Goal: Communication & Community: Answer question/provide support

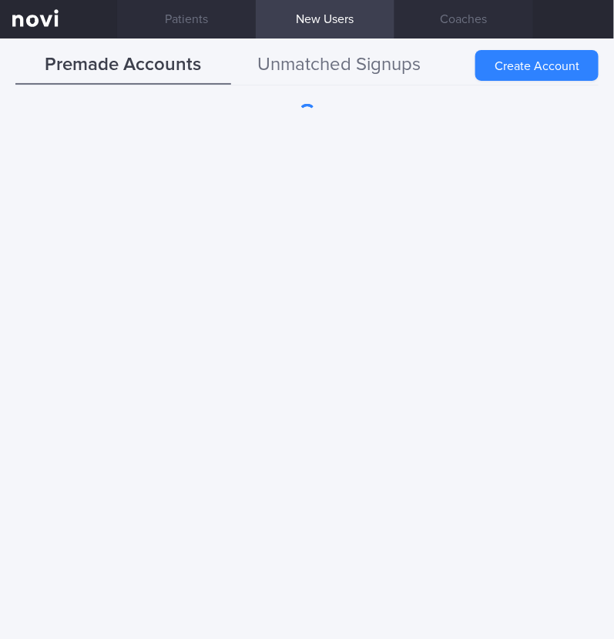
click at [343, 55] on button "Unmatched Signups" at bounding box center [339, 65] width 216 height 38
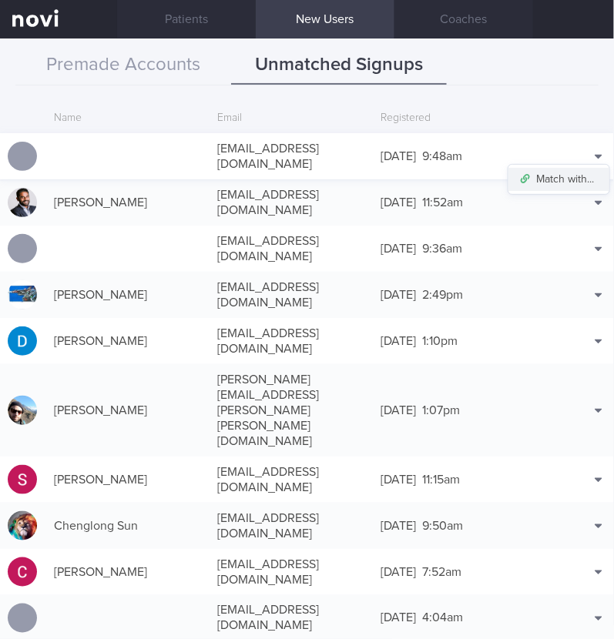
click at [557, 168] on button "Match with..." at bounding box center [558, 179] width 101 height 23
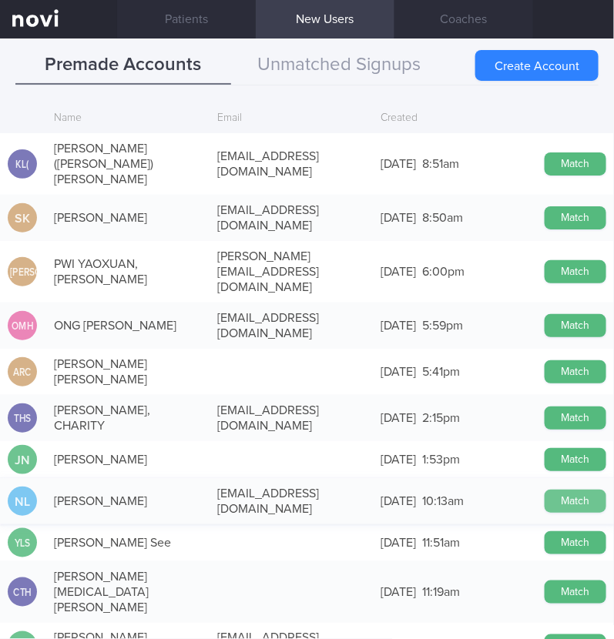
click at [560, 490] on button "Match" at bounding box center [575, 501] width 62 height 23
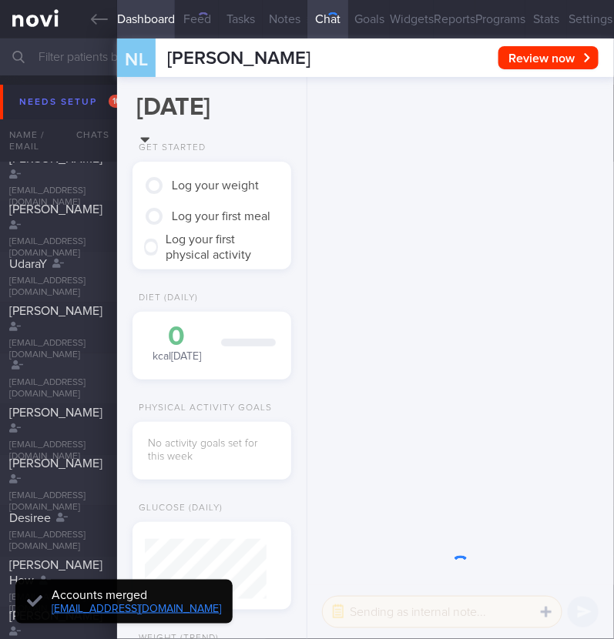
scroll to position [57, 115]
click at [567, 28] on button "Settings" at bounding box center [590, 19] width 47 height 38
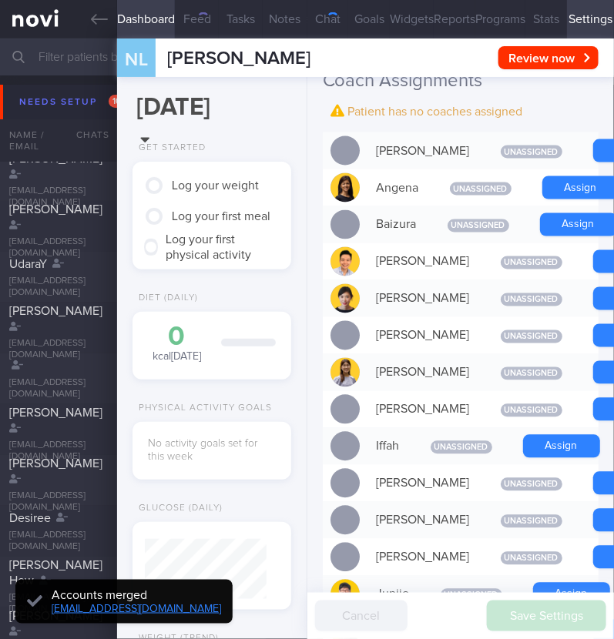
scroll to position [481, 0]
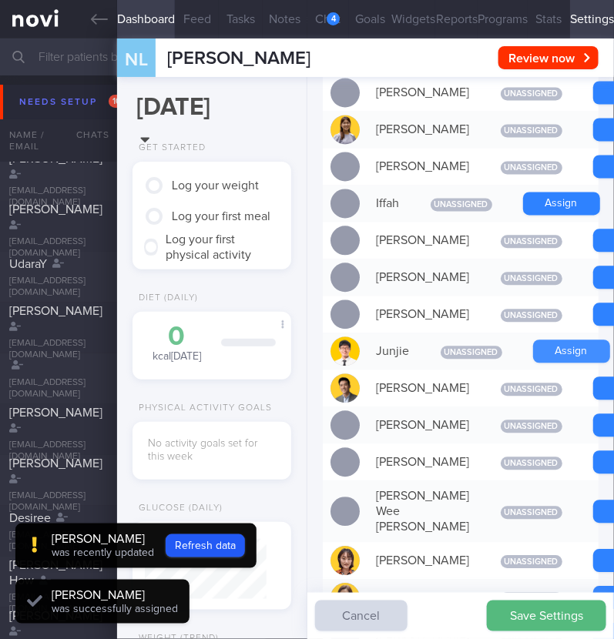
scroll to position [-624, 0]
click at [548, 363] on button "Assign" at bounding box center [571, 351] width 77 height 23
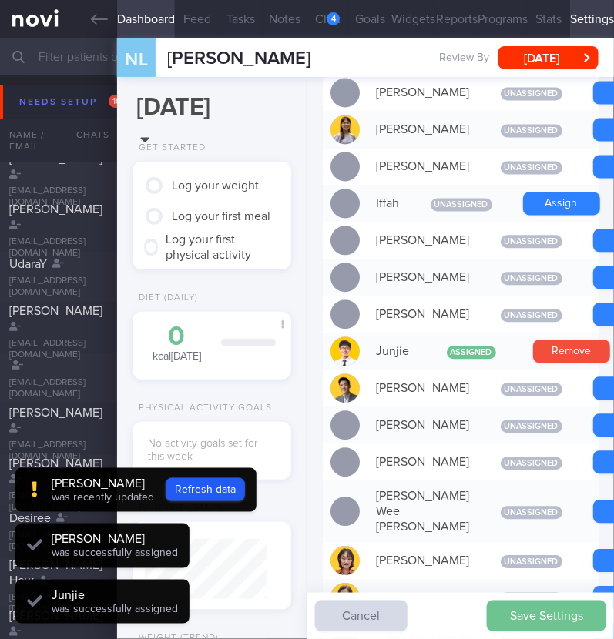
scroll to position [61, 122]
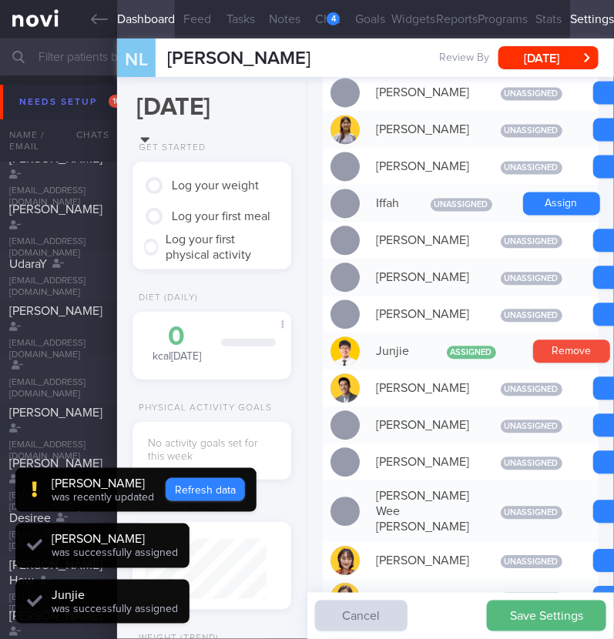
click at [218, 490] on button "Refresh data" at bounding box center [205, 489] width 79 height 23
type input "c8aeb601f2f641a583e8ecd119c85244"
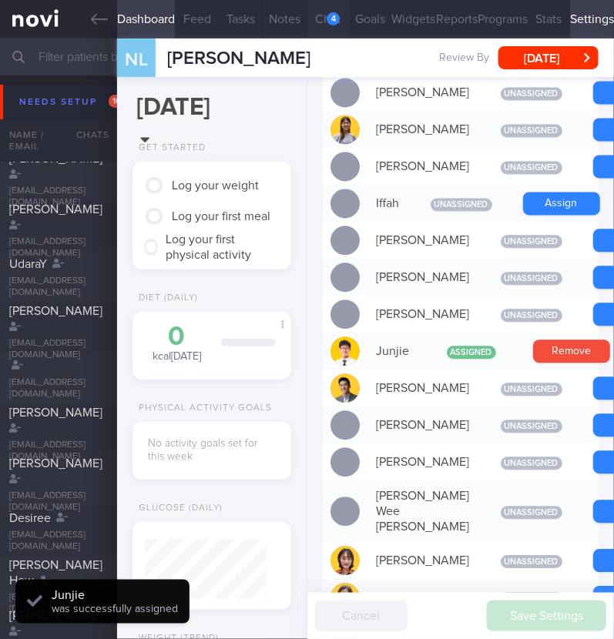
scroll to position [-757, 0]
click at [326, 21] on div "5" at bounding box center [332, 18] width 13 height 13
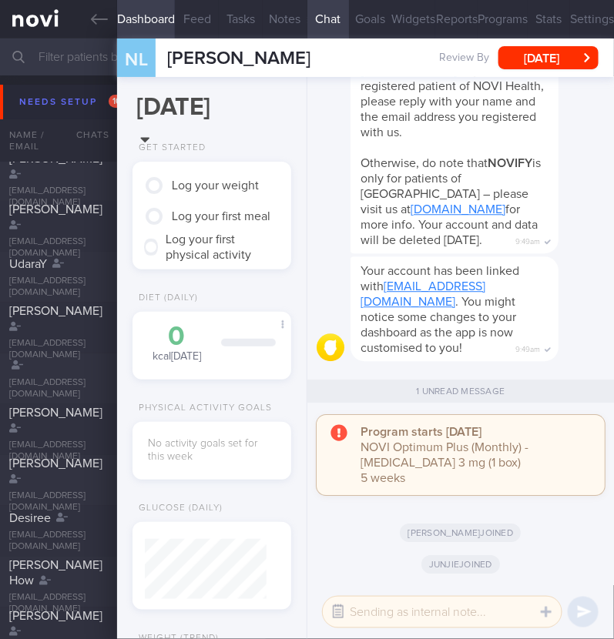
click at [340, 614] on button "button" at bounding box center [338, 612] width 28 height 28
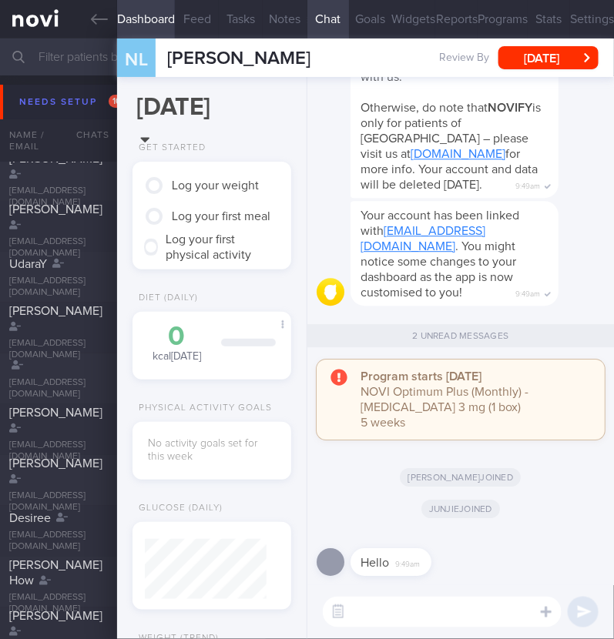
click at [396, 615] on textarea at bounding box center [442, 612] width 239 height 31
type textarea "Hi:)"
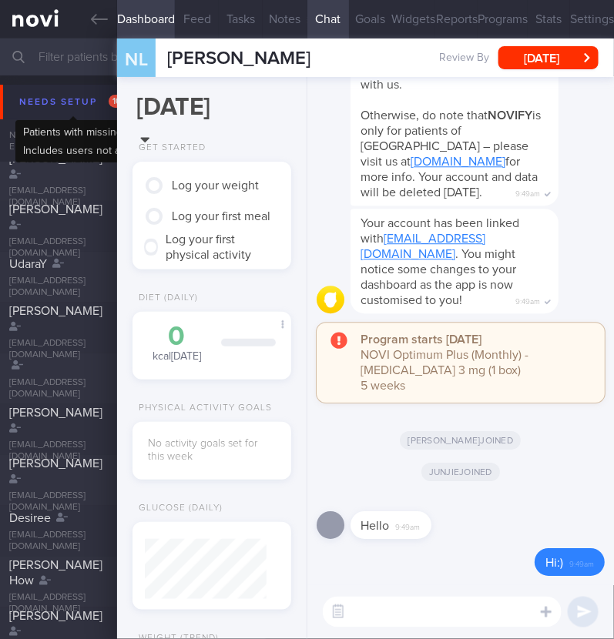
click at [67, 99] on div "Needs setup 101" at bounding box center [73, 102] width 116 height 21
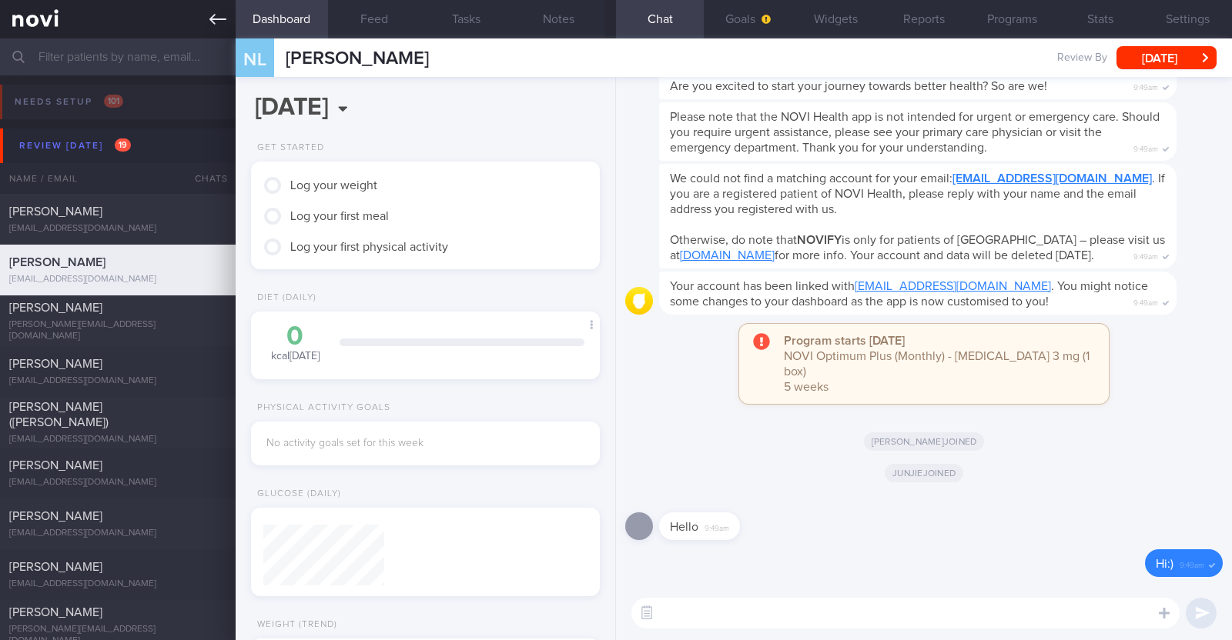
scroll to position [152, 306]
click at [613, 18] on button "Widgets" at bounding box center [836, 19] width 88 height 38
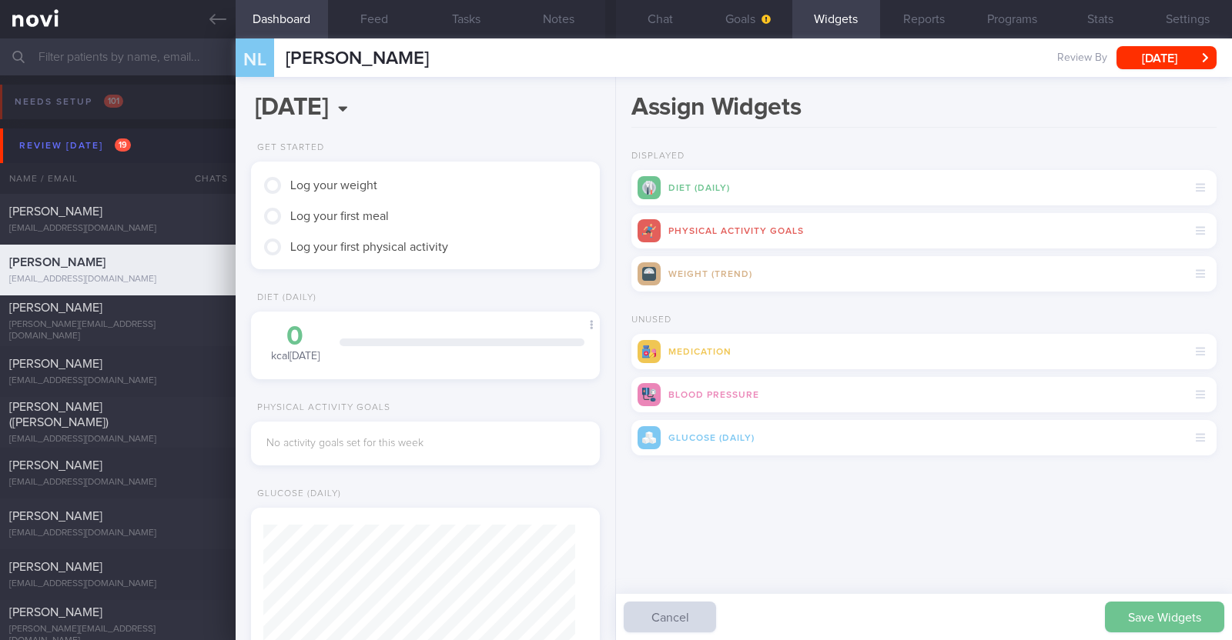
click at [613, 614] on button "Save Widgets" at bounding box center [1164, 617] width 119 height 31
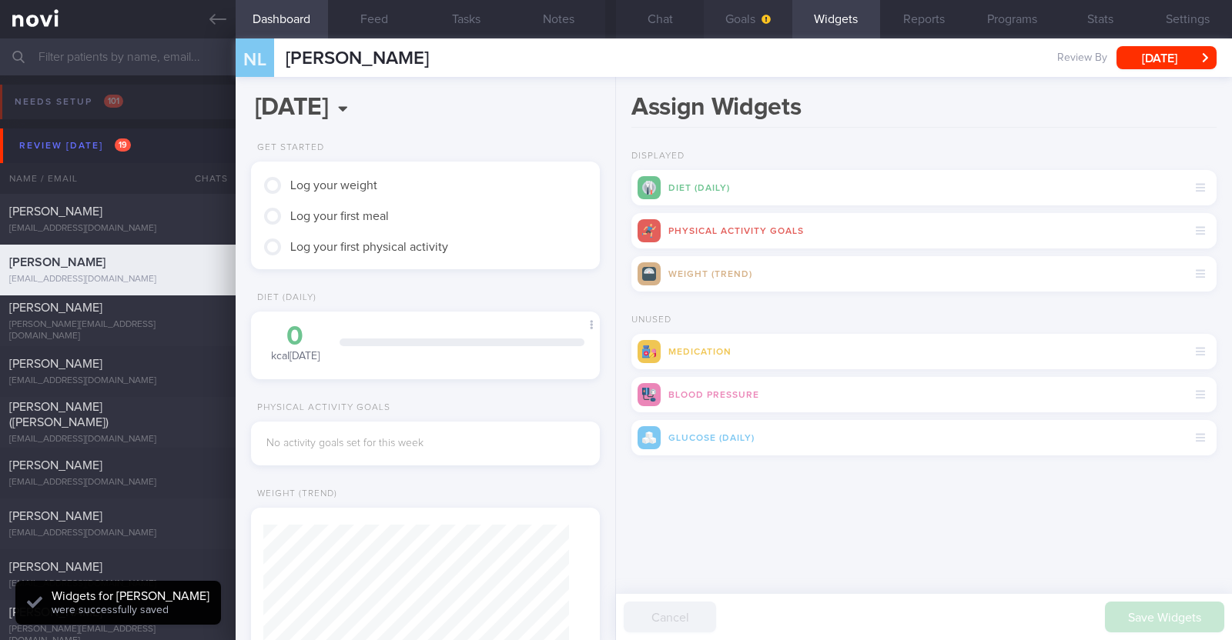
click at [613, 28] on button "Goals" at bounding box center [748, 19] width 88 height 38
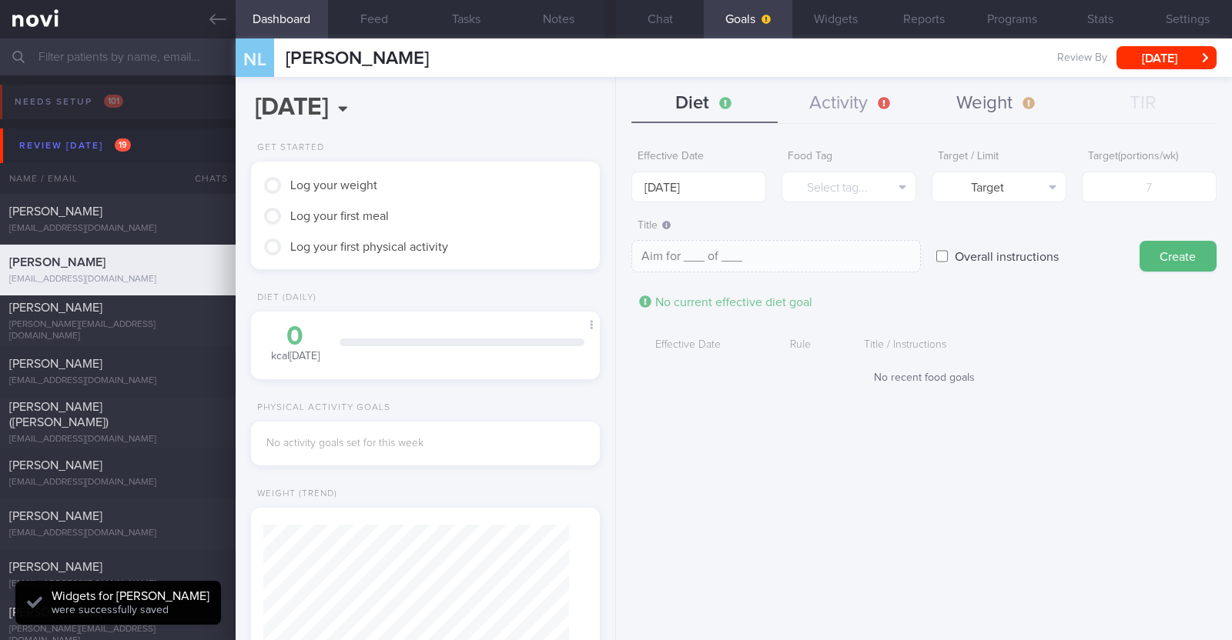
click at [613, 102] on button "Weight" at bounding box center [997, 104] width 146 height 38
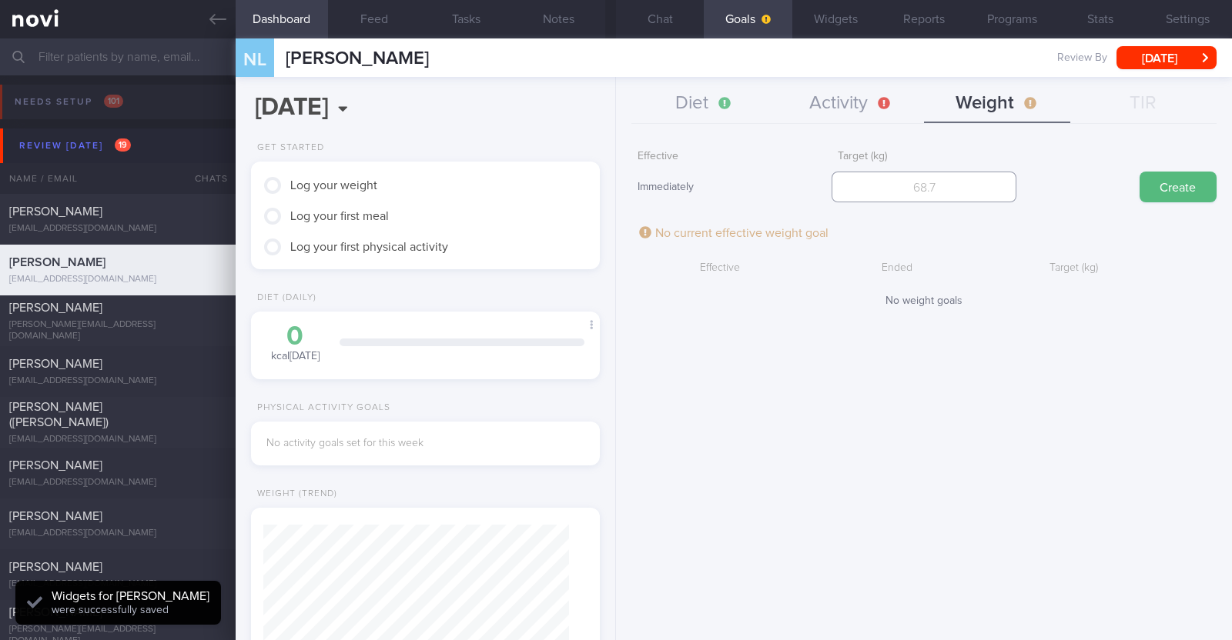
click at [613, 192] on input "number" at bounding box center [923, 187] width 185 height 31
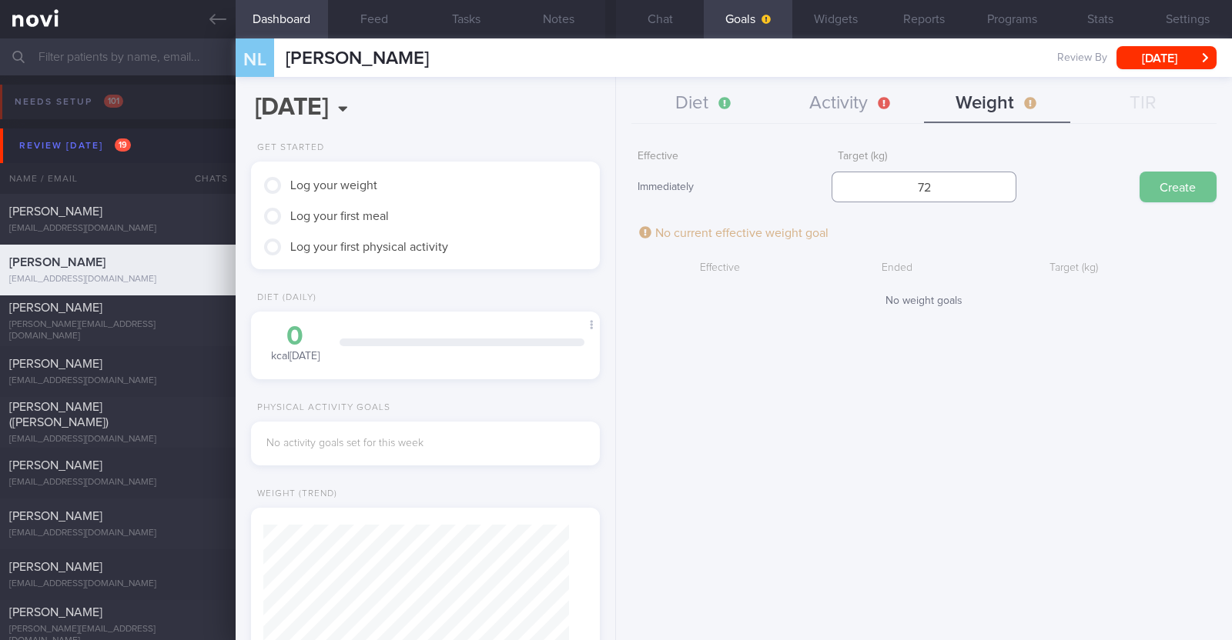
type input "72"
click at [613, 180] on button "Create" at bounding box center [1177, 187] width 77 height 31
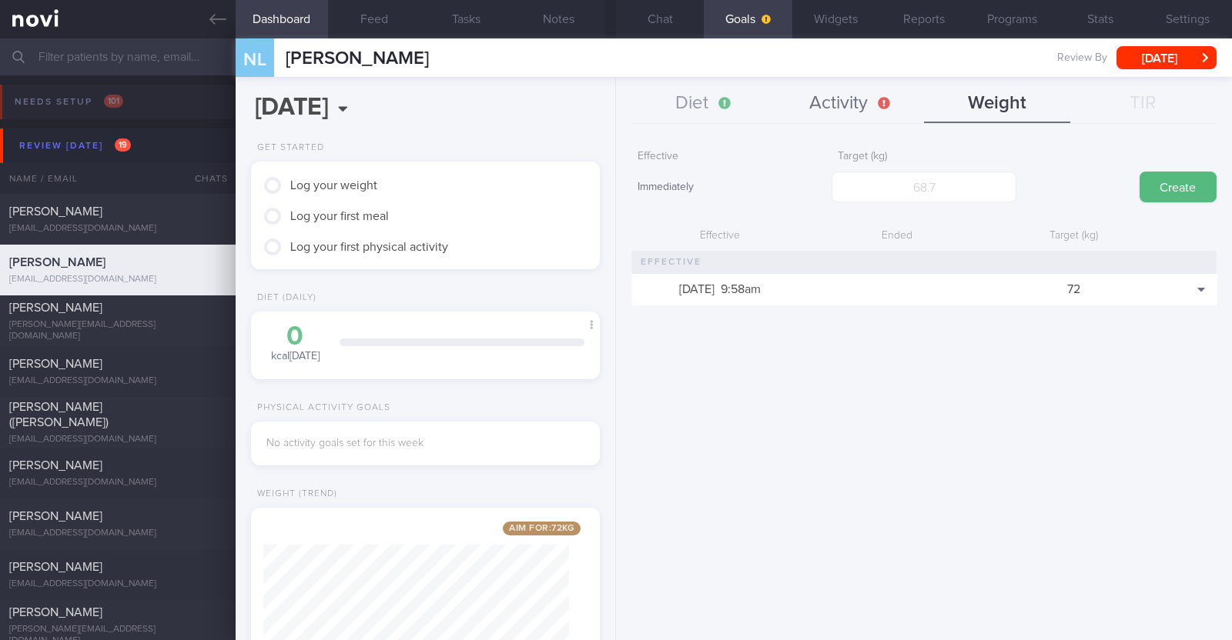
click at [613, 109] on button "Activity" at bounding box center [850, 104] width 146 height 38
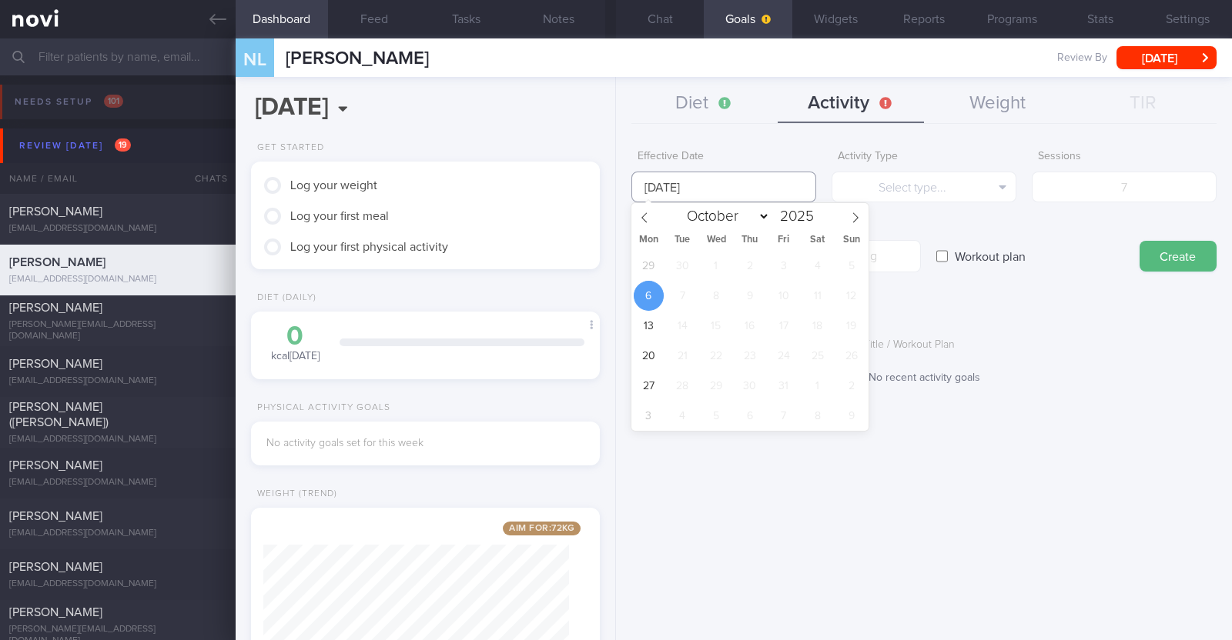
click at [613, 188] on input "[DATE]" at bounding box center [723, 187] width 185 height 31
click at [613, 263] on span "29" at bounding box center [649, 266] width 30 height 30
type input "29 Sep 2025"
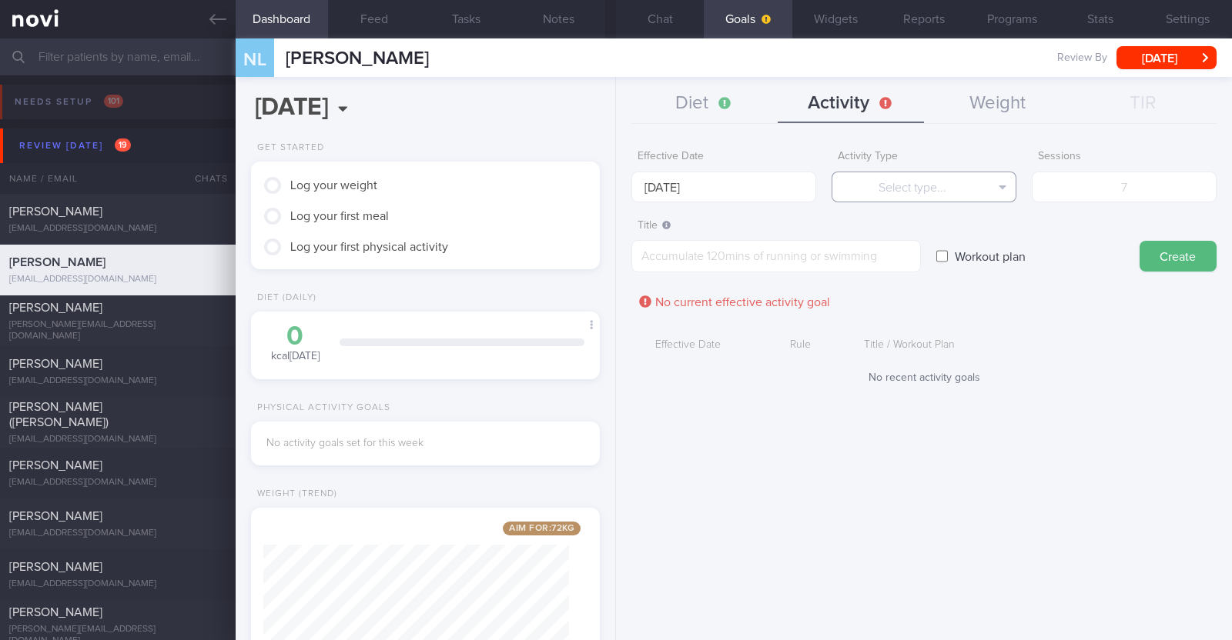
click at [613, 189] on button "Select type..." at bounding box center [923, 187] width 185 height 31
click at [613, 280] on button "Steps" at bounding box center [923, 286] width 183 height 23
click at [613, 186] on input "number" at bounding box center [1124, 187] width 185 height 31
type input "70000"
click at [613, 266] on textarea at bounding box center [775, 256] width 289 height 32
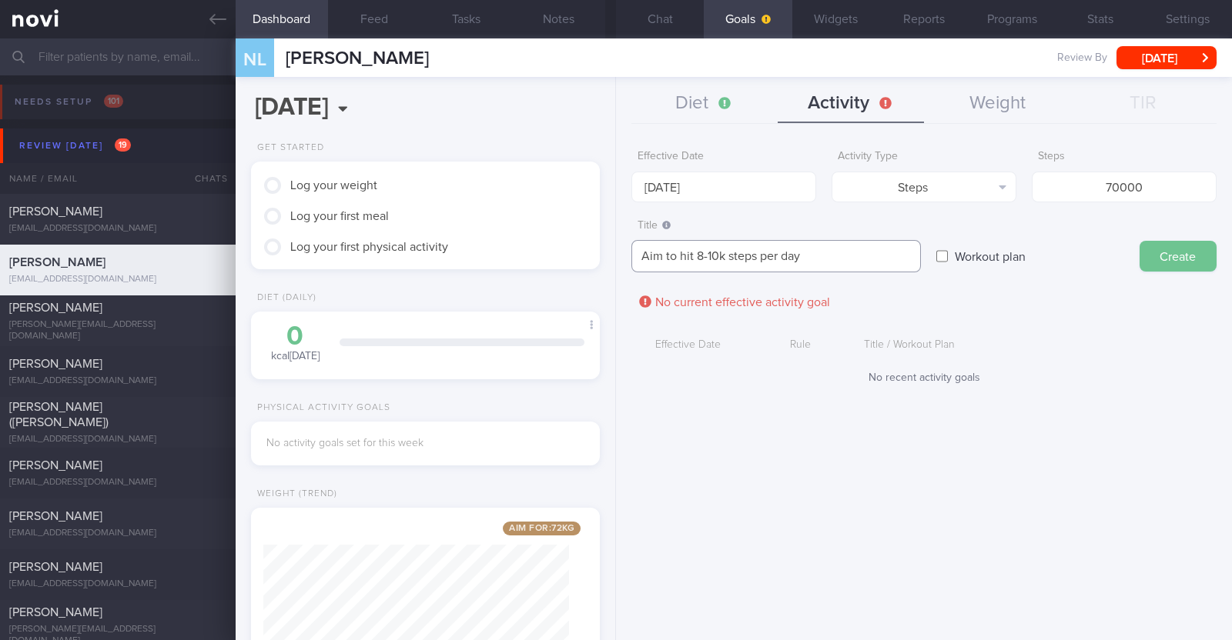
type textarea "Aim to hit 8-10k steps per day"
click at [613, 252] on button "Create" at bounding box center [1177, 256] width 77 height 31
type input "6 Oct 2025"
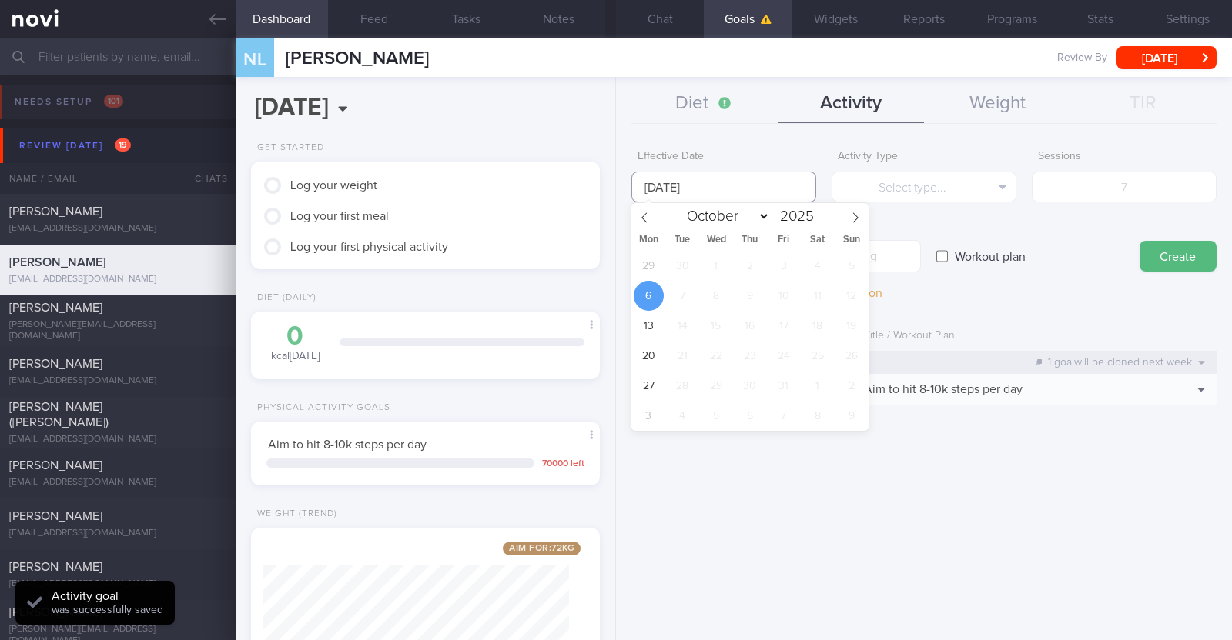
click at [613, 186] on input "6 Oct 2025" at bounding box center [723, 187] width 185 height 31
click at [613, 266] on span "29" at bounding box center [649, 266] width 30 height 30
type input "29 Sep 2025"
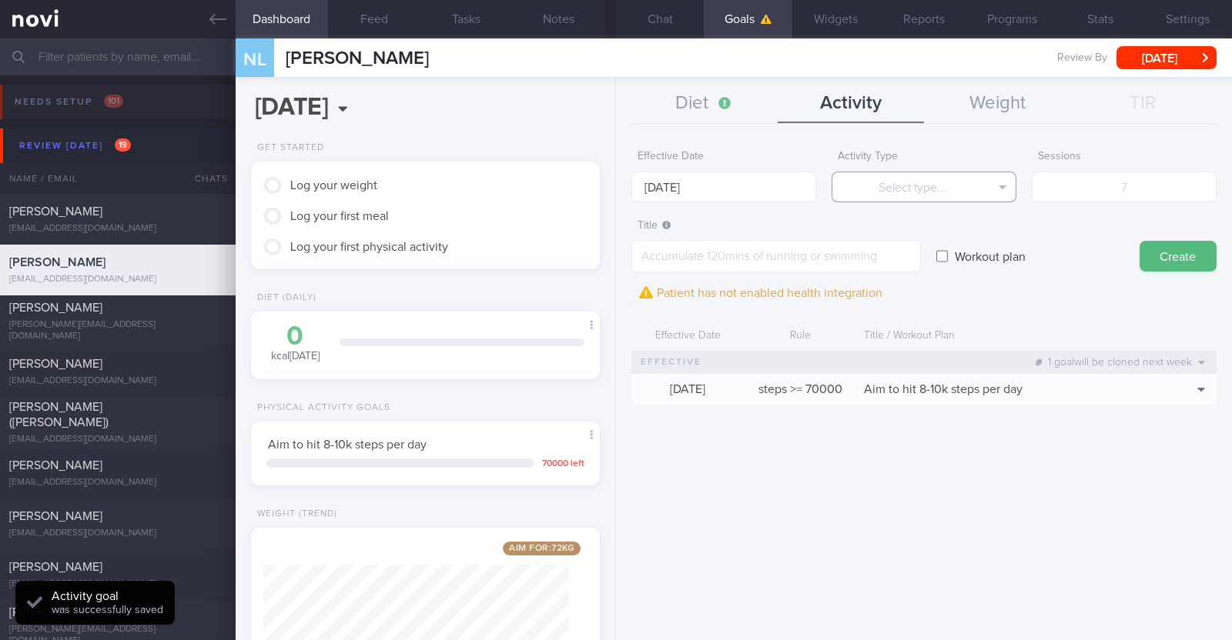
click at [613, 196] on button "Select type..." at bounding box center [923, 187] width 185 height 31
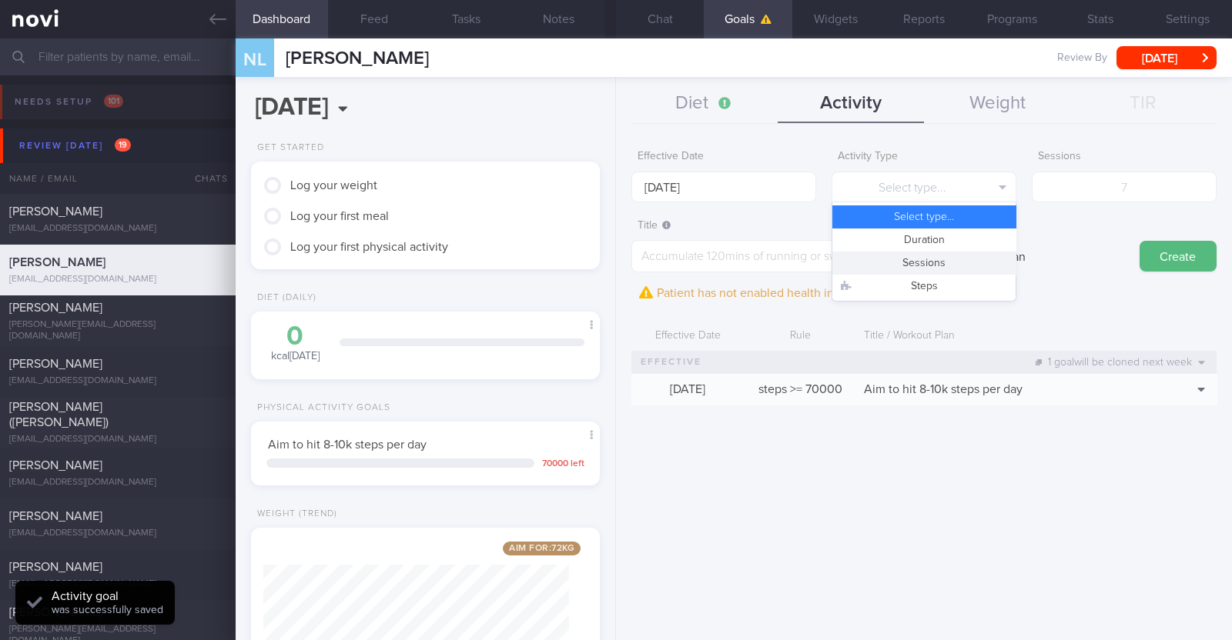
click at [613, 256] on button "Sessions" at bounding box center [923, 263] width 183 height 23
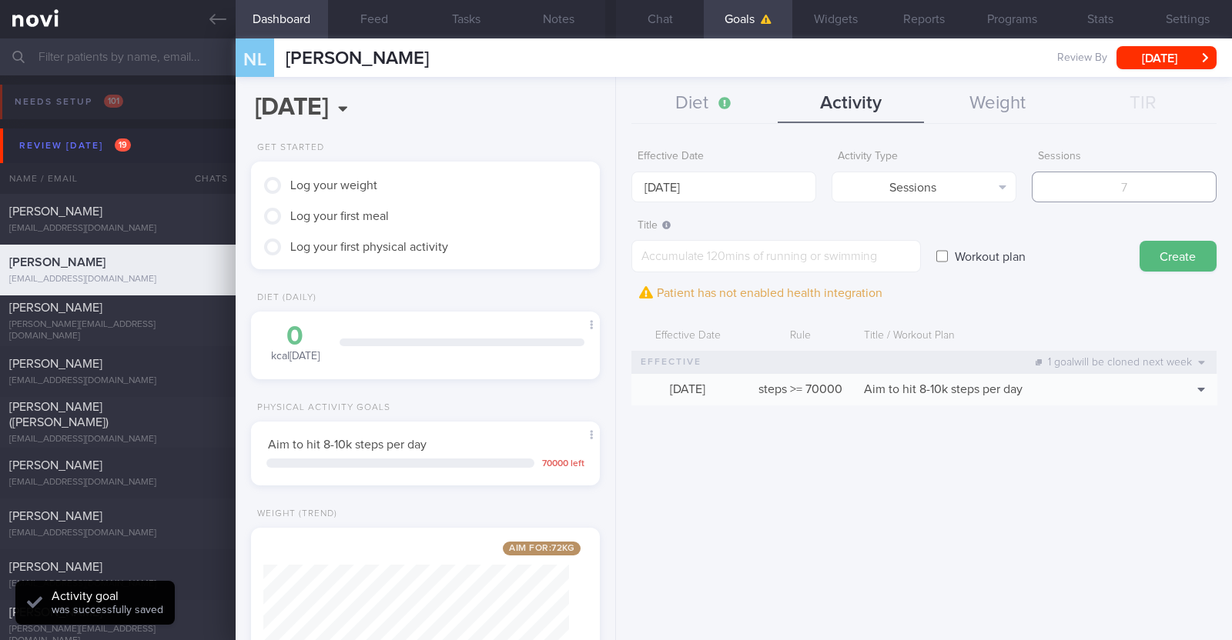
click at [613, 186] on input "number" at bounding box center [1124, 187] width 185 height 31
type input "2"
click at [613, 256] on textarea at bounding box center [775, 256] width 289 height 32
paste textarea "Aim to do 2x strength training sessions per week. Body weight training - [Exerc…"
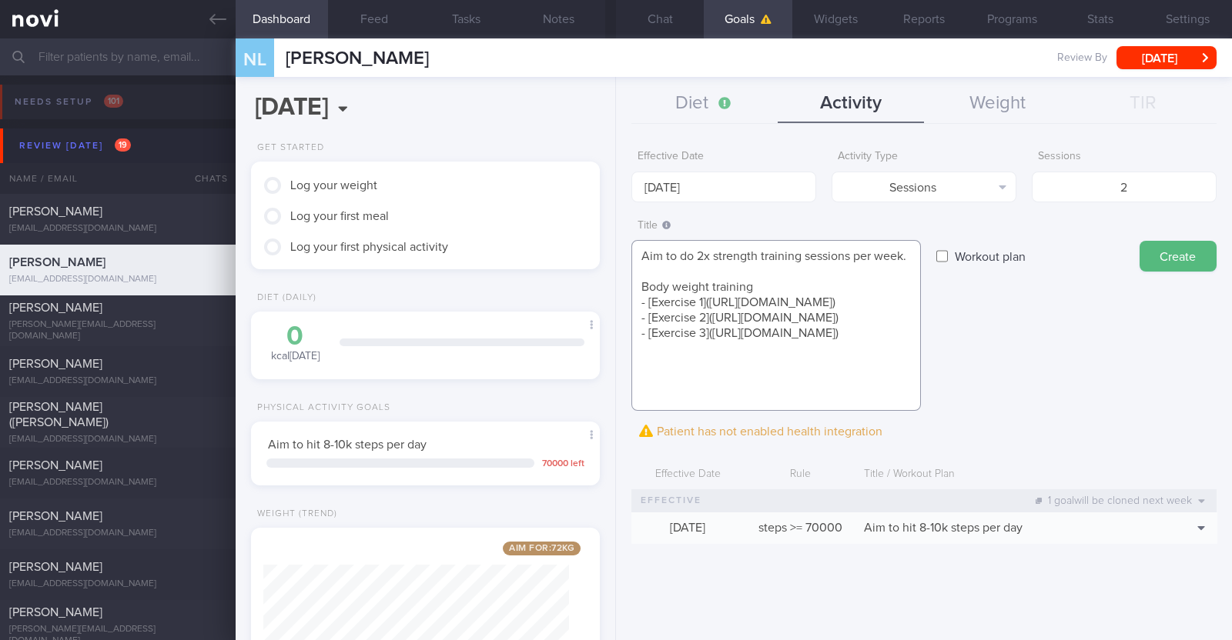
scroll to position [0, 0]
type textarea "Aim to do 2x strength training sessions per week. Body weight training - [Exerc…"
click at [613, 250] on button "Create" at bounding box center [1177, 256] width 77 height 31
type input "6 Oct 2025"
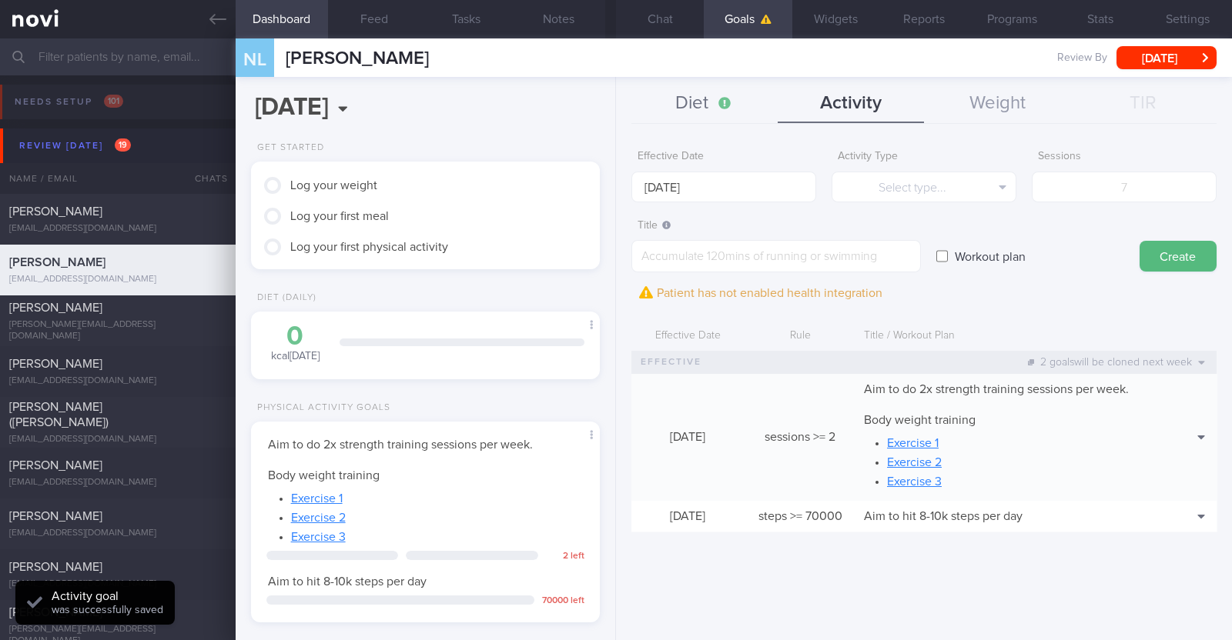
click at [613, 100] on button "Diet" at bounding box center [704, 104] width 146 height 38
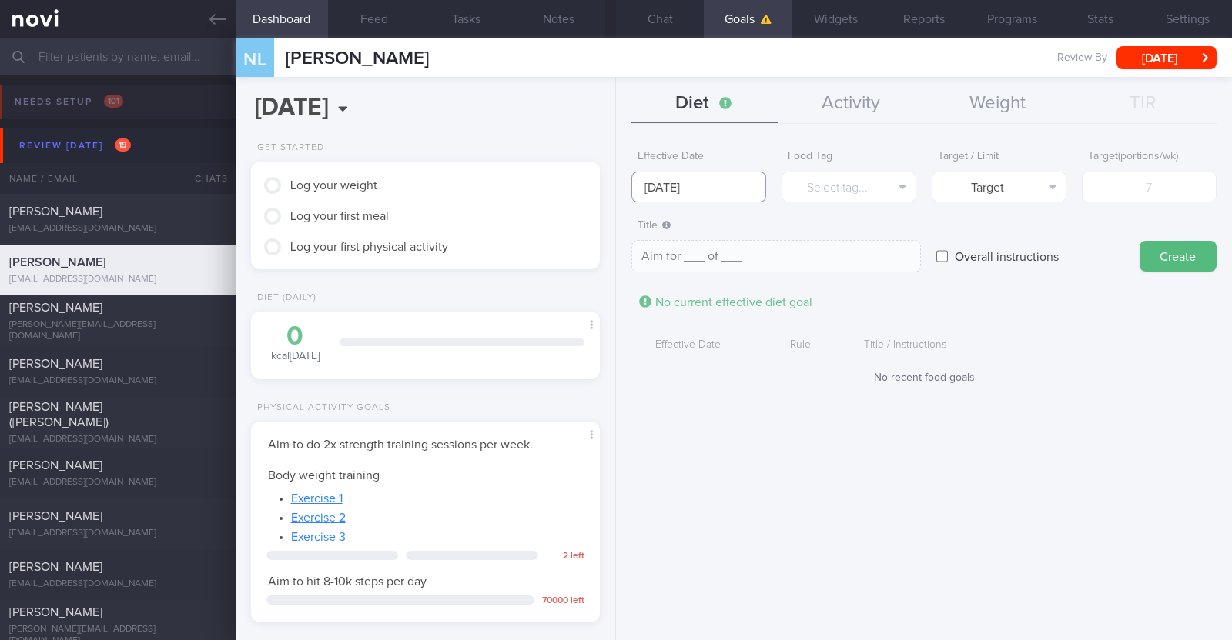
click at [613, 191] on input "6 Oct 2025" at bounding box center [698, 187] width 135 height 31
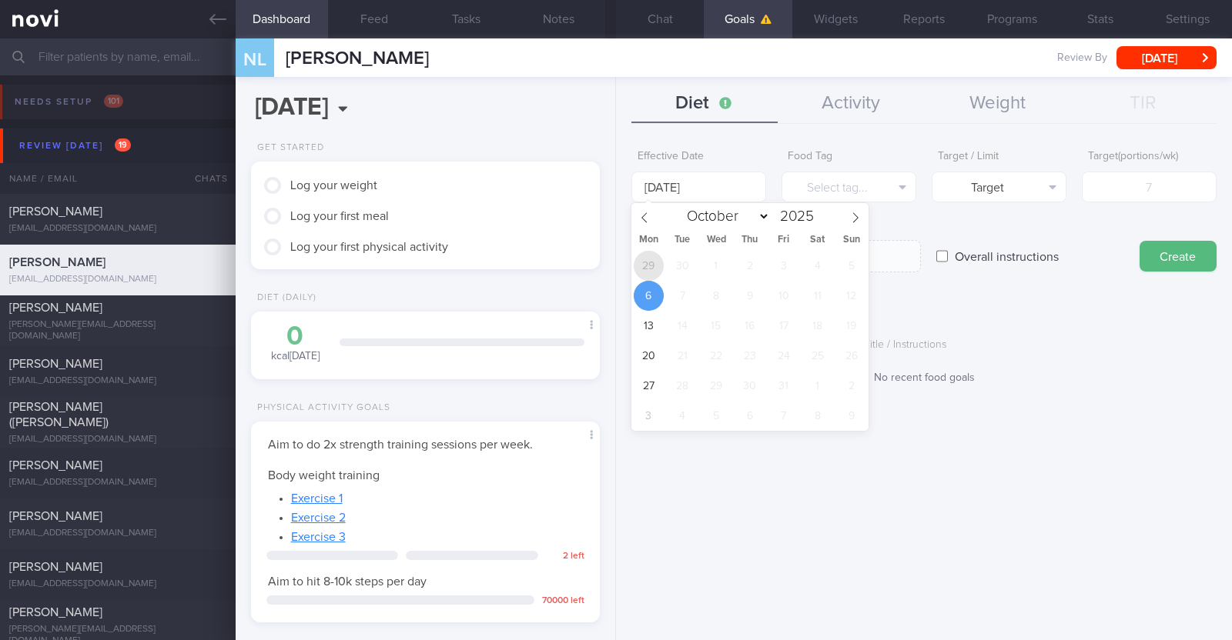
click at [613, 269] on span "29" at bounding box center [649, 266] width 30 height 30
type input "29 Sep 2025"
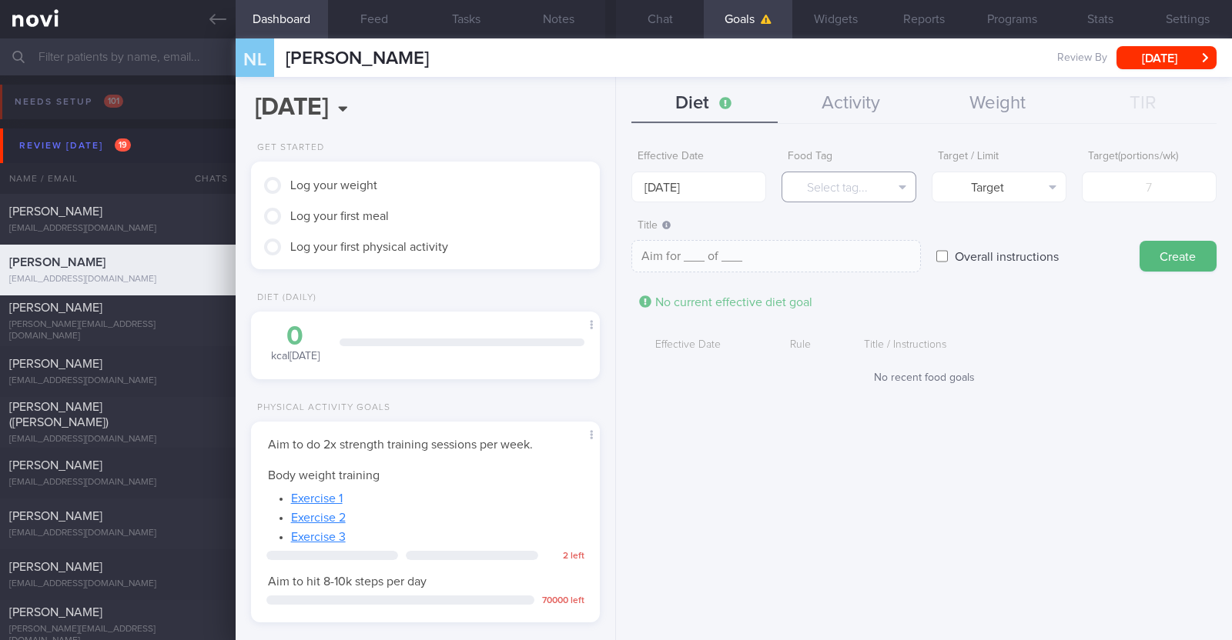
click at [613, 183] on button "Select tag..." at bounding box center [848, 187] width 135 height 31
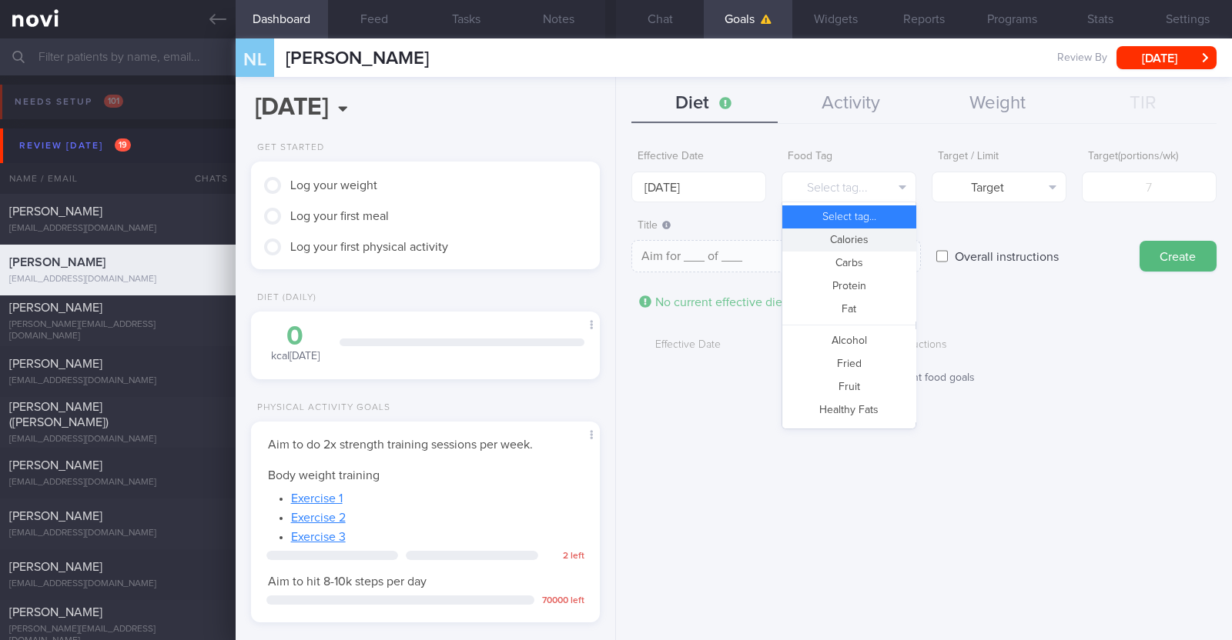
click at [613, 232] on button "Calories" at bounding box center [848, 240] width 133 height 23
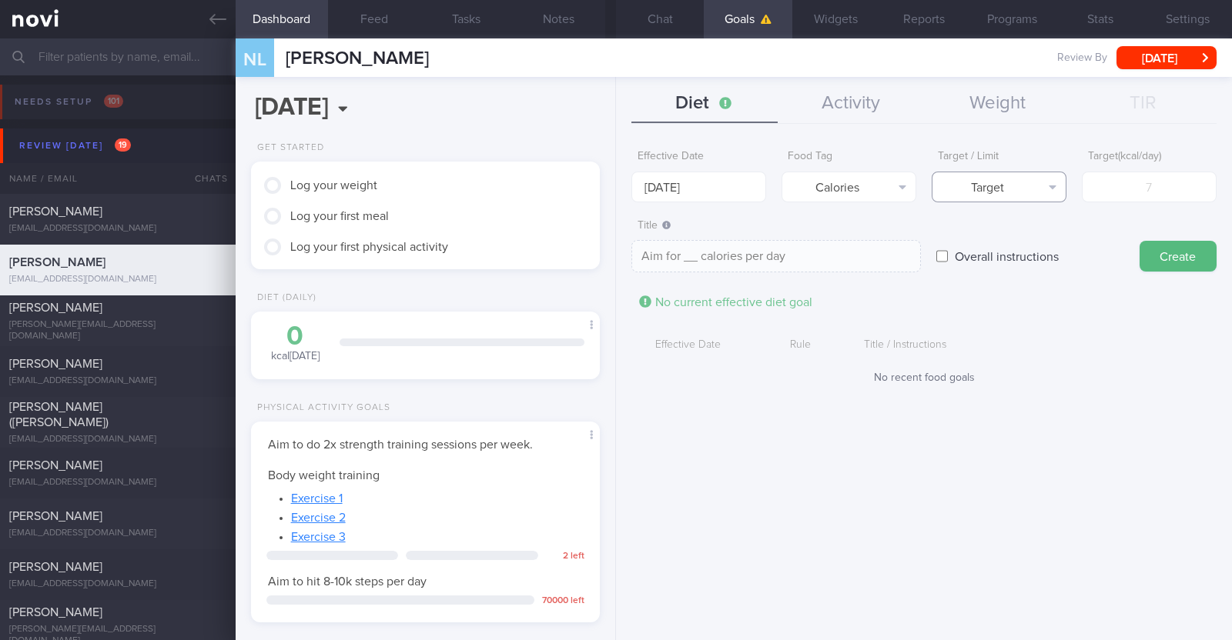
click at [613, 191] on button "Target" at bounding box center [998, 187] width 135 height 31
click at [613, 246] on button "Limit" at bounding box center [998, 240] width 133 height 23
type textarea "Keep to __ calories per day"
click at [613, 190] on input "number" at bounding box center [1149, 187] width 135 height 31
type input "1"
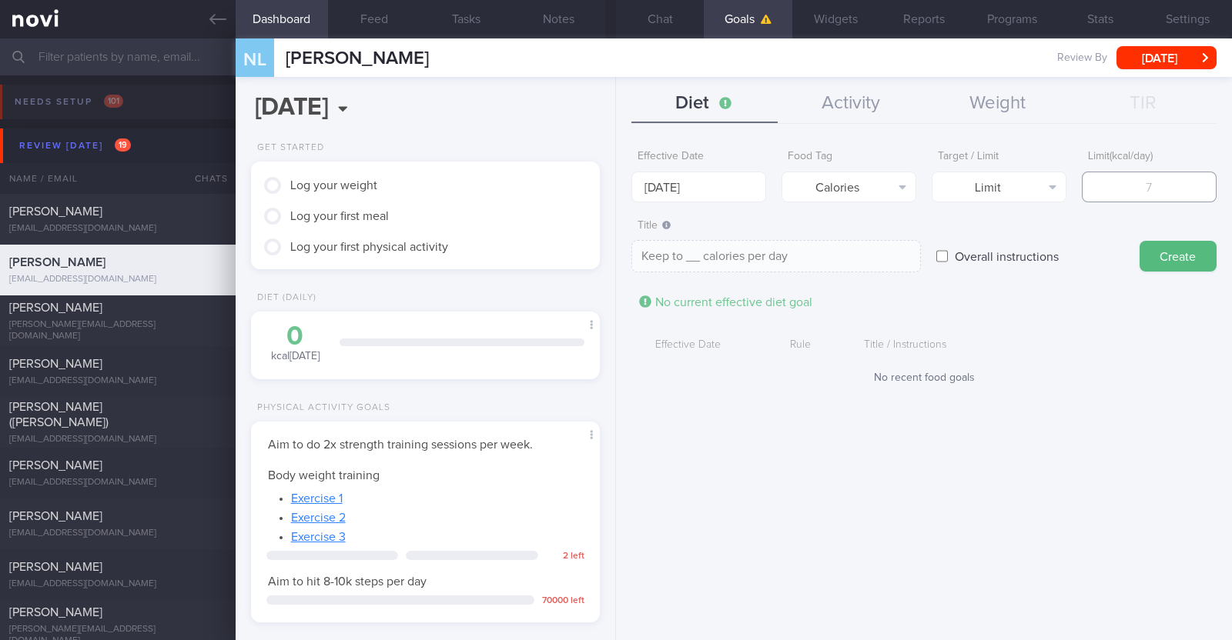
type textarea "Keep to 1 calories per day"
type input "13"
type textarea "Keep to 13 calories per day"
type input "130"
type textarea "Keep to 130 calories per day"
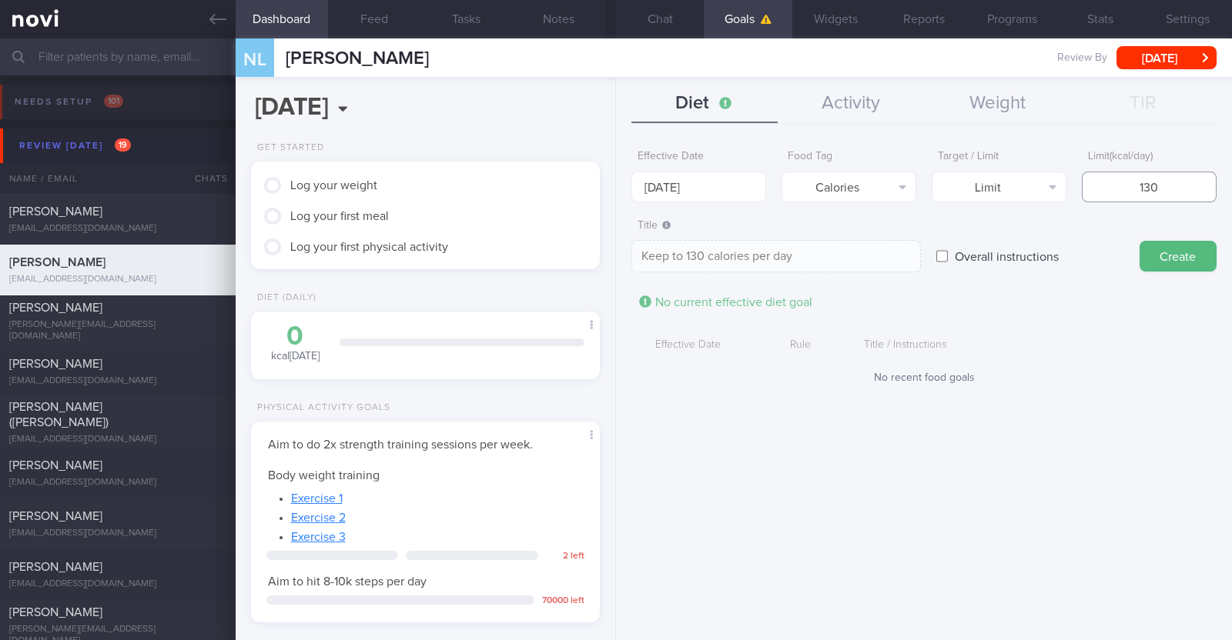
type input "1300"
type textarea "Keep to 1300 calories per day"
type input "1300"
click at [613, 260] on button "Create" at bounding box center [1177, 256] width 77 height 31
type input "6 Oct 2025"
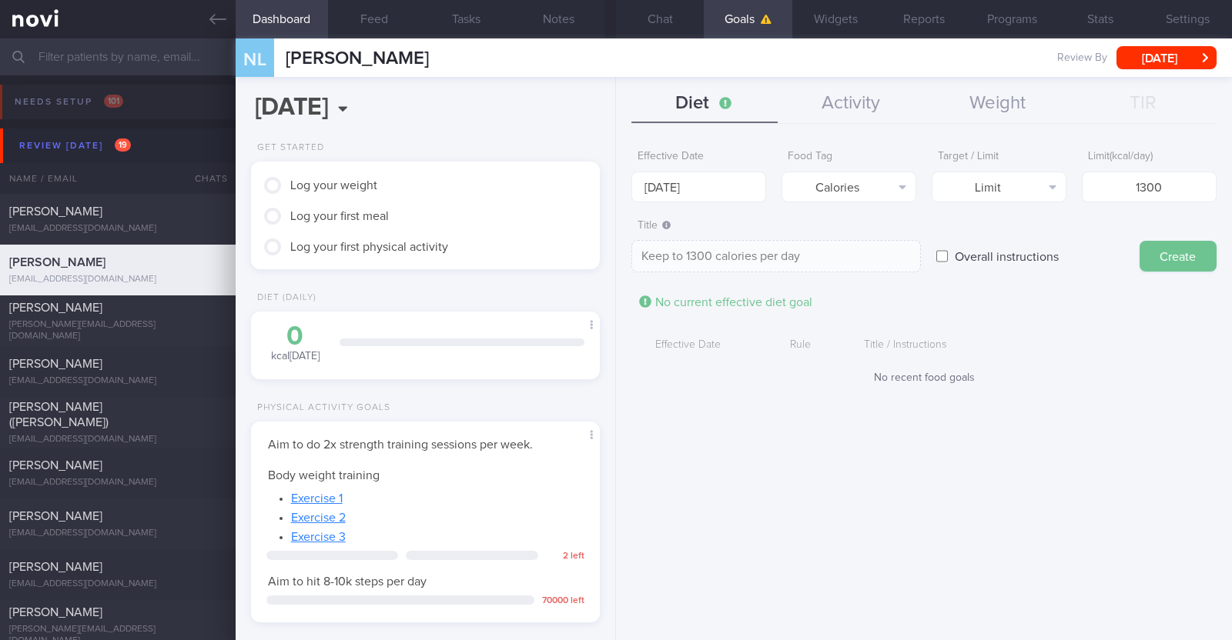
type textarea "Aim for ___ of ___"
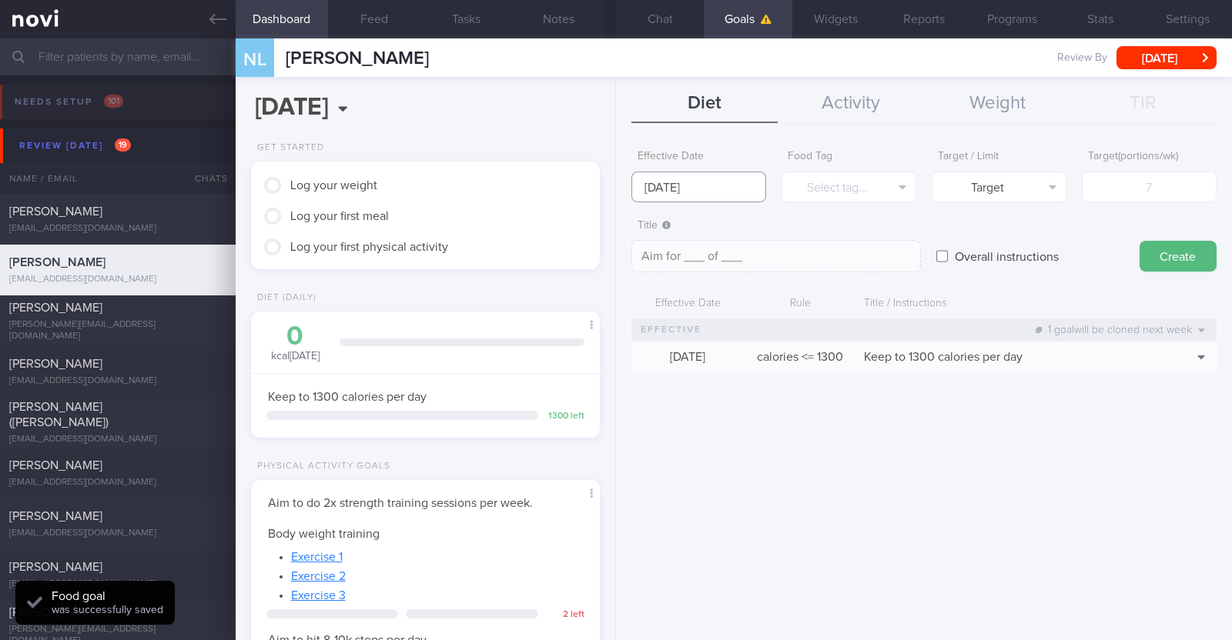
click at [613, 182] on input "6 Oct 2025" at bounding box center [698, 187] width 135 height 31
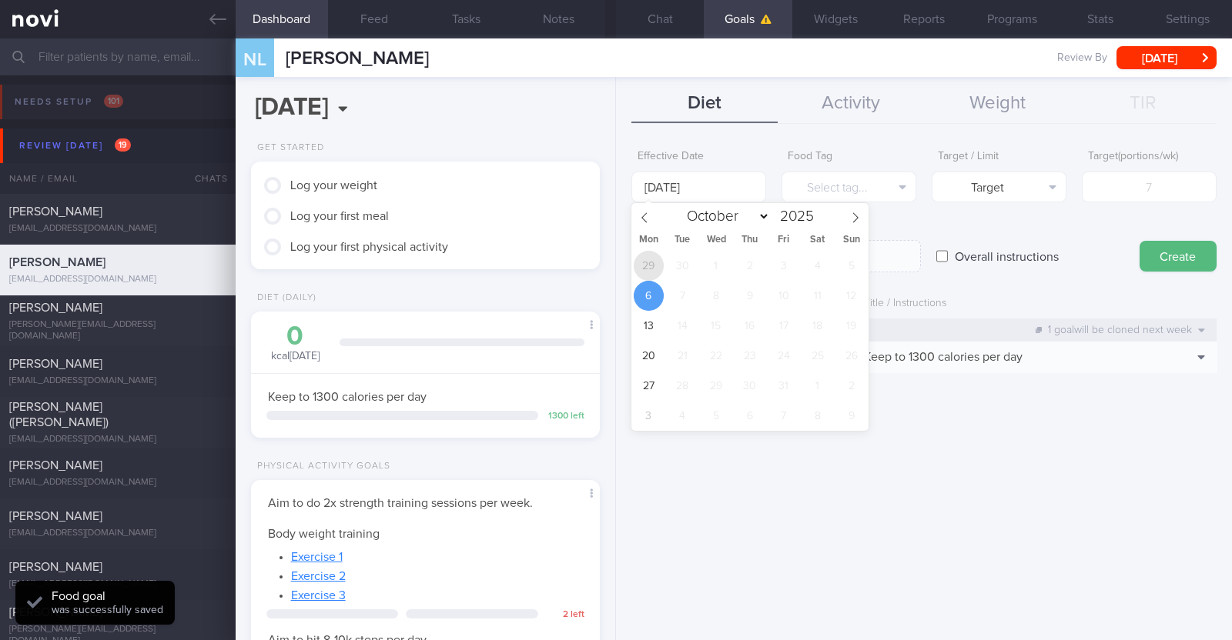
click at [613, 271] on span "29" at bounding box center [649, 266] width 30 height 30
type input "[DATE]"
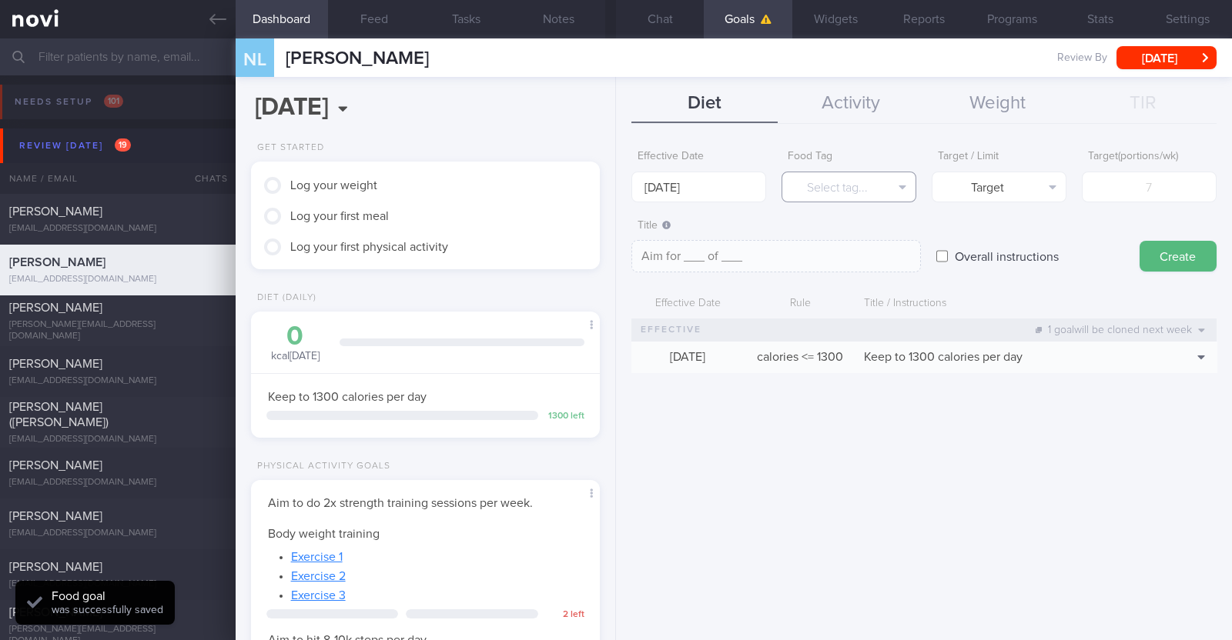
click at [613, 192] on button "Select tag..." at bounding box center [848, 187] width 135 height 31
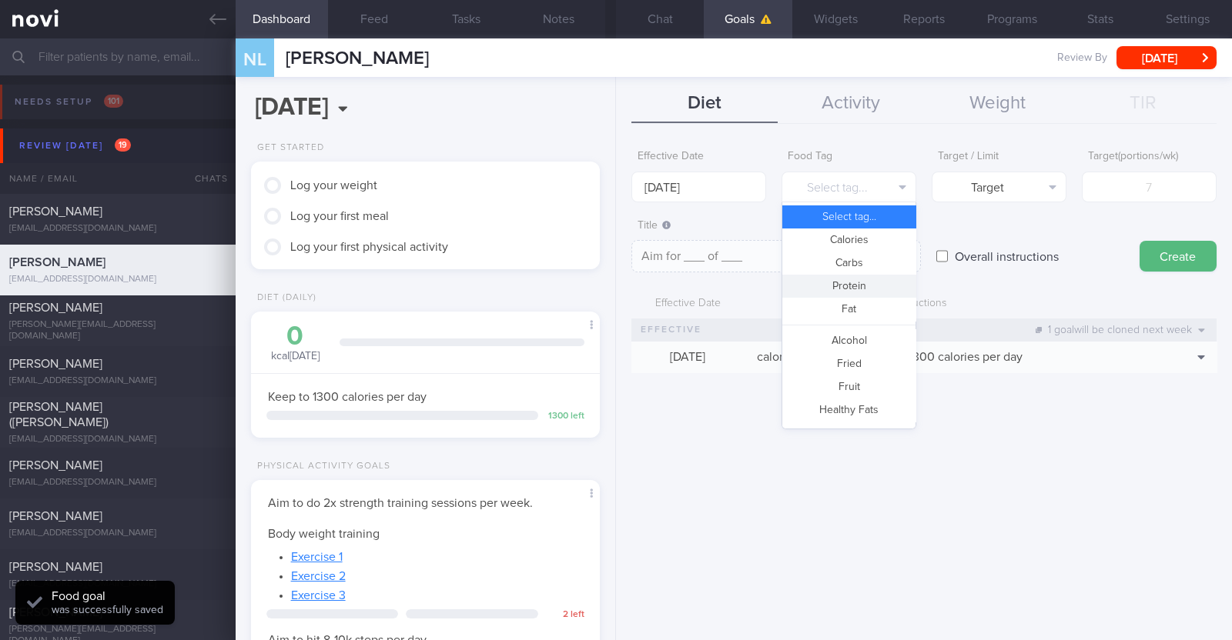
click at [613, 278] on button "Protein" at bounding box center [848, 286] width 133 height 23
type textarea "Aim for __g of protein per day"
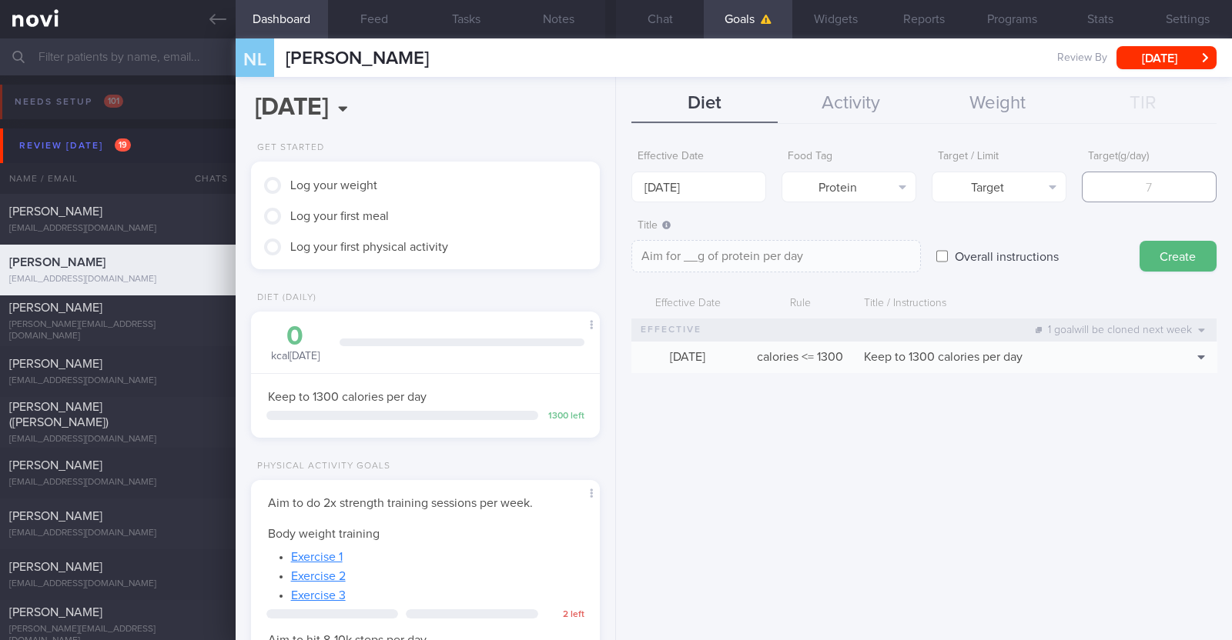
click at [613, 186] on input "number" at bounding box center [1149, 187] width 135 height 31
type input "8"
type textarea "Aim for 8g of protein per day"
type input "80"
type textarea "Aim for 80g of protein per day"
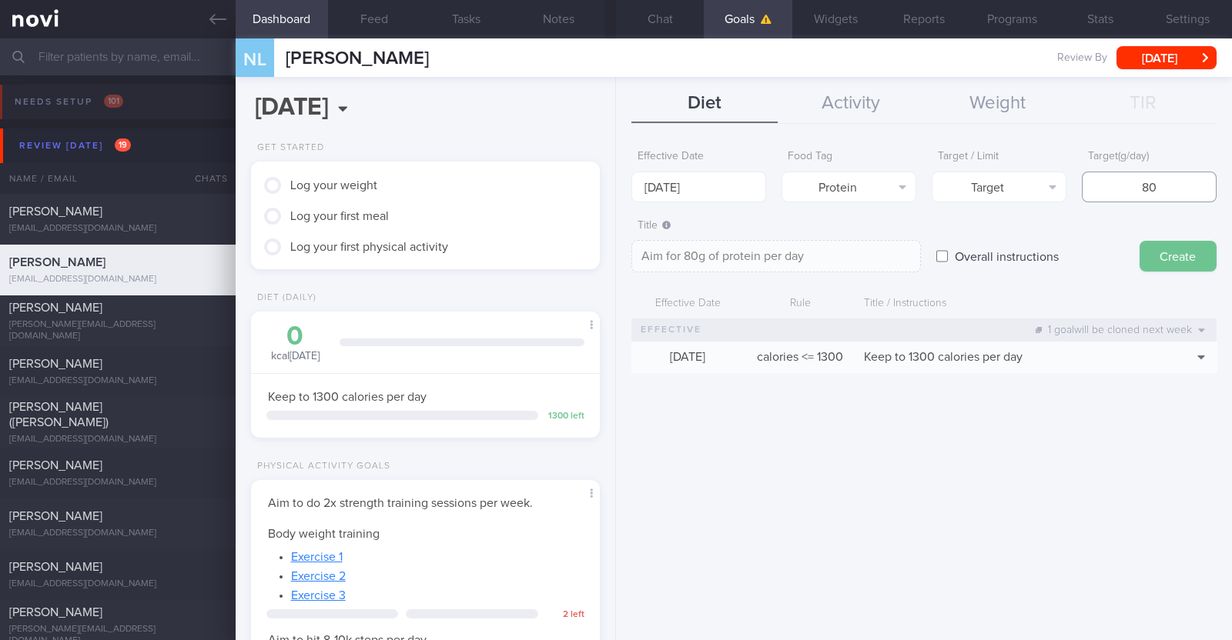
type input "80"
click at [613, 248] on button "Create" at bounding box center [1177, 256] width 77 height 31
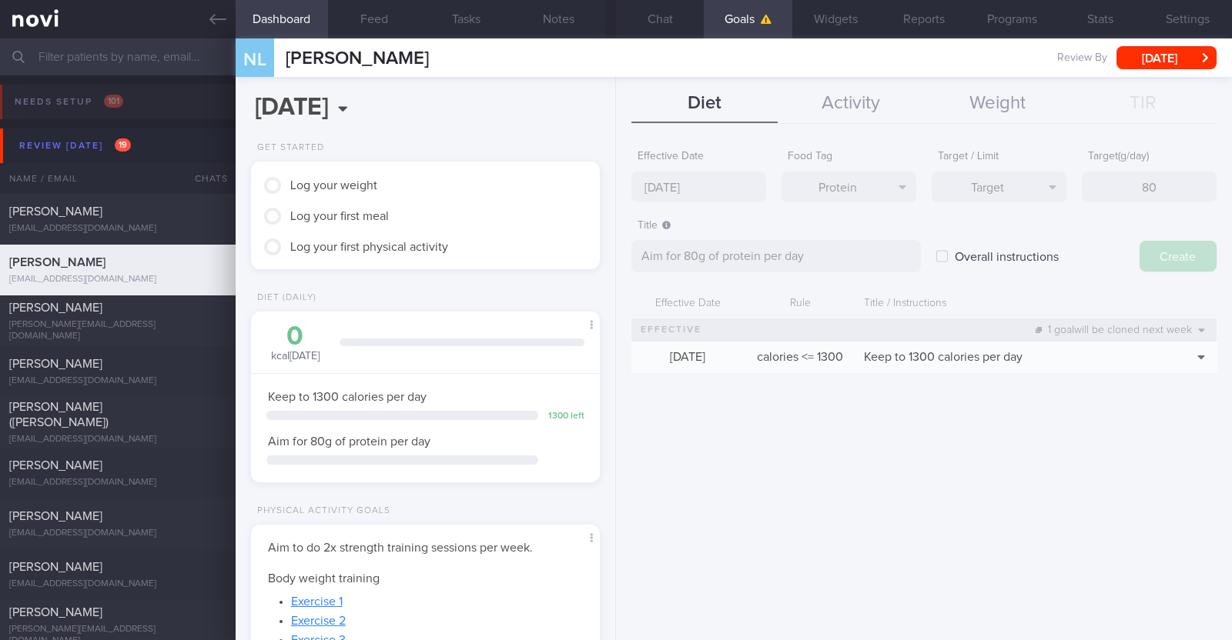
type input "6 Oct 2025"
type textarea "Aim for ___ of ___"
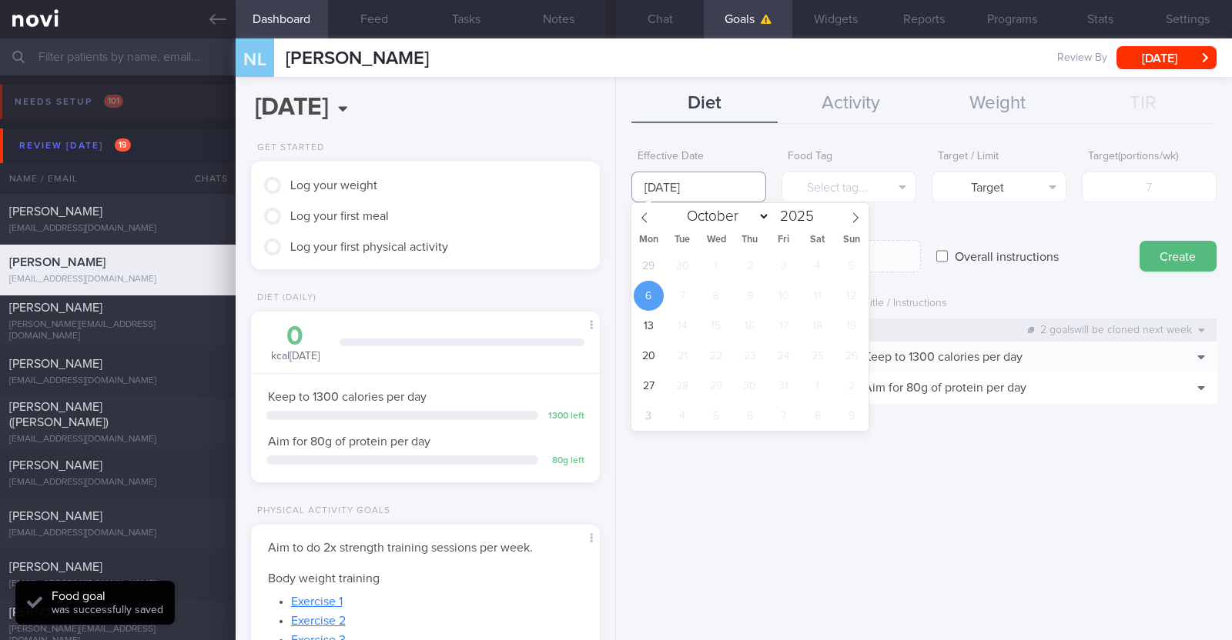
click at [613, 182] on input "6 Oct 2025" at bounding box center [698, 187] width 135 height 31
click at [613, 494] on div "Effective Date 6 Oct 2025 Food Tag Select tag... Select tag... Calories Carbs P…" at bounding box center [924, 386] width 616 height 510
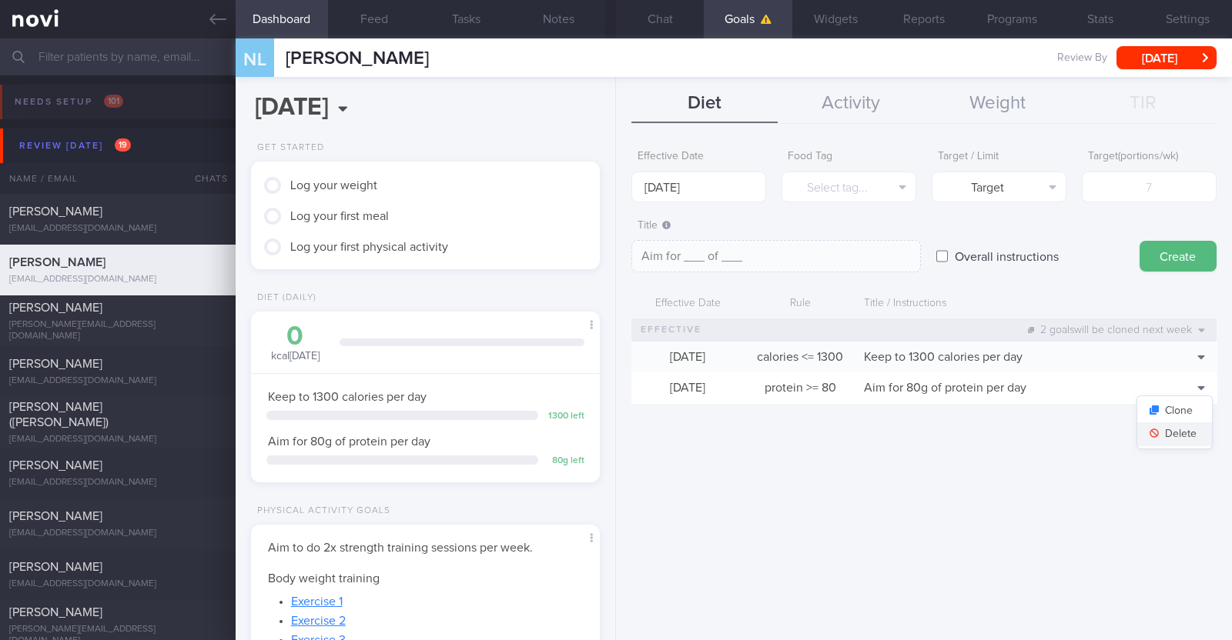
click at [613, 428] on button "Delete" at bounding box center [1174, 434] width 75 height 23
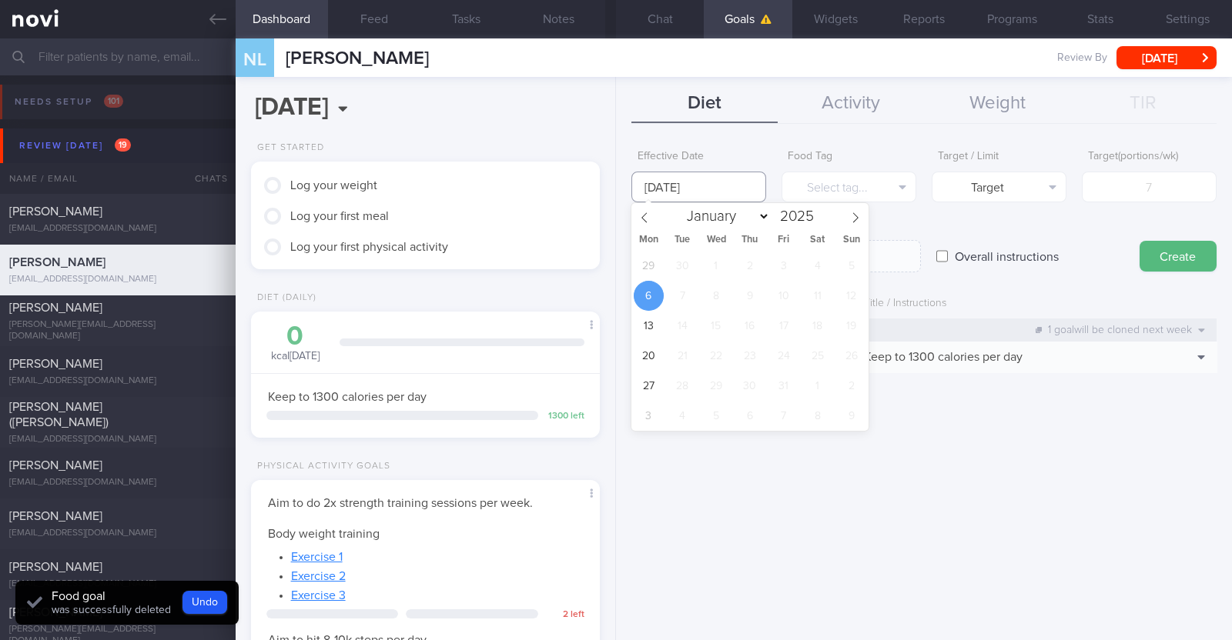
click at [613, 190] on input "6 Oct 2025" at bounding box center [698, 187] width 135 height 31
click at [613, 263] on span "29" at bounding box center [649, 266] width 30 height 30
type input "[DATE]"
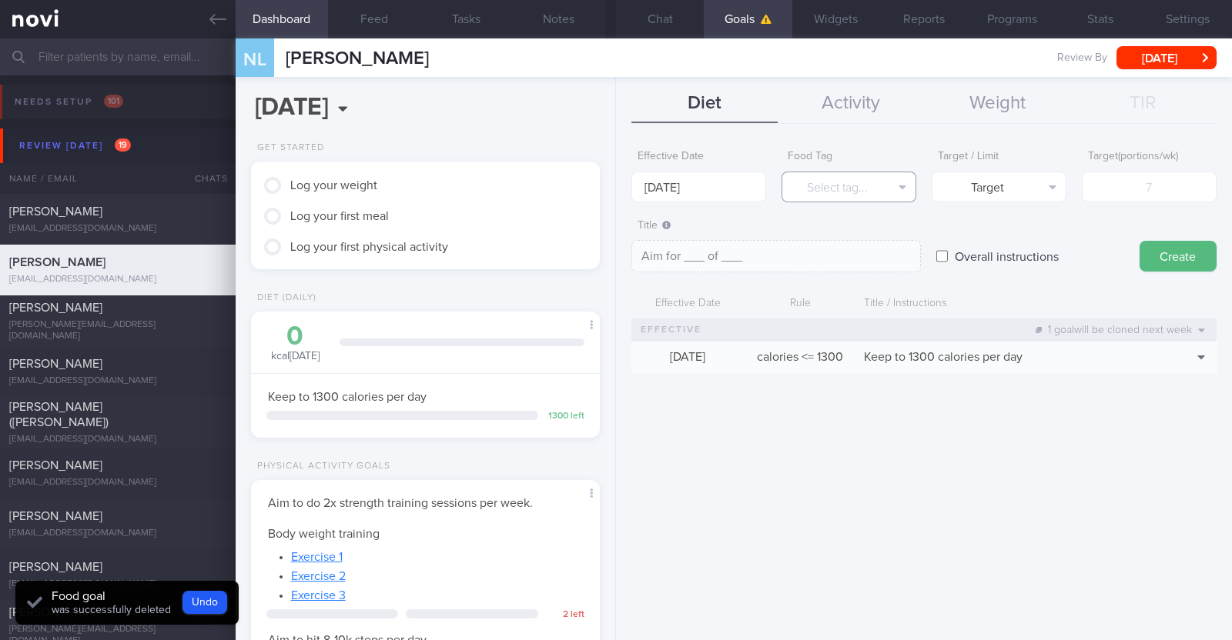
click at [613, 185] on button "Select tag..." at bounding box center [848, 187] width 135 height 31
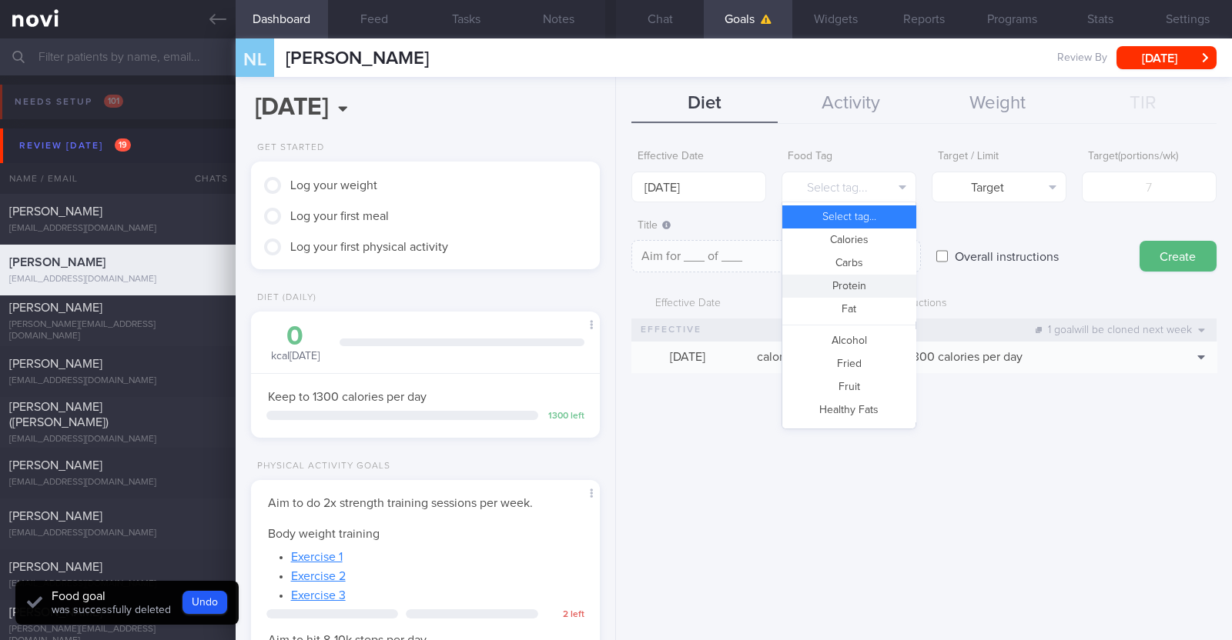
click at [613, 290] on button "Protein" at bounding box center [848, 286] width 133 height 23
type textarea "Aim for __g of protein per day"
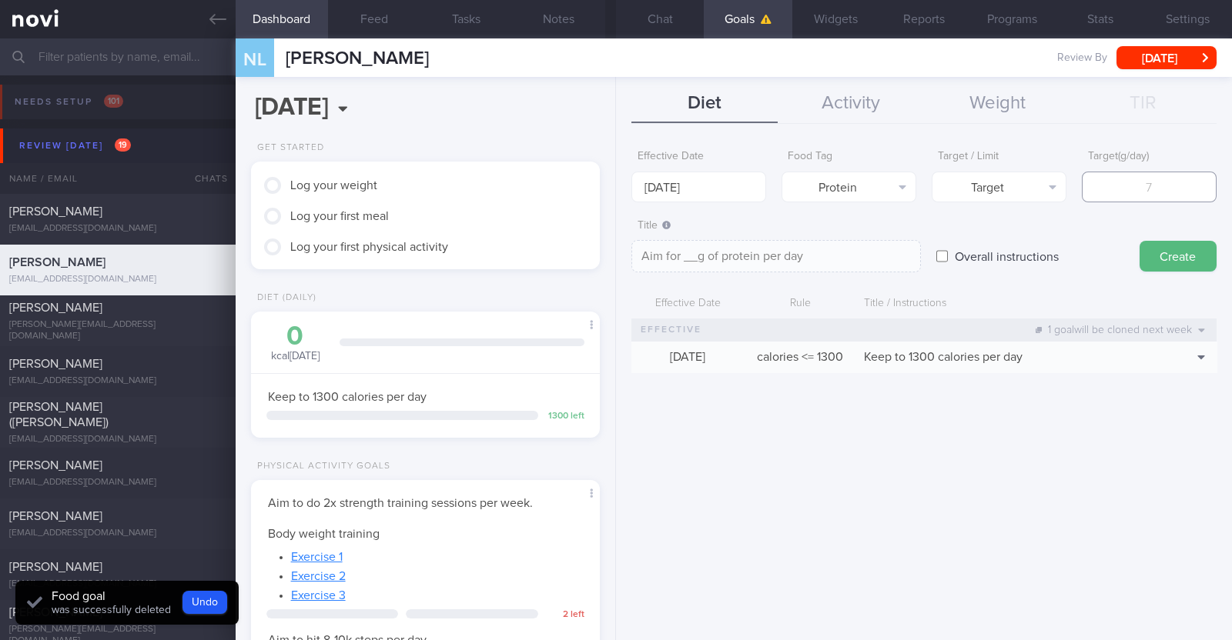
click at [613, 186] on input "number" at bounding box center [1149, 187] width 135 height 31
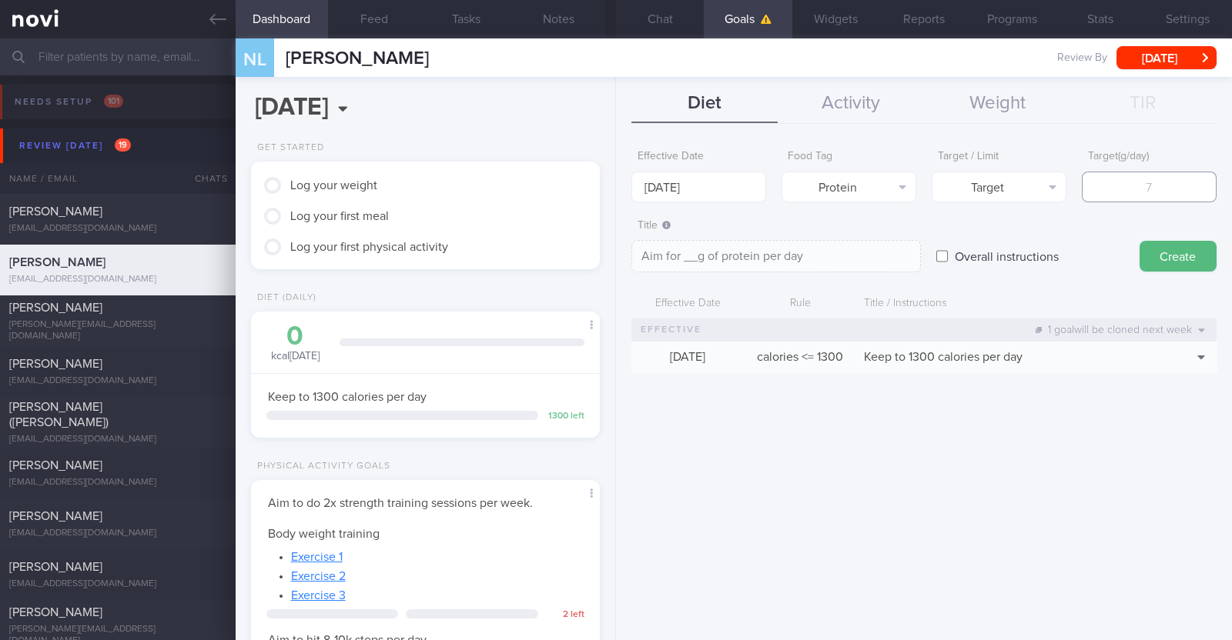
type input "7"
type textarea "Aim for 7g of protein per day"
type input "75"
type textarea "Aim for 75g of protein per day"
type input "75"
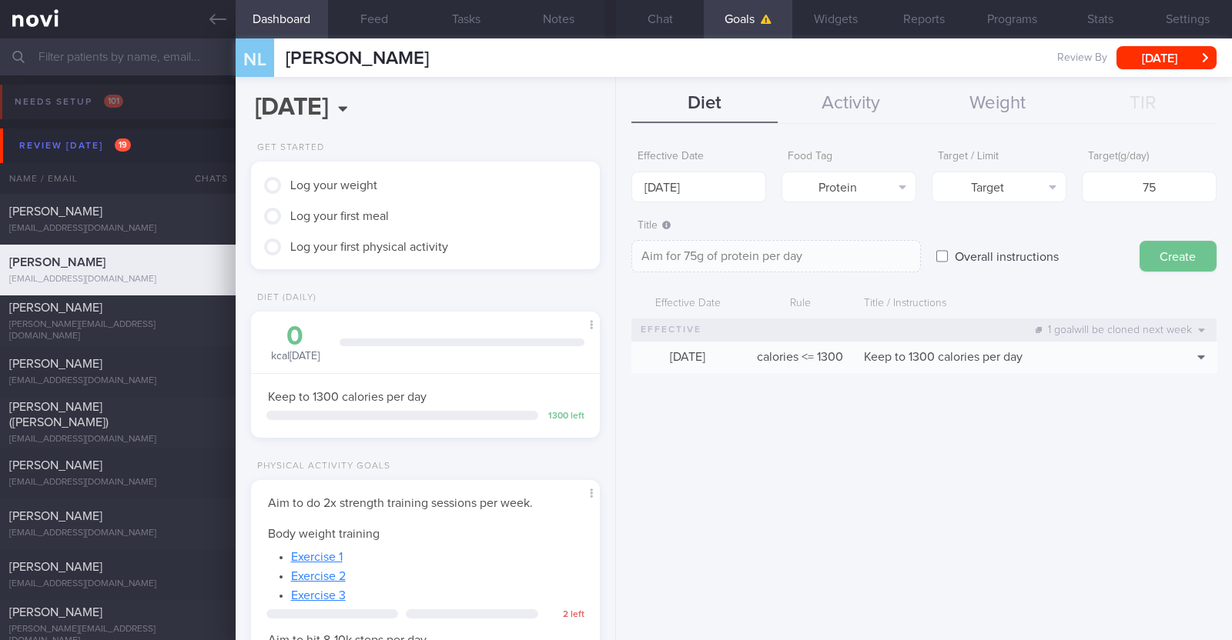
click at [613, 264] on button "Create" at bounding box center [1177, 256] width 77 height 31
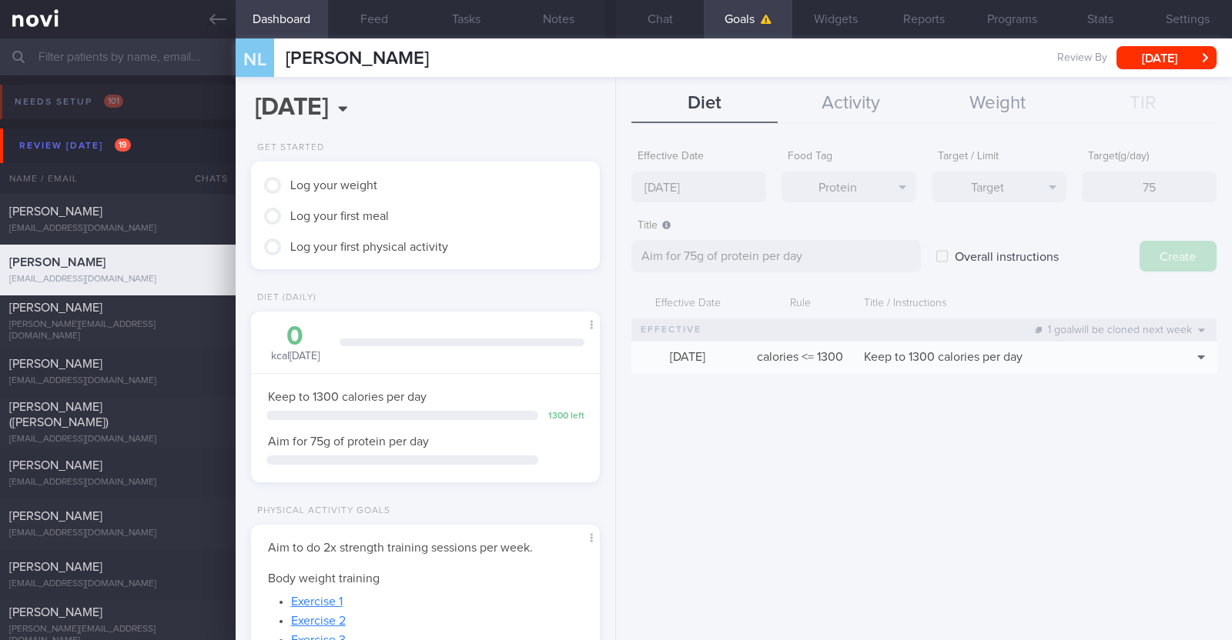
type input "6 Oct 2025"
type textarea "Aim for ___ of ___"
select select "9"
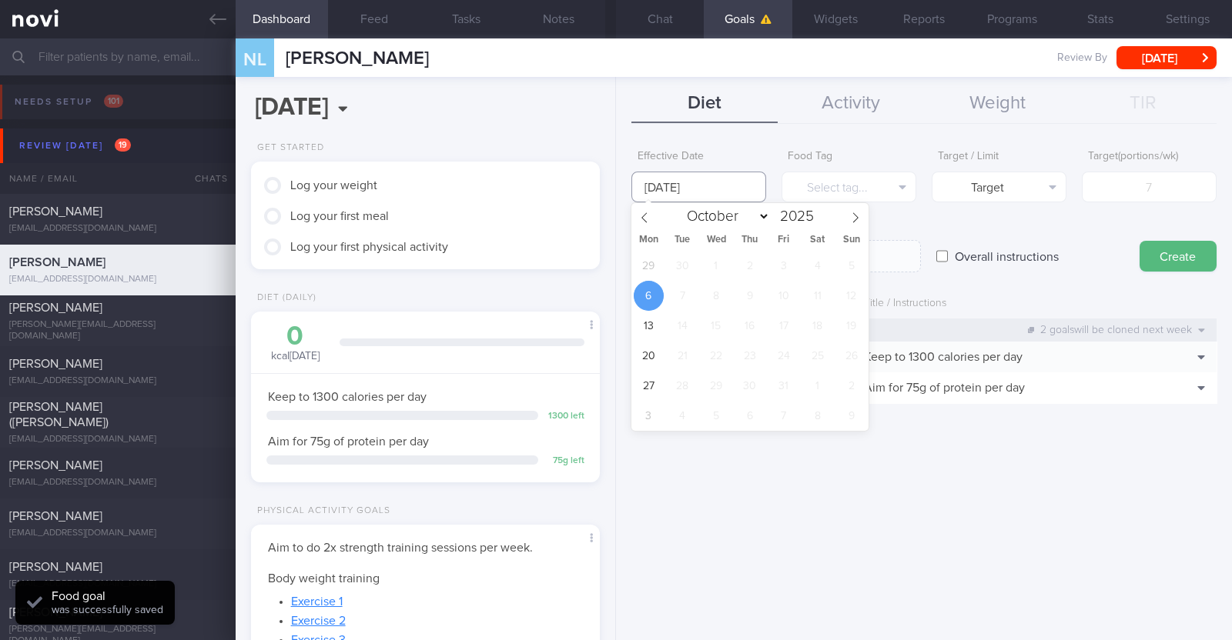
click at [613, 175] on input "6 Oct 2025" at bounding box center [698, 187] width 135 height 31
click at [613, 266] on span "29" at bounding box center [649, 266] width 30 height 30
type input "29 Sep 2025"
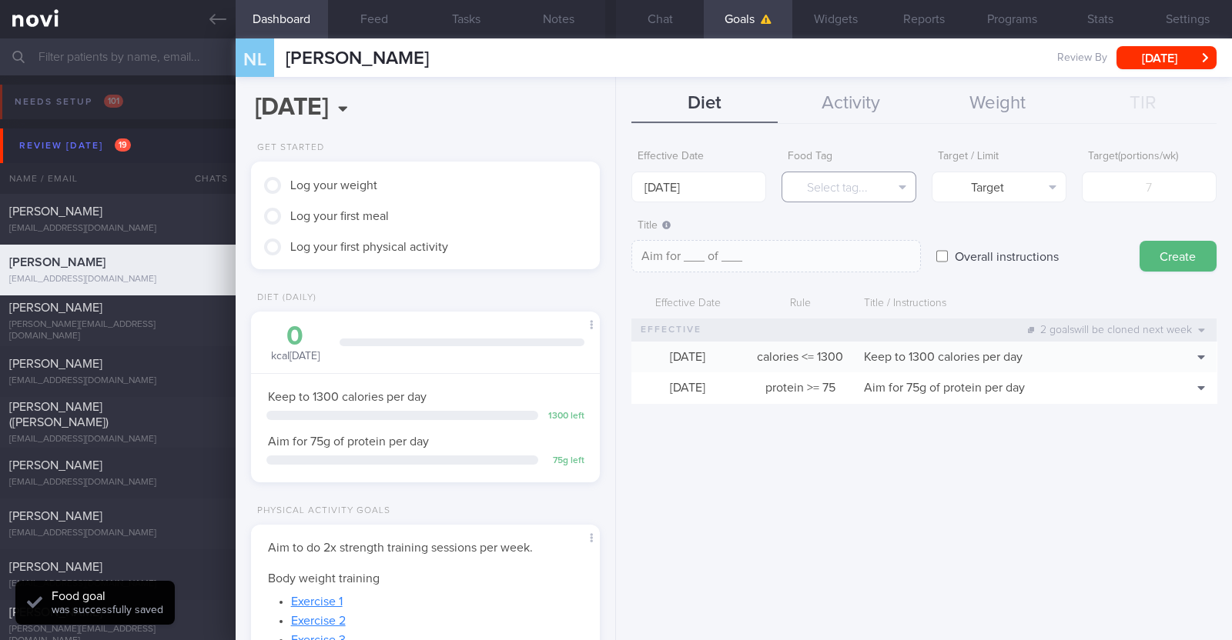
click at [613, 184] on button "Select tag..." at bounding box center [848, 187] width 135 height 31
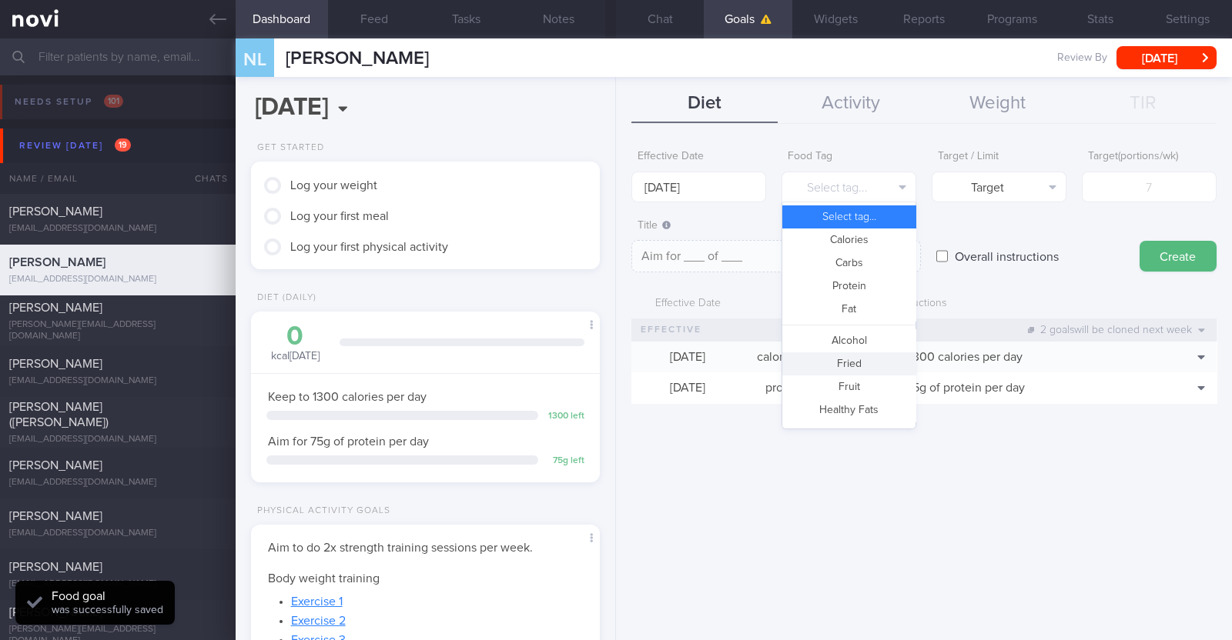
click at [613, 358] on button "Fried" at bounding box center [848, 364] width 133 height 23
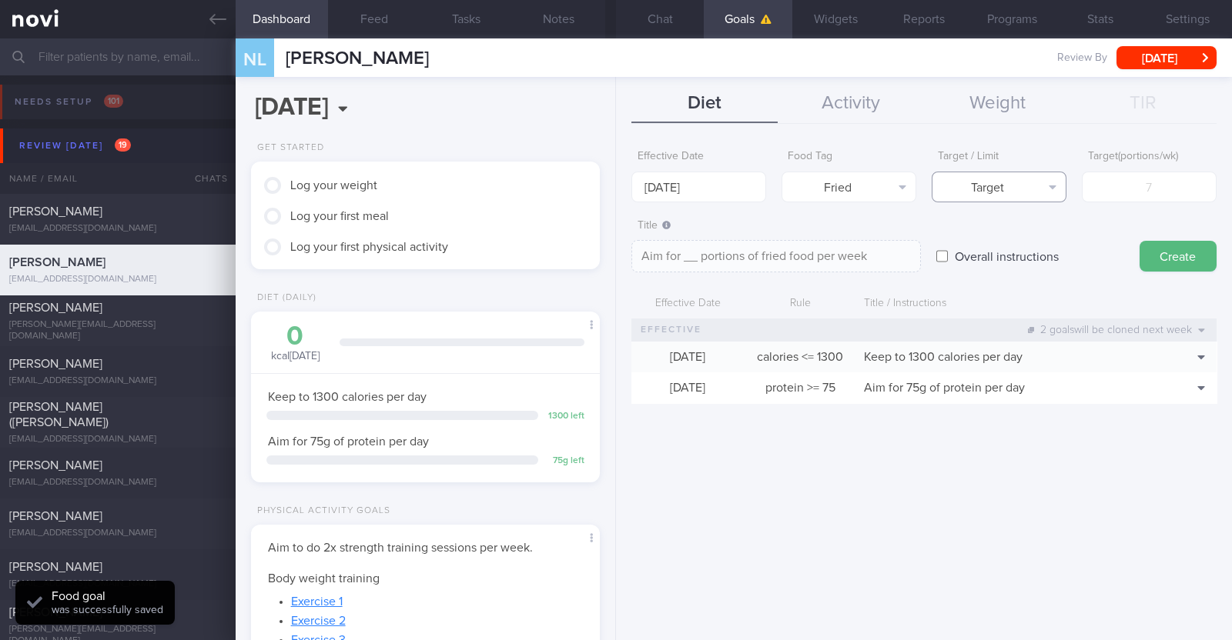
click at [613, 185] on button "Target" at bounding box center [998, 187] width 135 height 31
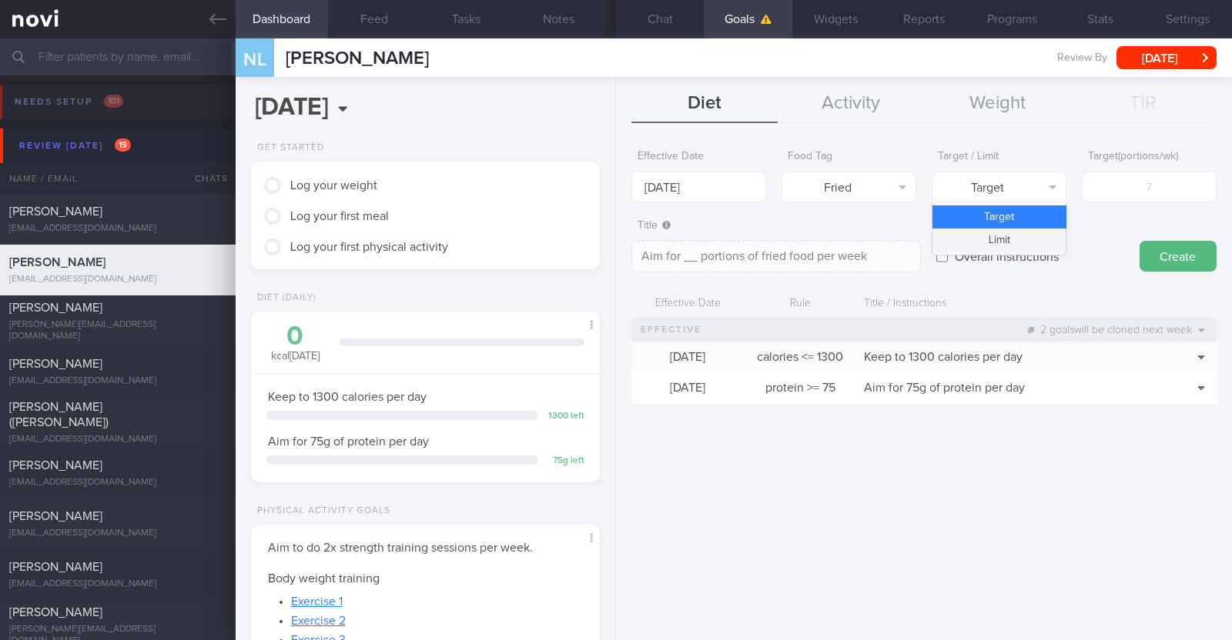
click at [613, 232] on button "Limit" at bounding box center [998, 240] width 133 height 23
type textarea "Keep to __ portions of fried food per week"
click at [613, 189] on input "number" at bounding box center [1149, 187] width 135 height 31
type input "2"
type textarea "Keep to 2 portions of fried food per week"
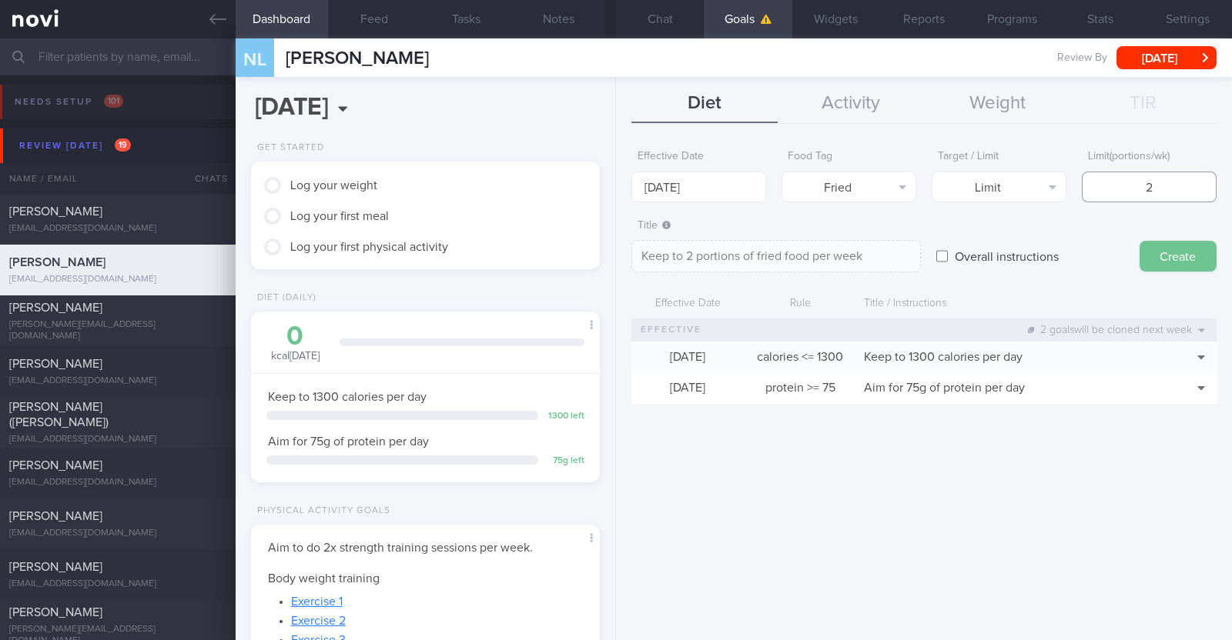
type input "2"
click at [613, 256] on button "Create" at bounding box center [1177, 256] width 77 height 31
type input "6 Oct 2025"
type textarea "Aim for ___ of ___"
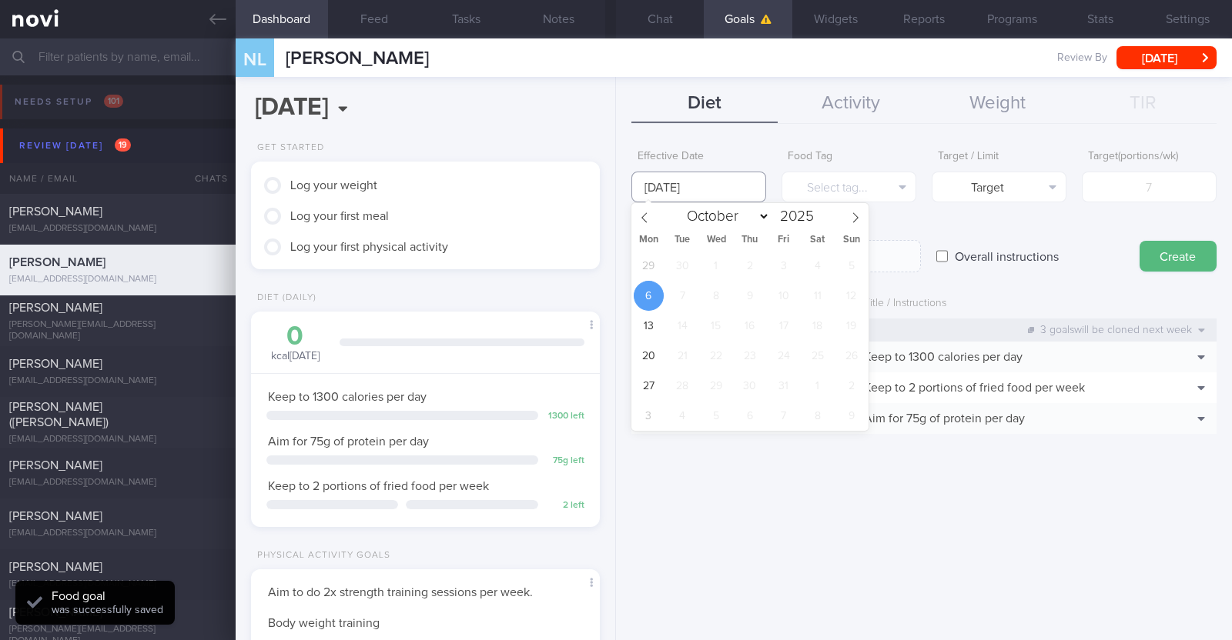
click at [613, 179] on input "6 Oct 2025" at bounding box center [698, 187] width 135 height 31
click at [613, 273] on span "29" at bounding box center [649, 266] width 30 height 30
type input "29 Sep 2025"
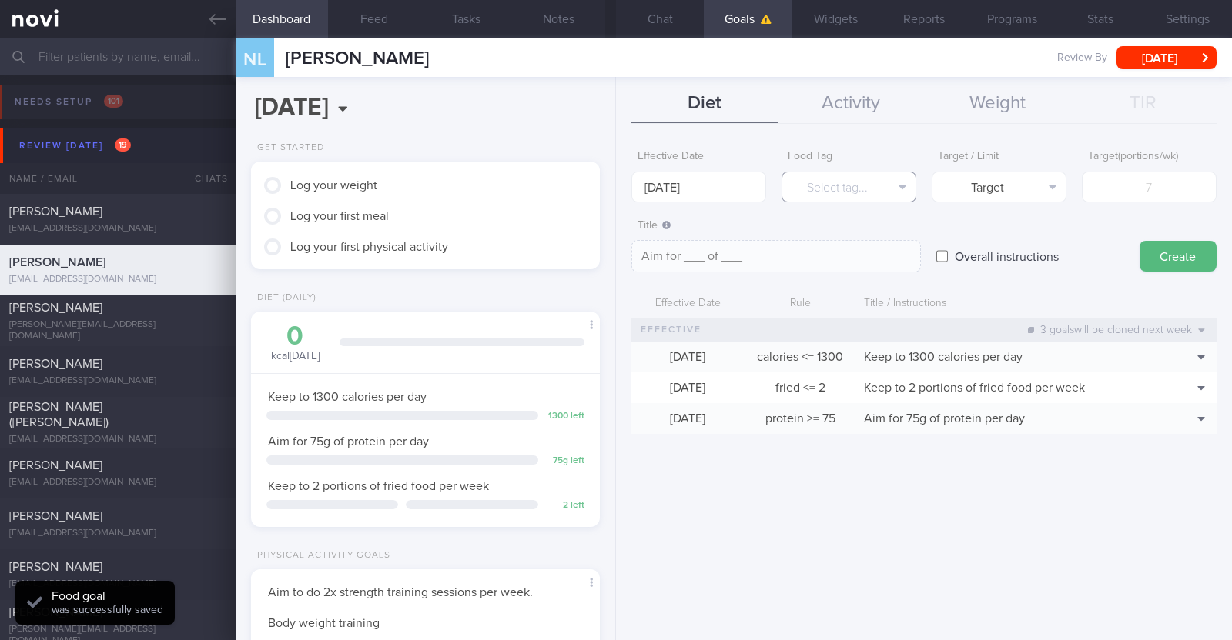
click at [613, 173] on button "Select tag..." at bounding box center [848, 187] width 135 height 31
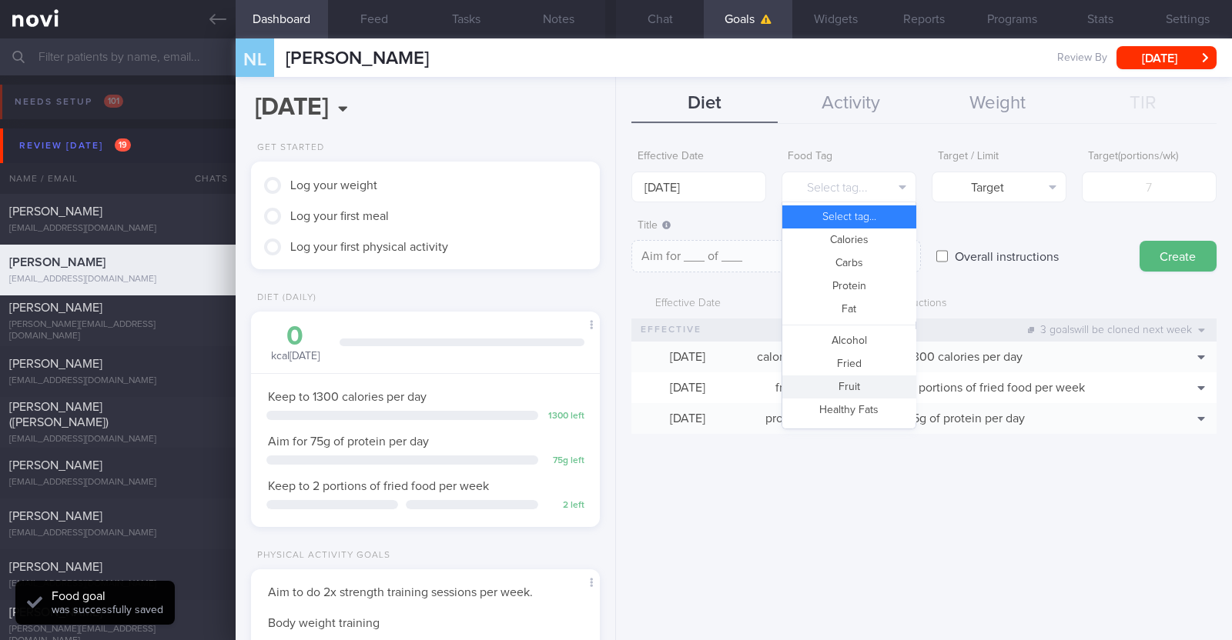
click at [613, 389] on button "Fruit" at bounding box center [848, 387] width 133 height 23
type textarea "Aim for __ portions of fruits per week"
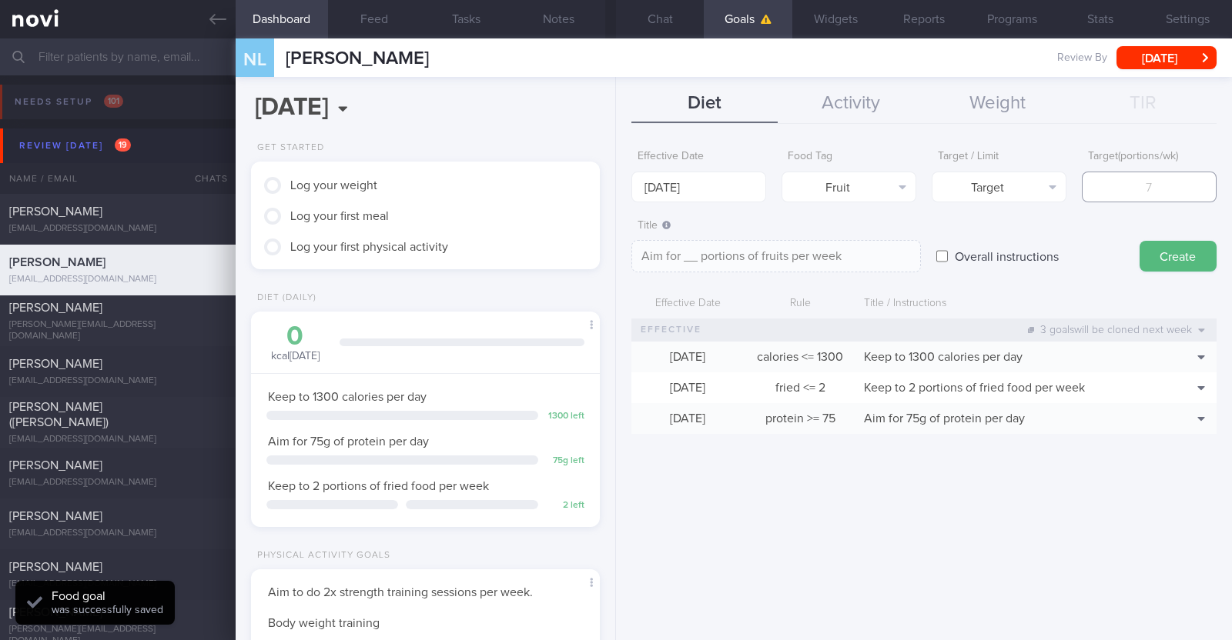
click at [613, 186] on input "number" at bounding box center [1149, 187] width 135 height 31
type input "1"
type textarea "Aim for 1 portions of fruits per week"
type input "14"
type textarea "Aim for 14 portions of fruits per week"
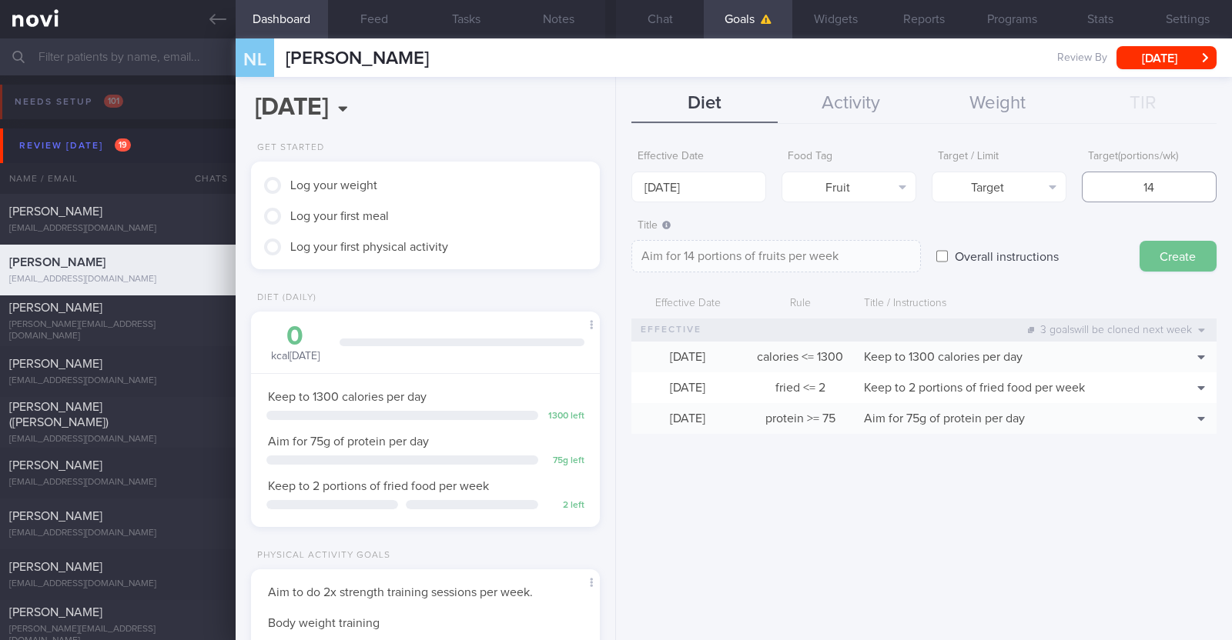
type input "14"
click at [613, 249] on button "Create" at bounding box center [1177, 256] width 77 height 31
type input "6 Oct 2025"
type textarea "Aim for ___ of ___"
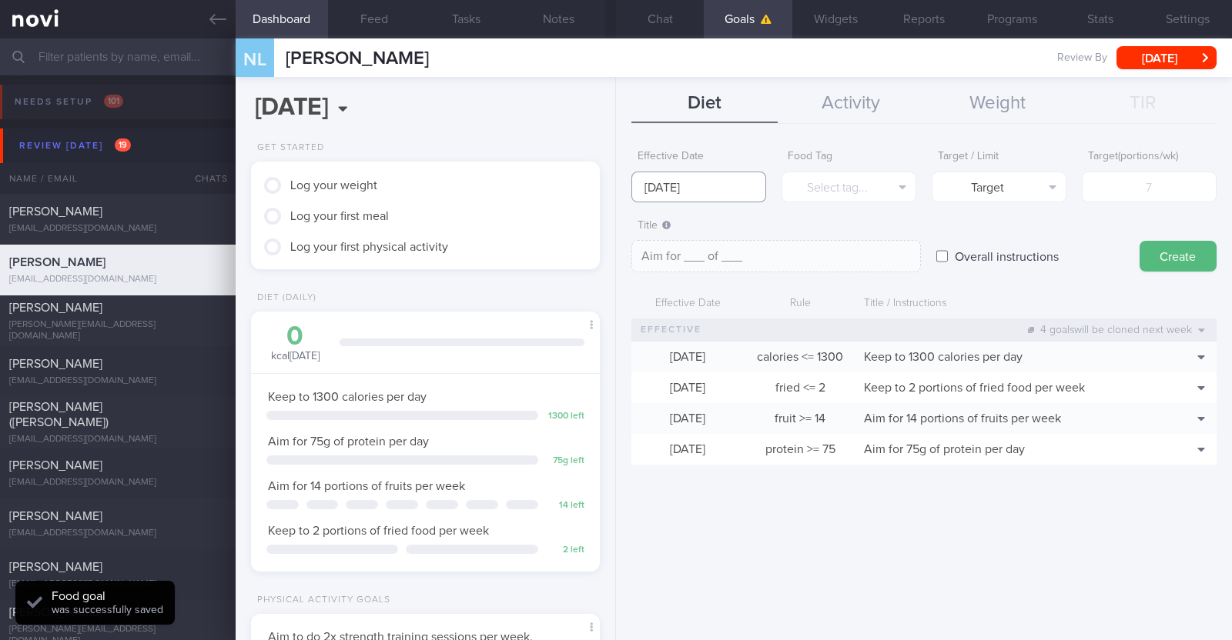
click at [613, 186] on input "6 Oct 2025" at bounding box center [698, 187] width 135 height 31
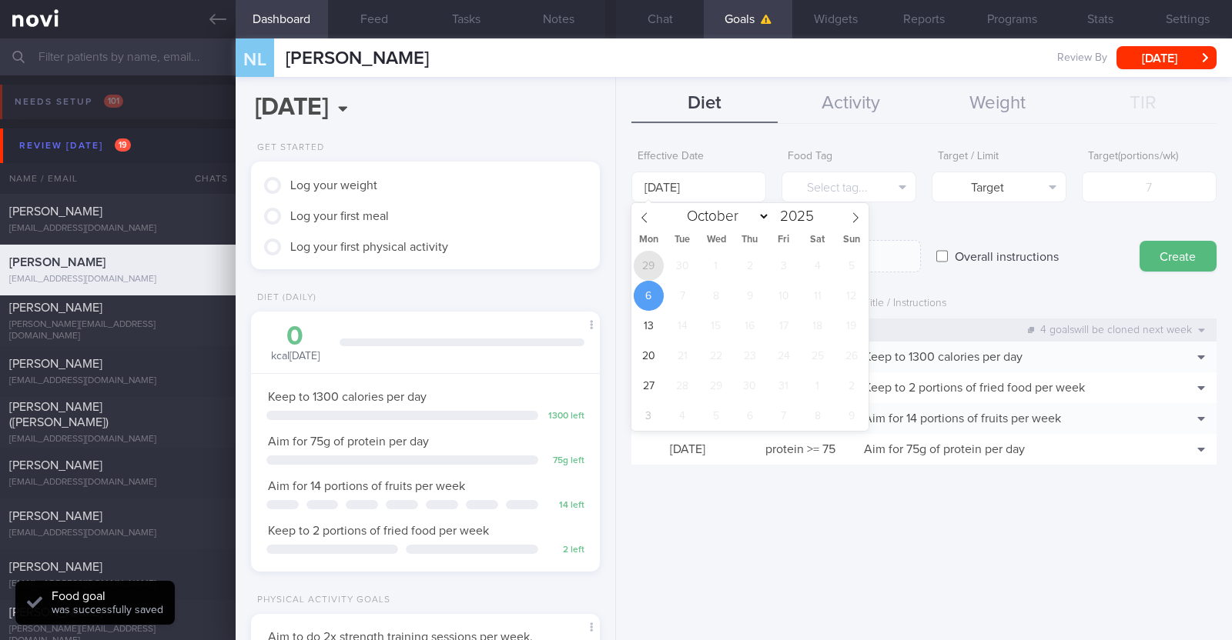
click at [613, 263] on span "29" at bounding box center [649, 266] width 30 height 30
type input "29 Sep 2025"
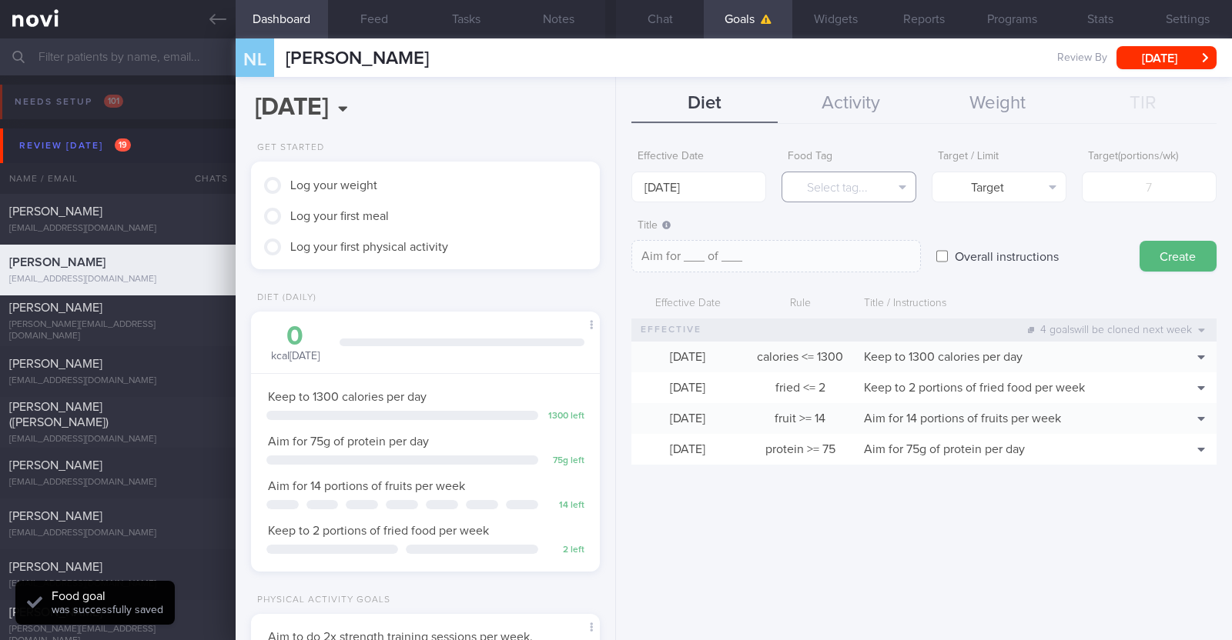
click at [613, 186] on button "Select tag..." at bounding box center [848, 187] width 135 height 31
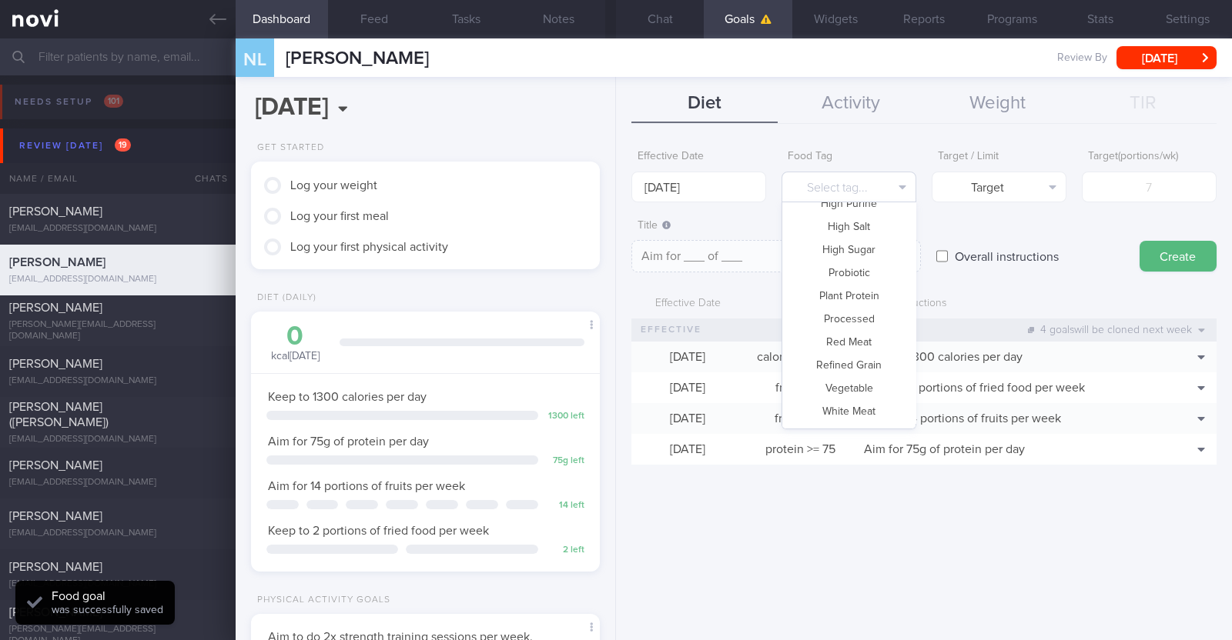
scroll to position [458, 0]
click at [613, 366] on button "Vegetable" at bounding box center [848, 367] width 133 height 23
type textarea "Aim for __ portions of vegetables per week"
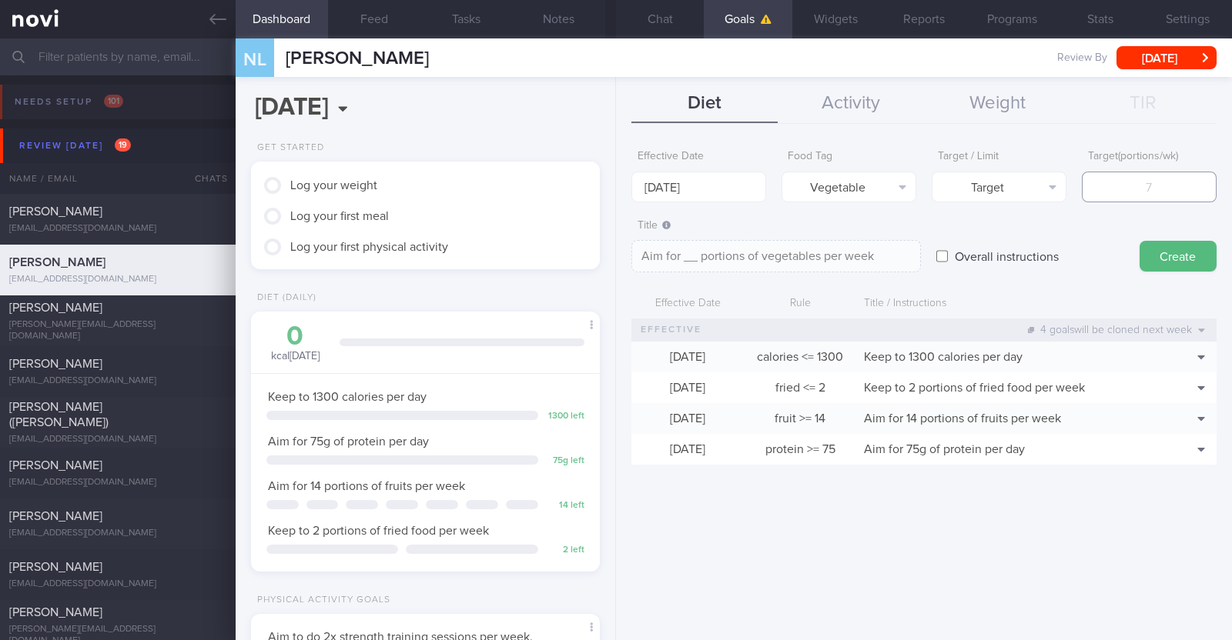
click at [613, 194] on input "number" at bounding box center [1149, 187] width 135 height 31
type input "1"
type textarea "Aim for 1 portions of vegetables per week"
type input "14"
type textarea "Aim for 14 portions of vegetables per week"
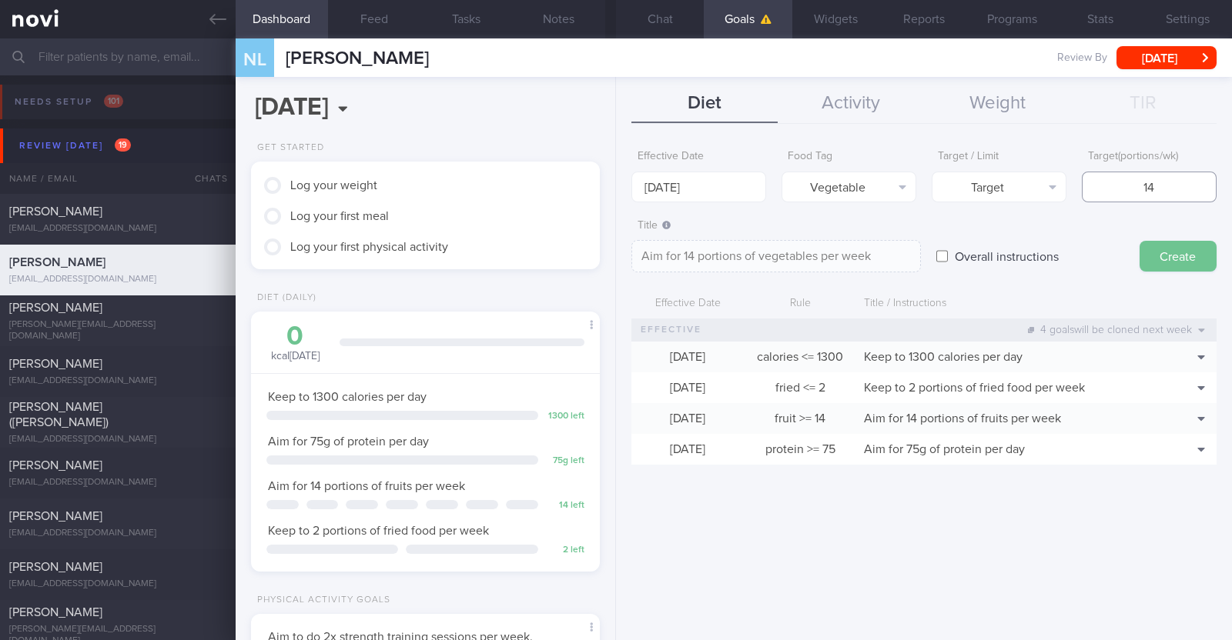
type input "14"
click at [613, 253] on button "Create" at bounding box center [1177, 256] width 77 height 31
type input "6 Oct 2025"
type textarea "Aim for ___ of ___"
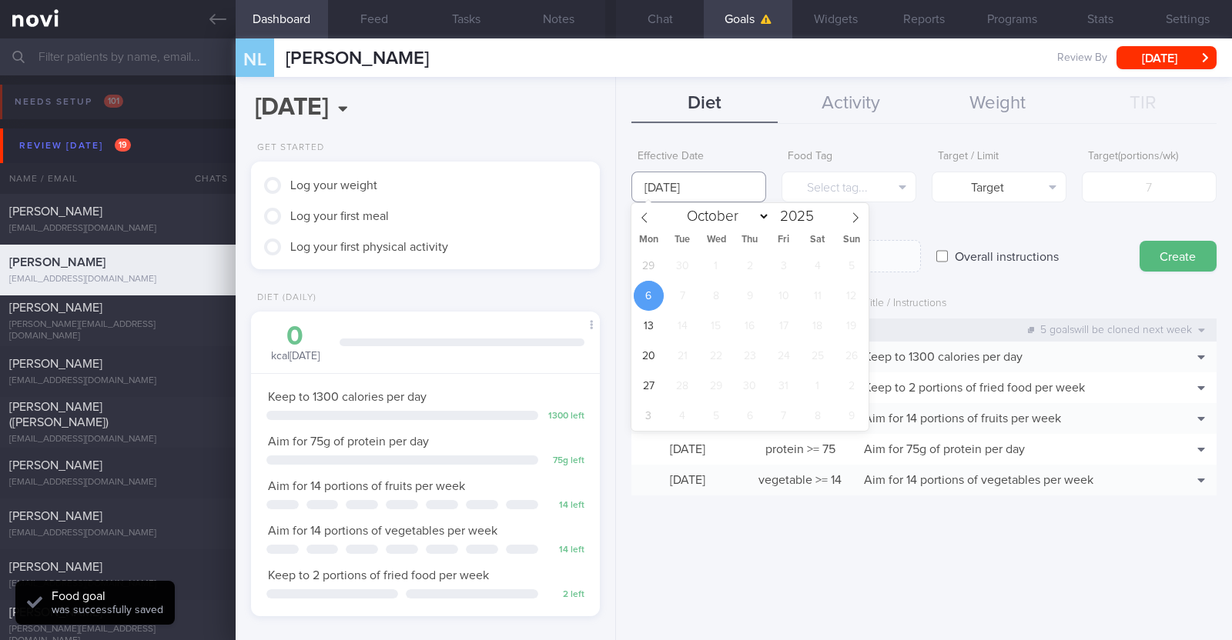
click at [613, 177] on input "6 Oct 2025" at bounding box center [698, 187] width 135 height 31
click at [613, 261] on span "29" at bounding box center [649, 266] width 30 height 30
type input "29 Sep 2025"
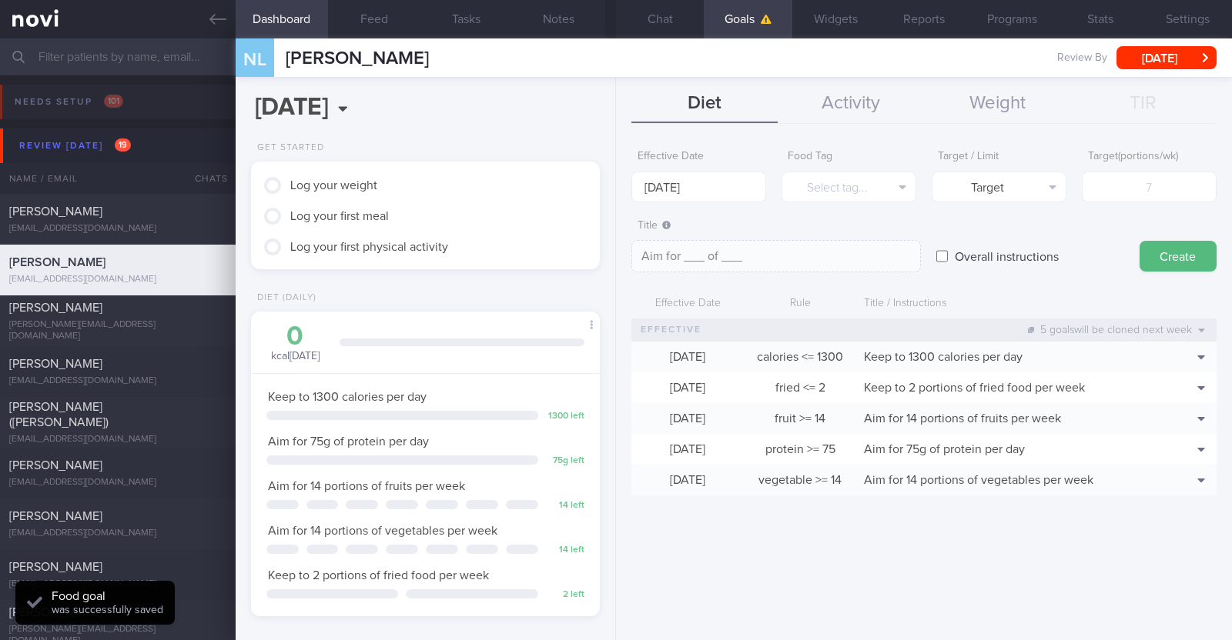
click at [613, 258] on label "Overall instructions" at bounding box center [1006, 256] width 119 height 31
click at [613, 258] on input "Overall instructions" at bounding box center [942, 256] width 12 height 31
checkbox input "true"
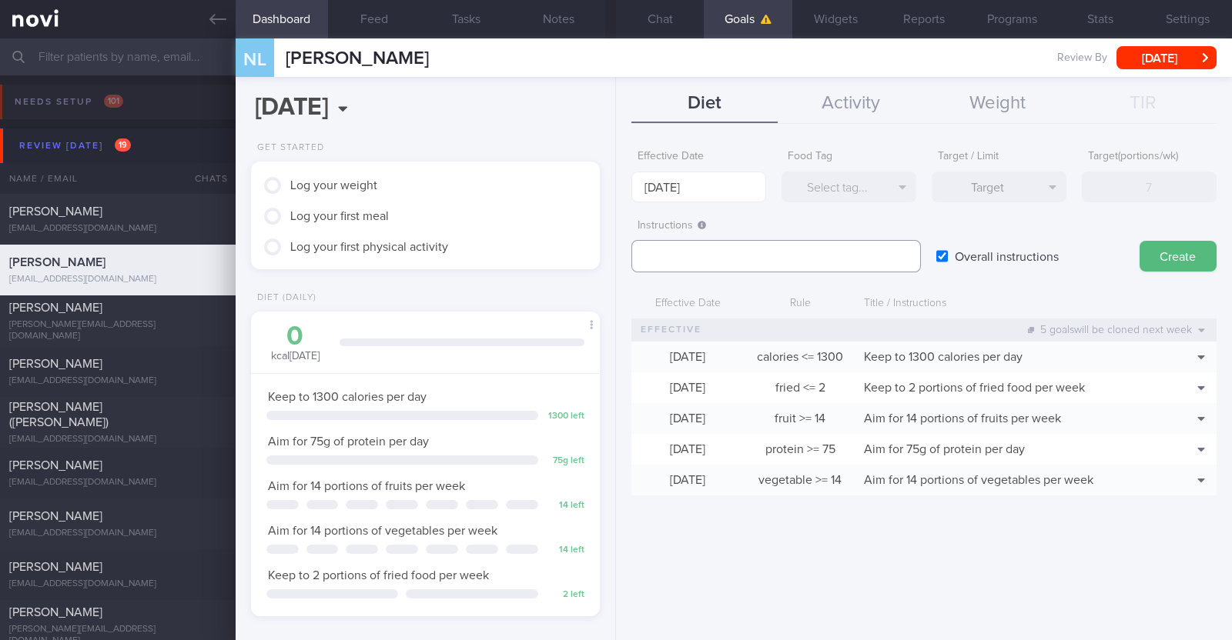
click at [613, 263] on textarea at bounding box center [775, 256] width 289 height 32
paste textarea "Aim to consume xxL of fluids per day (Choose water first)"
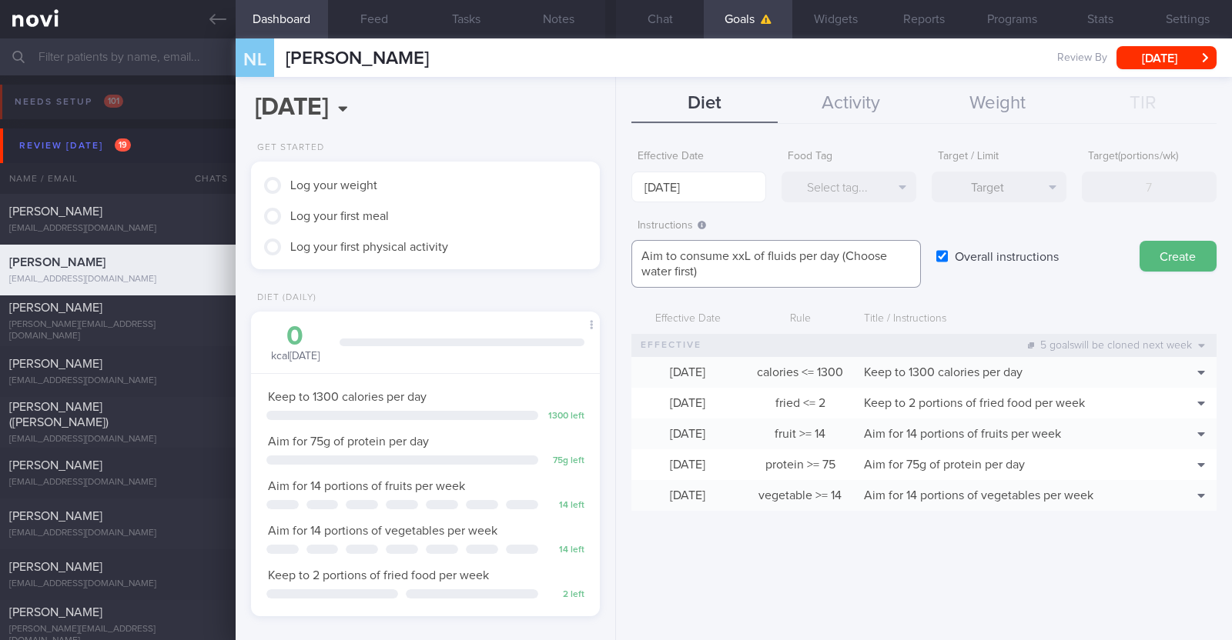
click at [613, 252] on textarea "Aim to consume xxL of fluids per day (Choose water first)" at bounding box center [775, 264] width 289 height 48
paste textarea "2-2.3"
type textarea "Aim to consume 2-2.3L of fluids per day (Choose water first)"
click at [613, 265] on button "Create" at bounding box center [1177, 256] width 77 height 31
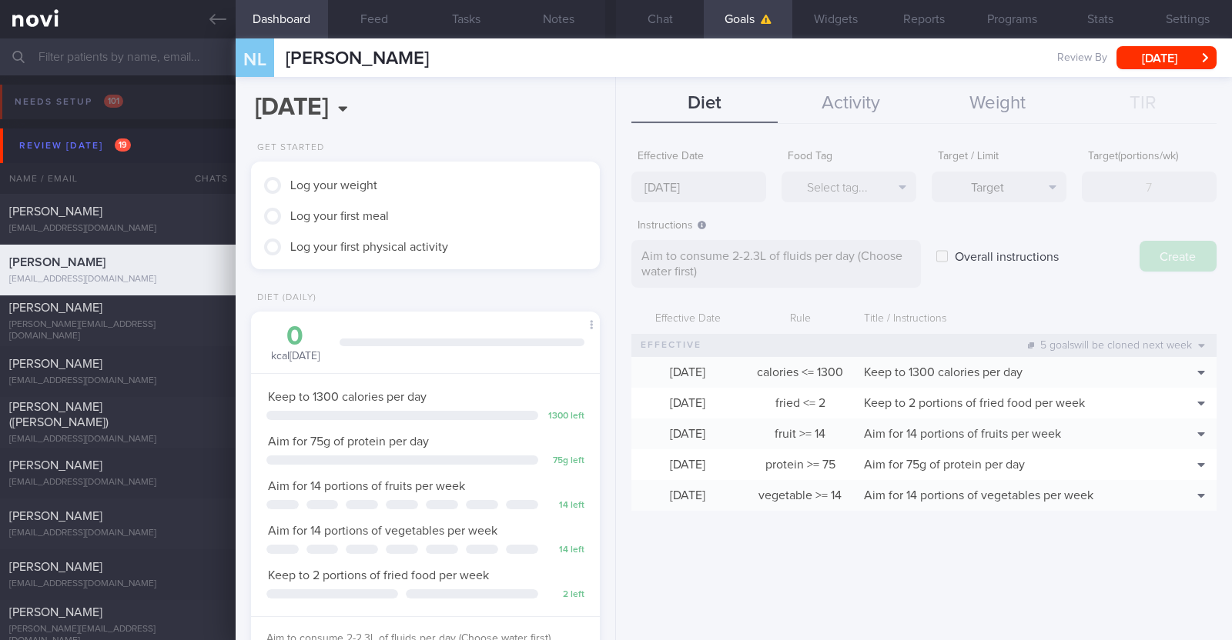
type input "6 Oct 2025"
type textarea "Aim for ___ of ___"
checkbox input "false"
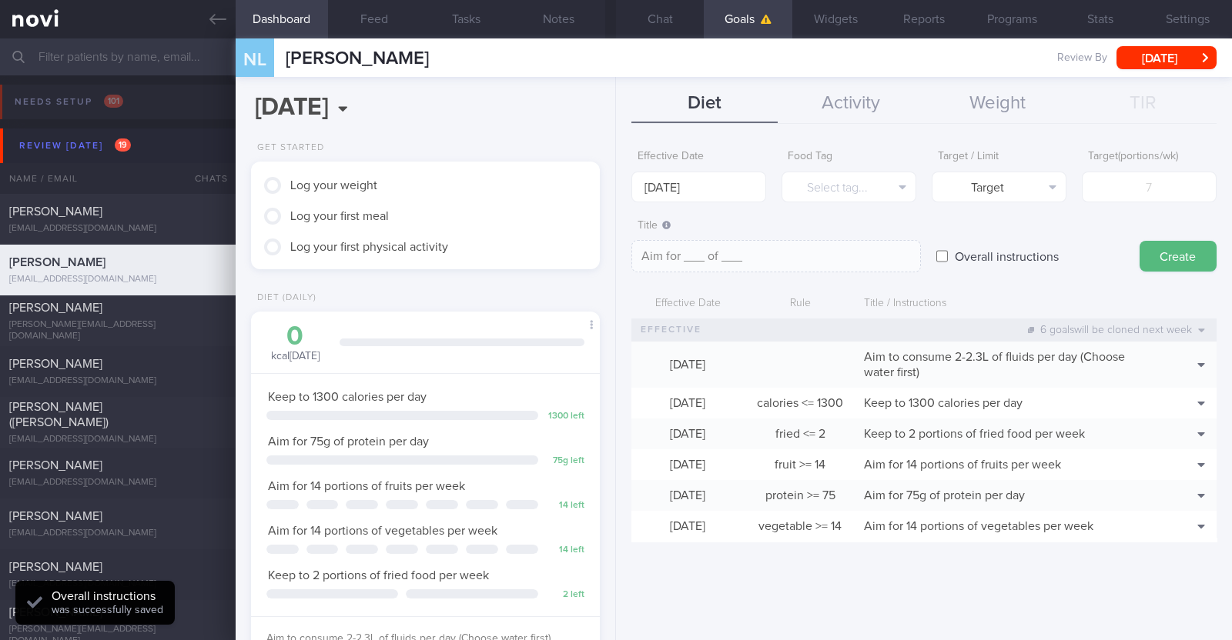
click at [613, 585] on div "Effective Date 6 Oct 2025 Food Tag Select tag... Select tag... Calories Carbs P…" at bounding box center [924, 386] width 616 height 510
click at [613, 12] on button "Chat" at bounding box center [660, 19] width 88 height 38
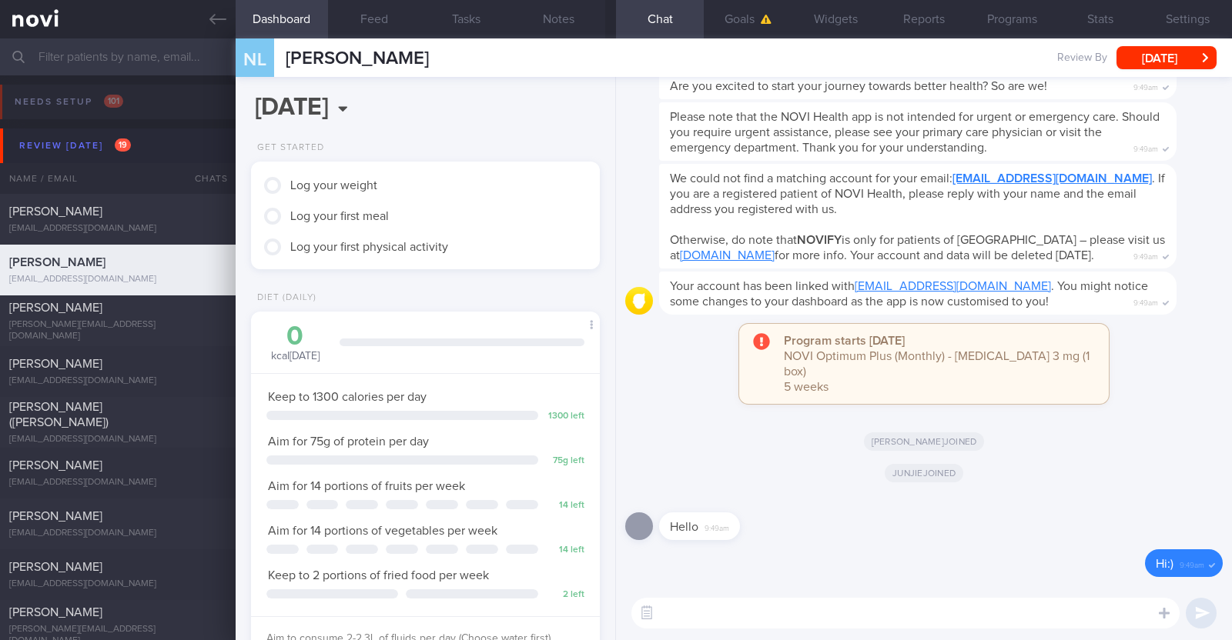
click at [613, 615] on textarea at bounding box center [905, 613] width 548 height 31
paste textarea "Hi [patient’s name]! This is Charlotte, the dietitian. It was nice meeting you …"
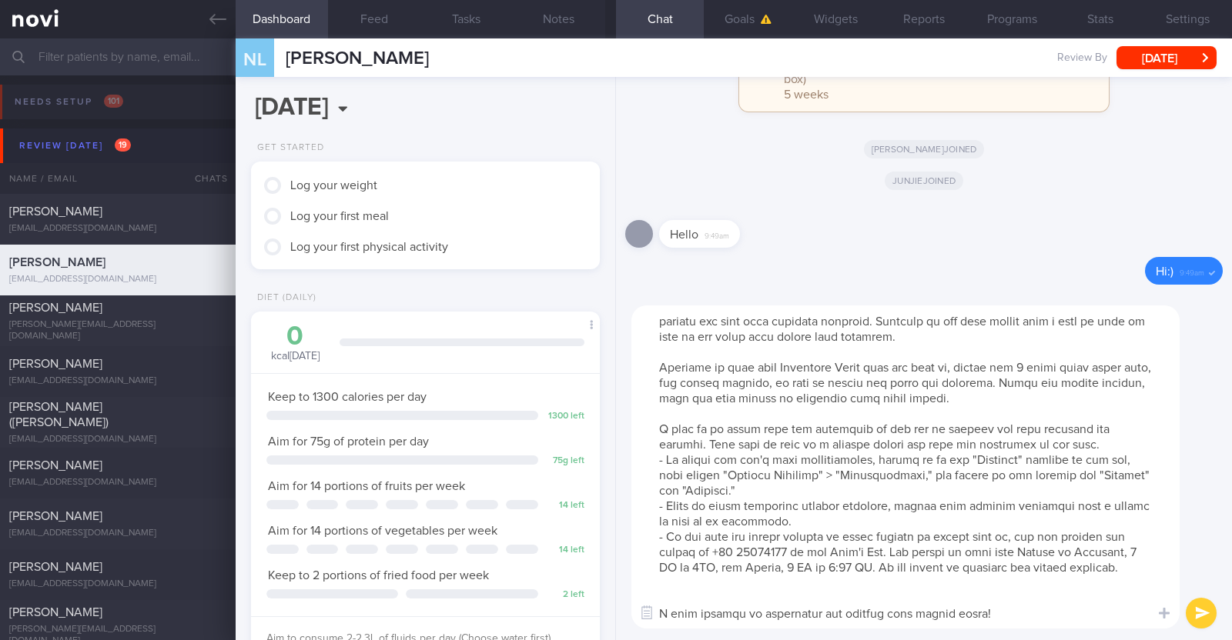
click at [613, 578] on textarea at bounding box center [905, 467] width 548 height 323
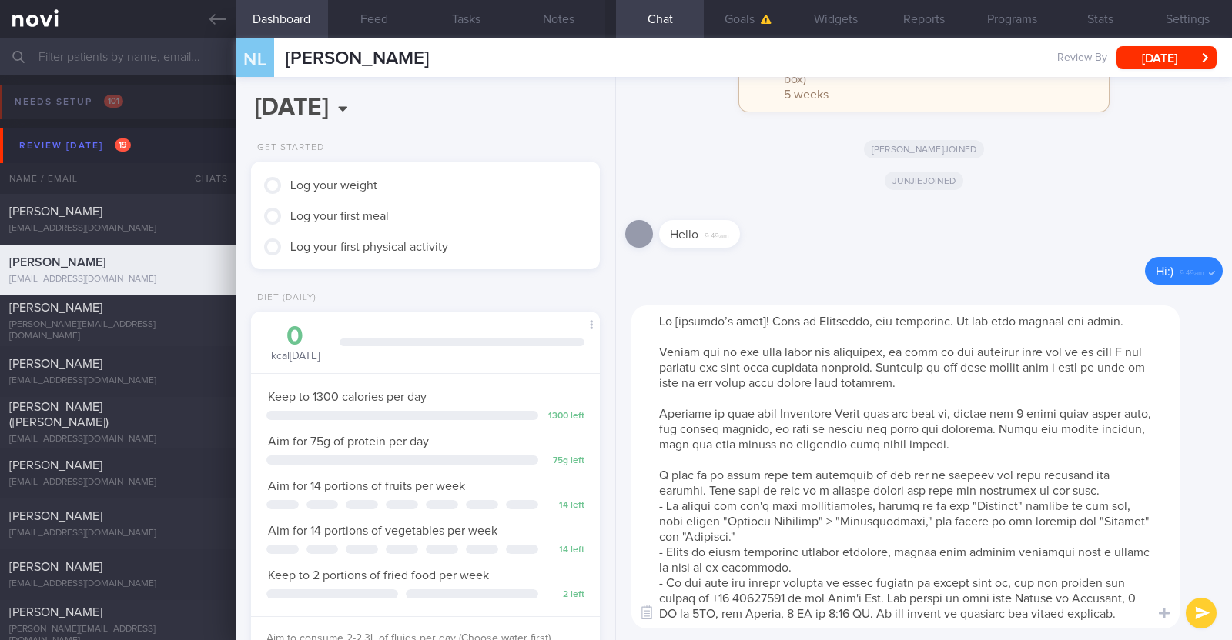
scroll to position [0, 0]
drag, startPoint x: 658, startPoint y: 410, endPoint x: 1054, endPoint y: 460, distance: 398.7
click at [613, 460] on textarea at bounding box center [905, 467] width 548 height 323
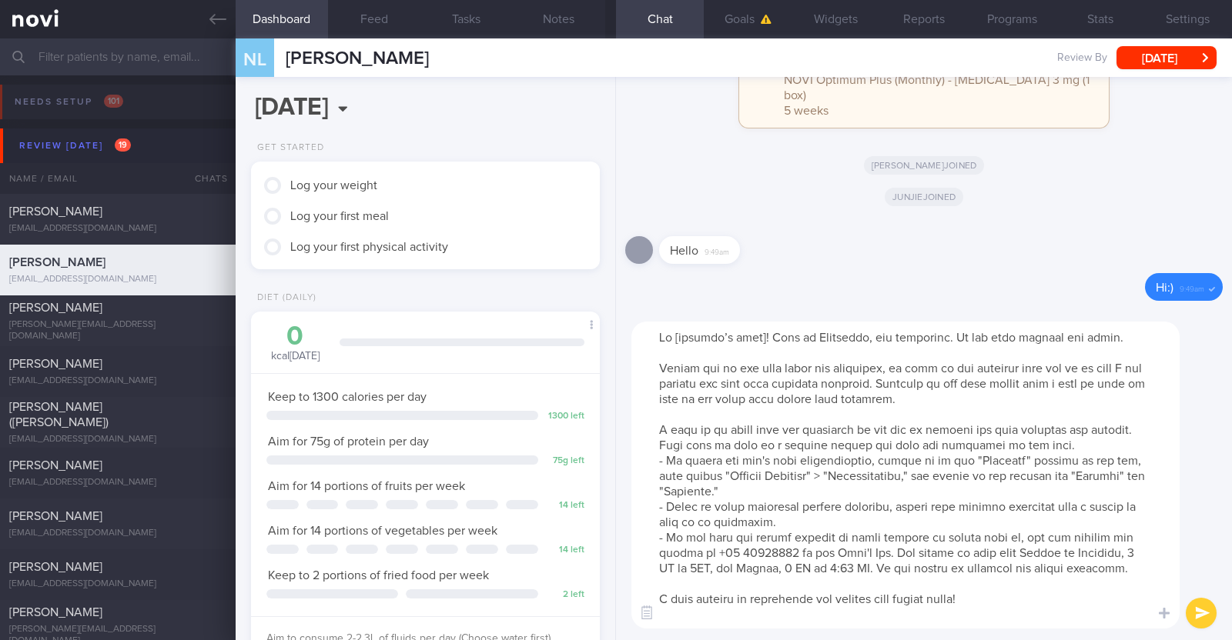
click at [613, 338] on textarea at bounding box center [905, 475] width 548 height 307
type textarea "Hi Nel! This is Charlotte, the dietitian. It was nice meeting you today. Please…"
click at [613, 597] on div "​ ​" at bounding box center [924, 475] width 616 height 330
click at [613, 609] on button "submit" at bounding box center [1200, 613] width 31 height 31
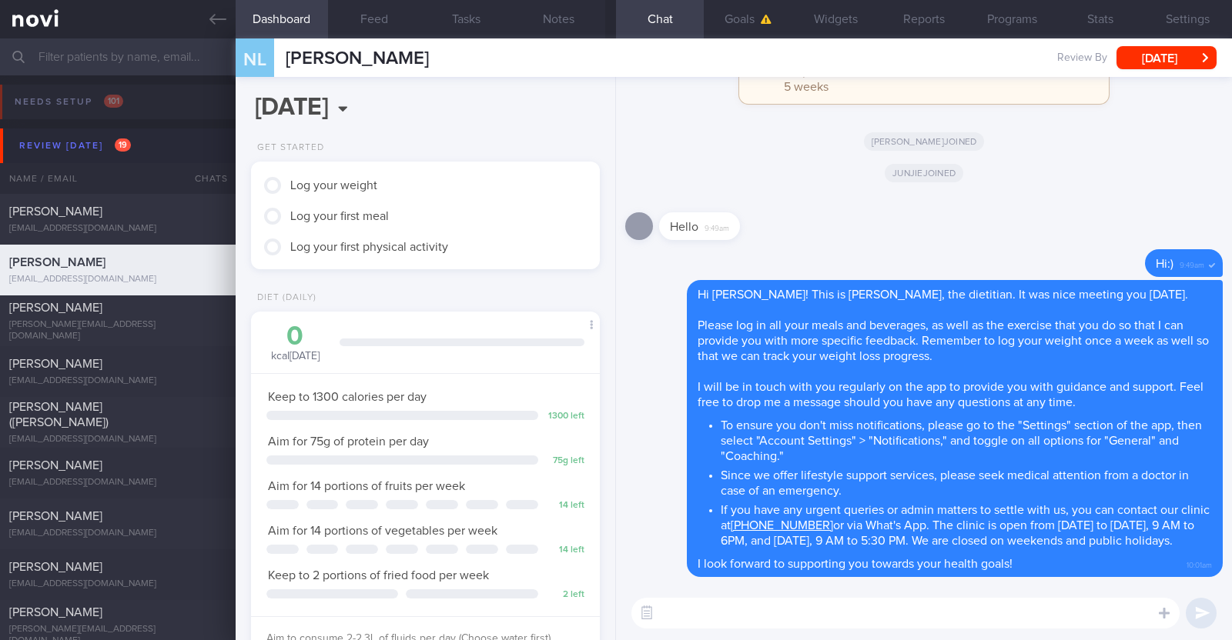
click at [613, 615] on textarea at bounding box center [905, 613] width 548 height 31
paste textarea "Here is a summary of what we discussed: Basics of Weight Management - Diet: A w…"
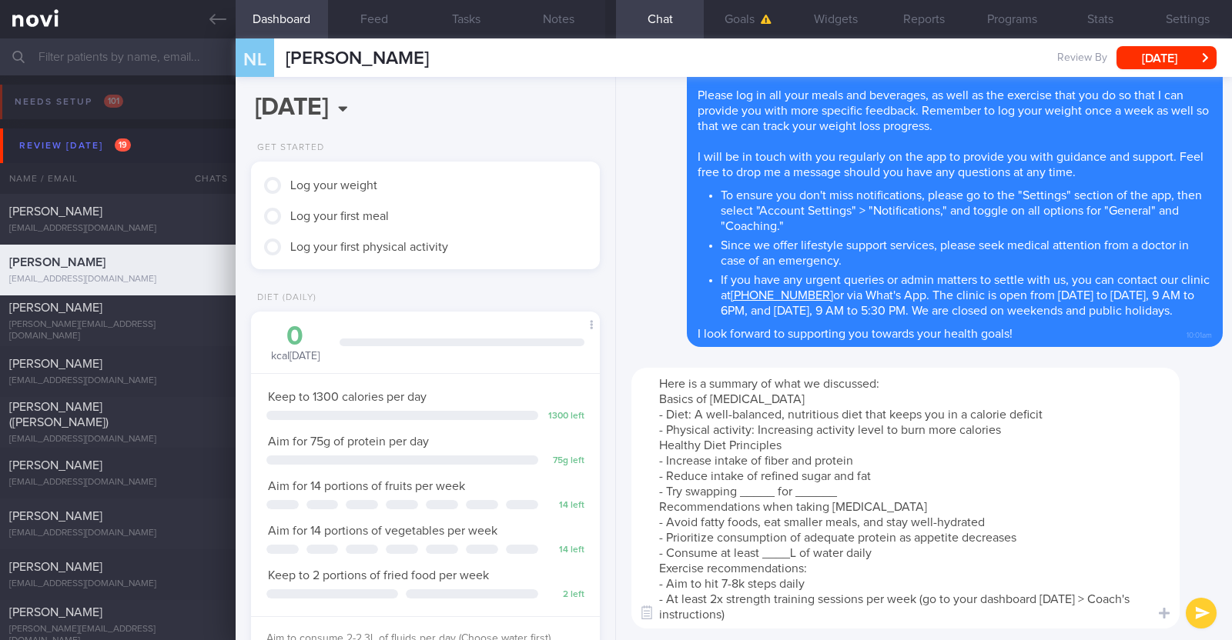
click at [613, 423] on textarea "Here is a summary of what we discussed: Basics of Weight Management - Diet: A w…" at bounding box center [905, 498] width 548 height 261
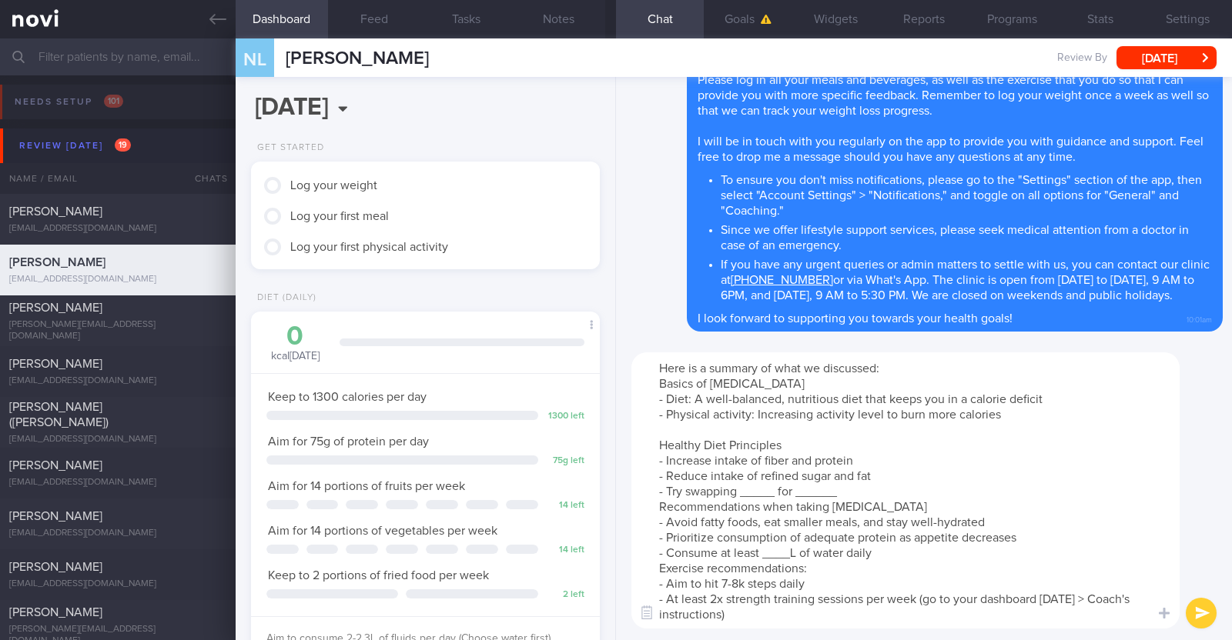
click at [613, 497] on textarea "Here is a summary of what we discussed: Basics of Weight Management - Diet: A w…" at bounding box center [905, 491] width 548 height 276
drag, startPoint x: 903, startPoint y: 497, endPoint x: 861, endPoint y: 490, distance: 42.9
click at [613, 490] on textarea "Here is a summary of what we discussed: Basics of Weight Management - Diet: A w…" at bounding box center [905, 491] width 548 height 276
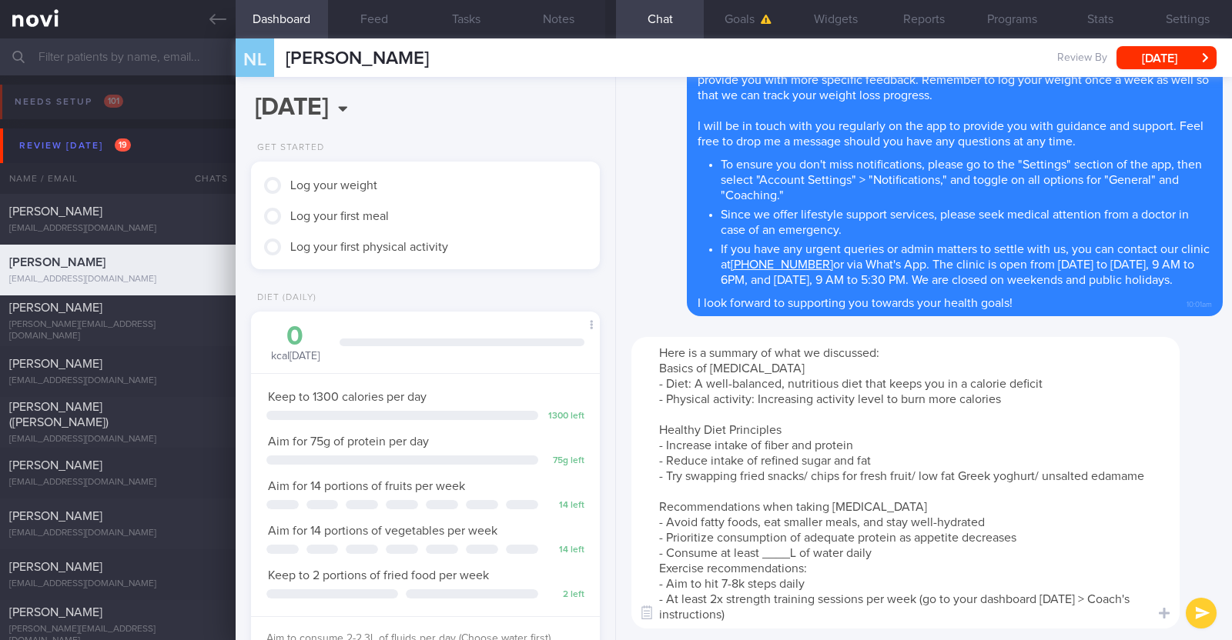
click at [613, 563] on textarea "Here is a summary of what we discussed: Basics of Weight Management - Diet: A w…" at bounding box center [905, 483] width 548 height 292
paste textarea "2-2.3"
click at [613, 574] on textarea "Here is a summary of what we discussed: Basics of Weight Management - Diet: A w…" at bounding box center [905, 483] width 548 height 292
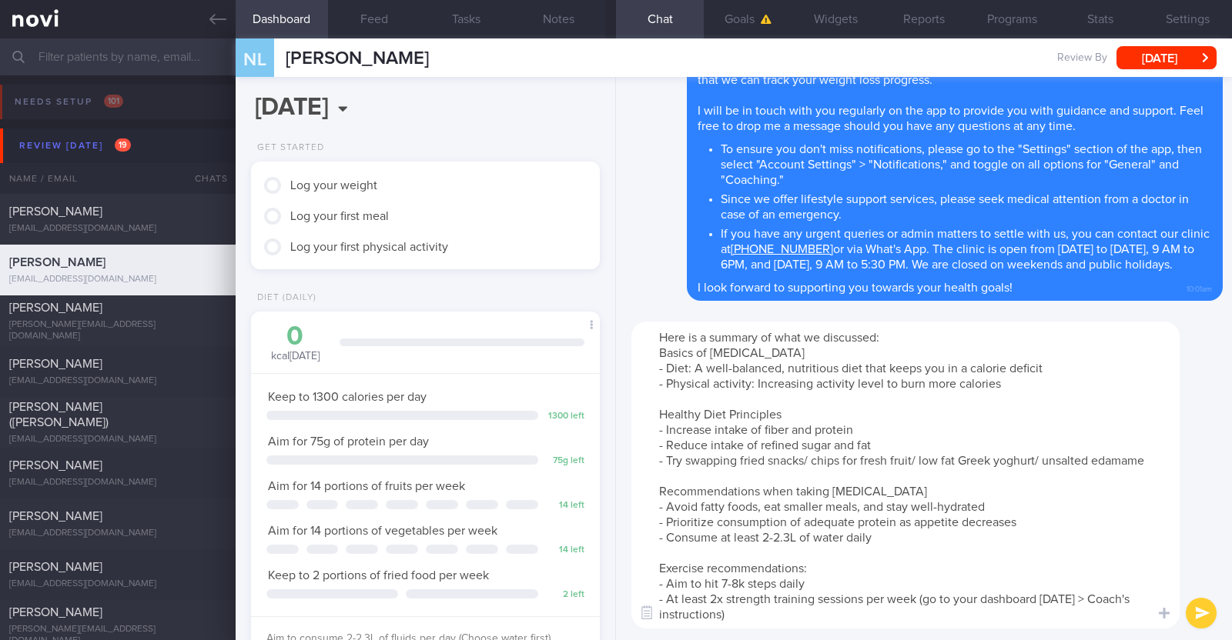
click at [613, 602] on textarea "Here is a summary of what we discussed: Basics of Weight Management - Diet: A w…" at bounding box center [905, 475] width 548 height 307
type textarea "Here is a summary of what we discussed: Basics of Weight Management - Diet: A w…"
click at [613, 624] on button "submit" at bounding box center [1200, 613] width 31 height 31
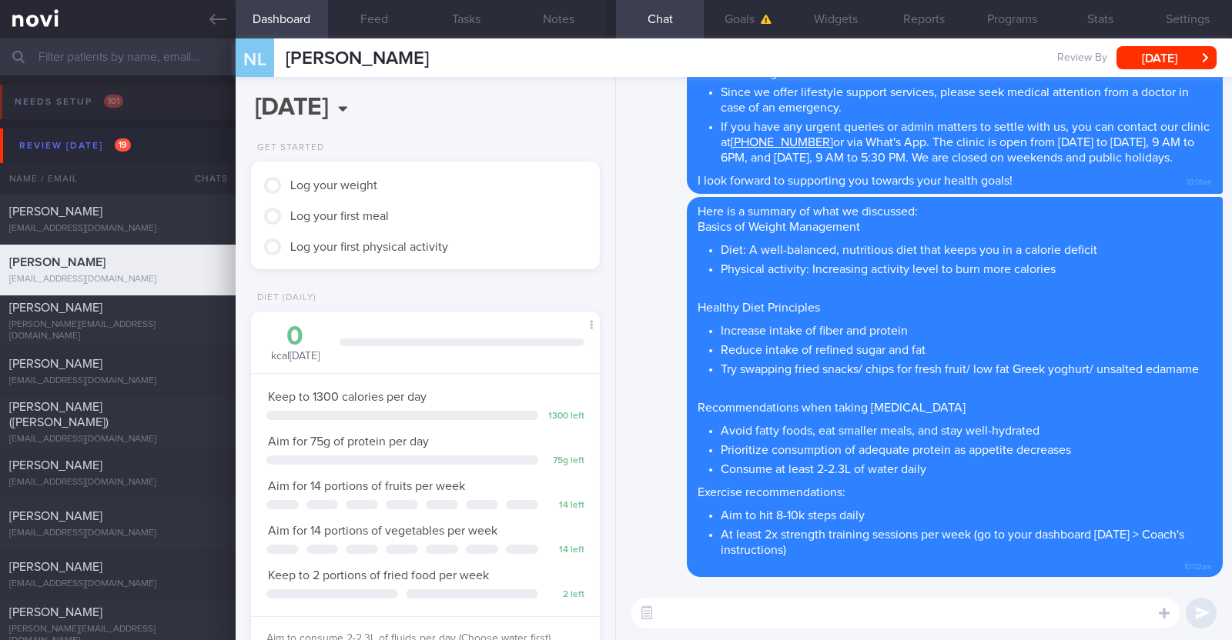
scroll to position [0, 0]
click at [613, 62] on button "[DATE]" at bounding box center [1166, 57] width 100 height 23
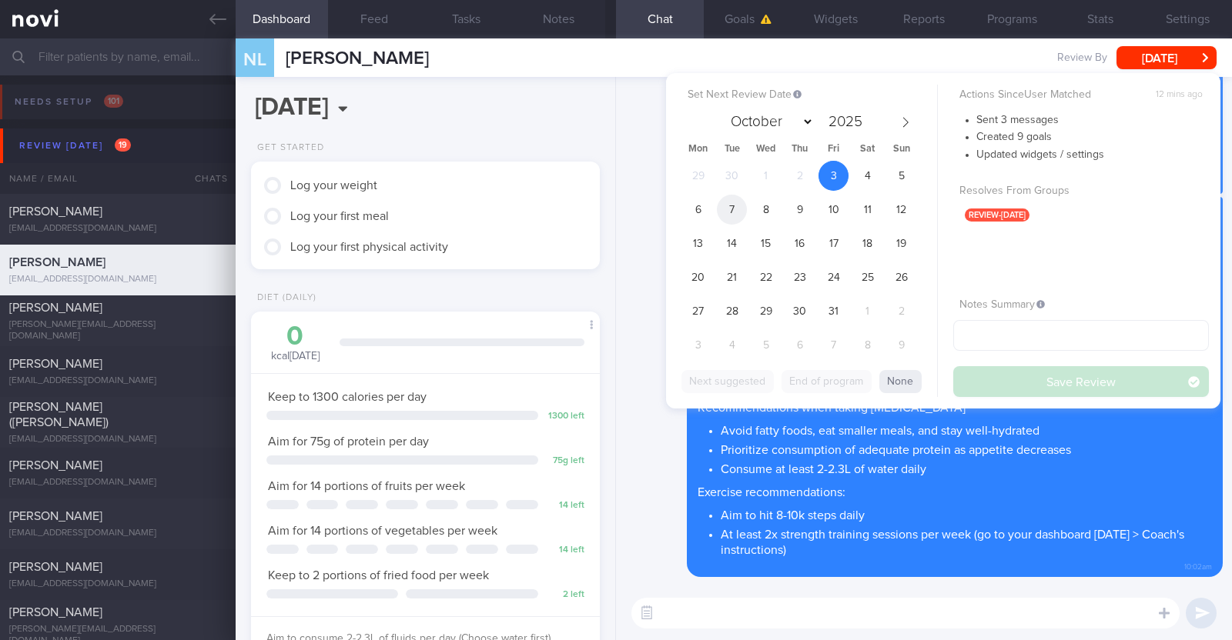
click at [613, 210] on span "7" at bounding box center [732, 210] width 30 height 30
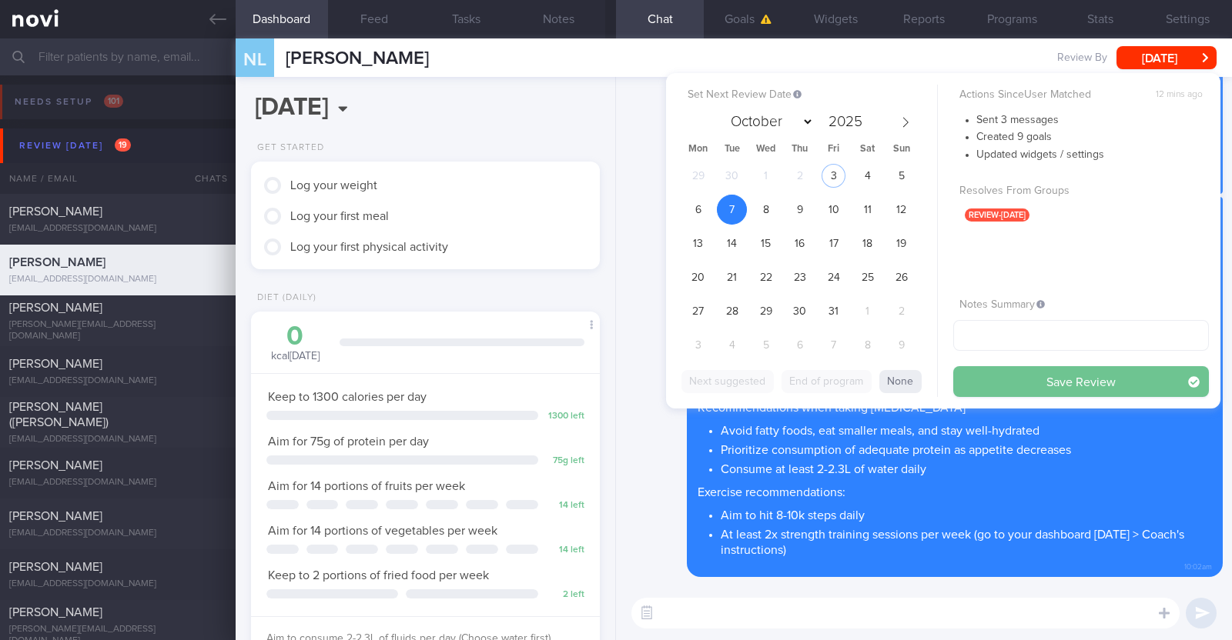
click at [613, 383] on button "Save Review" at bounding box center [1081, 381] width 256 height 31
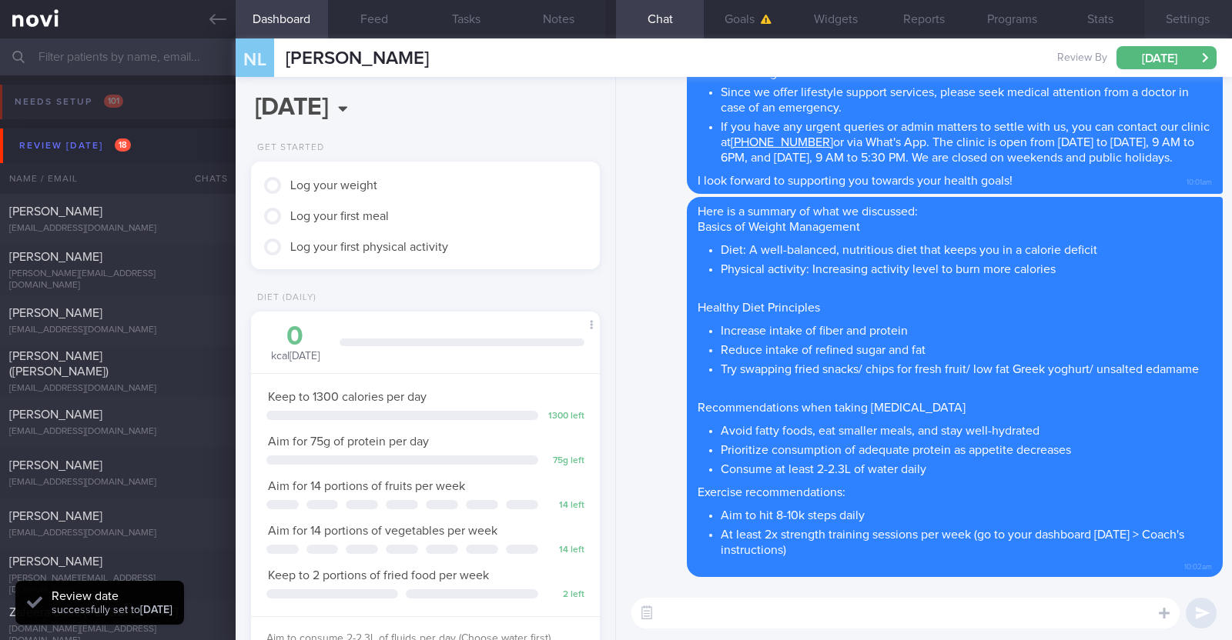
click at [613, 24] on button "Settings" at bounding box center [1188, 19] width 88 height 38
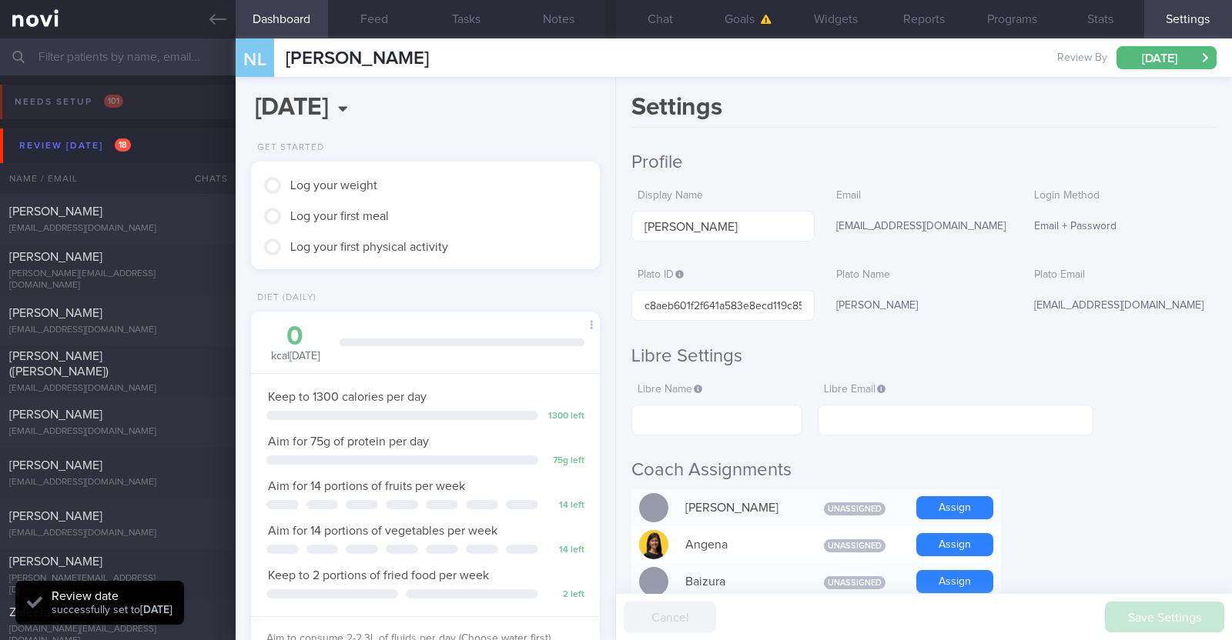
click at [590, 15] on button "Notes" at bounding box center [559, 19] width 92 height 38
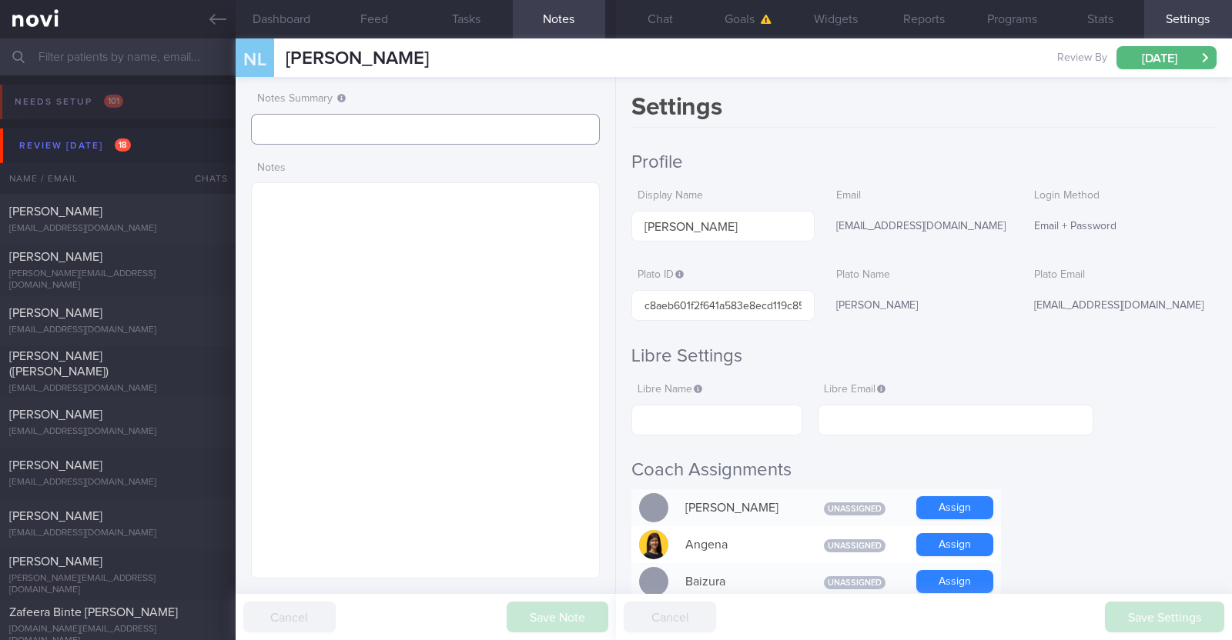
click at [435, 128] on input "text" at bounding box center [425, 129] width 349 height 31
type input "r/v 7/10"
drag, startPoint x: 581, startPoint y: 617, endPoint x: 581, endPoint y: 587, distance: 30.0
click at [581, 613] on button "Save Note" at bounding box center [558, 617] width 102 height 31
type input "r/v 7/10"
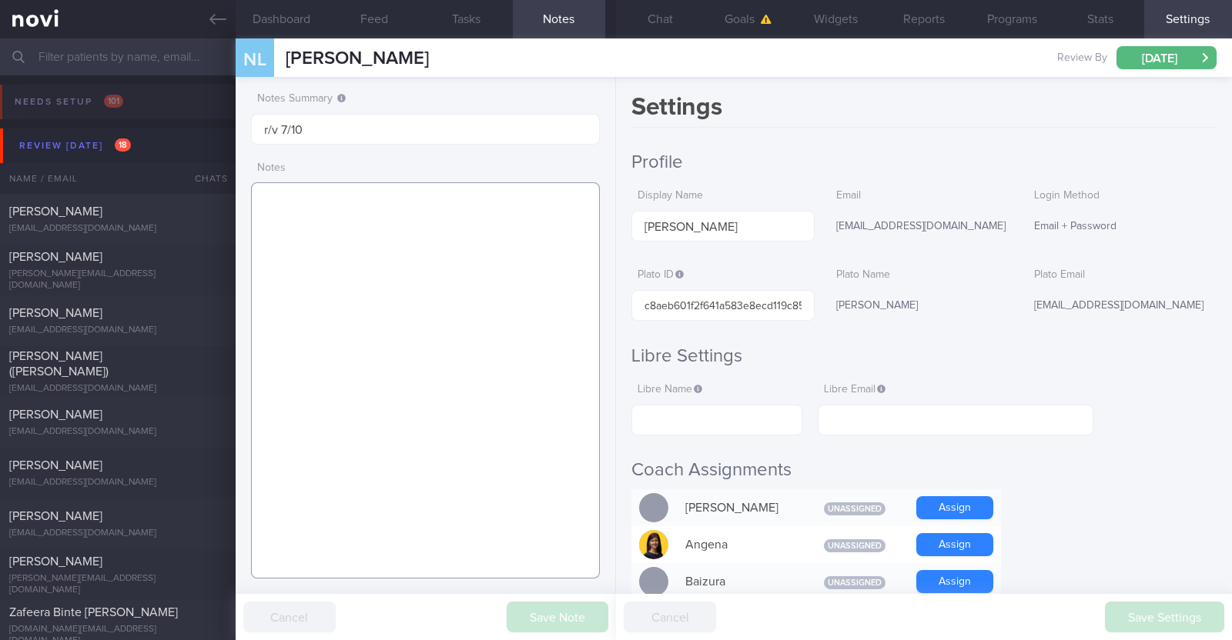
click at [449, 246] on textarea at bounding box center [425, 380] width 349 height 396
paste textarea "Co-morbidities GERD"
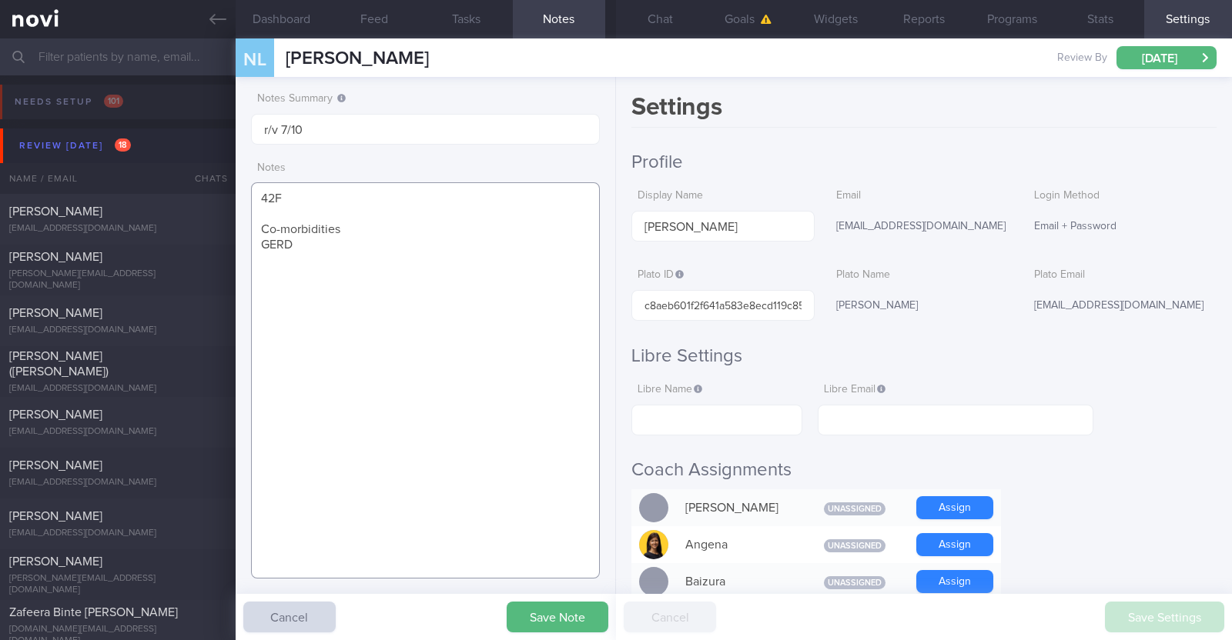
click at [406, 225] on textarea "42F Co-morbidities GERD" at bounding box center [425, 380] width 349 height 396
click at [396, 238] on textarea "42F Co-morbidities: GERD" at bounding box center [425, 380] width 349 height 396
paste textarea "Rybelsus 3mg OM x 1/12"
paste textarea "Tolerated Rybelsus 3mg OM with some difficulty 3rd day into meds - experienced …"
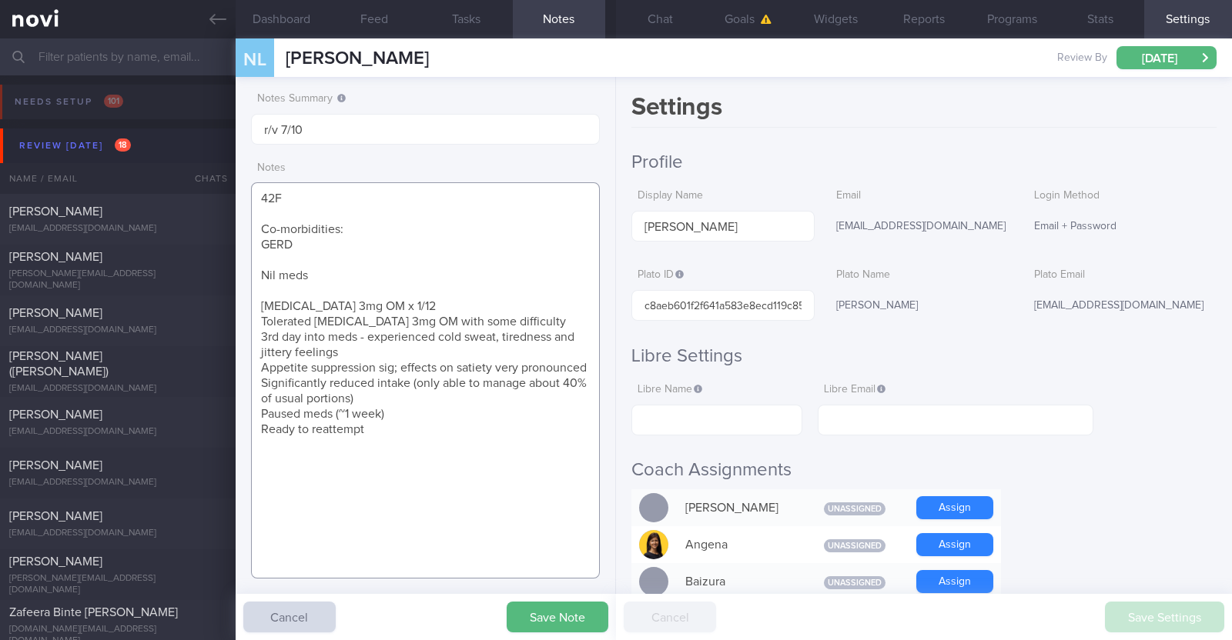
click at [373, 430] on textarea "42F Co-morbidities: GERD Nil meds Rybelsus 3mg OM x 1/12 Tolerated Rybelsus 3mg…" at bounding box center [425, 380] width 349 height 396
paste textarea "Brisk walking x 2-3/week (40-45min)"
type textarea "42F Co-morbidities: GERD Nil meds Rybelsus 3mg OM x 1/12 Tolerated Rybelsus 3mg…"
click at [573, 610] on button "Save Note" at bounding box center [558, 617] width 102 height 31
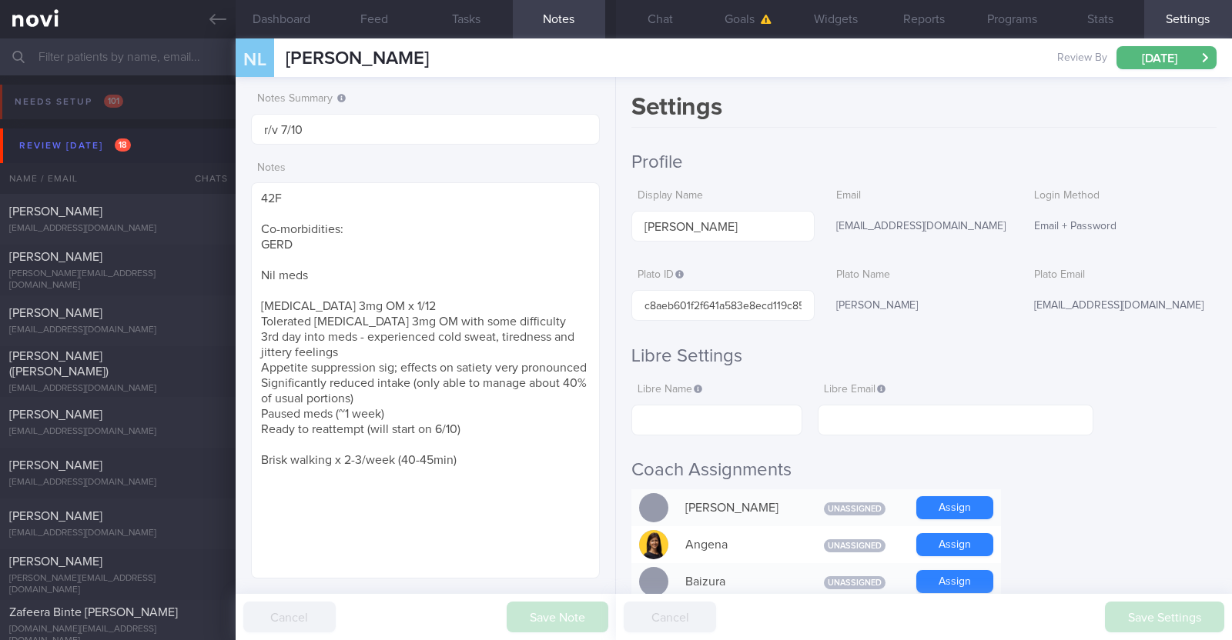
scroll to position [458, 0]
click at [312, 321] on textarea "42F Co-morbidities: GERD Nil meds Rybelsus 3mg OM x 1/12 Tolerated Rybelsus 3mg…" at bounding box center [425, 380] width 349 height 396
click at [508, 266] on textarea "42F Co-morbidities: GERD Nil meds Rybelsus 3mg OM x 1/12 Tolerated Rybelsus 3mg…" at bounding box center [425, 380] width 349 height 396
click at [206, 28] on link at bounding box center [118, 19] width 236 height 38
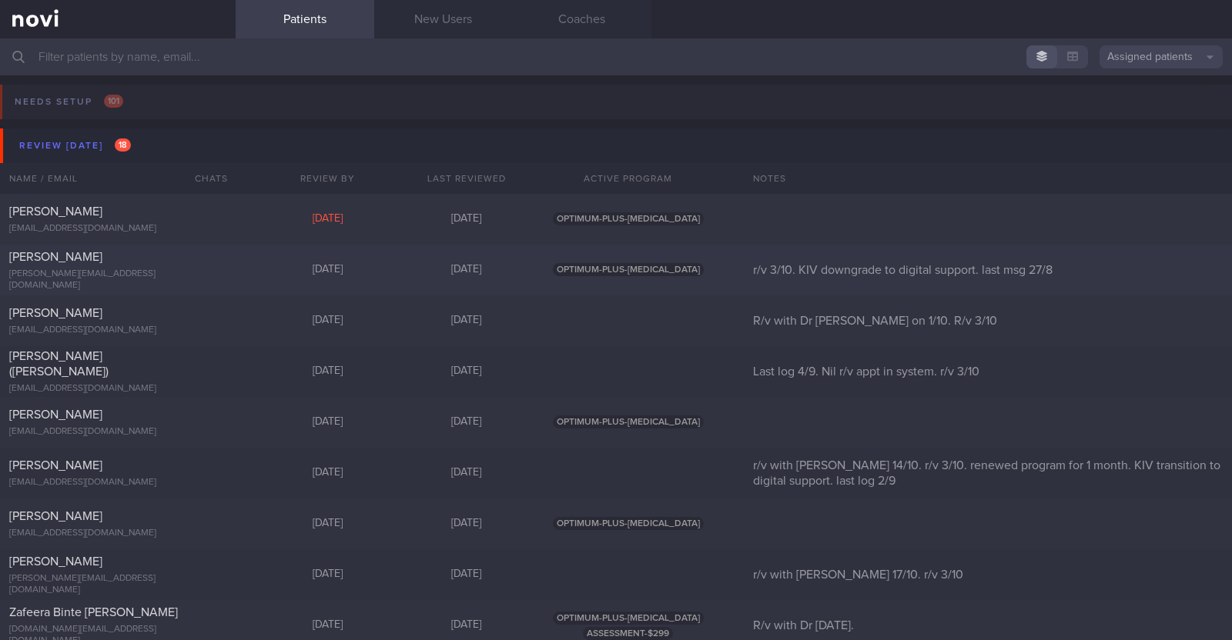
click at [339, 261] on div "[PERSON_NAME] [PERSON_NAME][EMAIL_ADDRESS][DOMAIN_NAME] [DATE] [DATE] OPTIMUM-P…" at bounding box center [616, 270] width 1232 height 51
select select "9"
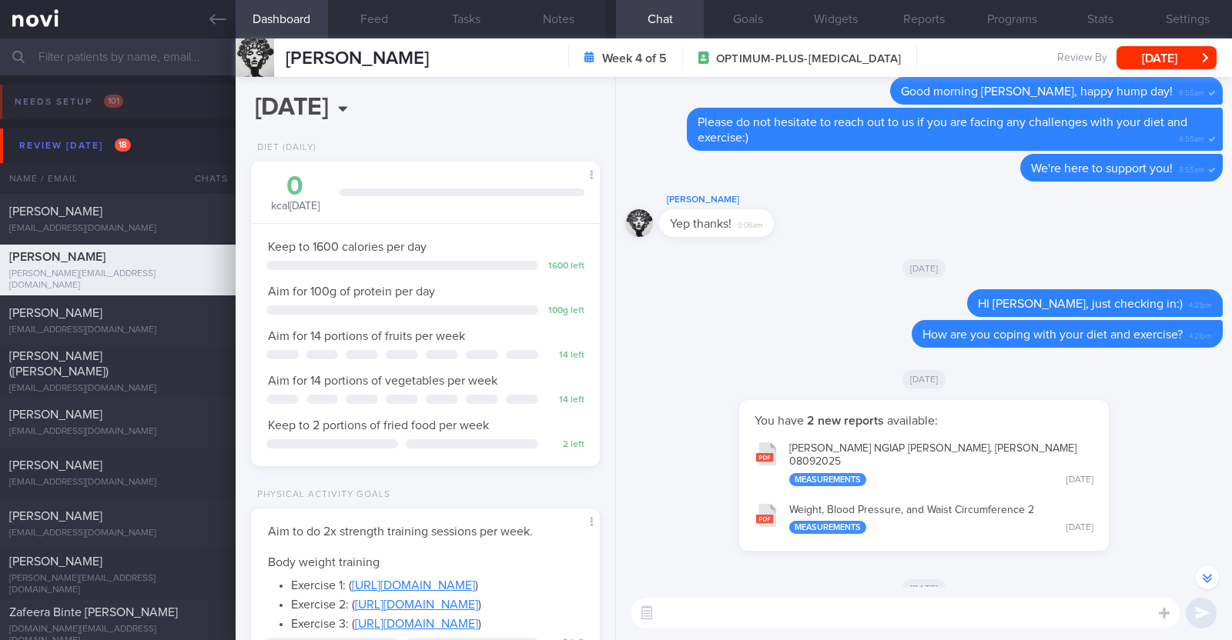
scroll to position [-1967, 0]
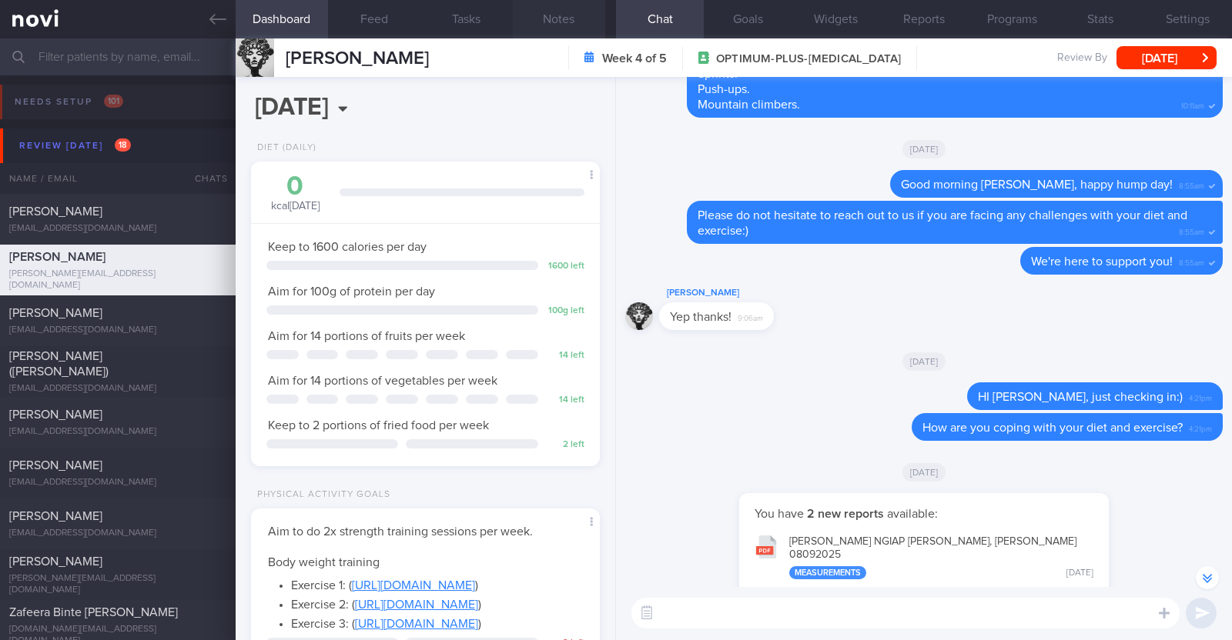
click at [570, 22] on button "Notes" at bounding box center [559, 19] width 92 height 38
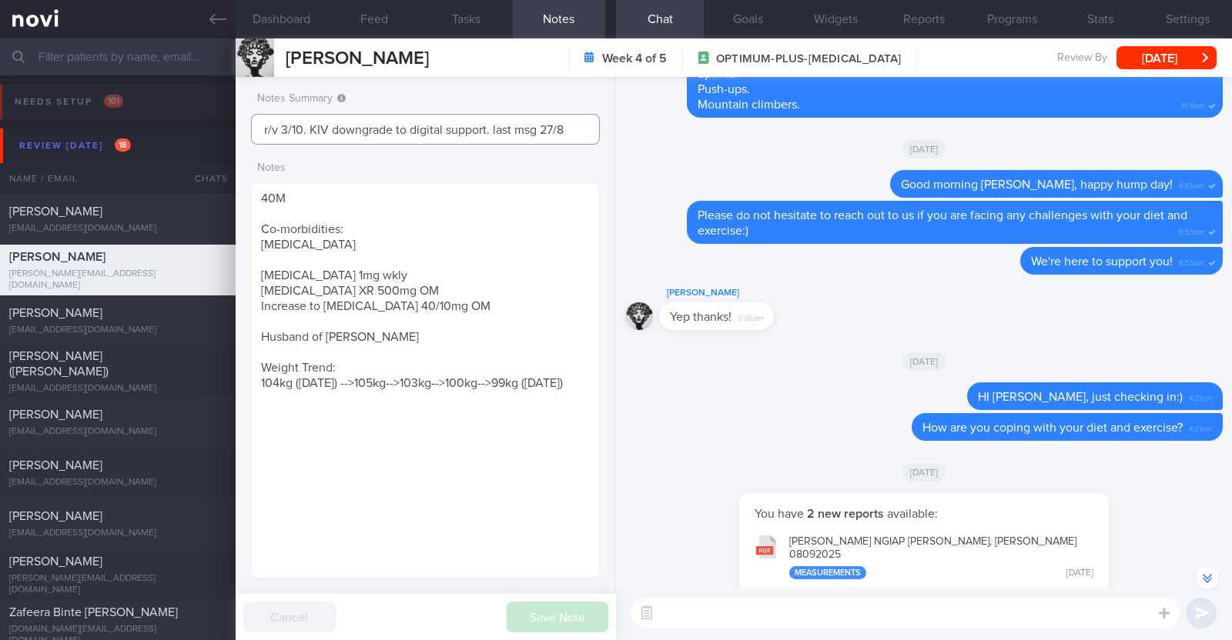
drag, startPoint x: 547, startPoint y: 132, endPoint x: 641, endPoint y: 132, distance: 94.7
click at [641, 132] on div "Dashboard Feed Tasks Notes Chat Goals Widgets Reports Programs Stats Settings J…" at bounding box center [734, 339] width 996 height 602
click at [720, 607] on textarea at bounding box center [905, 613] width 548 height 31
paste textarea "Hi [Patient's Name], We noticed there haven’t been any food or workout logs rec…"
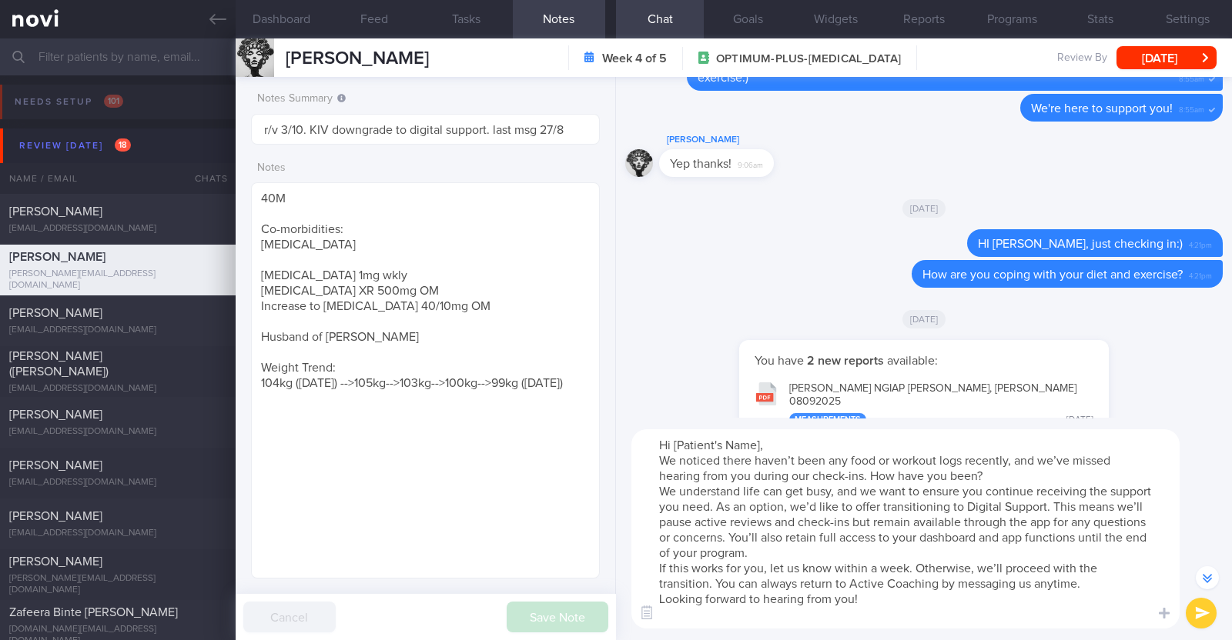
scroll to position [-2136, 0]
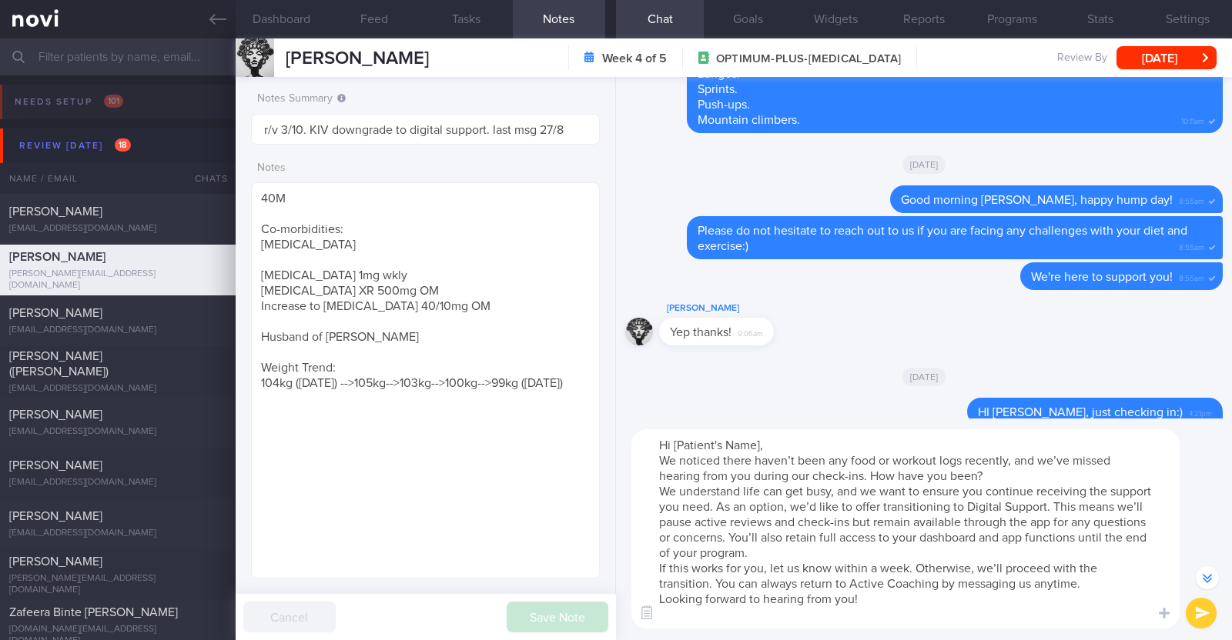
click at [754, 443] on textarea "Hi [Patient's Name], We noticed there haven’t been any food or workout logs rec…" at bounding box center [905, 529] width 548 height 199
type textarea "Hi Jesper, We noticed there haven’t been any food or workout logs recently, and…"
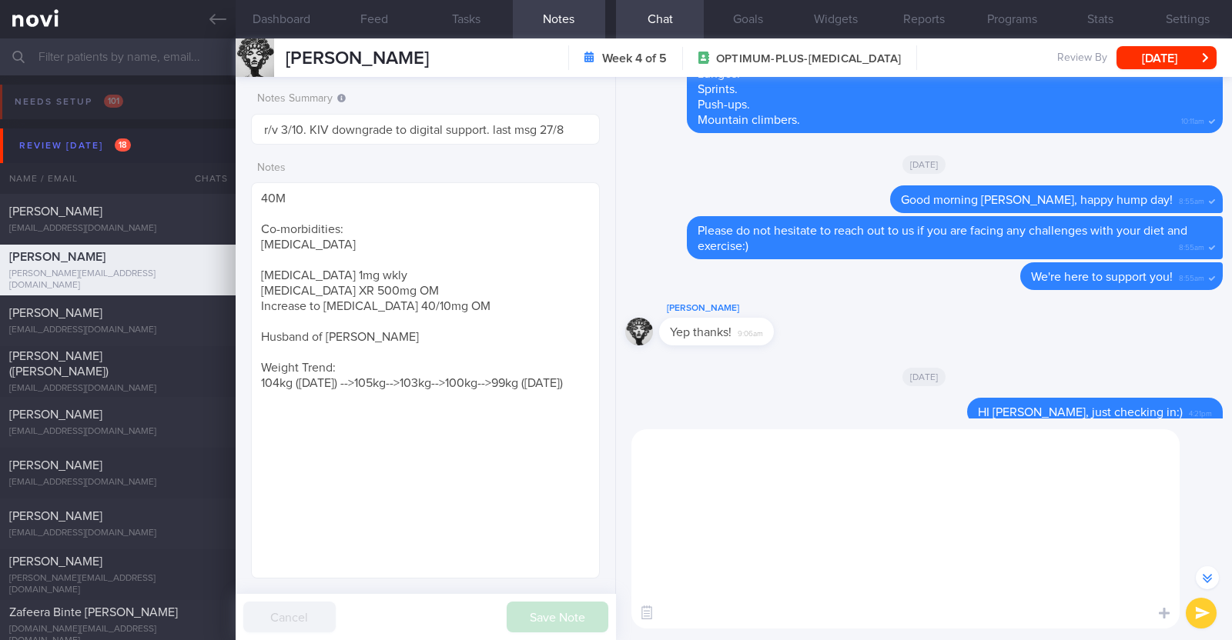
scroll to position [0, 0]
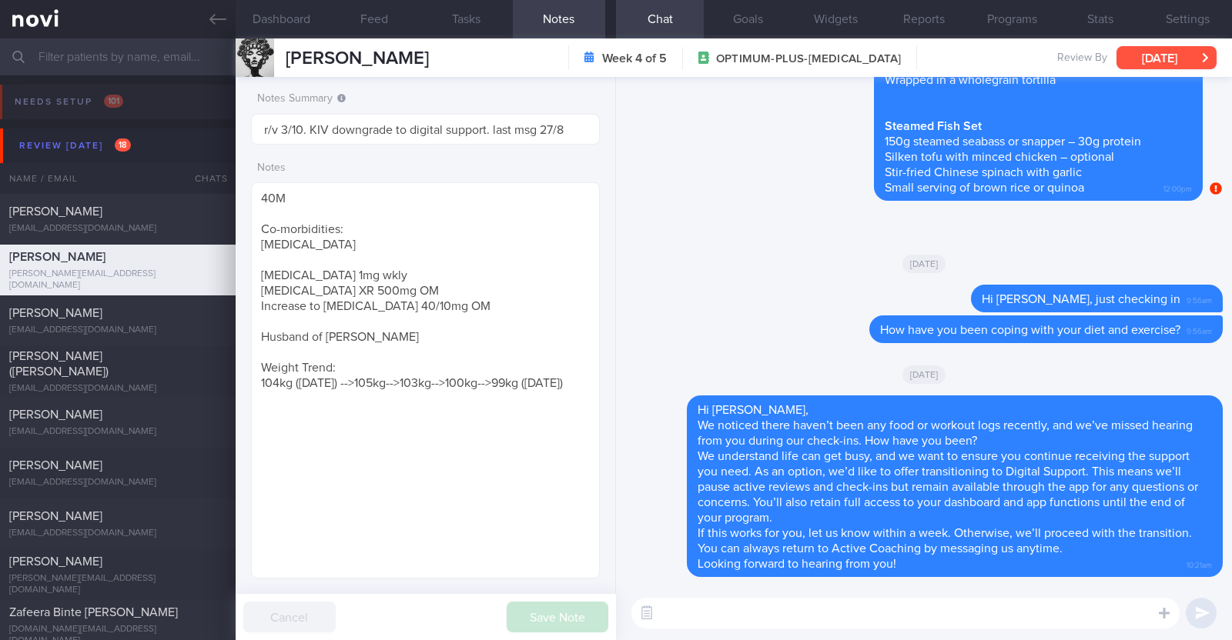
click at [1154, 59] on button "[DATE]" at bounding box center [1166, 57] width 100 height 23
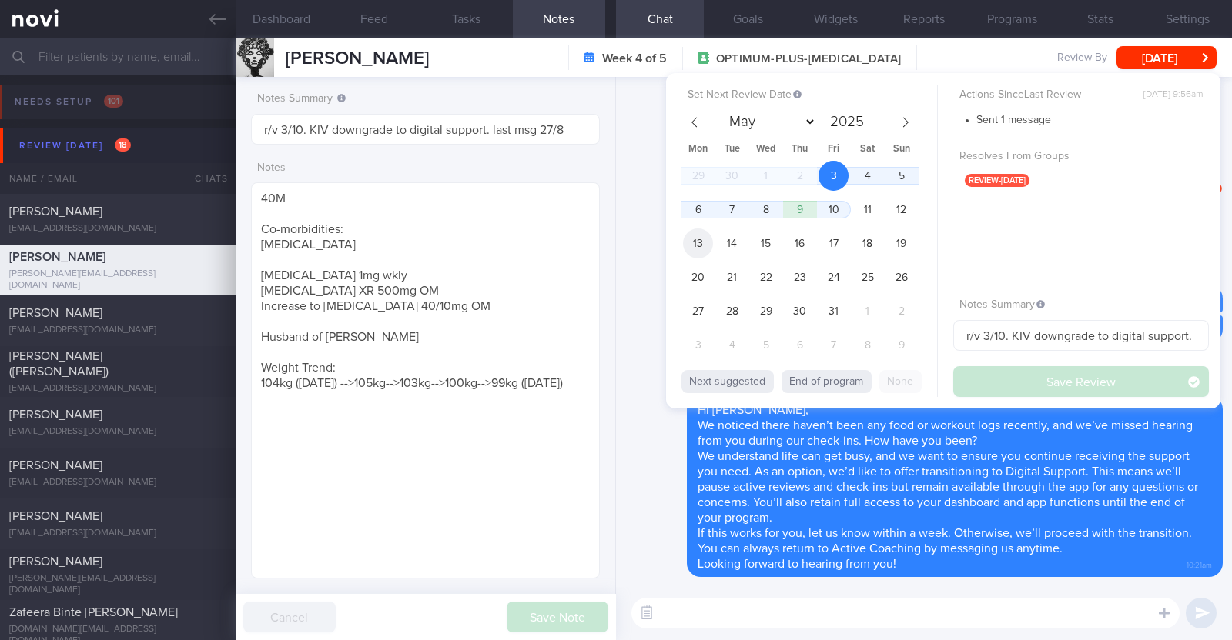
click at [703, 232] on span "13" at bounding box center [698, 244] width 30 height 30
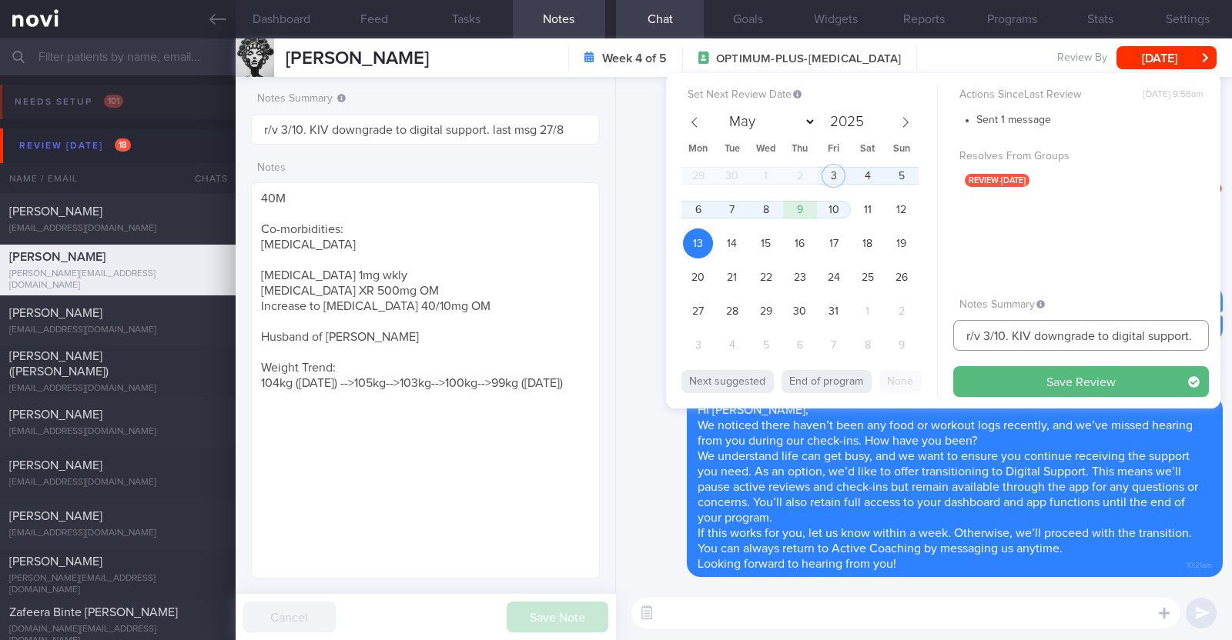
click at [990, 331] on input "r/v 3/10. KIV downgrade to digital support. last msg 27/8" at bounding box center [1081, 335] width 256 height 31
click at [985, 333] on input "r/v 3/10. KIV downgrade to digital support. last msg 27/8" at bounding box center [1081, 335] width 256 height 31
type input "r/v 13/10. KIV downgrade to digital support. last msg 27/8"
click at [1104, 382] on button "Save Review" at bounding box center [1081, 381] width 256 height 31
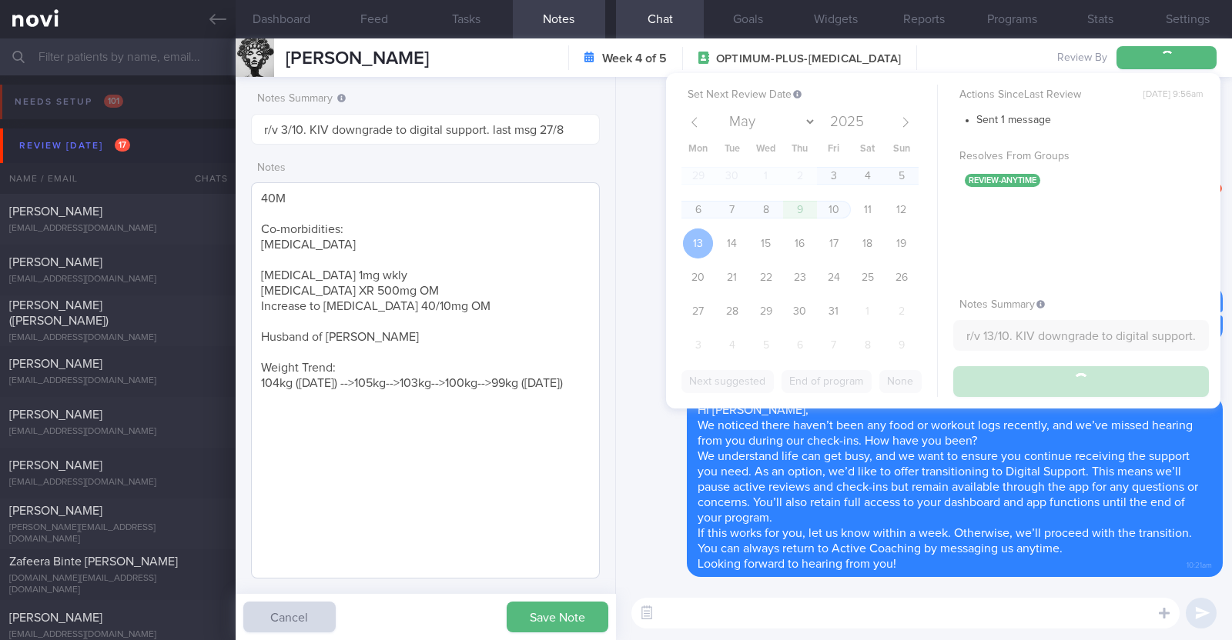
type input "r/v 13/10. KIV downgrade to digital support. last msg 27/8"
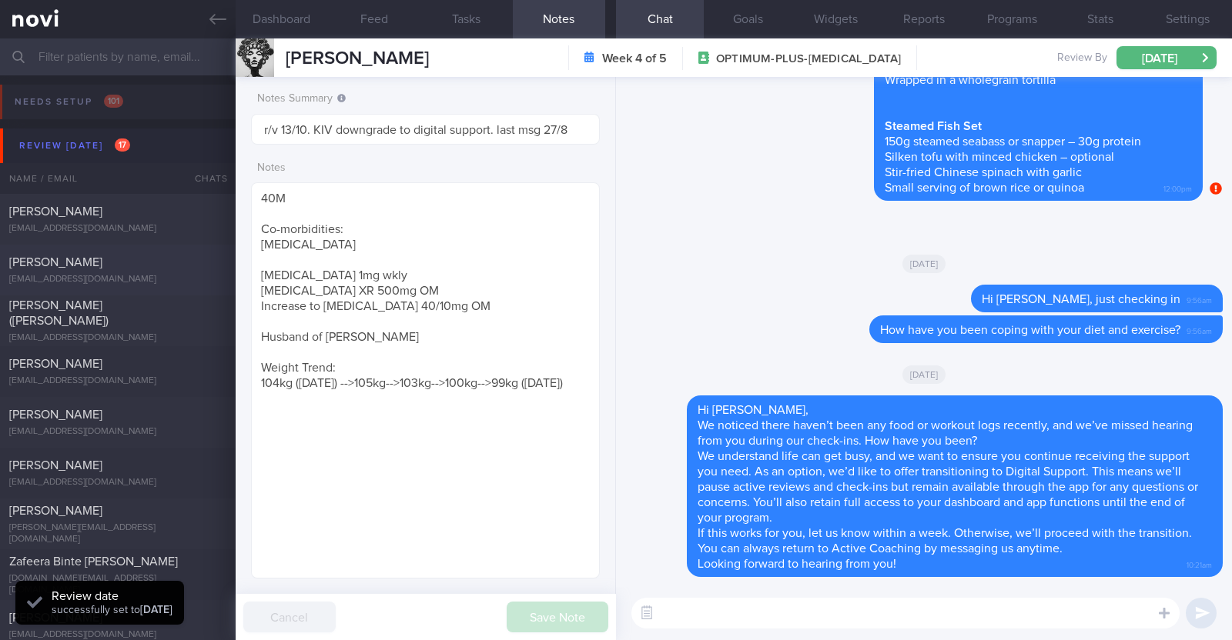
click at [81, 281] on div "joishpaul@gmail.com" at bounding box center [117, 280] width 217 height 12
type input "R/v with Dr JJ on 1/10. R/v 3/10"
type textarea "44M Comorbidities: DM HTN HLD Hepatic steatosis Gout Androgenetic alopecia s/p …"
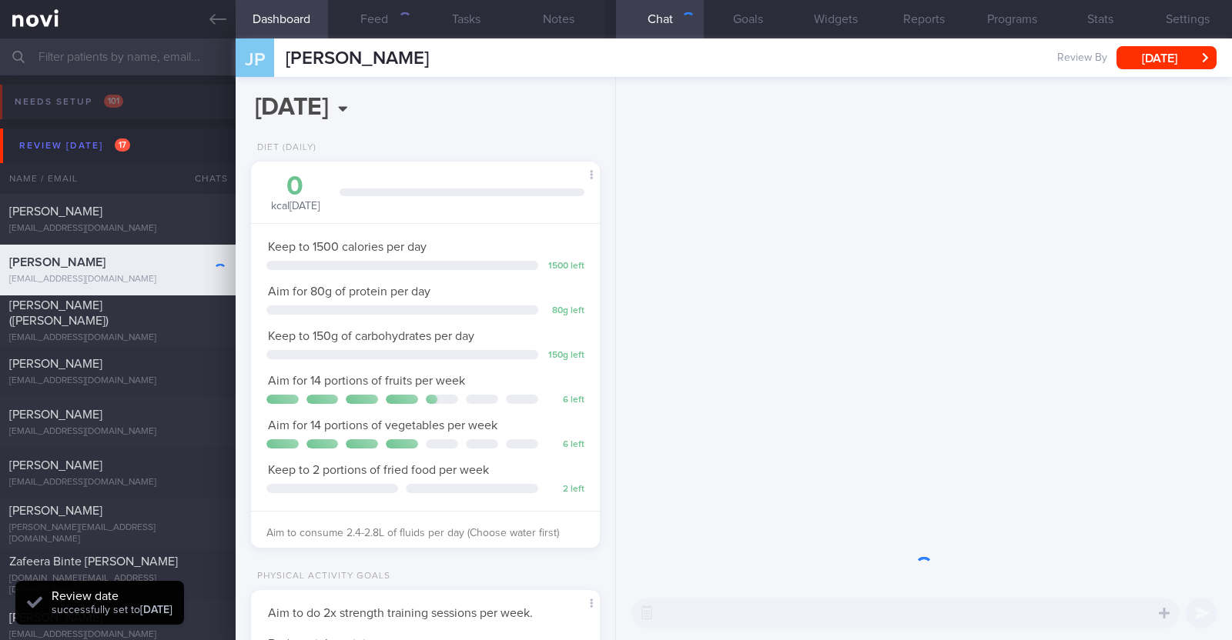
scroll to position [155, 312]
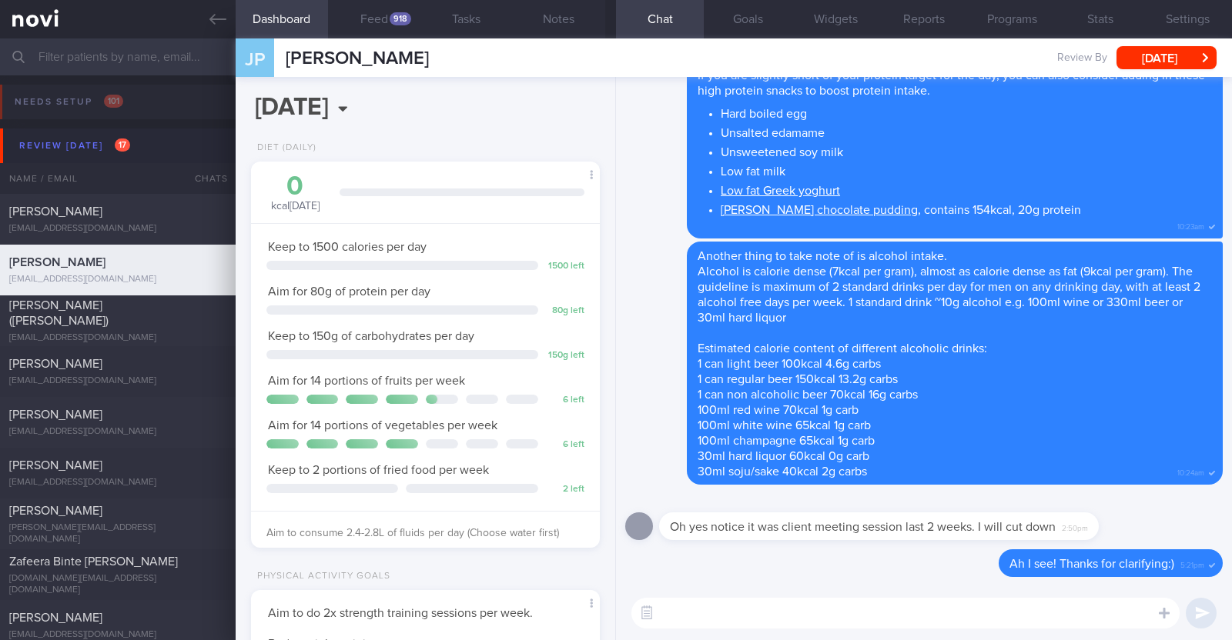
select select "9"
click at [366, 12] on button "Feed 918" at bounding box center [374, 19] width 92 height 38
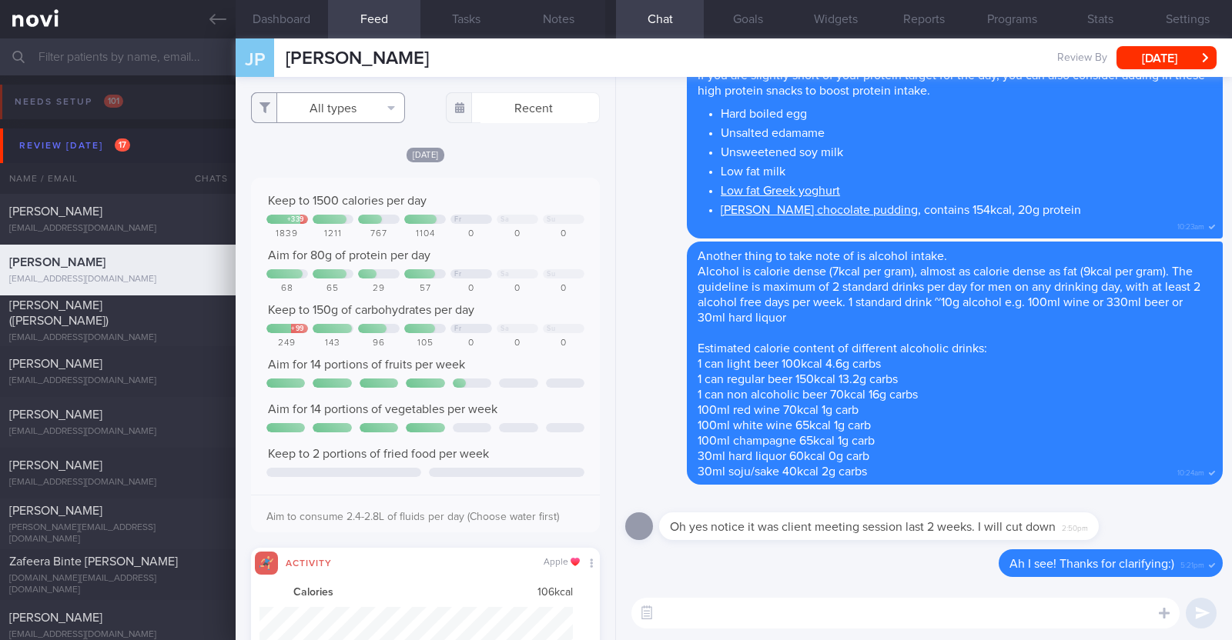
click at [344, 109] on button "All types" at bounding box center [328, 107] width 154 height 31
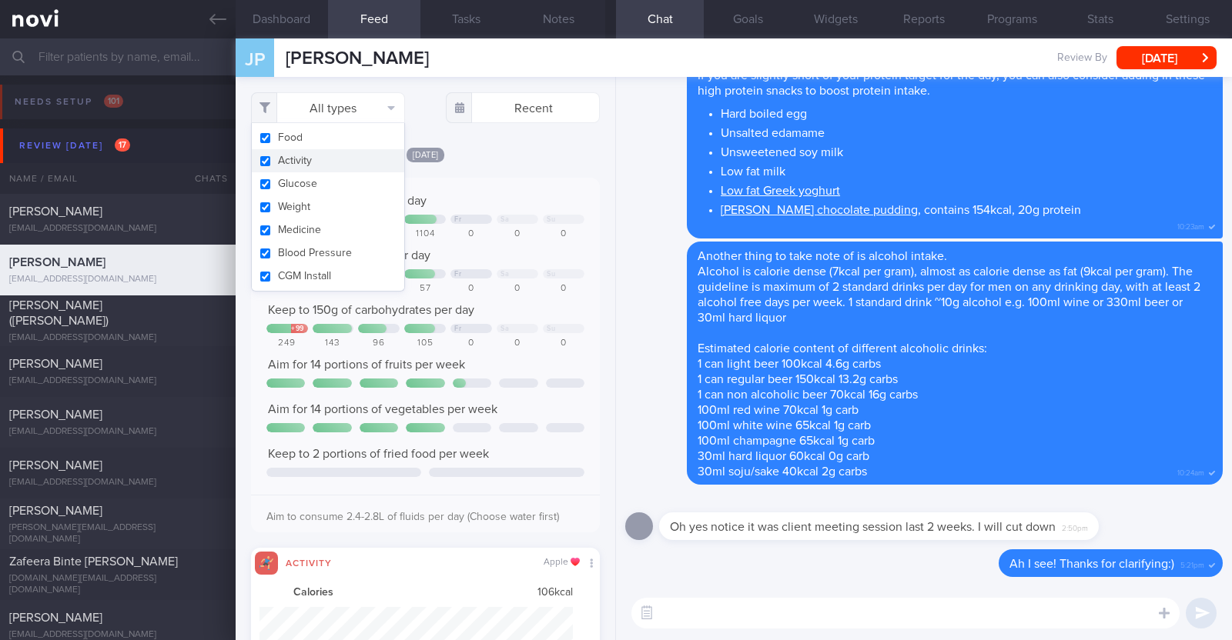
click at [329, 155] on button "Activity" at bounding box center [328, 160] width 152 height 23
checkbox input "false"
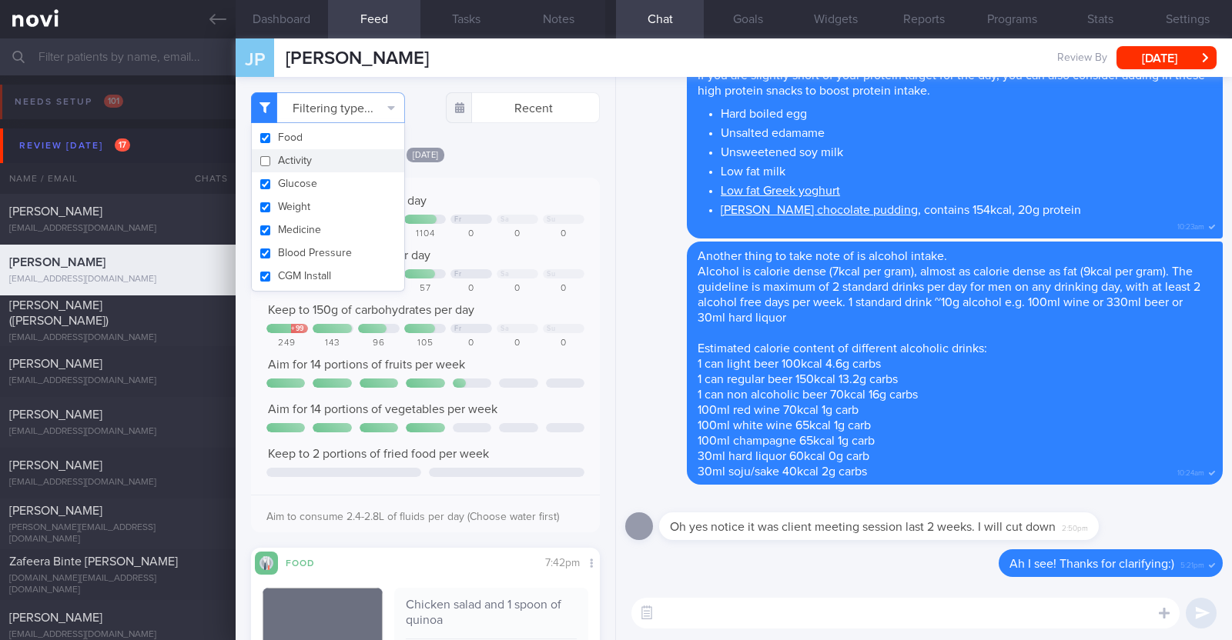
scroll to position [155, 312]
click at [337, 209] on button "Weight" at bounding box center [328, 207] width 152 height 23
checkbox input "false"
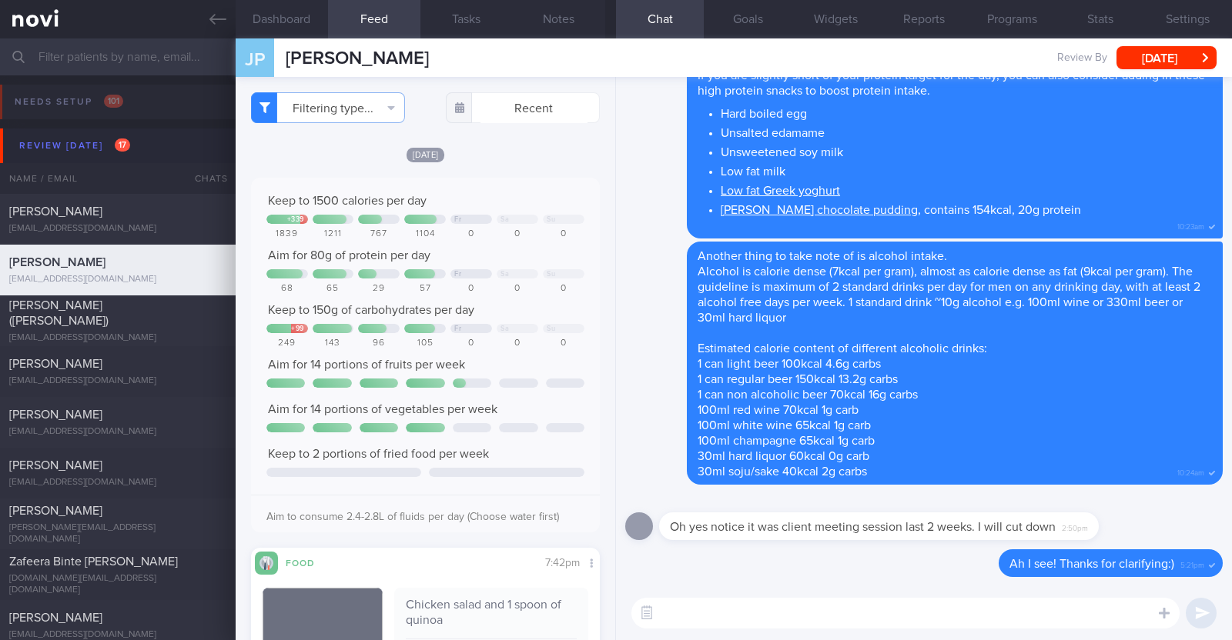
click at [506, 148] on div "[DATE]" at bounding box center [425, 154] width 349 height 16
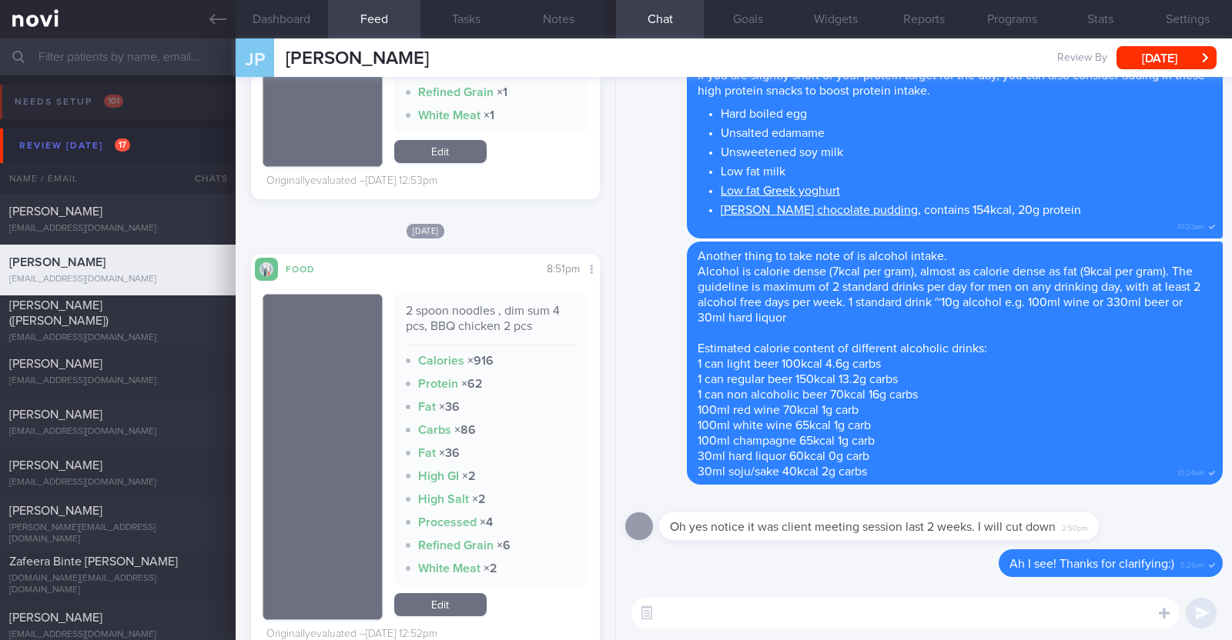
scroll to position [6351, 0]
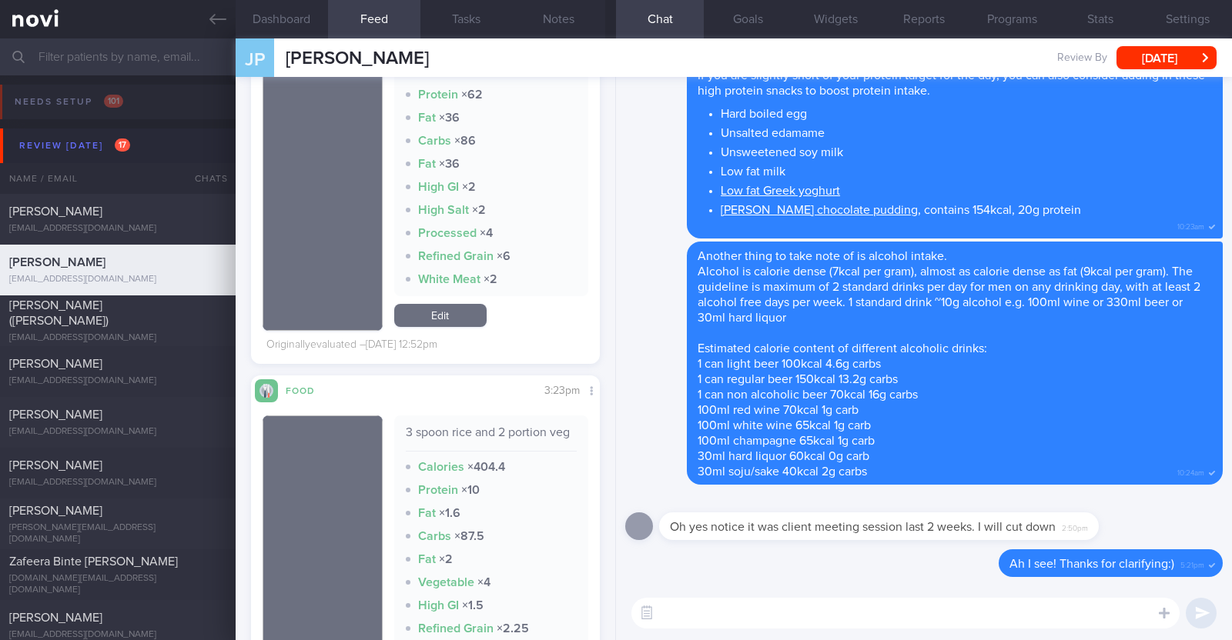
click at [699, 610] on textarea at bounding box center [905, 613] width 548 height 31
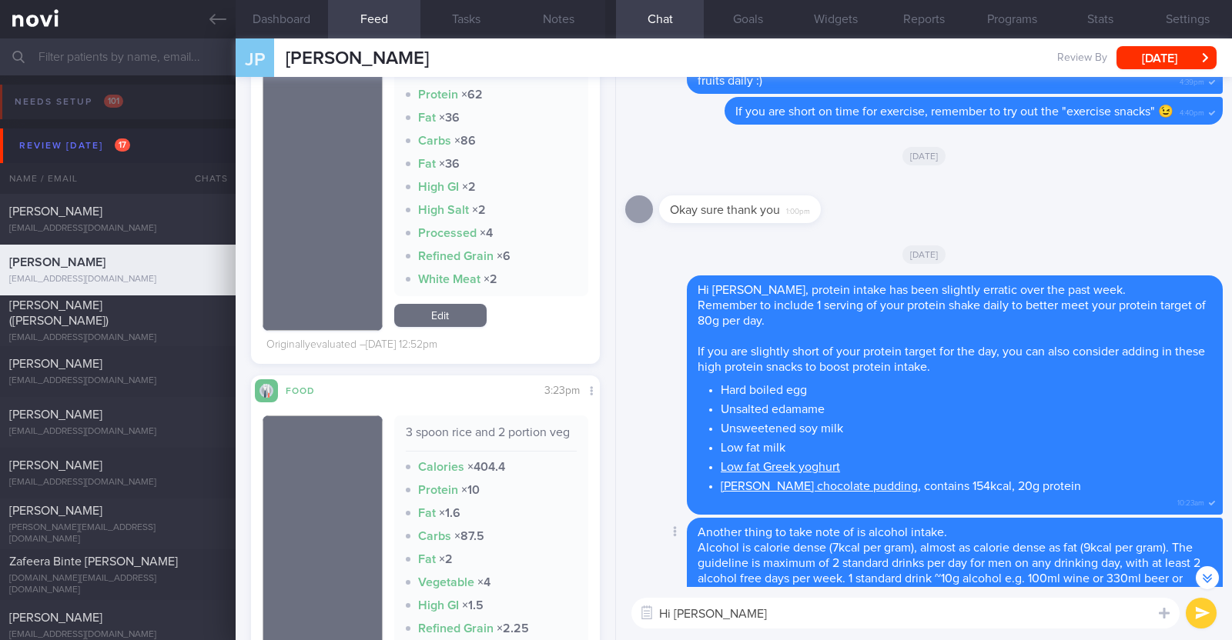
scroll to position [-288, 0]
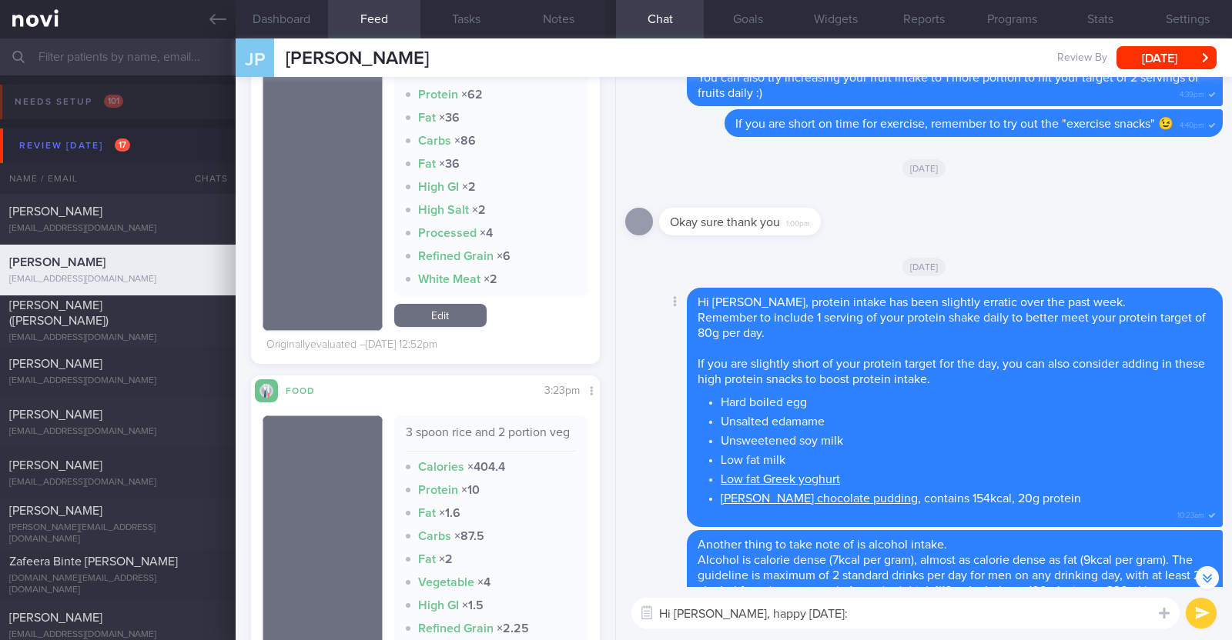
type textarea "Hi Joish, happy Friday:)"
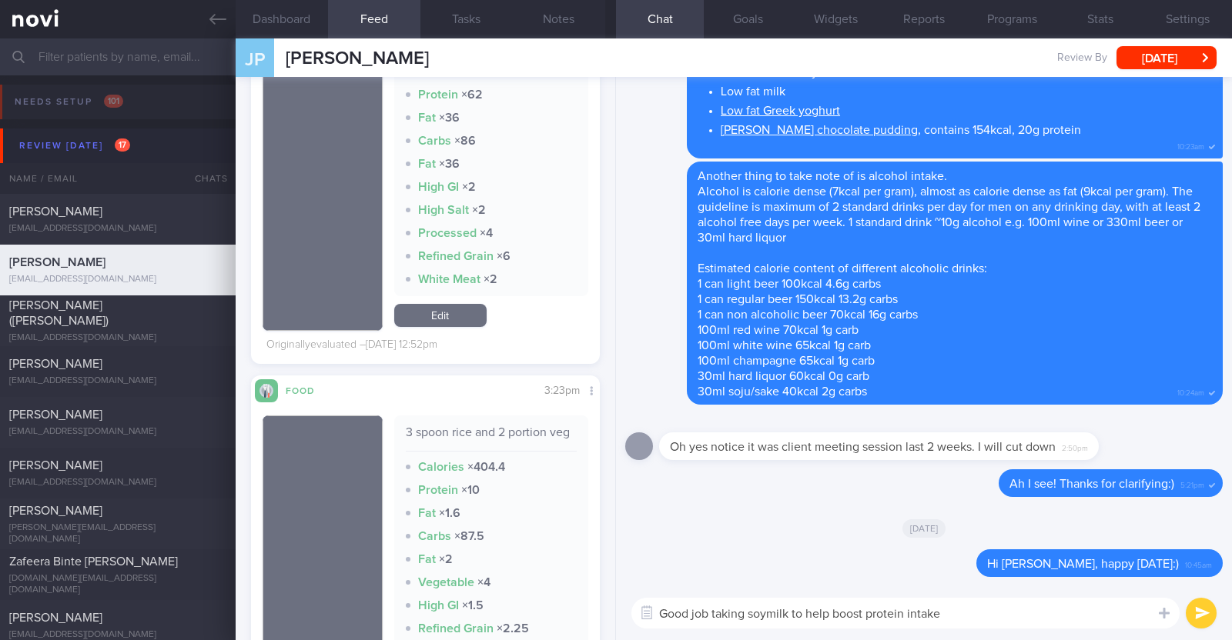
paste textarea "👍"
type textarea "Good job taking soymilk to help boost protein intake 👍"
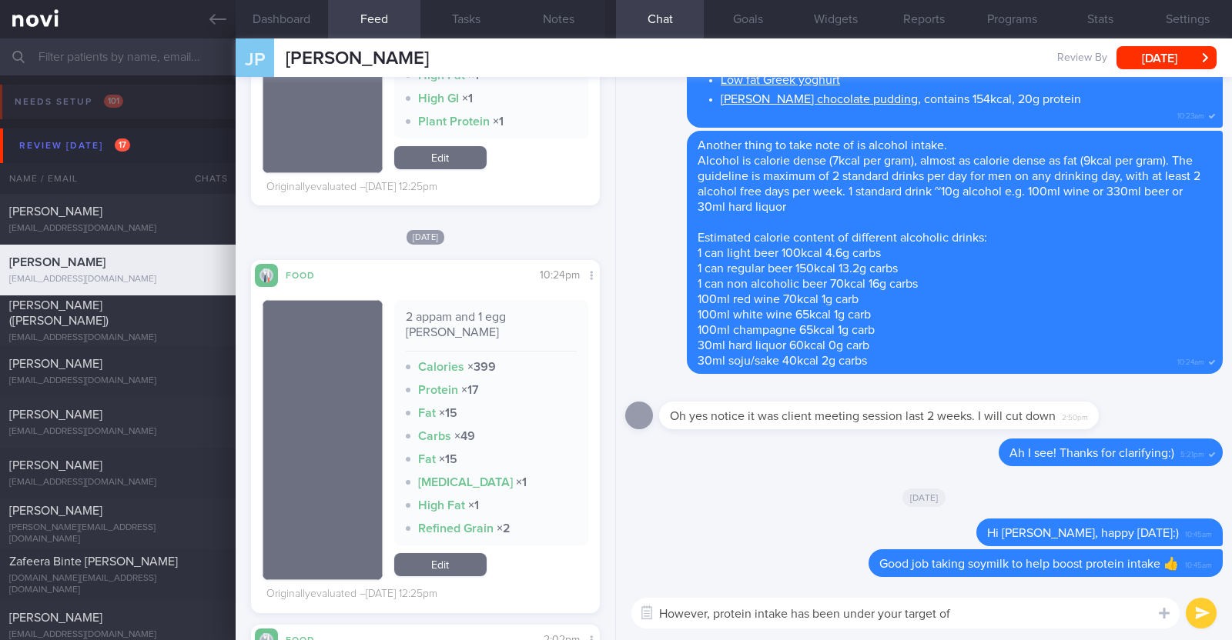
scroll to position [7890, 0]
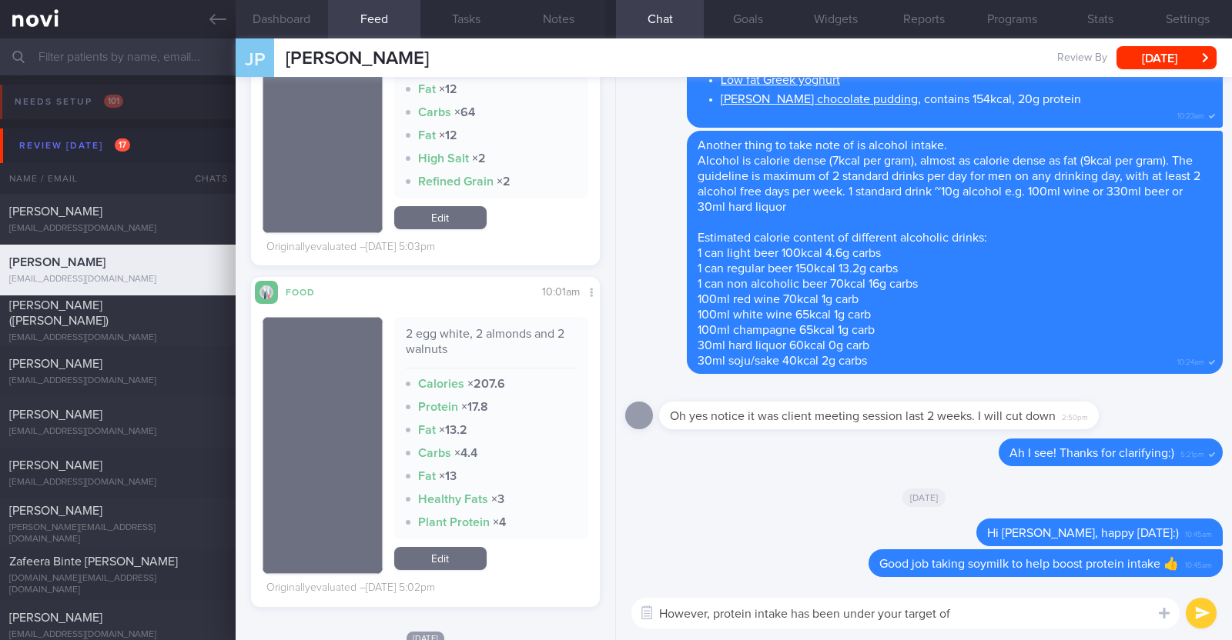
click at [299, 22] on button "Dashboard" at bounding box center [282, 19] width 92 height 38
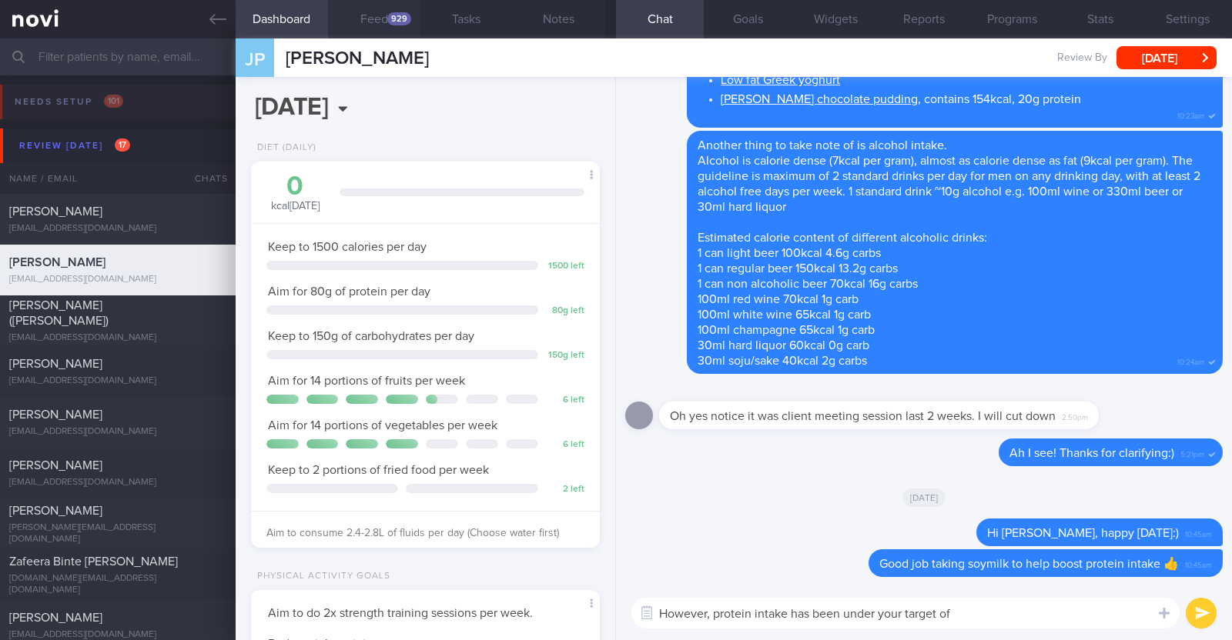
click at [390, 26] on button "Feed 929" at bounding box center [374, 19] width 92 height 38
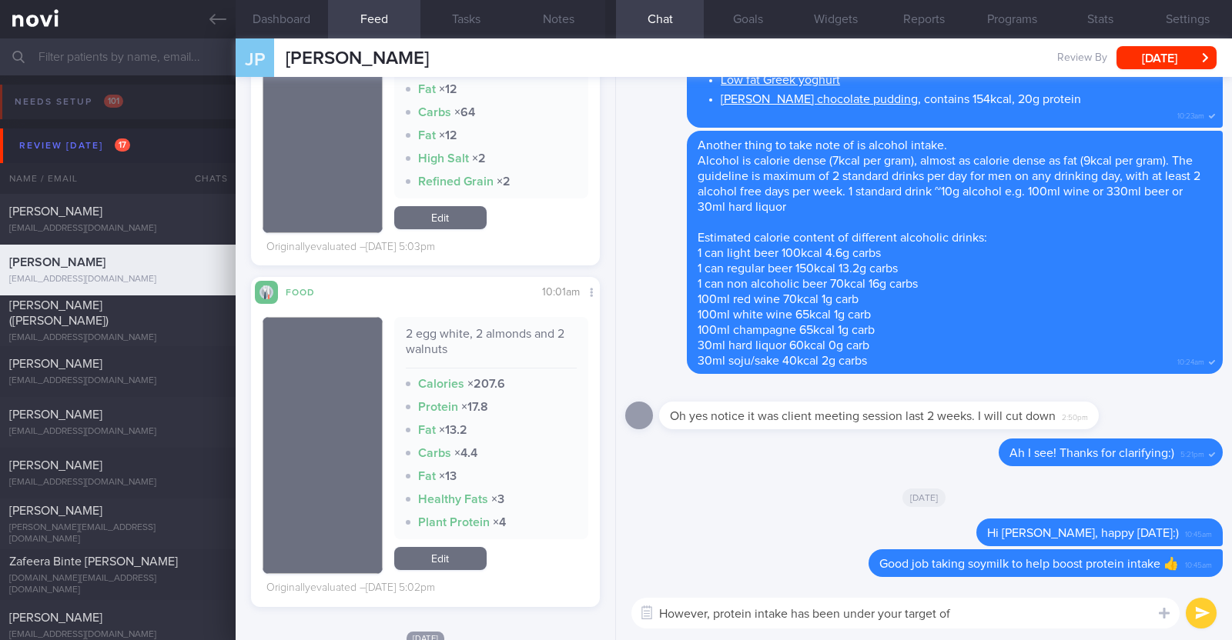
click at [991, 611] on textarea "However, protein intake has been under your target of" at bounding box center [905, 613] width 548 height 31
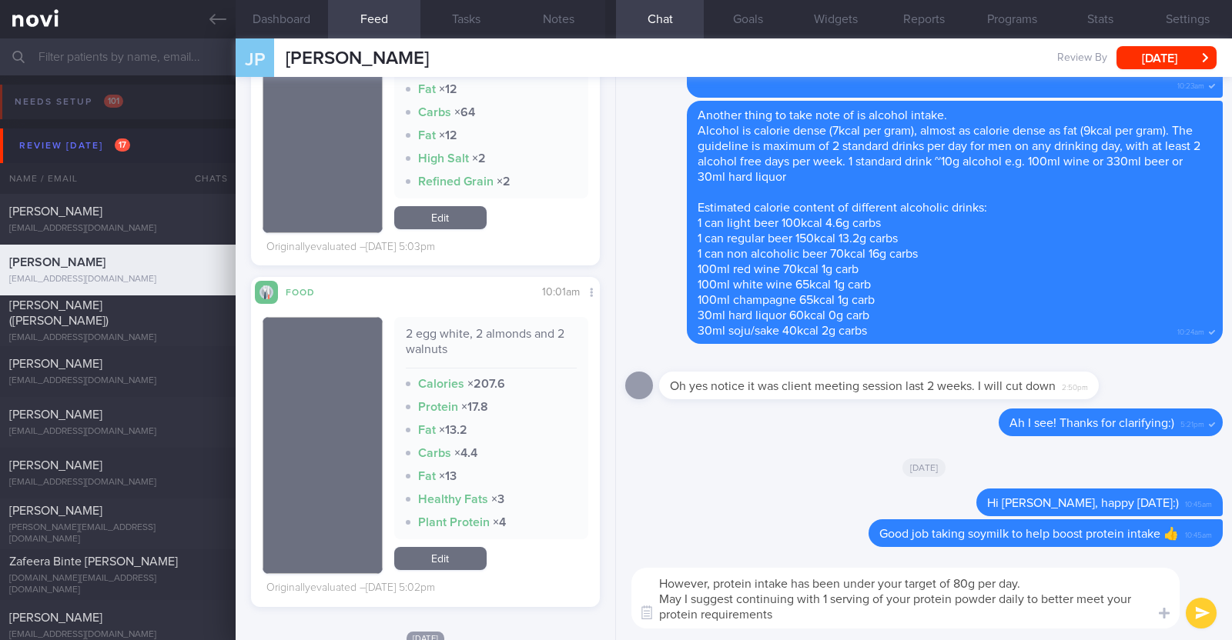
type textarea "However, protein intake has been under your target of 80g per day. May I sugges…"
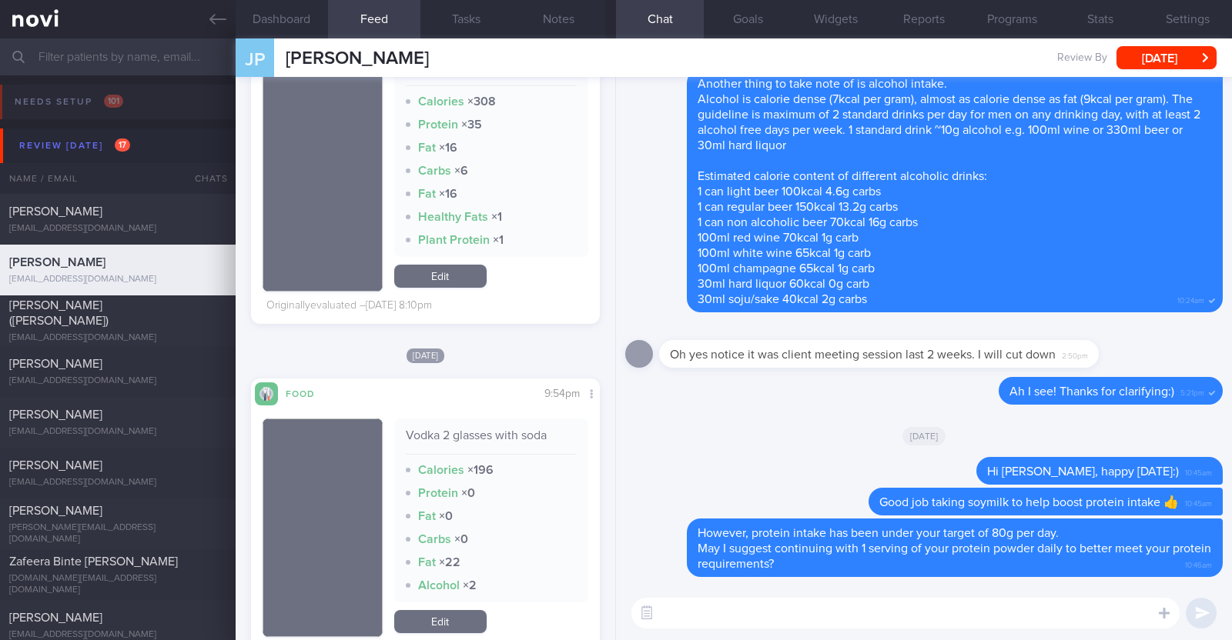
scroll to position [9622, 0]
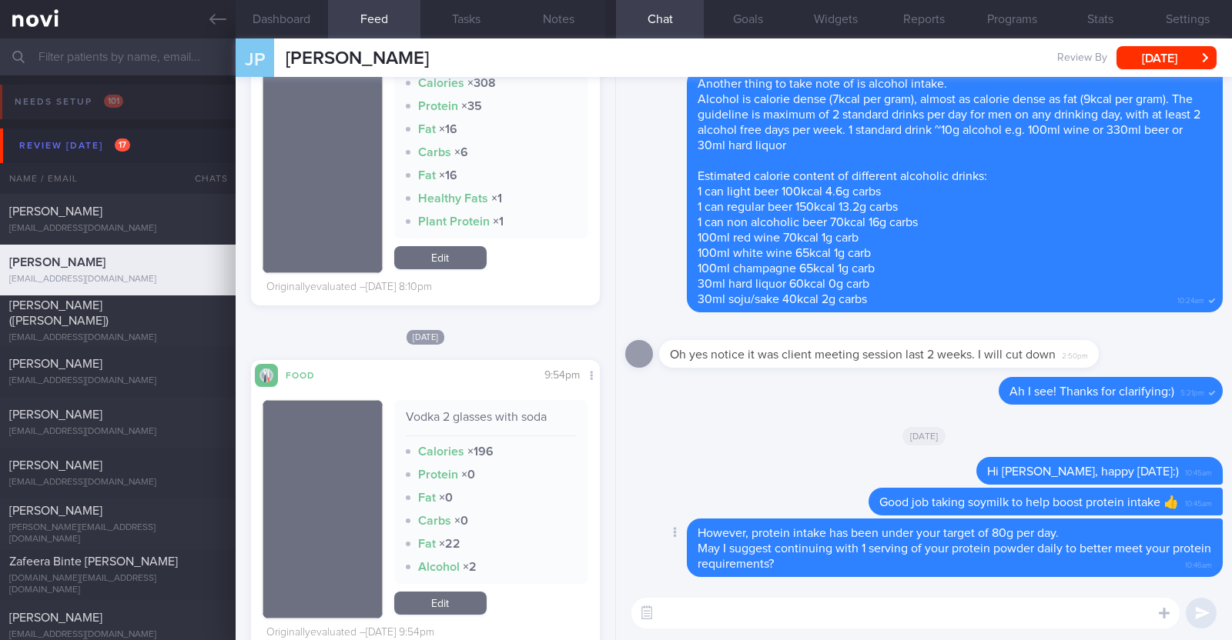
paste textarea "just want to let you know that I will be on leave from [DATE]-[DATE]. During th…"
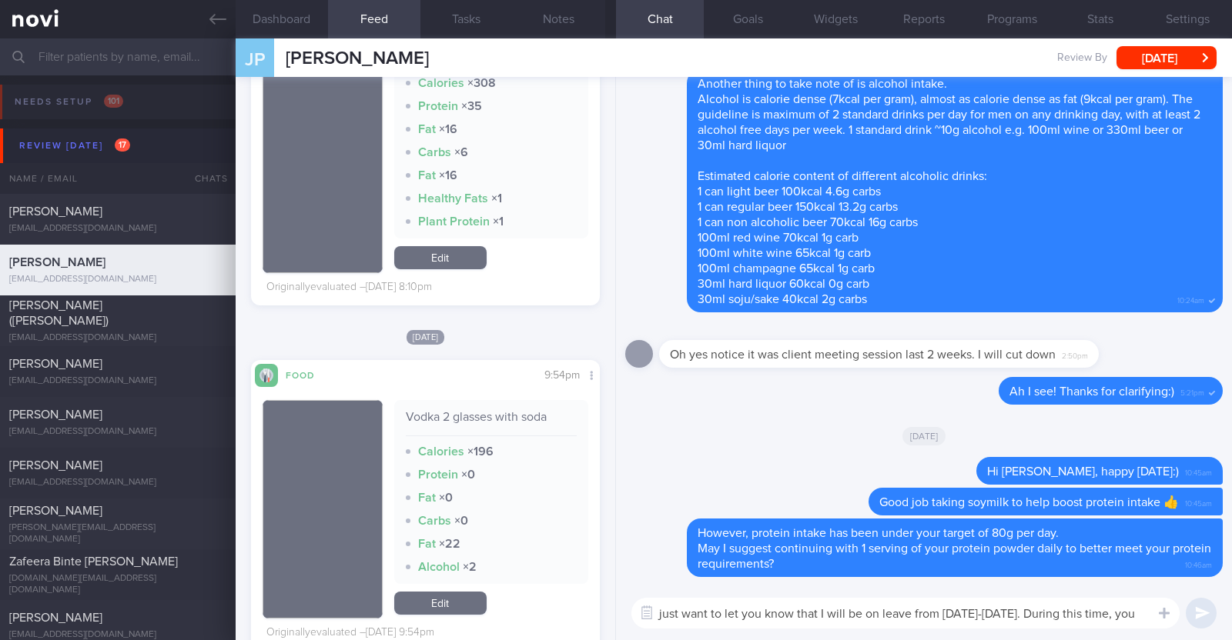
scroll to position [0, 0]
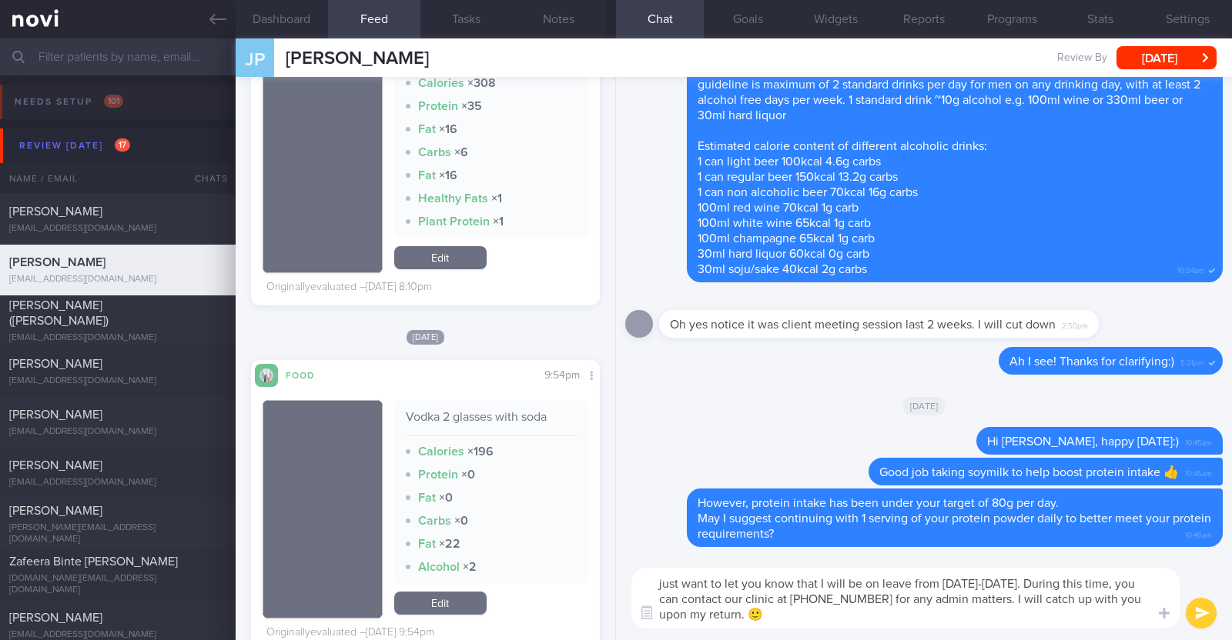
click at [661, 578] on textarea "just want to let you know that I will be on leave from [DATE]-[DATE]. During th…" at bounding box center [905, 598] width 548 height 61
type textarea "I also just want to let you know that I will be on leave from [DATE]-[DATE]. Du…"
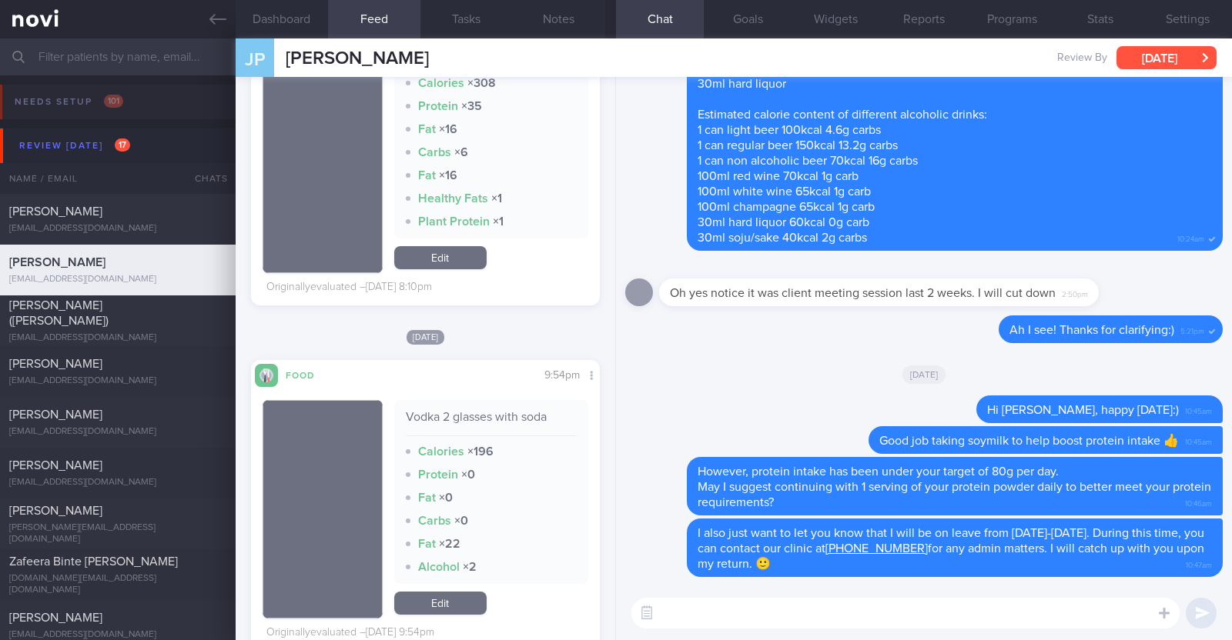
click at [1182, 52] on button "[DATE]" at bounding box center [1166, 57] width 100 height 23
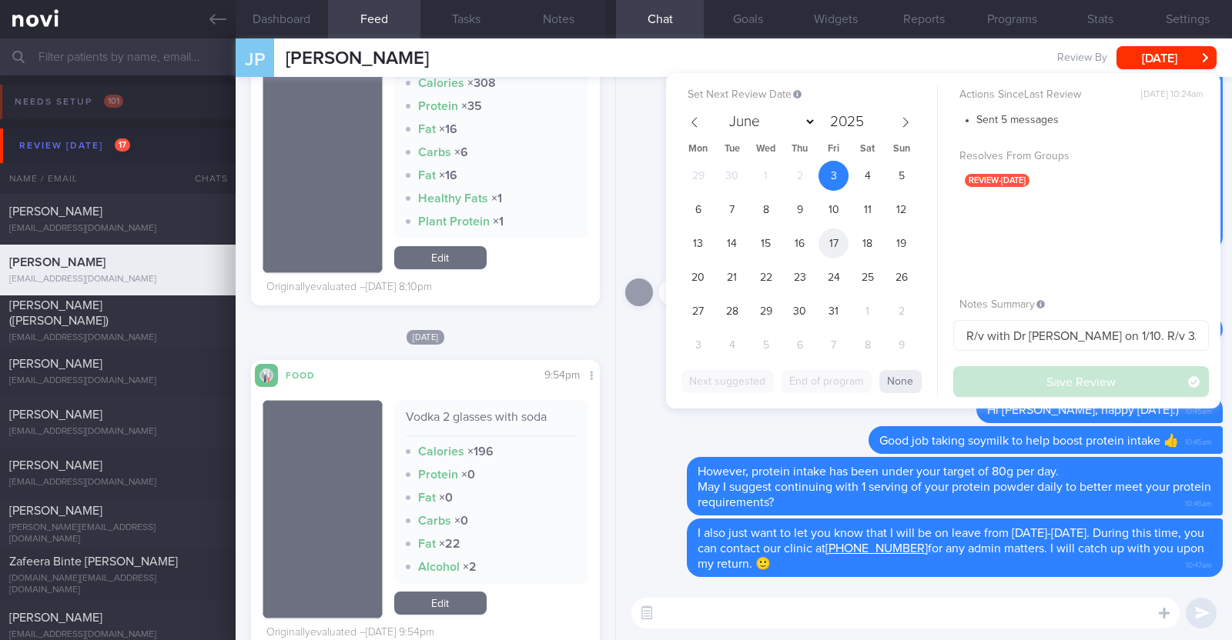
click at [835, 239] on span "17" at bounding box center [833, 244] width 30 height 30
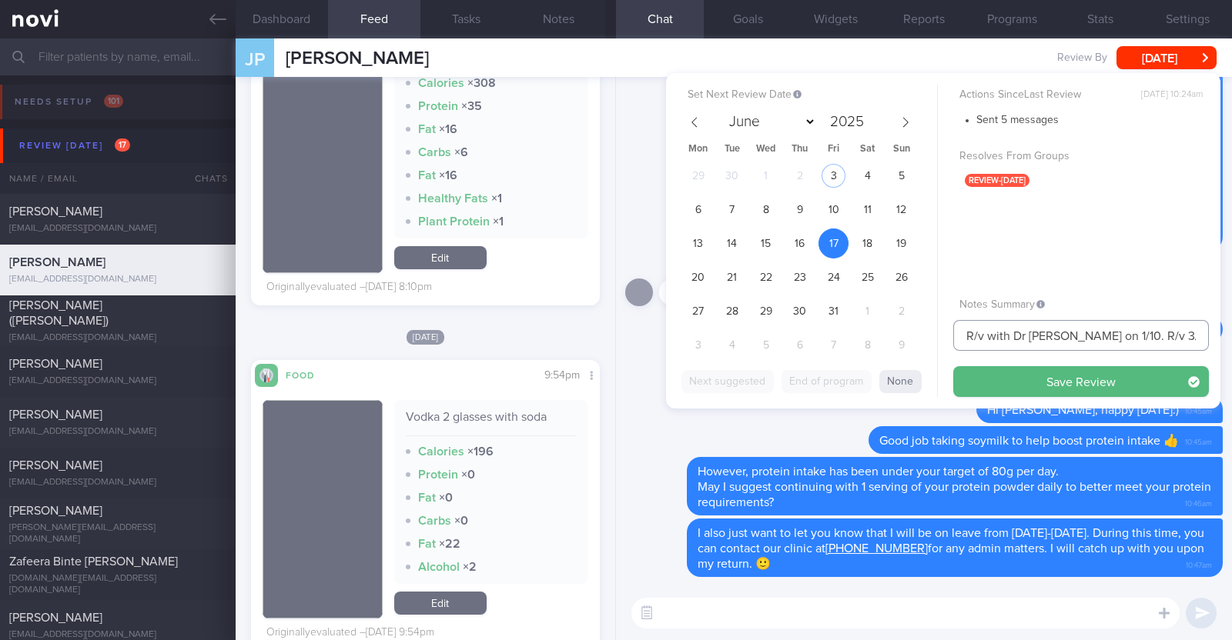
click at [1115, 336] on input "R/v with Dr JJ on 1/10. R/v 3/10" at bounding box center [1081, 335] width 256 height 31
type input "R/v with Dr JJ on 1/10. R/v 17/10"
click at [953, 366] on button "Save Review" at bounding box center [1081, 381] width 256 height 31
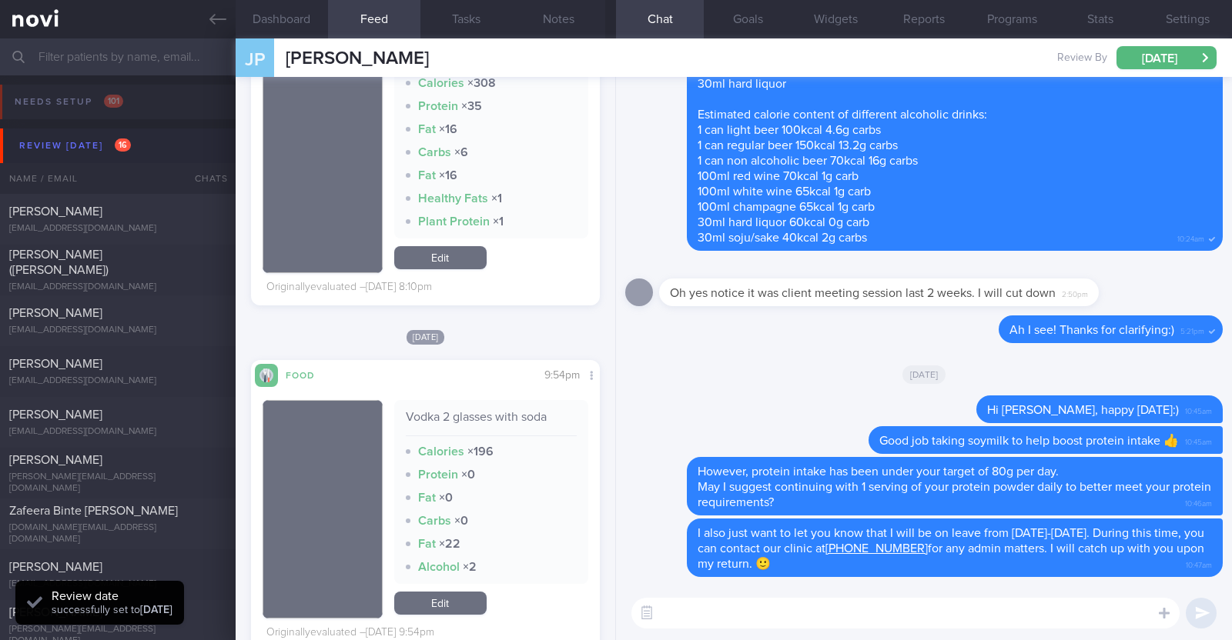
scroll to position [155, 312]
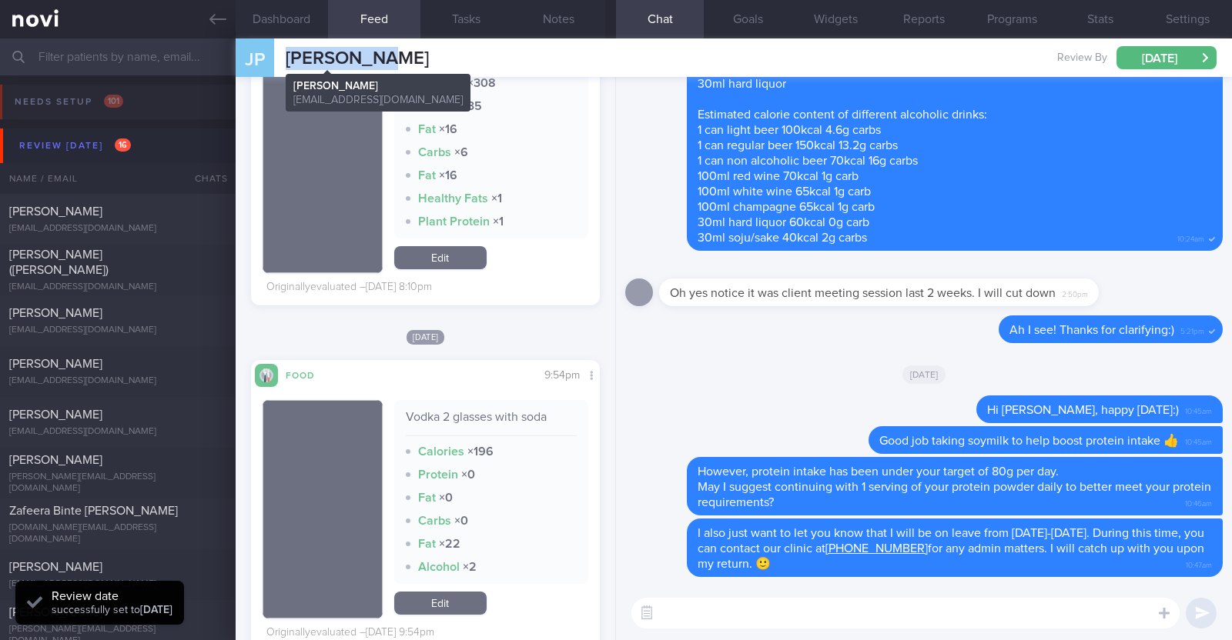
drag, startPoint x: 378, startPoint y: 54, endPoint x: 288, endPoint y: 55, distance: 90.1
click at [288, 55] on div "JP Joish Paul Joish Paul joishpaul@gmail.com Review By Fri, 17 Oct Set Next Rev…" at bounding box center [734, 57] width 996 height 38
copy span "Joish Paul"
click at [1035, 25] on button "Programs" at bounding box center [1012, 19] width 88 height 38
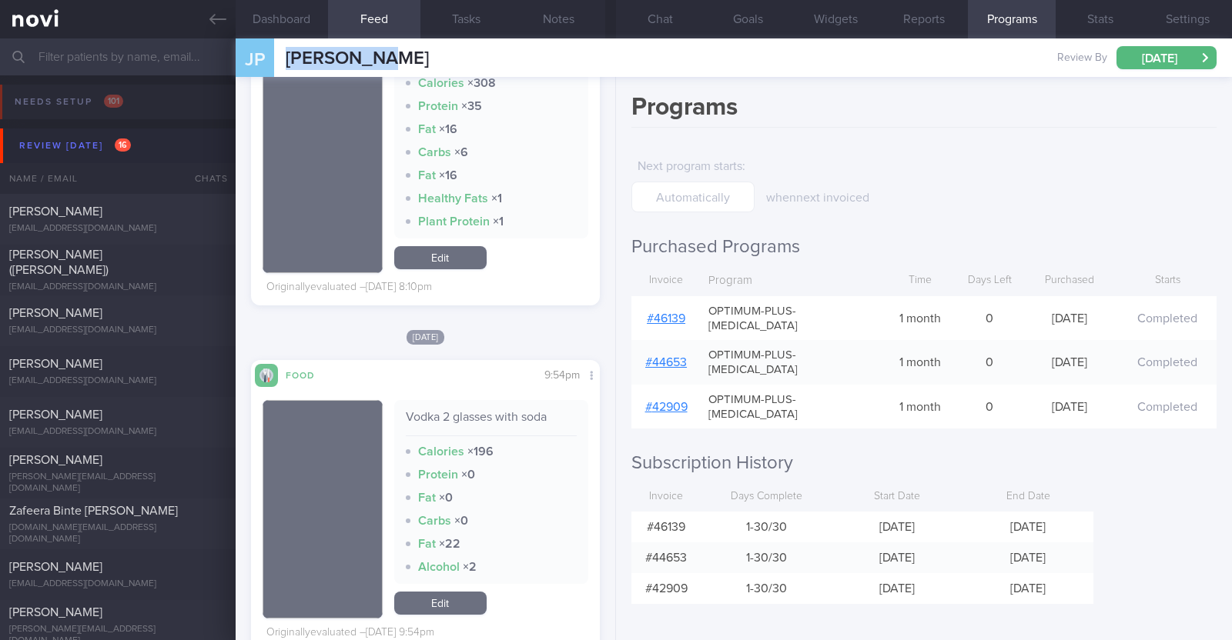
click at [680, 313] on link "# 46139" at bounding box center [666, 319] width 38 height 12
click at [543, 21] on button "Notes" at bounding box center [559, 19] width 92 height 38
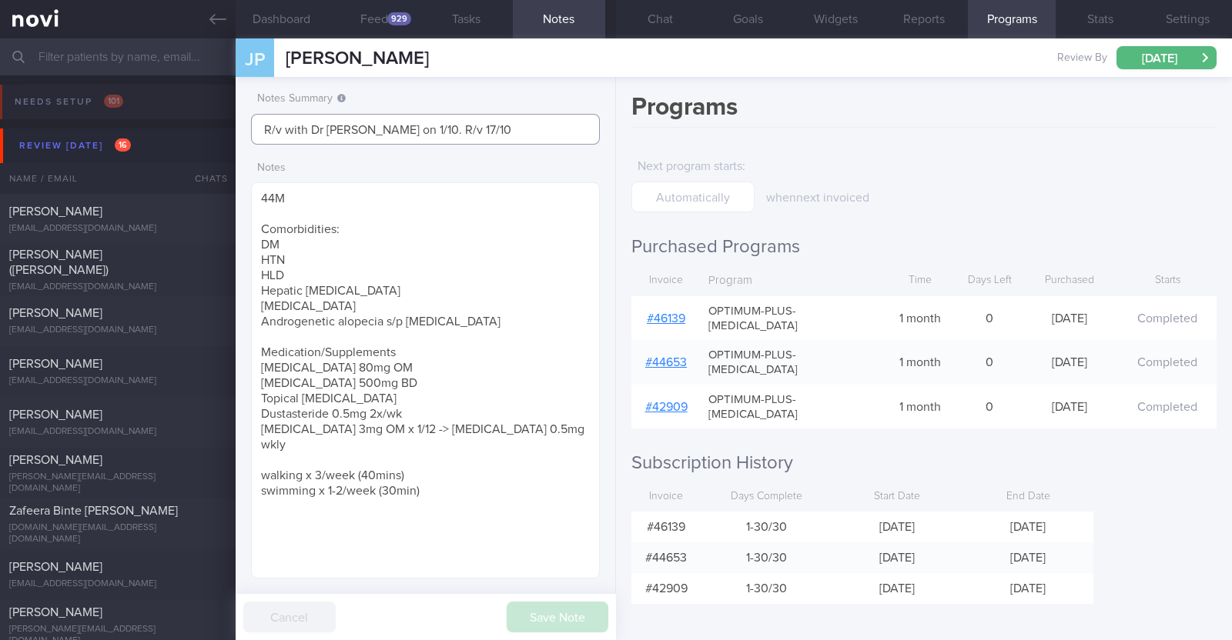
drag, startPoint x: 374, startPoint y: 129, endPoint x: 239, endPoint y: 122, distance: 135.7
click at [239, 122] on div "Notes Summary R/v with Dr JJ on 1/10. R/v 17/10 Notes 44M Comorbidities: DM HTN…" at bounding box center [426, 358] width 380 height 563
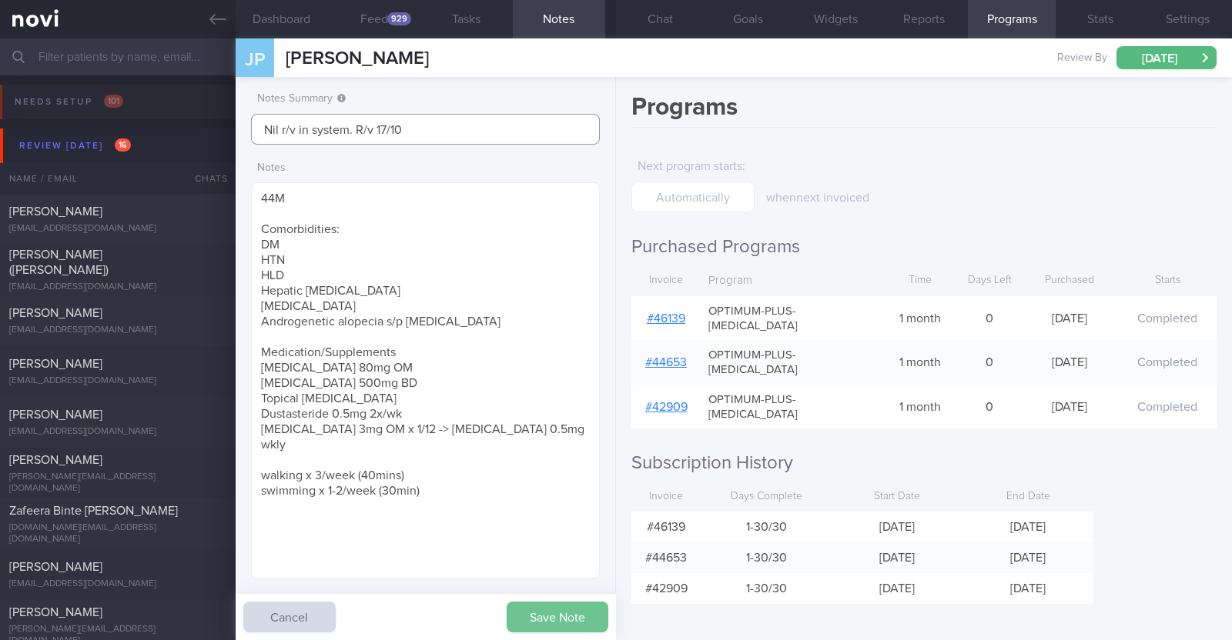
type input "Nil r/v in system. R/v 17/10"
click at [545, 614] on button "Save Note" at bounding box center [558, 617] width 102 height 31
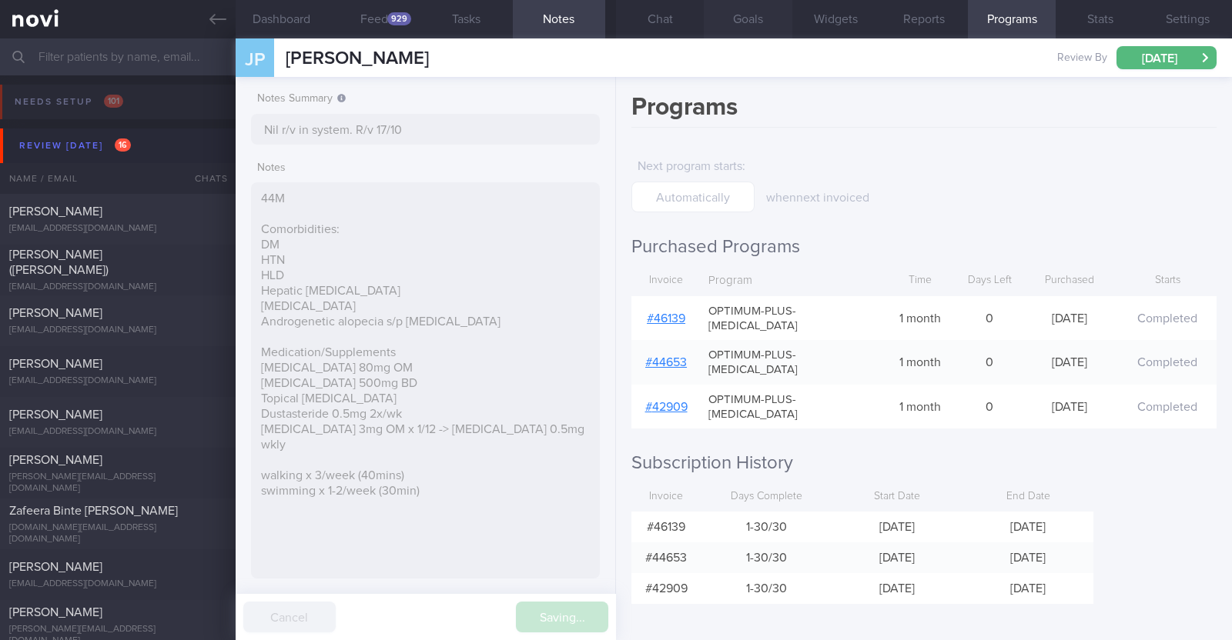
type input "Nil r/v in system. R/v 17/10"
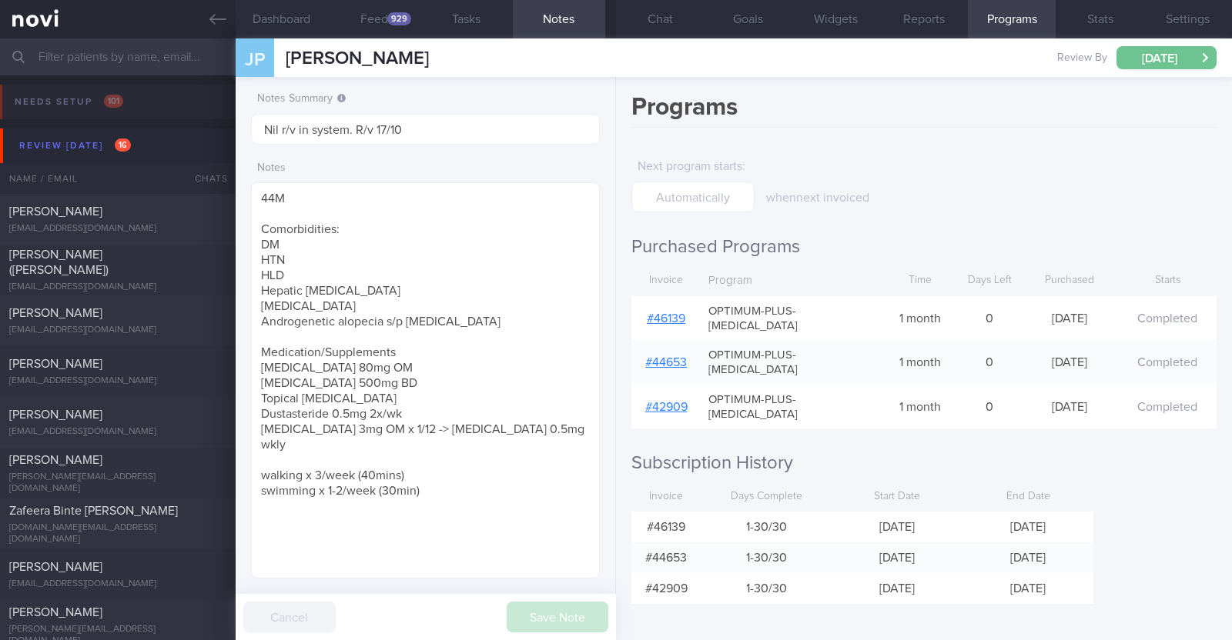
click at [1152, 51] on button "[DATE]" at bounding box center [1166, 57] width 100 height 23
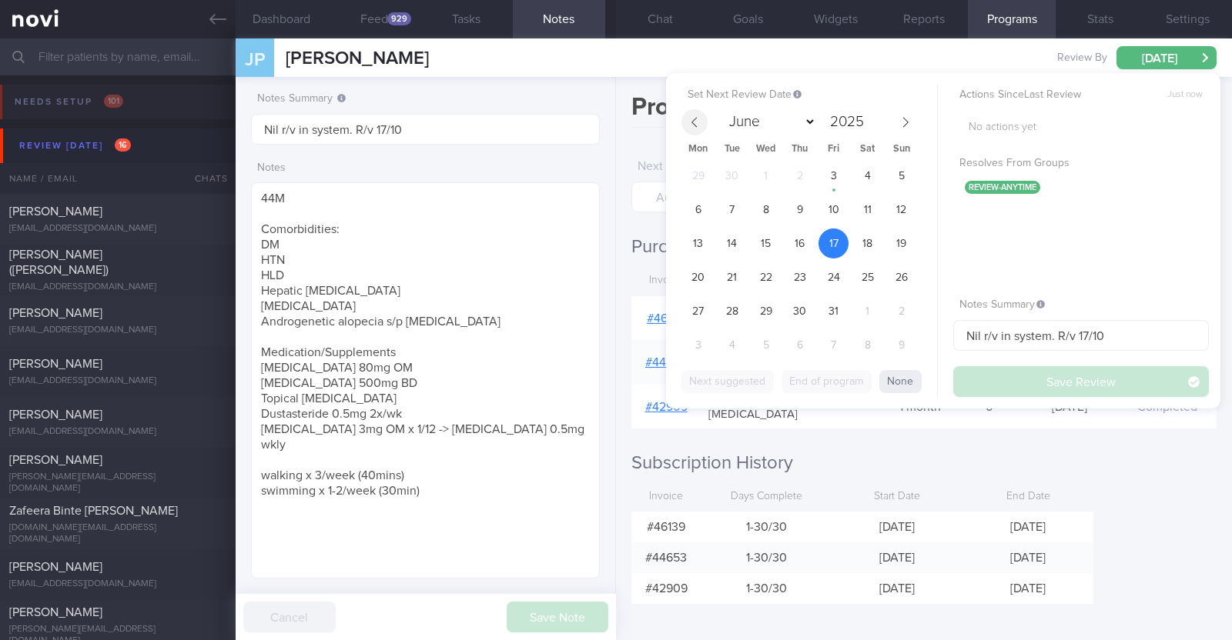
click at [697, 125] on icon at bounding box center [694, 122] width 11 height 11
select select "8"
click at [1105, 480] on div "Programs Next program starts : when next invoiced Purchased Programs Invoice Pr…" at bounding box center [924, 358] width 616 height 563
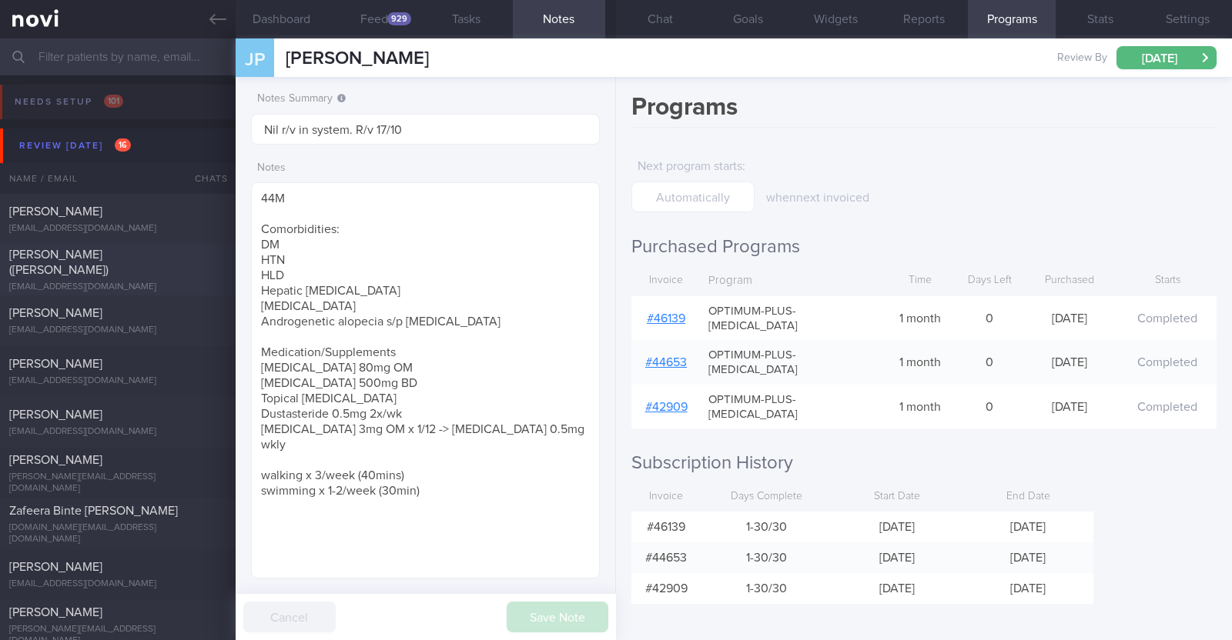
click at [171, 272] on div "PHUA ZHUANG RU (SARAH) zhuangru.p@gmail.com" at bounding box center [118, 270] width 236 height 46
type input "Last log 4/9. Nil r/v appt in system. r/v 3/10"
type textarea "41F Co-morbidities Schizophrenia Subclinical hypothyroid Health screen in Raffl…"
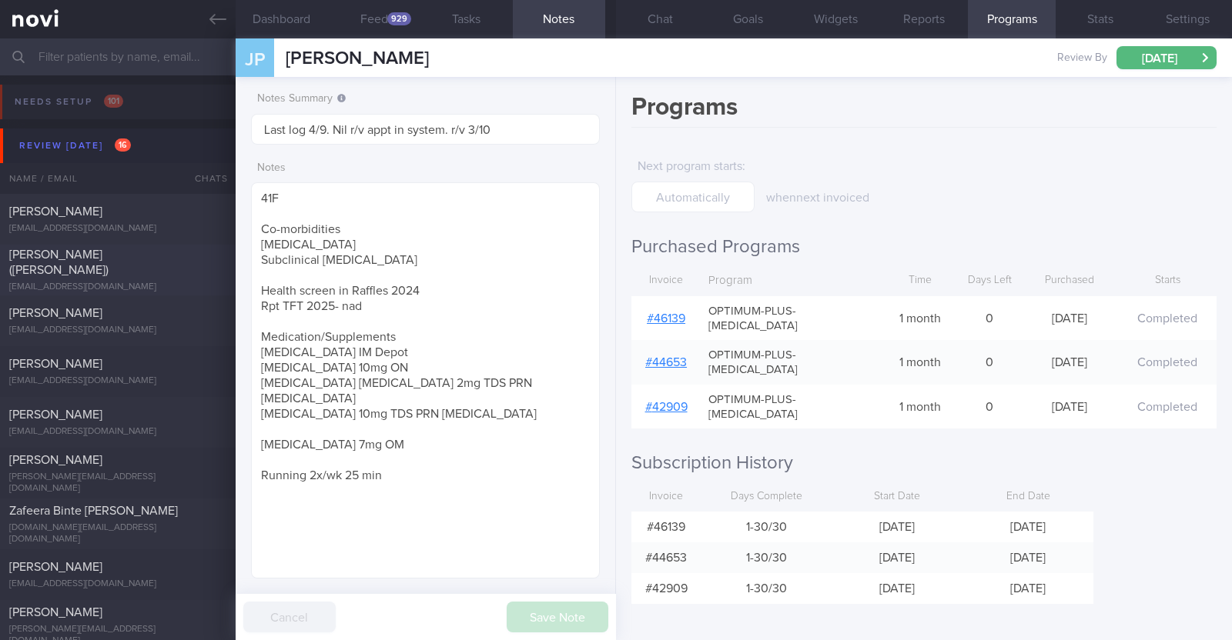
select select "9"
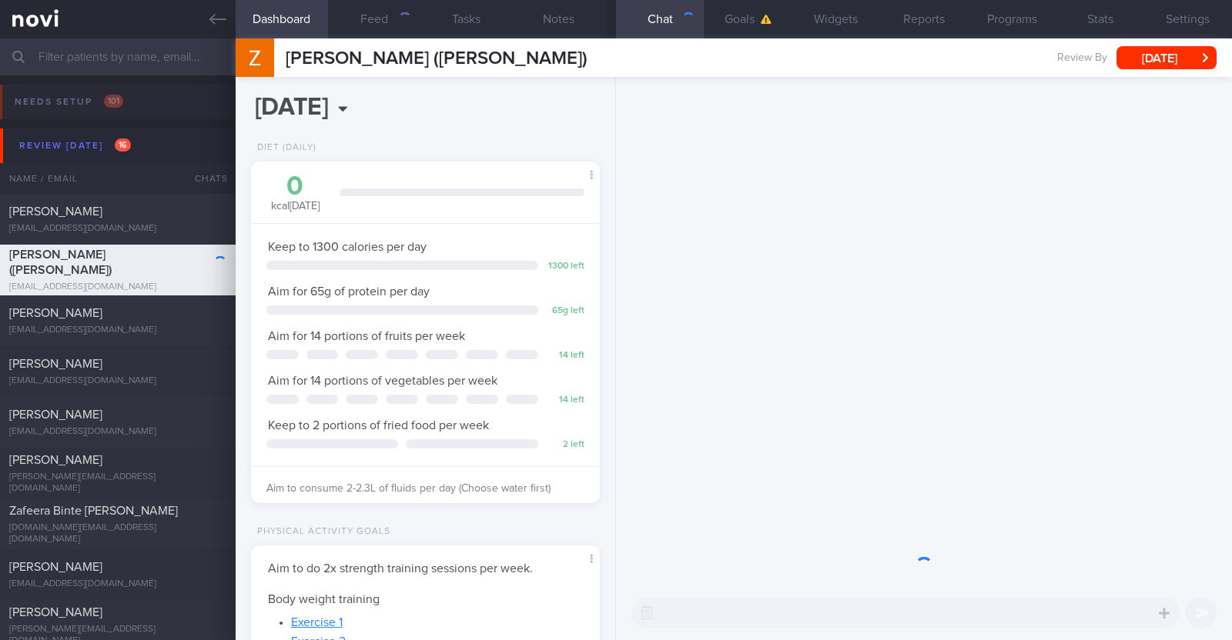
scroll to position [175, 306]
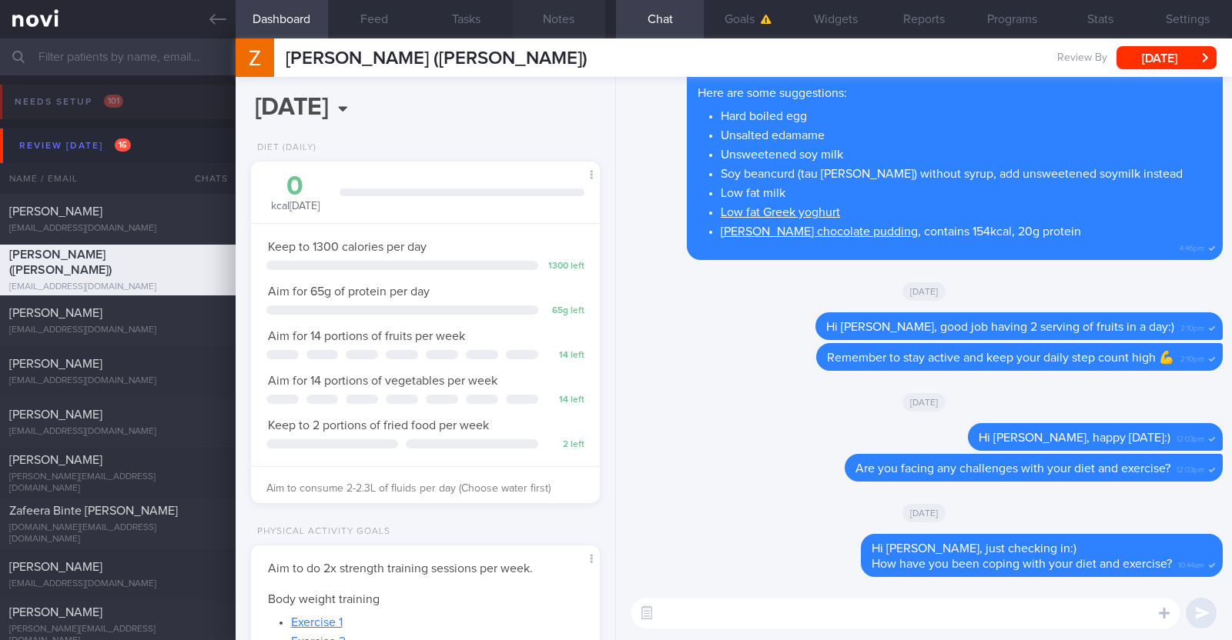
click at [553, 22] on button "Notes" at bounding box center [559, 19] width 92 height 38
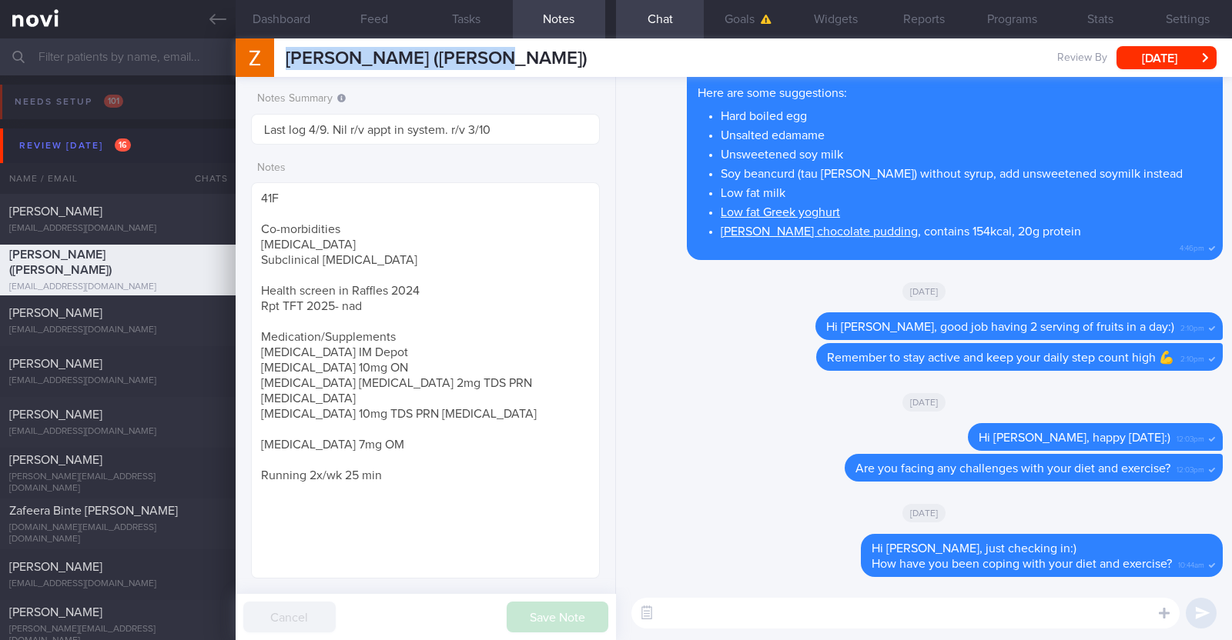
drag, startPoint x: 523, startPoint y: 59, endPoint x: 235, endPoint y: 54, distance: 288.7
click at [236, 54] on div "PHUA ZHUANG RU (SARAH) PHUA ZHUANG RU (SARAH) zhuangru.p@gmail.com Review By Fr…" at bounding box center [734, 57] width 996 height 38
copy div "PHUA ZHUANG RU (SARAH)"
click at [990, 15] on button "Programs" at bounding box center [1012, 19] width 88 height 38
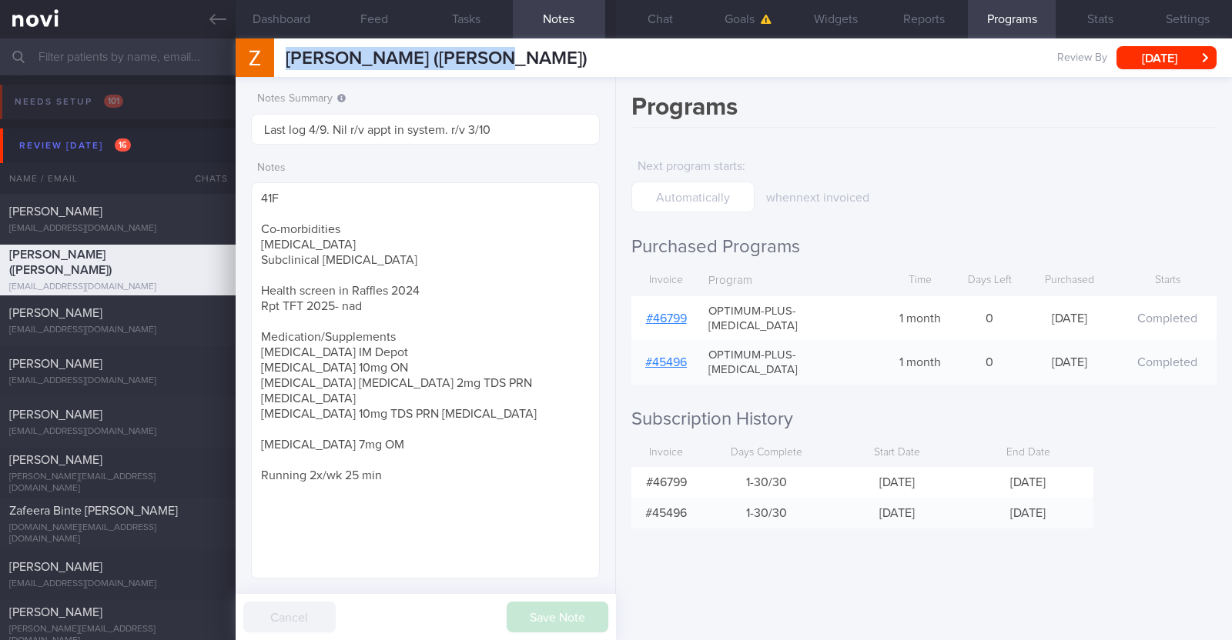
click at [677, 313] on link "# 46799" at bounding box center [666, 319] width 41 height 12
click at [667, 13] on button "Chat" at bounding box center [660, 19] width 88 height 38
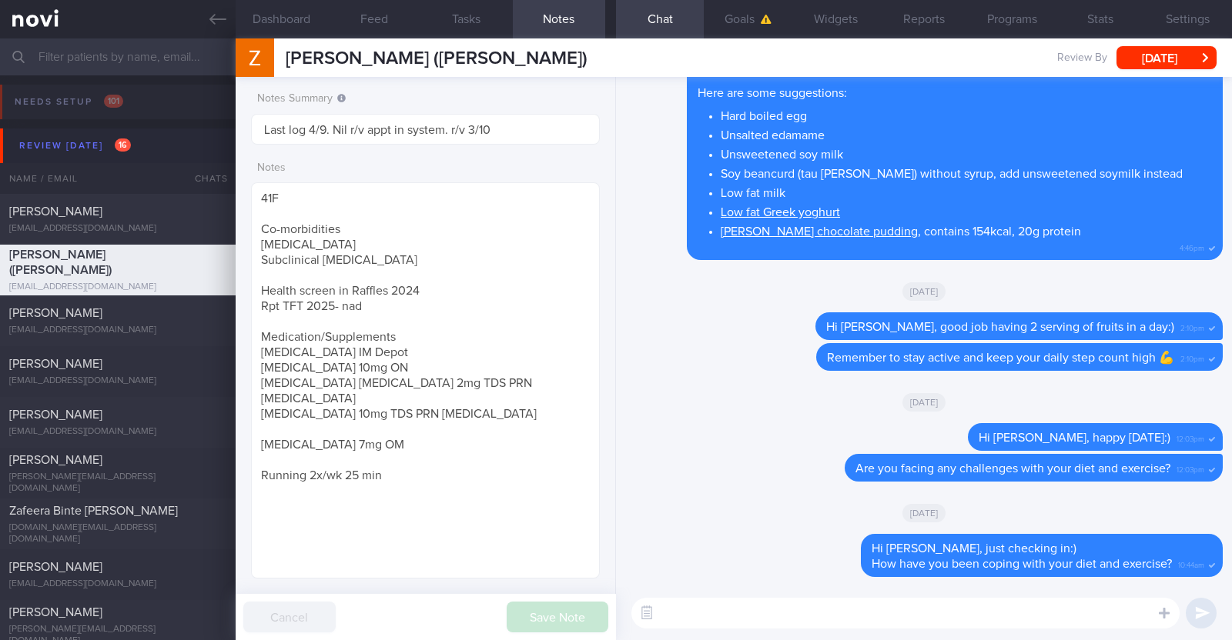
click at [739, 619] on textarea at bounding box center [905, 613] width 548 height 31
paste textarea "Hi [Patient's Name], We noticed your Optimum Plus programme has ended, and ther…"
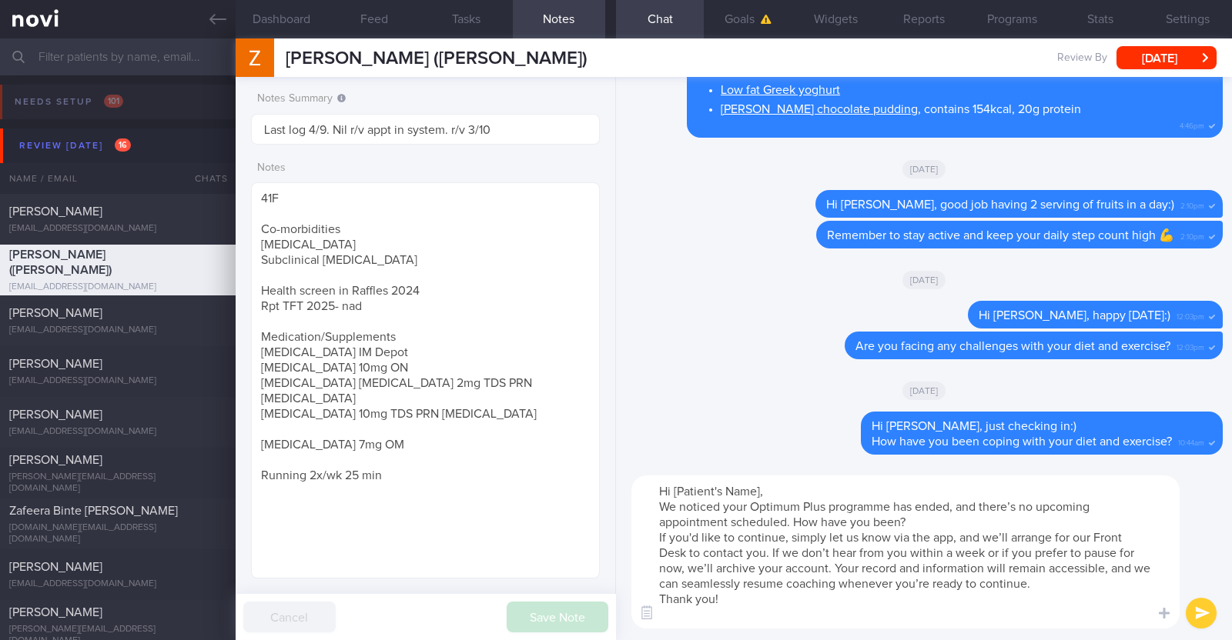
click at [759, 487] on textarea "Hi [Patient's Name], We noticed your Optimum Plus programme has ended, and ther…" at bounding box center [905, 552] width 548 height 153
type textarea "Hi Sarah, We noticed your Optimum Plus programme has ended, and there’s no upco…"
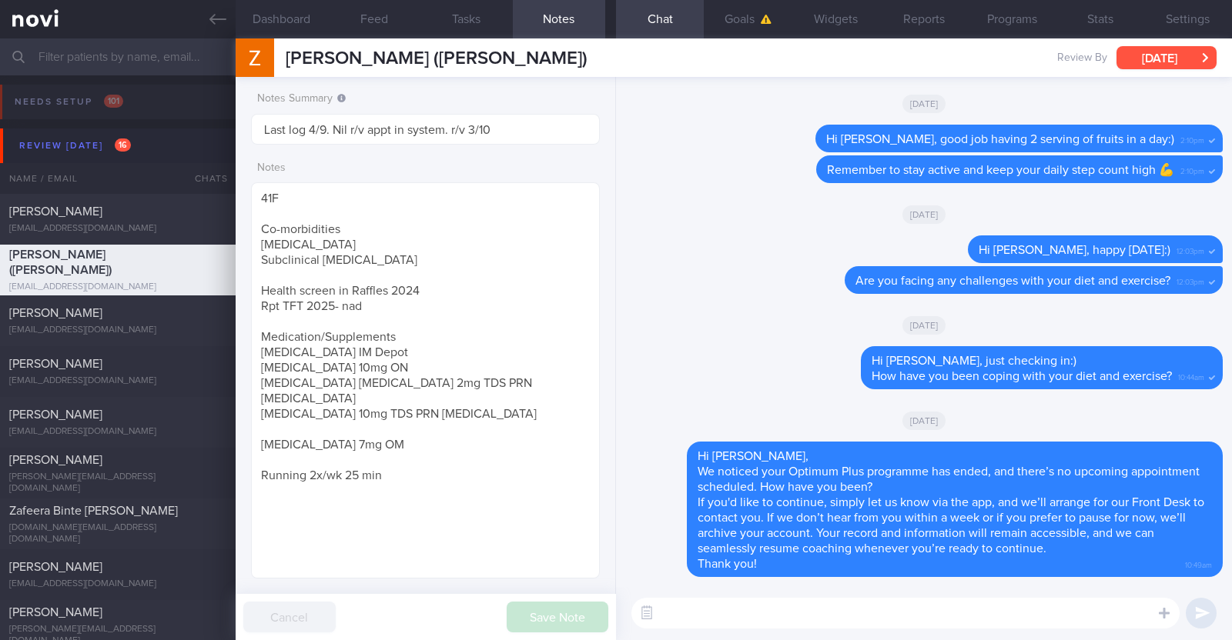
click at [1149, 56] on button "[DATE]" at bounding box center [1166, 57] width 100 height 23
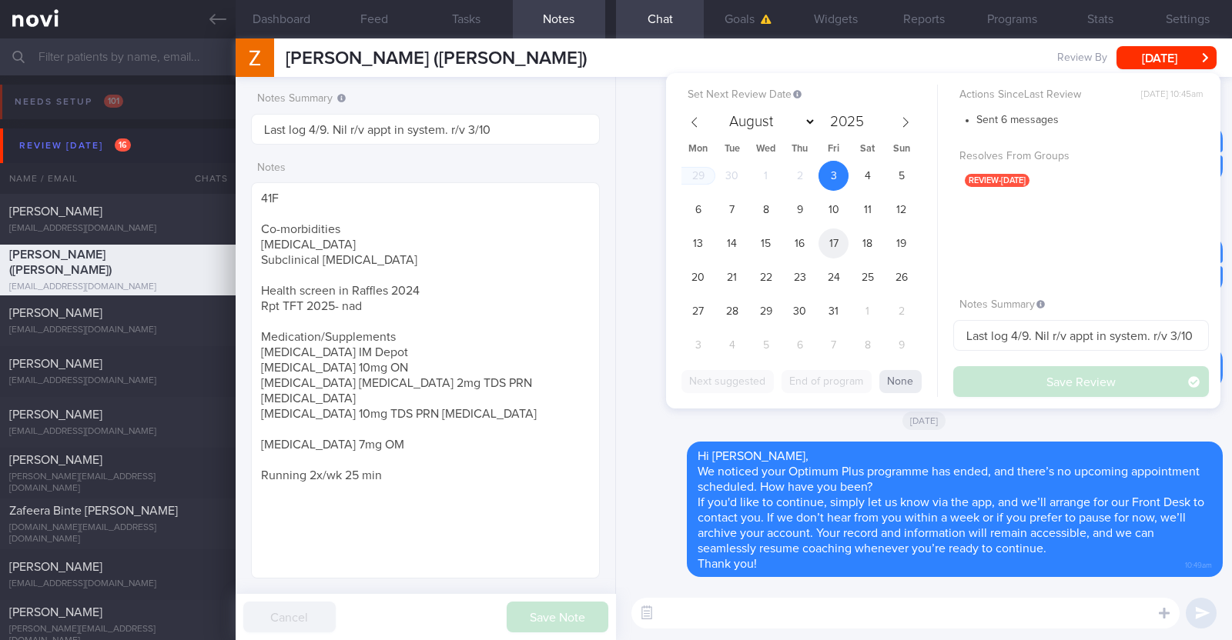
click at [836, 232] on span "17" at bounding box center [833, 244] width 30 height 30
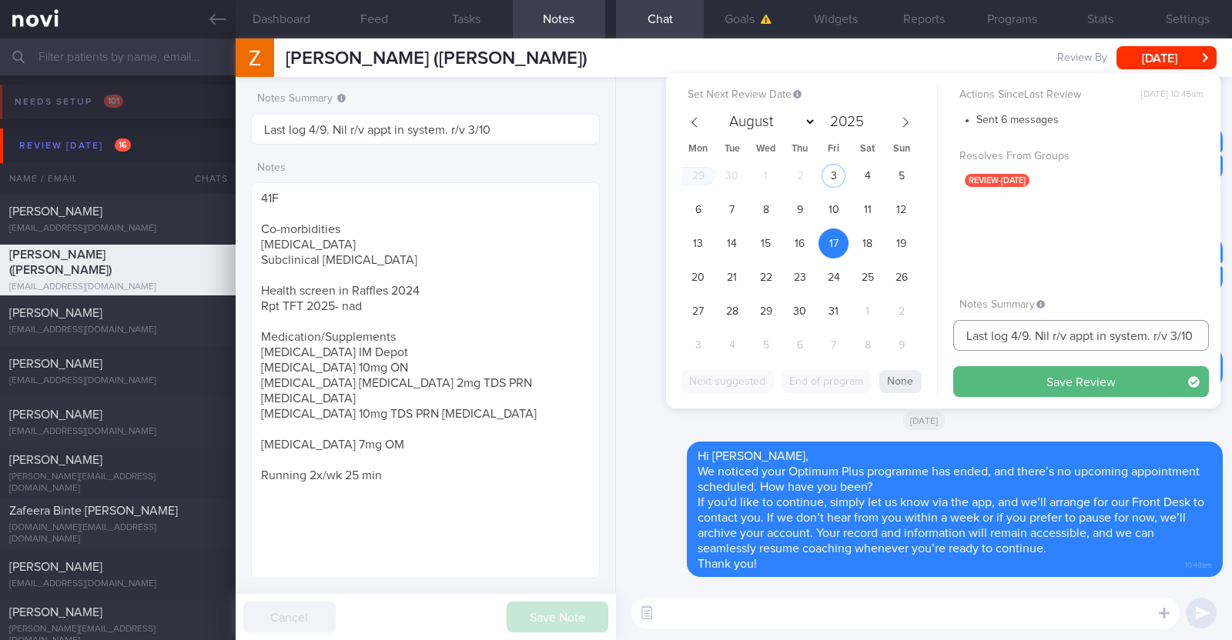
click at [1173, 333] on input "Last log 4/9. Nil r/v appt in system. r/v 3/10" at bounding box center [1081, 335] width 256 height 31
type input "Last log 4/9. Nil r/v appt in system. r/v 17/10"
click at [1097, 372] on button "Save Review" at bounding box center [1081, 381] width 256 height 31
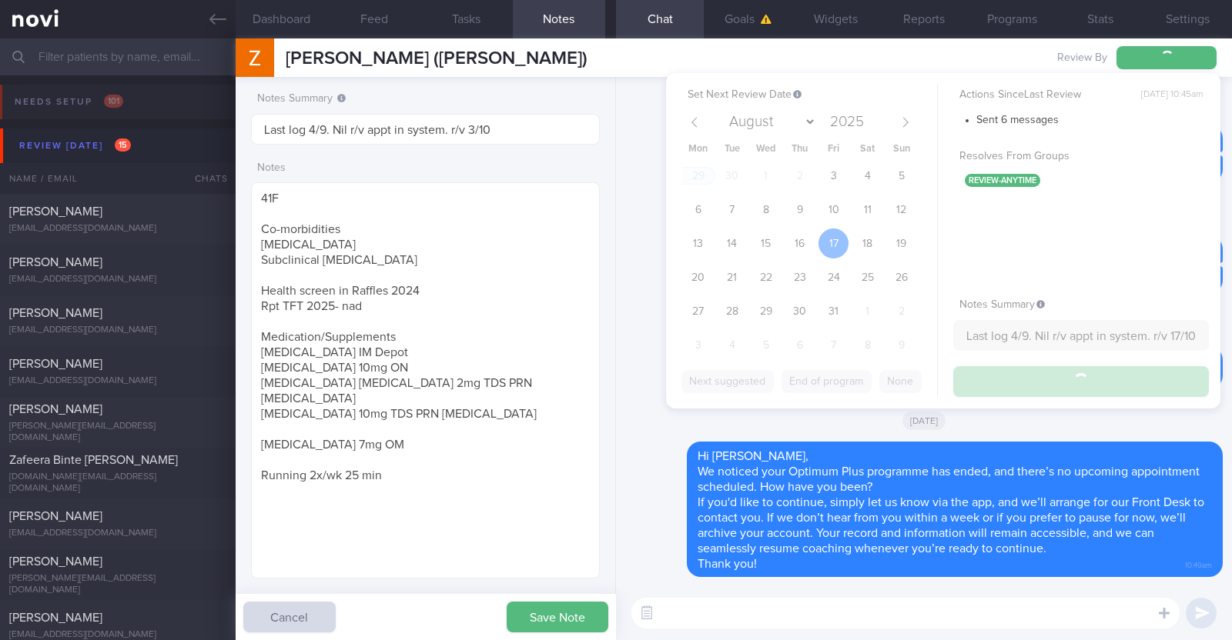
type input "Last log 4/9. Nil r/v appt in system. r/v 17/10"
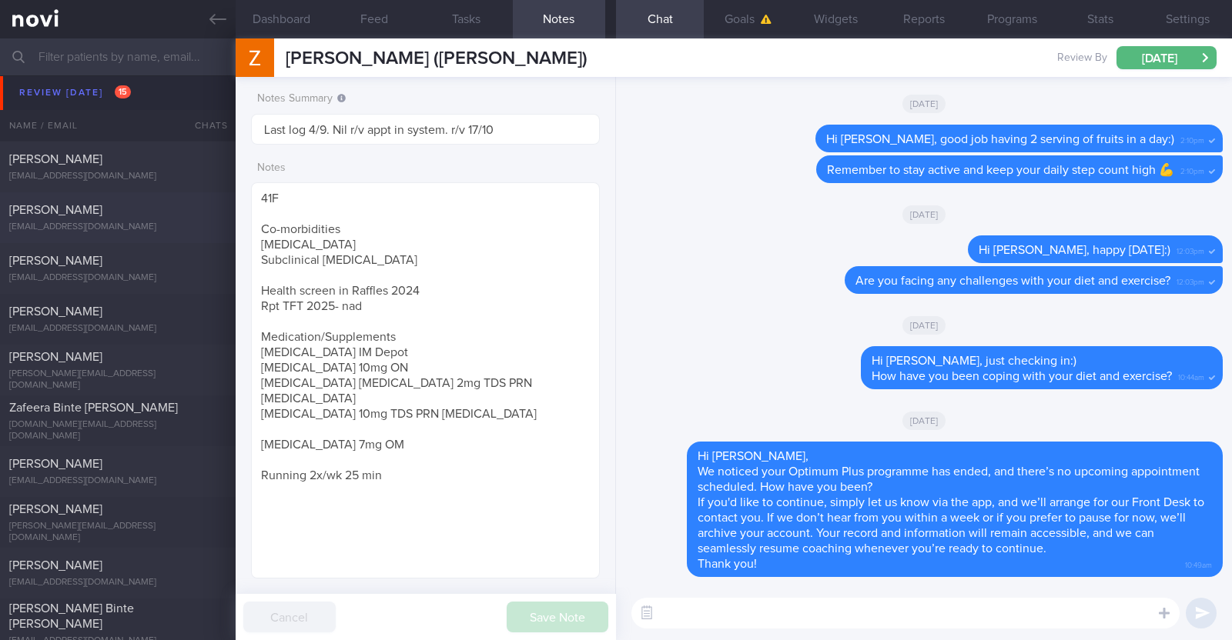
scroll to position [384, 0]
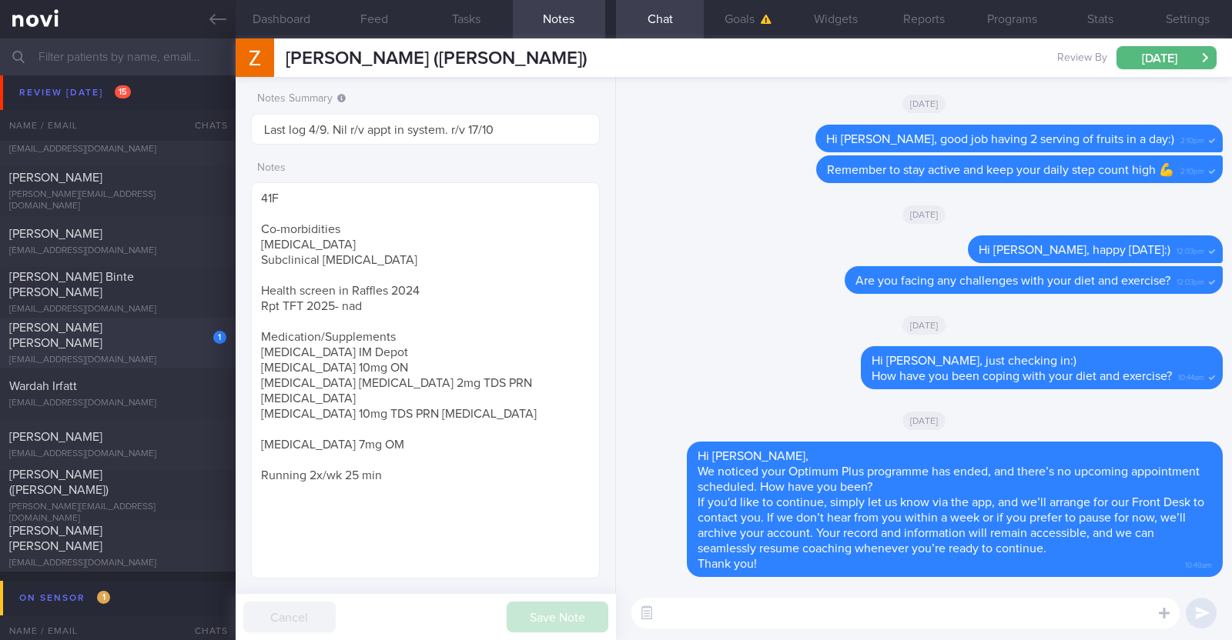
click at [158, 342] on div "Talia Cai Lin Jia" at bounding box center [115, 335] width 213 height 31
type textarea "37F (Wife of Jonio Huang) Ovo lacto vegetarian Co-morbidities: Elevated BP Nil …"
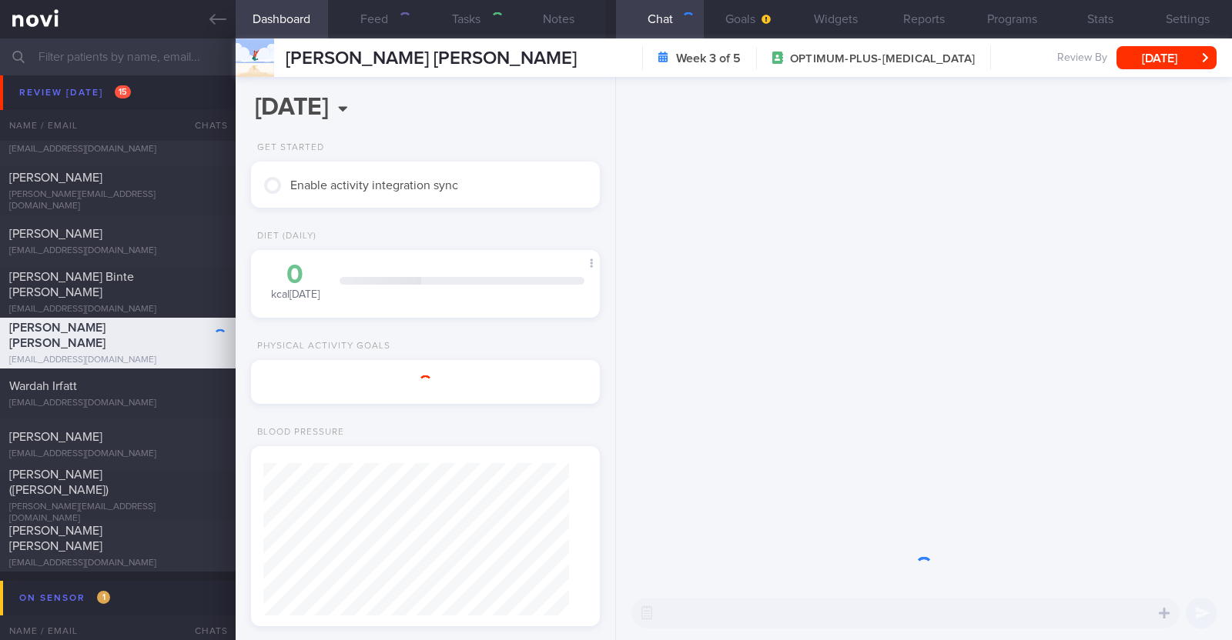
scroll to position [153, 306]
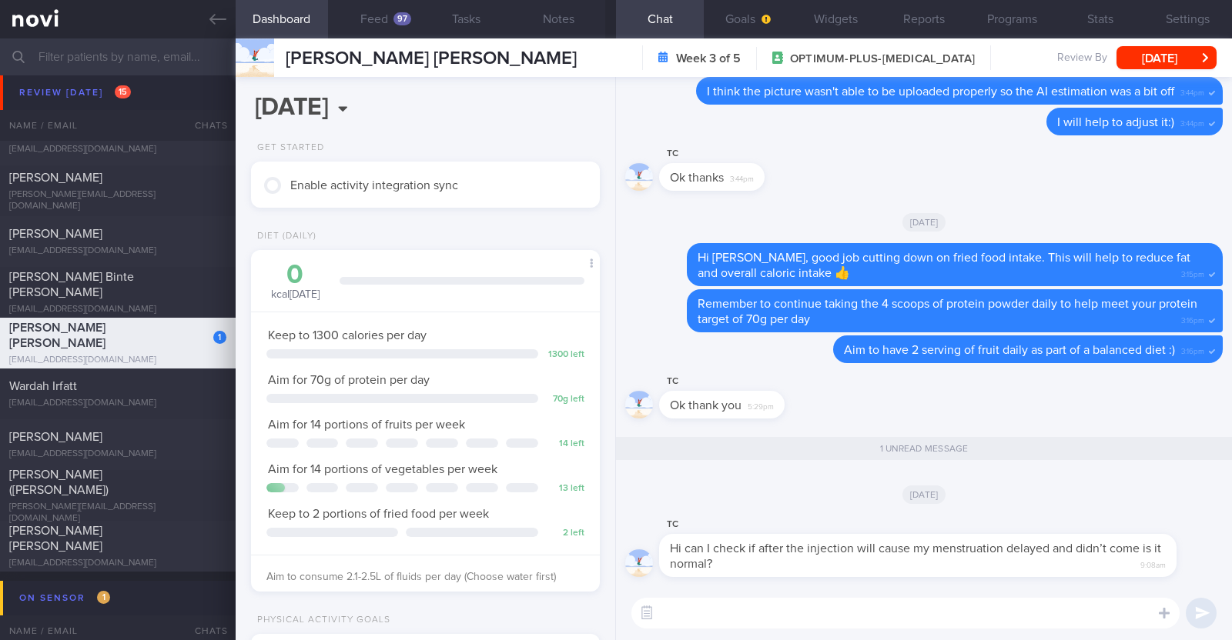
click at [724, 605] on textarea at bounding box center [905, 613] width 548 height 31
type textarea "Hi Talia, let me"
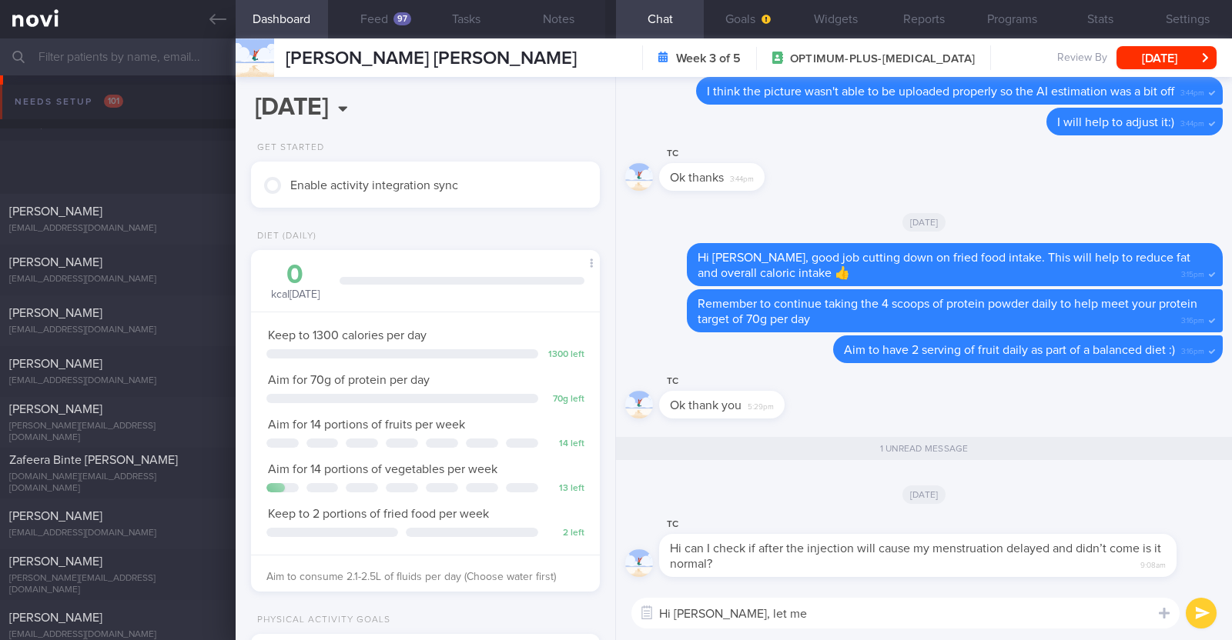
select select "9"
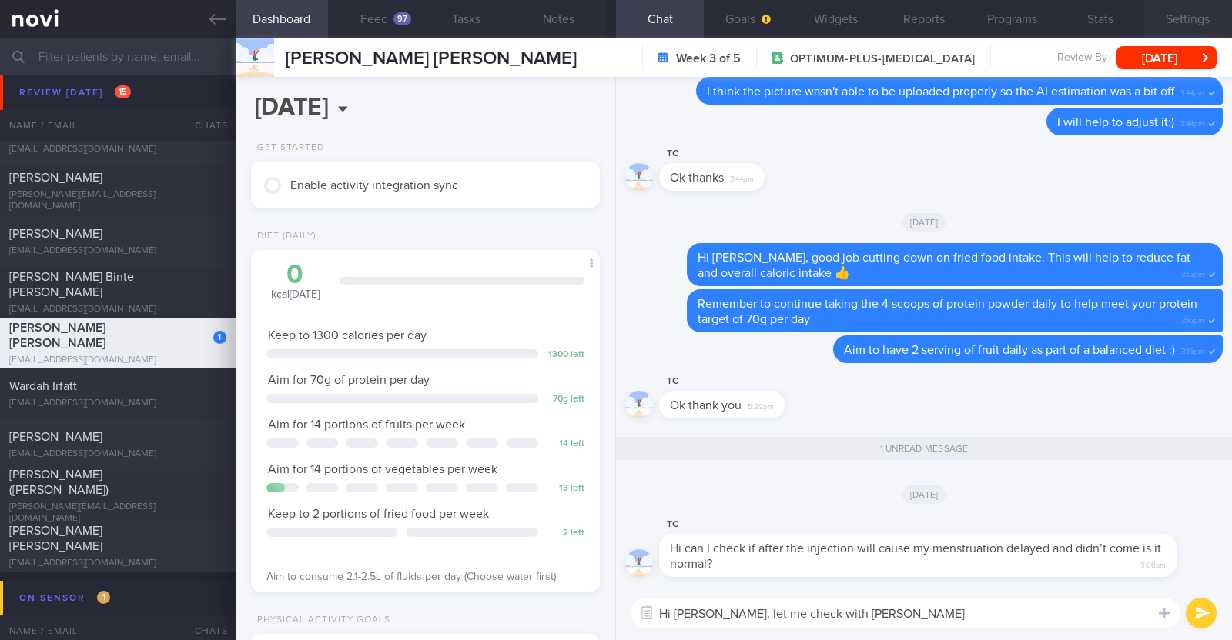
click at [1205, 28] on button "Settings" at bounding box center [1188, 19] width 88 height 38
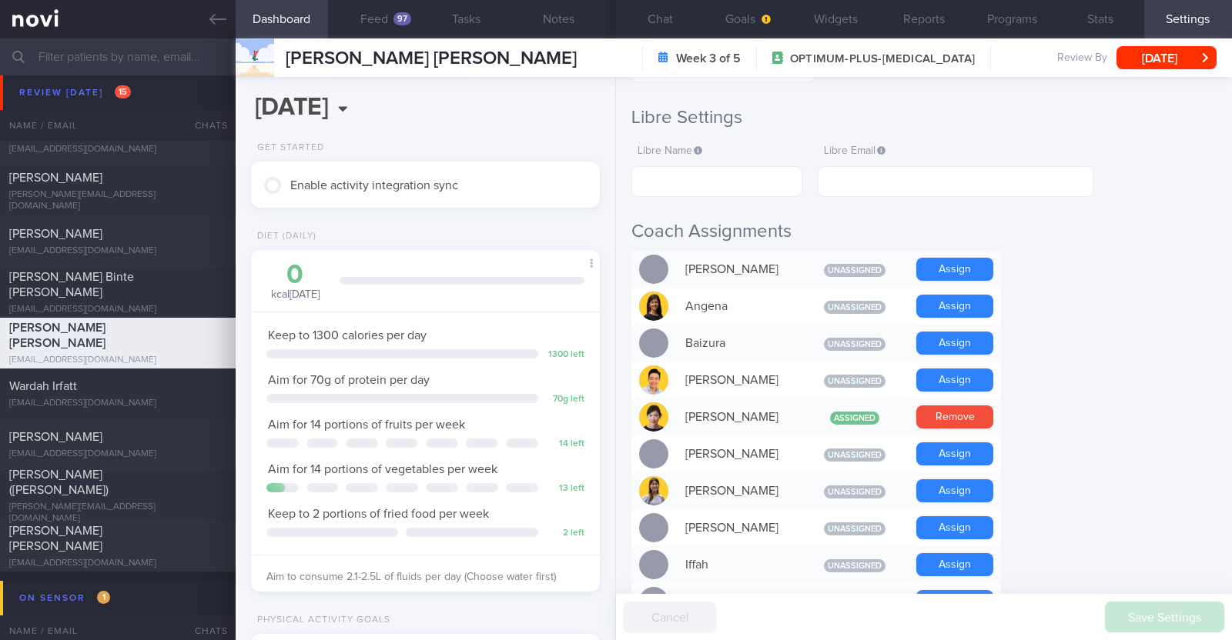
scroll to position [577, 0]
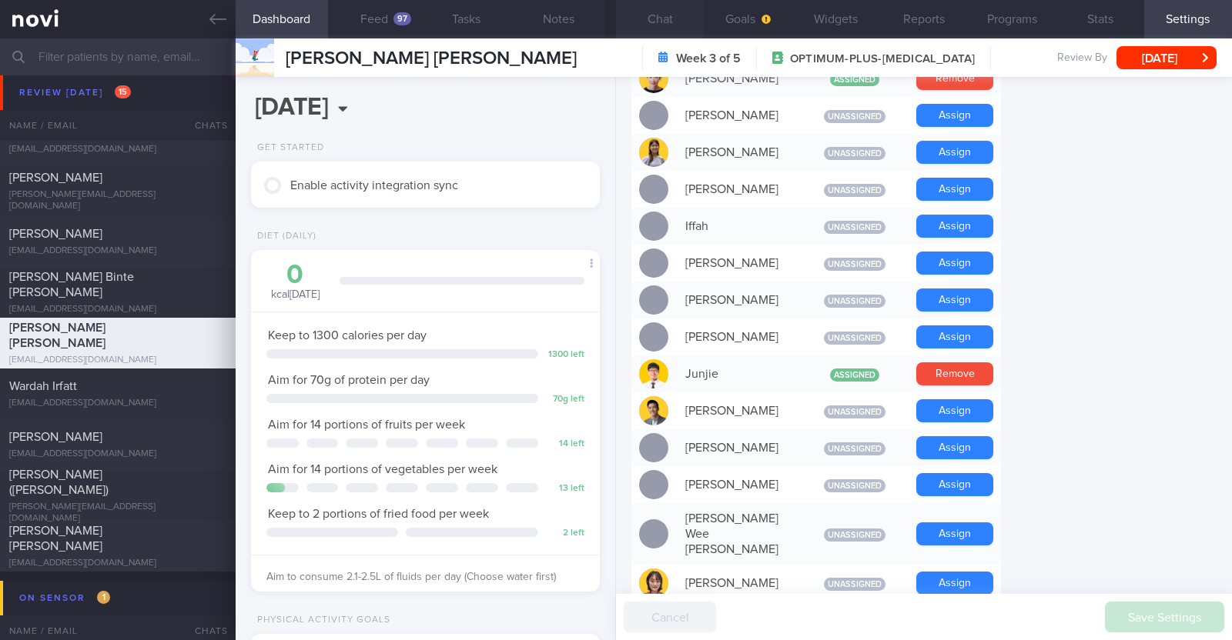
click at [640, 25] on button "Chat" at bounding box center [660, 19] width 88 height 38
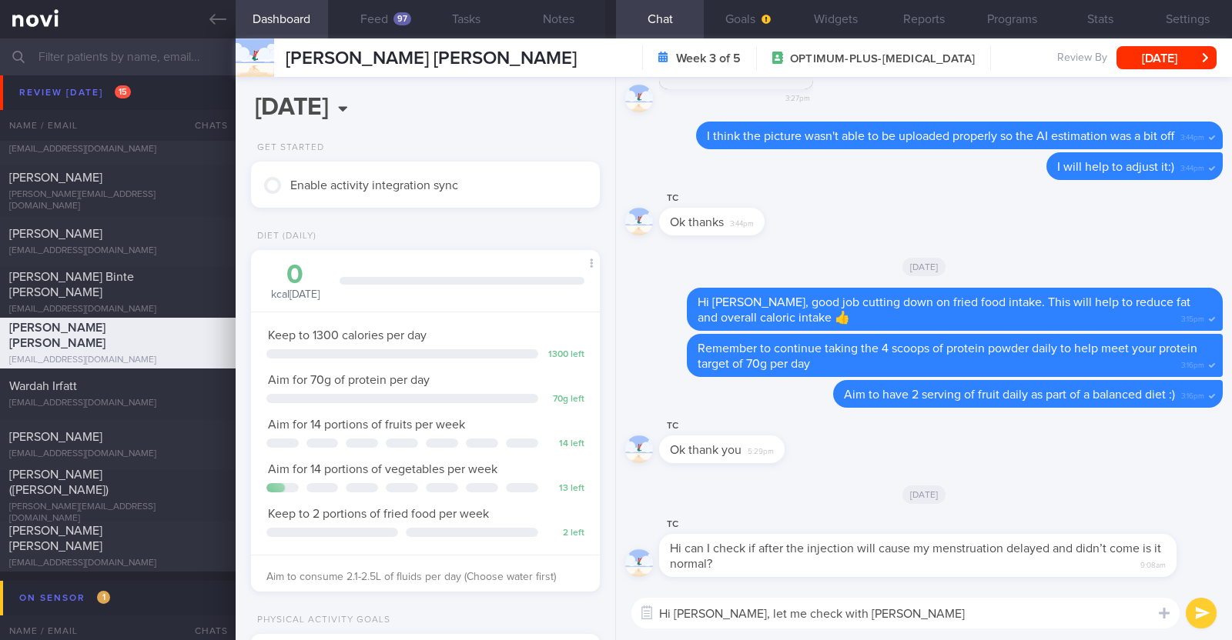
click at [875, 617] on textarea "Hi Talia, let me check with Dr Yeo" at bounding box center [905, 613] width 548 height 31
type textarea "Hi Talia, let me check with Dr Yeo and get back to you again!"
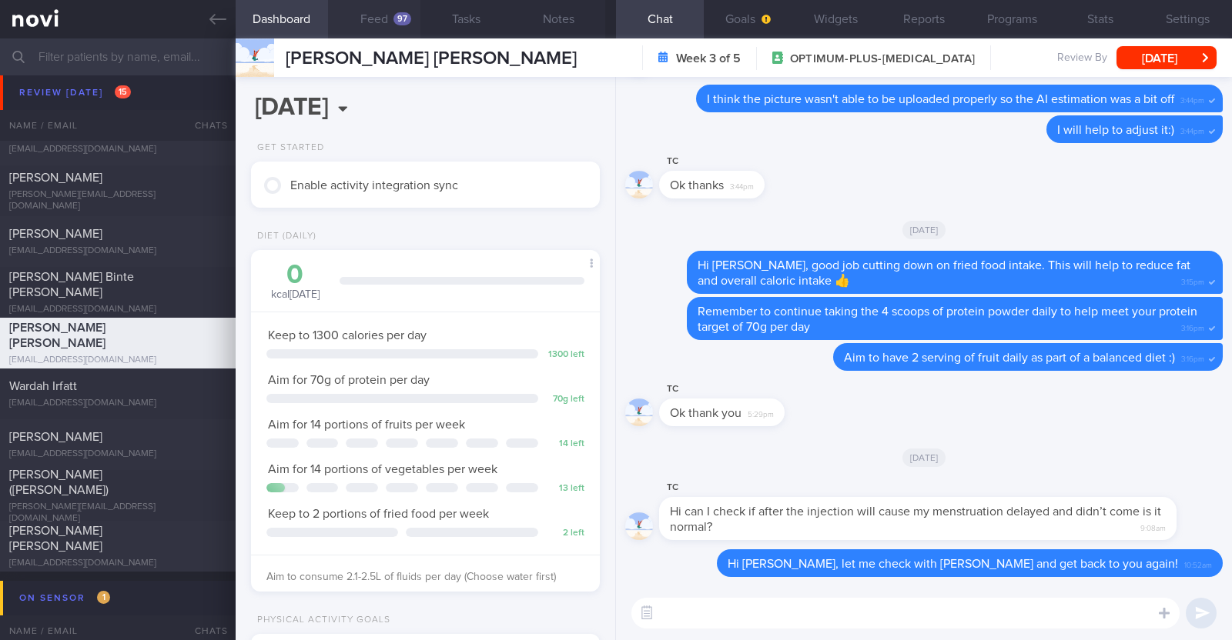
click at [369, 17] on button "Feed 97" at bounding box center [374, 19] width 92 height 38
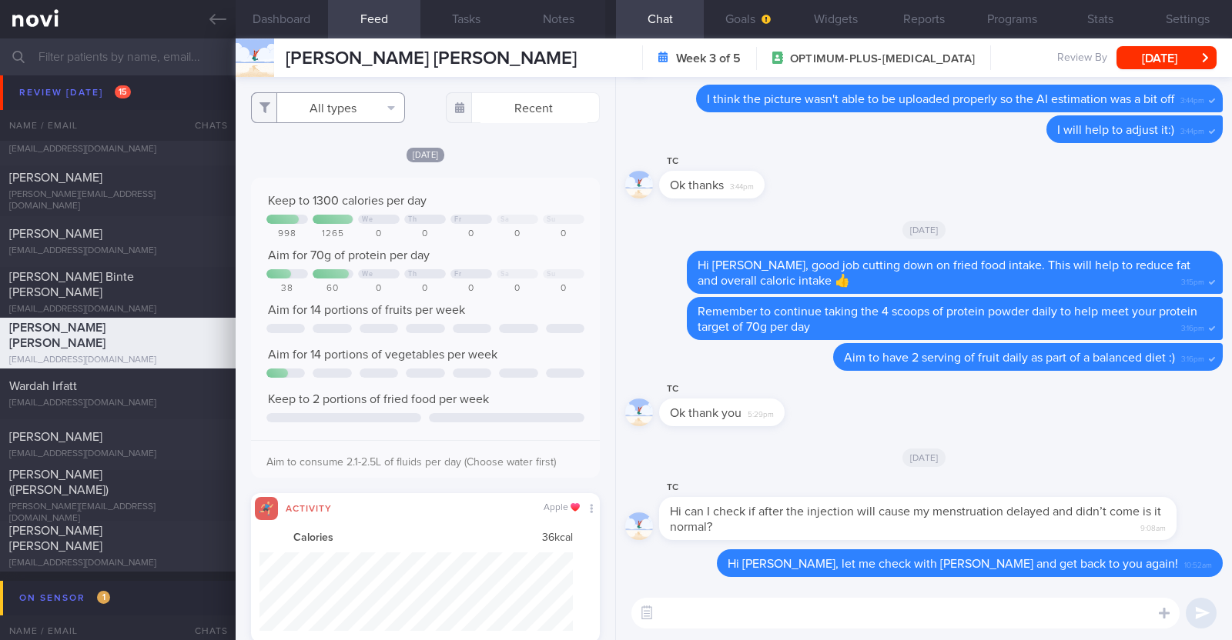
click at [343, 107] on button "All types" at bounding box center [328, 107] width 154 height 31
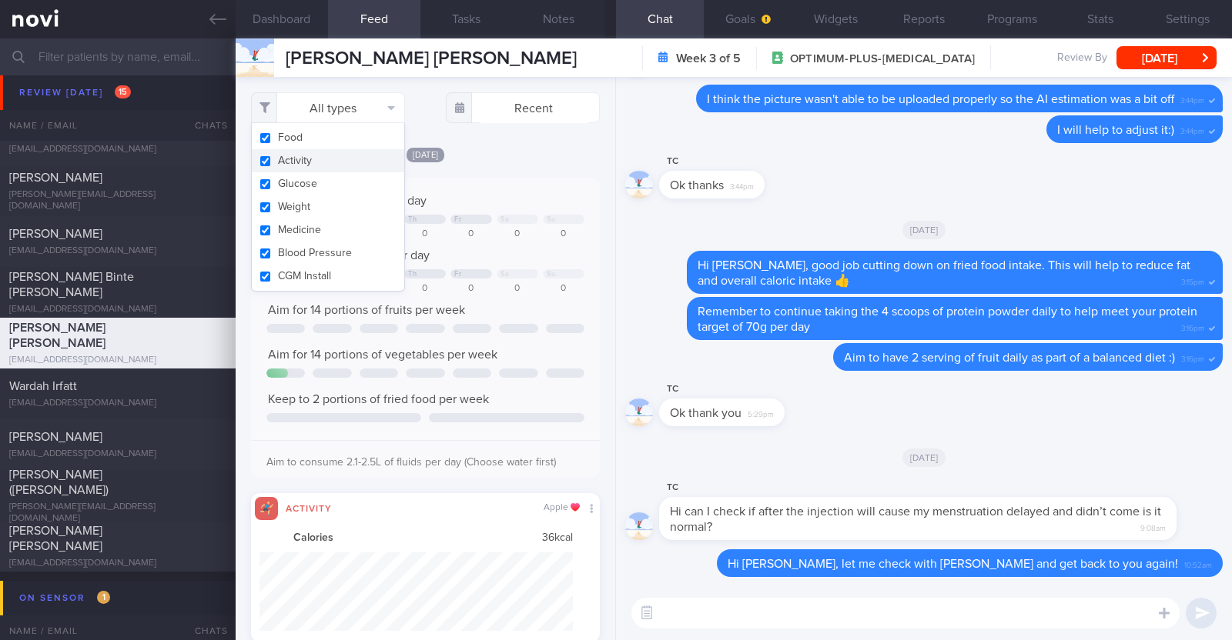
click at [325, 167] on button "Activity" at bounding box center [328, 160] width 152 height 23
checkbox input "false"
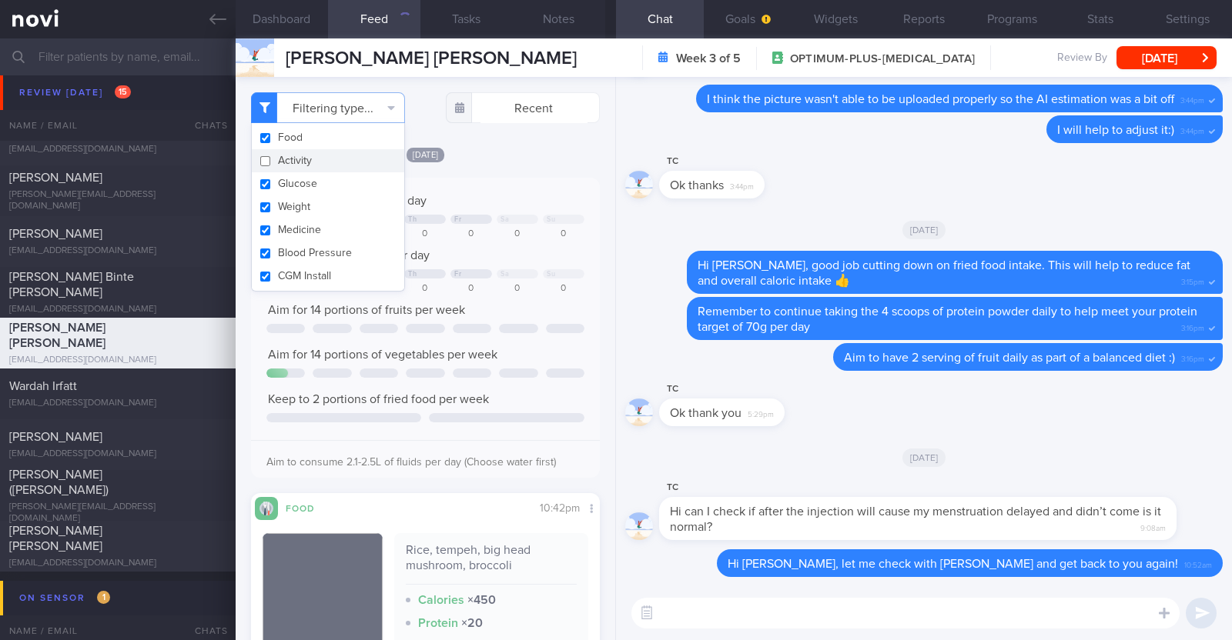
click at [494, 144] on div "Filtering type... Food Activity Glucose Weight Medicine Blood Pressure CGM Inst…" at bounding box center [426, 358] width 380 height 563
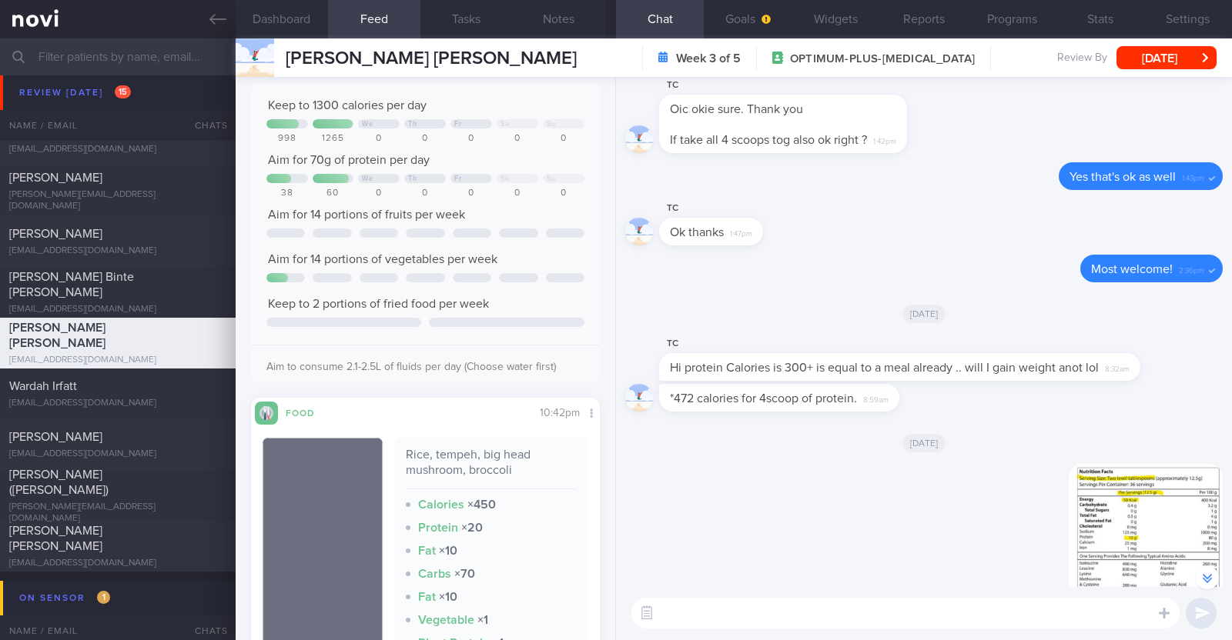
scroll to position [-866, 0]
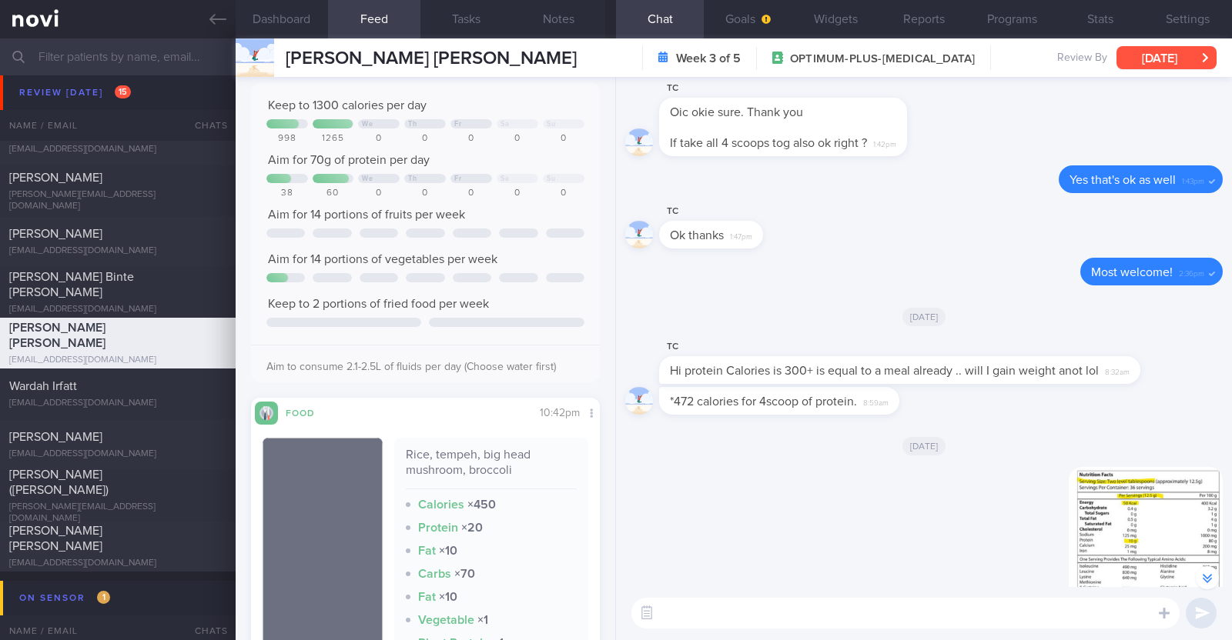
click at [1167, 52] on button "[DATE]" at bounding box center [1166, 57] width 100 height 23
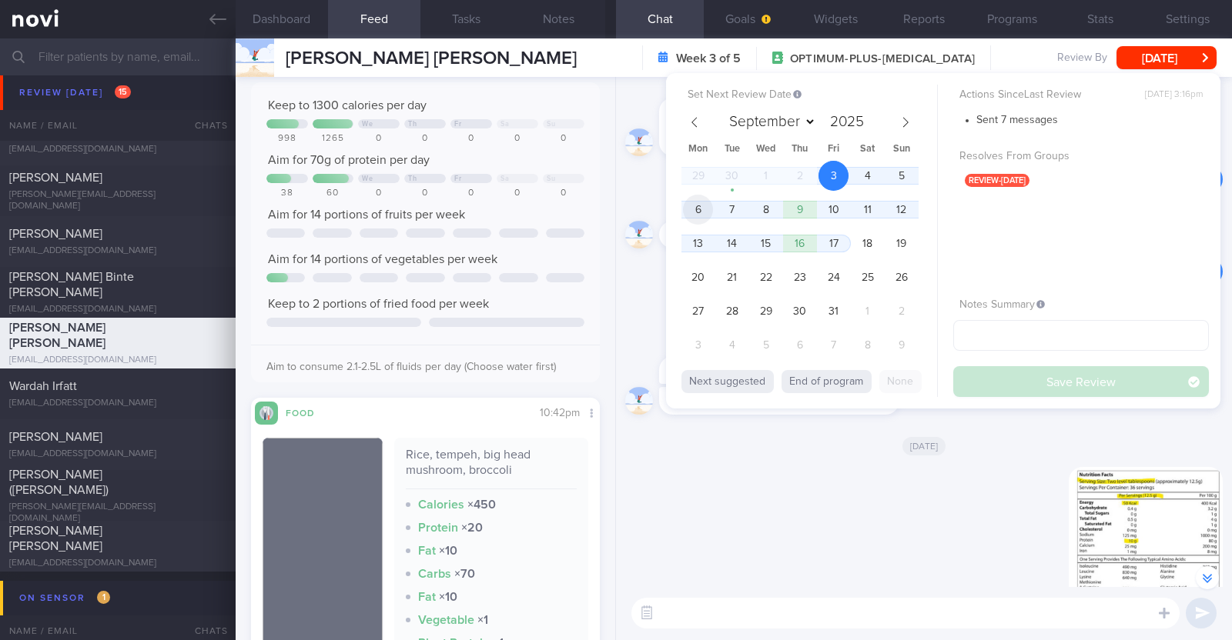
click at [709, 206] on span "6" at bounding box center [698, 210] width 30 height 30
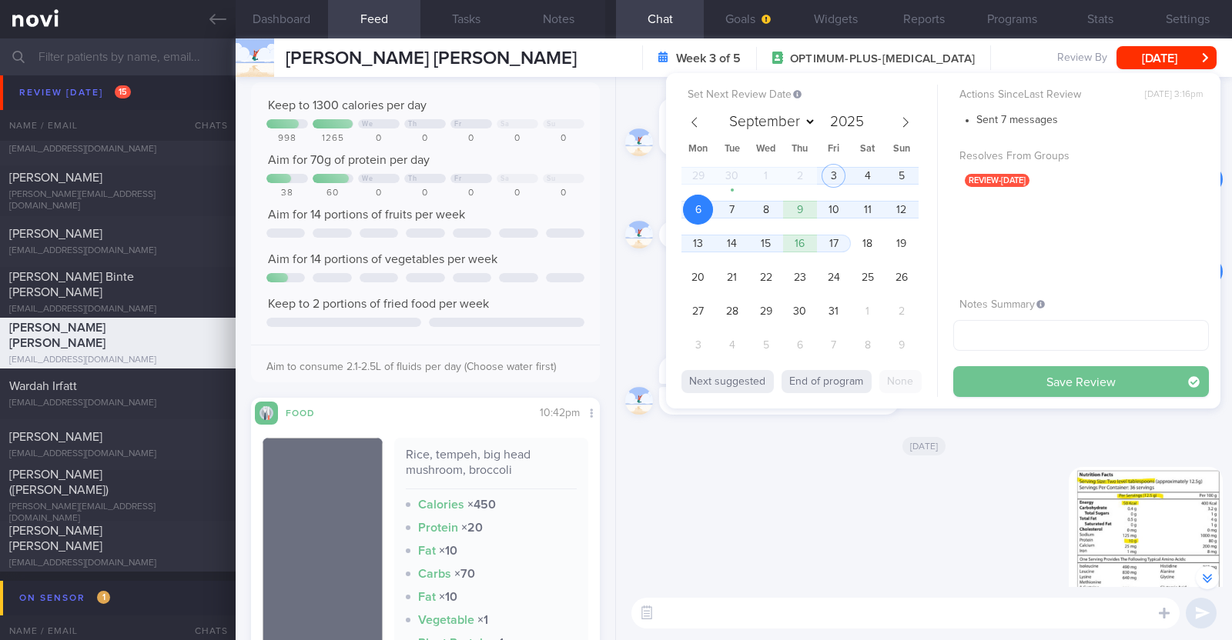
click at [971, 377] on button "Save Review" at bounding box center [1081, 381] width 256 height 31
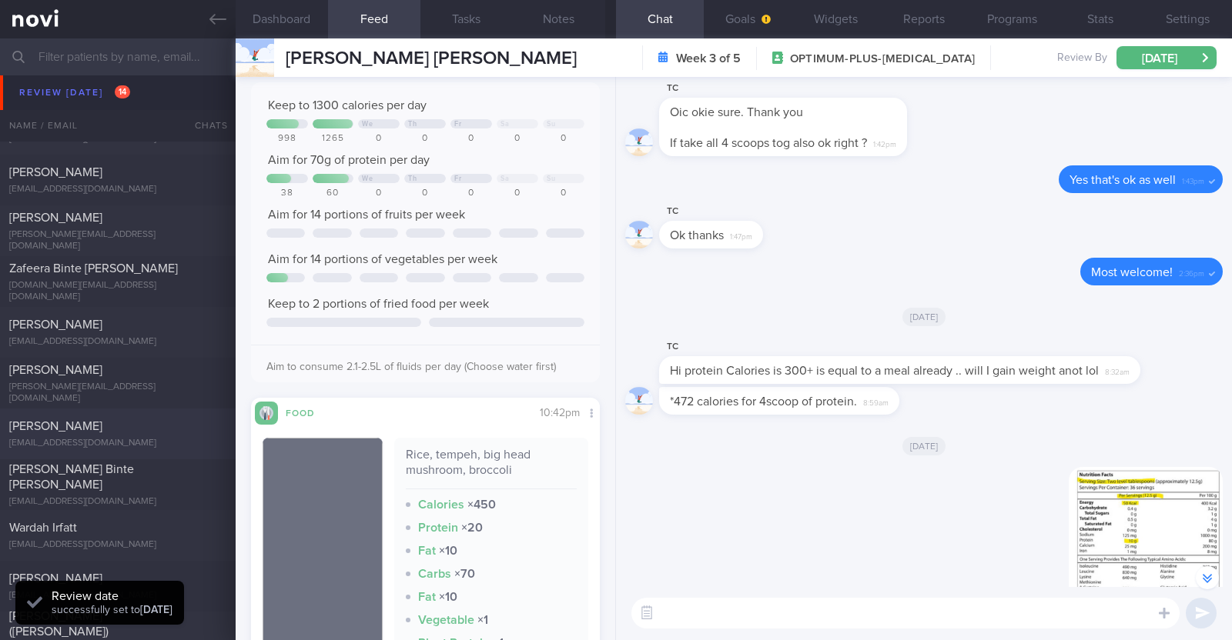
scroll to position [0, 0]
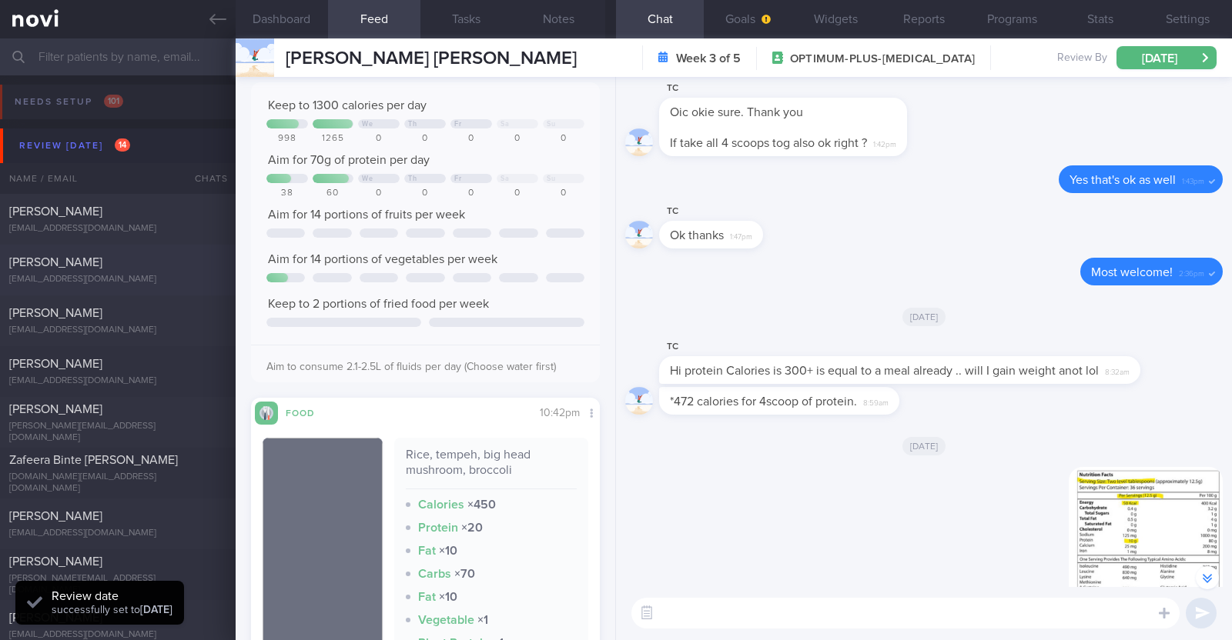
click at [173, 275] on div "jeffconnon11@gmail.com" at bounding box center [117, 280] width 217 height 12
type textarea "51M Co-morbidities Elevated BP Dyslipidemia (HyperTg) Asthma on SABA PRN Medica…"
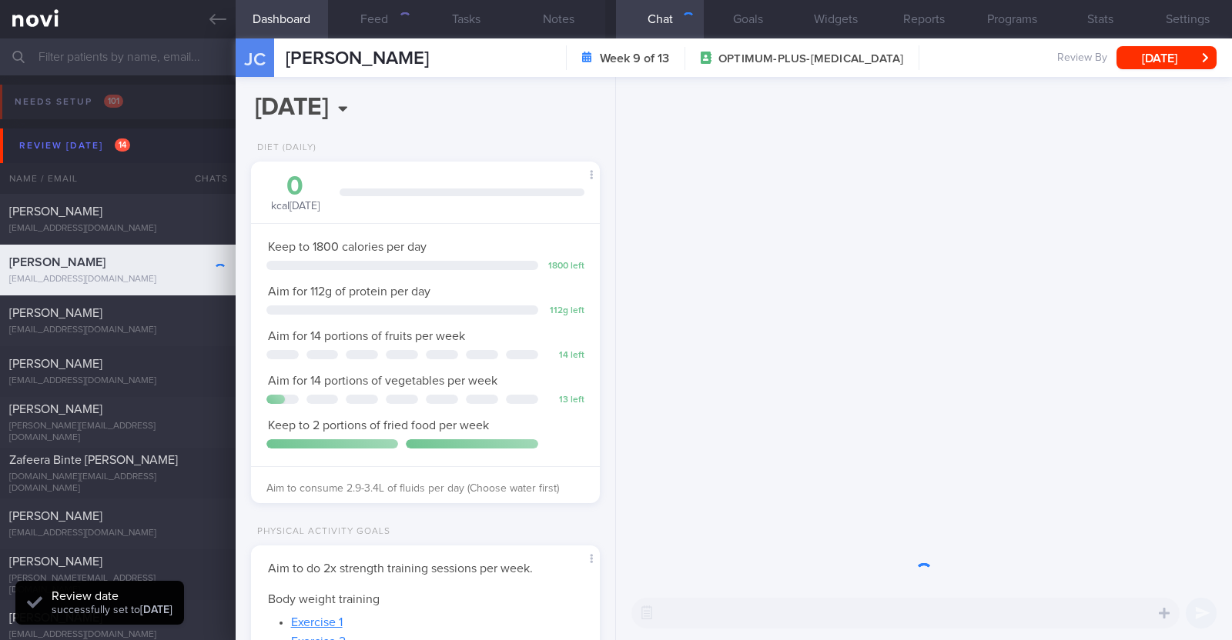
scroll to position [769618, 769487]
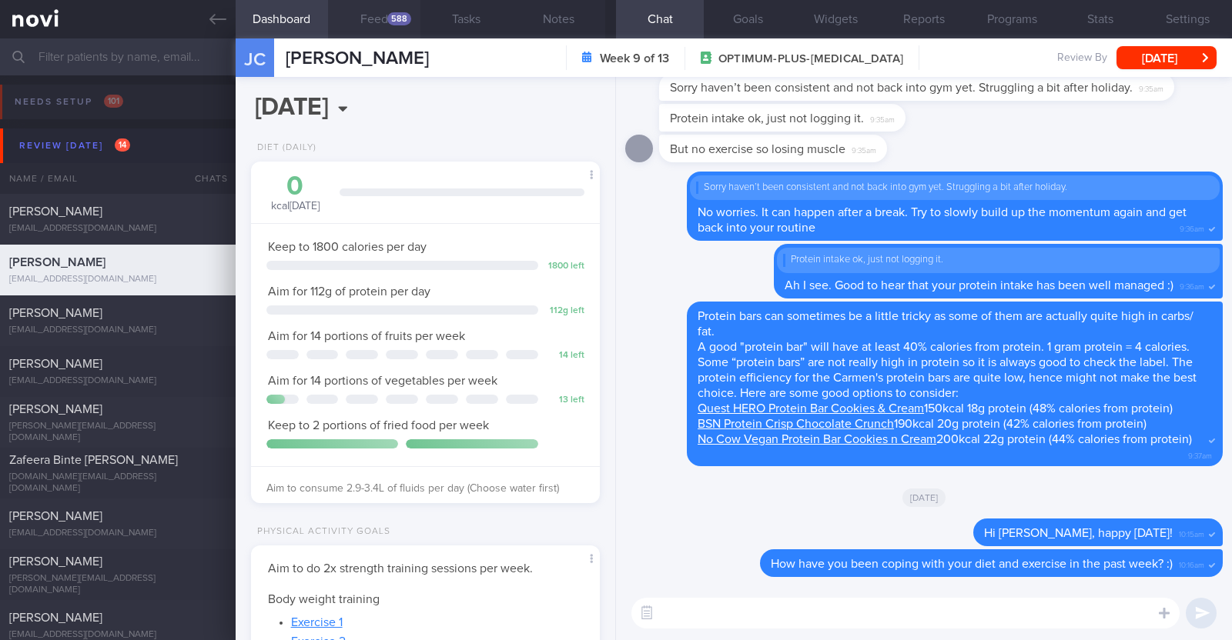
click at [385, 22] on button "Feed 588" at bounding box center [374, 19] width 92 height 38
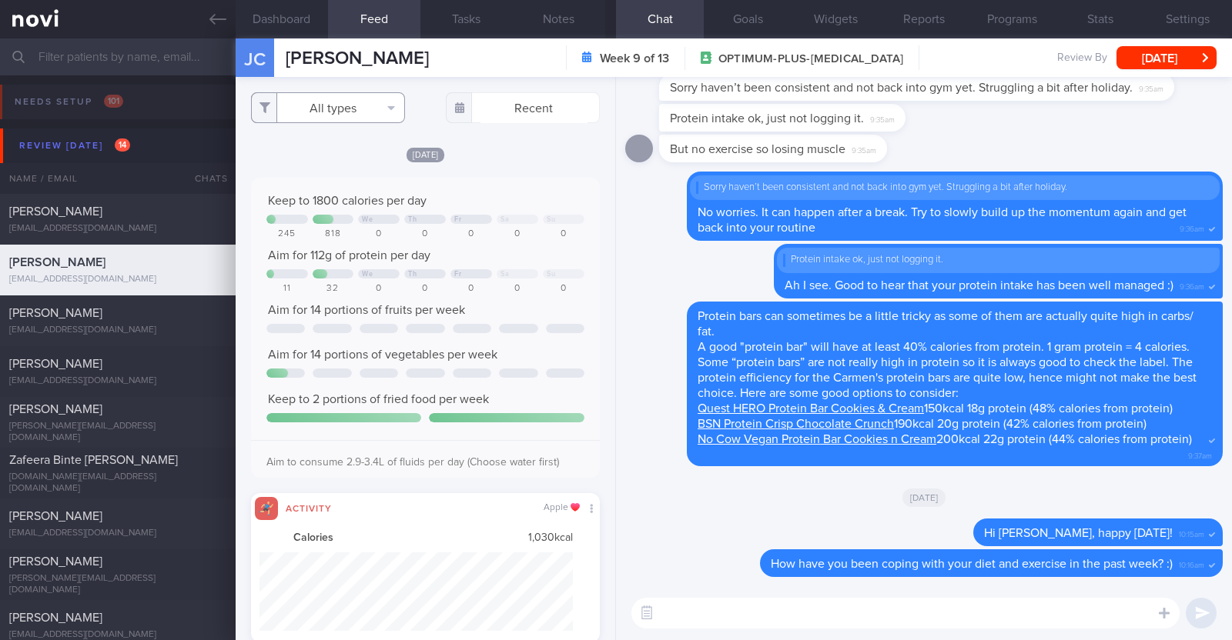
click at [347, 106] on button "All types" at bounding box center [328, 107] width 154 height 31
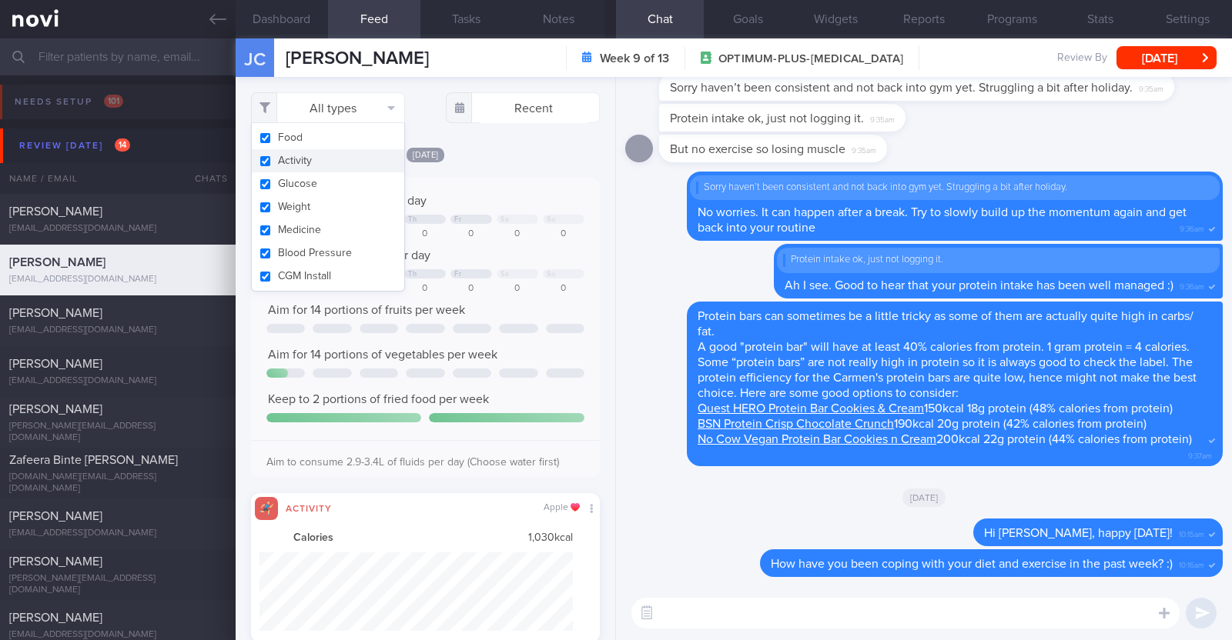
click at [312, 163] on button "Activity" at bounding box center [328, 160] width 152 height 23
checkbox input "false"
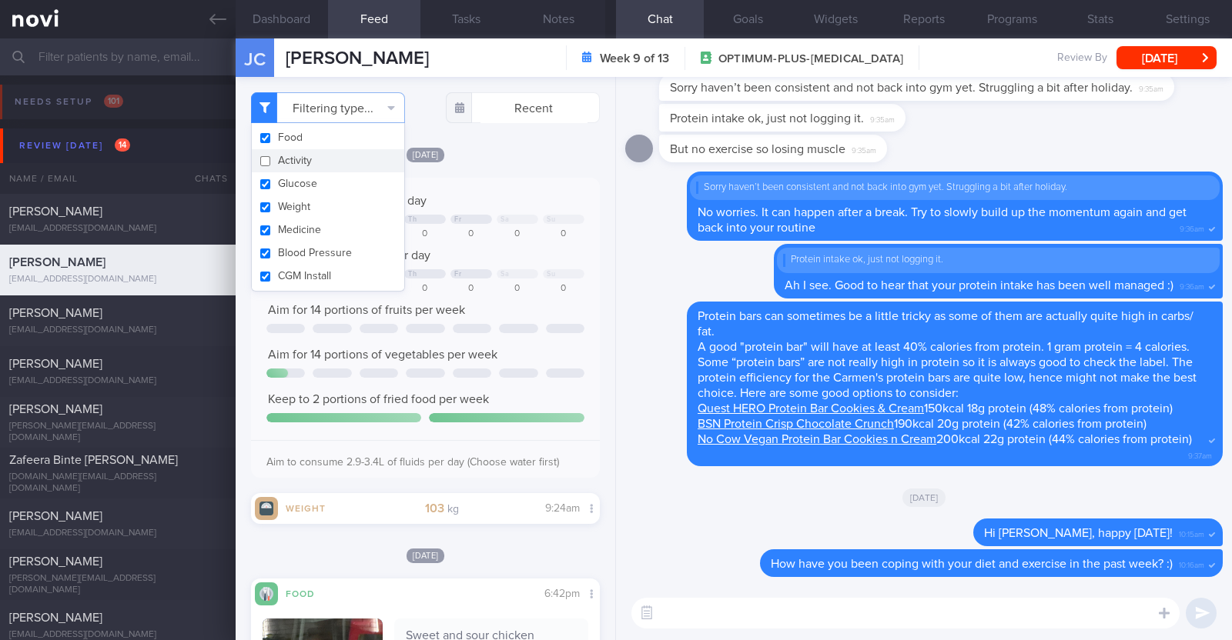
click at [507, 137] on div "Filtering type... Food Activity Glucose Weight Medicine Blood Pressure CGM Inst…" at bounding box center [426, 358] width 380 height 563
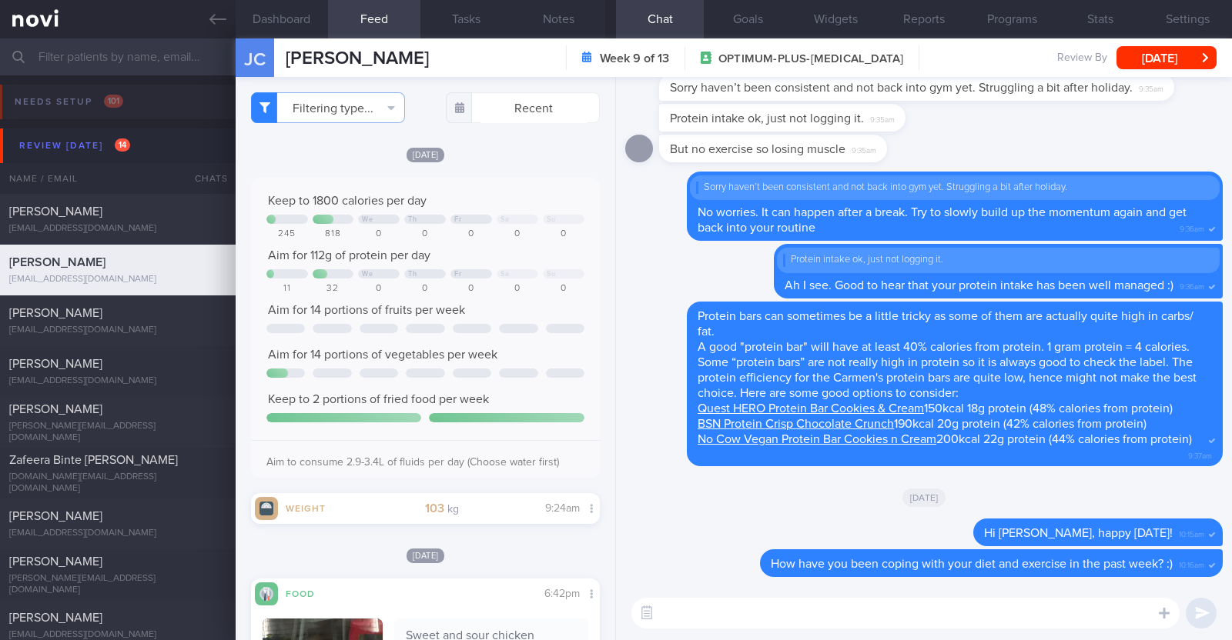
click at [1039, 606] on textarea at bounding box center [905, 613] width 548 height 31
type textarea "Hi Jeffrey, hope you've been doing well"
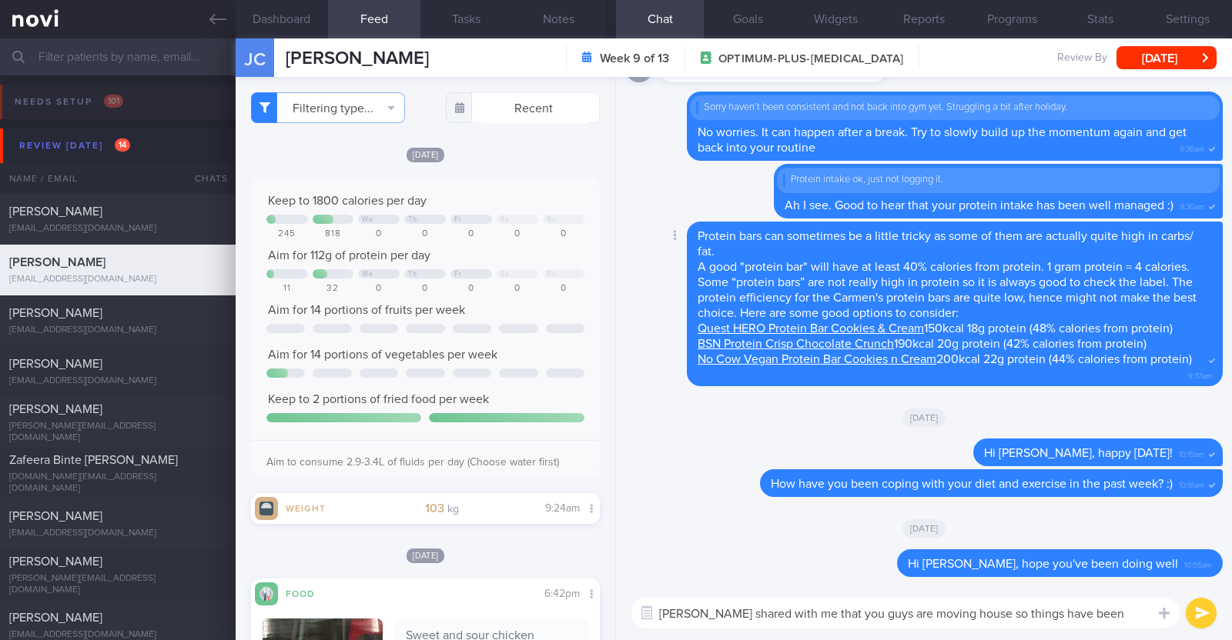
type textarea "Lauren shared with me that you guys are moving house so things have been pretty…"
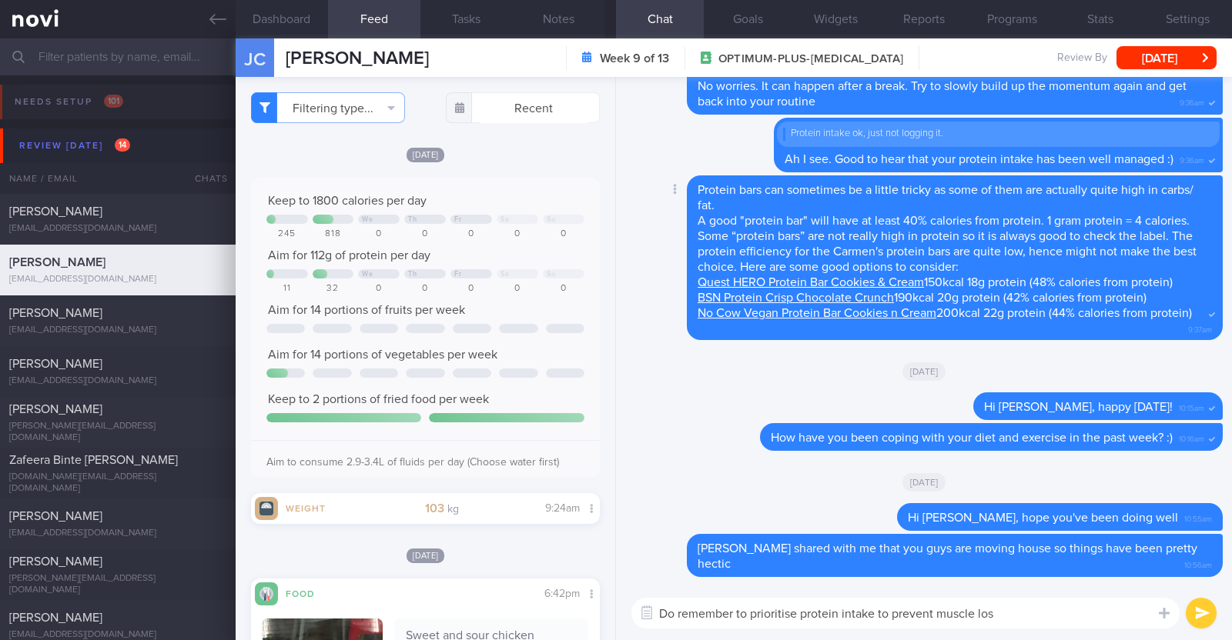
type textarea "Do remember to prioritise protein intake to prevent muscle loss"
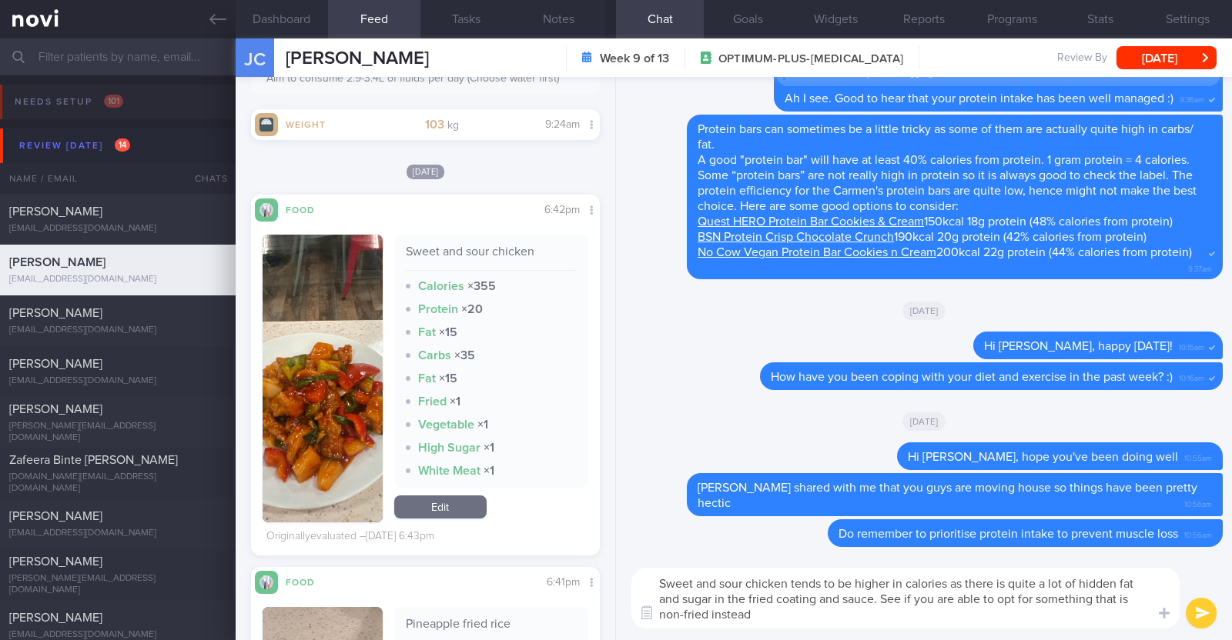
type textarea "Sweet and sour chicken tends to be higher in calories as there is quite a lot o…"
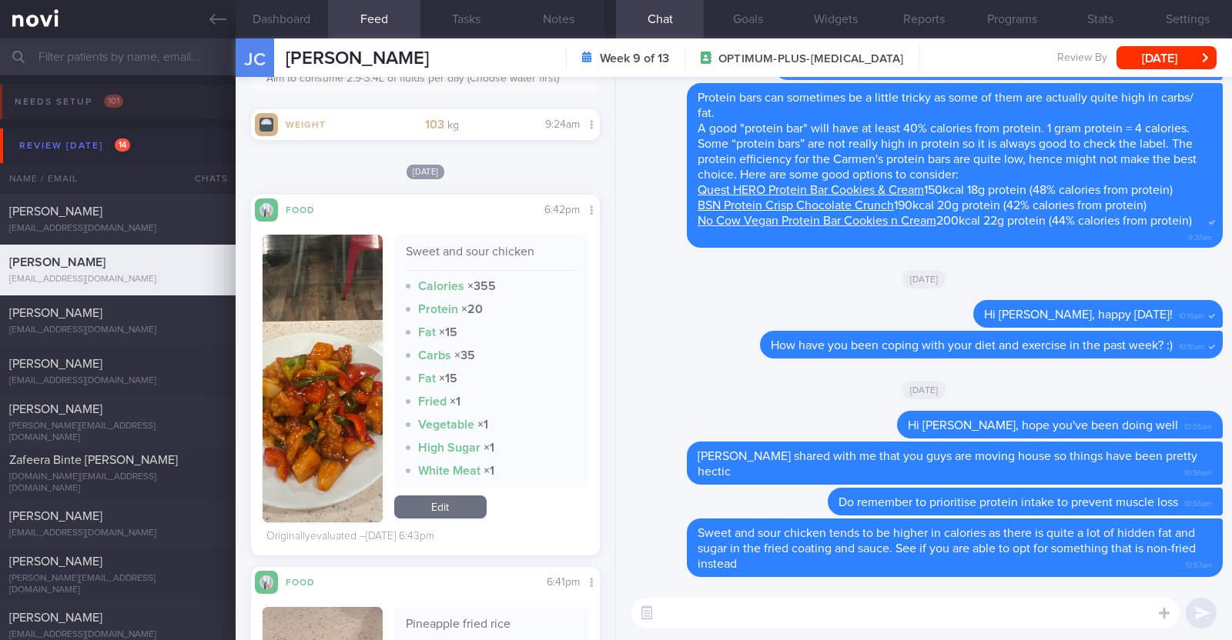
click at [704, 604] on textarea at bounding box center [905, 613] width 548 height 31
paste textarea "*Healthier meal options* - Thunder tea rice: Watch your rice portion and keep t…"
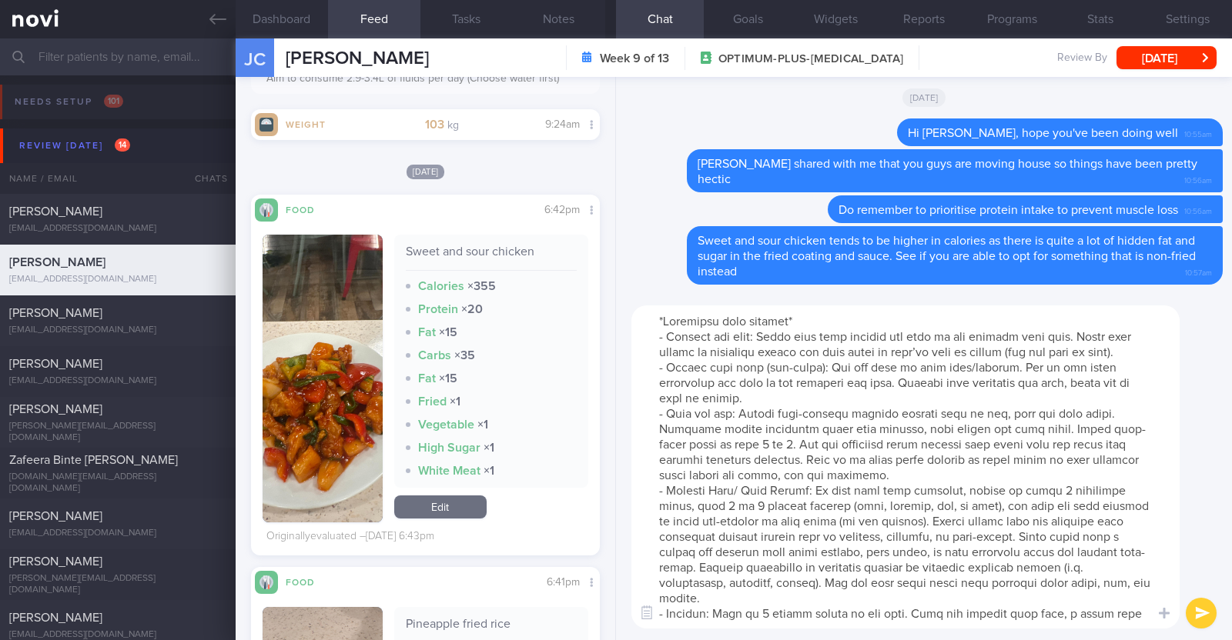
click at [657, 320] on textarea at bounding box center [905, 467] width 548 height 323
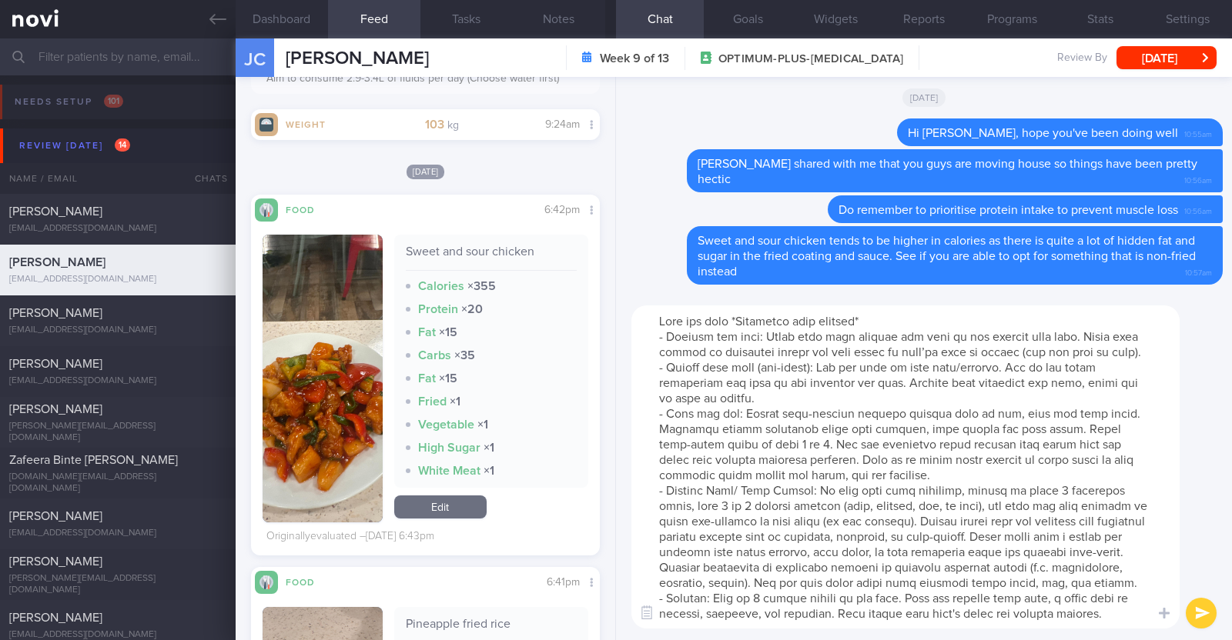
click at [901, 318] on textarea at bounding box center [905, 467] width 548 height 323
click at [749, 319] on textarea at bounding box center [905, 467] width 548 height 323
click at [883, 318] on textarea at bounding box center [905, 467] width 548 height 323
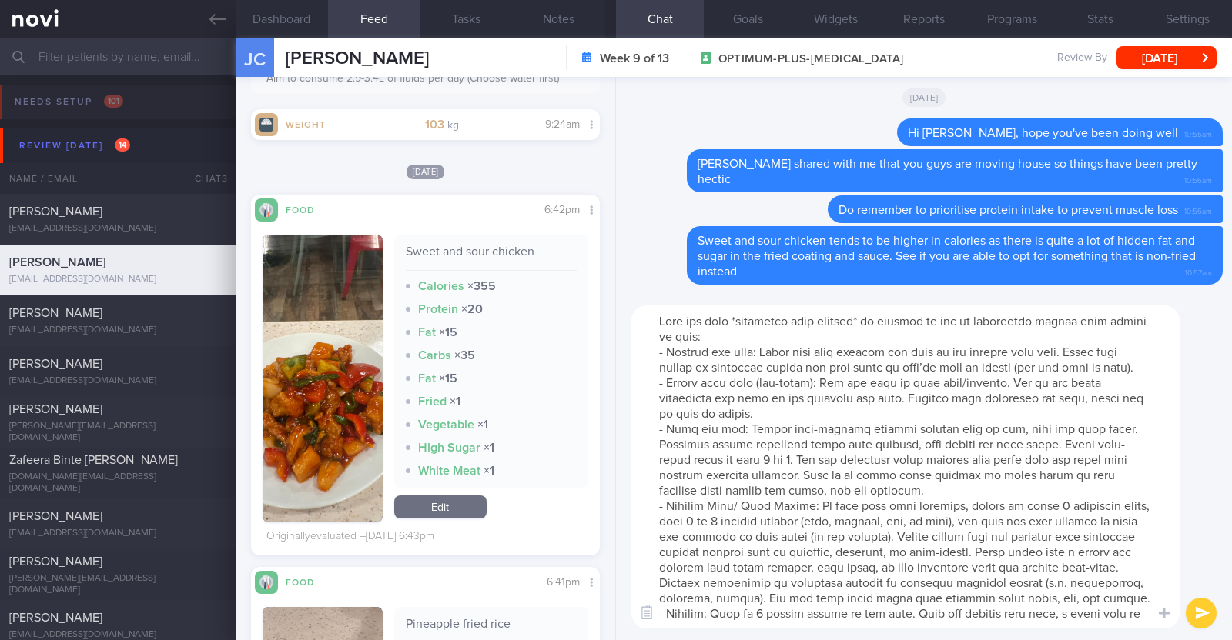
type textarea "Here are some *healthier meal options* if cooking is not so convenient during t…"
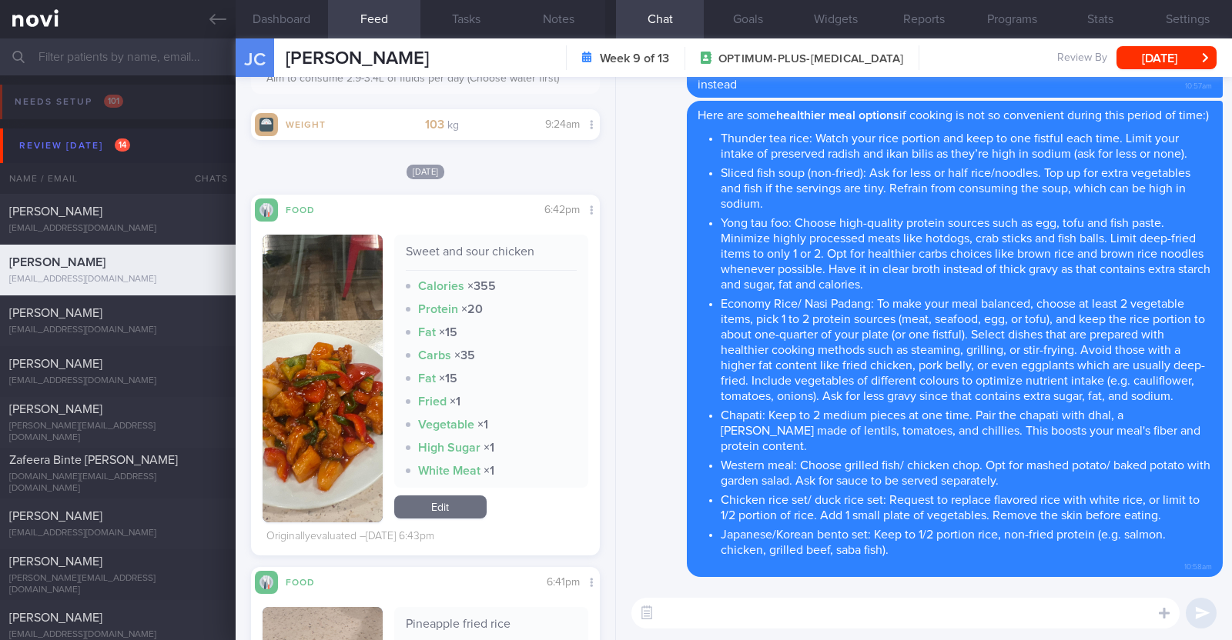
click at [741, 617] on textarea at bounding box center [905, 613] width 548 height 31
paste textarea "just want to let you know that I will be on leave from [DATE]-[DATE]. During th…"
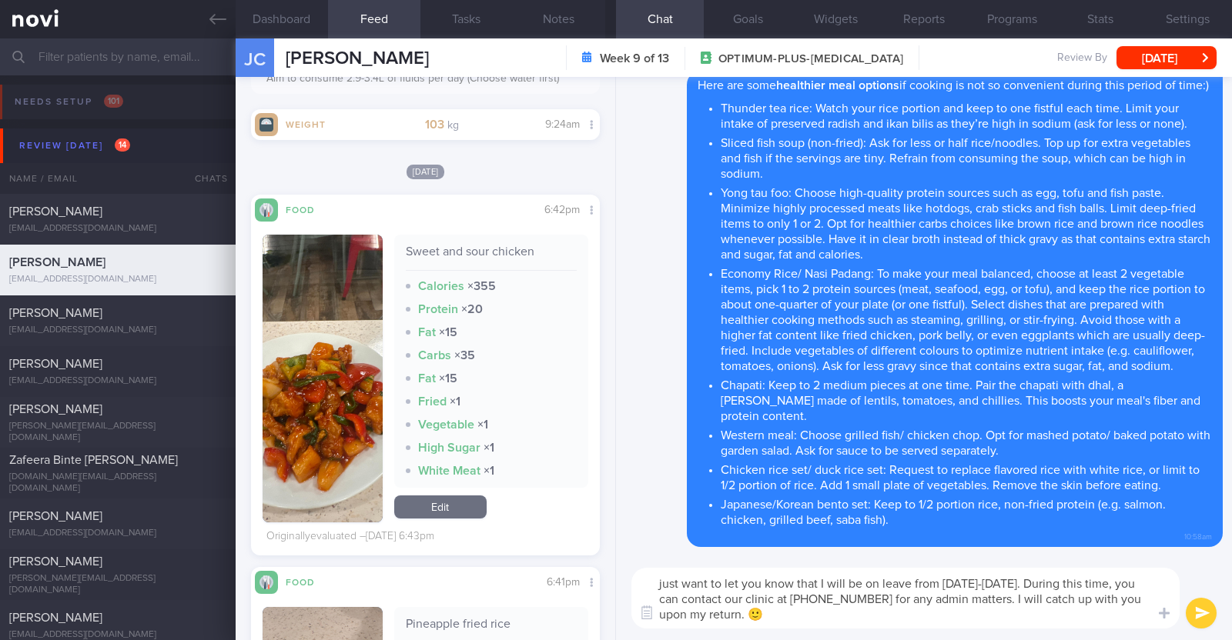
click at [657, 584] on textarea "just want to let you know that I will be on leave from [DATE]-[DATE]. During th…" at bounding box center [905, 598] width 548 height 61
type textarea "I also just want to let you know that I will be on leave from [DATE]-[DATE]. Du…"
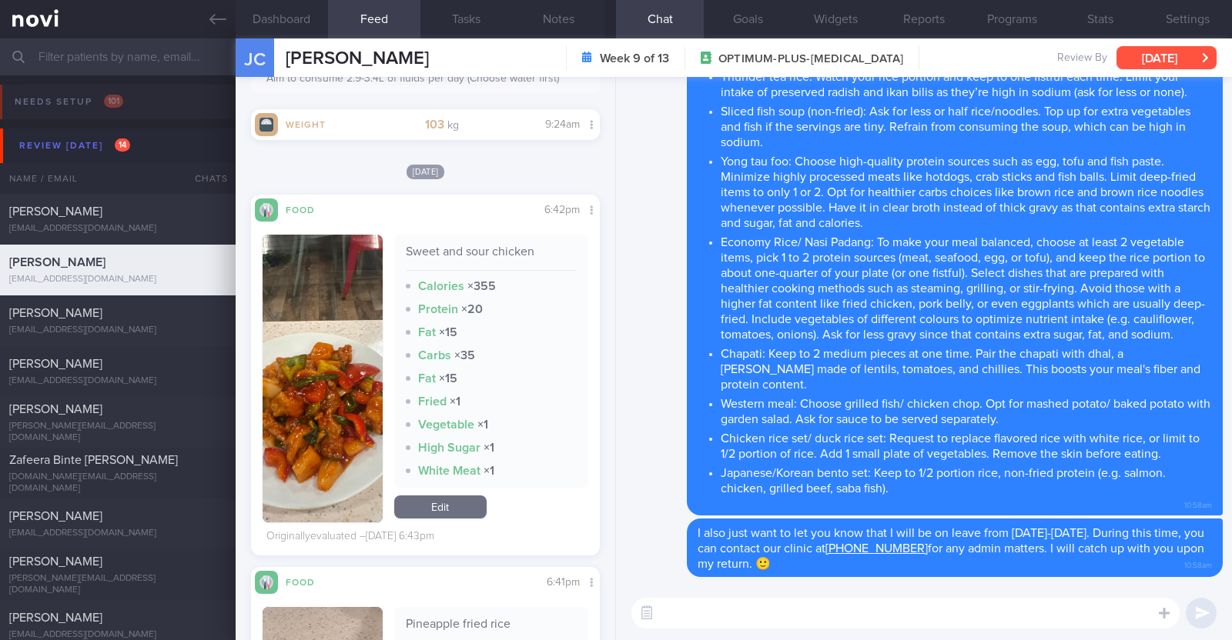
click at [1185, 49] on button "[DATE]" at bounding box center [1166, 57] width 100 height 23
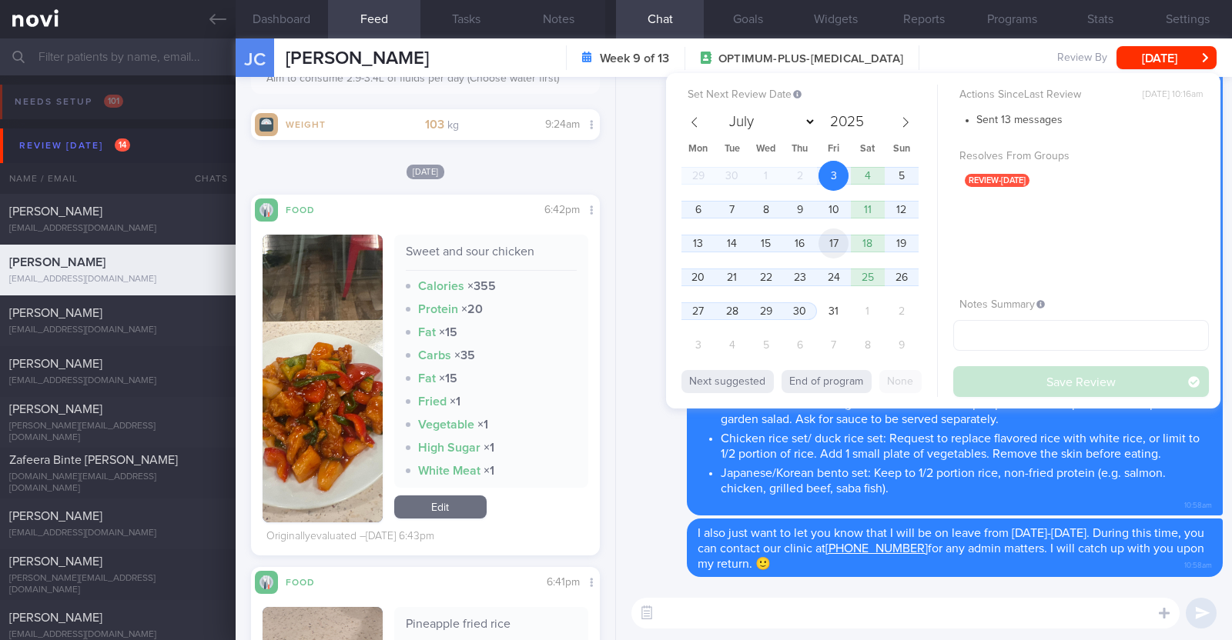
click at [835, 244] on span "17" at bounding box center [833, 244] width 30 height 30
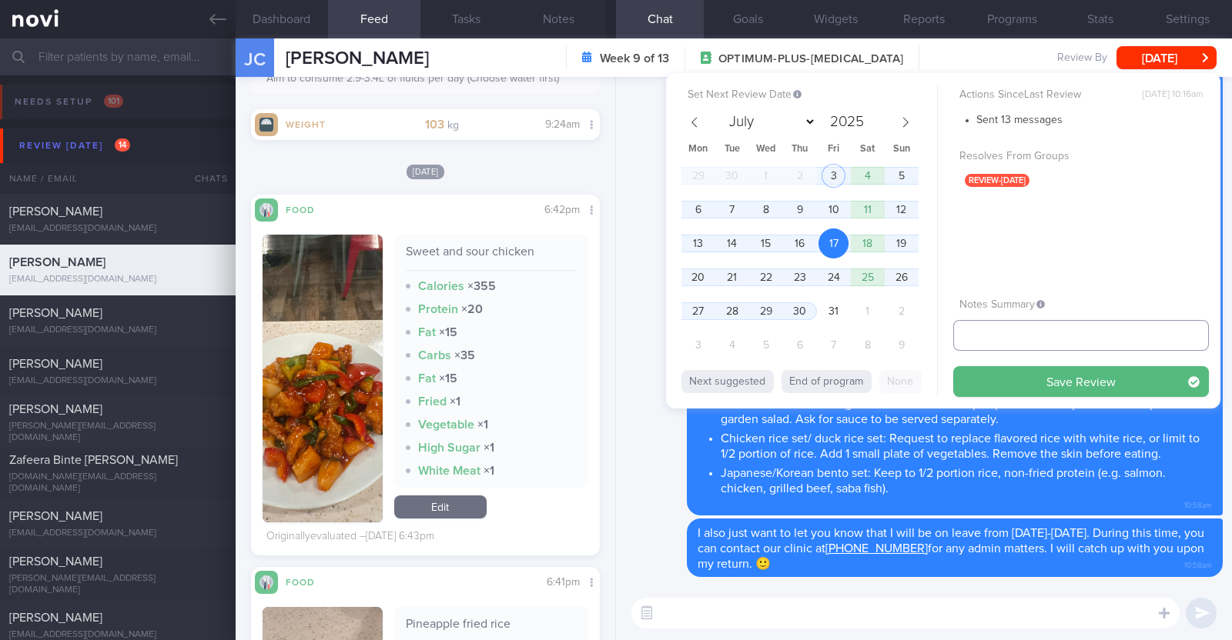
click at [980, 338] on input "text" at bounding box center [1081, 335] width 256 height 31
type input "r/v 17/10"
click at [1008, 376] on button "Save Review" at bounding box center [1081, 381] width 256 height 31
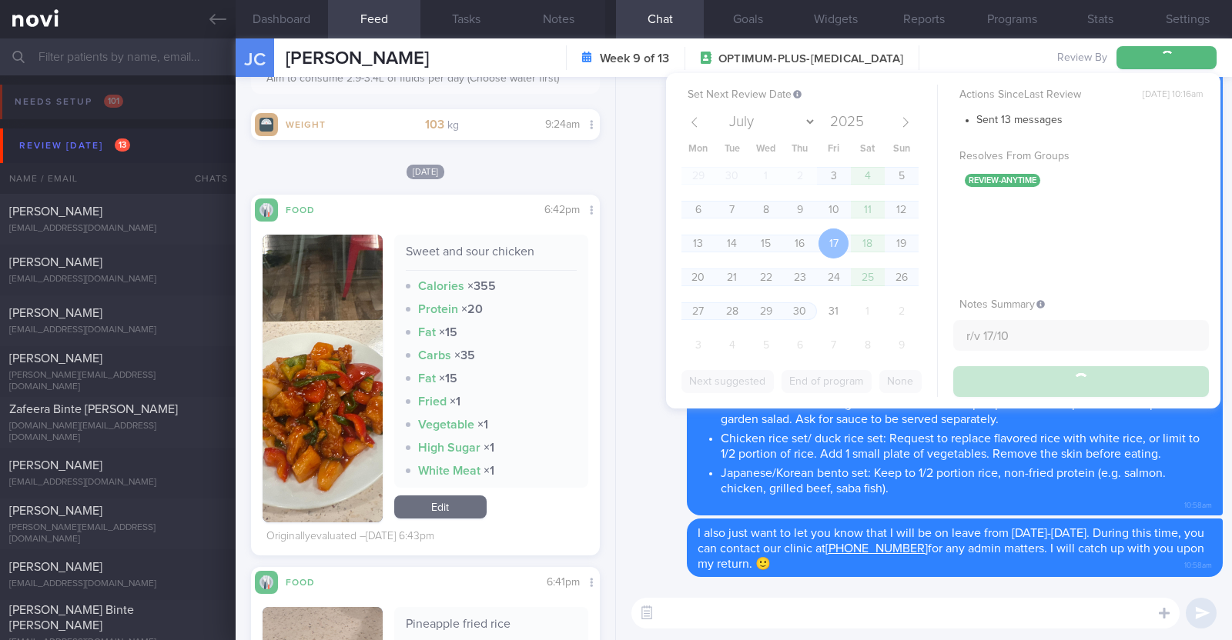
type input "r/v 17/10"
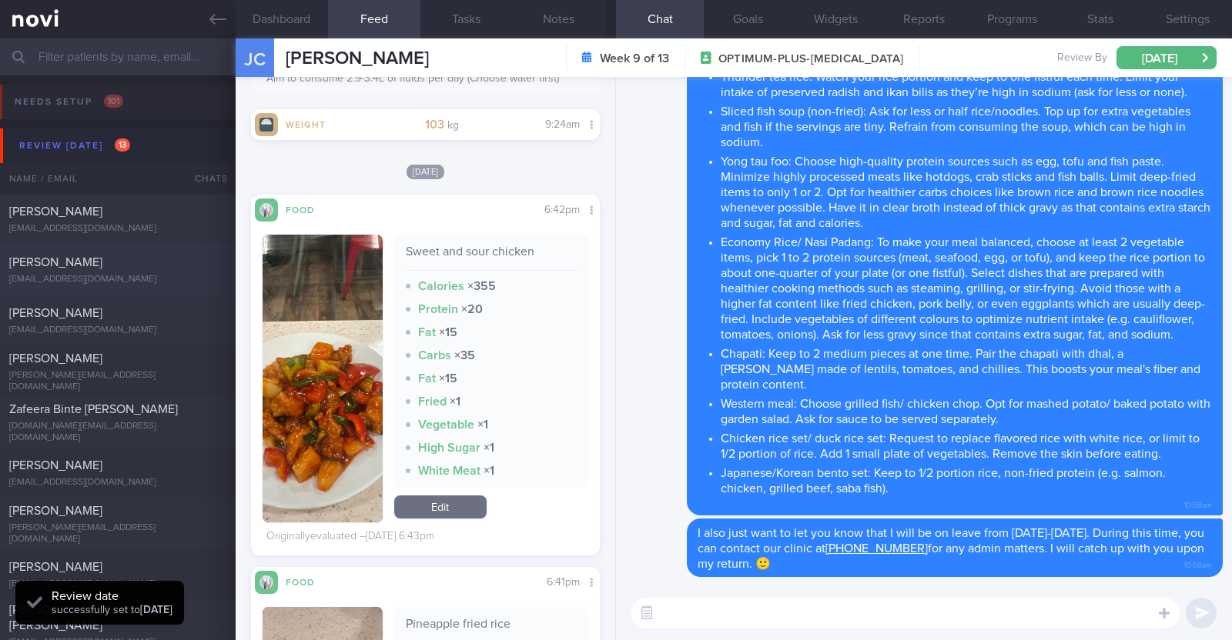
click at [148, 256] on div "Alicia Lim" at bounding box center [115, 262] width 213 height 15
type input "r/v with Dr Todd 14/10. r/v 3/10. renewed program for 1 month. KIV transition t…"
type textarea "32F Comorbidities: Fatty liver High uric acid without gout Nil Meds Wegovy 0.5m…"
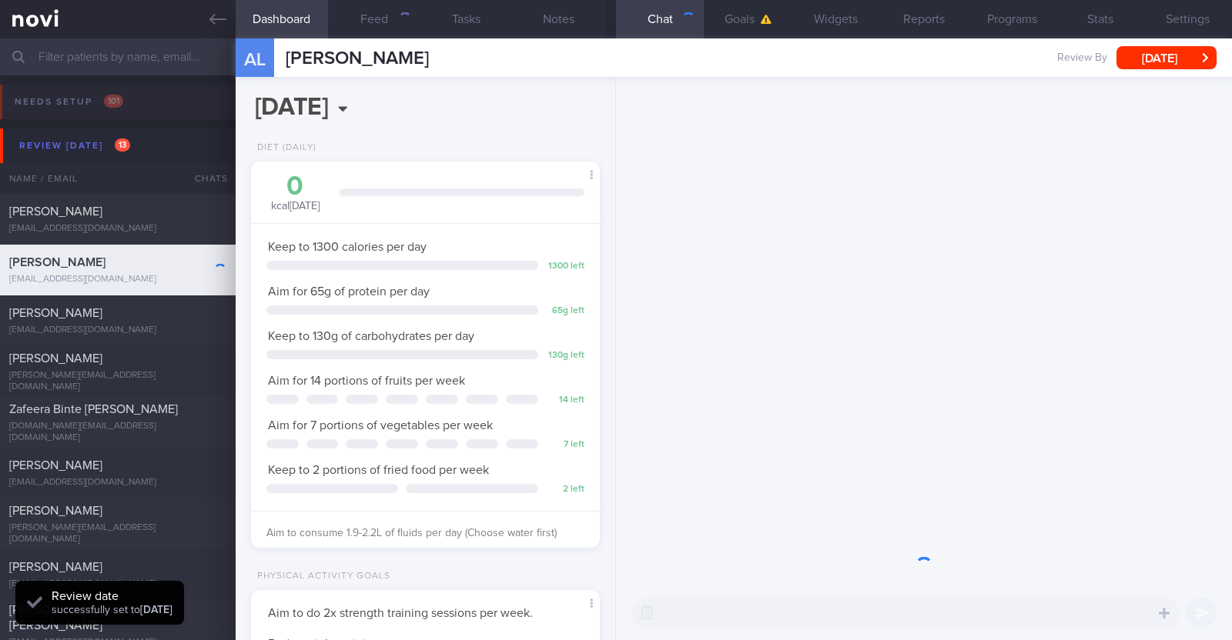
scroll to position [175, 306]
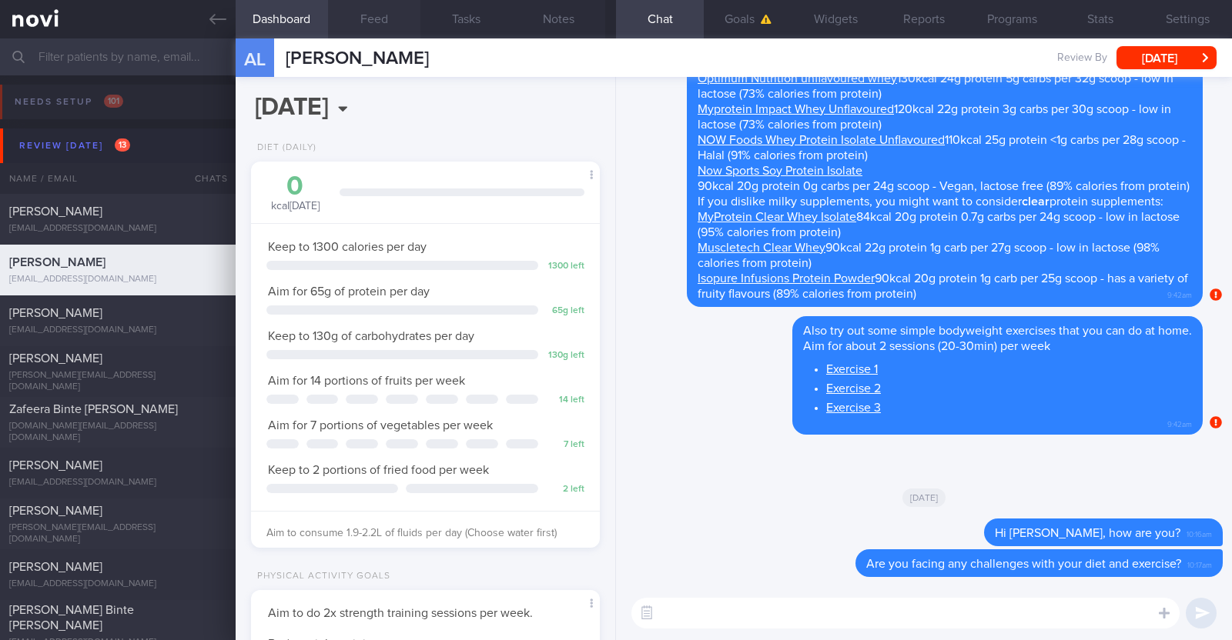
click at [370, 16] on button "Feed" at bounding box center [374, 19] width 92 height 38
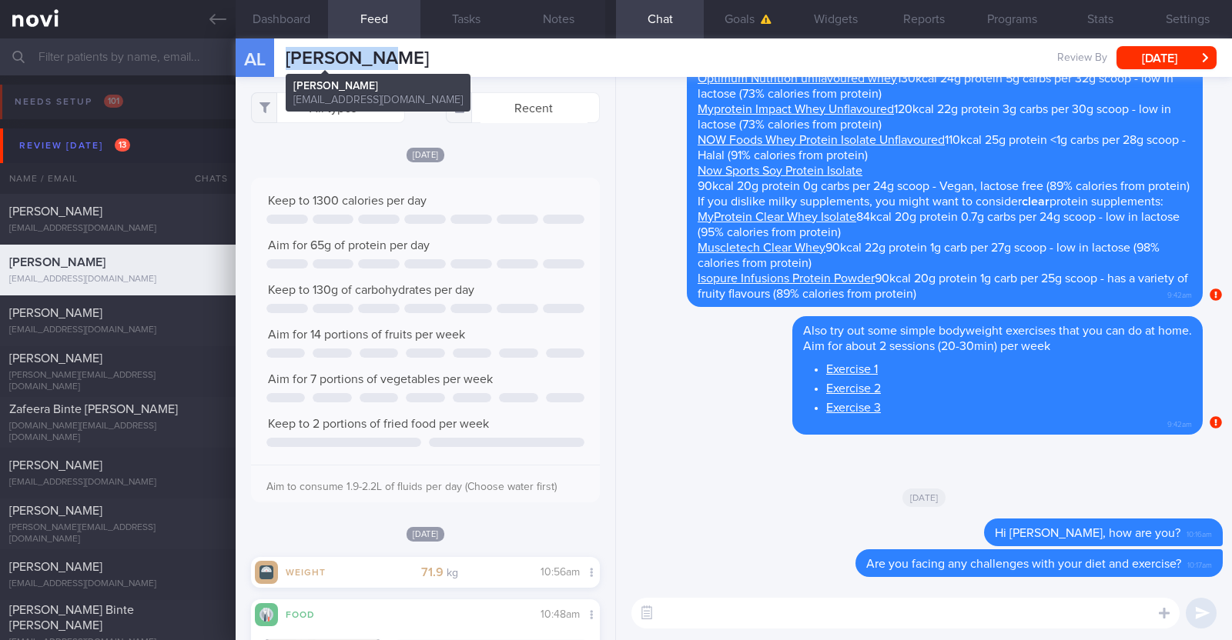
drag, startPoint x: 373, startPoint y: 55, endPoint x: 288, endPoint y: 50, distance: 84.8
click at [288, 50] on div "AL Alicia Lim Alicia Lim alicialoveees@hotmail.com Review By Fri, 3 Oct Set Nex…" at bounding box center [734, 57] width 996 height 38
copy span "Alicia Lim"
click at [547, 31] on button "Notes" at bounding box center [559, 19] width 92 height 38
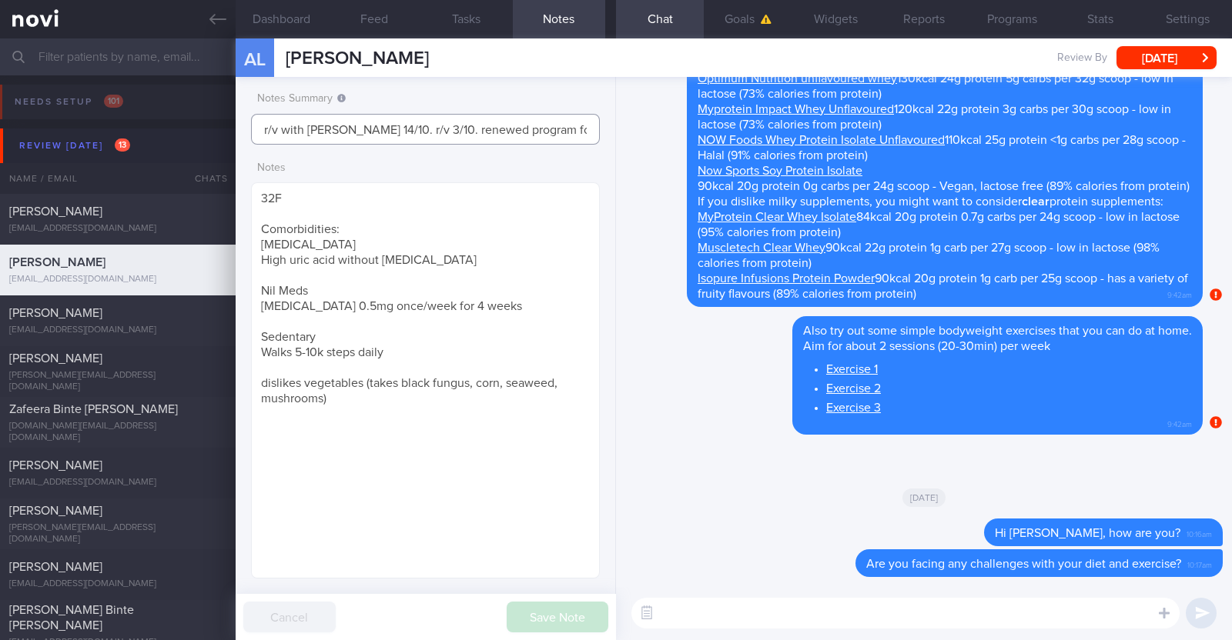
click at [375, 134] on input "r/v with Dr Todd 14/10. r/v 3/10. renewed program for 1 month. KIV transition t…" at bounding box center [425, 129] width 349 height 31
drag, startPoint x: 480, startPoint y: 128, endPoint x: 669, endPoint y: 131, distance: 188.6
click at [669, 131] on div "Dashboard Feed Tasks Notes Chat Goals Widgets Reports Programs Stats Settings A…" at bounding box center [734, 339] width 996 height 602
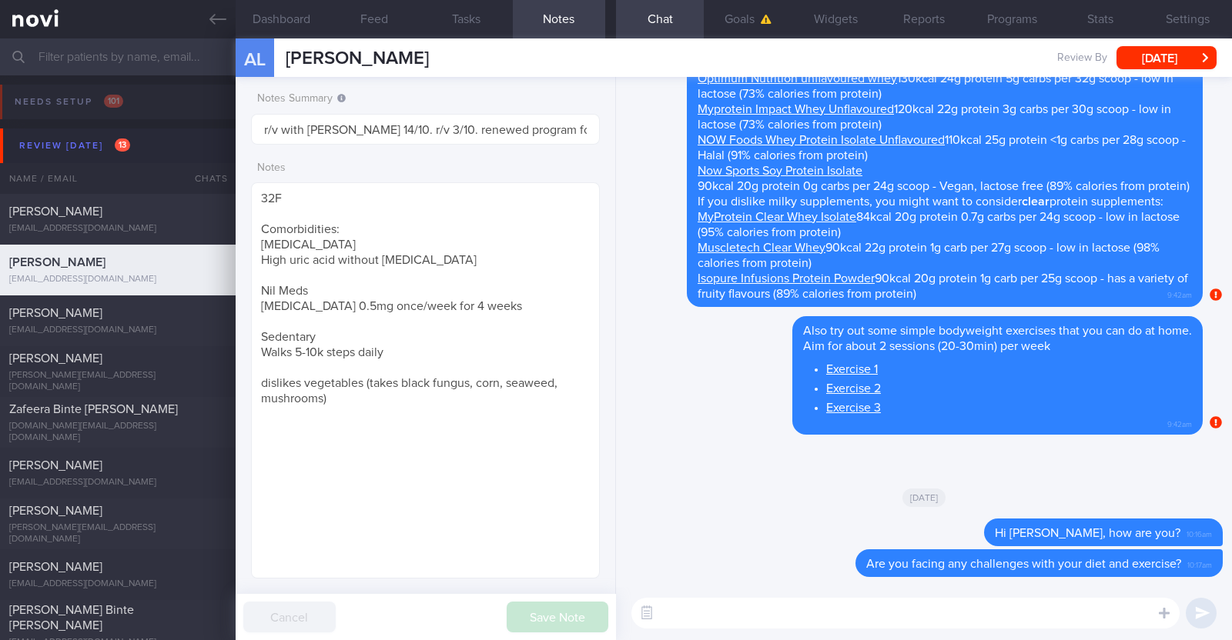
click at [674, 617] on textarea at bounding box center [905, 613] width 548 height 31
paste textarea "Hi [Patient's Name], We noticed there haven’t been any food or workout logs rec…"
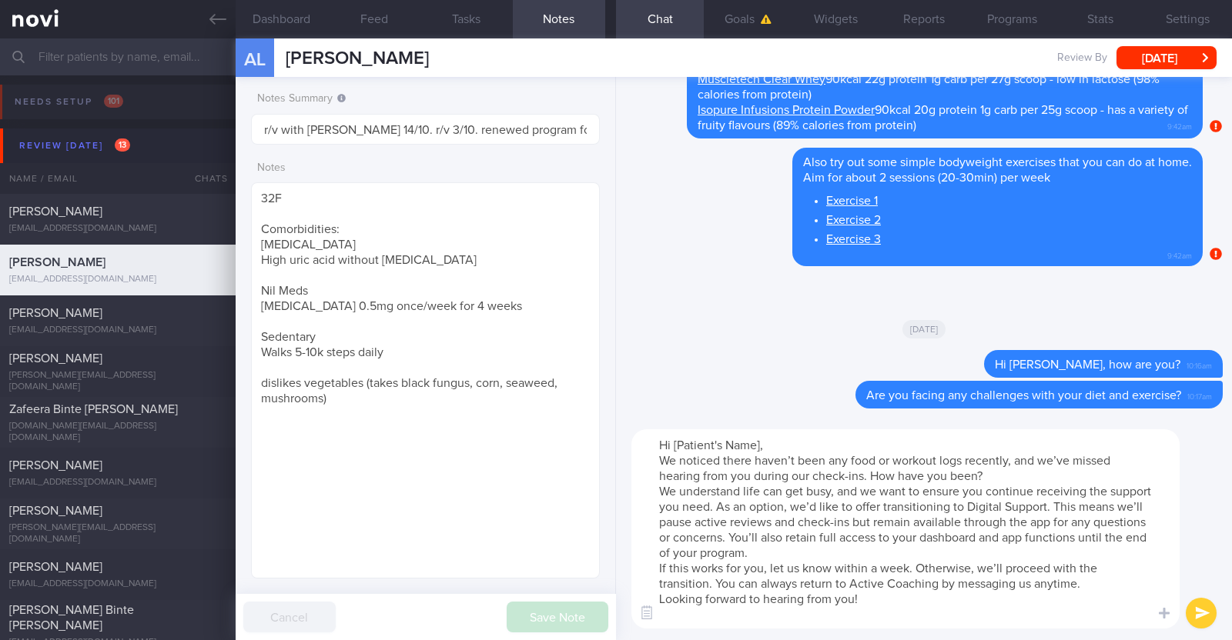
click at [755, 437] on textarea "Hi [Patient's Name], We noticed there haven’t been any food or workout logs rec…" at bounding box center [905, 529] width 548 height 199
type textarea "Hi Alicia, We noticed there haven’t been any food or workout logs recently, and…"
click at [1194, 621] on button "submit" at bounding box center [1200, 613] width 31 height 31
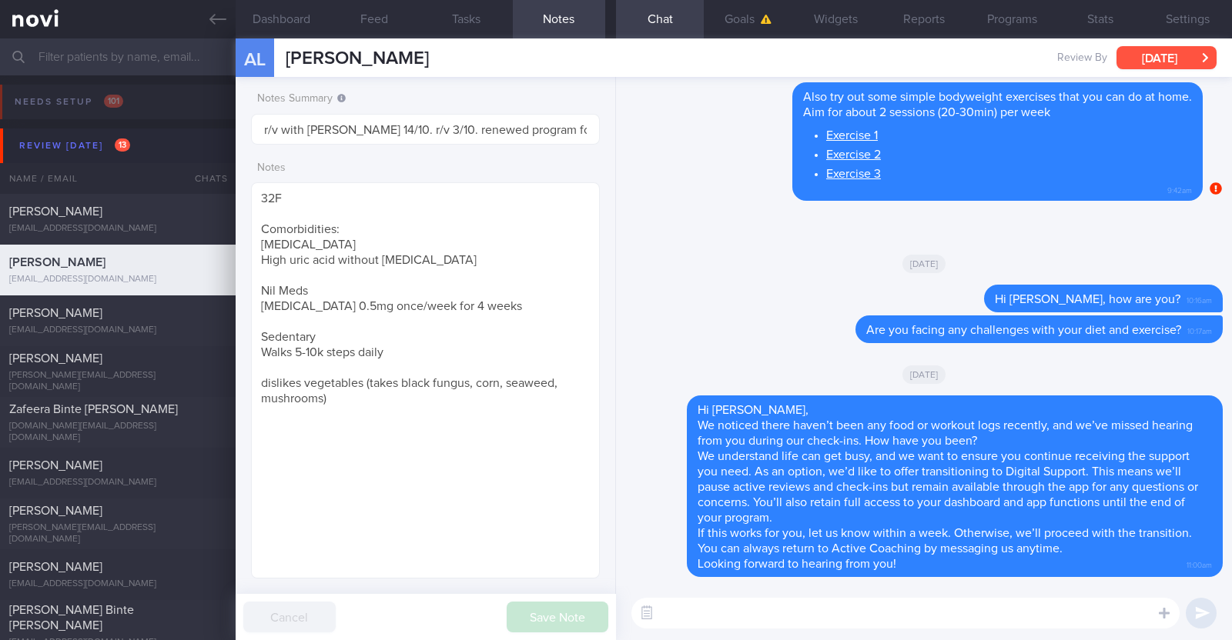
click at [1179, 61] on button "Fri, 3 Oct" at bounding box center [1166, 57] width 100 height 23
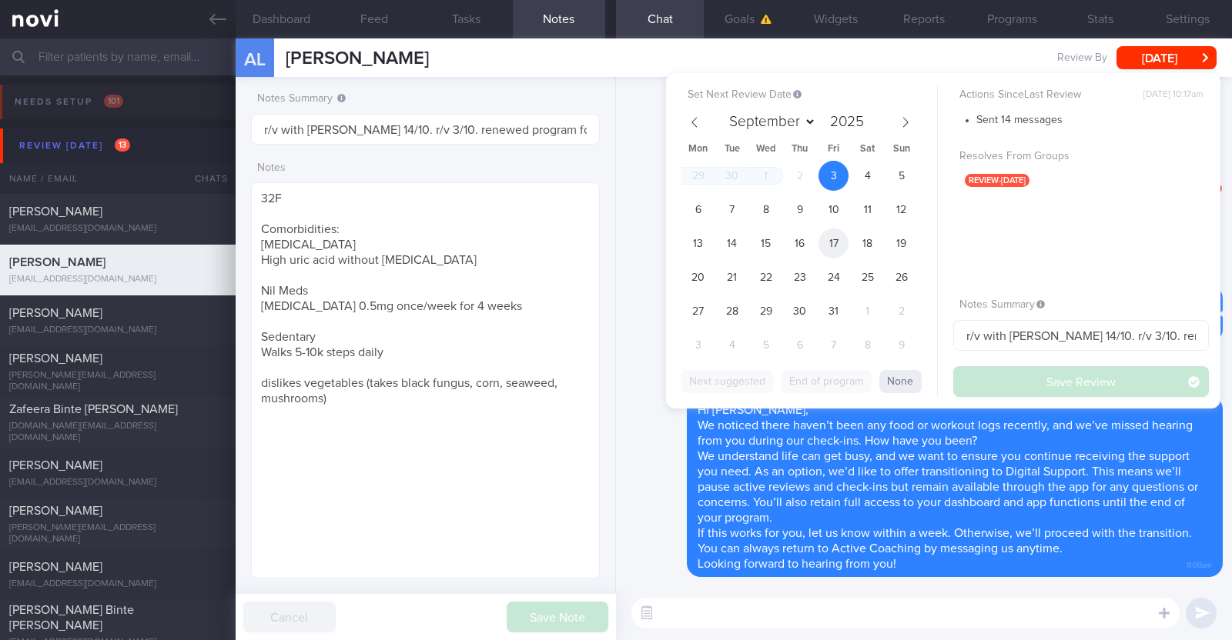
click at [838, 247] on span "17" at bounding box center [833, 244] width 30 height 30
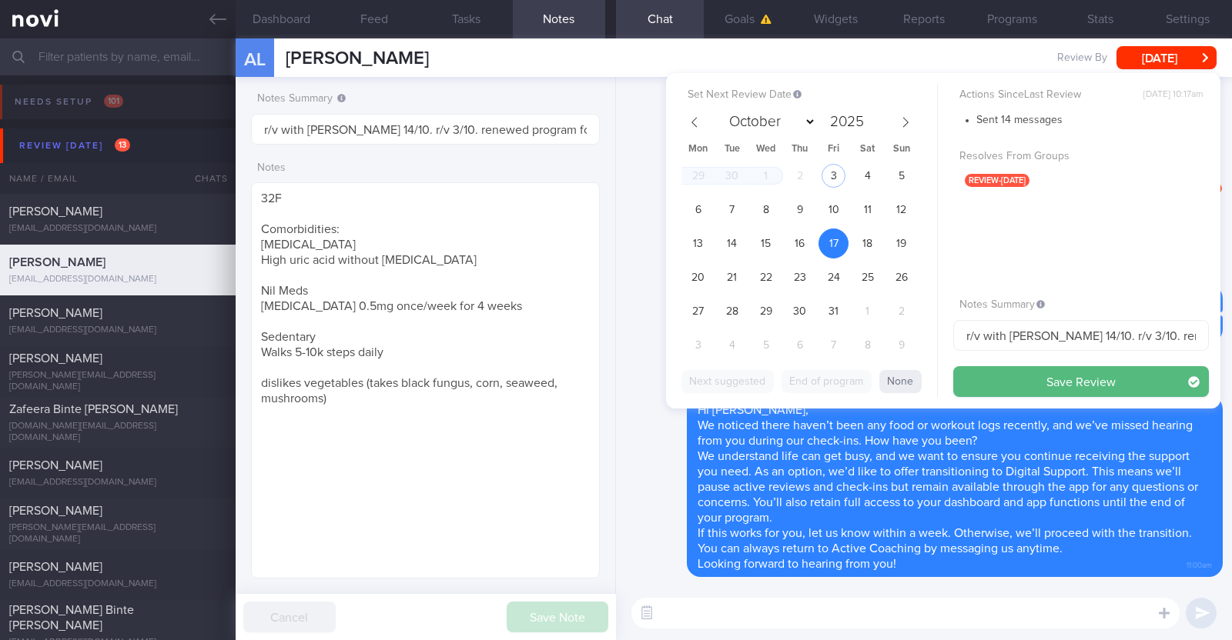
select select "9"
drag, startPoint x: 0, startPoint y: 0, endPoint x: 1231, endPoint y: 336, distance: 1276.0
click at [1231, 336] on div "Dashboard Feed Tasks Notes Chat Goals Widgets Reports Programs Stats Settings A…" at bounding box center [734, 339] width 996 height 602
click at [1183, 336] on input "r/v with [PERSON_NAME] 14/10. r/v 3/10. renewed program for 1 month. KIV transi…" at bounding box center [1081, 335] width 256 height 31
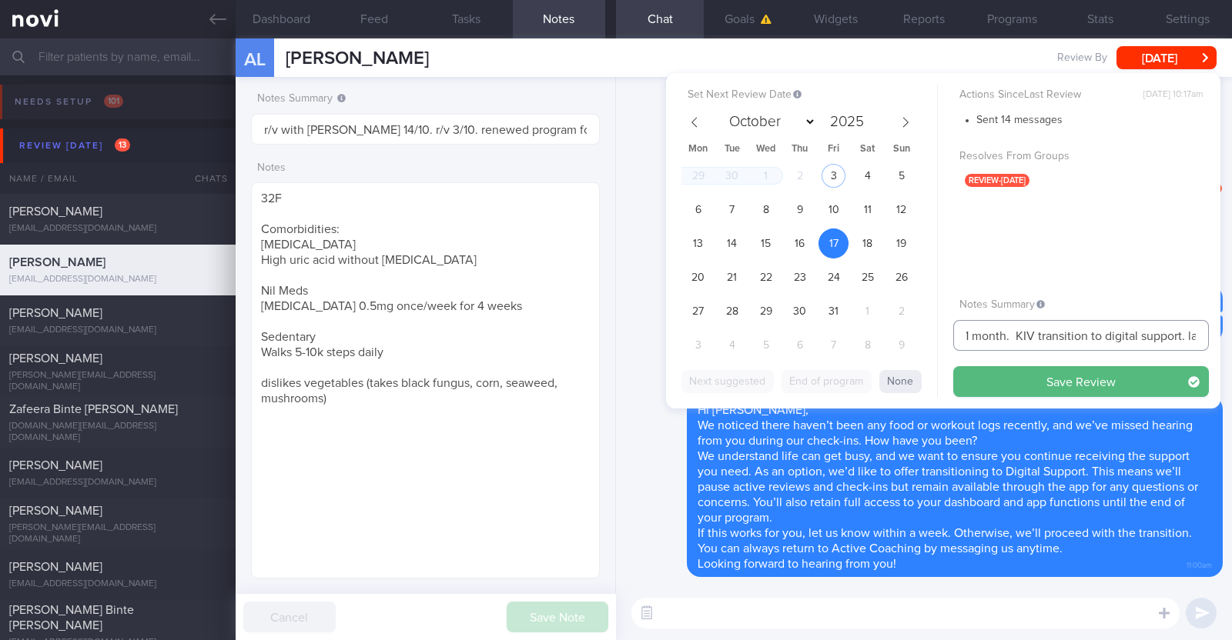
drag, startPoint x: 1198, startPoint y: 339, endPoint x: 995, endPoint y: 332, distance: 202.6
click at [995, 332] on input "r/v with [PERSON_NAME] 14/10. r/v 3/10. renewed program for 1 month. KIV transi…" at bounding box center [1081, 335] width 256 height 31
drag, startPoint x: 995, startPoint y: 332, endPoint x: 938, endPoint y: 331, distance: 57.7
click at [926, 330] on div "Set Next Review Date [DATE] September October November [DATE] Mon Tue Wed Thu F…" at bounding box center [943, 241] width 554 height 336
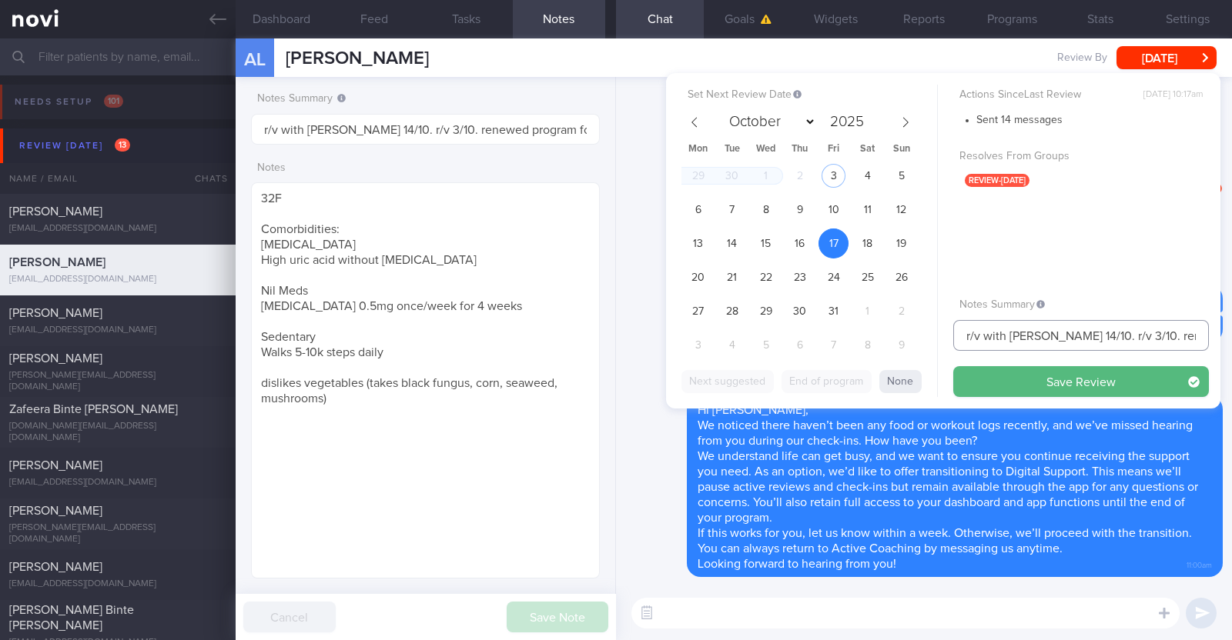
click at [1112, 336] on input "r/v with [PERSON_NAME] 14/10. r/v 3/10. renewed program for 1 month." at bounding box center [1081, 335] width 256 height 31
type input "r/v with [PERSON_NAME] 14/10. r/v 17/10. renewed program for 1 month."
click at [1036, 380] on button "Save Review" at bounding box center [1081, 381] width 256 height 31
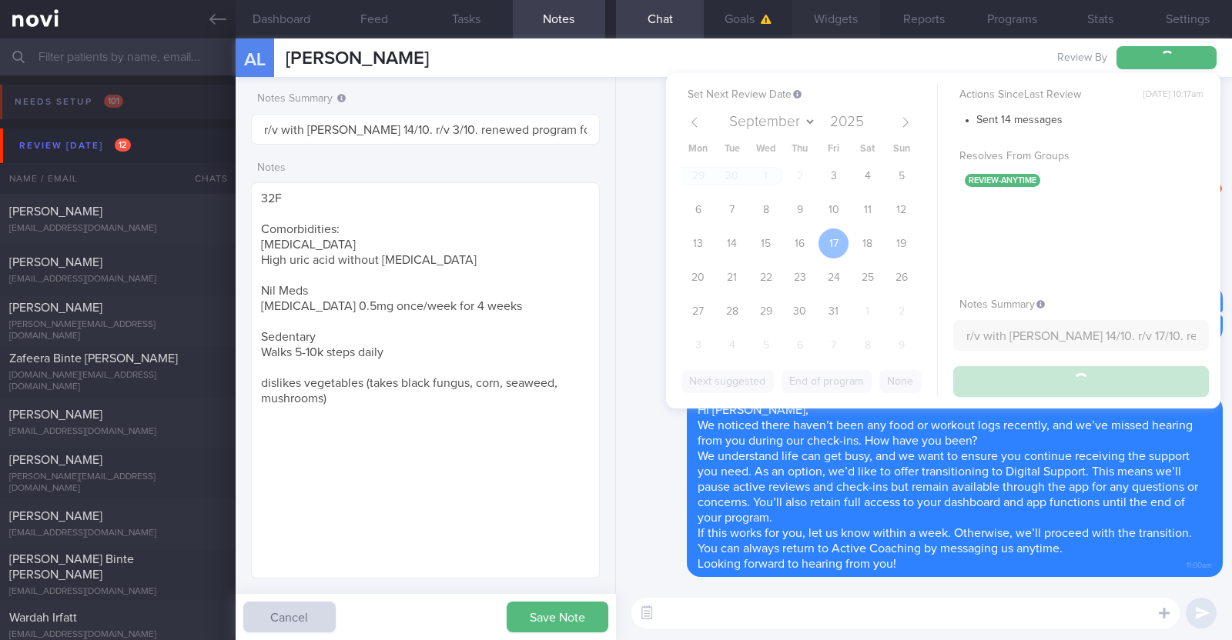
type input "r/v with [PERSON_NAME] 14/10. r/v 17/10. renewed program for 1 month."
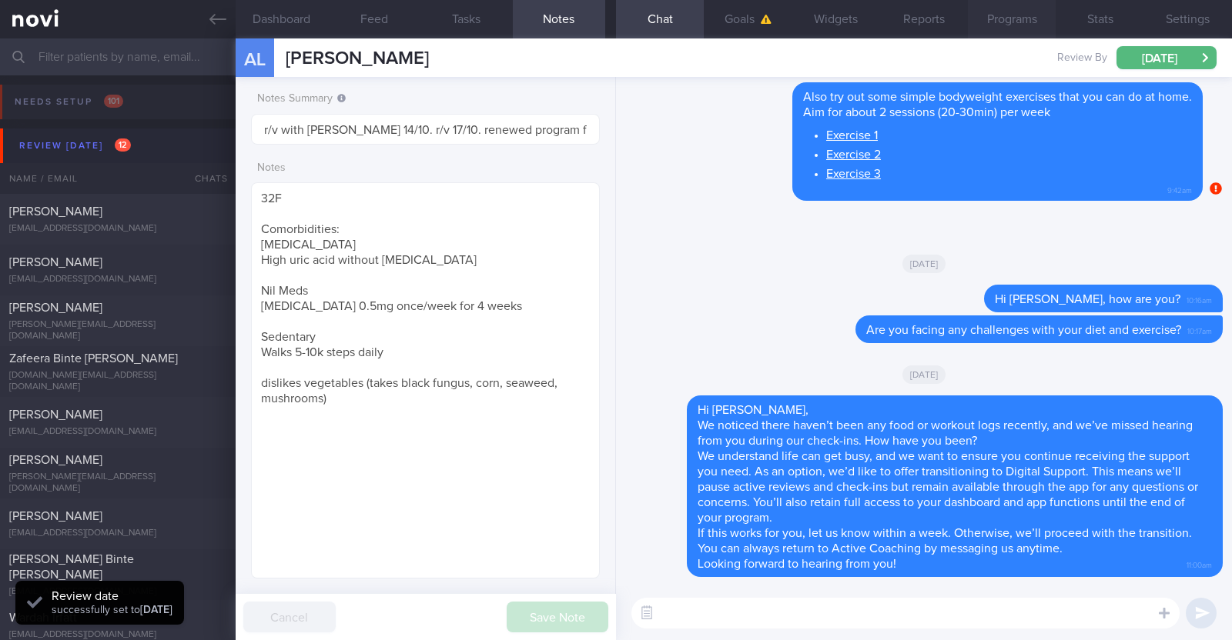
click at [1012, 21] on button "Programs" at bounding box center [1012, 19] width 88 height 38
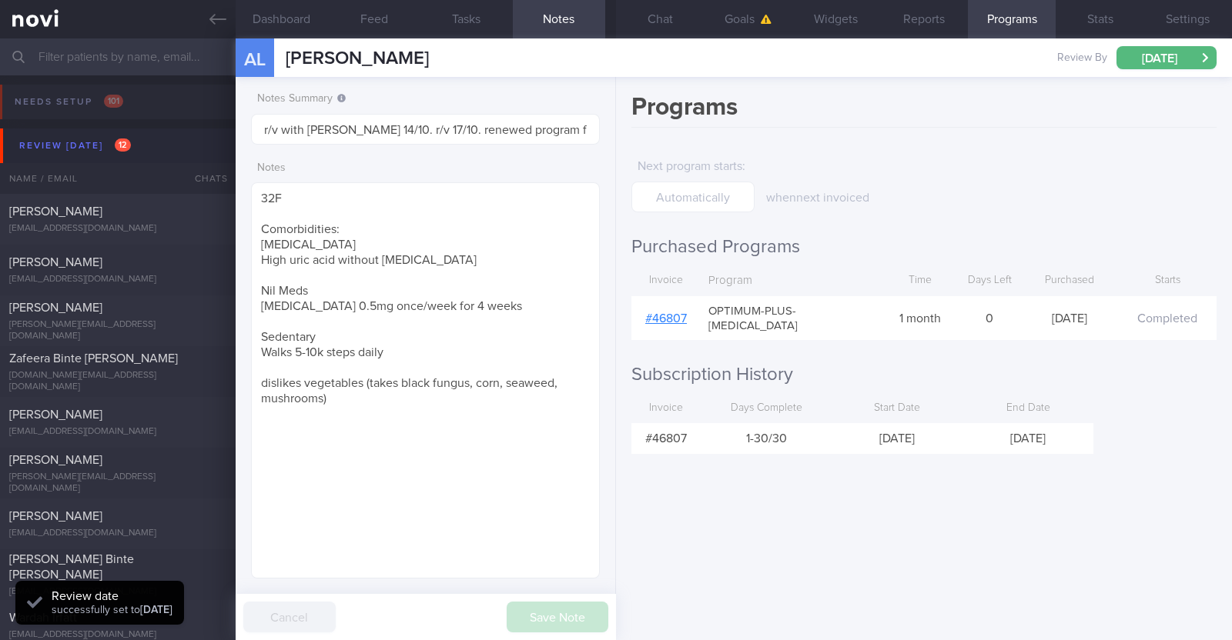
click at [670, 303] on div "# 46807" at bounding box center [665, 318] width 69 height 31
click at [670, 313] on link "# 46807" at bounding box center [666, 319] width 42 height 12
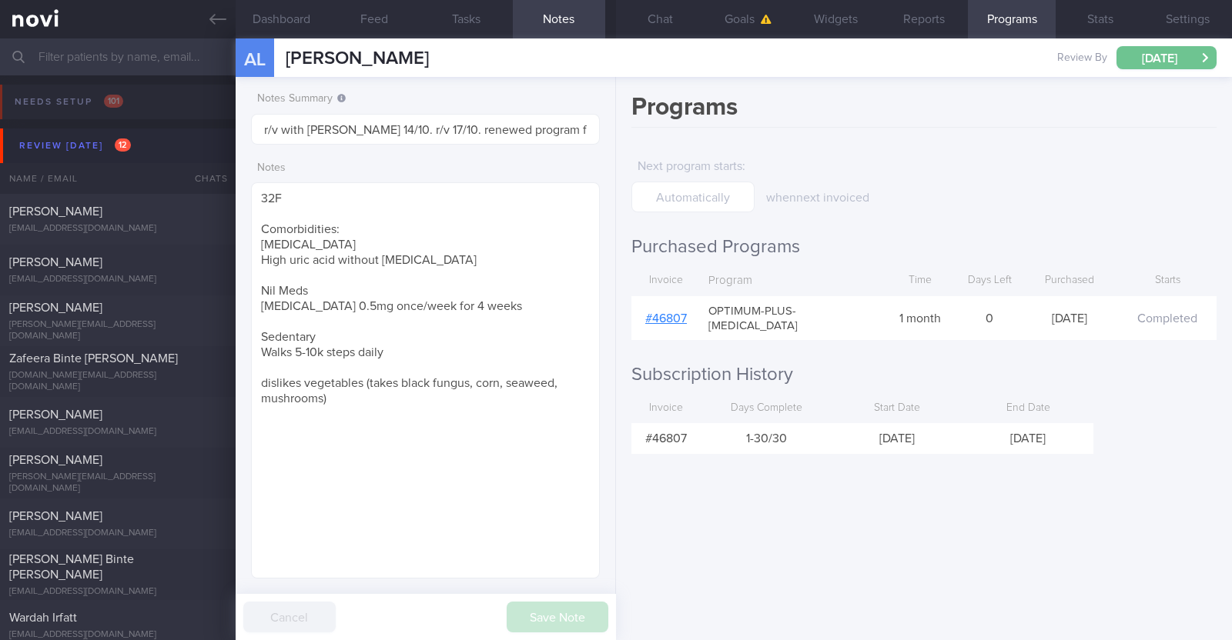
click at [1168, 61] on button "[DATE]" at bounding box center [1166, 57] width 100 height 23
click at [808, 487] on div "Programs Next program starts : when next invoiced Purchased Programs Invoice Pr…" at bounding box center [924, 358] width 616 height 563
click at [102, 259] on span "[PERSON_NAME]" at bounding box center [55, 262] width 93 height 12
type textarea "31F Comorbidities: PCOS (diagnosed at 13 years) Medication: [MEDICAL_DATA] ([ME…"
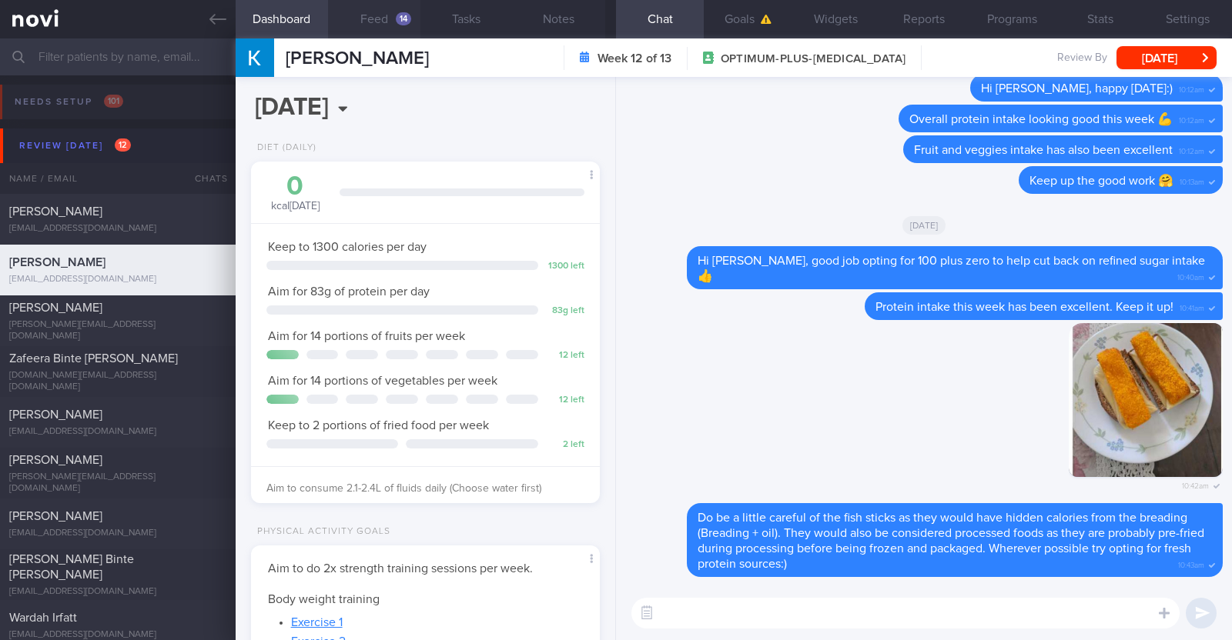
click at [405, 25] on div "14" at bounding box center [403, 18] width 15 height 13
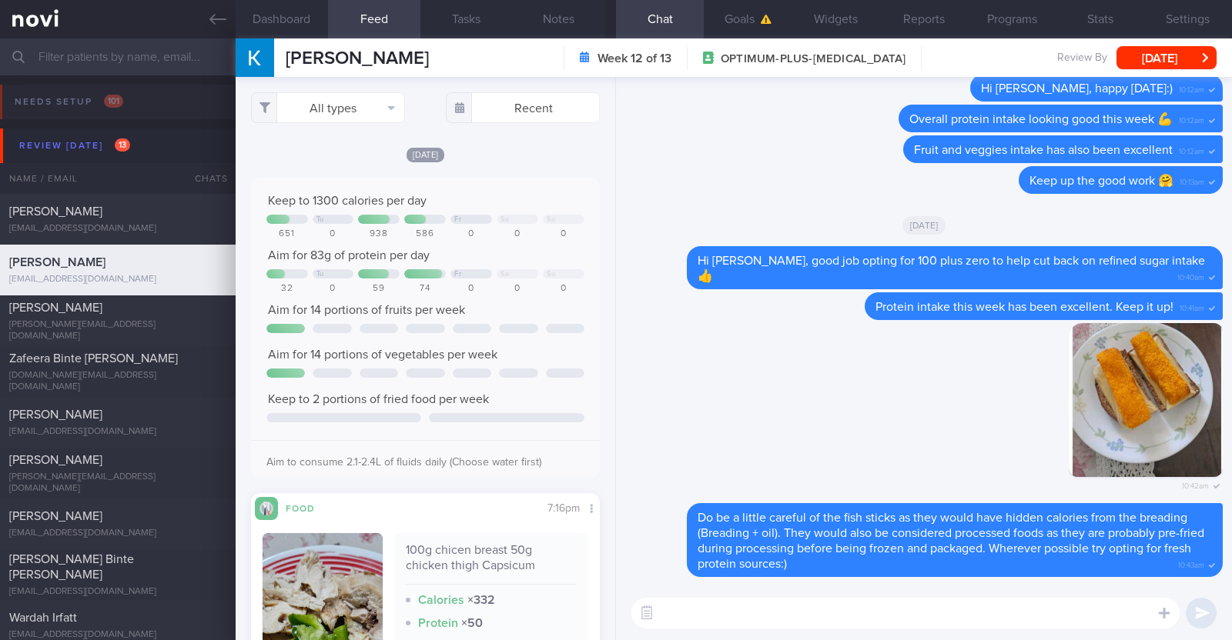
select select "9"
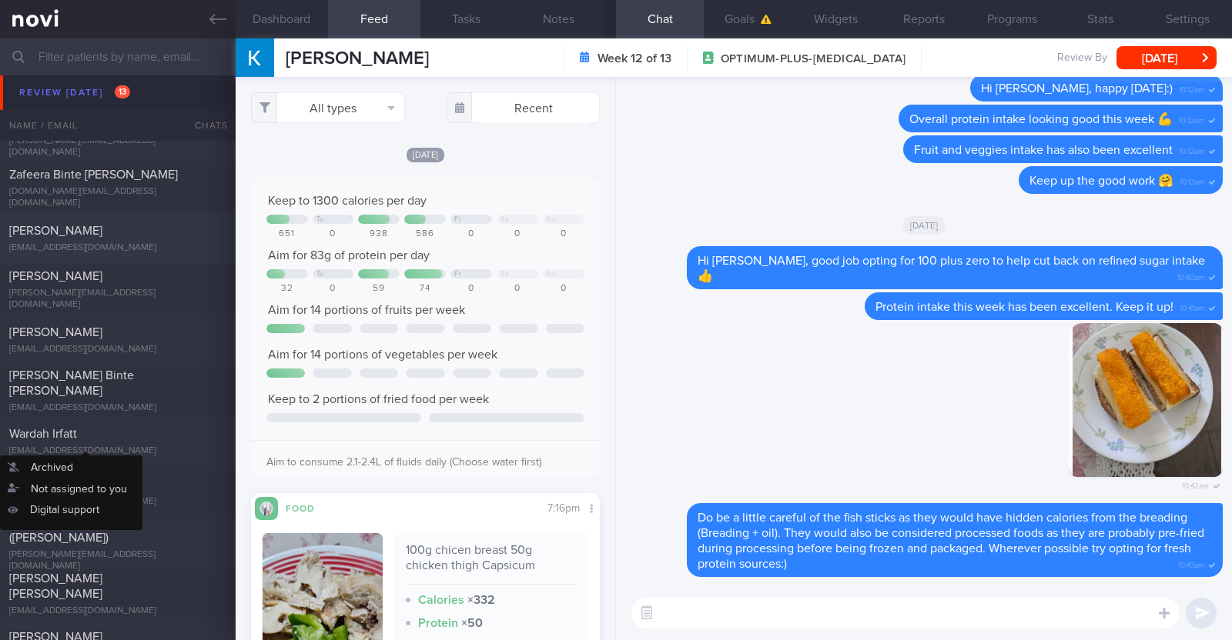
scroll to position [481, 0]
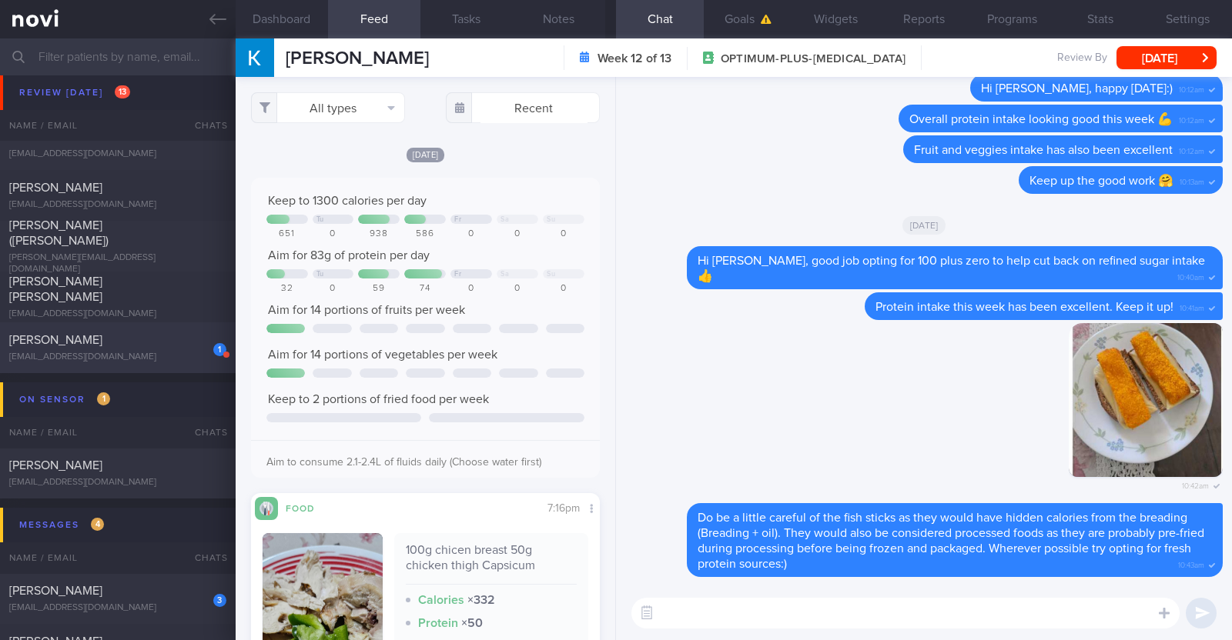
click at [173, 350] on div "1 [PERSON_NAME] [EMAIL_ADDRESS][DOMAIN_NAME]" at bounding box center [118, 348] width 236 height 31
type input "r/v with [PERSON_NAME] 14/10. r/v 17/10. renewed program for 1 month."
type textarea "32F Comorbidities: [MEDICAL_DATA] High uric acid without [MEDICAL_DATA] Nil Med…"
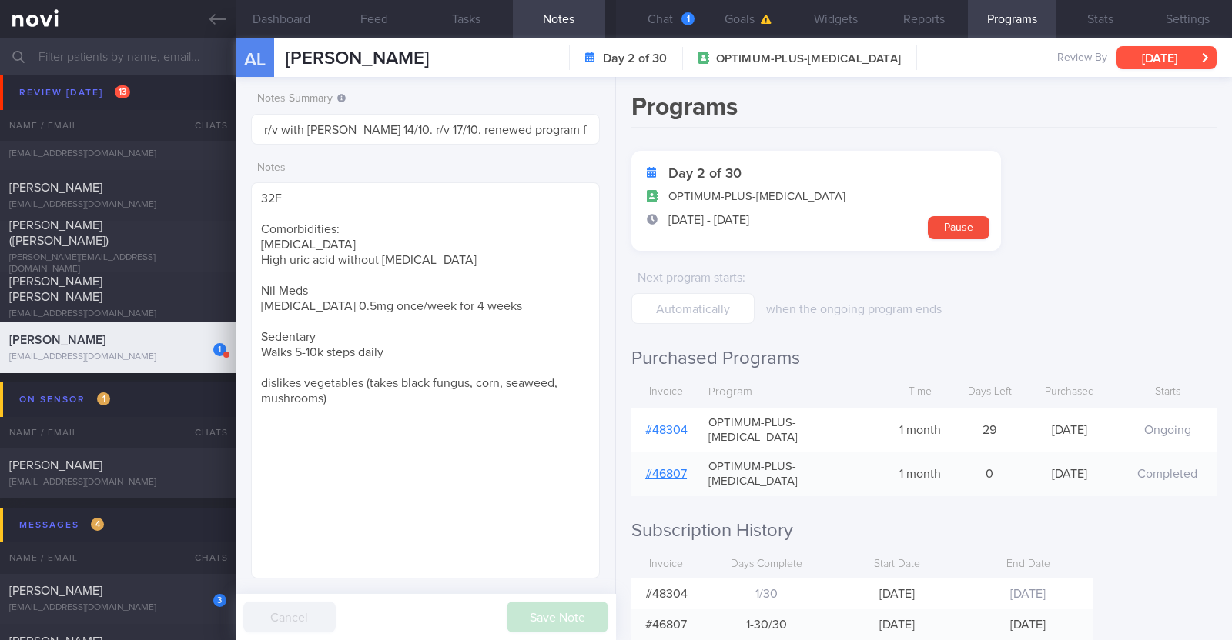
click at [1162, 63] on button "[DATE]" at bounding box center [1166, 57] width 100 height 23
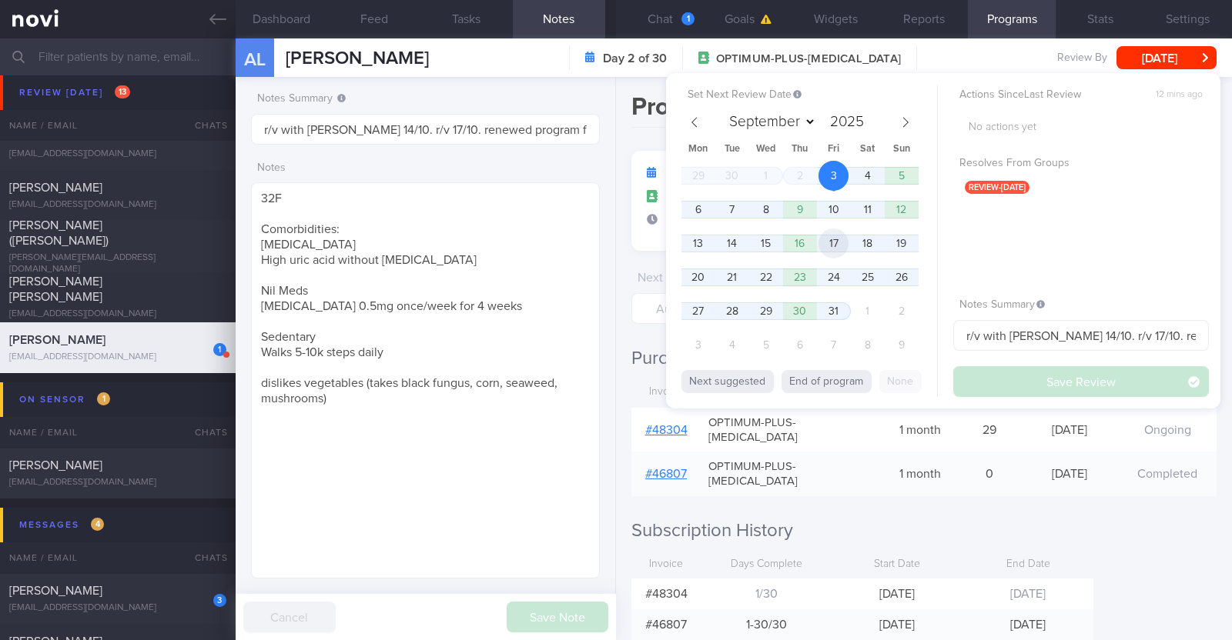
click at [831, 239] on span "17" at bounding box center [833, 244] width 30 height 30
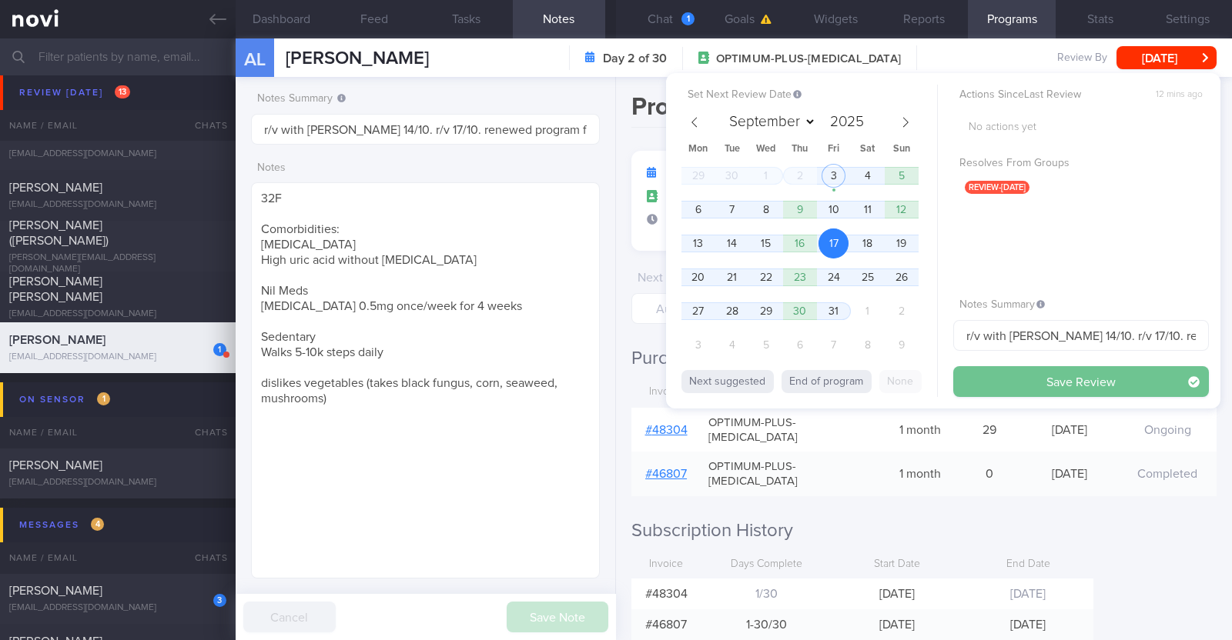
click at [1032, 386] on button "Save Review" at bounding box center [1081, 381] width 256 height 31
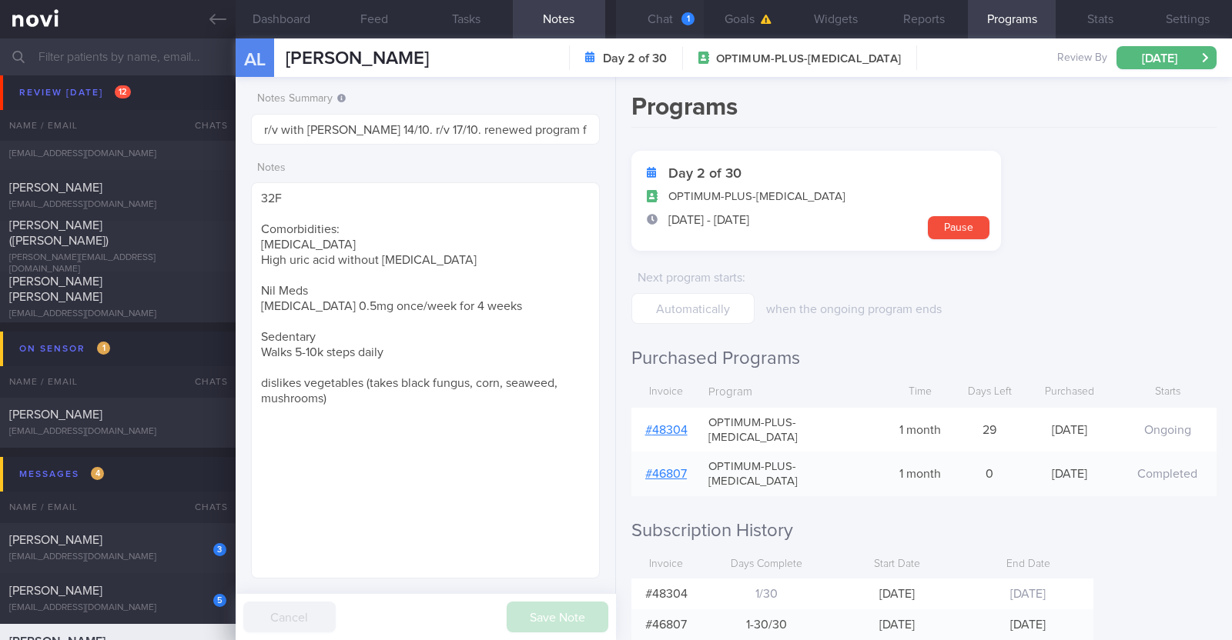
click at [672, 15] on button "Chat 1" at bounding box center [660, 19] width 88 height 38
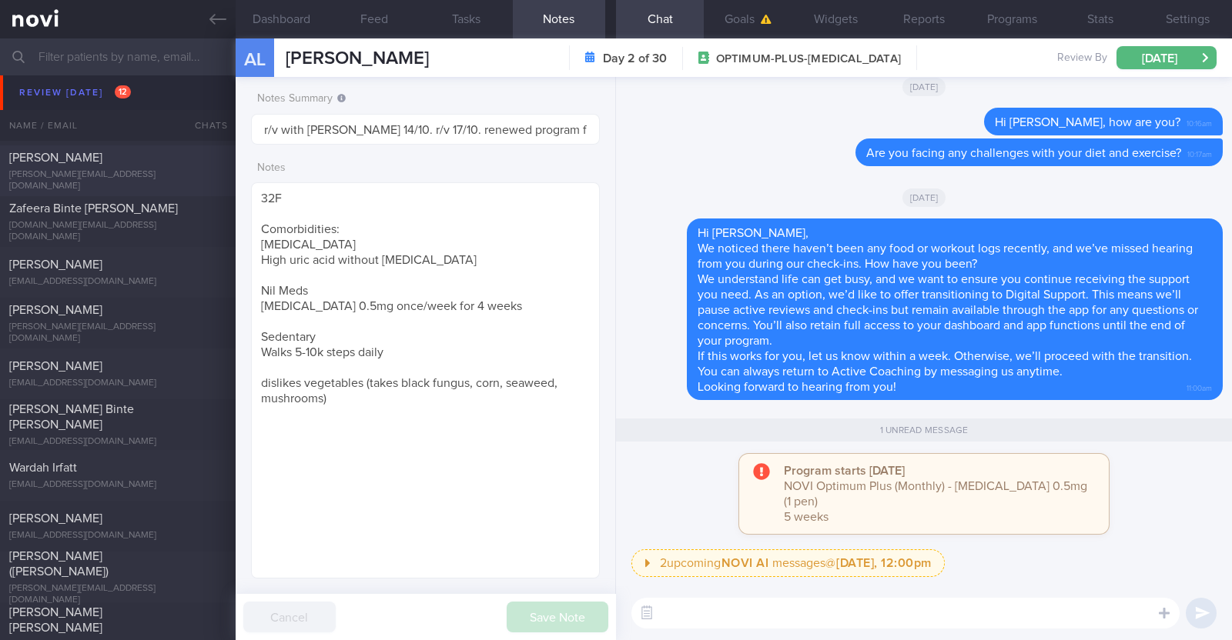
scroll to position [289, 0]
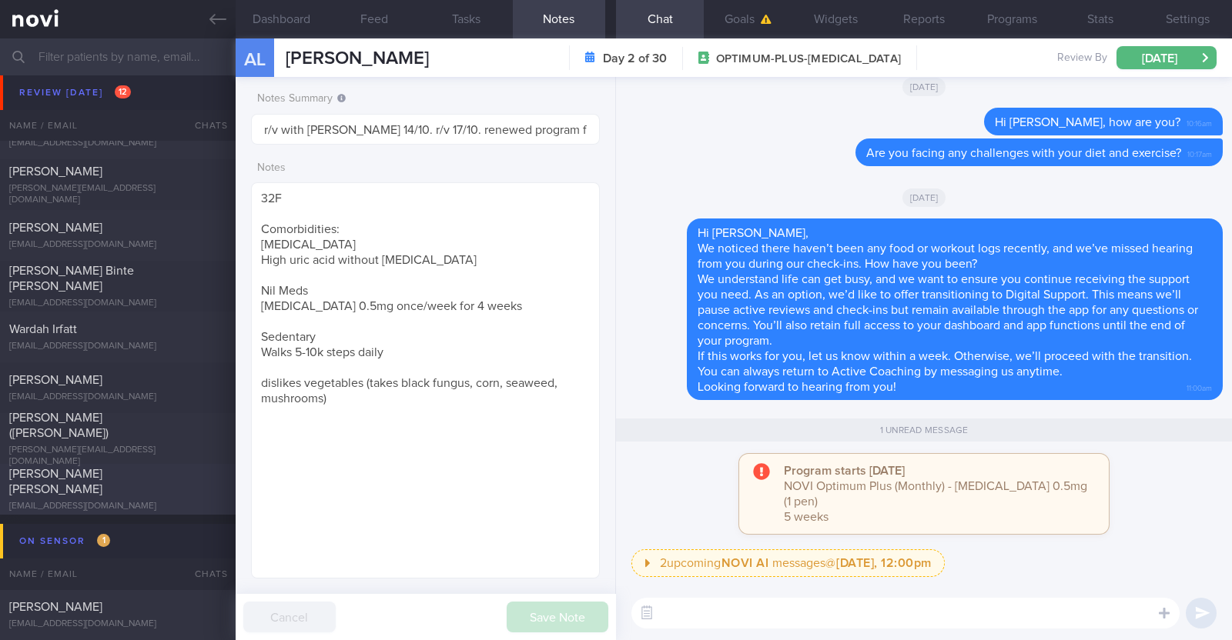
click at [145, 485] on div "[PERSON_NAME] [PERSON_NAME]" at bounding box center [115, 481] width 213 height 31
type textarea "45F Nil PMHx/ Meds Walking 2 to 3 times per week Keen for OP+ to start [MEDICAL…"
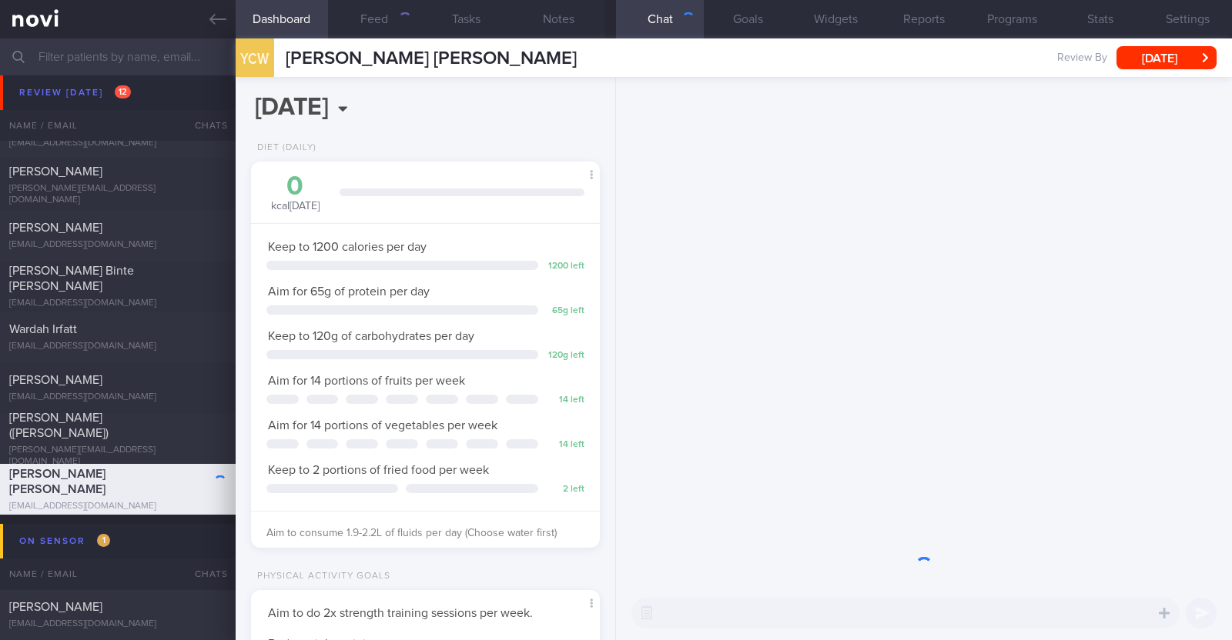
scroll to position [175, 306]
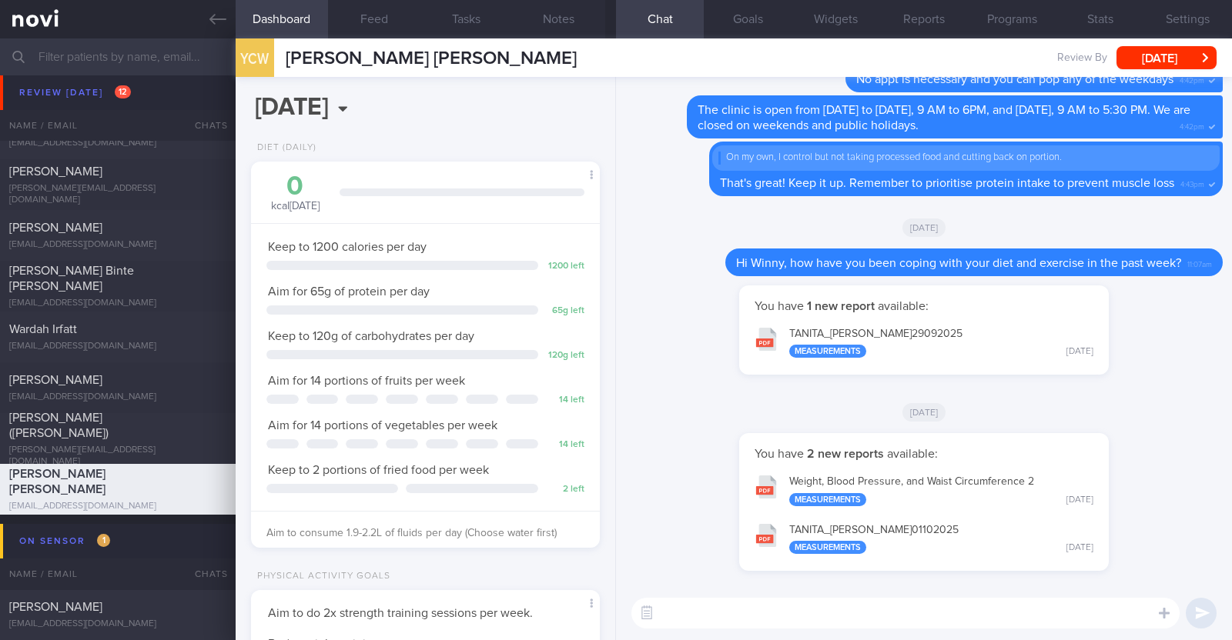
click at [727, 604] on textarea at bounding box center [905, 613] width 548 height 31
paste textarea "Hi [Name], I will be archiving your account shortly. You'll still be able to re…"
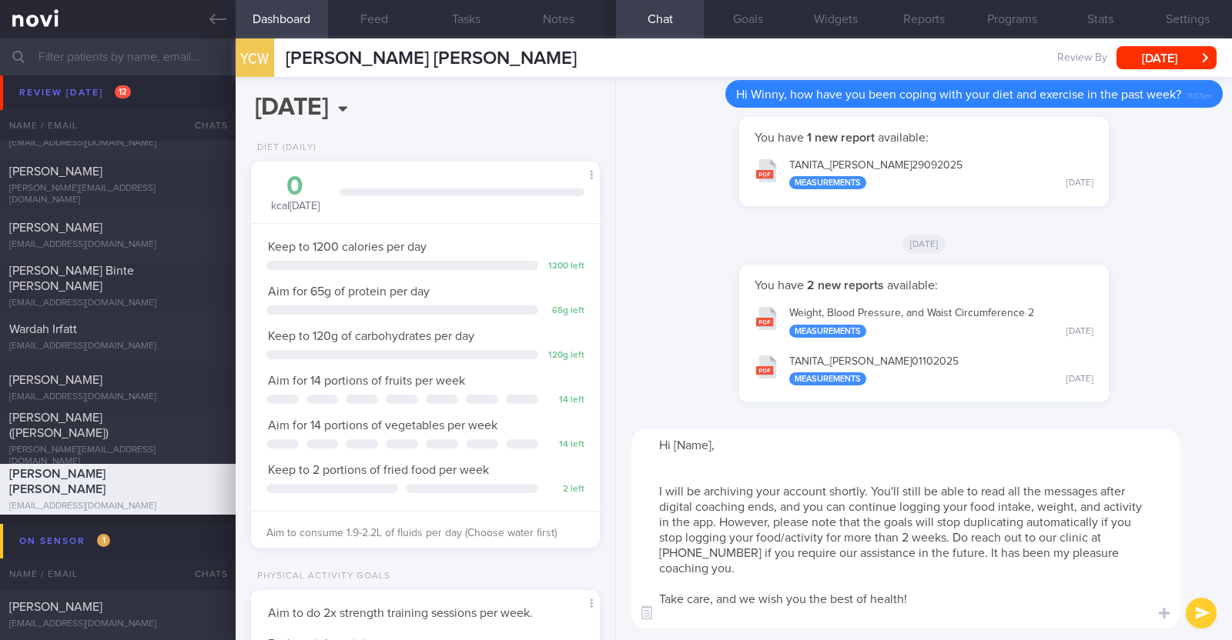
click at [684, 466] on textarea "Hi [Name], I will be archiving your account shortly. You'll still be able to re…" at bounding box center [905, 529] width 548 height 199
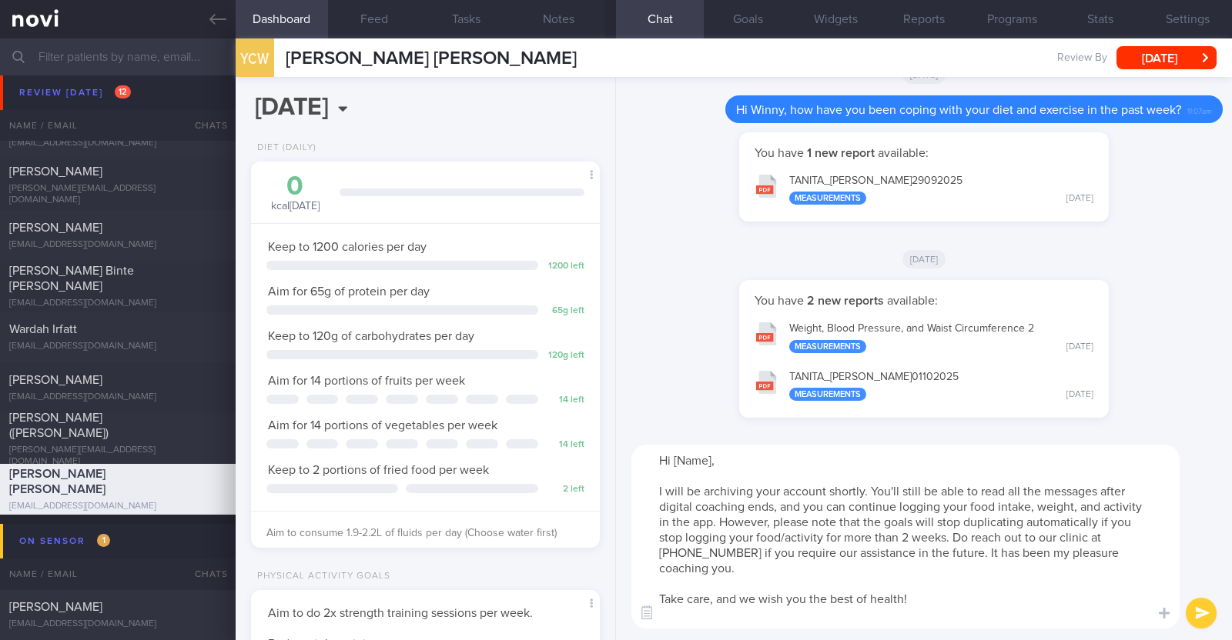
click at [712, 455] on textarea "Hi [Name], I will be archiving your account shortly. You'll still be able to re…" at bounding box center [905, 537] width 548 height 184
type textarea "Hi Winny, I will be archiving your account shortly. You'll still be able to rea…"
click at [1199, 612] on button "submit" at bounding box center [1200, 613] width 31 height 31
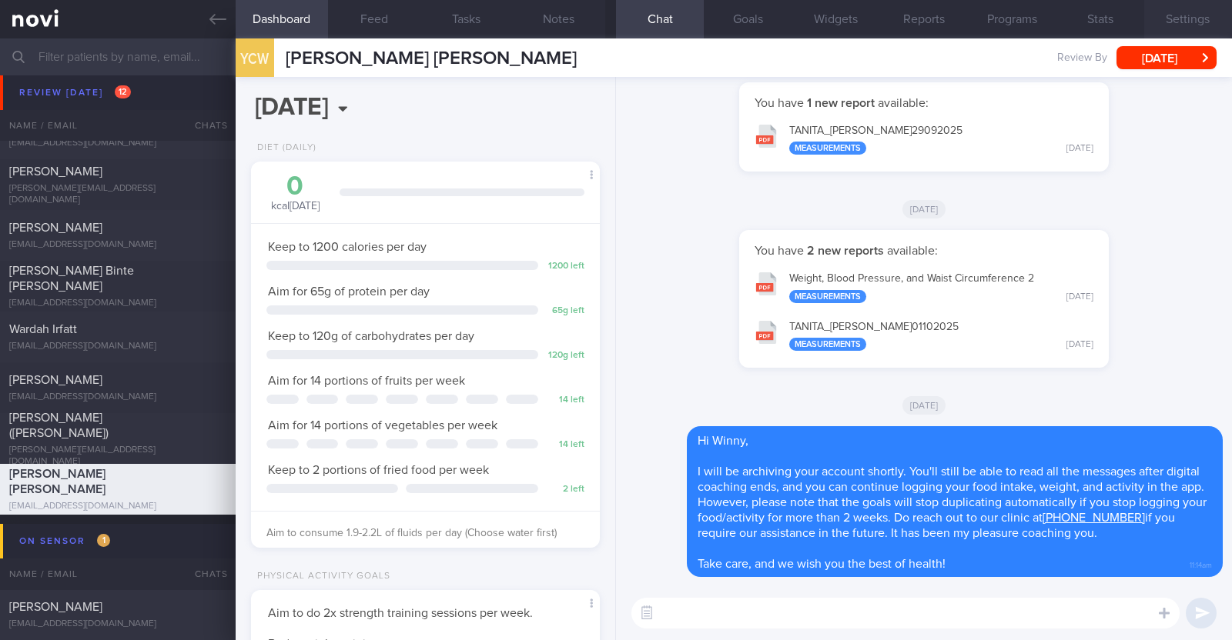
click at [1186, 28] on button "Settings" at bounding box center [1188, 19] width 88 height 38
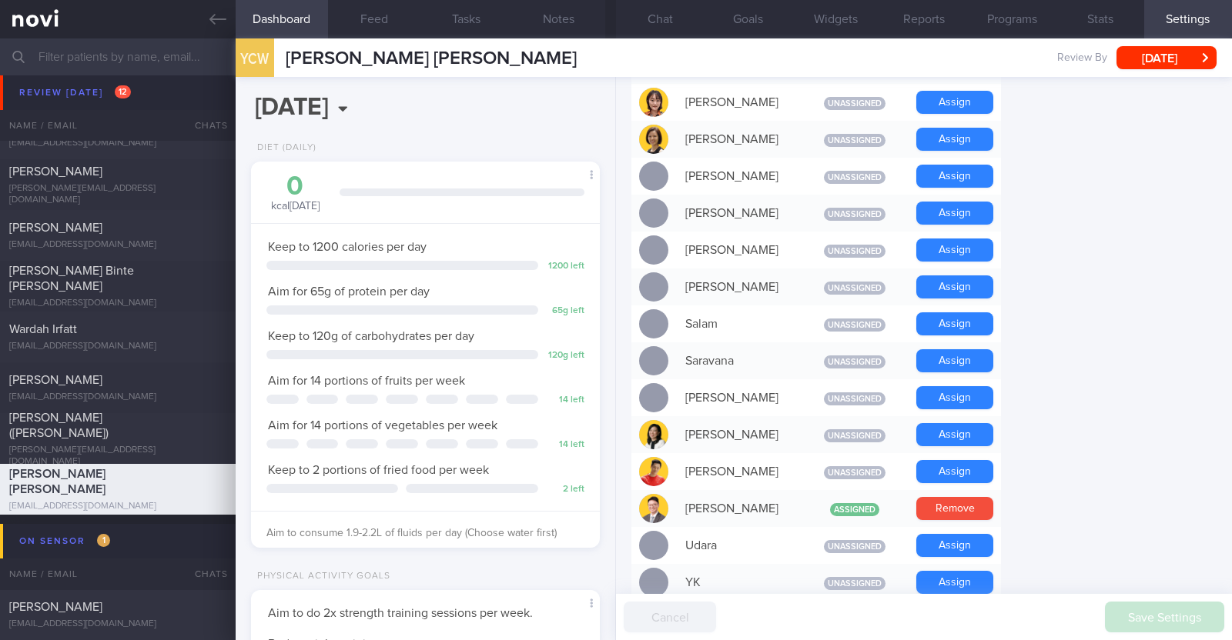
scroll to position [1385, 0]
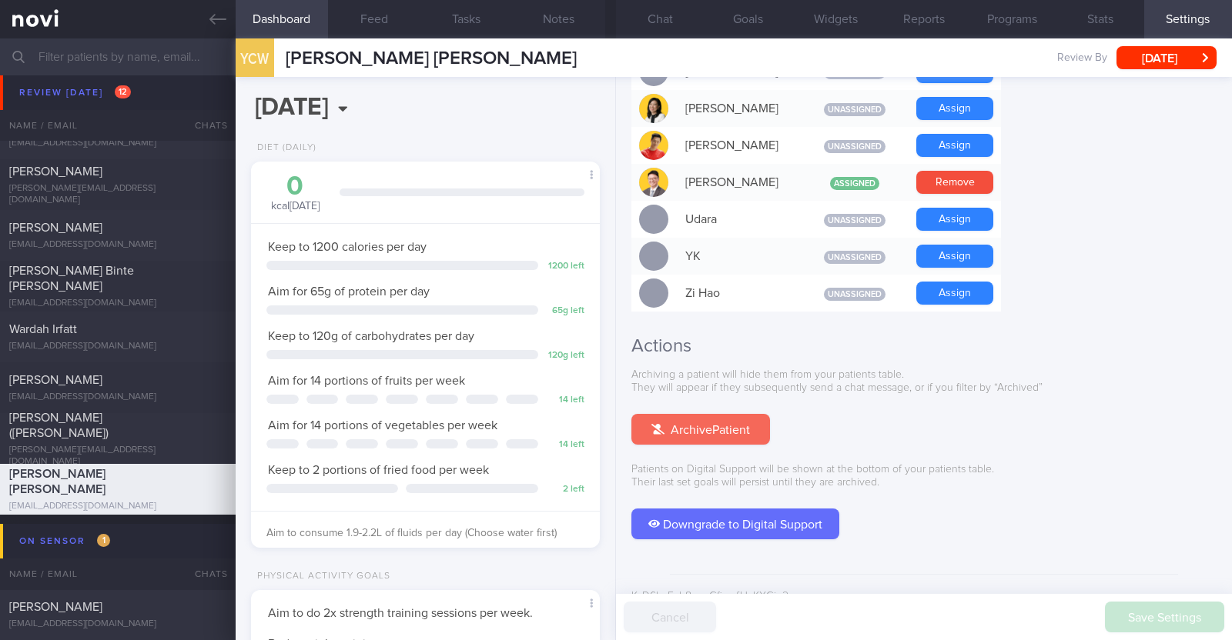
click at [744, 414] on button "Archive Patient" at bounding box center [700, 429] width 139 height 31
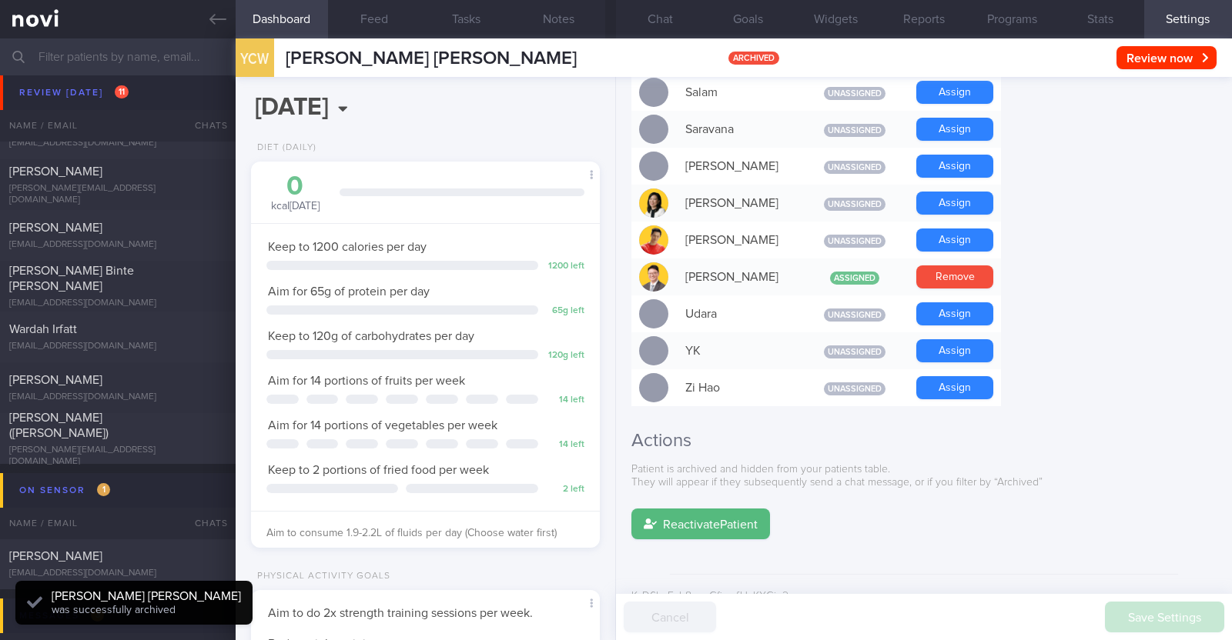
scroll to position [155, 312]
click at [674, 28] on button "Chat" at bounding box center [660, 19] width 88 height 38
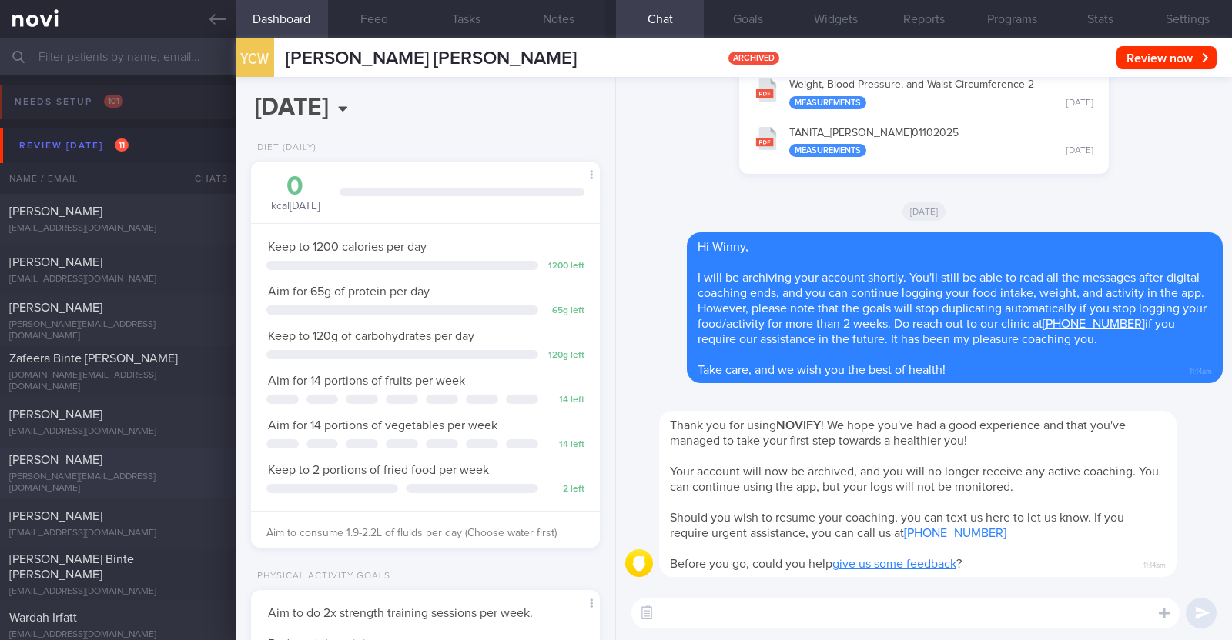
click at [81, 465] on div "Liu Jia" at bounding box center [115, 460] width 213 height 15
type input "r/v with Dr JJ 24/9. r/v 3/10"
type textarea "42F Co-morbidities Dyslipidemia Childhood asthma Cervical polyp s/p surgery Mou…"
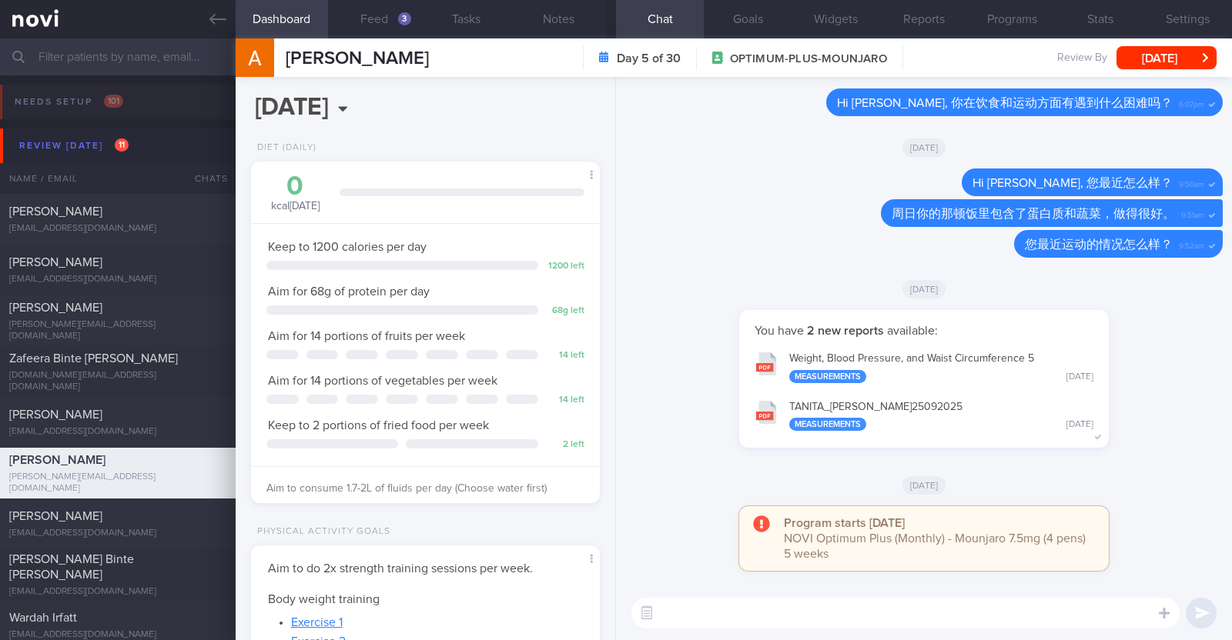
scroll to position [175, 306]
click at [398, 17] on div "3" at bounding box center [404, 18] width 13 height 13
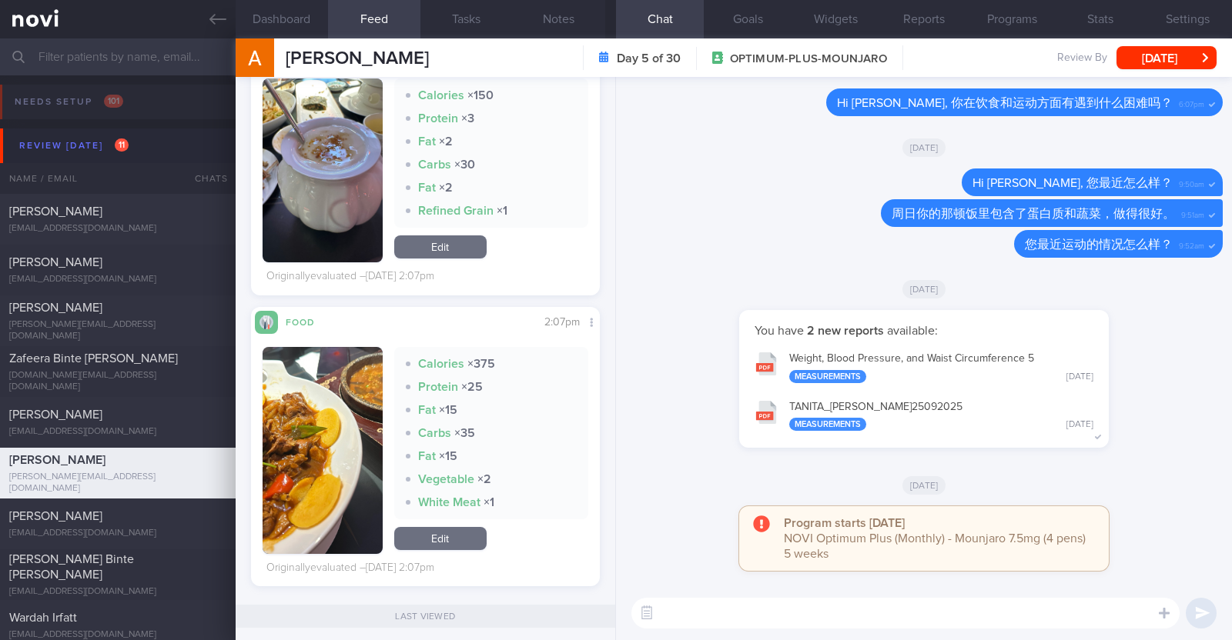
scroll to position [866, 0]
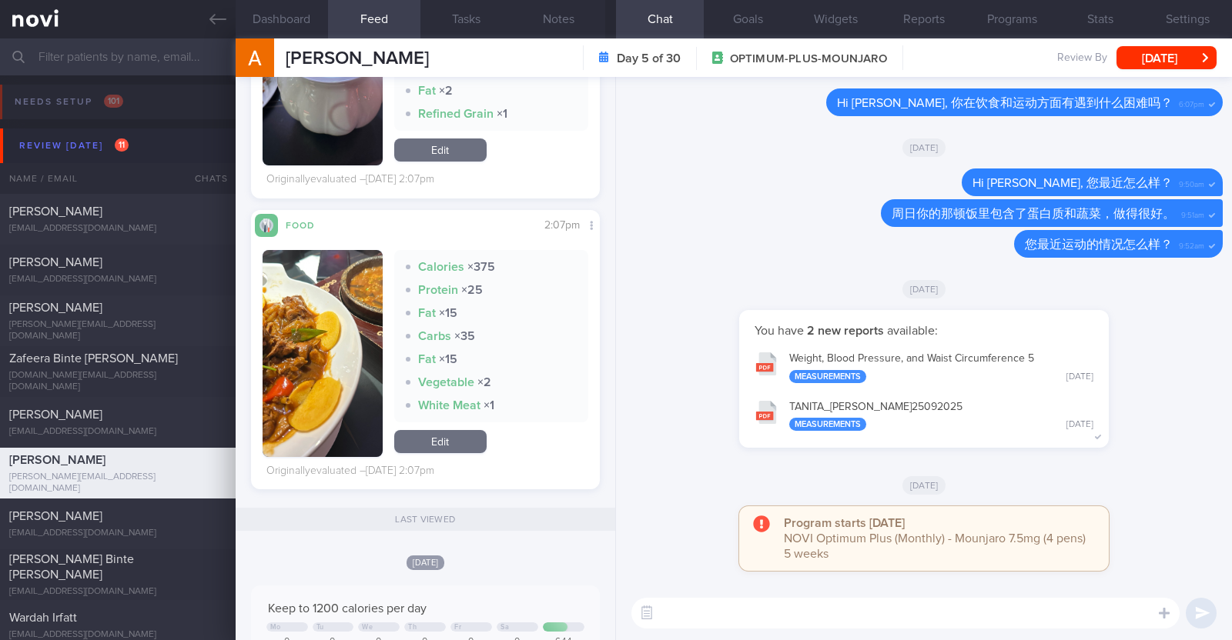
click at [361, 318] on button "button" at bounding box center [322, 353] width 120 height 207
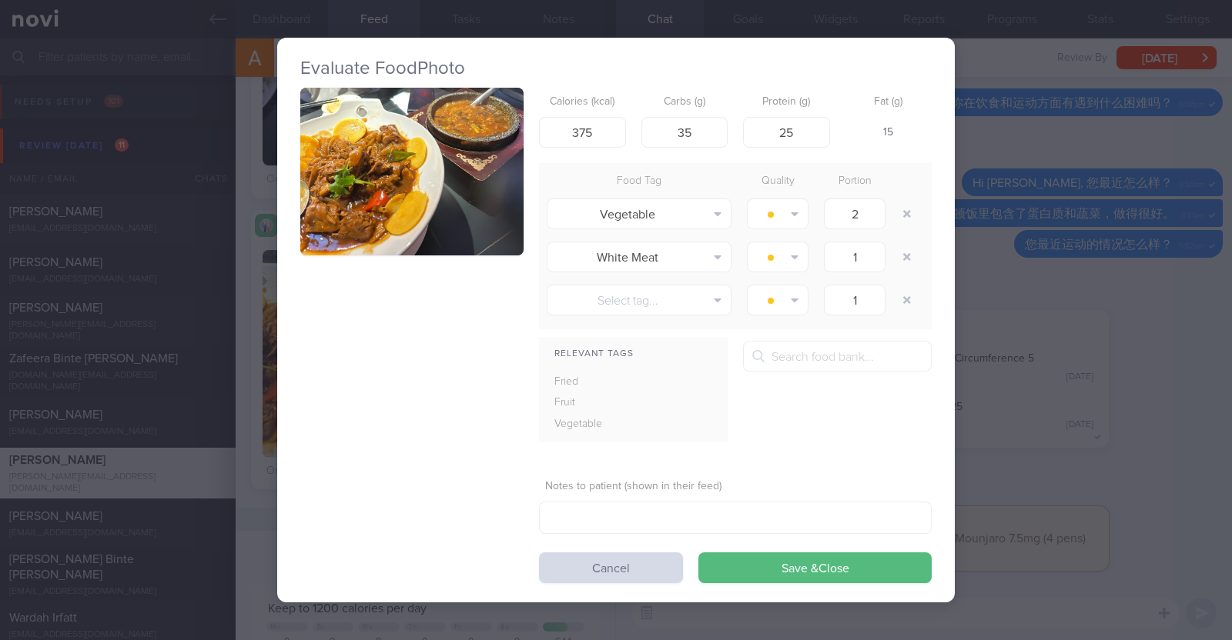
click at [253, 329] on div "Evaluate Food Photo Calories (kcal) 375 Carbs (g) 35 Protein (g) 25 Fat (g) 15 …" at bounding box center [616, 320] width 1232 height 640
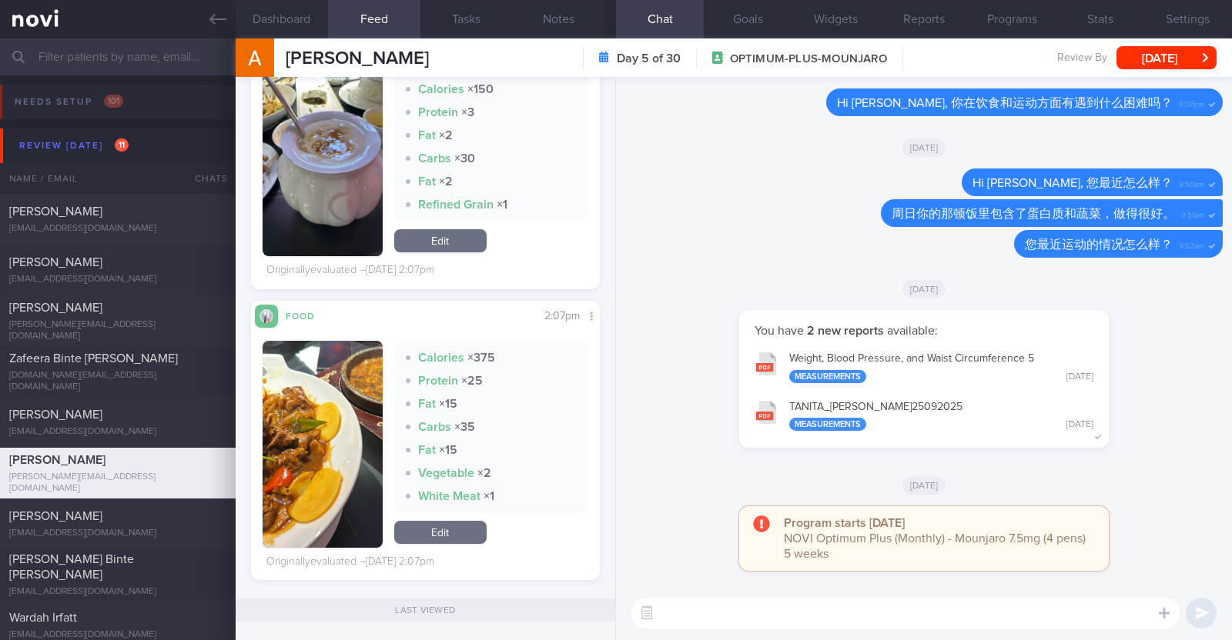
scroll to position [577, 0]
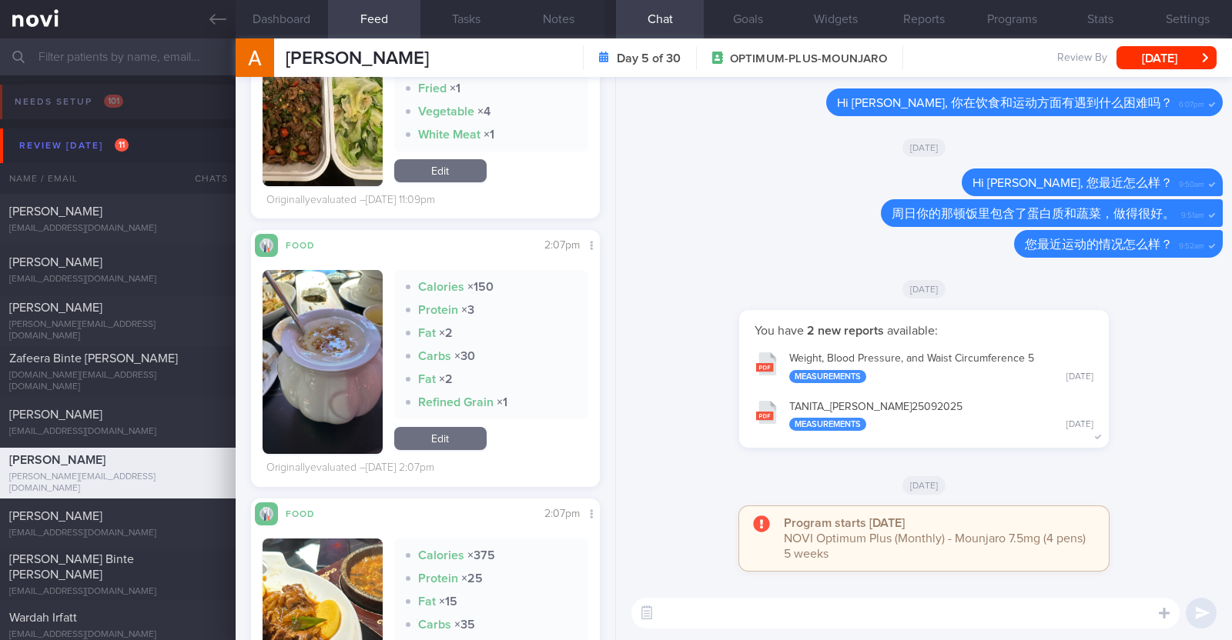
click at [306, 380] on button "button" at bounding box center [322, 362] width 120 height 184
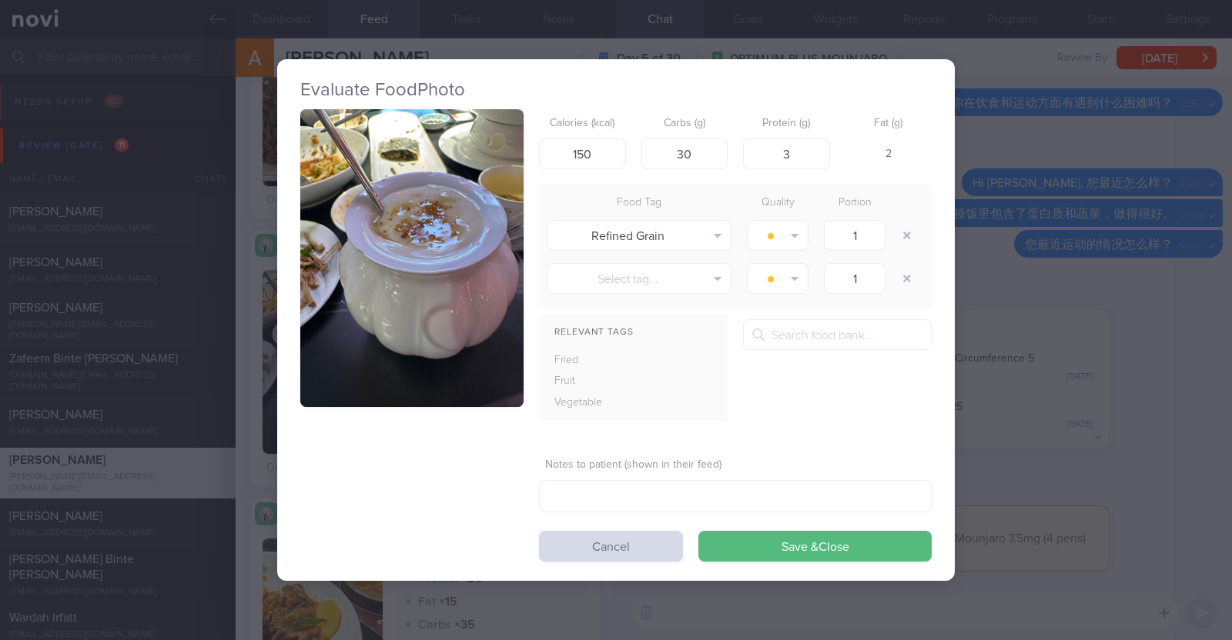
click at [259, 386] on div "Evaluate Food Photo Calories (kcal) 150 Carbs (g) 30 Protein (g) 3 Fat (g) 2 Fo…" at bounding box center [616, 320] width 1232 height 640
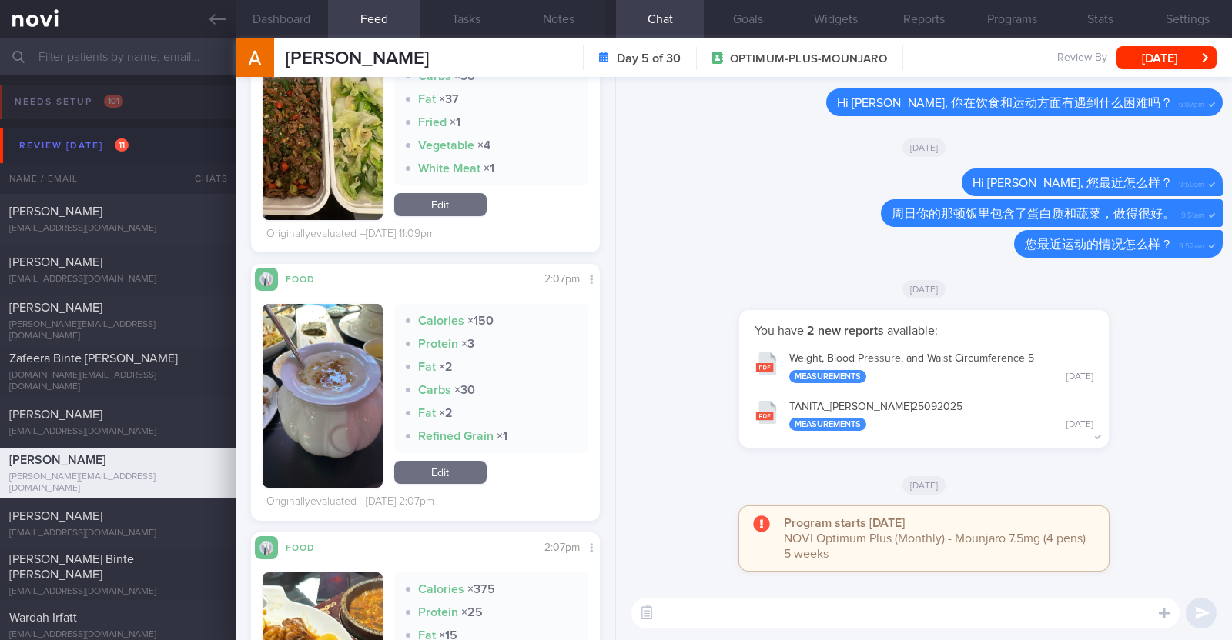
scroll to position [289, 0]
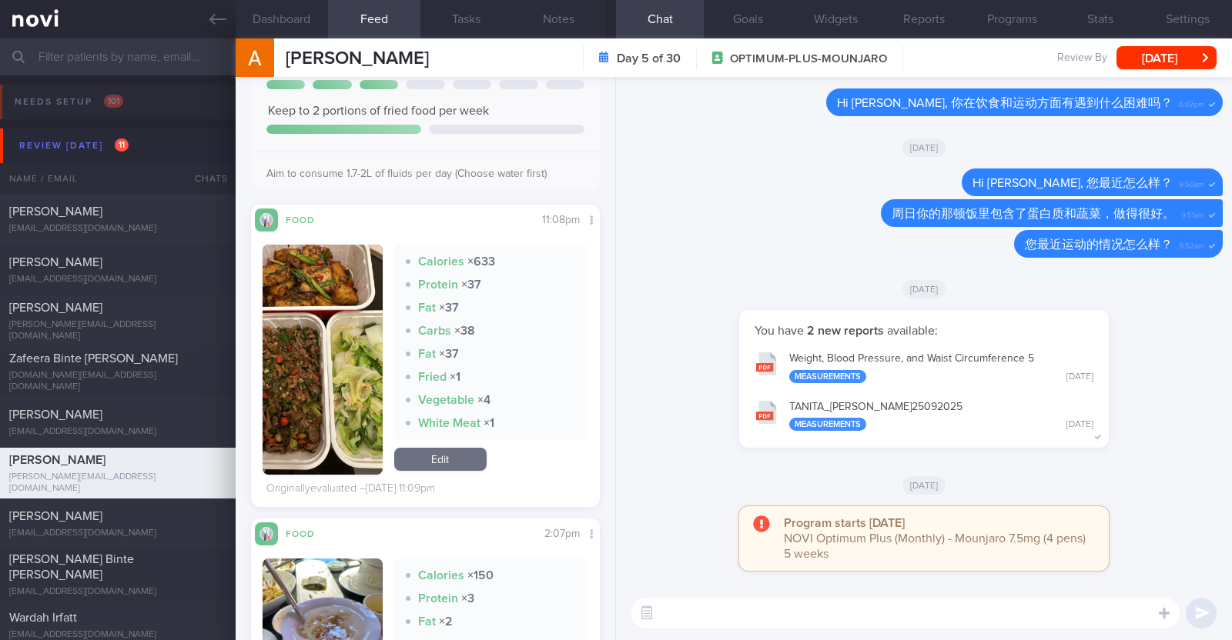
click at [330, 383] on button "button" at bounding box center [322, 360] width 120 height 230
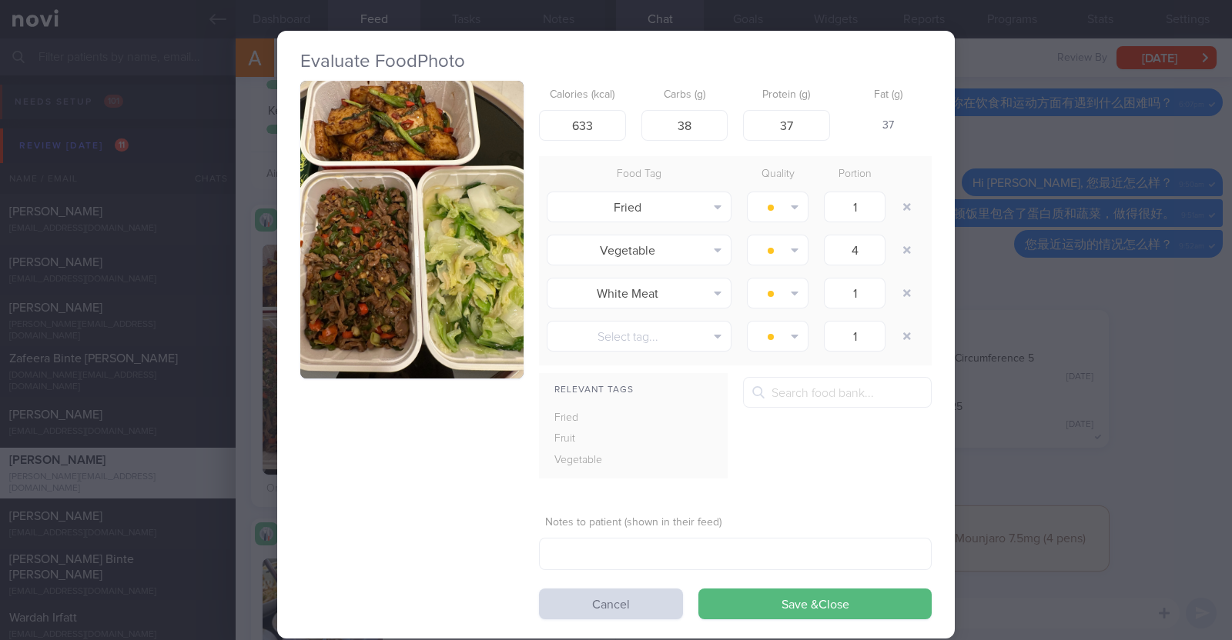
click at [250, 390] on div "Evaluate Food Photo Calories (kcal) 633 Carbs (g) 38 Protein (g) 37 Fat (g) 37 …" at bounding box center [616, 320] width 1232 height 640
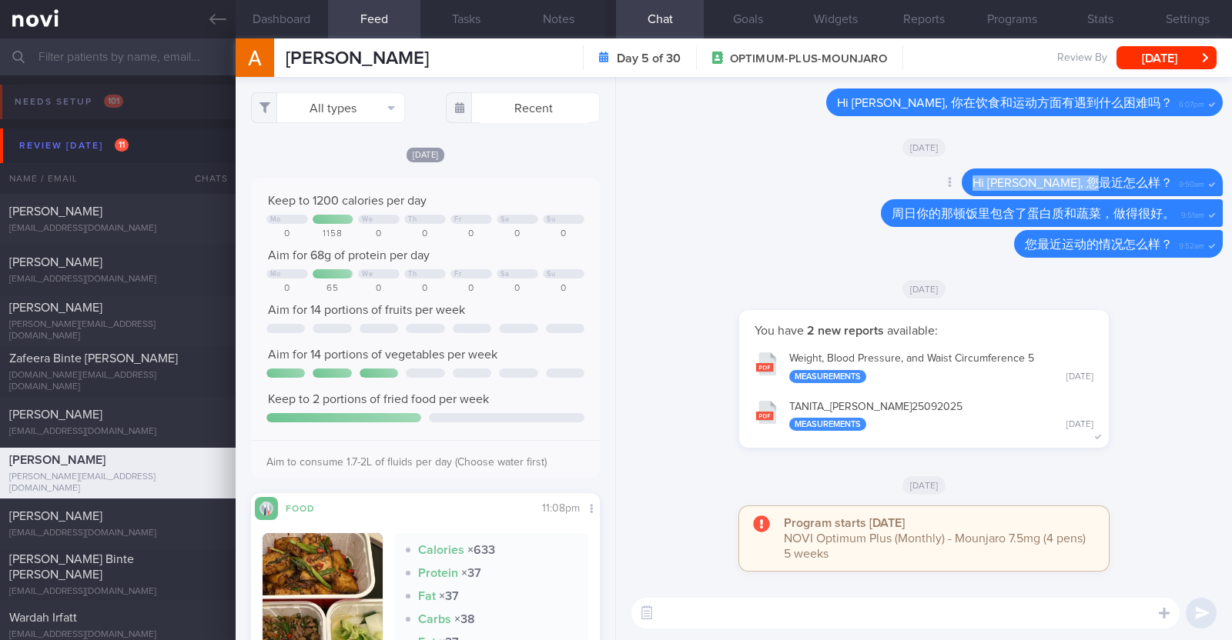
drag, startPoint x: 1018, startPoint y: 186, endPoint x: 1159, endPoint y: 180, distance: 141.0
click at [1159, 180] on div "Hi Liu Jia, 您最近怎么样？ 9:50am" at bounding box center [1091, 183] width 261 height 28
copy span "Hi Liu Jia, 您最近怎么样？"
click at [811, 620] on textarea at bounding box center [905, 613] width 548 height 31
paste textarea "Hi Liu Jia, 您最近怎么样？"
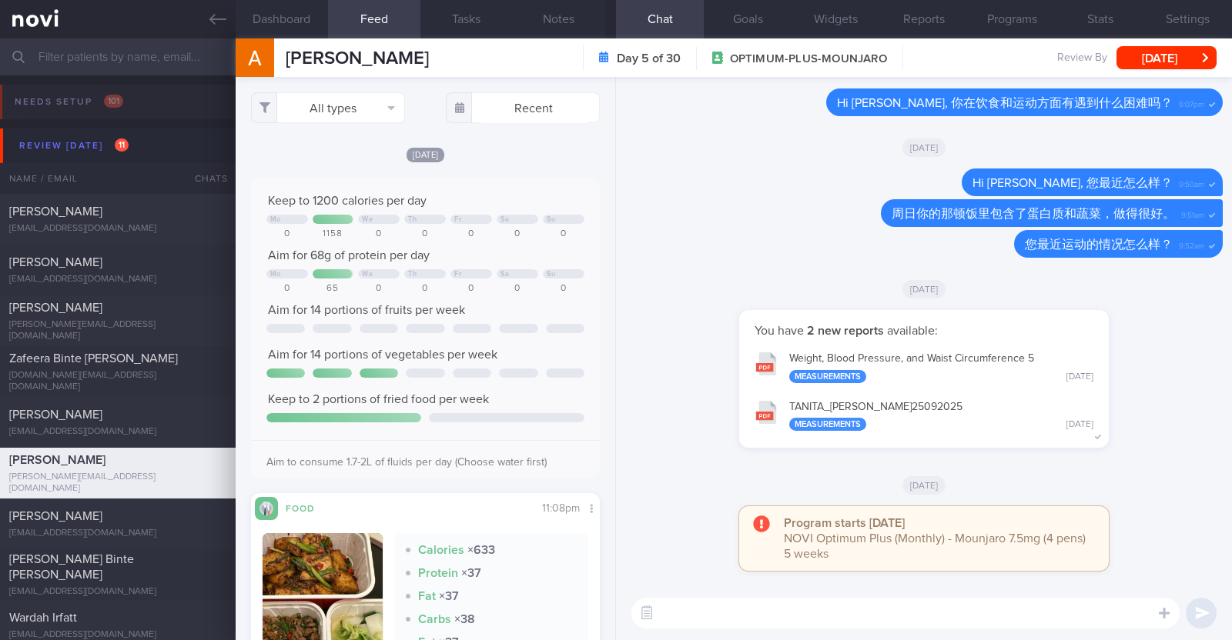
type textarea "Hi Liu Jia, 您最近怎么样？"
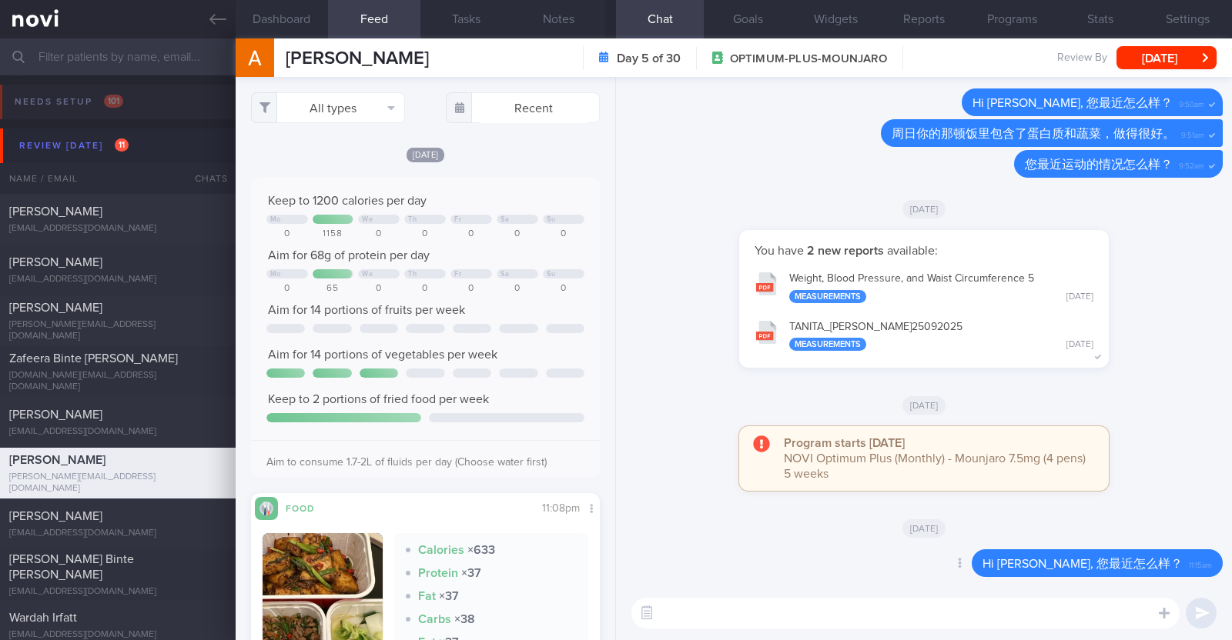
paste textarea "请记得在饮食中优先摄取蛋白质，并减少精制糖和脂肪的摄入。"
type textarea "请记得在饮食中优先摄取蛋白质，并减少精制糖和脂肪的摄入。"
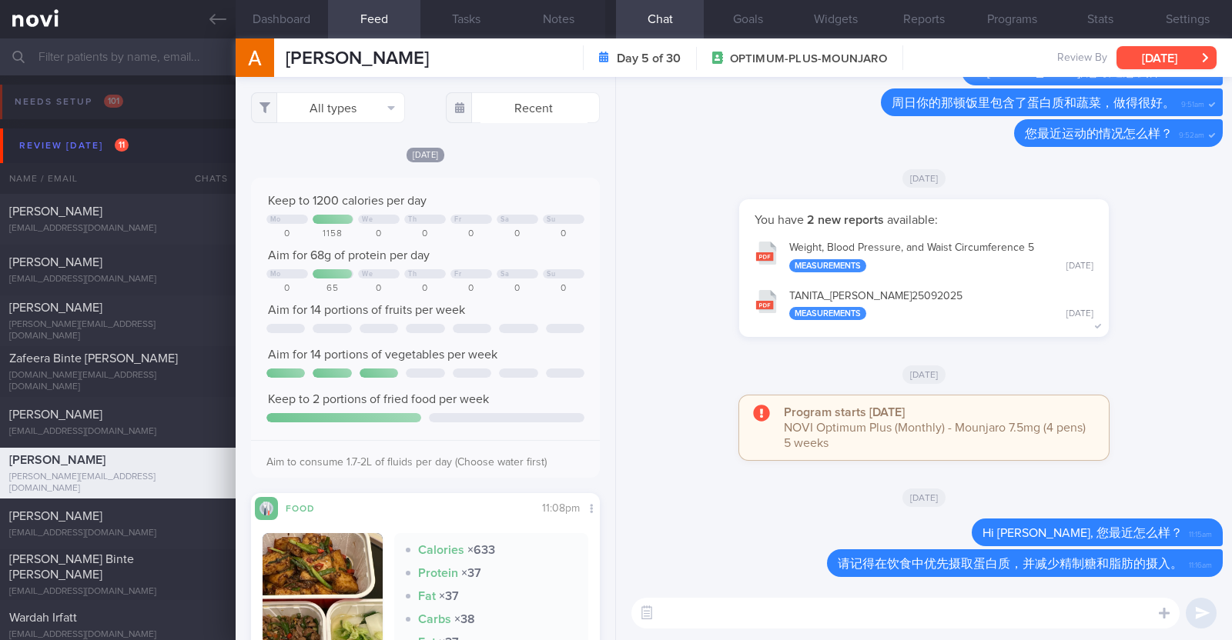
click at [1180, 50] on button "[DATE]" at bounding box center [1166, 57] width 100 height 23
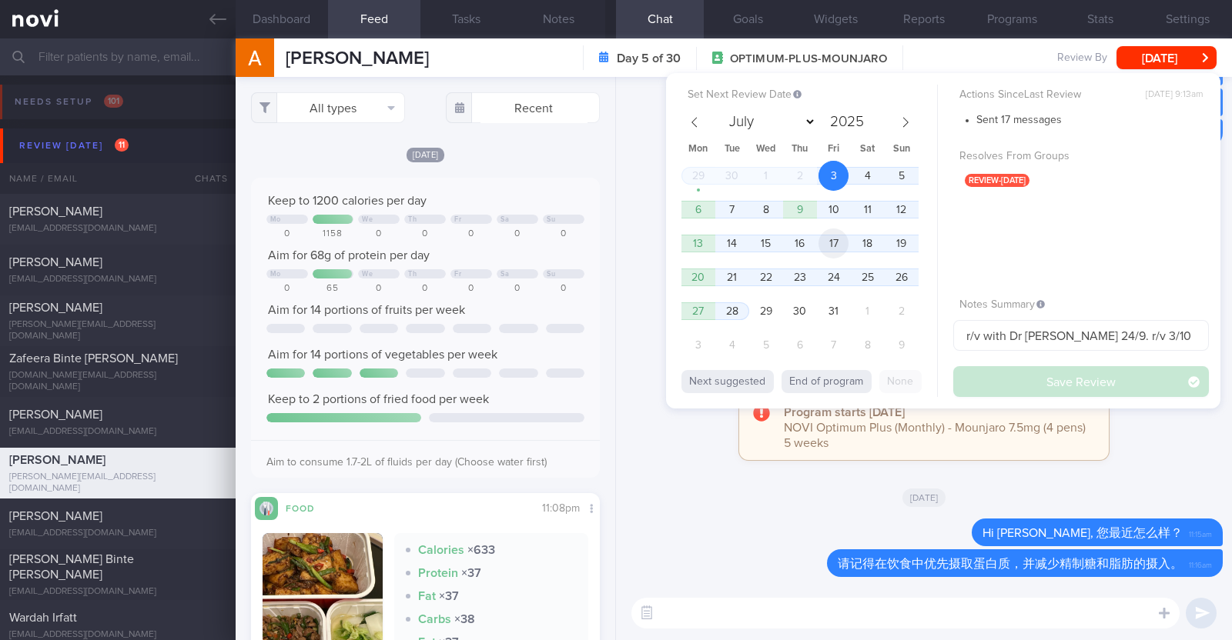
click at [834, 241] on span "17" at bounding box center [833, 244] width 30 height 30
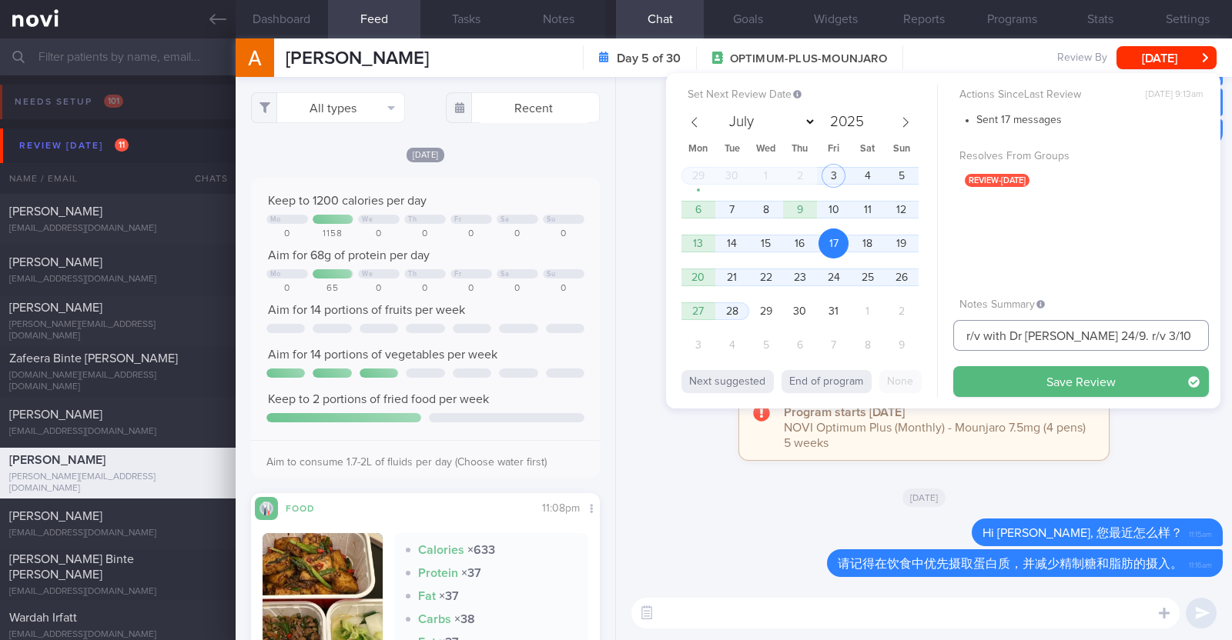
click at [1095, 336] on input "r/v with Dr JJ 24/9. r/v 3/10" at bounding box center [1081, 335] width 256 height 31
type input "r/v with Dr JJ 24/9. r/v 17/10"
click at [1134, 391] on button "Save Review" at bounding box center [1081, 381] width 256 height 31
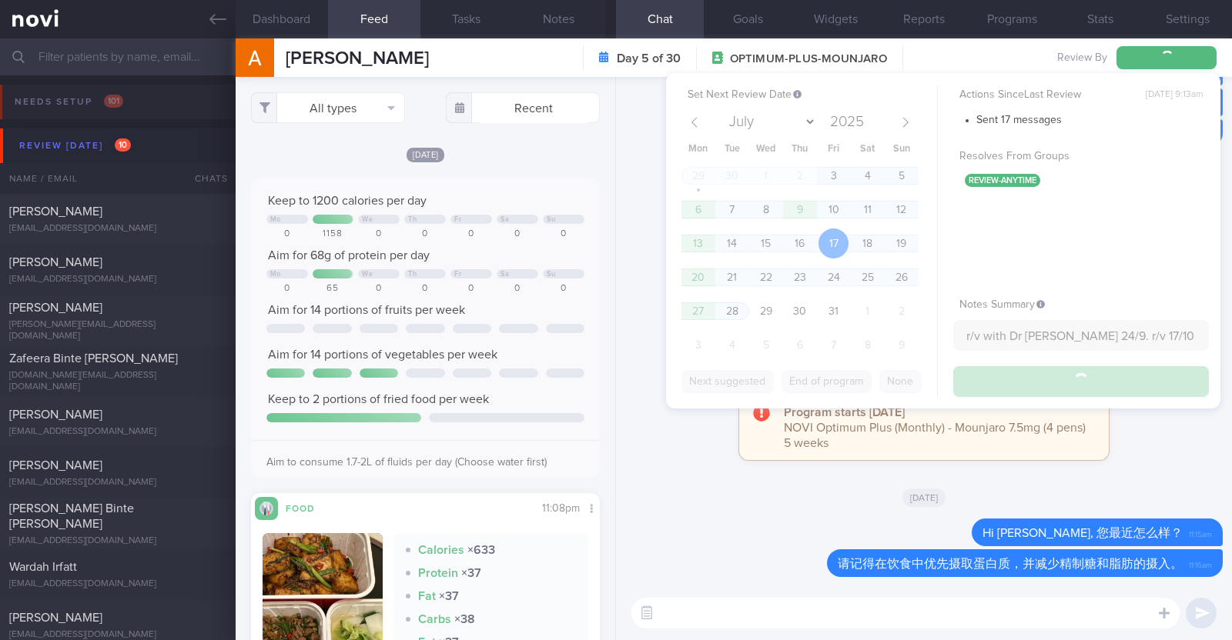
type input "r/v with Dr JJ 24/9. r/v 17/10"
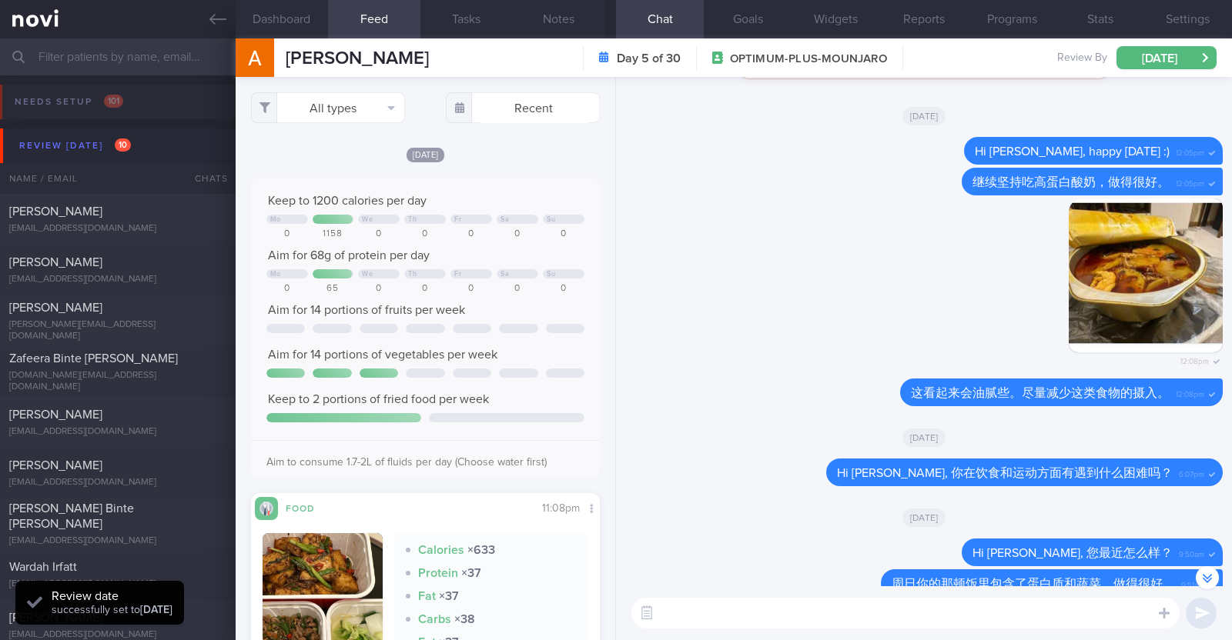
scroll to position [-289, 0]
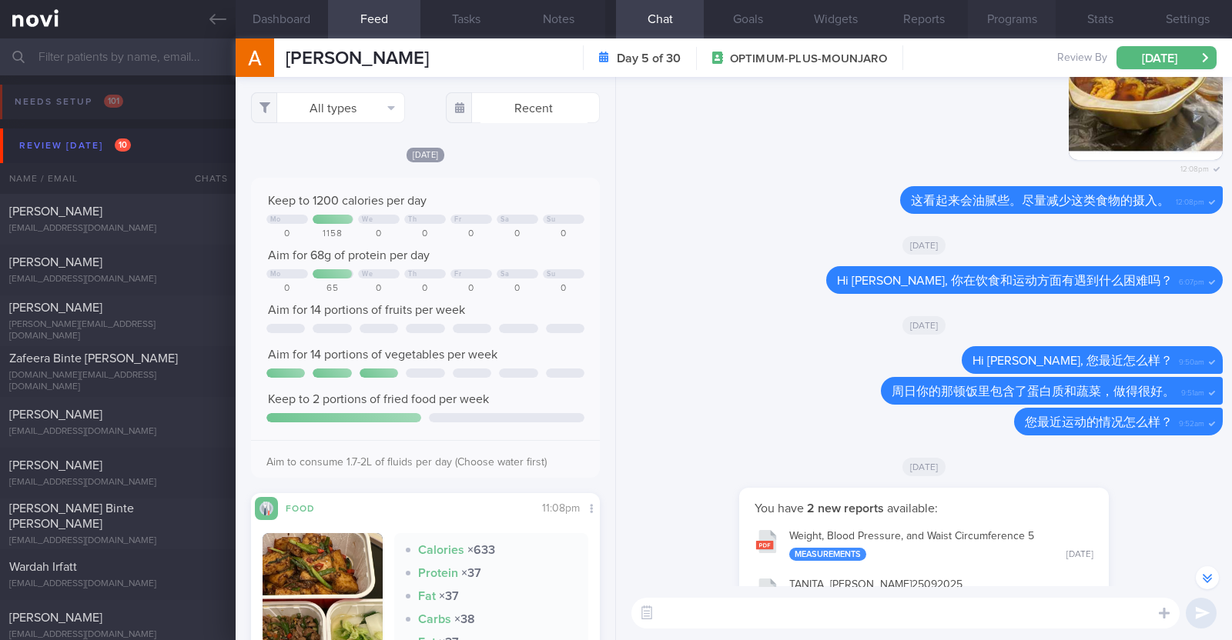
click at [1004, 15] on button "Programs" at bounding box center [1012, 19] width 88 height 38
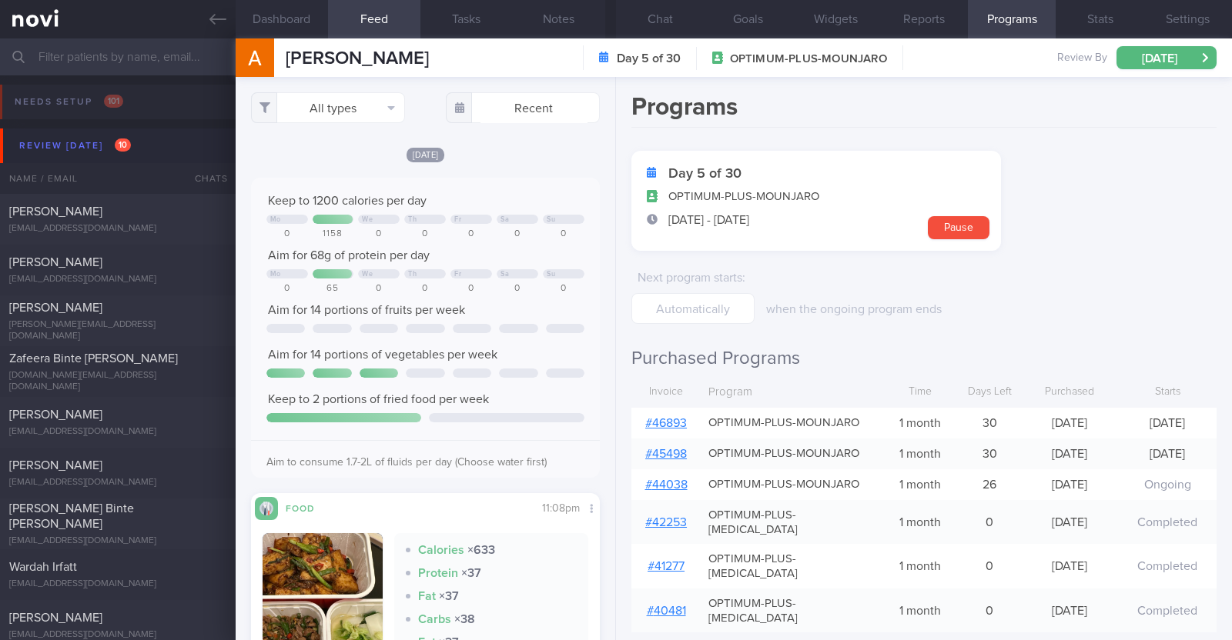
click at [660, 417] on link "# 46893" at bounding box center [666, 423] width 42 height 12
click at [573, 14] on button "Notes" at bounding box center [559, 19] width 92 height 38
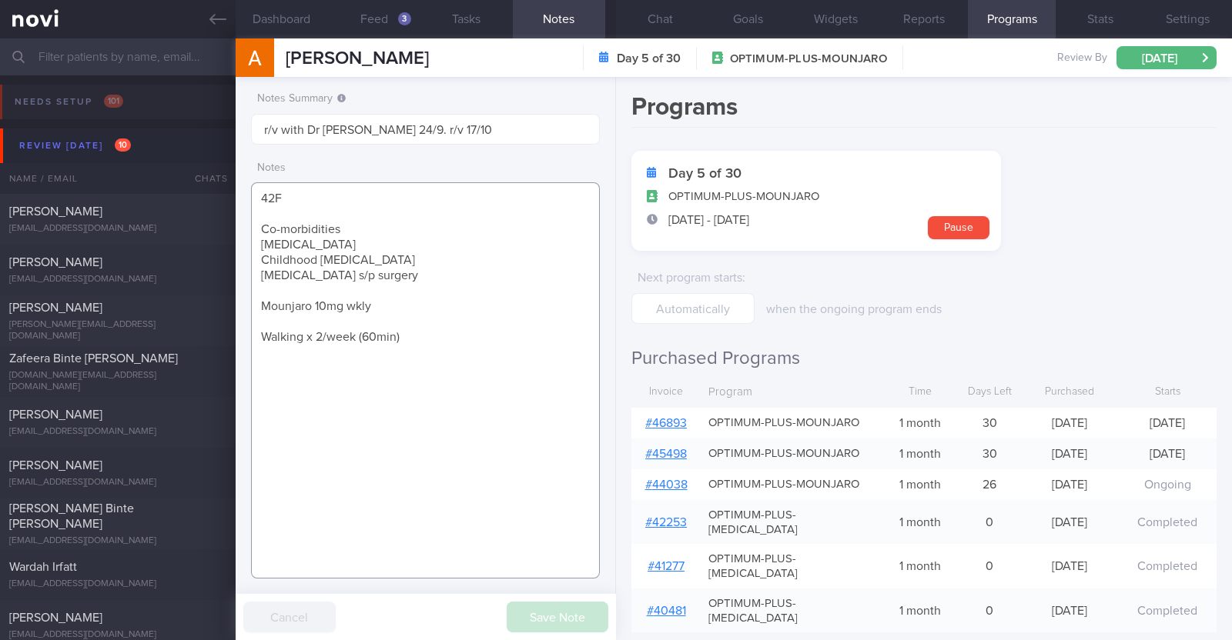
drag, startPoint x: 380, startPoint y: 308, endPoint x: 237, endPoint y: 309, distance: 143.2
click at [237, 309] on div "Notes Summary r/v with Dr JJ 24/9. r/v 17/10 Notes 42F Co-morbidities Dyslipide…" at bounding box center [426, 358] width 380 height 563
paste textarea "5mg wkly KIV revert to 12.5mg wkly if unable to tolerate"
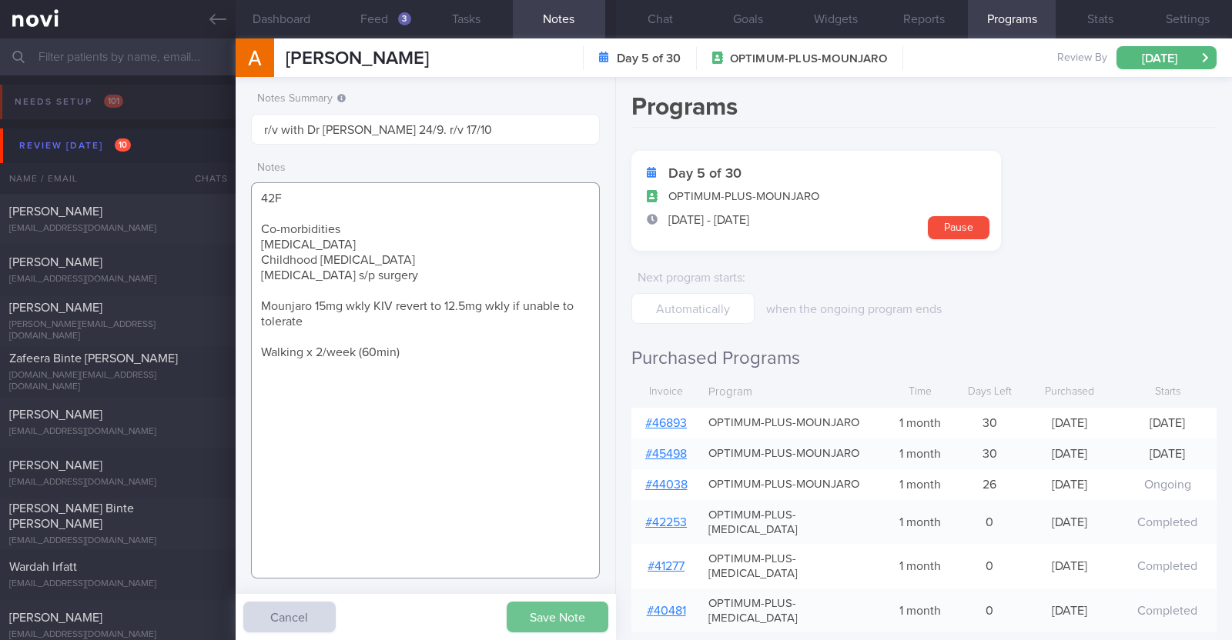
type textarea "42F Co-morbidities Dyslipidemia Childhood asthma Cervical polyp s/p surgery Mou…"
click at [585, 607] on button "Save Note" at bounding box center [558, 617] width 102 height 31
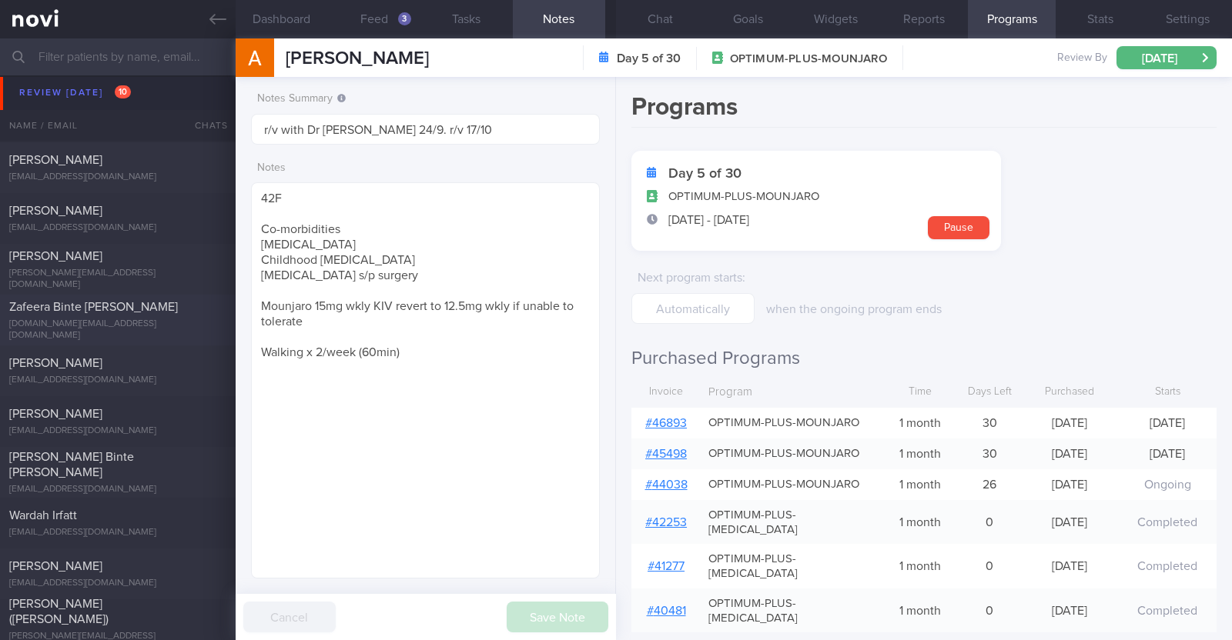
scroll to position [95, 0]
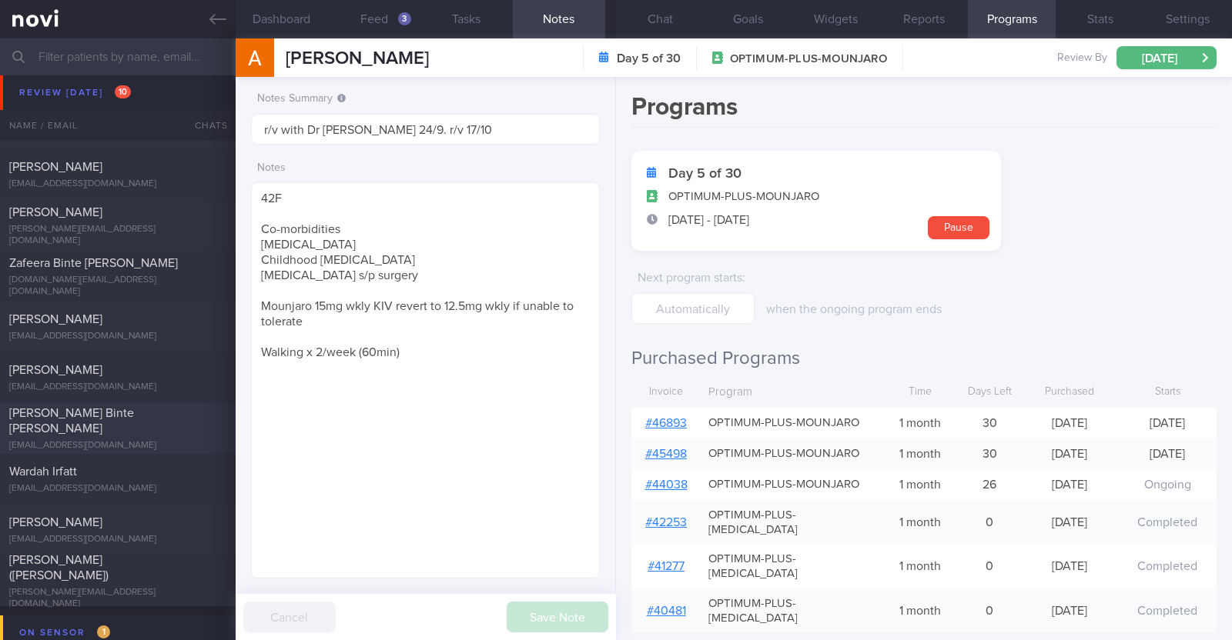
click at [155, 422] on div "[PERSON_NAME] Binte [PERSON_NAME]" at bounding box center [115, 421] width 213 height 31
type textarea "31F Comorbidities: Generalised Anxiety Disorder Asthma Tonsillectomy Fatty live…"
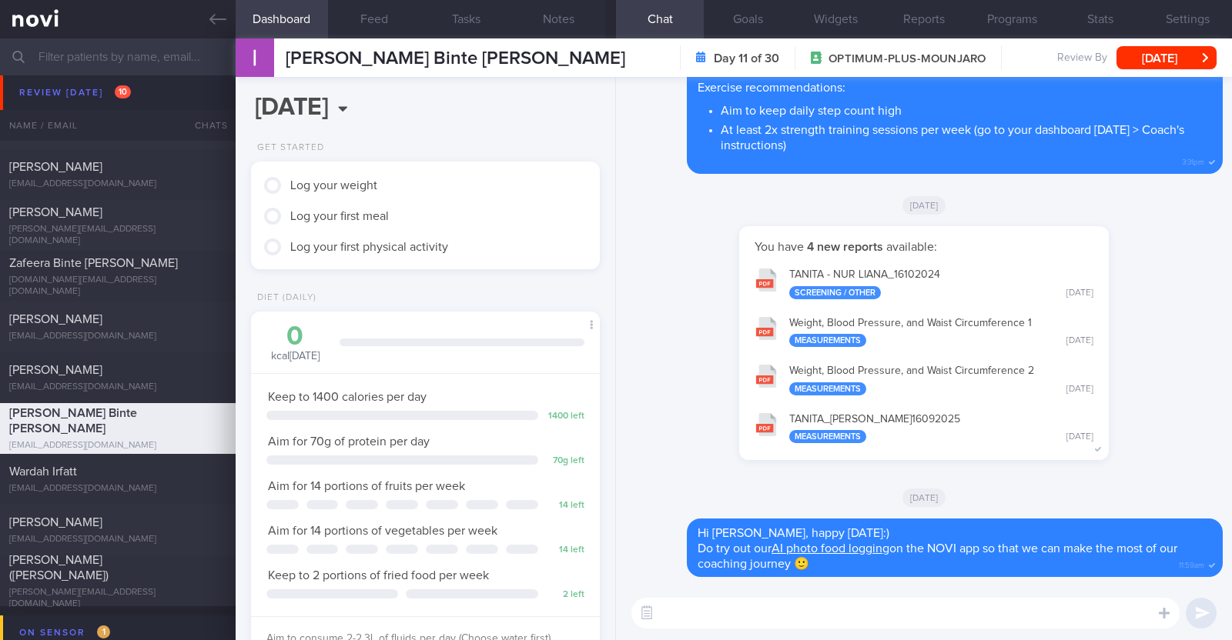
scroll to position [175, 306]
click at [362, 25] on button "Feed" at bounding box center [374, 19] width 92 height 38
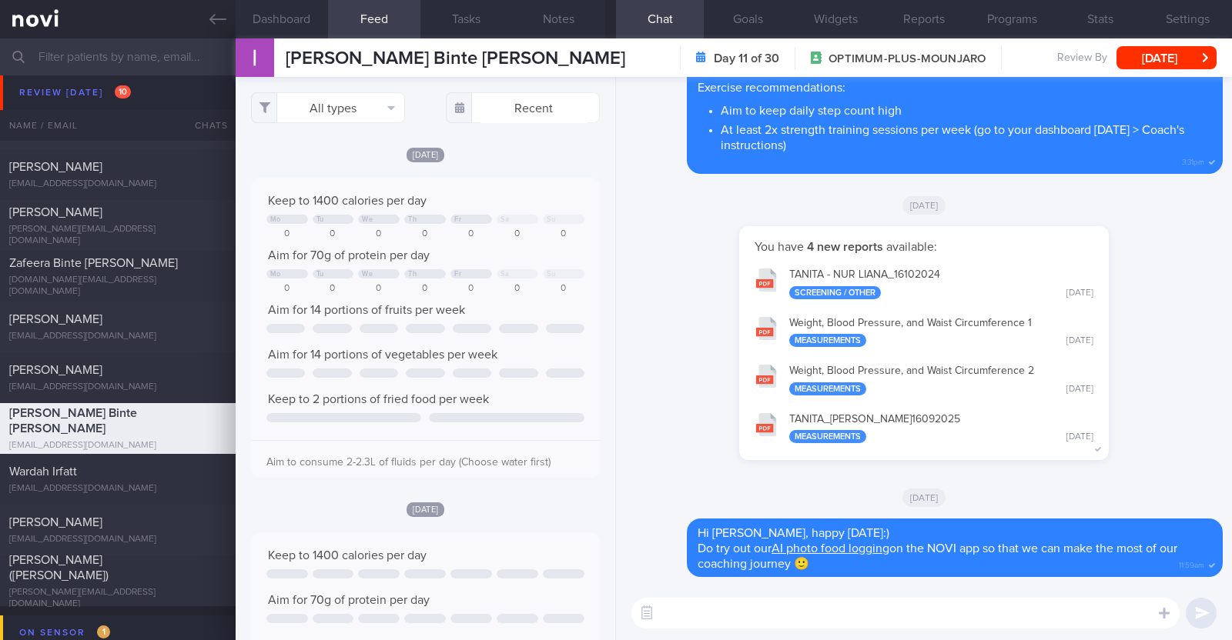
click at [716, 617] on textarea at bounding box center [905, 613] width 548 height 31
type textarea "Hi Liana, how have you been?"
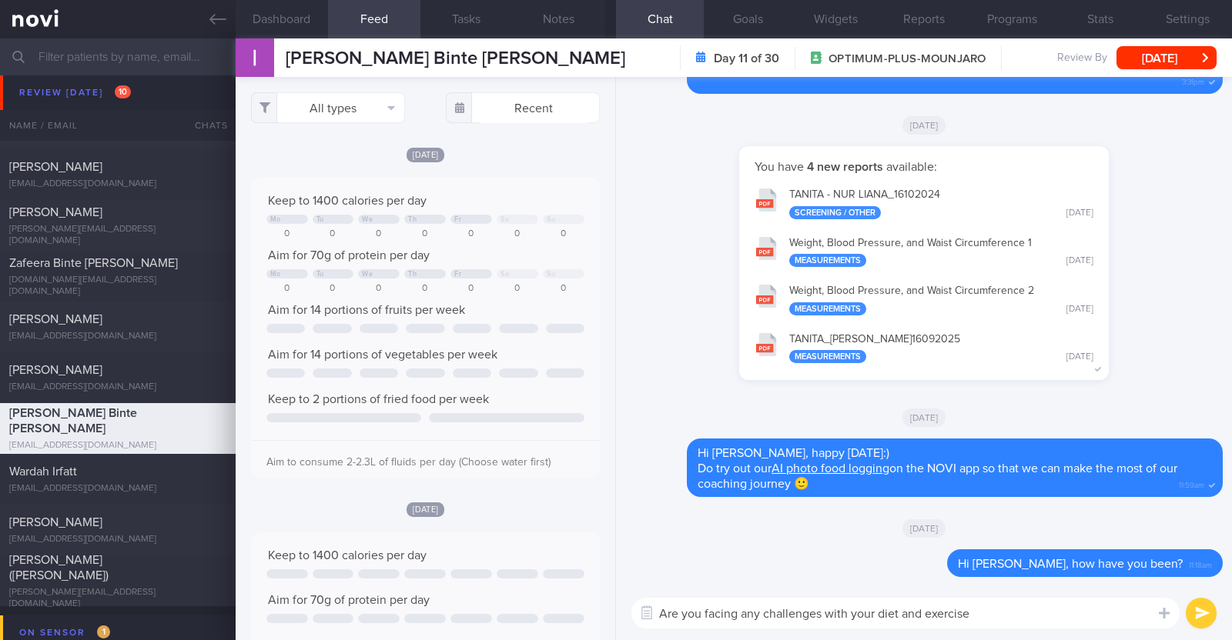
type textarea "Are you facing any challenges with your diet and exercise?"
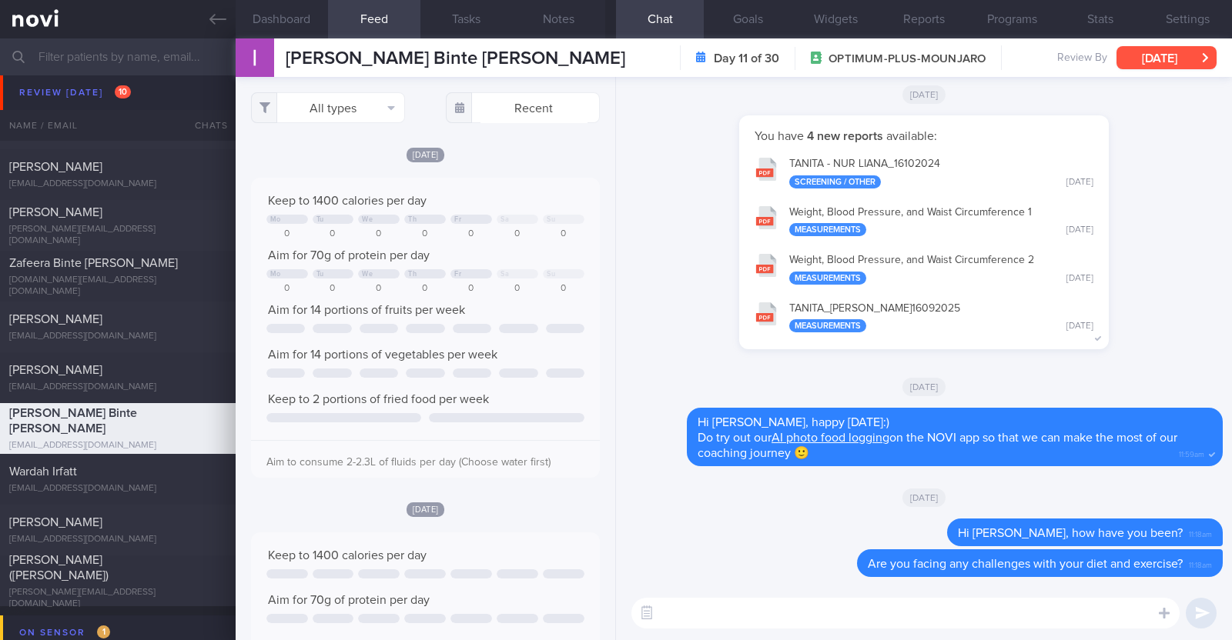
click at [1148, 52] on button "[DATE]" at bounding box center [1166, 57] width 100 height 23
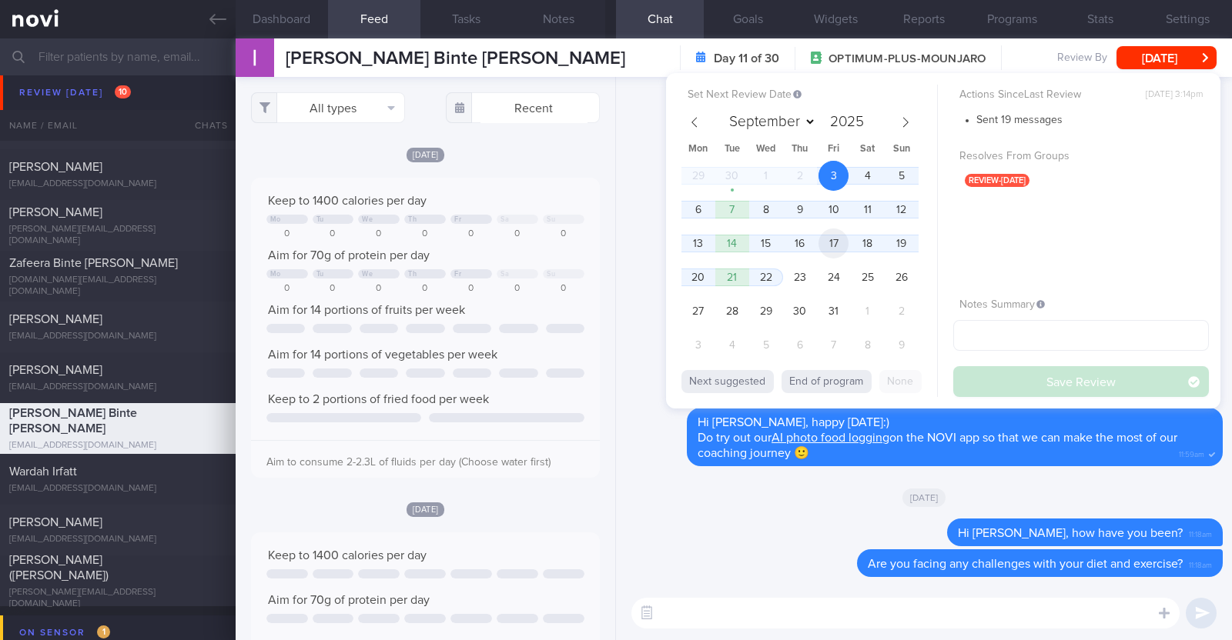
click at [839, 239] on span "17" at bounding box center [833, 244] width 30 height 30
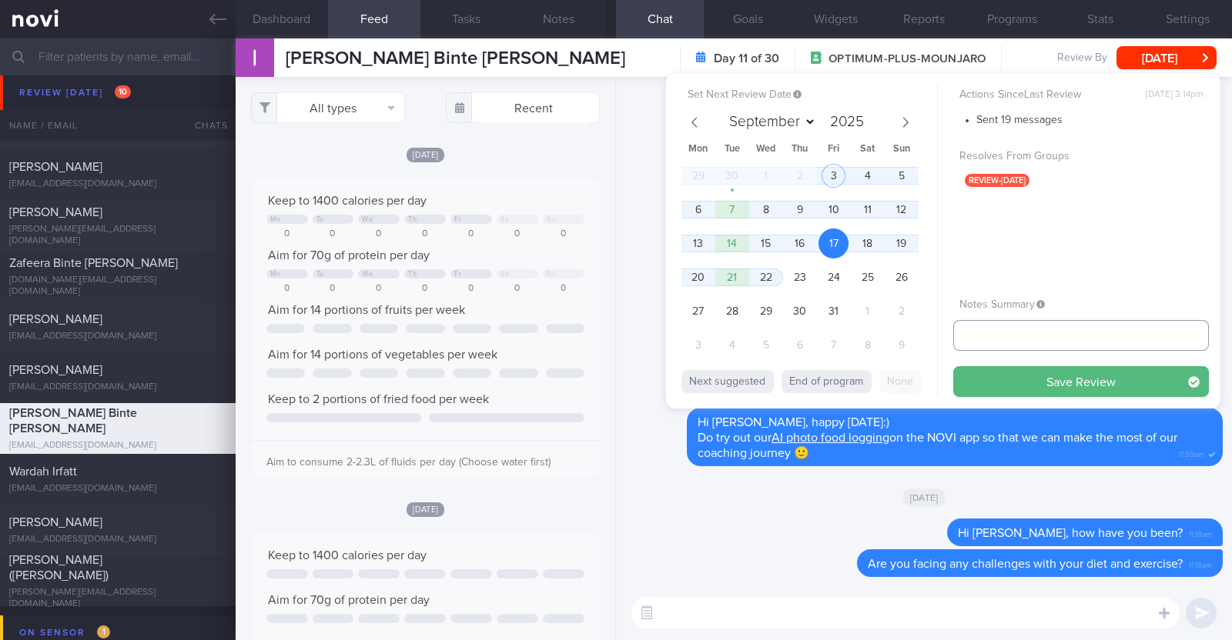
click at [985, 338] on input "text" at bounding box center [1081, 335] width 256 height 31
type input "R/v 17/10"
click at [1012, 375] on button "Save Review" at bounding box center [1081, 381] width 256 height 31
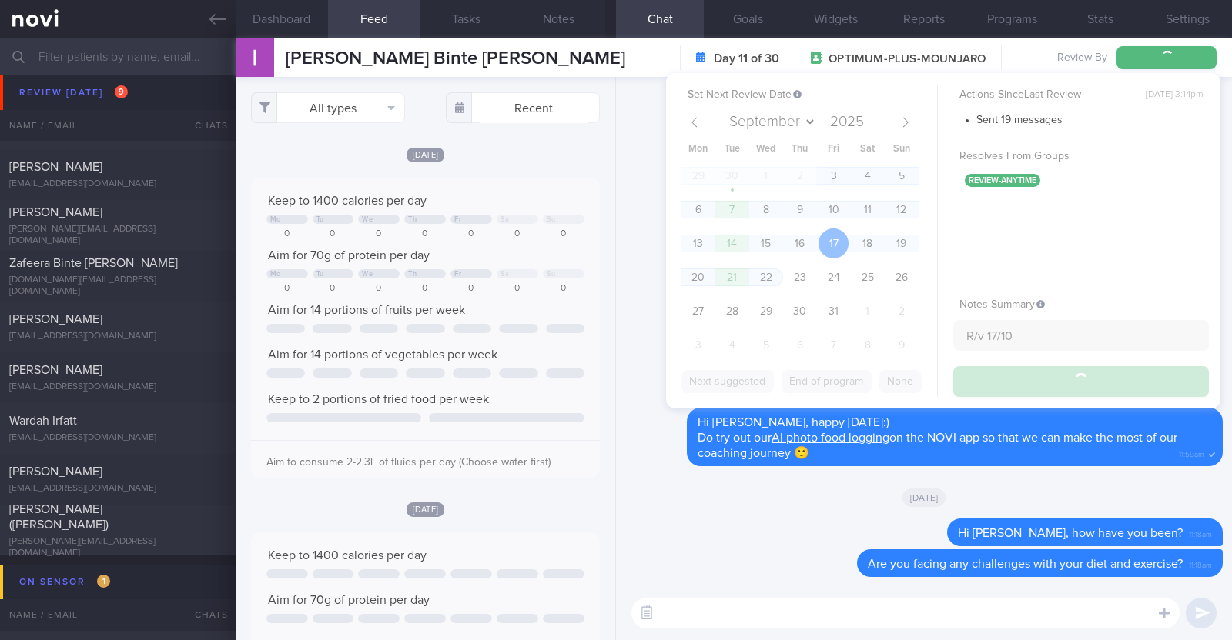
type input "R/v 17/10"
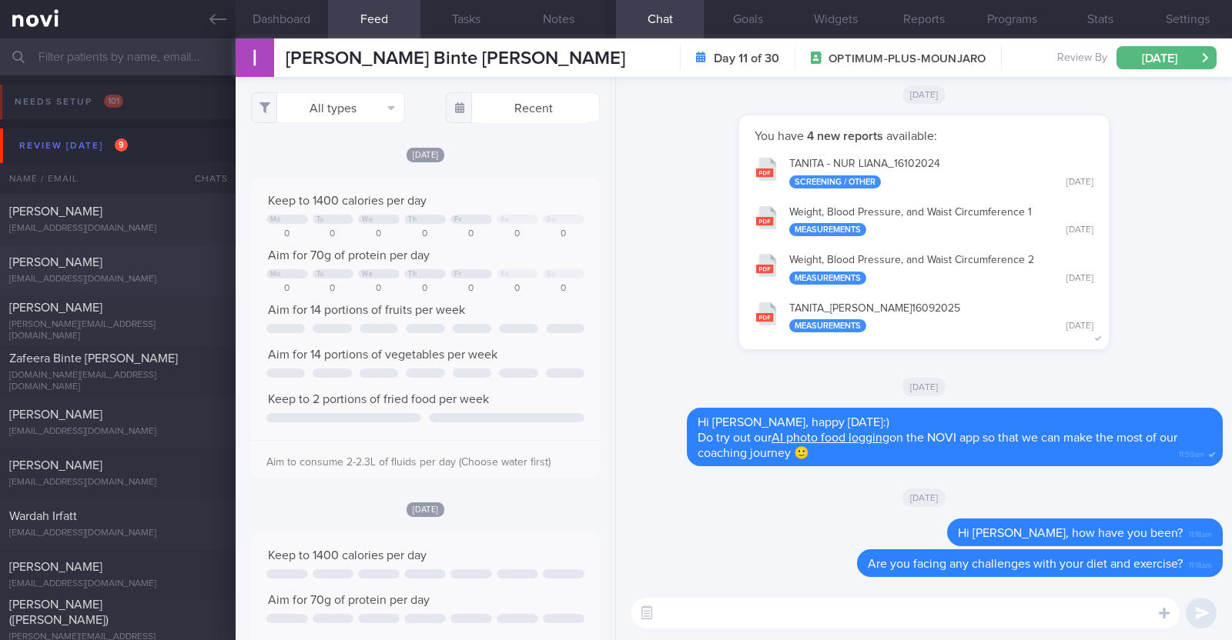
click at [162, 262] on div "[PERSON_NAME]" at bounding box center [115, 262] width 213 height 15
type textarea "31F Comorbidities: PCOS (diagnosed at 13 years) Medication: [MEDICAL_DATA] ([ME…"
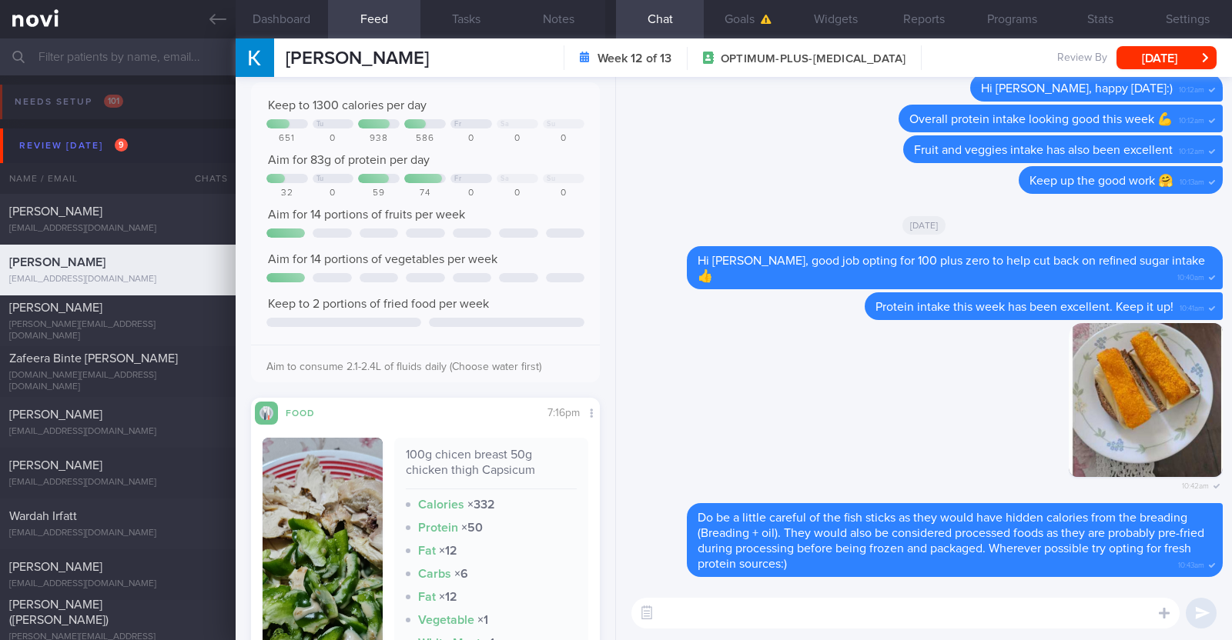
scroll to position [192, 0]
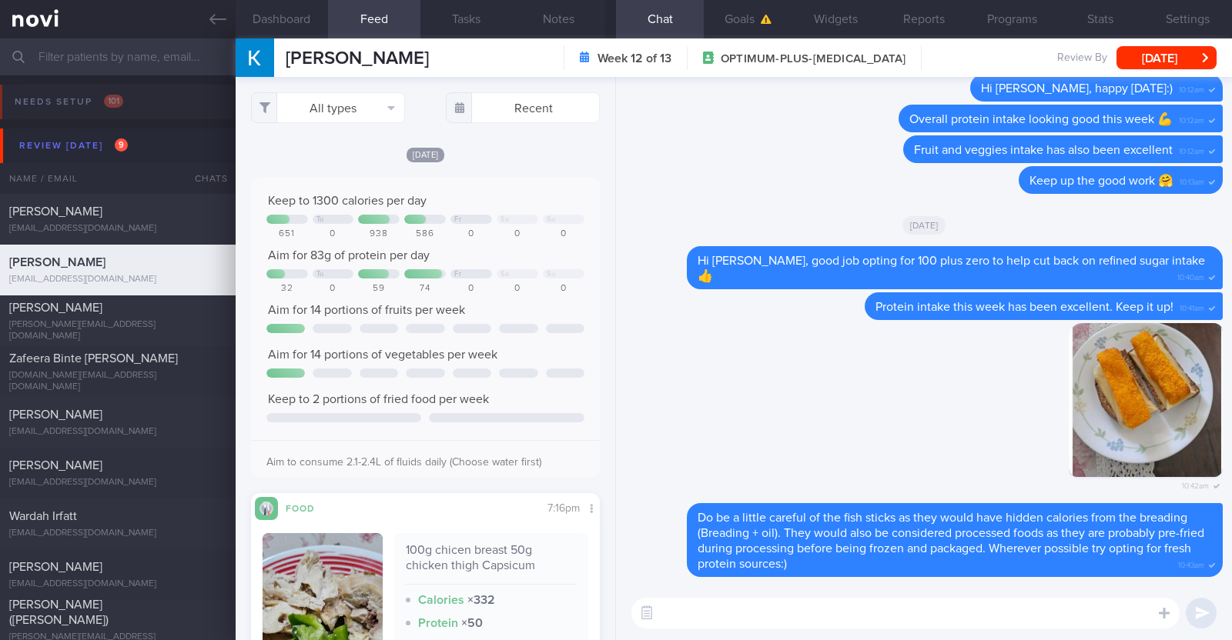
select select "9"
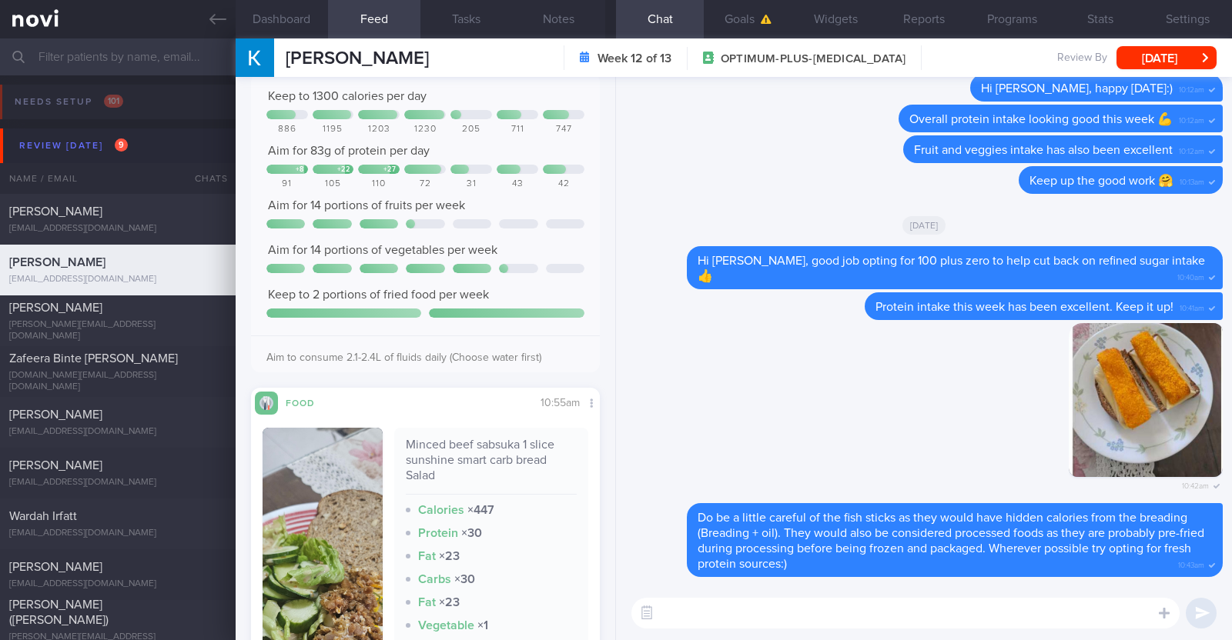
scroll to position [2213, 0]
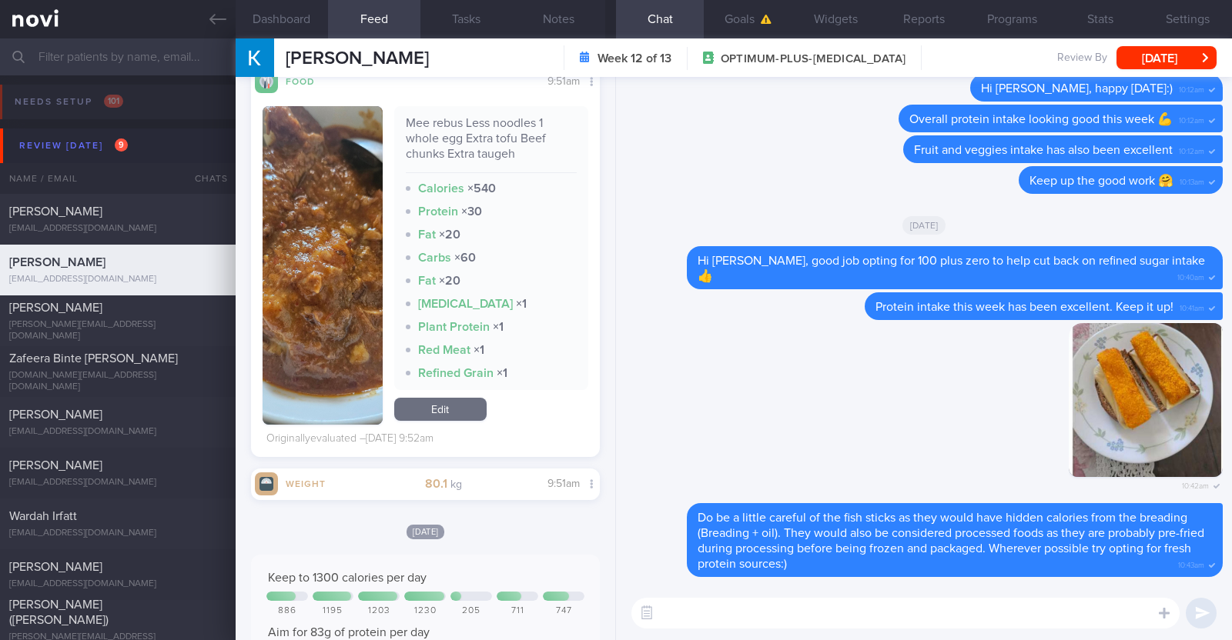
click at [772, 614] on textarea at bounding box center [905, 613] width 548 height 31
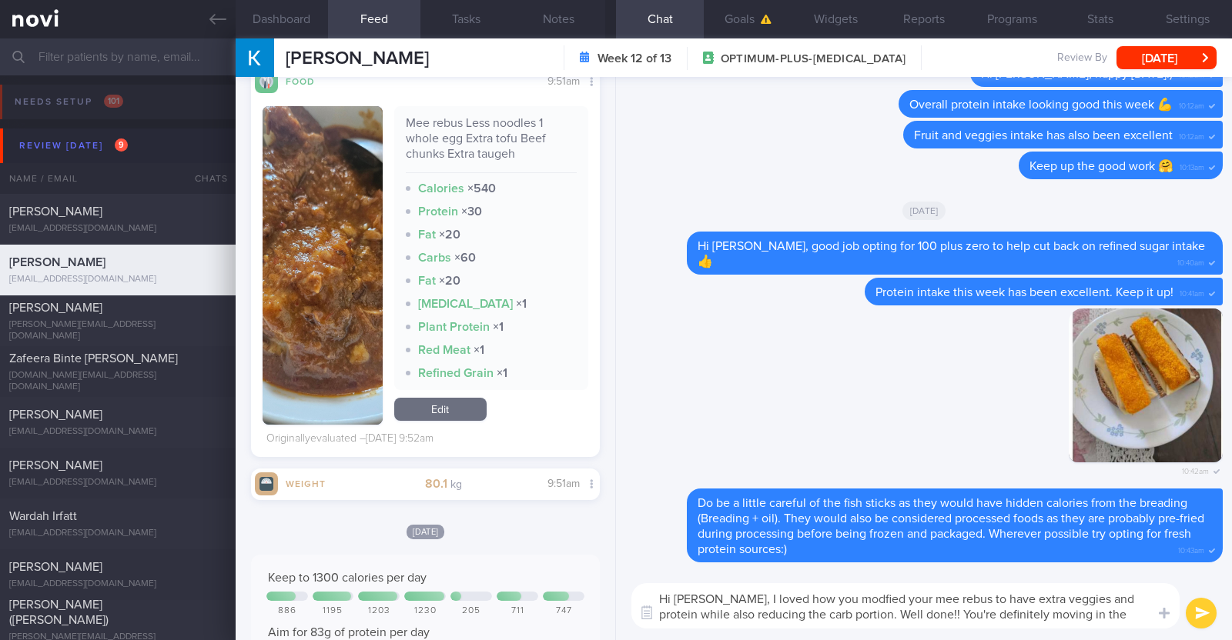
scroll to position [0, 0]
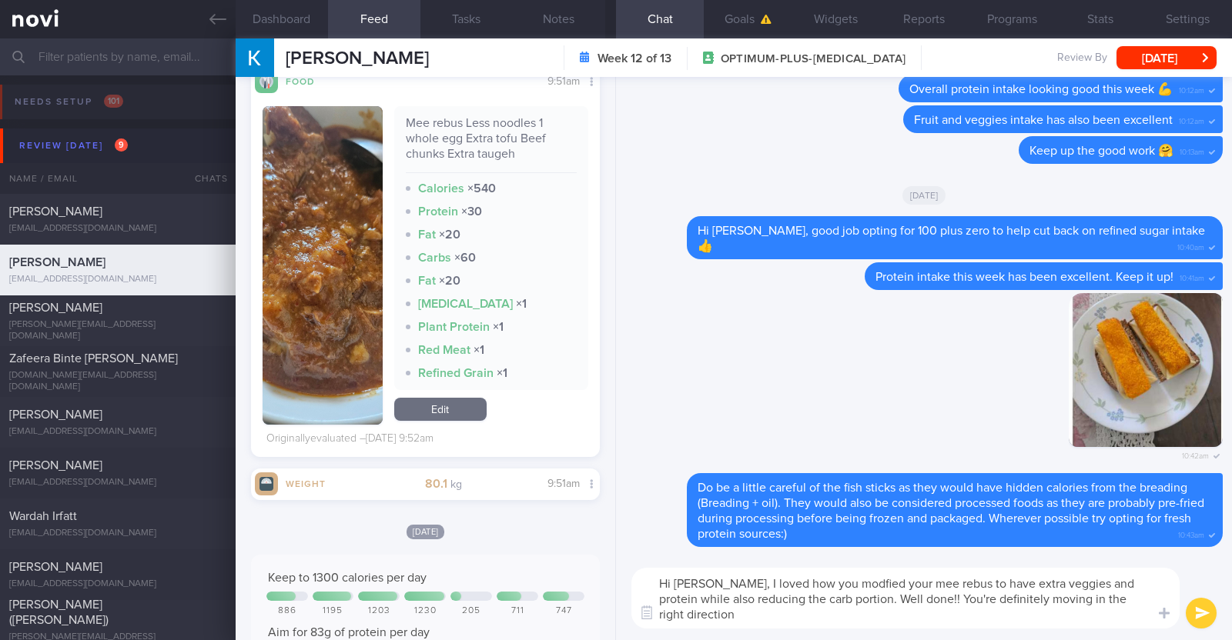
paste textarea "👍"
type textarea "Hi [PERSON_NAME], I loved how you modfied your mee rebus to have extra veggies …"
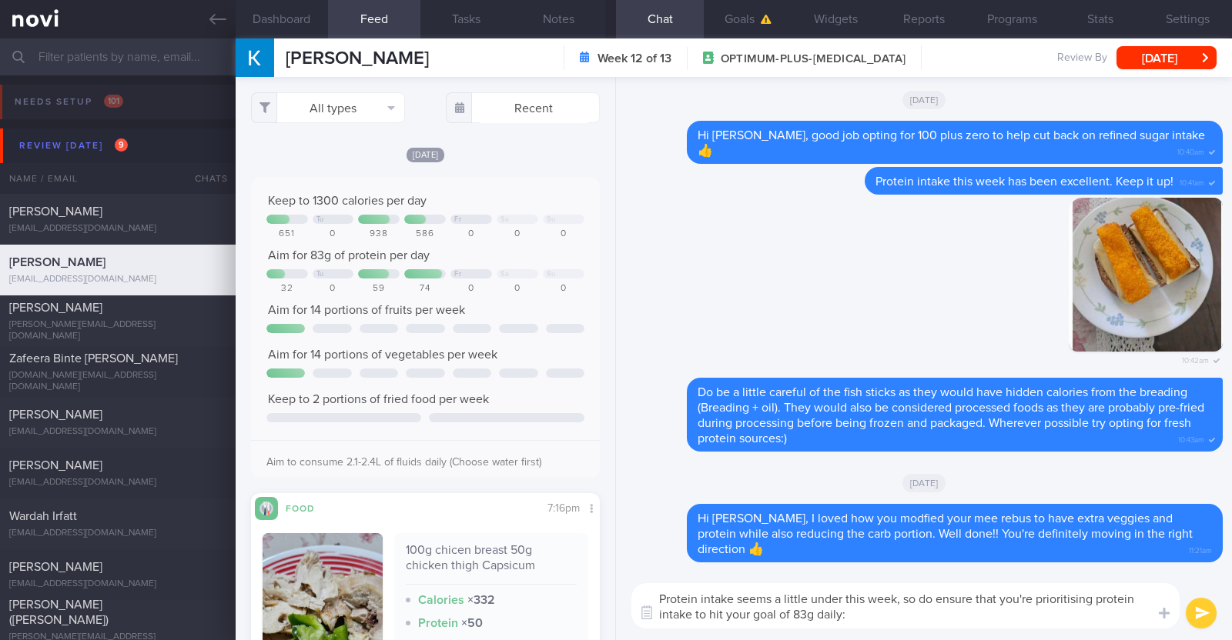
type textarea "Protein intake seems a little under this week, so do ensure that you're priorit…"
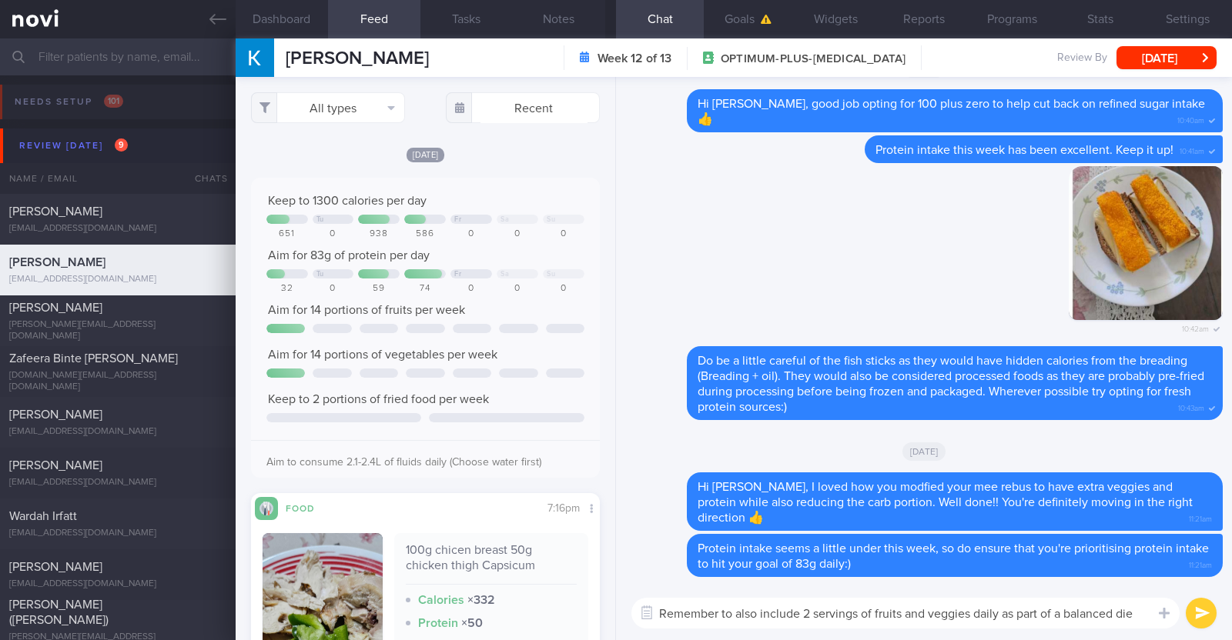
type textarea "Remember to also include 2 servings of fruits and veggies daily as part of a ba…"
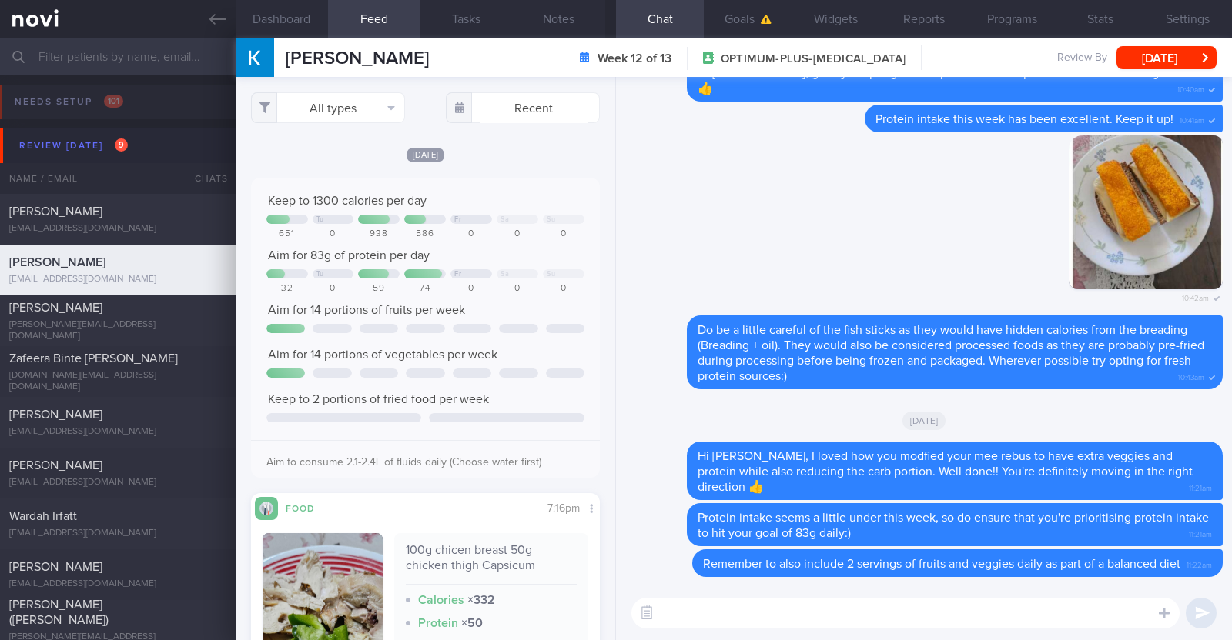
click at [713, 610] on textarea at bounding box center [905, 613] width 548 height 31
paste textarea "just want to let you know that I will be on leave from [DATE]-[DATE]. During th…"
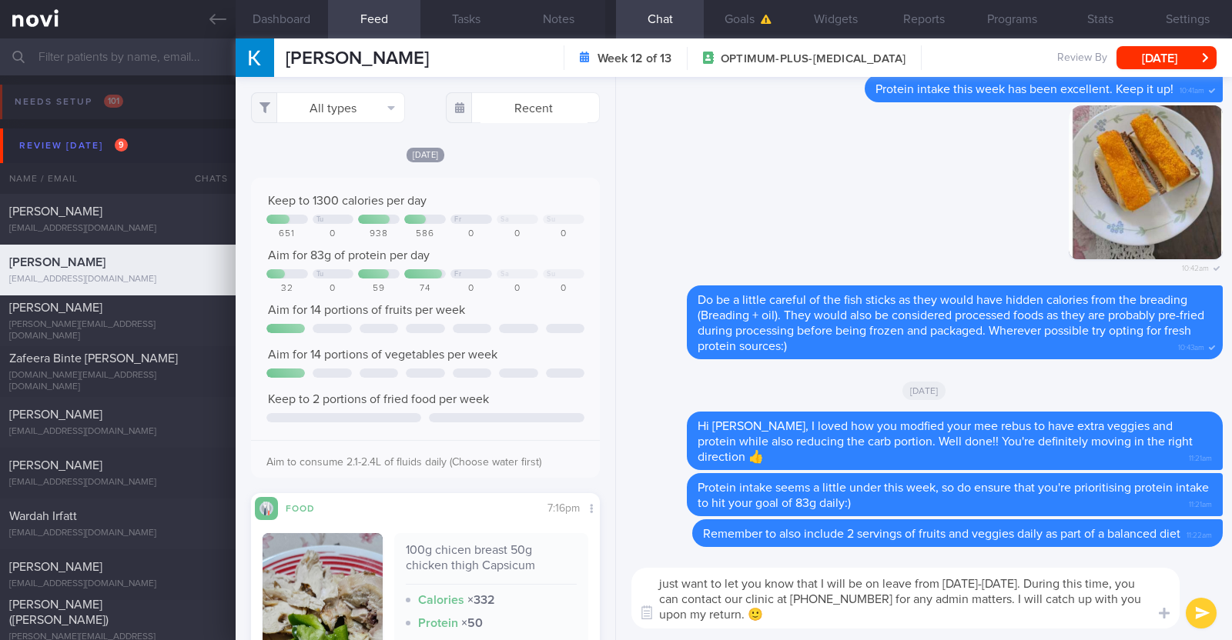
click at [653, 586] on textarea "just want to let you know that I will be on leave from [DATE]-[DATE]. During th…" at bounding box center [905, 598] width 548 height 61
type textarea "I also just want to let you know that I will be on leave from [DATE]-[DATE]. Du…"
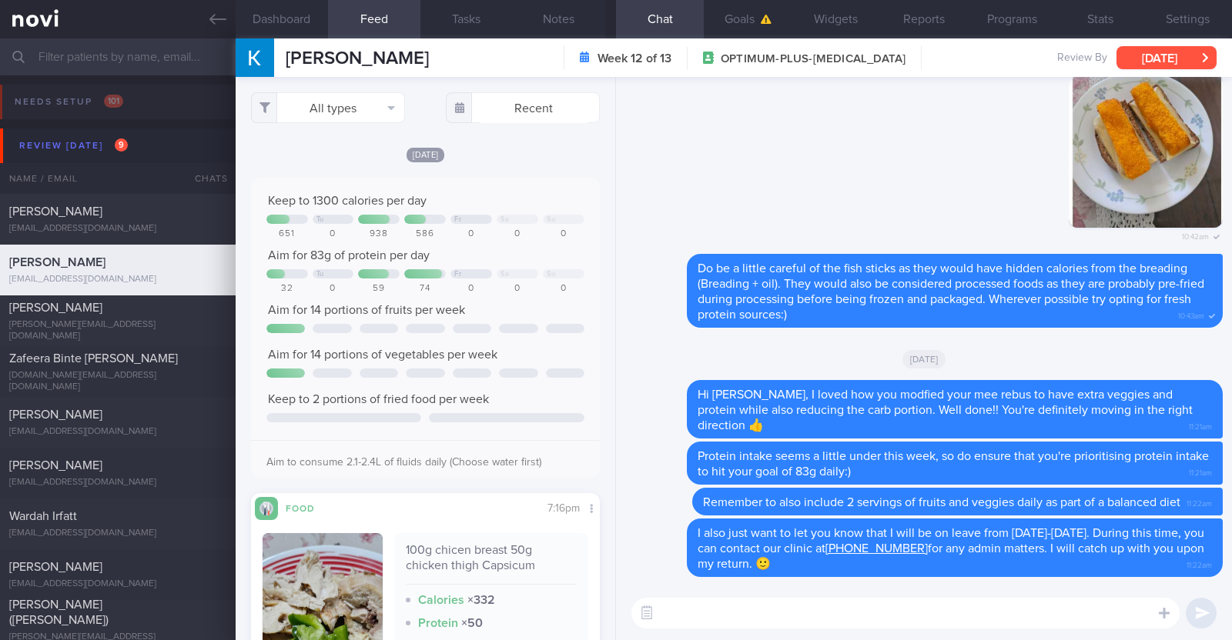
click at [1186, 58] on button "[DATE]" at bounding box center [1166, 57] width 100 height 23
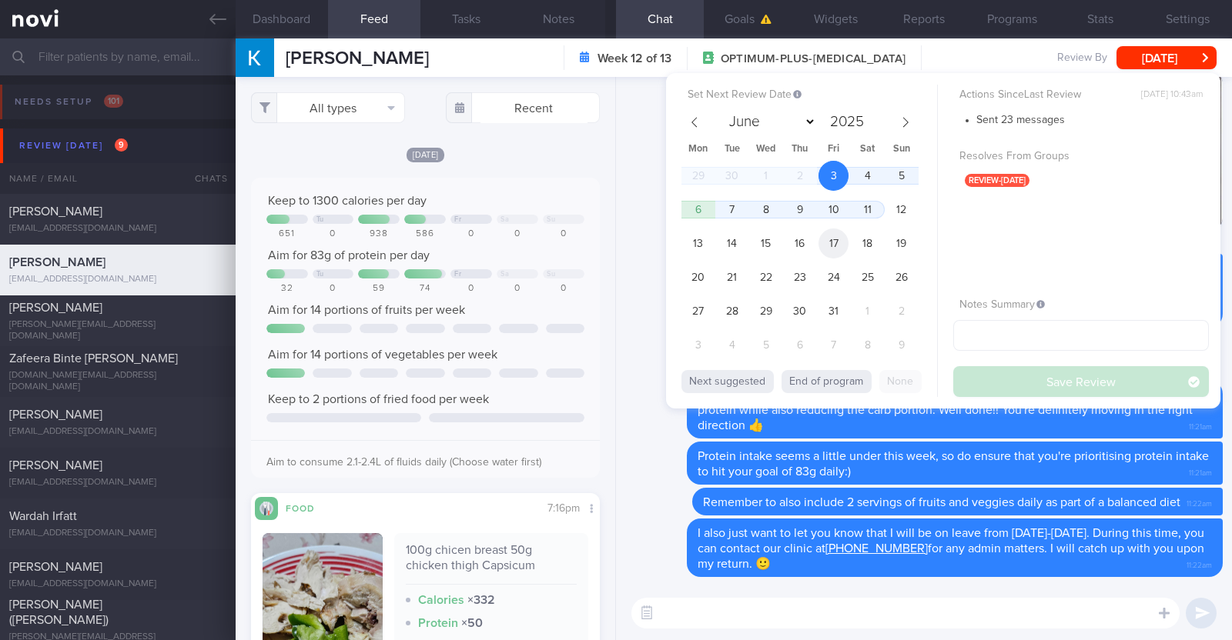
click at [835, 236] on span "17" at bounding box center [833, 244] width 30 height 30
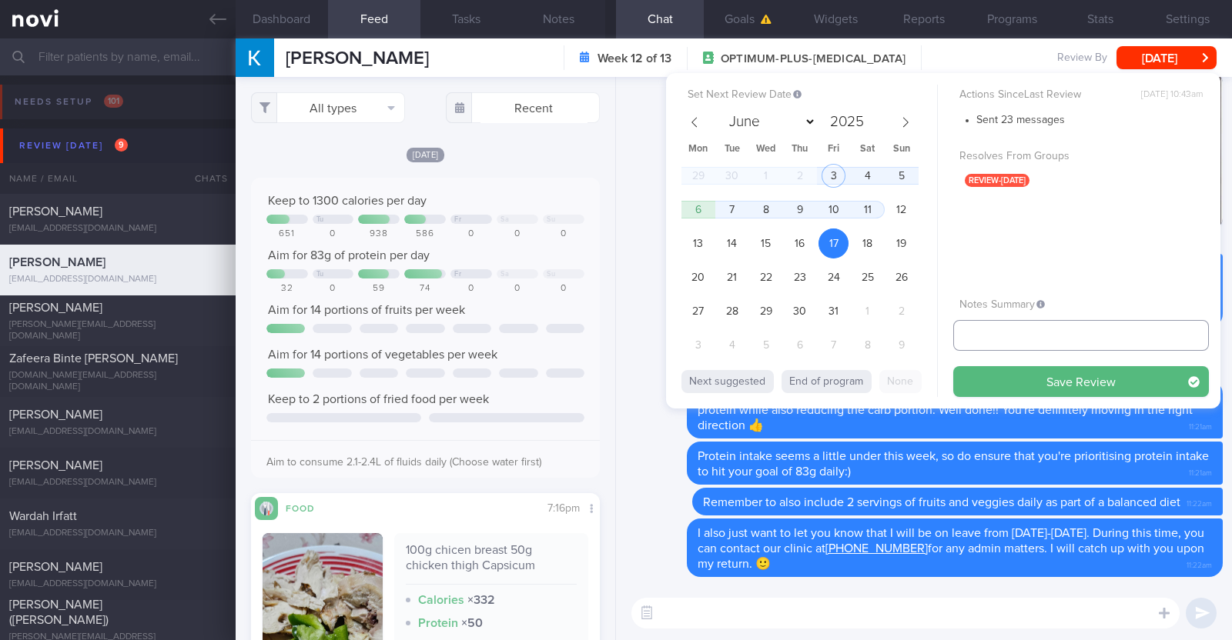
click at [993, 342] on input "text" at bounding box center [1081, 335] width 256 height 31
type input "R/v 17/10"
click at [989, 370] on button "Save Review" at bounding box center [1081, 381] width 256 height 31
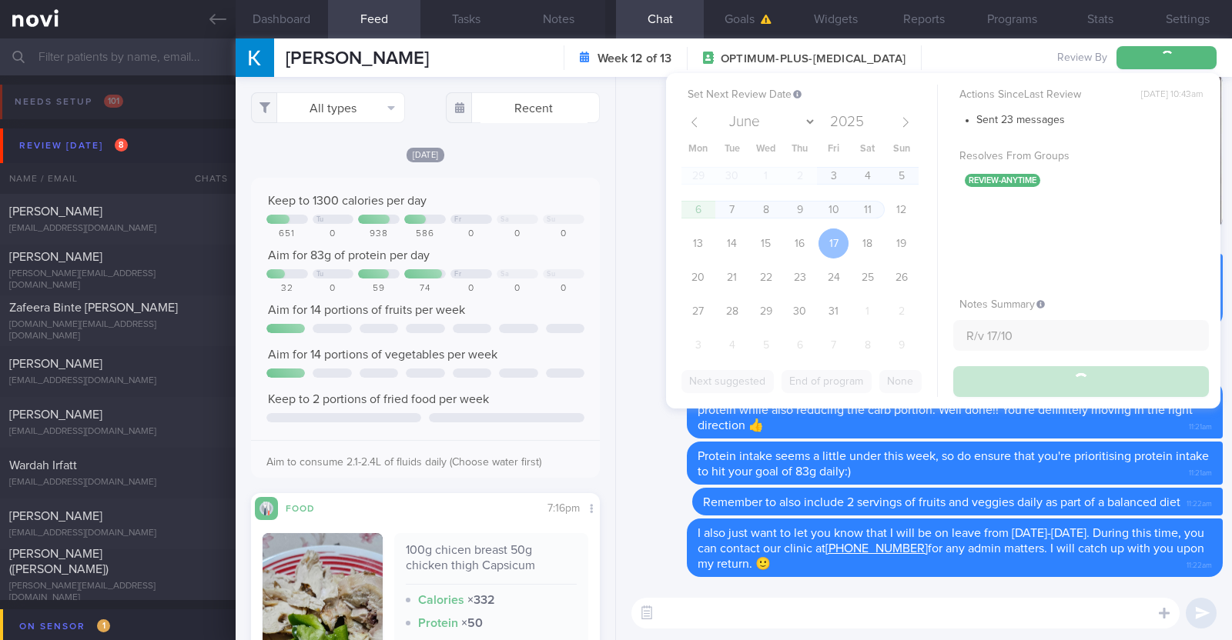
type input "R/v 17/10"
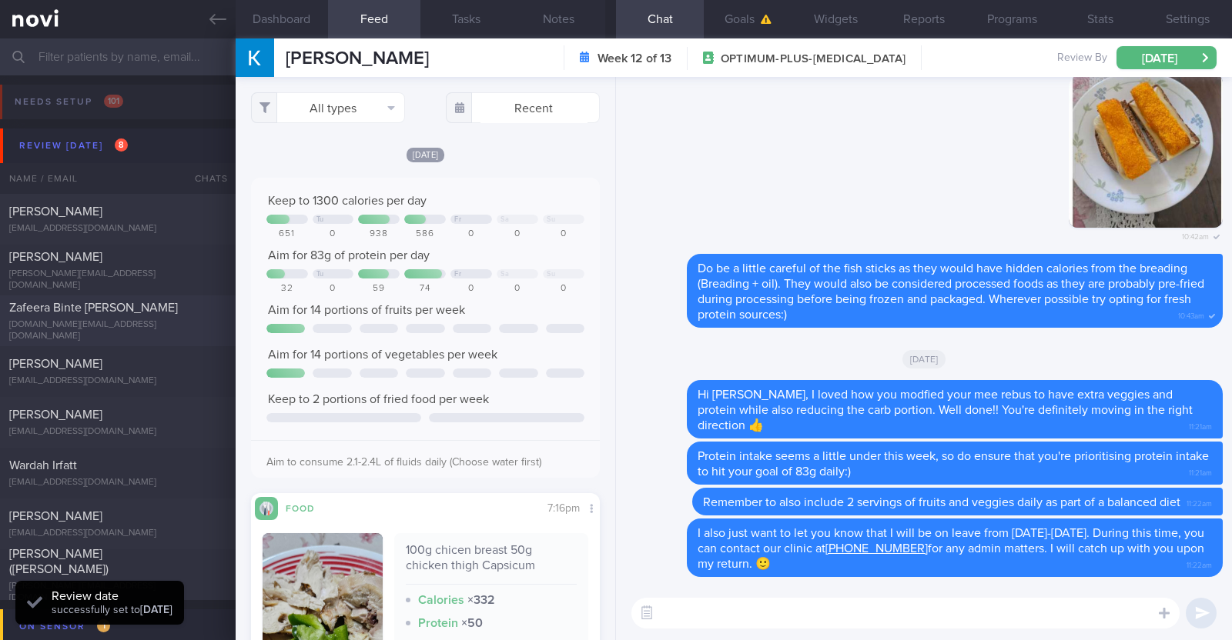
click at [81, 304] on div "Zafeera Binte [PERSON_NAME] [DOMAIN_NAME][EMAIL_ADDRESS][DOMAIN_NAME] [DATE] [D…" at bounding box center [616, 321] width 1232 height 51
type input "R/v with Dr [DATE]."
type textarea "43F Comorbidities: 1. [MEDICAL_DATA] - diagnosed in [DATE] 2. Mild [MEDICAL_DAT…"
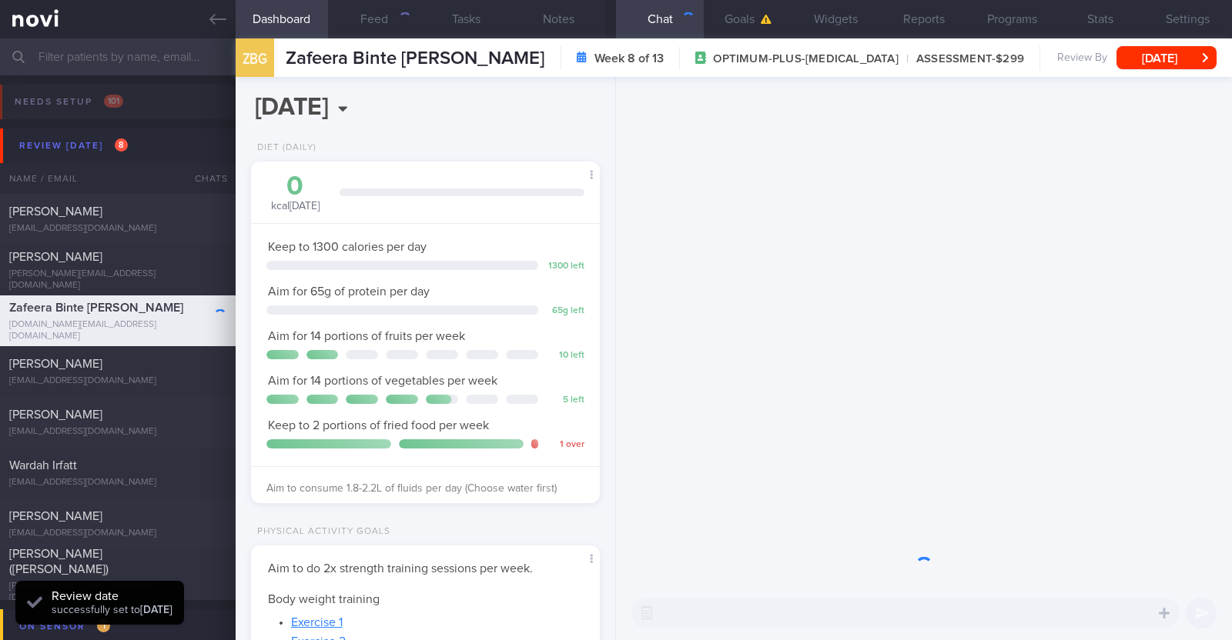
scroll to position [175, 306]
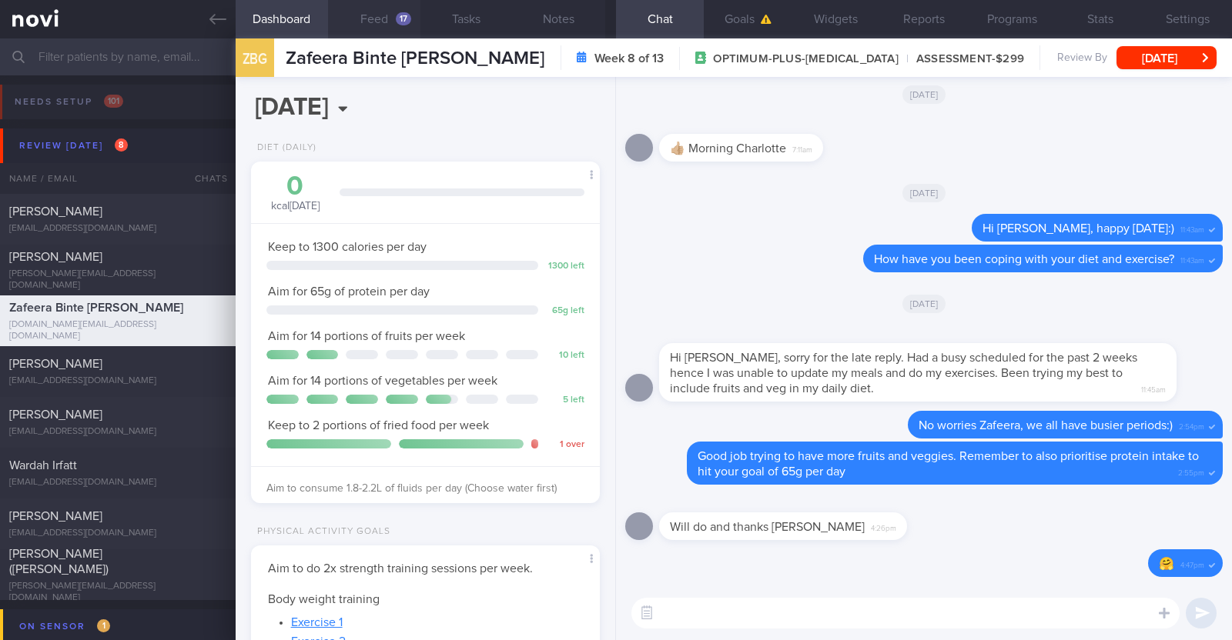
click at [381, 16] on button "Feed 17" at bounding box center [374, 19] width 92 height 38
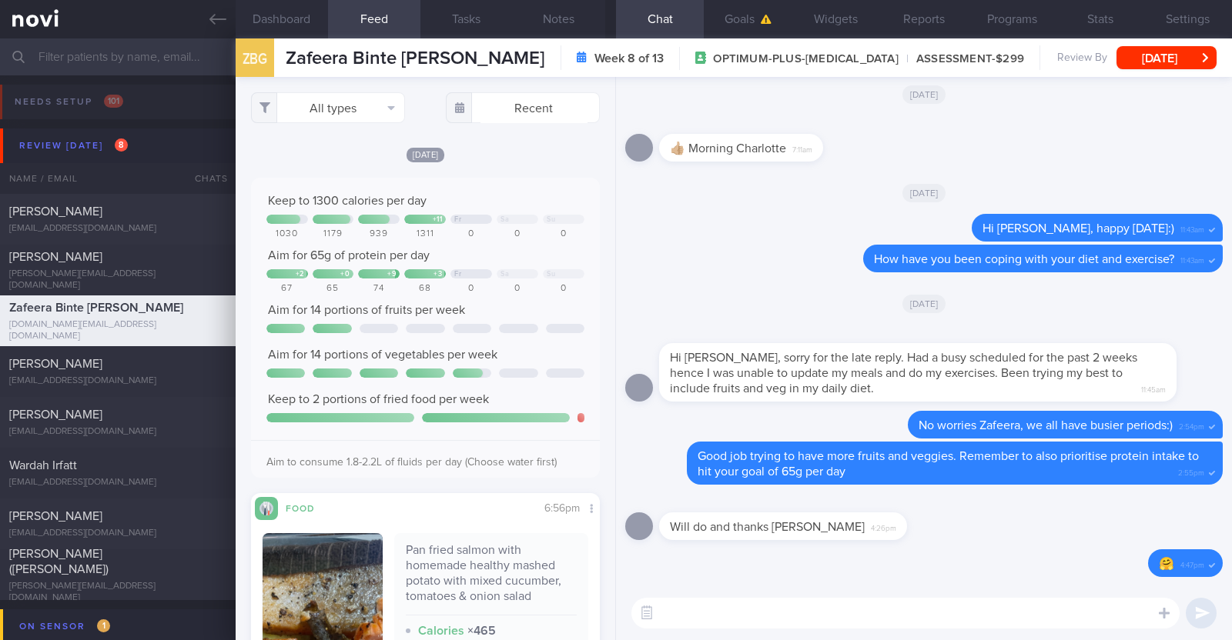
click at [528, 193] on div "Keep to 1300 calories per day" at bounding box center [425, 200] width 318 height 15
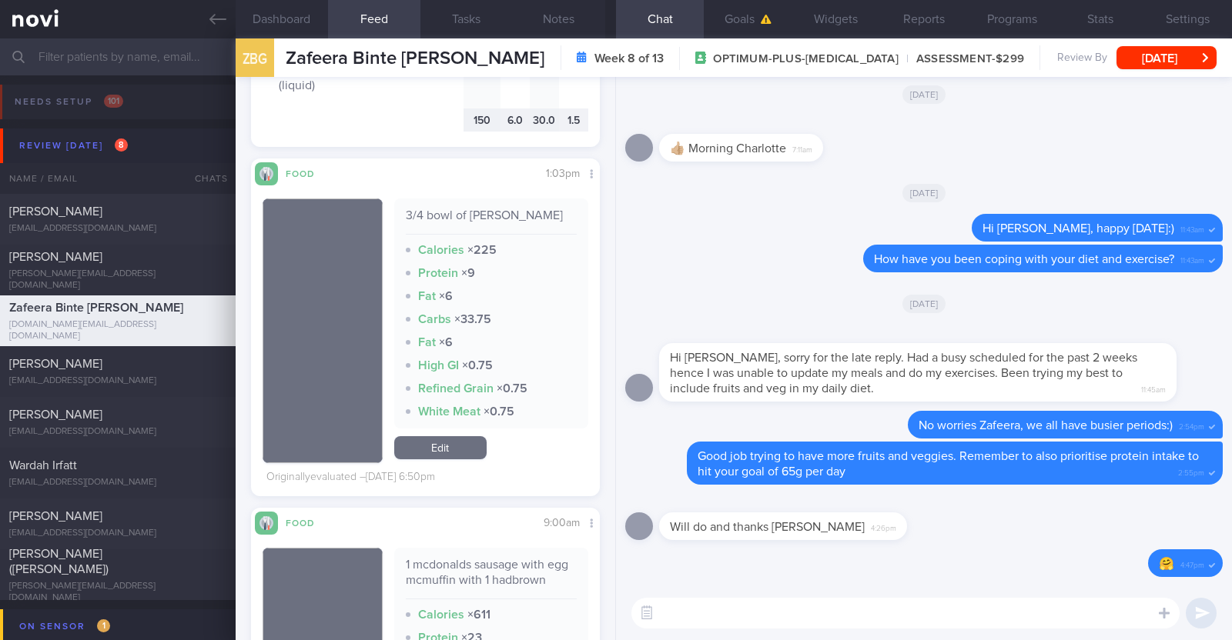
scroll to position [3272, 0]
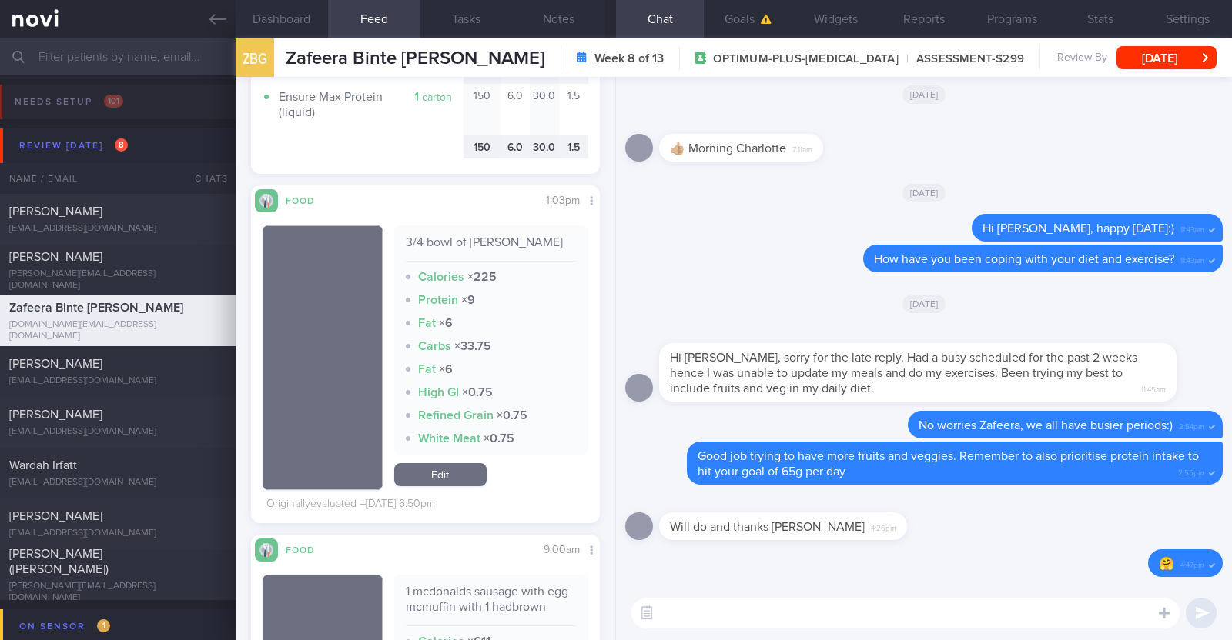
click at [749, 598] on textarea at bounding box center [905, 613] width 548 height 31
type textarea "Hi [PERSON_NAME], great job staying active over the week"
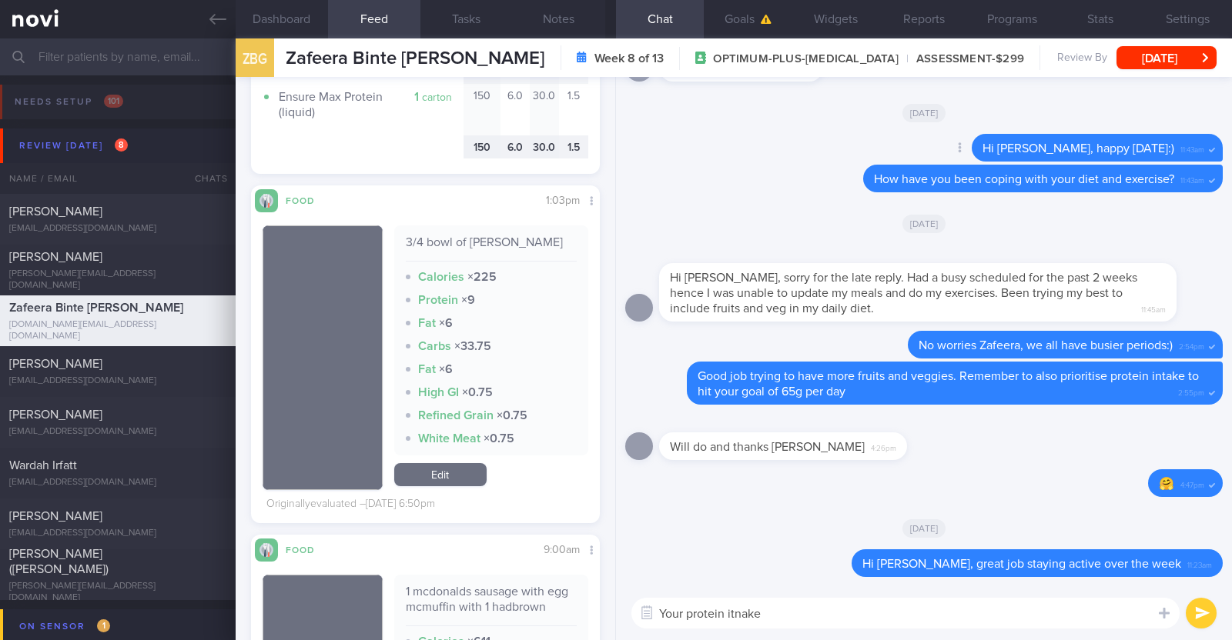
drag, startPoint x: 749, startPoint y: 610, endPoint x: 840, endPoint y: 149, distance: 469.2
click at [840, 149] on div "Delete Hi [PERSON_NAME], happy [DATE]:) 11:43am" at bounding box center [923, 149] width 597 height 31
type textarea "Your protein intake this week has also been marvelous! Keep up the good work :)"
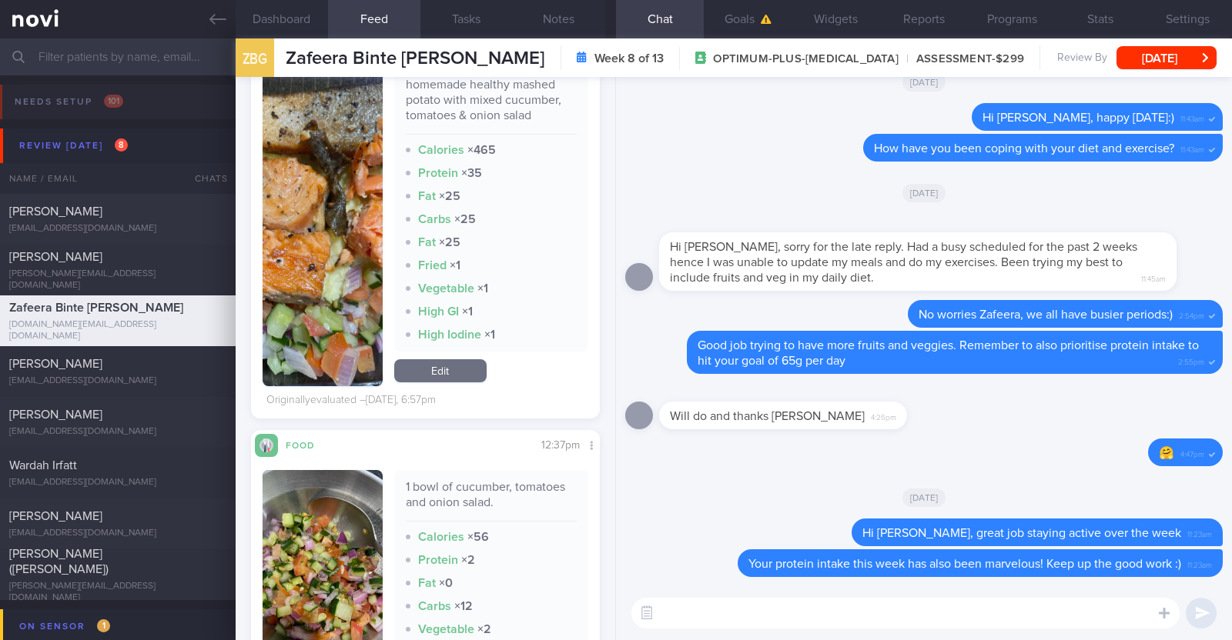
scroll to position [0, 0]
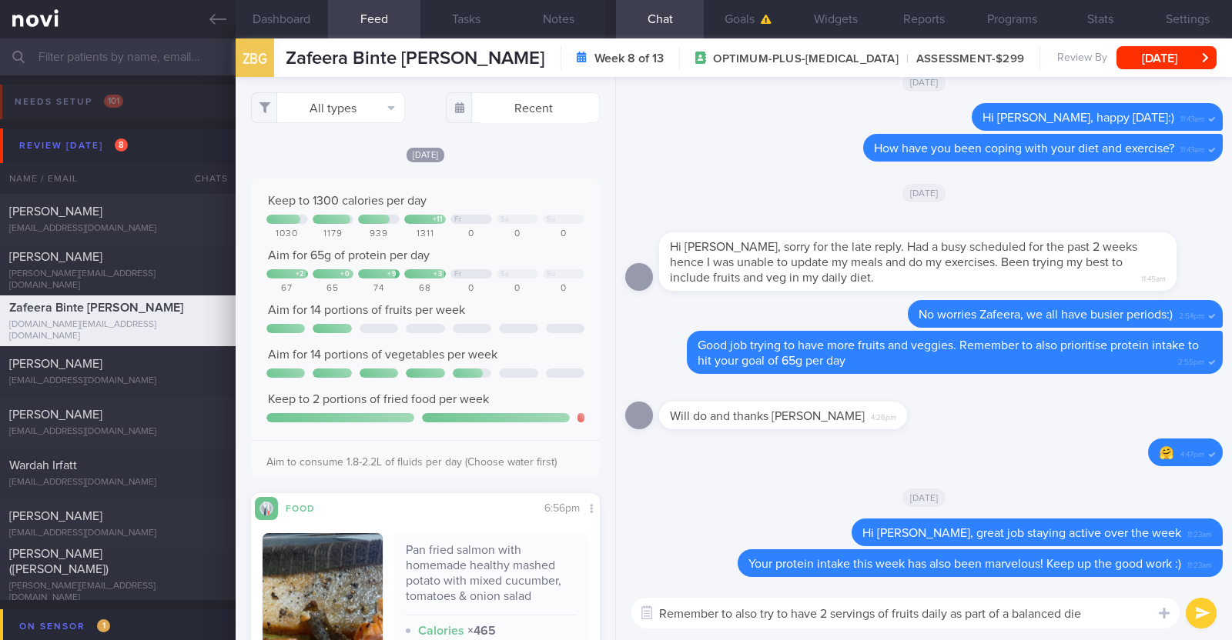
type textarea "Remember to also try to have 2 servings of fruits daily as part of a balanced d…"
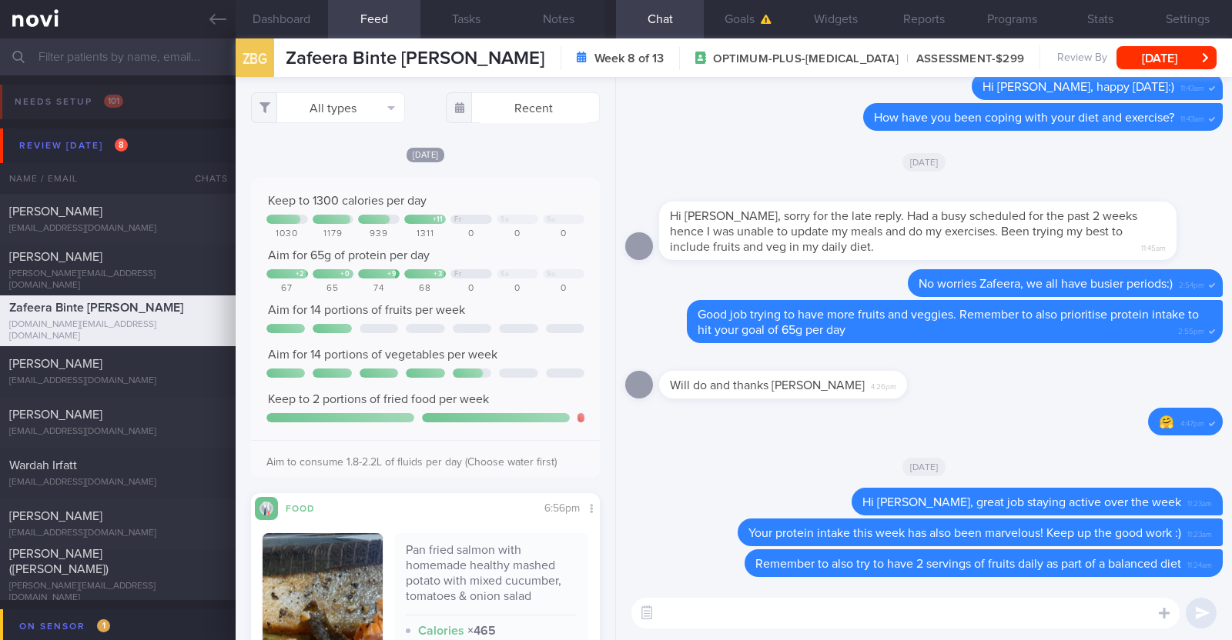
paste textarea "just want to let you know that I will be on leave from [DATE]-[DATE]. During th…"
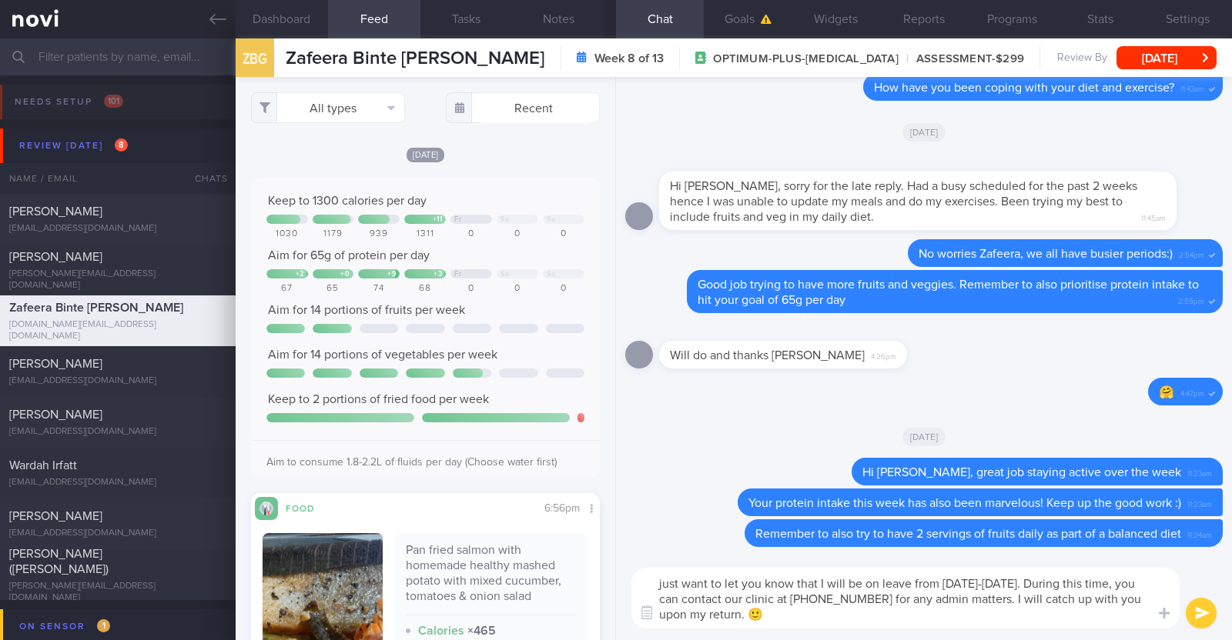
click at [662, 590] on textarea "just want to let you know that I will be on leave from [DATE]-[DATE]. During th…" at bounding box center [905, 598] width 548 height 61
type textarea "I also just want to let you know that I will be on leave from [DATE]-[DATE]. Du…"
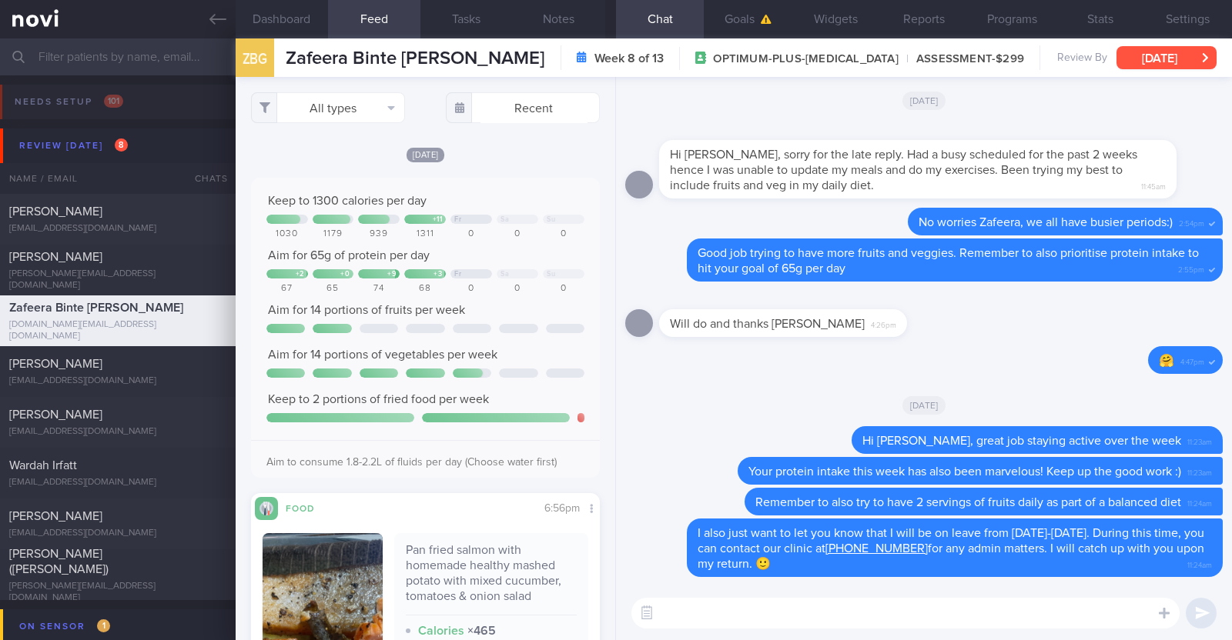
click at [1140, 46] on button "[DATE]" at bounding box center [1166, 57] width 100 height 23
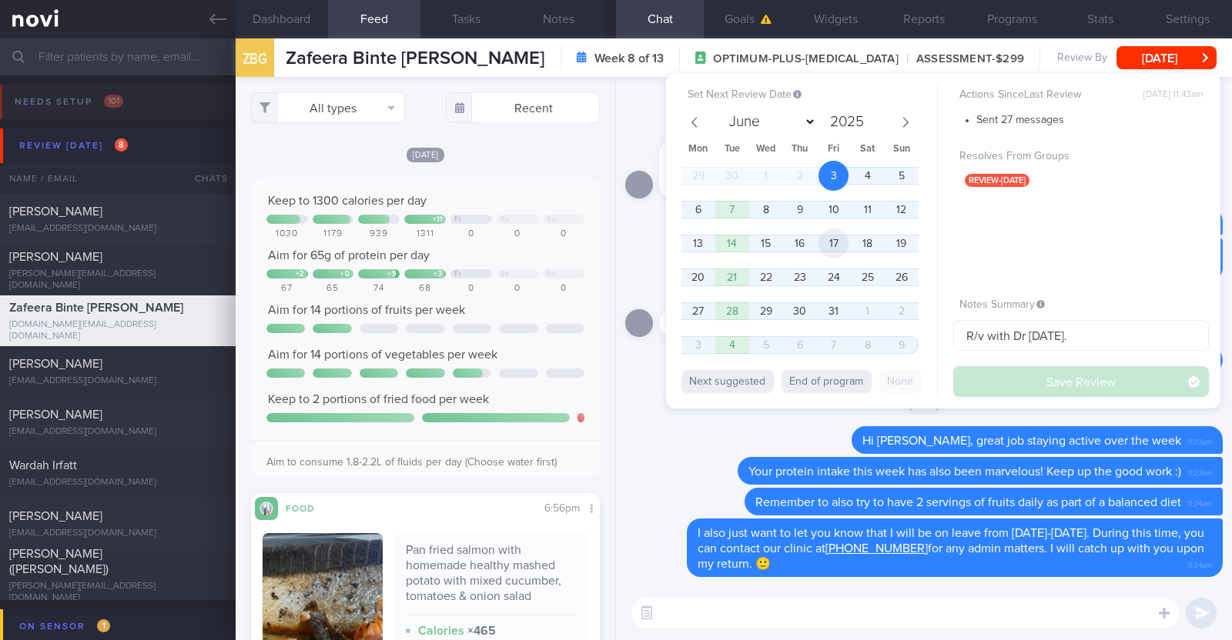
click at [844, 238] on span "17" at bounding box center [833, 244] width 30 height 30
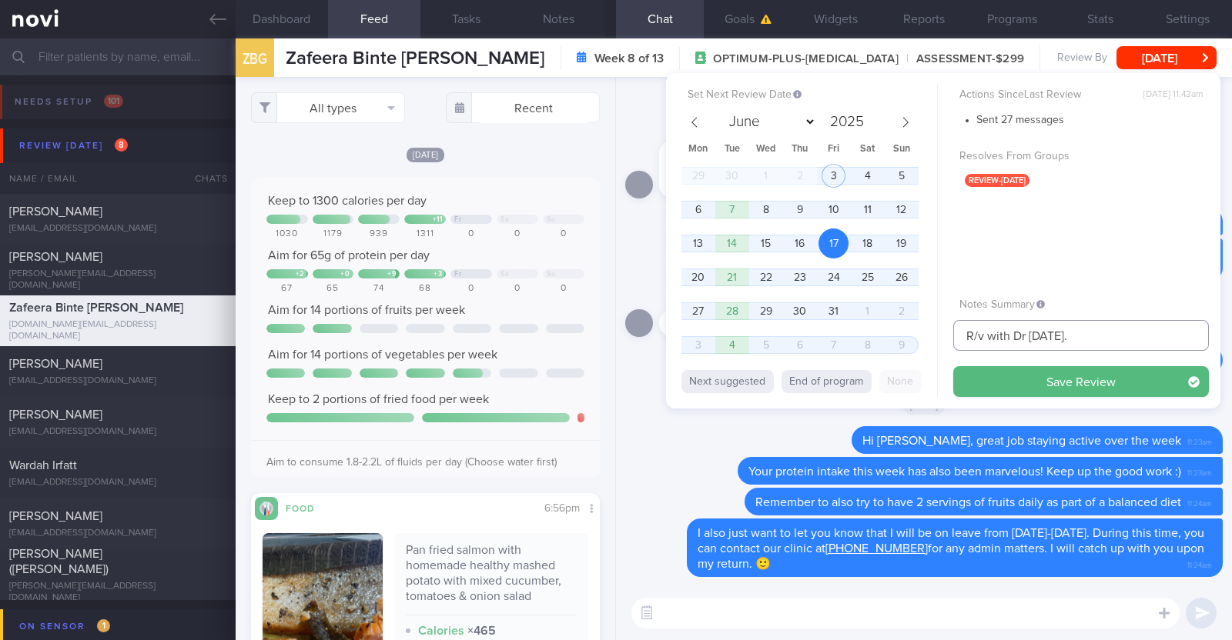
click at [1088, 333] on input "R/v with Dr SA 30/9." at bounding box center [1081, 335] width 256 height 31
type input "R/v with Dr SA 30/9. R/v 17/10"
click at [1084, 383] on button "Save Review" at bounding box center [1081, 381] width 256 height 31
type input "R/v with Dr SA 30/9. R/v 17/10"
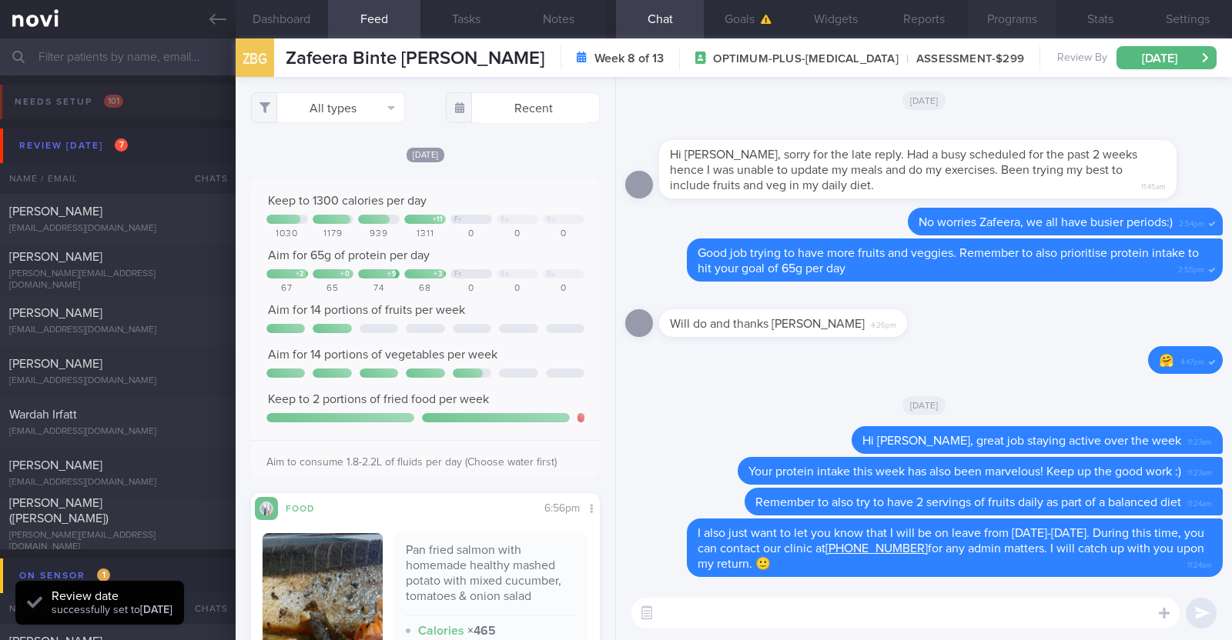
click at [997, 28] on button "Programs" at bounding box center [1012, 19] width 88 height 38
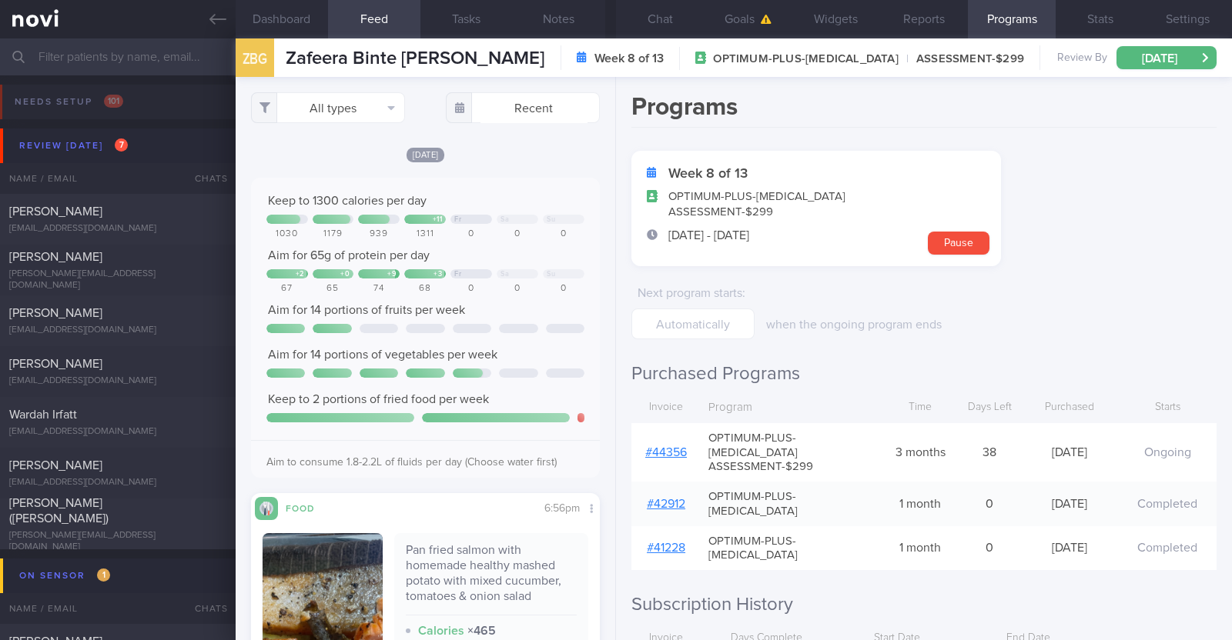
click at [676, 446] on link "# 44356" at bounding box center [666, 452] width 42 height 12
click at [550, 13] on button "Notes" at bounding box center [559, 19] width 92 height 38
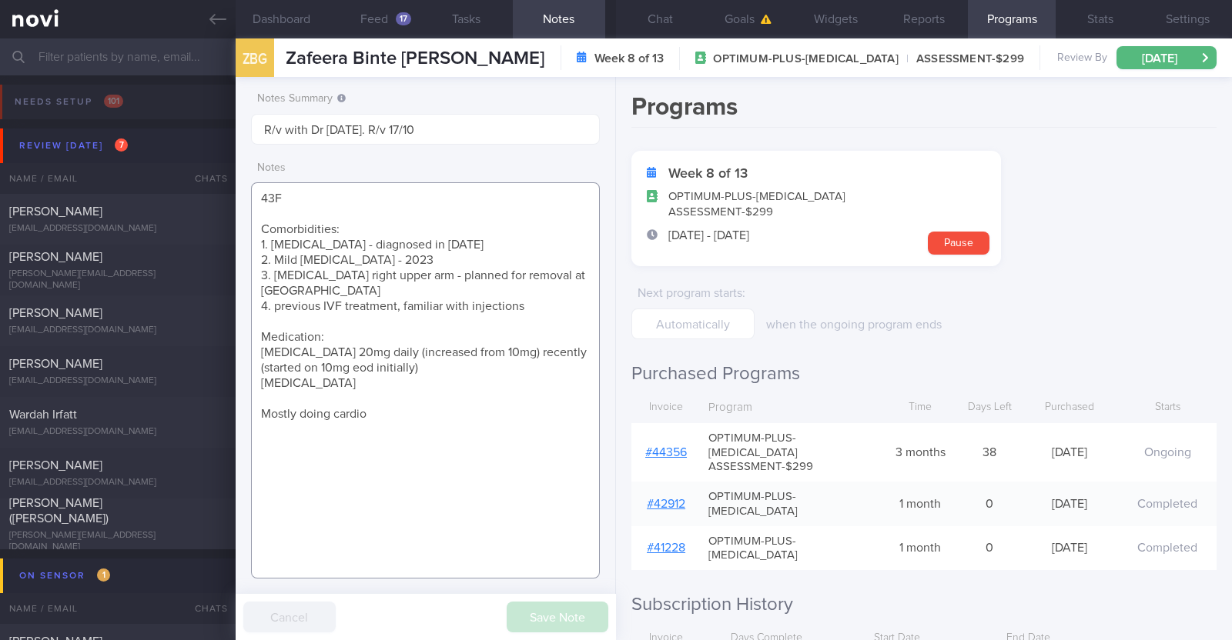
click at [342, 380] on textarea "43F Comorbidities: 1. Hypercholesterolemia - diagnosed in 2018 2. Mild asthma -…" at bounding box center [425, 380] width 349 height 396
paste textarea "1mg weekly"
click at [386, 381] on textarea "43F Comorbidities: 1. Hypercholesterolemia - diagnosed in 2018 2. Mild asthma -…" at bounding box center [425, 380] width 349 height 396
click at [335, 380] on textarea "43F Comorbidities: 1. Hypercholesterolemia - diagnosed in 2018 2. Mild asthma -…" at bounding box center [425, 380] width 349 height 396
drag, startPoint x: 376, startPoint y: 378, endPoint x: 233, endPoint y: 382, distance: 142.5
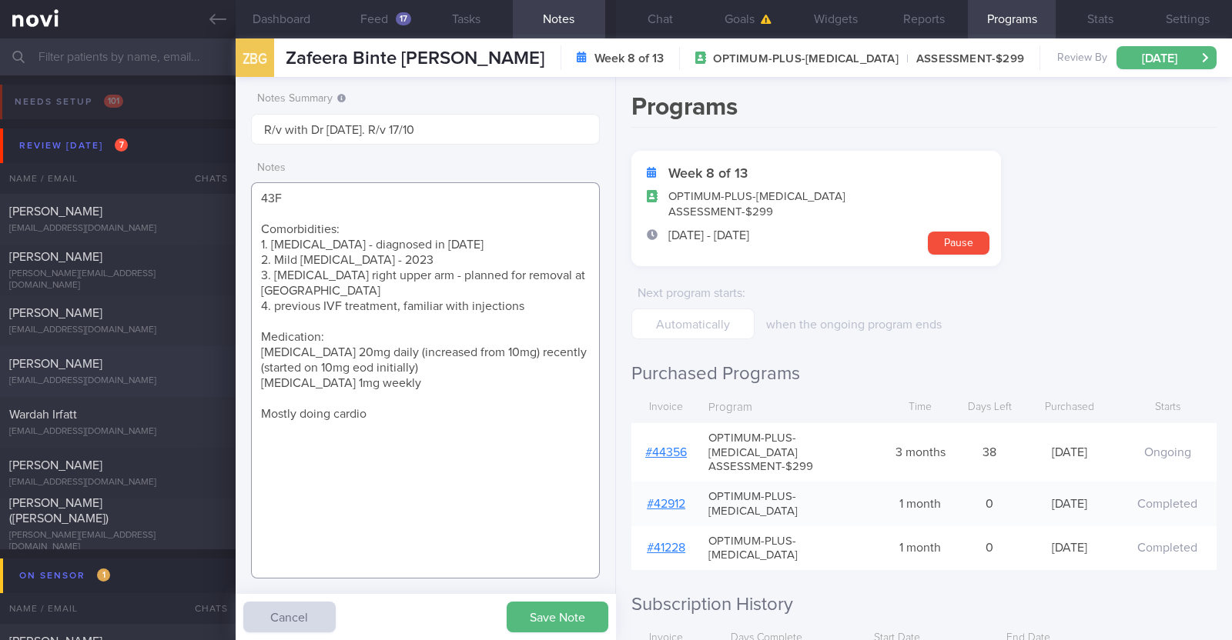
click at [233, 382] on div "Patients New Users Coaches Assigned patients Assigned patients All active patie…" at bounding box center [616, 339] width 1232 height 602
type textarea "43F Comorbidities: 1. Hypercholesterolemia - diagnosed in 2018 2. Mild asthma -…"
click at [532, 620] on button "Save Note" at bounding box center [558, 617] width 102 height 31
click at [1076, 283] on form "Week 8 of 13 OPTIMUM-PLUS-WEGOVY ASSESSMENT-$299 12 Aug - 9 Nov Pause Next prog…" at bounding box center [923, 245] width 585 height 189
drag, startPoint x: 375, startPoint y: 125, endPoint x: 239, endPoint y: 122, distance: 136.3
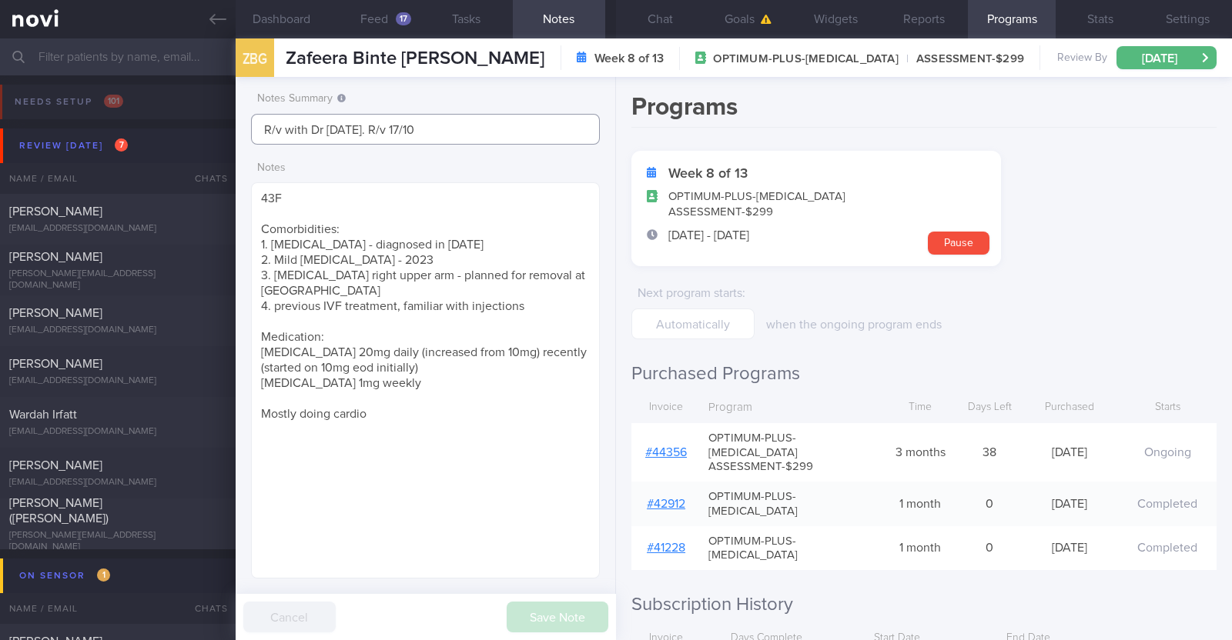
click at [239, 122] on div "Notes Summary R/v with Dr SA 30/9. R/v 17/10 Notes 43F Comorbidities: 1. Hyperc…" at bounding box center [426, 358] width 380 height 563
type input "R/v 17/10"
click at [563, 623] on button "Save Note" at bounding box center [558, 617] width 102 height 31
click at [127, 274] on div "[PERSON_NAME][EMAIL_ADDRESS][DOMAIN_NAME]" at bounding box center [117, 280] width 217 height 23
type input "r/v with [PERSON_NAME] 17/10. r/v 3/10"
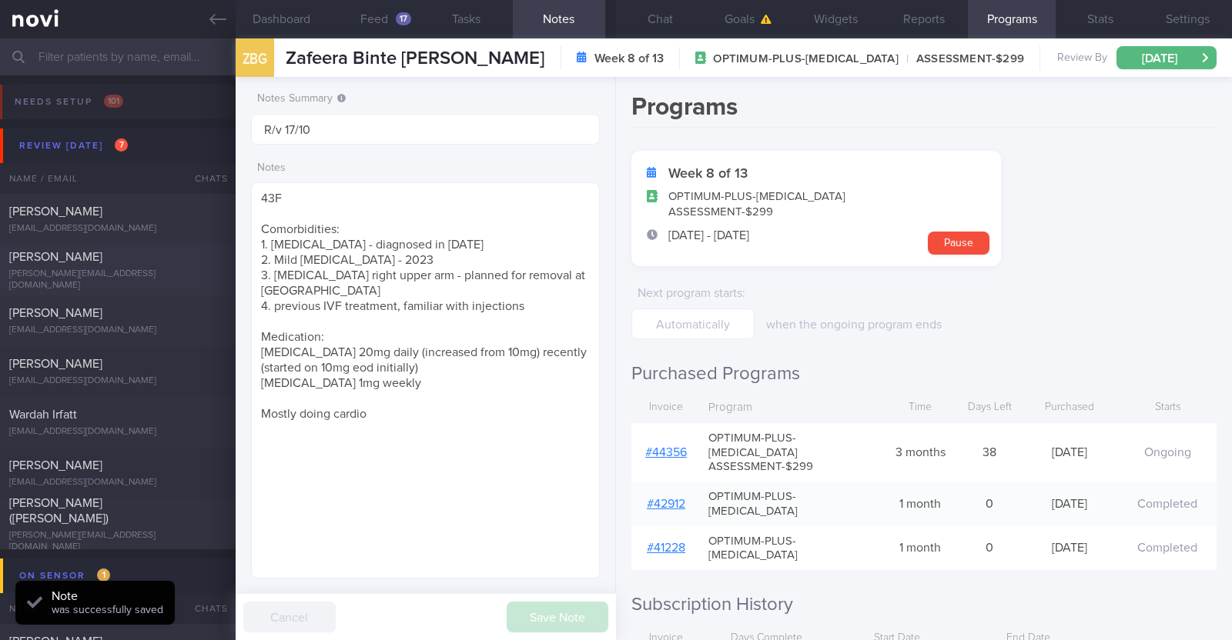
type input "r/v with [PERSON_NAME] 17/10. r/v 3/10"
type textarea "40F Comorbidities: [MEDICAL_DATA] Hx of [MEDICAL_DATA] - no hx of complications…"
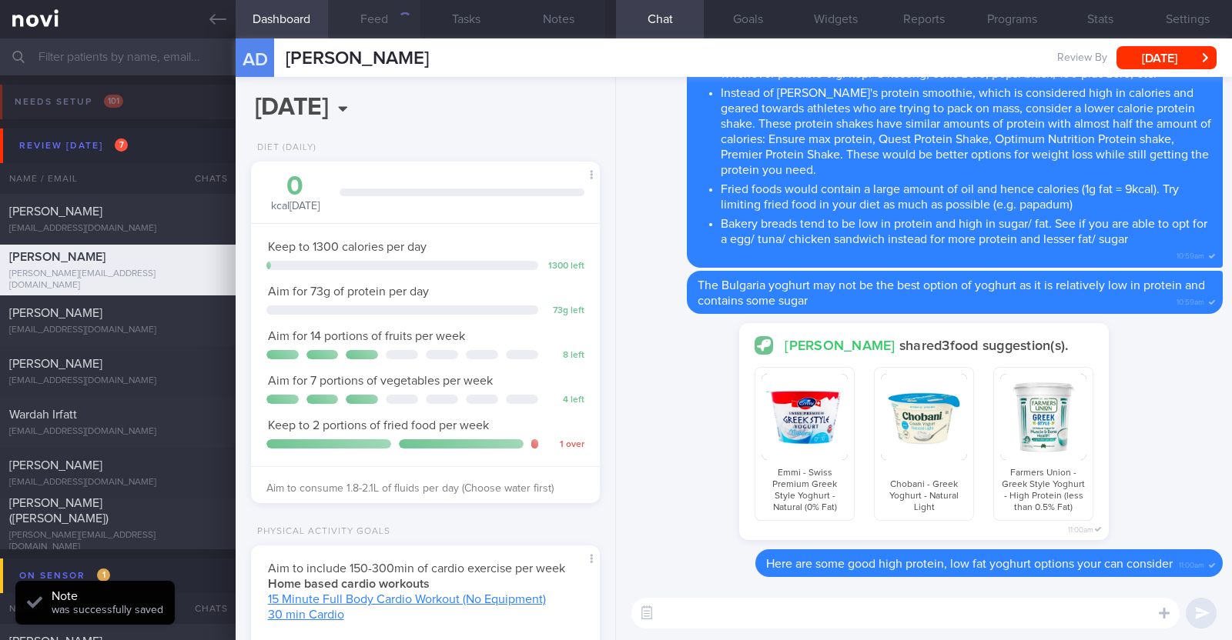
scroll to position [175, 306]
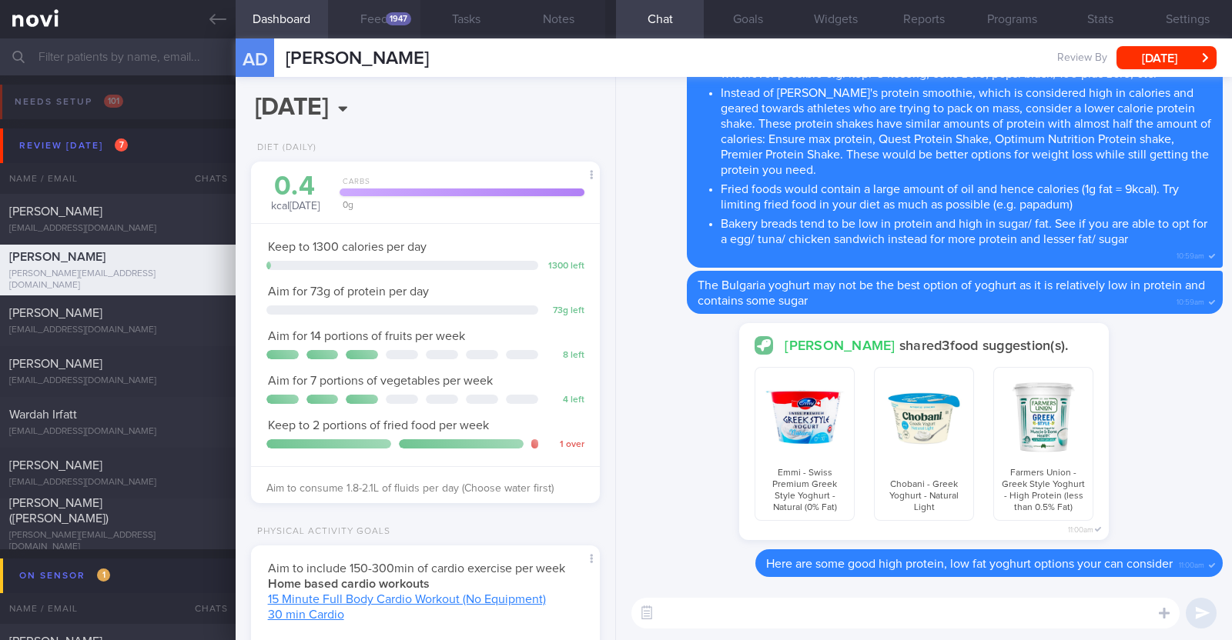
click at [395, 23] on div "1947" at bounding box center [398, 18] width 25 height 13
click at [381, 24] on button "Feed 1947" at bounding box center [374, 19] width 92 height 38
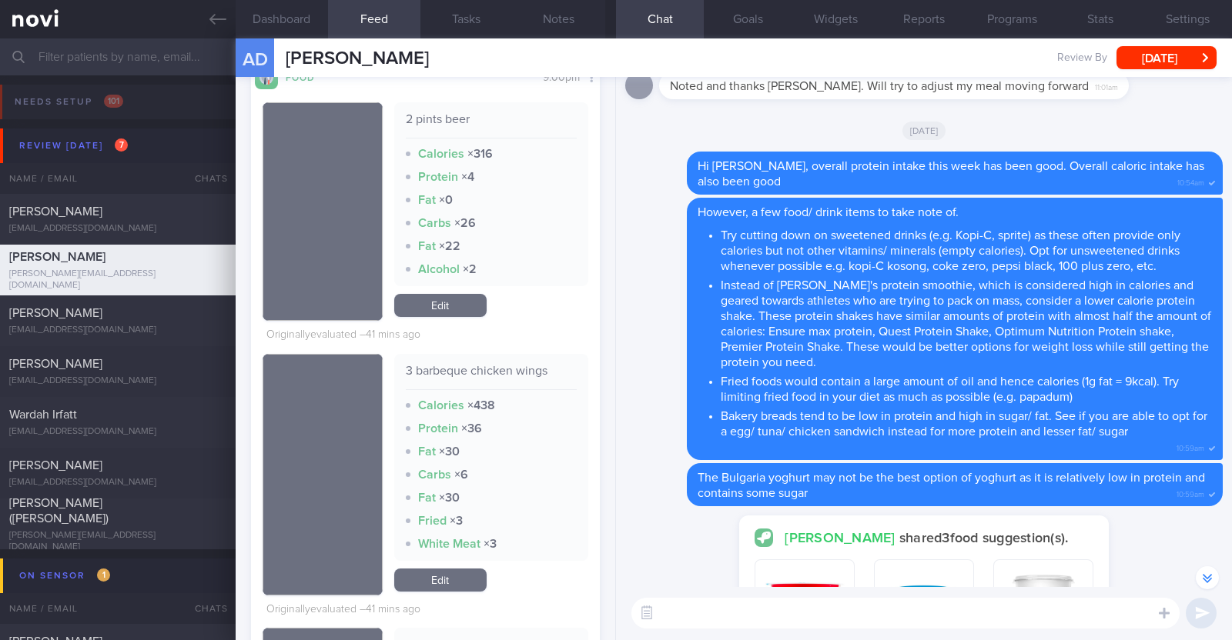
scroll to position [1058, 0]
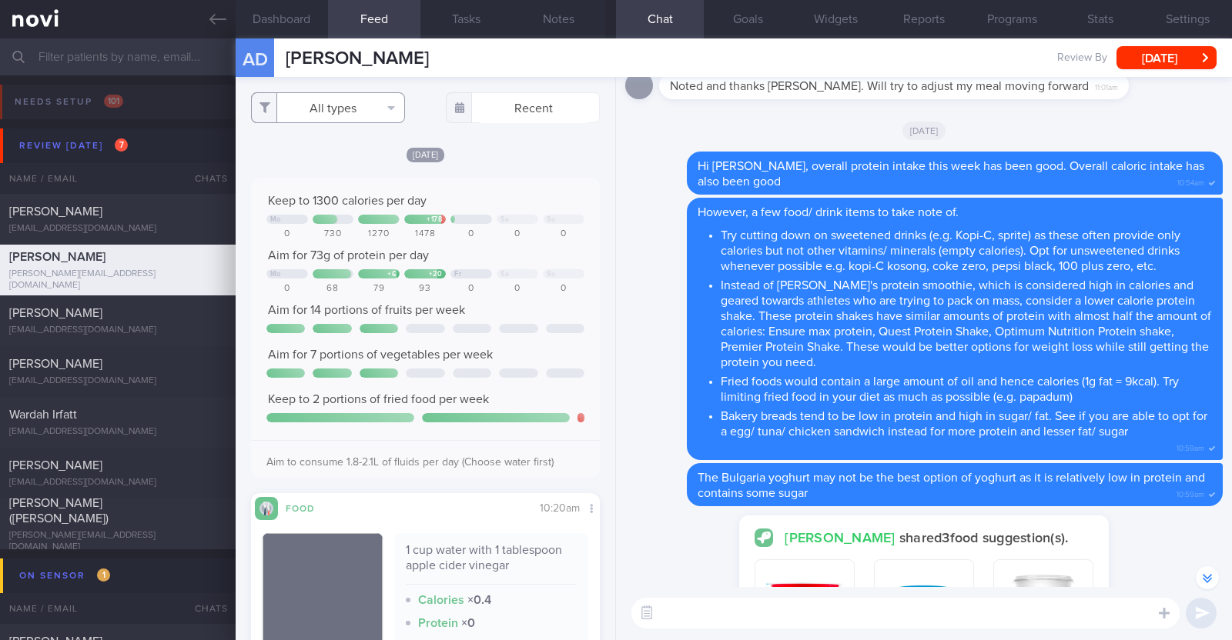
click at [293, 107] on button "All types" at bounding box center [328, 107] width 154 height 31
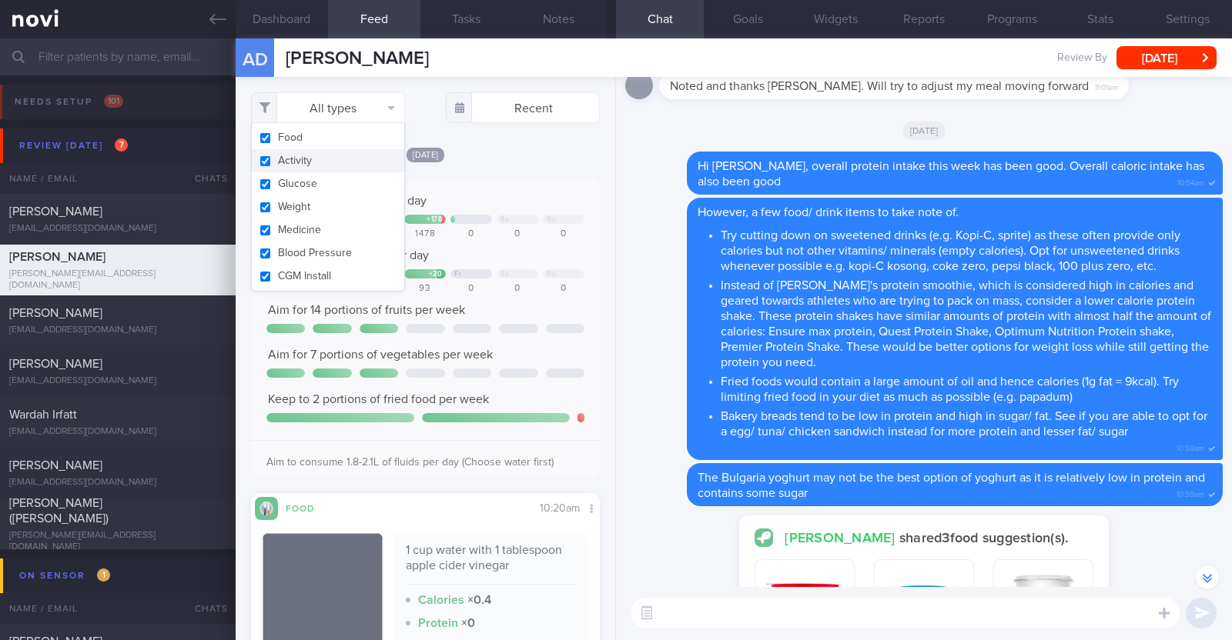
click at [293, 157] on button "Activity" at bounding box center [328, 160] width 152 height 23
checkbox input "false"
click at [532, 154] on div "[DATE]" at bounding box center [425, 154] width 349 height 16
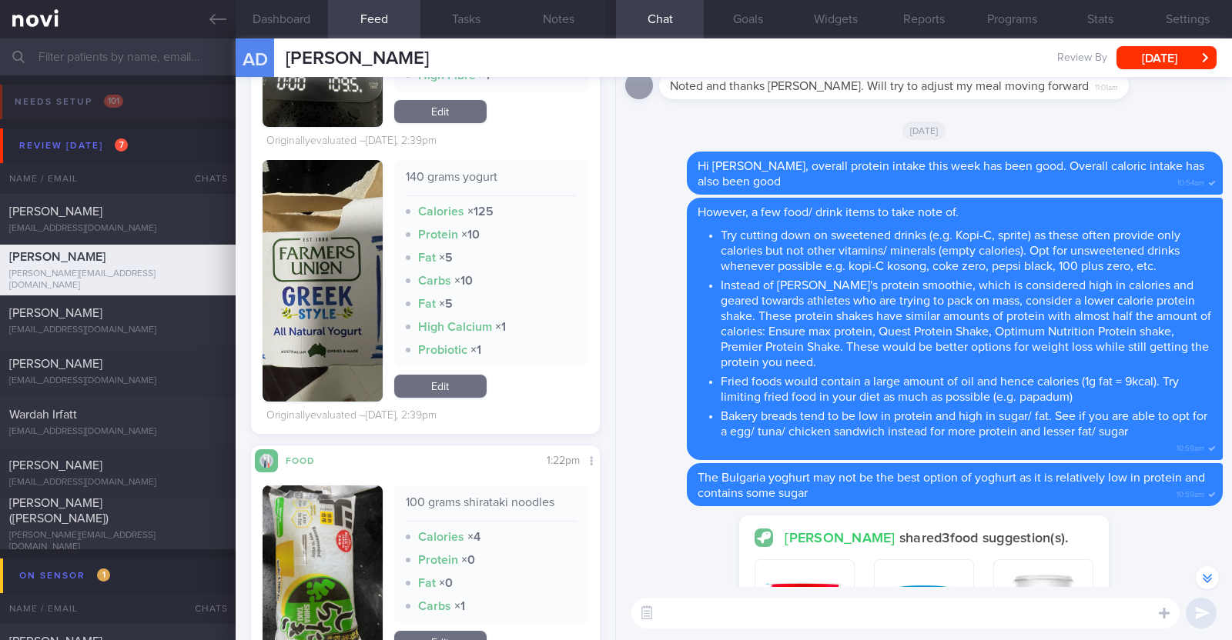
scroll to position [1924, 0]
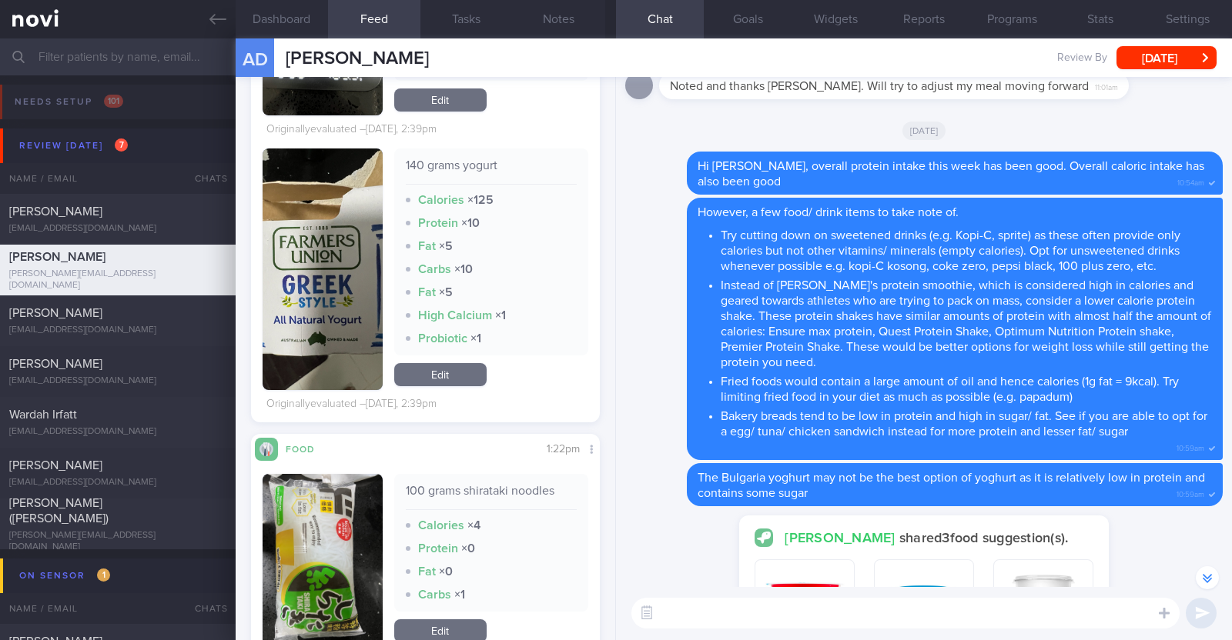
click at [368, 303] on button "button" at bounding box center [322, 270] width 120 height 242
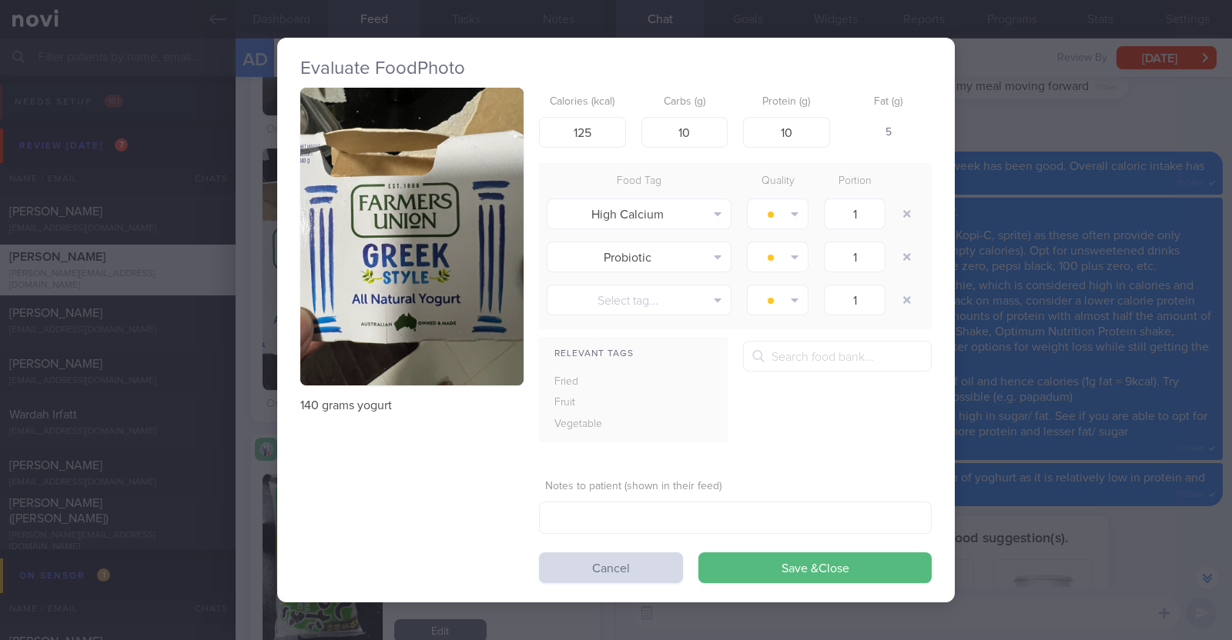
click at [239, 384] on div "Evaluate Food Photo 140 grams yogurt Calories (kcal) 125 Carbs (g) 10 Protein (…" at bounding box center [616, 320] width 1232 height 640
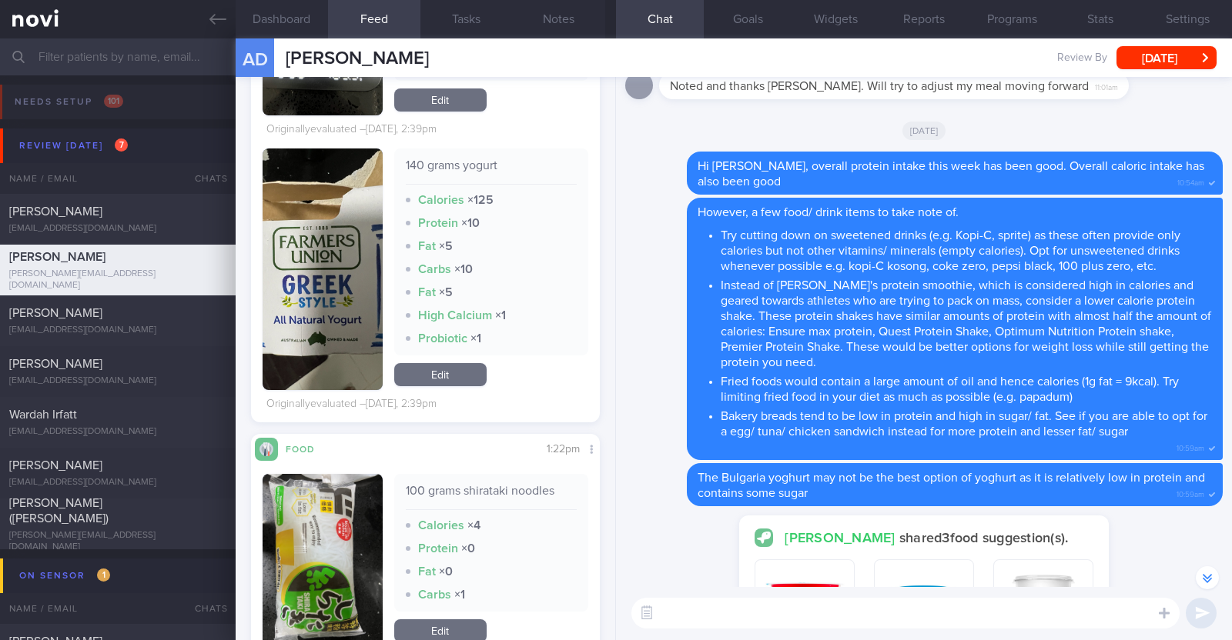
click at [333, 332] on button "button" at bounding box center [322, 270] width 120 height 242
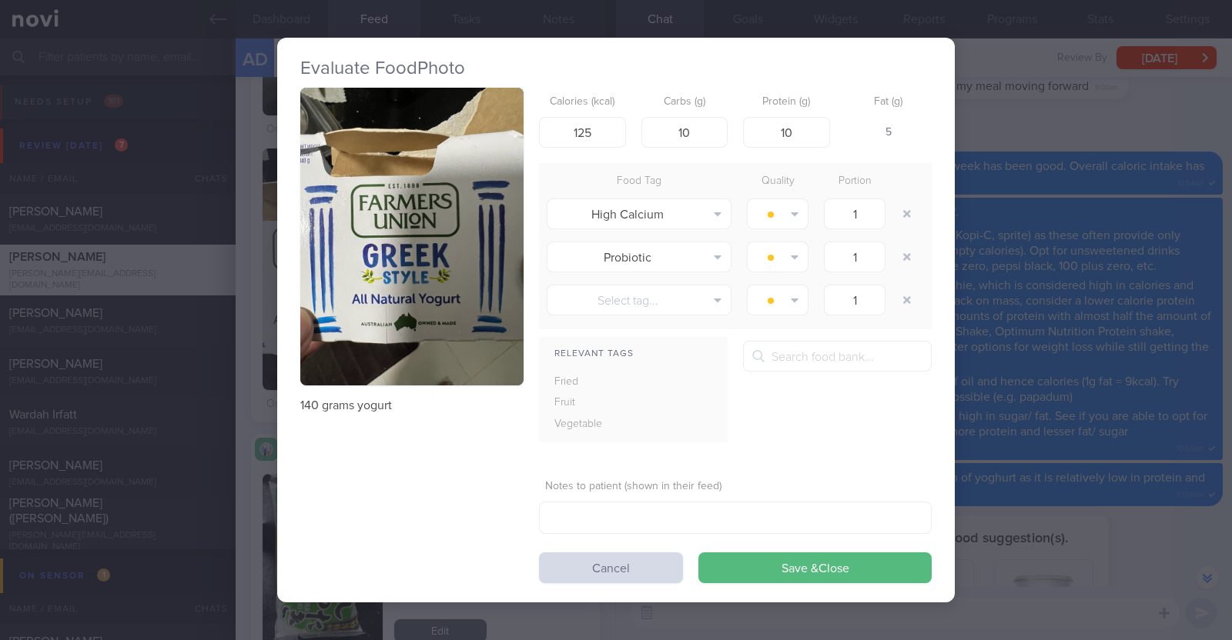
click at [1133, 139] on div "Evaluate Food Photo 140 grams yogurt Calories (kcal) 125 Carbs (g) 10 Protein (…" at bounding box center [616, 320] width 1232 height 640
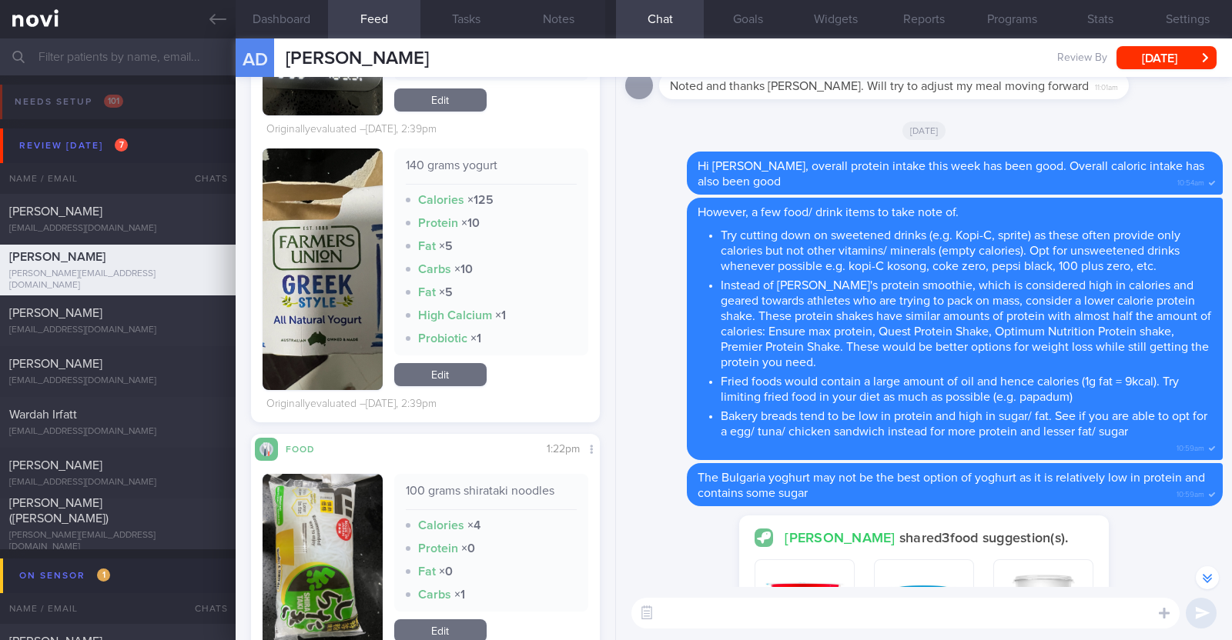
click at [977, 614] on textarea at bounding box center [905, 613] width 548 height 31
type textarea "Hi Alexis, happy Friday!"
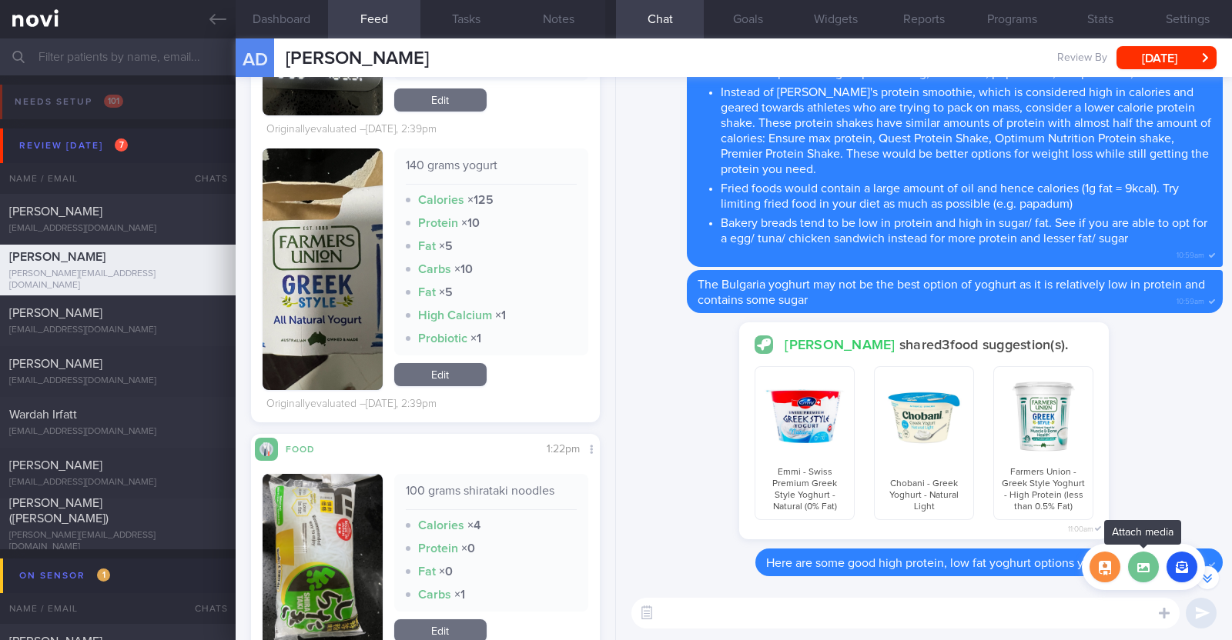
click at [1150, 577] on label at bounding box center [1143, 567] width 31 height 31
click at [0, 0] on input "file" at bounding box center [0, 0] width 0 height 0
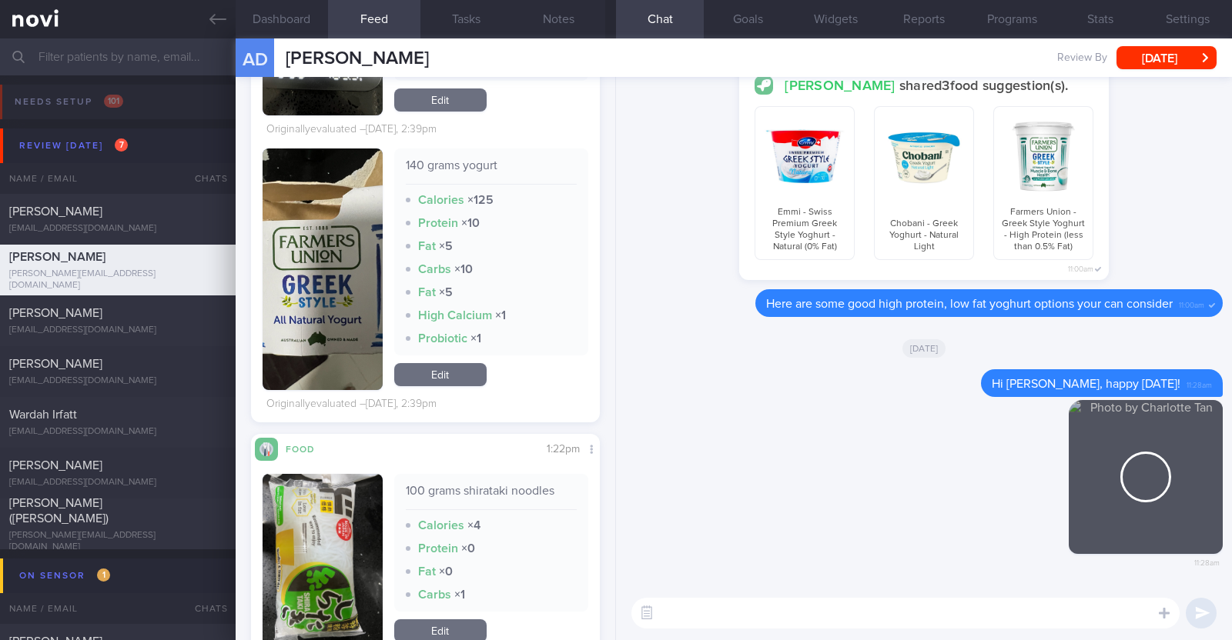
click at [744, 619] on textarea at bounding box center [905, 613] width 548 height 31
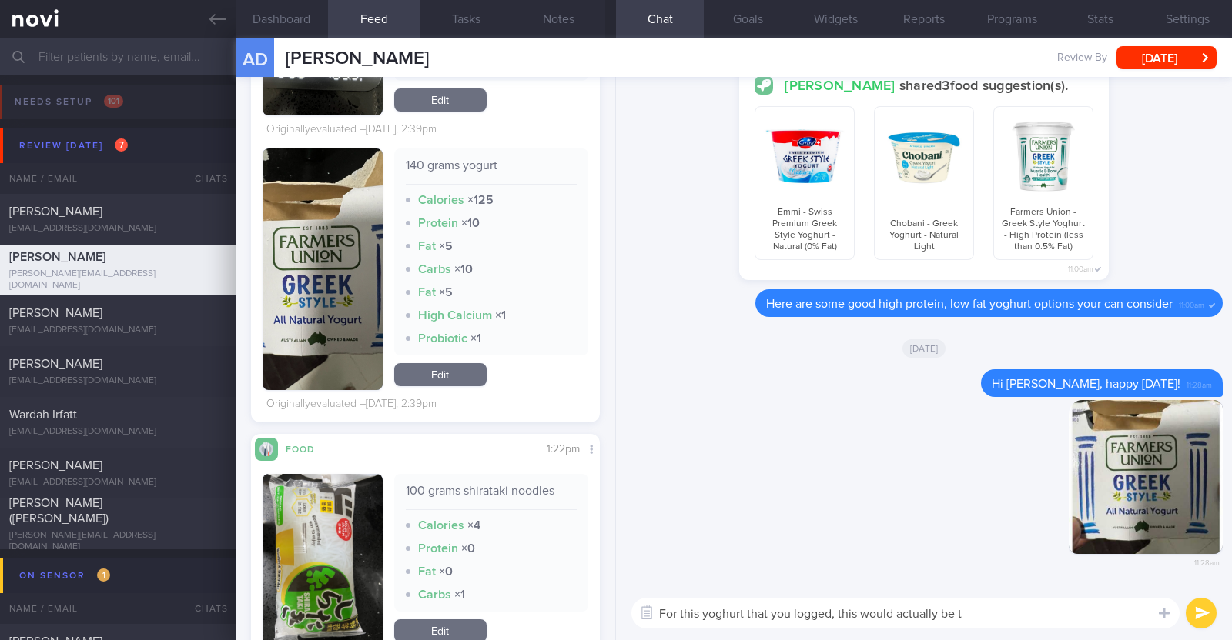
type textarea "For this yoghurt that you logged, this would actually be th"
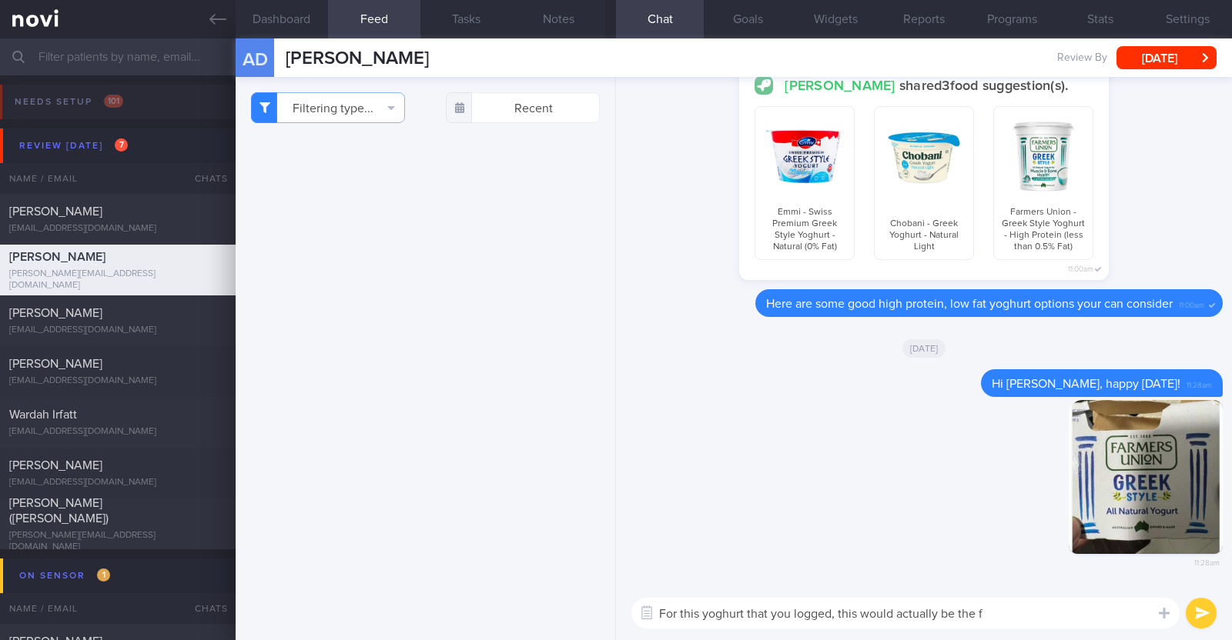
select select "9"
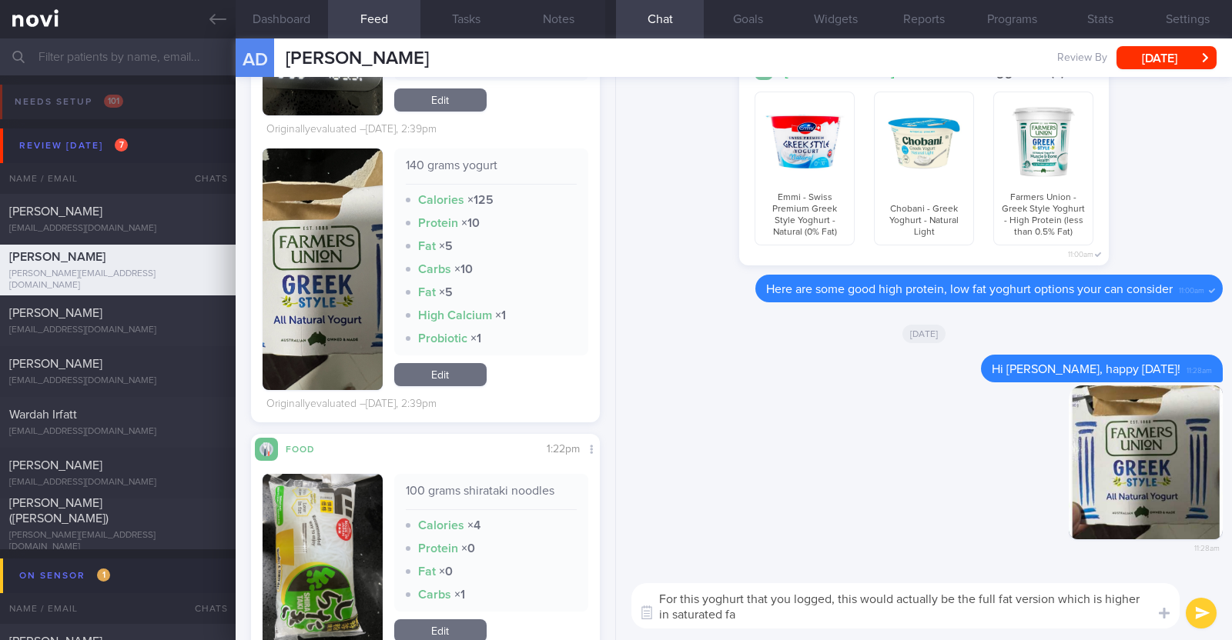
type textarea "For this yoghurt that you logged, this would actually be the full fat version w…"
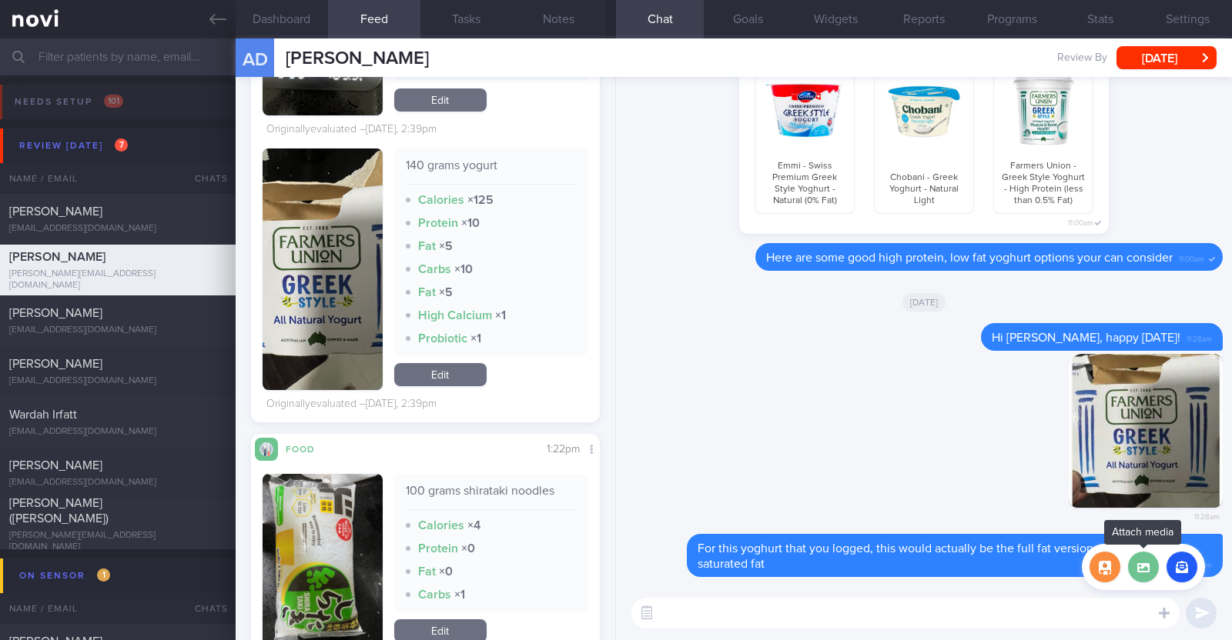
click at [1145, 571] on label at bounding box center [1143, 567] width 31 height 31
click at [0, 0] on input "file" at bounding box center [0, 0] width 0 height 0
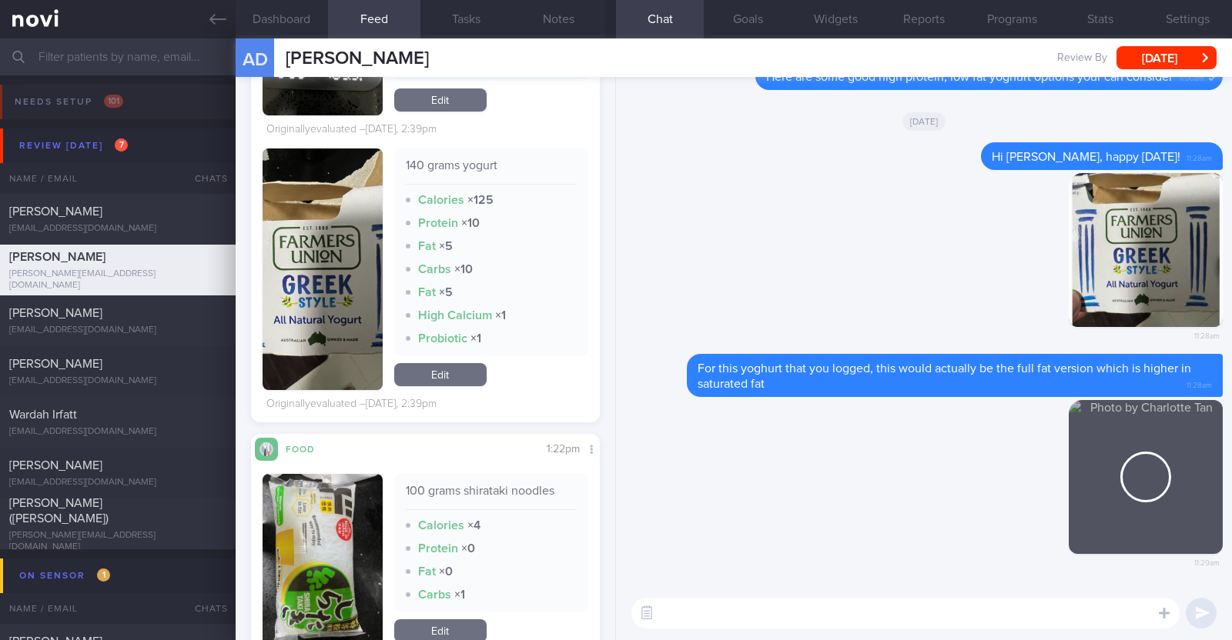
click at [746, 614] on textarea at bounding box center [905, 613] width 548 height 31
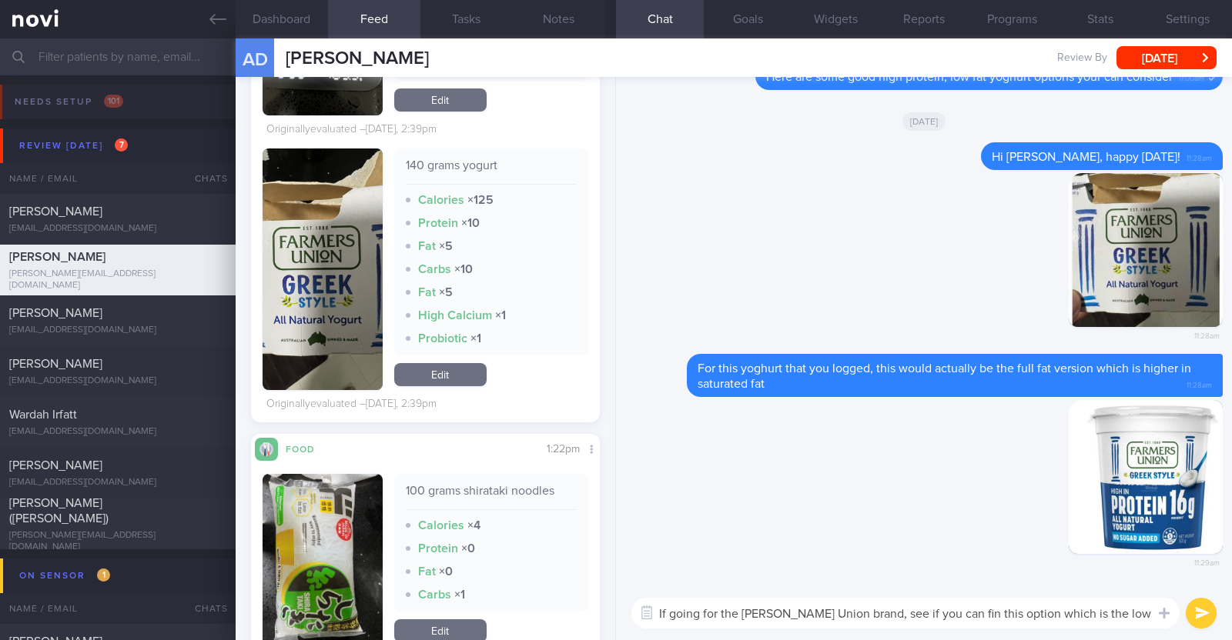
scroll to position [0, 0]
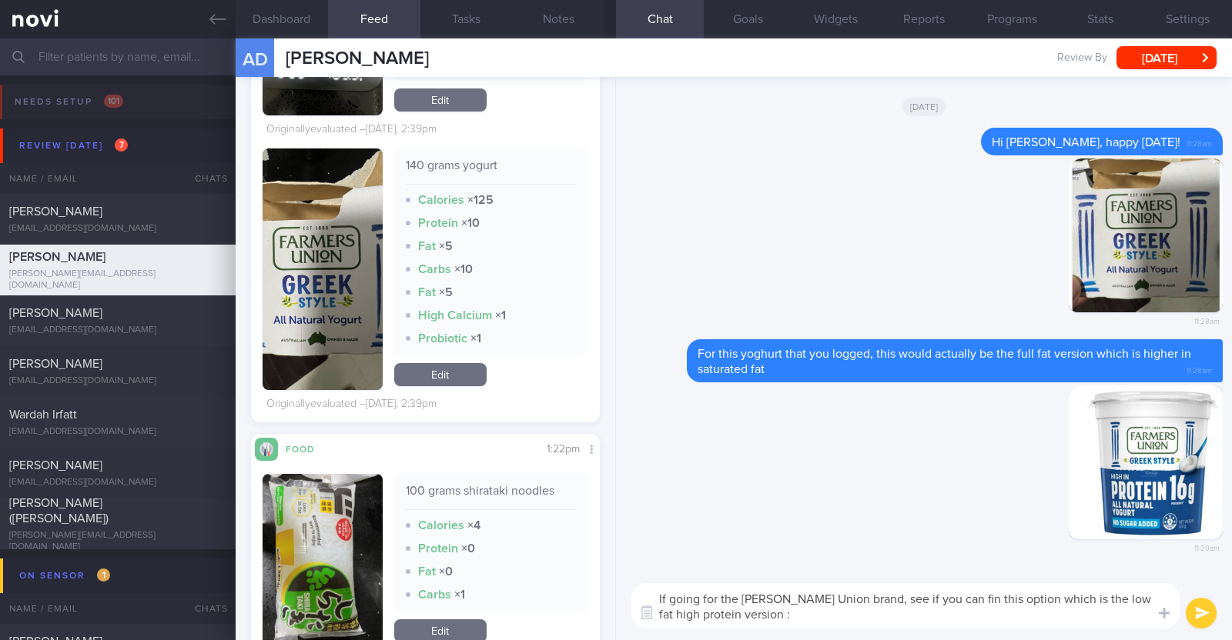
type textarea "If going for the [PERSON_NAME] Union brand, see if you can fin this option whic…"
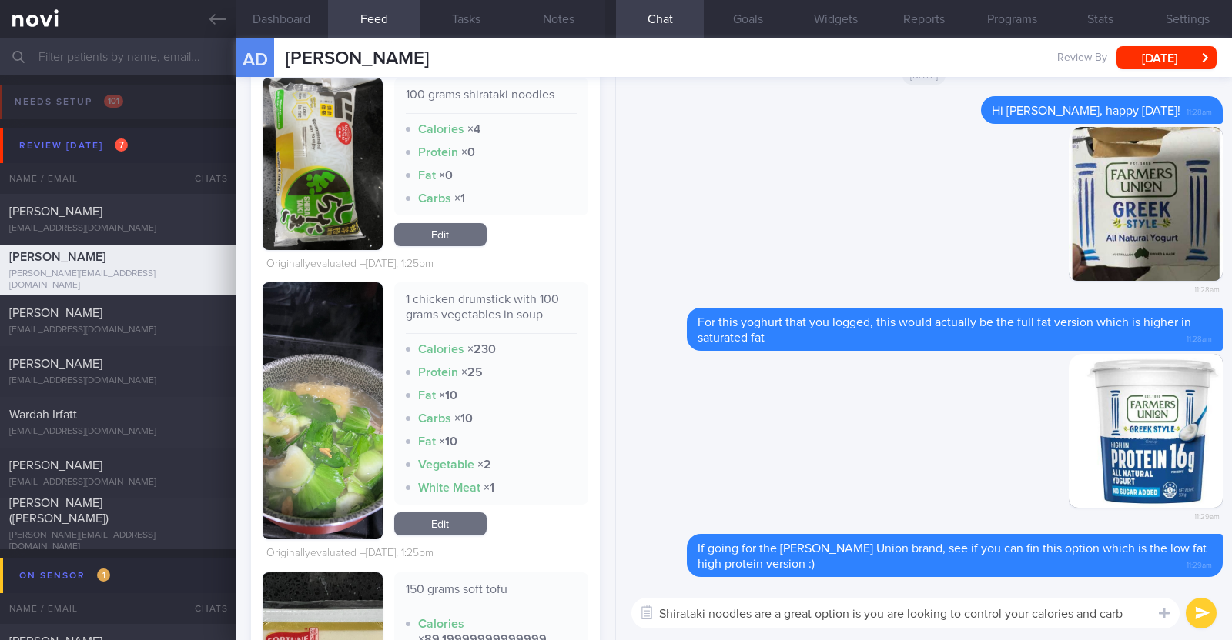
type textarea "Shirataki noodles are a great option is you are looking to control your calorie…"
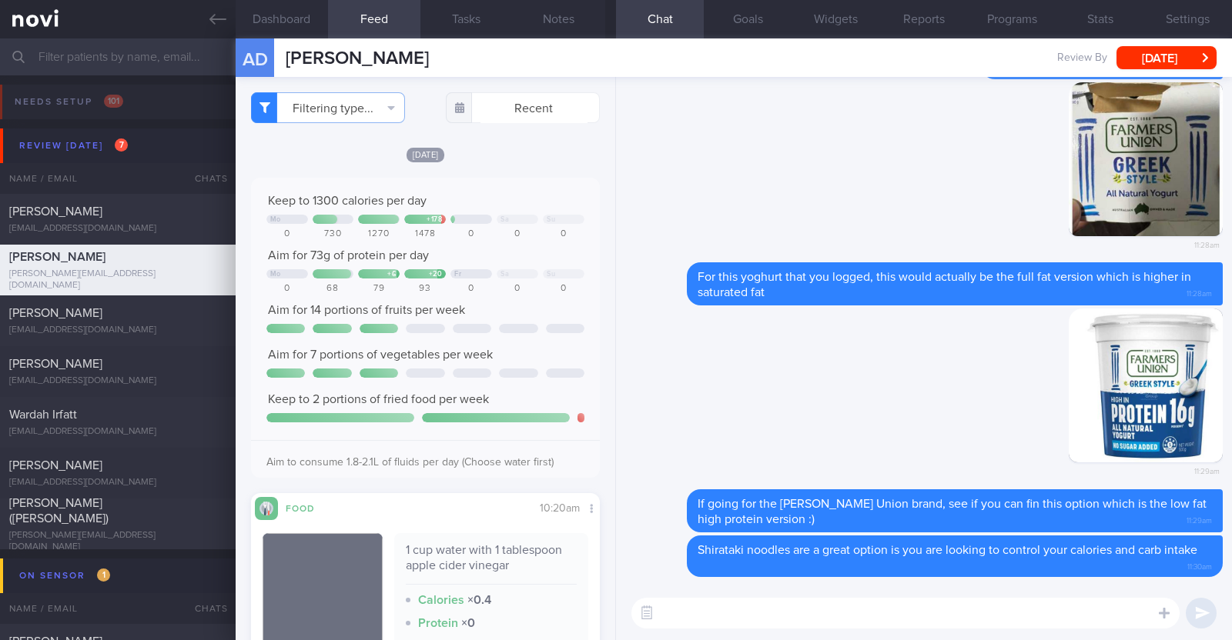
click at [680, 610] on textarea at bounding box center [905, 613] width 548 height 31
type textarea "T"
paste textarea "just want to let you know that I will be on leave from [DATE]-[DATE]. During th…"
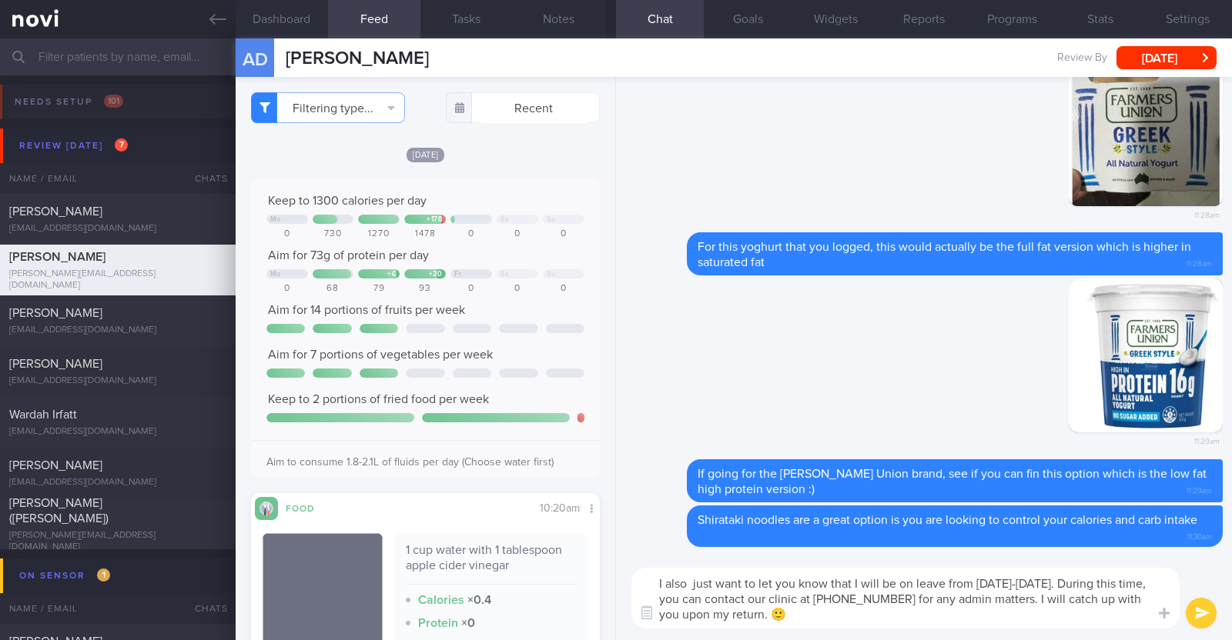
click at [687, 581] on textarea "I also just want to let you know that I will be on leave from [DATE]-[DATE]. Du…" at bounding box center [905, 598] width 548 height 61
type textarea "I also just want to let you know that I will be on leave from [DATE]-[DATE]. Du…"
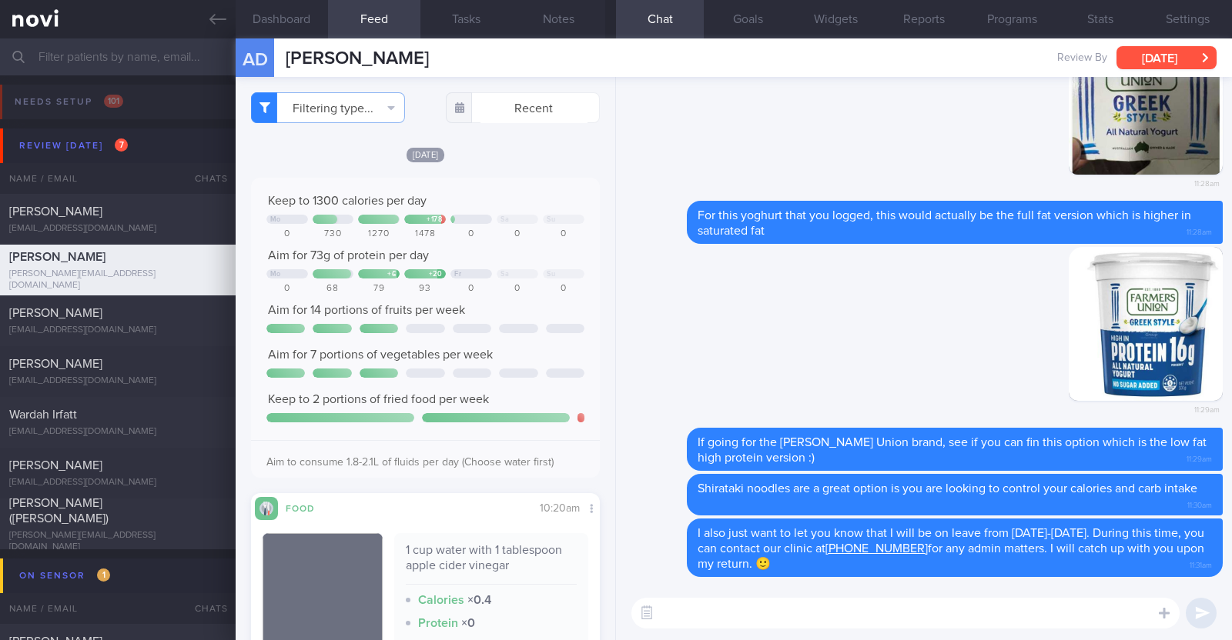
click at [1196, 52] on button "[DATE]" at bounding box center [1166, 57] width 100 height 23
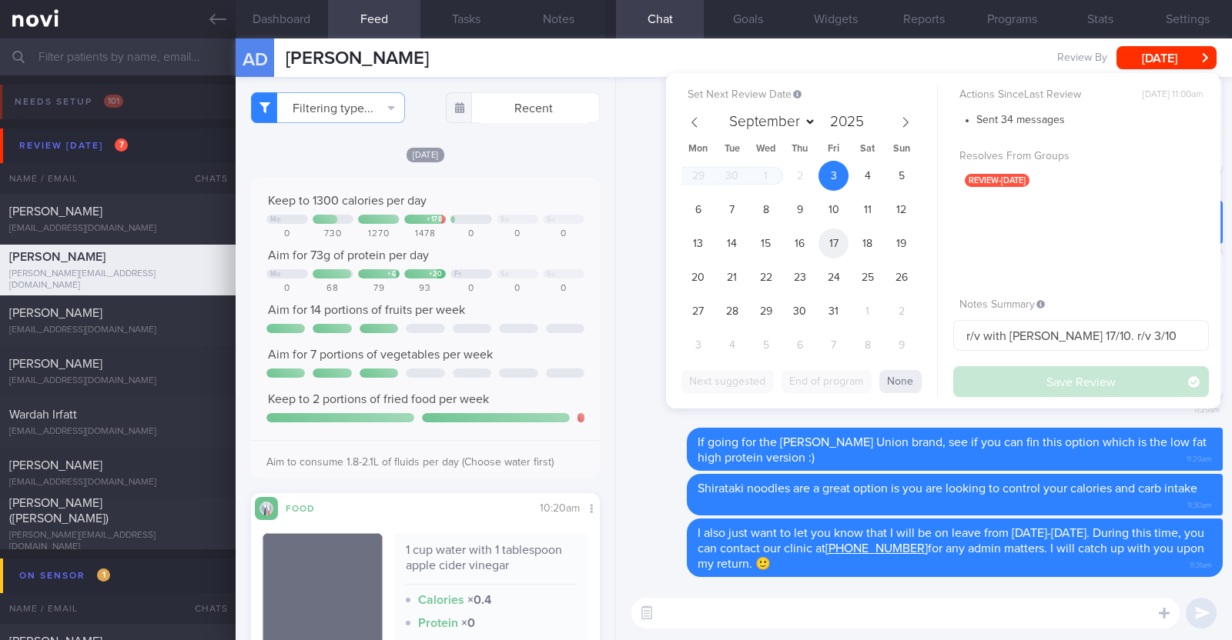
click at [839, 244] on span "17" at bounding box center [833, 244] width 30 height 30
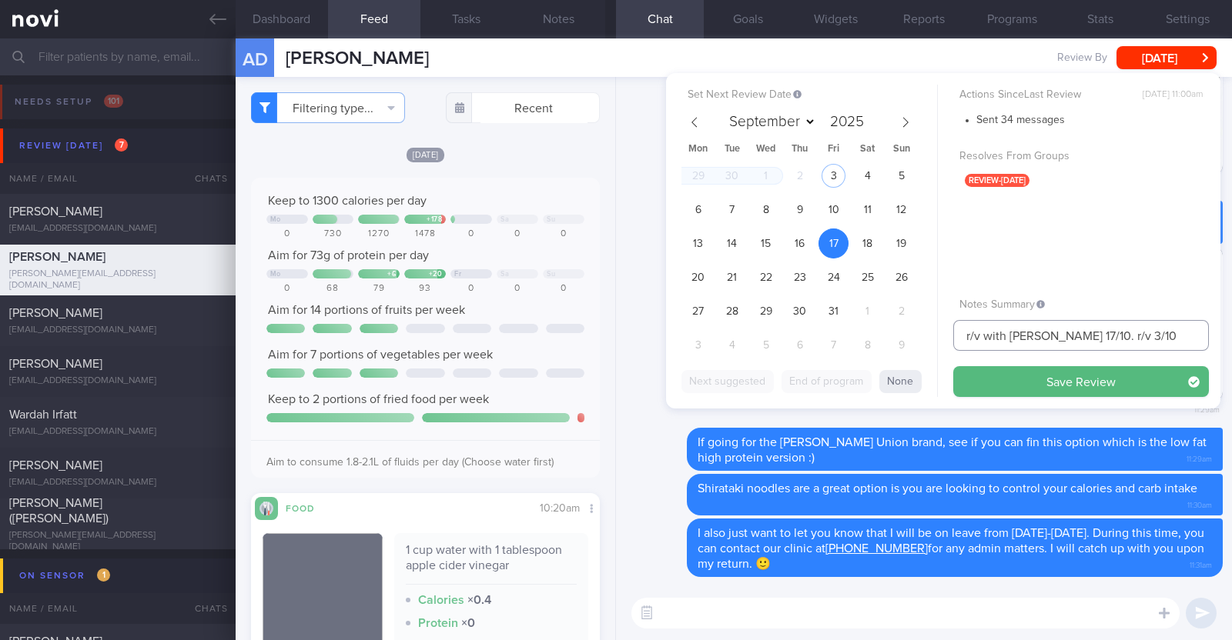
click at [1109, 338] on input "r/v with [PERSON_NAME] 17/10. r/v 3/10" at bounding box center [1081, 335] width 256 height 31
type input "r/v with [PERSON_NAME] 17/10. r/v 17/10"
click at [1118, 388] on button "Save Review" at bounding box center [1081, 381] width 256 height 31
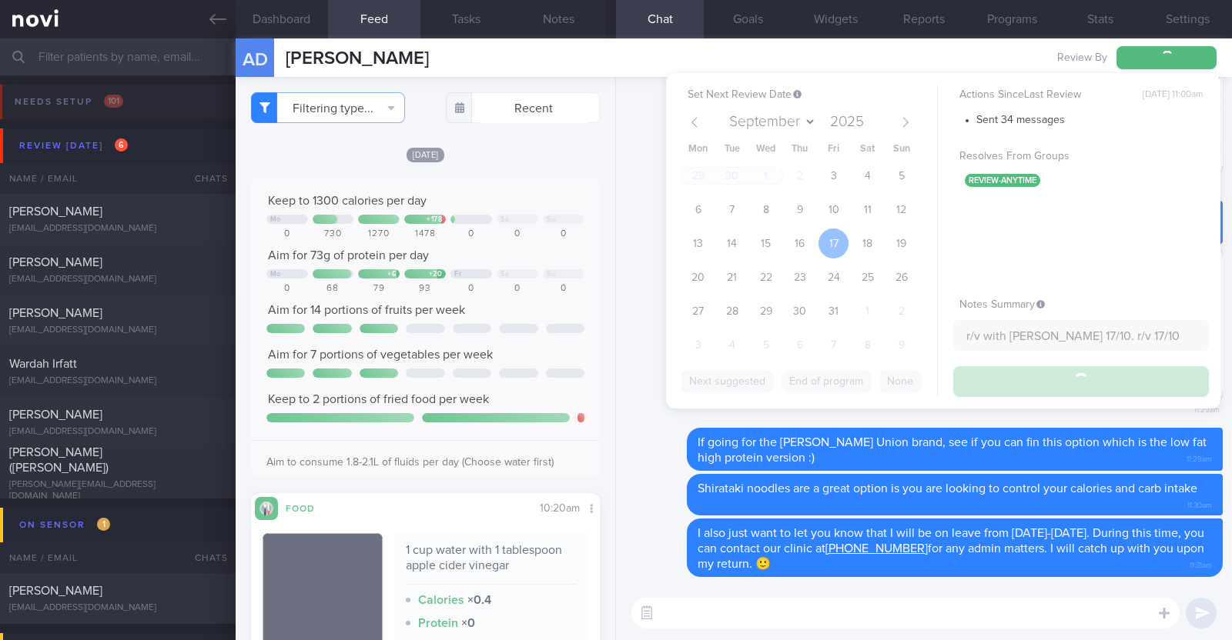
type input "r/v with [PERSON_NAME] 17/10. r/v 17/10"
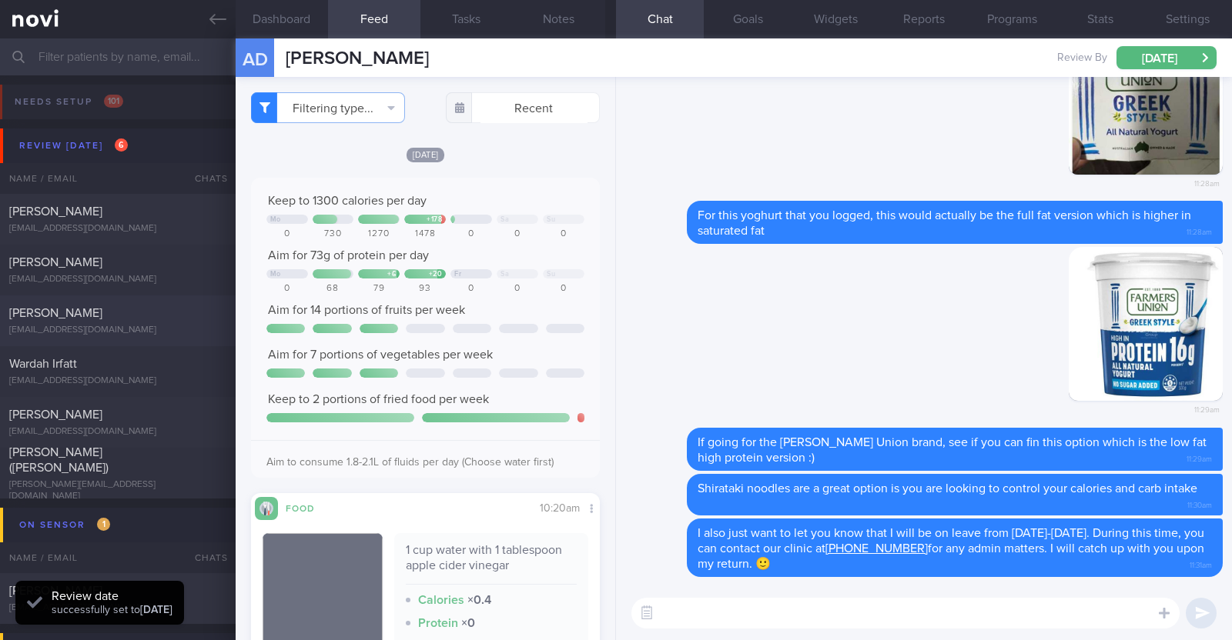
click at [128, 323] on div "[PERSON_NAME] [EMAIL_ADDRESS][DOMAIN_NAME]" at bounding box center [118, 321] width 236 height 31
type input "R/v with Dr [PERSON_NAME] 2/10. r/v 3/10"
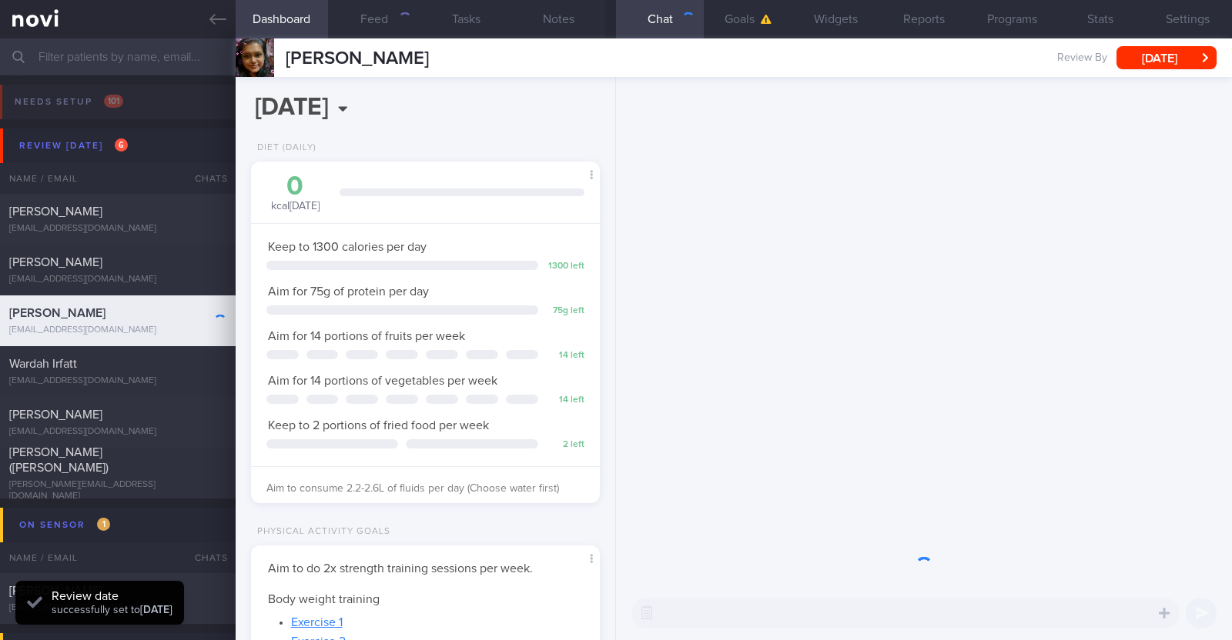
scroll to position [175, 306]
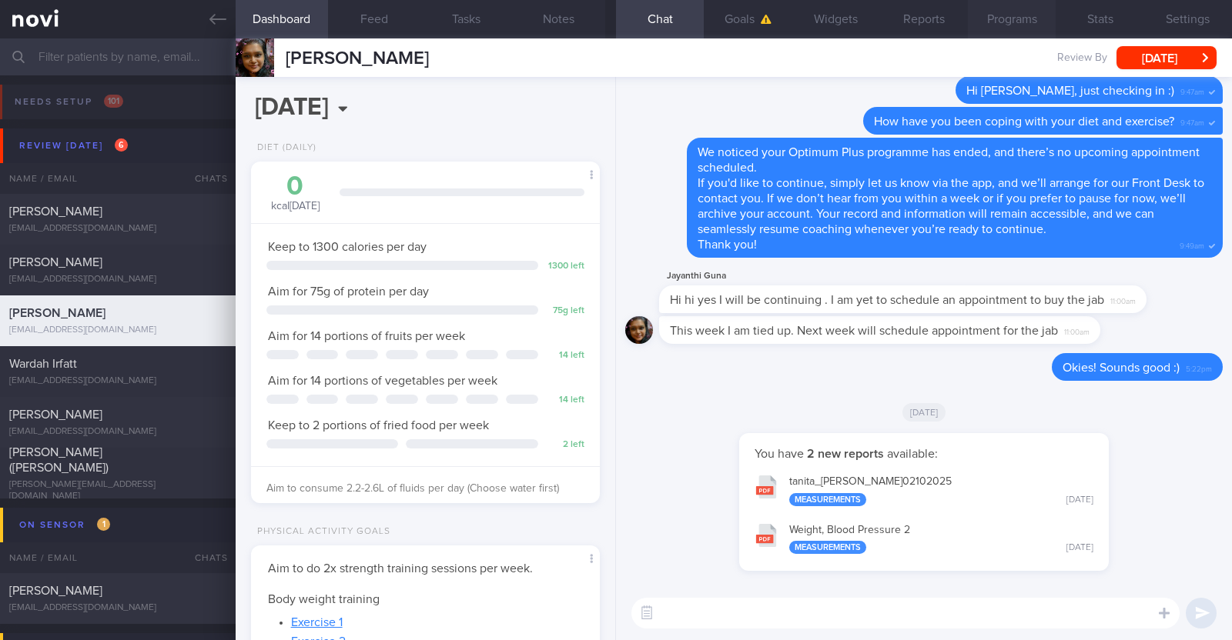
click at [991, 21] on button "Programs" at bounding box center [1012, 19] width 88 height 38
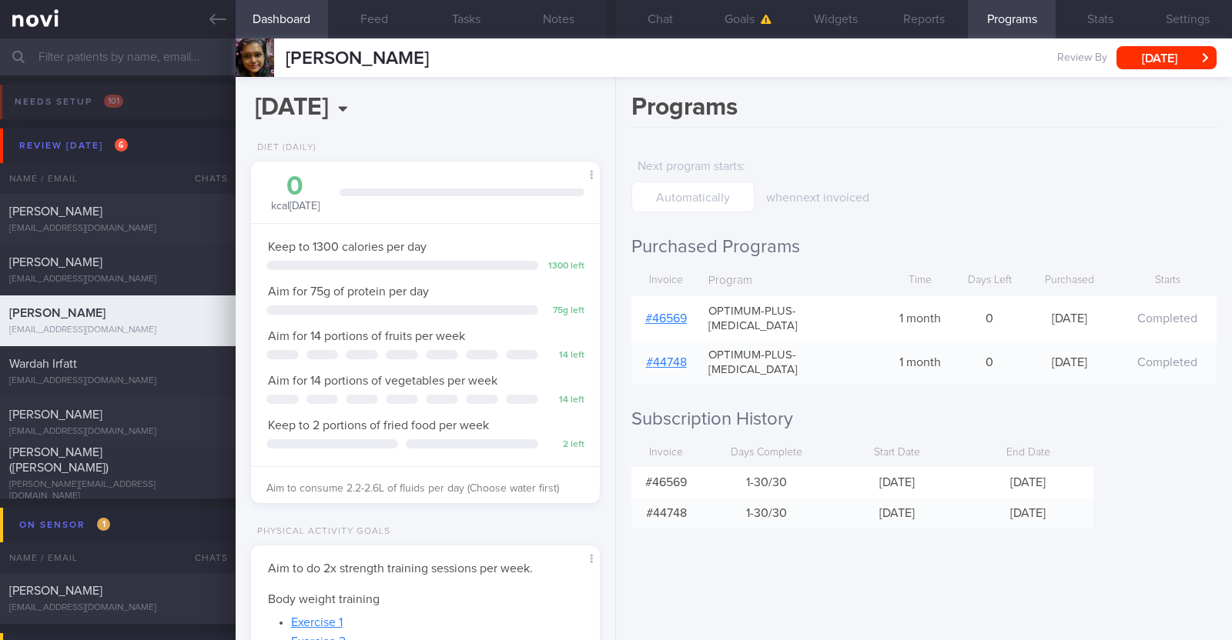
click at [674, 313] on link "# 46569" at bounding box center [666, 319] width 42 height 12
click at [566, 21] on button "Notes" at bounding box center [559, 19] width 92 height 38
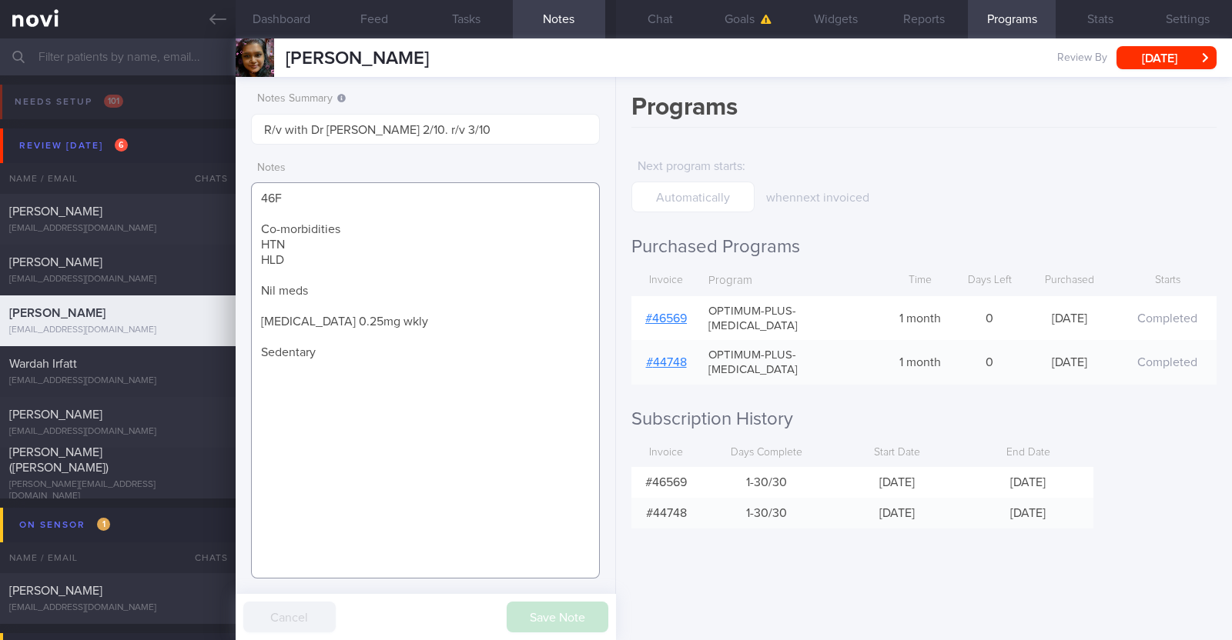
drag, startPoint x: 258, startPoint y: 316, endPoint x: 566, endPoint y: 333, distance: 308.4
click at [566, 333] on textarea "46F Co-morbidities HTN HLD Nil meds Wegovy 0.25mg wkly Sedentary" at bounding box center [425, 380] width 349 height 396
paste textarea "5mg wkly Metformin XR 500mg OM"
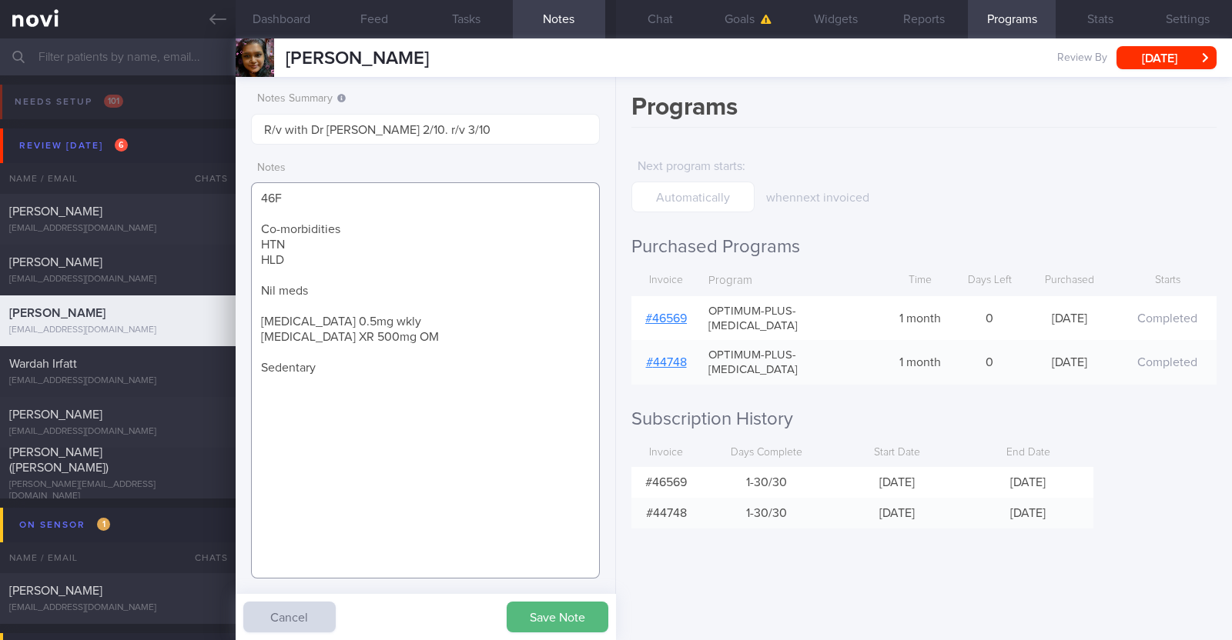
drag, startPoint x: 258, startPoint y: 371, endPoint x: 323, endPoint y: 367, distance: 65.5
click at [323, 367] on textarea "46F Co-morbidities HTN HLD Nil meds Wegovy 0.5mg wkly Metformin XR 500mg OM Sed…" at bounding box center [425, 380] width 349 height 396
paste textarea "Physical activity inconsistent Tries to get 3-4x/wk 30min walks or aerobics at …"
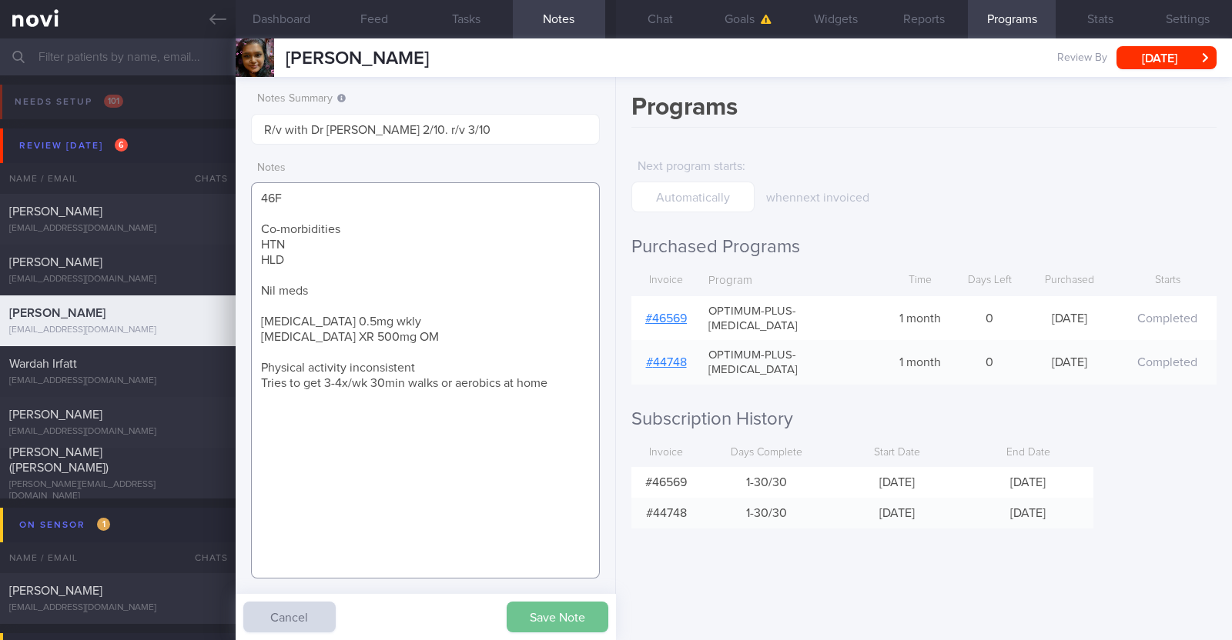
type textarea "46F Co-morbidities HTN HLD Nil meds Wegovy 0.5mg wkly Metformin XR 500mg OM Phy…"
click at [554, 622] on button "Save Note" at bounding box center [558, 617] width 102 height 31
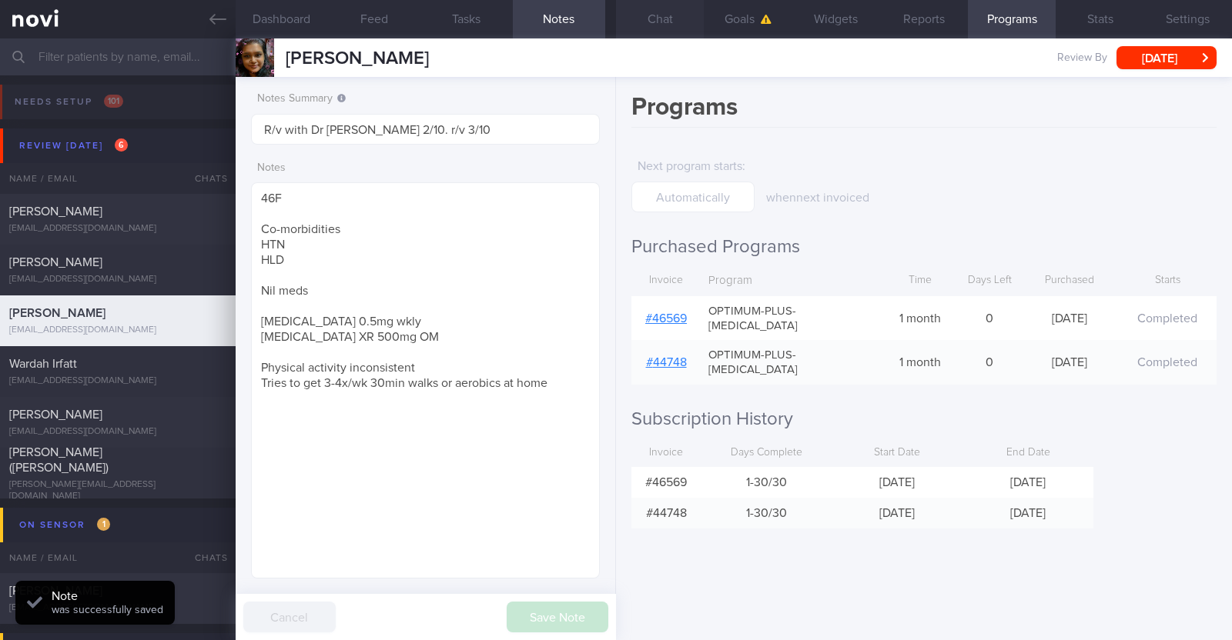
click at [644, 31] on button "Chat" at bounding box center [660, 19] width 88 height 38
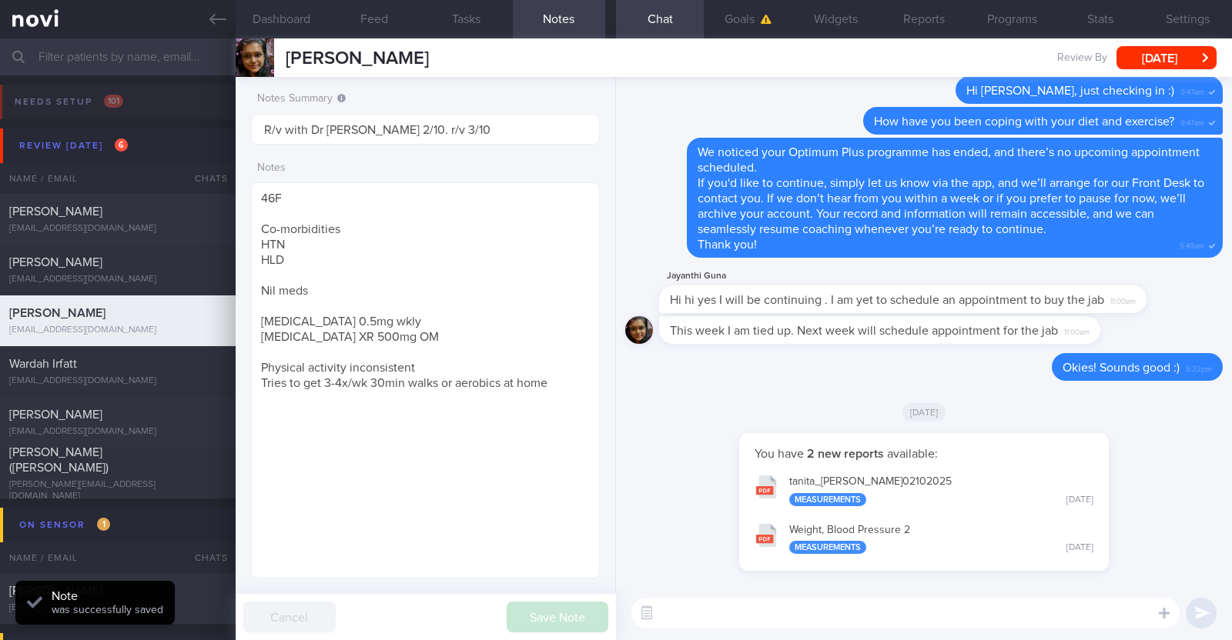
click at [393, 38] on div "Jayanthi Gunasekaran Jayanthi Gunasekaran ggjayapvp@gmail.com" at bounding box center [332, 57] width 193 height 38
click at [376, 14] on button "Feed" at bounding box center [374, 19] width 92 height 38
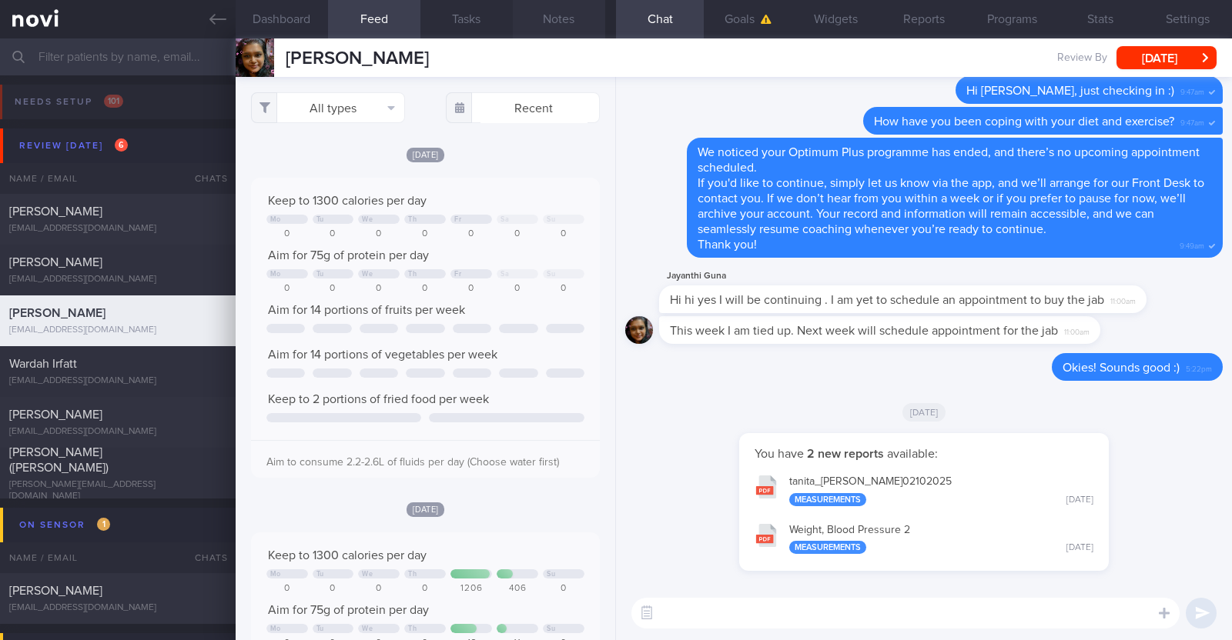
click at [561, 17] on button "Notes" at bounding box center [559, 19] width 92 height 38
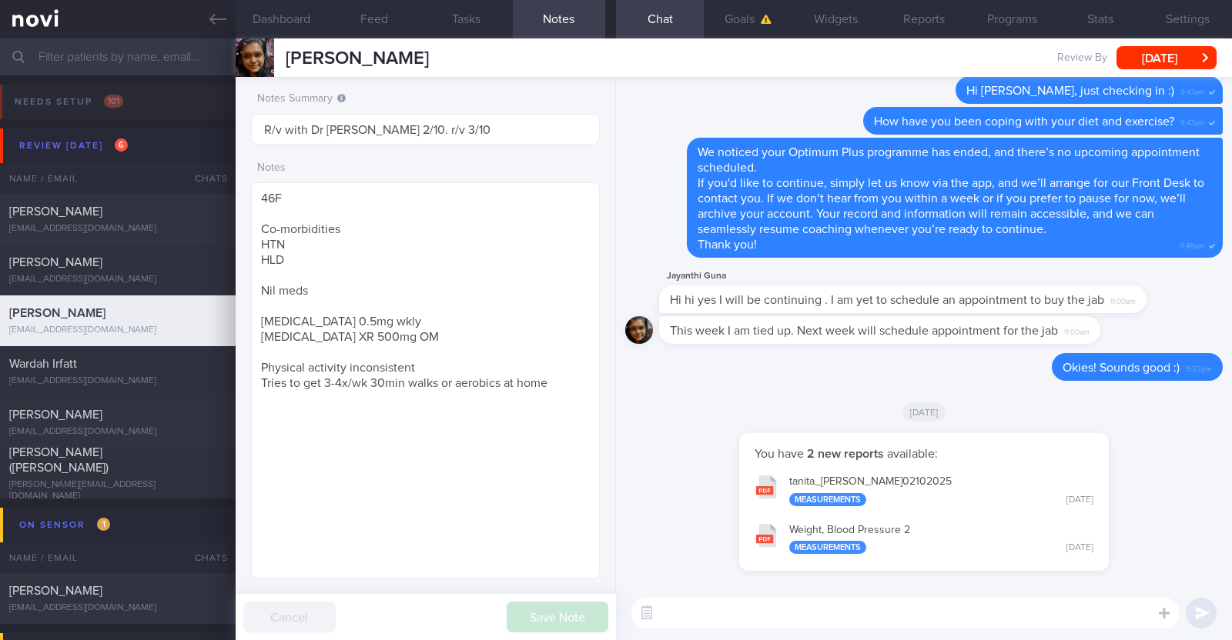
click at [699, 611] on textarea at bounding box center [905, 613] width 548 height 31
type textarea "Hi Jayanthi, happy Friday:)"
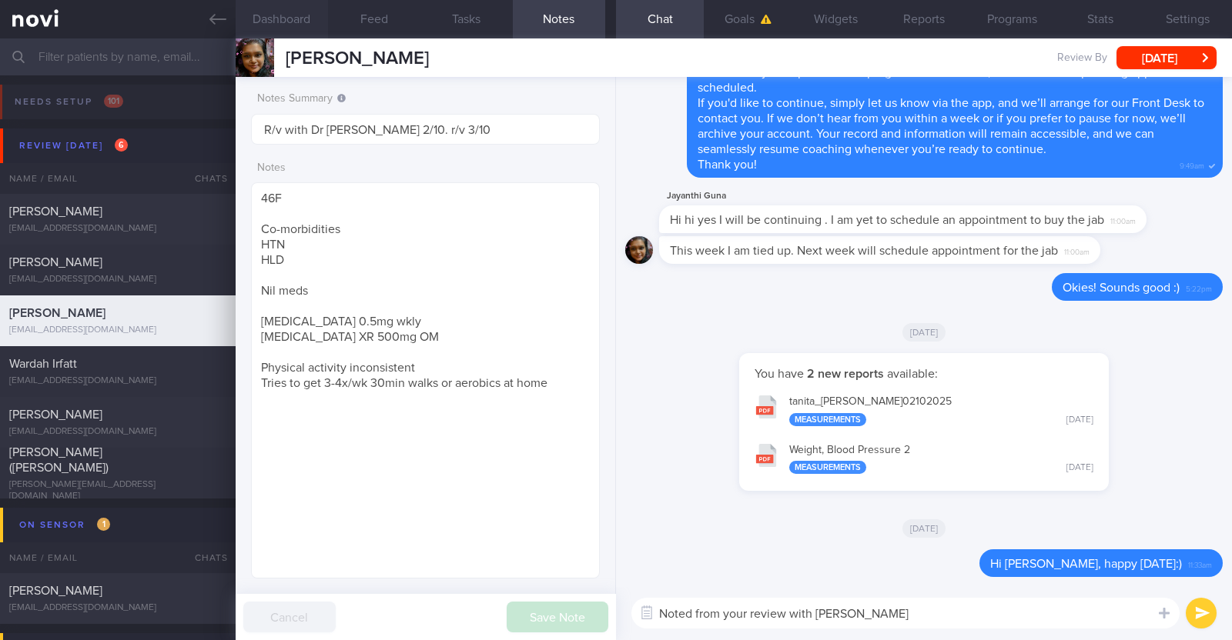
click at [314, 25] on button "Dashboard" at bounding box center [282, 19] width 92 height 38
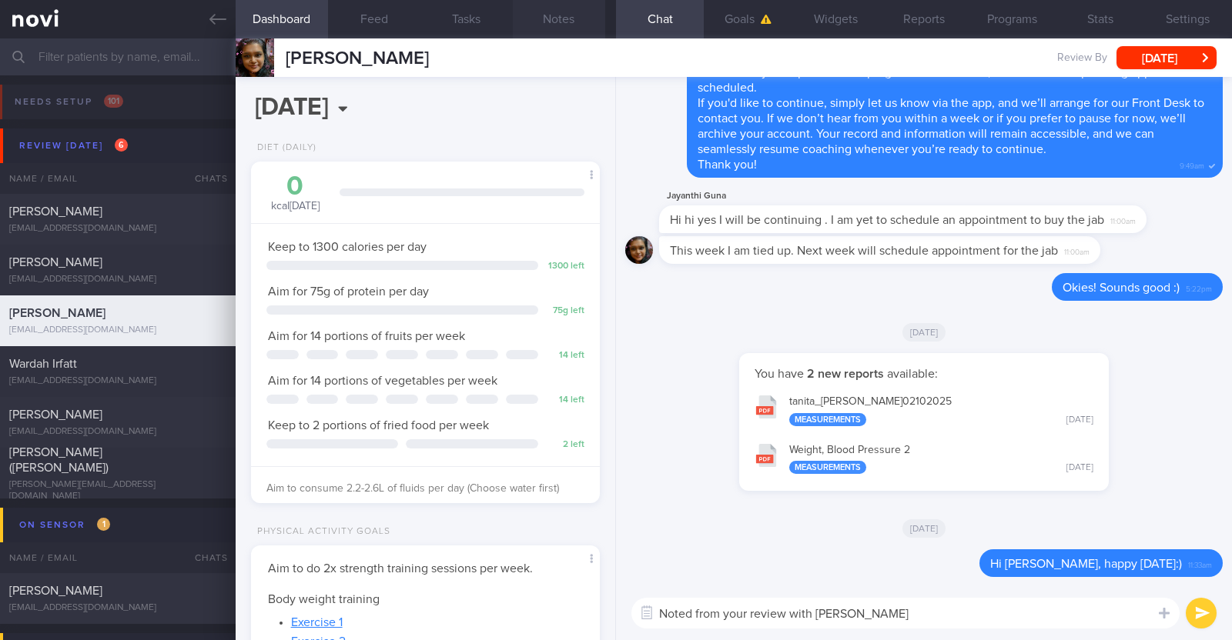
click at [560, 19] on button "Notes" at bounding box center [559, 19] width 92 height 38
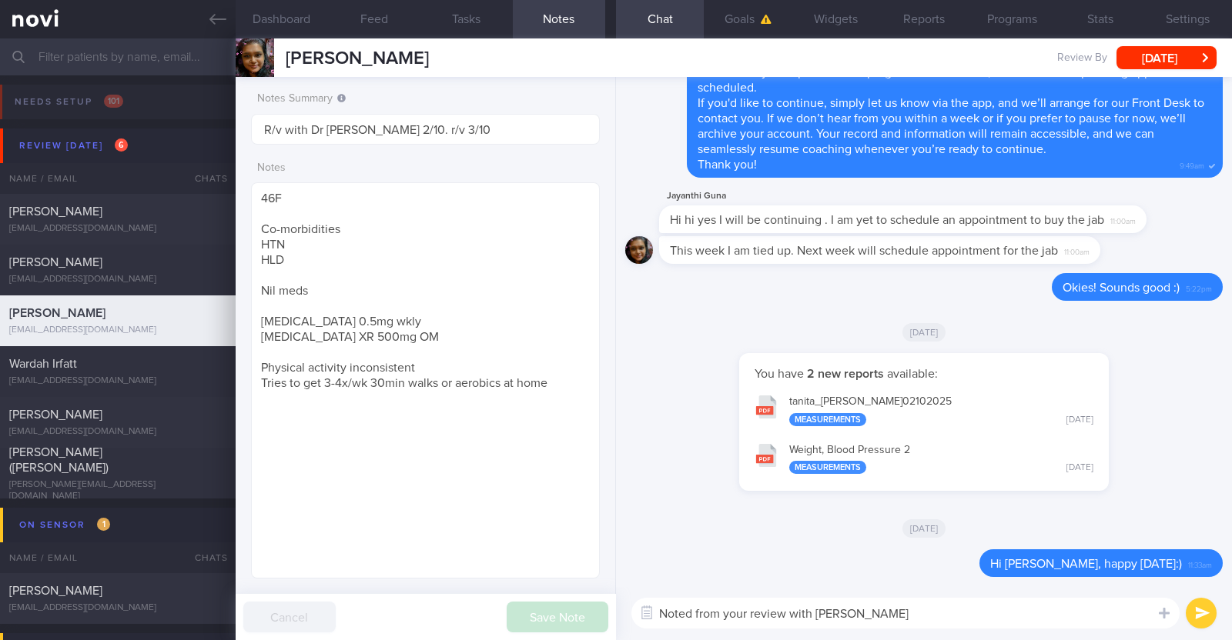
click at [871, 614] on textarea "Noted from your review with Dr Yeo" at bounding box center [905, 613] width 548 height 31
type textarea "Noted from your review with Dr Yeo that there has been some muscle loss"
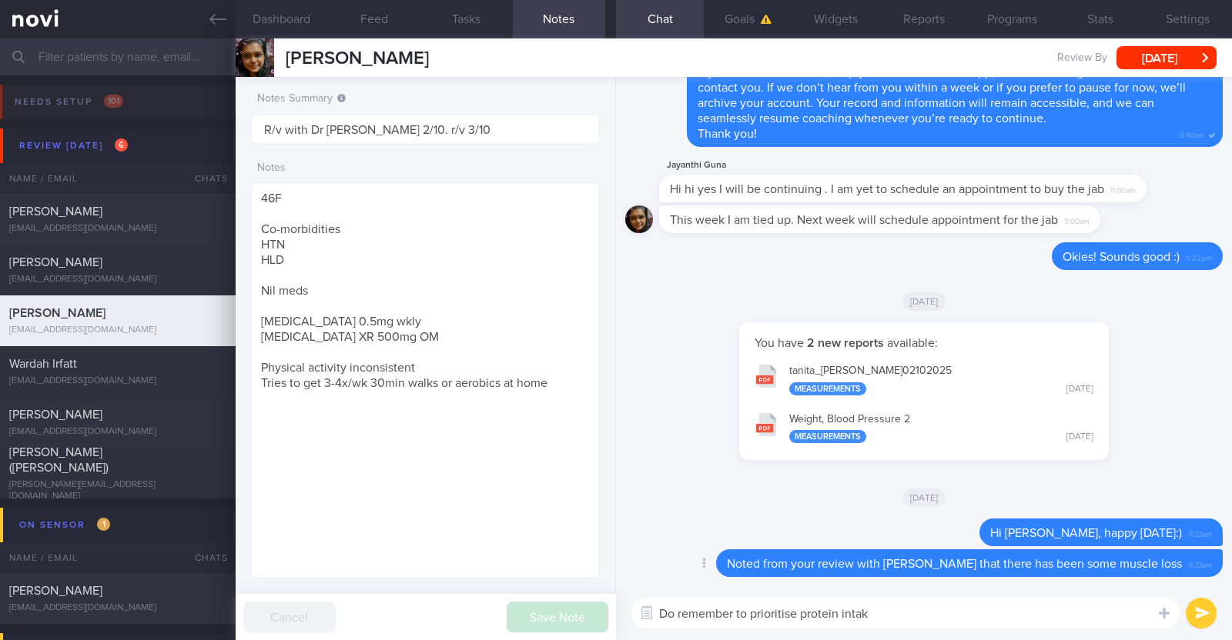
type textarea "Do remember to prioritise protein intake"
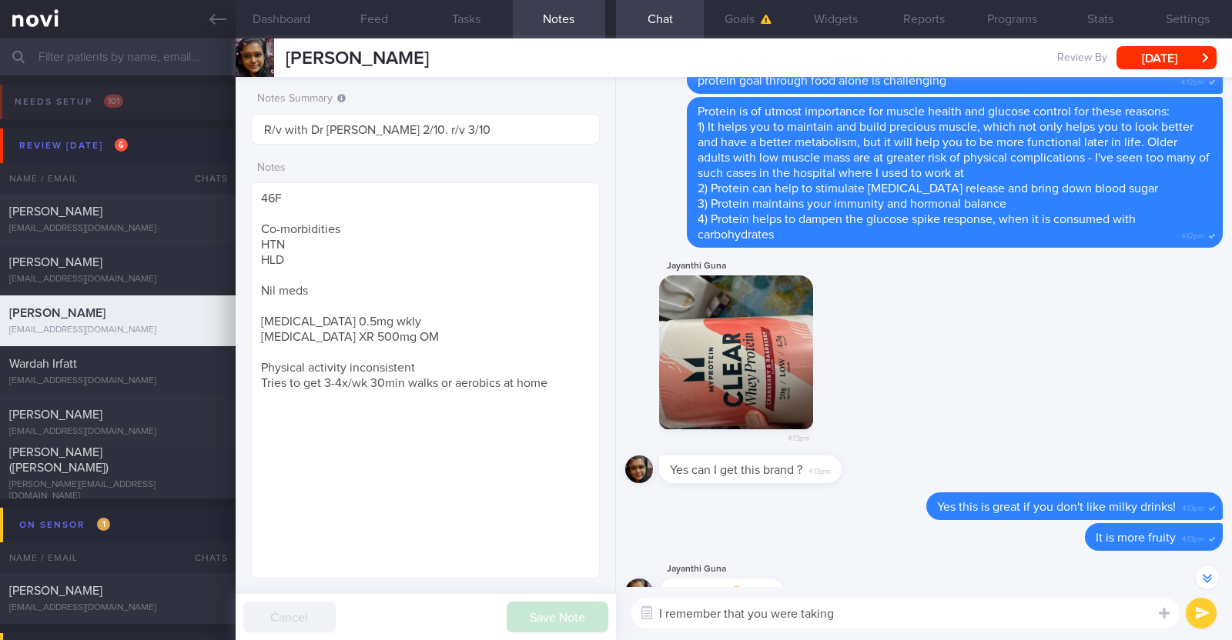
scroll to position [-1922, 0]
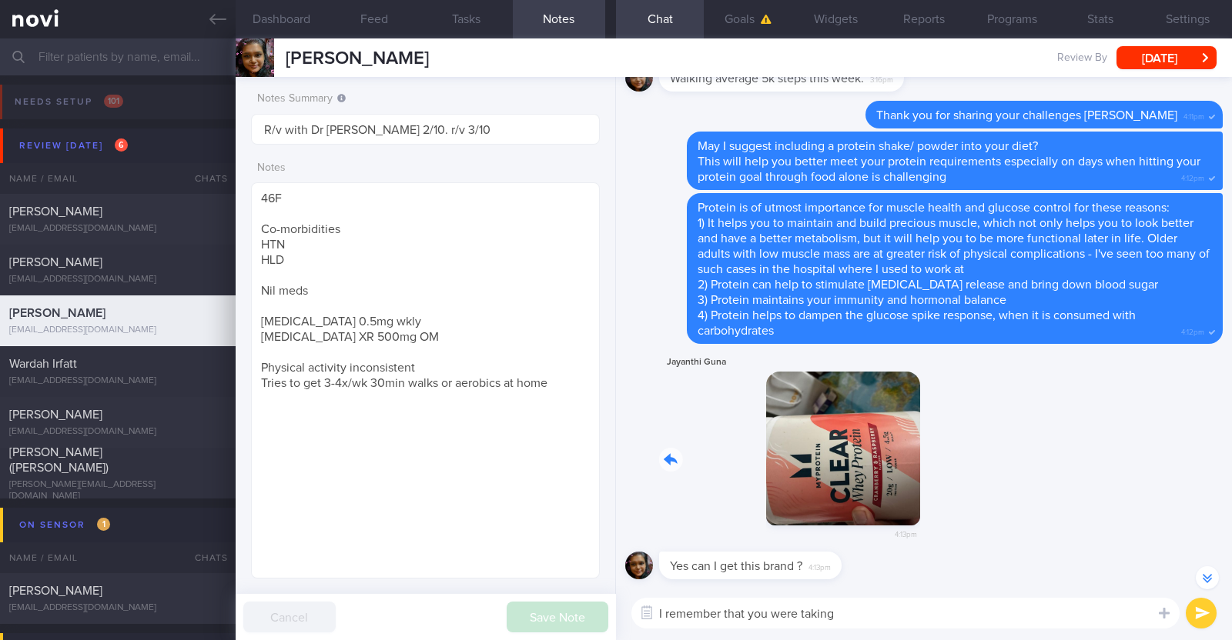
drag, startPoint x: 747, startPoint y: 471, endPoint x: 1098, endPoint y: 487, distance: 352.1
click at [1098, 487] on div "Jayanthi Guna 4:13pm" at bounding box center [923, 452] width 597 height 199
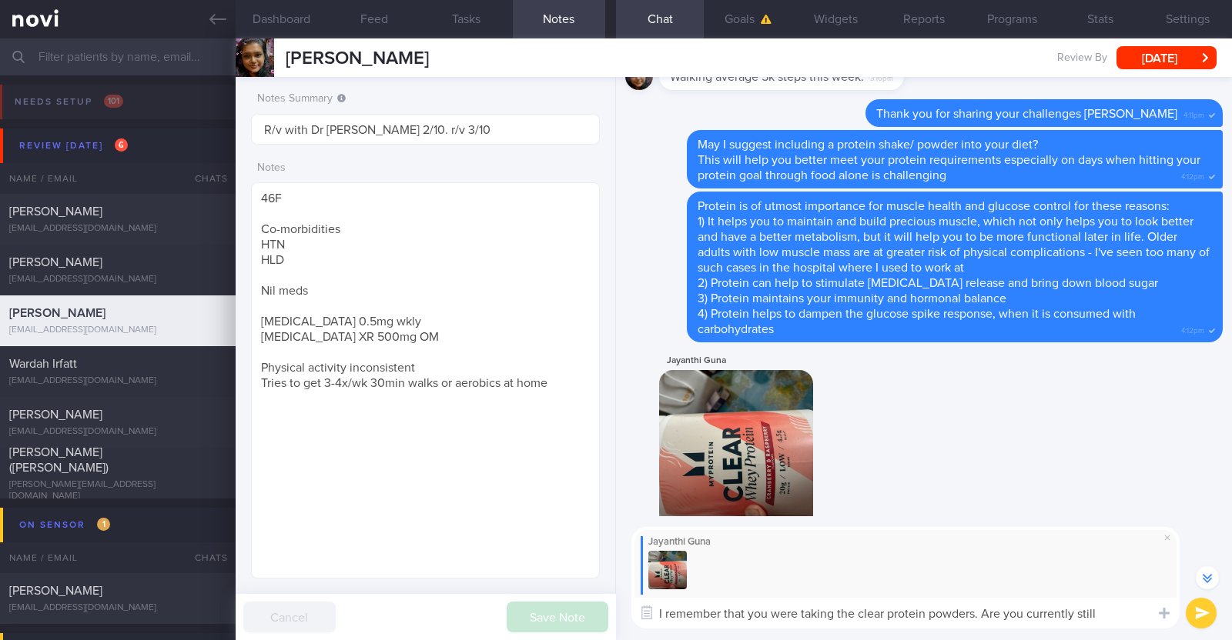
scroll to position [-2007, 0]
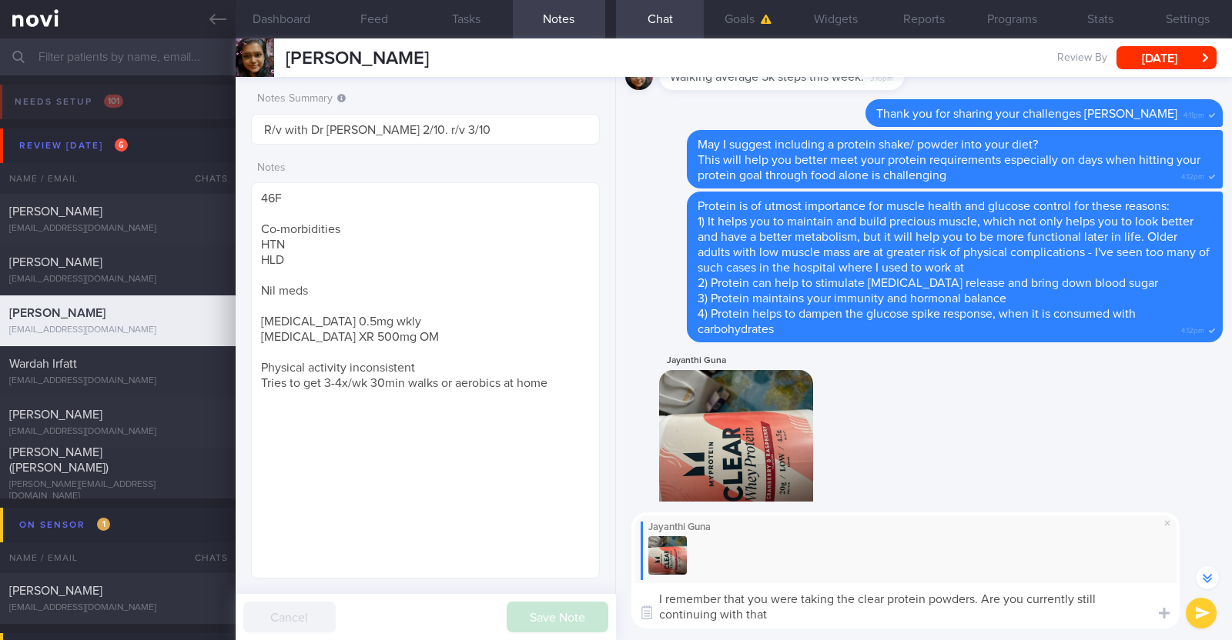
type textarea "I remember that you were taking the clear protein powders. Are you currently st…"
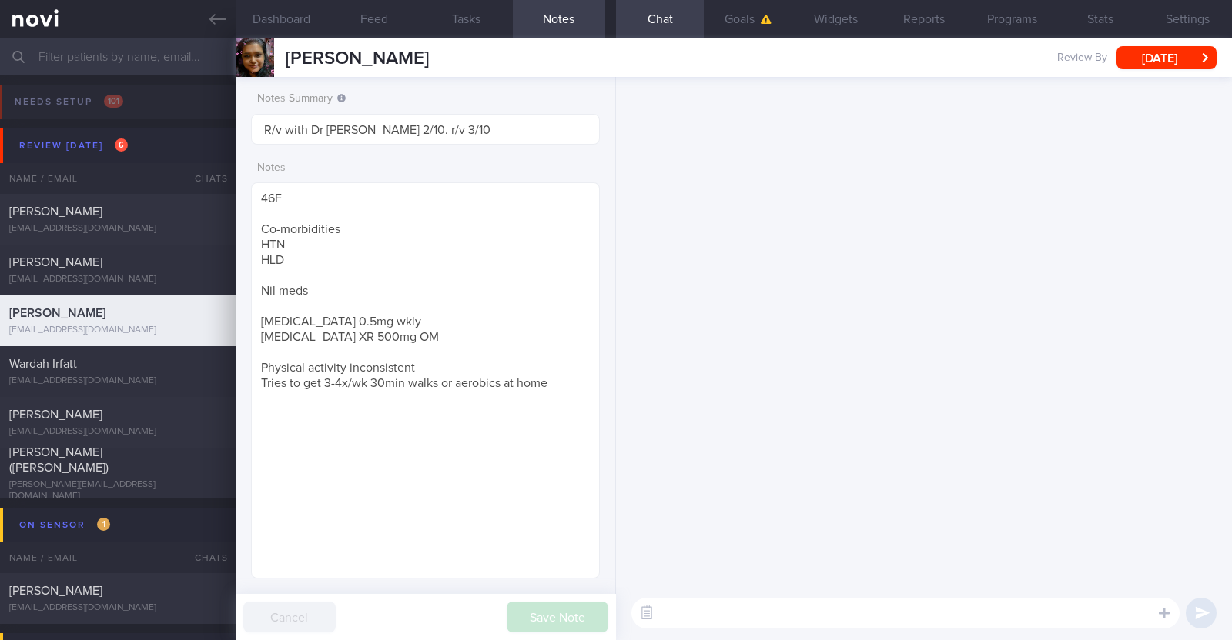
scroll to position [0, 0]
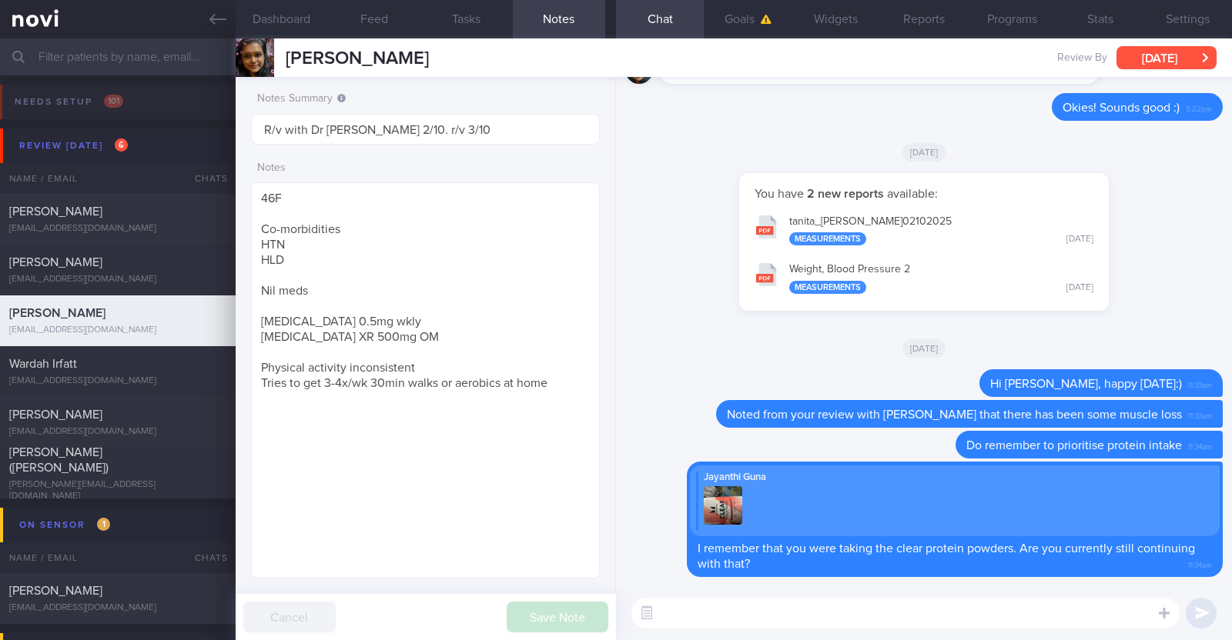
click at [1159, 52] on button "[DATE]" at bounding box center [1166, 57] width 100 height 23
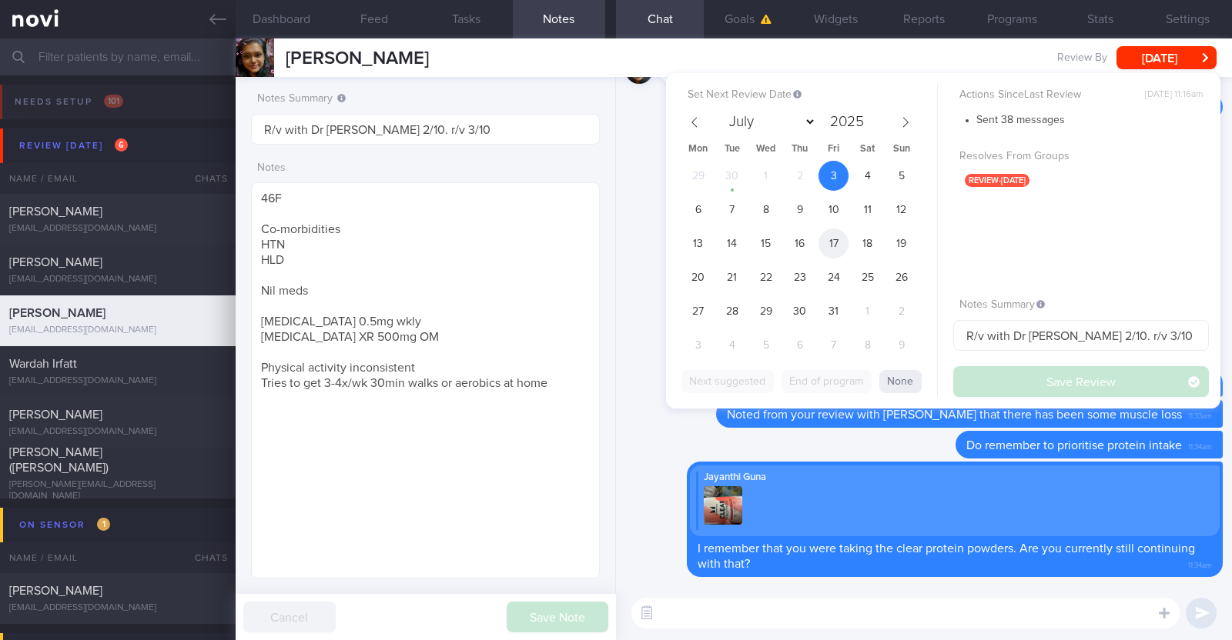
click at [840, 236] on span "17" at bounding box center [833, 244] width 30 height 30
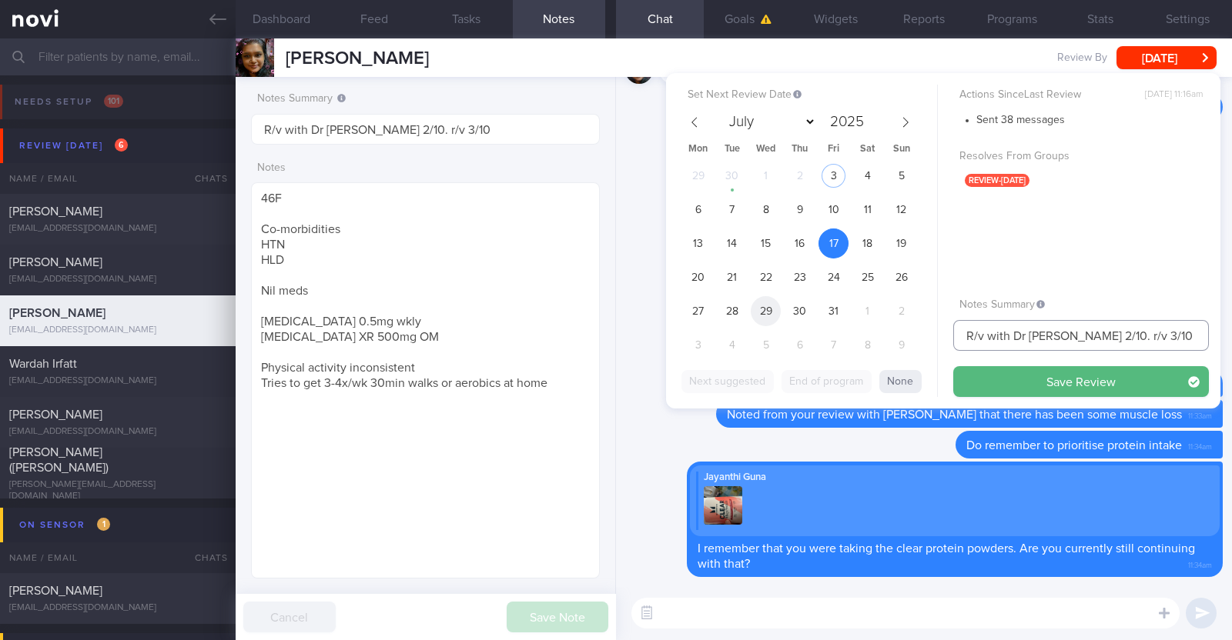
drag, startPoint x: 1070, startPoint y: 336, endPoint x: 761, endPoint y: 322, distance: 309.0
click at [761, 322] on div "Set Next Review Date 17 Oct 2025 July August September October November Decembe…" at bounding box center [943, 241] width 554 height 336
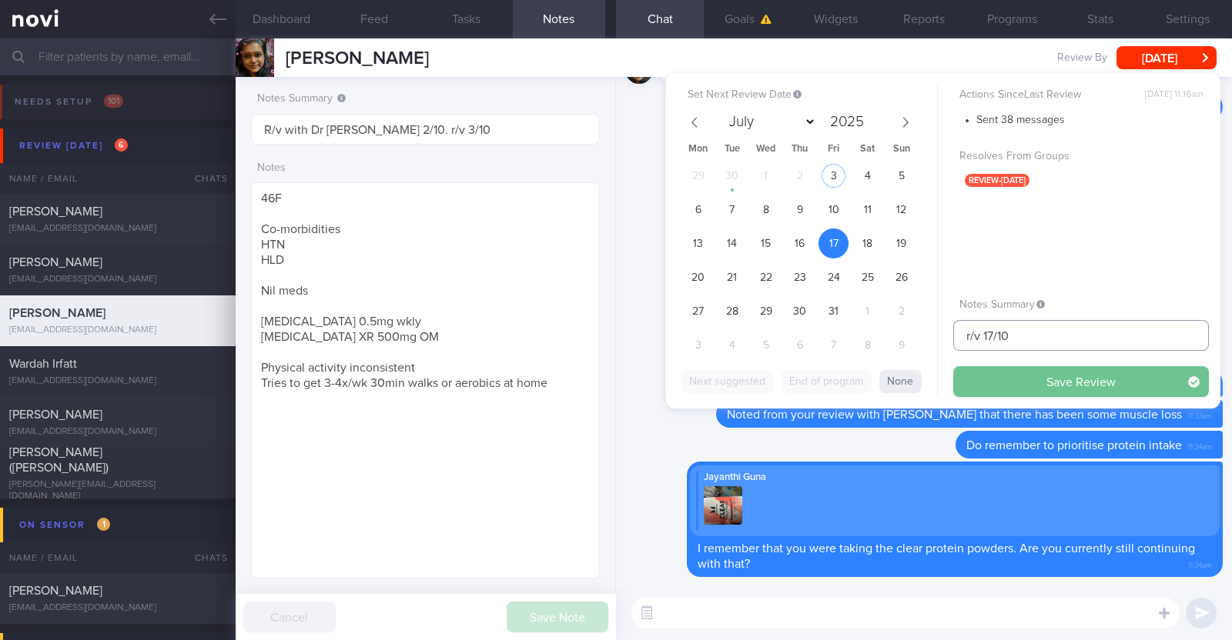
type input "r/v 17/10"
click at [1066, 385] on button "Save Review" at bounding box center [1081, 381] width 256 height 31
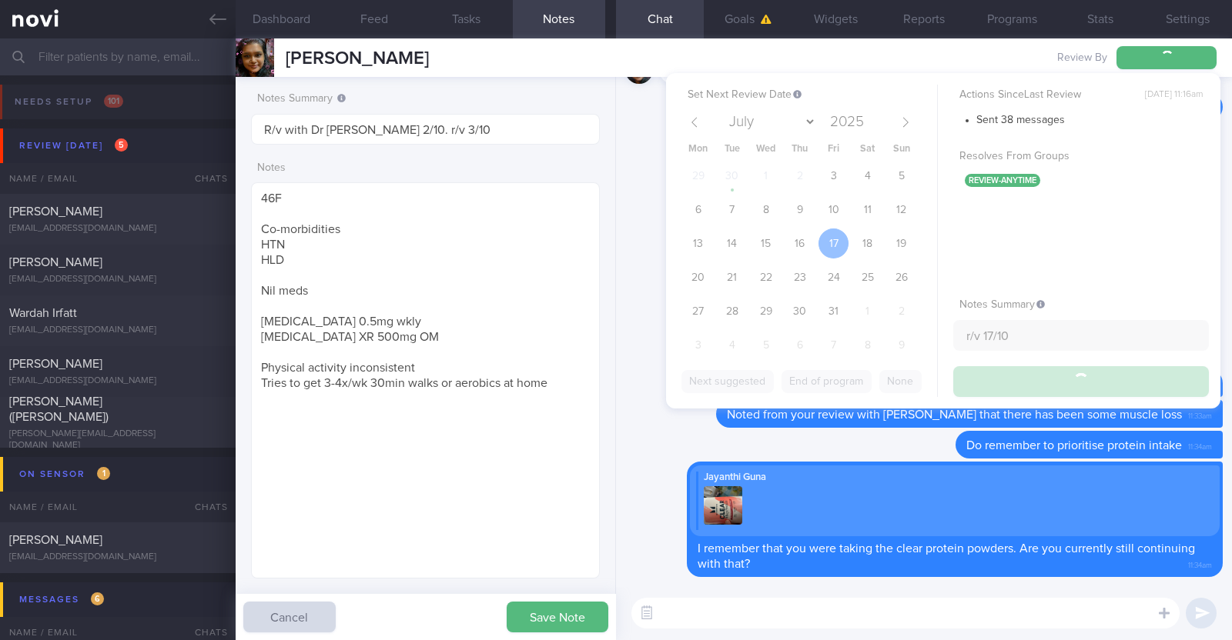
type input "r/v 17/10"
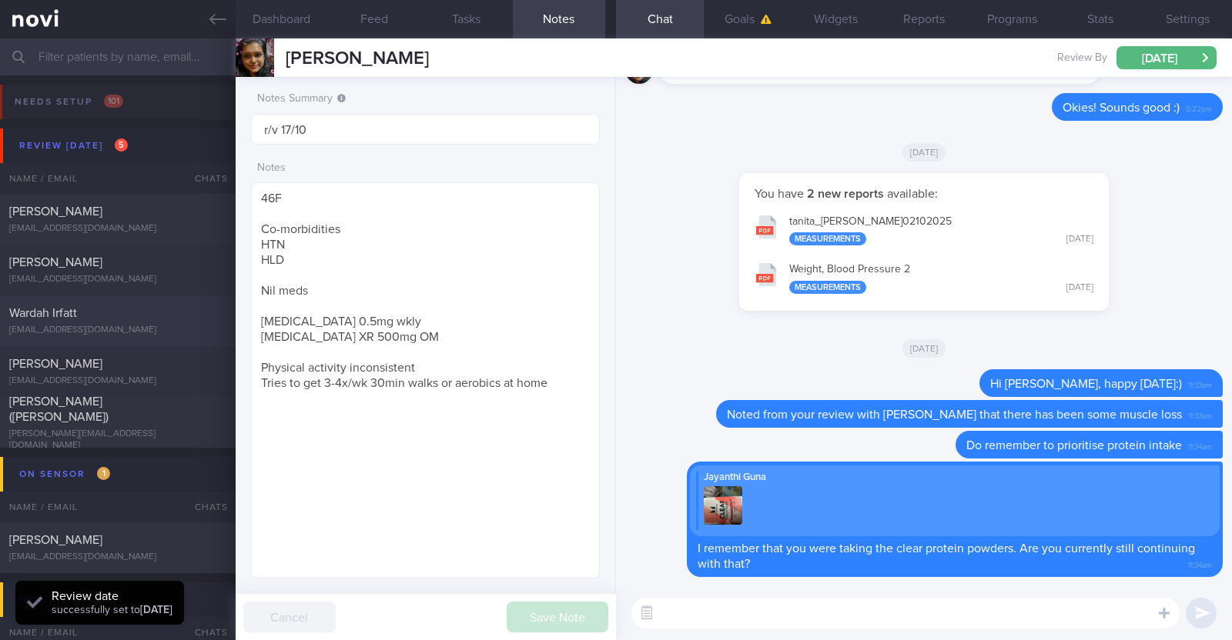
click at [161, 314] on div "Wardah Irfatt" at bounding box center [115, 313] width 213 height 15
type textarea "28F Nil PMHx/ Meds Wegovy 0.25mg for 4 weeks, then 0.5mg for 4 weeks, and 1mg t…"
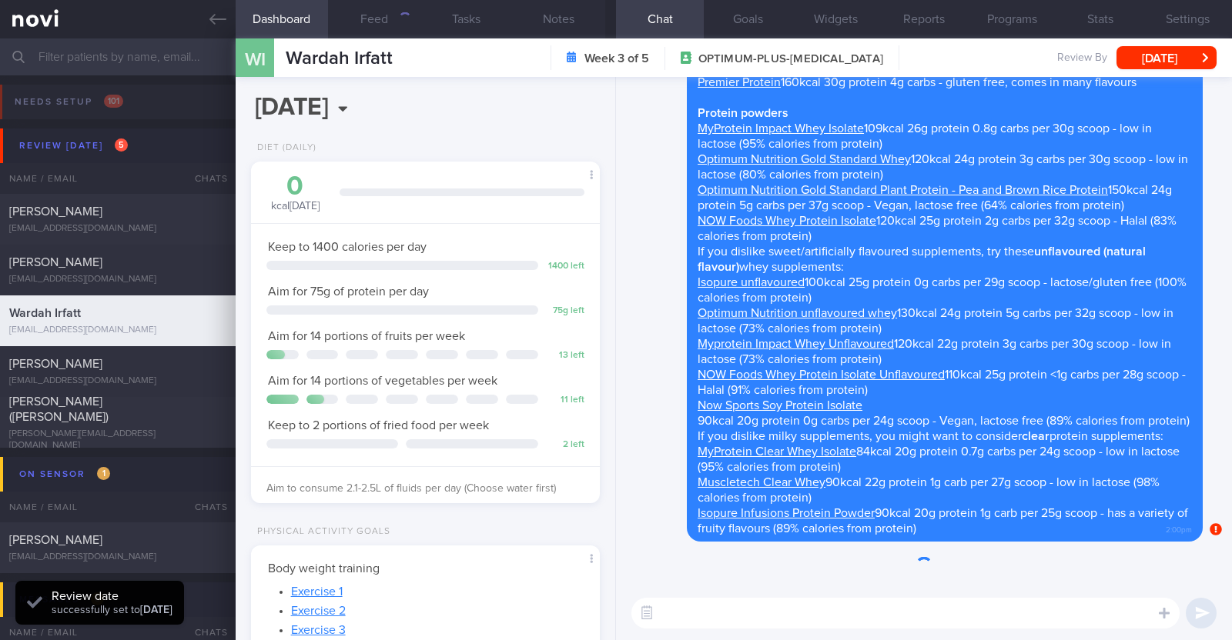
scroll to position [175, 306]
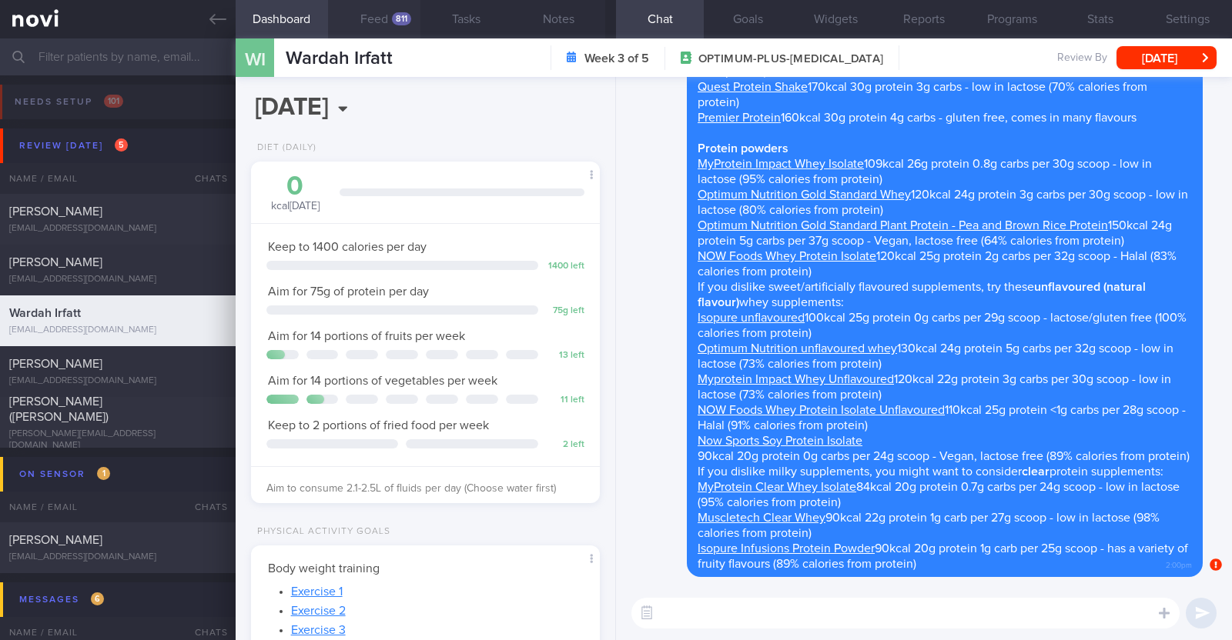
click at [376, 9] on button "Feed 811" at bounding box center [374, 19] width 92 height 38
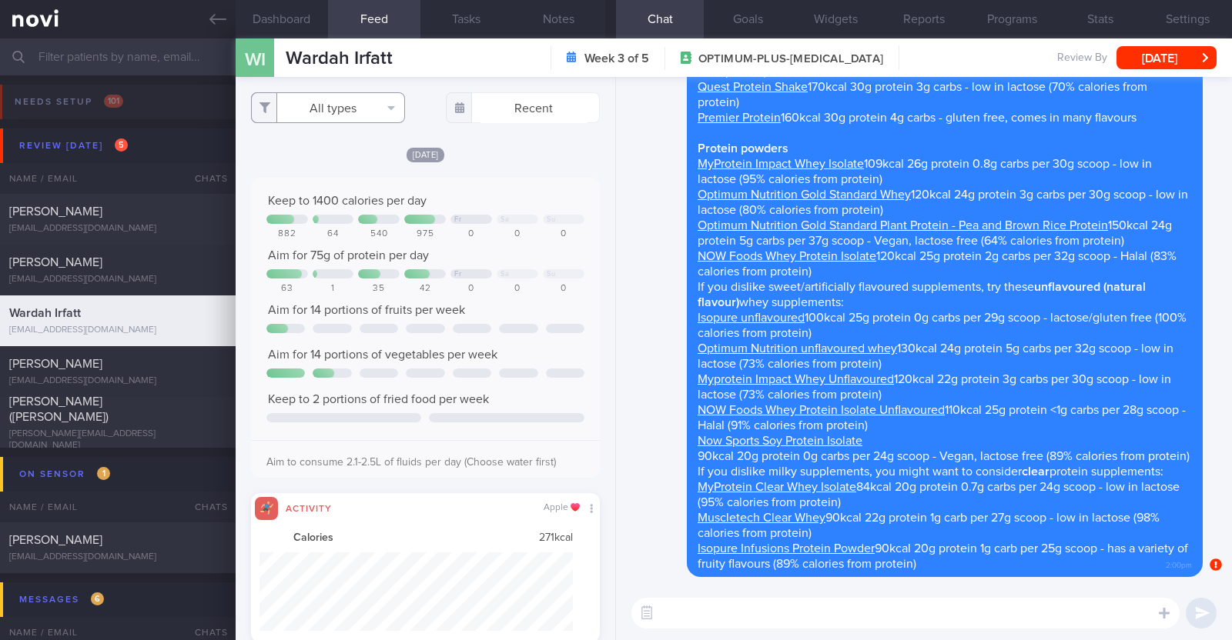
click at [349, 112] on button "All types" at bounding box center [328, 107] width 154 height 31
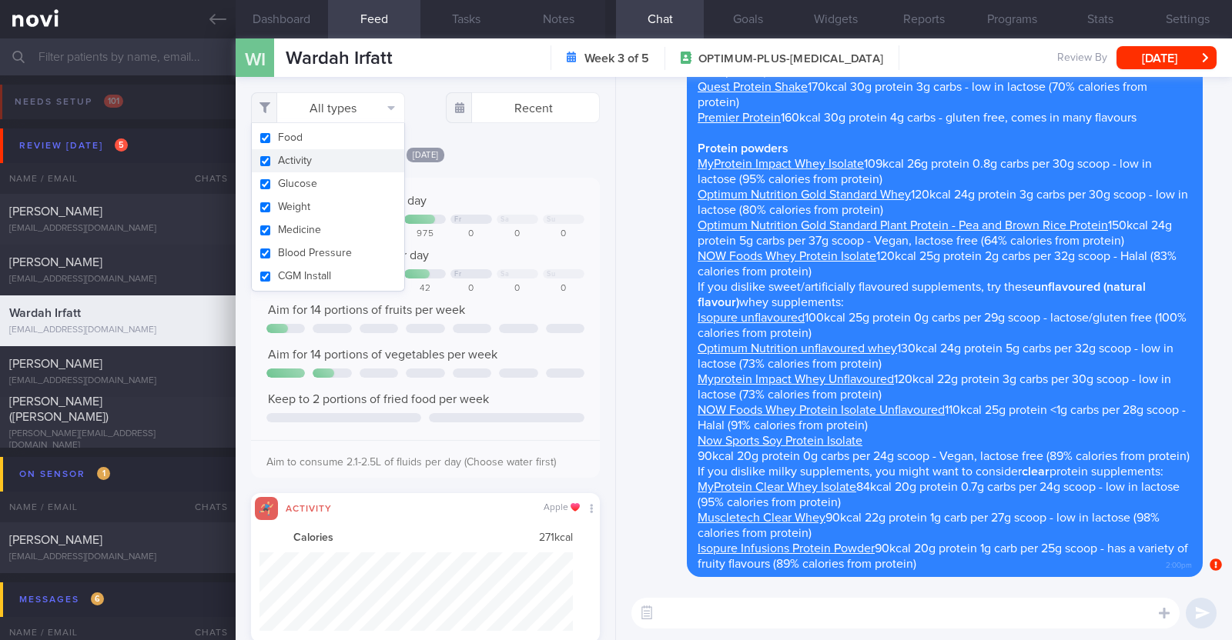
click at [331, 162] on button "Activity" at bounding box center [328, 160] width 152 height 23
checkbox input "false"
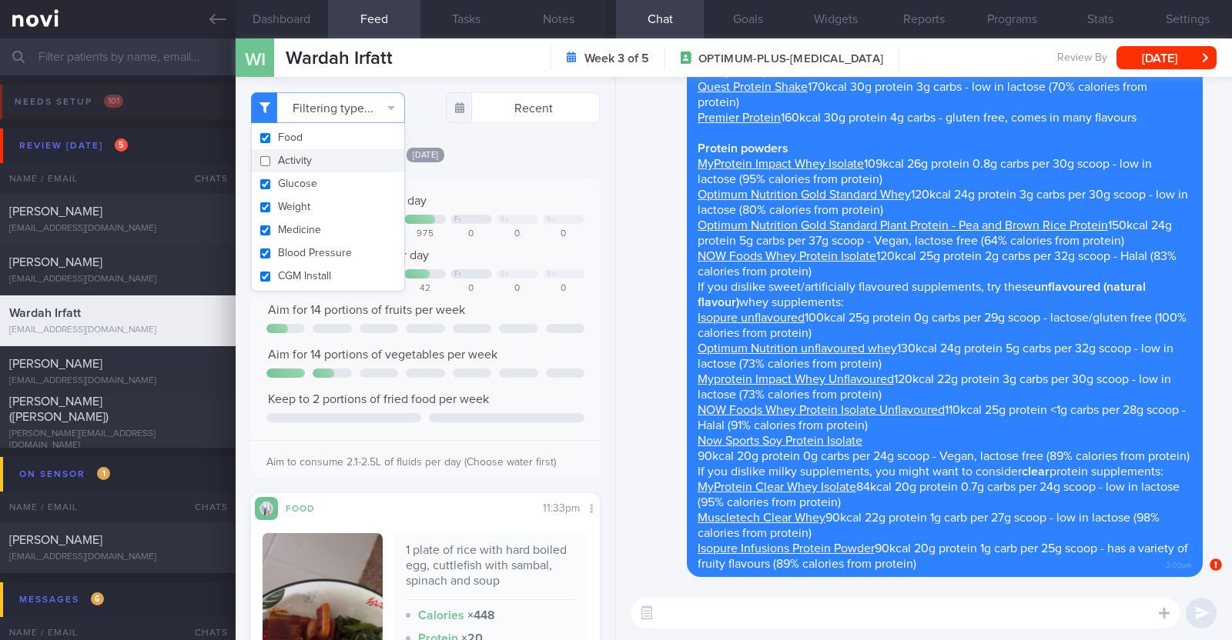
click at [480, 142] on div "Filtering type... Food Activity Glucose Weight Medicine Blood Pressure CGM Inst…" at bounding box center [426, 358] width 380 height 563
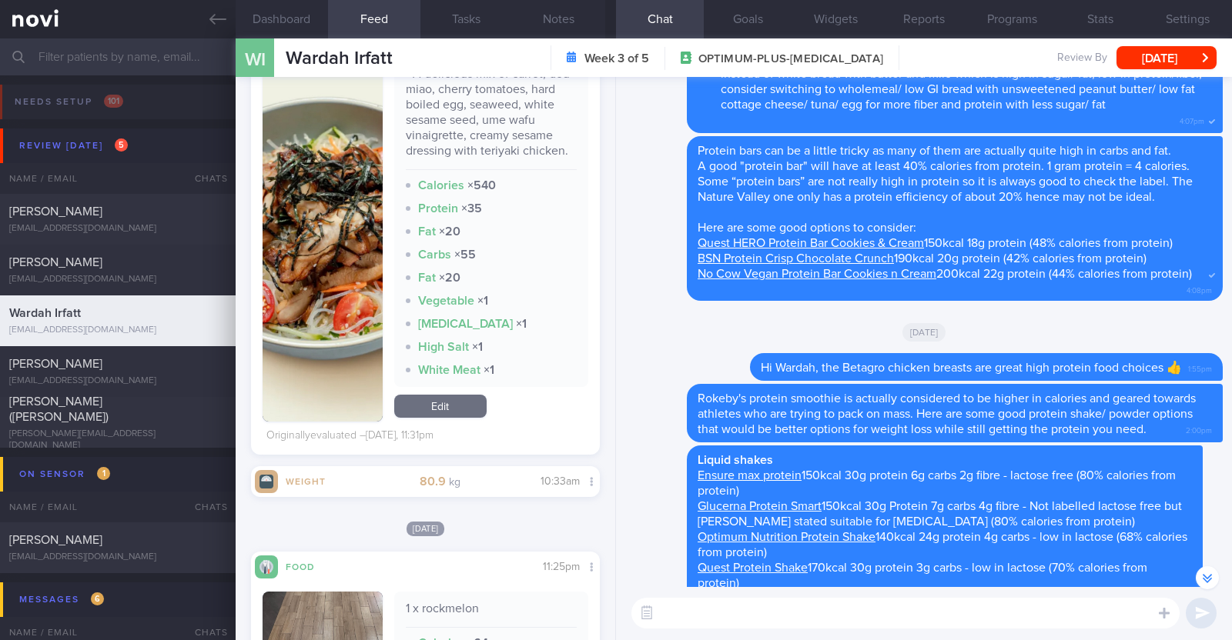
scroll to position [1636, 0]
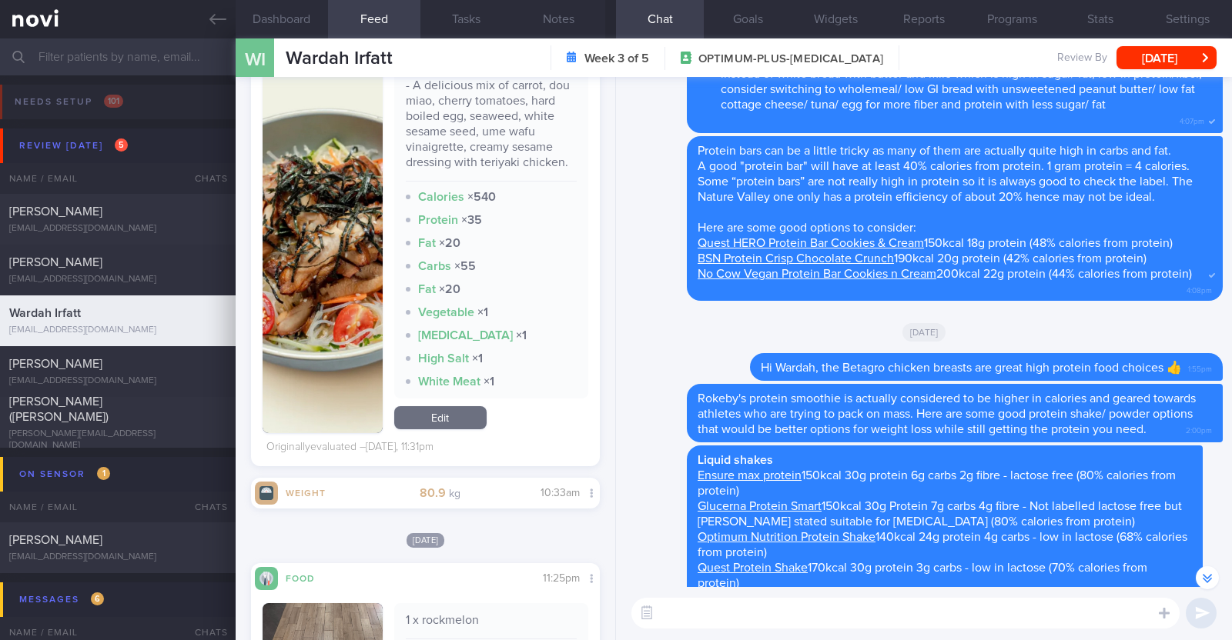
click at [747, 617] on textarea at bounding box center [905, 613] width 548 height 31
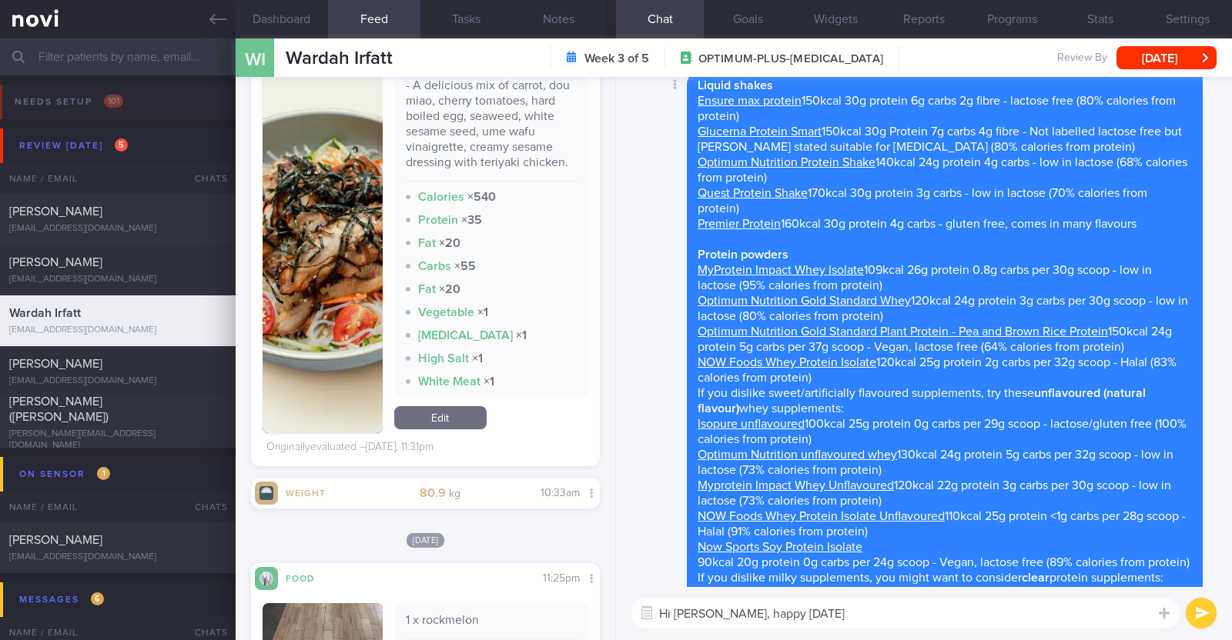
scroll to position [0, 0]
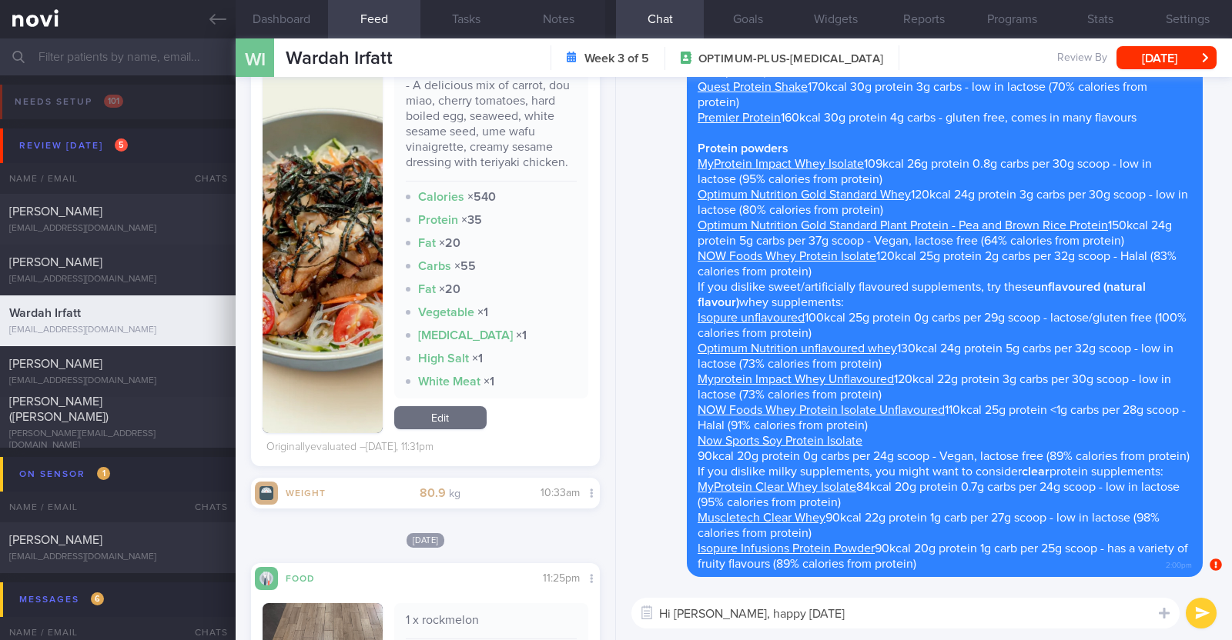
type textarea "Hi Wardah, happy Friday!"
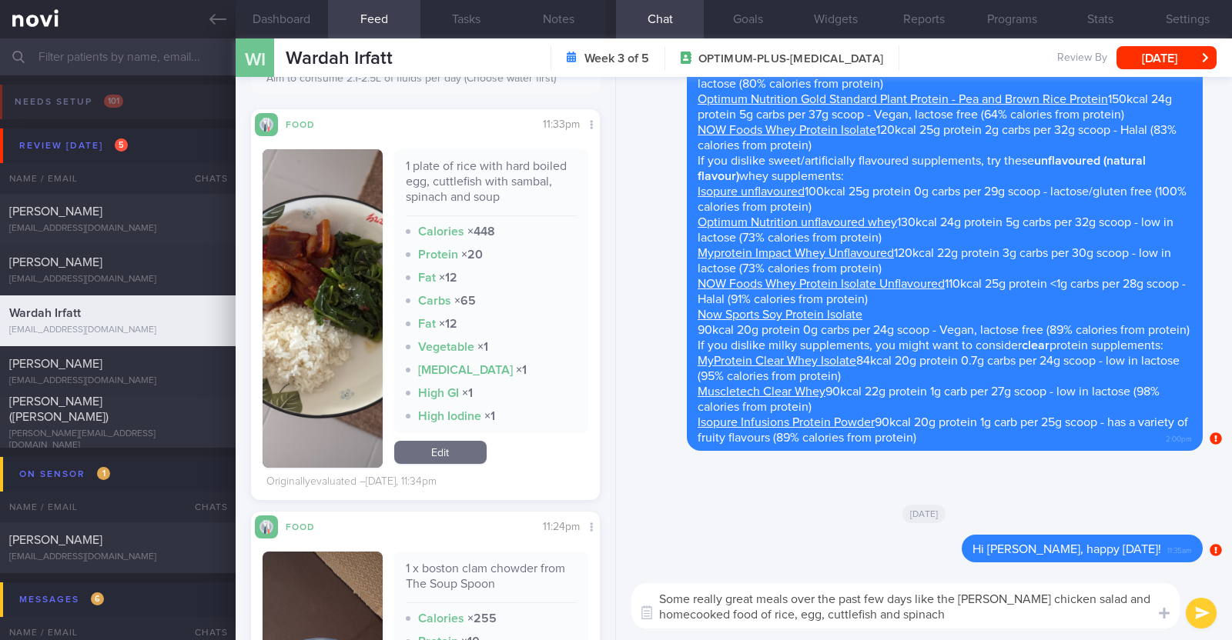
paste textarea "👍"
type textarea "Some really great meals over the past few days like the teri chicken salad and …"
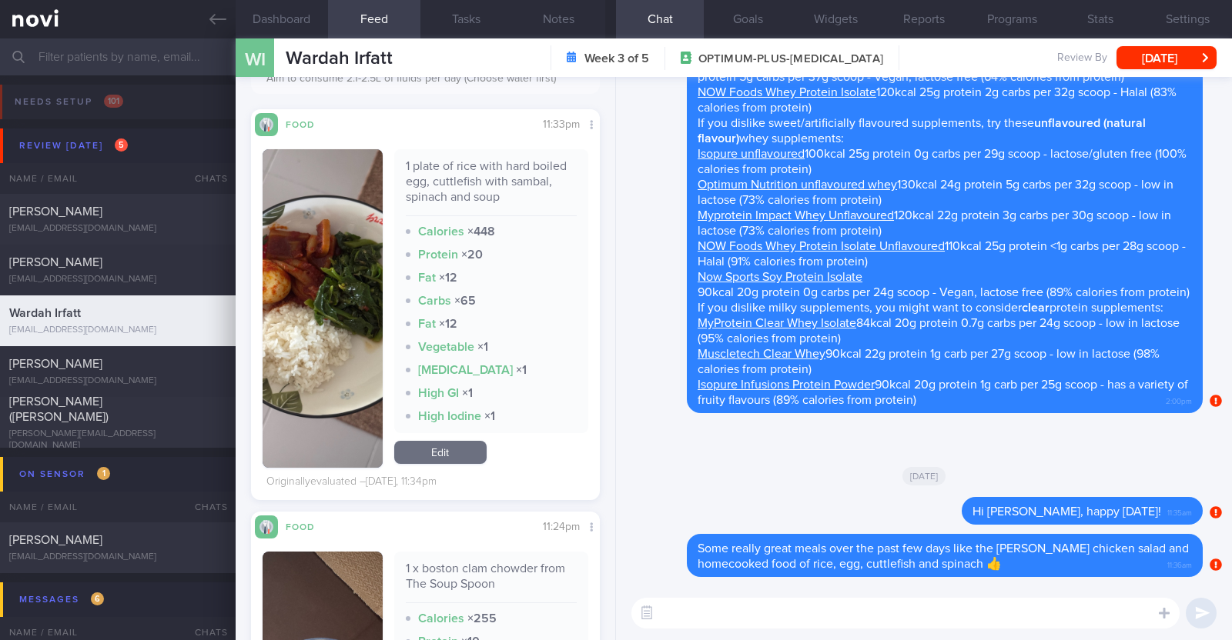
scroll to position [673, 0]
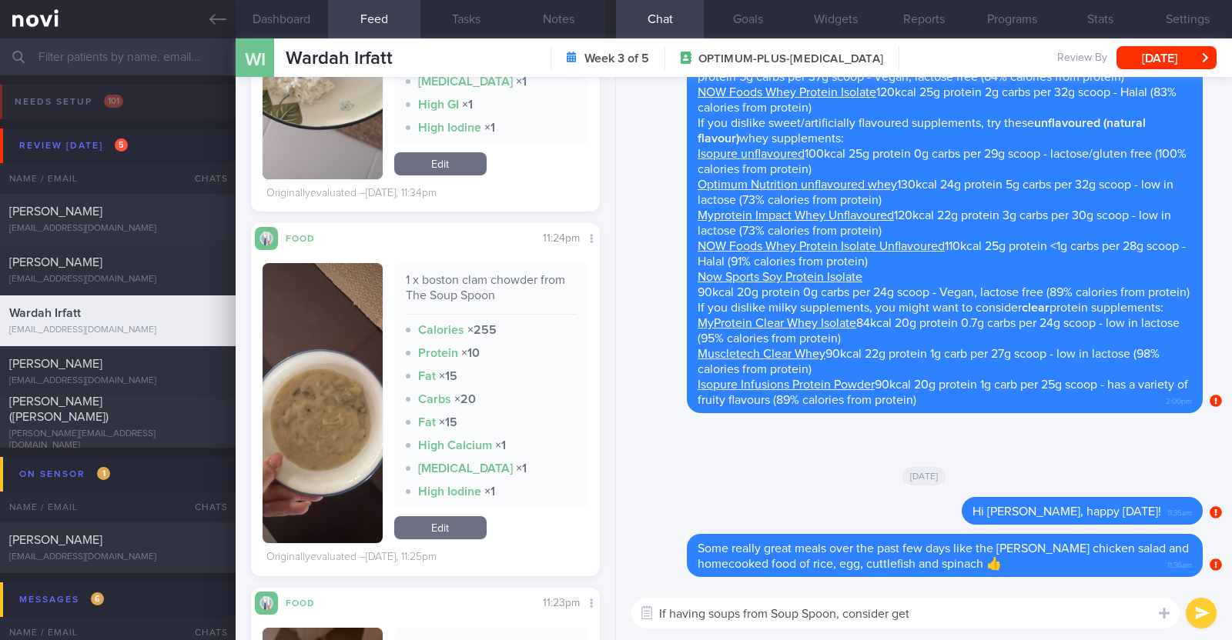
type textarea "If having soups from Soup Spoon, consider gett"
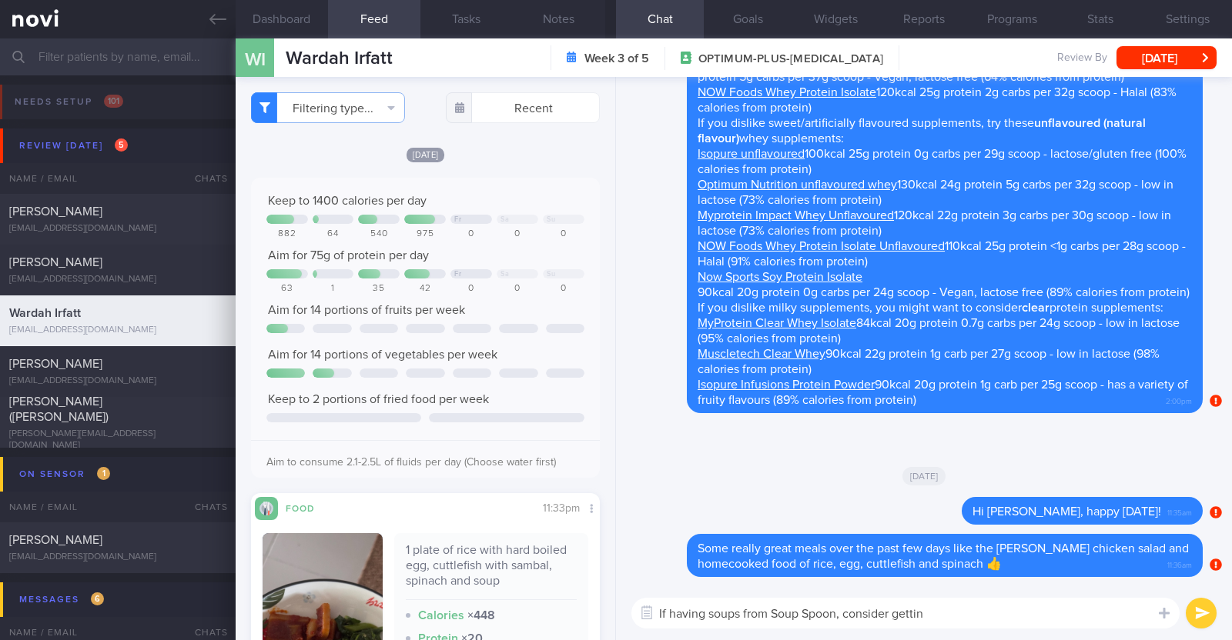
select select "9"
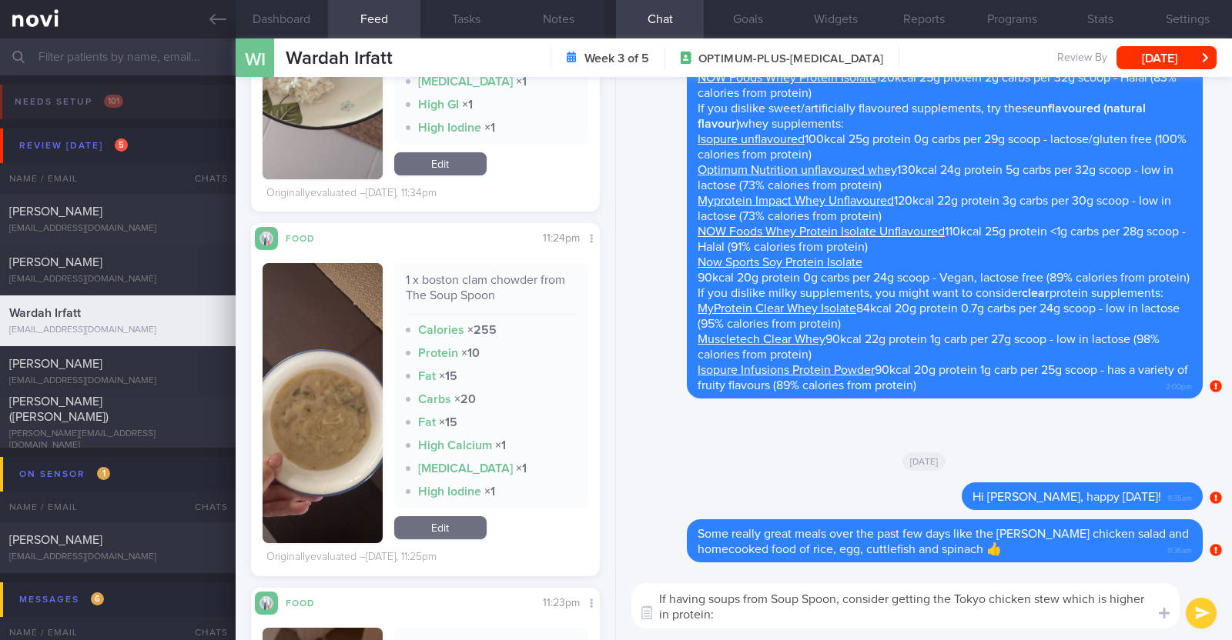
type textarea "If having soups from Soup Spoon, consider getting the Tokyo chicken stew which …"
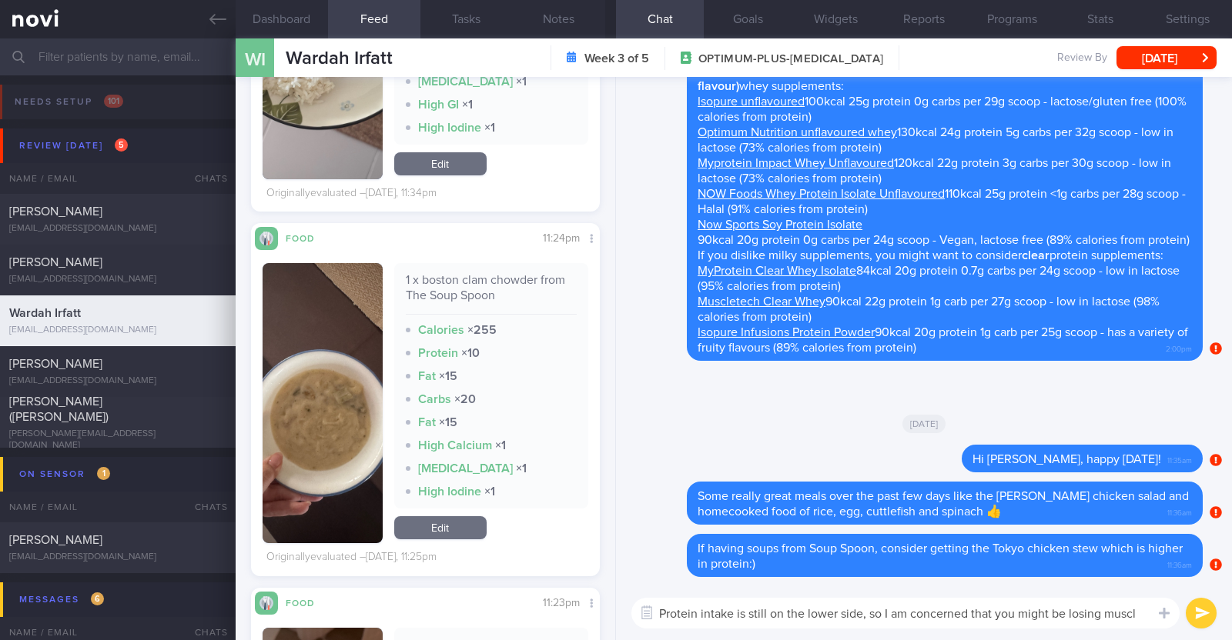
type textarea "Protein intake is still on the lower side, so I am concerned that you might be …"
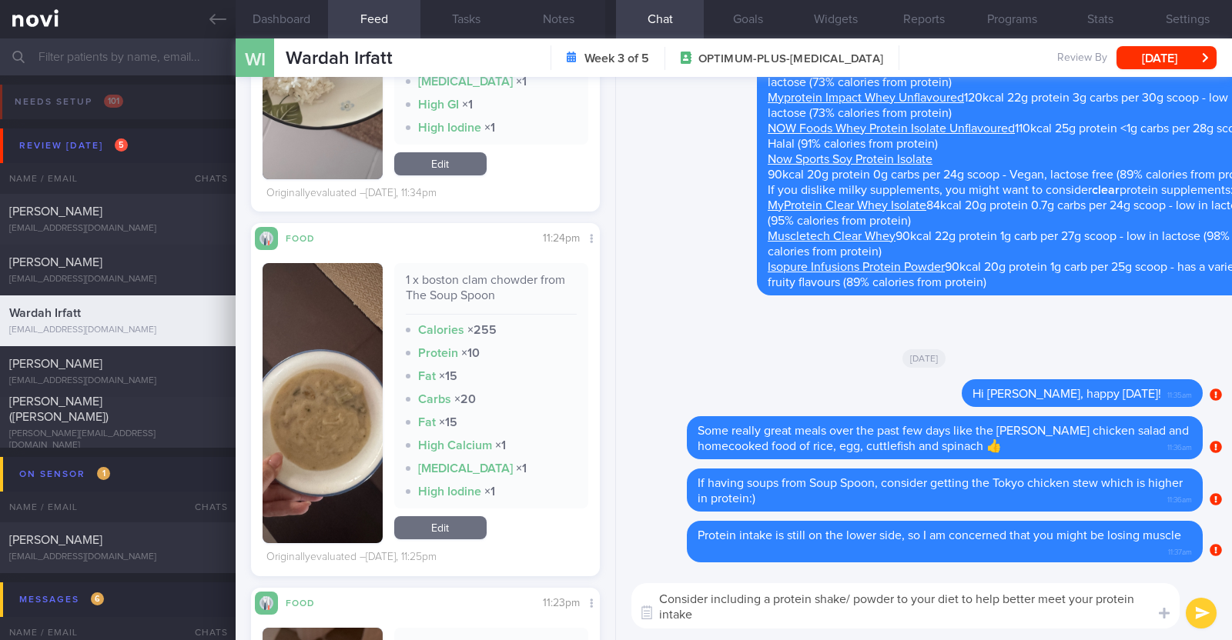
drag, startPoint x: 1038, startPoint y: 172, endPoint x: 1205, endPoint y: 179, distance: 166.4
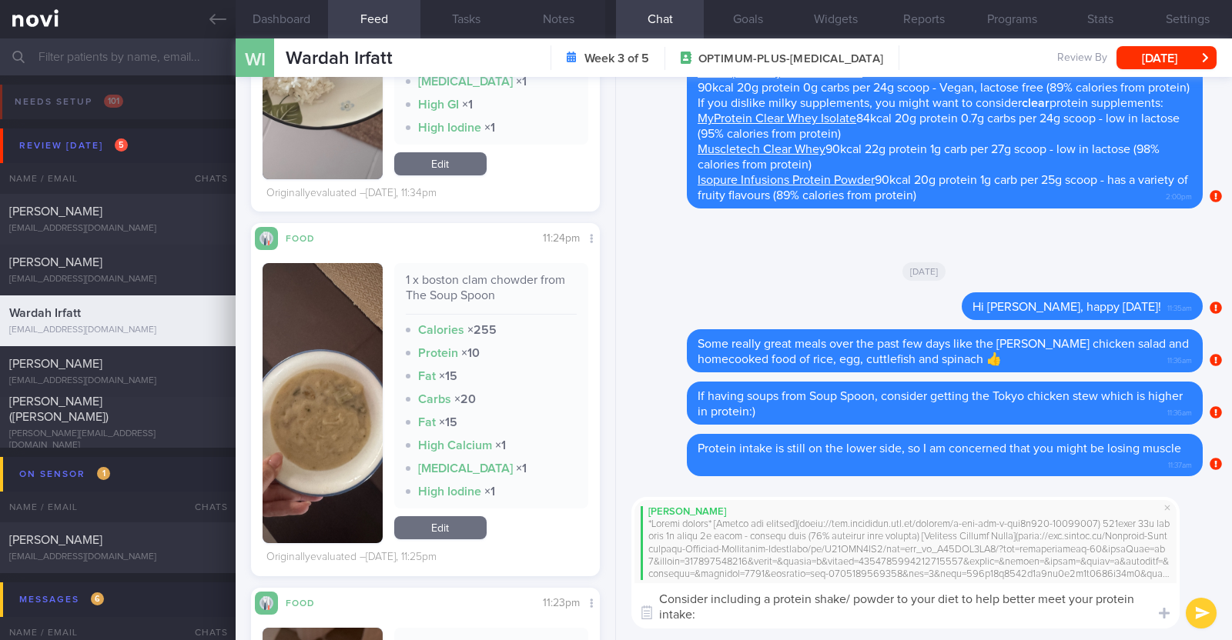
type textarea "Consider including a protein shake/ powder to your diet to help better meet you…"
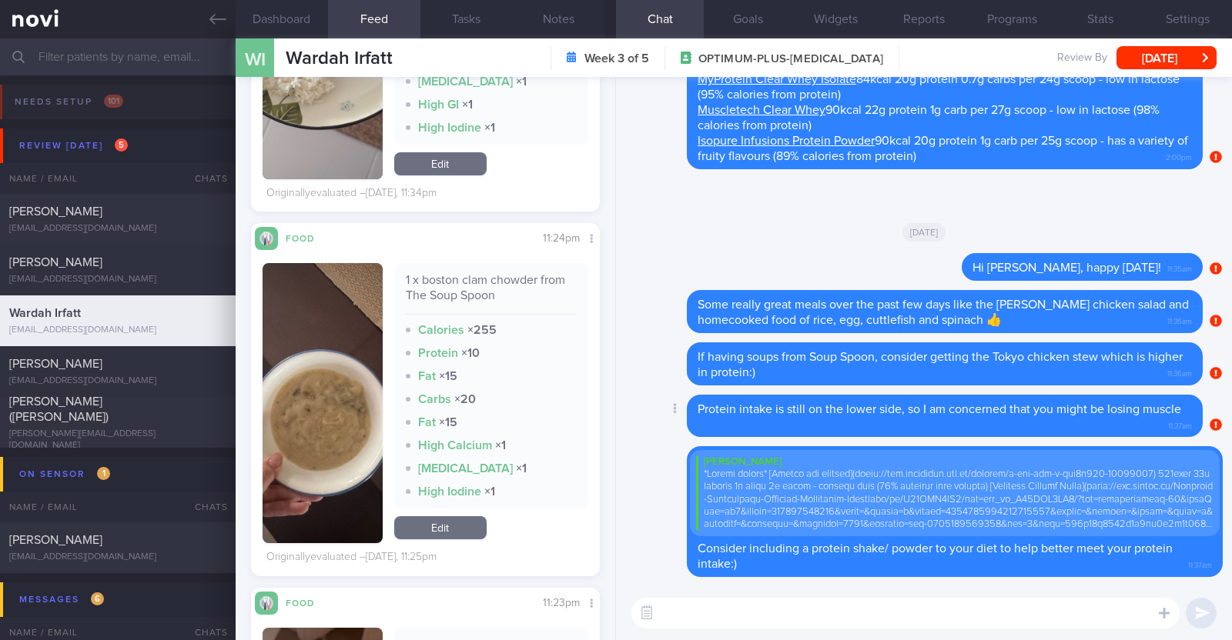
click at [658, 396] on div "Delete Protein intake is still on the lower side, so I am concerned that you mi…" at bounding box center [913, 416] width 577 height 42
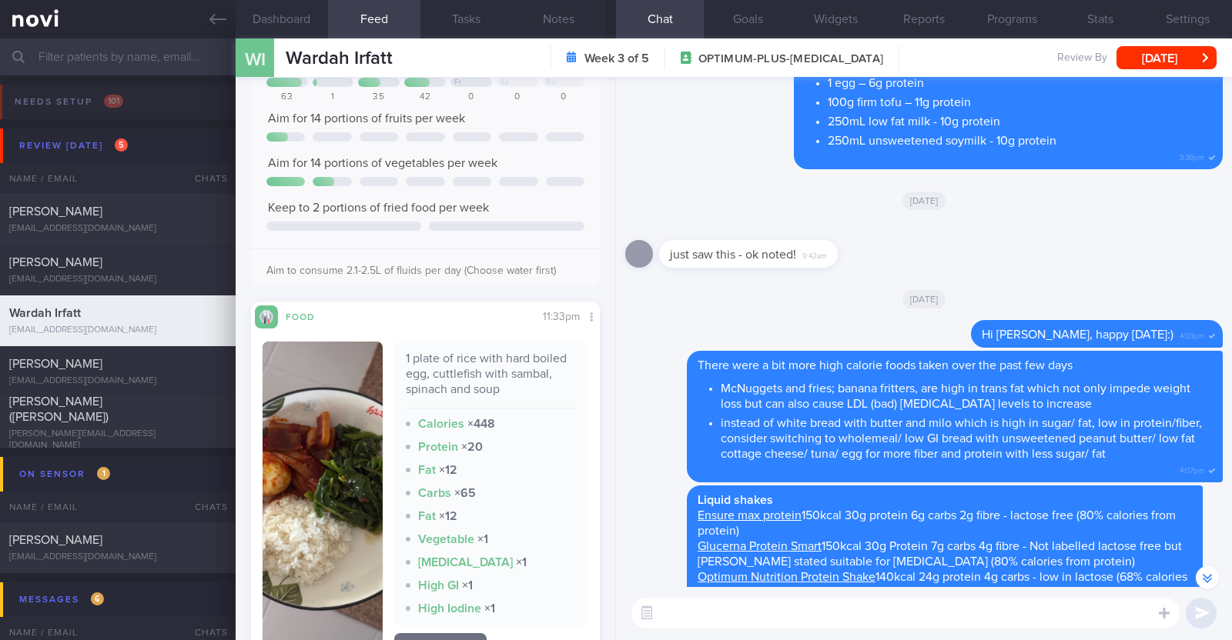
scroll to position [-1075, 0]
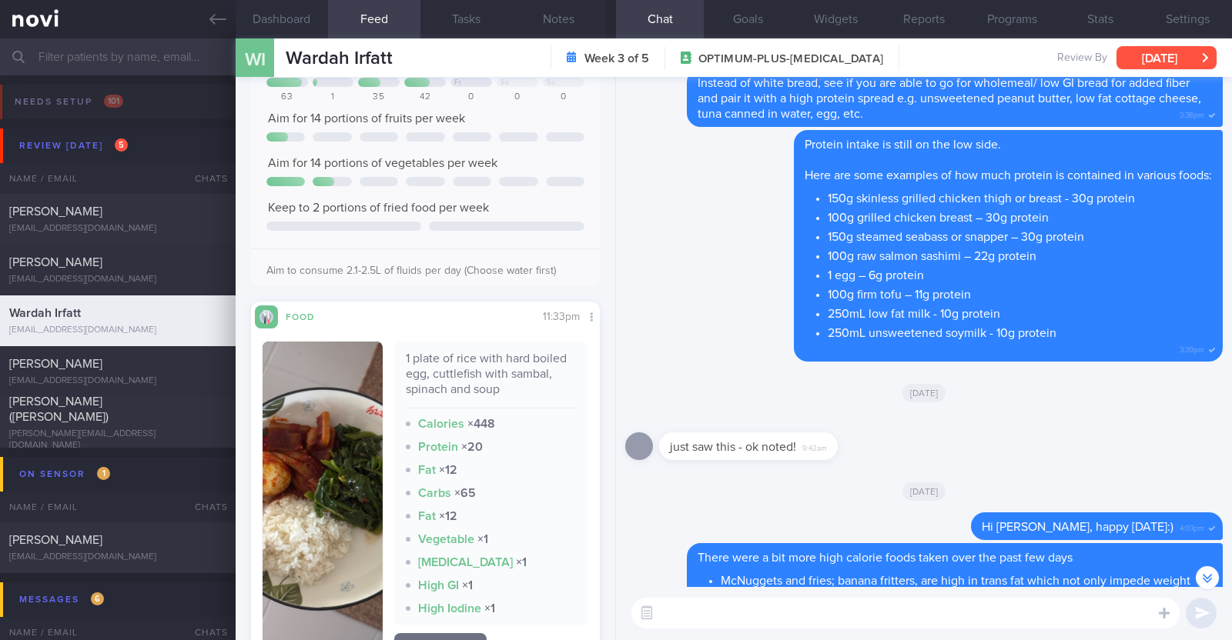
click at [1162, 52] on button "[DATE]" at bounding box center [1166, 57] width 100 height 23
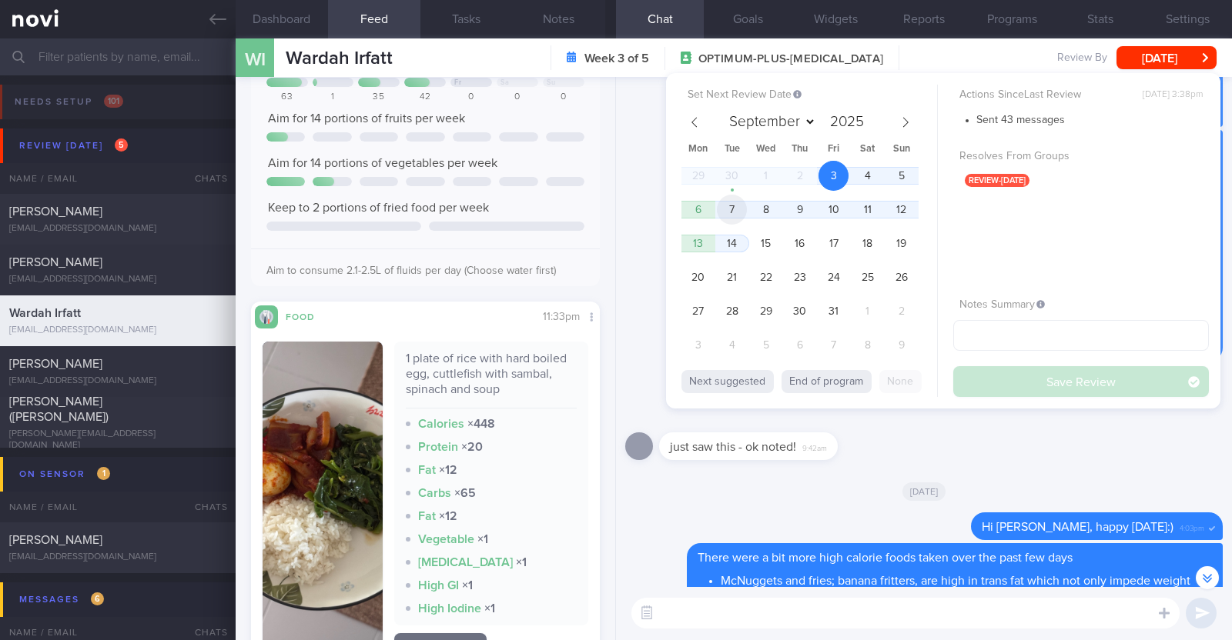
click at [741, 210] on span "7" at bounding box center [732, 210] width 30 height 30
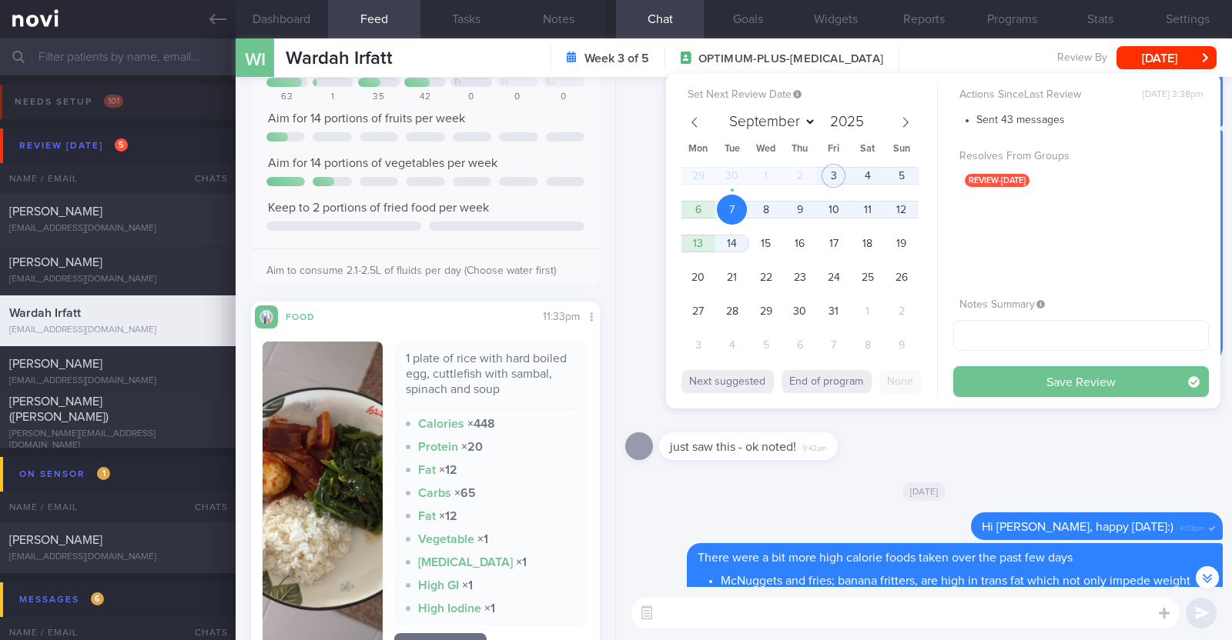
click at [978, 367] on button "Save Review" at bounding box center [1081, 381] width 256 height 31
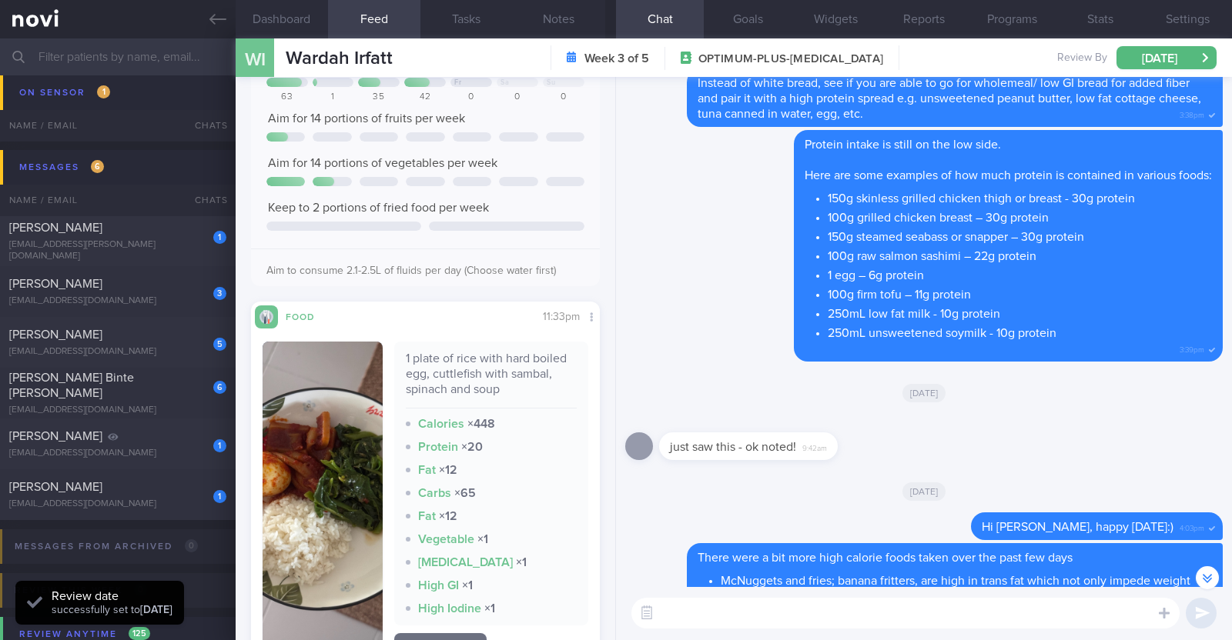
scroll to position [384, 0]
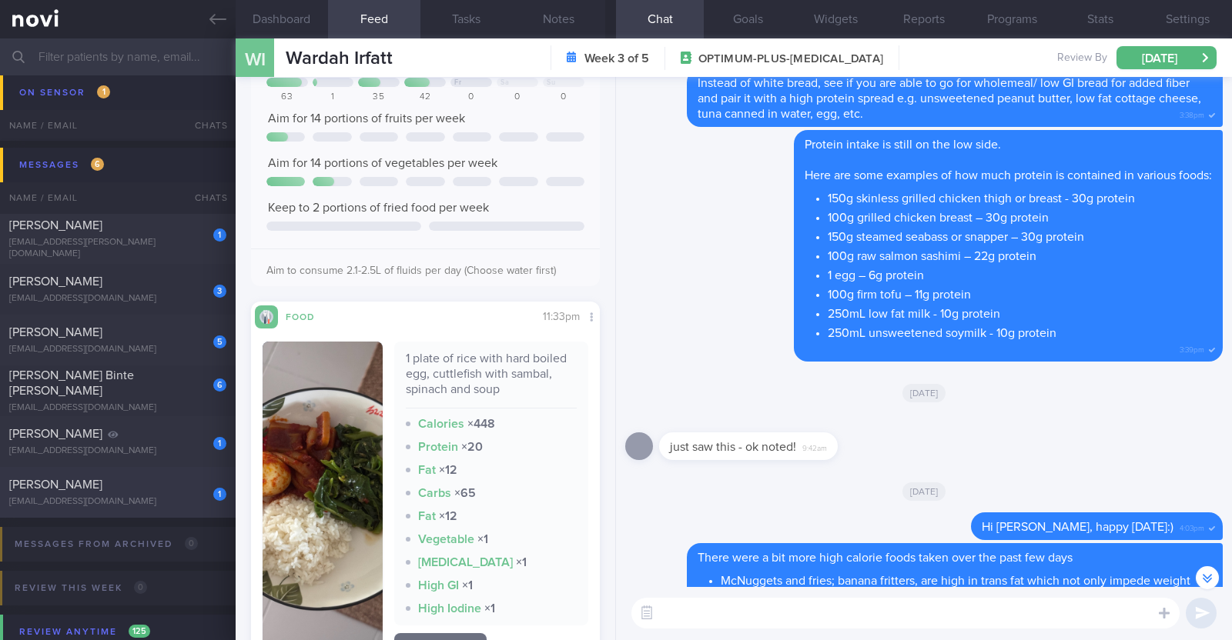
click at [155, 491] on div "[PERSON_NAME]" at bounding box center [115, 484] width 213 height 15
type input "Nil r/v in system. R/v 17/10"
type textarea "44M Comorbidities: DM HTN HLD Hepatic [MEDICAL_DATA] [MEDICAL_DATA] Androgeneti…"
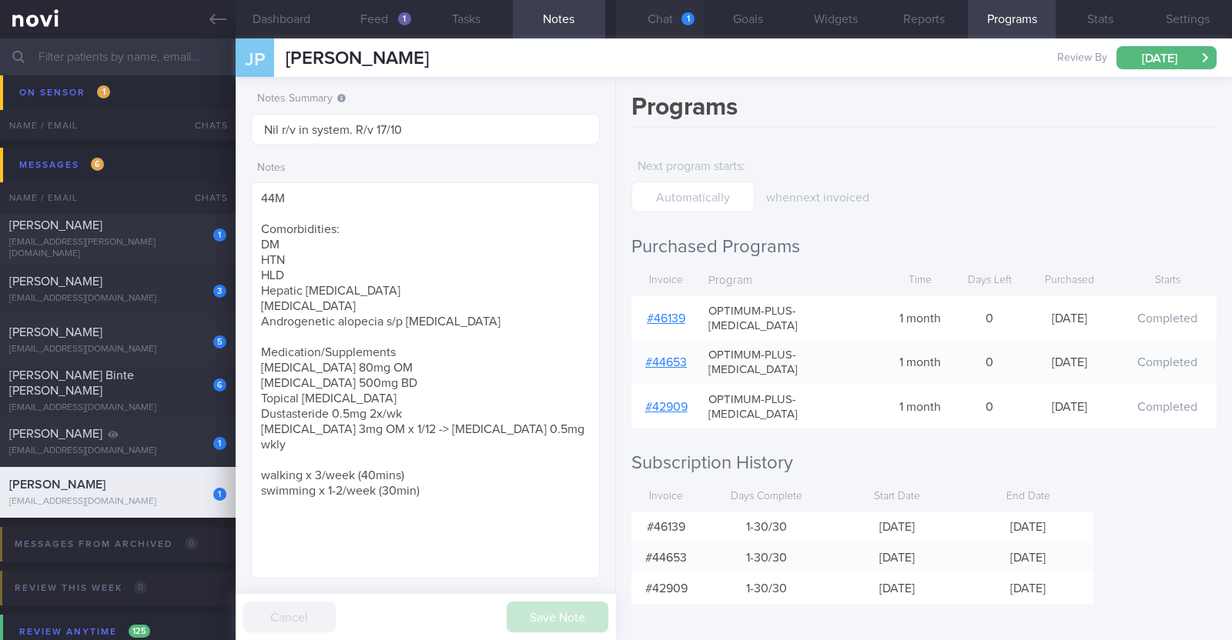
click at [691, 18] on div "1" at bounding box center [687, 18] width 13 height 13
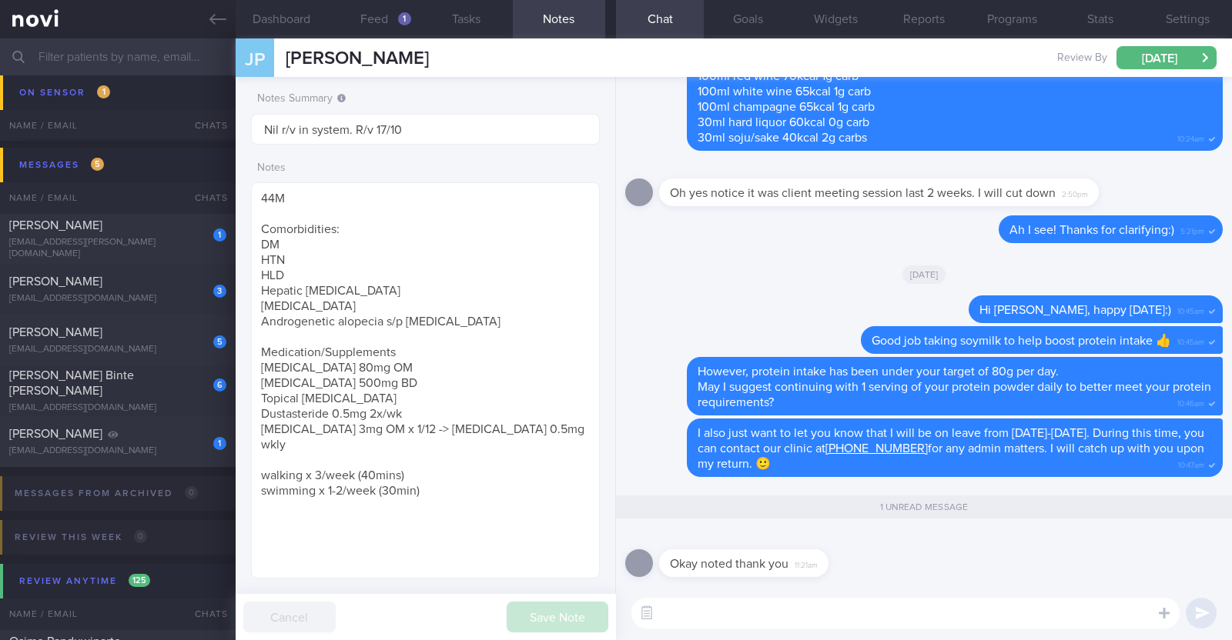
click at [861, 614] on textarea at bounding box center [905, 613] width 548 height 31
click at [202, 448] on div "1" at bounding box center [209, 438] width 34 height 24
type input "Nil r/v appt in calendar"
type textarea "50M NUH Anaesthesia Doctor Comorbidities: Borderline fasting glucose Last healt…"
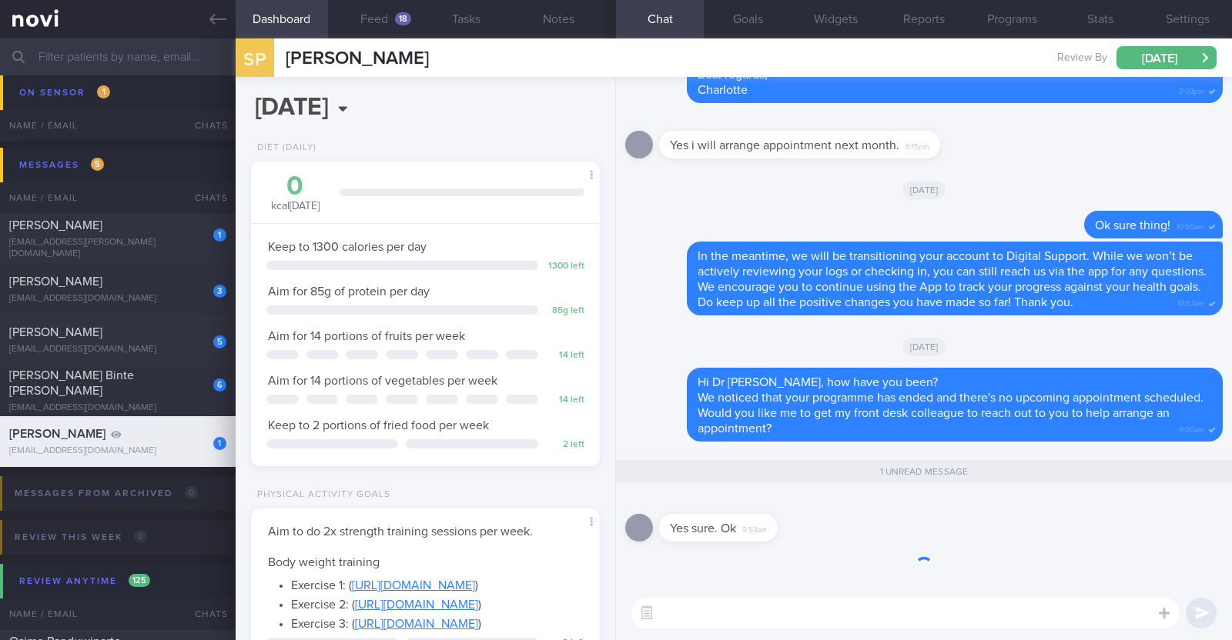
scroll to position [175, 306]
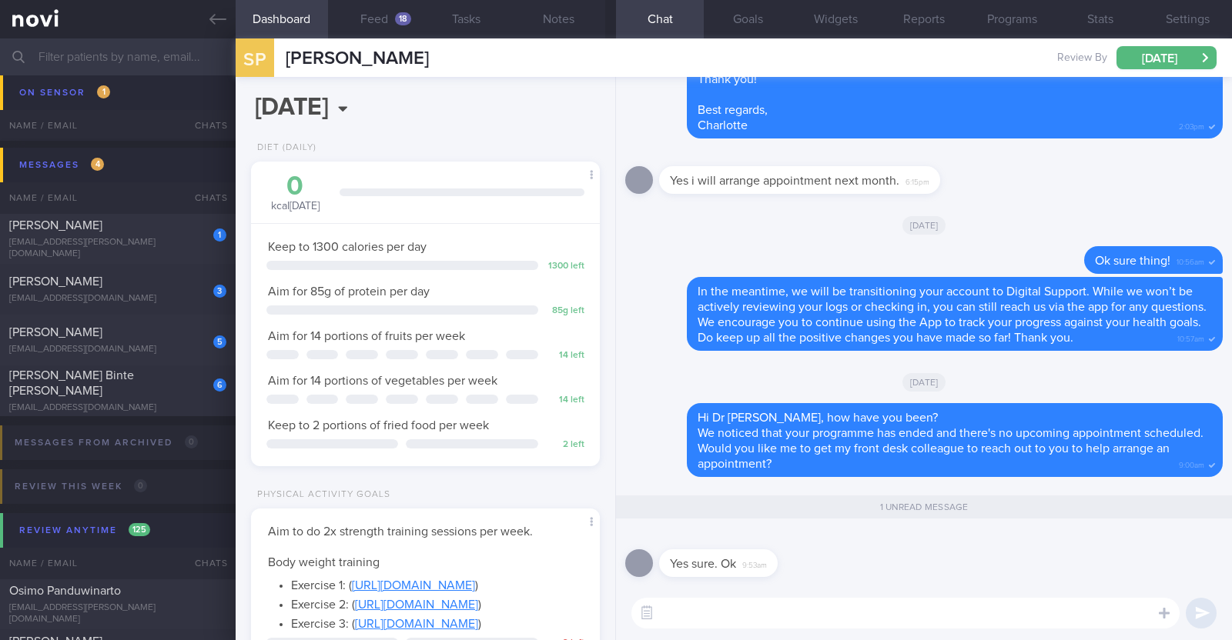
click at [861, 607] on textarea at bounding box center [905, 613] width 548 height 31
drag, startPoint x: 440, startPoint y: 59, endPoint x: 286, endPoint y: 62, distance: 154.0
click at [286, 62] on div "sp suresh paranjothy suresh paranjothy sureshparanjothy@outlook.com Review By F…" at bounding box center [734, 57] width 996 height 38
copy span "[PERSON_NAME]"
click at [1182, 17] on button "Settings" at bounding box center [1188, 19] width 88 height 38
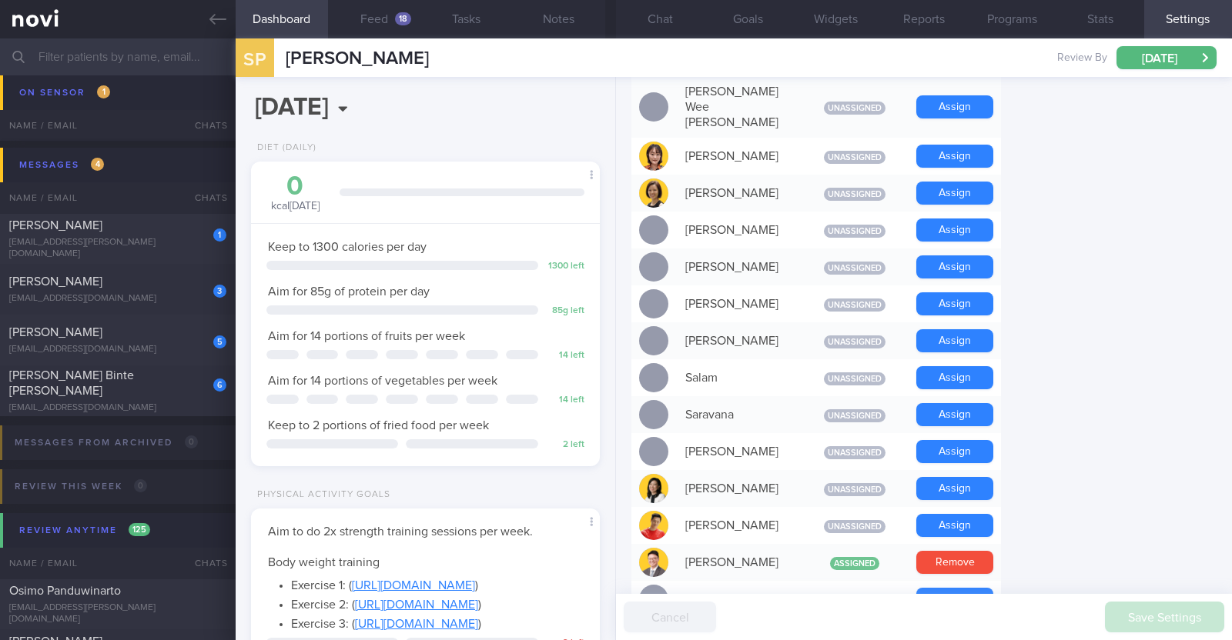
scroll to position [1155, 0]
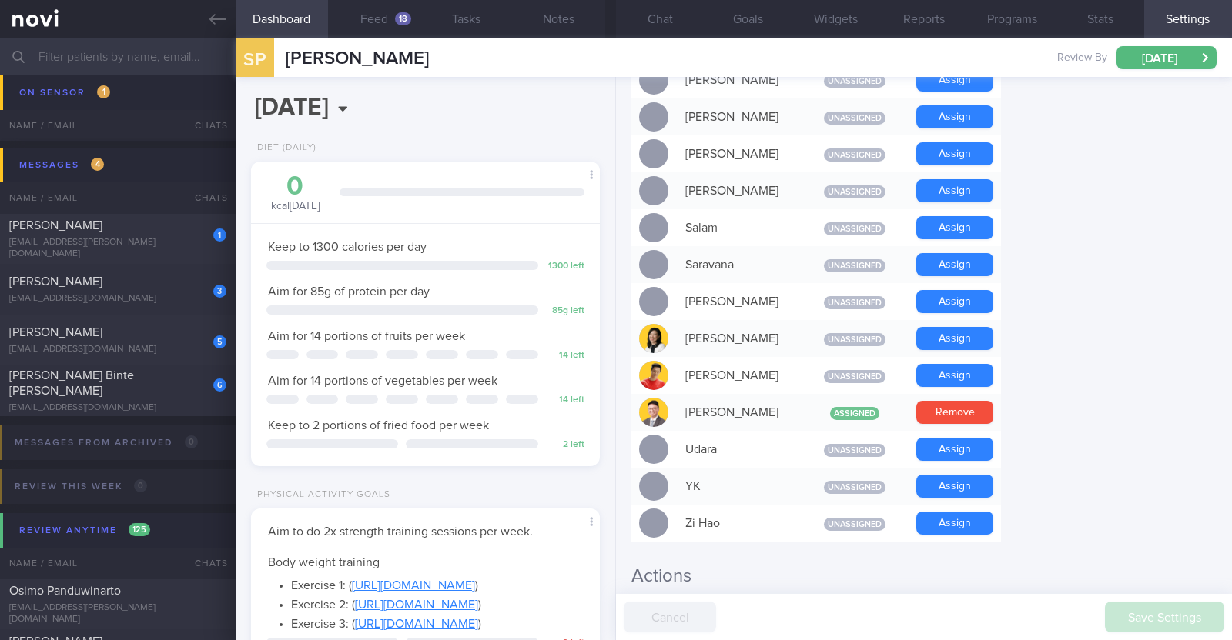
click at [667, 8] on button "Chat" at bounding box center [660, 19] width 88 height 38
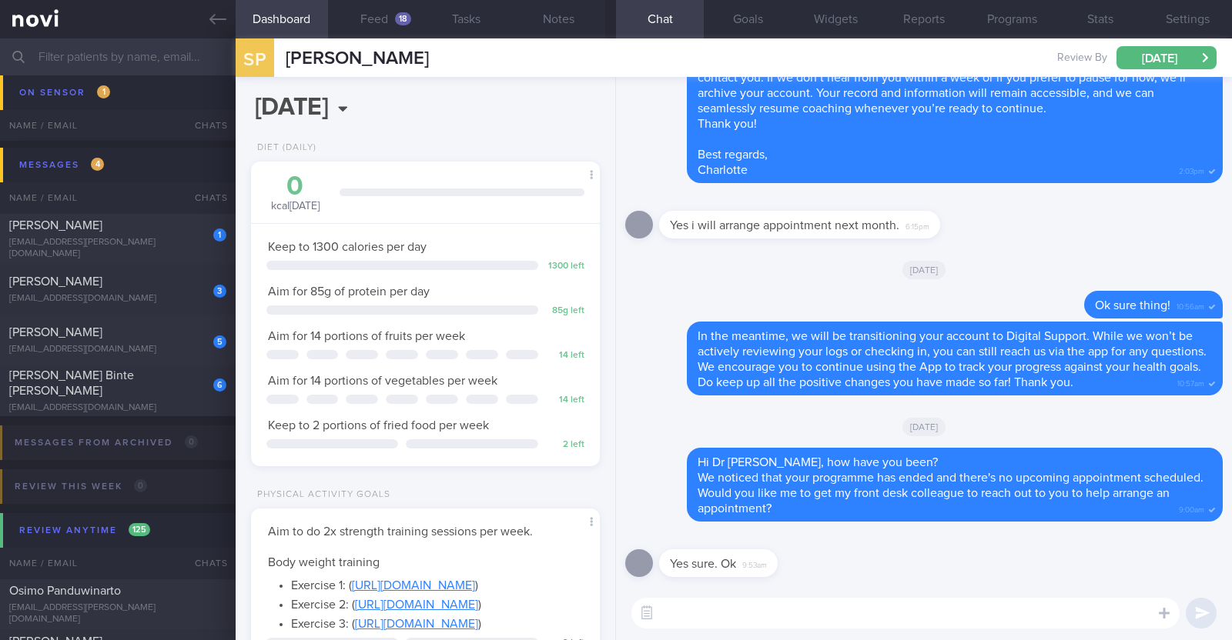
click at [789, 612] on textarea at bounding box center [905, 613] width 548 height 31
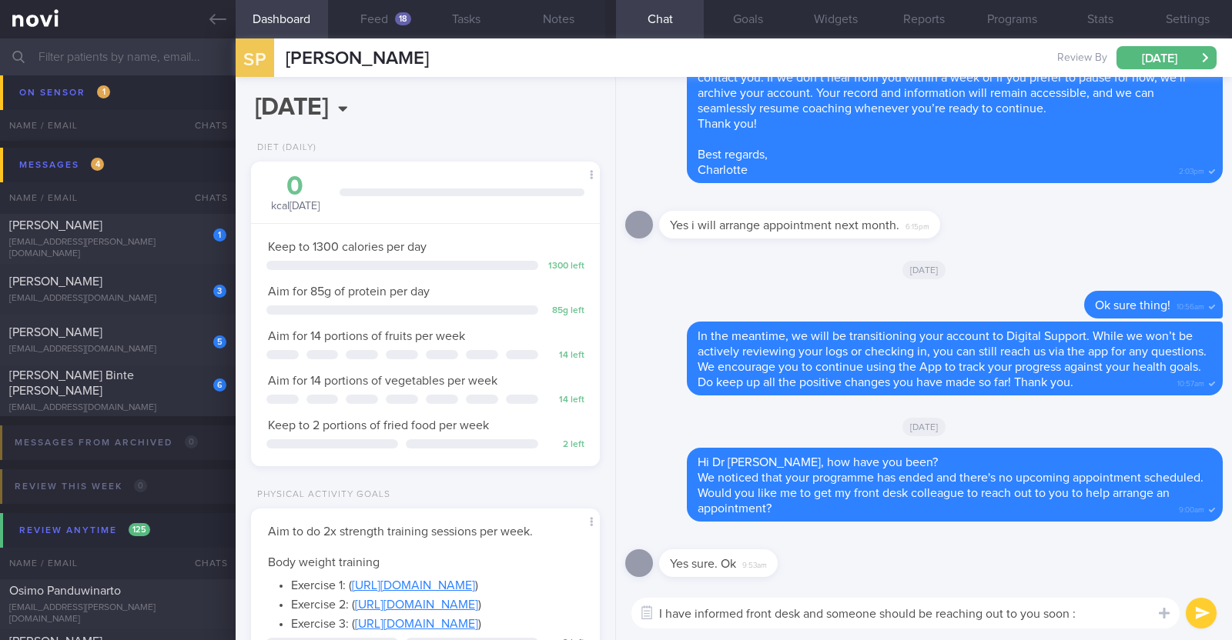
type textarea "I have informed front desk and someone should be reaching out to you soon :)"
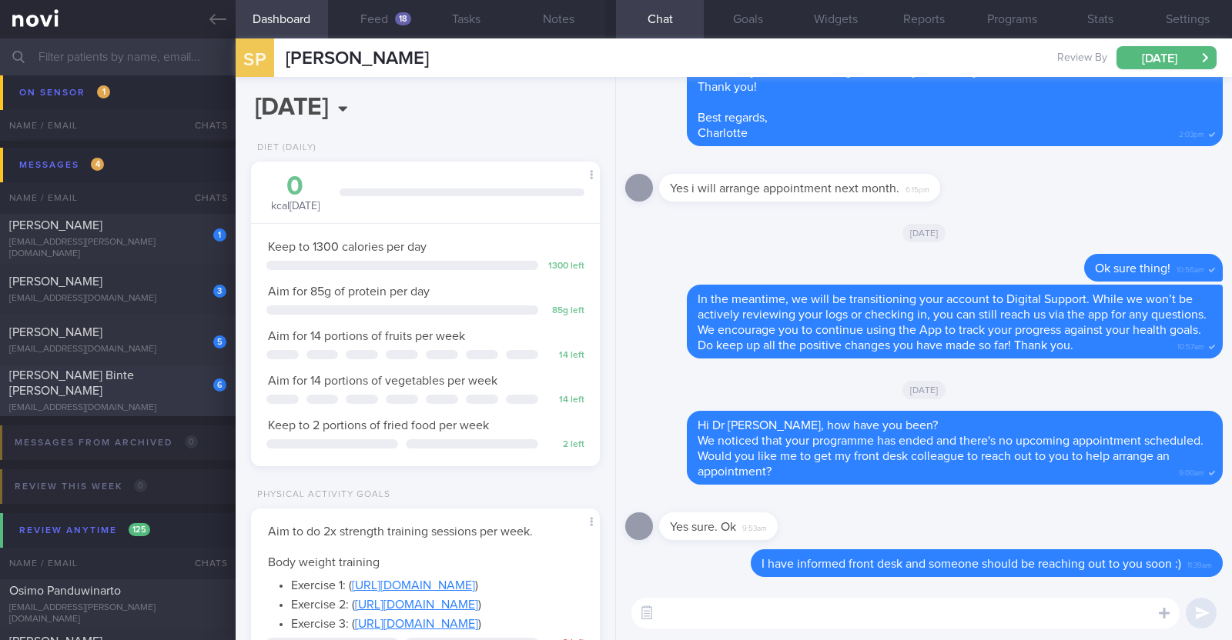
click at [171, 403] on div "nurlianaadam.marican@gmail.com" at bounding box center [117, 409] width 217 height 12
type input "R/v 17/10"
type textarea "31F Comorbidities: Generalised Anxiety Disorder Asthma Tonsillectomy Fatty live…"
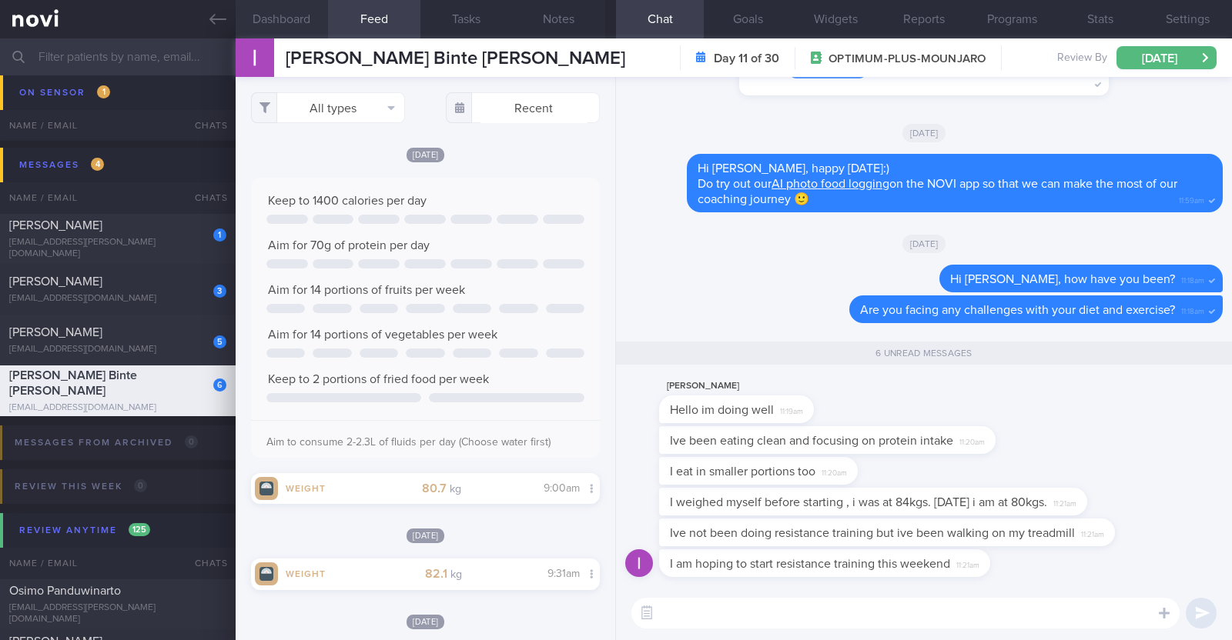
click at [293, 26] on button "Dashboard" at bounding box center [282, 19] width 92 height 38
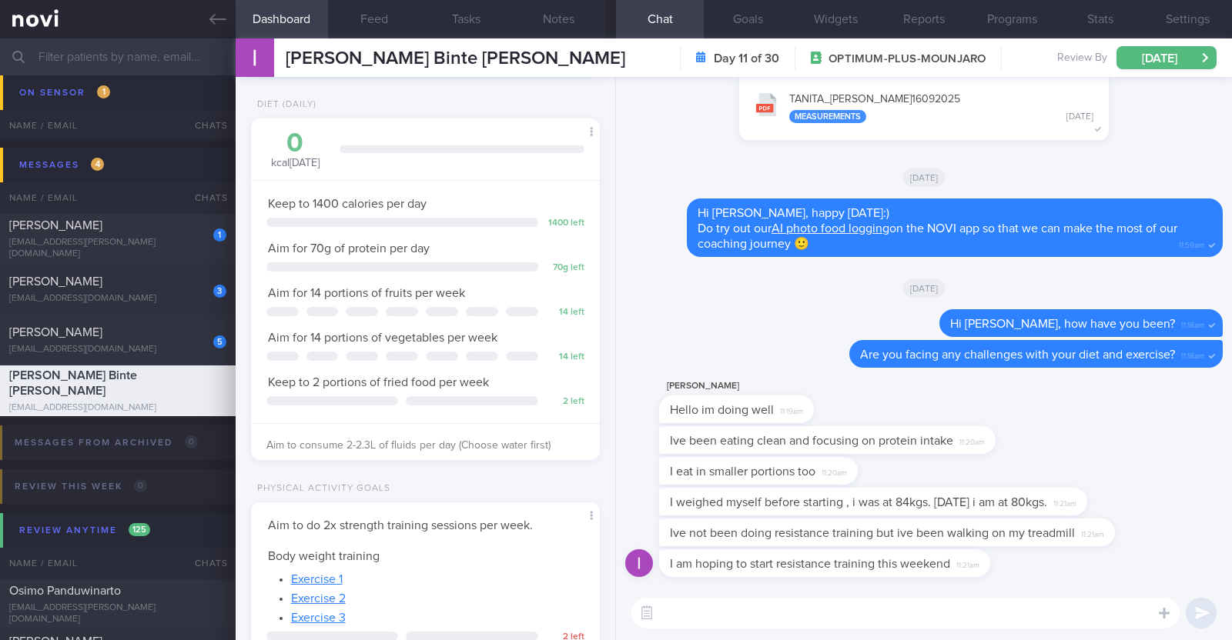
scroll to position [493, 0]
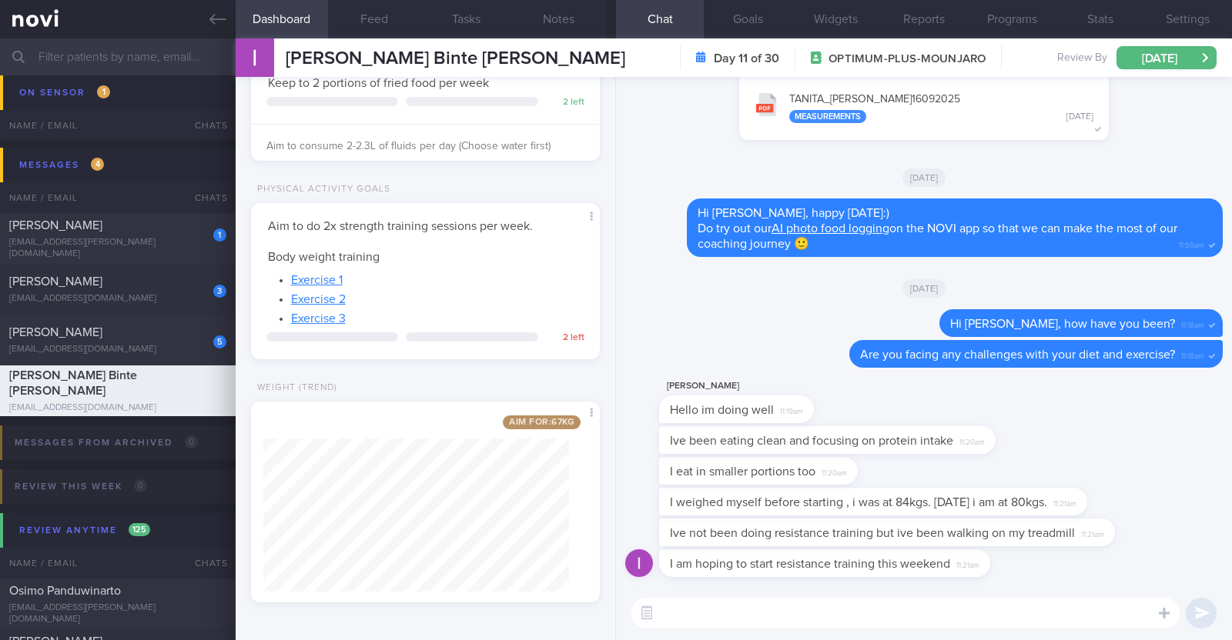
click at [683, 607] on textarea at bounding box center [905, 613] width 548 height 31
drag, startPoint x: 990, startPoint y: 440, endPoint x: 1231, endPoint y: 448, distance: 241.1
click at [1231, 448] on div "I am hoping to start resistance training this weekend 11:21am Ive not been doin…" at bounding box center [924, 332] width 616 height 510
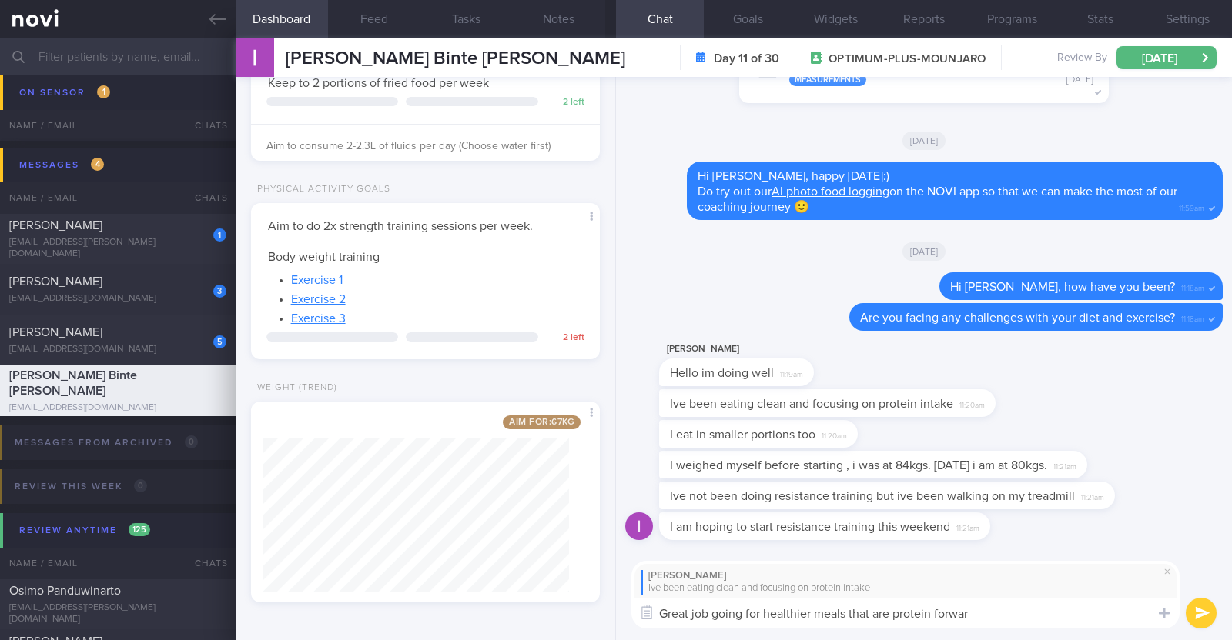
type textarea "Great job going for healthier meals that are protein forward"
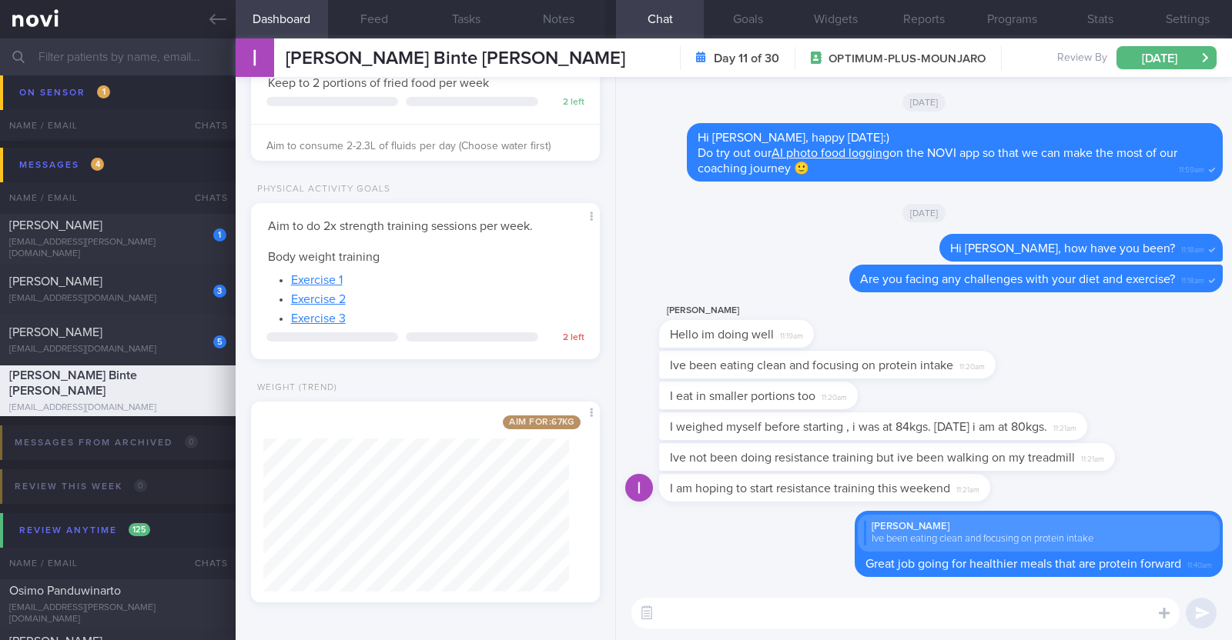
click at [1078, 424] on div "I weighed myself before starting , i was at 84kgs. Today i am at 80kgs. 11:21am" at bounding box center [873, 427] width 428 height 28
click at [794, 533] on div "Delete liana adam Ive been eating clean and focusing on protein intake Great jo…" at bounding box center [1008, 544] width 430 height 67
click at [781, 614] on textarea at bounding box center [905, 613] width 548 height 31
drag, startPoint x: 1077, startPoint y: 435, endPoint x: 1184, endPoint y: 432, distance: 107.0
click at [1184, 432] on div "I weighed myself before starting , i was at 84kgs. Today i am at 80kgs. 11:21am" at bounding box center [923, 428] width 597 height 31
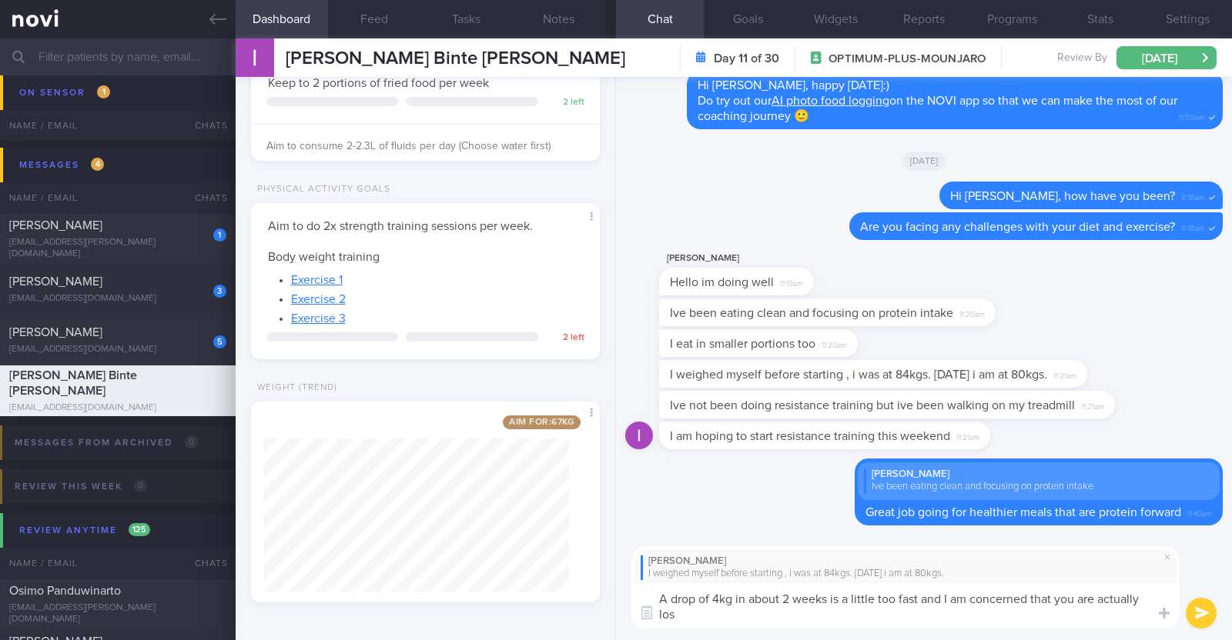
scroll to position [0, 0]
type textarea "A drop of 4kg in about 2 weeks is a little too fast and I am concerned that you…"
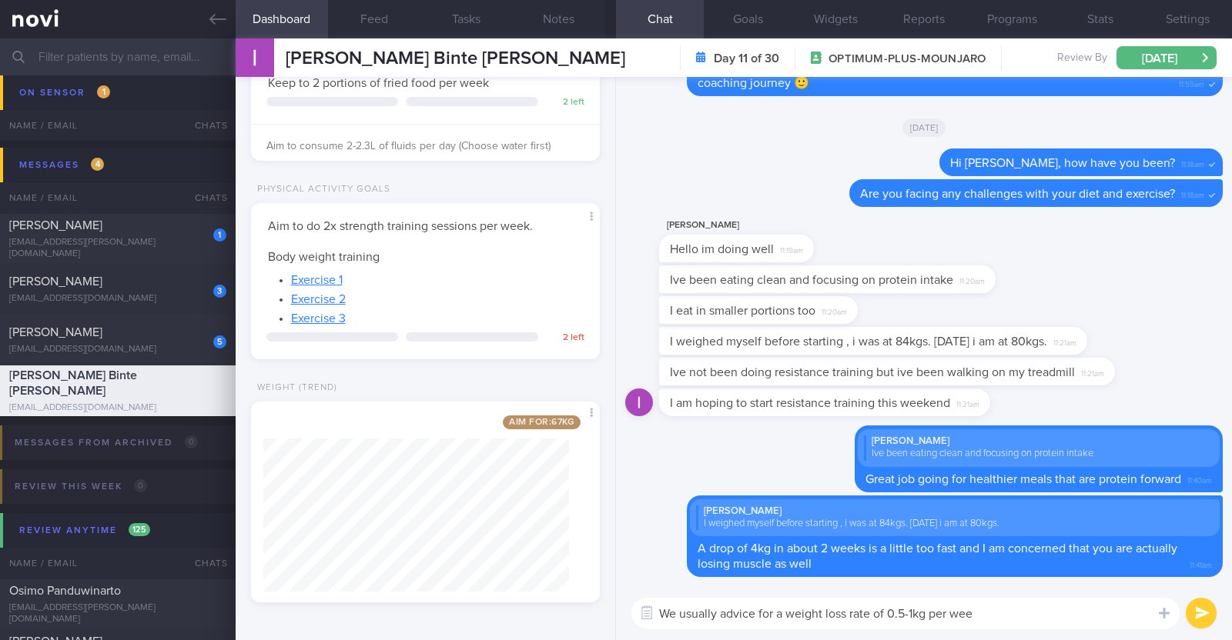
type textarea "We usually advice for a weight loss rate of 0.5-1kg per week"
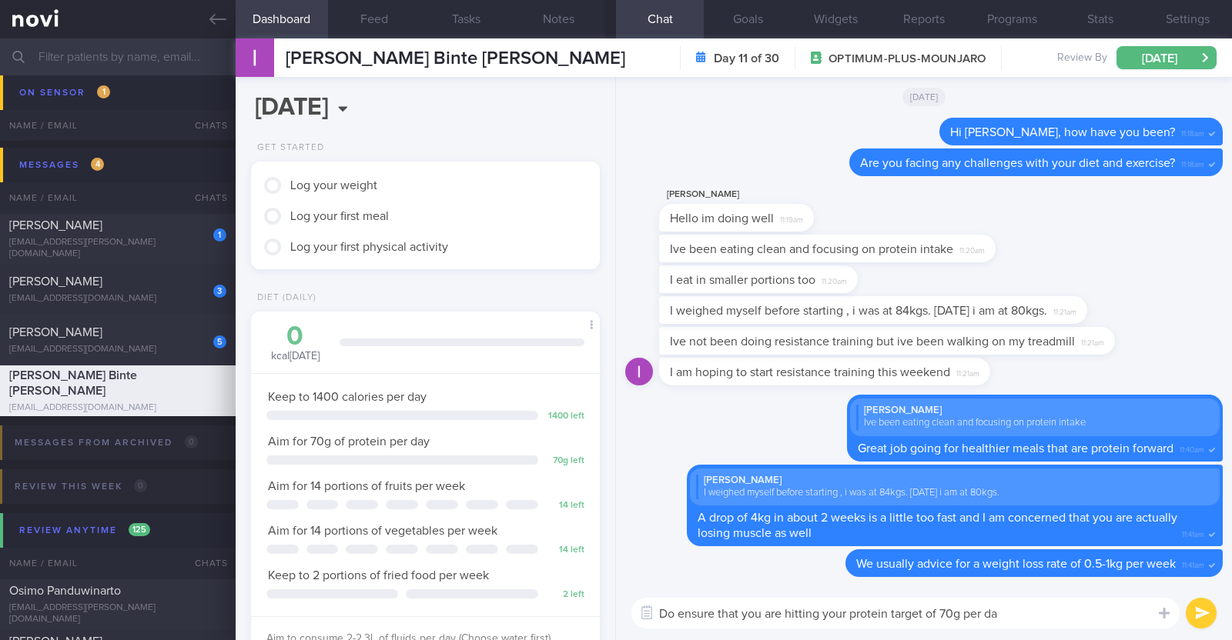
type textarea "Do ensure that you are hitting your protein target of 70g per day"
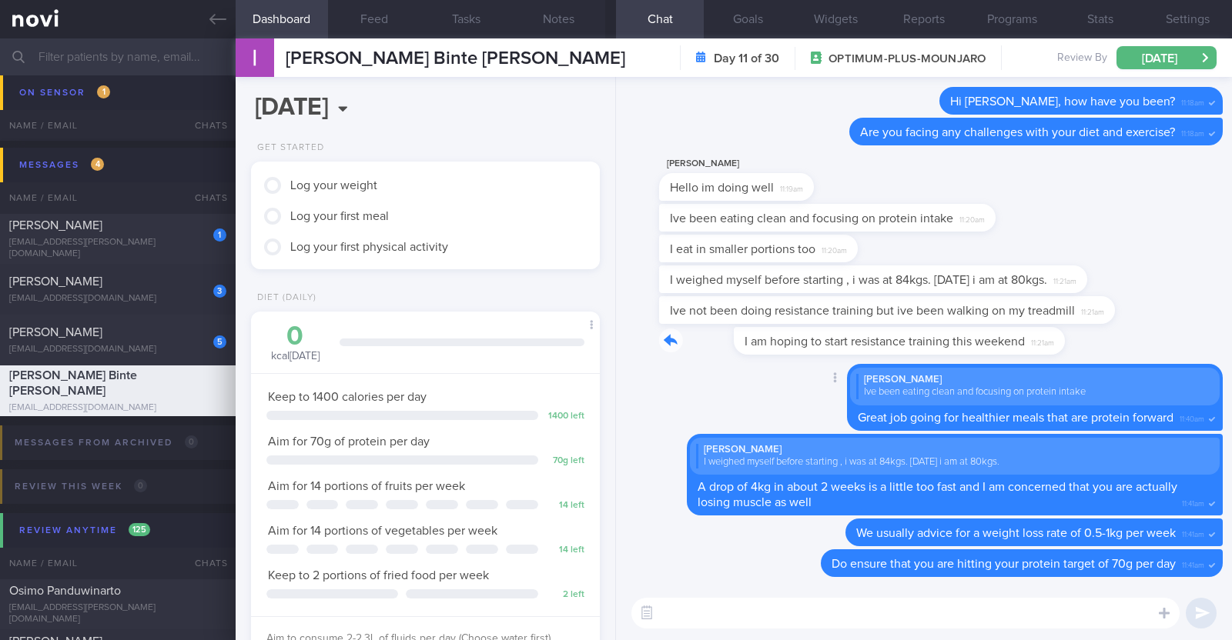
drag, startPoint x: 983, startPoint y: 339, endPoint x: 1172, endPoint y: 363, distance: 190.9
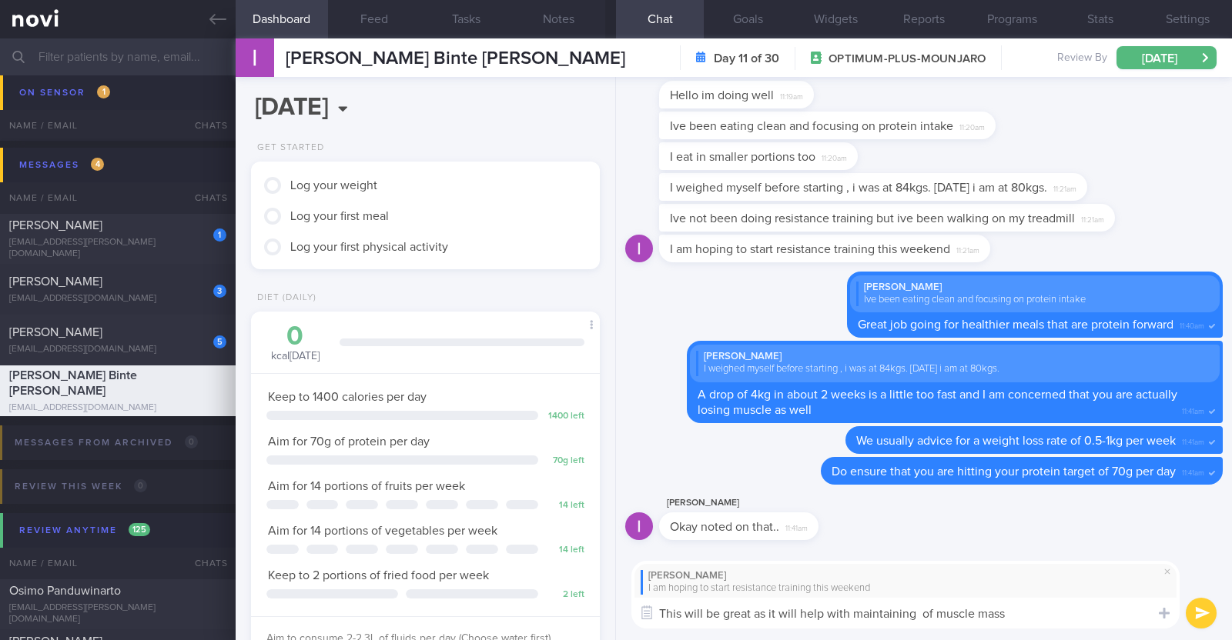
click at [1025, 608] on textarea "This will be great as it will help with maintaining of muscle mass" at bounding box center [905, 613] width 548 height 31
click at [912, 620] on textarea "This will be great as it will help with maintaining of muscle mass" at bounding box center [905, 613] width 548 height 31
click at [1008, 618] on textarea "This will be great as it will help with maintaining of muscle mass" at bounding box center [905, 613] width 548 height 31
paste textarea "💪"
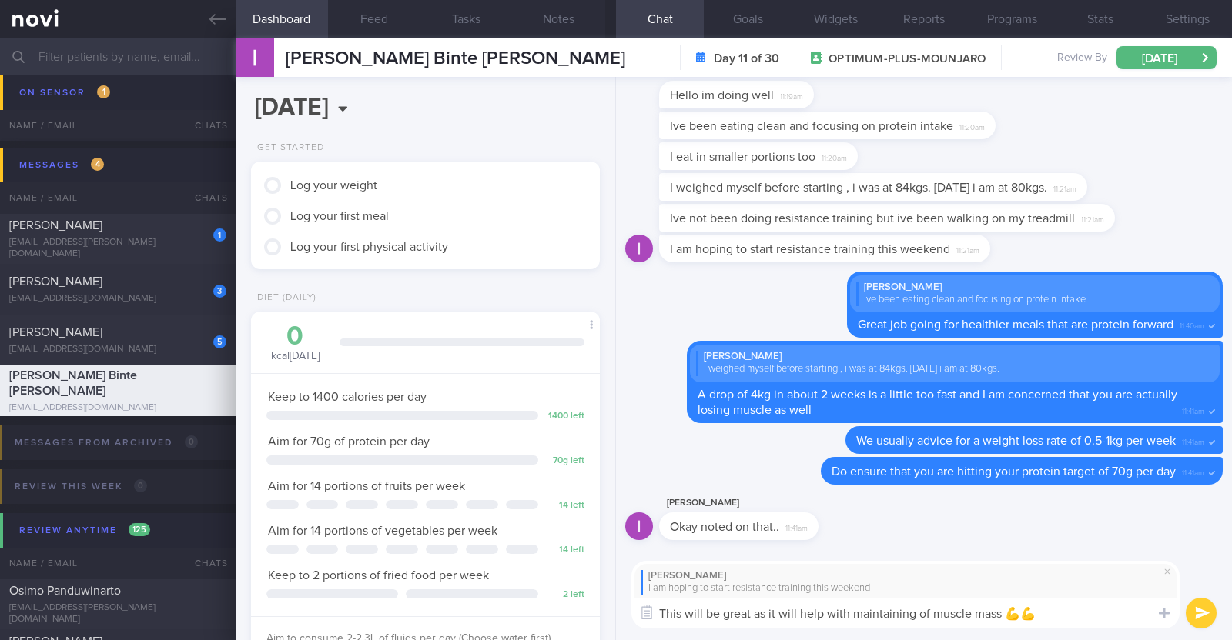
paste textarea "💪"
type textarea "This will be great as it will help with maintaining of muscle mass 💪💪💪"
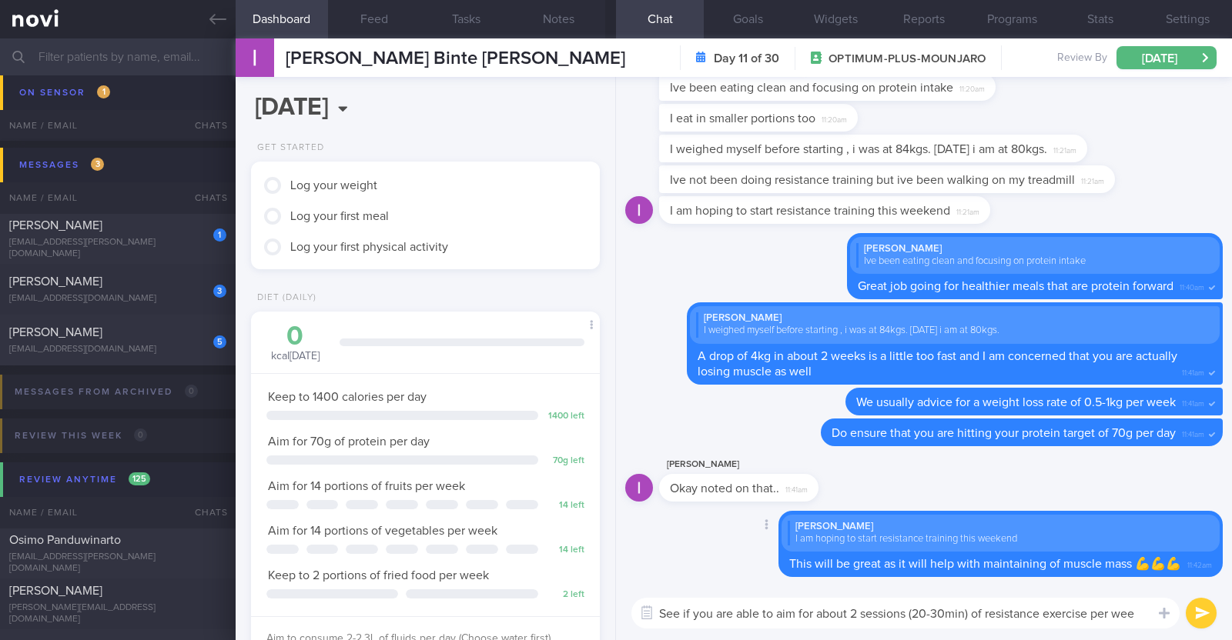
type textarea "See if you are able to aim for about 2 sessions (20-30min) of resistance exerci…"
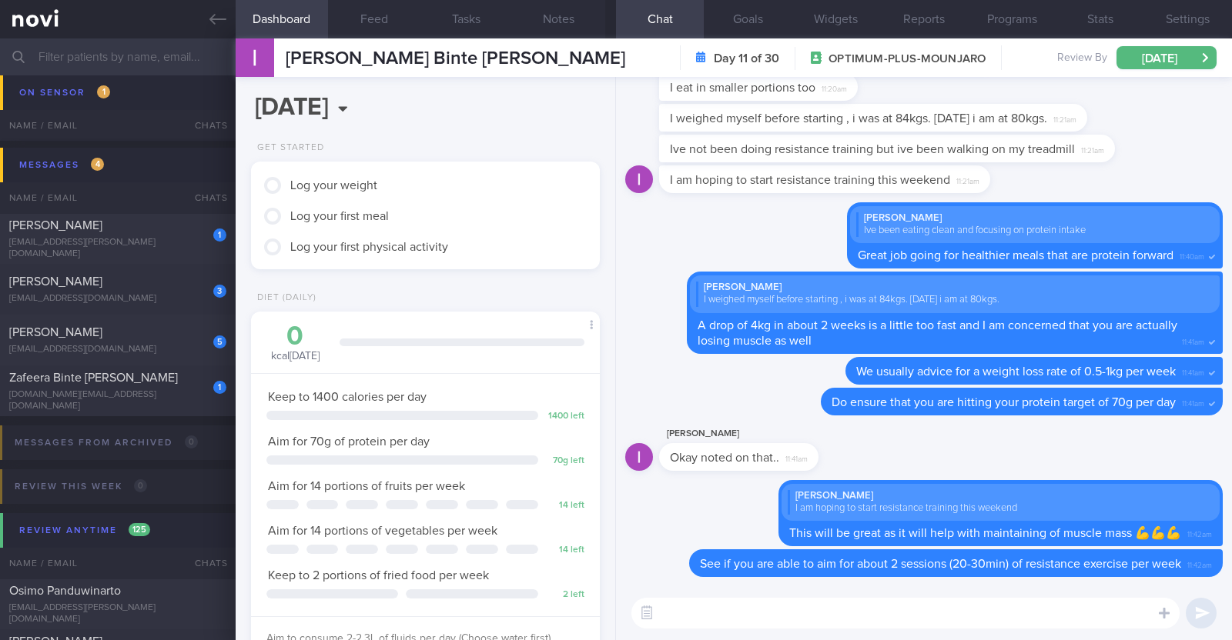
click at [743, 624] on textarea at bounding box center [905, 613] width 548 height 31
paste textarea "just want to let you know that I will be on leave from [DATE]-[DATE]. During th…"
type textarea "I also just want to let you know that I will be on leave from [DATE]-[DATE]. Du…"
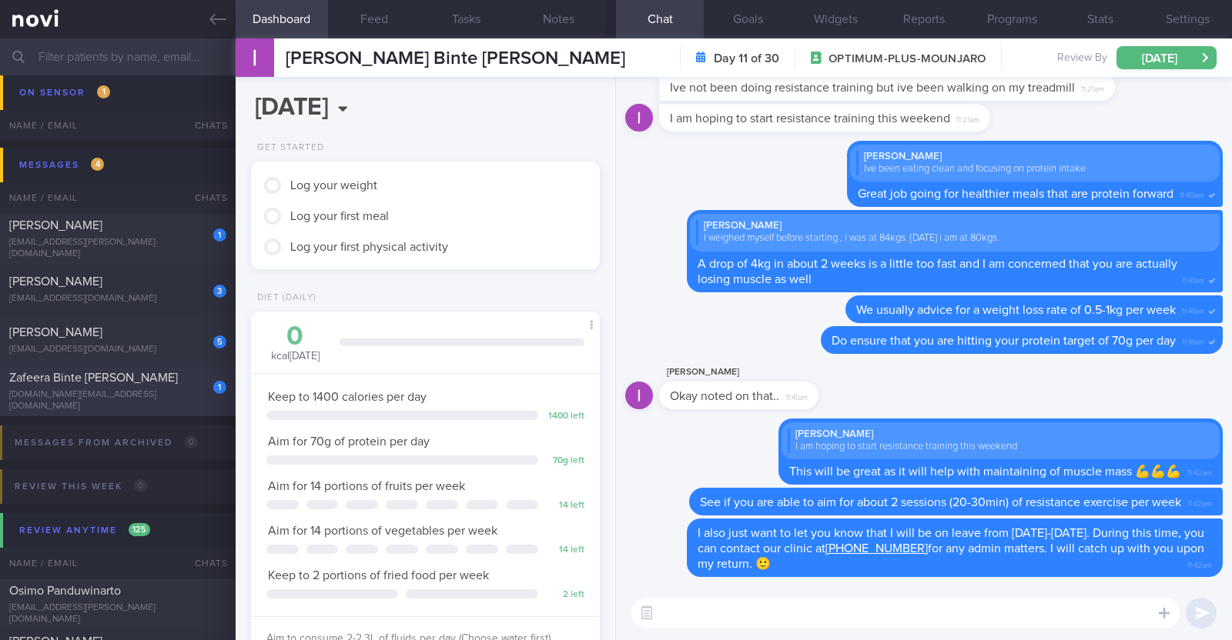
click at [100, 384] on span "Zafeera Binte Ghulam Haider" at bounding box center [93, 378] width 169 height 12
type textarea "43F Comorbidities: 1. Hypercholesterolemia - diagnosed in 2018 2. Mild asthma -…"
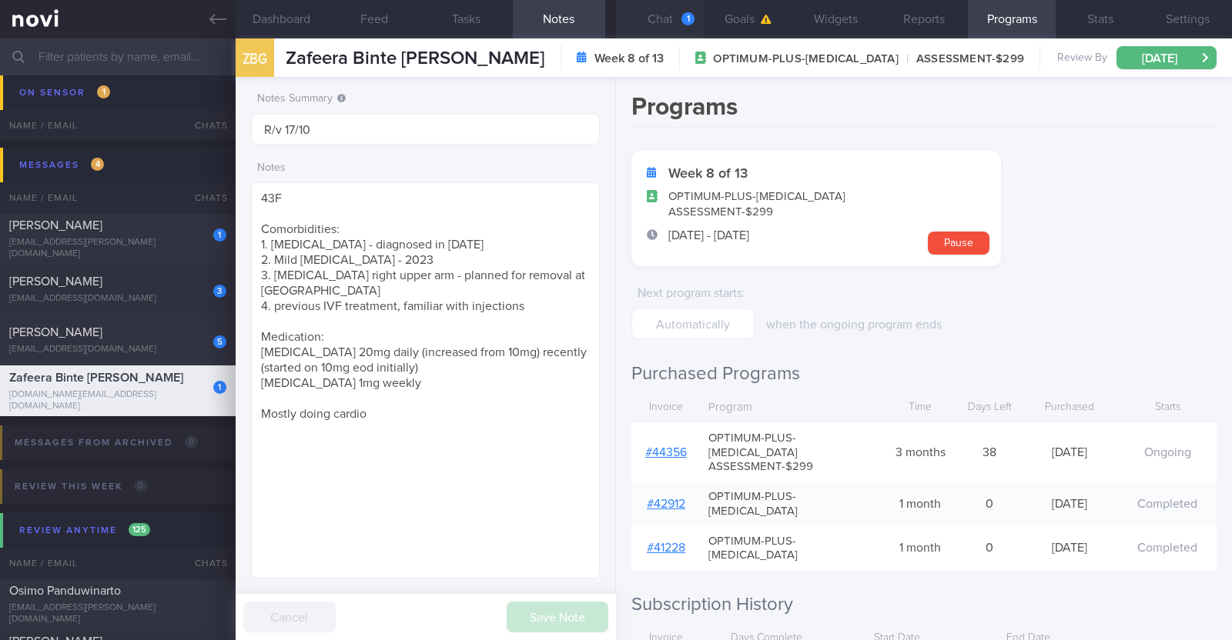
click at [664, 17] on button "Chat 1" at bounding box center [660, 19] width 88 height 38
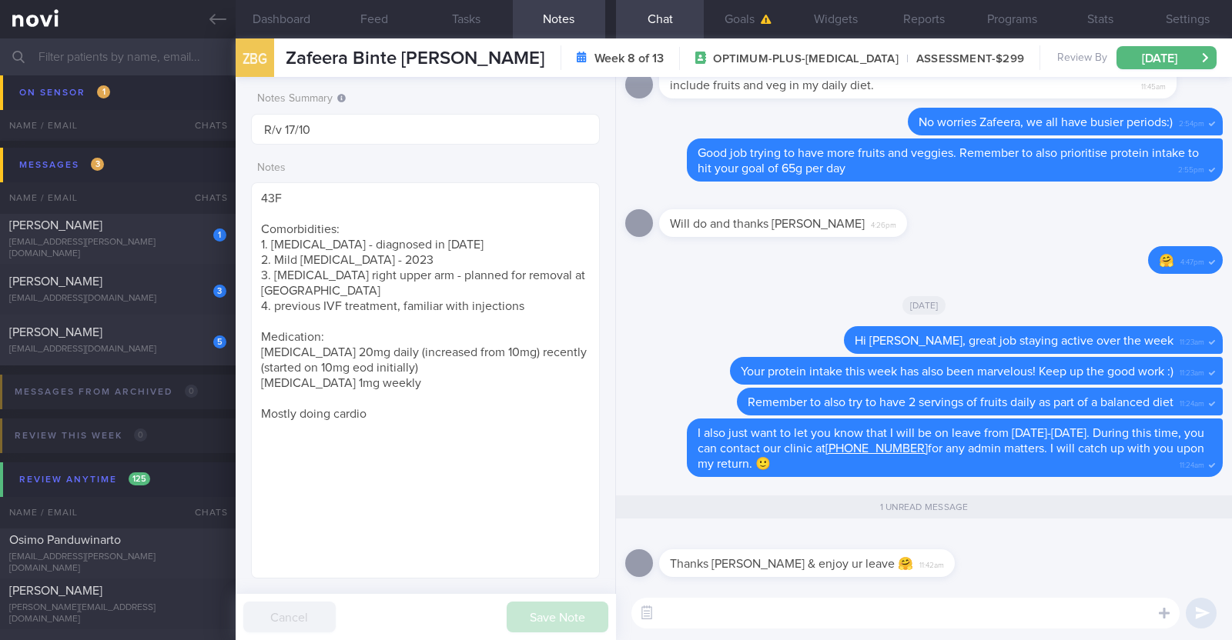
click at [706, 617] on textarea at bounding box center [905, 613] width 548 height 31
type textarea "Thank you!"
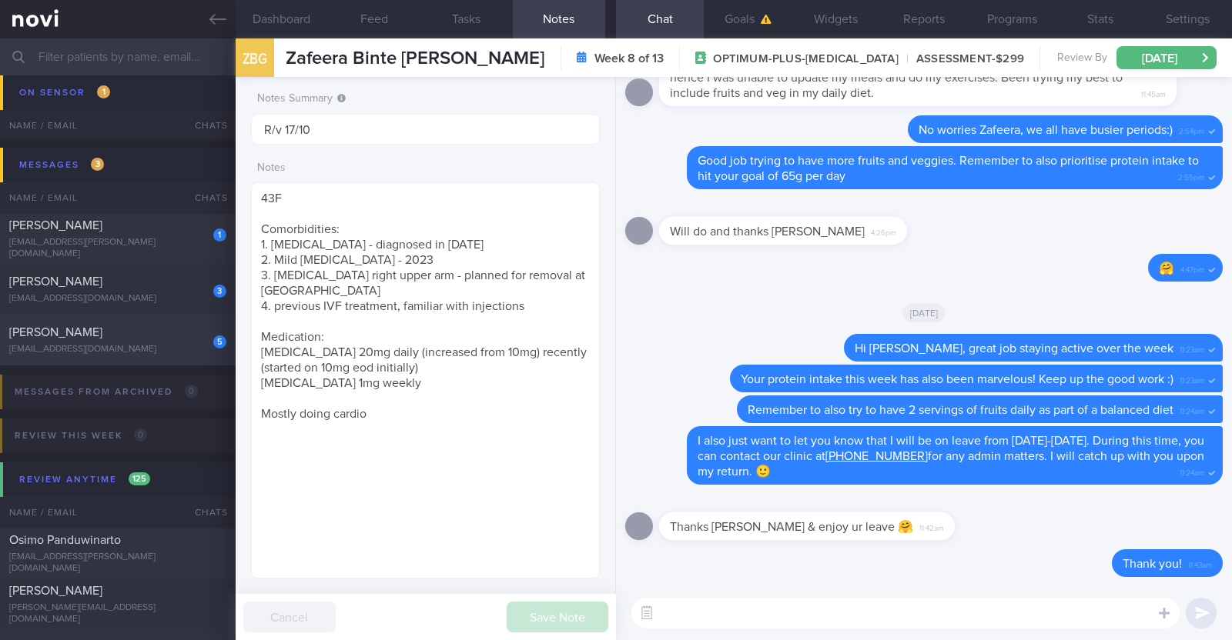
click at [148, 340] on div "5 Irshah Iraimi heyirshah@gmail.com" at bounding box center [118, 340] width 236 height 31
type input "R/v/ 16/10"
type textarea "34M Co-morbidities: Dyslipidemia Hyperuricemia Nil meds Mounjaro 5mg wkly Seden…"
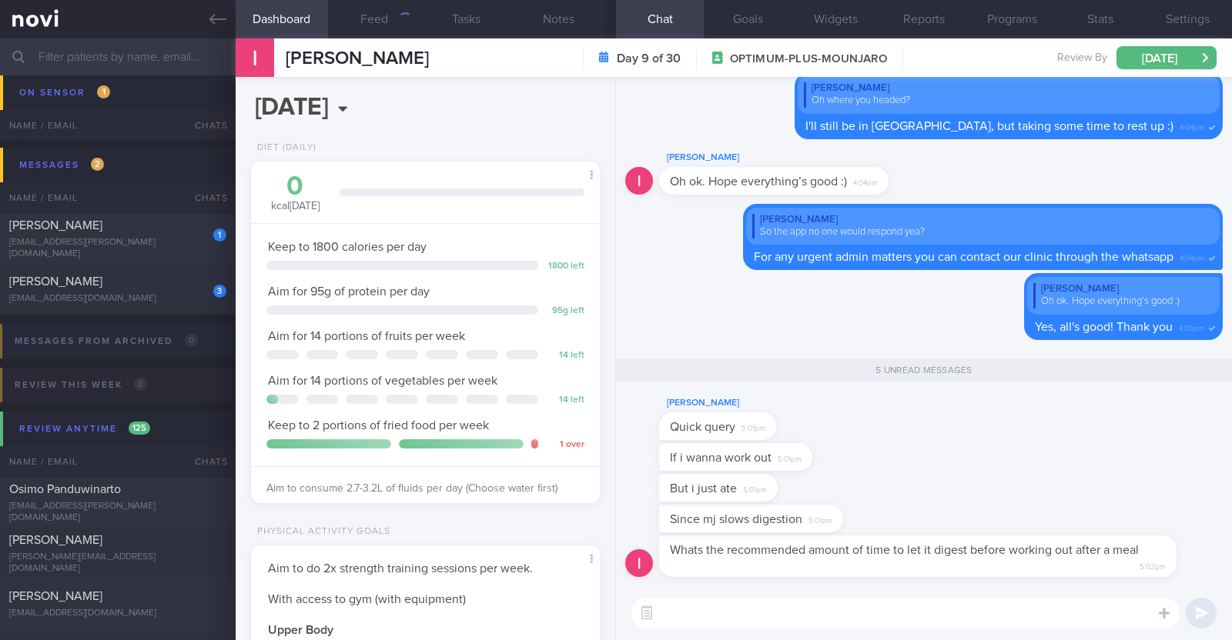
scroll to position [175, 306]
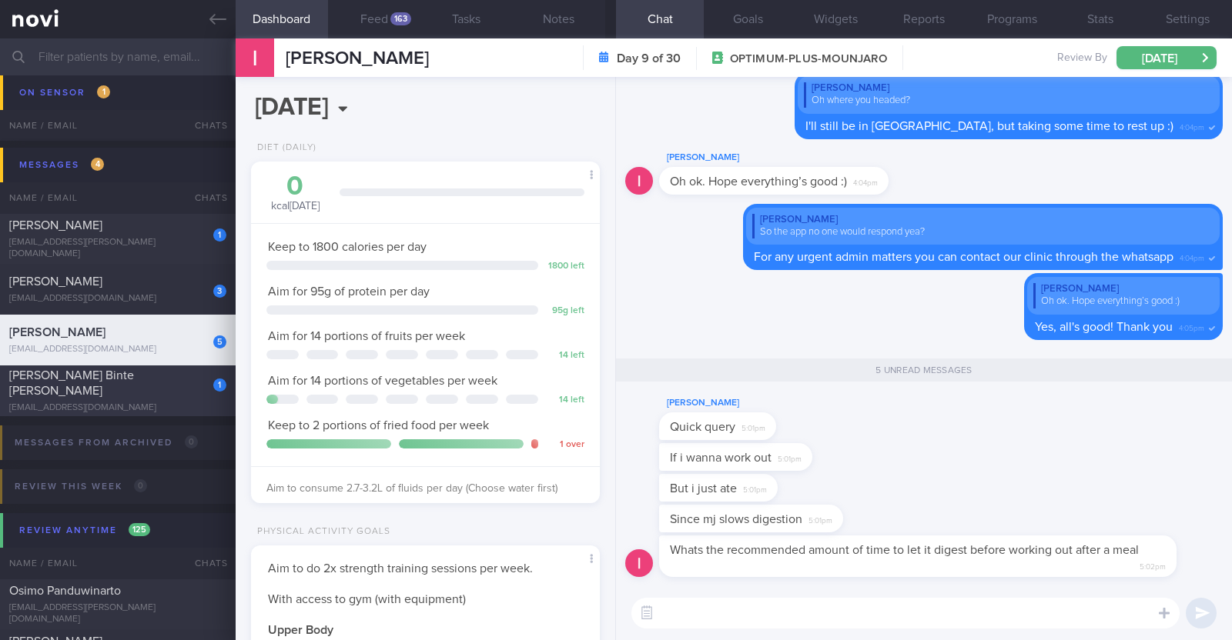
click at [179, 403] on div "nurlianaadam.marican@gmail.com" at bounding box center [117, 409] width 217 height 12
type input "R/v 17/10"
type textarea "31F Comorbidities: Generalised Anxiety Disorder Asthma Tonsillectomy Fatty live…"
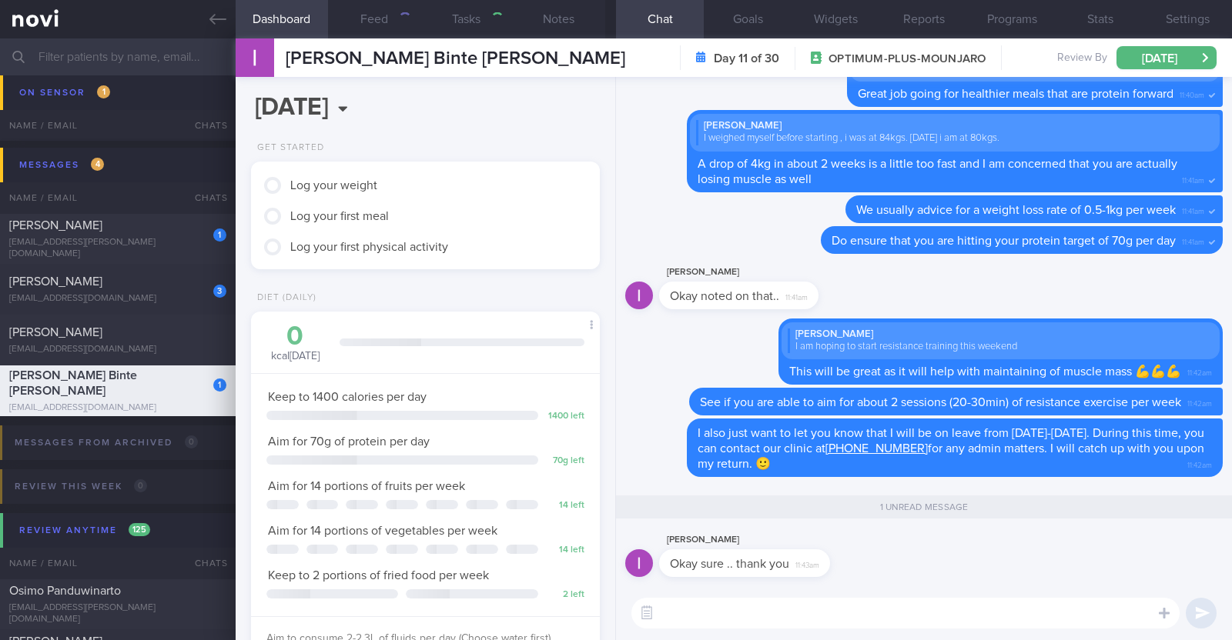
scroll to position [175, 306]
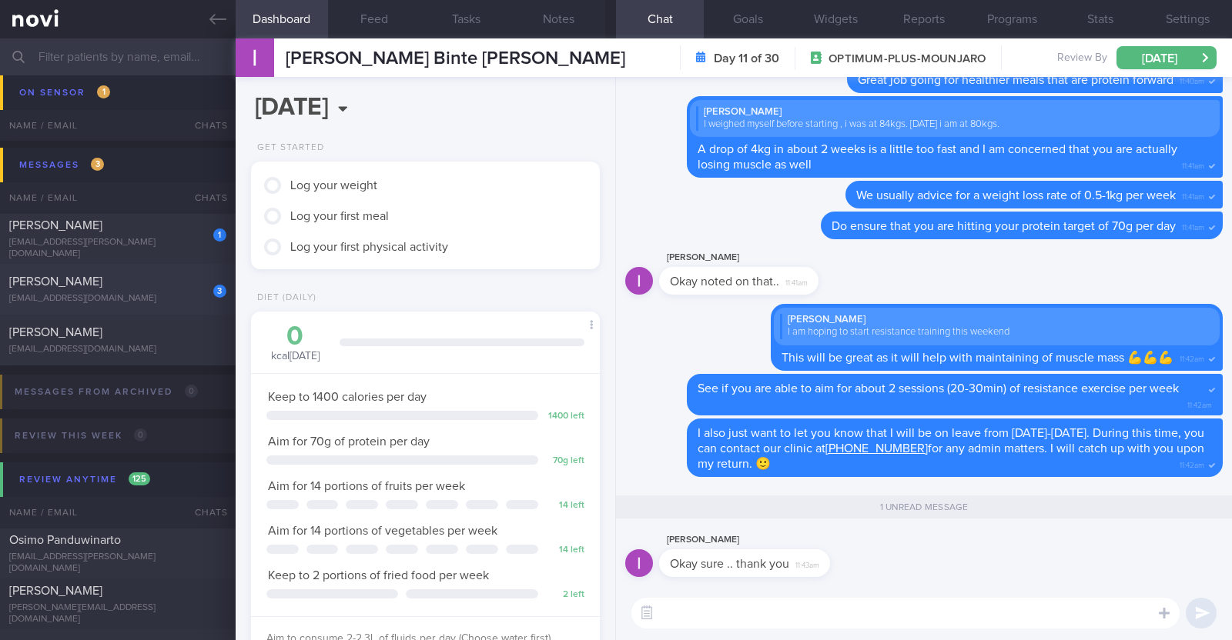
click at [166, 293] on div "[EMAIL_ADDRESS][DOMAIN_NAME]" at bounding box center [117, 299] width 217 height 12
type textarea "55F Comorbidities: [MEDICAL_DATA] [MEDICAL_DATA] [MEDICAL_DATA] Medication: Co-…"
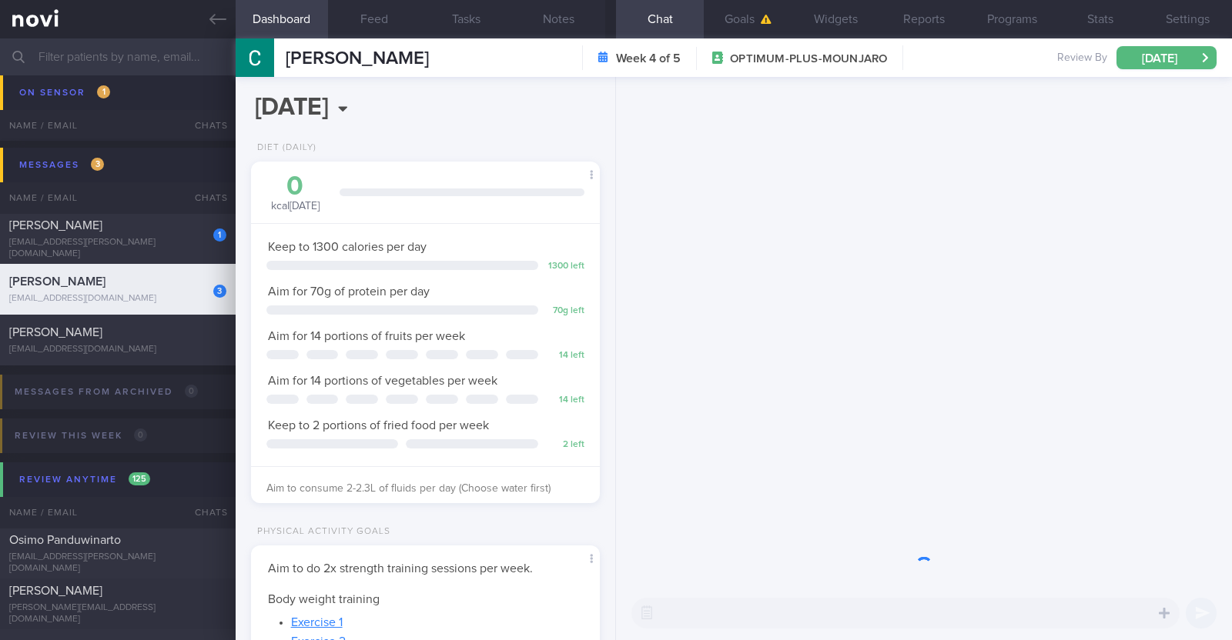
scroll to position [175, 306]
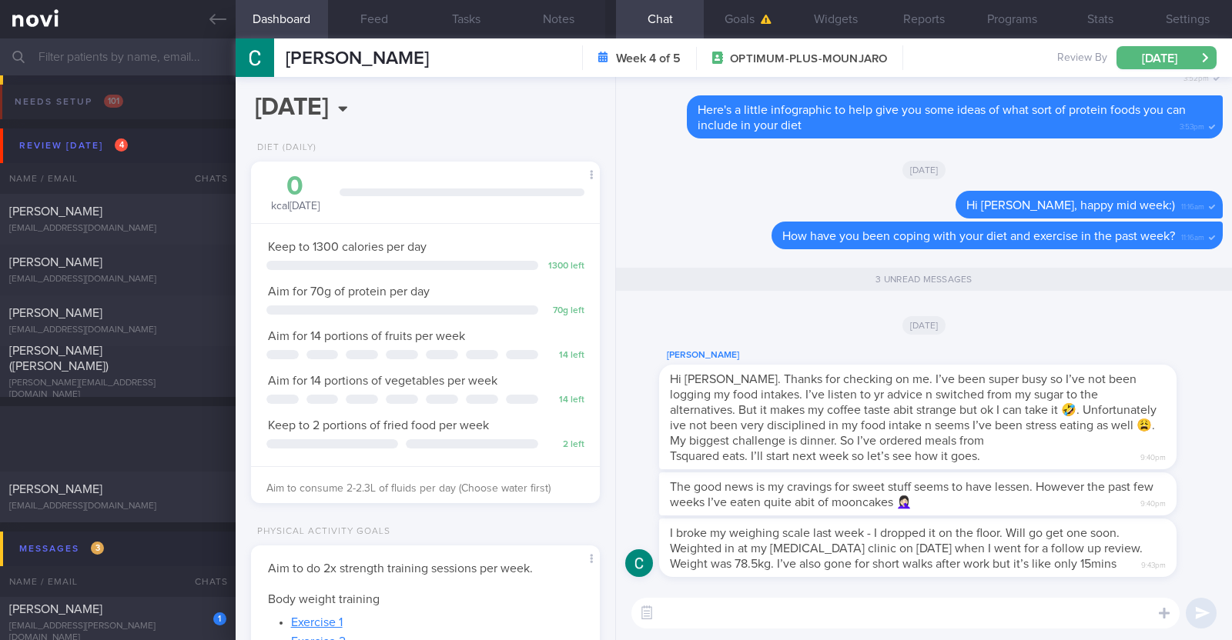
select select "9"
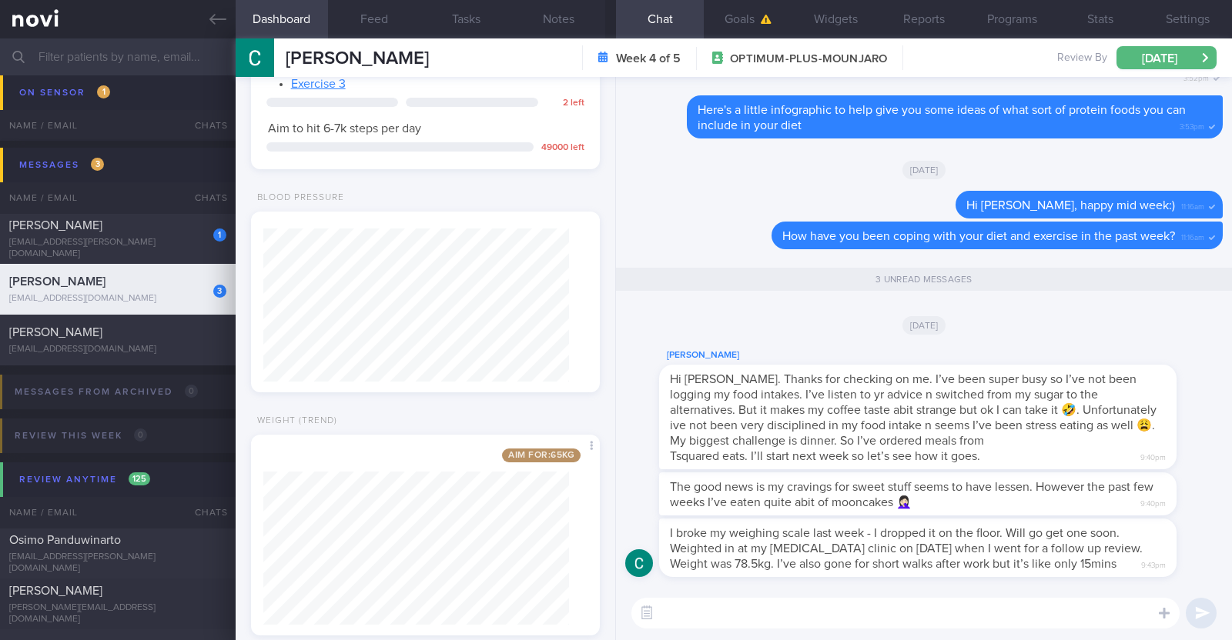
scroll to position [611, 0]
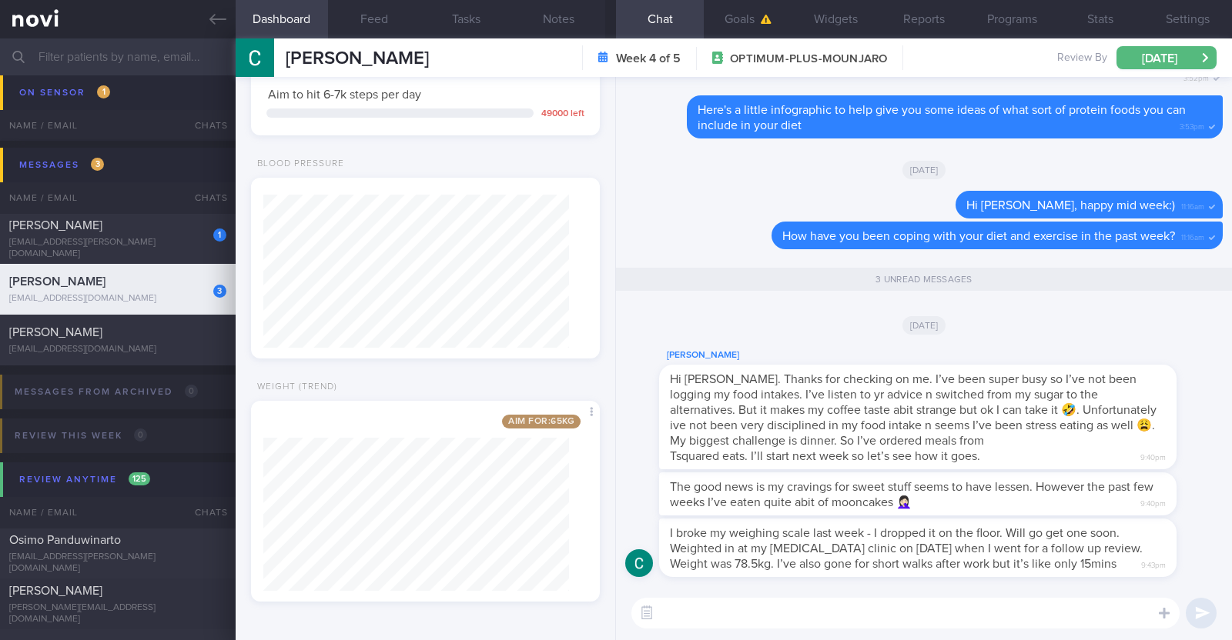
click at [1028, 622] on textarea at bounding box center [905, 613] width 548 height 31
click at [680, 617] on textarea "Hi catherine" at bounding box center [905, 613] width 548 height 31
click at [731, 618] on textarea "Hi Catherine" at bounding box center [905, 613] width 548 height 31
type textarea "Hi [PERSON_NAME], thank you for updating me:)"
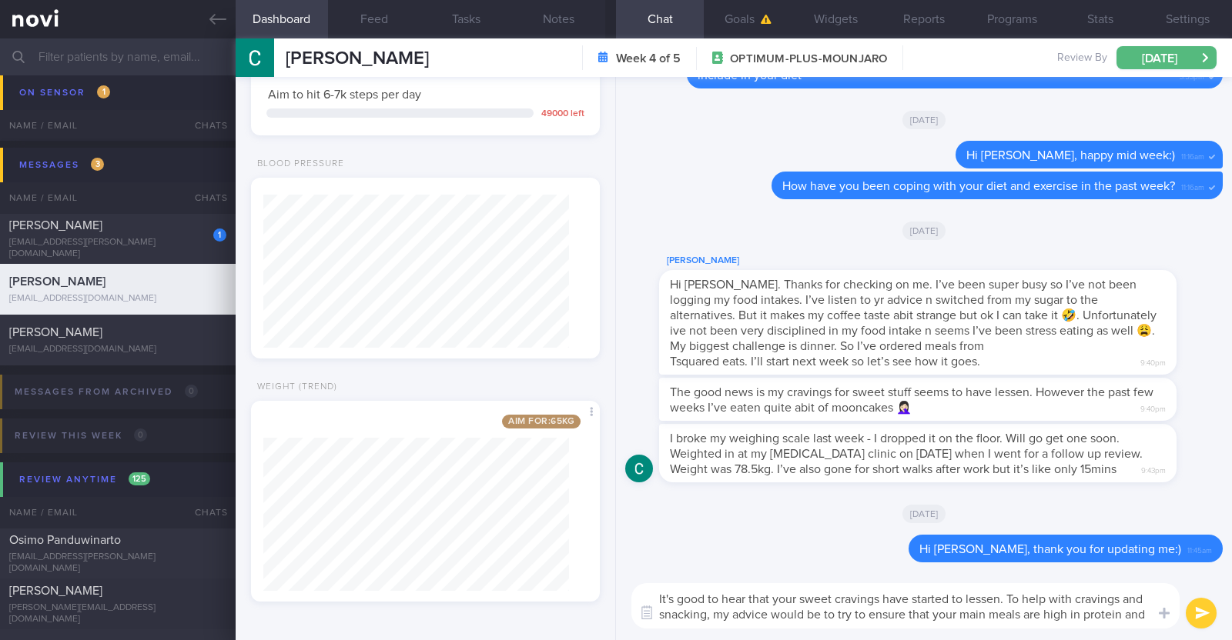
scroll to position [0, 0]
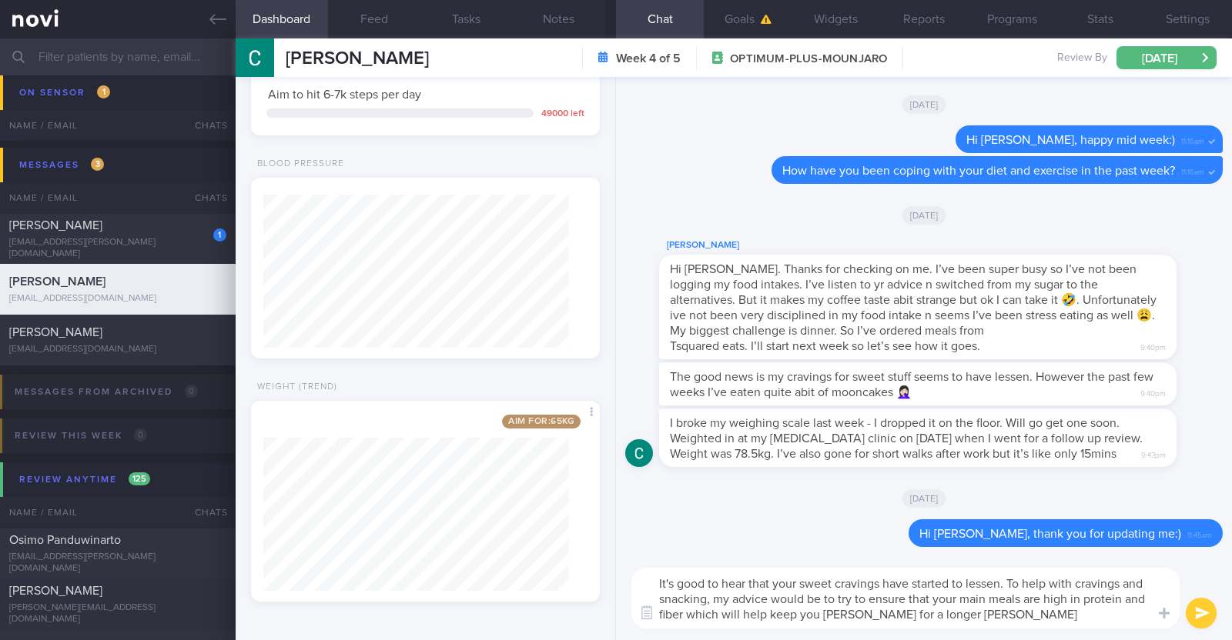
type textarea "It's good to hear that your sweet cravings have started to lessen. To help with…"
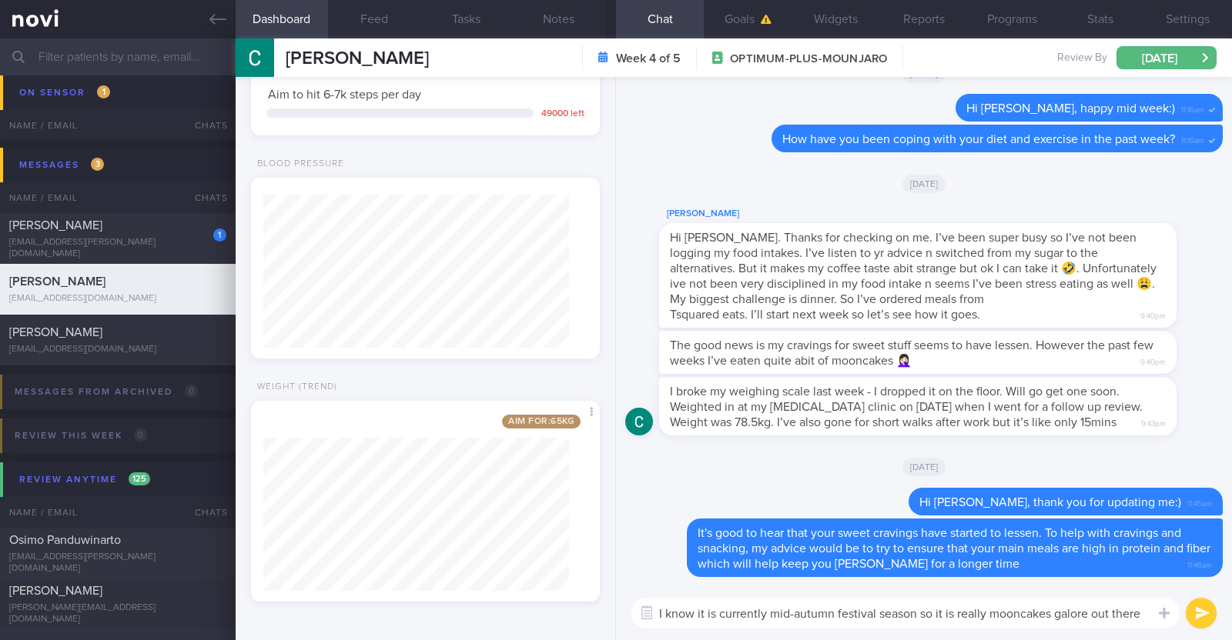
paste textarea "😅"
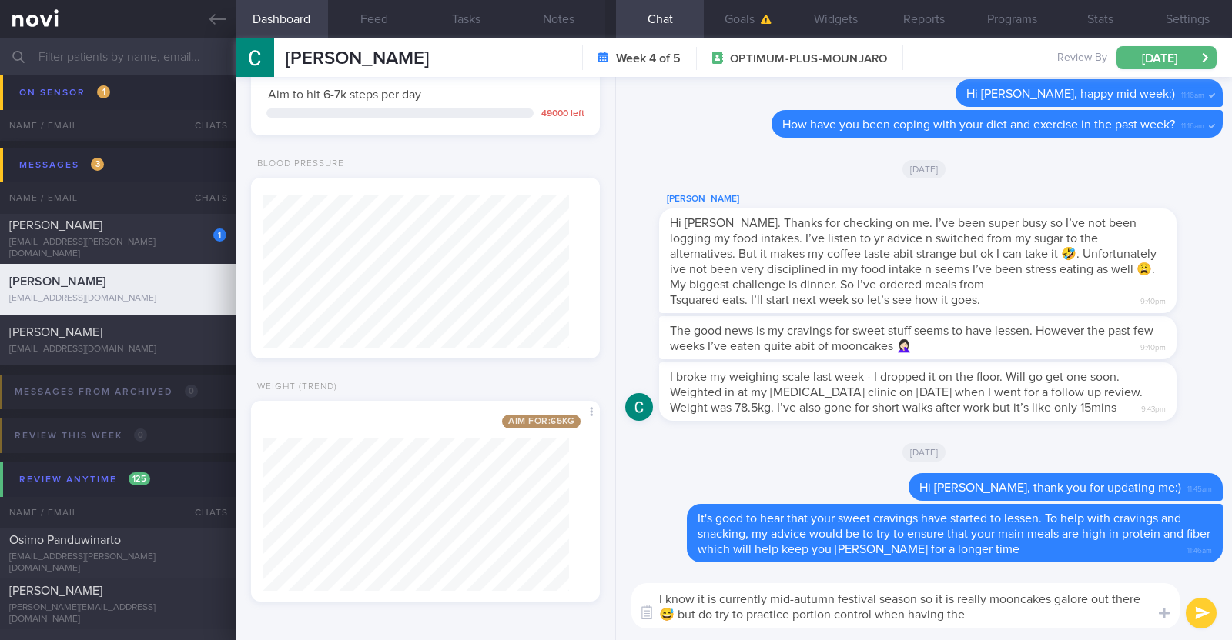
type textarea "I know it is currently mid-autumn festival season so it is really mooncakes gal…"
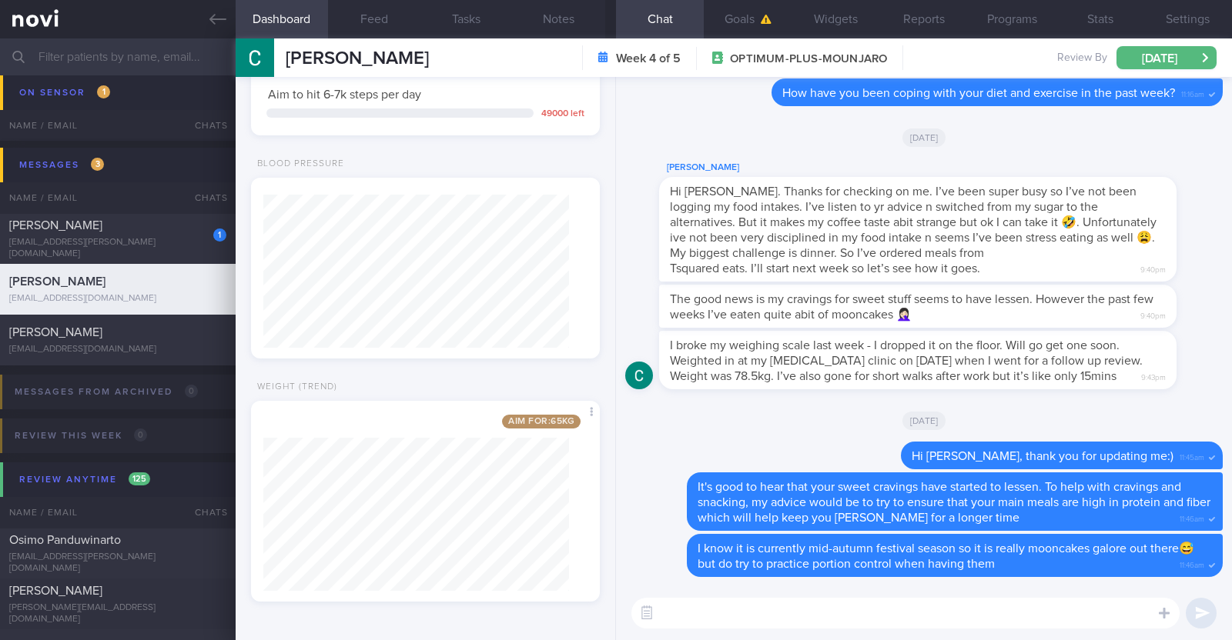
click at [724, 610] on textarea at bounding box center [905, 613] width 548 height 31
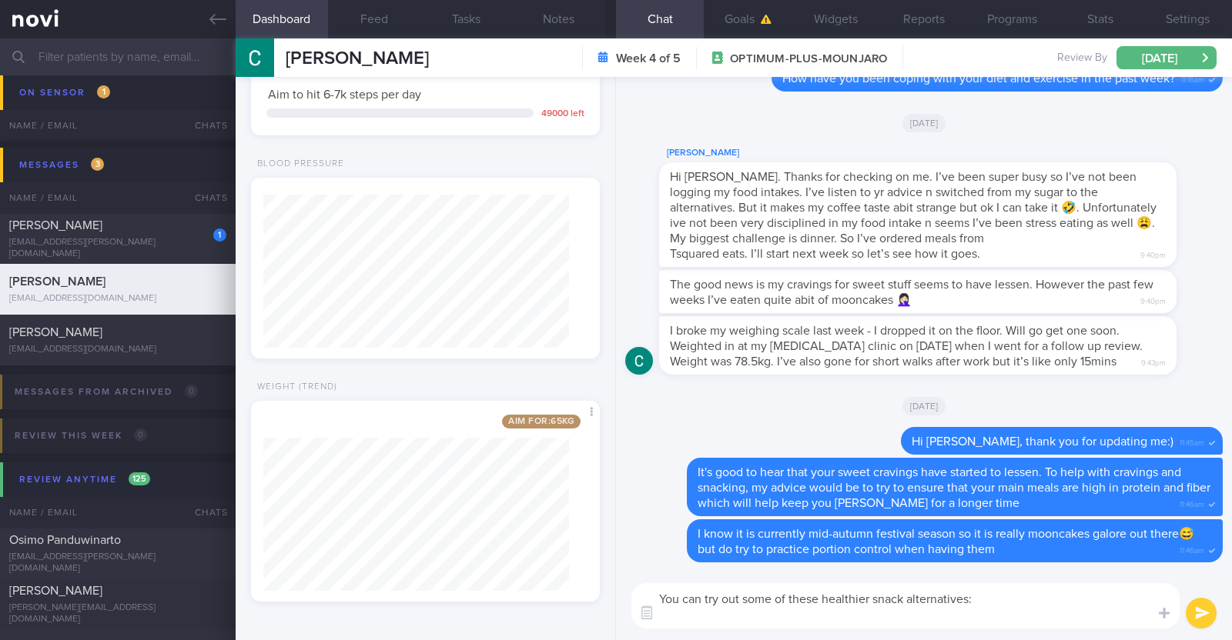
paste textarea "Try these low carbohydrate snacks: - Strawberries - Lightly salted popcorn - Eg…"
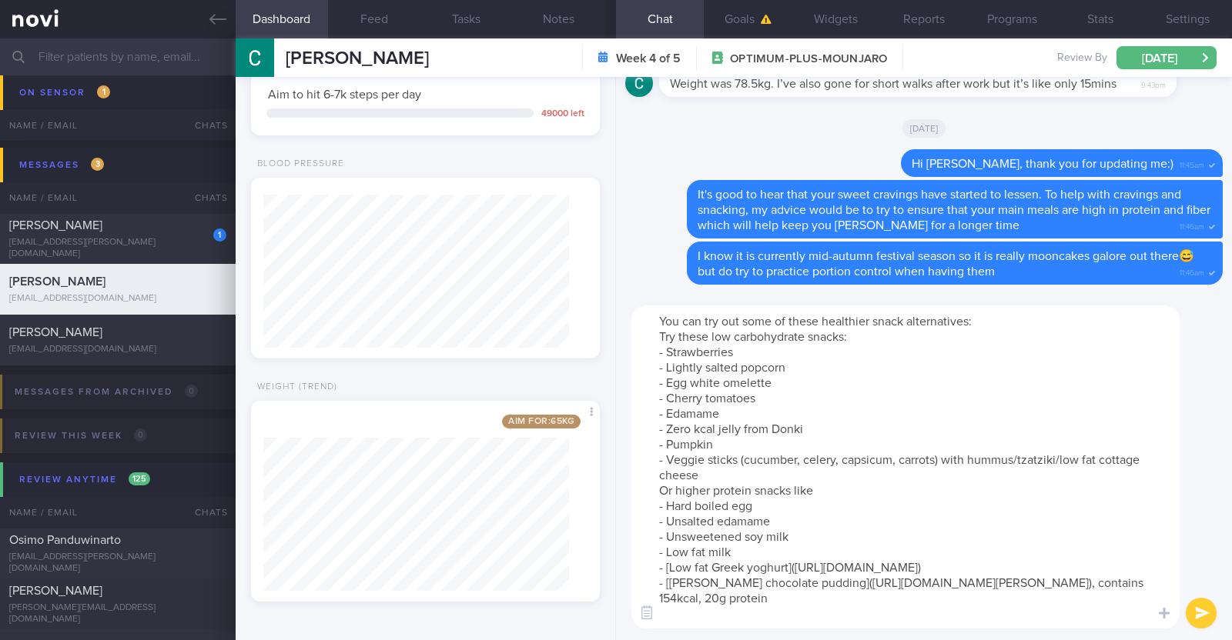
drag, startPoint x: 660, startPoint y: 332, endPoint x: 728, endPoint y: 335, distance: 67.8
click at [728, 335] on textarea "You can try out some of these healthier snack alternatives: Try these low carbo…" at bounding box center [905, 467] width 548 height 323
click at [984, 314] on textarea "You can try out some of these healthier snack alternatives: Lower carbohydrate …" at bounding box center [905, 467] width 548 height 323
click at [757, 477] on textarea "You can try out some of these healthier snack alternatives. Lower carbohydrate …" at bounding box center [905, 467] width 548 height 323
type textarea "You can try out some of these healthier snack alternatives. Lower carbohydrate …"
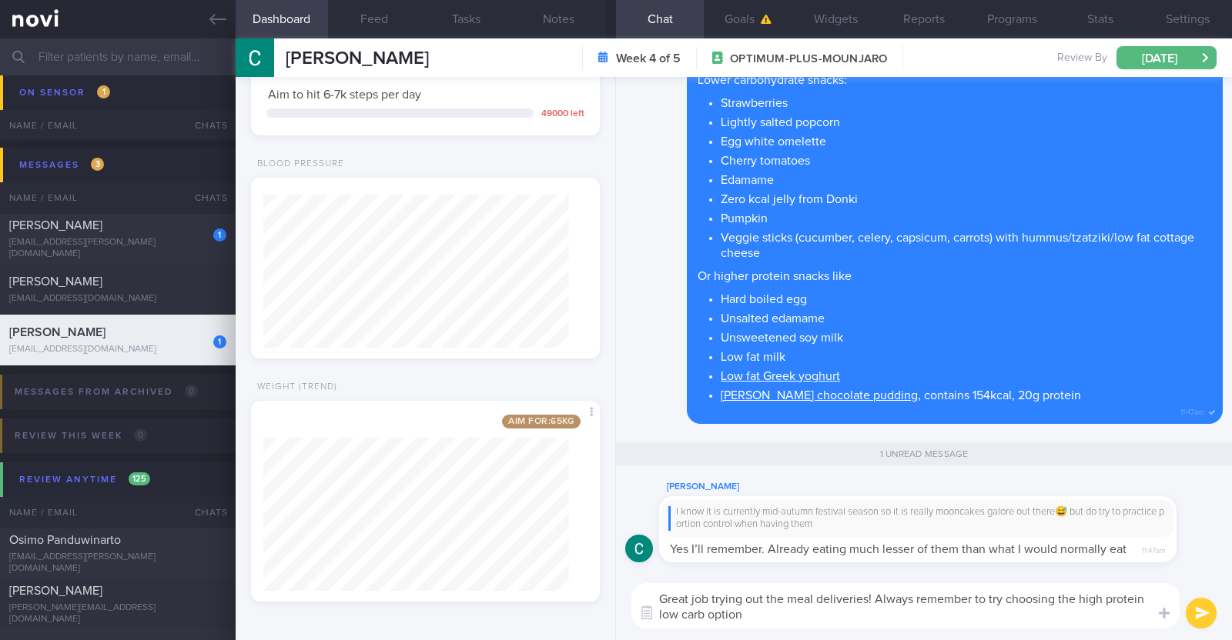
type textarea "Great job trying out the meal deliveries! Always remember to try choosing the h…"
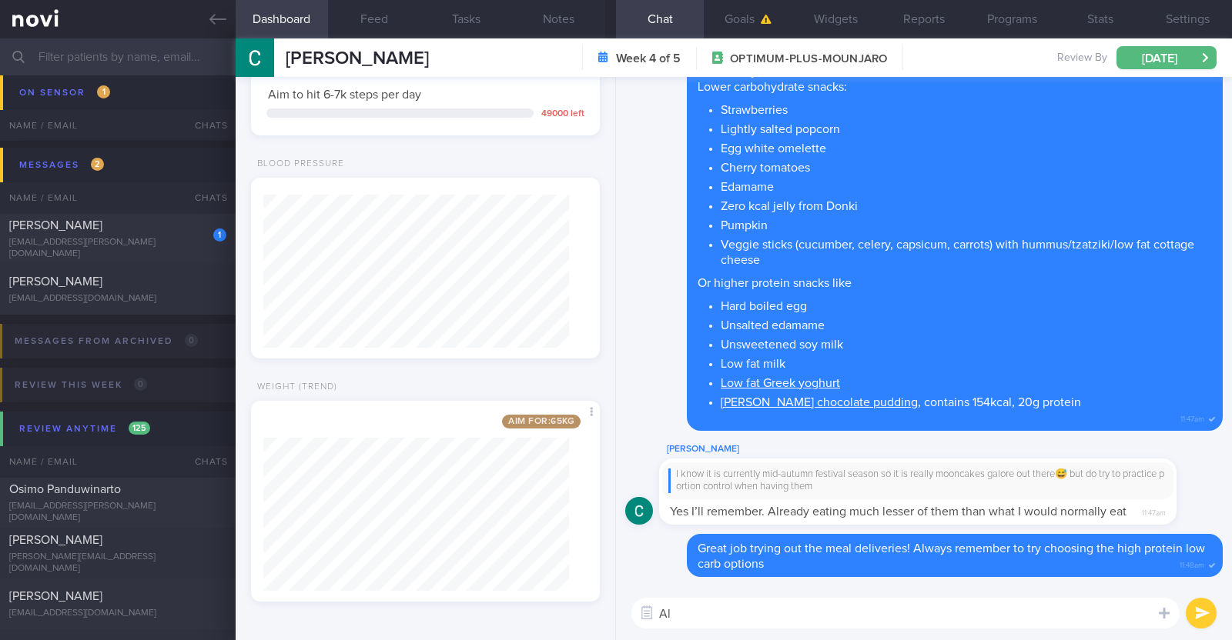
type textarea "A"
type textarea "I"
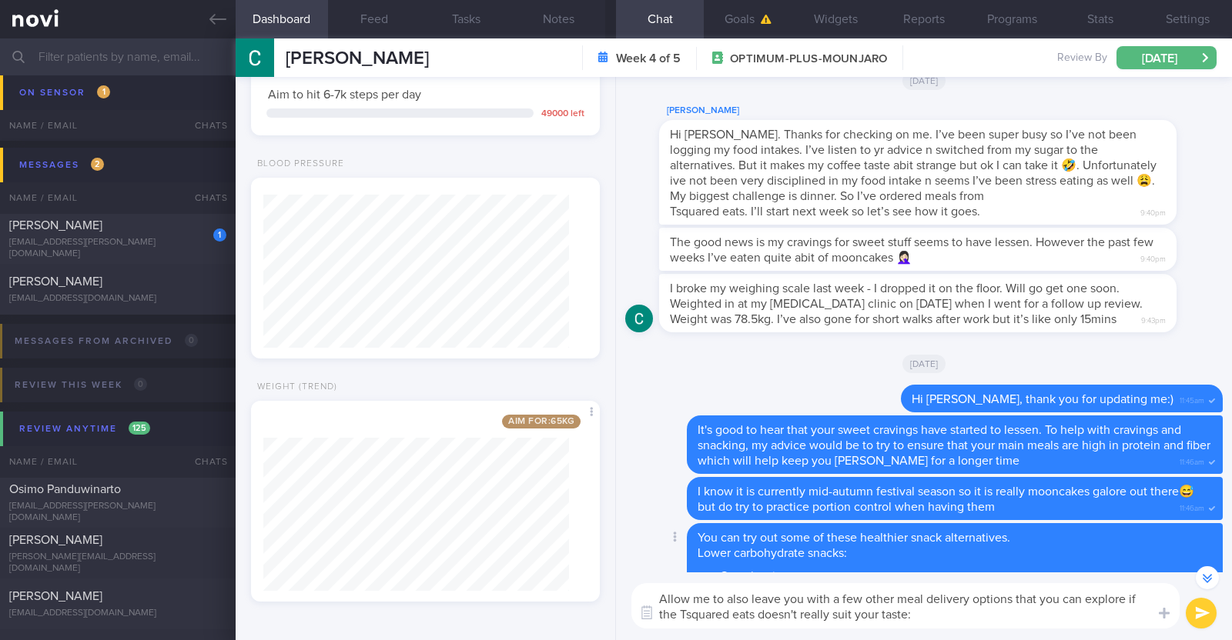
scroll to position [-497, 0]
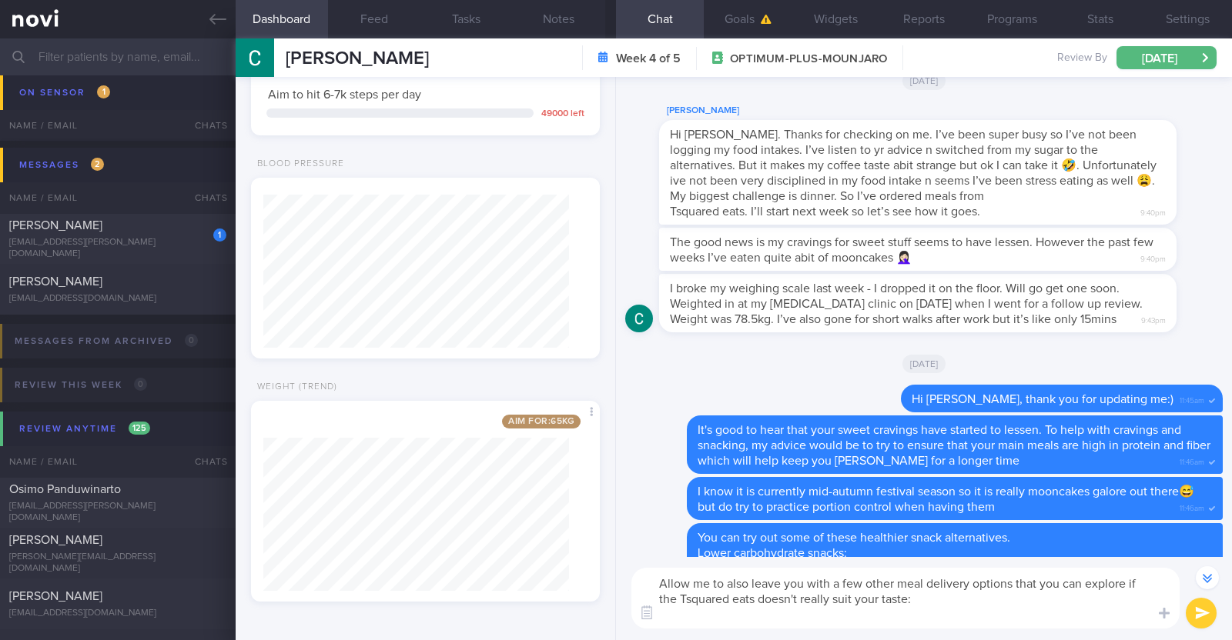
paste textarea "- [Nutrify Meals](https://nutrifymeals.com/) - [Yolofoods](https://yolofoods.sg…"
type textarea "Allow me to also leave you with a few other meal delivery options that you can …"
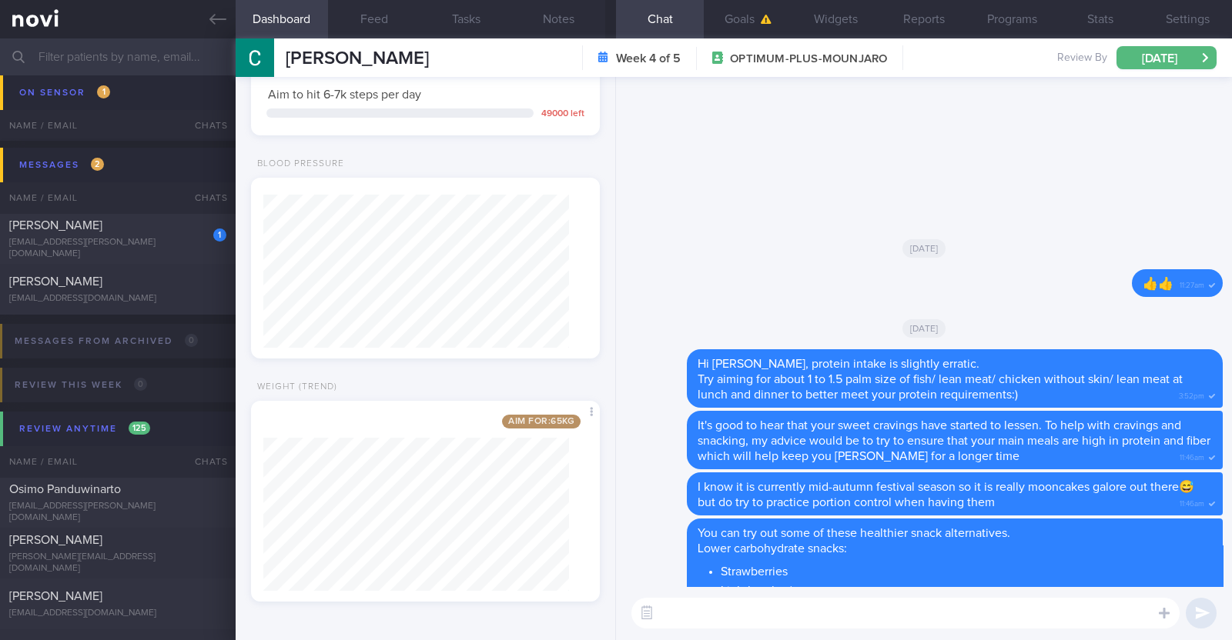
scroll to position [0, 0]
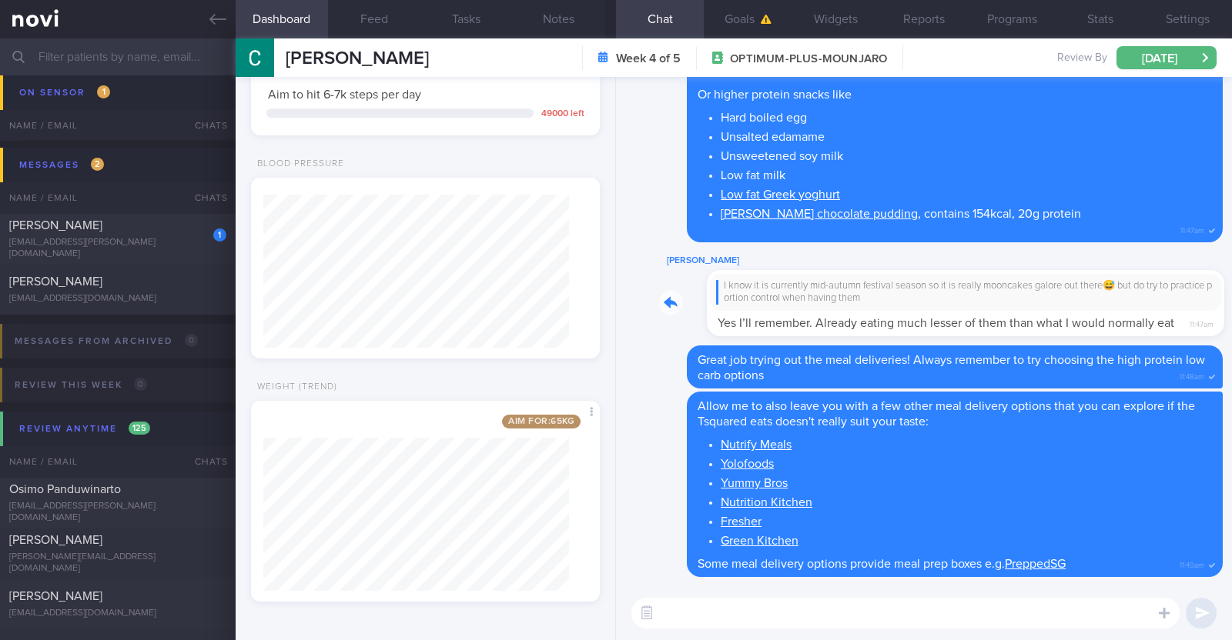
drag, startPoint x: 1151, startPoint y: 316, endPoint x: 1207, endPoint y: 321, distance: 56.5
click at [1207, 321] on div "Catherine Yue I know it is currently mid-autumn festival season so it is really…" at bounding box center [940, 294] width 563 height 85
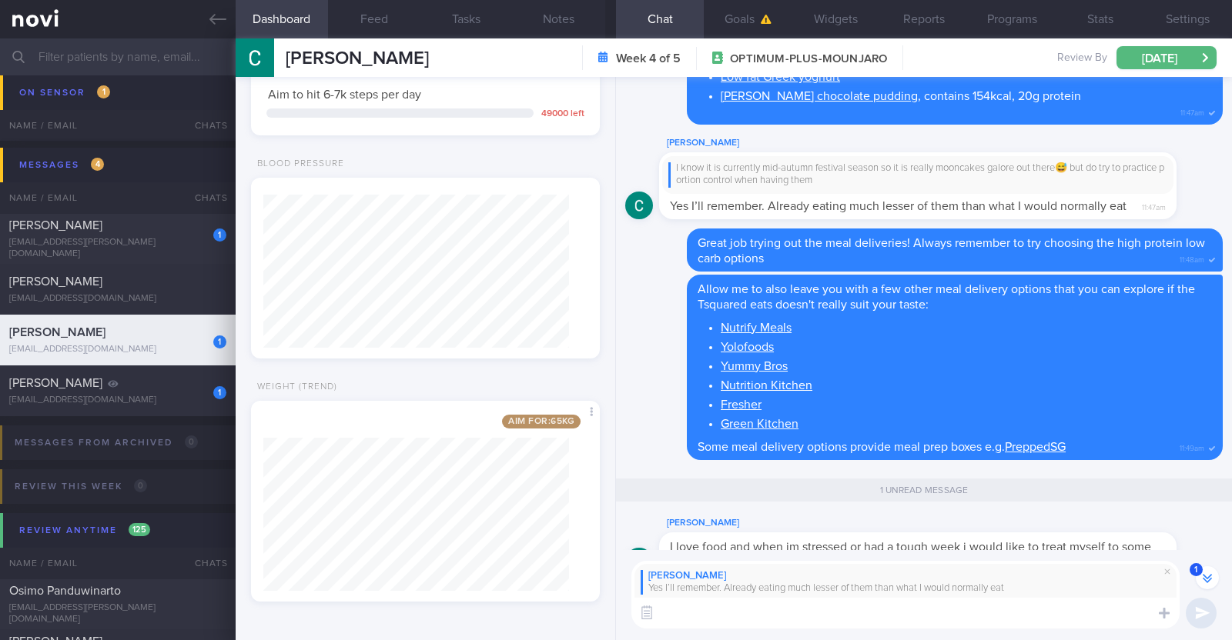
scroll to position [-165, 0]
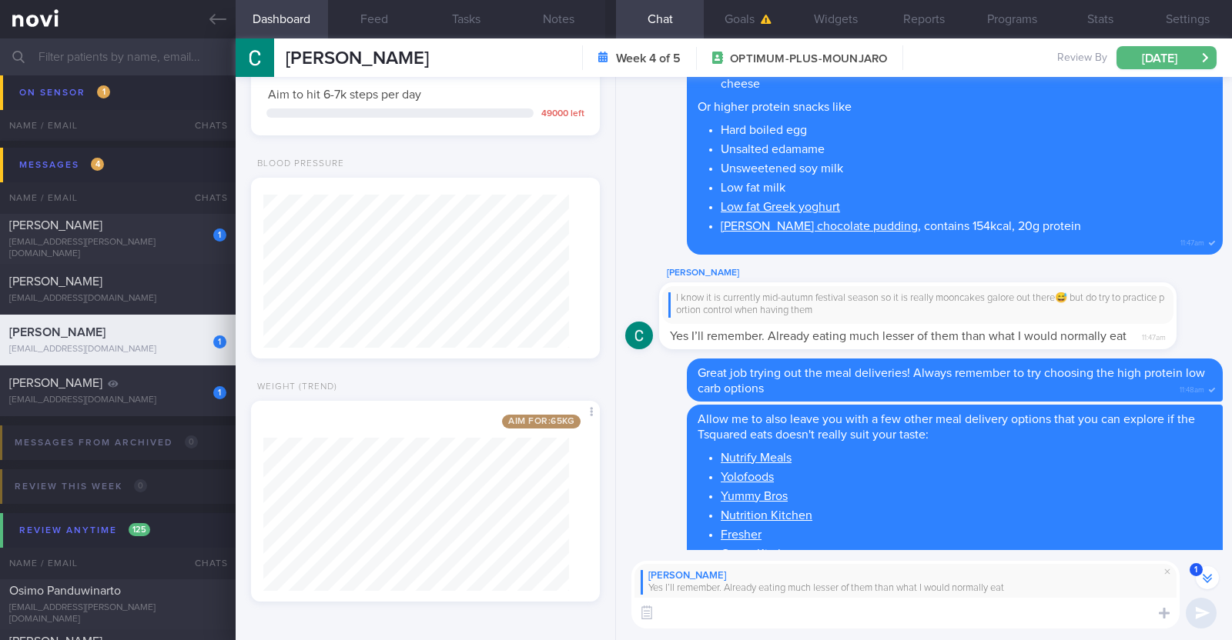
click at [701, 612] on textarea at bounding box center [905, 613] width 548 height 31
paste textarea "👍"
type textarea "👍👍👍"
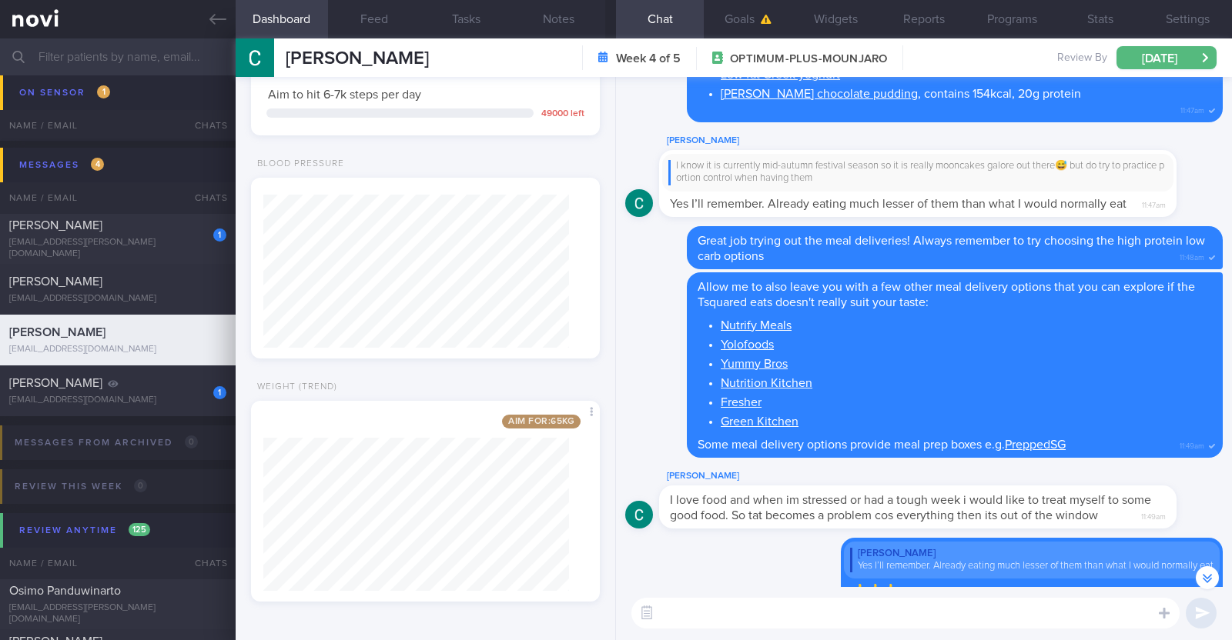
scroll to position [0, 0]
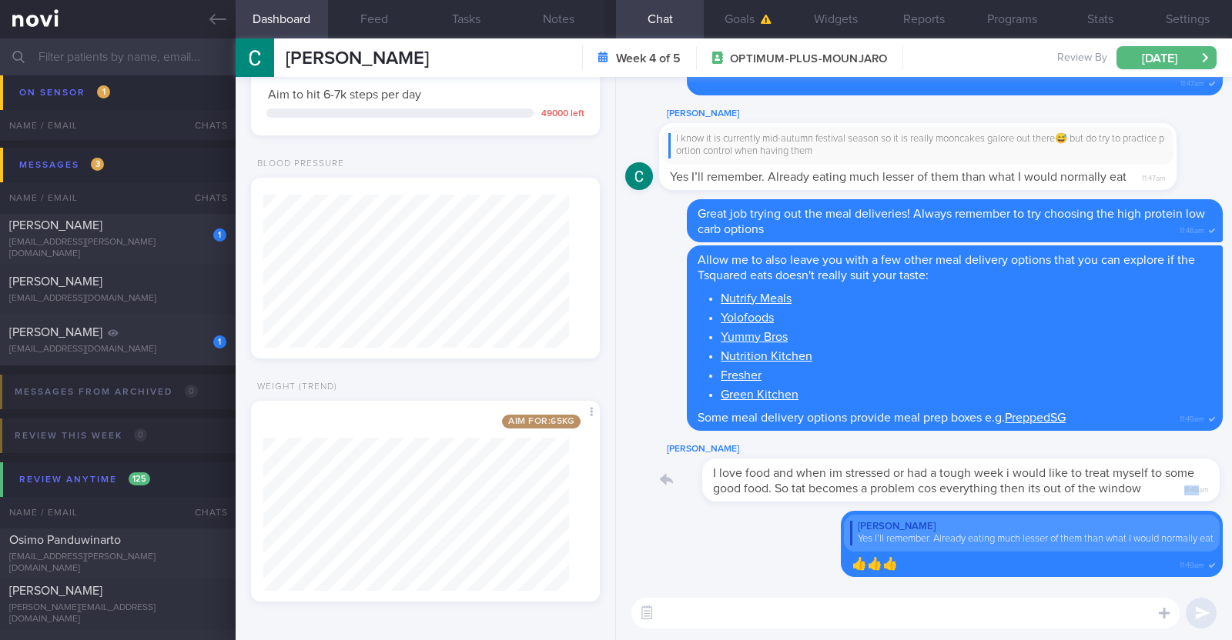
drag, startPoint x: 1139, startPoint y: 471, endPoint x: 1182, endPoint y: 483, distance: 44.8
click at [1182, 483] on div "Catherine Yue I love food and when im stressed or had a tough week i would like…" at bounding box center [940, 471] width 563 height 62
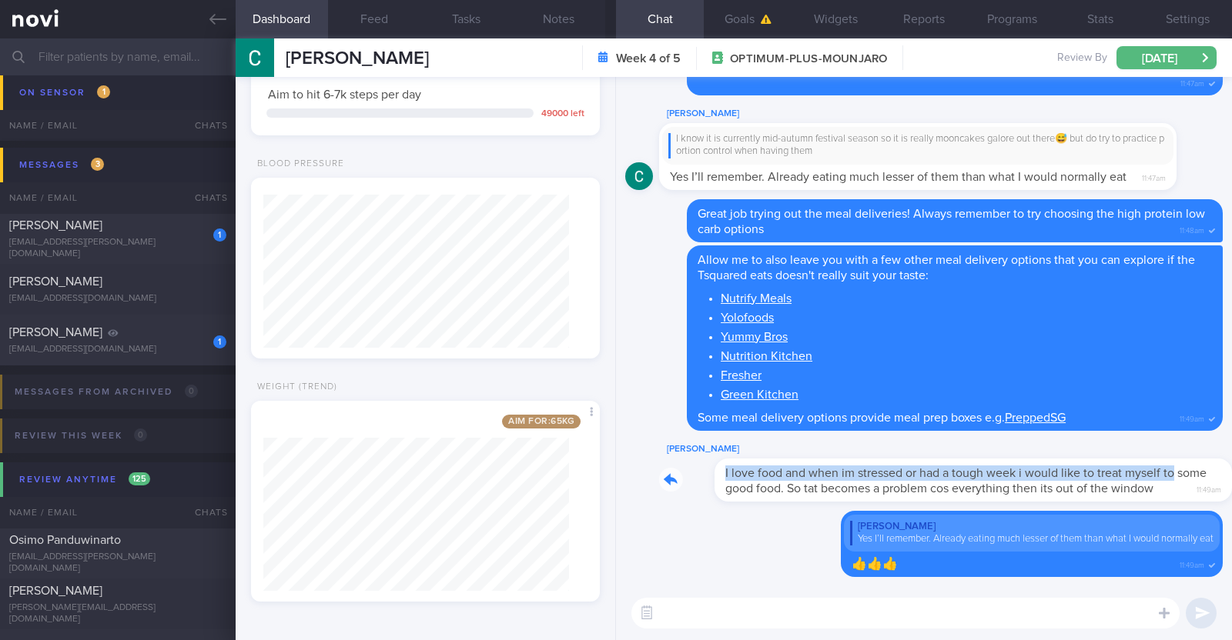
drag, startPoint x: 1137, startPoint y: 465, endPoint x: 1231, endPoint y: 470, distance: 94.0
click at [1231, 470] on div "Delete Catherine Yue Yes I’ll remember. Already eating much lesser of them than…" at bounding box center [924, 332] width 616 height 510
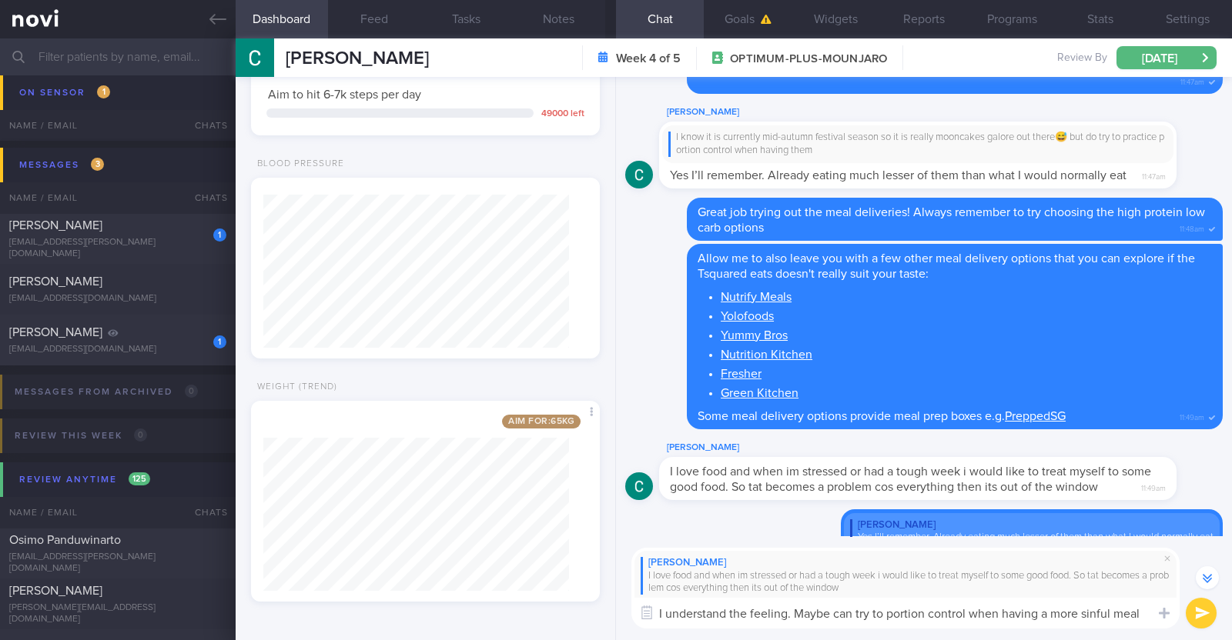
scroll to position [-62, 0]
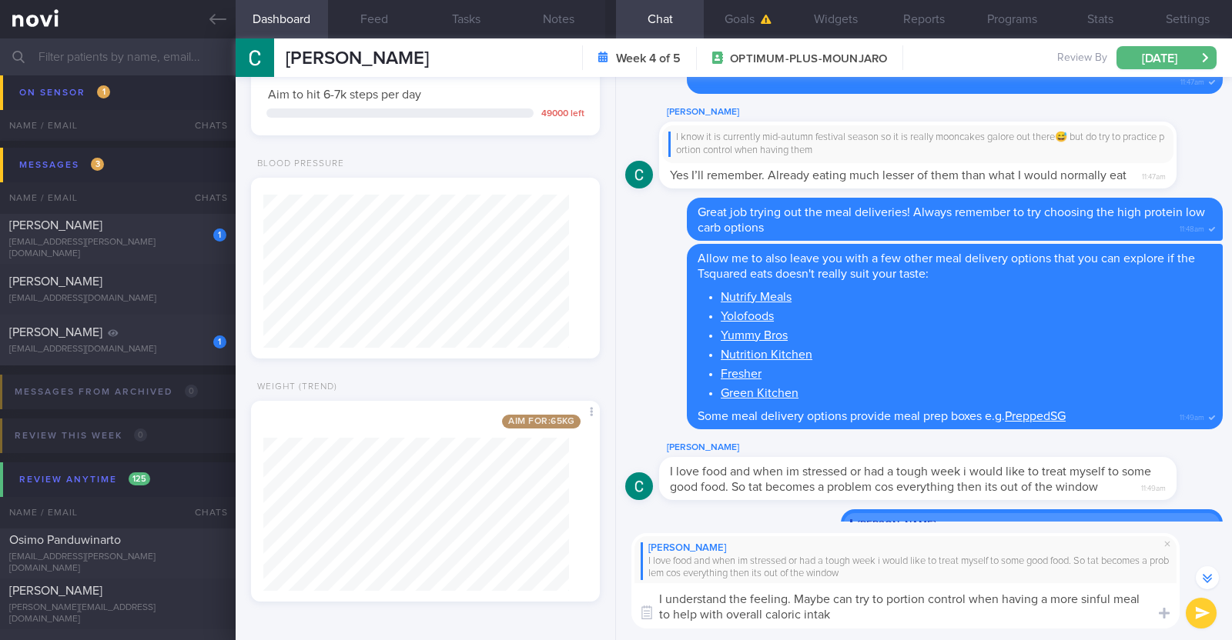
type textarea "I understand the feeling. Maybe can try to portion control when having a more s…"
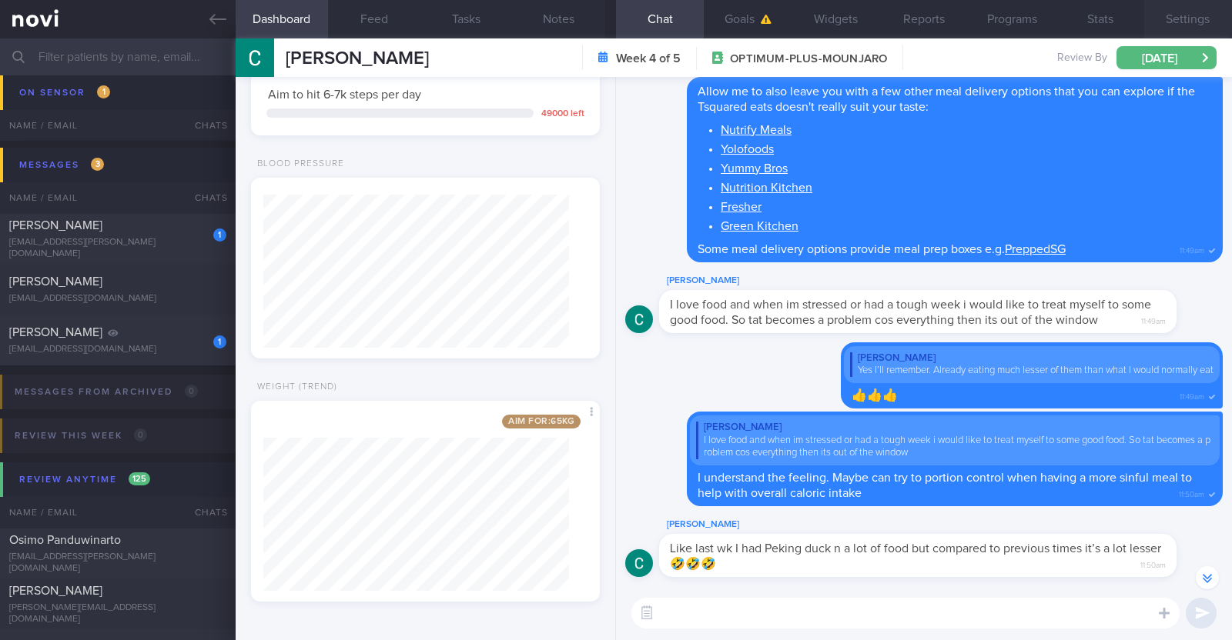
scroll to position [-70, 0]
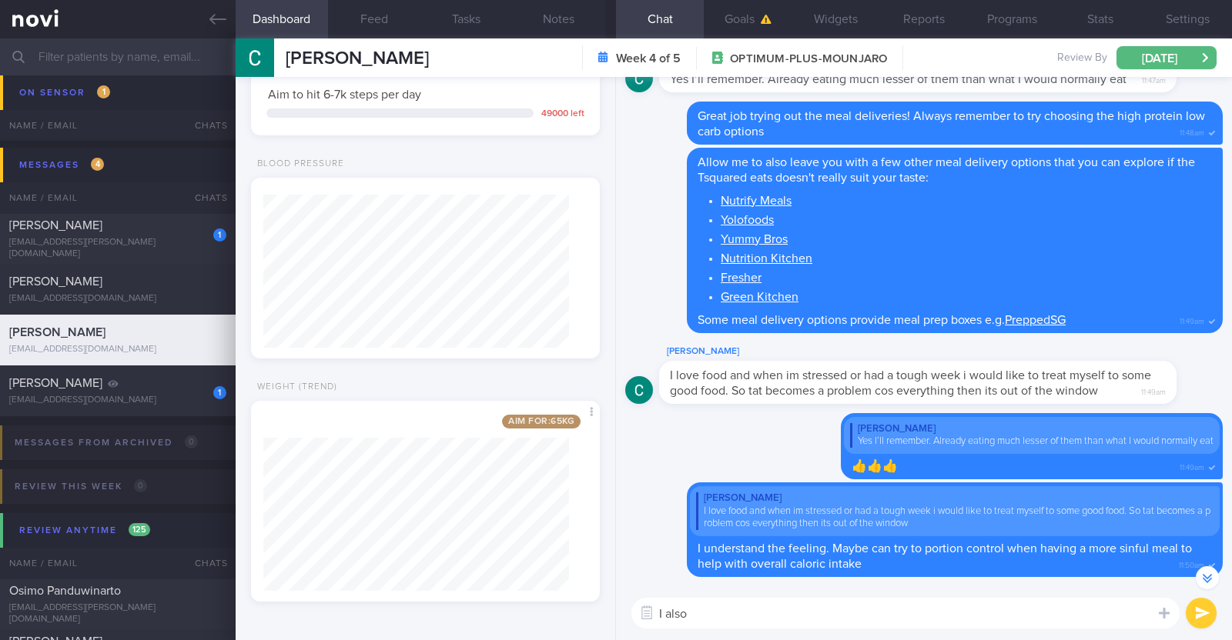
paste textarea "just want to let you know that I will be on leave from 9-10 Oct 2025. During th…"
type textarea "I also just want to let you know that I will be on leave from 9-10 Oct 2025. Du…"
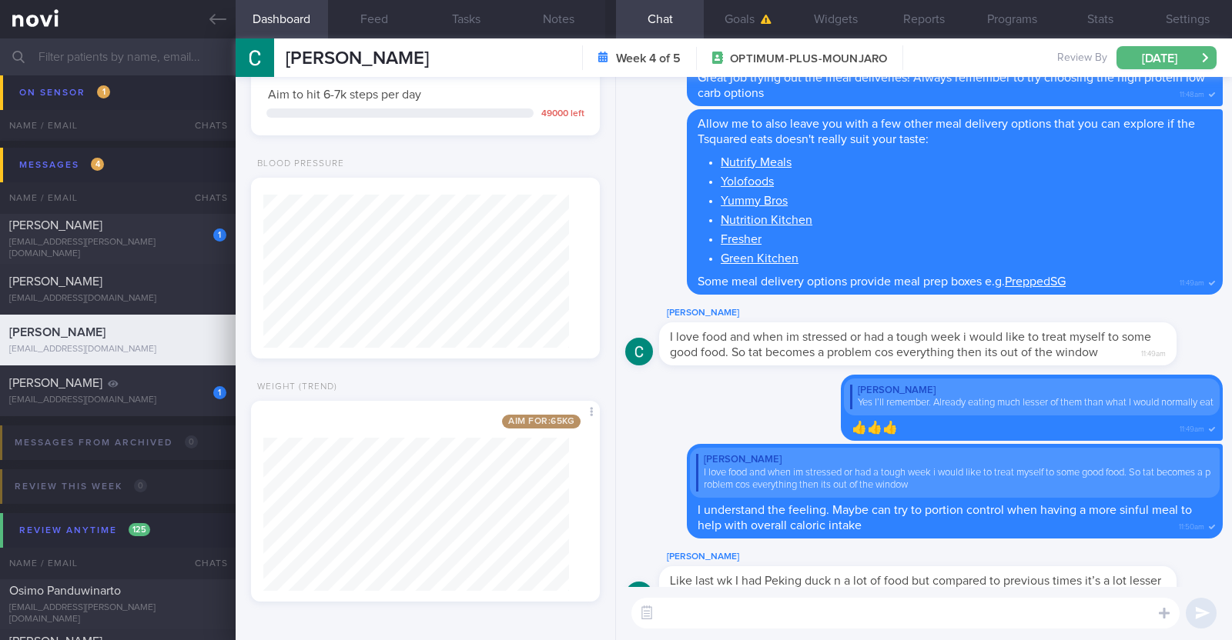
scroll to position [0, 0]
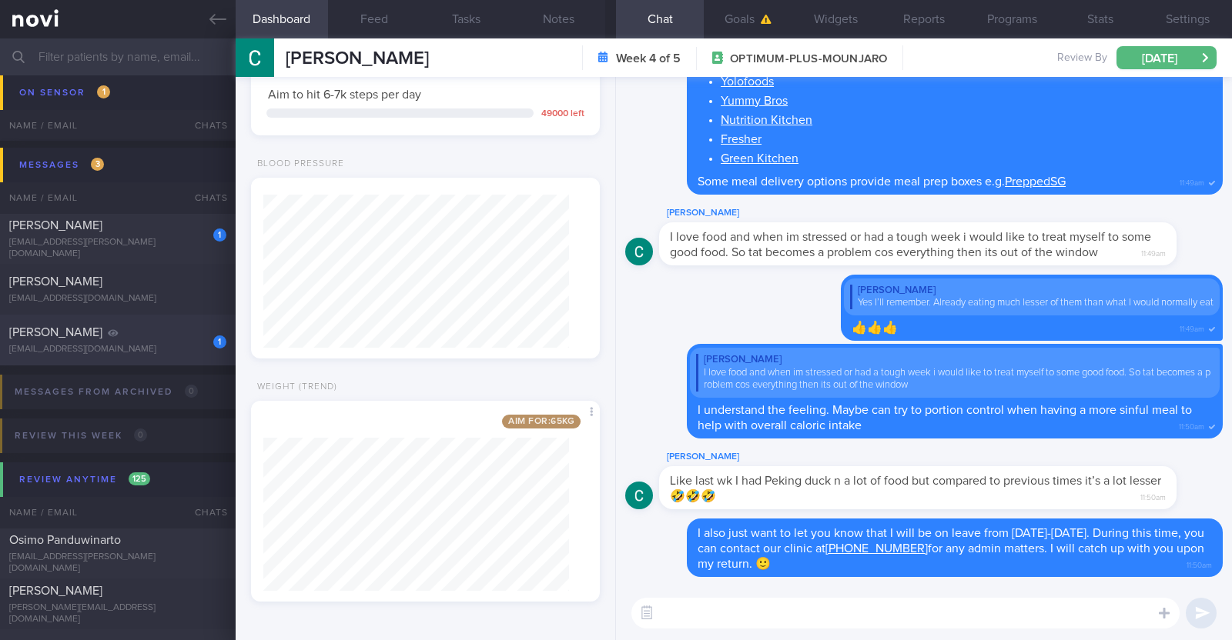
click at [168, 325] on div "suresh paranjothy" at bounding box center [115, 332] width 213 height 15
type input "Nil r/v appt in calendar"
type textarea "50M NUH Anaesthesia Doctor Comorbidities: Borderline fasting glucose Last healt…"
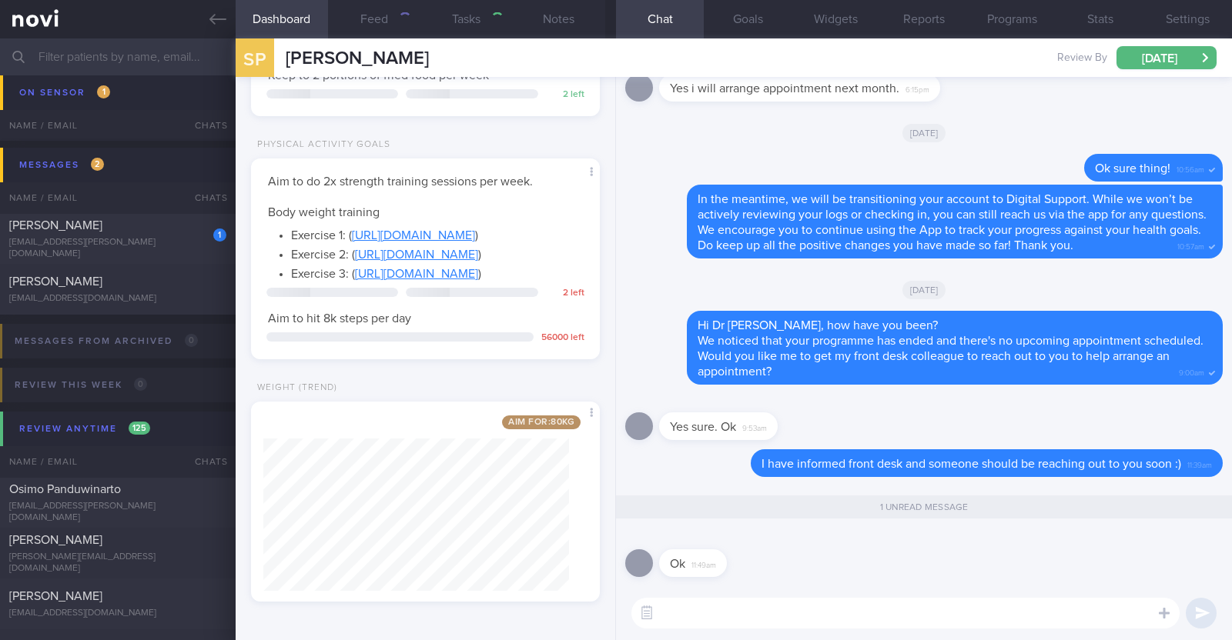
scroll to position [175, 306]
click at [162, 302] on div "heyirshah@gmail.com" at bounding box center [117, 299] width 217 height 12
type input "R/v/ 16/10"
type textarea "34M Co-morbidities: Dyslipidemia Hyperuricemia Nil meds Mounjaro 5mg wkly Seden…"
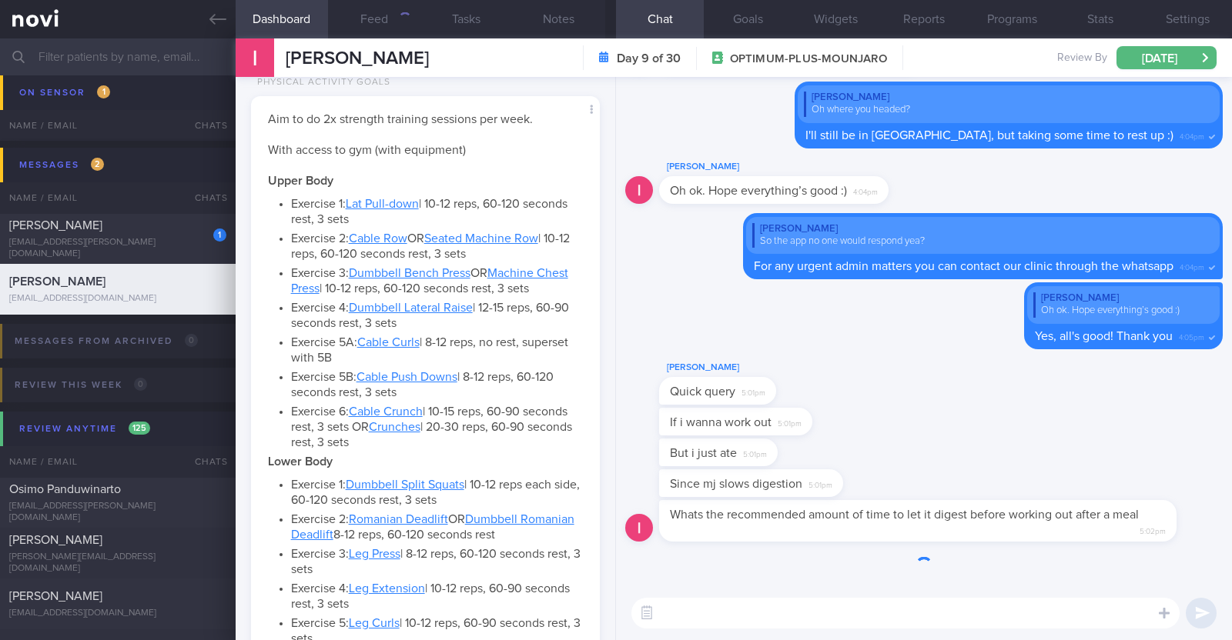
scroll to position [175, 306]
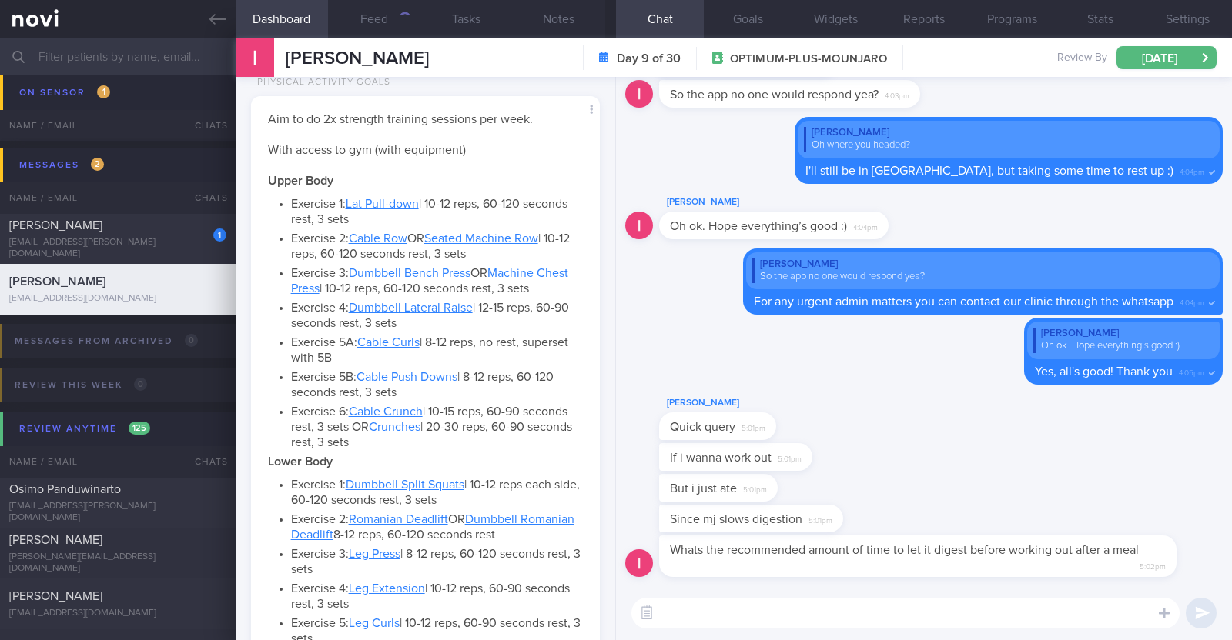
click at [728, 626] on textarea at bounding box center [905, 613] width 548 height 31
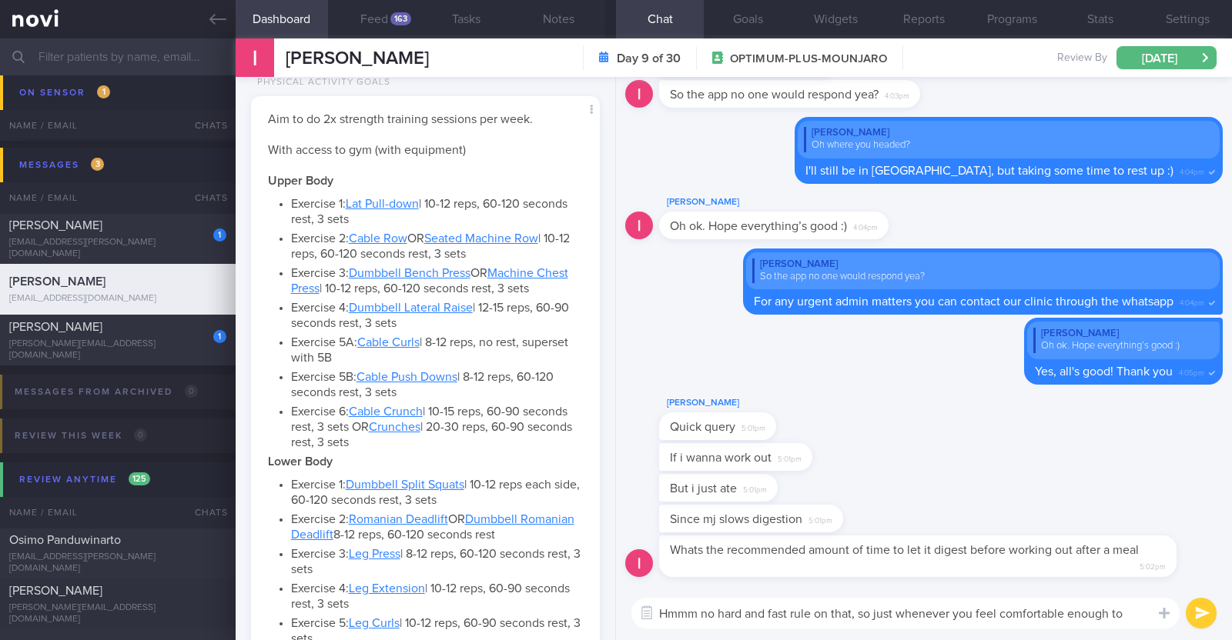
scroll to position [0, 0]
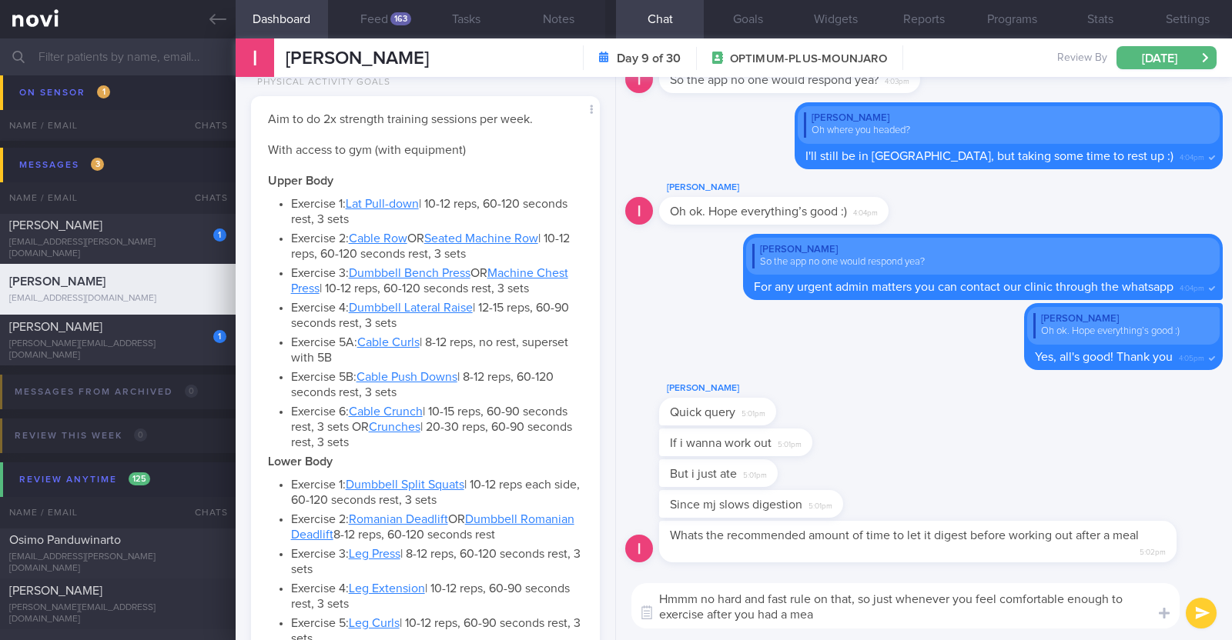
type textarea "Hmmm no hard and fast rule on that, so just whenever you feel comfortable enoug…"
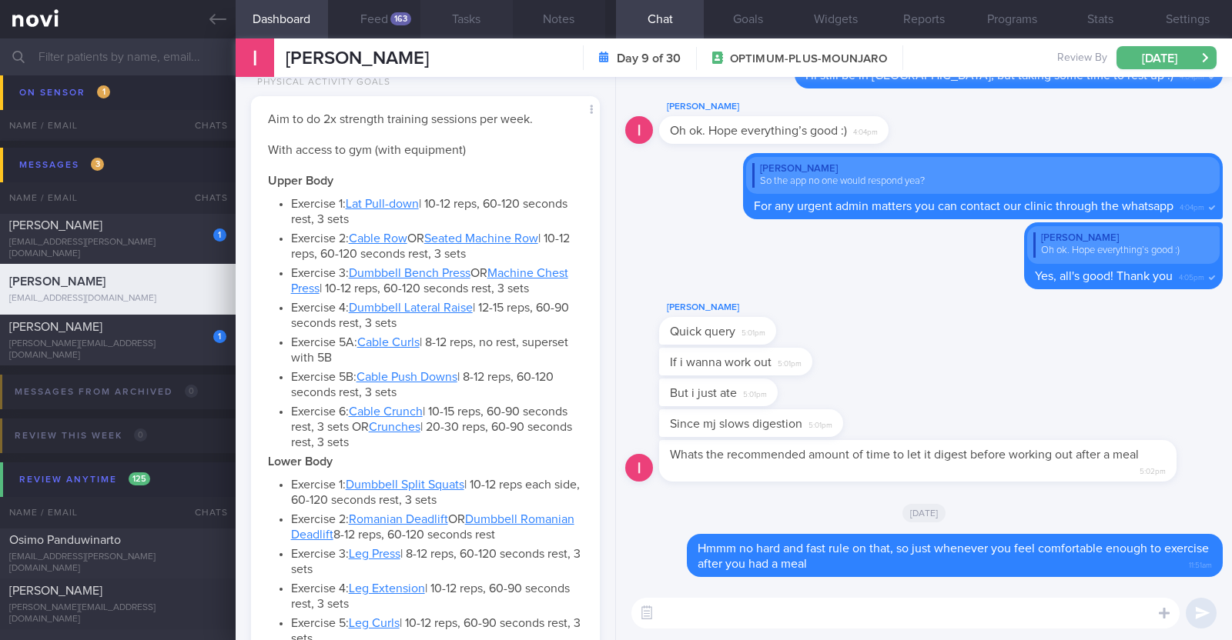
drag, startPoint x: 191, startPoint y: 348, endPoint x: 496, endPoint y: 2, distance: 461.4
click at [192, 343] on div "1" at bounding box center [209, 331] width 34 height 24
click at [162, 352] on div "alexis_damayo@yahoo.com" at bounding box center [117, 350] width 217 height 23
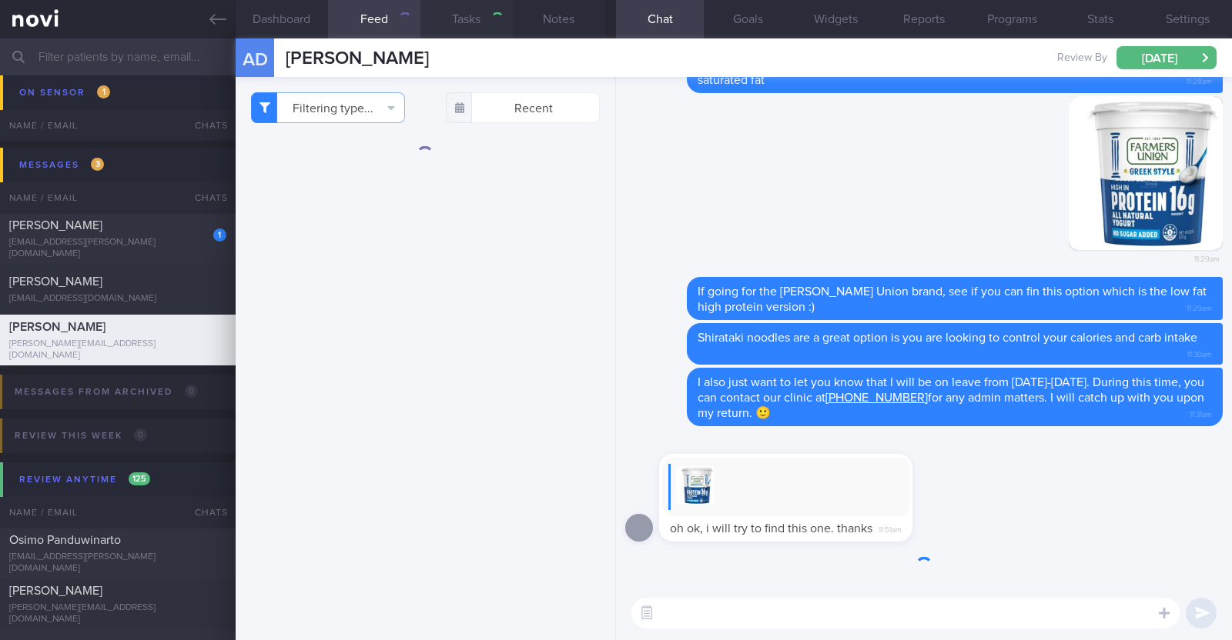
type input "r/v with Dr Todd 17/10. r/v 17/10"
type textarea "40F Comorbidities: Hypertension Hx of gallstones - no hx of complications Nil M…"
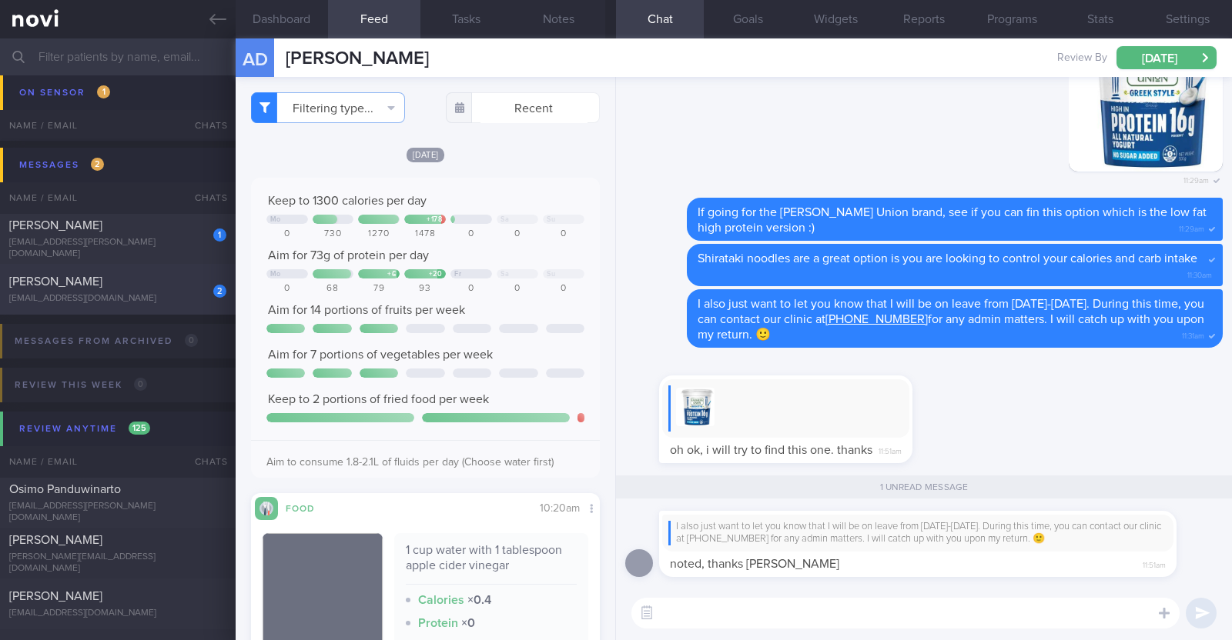
click at [156, 290] on div "2 Catherine Yue klyue22@gmail.com" at bounding box center [118, 289] width 236 height 31
type textarea "55F Comorbidities: High Blood Pressure High Cholesterol Fatty liver Medication:…"
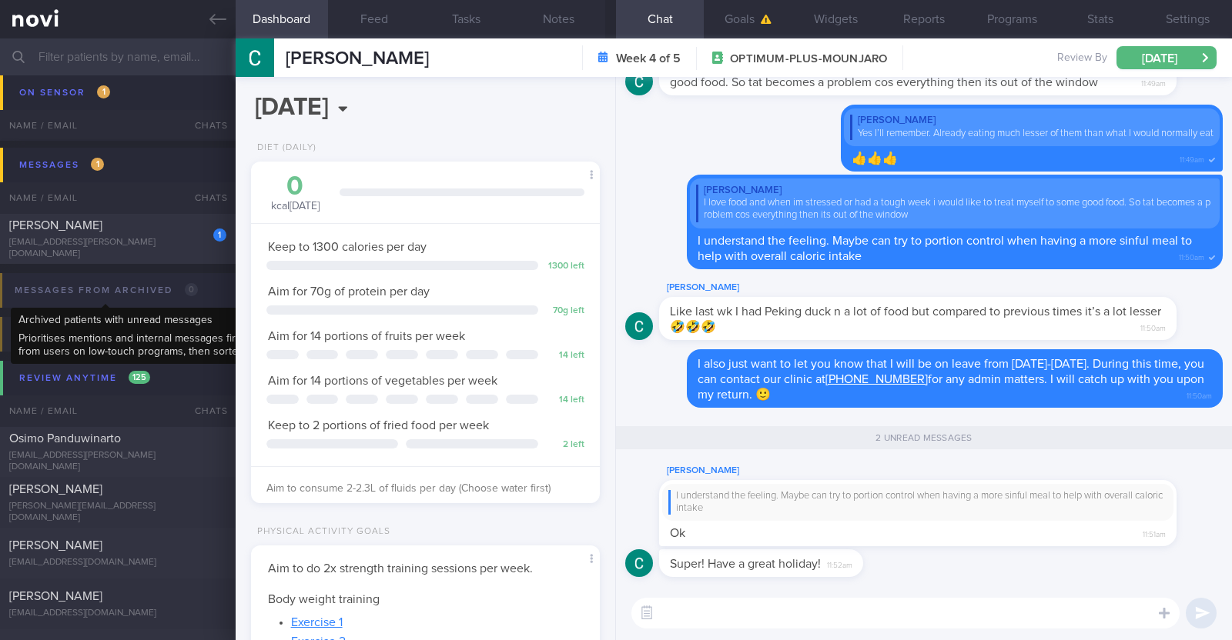
scroll to position [175, 306]
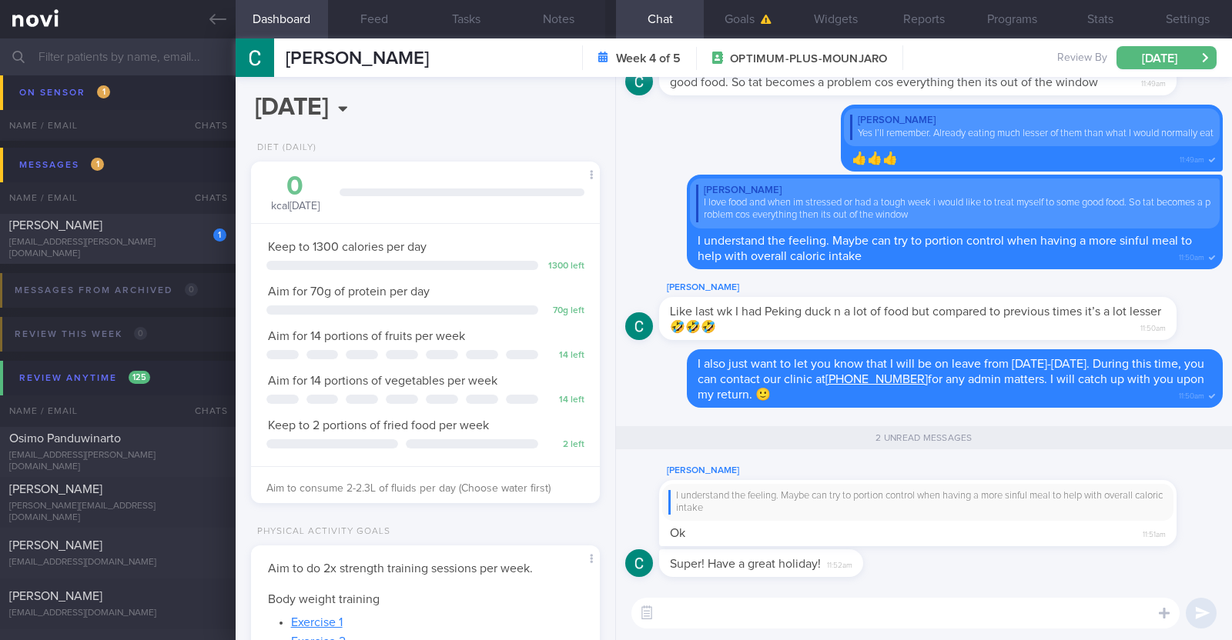
click at [701, 610] on textarea at bounding box center [905, 613] width 548 height 31
type textarea "Thank you!:)"
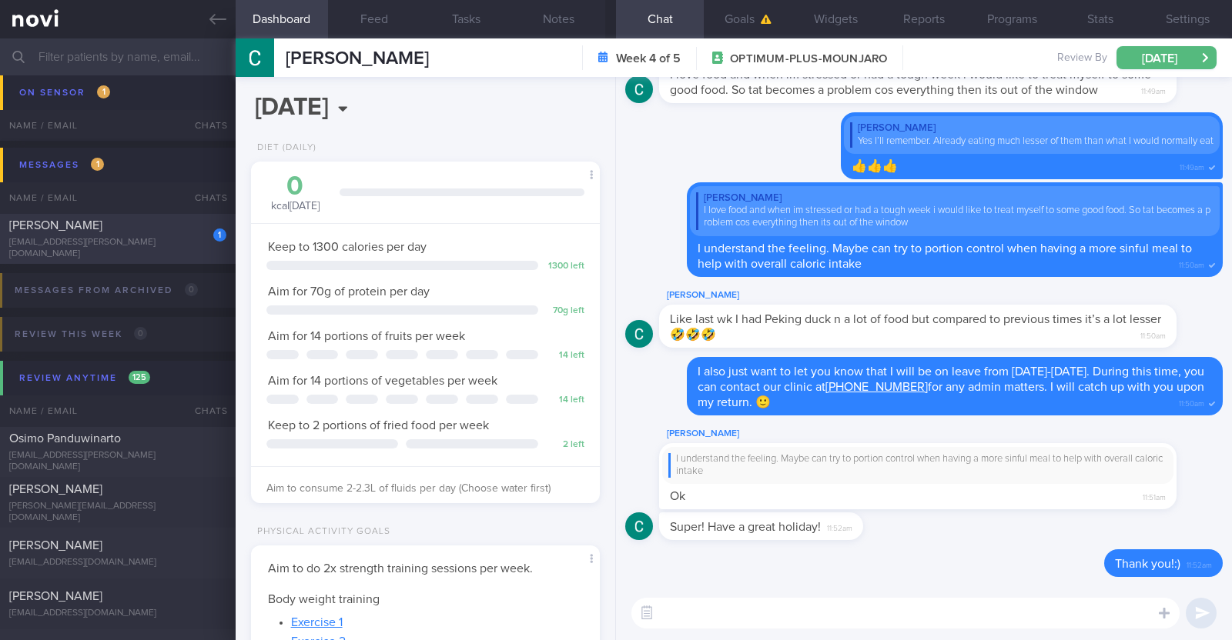
click at [151, 246] on div "louisem.burt@gmail.com" at bounding box center [117, 248] width 217 height 23
type textarea "39F Started OP+ since Nov '23, but just connected with health coach in Jun '25 …"
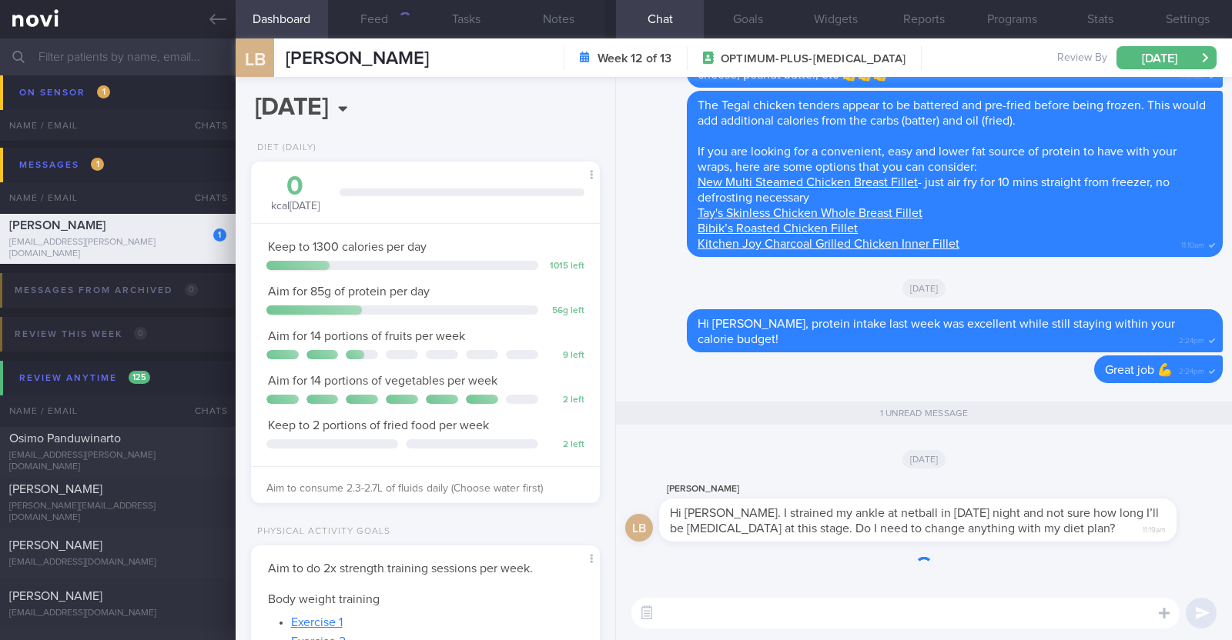
scroll to position [175, 306]
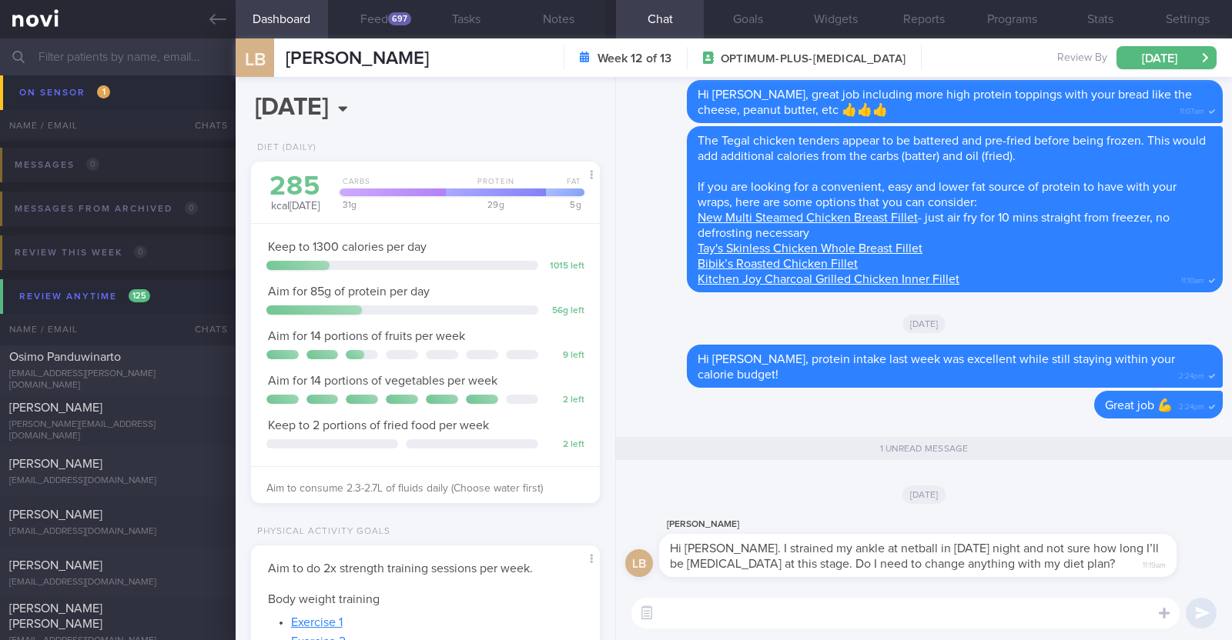
click at [905, 612] on textarea at bounding box center [905, 613] width 548 height 31
type textarea "Oh dear, sorry to hear about this!"
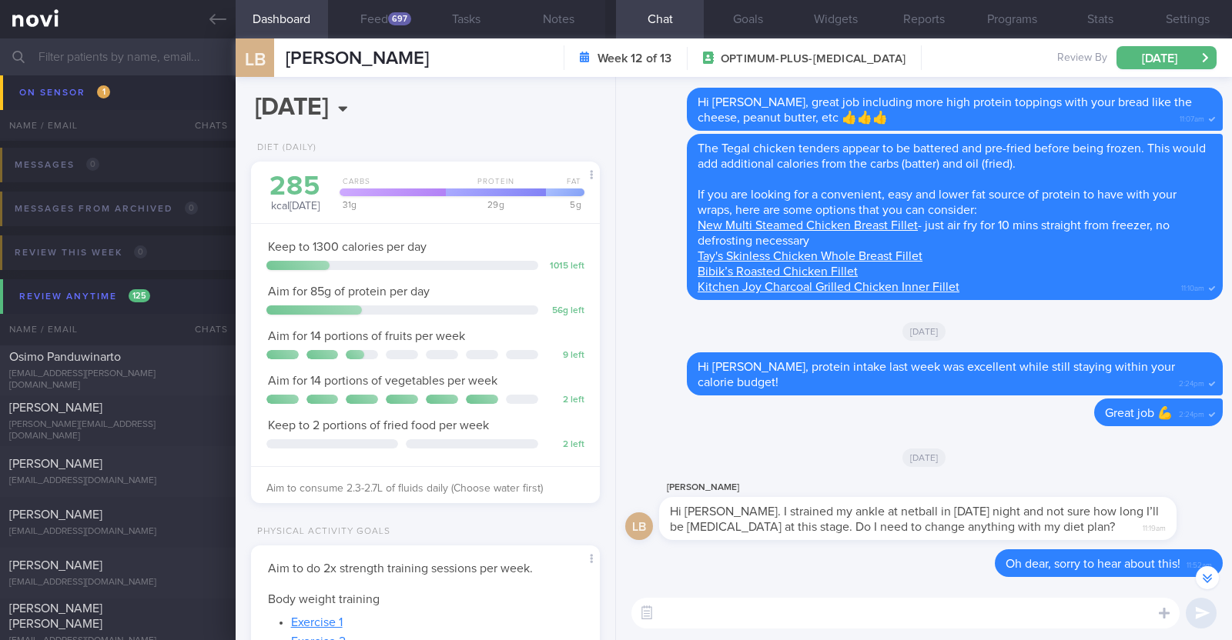
scroll to position [0, 0]
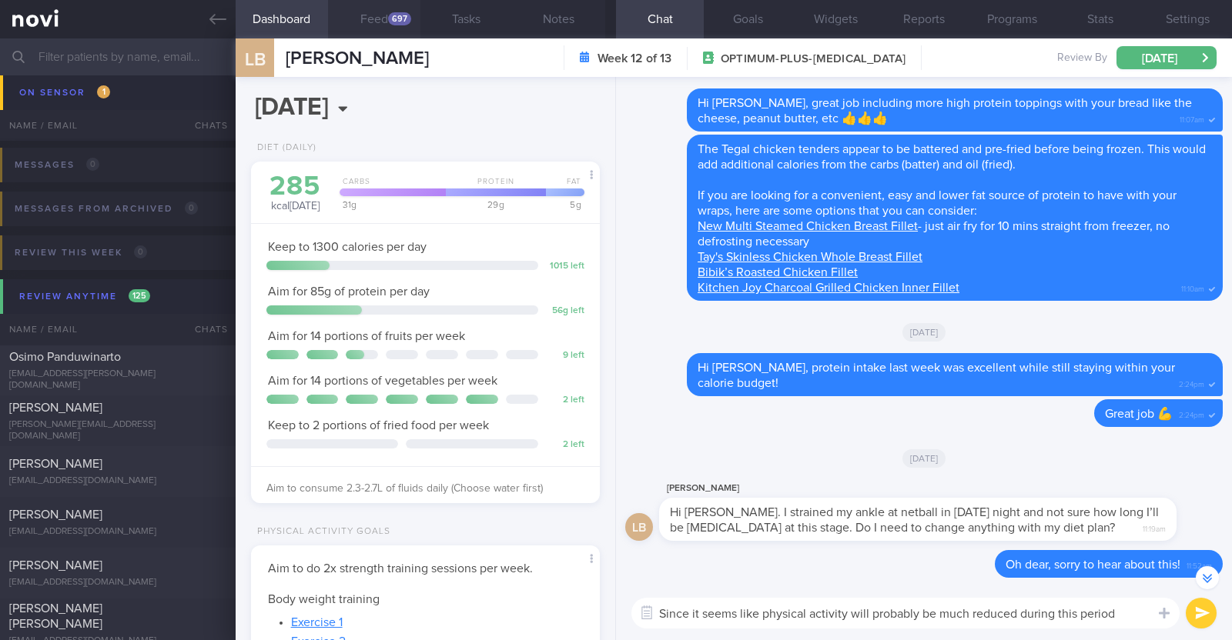
type textarea "Since it seems like physical activity will probably be much reduced during this…"
click at [380, 21] on button "Feed 697" at bounding box center [374, 19] width 92 height 38
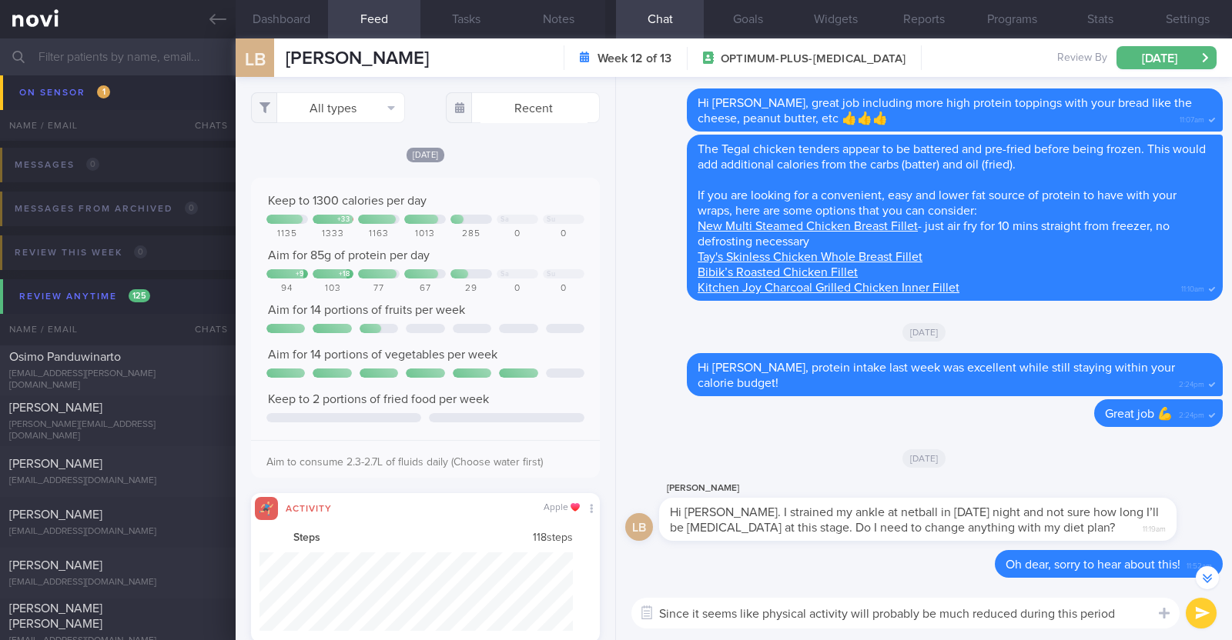
click at [1116, 605] on textarea "Since it seems like physical activity will probably be much reduced during this…" at bounding box center [905, 613] width 548 height 31
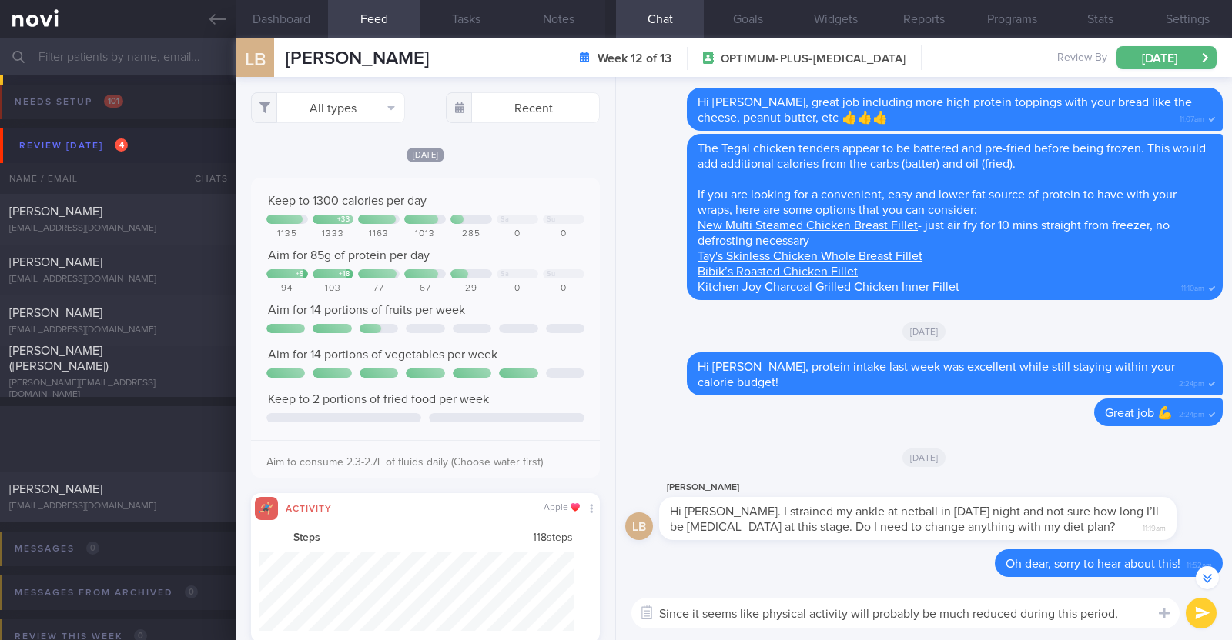
select select "9"
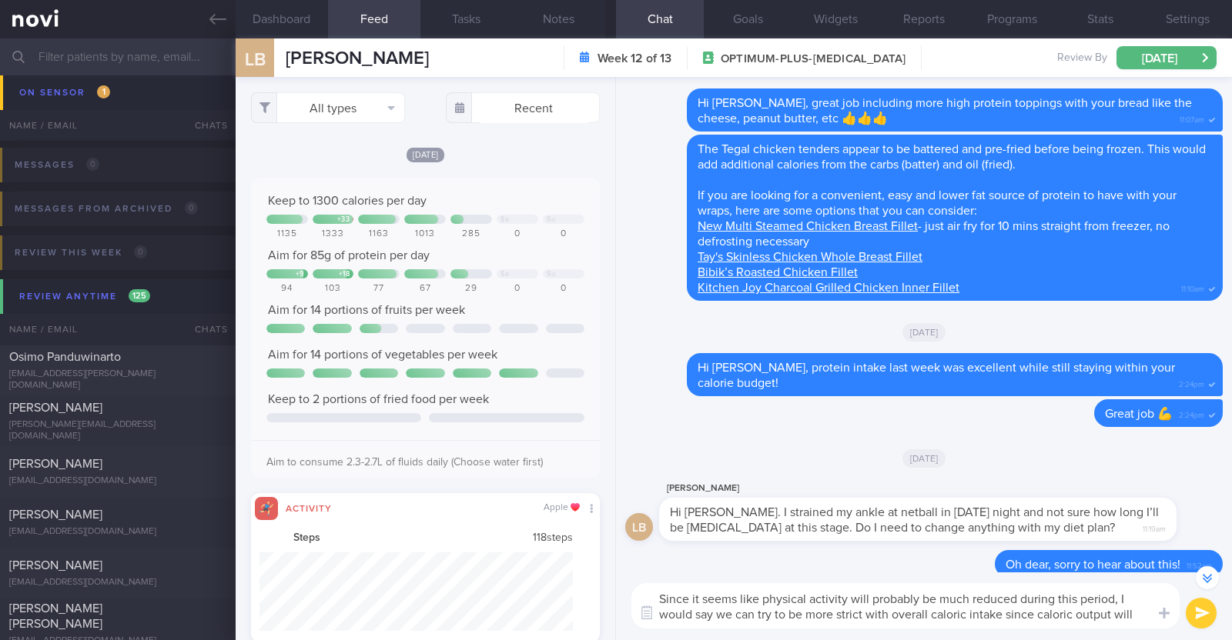
scroll to position [-31, 0]
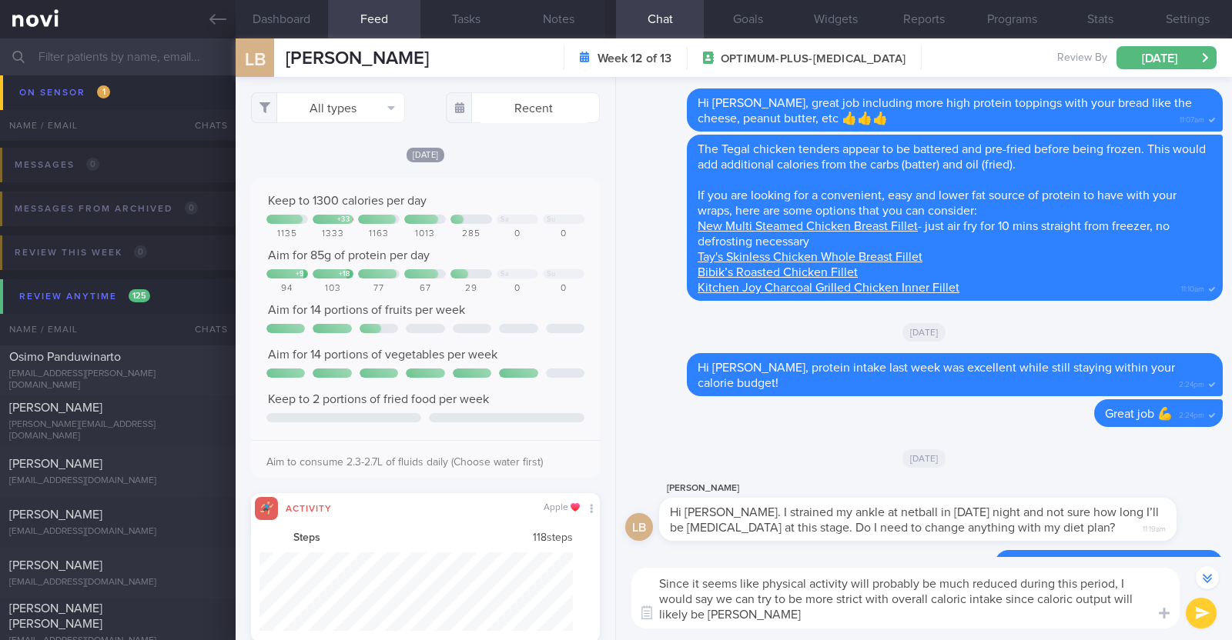
type textarea "Since it seems like physical activity will probably be much reduced during this…"
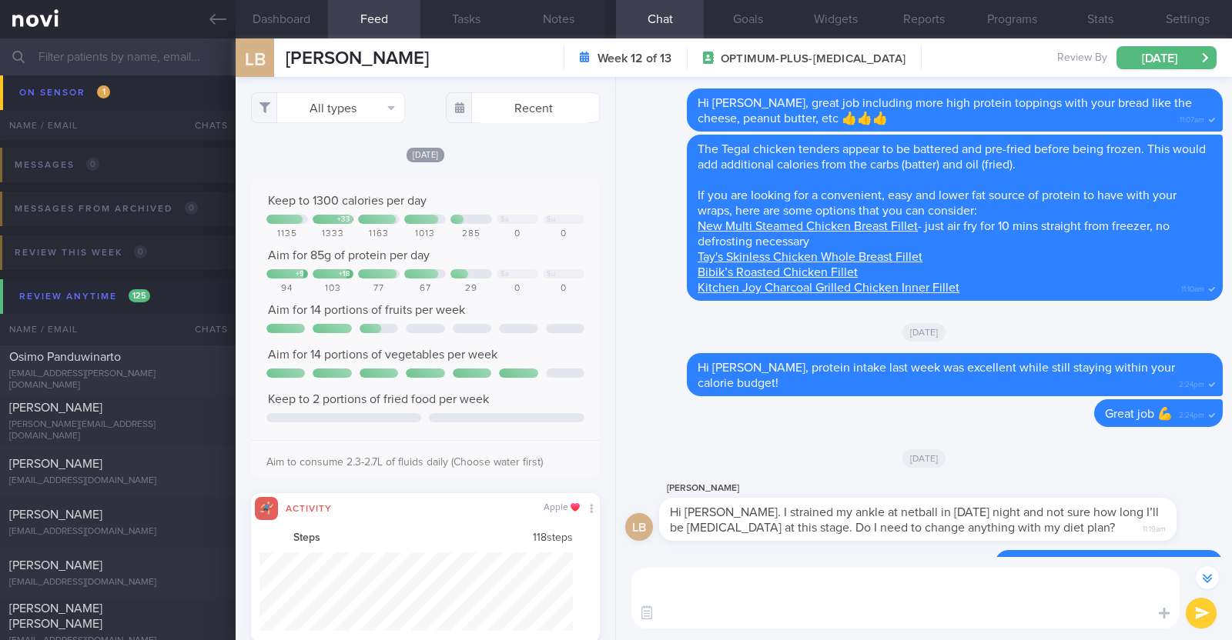
scroll to position [0, 0]
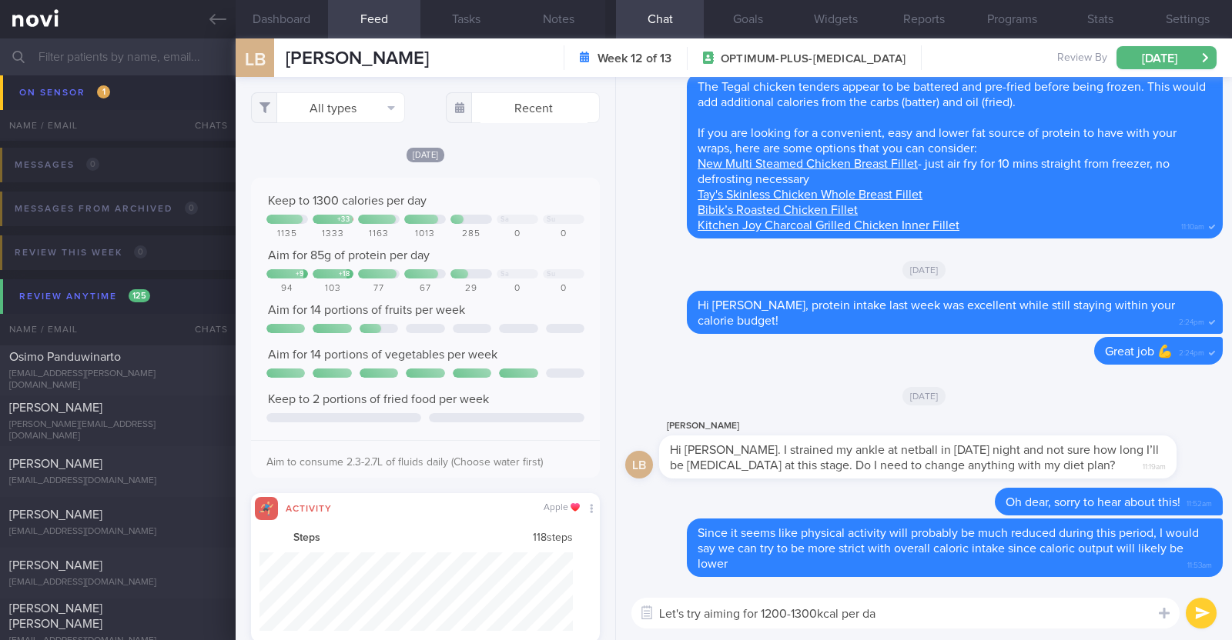
type textarea "Let's try aiming for 1200-1300kcal per day"
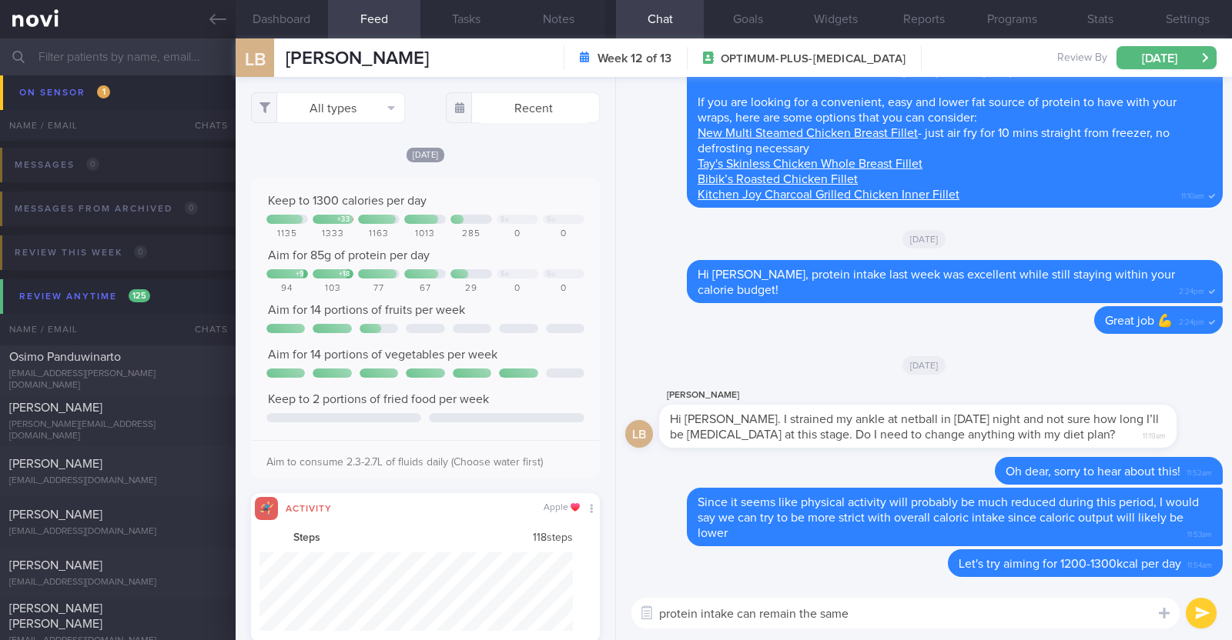
click at [889, 624] on textarea "protein intake can remain the same" at bounding box center [905, 613] width 548 height 31
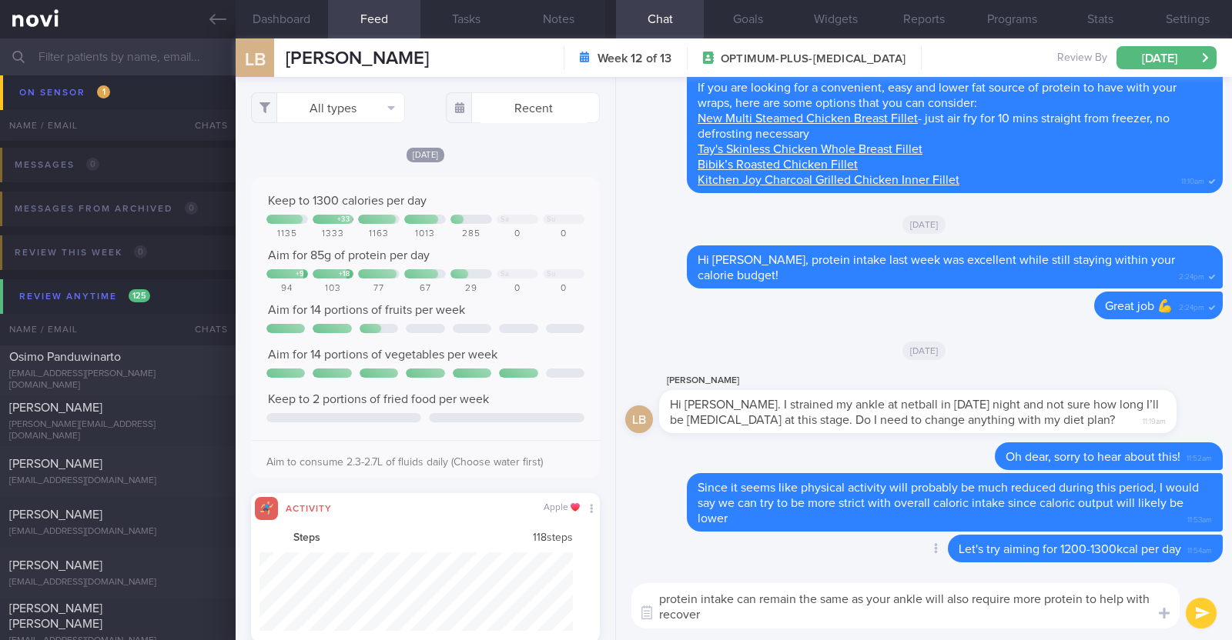
type textarea "protein intake can remain the same as your ankle will also require more protein…"
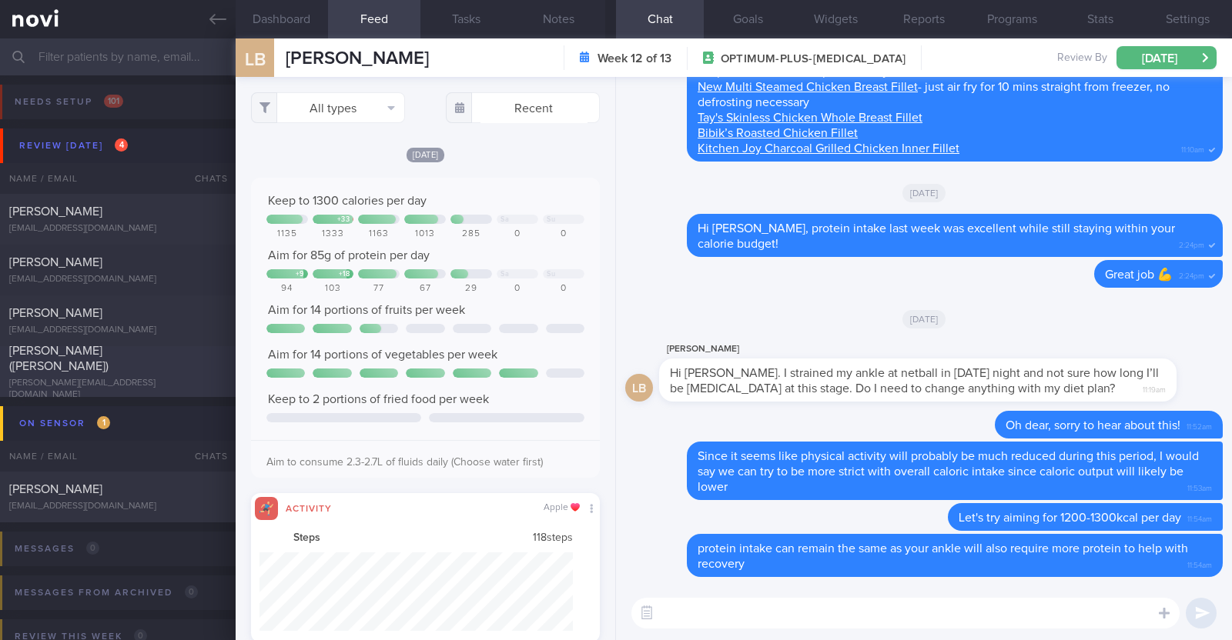
click at [109, 378] on div "[PERSON_NAME][EMAIL_ADDRESS][DOMAIN_NAME]" at bounding box center [117, 389] width 217 height 23
type textarea "34F Comorbidities: PCOS [MEDICAL_DATA] 1000mg for 6 years Irregular periods, 40…"
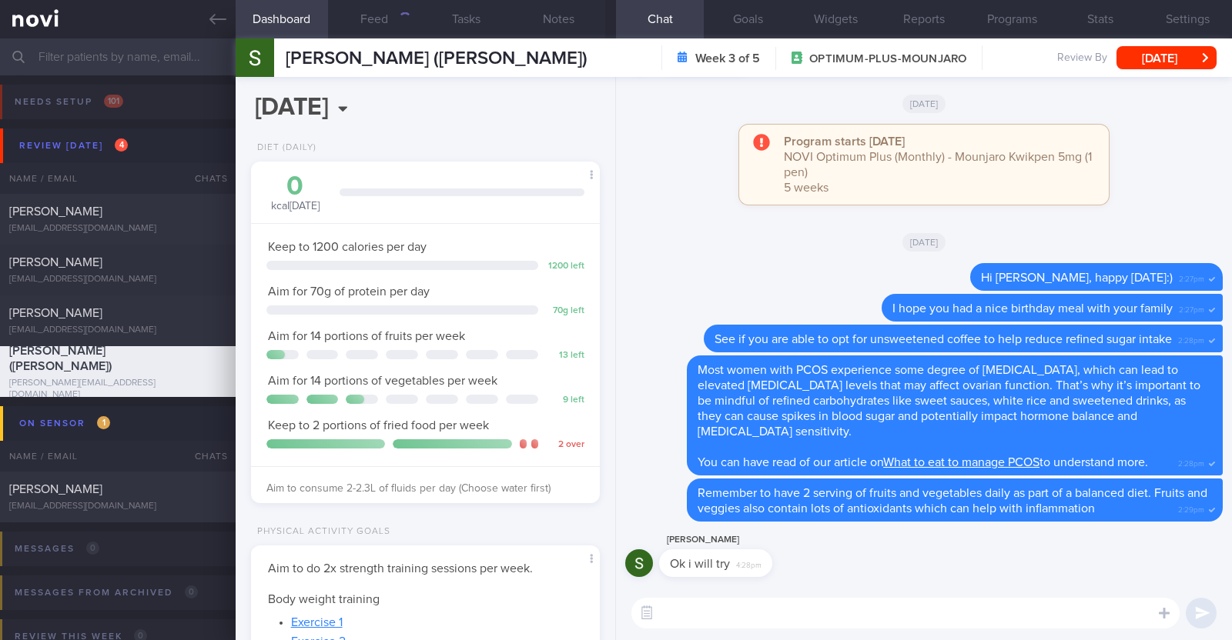
scroll to position [175, 306]
click at [406, 18] on div "390" at bounding box center [399, 18] width 23 height 13
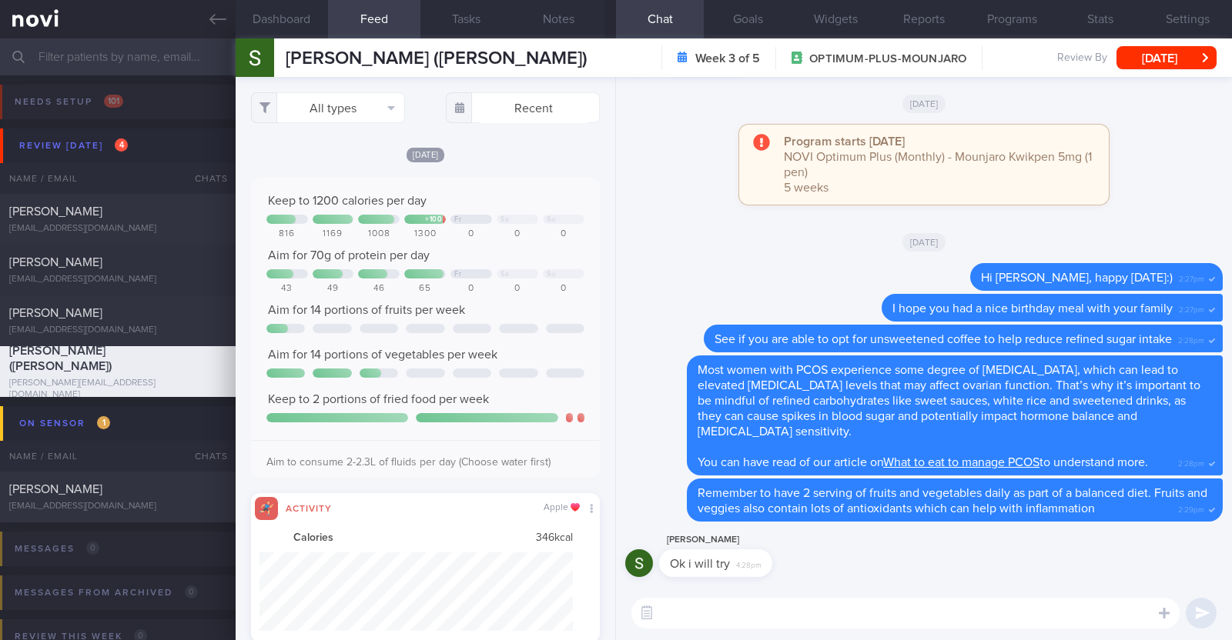
scroll to position [79, 314]
click at [379, 95] on button "All types" at bounding box center [328, 107] width 154 height 31
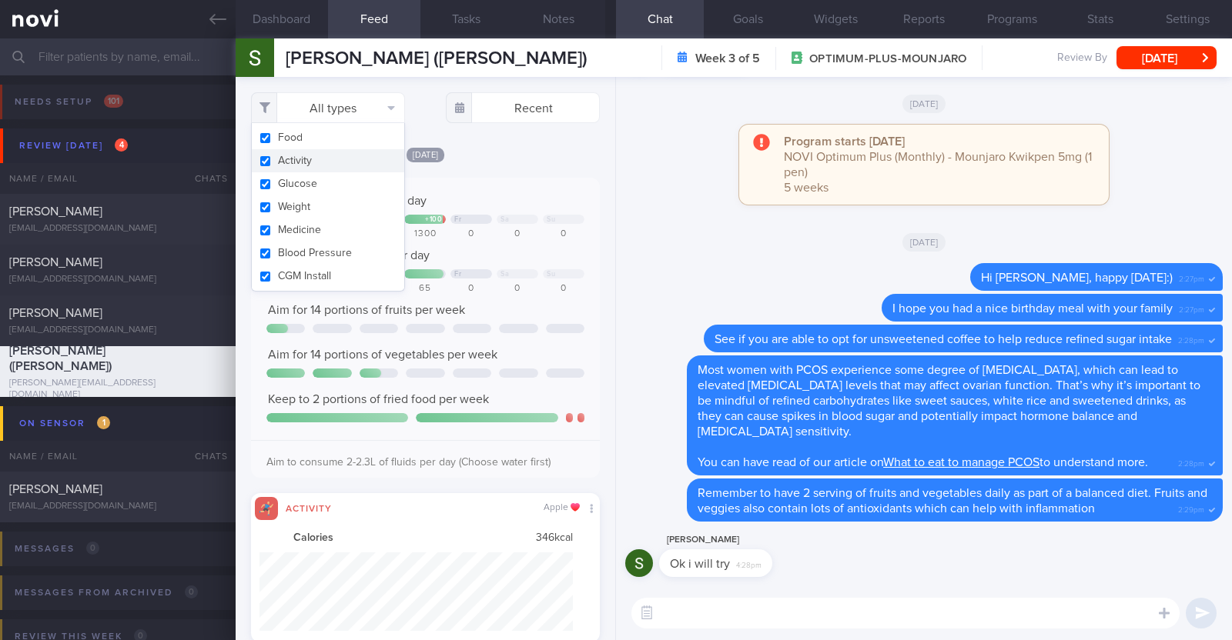
click at [333, 155] on button "Activity" at bounding box center [328, 160] width 152 height 23
checkbox input "false"
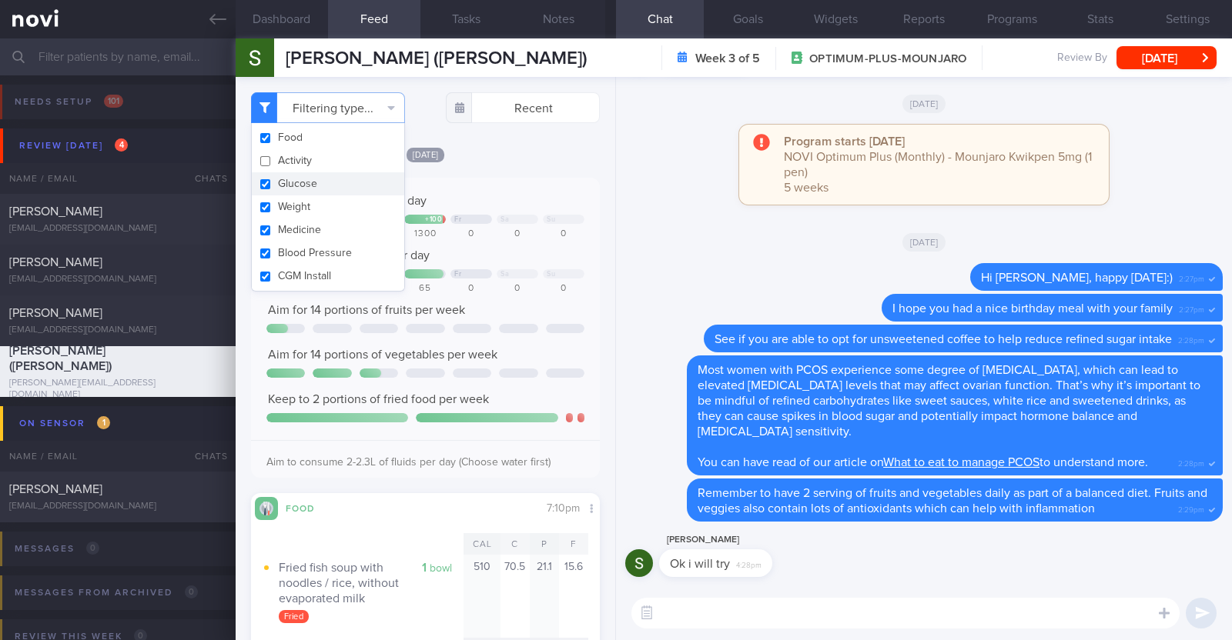
click at [520, 155] on div "[DATE]" at bounding box center [425, 154] width 349 height 16
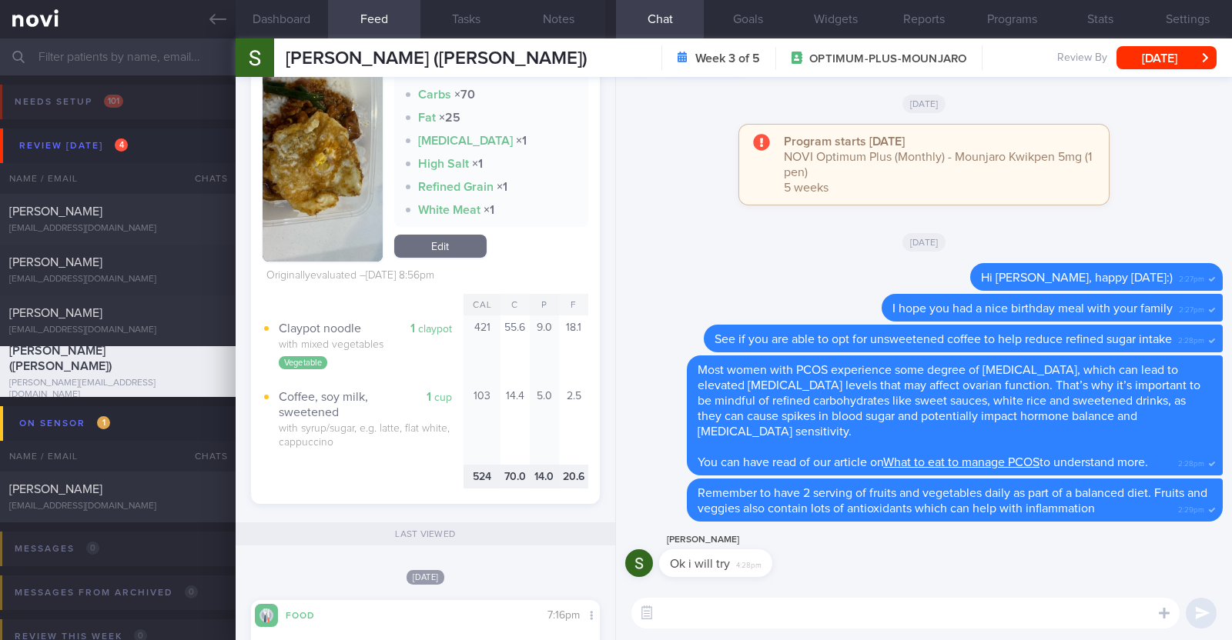
click at [684, 614] on textarea at bounding box center [905, 613] width 548 height 31
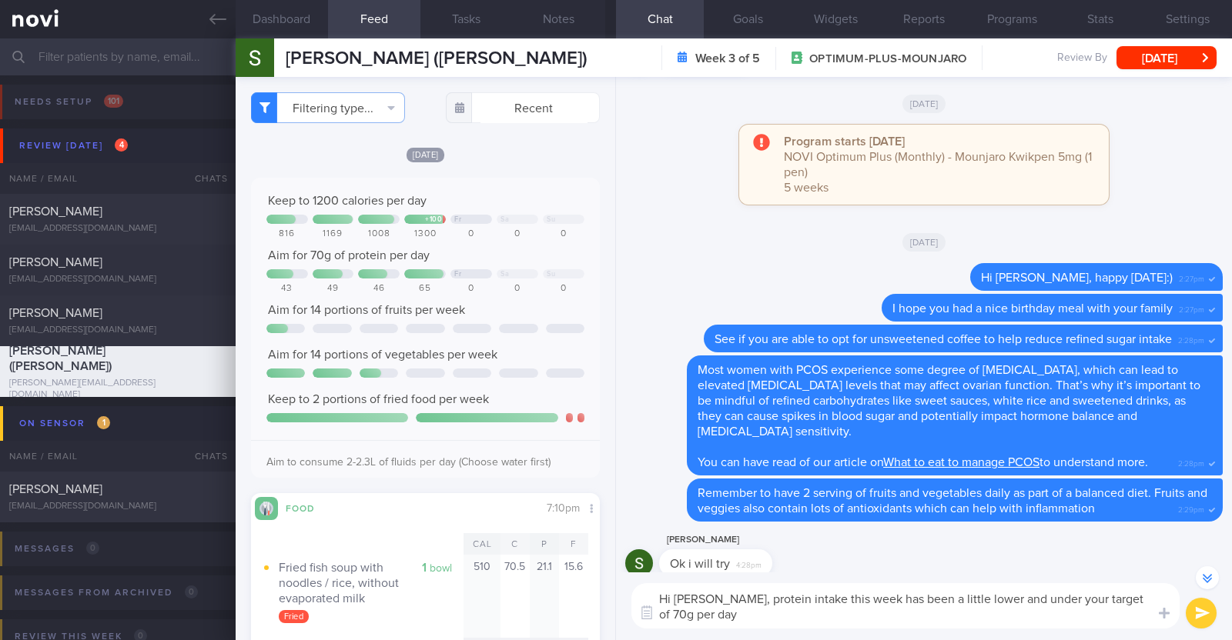
type textarea "Hi [PERSON_NAME], protein intake this week has been a little lower and under yo…"
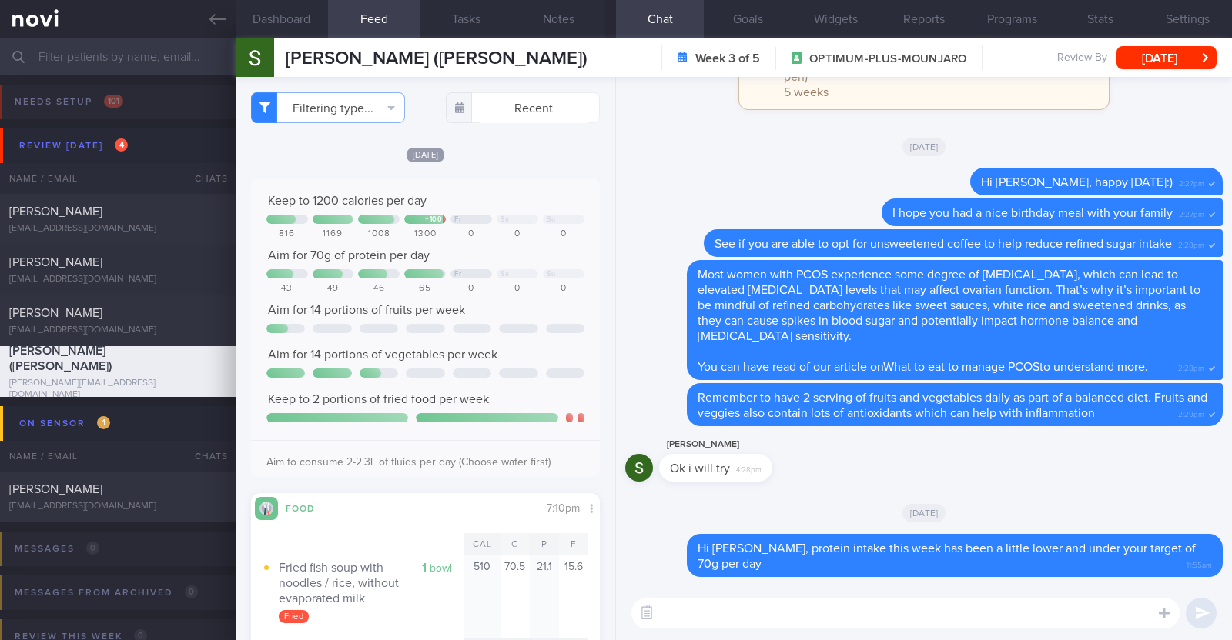
click at [754, 610] on textarea at bounding box center [905, 613] width 548 height 31
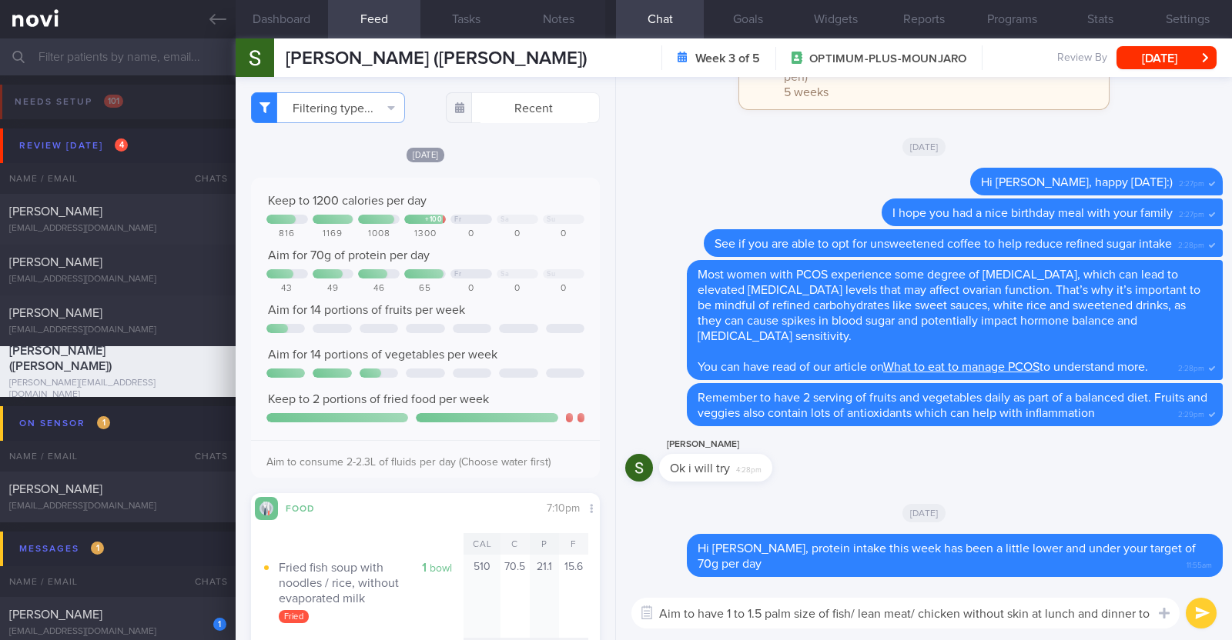
scroll to position [-13, 0]
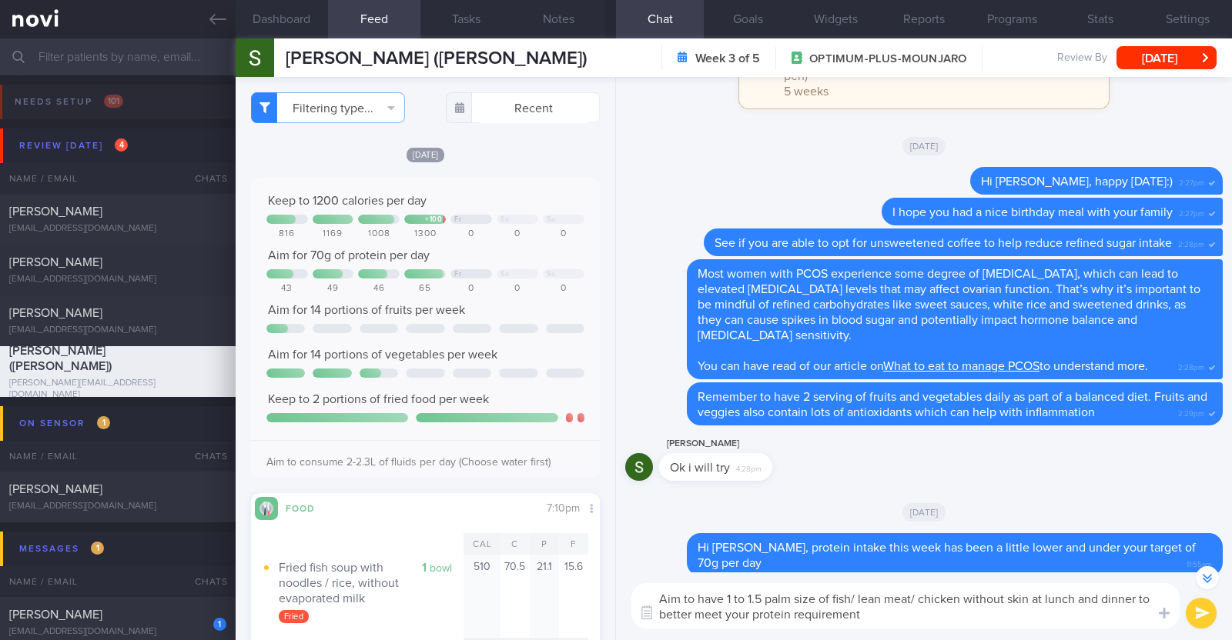
type textarea "Aim to have 1 to 1.5 palm size of fish/ lean meat/ chicken without skin at lunc…"
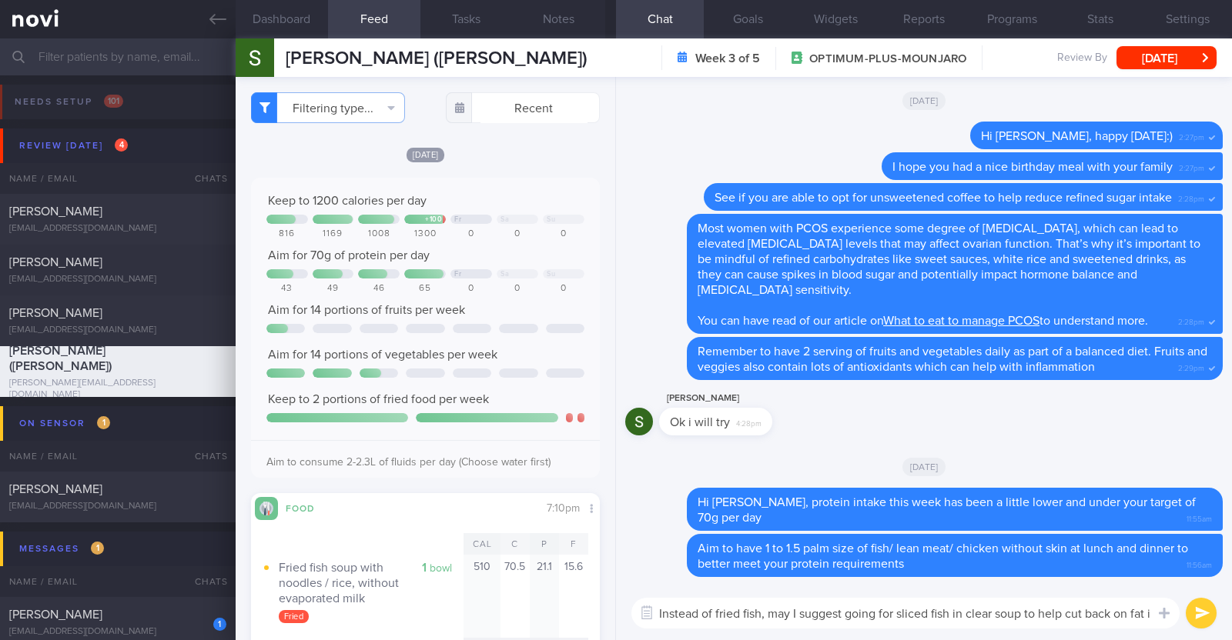
scroll to position [0, 0]
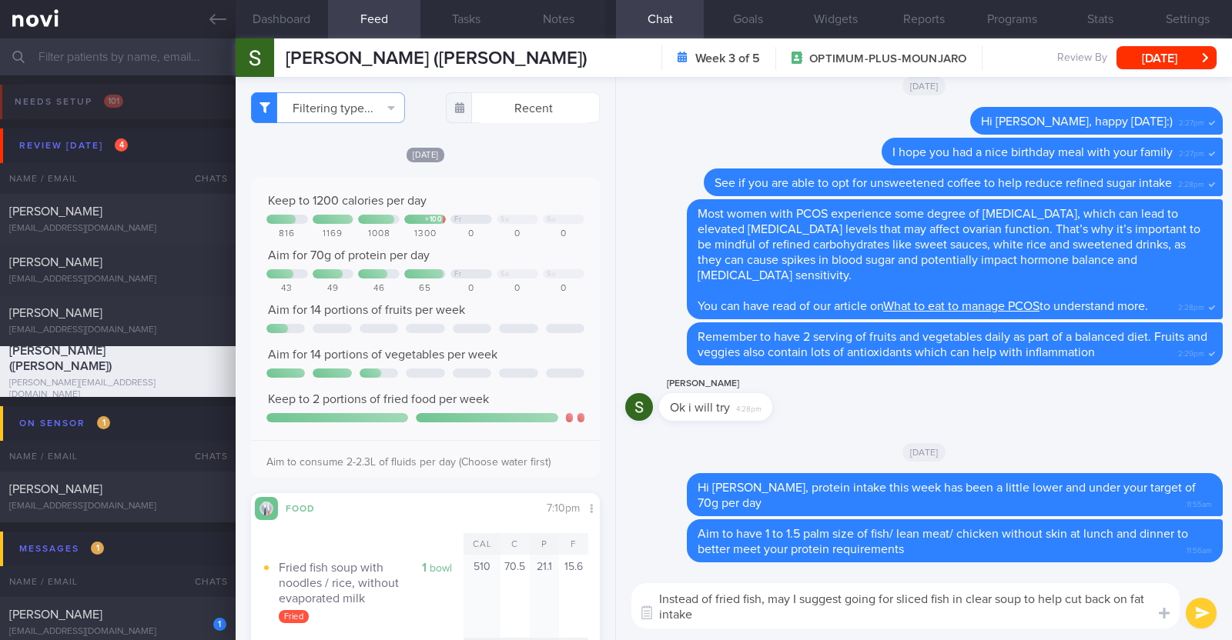
type textarea "Instead of fried fish, may I suggest going for sliced fish in clear soup to hel…"
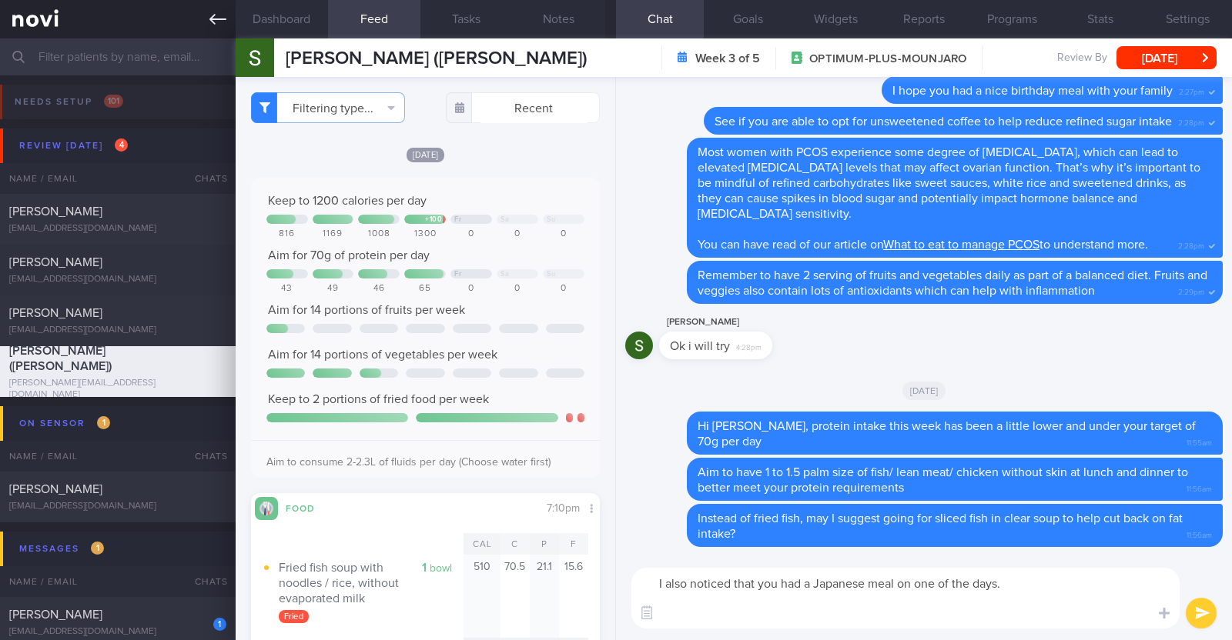
paste textarea "Here are some higher protein/fibre, controlled carb options you can consider fo…"
type textarea "I also noticed that you had a Japanese meal on one of the days. Here are some h…"
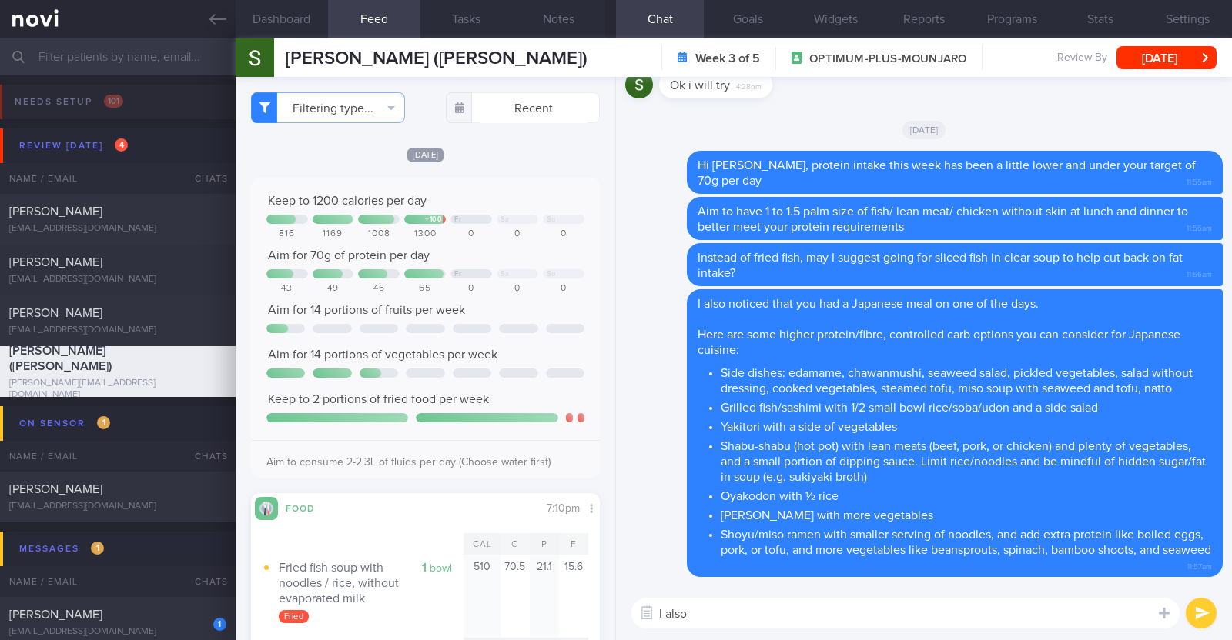
paste textarea "just want to let you know that I will be on leave from [DATE]-[DATE]. During th…"
type textarea "I also just want to let you know that I will be on leave from [DATE]-[DATE]. Du…"
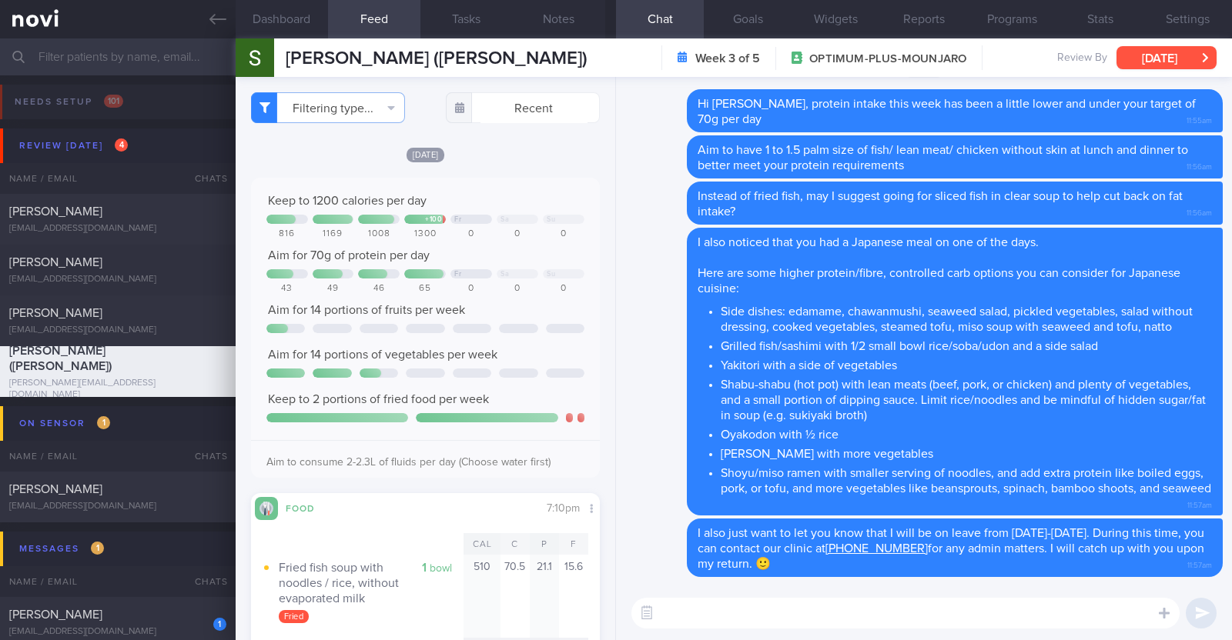
click at [1185, 51] on button "[DATE]" at bounding box center [1166, 57] width 100 height 23
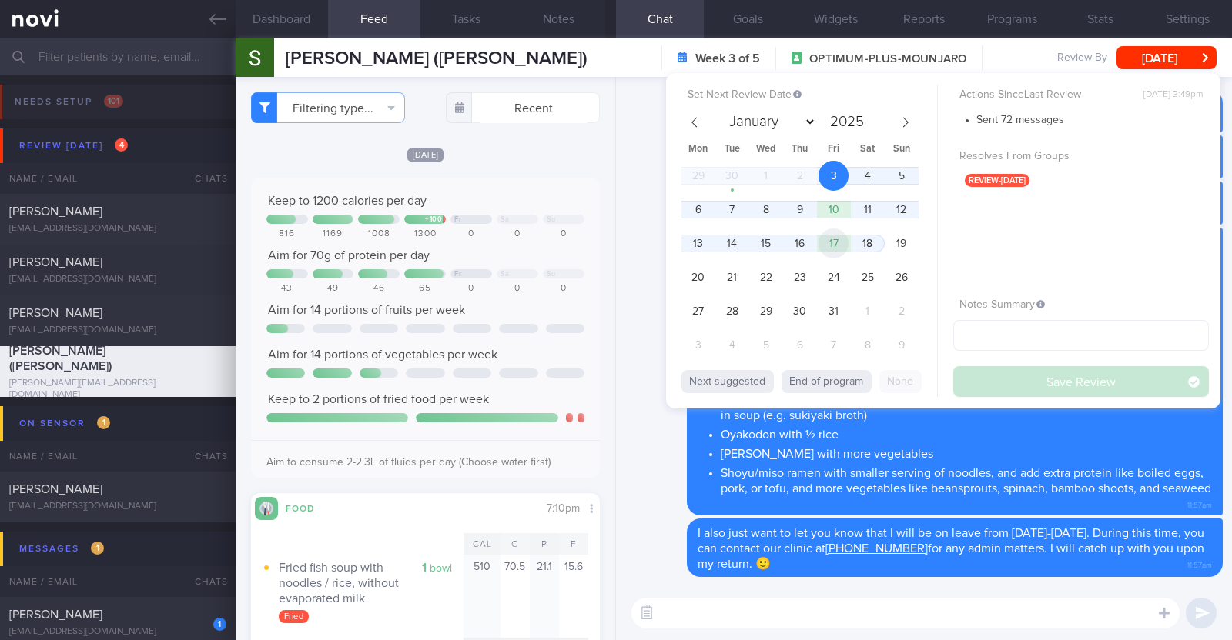
click at [824, 239] on span "17" at bounding box center [833, 244] width 30 height 30
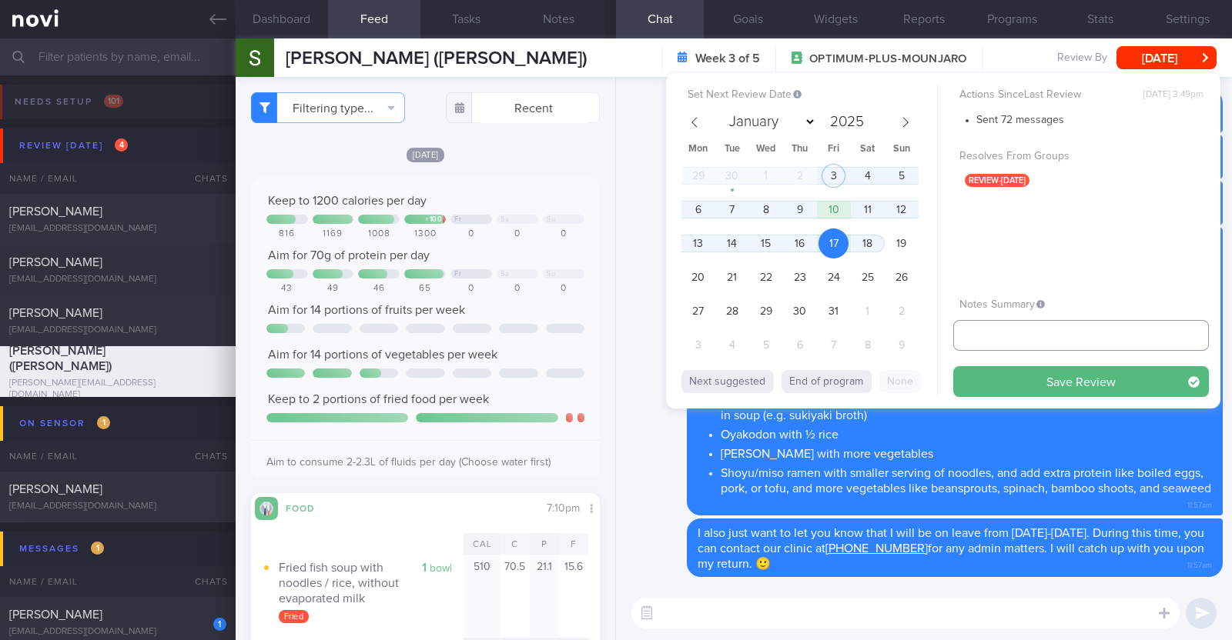
click at [970, 341] on input "text" at bounding box center [1081, 335] width 256 height 31
type input "r/v 17/10"
click at [997, 376] on button "Save Review" at bounding box center [1081, 381] width 256 height 31
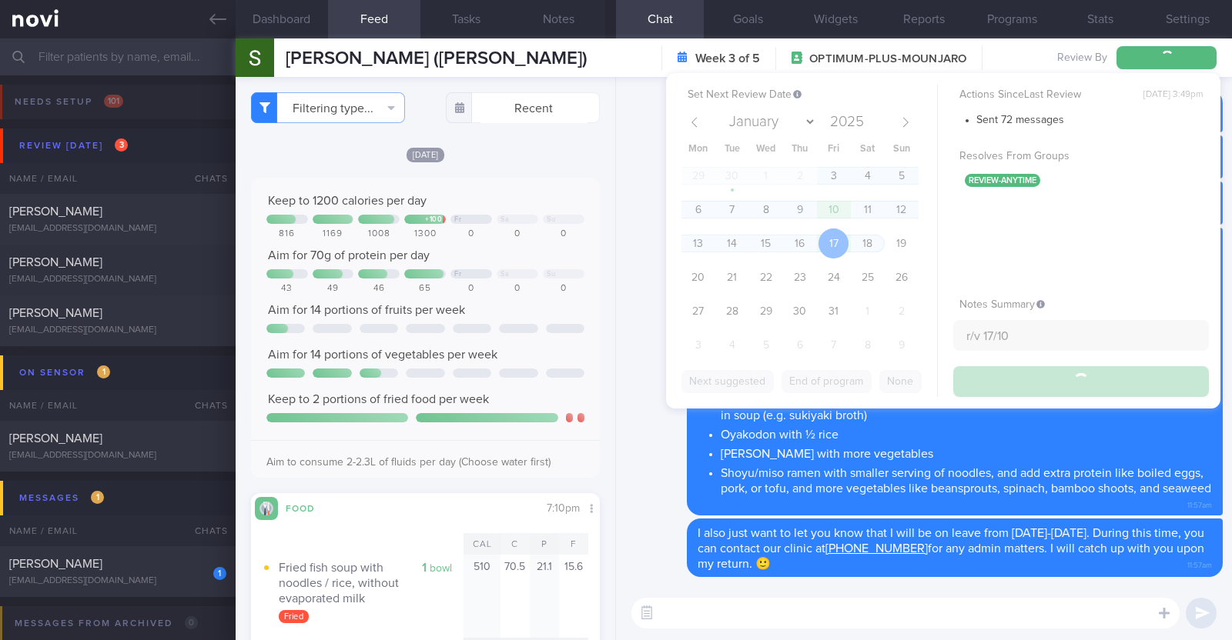
type input "r/v 17/10"
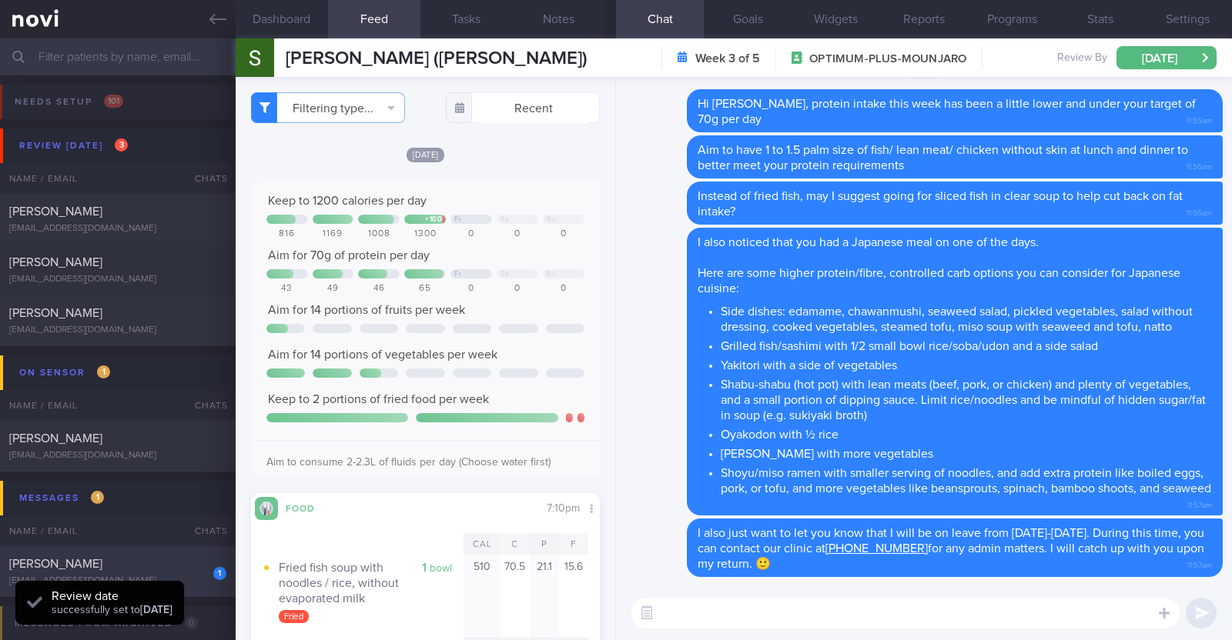
click at [165, 566] on div "[PERSON_NAME]" at bounding box center [115, 564] width 213 height 15
type textarea "55F Comorbidities: High Blood Pressure High Cholesterol Fatty liver Medication:…"
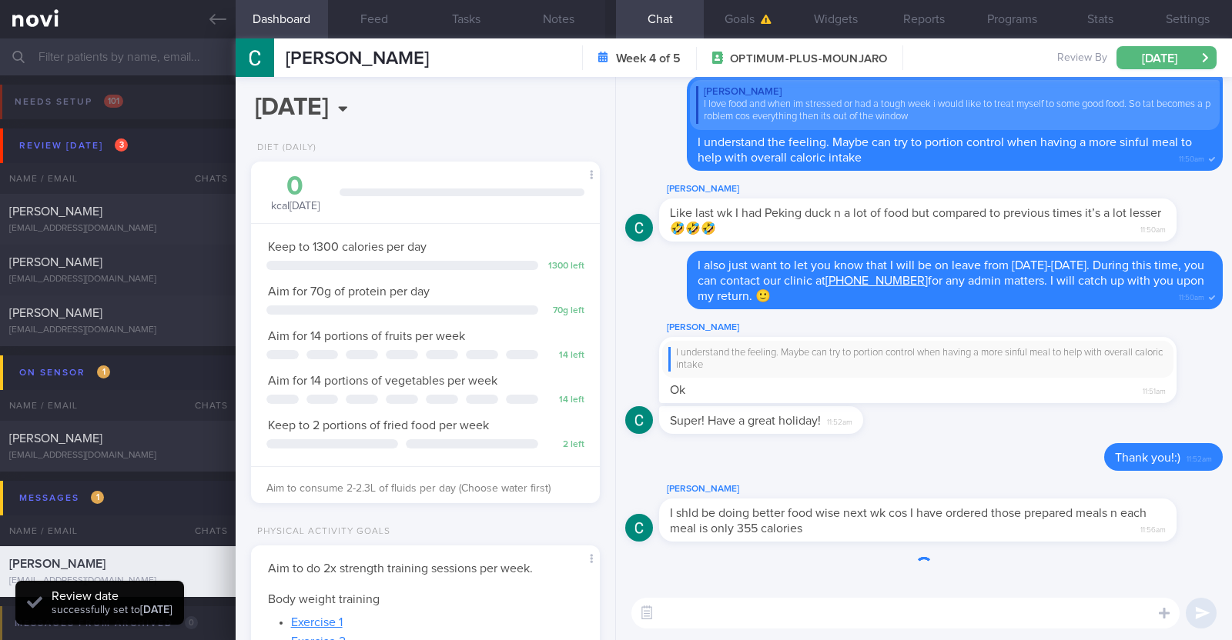
scroll to position [153, 306]
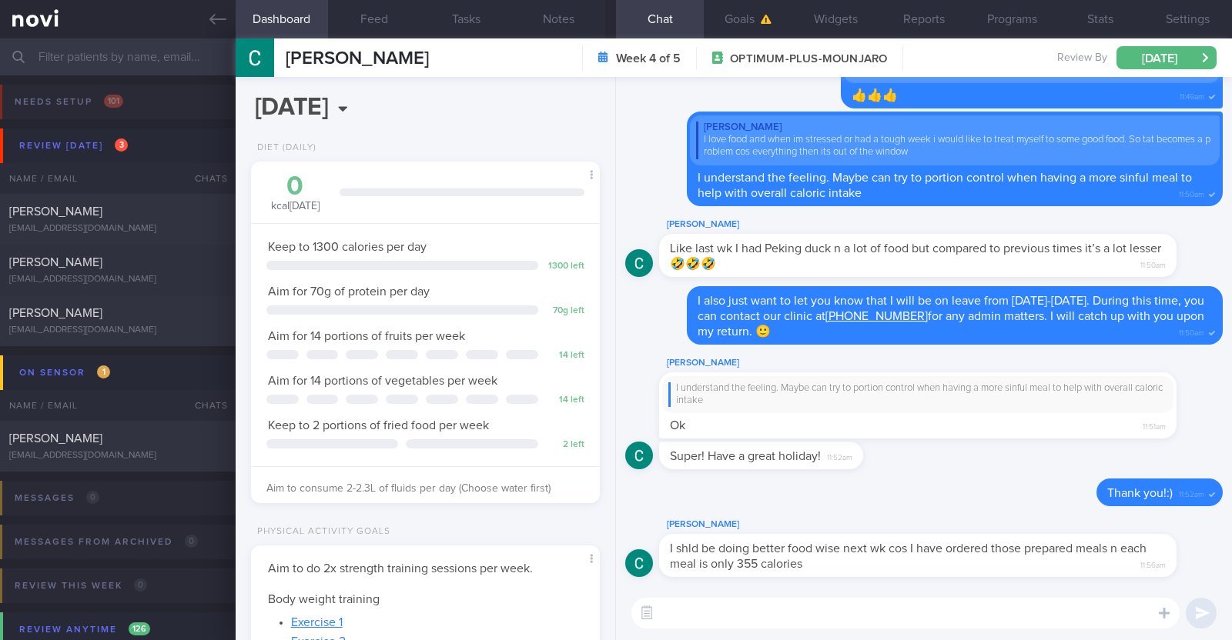
click at [789, 605] on textarea at bounding box center [905, 613] width 548 height 31
type textarea "Sounds great!!"
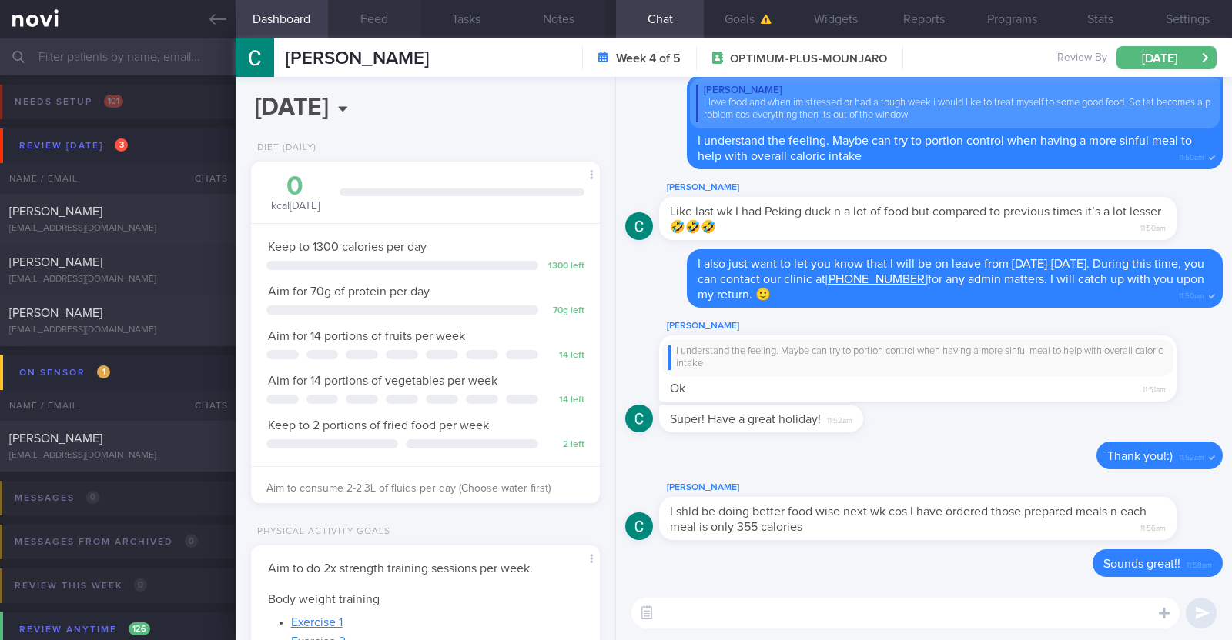
click at [366, 35] on button "Feed" at bounding box center [374, 19] width 92 height 38
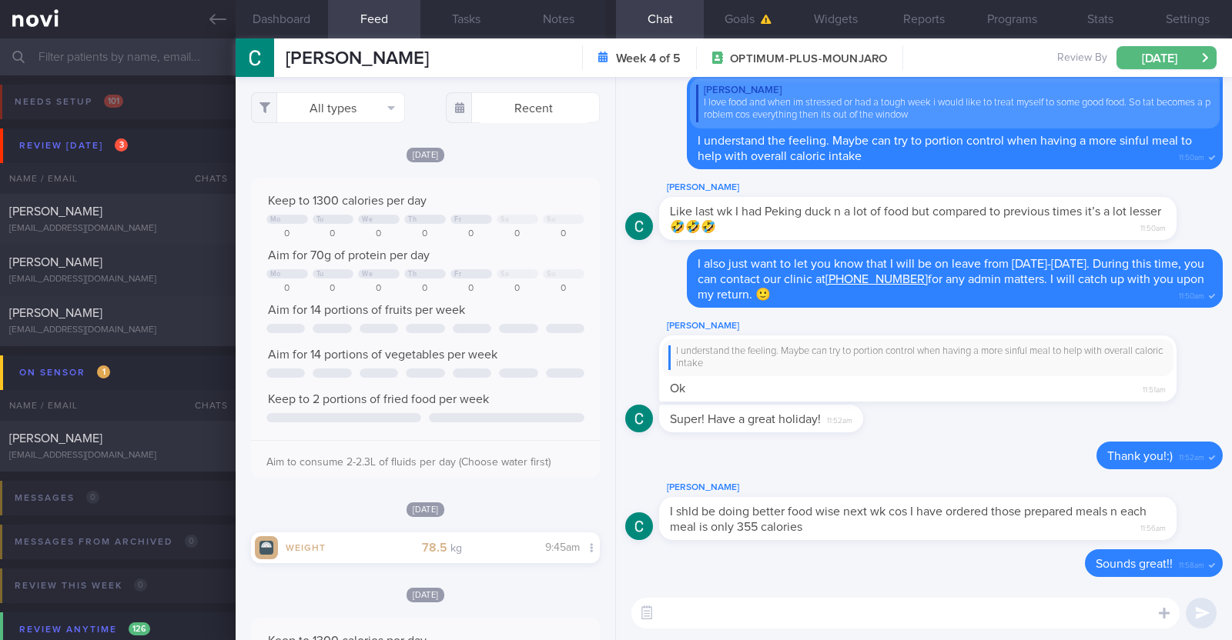
click at [700, 610] on textarea at bounding box center [905, 613] width 548 height 31
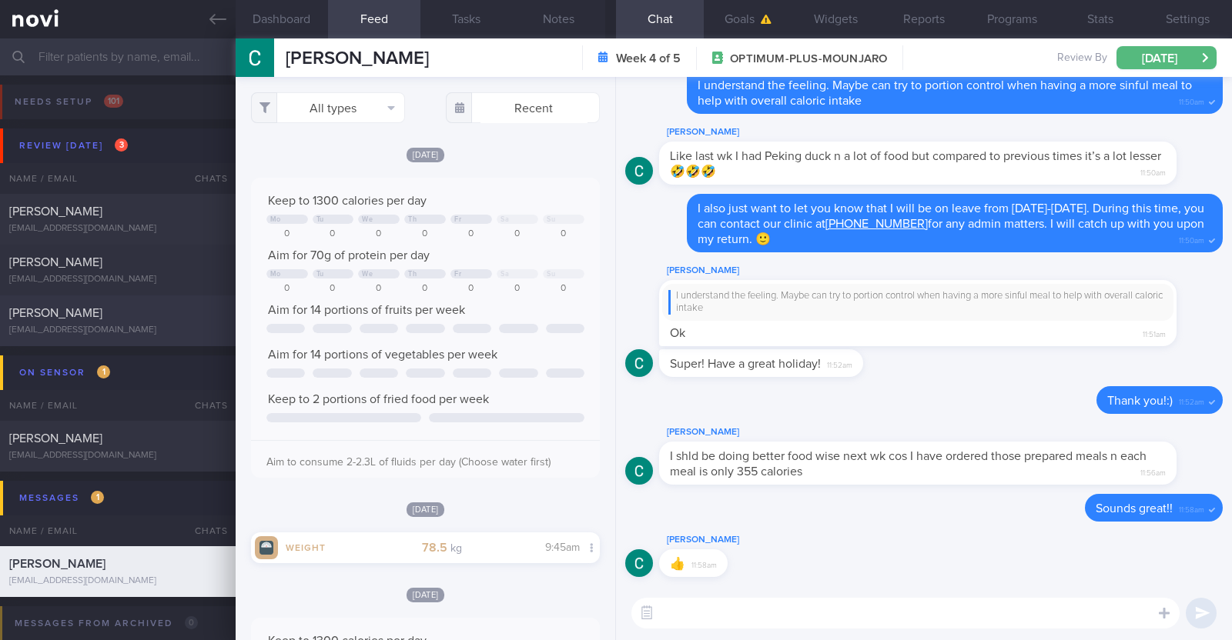
click at [84, 313] on div "[PERSON_NAME]" at bounding box center [115, 313] width 213 height 15
type textarea "39M Comorbidities: [MEDICAL_DATA] [MEDICAL_DATA] Medications: [MEDICAL_DATA] Wa…"
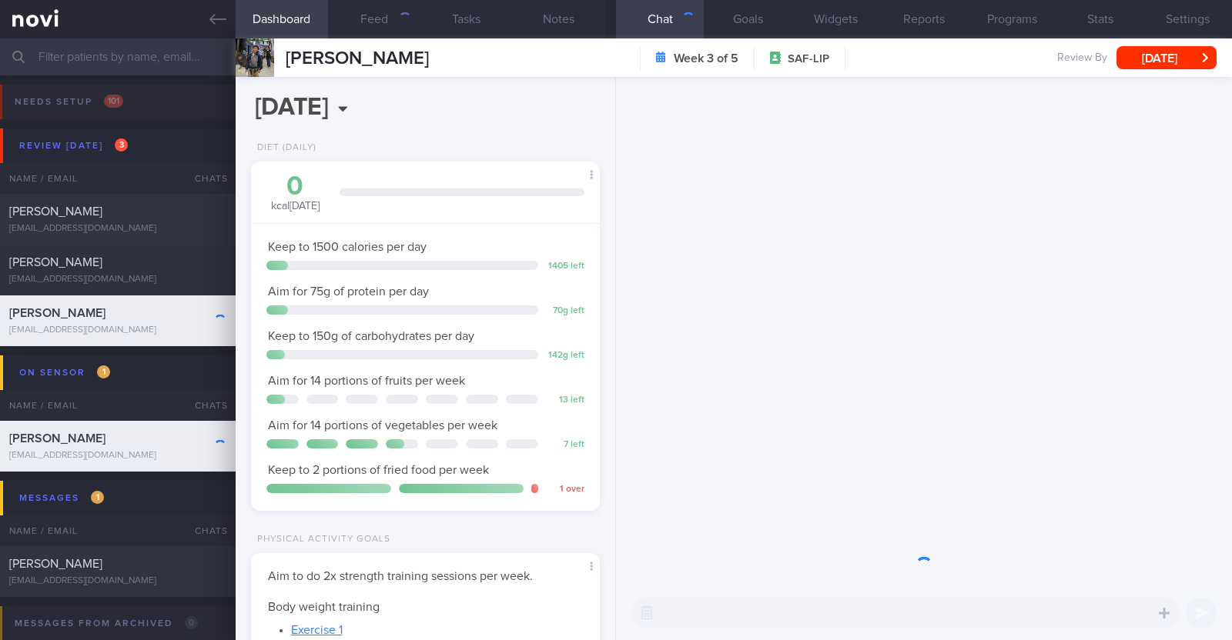
scroll to position [175, 306]
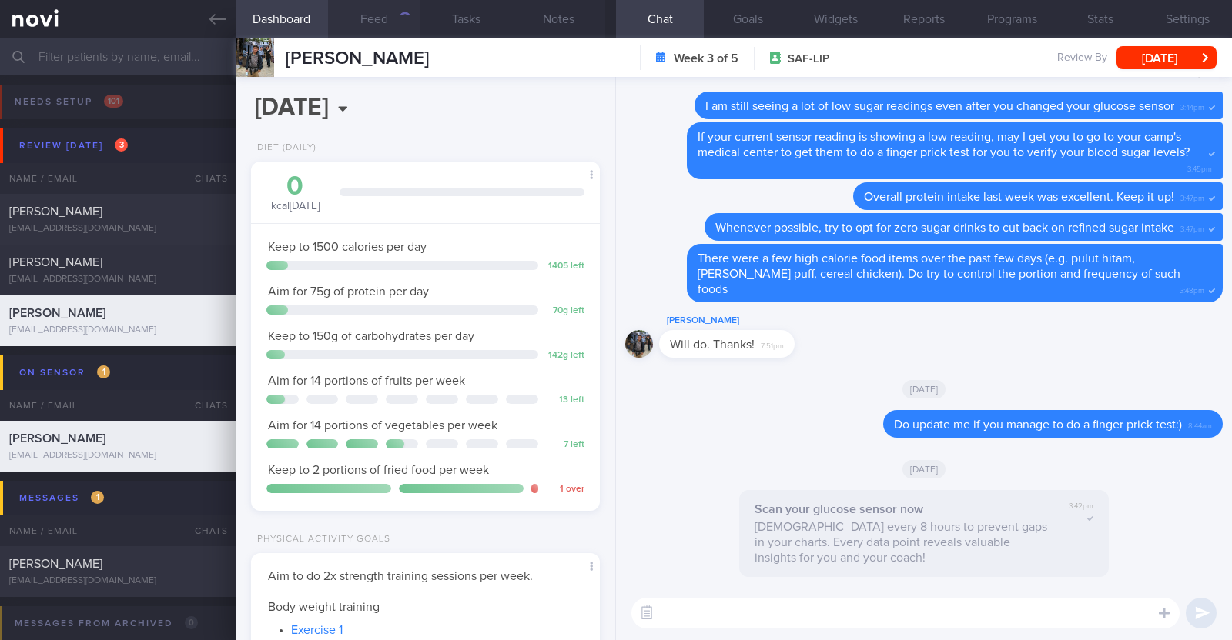
click at [362, 17] on button "Feed" at bounding box center [374, 19] width 92 height 38
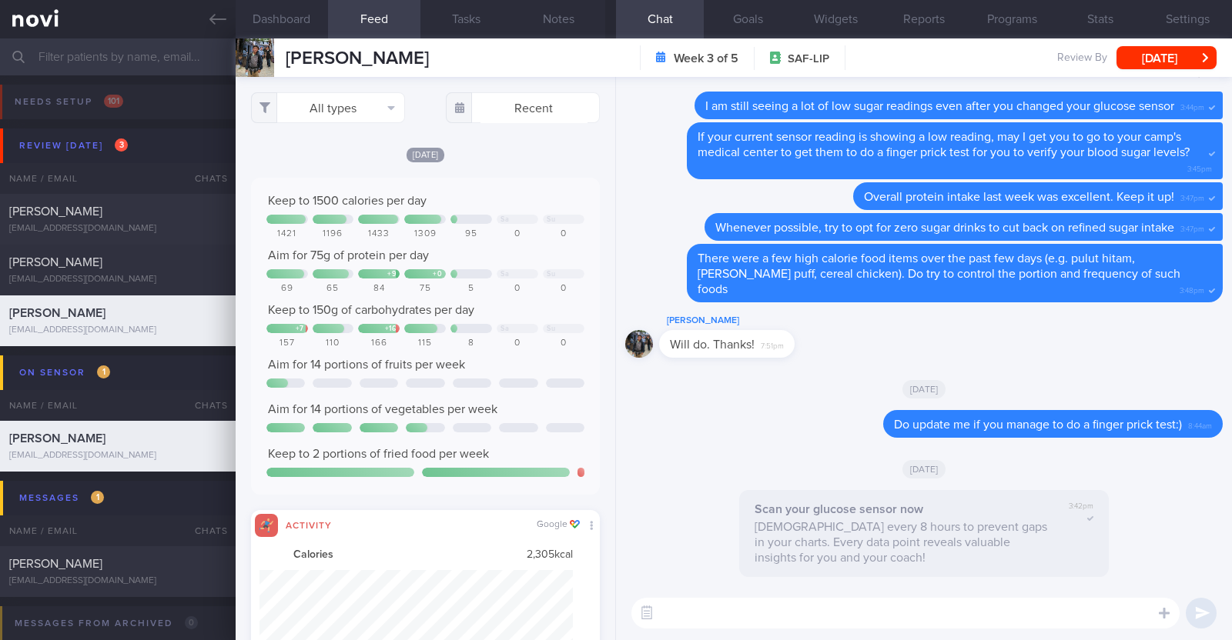
scroll to position [79, 314]
select select "9"
click at [355, 121] on button "All types" at bounding box center [328, 107] width 154 height 31
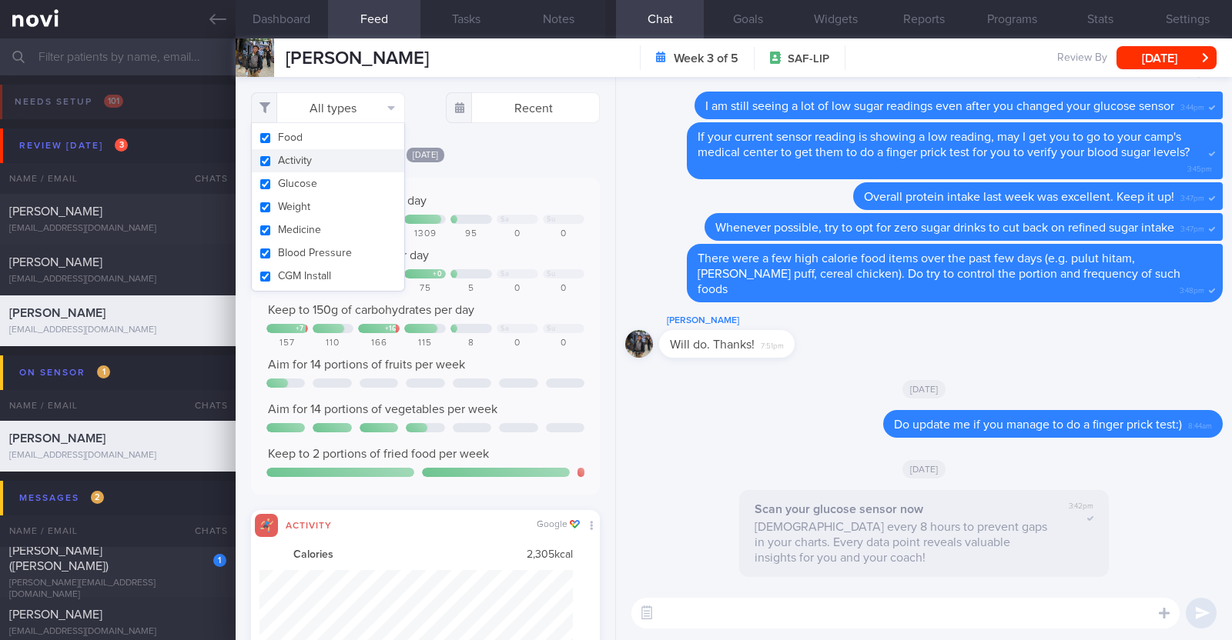
click at [330, 166] on button "Activity" at bounding box center [328, 160] width 152 height 23
checkbox input "false"
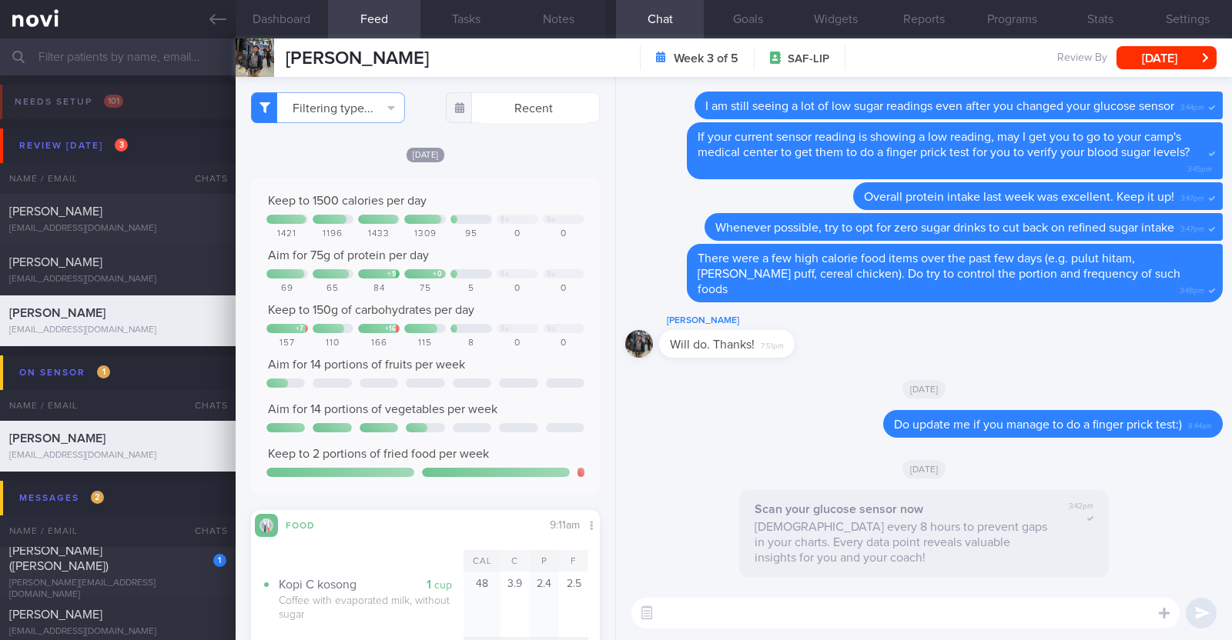
click at [539, 144] on div "Filtering type... Food Activity Glucose Weight Medicine Blood Pressure [MEDICAL…" at bounding box center [426, 358] width 380 height 563
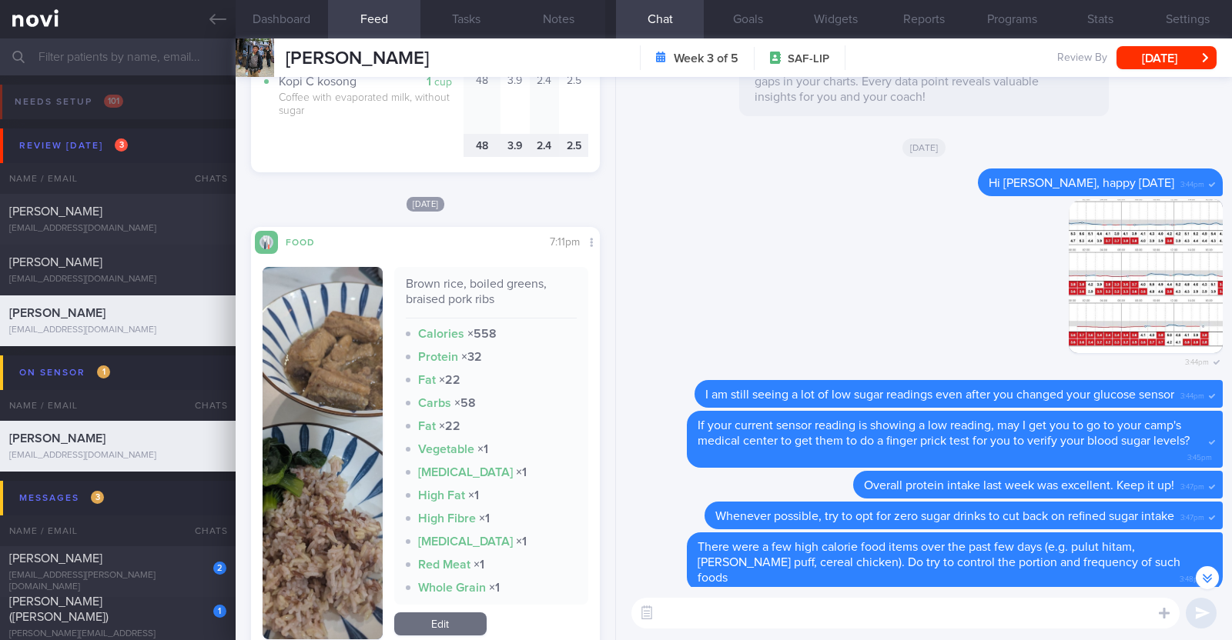
scroll to position [600, 0]
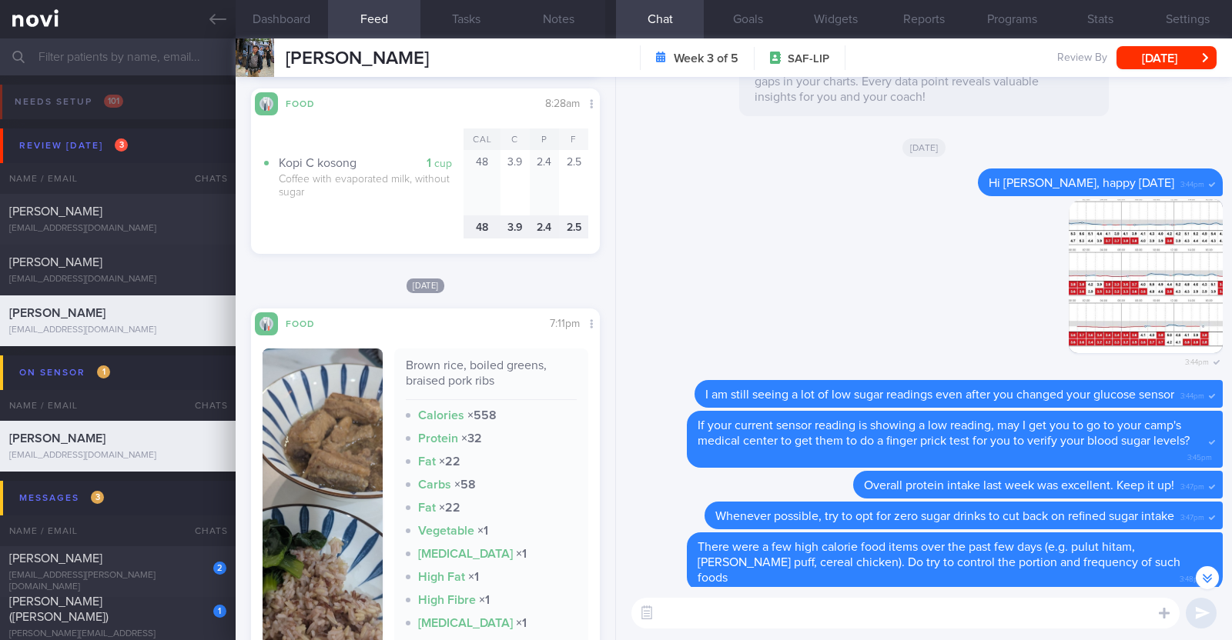
click at [716, 604] on textarea at bounding box center [905, 613] width 548 height 31
type textarea "Hi [PERSON_NAME], igood job opting for kopi c kosong"
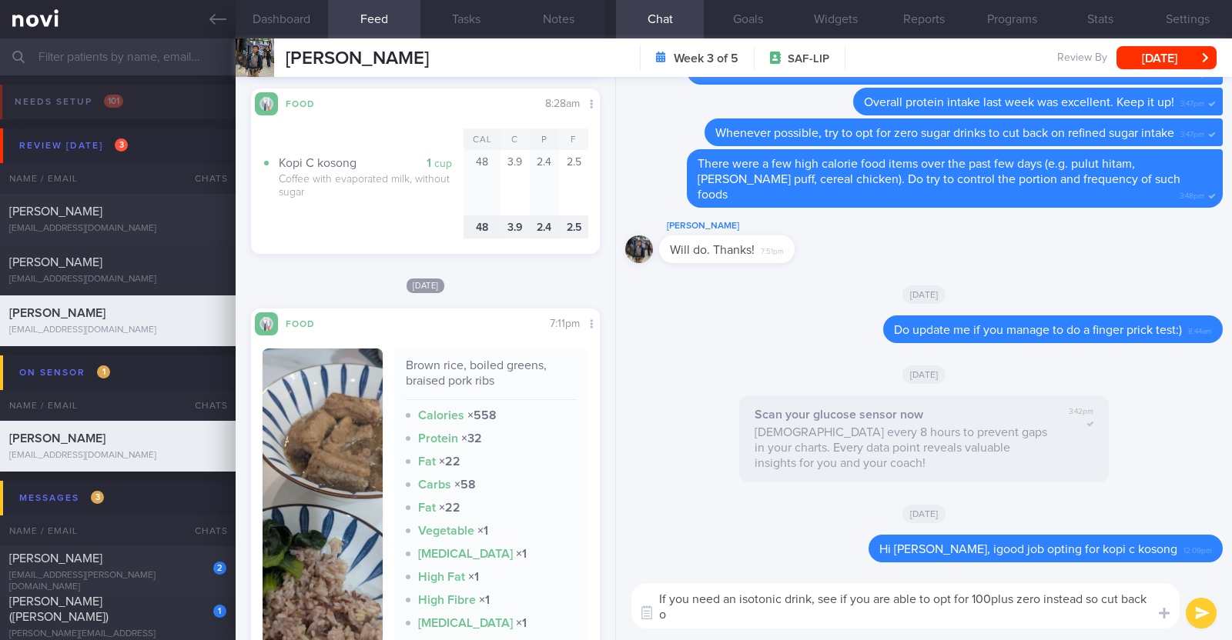
scroll to position [0, 0]
type textarea "If you need an isotonic drink, see if you are able to opt for 100plus zero inst…"
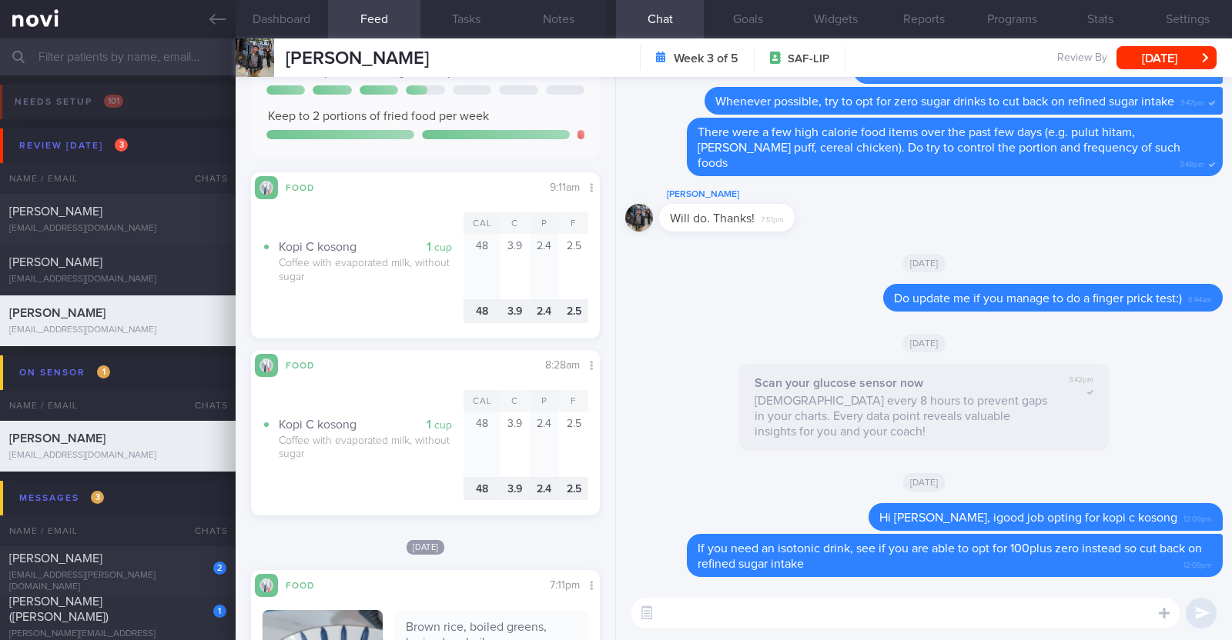
scroll to position [119, 0]
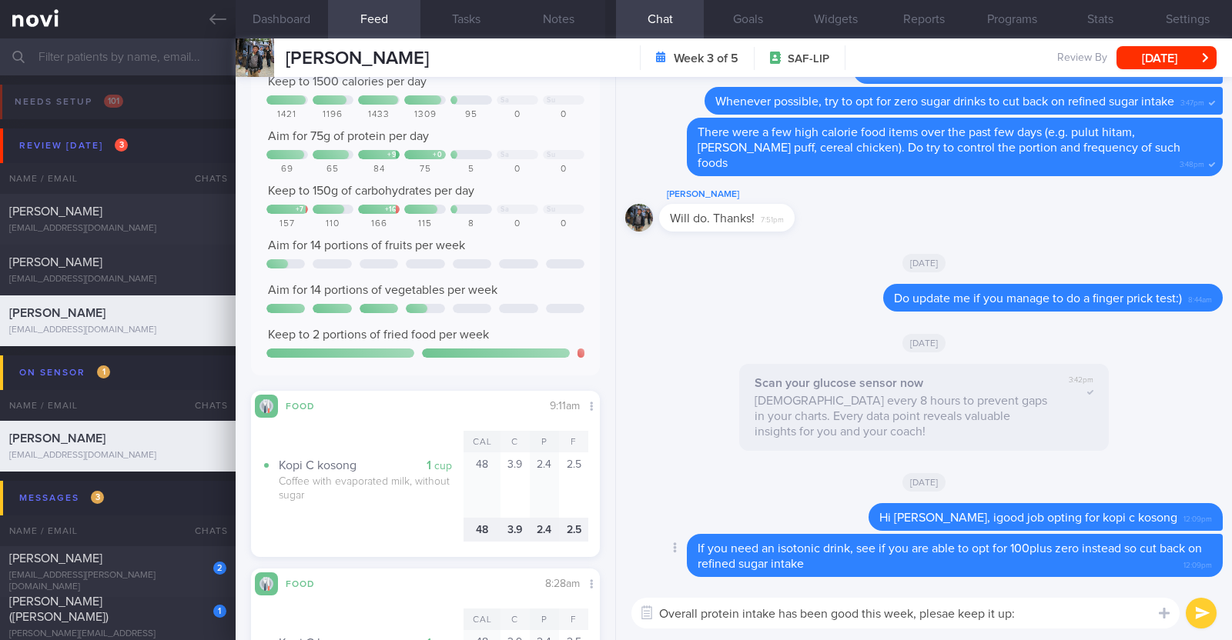
type textarea "Overall protein intake has been good this week, plesae keep it up:)"
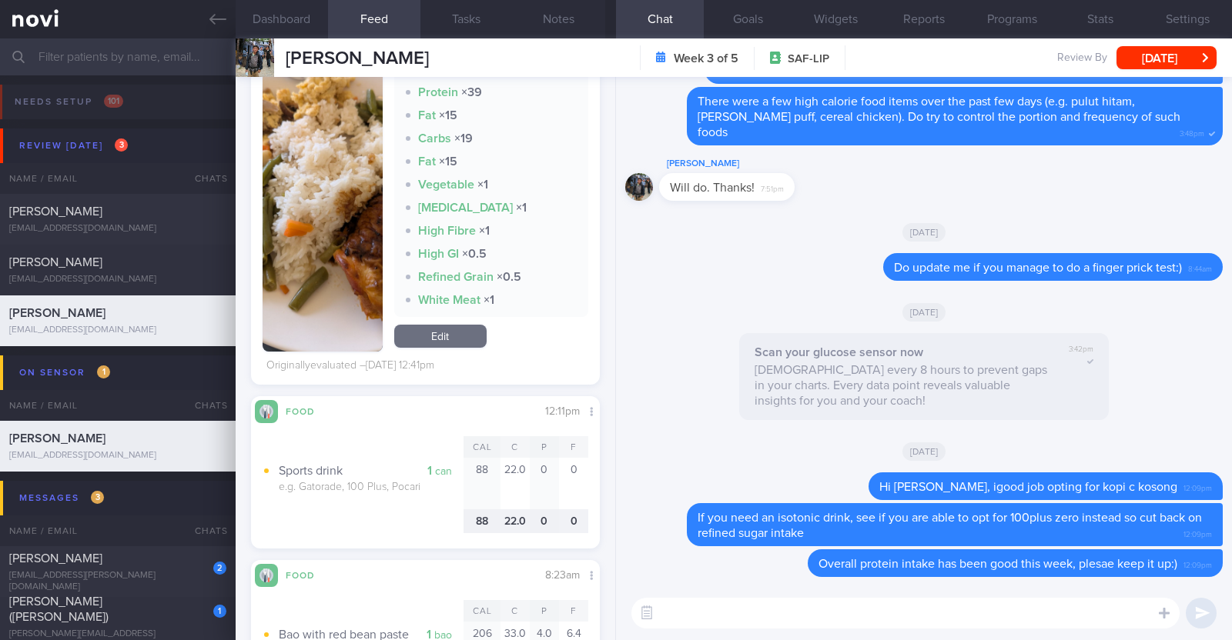
scroll to position [3295, 0]
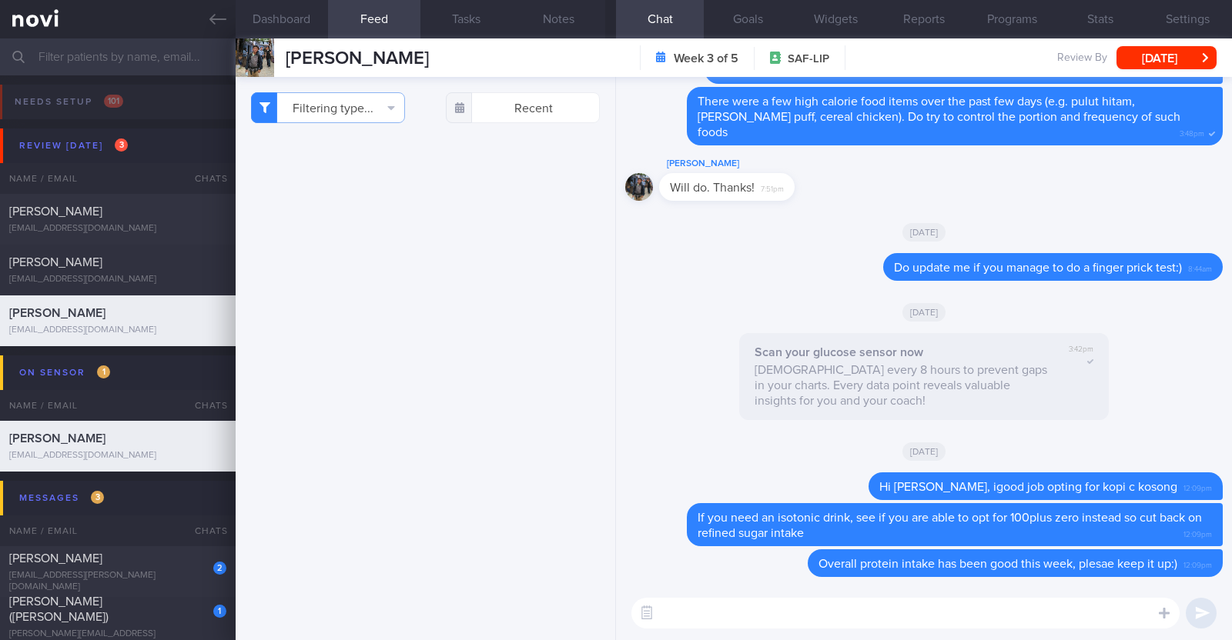
select select "9"
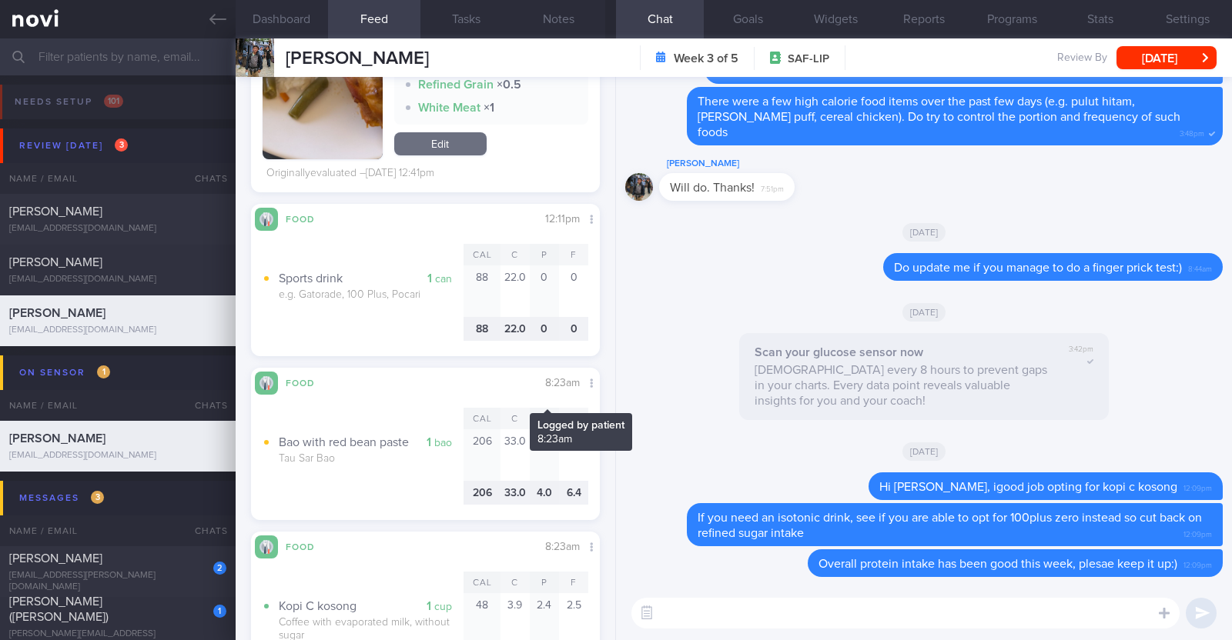
scroll to position [3872, 0]
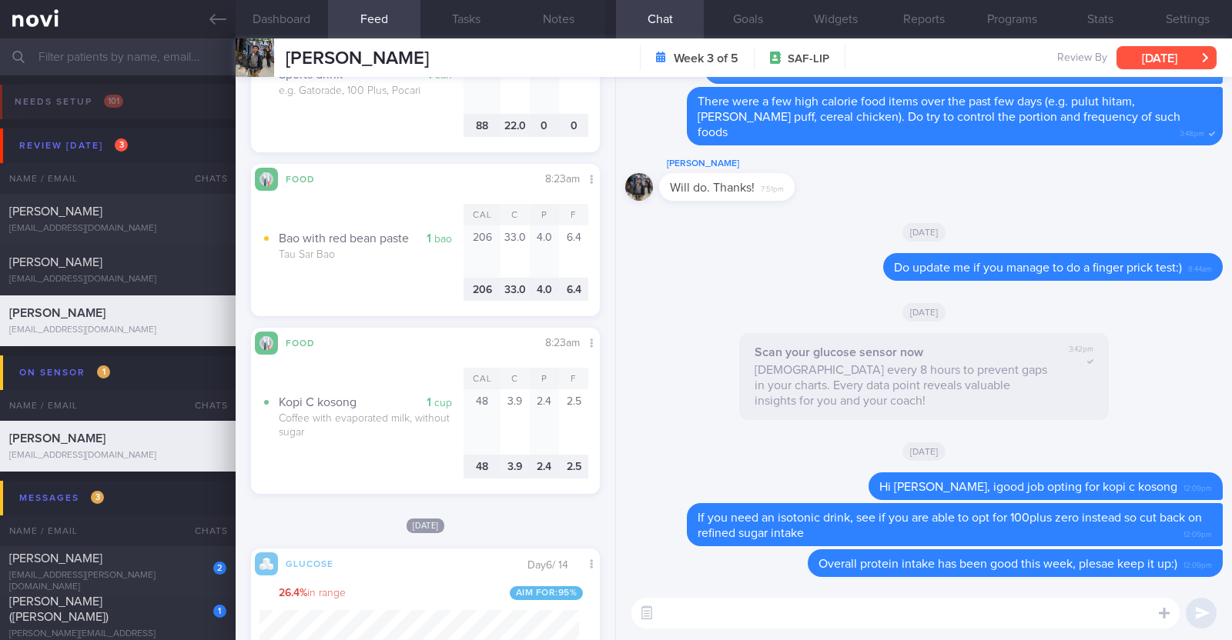
click at [1176, 64] on button "[DATE]" at bounding box center [1166, 57] width 100 height 23
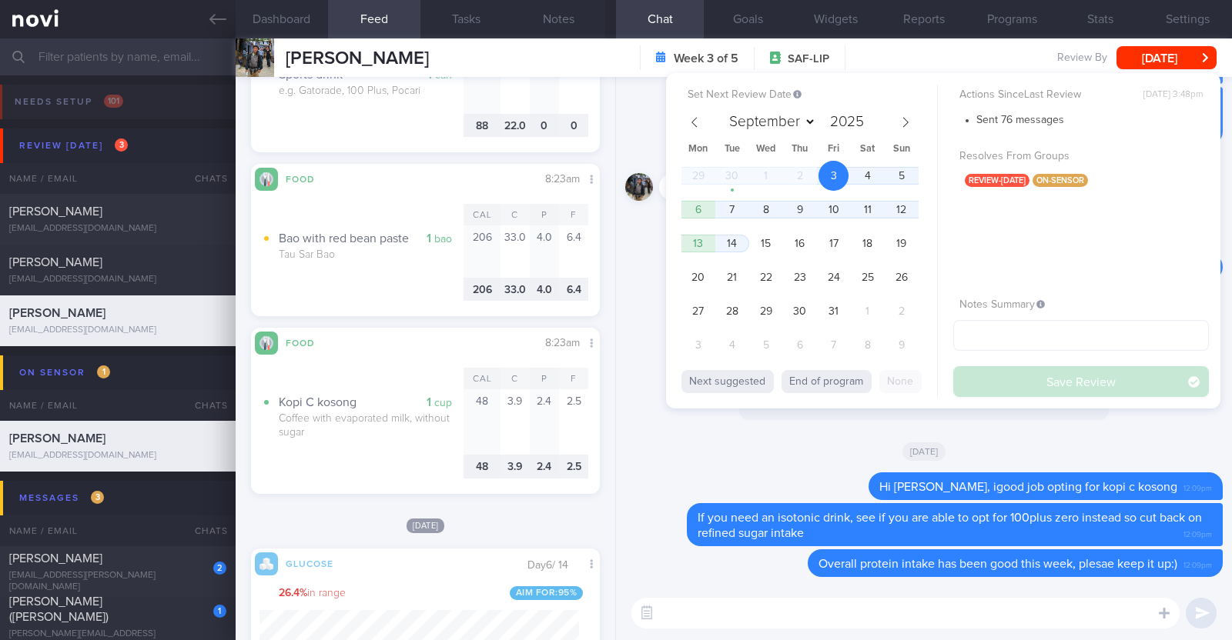
click at [670, 417] on div "Scan your glucose sensor now Scan every 8 hours to prevent gaps in your charts.…" at bounding box center [923, 381] width 597 height 96
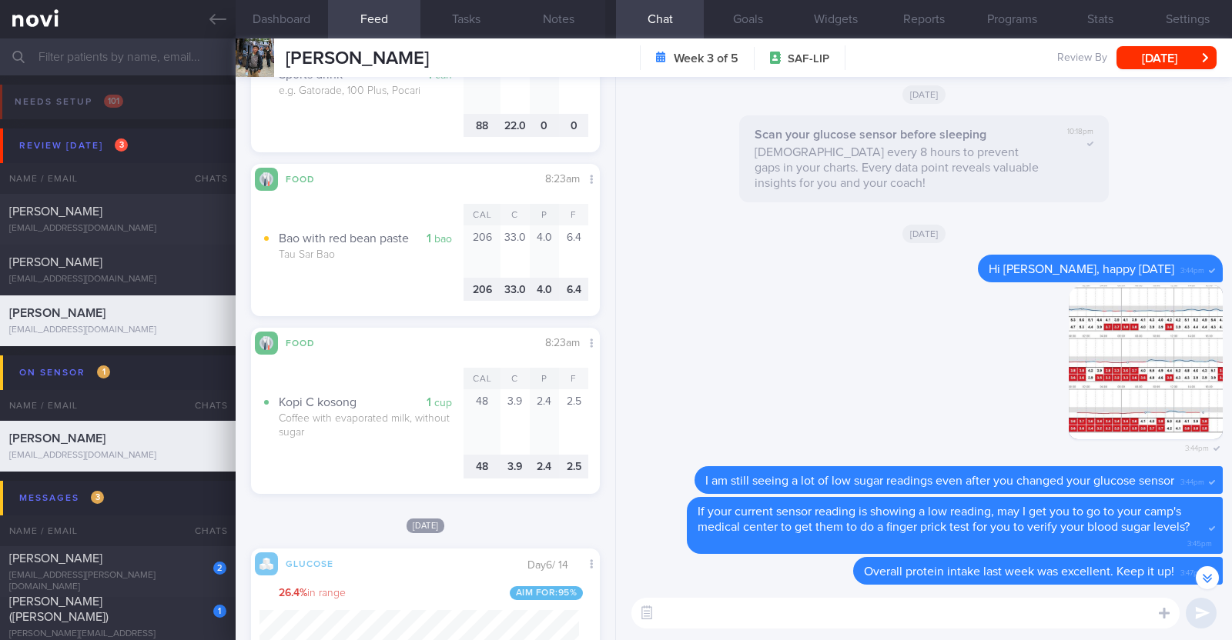
scroll to position [-577, 0]
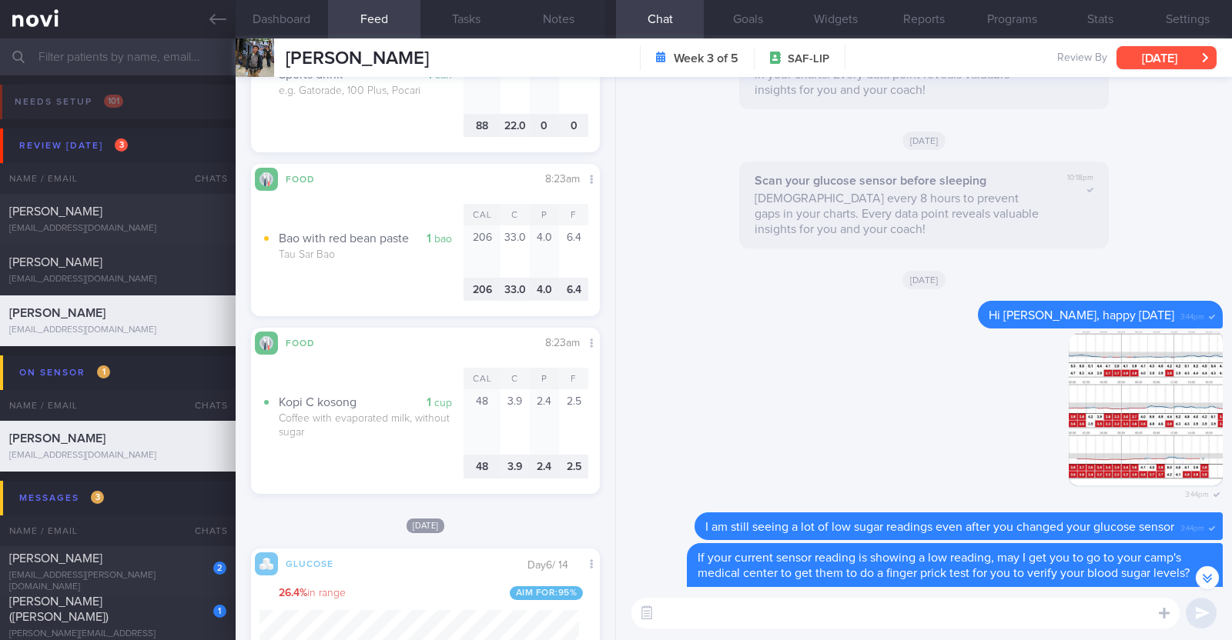
click at [1172, 59] on button "[DATE]" at bounding box center [1166, 57] width 100 height 23
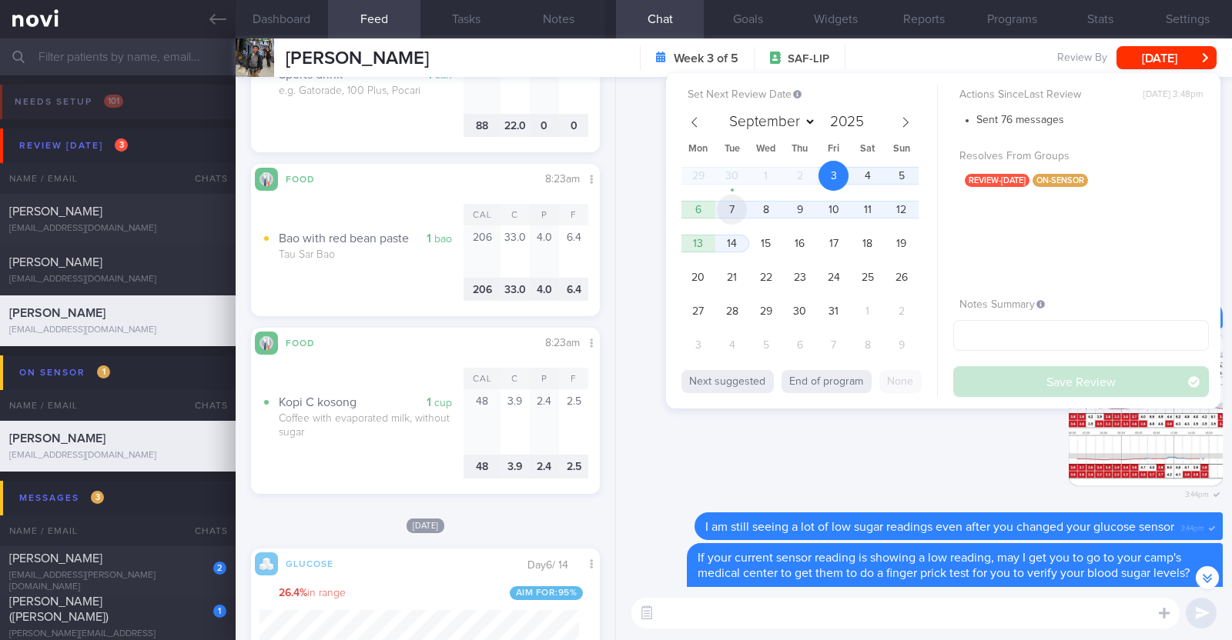
click at [735, 216] on span "7" at bounding box center [732, 210] width 30 height 30
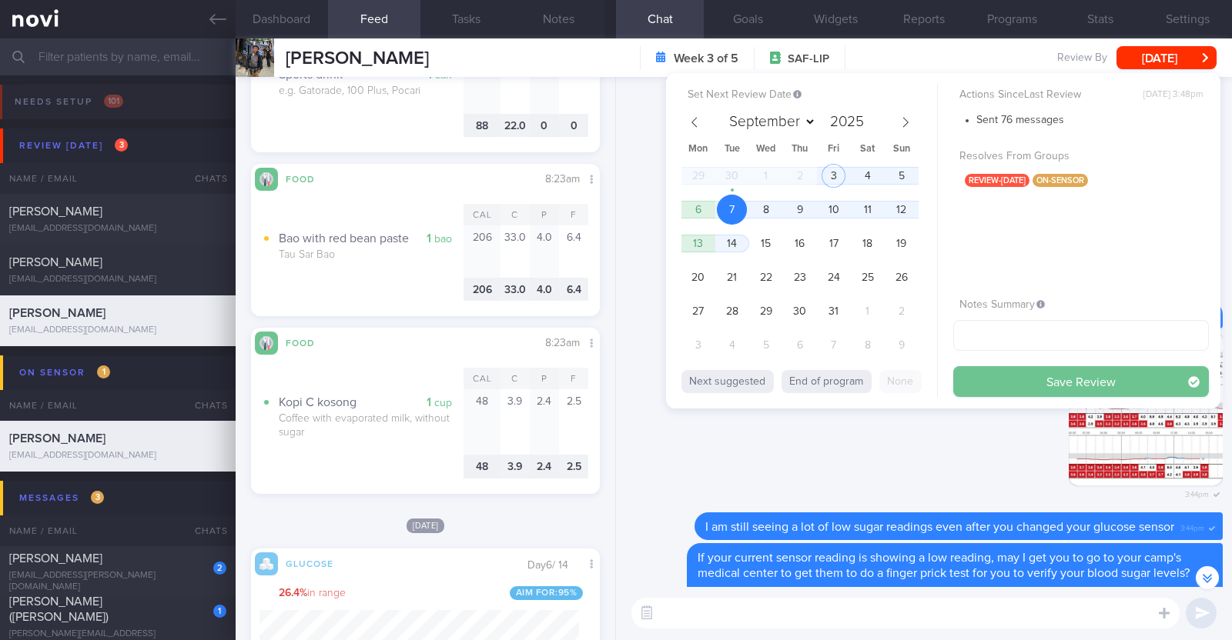
click at [1058, 377] on button "Save Review" at bounding box center [1081, 381] width 256 height 31
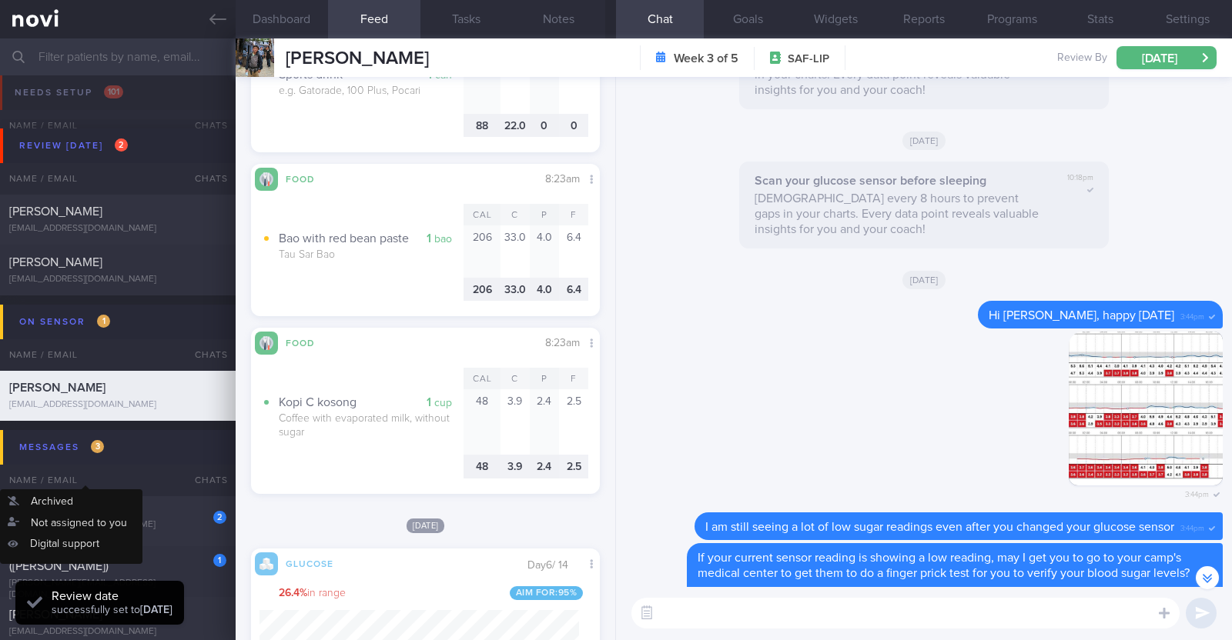
scroll to position [95, 0]
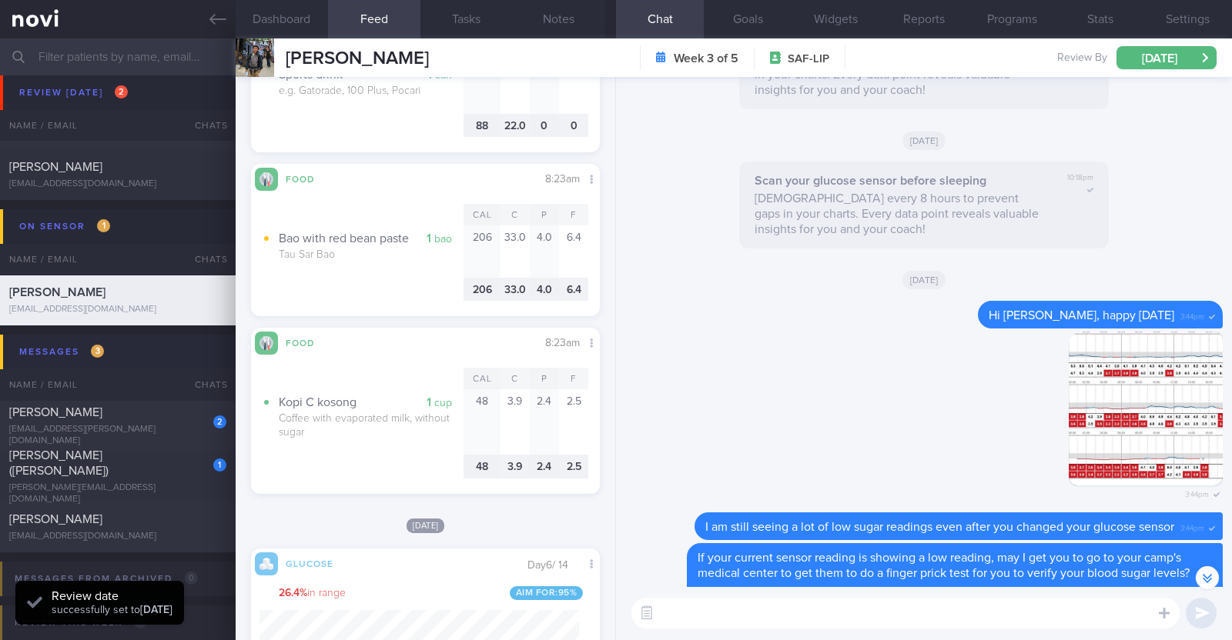
click at [87, 461] on span "[PERSON_NAME] ([PERSON_NAME])" at bounding box center [58, 464] width 99 height 28
type input "r/v 17/10"
type textarea "34F Comorbidities: PCOS Metformin 1000mg for 6 years Irregular periods, 40 days…"
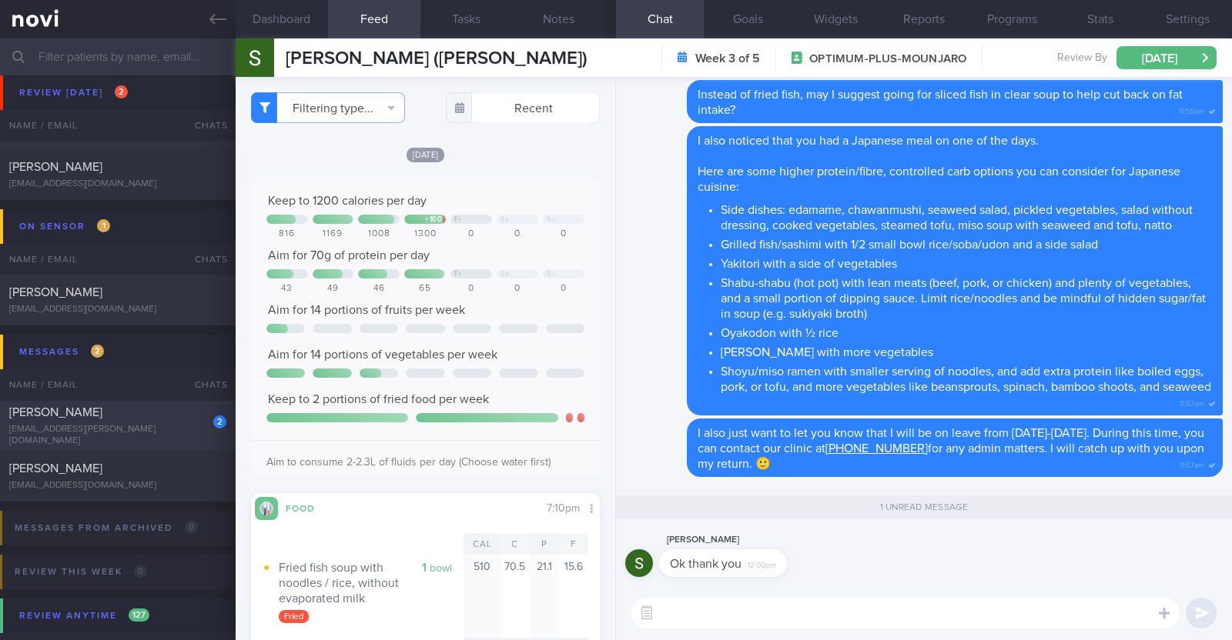
click at [173, 428] on div "[EMAIL_ADDRESS][PERSON_NAME][DOMAIN_NAME]" at bounding box center [117, 435] width 217 height 23
checkbox input "true"
type textarea "39F Started OP+ since Nov '23, but just connected with health coach in Jun '25 …"
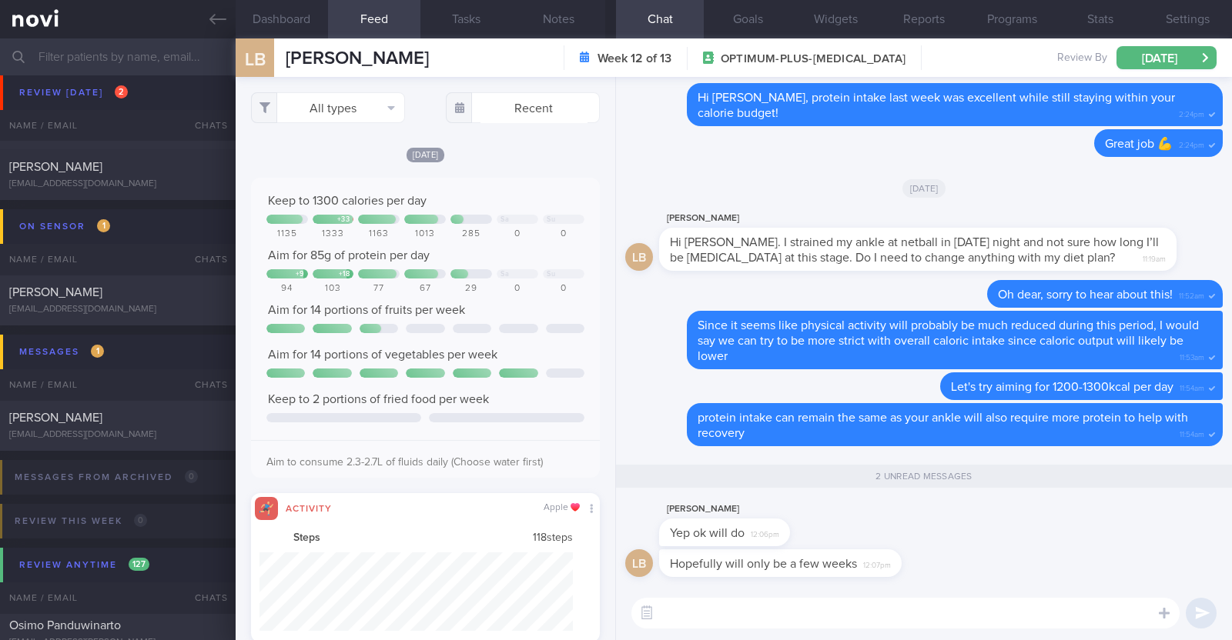
click at [727, 609] on textarea at bounding box center [905, 613] width 548 height 31
type textarea "Wishing you a smooth and speedy recovery!!"
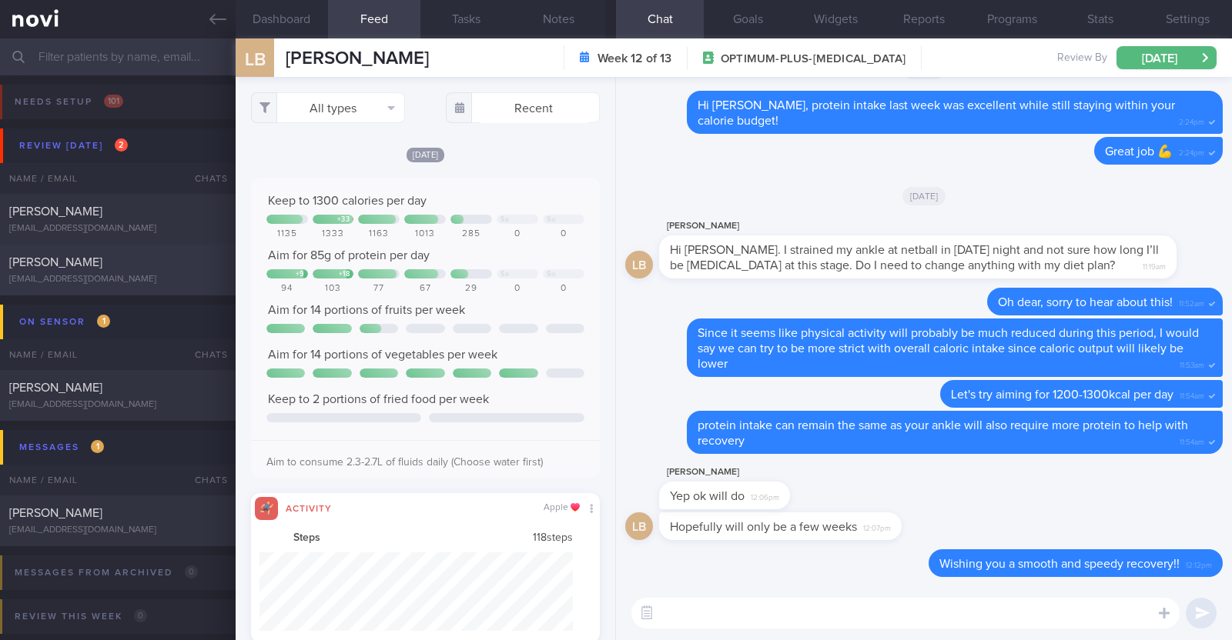
click at [162, 259] on div "[PERSON_NAME]" at bounding box center [115, 262] width 213 height 15
type input "r/v with DR JJ 26/9. r/v 3/10"
type textarea "52M Co-morbidities: DM dx 2019 HTN HLD Lumbar degenerative disc disease s/p sur…"
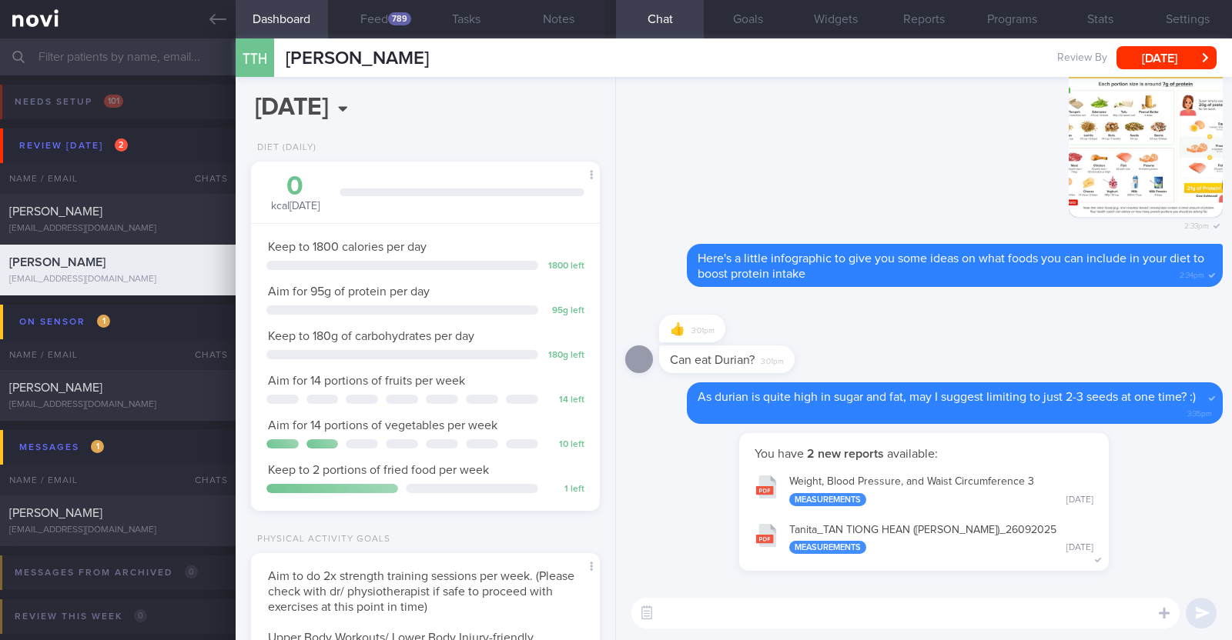
scroll to position [155, 312]
click at [386, 25] on button "Feed 789" at bounding box center [374, 19] width 92 height 38
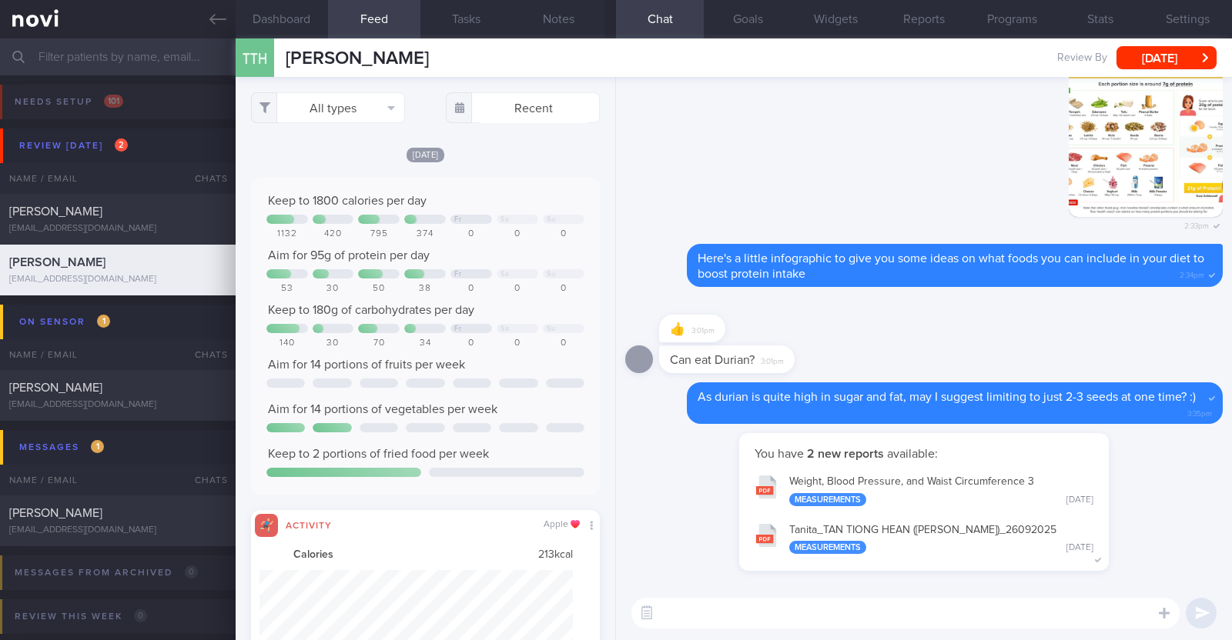
scroll to position [79, 314]
click at [380, 117] on button "All types" at bounding box center [328, 107] width 154 height 31
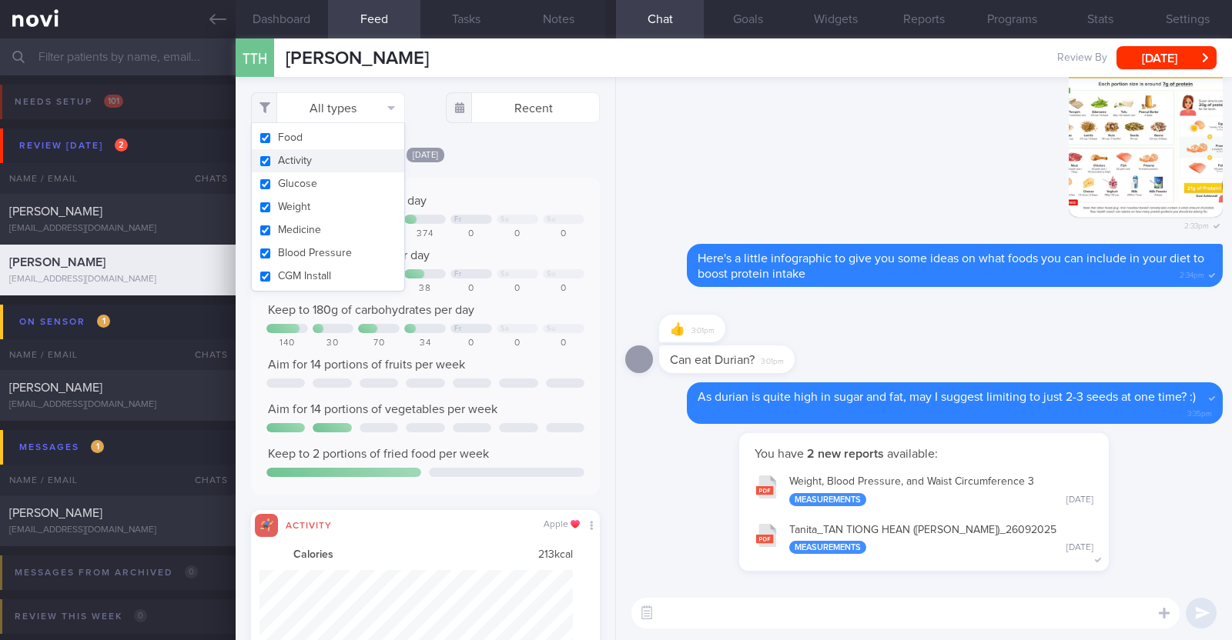
click at [328, 159] on button "Activity" at bounding box center [328, 160] width 152 height 23
checkbox input "false"
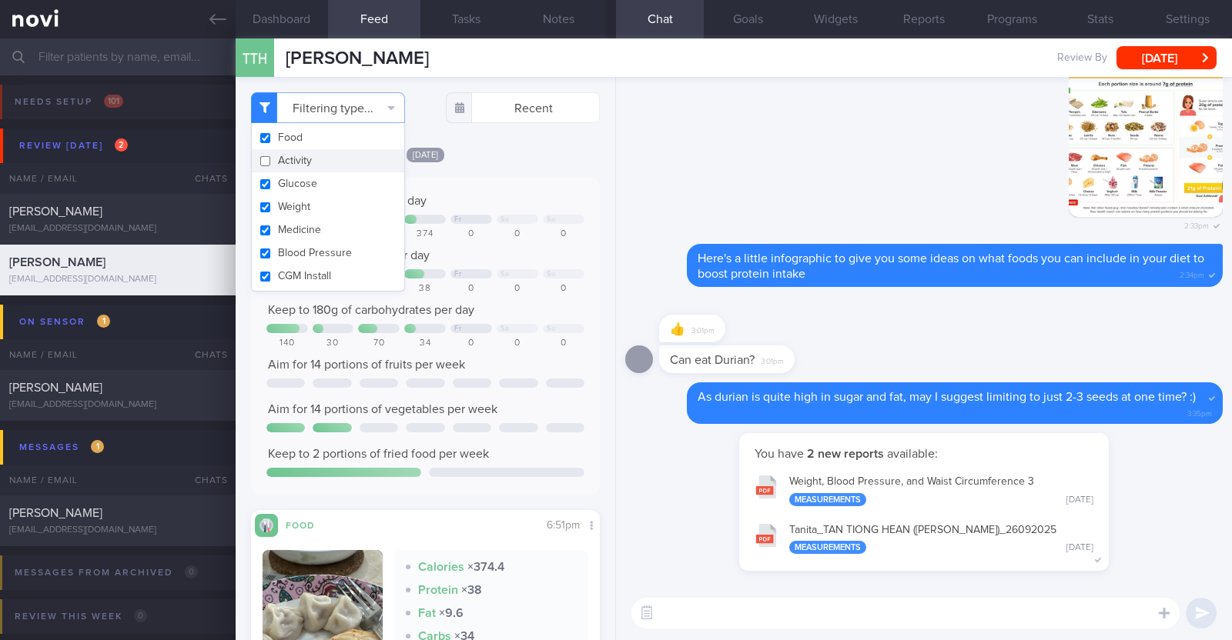
scroll to position [155, 312]
click at [520, 144] on div "Filtering type... Food Activity Glucose Weight Medicine Blood Pressure CGM Inst…" at bounding box center [426, 358] width 380 height 563
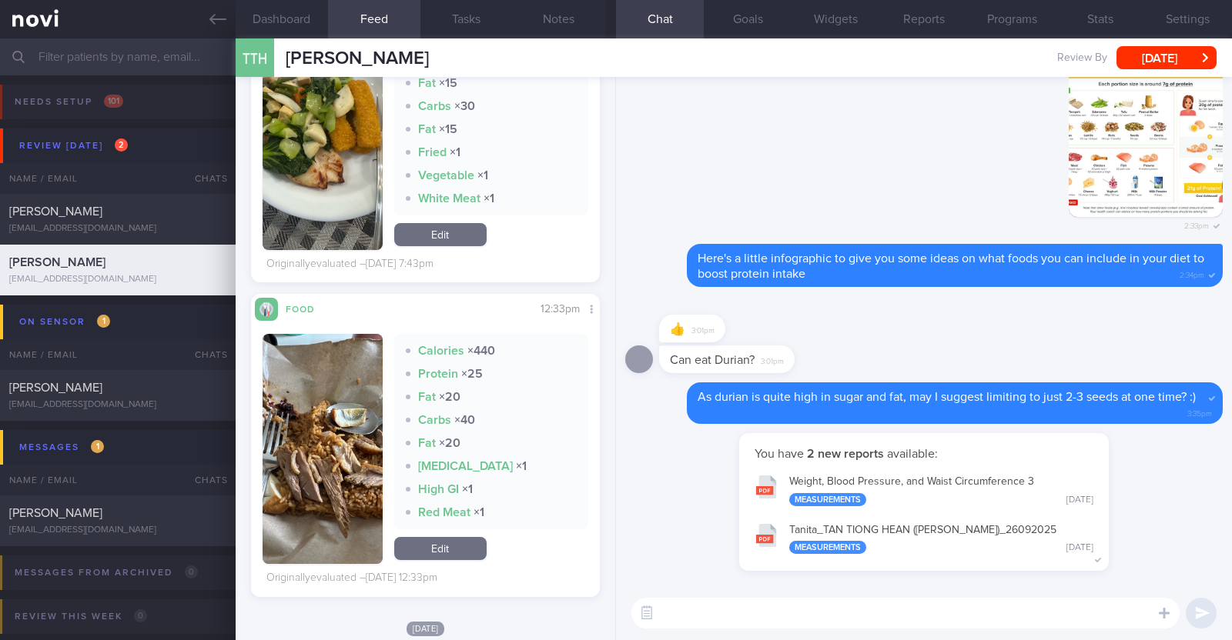
scroll to position [769, 0]
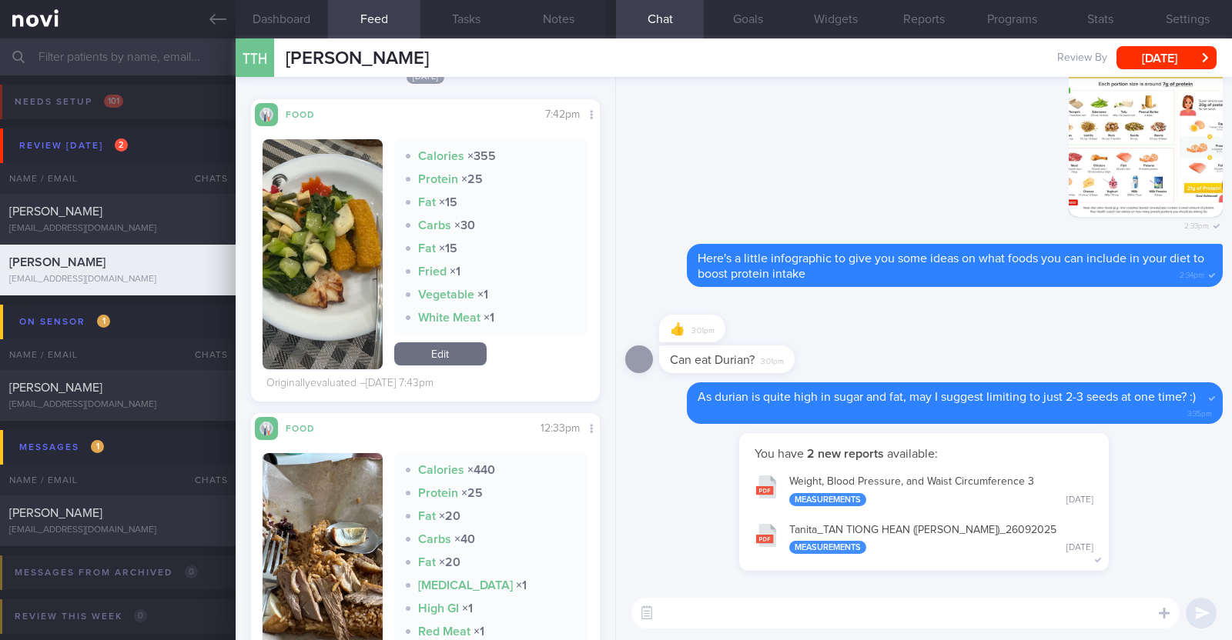
click at [795, 622] on textarea at bounding box center [905, 613] width 548 height 31
click at [667, 613] on textarea "HI Alan," at bounding box center [905, 613] width 548 height 31
click at [720, 618] on textarea "Hi Alan," at bounding box center [905, 613] width 548 height 31
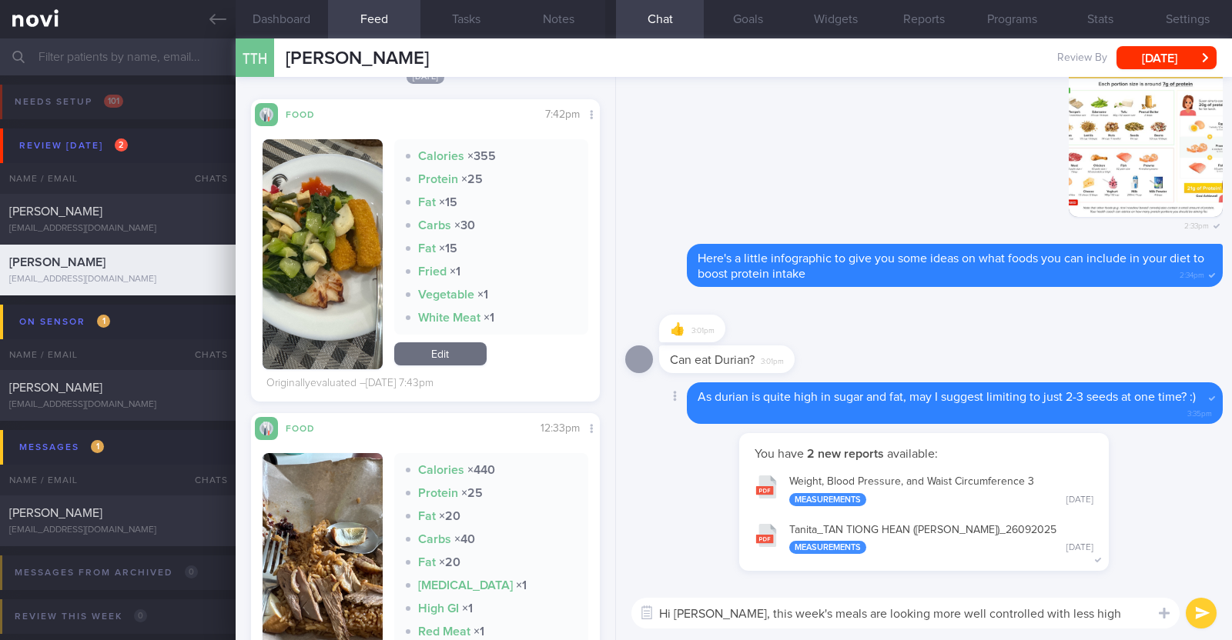
type textarea "Hi Alan, this week's meals are looking more well controlled with less high calo…"
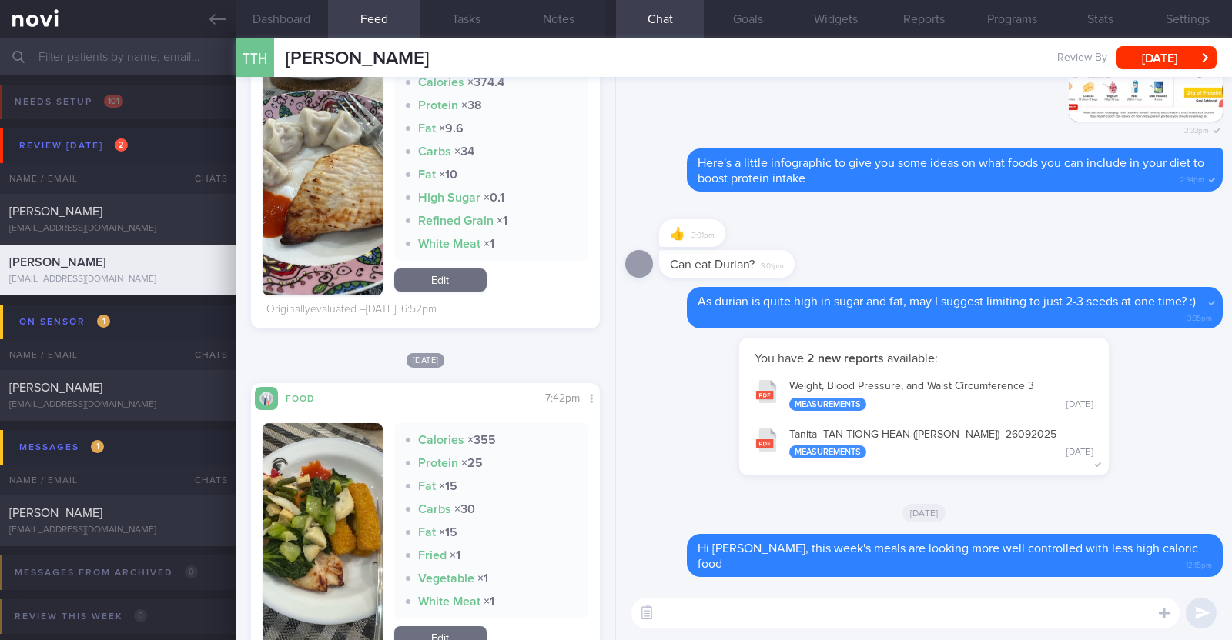
scroll to position [577, 0]
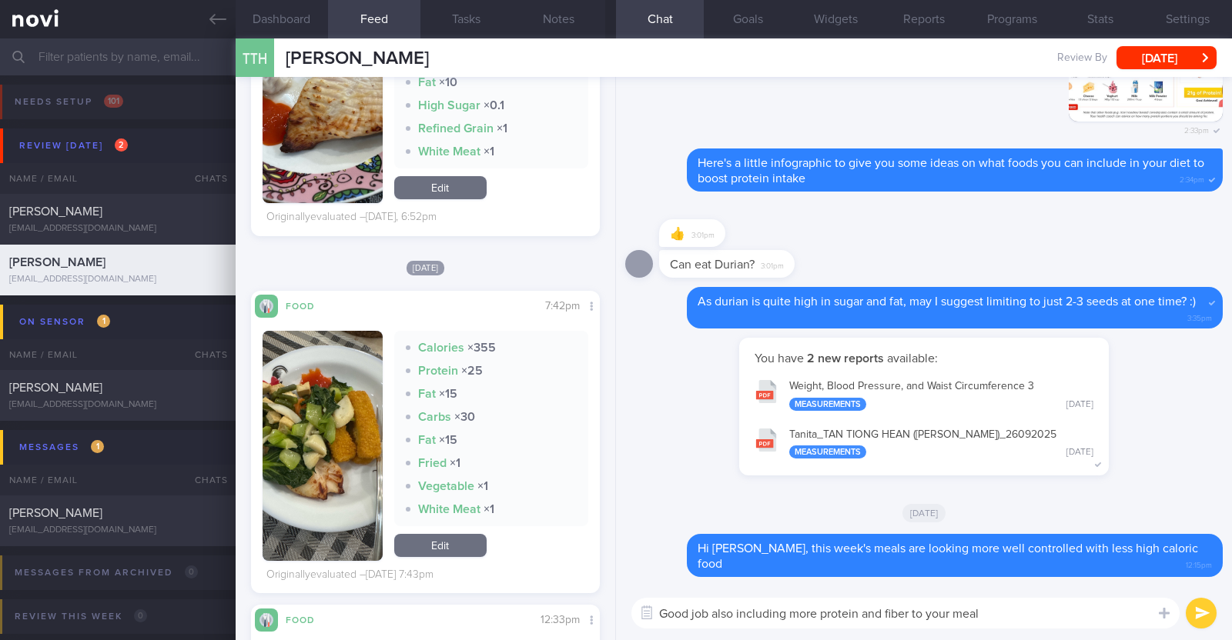
type textarea "Good job also including more protein and fiber to your meals"
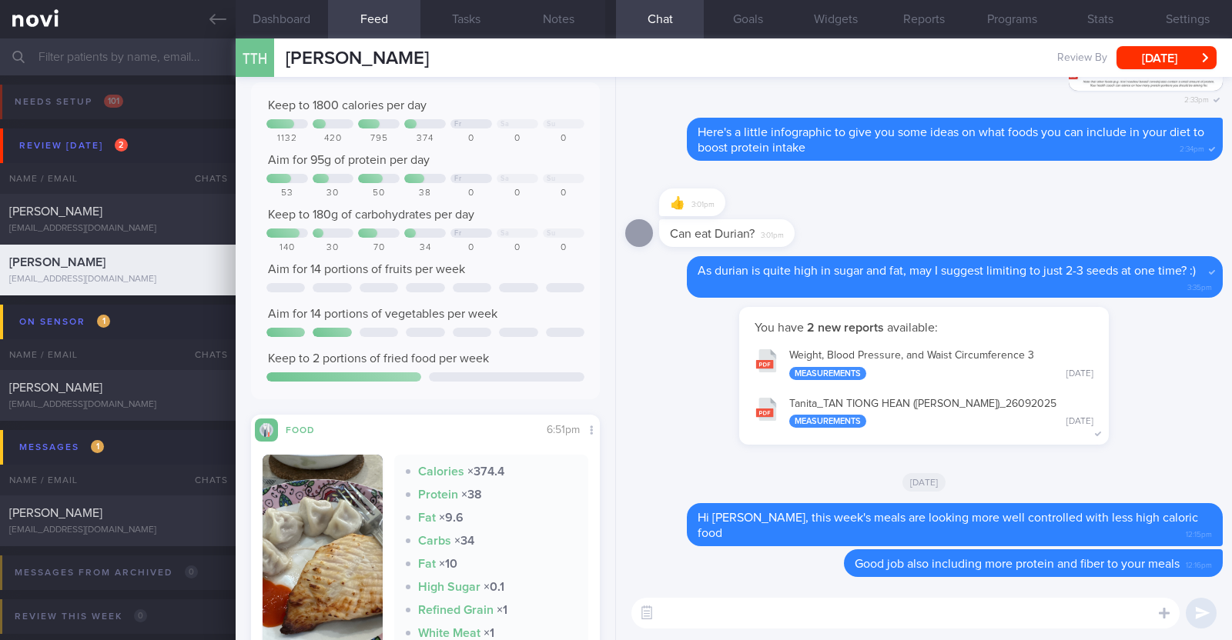
scroll to position [0, 0]
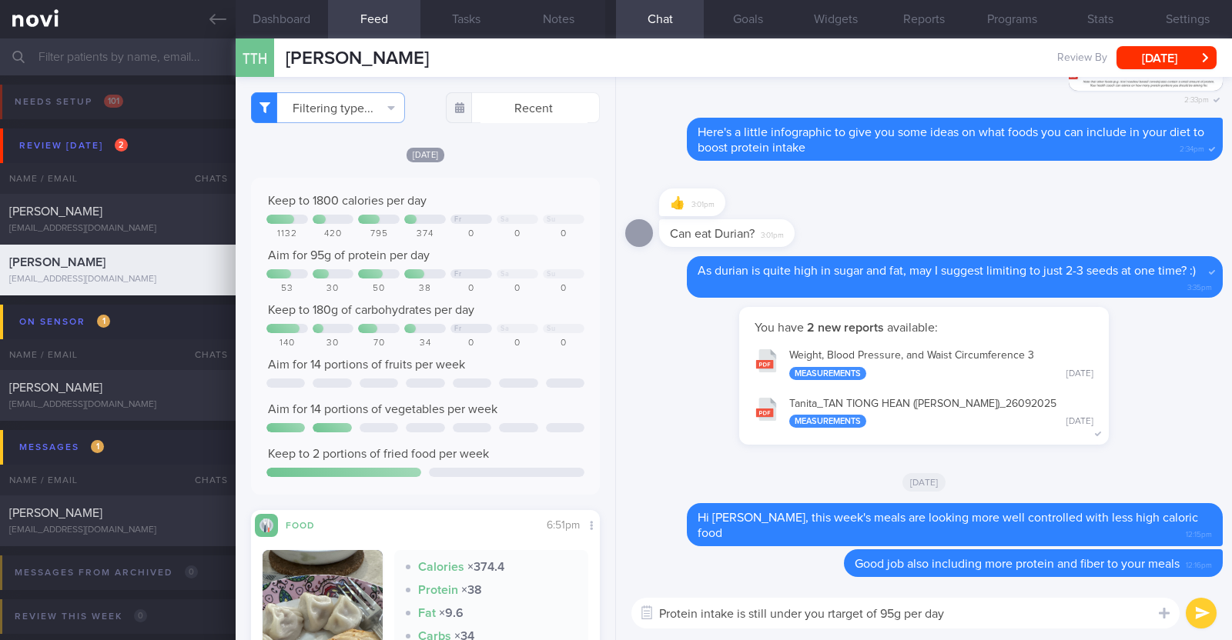
click at [828, 614] on textarea "Protein intake is still under you rtarget of 95g per day" at bounding box center [905, 613] width 548 height 31
type textarea "Protein intake is still under your target of 95g per day"
click at [952, 610] on textarea "Protein intake is still under your target of 95g per day" at bounding box center [905, 613] width 548 height 31
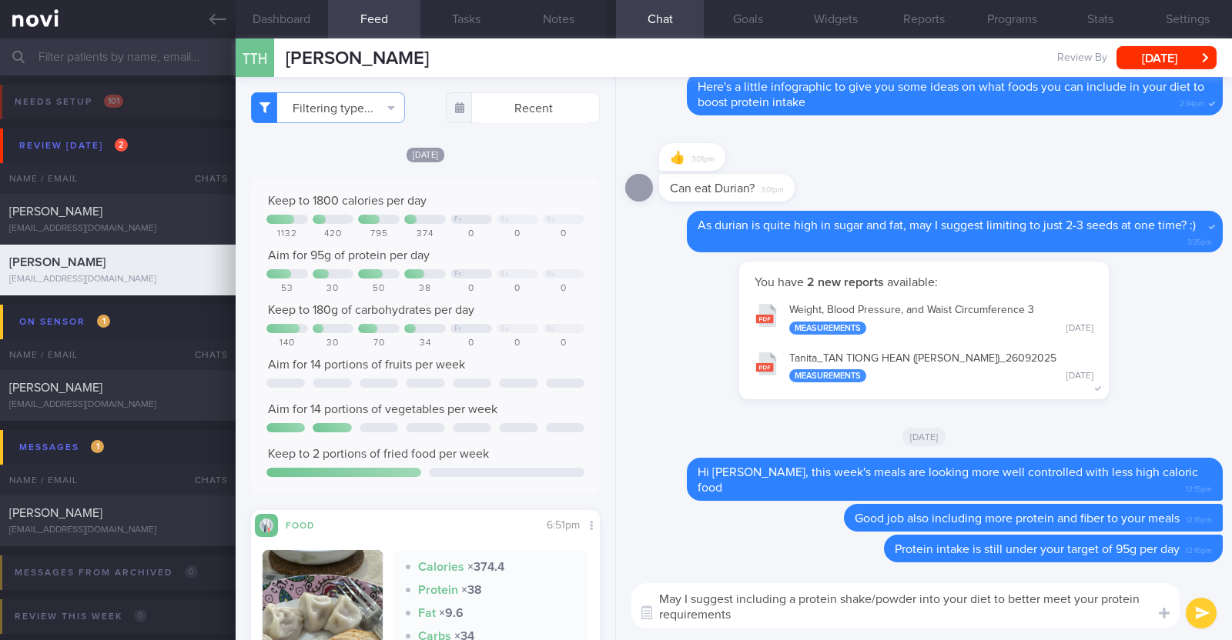
type textarea "May I suggest including a protein shake/powder into your diet to better meet yo…"
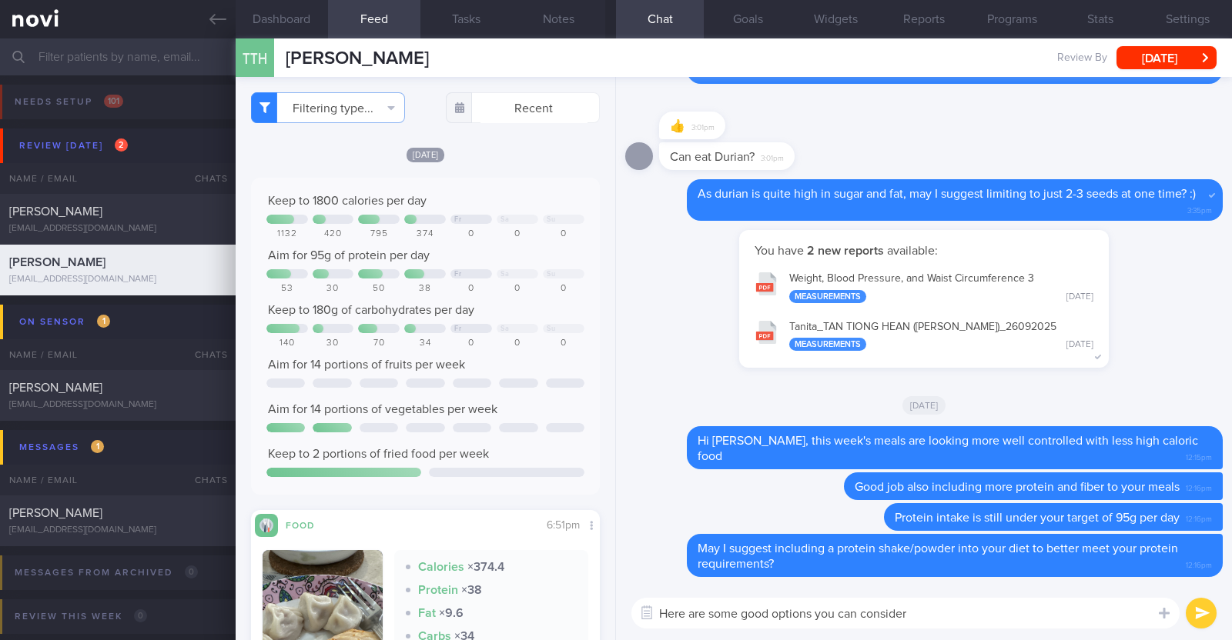
type textarea "Here are some good options you can consider:"
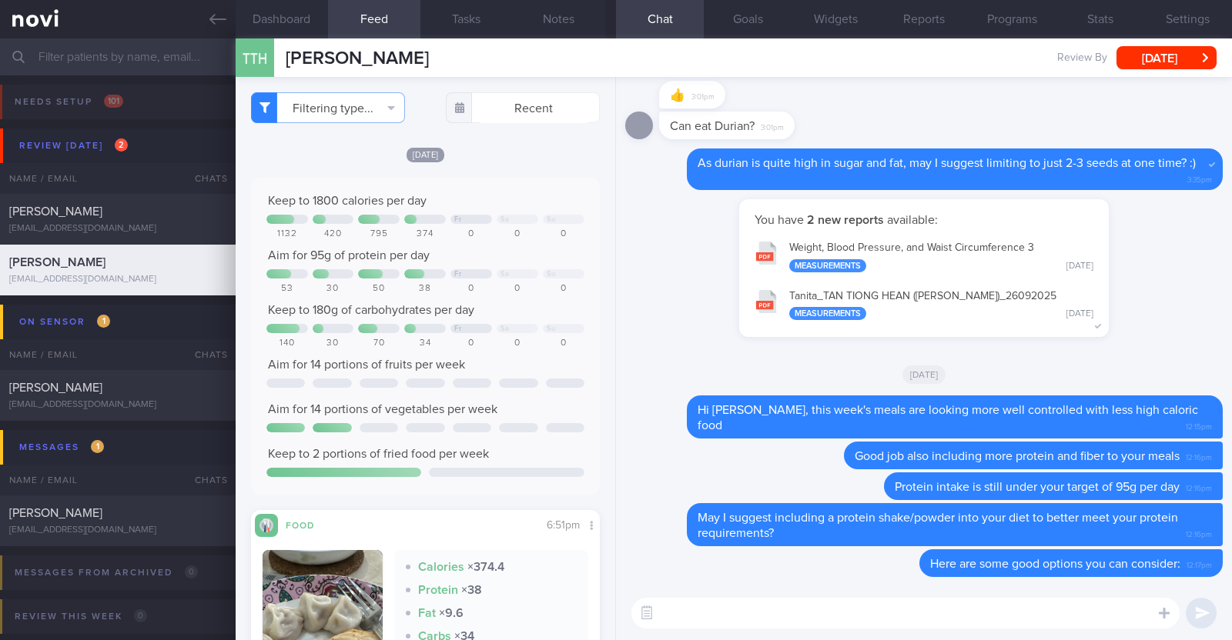
click at [801, 616] on textarea at bounding box center [905, 613] width 548 height 31
paste textarea "*Liquid shakes* [Ensure max protein](https://www.fairprice.com.sg/product/a-max…"
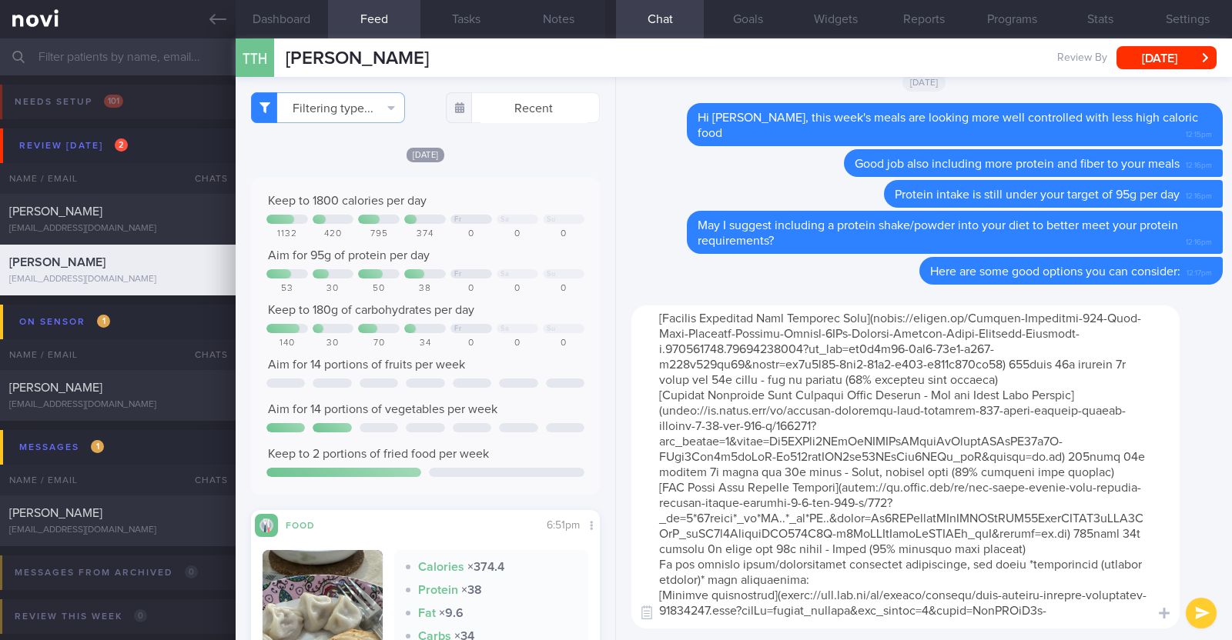
scroll to position [273, 0]
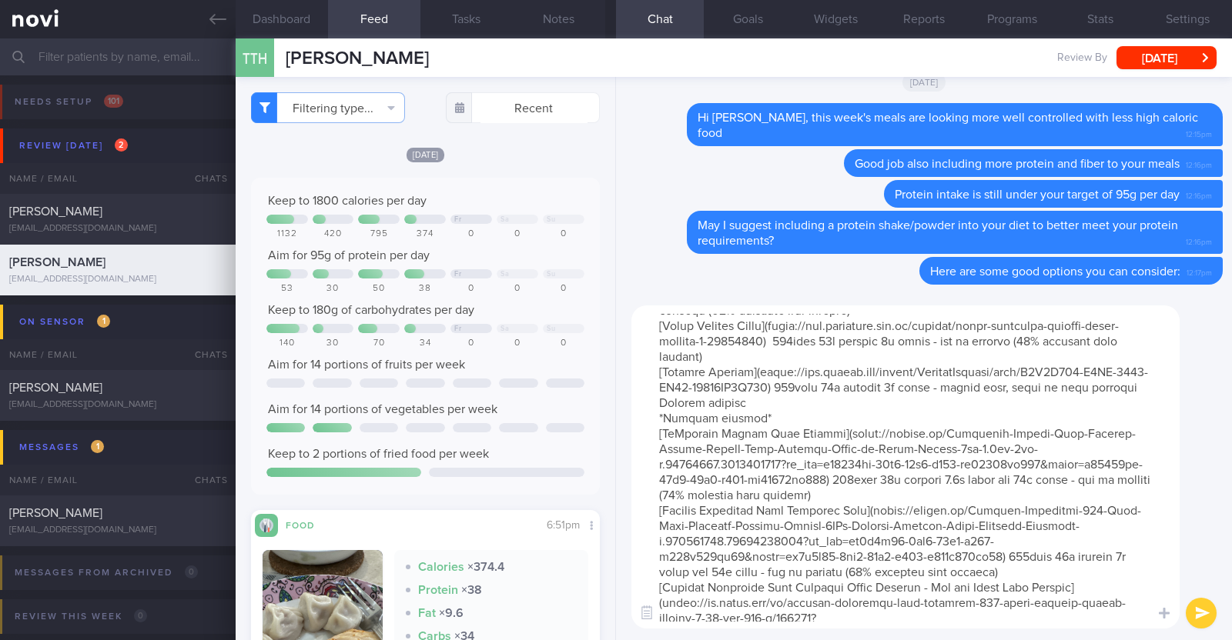
drag, startPoint x: 756, startPoint y: 445, endPoint x: 641, endPoint y: 444, distance: 114.7
click at [641, 444] on textarea at bounding box center [905, 467] width 548 height 323
type textarea "*Liquid shakes* [Ensure max protein](https://www.fairprice.com.sg/product/a-max…"
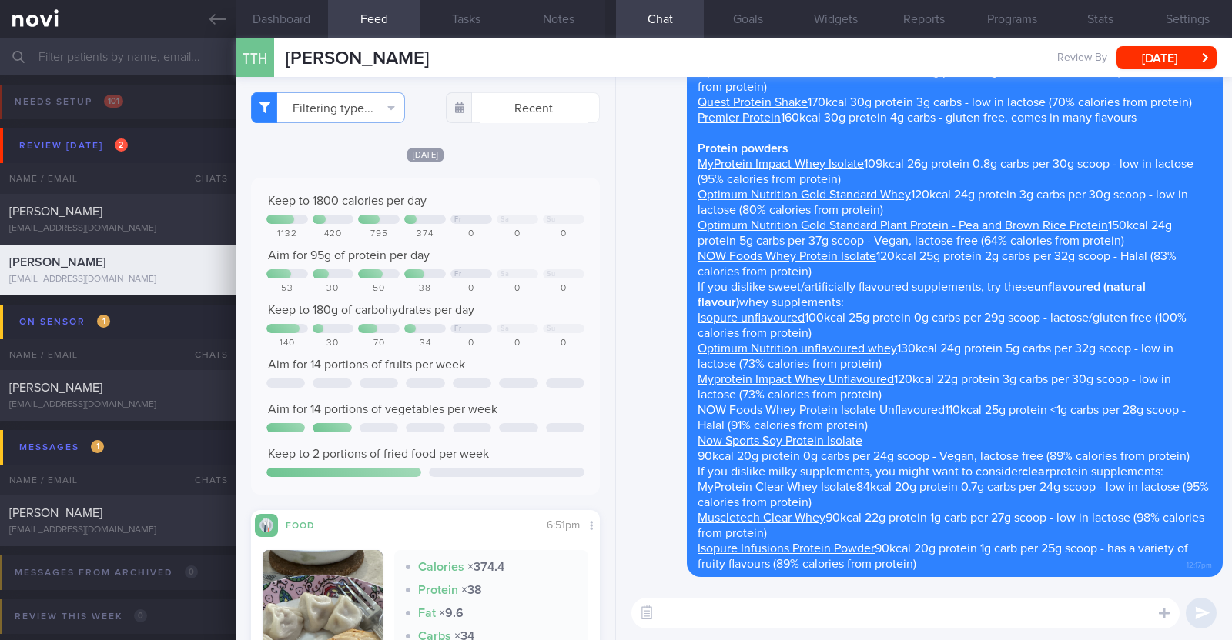
scroll to position [0, 0]
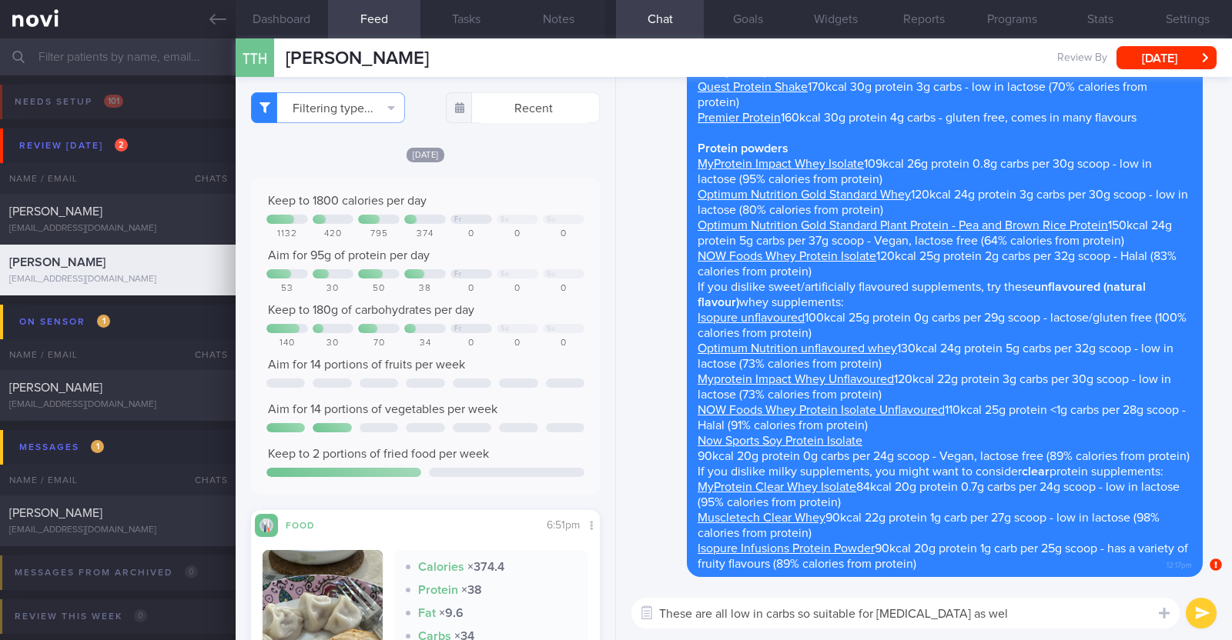
type textarea "These are all low in carbs so suitable for diabetes as well"
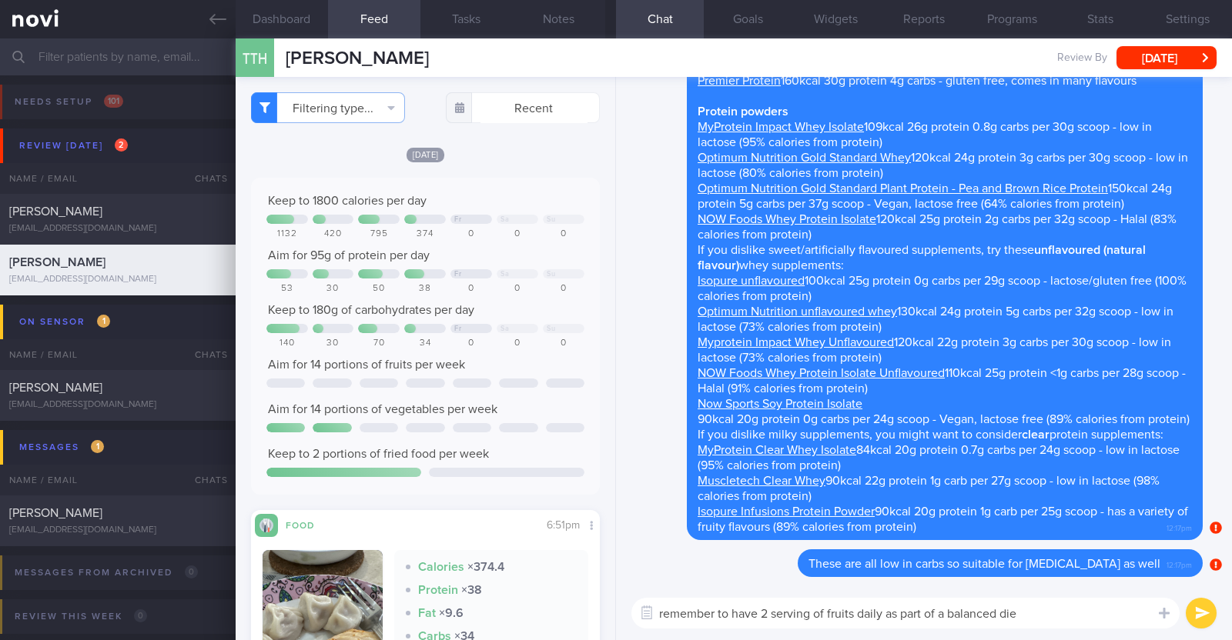
type textarea "remember to have 2 serving of fruits daily as part of a balanced diet"
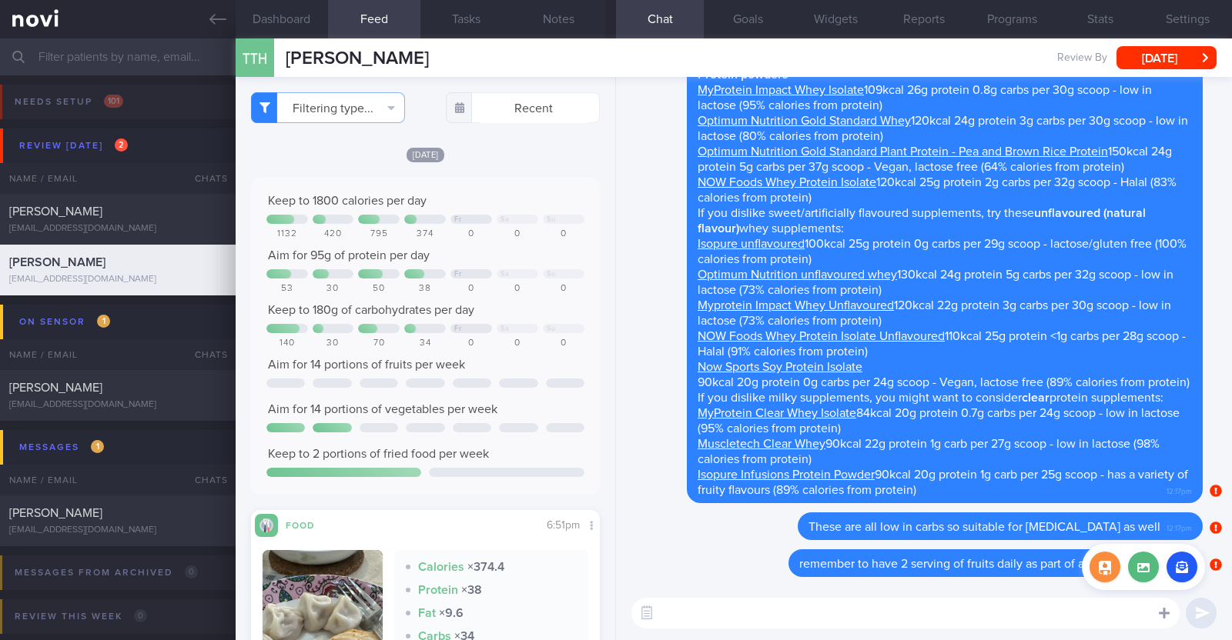
click at [1165, 614] on icon at bounding box center [1164, 613] width 11 height 11
click at [1178, 569] on button "button" at bounding box center [1181, 567] width 31 height 31
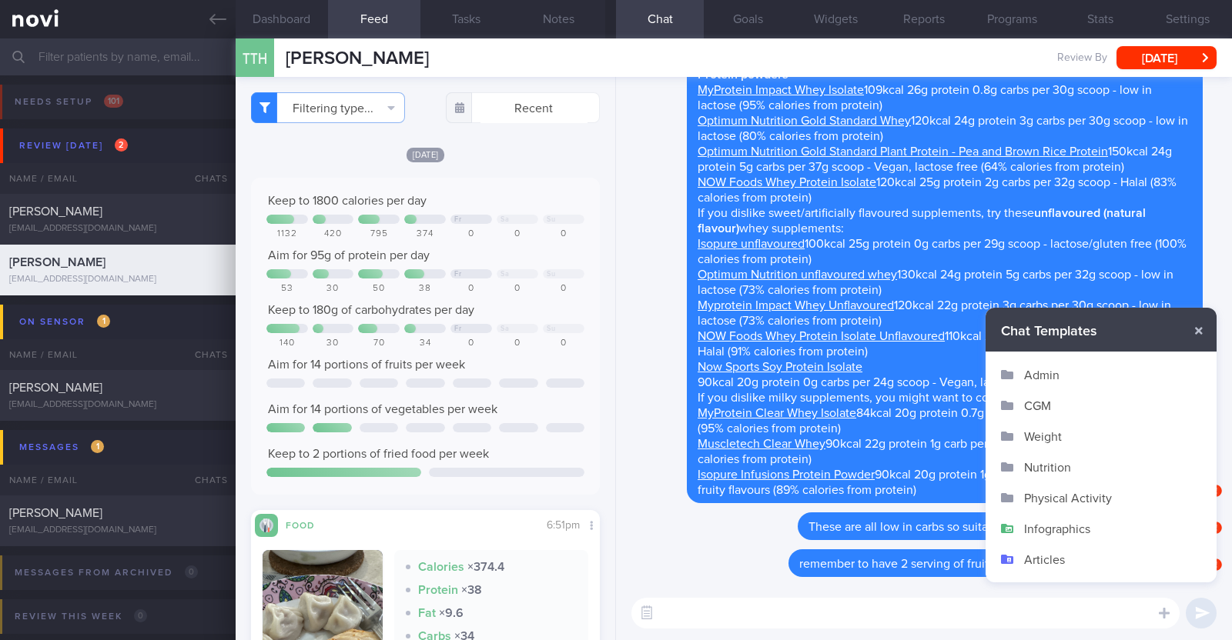
click at [1078, 527] on button "Infographics" at bounding box center [1100, 528] width 231 height 31
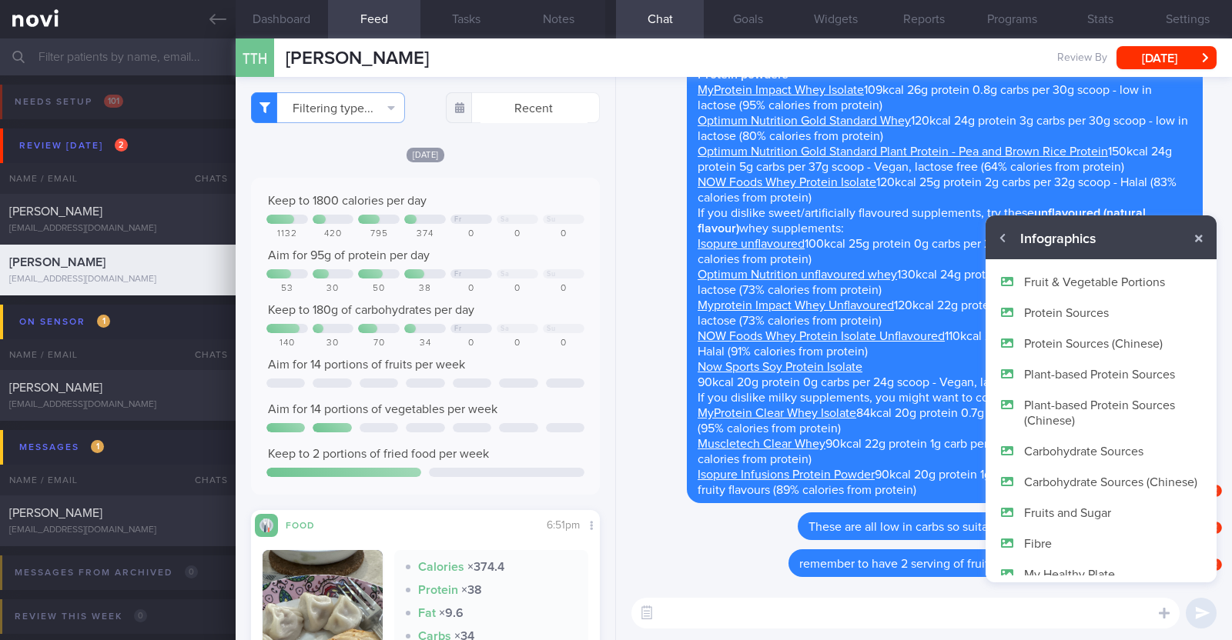
scroll to position [92, 0]
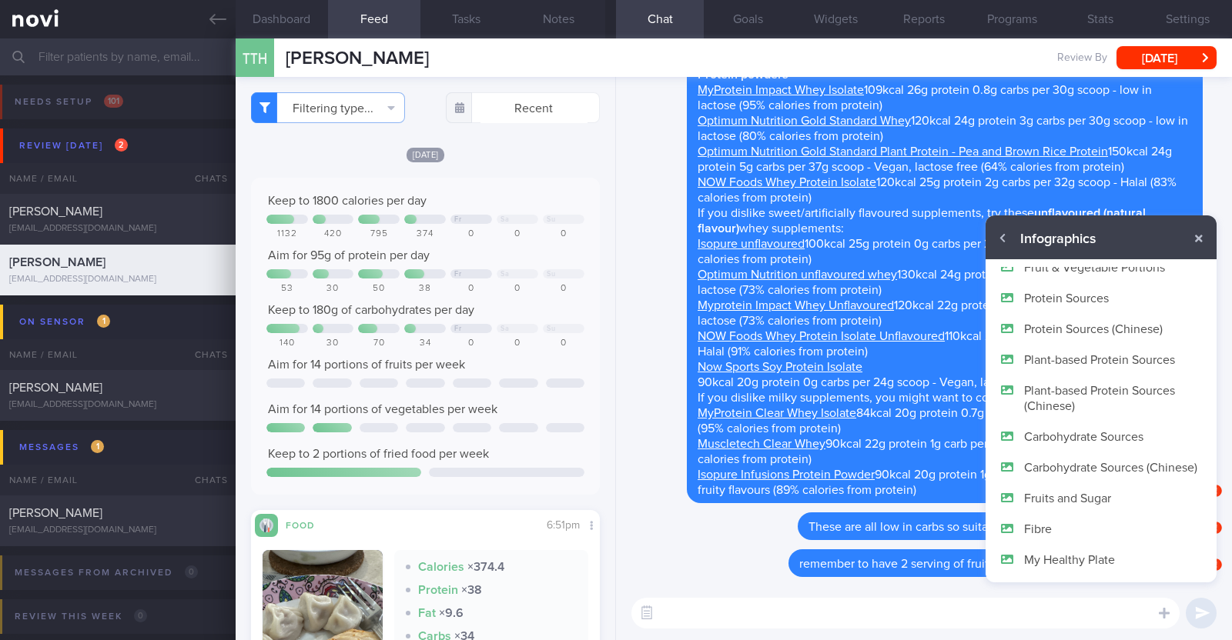
click at [1079, 496] on button "Fruits and Sugar" at bounding box center [1100, 498] width 231 height 31
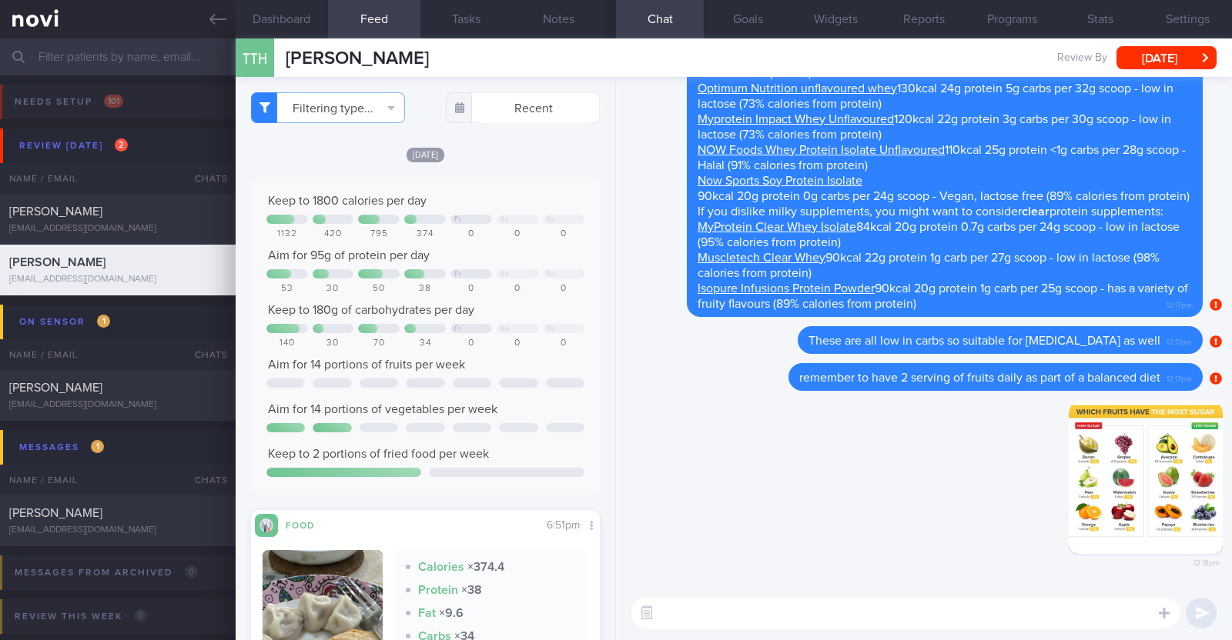
scroll to position [0, 0]
click at [910, 621] on textarea at bounding box center [905, 613] width 548 height 31
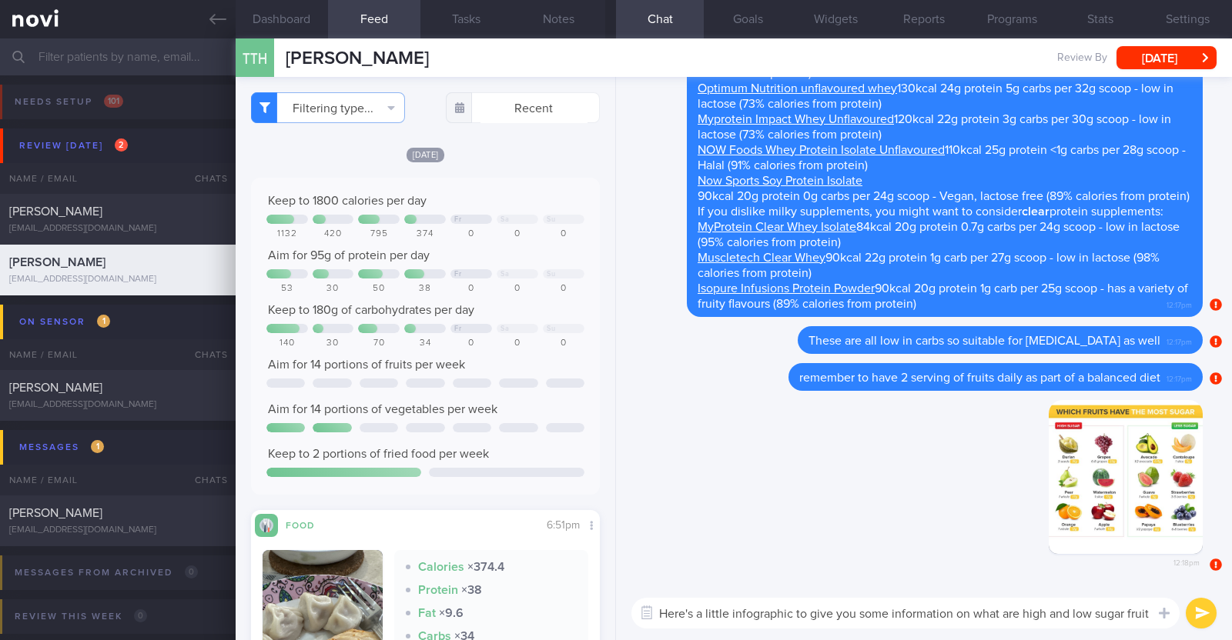
type textarea "Here's a little infographic to give you some information on what are high and l…"
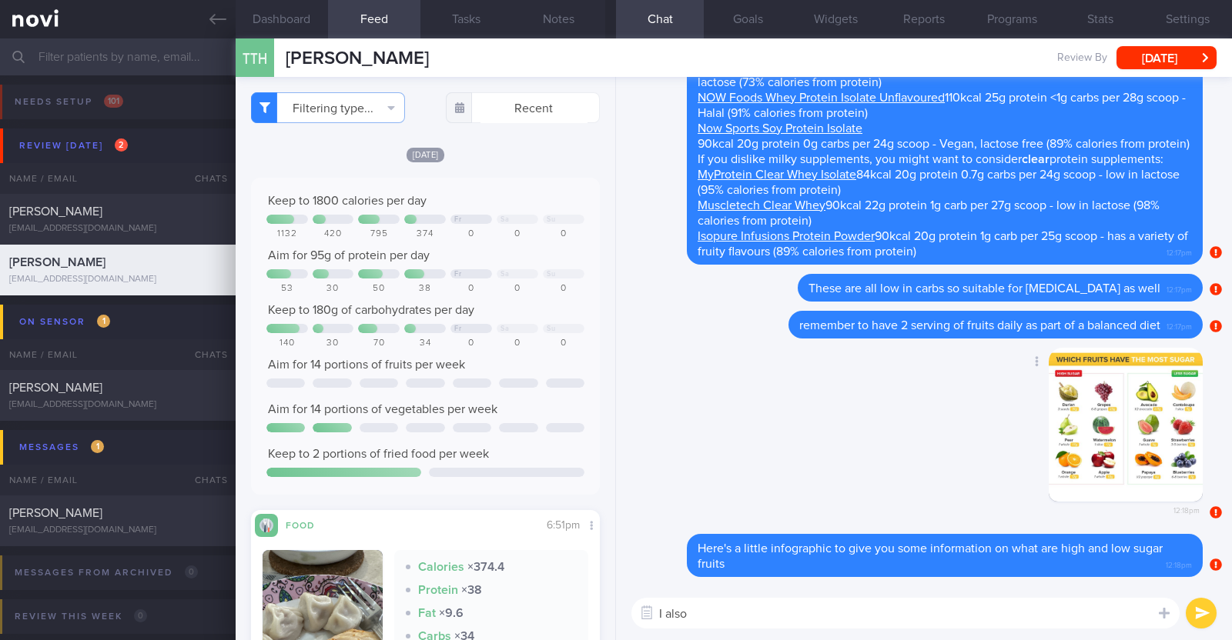
paste textarea "just want to let you know that I will be on leave from 9-10 Oct 2025. During th…"
type textarea "I also just want to let you know that I will be on leave from 9-10 Oct 2025. Du…"
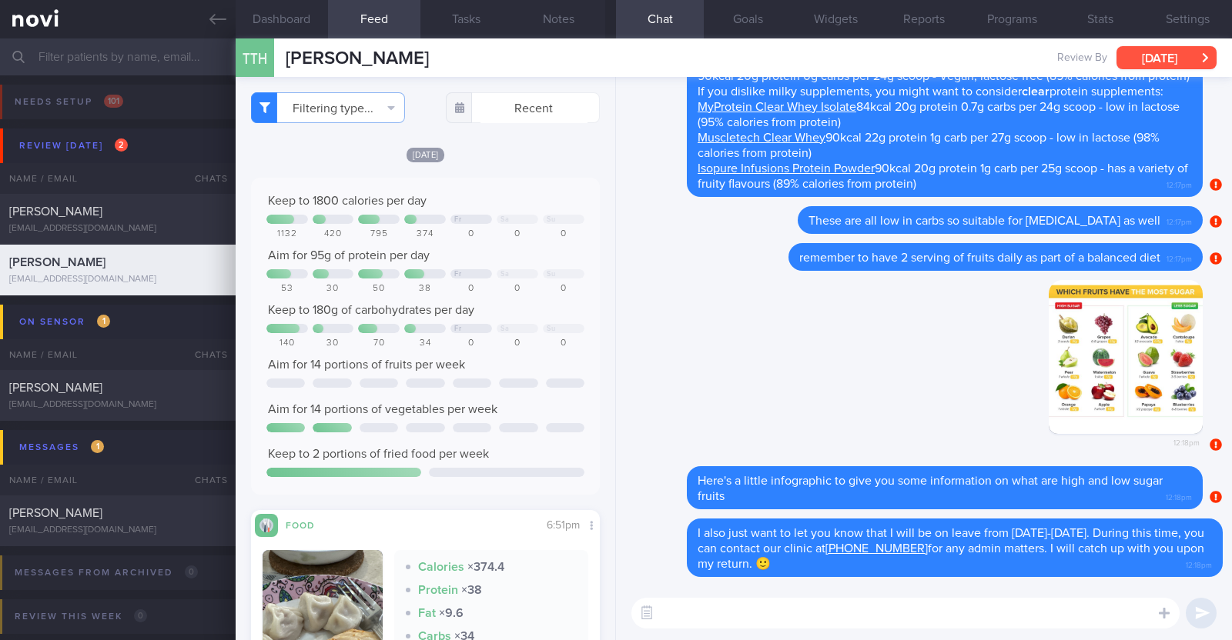
click at [1161, 63] on button "Fri, 3 Oct" at bounding box center [1166, 57] width 100 height 23
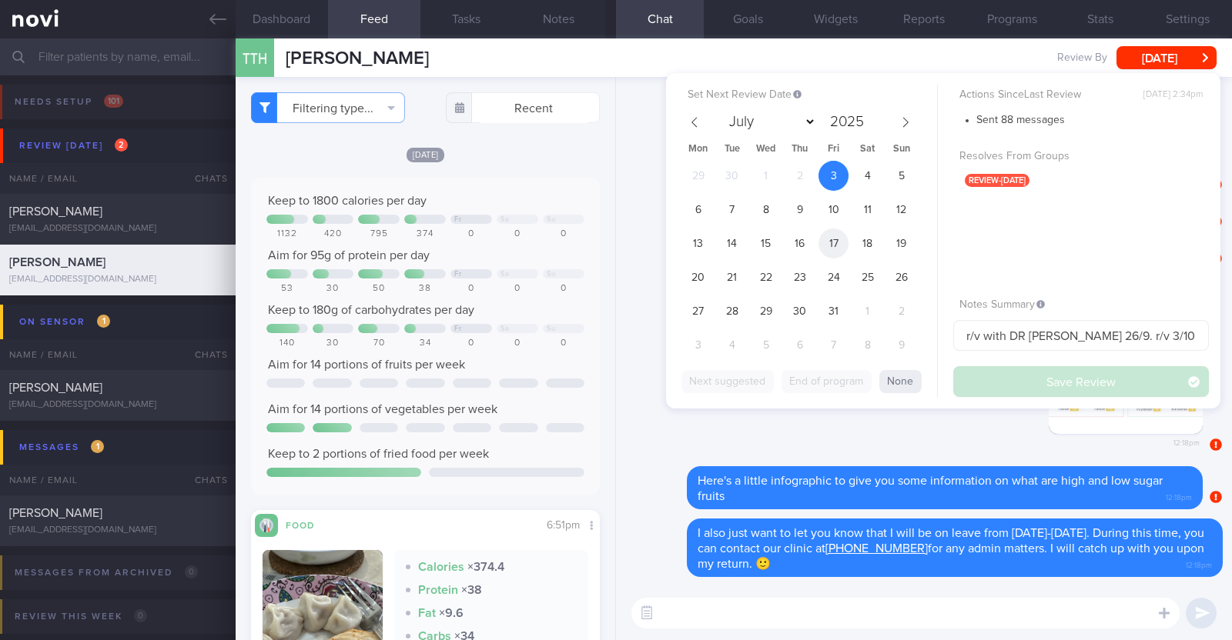
click at [834, 244] on span "17" at bounding box center [833, 244] width 30 height 30
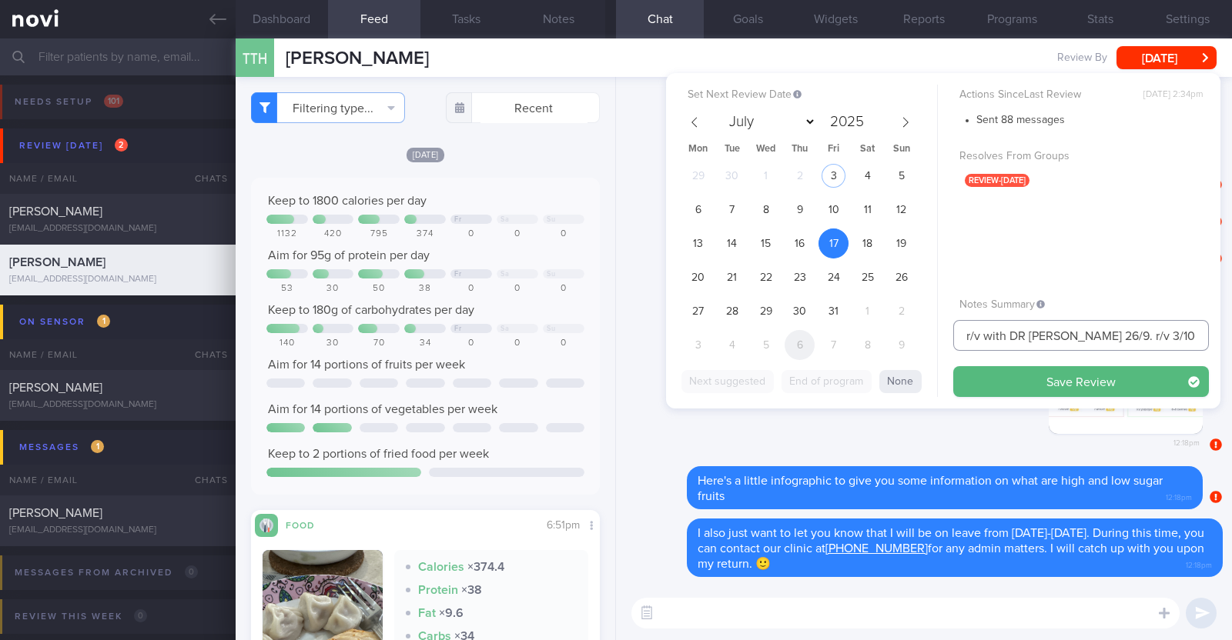
drag, startPoint x: 1071, startPoint y: 340, endPoint x: 808, endPoint y: 337, distance: 262.5
click at [808, 337] on div "Set Next Review Date 17 Oct 2025 July August September October November Decembe…" at bounding box center [943, 241] width 554 height 336
click at [987, 335] on input "r/v 3/10" at bounding box center [1081, 335] width 256 height 31
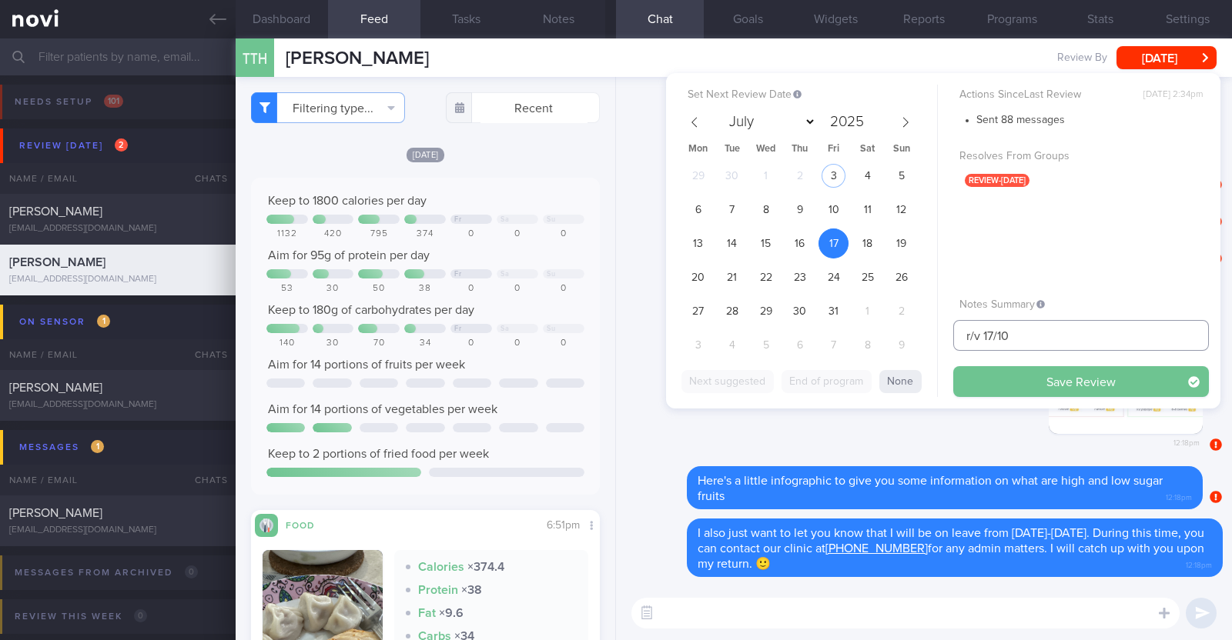
type input "r/v 17/10"
click at [1043, 370] on button "Save Review" at bounding box center [1081, 381] width 256 height 31
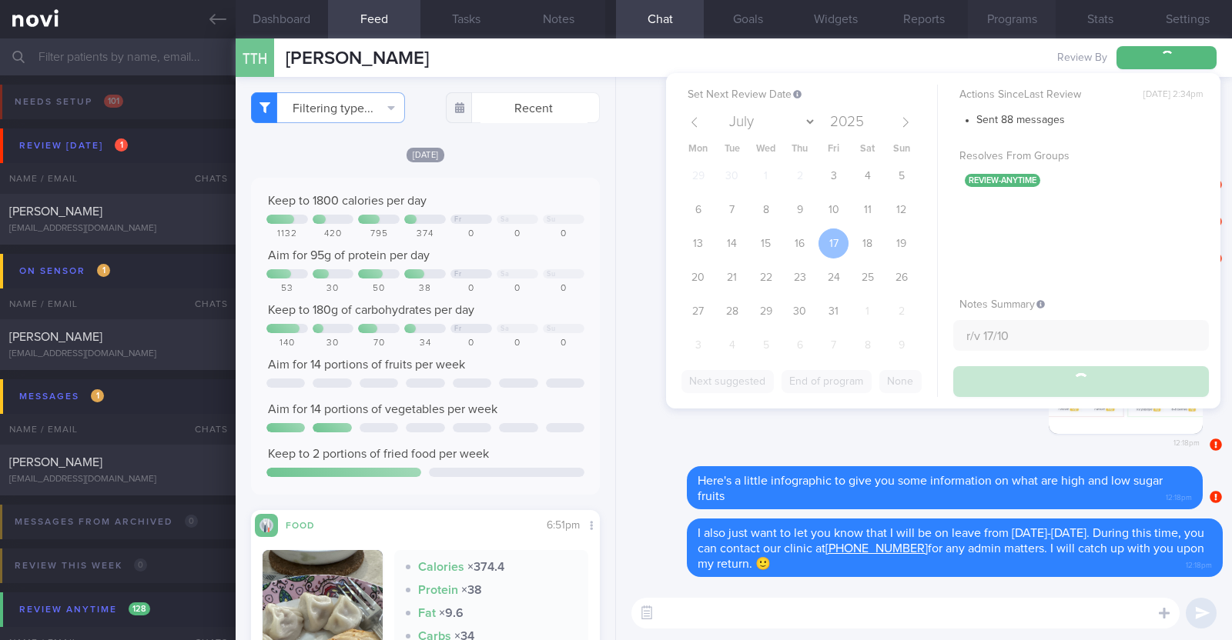
type input "r/v 17/10"
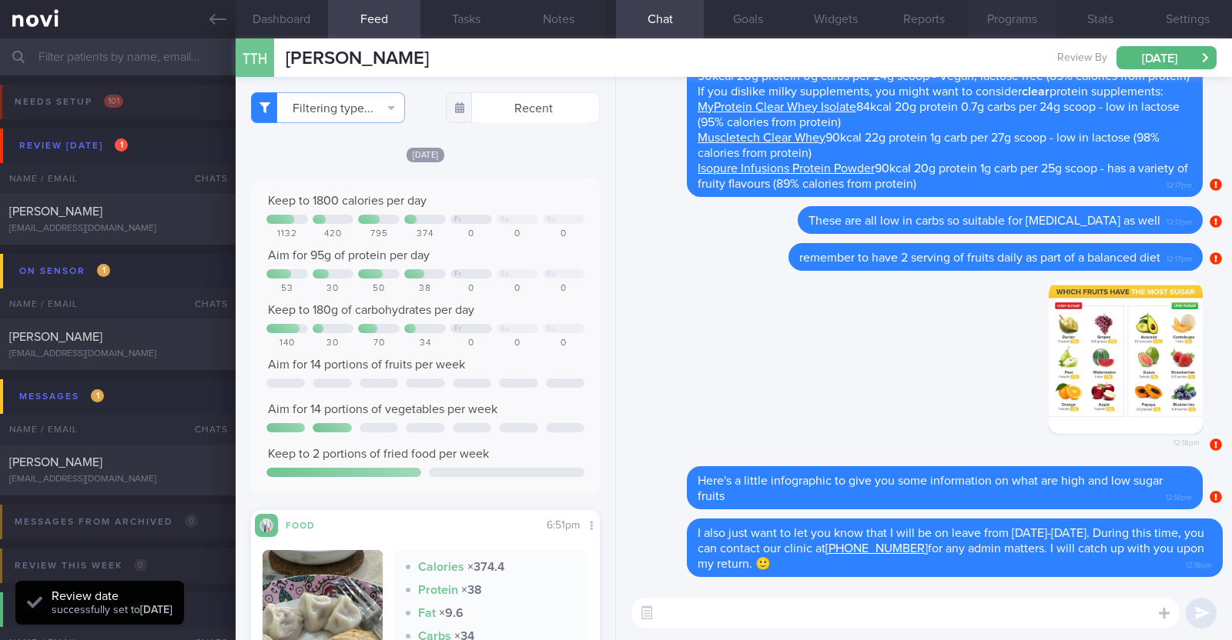
scroll to position [155, 312]
click at [1018, 13] on button "Programs" at bounding box center [1012, 19] width 88 height 38
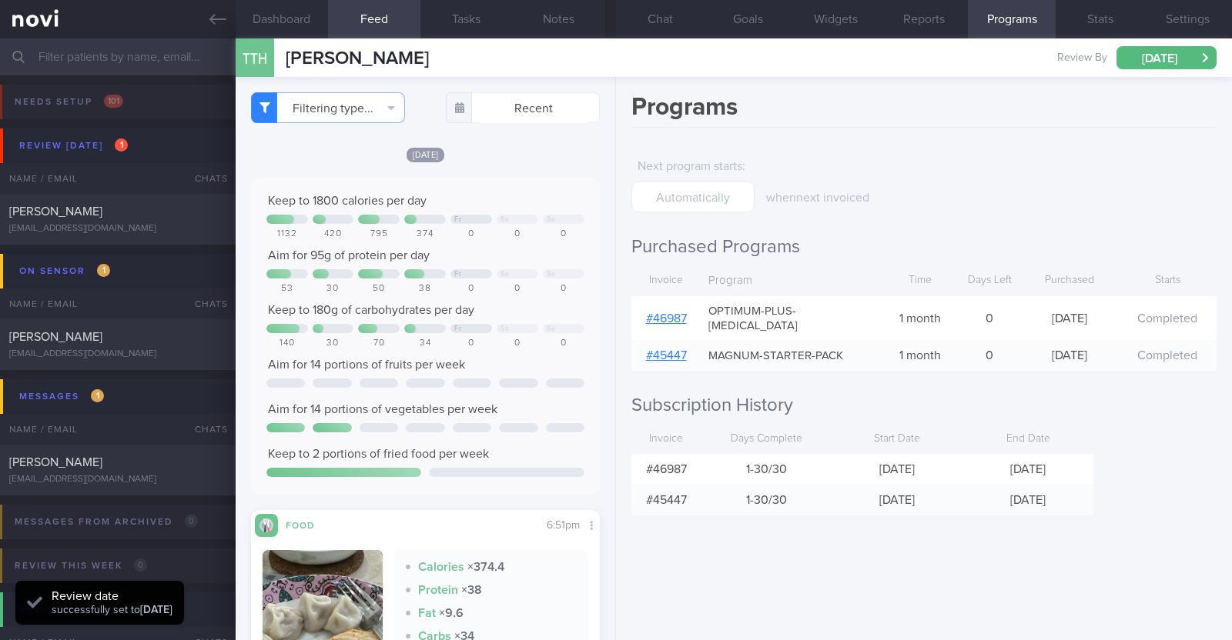
click at [647, 313] on link "# 46987" at bounding box center [666, 319] width 41 height 12
click at [550, 17] on button "Notes" at bounding box center [559, 19] width 92 height 38
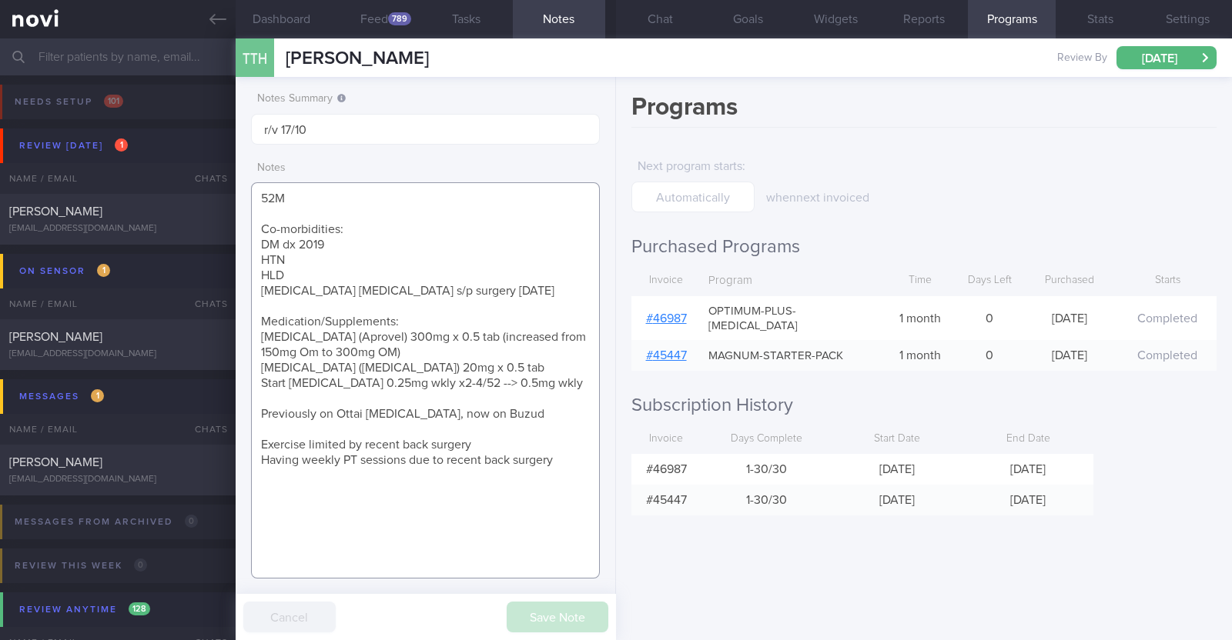
drag, startPoint x: 261, startPoint y: 383, endPoint x: 547, endPoint y: 383, distance: 285.6
click at [547, 383] on textarea "52M Co-morbidities: DM dx 2019 HTN HLD Lumbar degenerative disc disease s/p sur…" at bounding box center [425, 380] width 349 height 396
paste textarea "Ozempic 1mg wkly"
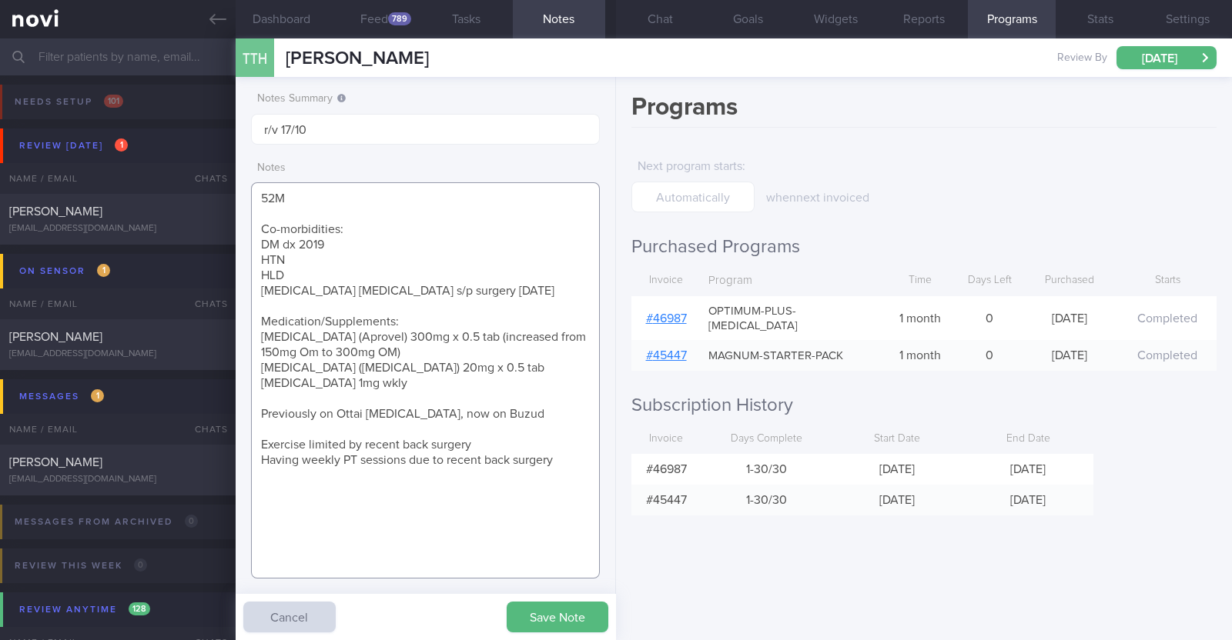
click at [385, 336] on textarea "52M Co-morbidities: DM dx 2019 HTN HLD Lumbar degenerative disc disease s/p sur…" at bounding box center [425, 380] width 349 height 396
type textarea "52M Co-morbidities: DM dx 2019 HTN HLD Lumbar degenerative disc disease s/p sur…"
select select "9"
drag, startPoint x: 408, startPoint y: 334, endPoint x: 416, endPoint y: 346, distance: 13.9
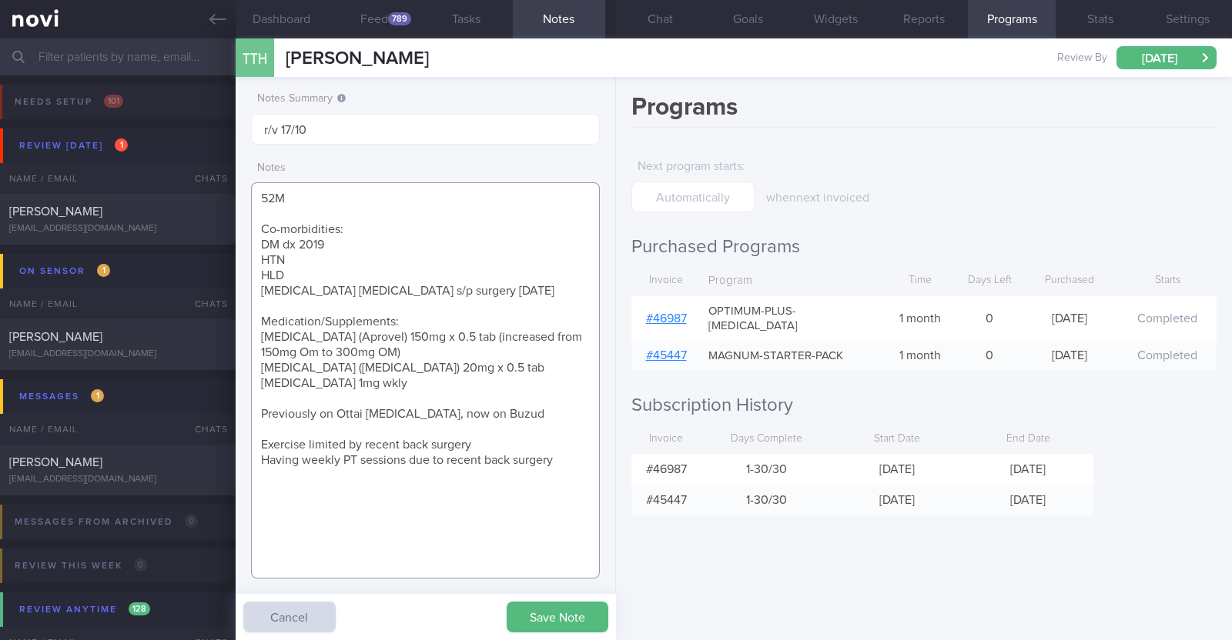
click at [416, 346] on textarea "52M Co-morbidities: DM dx 2019 HTN HLD [MEDICAL_DATA] [MEDICAL_DATA] s/p surger…" at bounding box center [425, 380] width 349 height 396
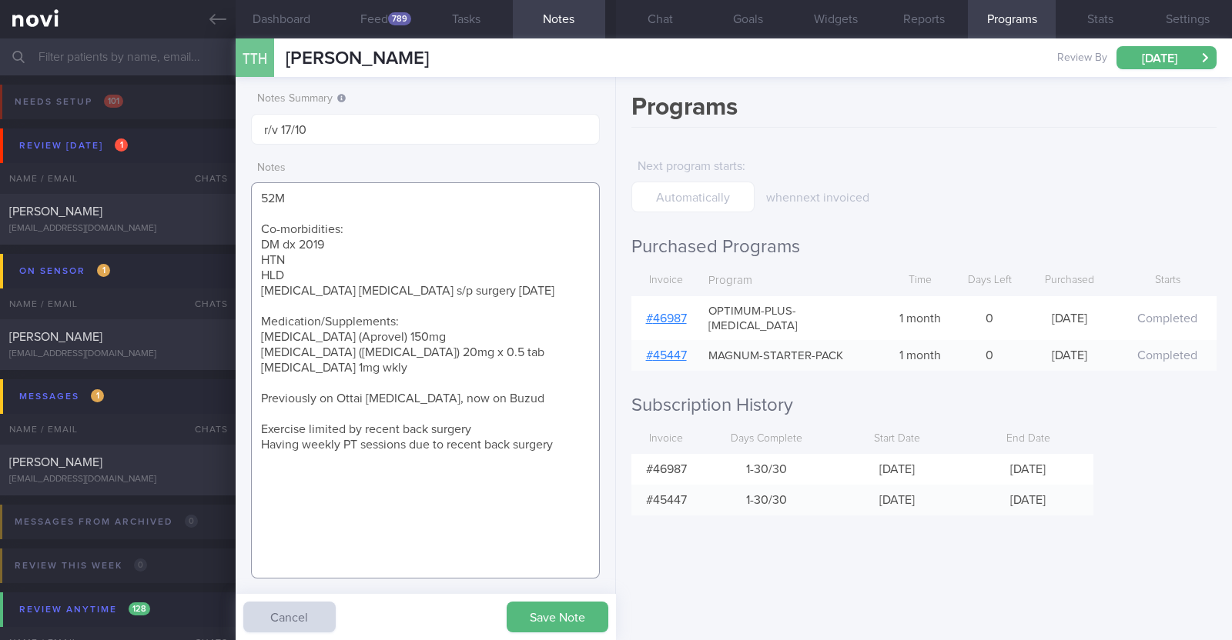
drag, startPoint x: 381, startPoint y: 367, endPoint x: 249, endPoint y: 335, distance: 135.5
click at [249, 335] on div "Notes Summary r/v 17/10 Notes 52M Co-morbidities: DM dx 2019 HTN HLD [MEDICAL_D…" at bounding box center [426, 358] width 380 height 563
type textarea "52M Co-morbidities: DM dx 2019 HTN HLD [MEDICAL_DATA] [MEDICAL_DATA] s/p surger…"
click at [535, 610] on button "Save Note" at bounding box center [558, 617] width 102 height 31
click at [480, 296] on textarea "52M Co-morbidities: DM dx 2019 HTN HLD [MEDICAL_DATA] [MEDICAL_DATA] s/p surger…" at bounding box center [425, 380] width 349 height 396
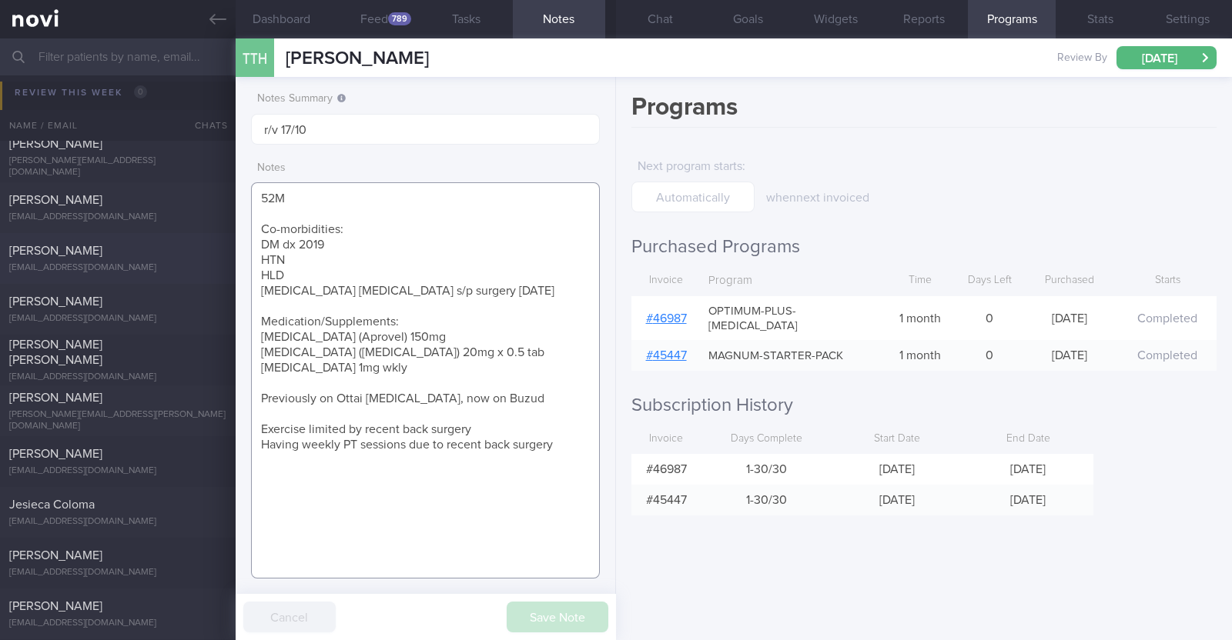
scroll to position [0, 0]
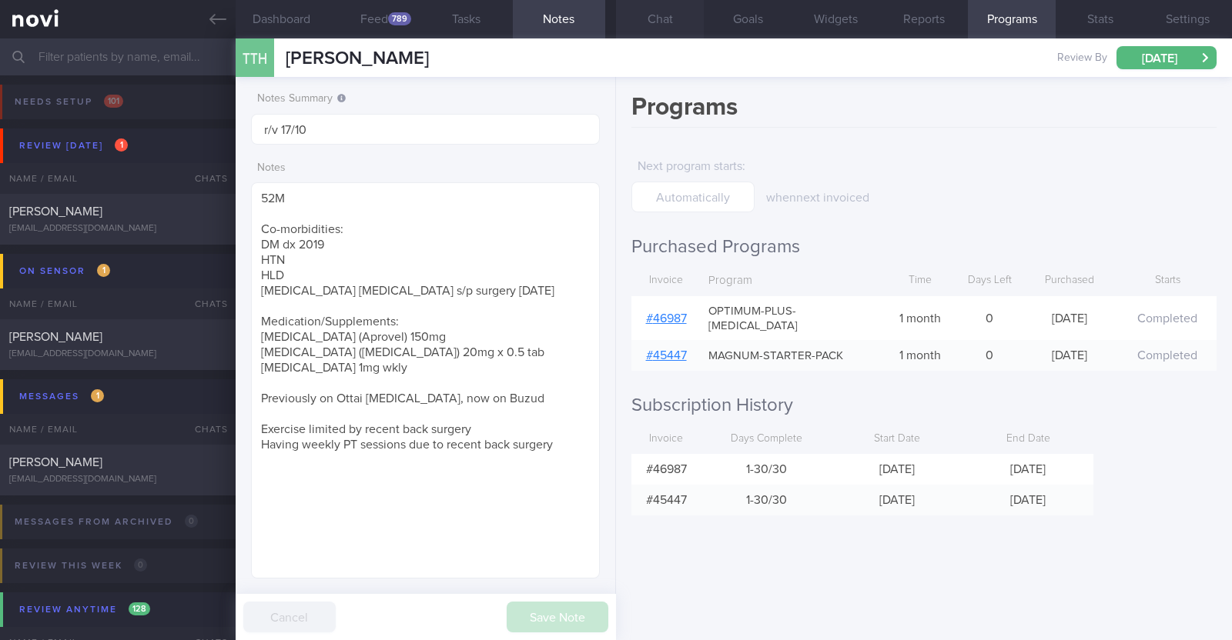
click at [650, 12] on button "Chat" at bounding box center [660, 19] width 88 height 38
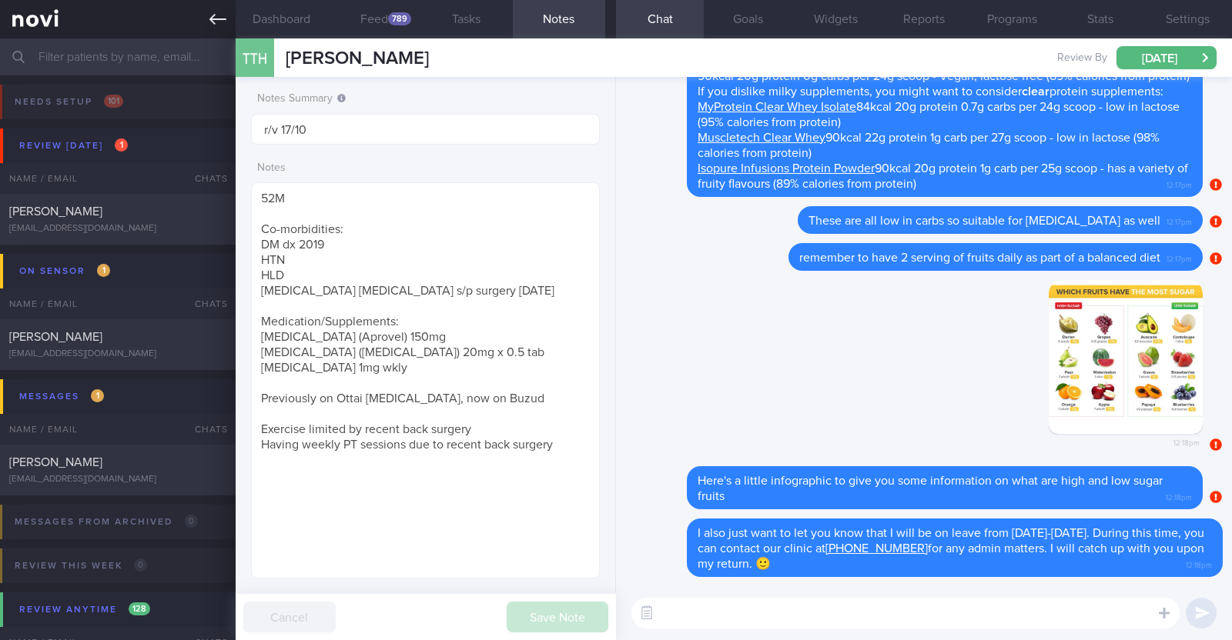
click at [229, 19] on link at bounding box center [118, 19] width 236 height 38
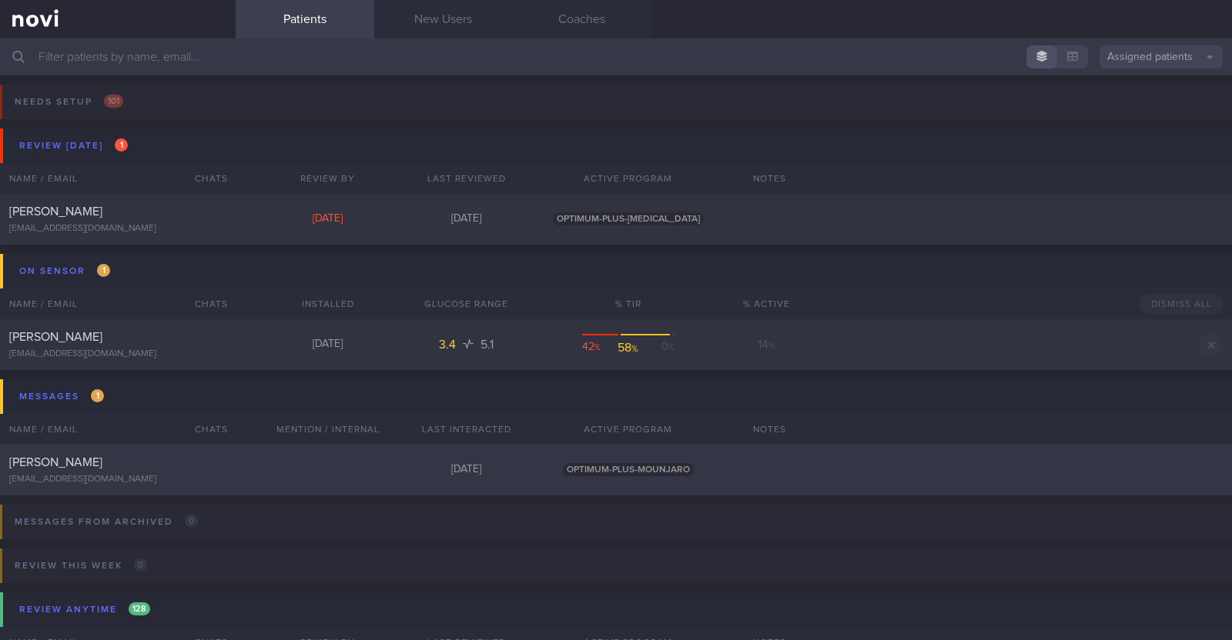
click at [286, 465] on div "[PERSON_NAME] [EMAIL_ADDRESS][DOMAIN_NAME] [DATE] OPTIMUM-PLUS-MOUNJARO" at bounding box center [616, 470] width 1232 height 51
select select "9"
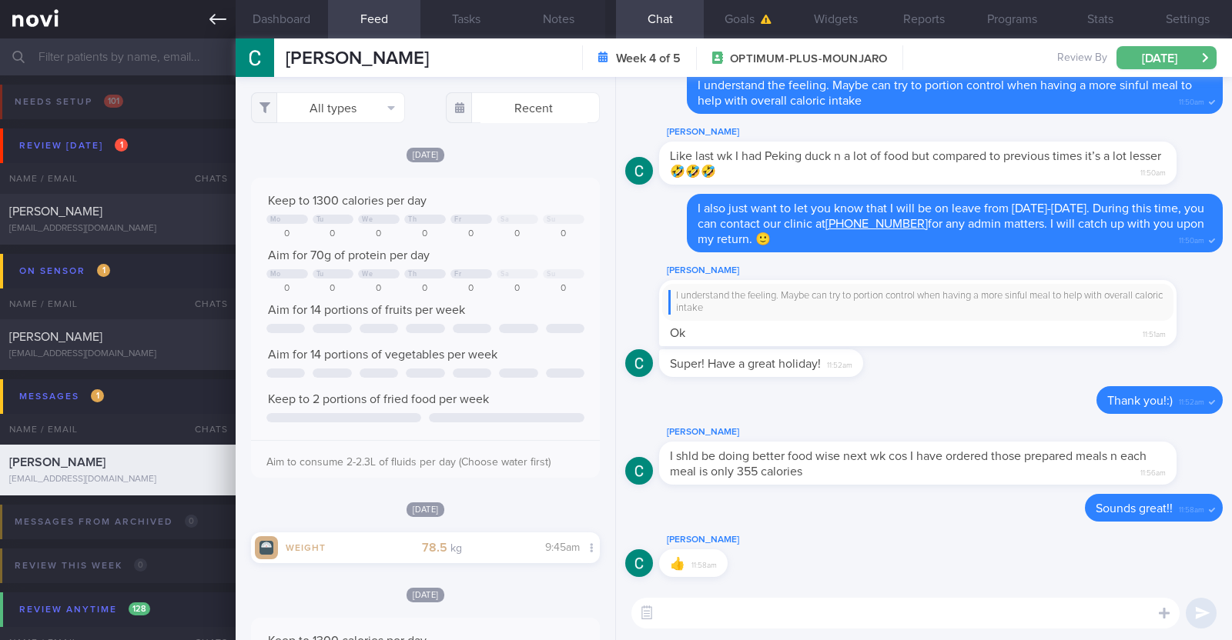
click at [223, 24] on icon at bounding box center [217, 19] width 17 height 17
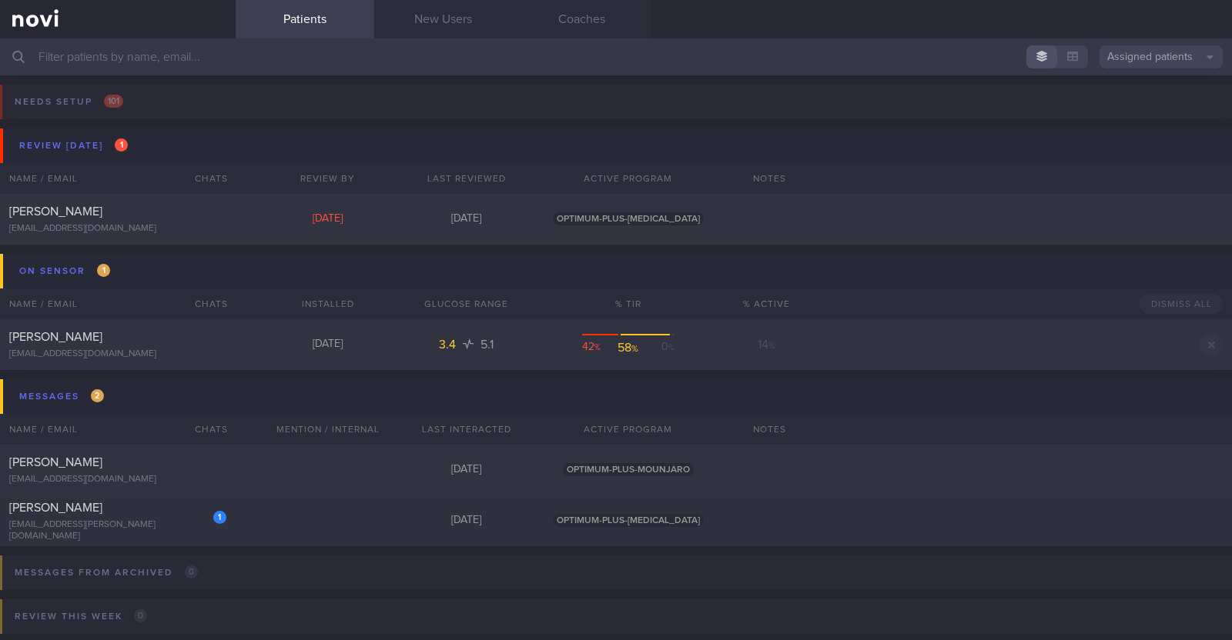
click at [227, 62] on input "text" at bounding box center [616, 56] width 1232 height 37
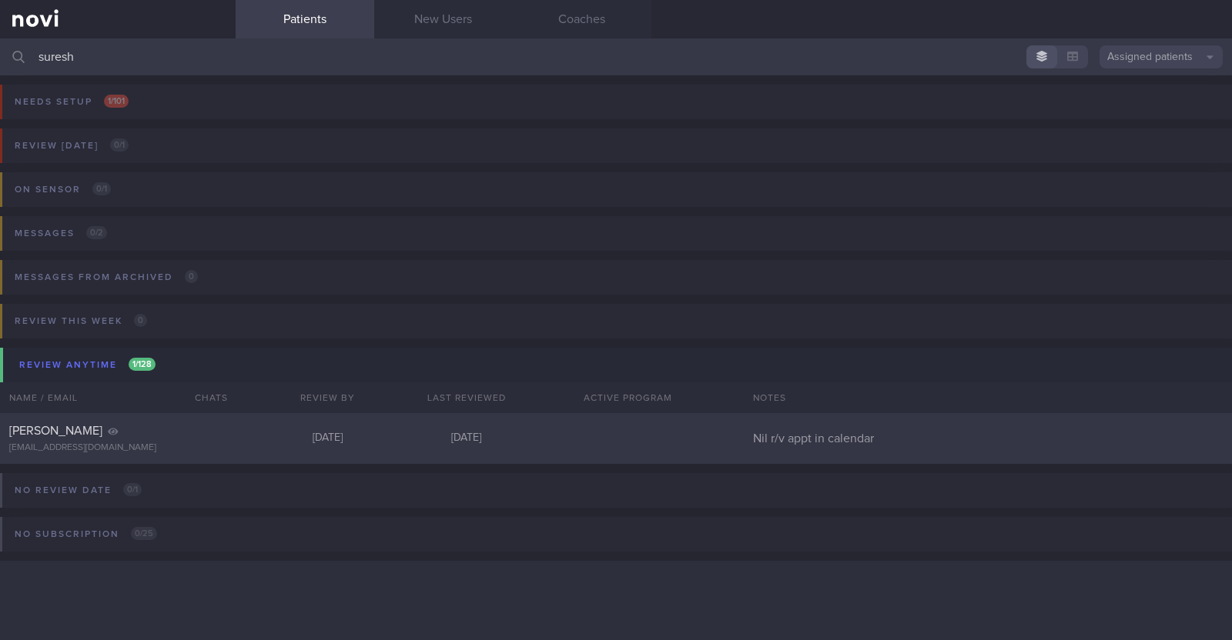
type input "suresh"
click at [231, 436] on div "[PERSON_NAME] [EMAIL_ADDRESS][DOMAIN_NAME]" at bounding box center [118, 438] width 236 height 31
select select "9"
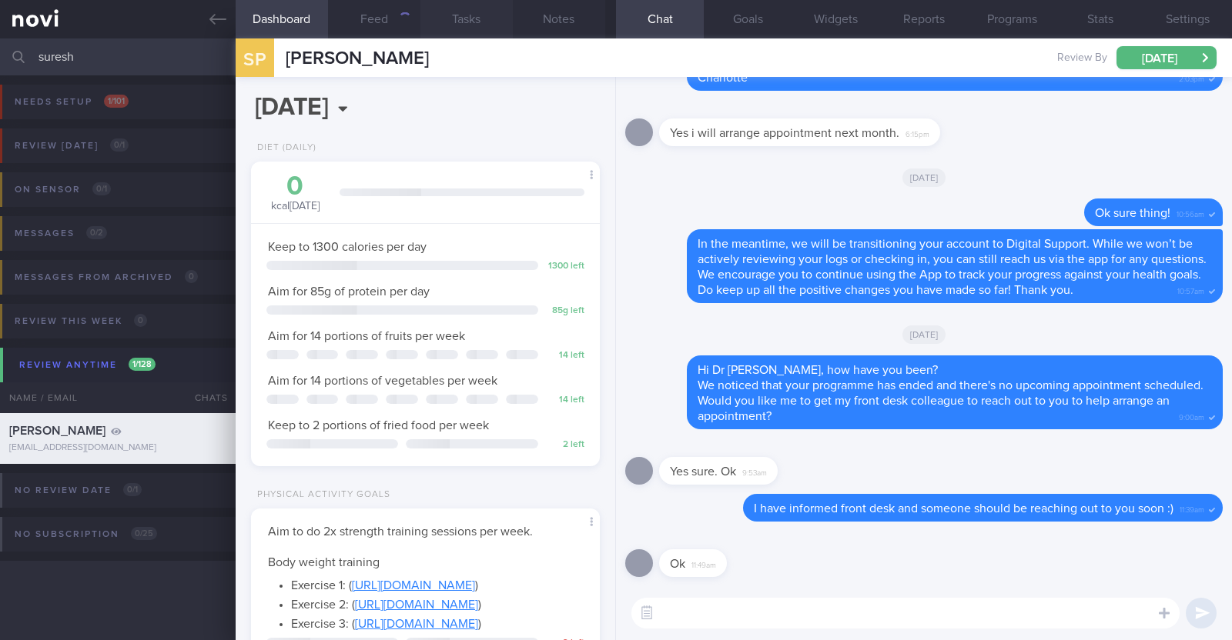
scroll to position [175, 306]
click at [561, 8] on button "Notes" at bounding box center [559, 19] width 92 height 38
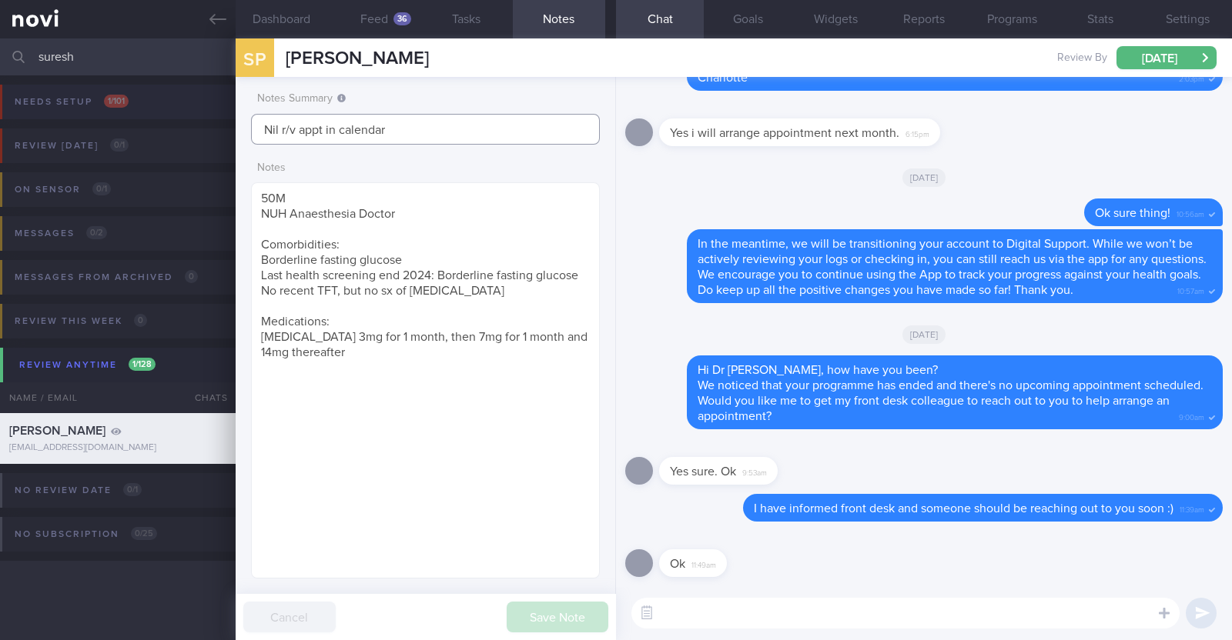
drag, startPoint x: 398, startPoint y: 128, endPoint x: 110, endPoint y: 121, distance: 288.0
click at [110, 121] on div "Patients New Users Coaches suresh Assigned patients Assigned patients All activ…" at bounding box center [616, 339] width 1232 height 602
type input "R/v with [PERSON_NAME] on 3/11"
click at [584, 624] on button "Save Note" at bounding box center [558, 617] width 102 height 31
type input "R/v with [PERSON_NAME] on 3/11"
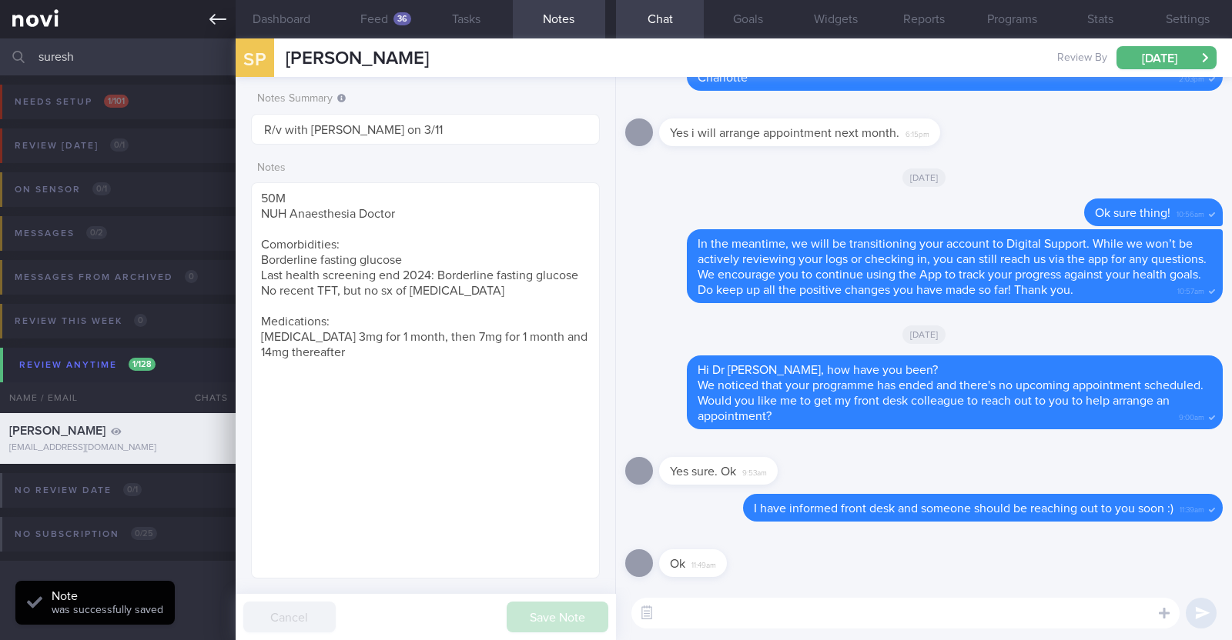
click at [196, 10] on link at bounding box center [118, 19] width 236 height 38
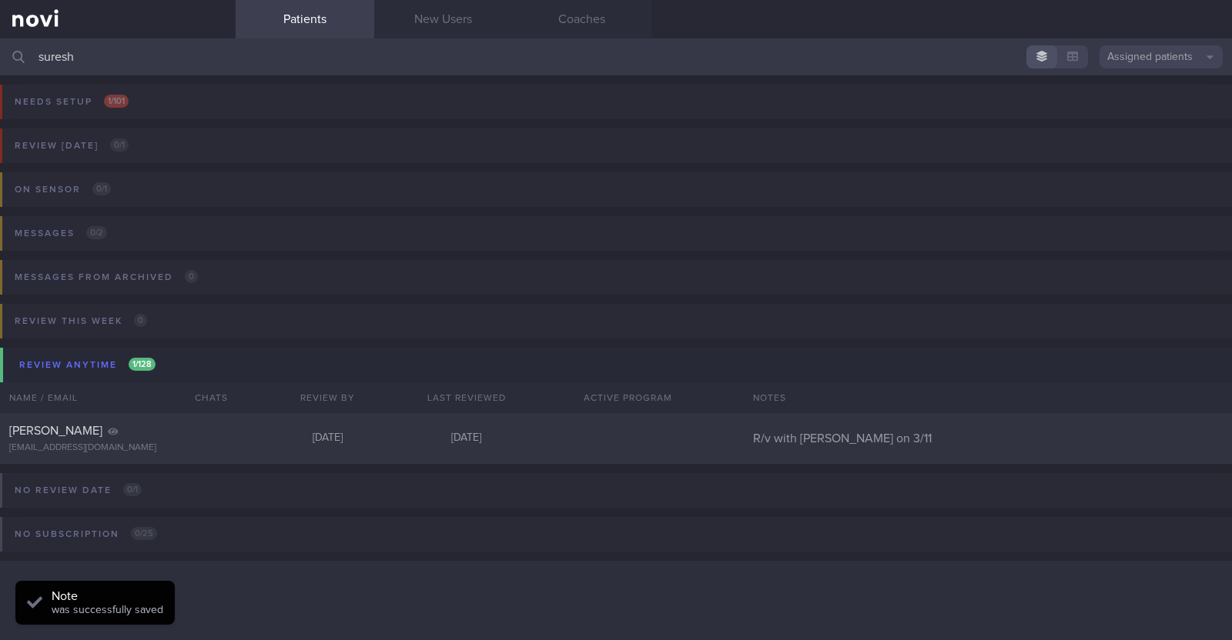
drag, startPoint x: 104, startPoint y: 69, endPoint x: 0, endPoint y: 30, distance: 110.8
click at [0, 30] on div "Patients New Users Coaches suresh Assigned patients Assigned patients All activ…" at bounding box center [616, 320] width 1232 height 640
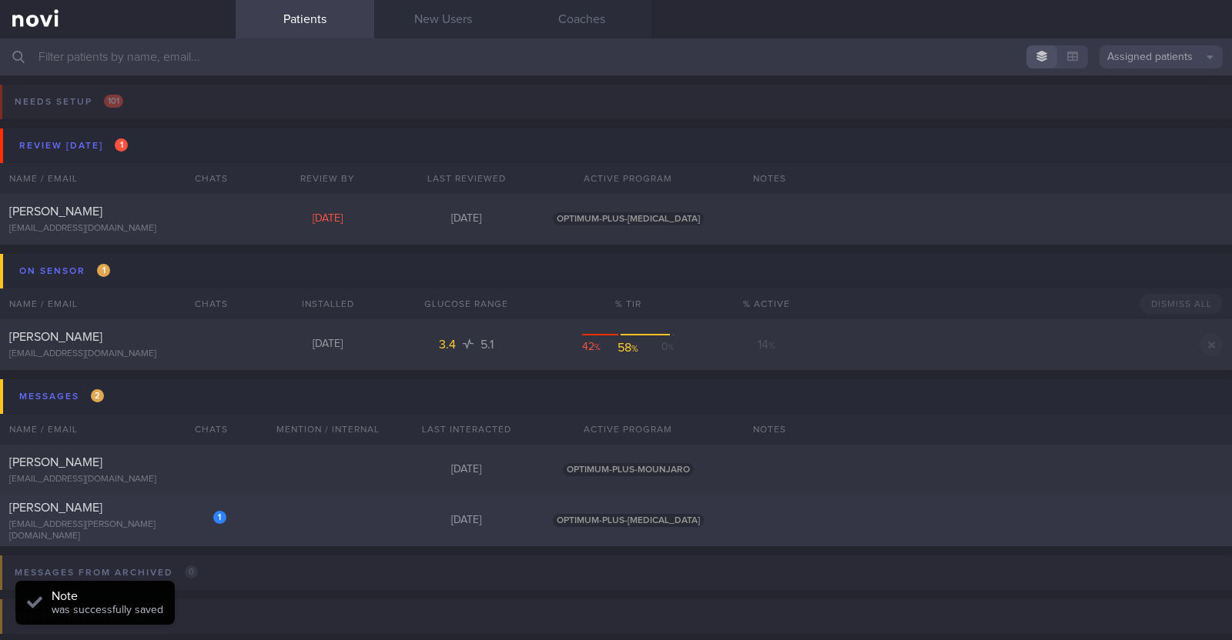
click at [155, 516] on div "[PERSON_NAME]" at bounding box center [115, 507] width 213 height 15
select select "9"
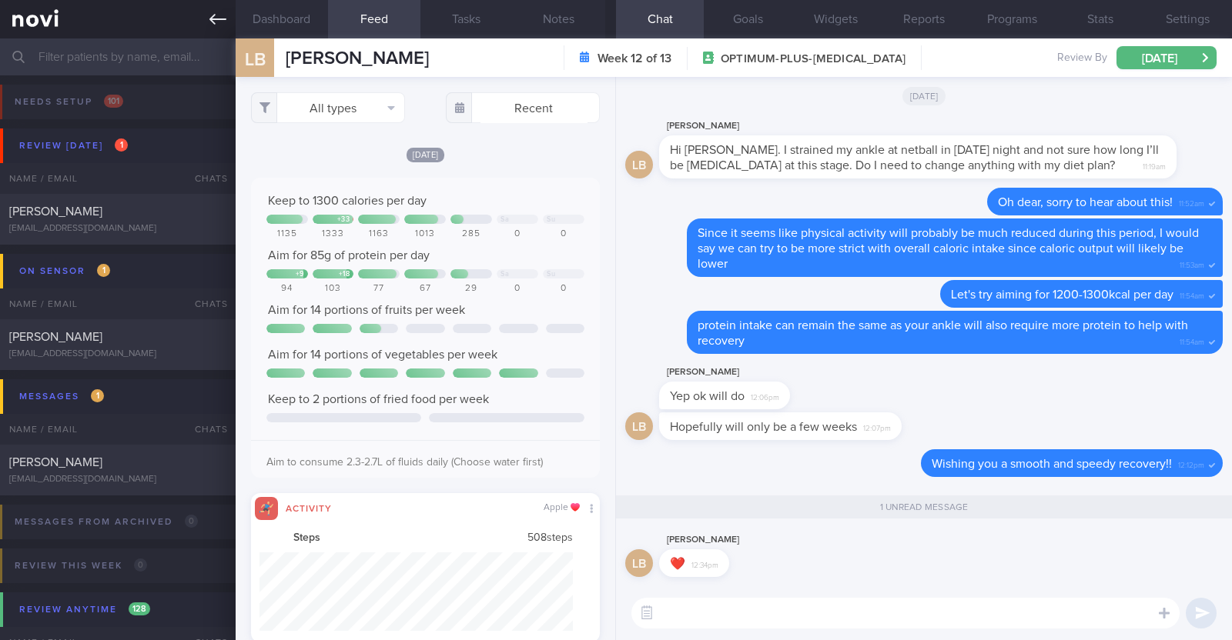
click at [219, 21] on icon at bounding box center [217, 19] width 17 height 17
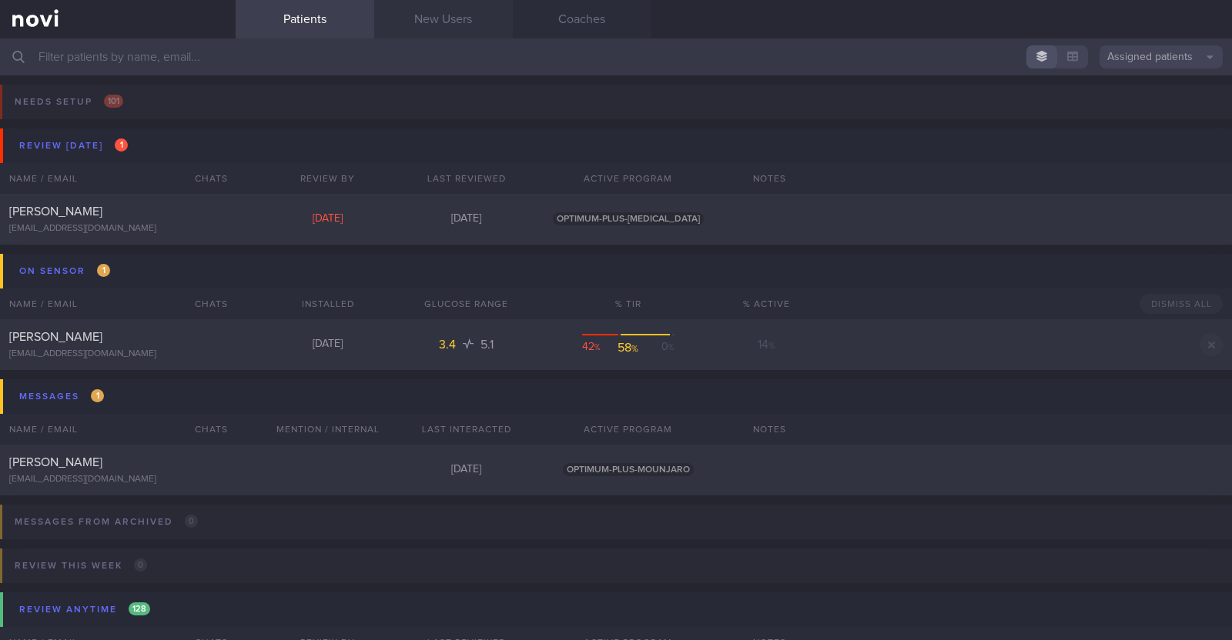
drag, startPoint x: 473, startPoint y: 18, endPoint x: 492, endPoint y: 2, distance: 24.0
click at [473, 18] on link "New Users" at bounding box center [443, 19] width 139 height 38
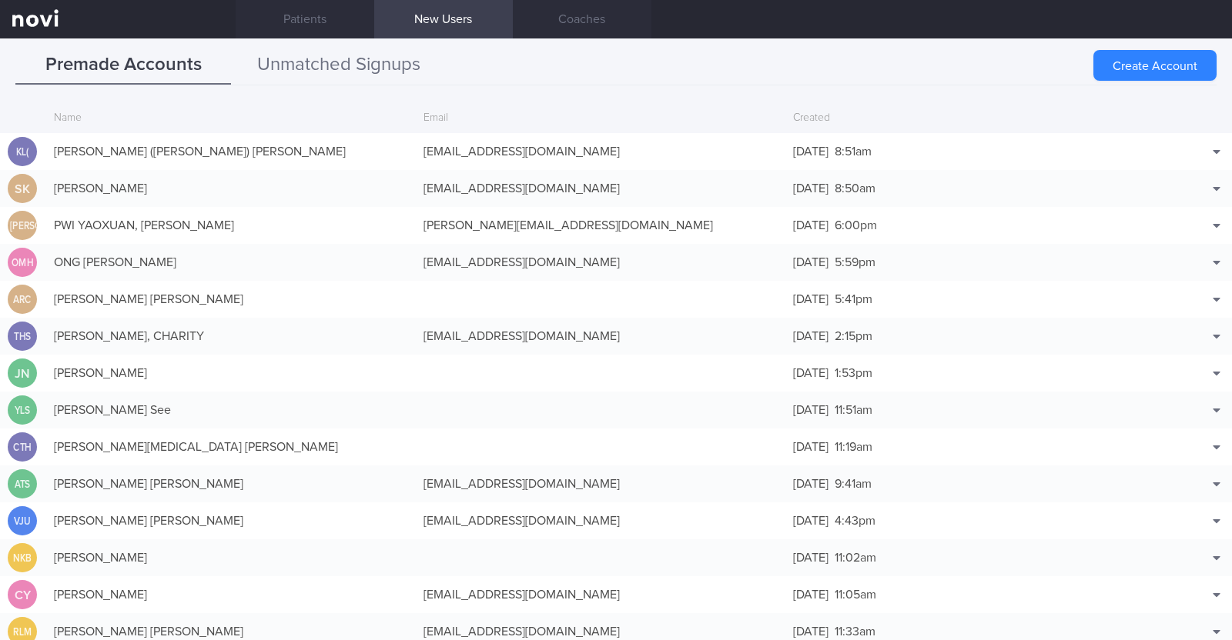
click at [373, 71] on button "Unmatched Signups" at bounding box center [339, 65] width 216 height 38
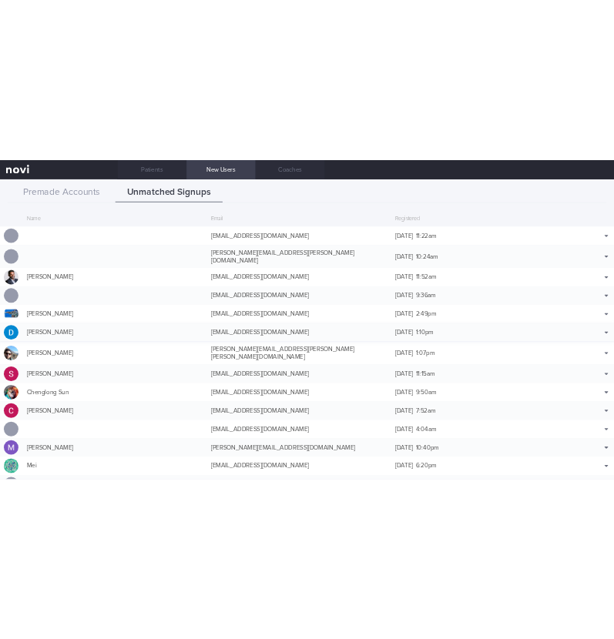
scroll to position [73, 0]
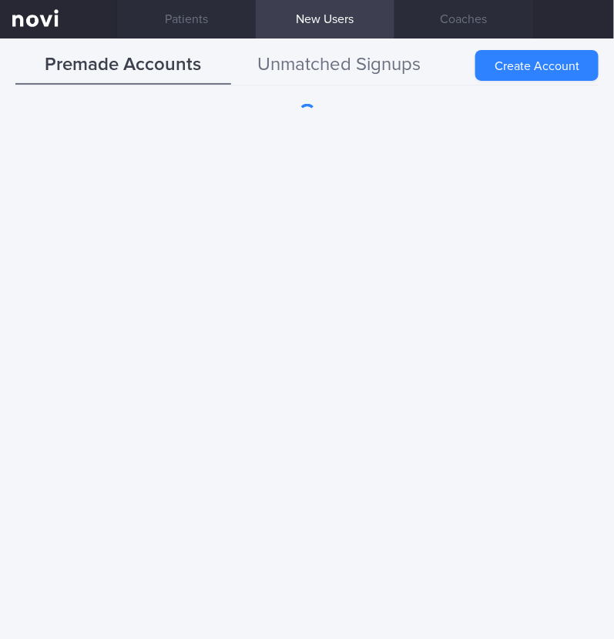
click at [346, 72] on button "Unmatched Signups" at bounding box center [339, 65] width 216 height 38
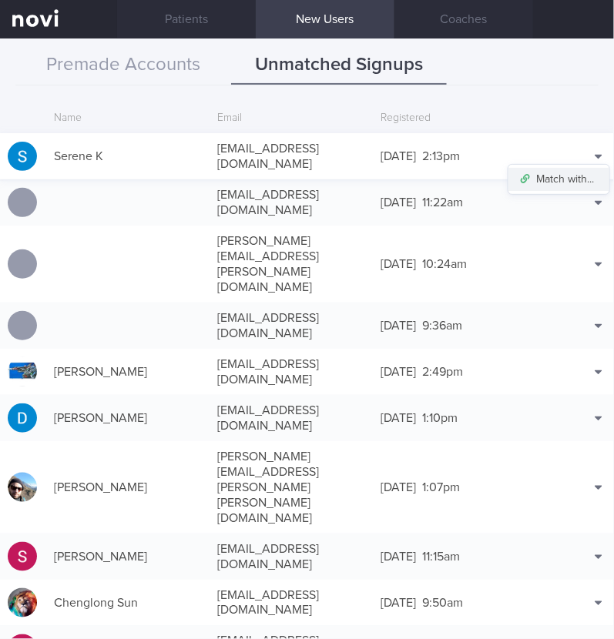
click at [567, 169] on button "Match with..." at bounding box center [558, 179] width 101 height 23
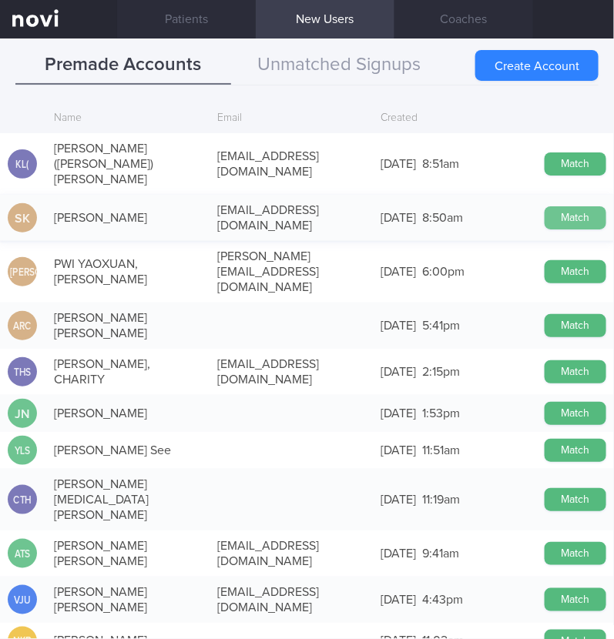
click at [562, 206] on button "Match" at bounding box center [575, 217] width 62 height 23
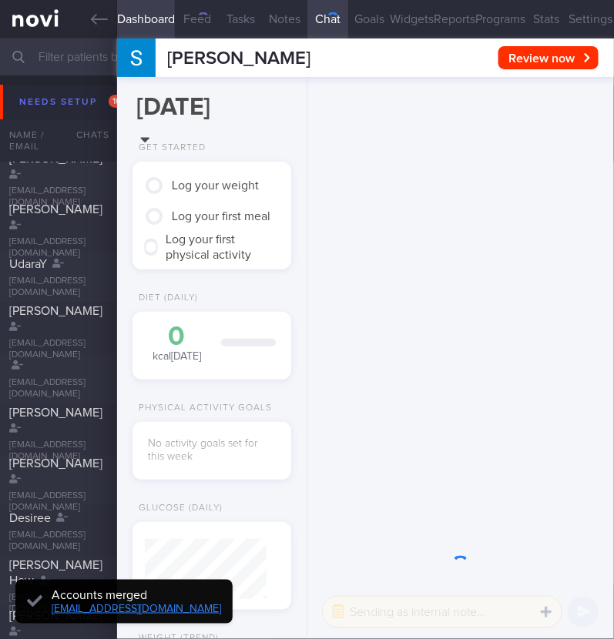
scroll to position [57, 115]
click at [567, 21] on button "Settings" at bounding box center [590, 19] width 47 height 38
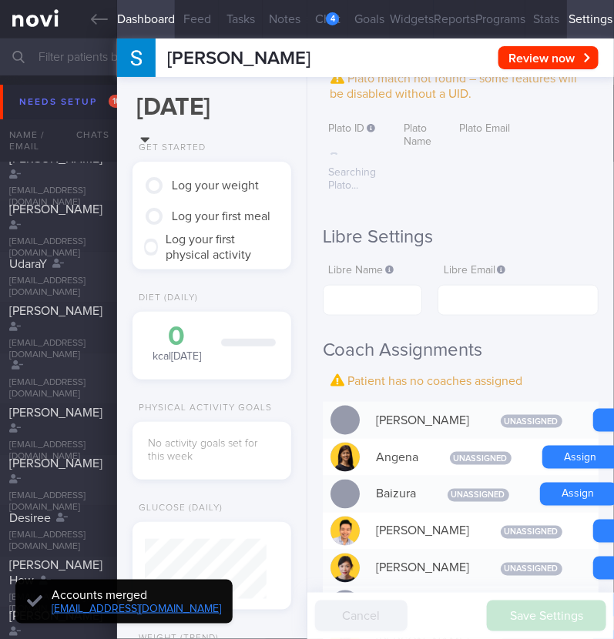
scroll to position [481, 0]
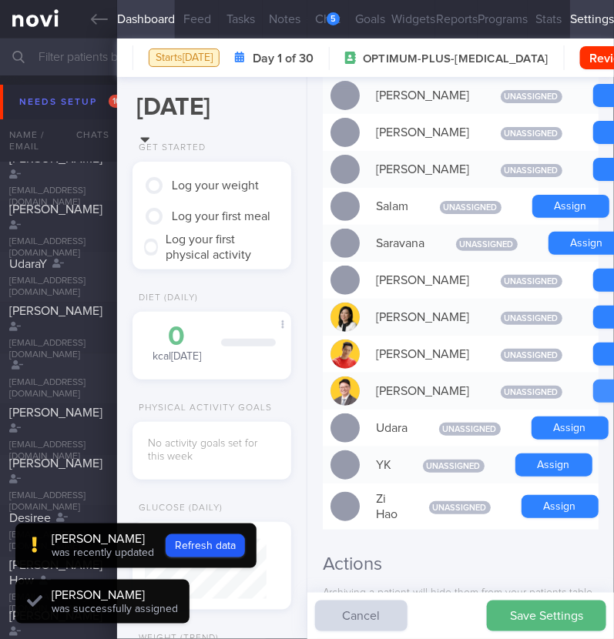
scroll to position [1312, 0]
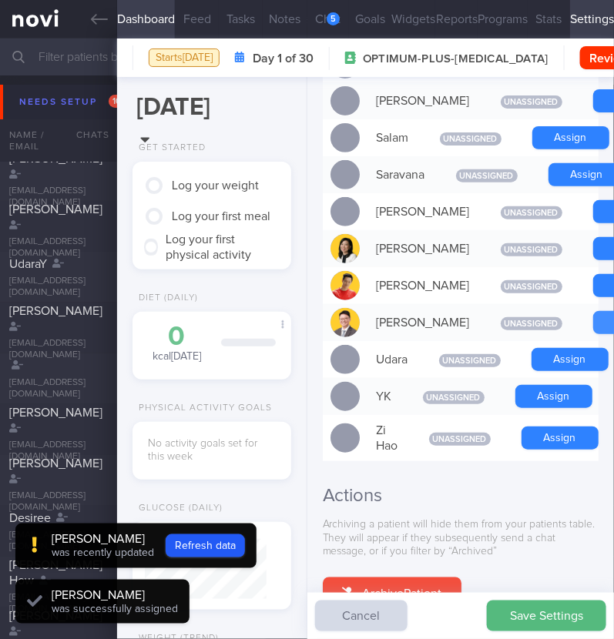
click at [216, 548] on button "Refresh data" at bounding box center [205, 545] width 79 height 23
type input "434f433ff71d452ea1935919f7e1546c"
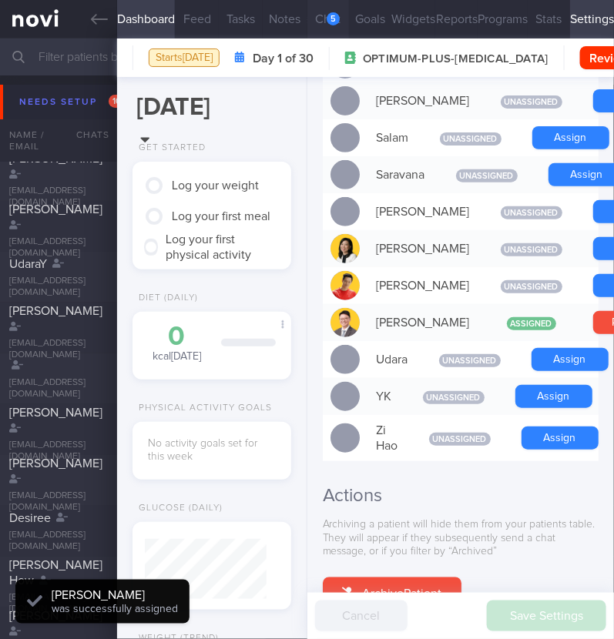
click at [326, 18] on div "5" at bounding box center [332, 18] width 13 height 13
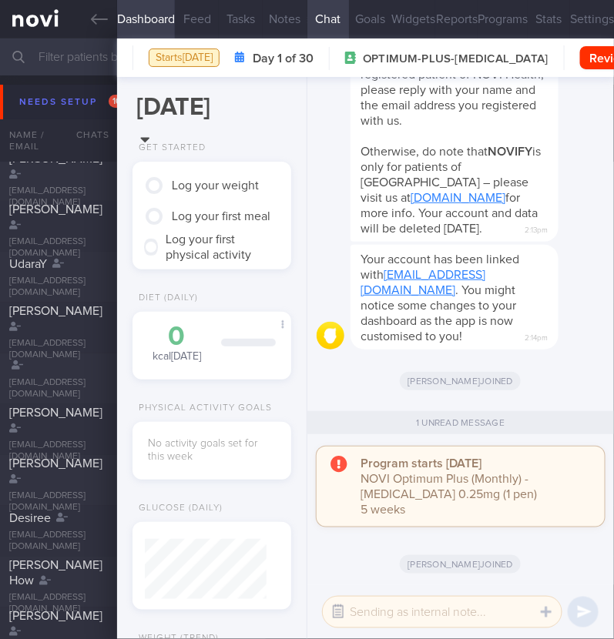
click at [336, 600] on button "button" at bounding box center [338, 612] width 28 height 28
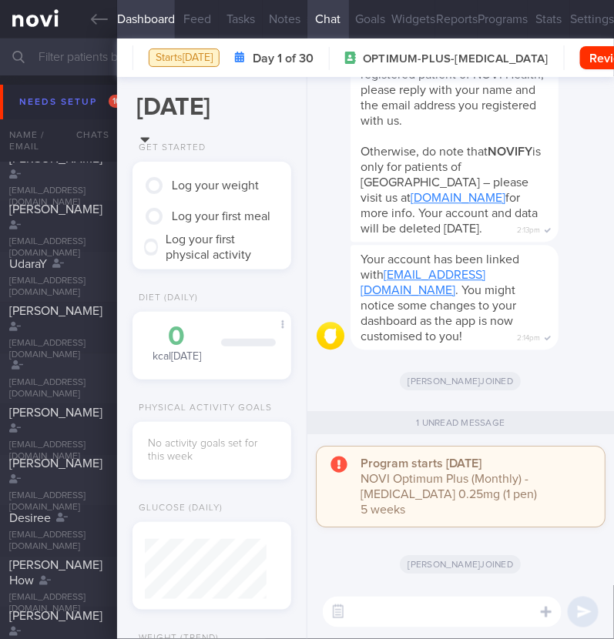
click at [459, 620] on textarea at bounding box center [442, 612] width 239 height 31
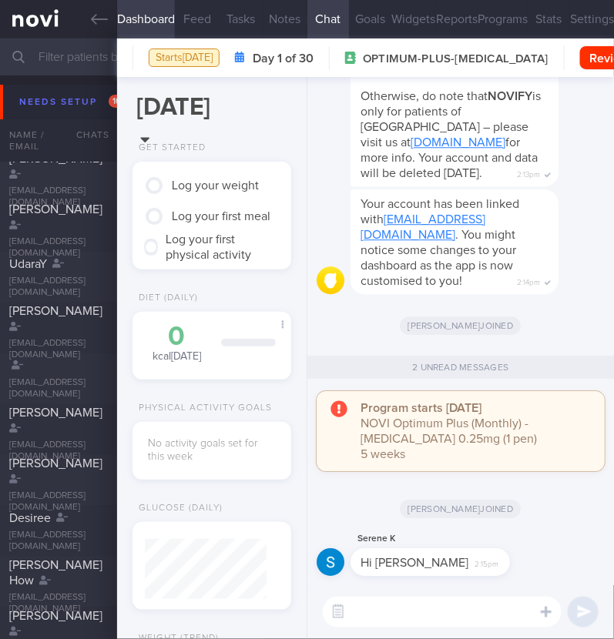
click at [466, 612] on textarea at bounding box center [442, 612] width 239 height 31
type textarea "Hi:)"
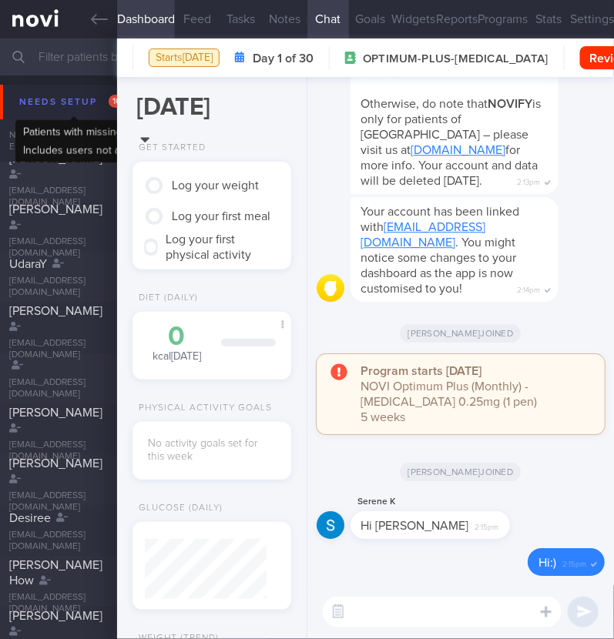
click at [37, 94] on div "Needs setup 102" at bounding box center [74, 102] width 119 height 21
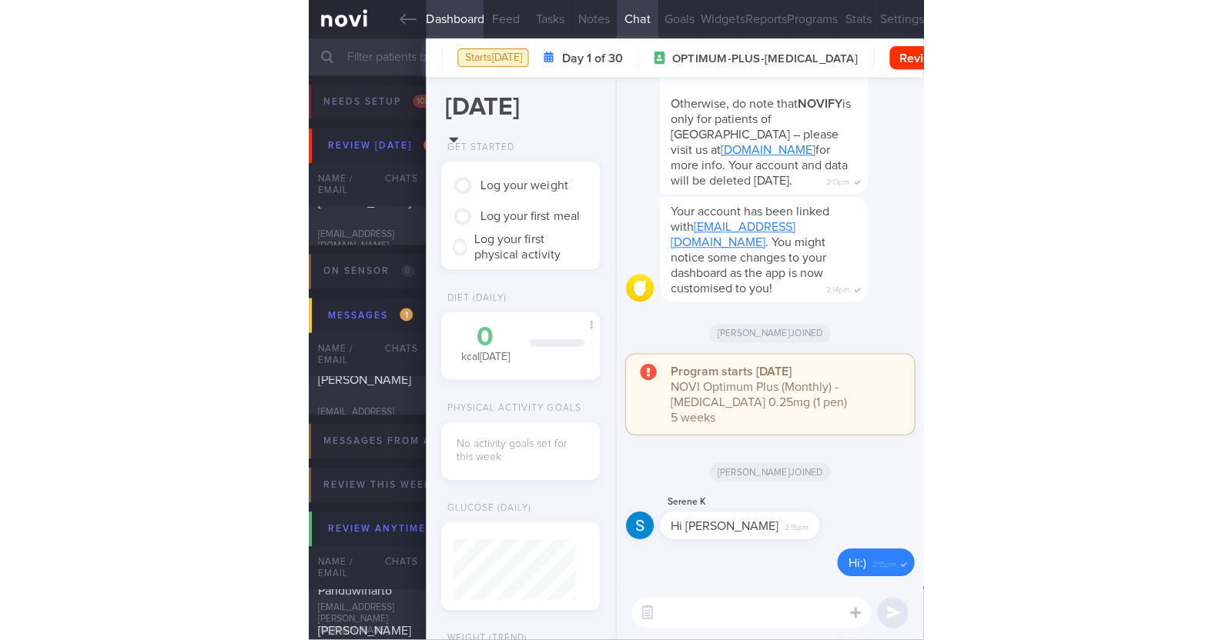
scroll to position [152, 306]
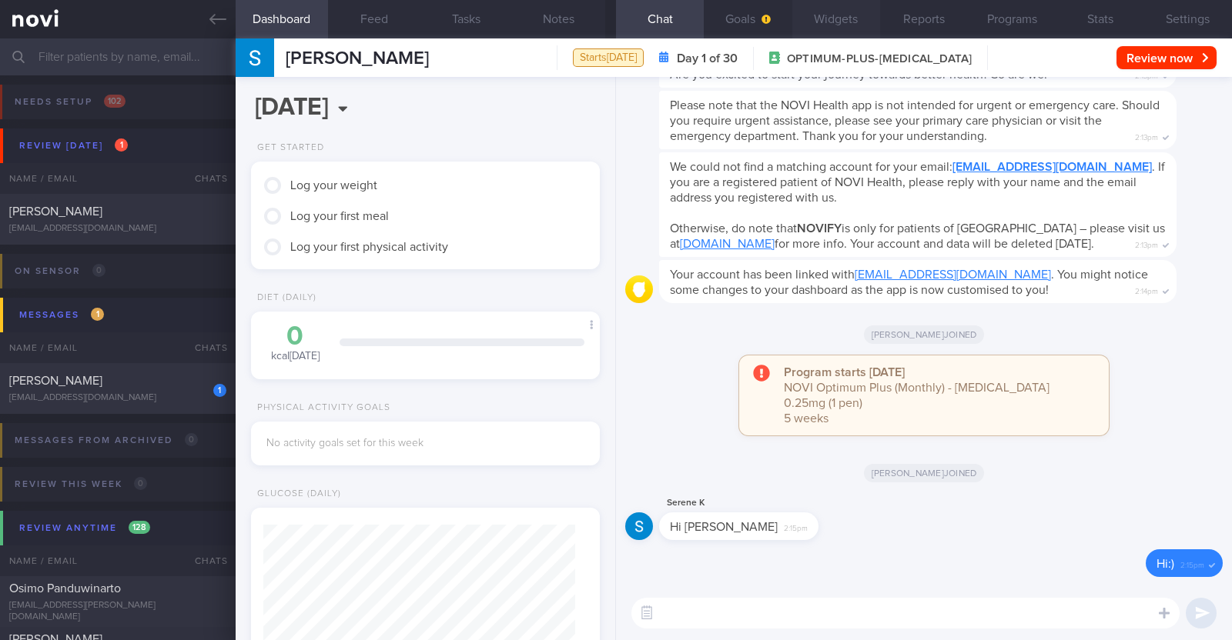
click at [613, 28] on button "Widgets" at bounding box center [836, 19] width 88 height 38
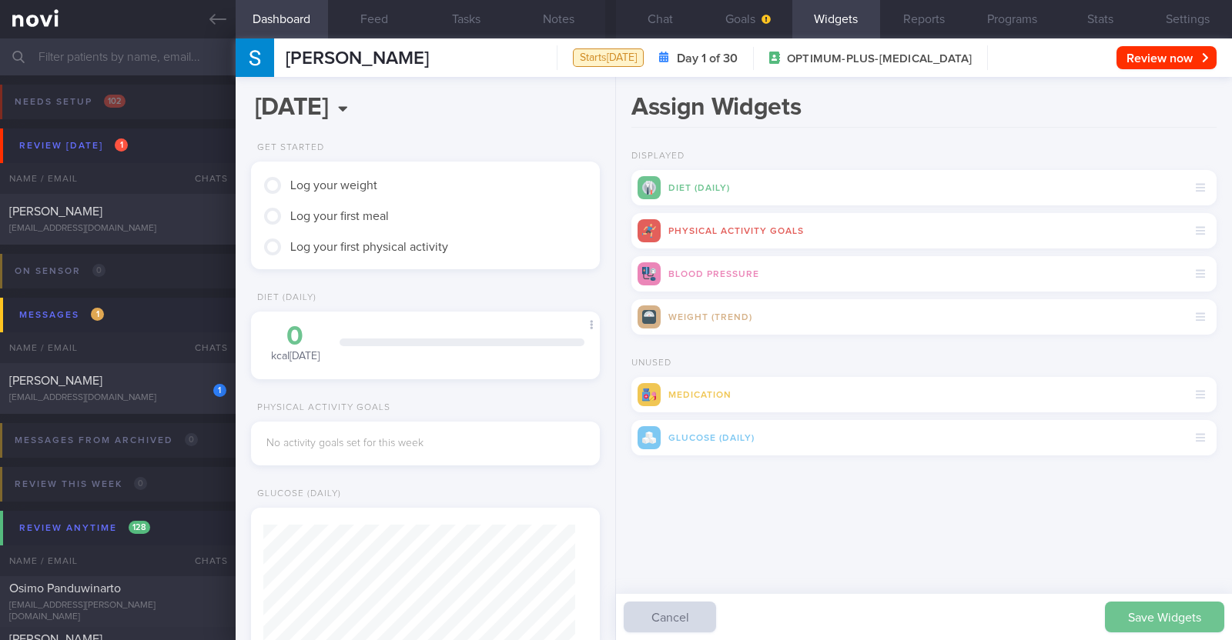
click at [613, 620] on button "Save Widgets" at bounding box center [1164, 617] width 119 height 31
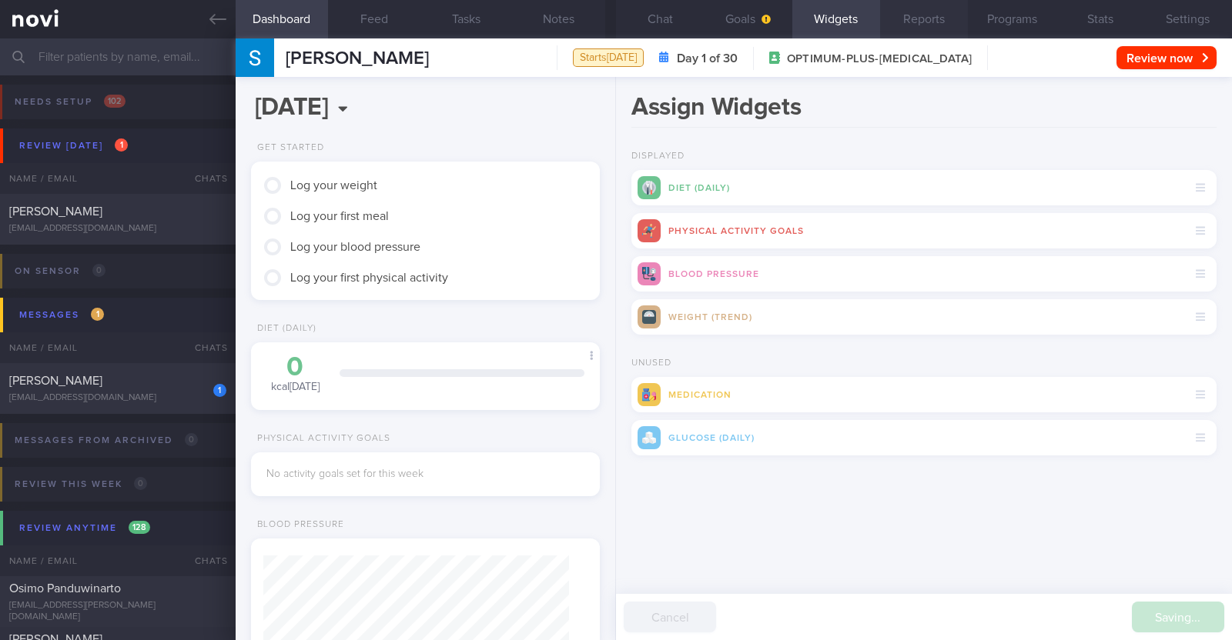
scroll to position [153, 306]
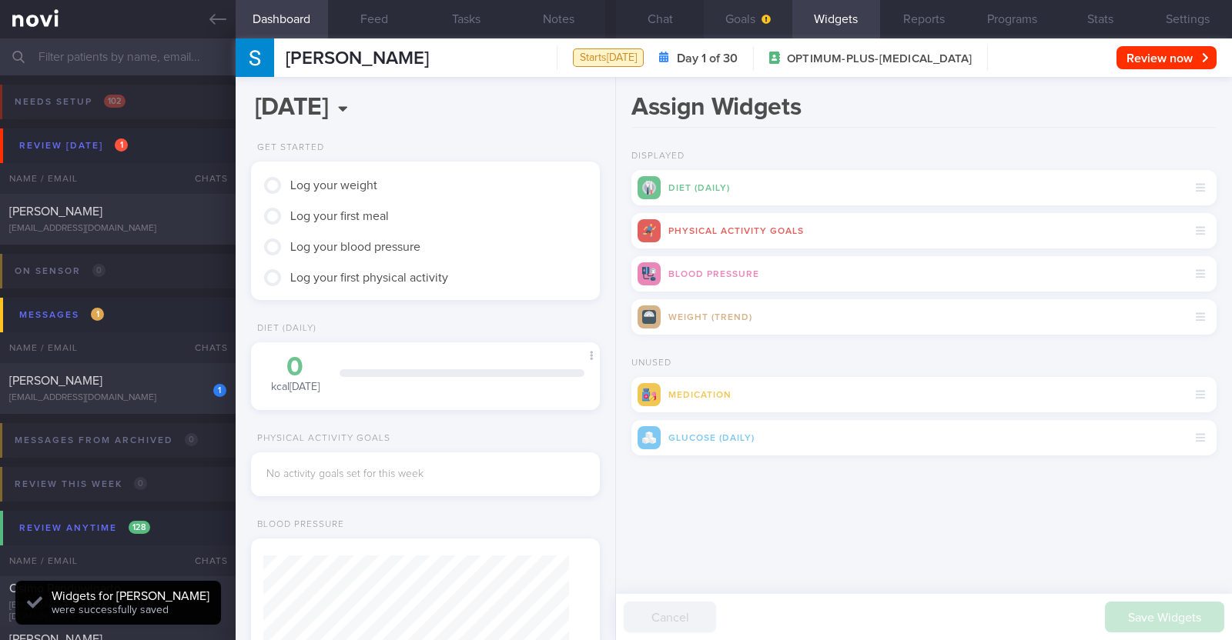
click at [613, 25] on button "Goals" at bounding box center [748, 19] width 88 height 38
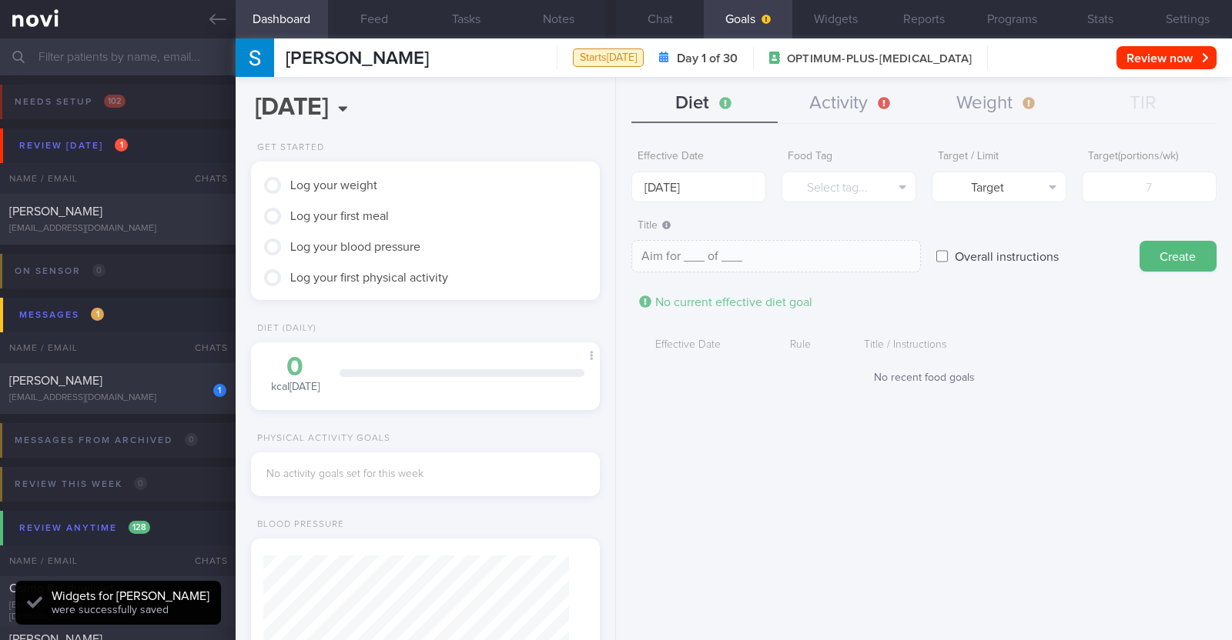
click at [613, 82] on div "Diet Activity Weight TIR Effective Date 6 Oct 2025 Food Tag Select tag... Selec…" at bounding box center [924, 358] width 616 height 563
click at [613, 100] on button "Weight" at bounding box center [997, 104] width 146 height 38
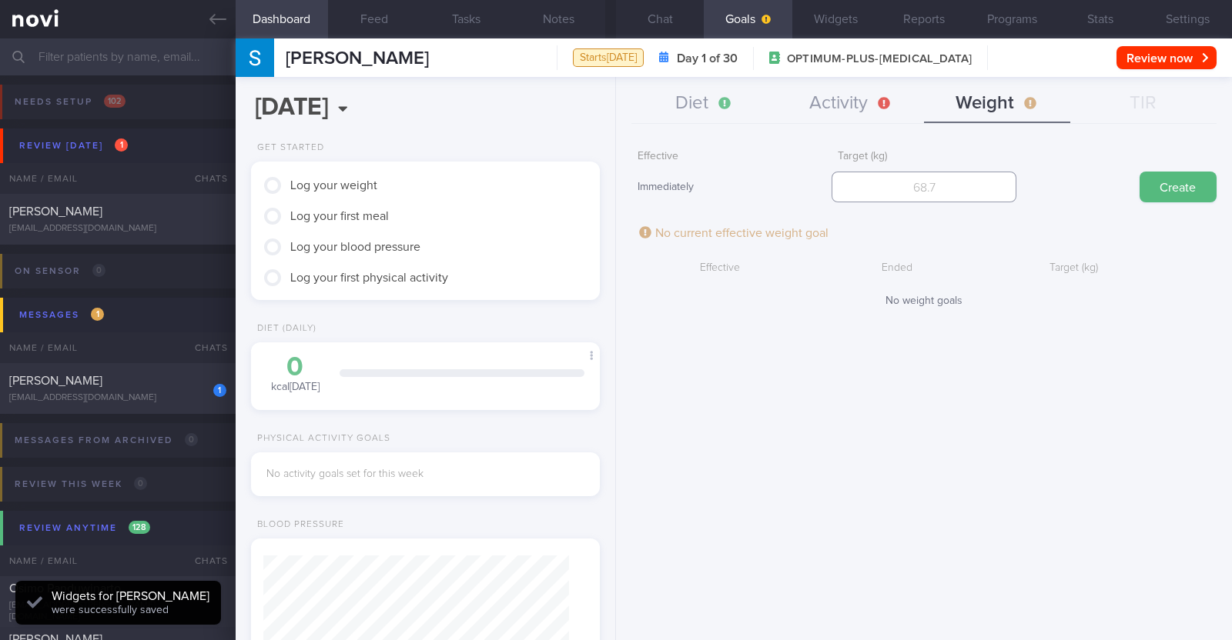
click at [613, 176] on input "number" at bounding box center [923, 187] width 185 height 31
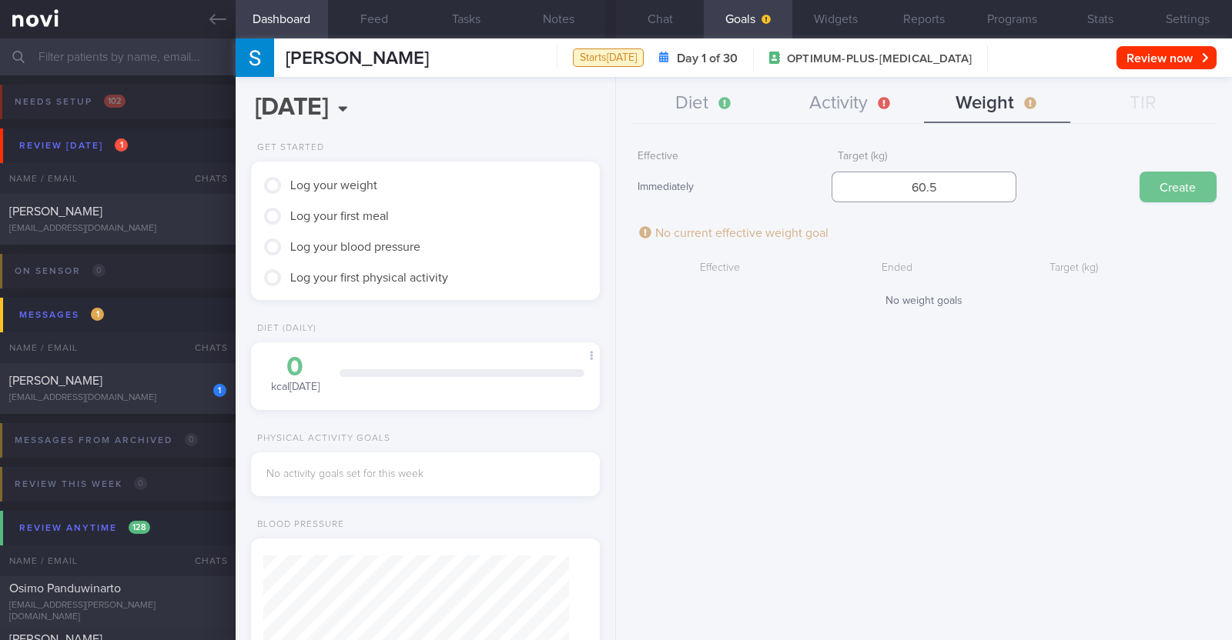
type input "60.5"
click at [613, 187] on button "Create" at bounding box center [1177, 187] width 77 height 31
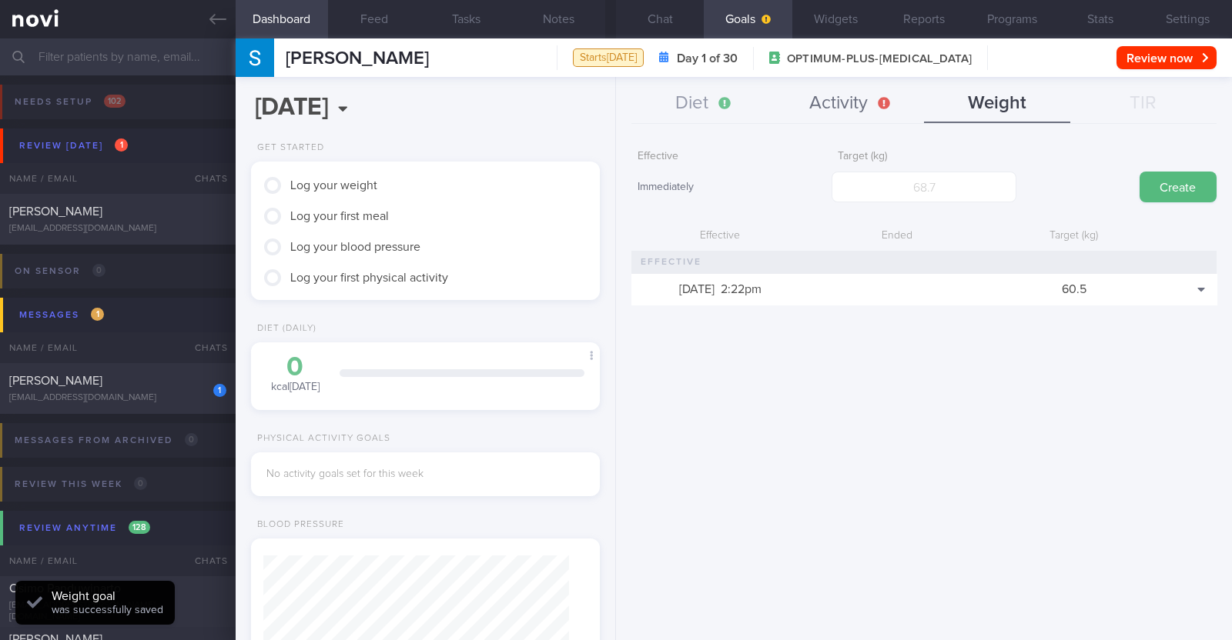
click at [613, 101] on button "Activity" at bounding box center [850, 104] width 146 height 38
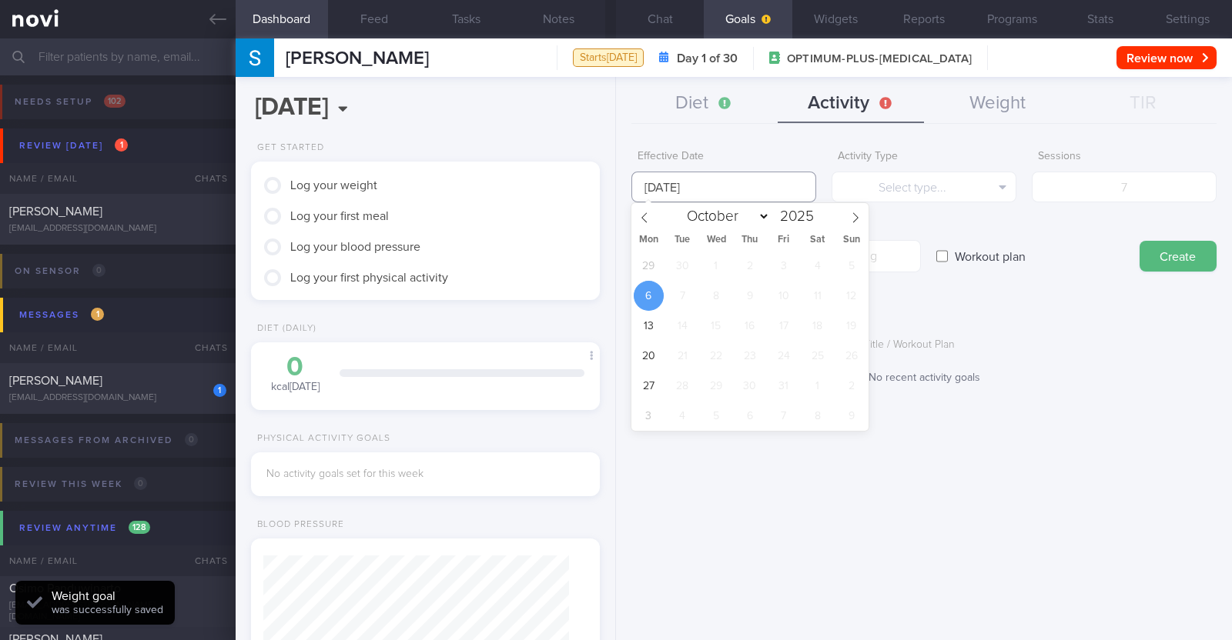
click at [613, 182] on input "[DATE]" at bounding box center [723, 187] width 185 height 31
click at [613, 261] on span "29" at bounding box center [649, 266] width 30 height 30
type input "[DATE]"
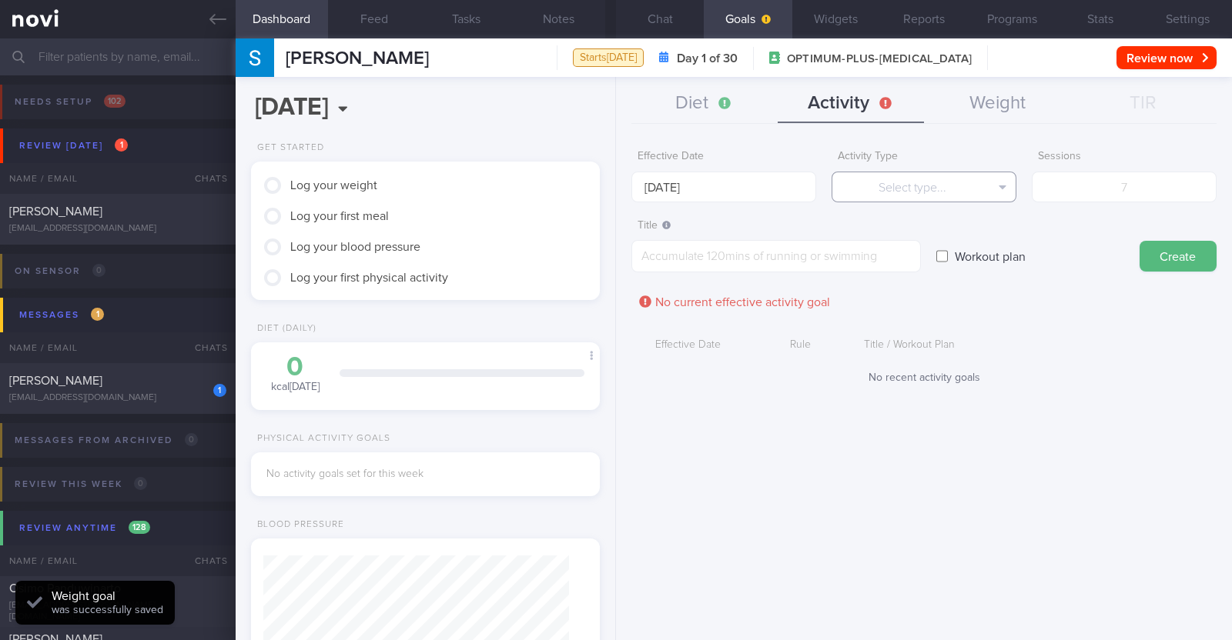
click at [613, 188] on button "Select type..." at bounding box center [923, 187] width 185 height 31
click at [613, 286] on button "Steps" at bounding box center [923, 286] width 183 height 23
click at [613, 190] on input "number" at bounding box center [1124, 187] width 185 height 31
type input "56000"
click at [613, 252] on textarea at bounding box center [775, 256] width 289 height 32
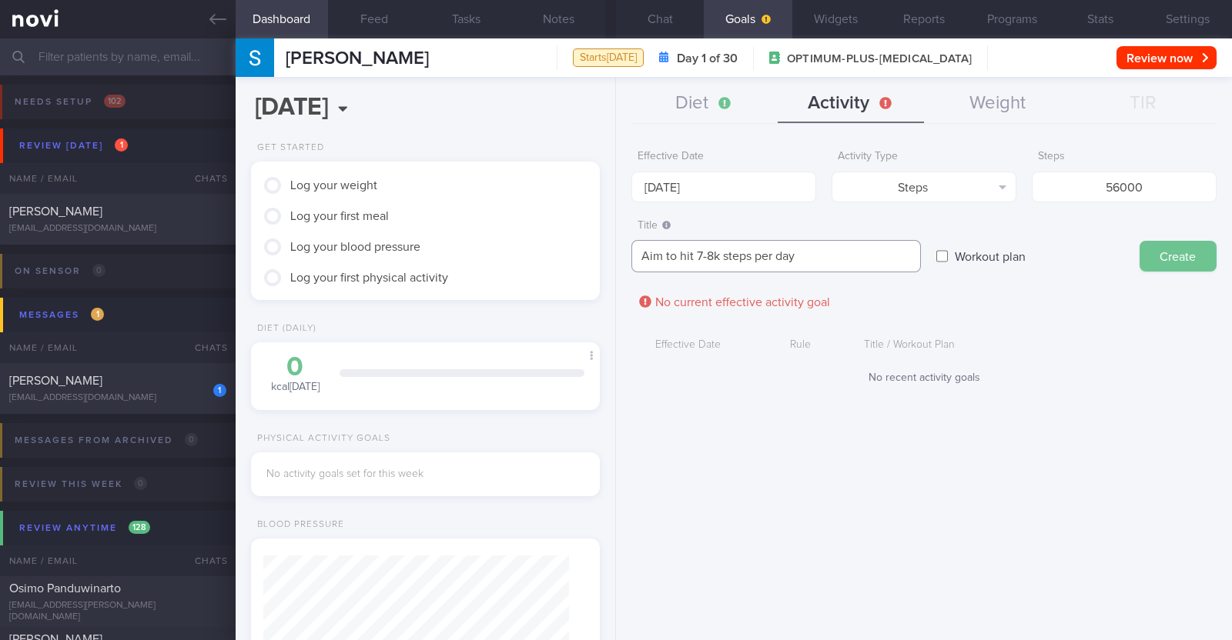
type textarea "Aim to hit 7-8k steps per day"
click at [613, 243] on button "Create" at bounding box center [1177, 256] width 77 height 31
type input "[DATE]"
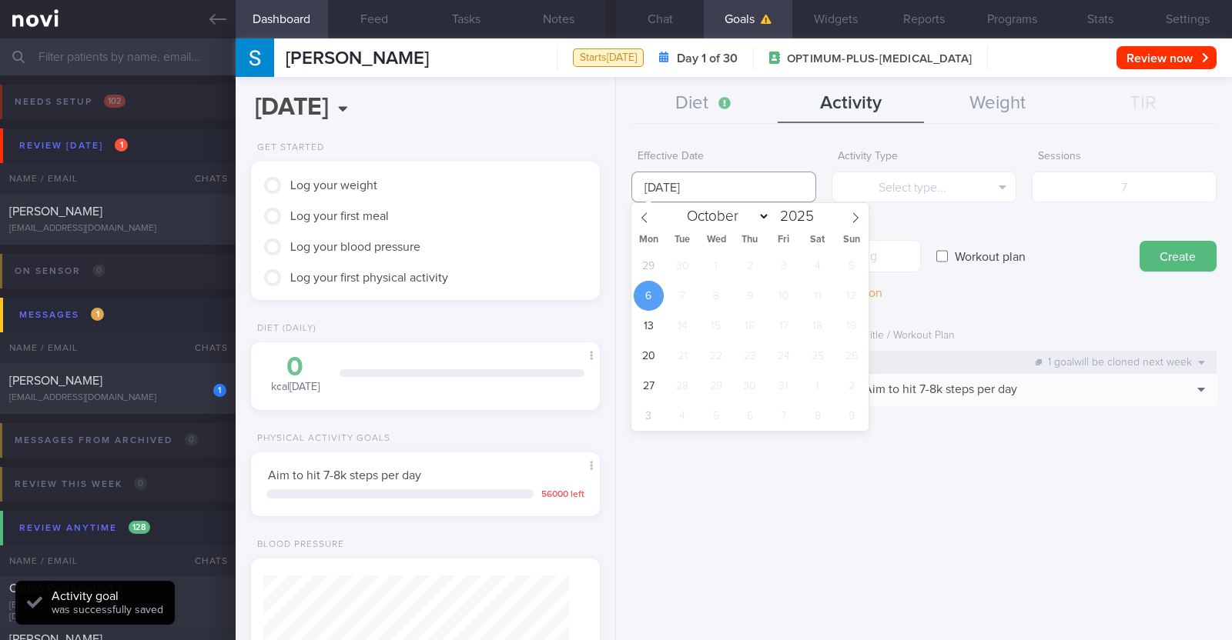
click at [613, 182] on input "[DATE]" at bounding box center [723, 187] width 185 height 31
click at [613, 263] on span "29" at bounding box center [649, 266] width 30 height 30
type input "[DATE]"
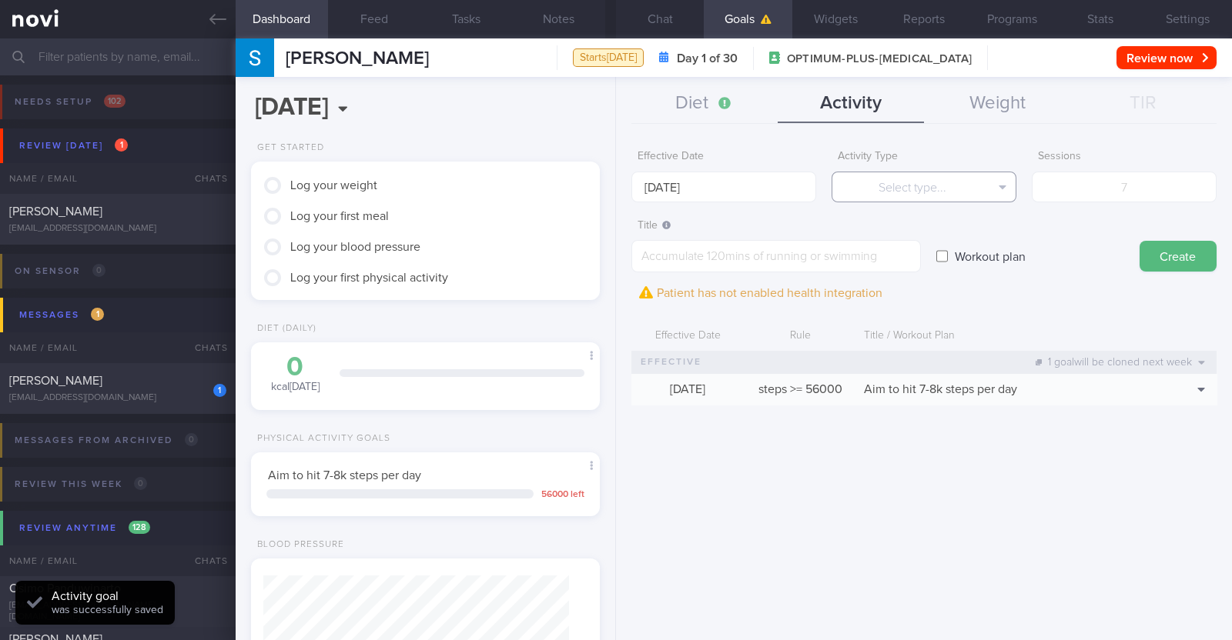
click at [613, 194] on button "Select type..." at bounding box center [923, 187] width 185 height 31
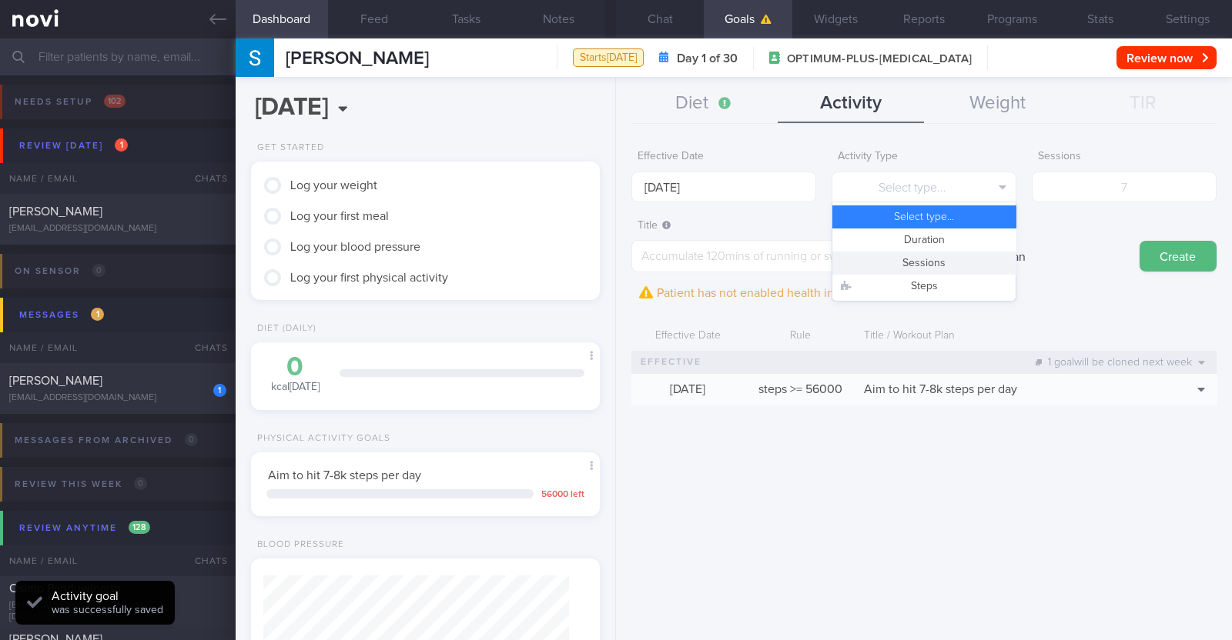
click at [613, 259] on button "Sessions" at bounding box center [923, 263] width 183 height 23
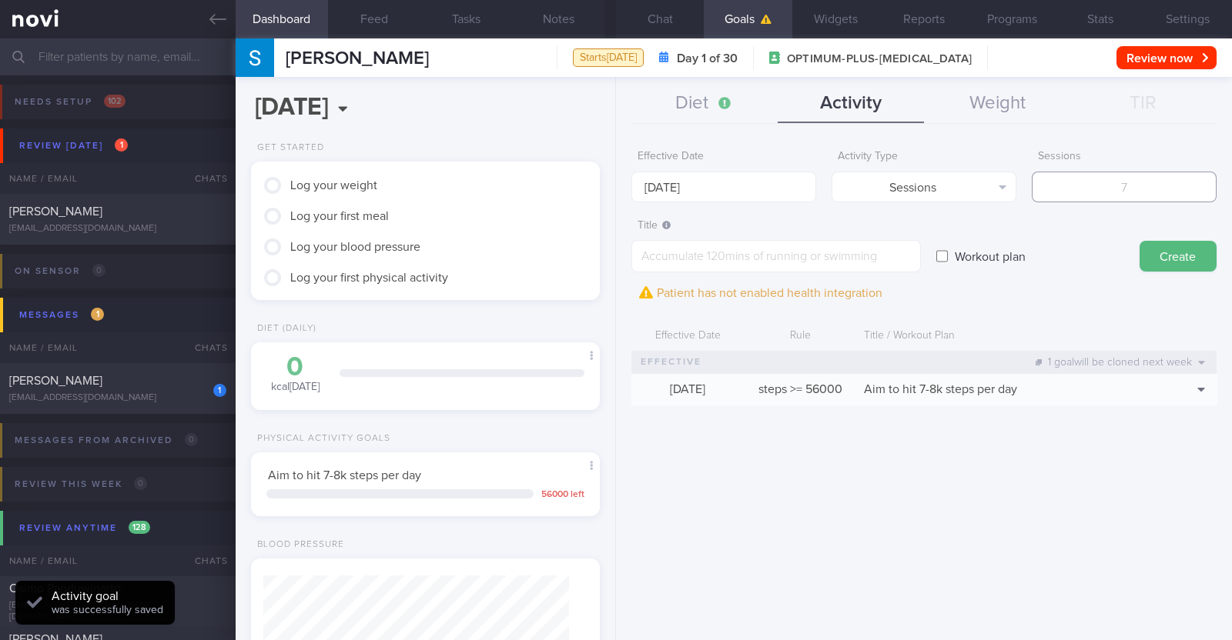
click at [613, 198] on input "number" at bounding box center [1124, 187] width 185 height 31
type input "2"
click at [613, 256] on textarea at bounding box center [775, 256] width 289 height 32
paste textarea "Aim to do 2x strength training sessions per week. Body weight training - [Exerc…"
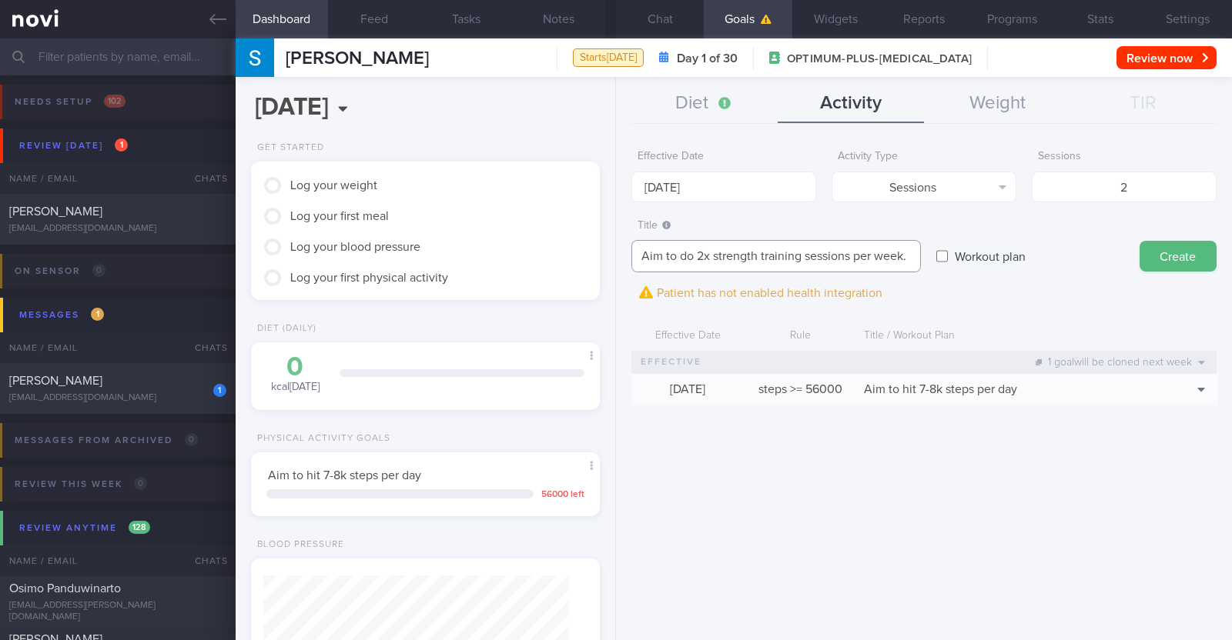
scroll to position [15, 0]
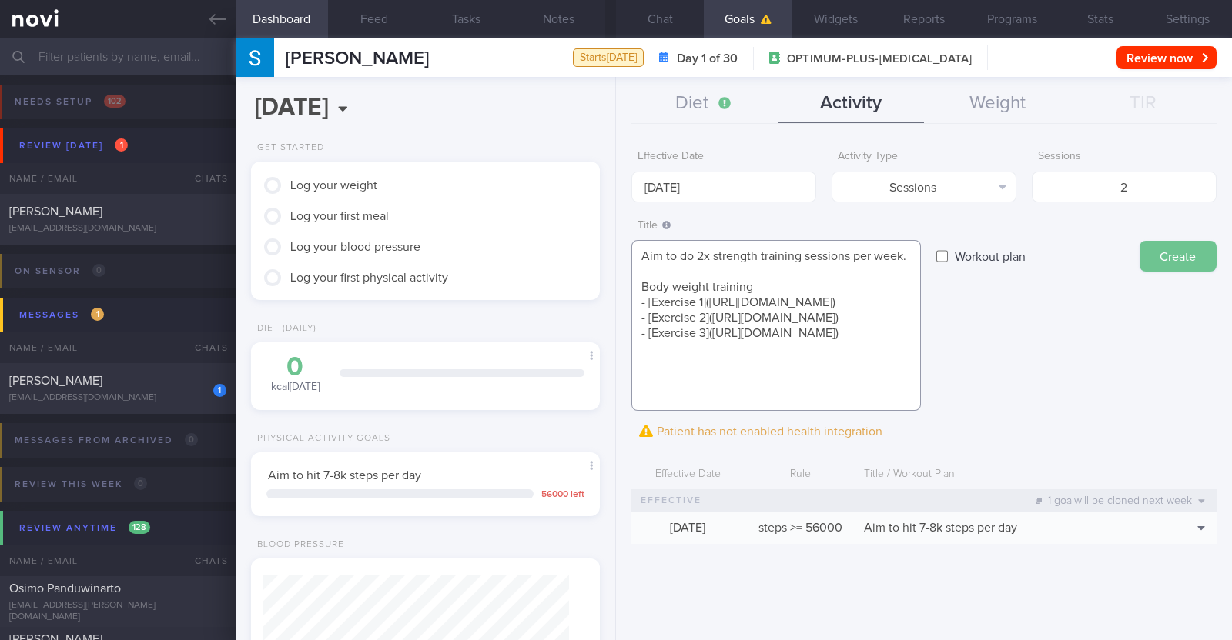
type textarea "Aim to do 2x strength training sessions per week. Body weight training - [Exerc…"
click at [613, 246] on button "Create" at bounding box center [1177, 256] width 77 height 31
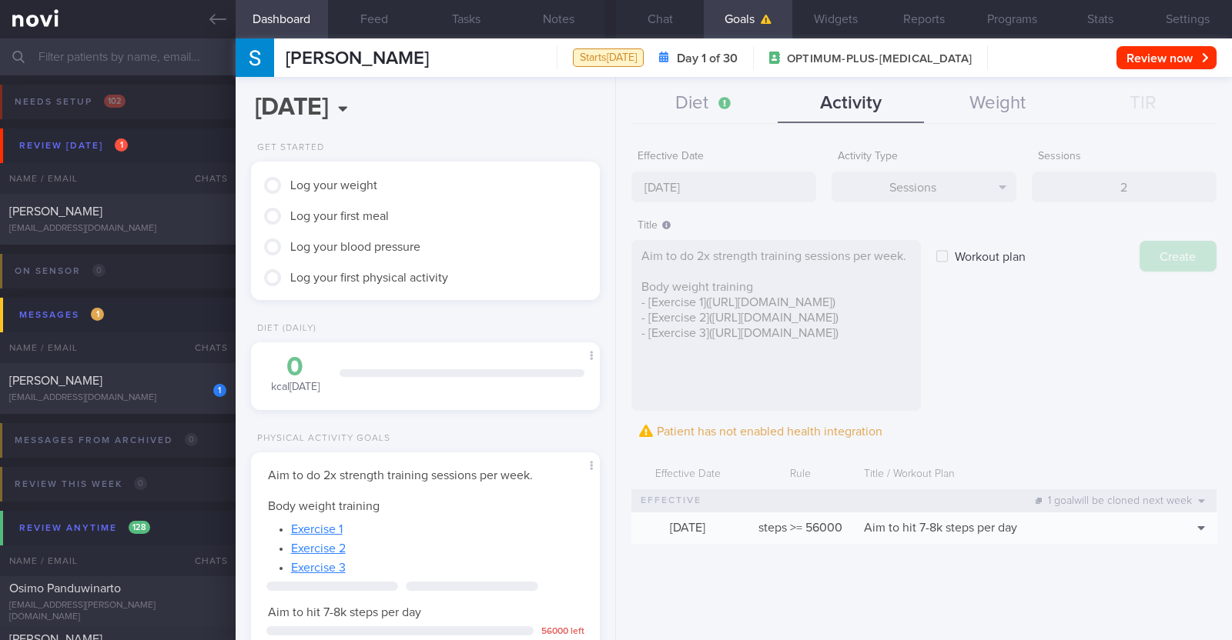
type input "[DATE]"
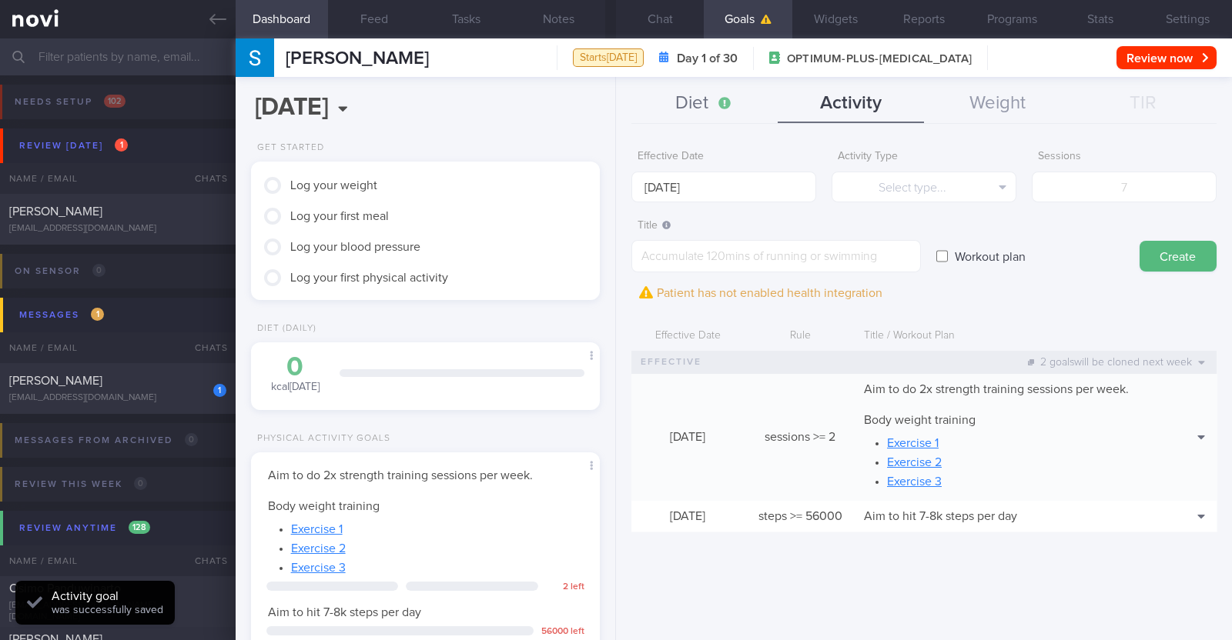
click at [613, 99] on button "Diet" at bounding box center [704, 104] width 146 height 38
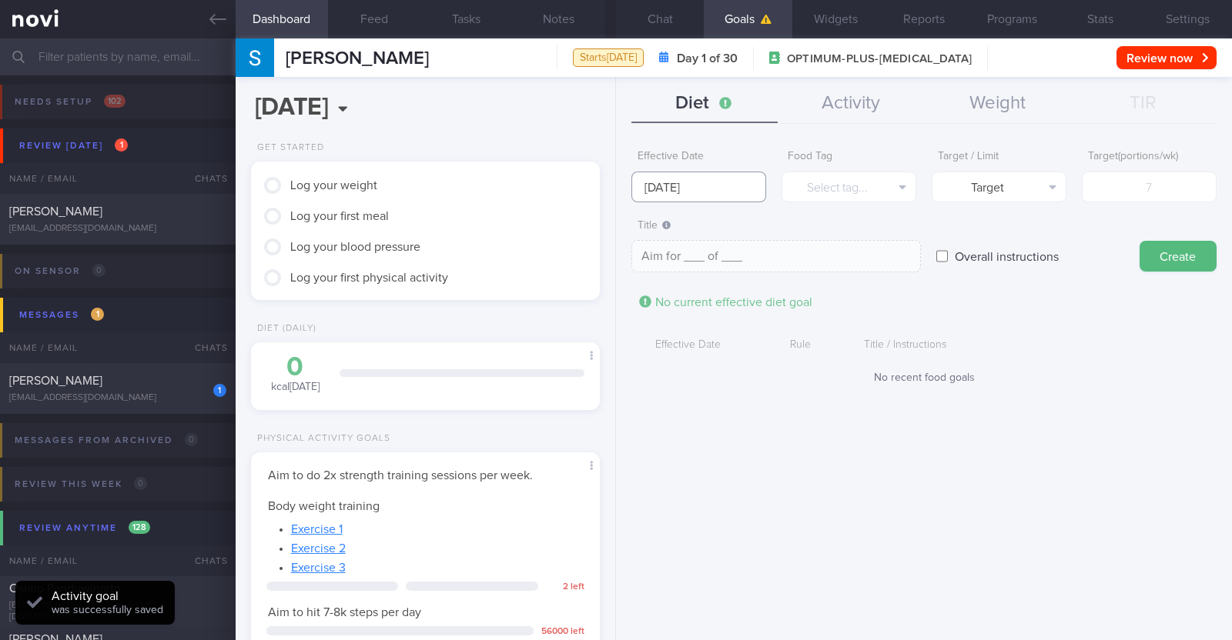
click at [613, 186] on input "[DATE]" at bounding box center [698, 187] width 135 height 31
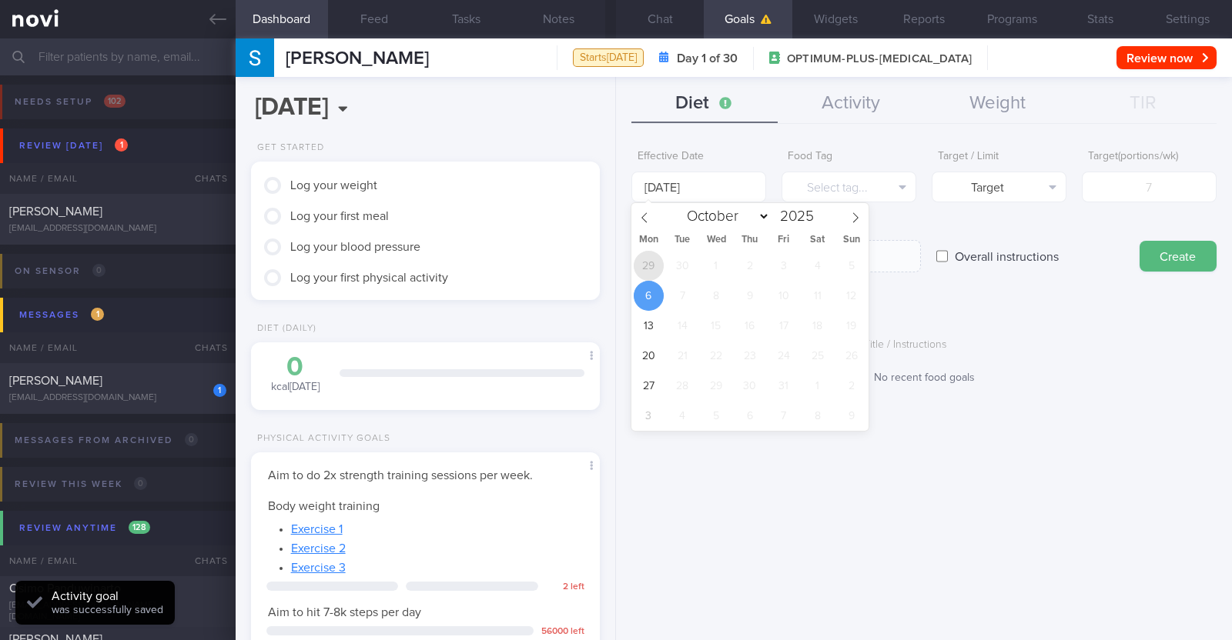
click at [613, 267] on span "29" at bounding box center [649, 266] width 30 height 30
type input "[DATE]"
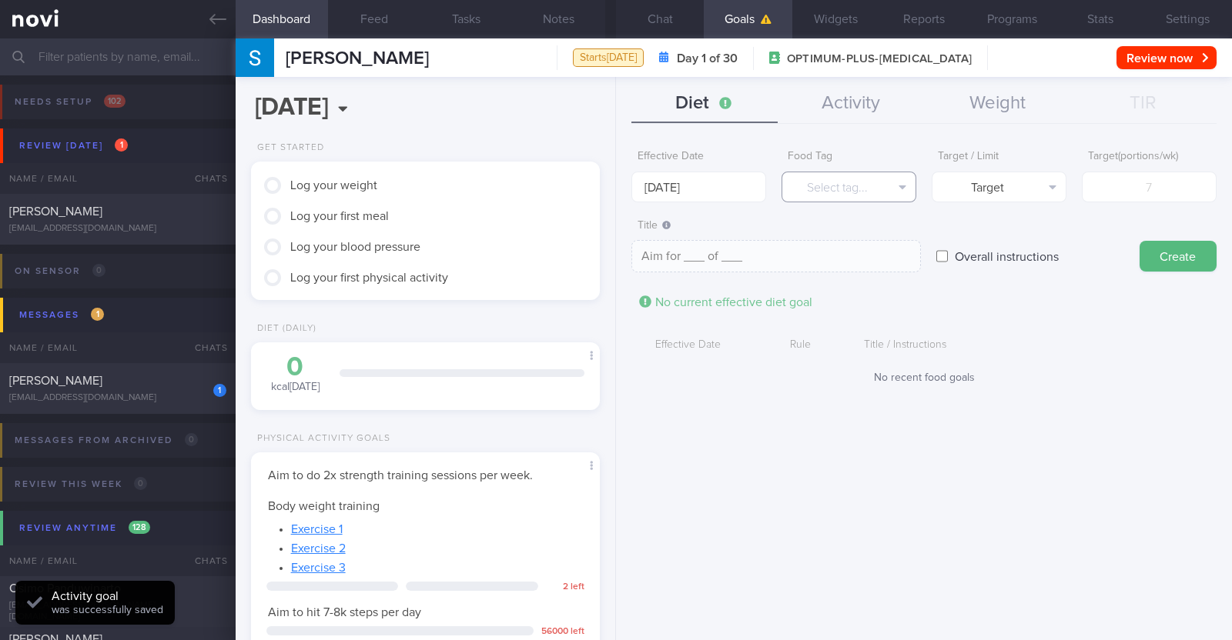
click at [613, 186] on button "Select tag..." at bounding box center [848, 187] width 135 height 31
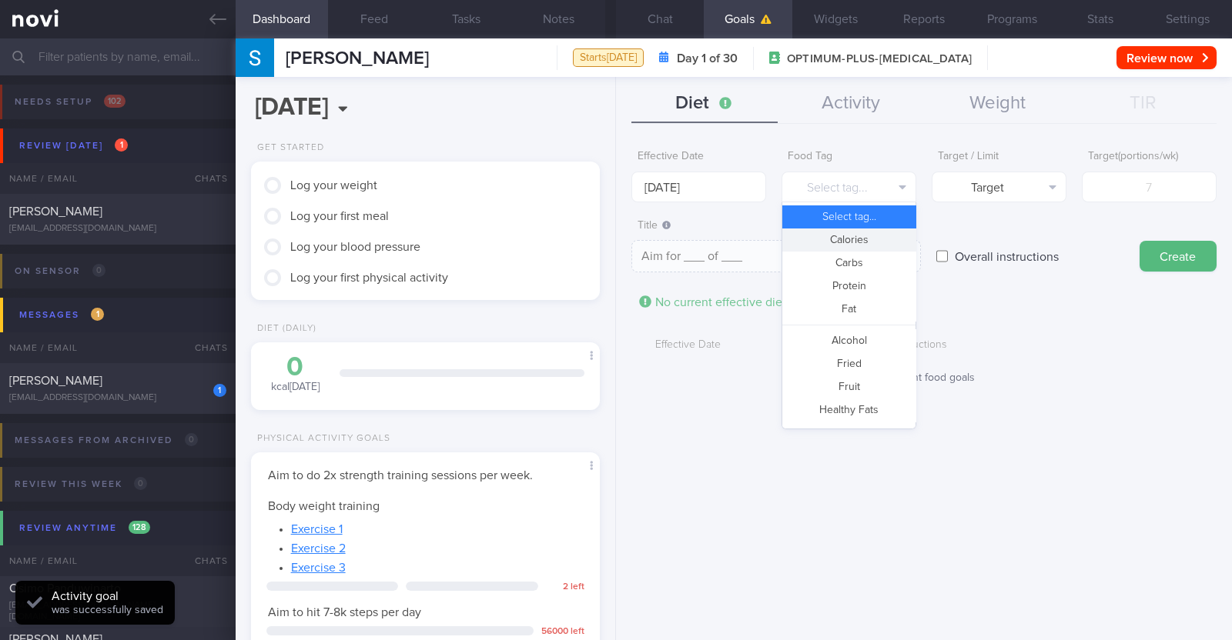
click at [613, 240] on button "Calories" at bounding box center [848, 240] width 133 height 23
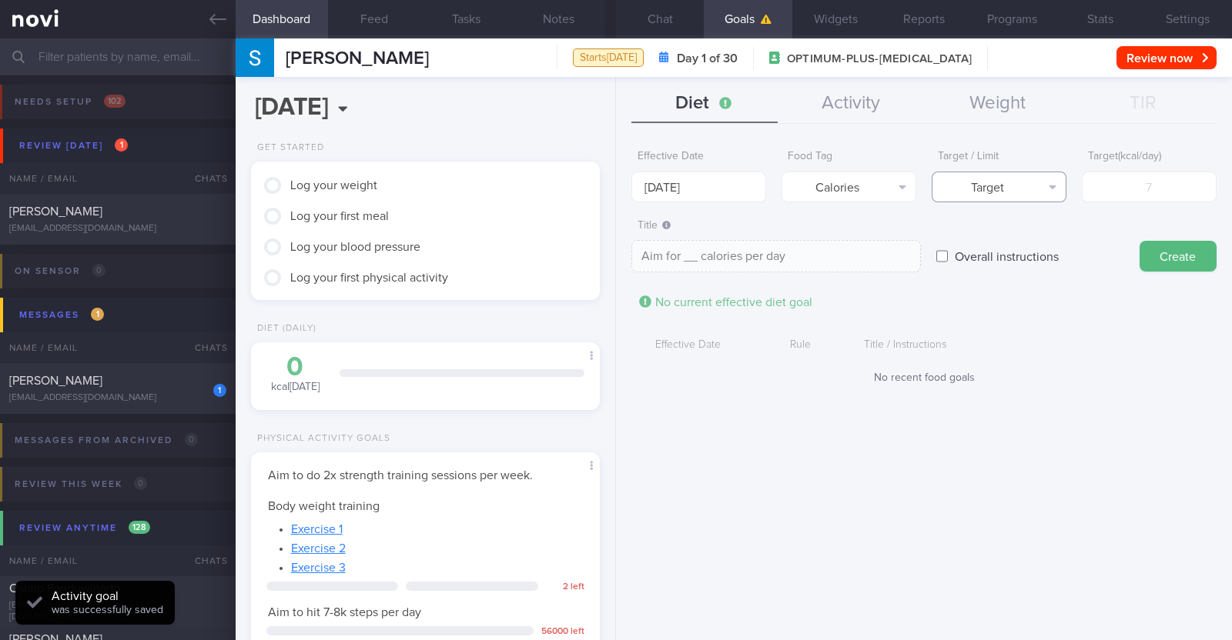
click at [613, 187] on button "Target" at bounding box center [998, 187] width 135 height 31
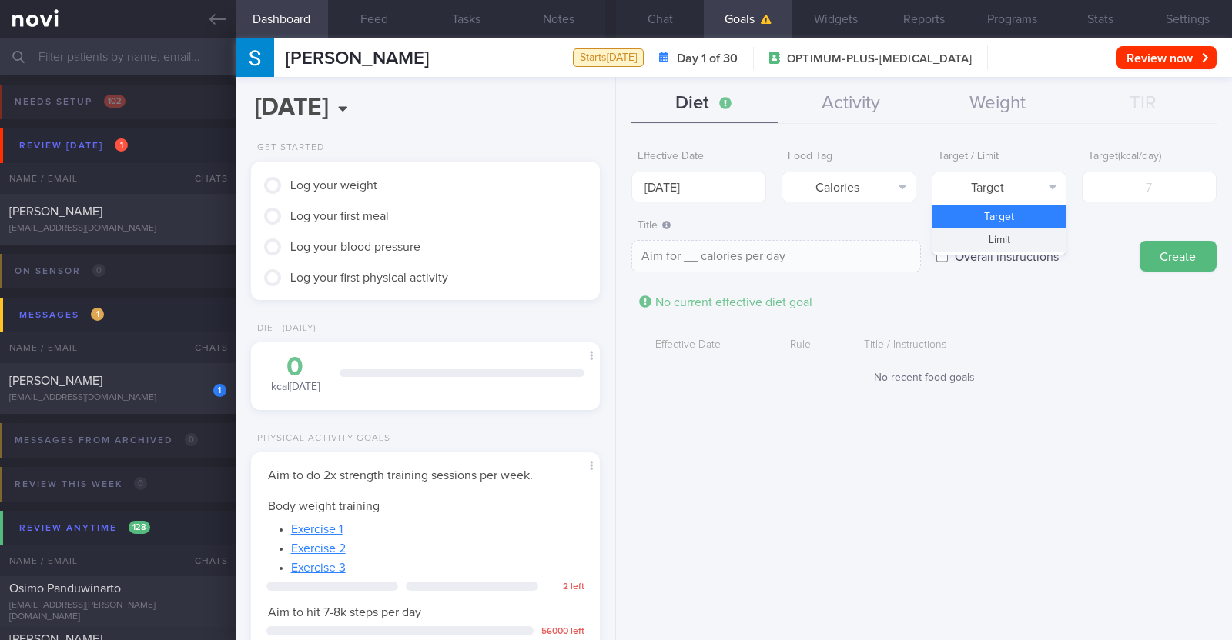
click at [613, 239] on button "Limit" at bounding box center [998, 240] width 133 height 23
type textarea "Keep to __ calories per day"
click at [613, 181] on input "number" at bounding box center [1149, 187] width 135 height 31
type input "1"
type textarea "Keep to 1 calories per day"
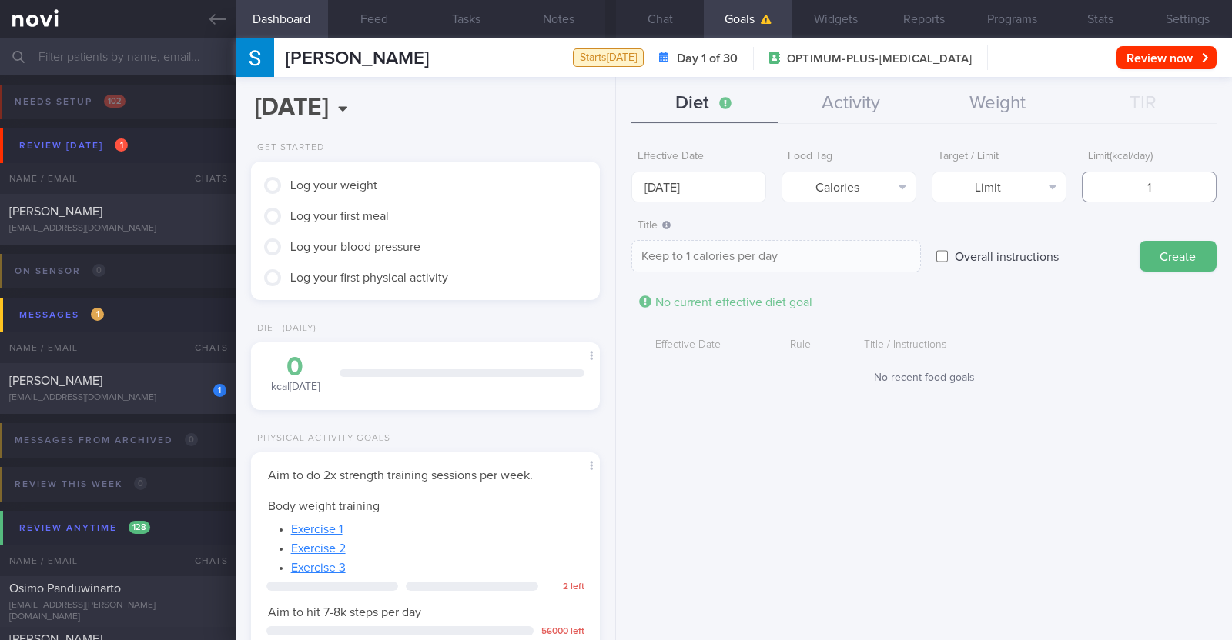
type input "13"
type textarea "Keep to 13 calories per day"
type input "130"
type textarea "Keep to 130 calories per day"
type input "1300"
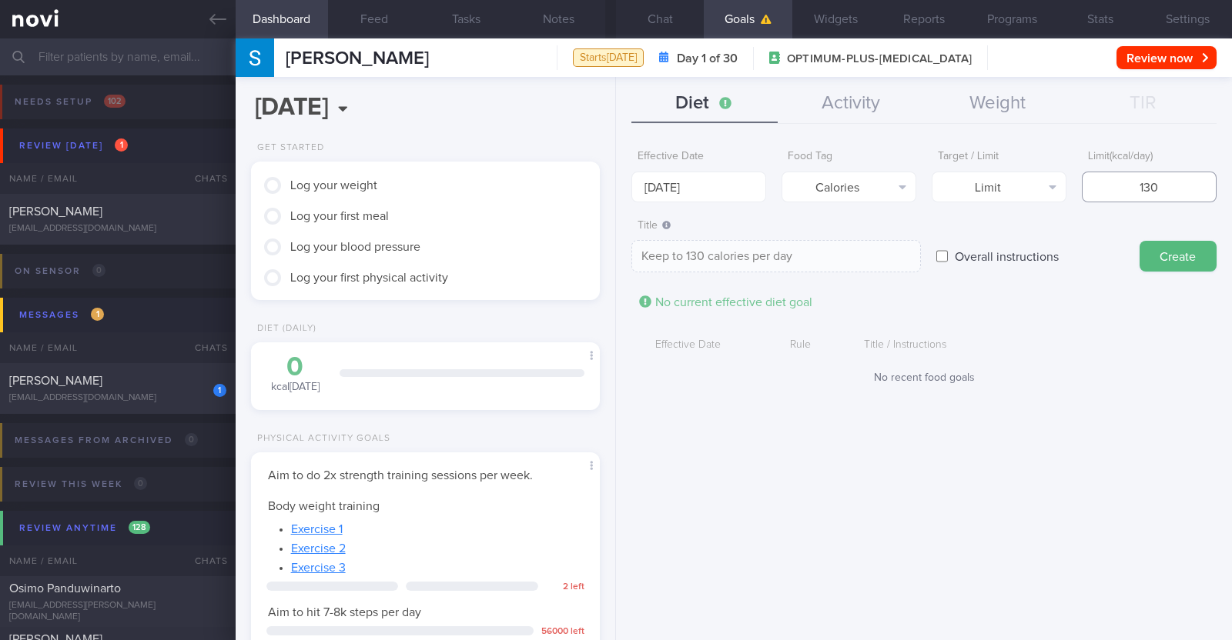
type textarea "Keep to 1300 calories per day"
type input "1300"
click at [613, 266] on button "Create" at bounding box center [1177, 256] width 77 height 31
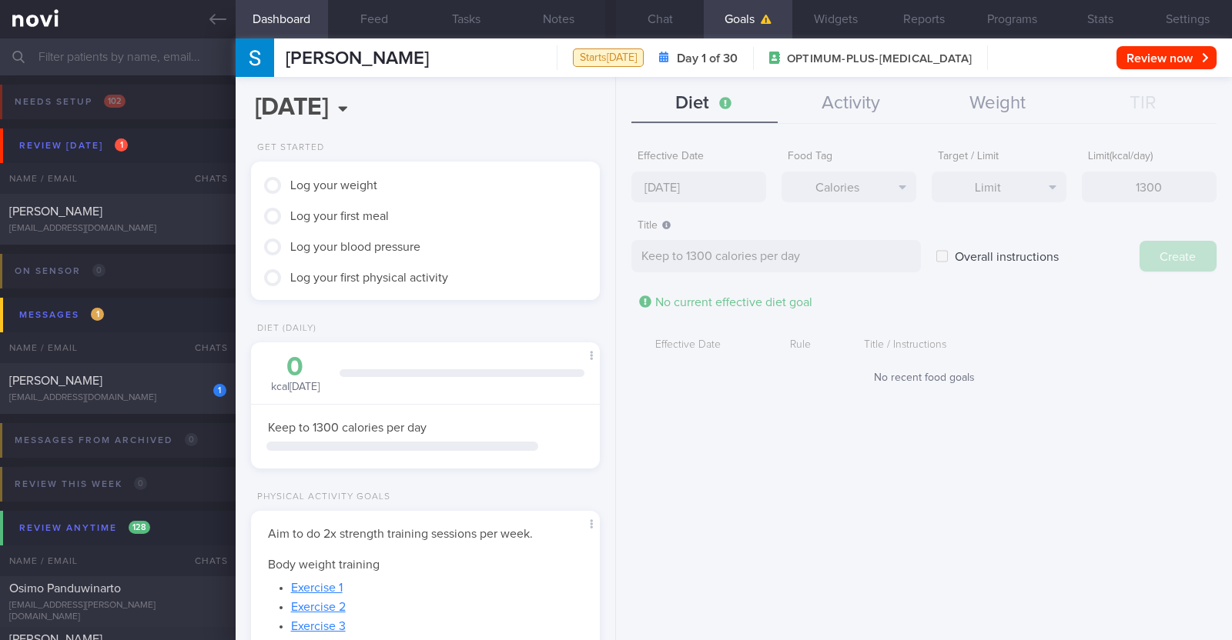
type input "[DATE]"
type textarea "Aim for ___ of ___"
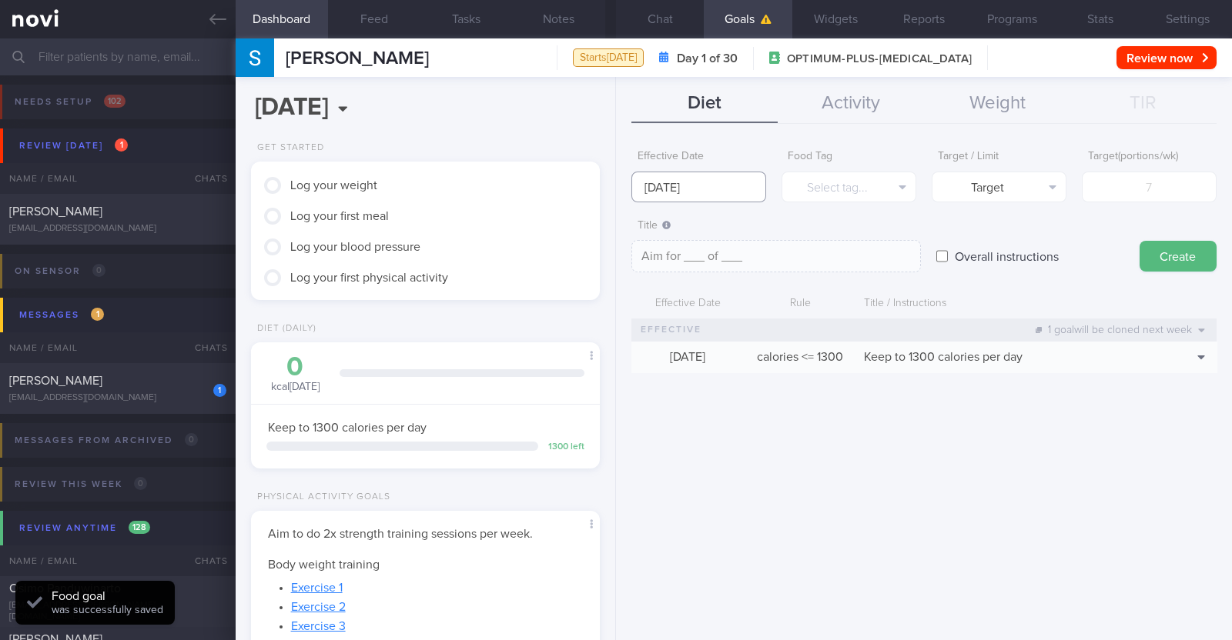
click at [613, 177] on input "[DATE]" at bounding box center [698, 187] width 135 height 31
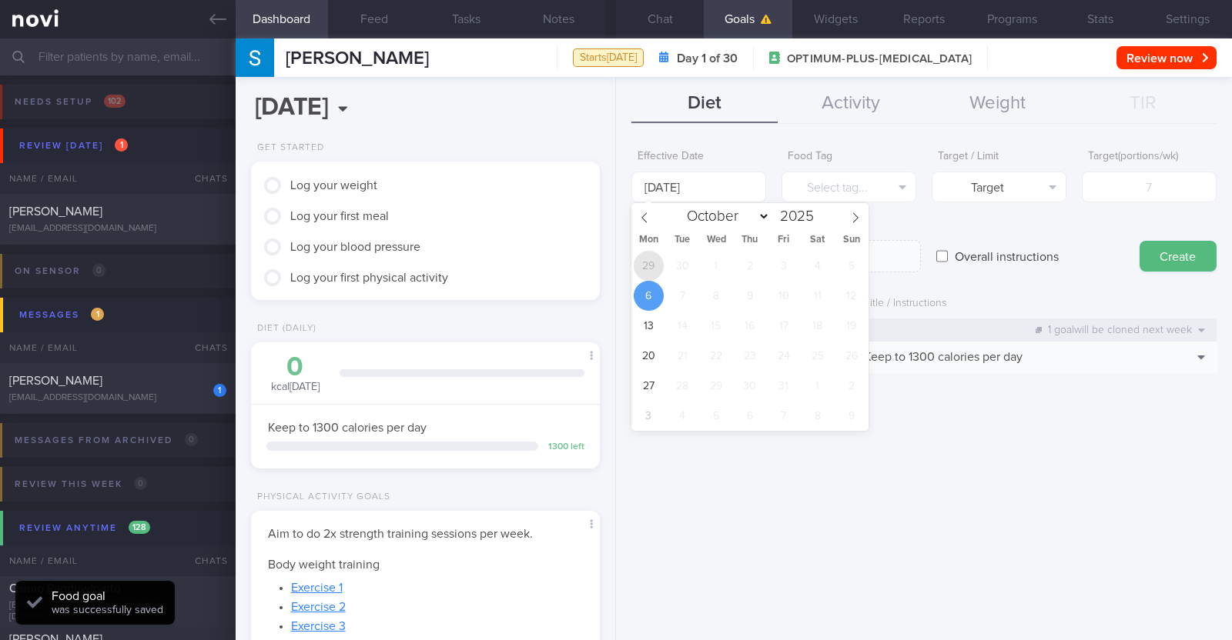
click at [613, 262] on span "29" at bounding box center [649, 266] width 30 height 30
type input "[DATE]"
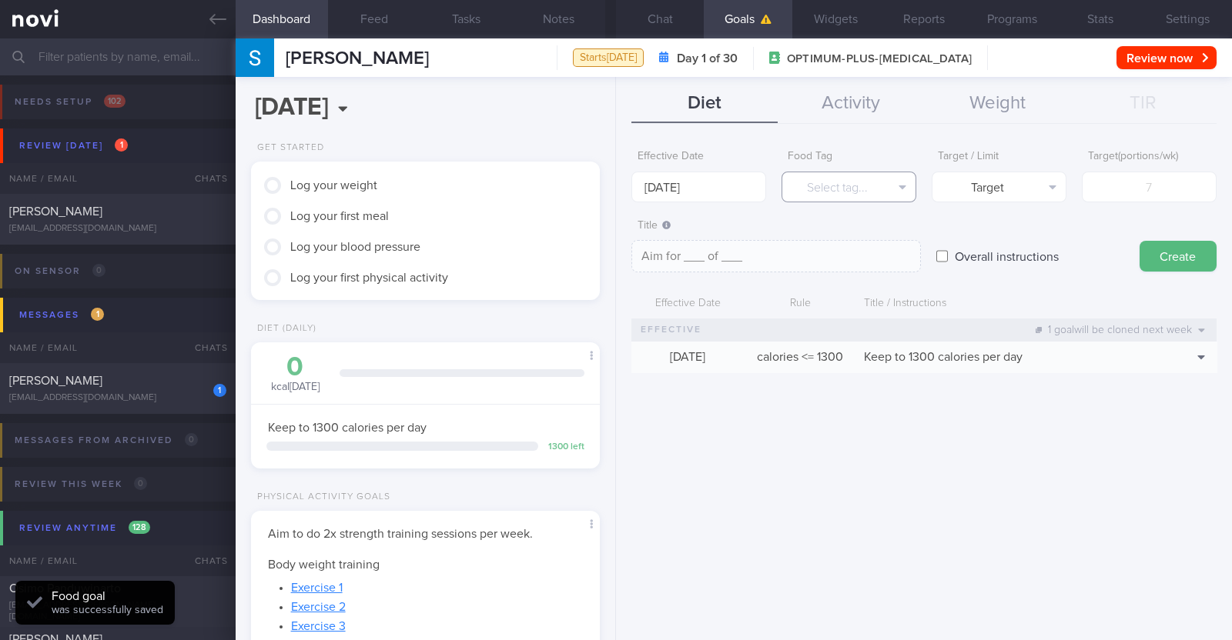
click at [613, 179] on button "Select tag..." at bounding box center [848, 187] width 135 height 31
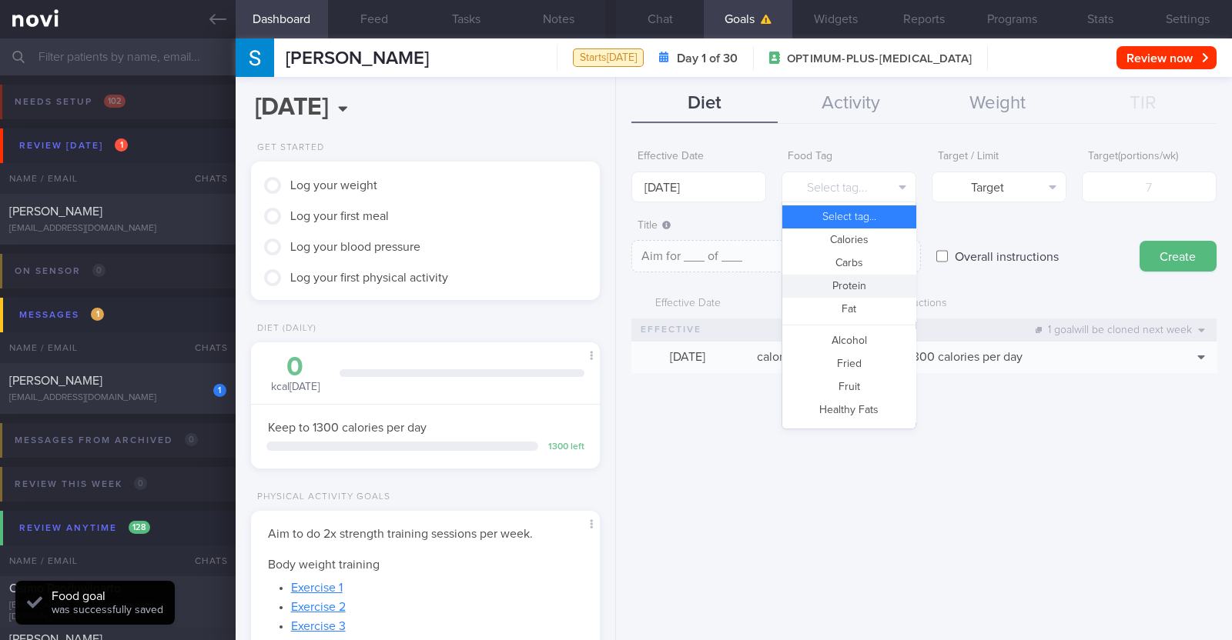
click at [613, 286] on button "Protein" at bounding box center [848, 286] width 133 height 23
type textarea "Aim for __g of protein per day"
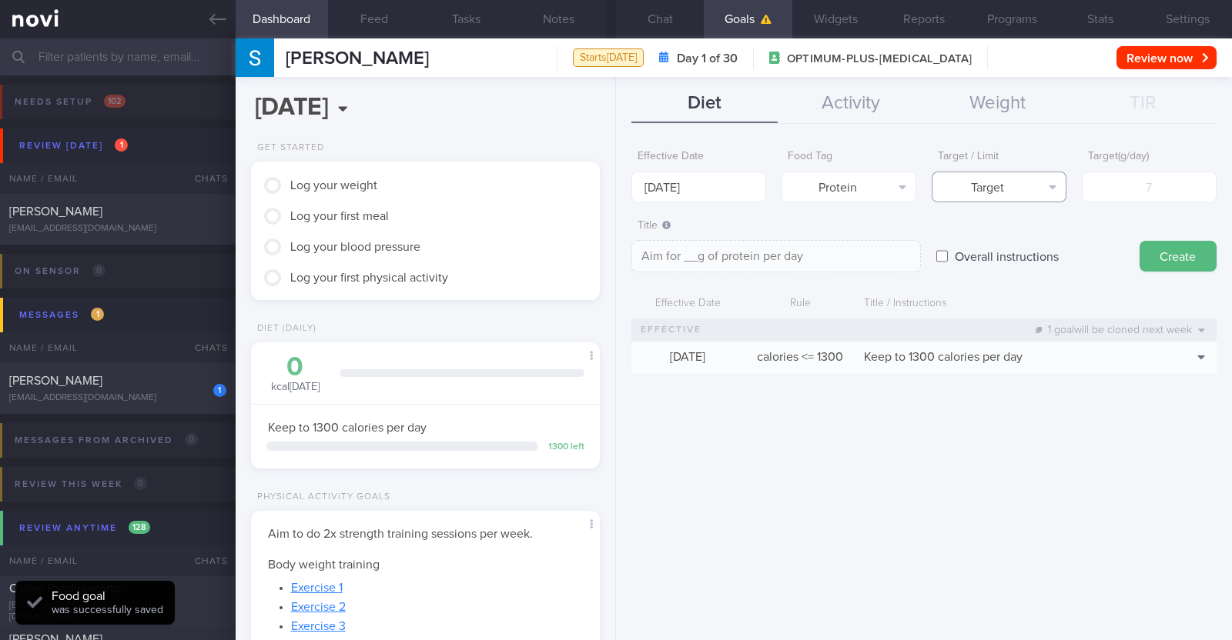
click at [613, 190] on button "Target" at bounding box center [998, 187] width 135 height 31
click at [613, 193] on input "number" at bounding box center [1149, 187] width 135 height 31
type input "6"
type textarea "Aim for 6g of protein per day"
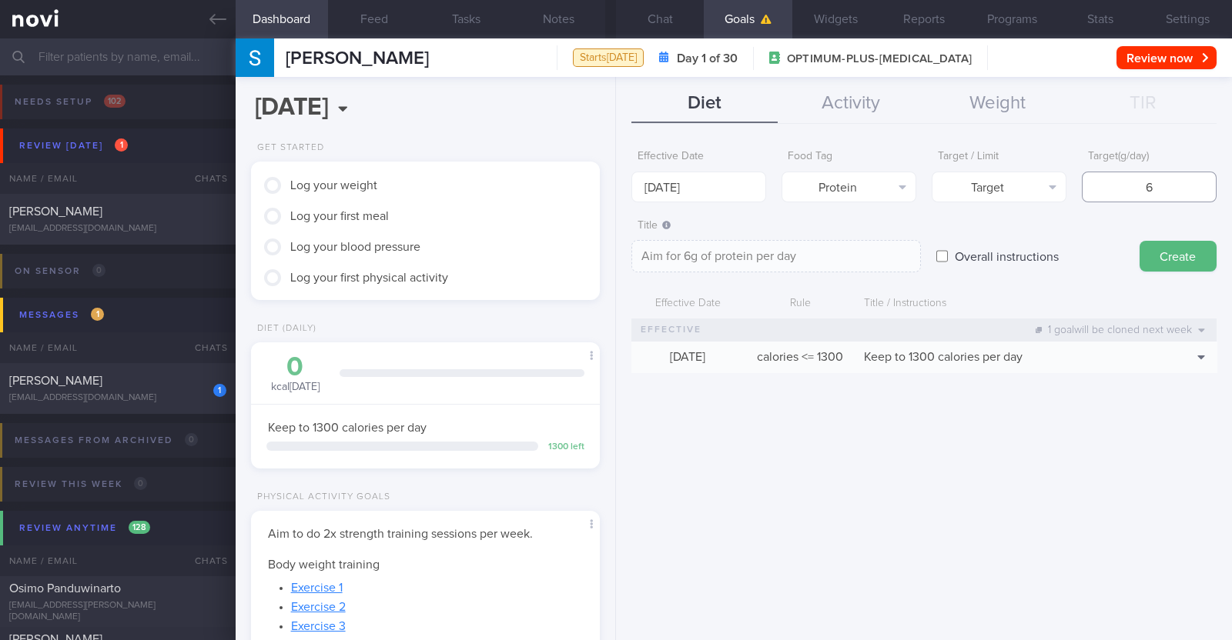
type input "65"
type textarea "Aim for 65g of protein per day"
type input "65"
click at [613, 249] on button "Create" at bounding box center [1177, 256] width 77 height 31
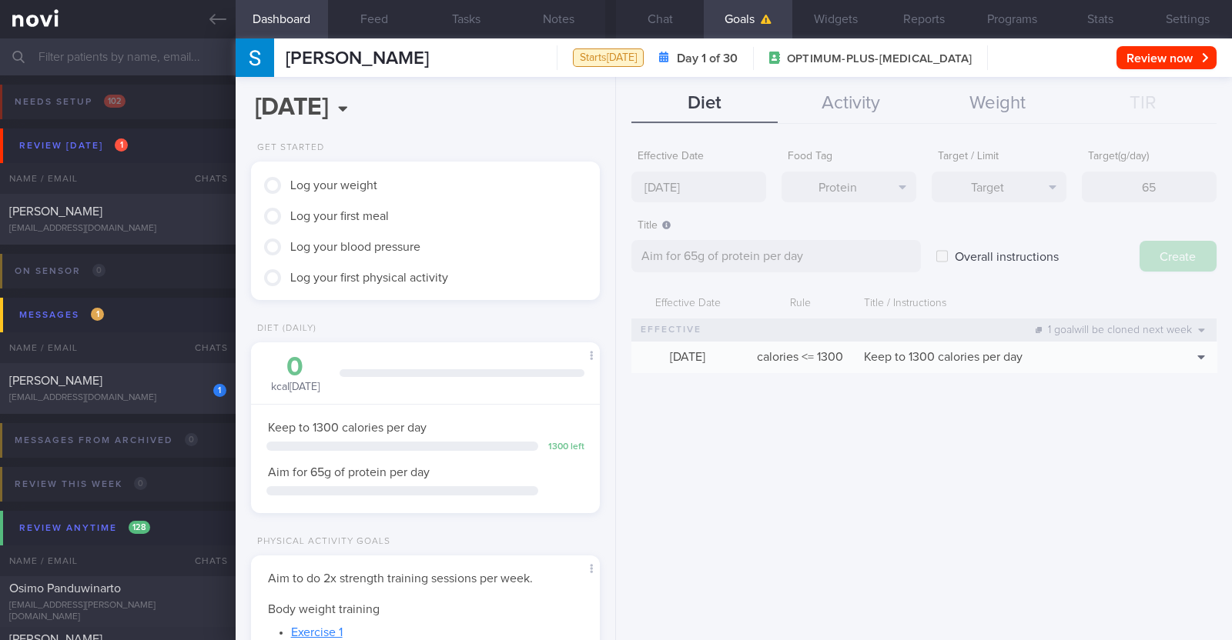
type input "[DATE]"
type textarea "Aim for ___ of ___"
select select "9"
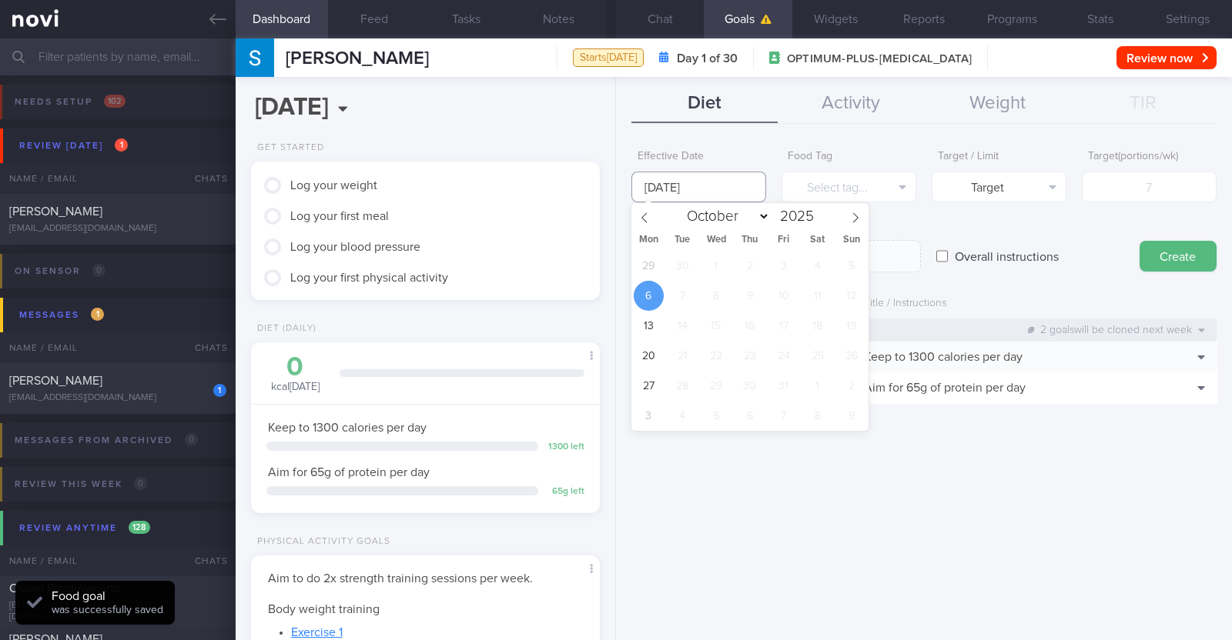
click at [613, 198] on input "[DATE]" at bounding box center [698, 187] width 135 height 31
click at [613, 275] on span "29" at bounding box center [649, 266] width 30 height 30
type input "29 Sep 2025"
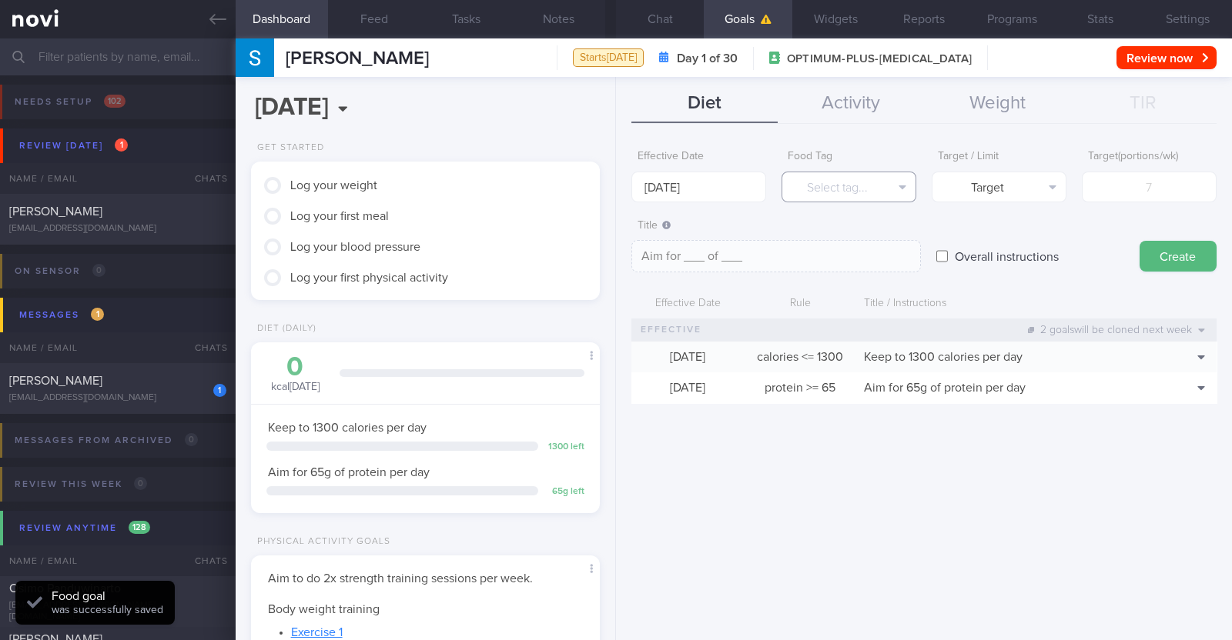
click at [613, 193] on button "Select tag..." at bounding box center [848, 187] width 135 height 31
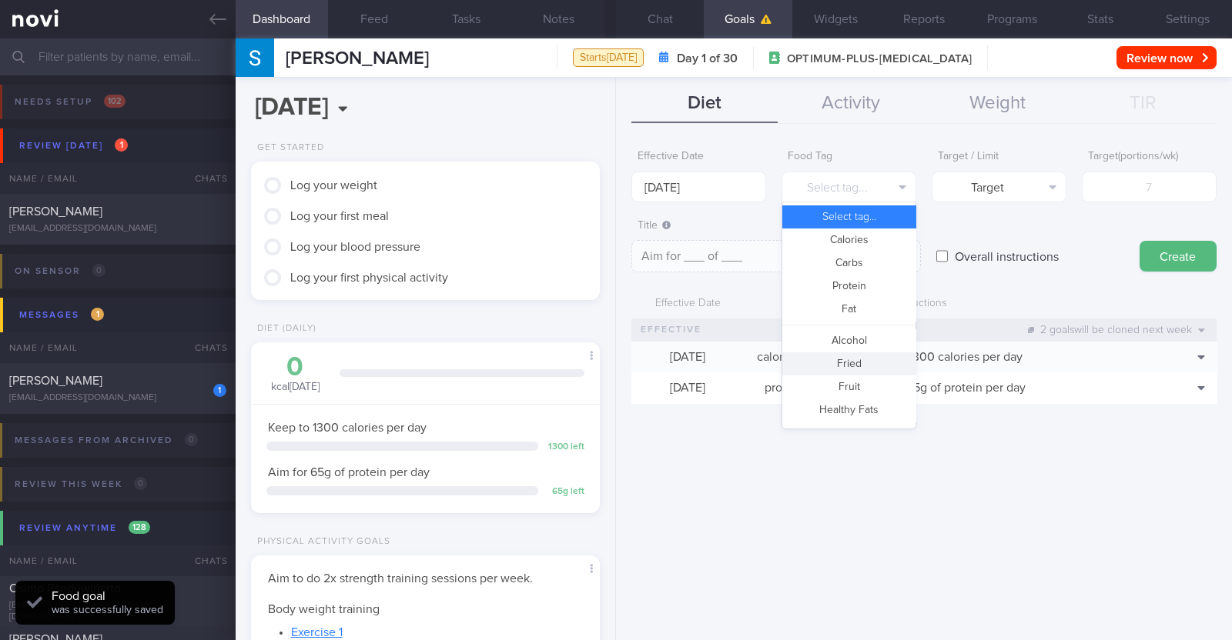
click at [613, 356] on button "Fried" at bounding box center [848, 364] width 133 height 23
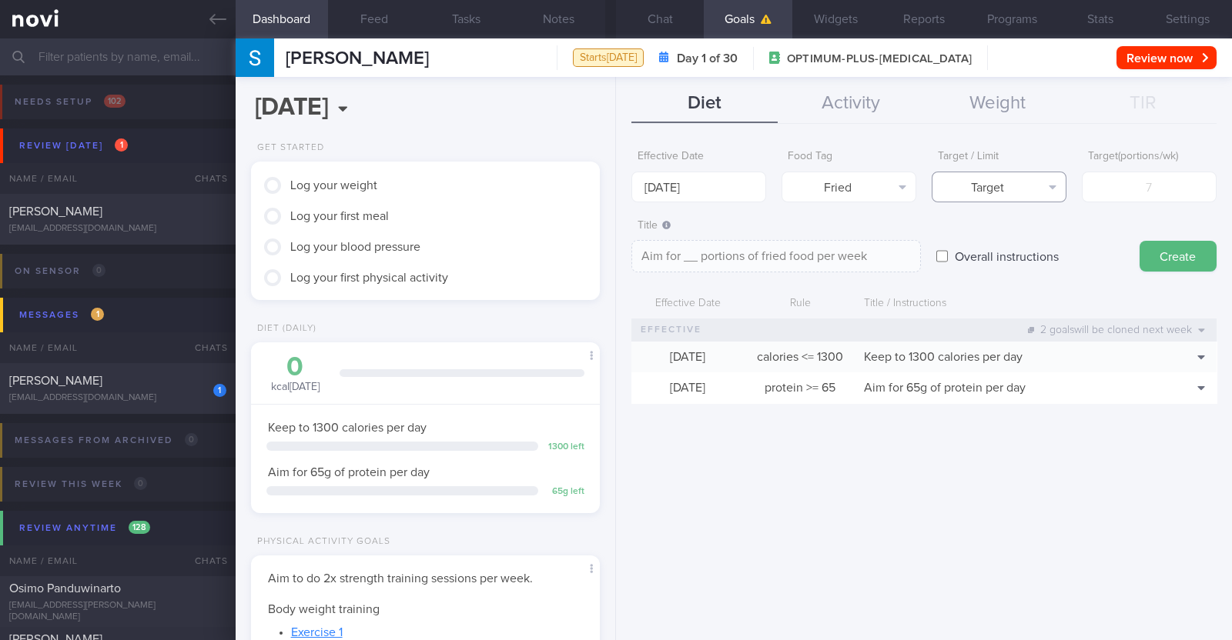
click at [613, 196] on button "Target" at bounding box center [998, 187] width 135 height 31
click at [613, 243] on button "Limit" at bounding box center [998, 240] width 133 height 23
type textarea "Keep to __ portions of fried food per week"
click at [613, 176] on input "number" at bounding box center [1149, 187] width 135 height 31
type input "2"
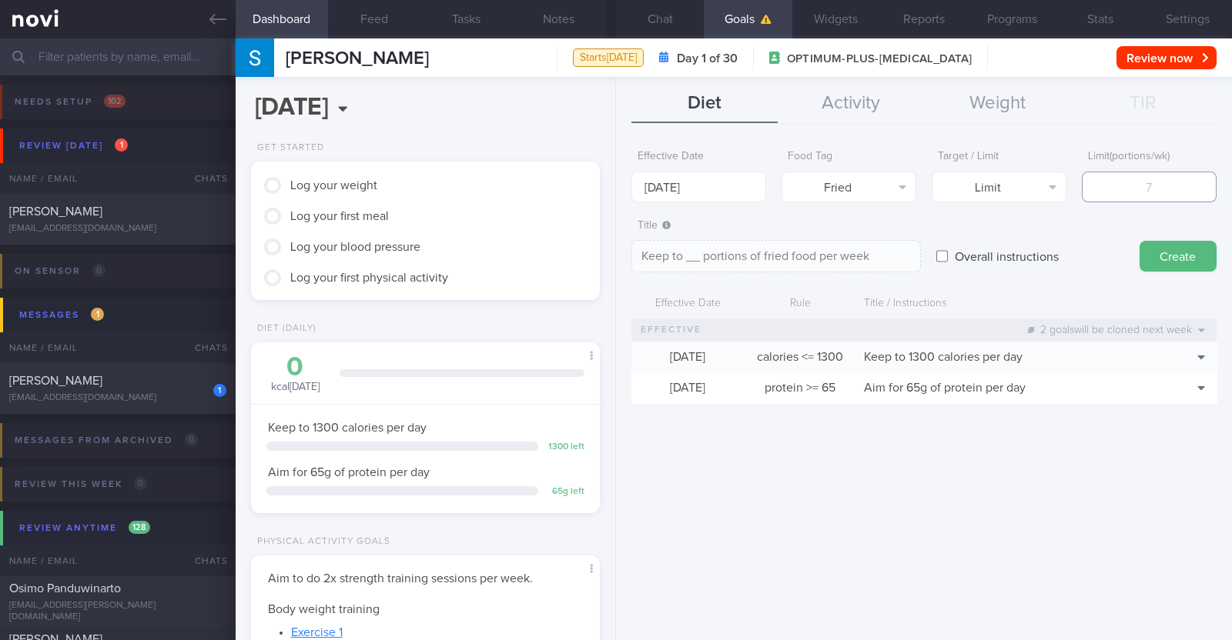
type textarea "Keep to 2 portions of fried food per week"
type input "2"
click at [613, 249] on button "Create" at bounding box center [1177, 256] width 77 height 31
type input "[DATE]"
type textarea "Aim for ___ of ___"
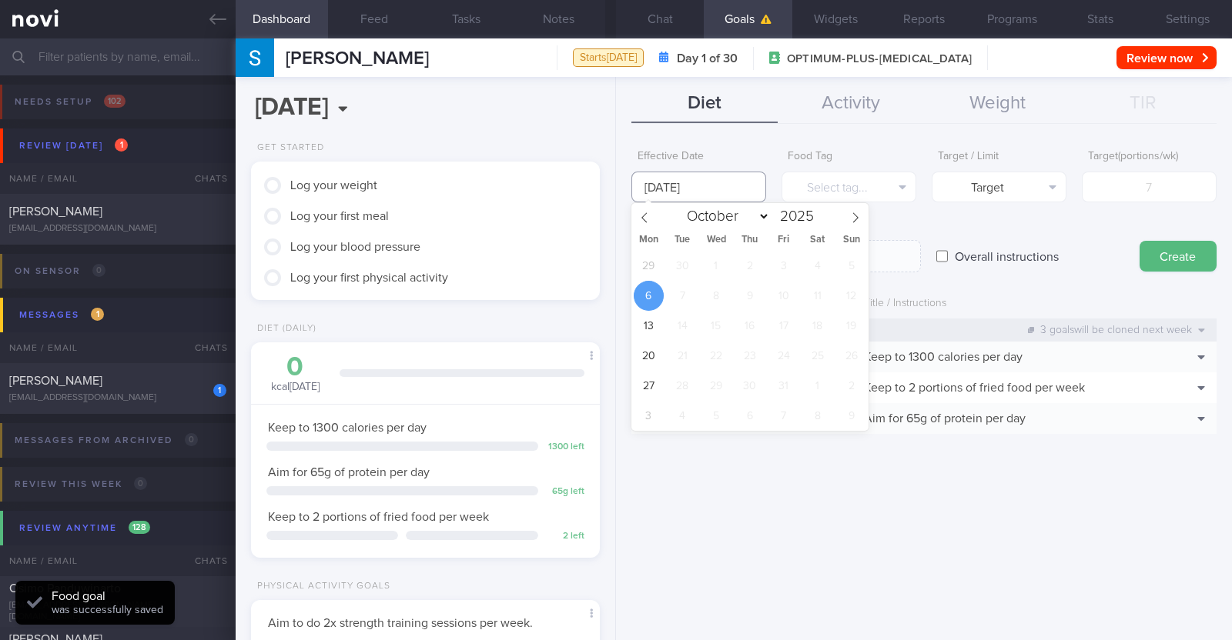
click at [613, 189] on input "[DATE]" at bounding box center [698, 187] width 135 height 31
click at [613, 263] on span "29" at bounding box center [649, 266] width 30 height 30
type input "29 Sep 2025"
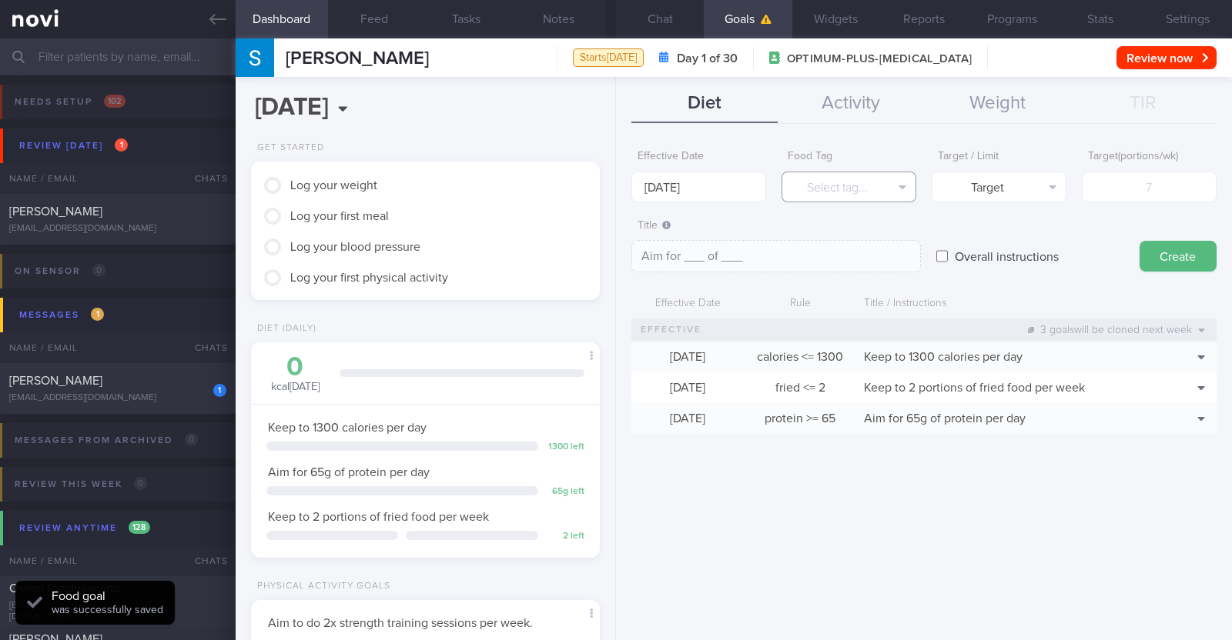
click at [613, 193] on button "Select tag..." at bounding box center [848, 187] width 135 height 31
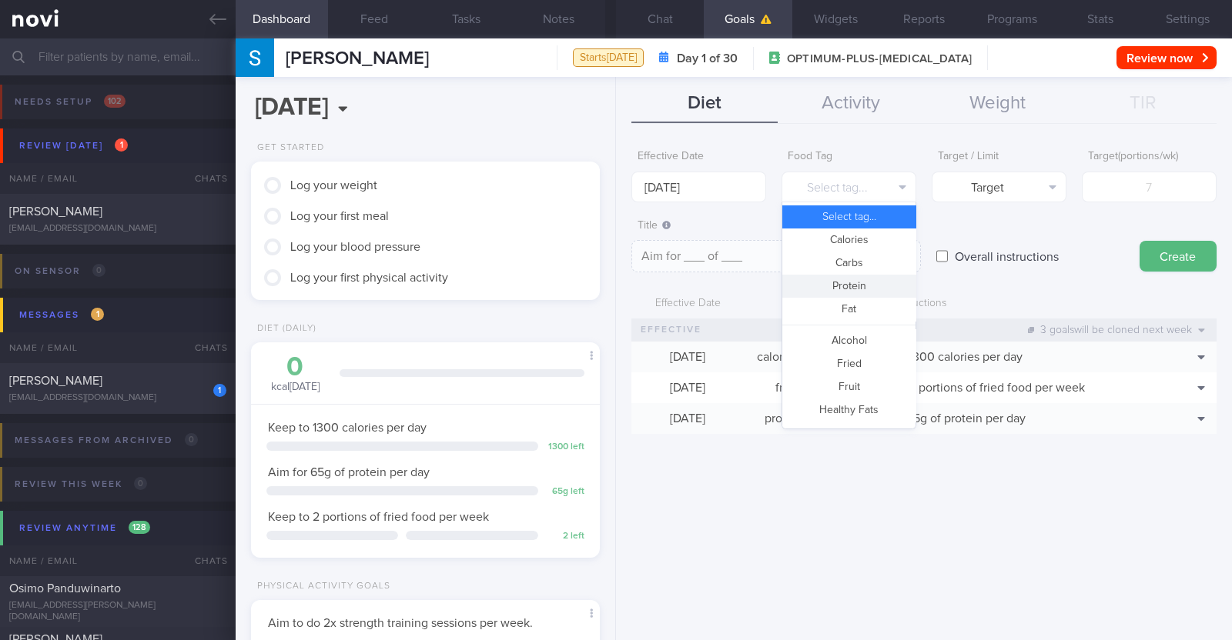
click at [613, 279] on button "Protein" at bounding box center [848, 286] width 133 height 23
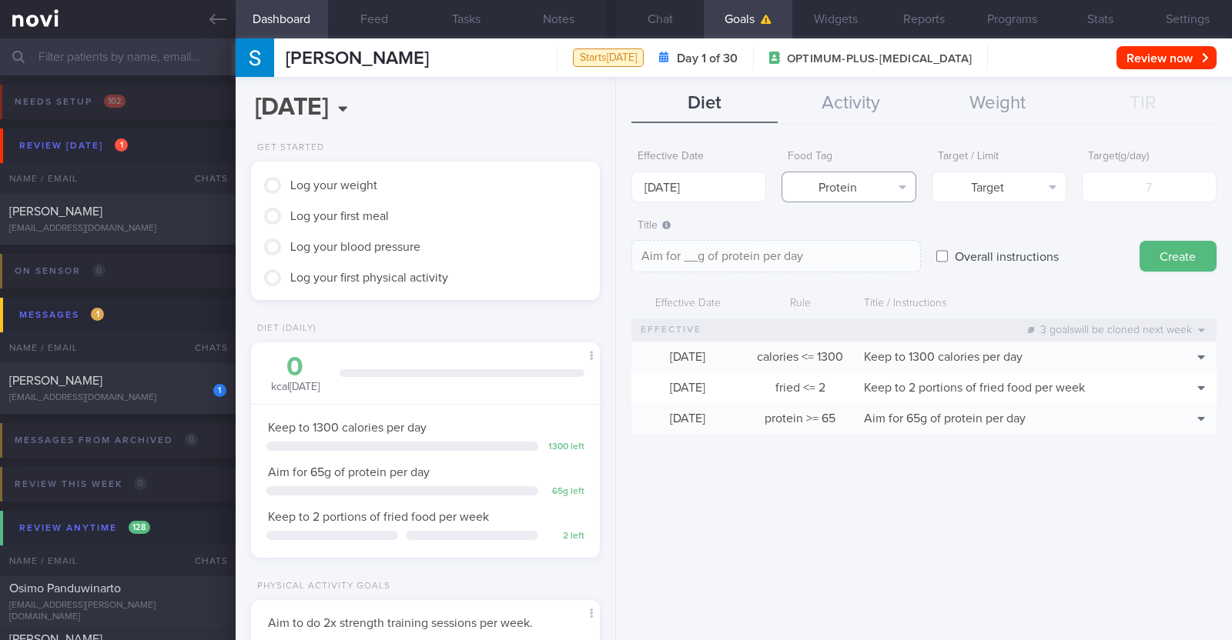
click at [613, 180] on button "Protein" at bounding box center [848, 187] width 135 height 31
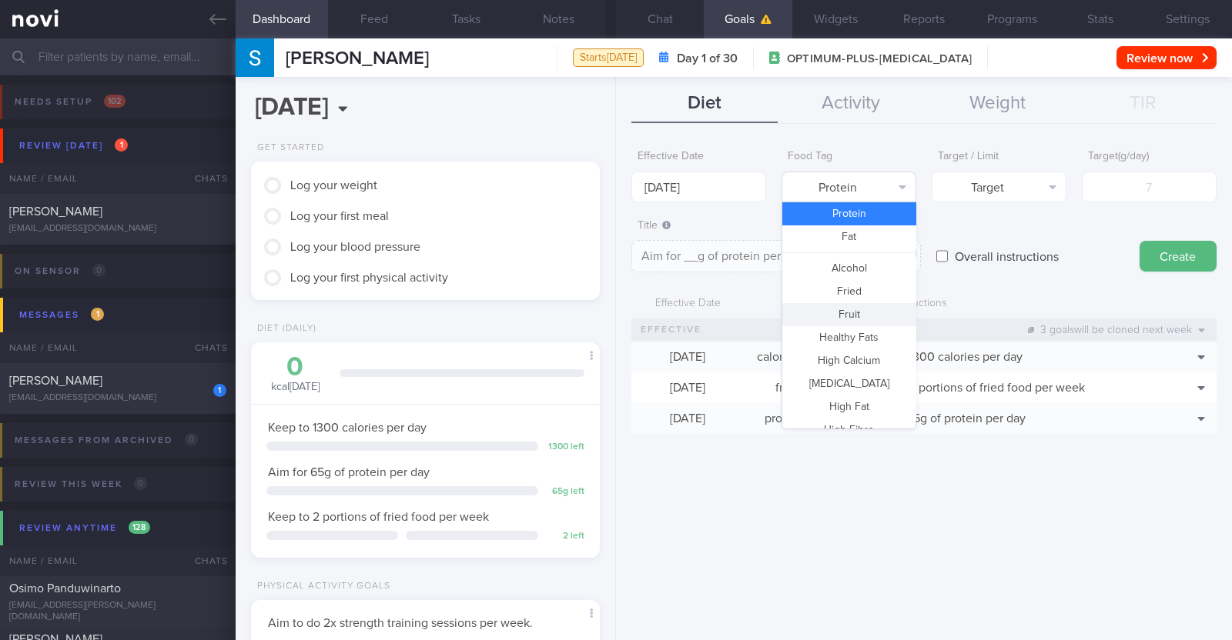
scroll to position [169, 0]
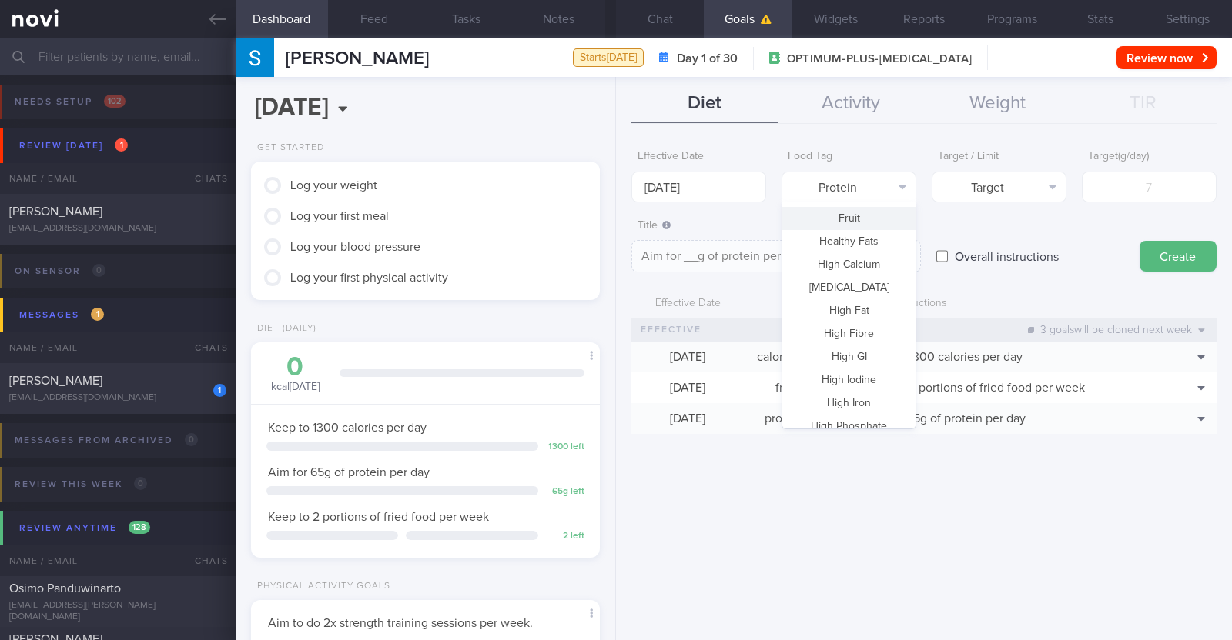
click at [613, 228] on button "Fruit" at bounding box center [848, 218] width 133 height 23
type textarea "Aim for __ portions of fruits per week"
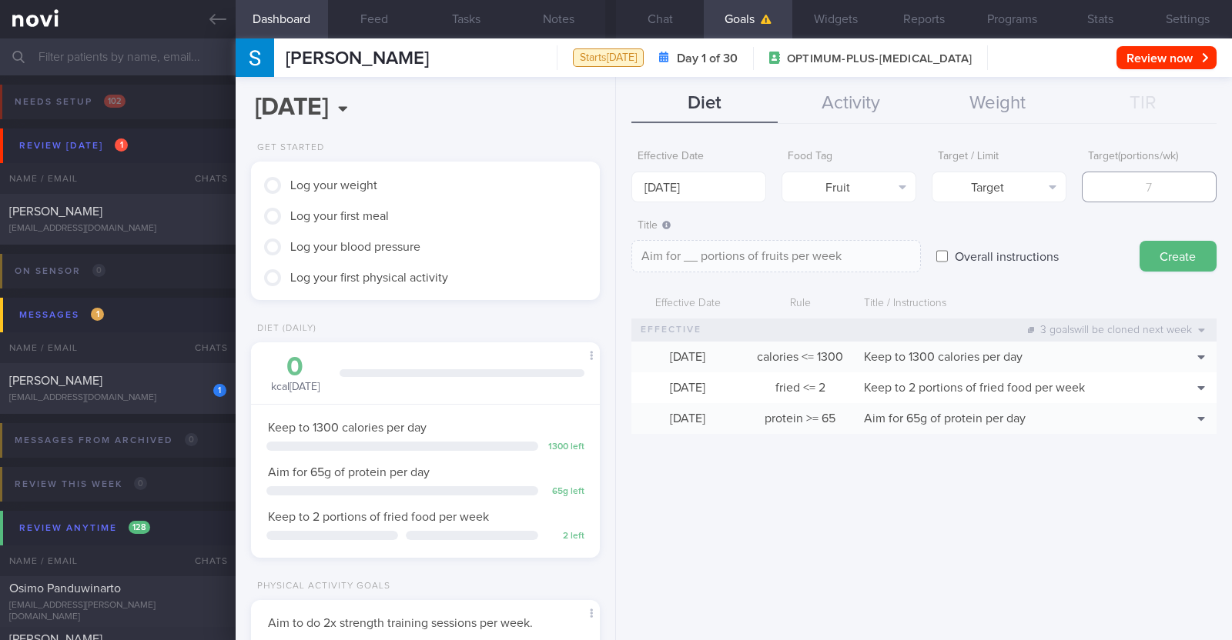
click at [613, 193] on input "number" at bounding box center [1149, 187] width 135 height 31
type input "1"
type textarea "Aim for 1 portions of fruits per week"
type input "14"
type textarea "Aim for 14 portions of fruits per week"
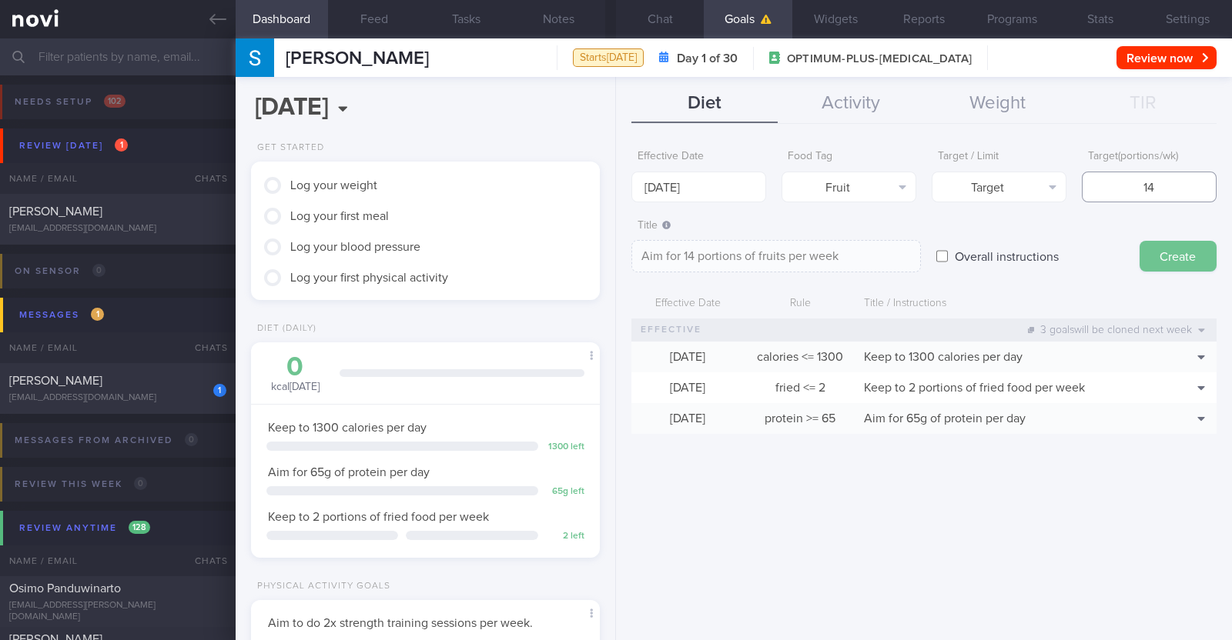
type input "14"
drag, startPoint x: 1170, startPoint y: 258, endPoint x: 1112, endPoint y: 259, distance: 57.7
click at [613, 259] on button "Create" at bounding box center [1177, 256] width 77 height 31
type input "[DATE]"
type textarea "Aim for ___ of ___"
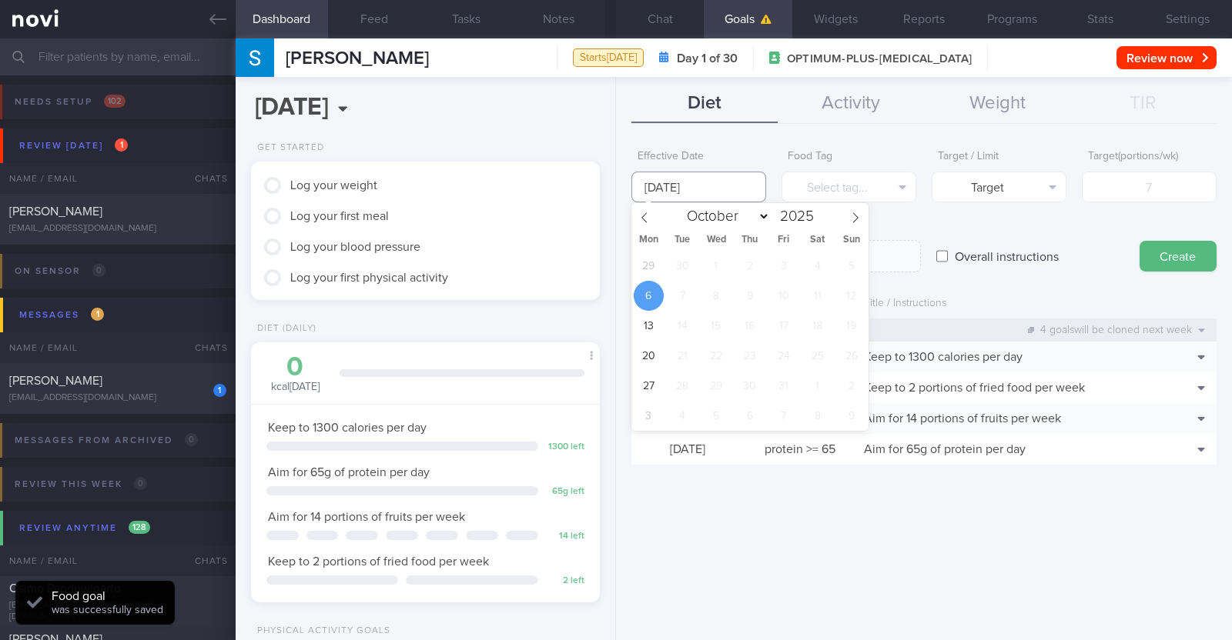
click at [613, 186] on input "[DATE]" at bounding box center [698, 187] width 135 height 31
click at [613, 259] on span "29" at bounding box center [649, 266] width 30 height 30
type input "29 Sep 2025"
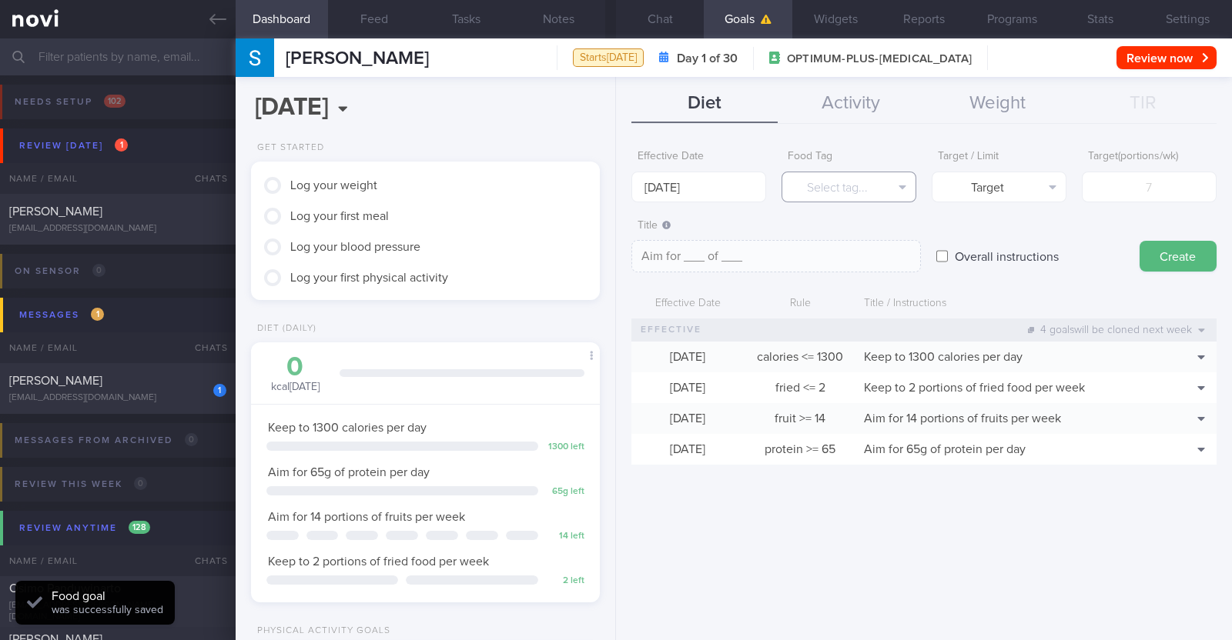
click at [613, 180] on button "Select tag..." at bounding box center [848, 187] width 135 height 31
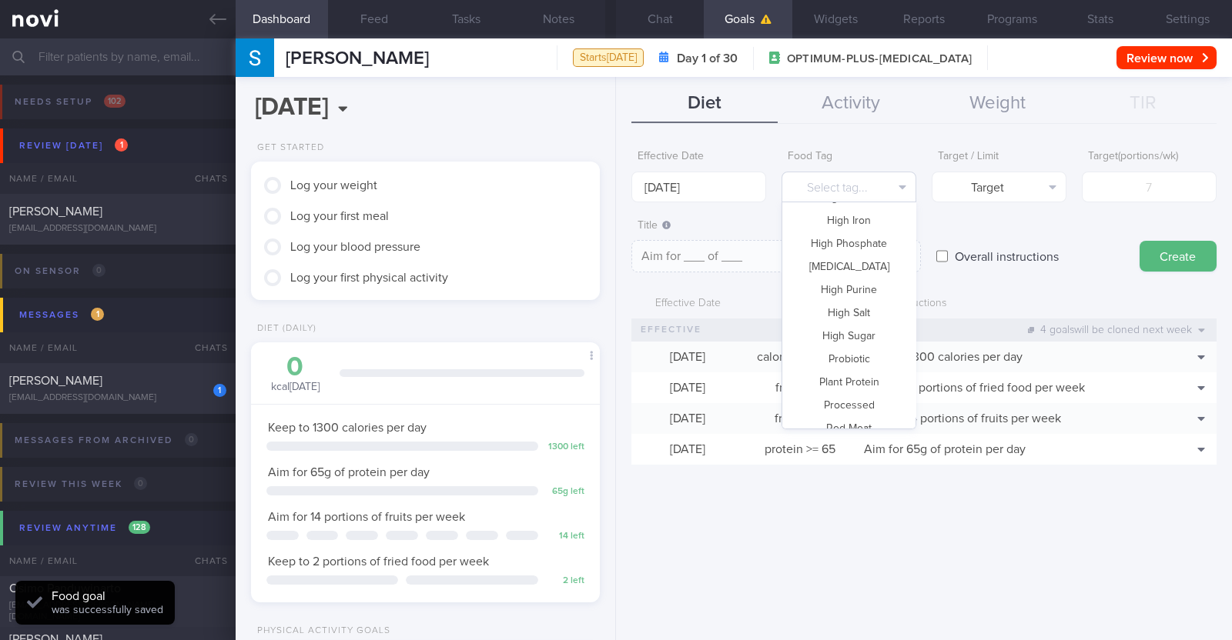
scroll to position [458, 0]
click at [613, 370] on button "Vegetable" at bounding box center [848, 367] width 133 height 23
type textarea "Aim for __ portions of vegetables per week"
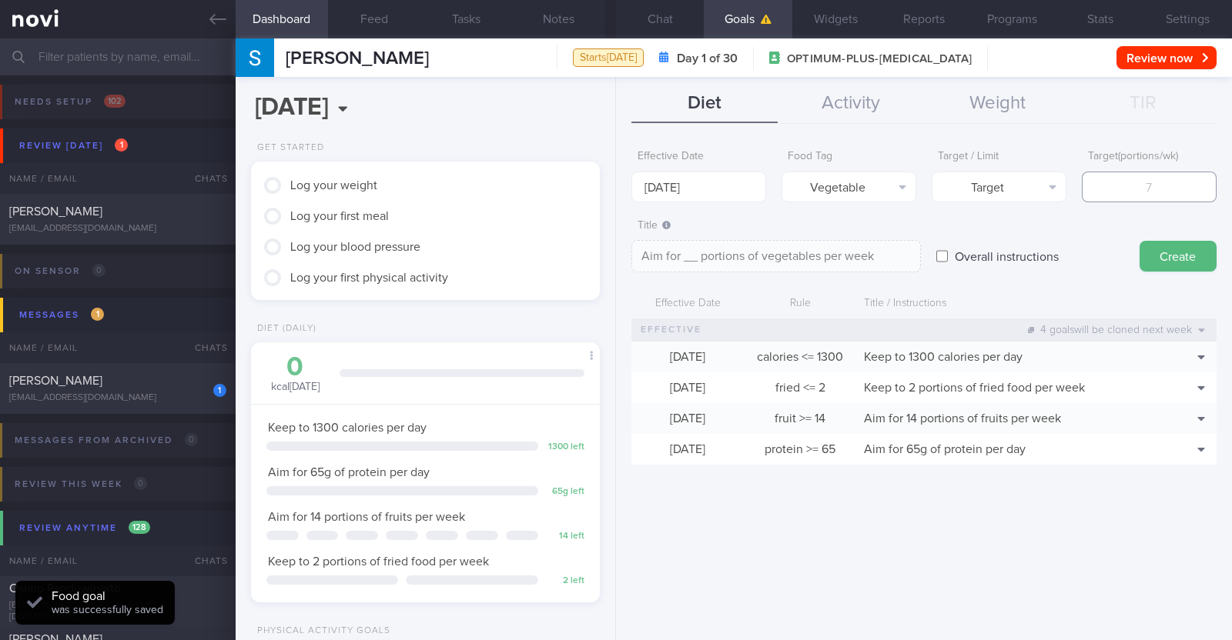
click at [613, 193] on input "number" at bounding box center [1149, 187] width 135 height 31
type input "1"
type textarea "Aim for 1 portions of vegetables per week"
type input "14"
type textarea "Aim for 14 portions of vegetables per week"
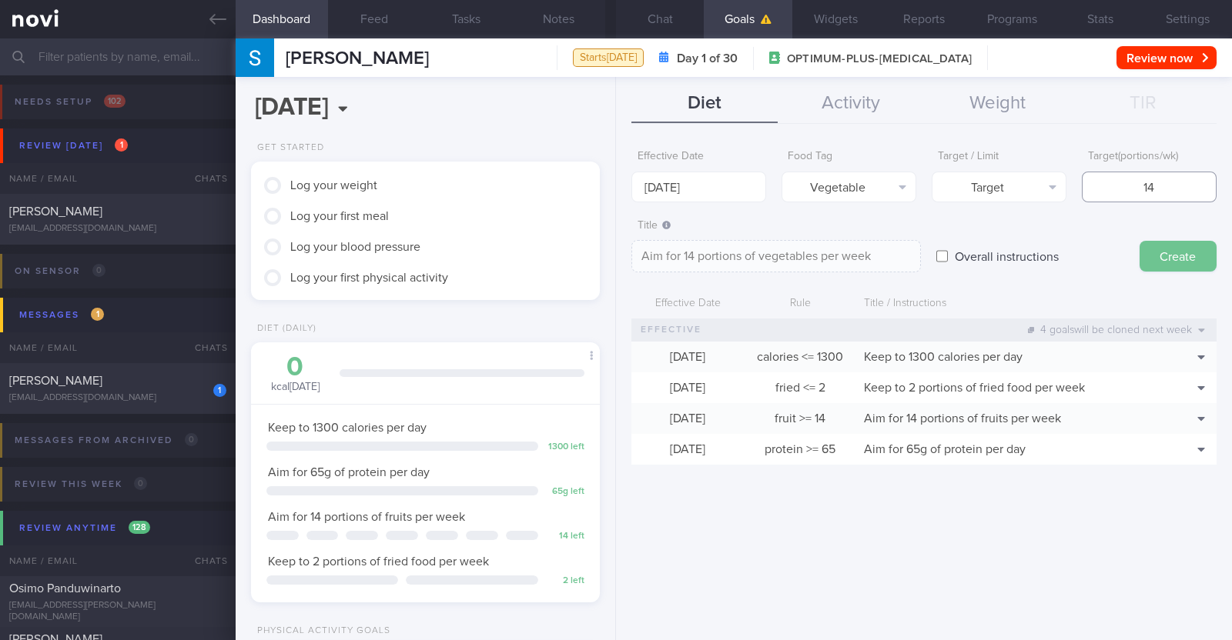
type input "14"
click at [613, 259] on button "Create" at bounding box center [1177, 256] width 77 height 31
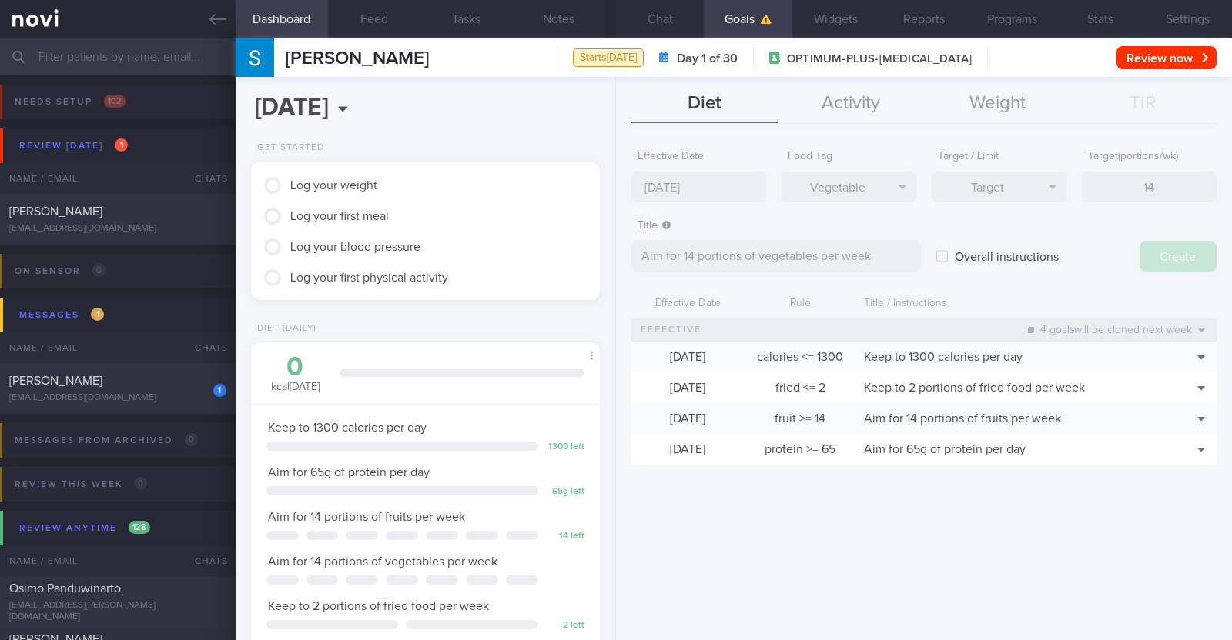
type input "[DATE]"
type textarea "Aim for ___ of ___"
select select "9"
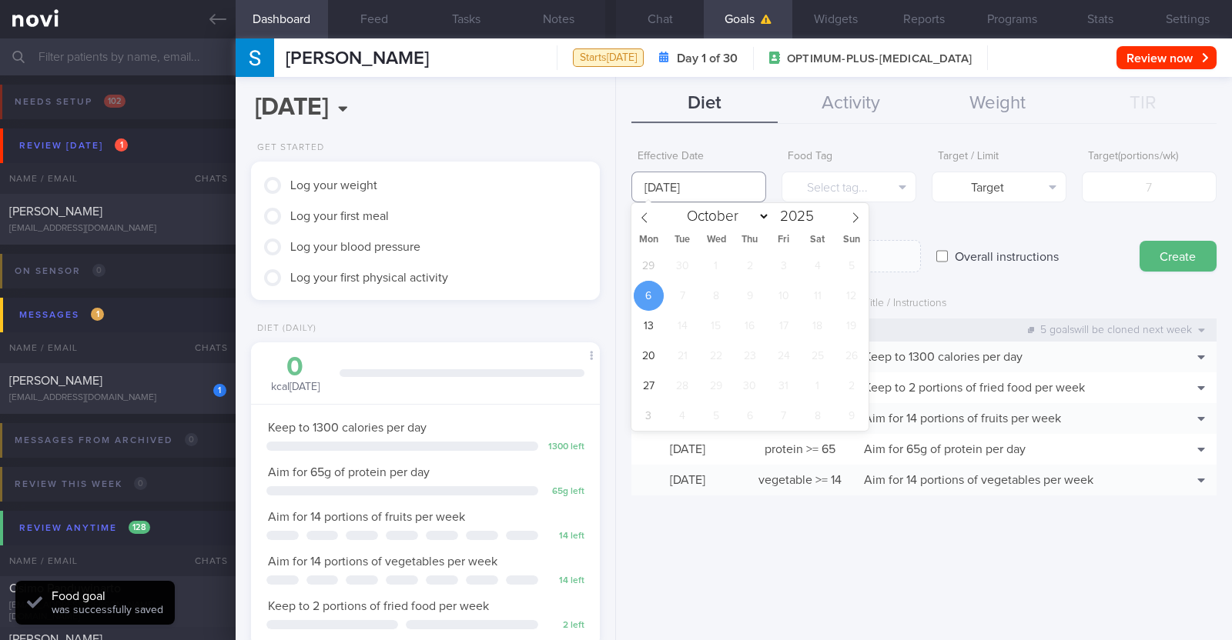
click at [613, 193] on input "[DATE]" at bounding box center [698, 187] width 135 height 31
click at [613, 264] on span "29" at bounding box center [649, 266] width 30 height 30
type input "29 Sep 2025"
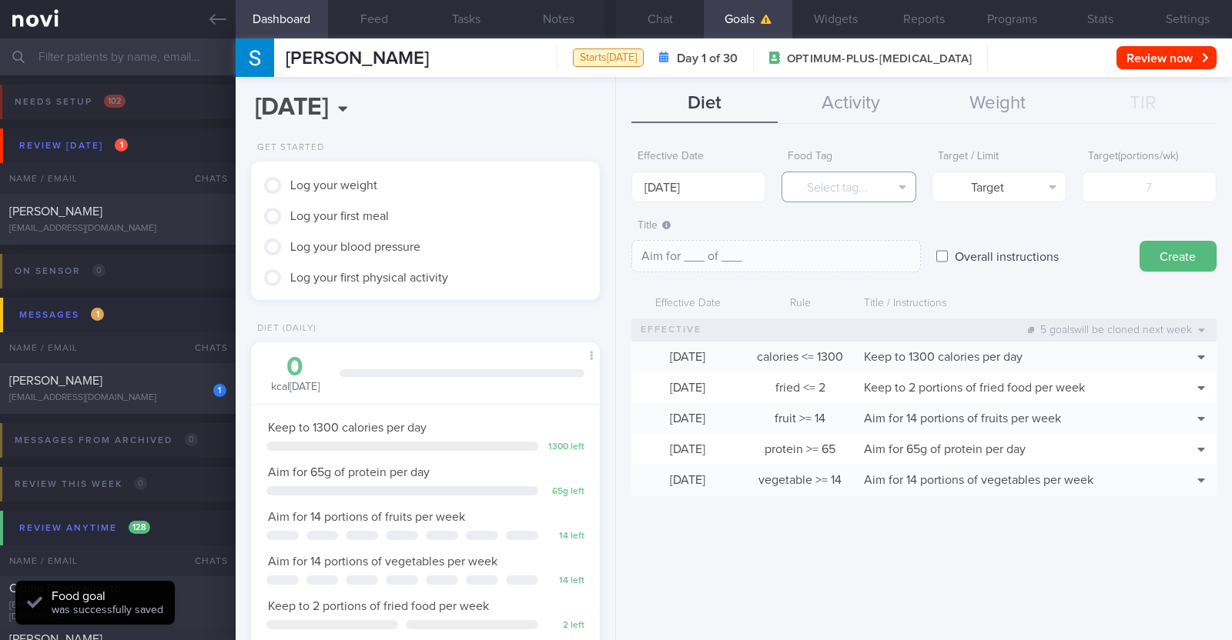
click at [613, 188] on button "Select tag..." at bounding box center [848, 187] width 135 height 31
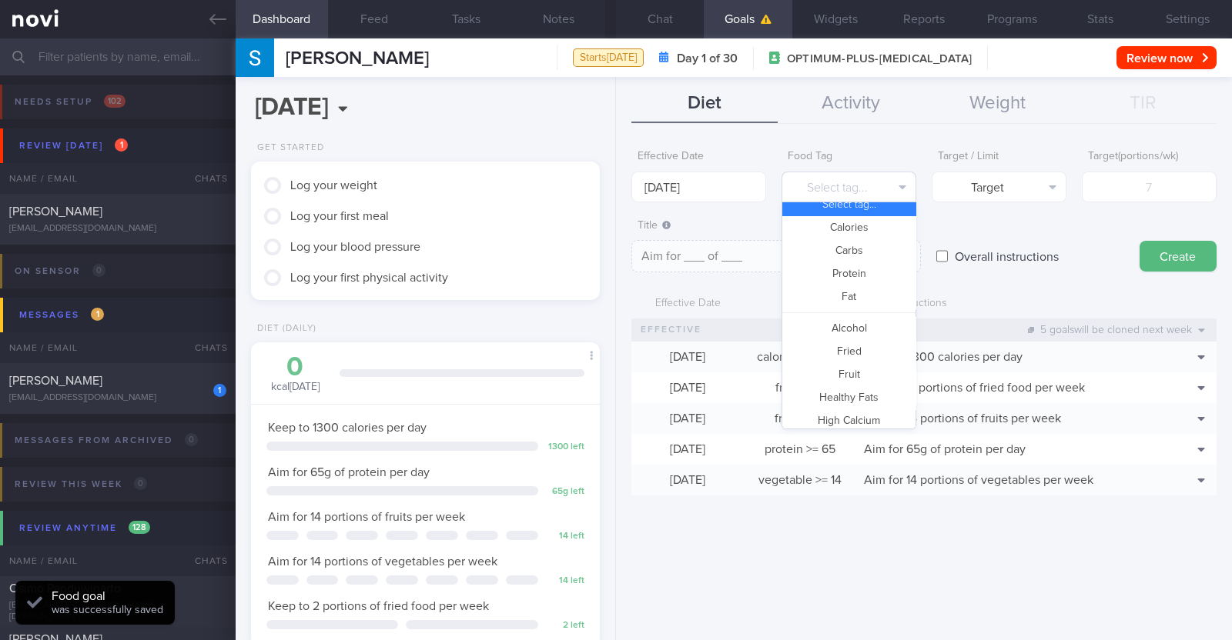
scroll to position [0, 0]
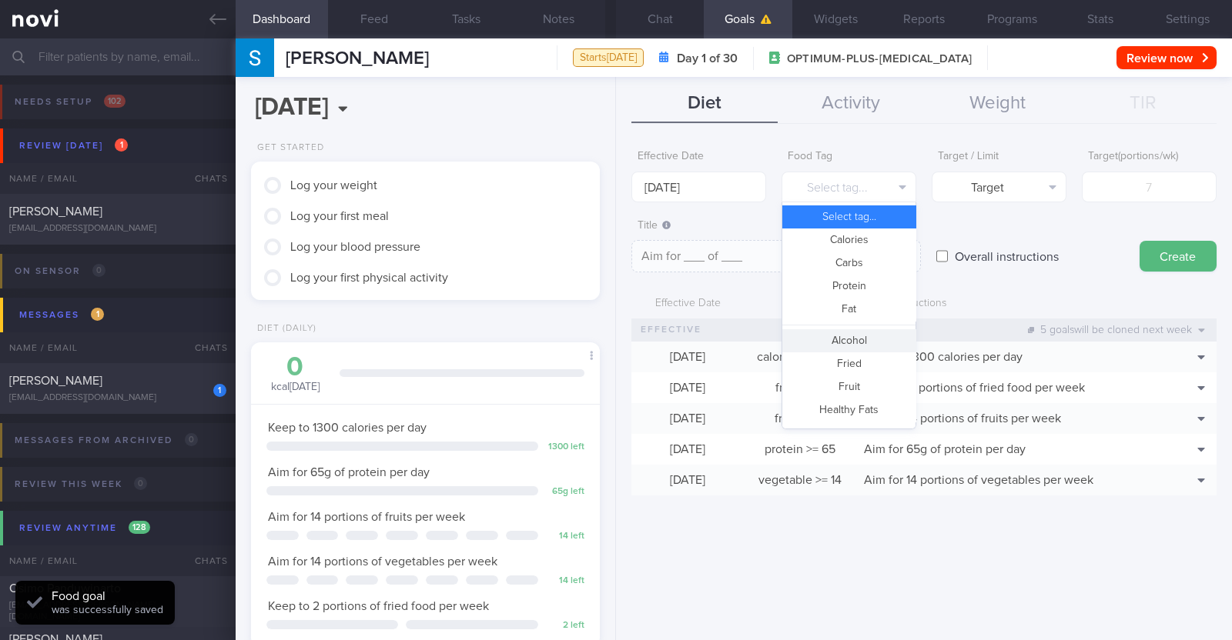
click at [613, 340] on button "Alcohol" at bounding box center [848, 340] width 133 height 23
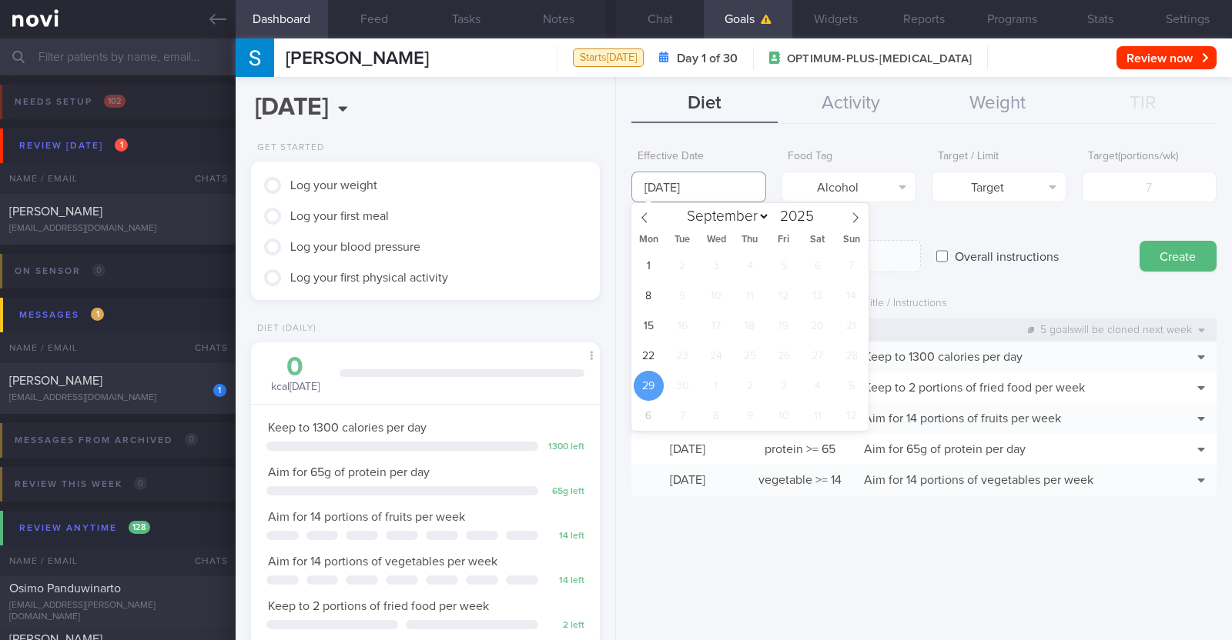
click at [613, 183] on input "29 Sep 2025" at bounding box center [698, 187] width 135 height 31
click at [613, 185] on button "Alcohol" at bounding box center [848, 187] width 135 height 31
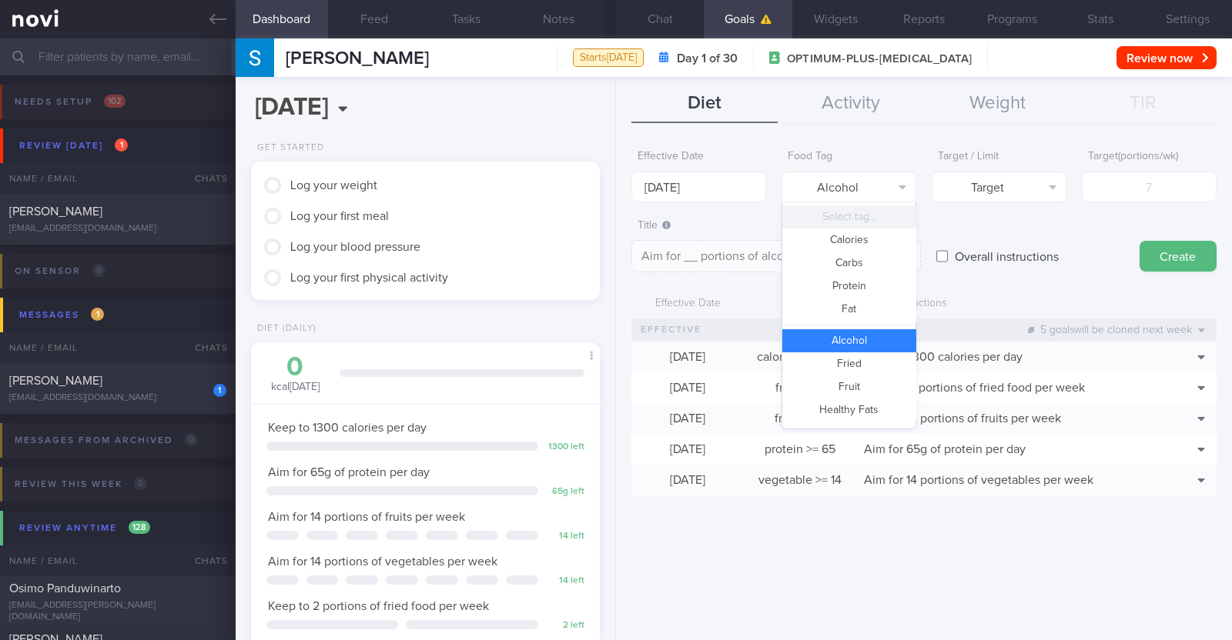
click at [613, 221] on button "Select tag..." at bounding box center [848, 217] width 133 height 23
type textarea "Aim for ___ of ___"
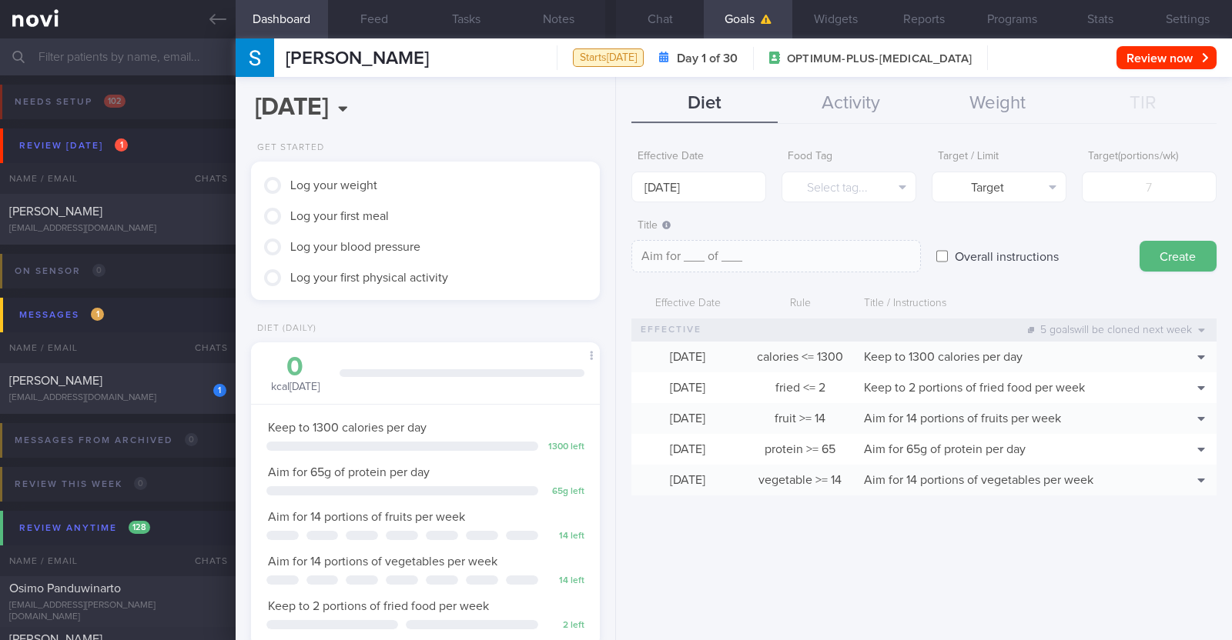
click at [613, 212] on div "Title Aim for ___ of ___ Aim for ___ of ___ Aim for ___ of ___ ​ Overall instru…" at bounding box center [923, 243] width 585 height 62
click at [613, 255] on input "Overall instructions" at bounding box center [942, 256] width 12 height 31
checkbox input "true"
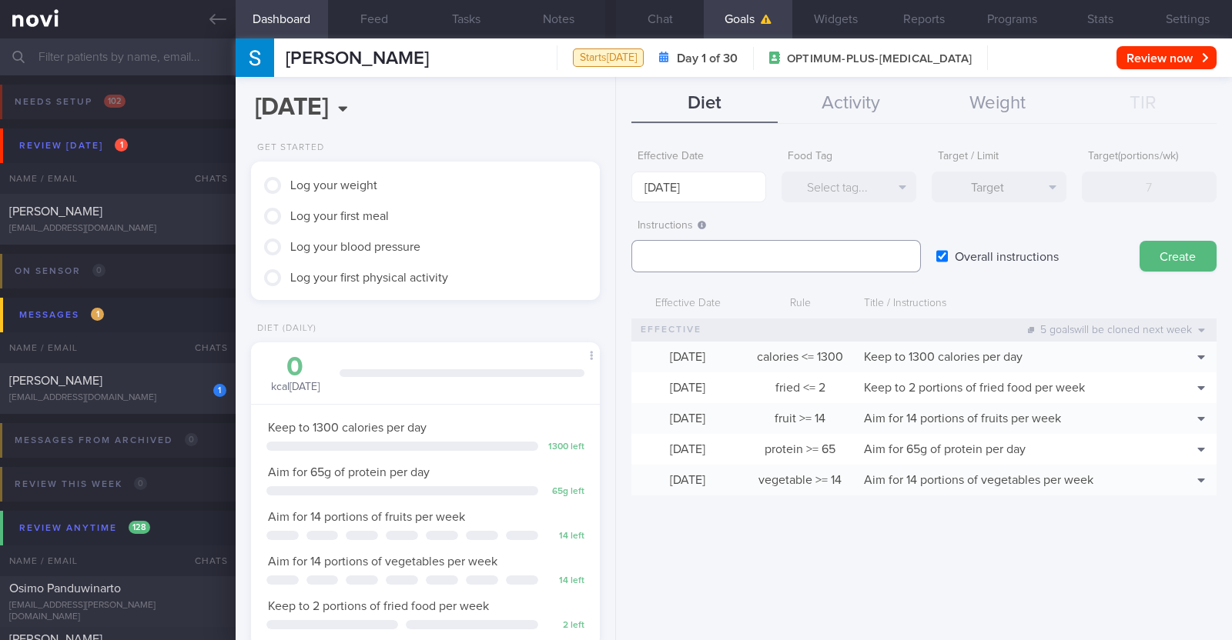
click at [613, 257] on textarea at bounding box center [775, 256] width 289 height 32
paste textarea "Aim to consume xxL of fluids per day (Choose water first)"
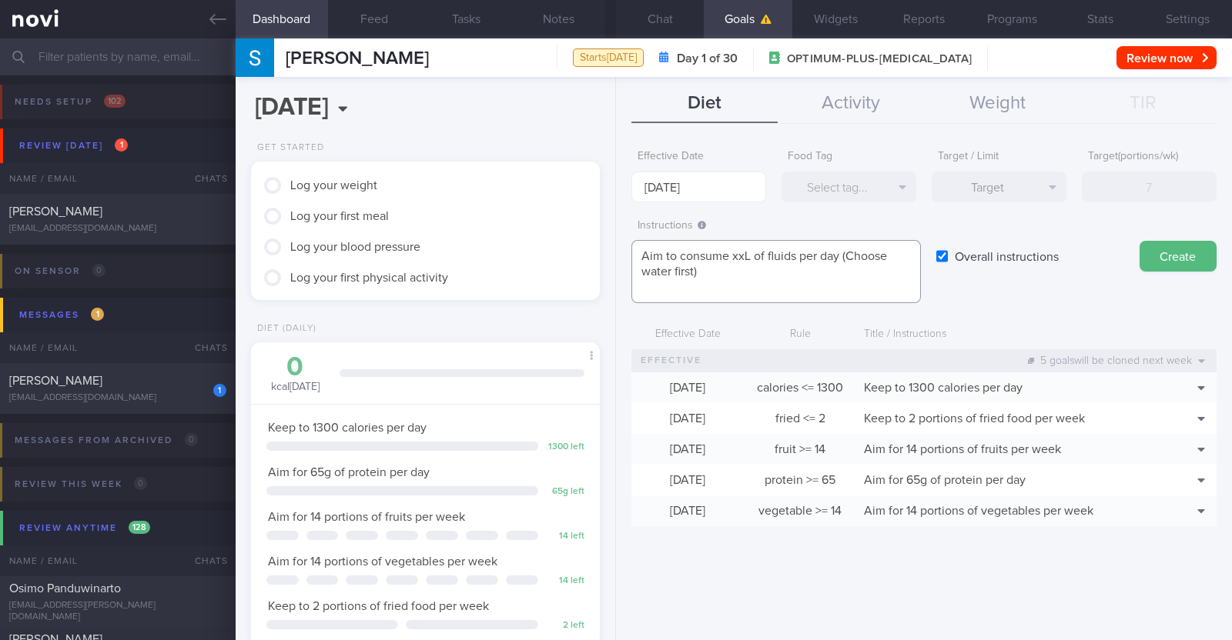
click at [613, 252] on textarea "Aim to consume xxL of fluids per day (Choose water first)" at bounding box center [775, 271] width 289 height 63
paste textarea "1.9-2.3"
type textarea "Aim to consume 1.9-2.3L of fluids per day (Choose water first)"
click at [613, 248] on button "Create" at bounding box center [1177, 256] width 77 height 31
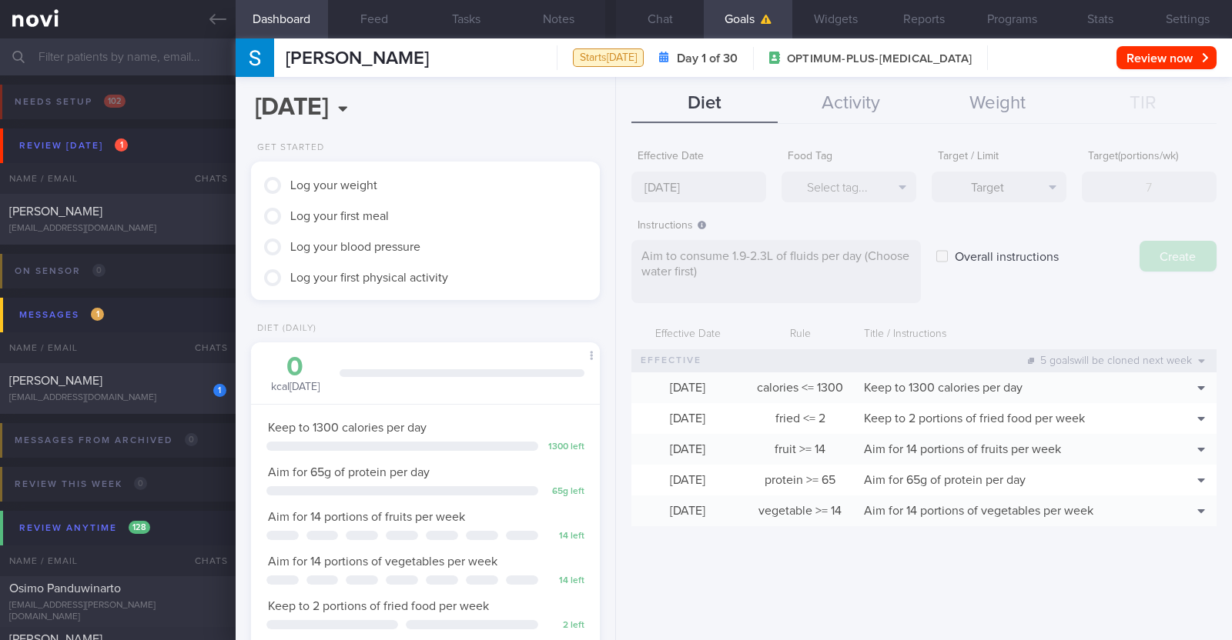
type input "[DATE]"
type textarea "Aim for ___ of ___"
checkbox input "false"
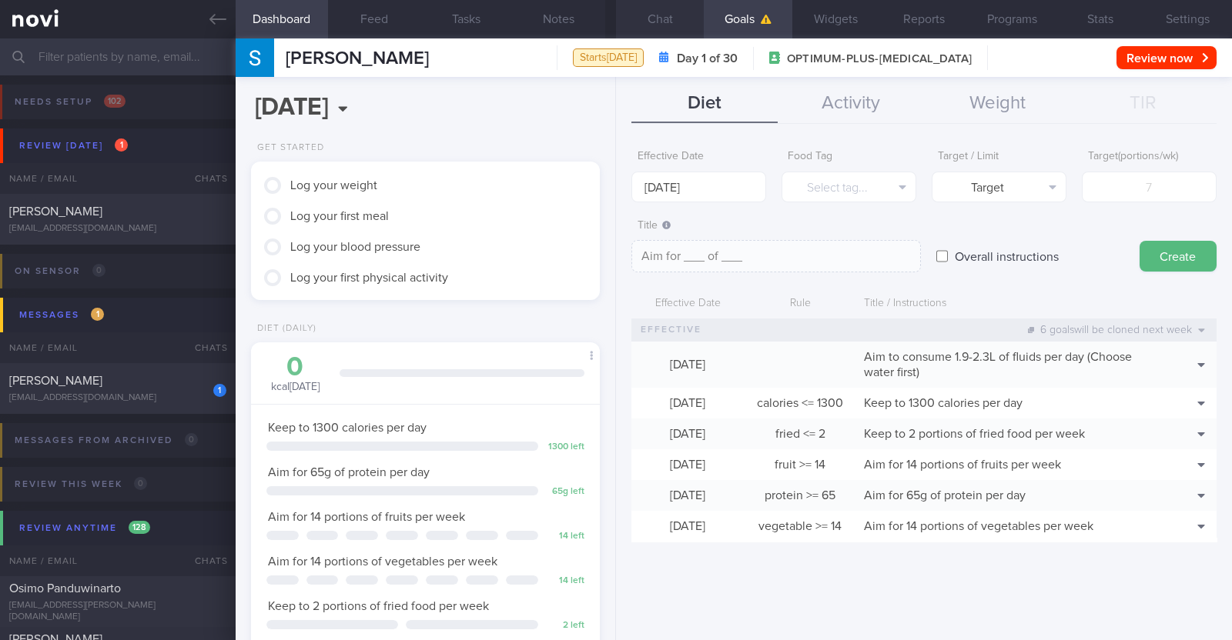
click at [613, 12] on button "Chat" at bounding box center [660, 19] width 88 height 38
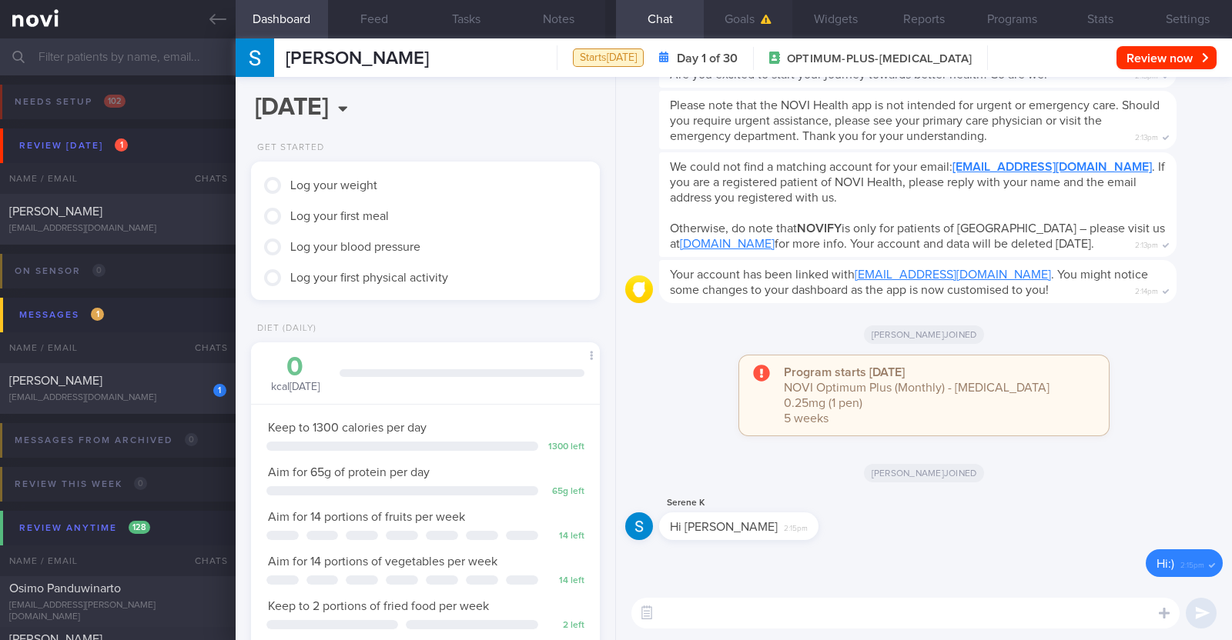
click at [613, 13] on button "Goals" at bounding box center [748, 19] width 88 height 38
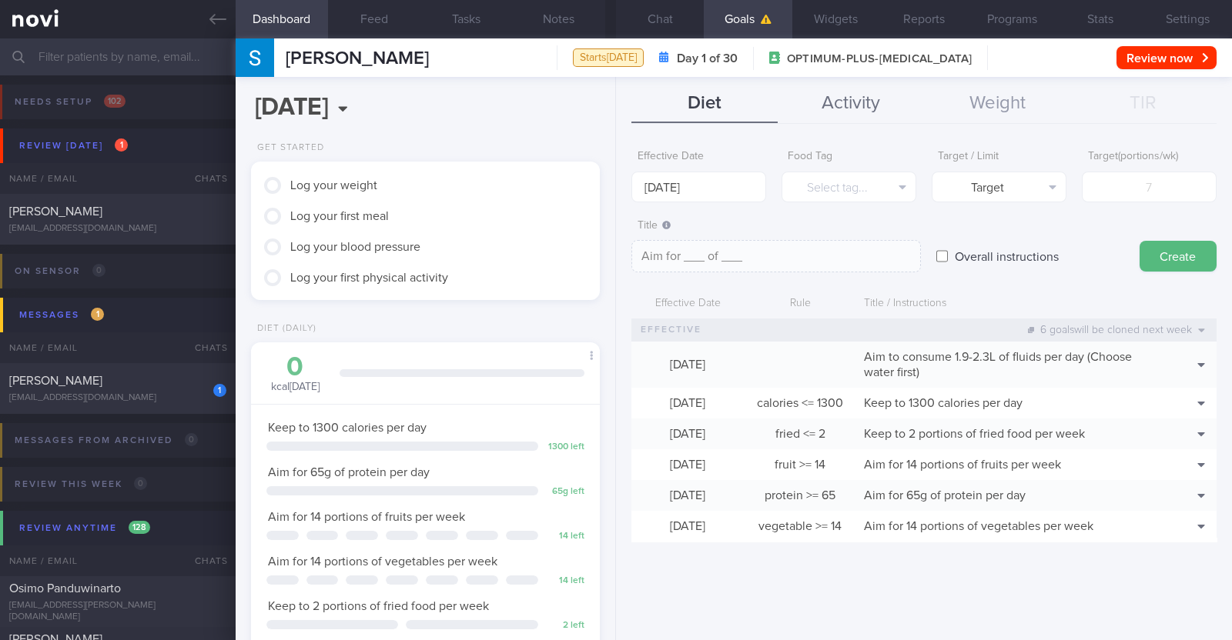
click at [613, 105] on button "Activity" at bounding box center [850, 104] width 146 height 38
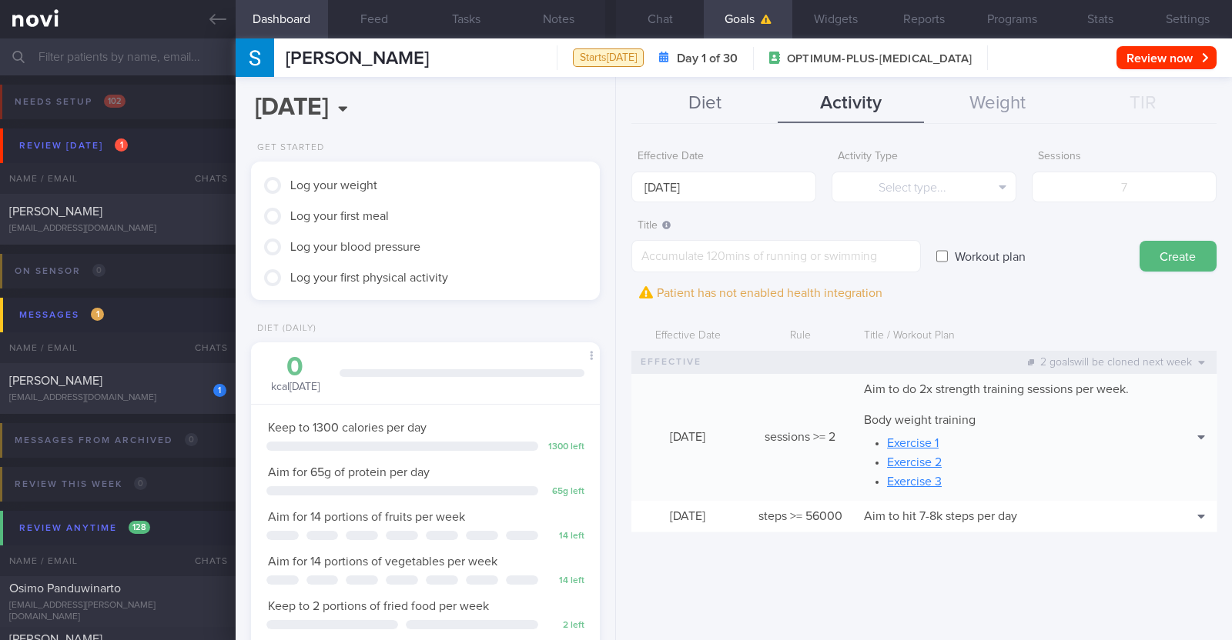
click at [613, 103] on button "Diet" at bounding box center [704, 104] width 146 height 38
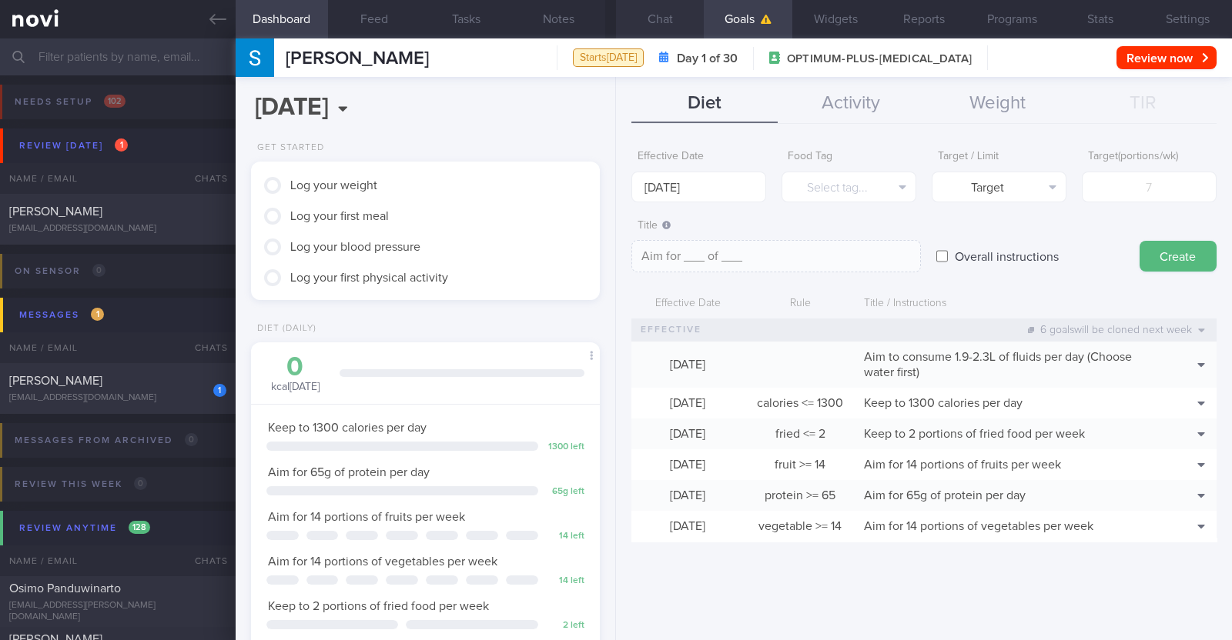
click at [613, 25] on button "Chat" at bounding box center [660, 19] width 88 height 38
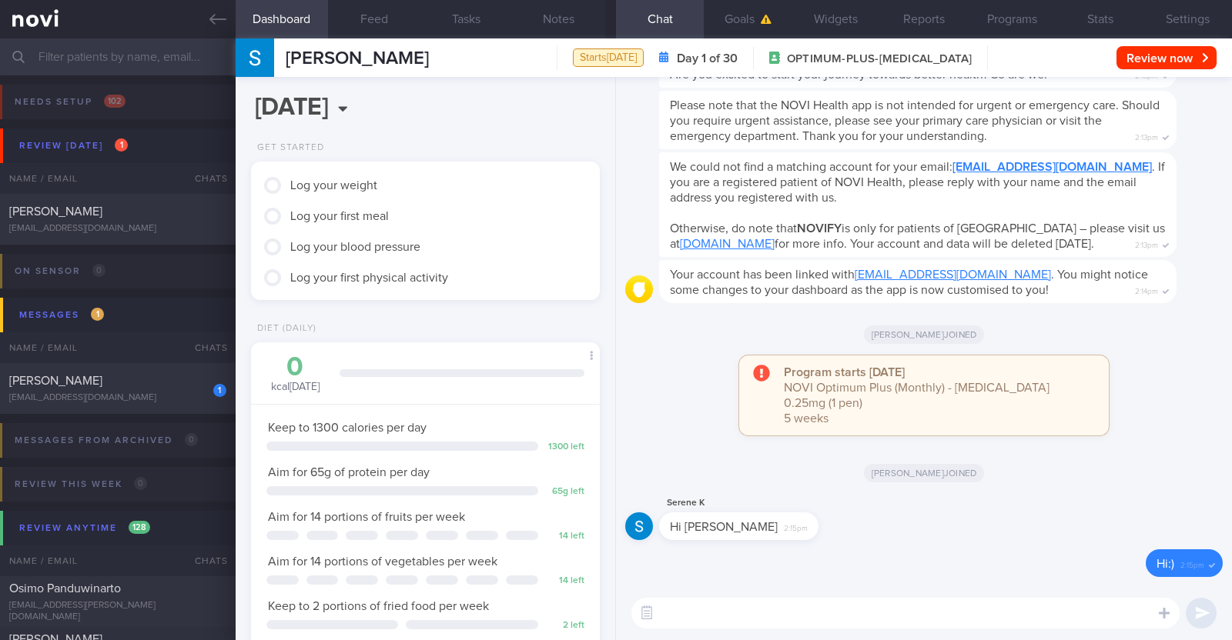
click at [613, 617] on textarea at bounding box center [905, 613] width 548 height 31
paste textarea "Hi [patient’s name]! This is Charlotte, the dietitian. It was nice meeting you …"
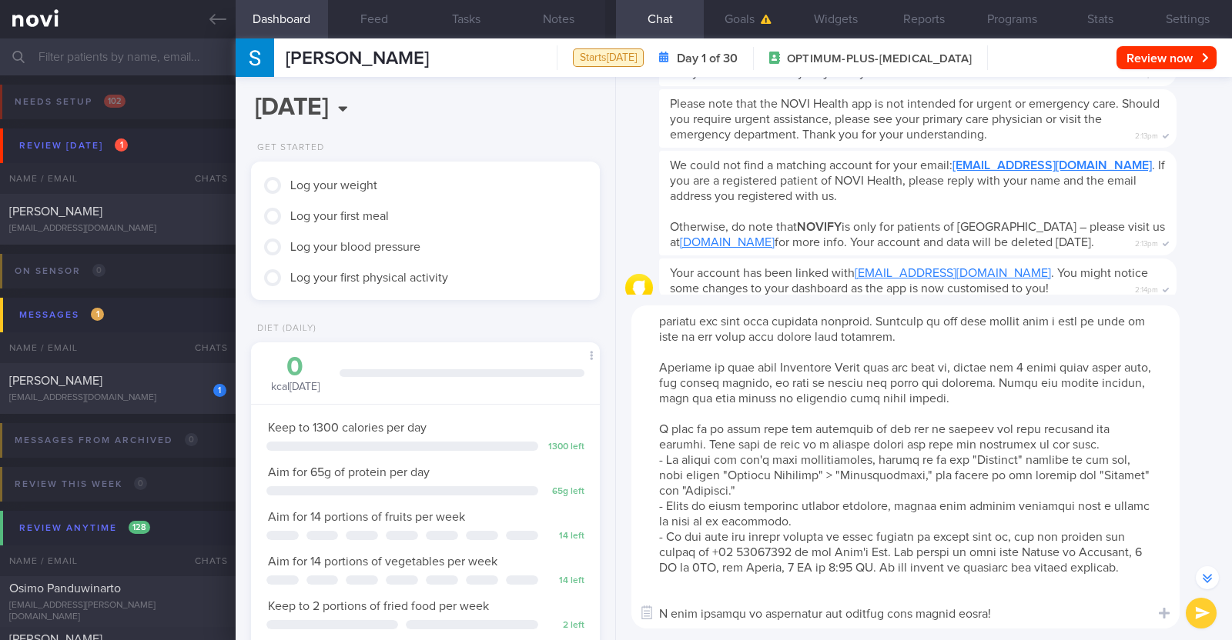
scroll to position [45, 0]
click at [613, 590] on textarea at bounding box center [905, 467] width 548 height 323
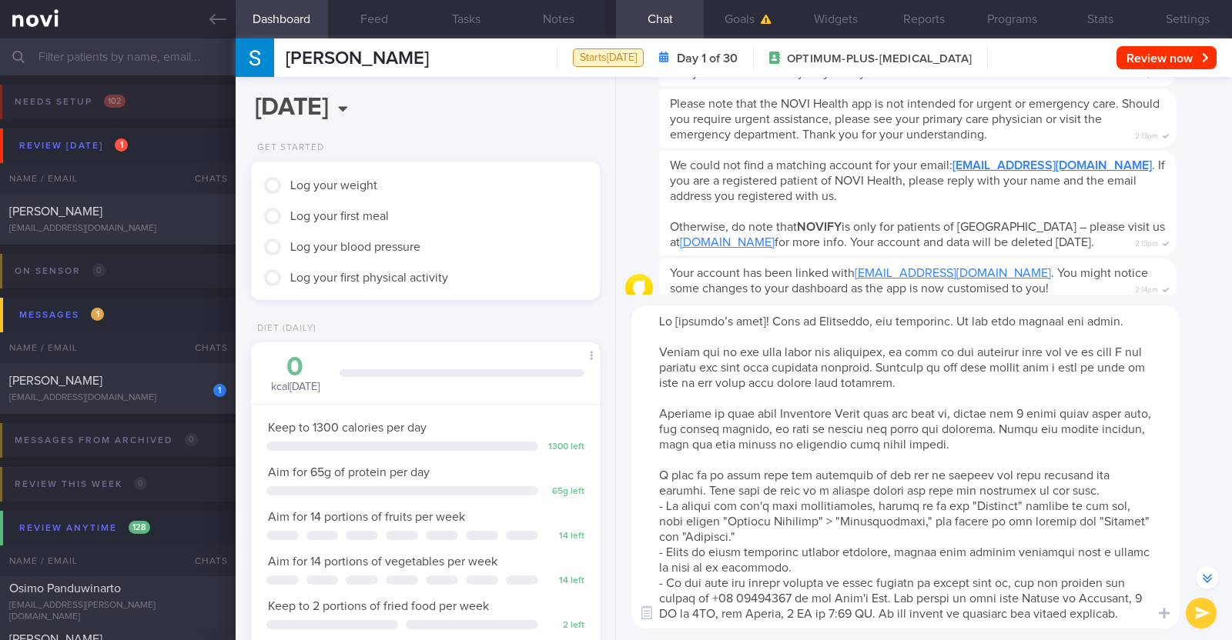
scroll to position [0, 0]
drag, startPoint x: 654, startPoint y: 410, endPoint x: 1053, endPoint y: 452, distance: 401.7
click at [613, 452] on textarea at bounding box center [905, 467] width 548 height 323
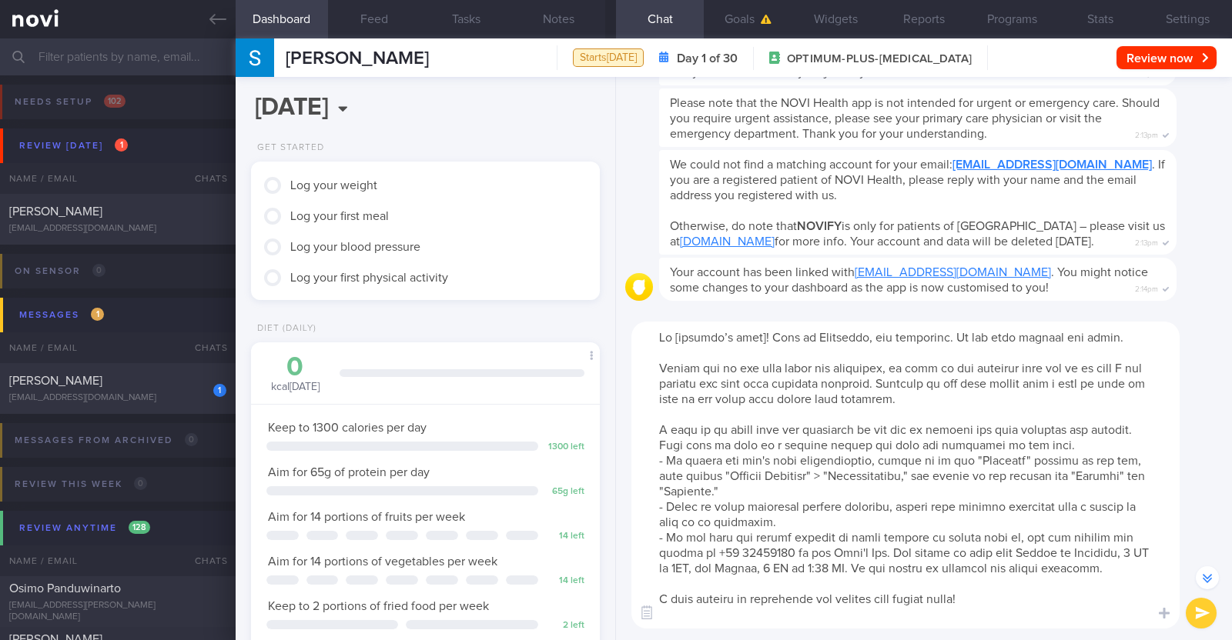
scroll to position [-258, 0]
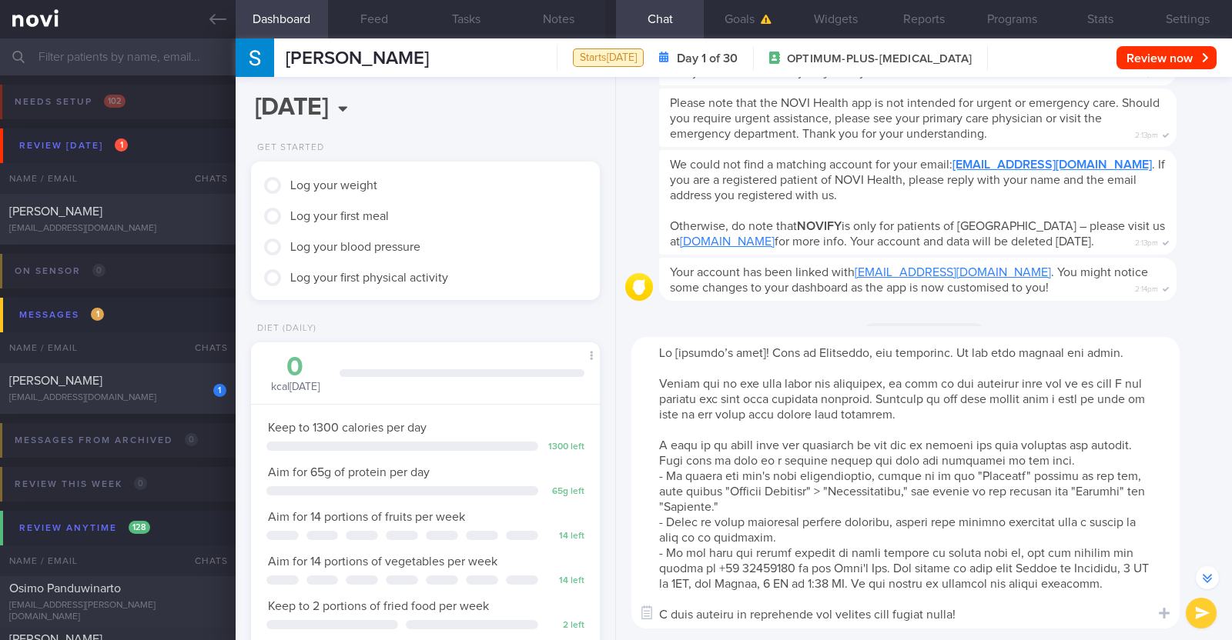
click at [613, 354] on textarea at bounding box center [905, 483] width 548 height 292
type textarea "Hi Serene! This is Charlotte, the dietitian. It was nice meeting you today. Ple…"
click at [613, 618] on button "submit" at bounding box center [1200, 613] width 31 height 31
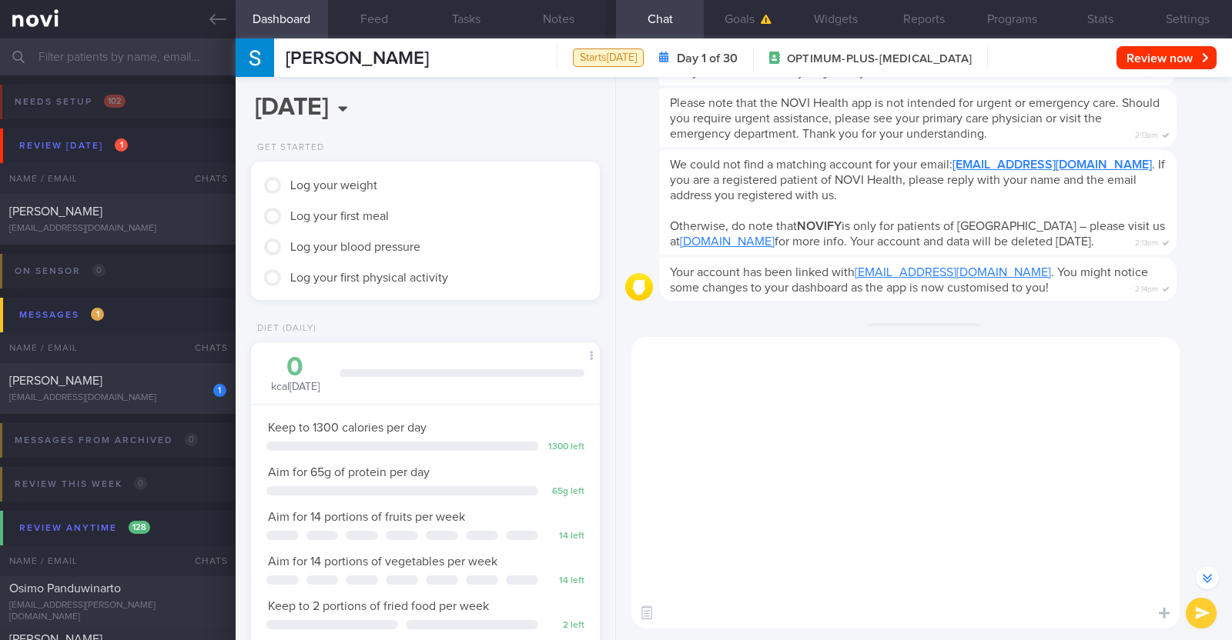
scroll to position [0, 0]
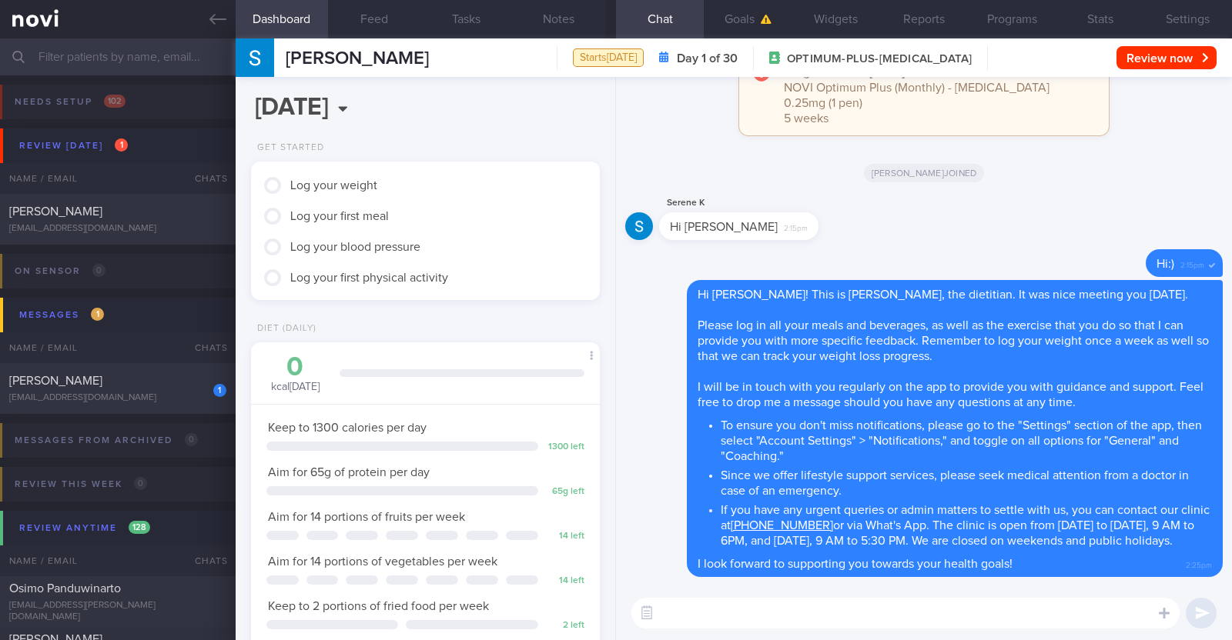
click at [613, 610] on textarea at bounding box center [905, 613] width 548 height 31
paste textarea "Here is a summary of what we discussed: Basics of Weight Management - Diet: A w…"
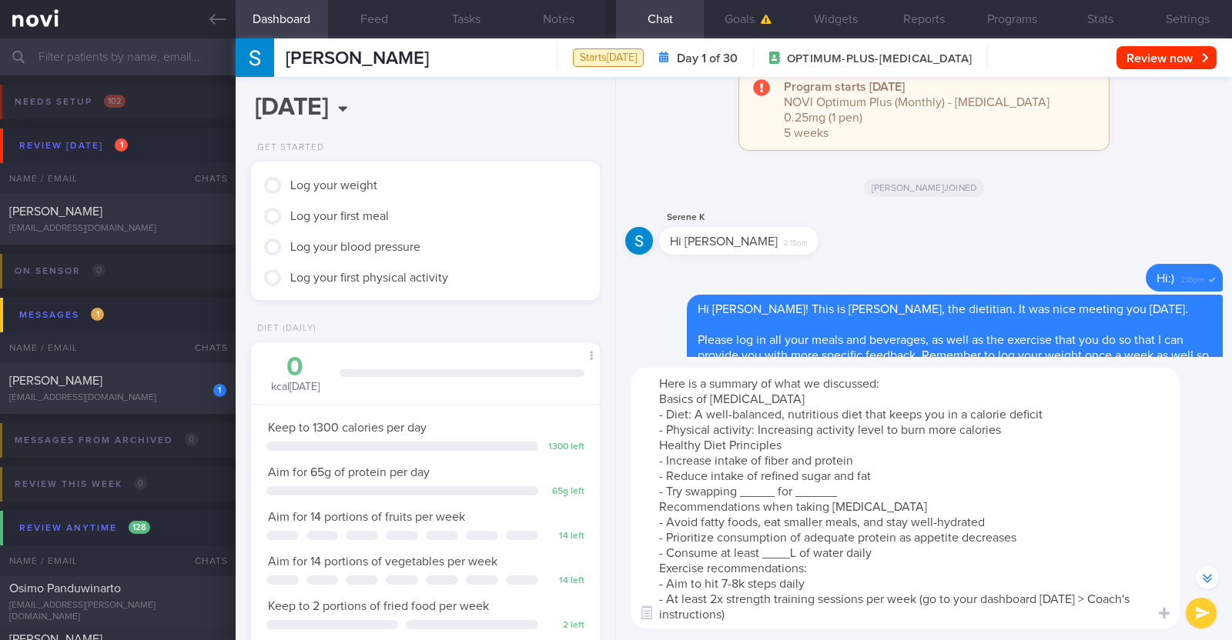
scroll to position [-229, 0]
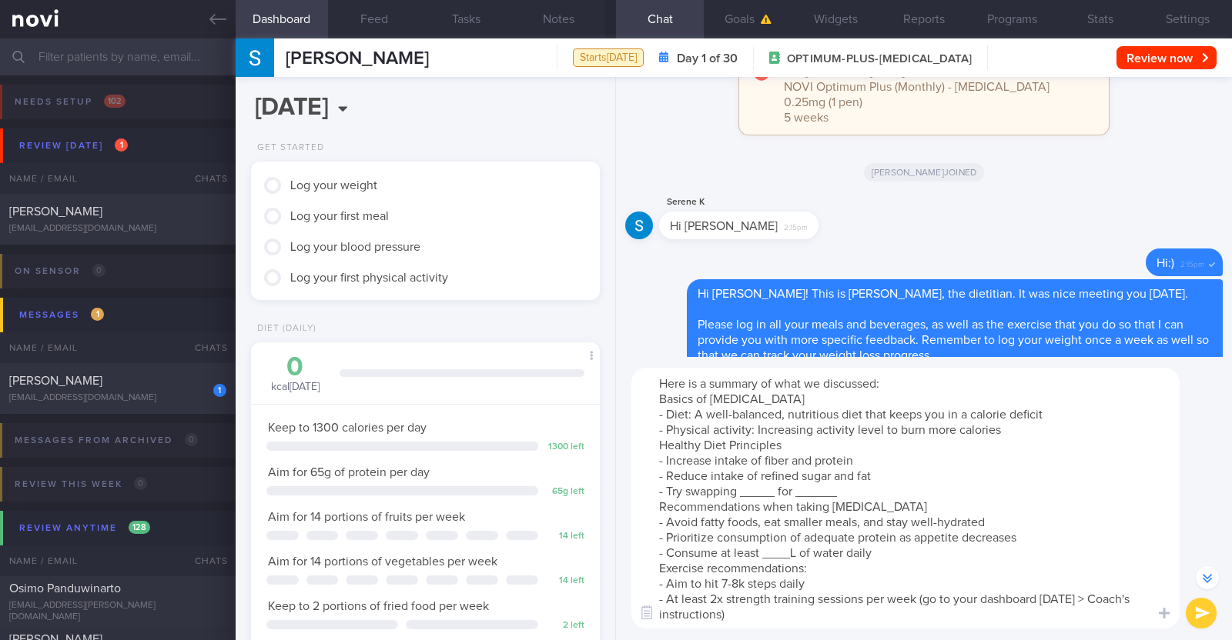
click at [613, 425] on textarea "Here is a summary of what we discussed: Basics of Weight Management - Diet: A w…" at bounding box center [905, 498] width 548 height 261
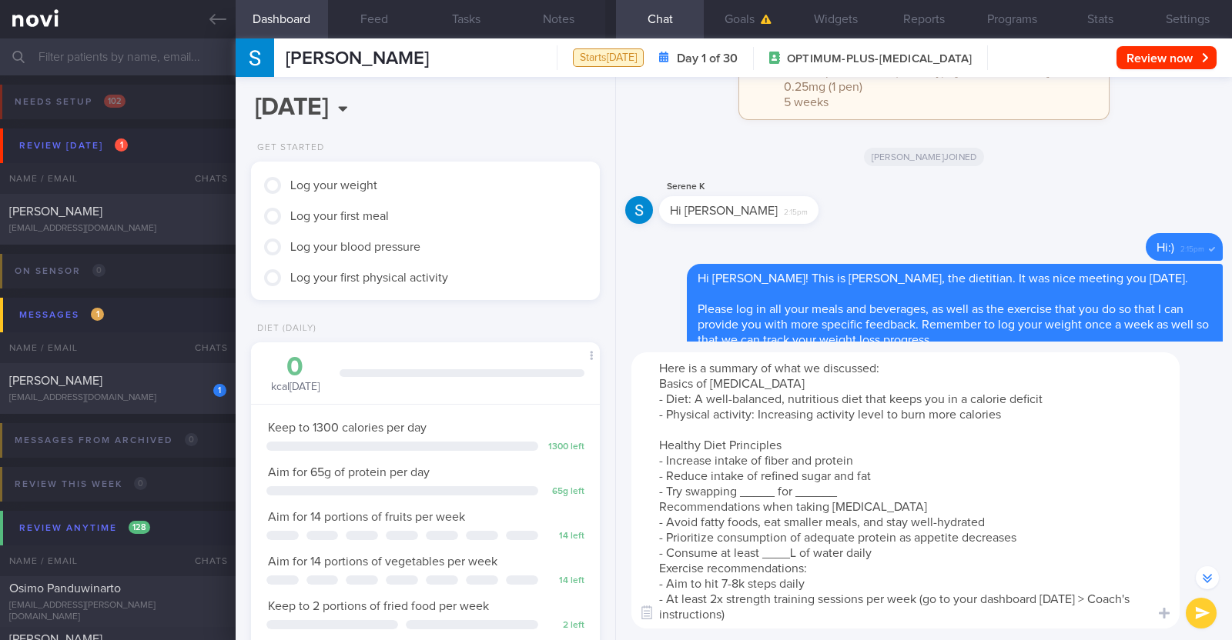
scroll to position [-244, 0]
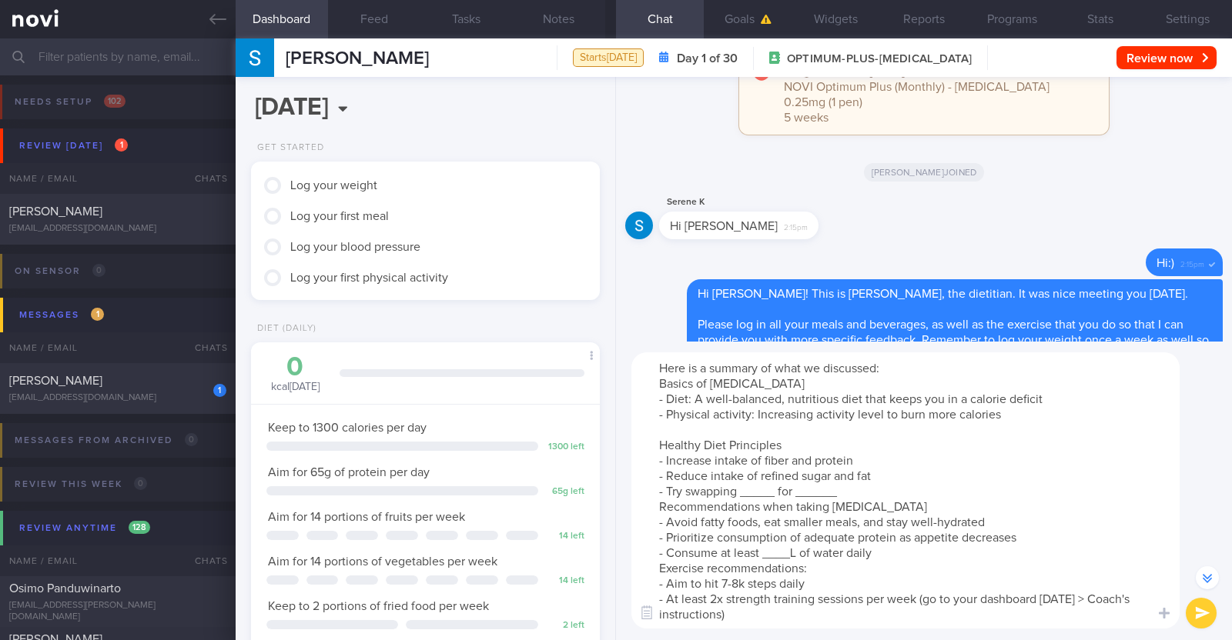
click at [613, 497] on textarea "Here is a summary of what we discussed: Basics of Weight Management - Diet: A w…" at bounding box center [905, 491] width 548 height 276
drag, startPoint x: 847, startPoint y: 492, endPoint x: 804, endPoint y: 482, distance: 44.3
click at [613, 482] on textarea "Here is a summary of what we discussed: Basics of Weight Management - Diet: A w…" at bounding box center [905, 491] width 548 height 276
click at [613, 483] on textarea "Here is a summary of what we discussed: Basics of Weight Management - Diet: A w…" at bounding box center [905, 491] width 548 height 276
drag, startPoint x: 840, startPoint y: 490, endPoint x: 804, endPoint y: 488, distance: 35.4
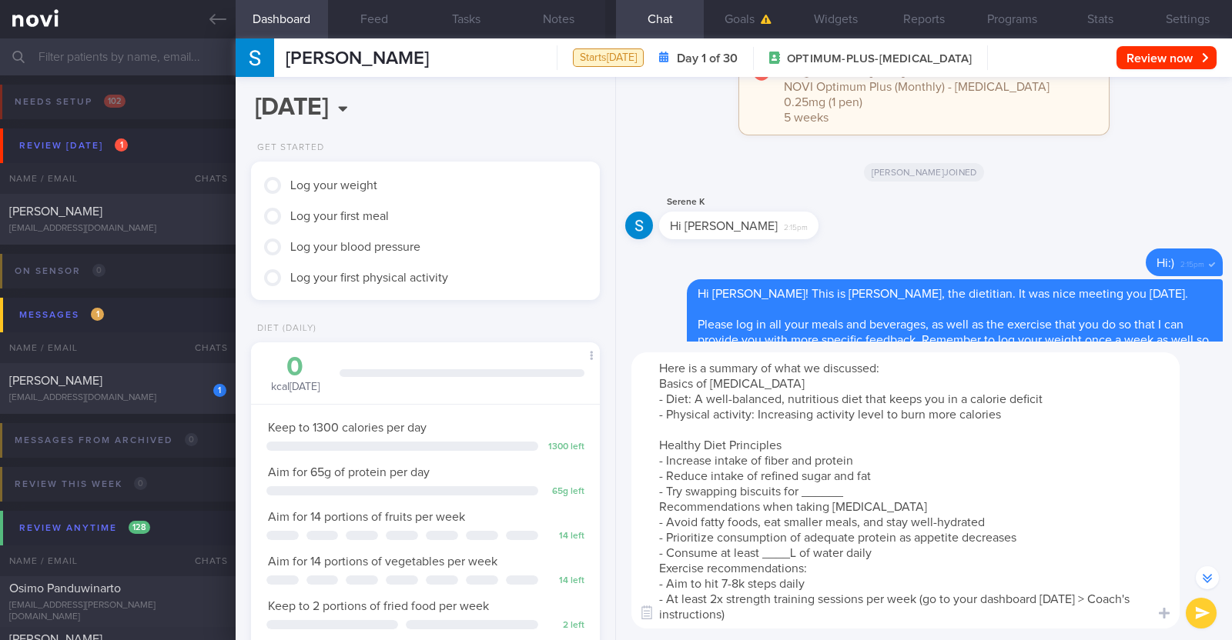
click at [613, 488] on textarea "Here is a summary of what we discussed: Basics of Weight Management - Diet: A w…" at bounding box center [905, 491] width 548 height 276
click at [613, 495] on textarea "Here is a summary of what we discussed: Basics of Weight Management - Diet: A w…" at bounding box center [905, 491] width 548 height 276
click at [613, 484] on textarea "Here is a summary of what we discussed: Basics of Weight Management - Diet: A w…" at bounding box center [905, 491] width 548 height 276
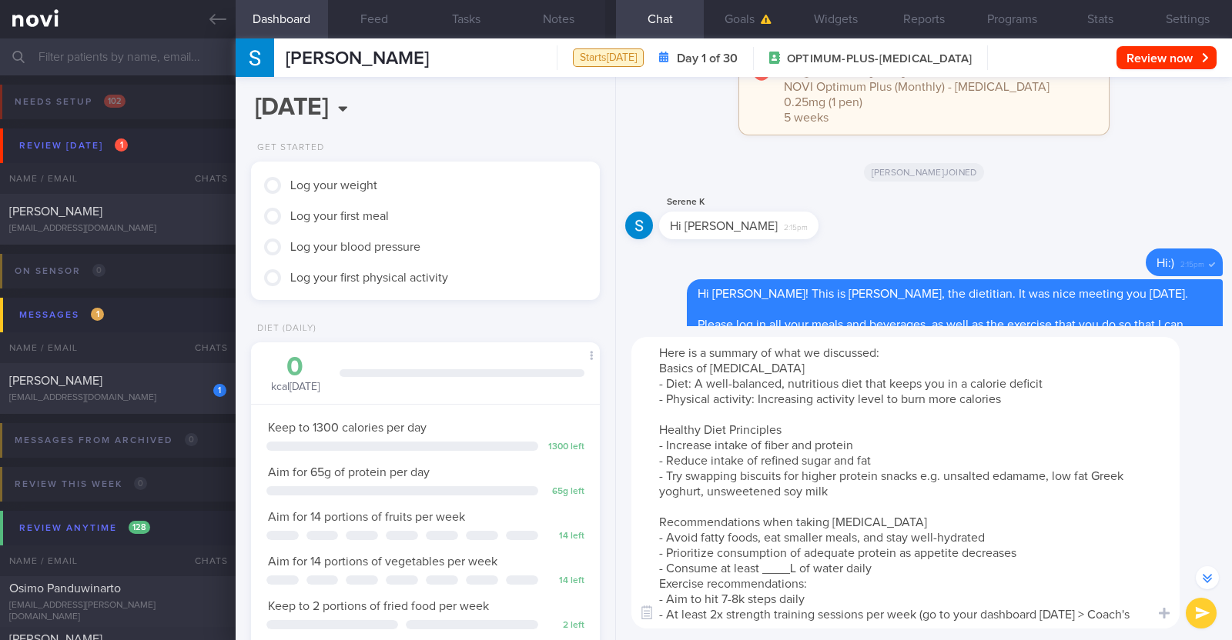
scroll to position [-275, 0]
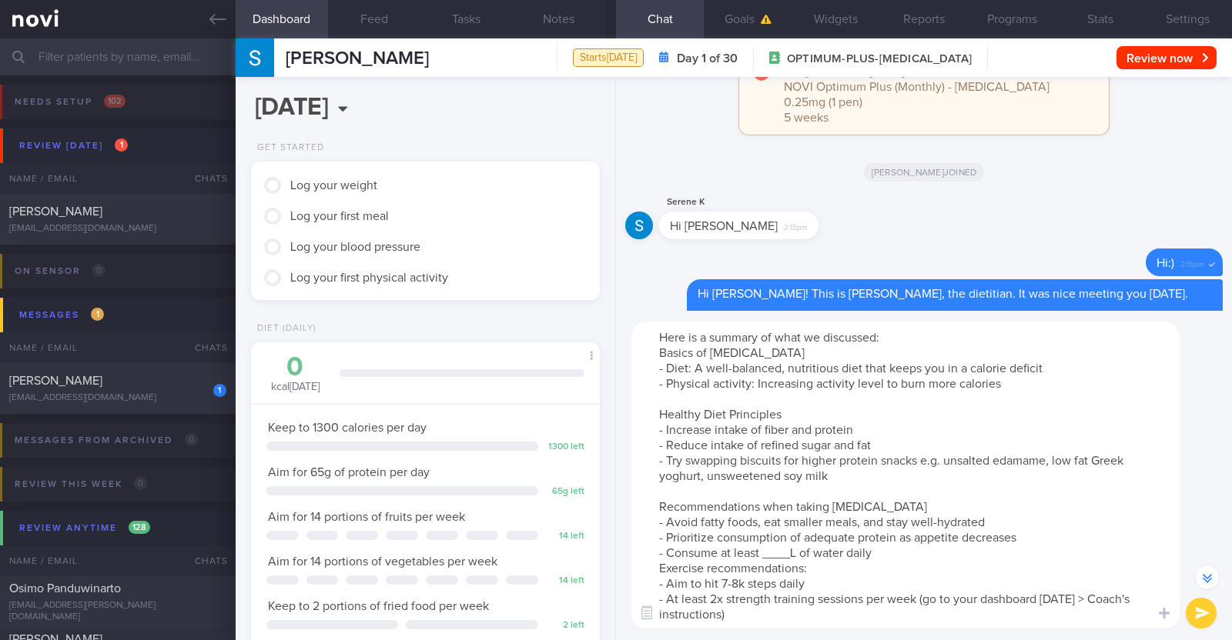
drag, startPoint x: 889, startPoint y: 510, endPoint x: 797, endPoint y: 506, distance: 92.5
click at [613, 506] on textarea "Here is a summary of what we discussed: Basics of Weight Management - Diet: A w…" at bounding box center [905, 475] width 548 height 307
click at [613, 550] on textarea "Here is a summary of what we discussed: Basics of Weight Management - Diet: A w…" at bounding box center [905, 475] width 548 height 307
paste textarea "1.9-2.3"
click at [613, 557] on textarea "Here is a summary of what we discussed: Basics of Weight Management - Diet: A w…" at bounding box center [905, 475] width 548 height 307
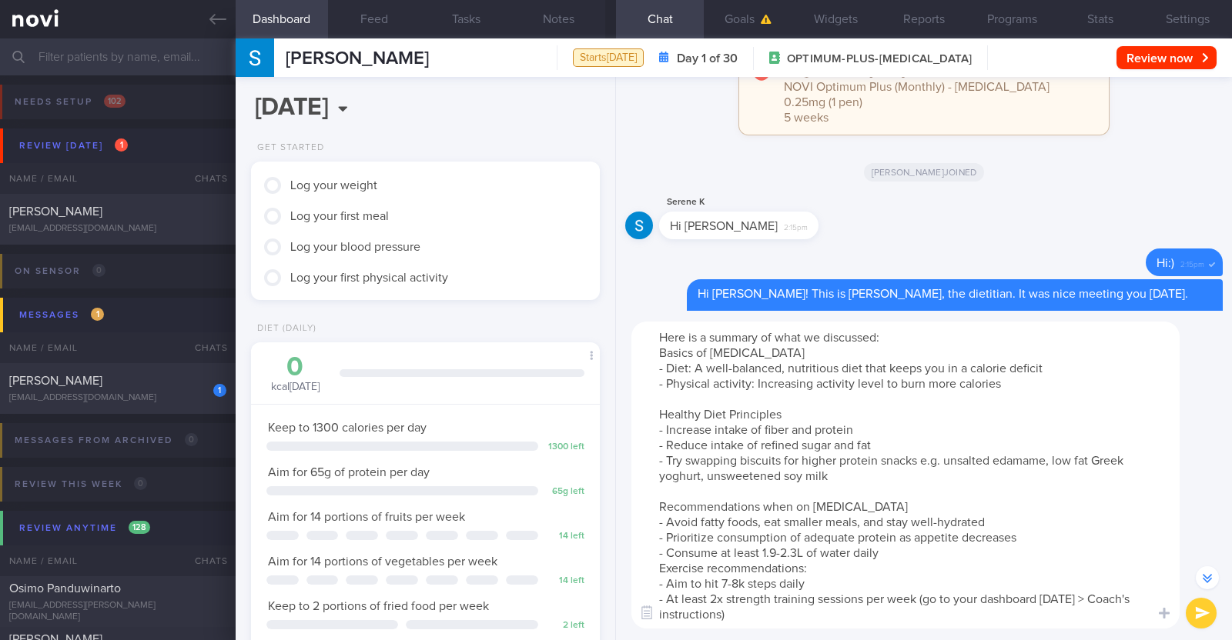
type textarea "Here is a summary of what we discussed: Basics of Weight Management - Diet: A w…"
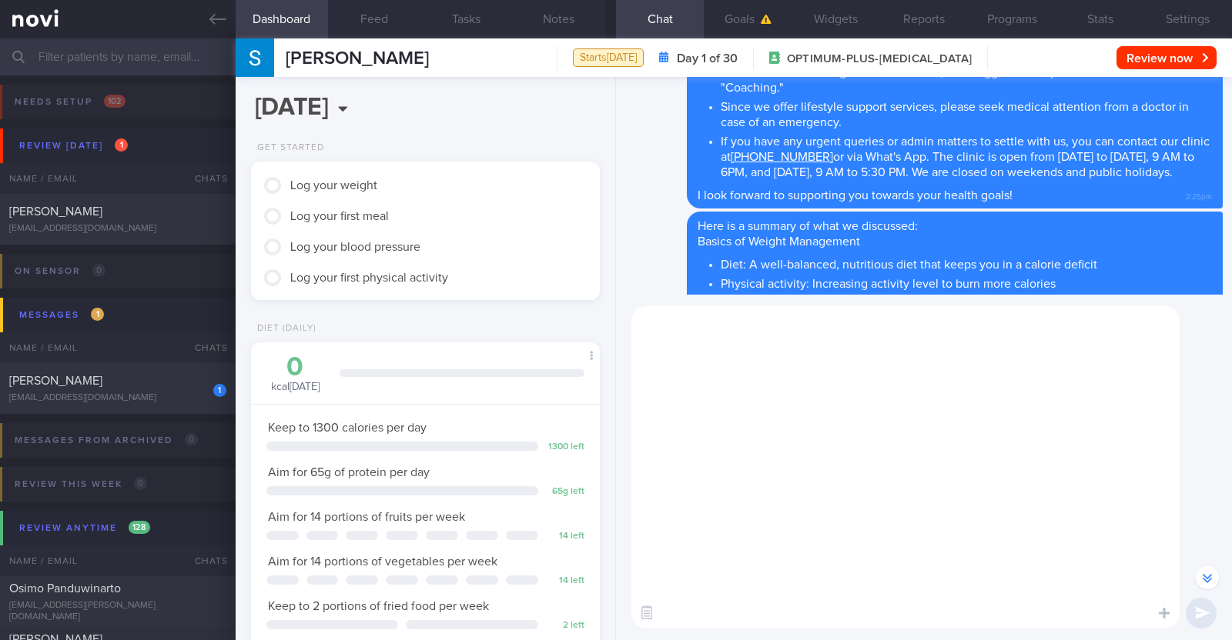
scroll to position [0, 0]
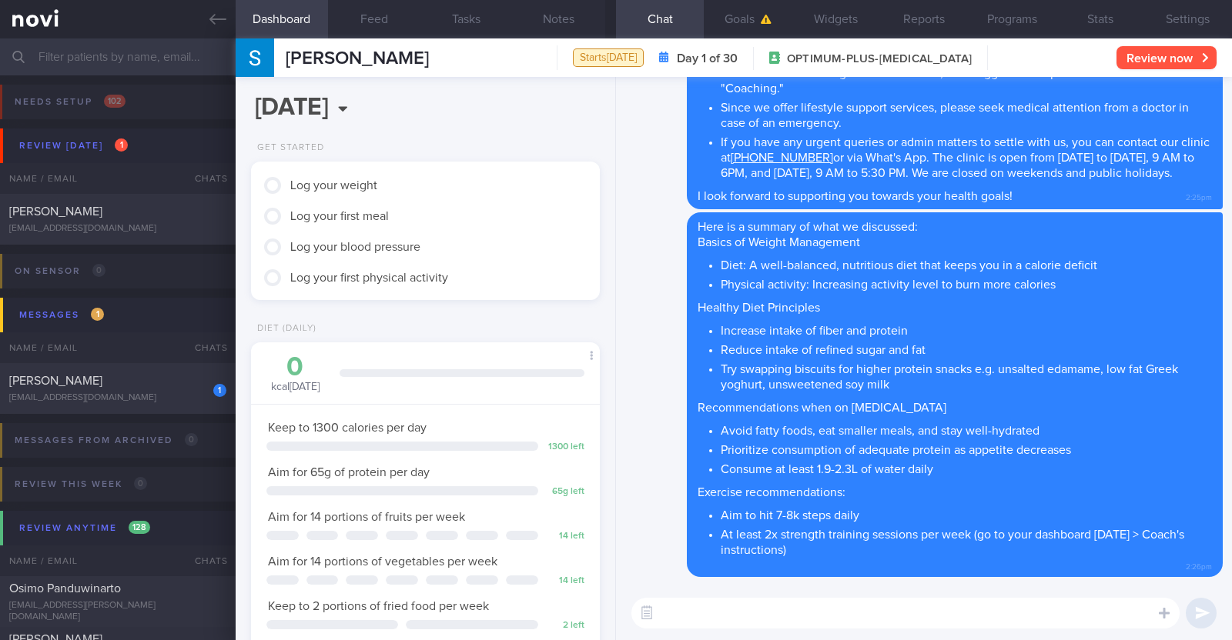
click at [613, 59] on button "Review now" at bounding box center [1166, 57] width 100 height 23
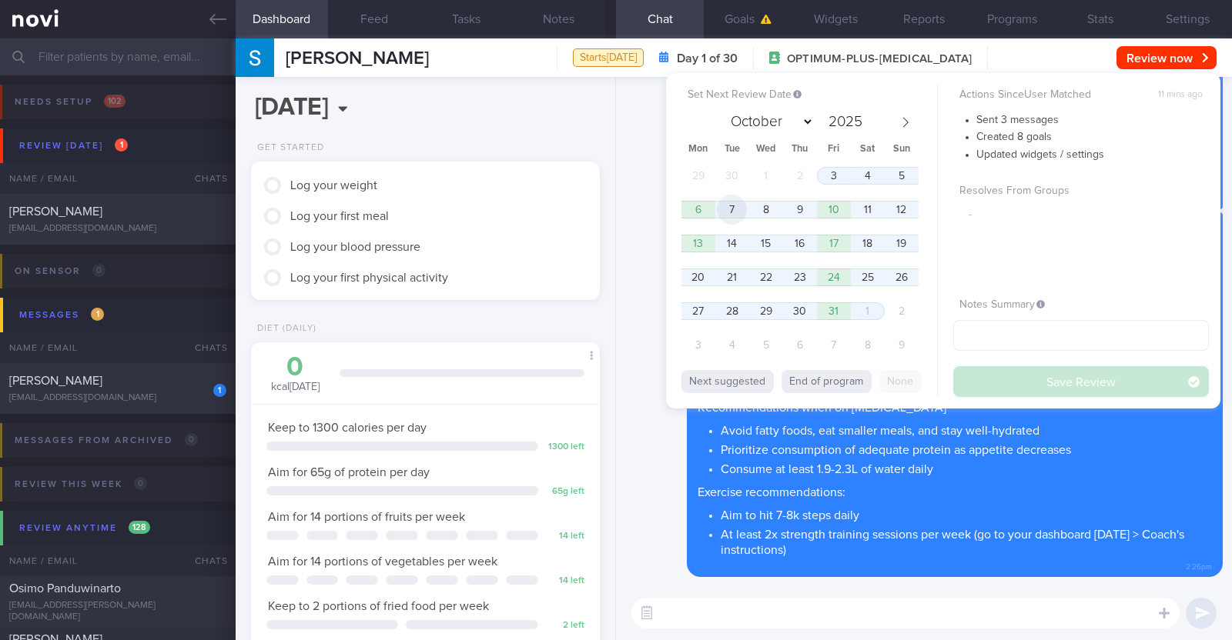
click at [613, 211] on span "7" at bounding box center [732, 210] width 30 height 30
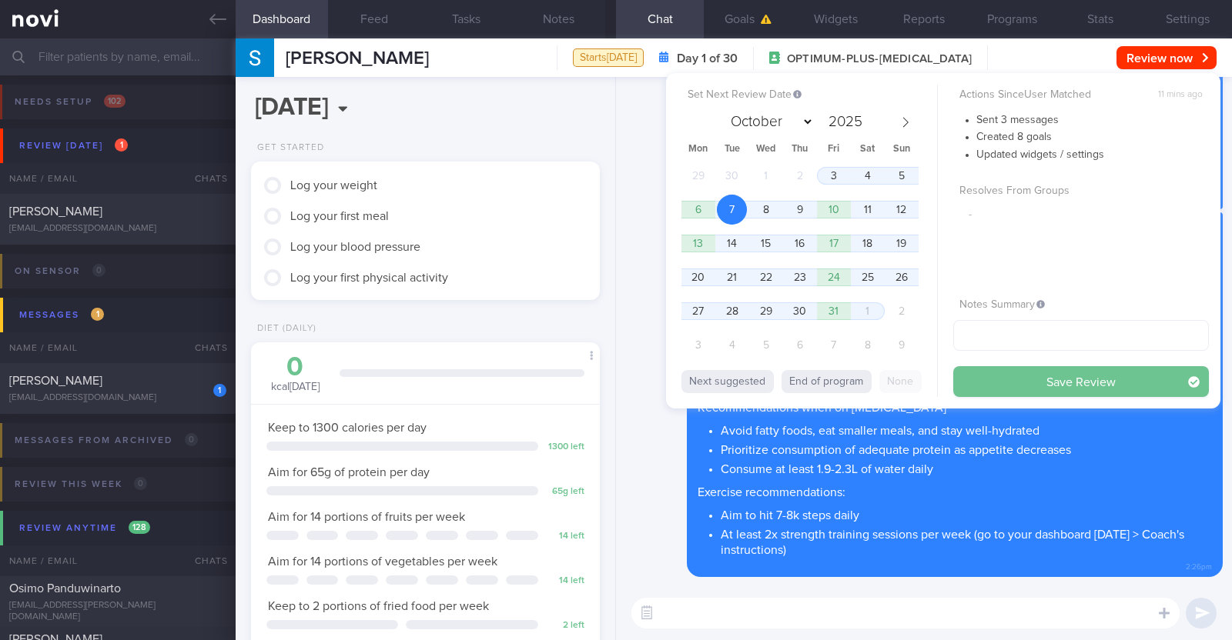
click at [613, 374] on button "Save Review" at bounding box center [1081, 381] width 256 height 31
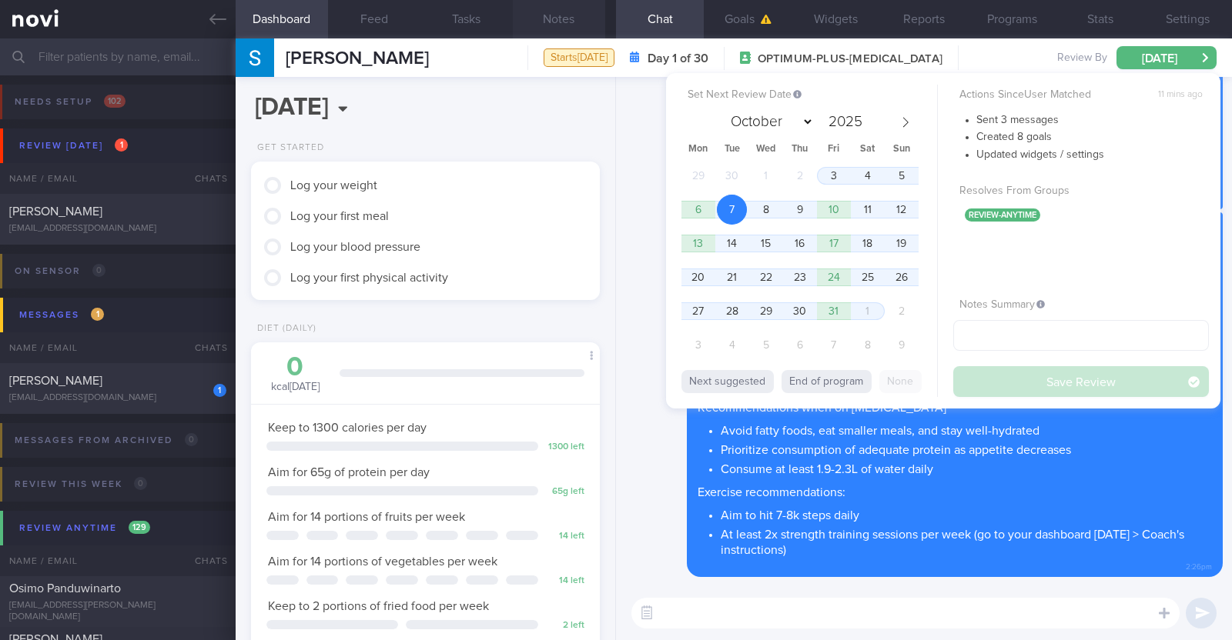
click at [548, 19] on button "Notes" at bounding box center [559, 19] width 92 height 38
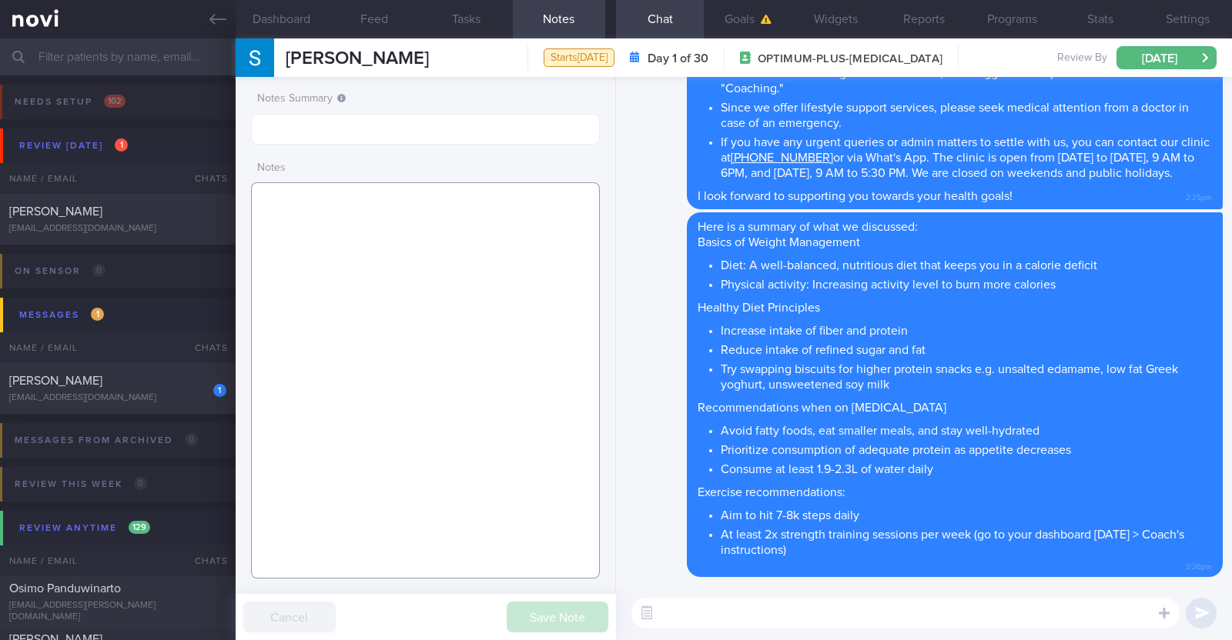
click at [447, 236] on textarea at bounding box center [425, 380] width 349 height 396
click at [531, 275] on textarea at bounding box center [425, 380] width 349 height 396
paste textarea "Comorbidities Hypertension - NHGP Hougang Sebhorrheic keratosis - f/up NSC Derm…"
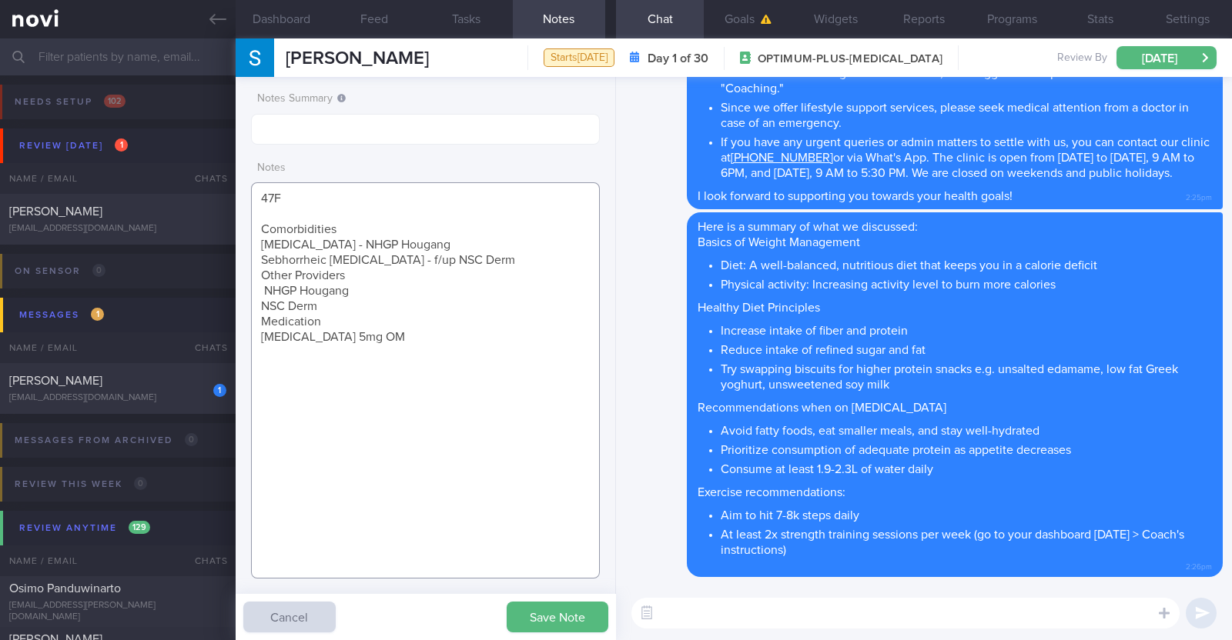
click at [350, 228] on textarea "47F Comorbidities Hypertension - NHGP Hougang Sebhorrheic keratosis - f/up NSC …" at bounding box center [425, 380] width 349 height 396
drag, startPoint x: 335, startPoint y: 239, endPoint x: 461, endPoint y: 240, distance: 126.3
click at [461, 240] on textarea "47F Comorbidities: Hypertension - NHGP Hougang Sebhorrheic keratosis - f/up NSC…" at bounding box center [425, 380] width 349 height 396
drag, startPoint x: 477, startPoint y: 265, endPoint x: 381, endPoint y: 266, distance: 95.5
click at [381, 266] on textarea "47F Comorbidities: Hypertension Sebhorrheic keratosis - f/up NSC Derm Other Pro…" at bounding box center [425, 380] width 349 height 396
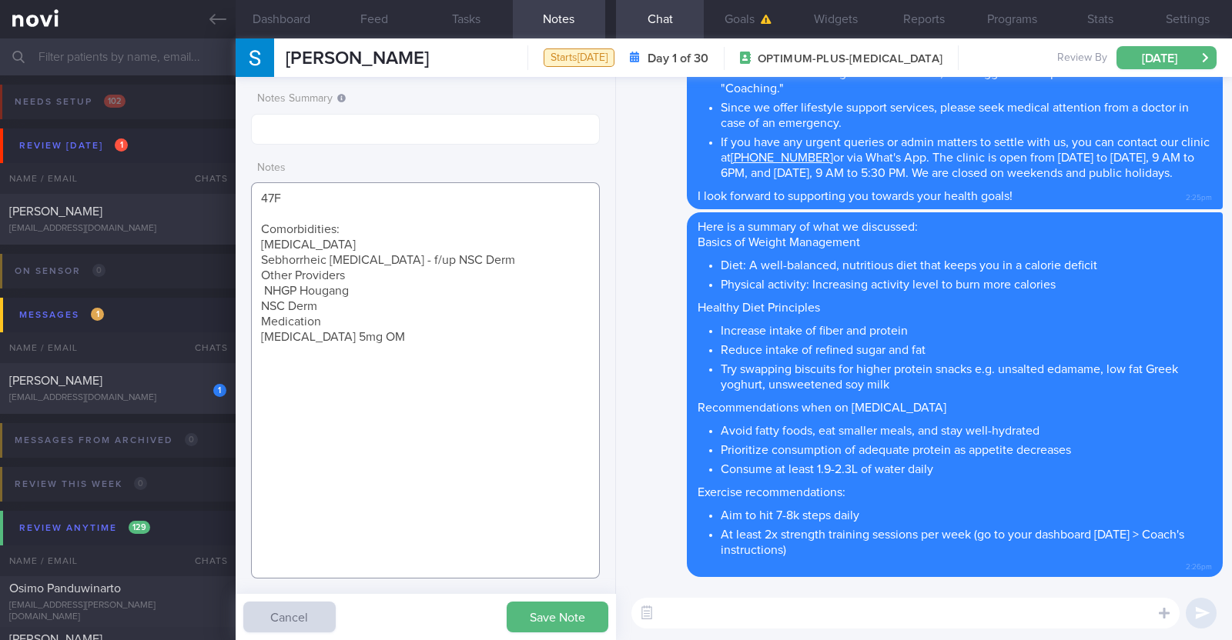
type textarea "47F Comorbidities: Hypertension Sebhorrheic keratosis Other Providers NHGP Houg…"
drag, startPoint x: 255, startPoint y: 276, endPoint x: 357, endPoint y: 302, distance: 105.5
click at [357, 302] on textarea "47F Comorbidities: Hypertension Sebhorrheic keratosis Other Providers NHGP Houg…" at bounding box center [425, 380] width 349 height 396
click at [335, 290] on textarea "47F Comorbidities: [MEDICAL_DATA] Sebhorrheic [MEDICAL_DATA] Medication [MEDICA…" at bounding box center [425, 380] width 349 height 396
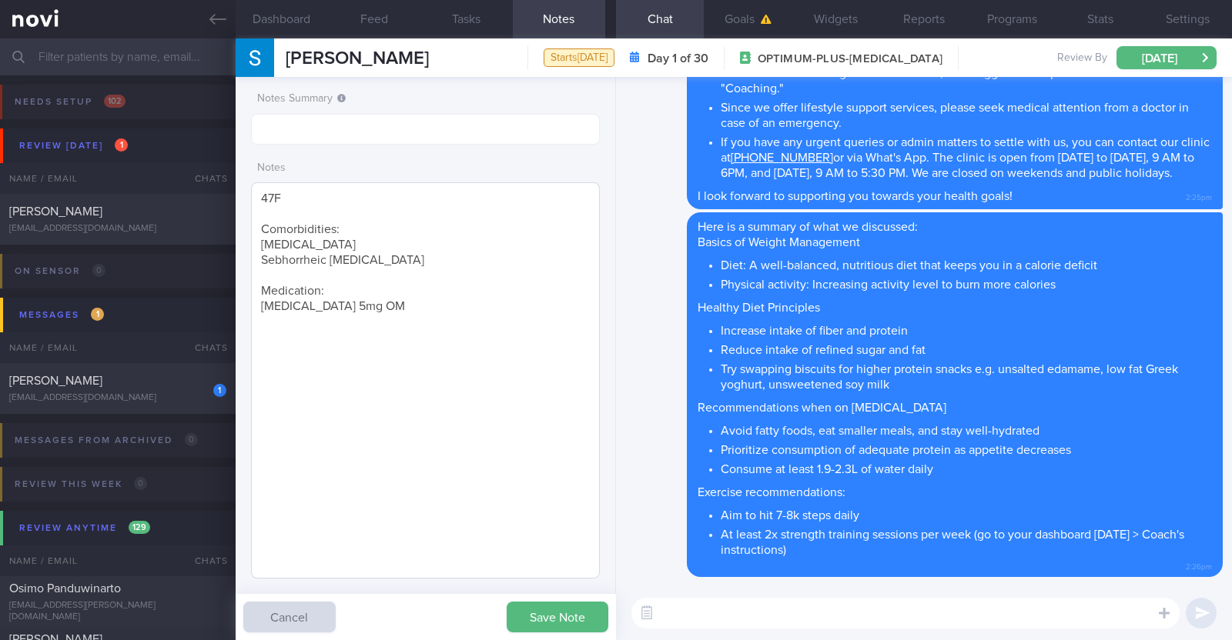
click at [408, 296] on textarea "47F Comorbidities: [MEDICAL_DATA] Sebhorrheic [MEDICAL_DATA] Medication: [MEDIC…" at bounding box center [425, 380] width 349 height 396
click at [406, 300] on textarea "47F Comorbidities: [MEDICAL_DATA] Sebhorrheic [MEDICAL_DATA] Medication: [MEDIC…" at bounding box center [425, 380] width 349 height 396
paste textarea "[MEDICAL_DATA] 0.25mg once/week for 4 weeks"
click at [509, 334] on textarea "47F Comorbidities: [MEDICAL_DATA] Sebhorrheic [MEDICAL_DATA] Medication: [MEDIC…" at bounding box center [425, 380] width 349 height 396
paste textarea "walking 8-10k steps/day brisk walks 1h, 1-2x/week on weekends"
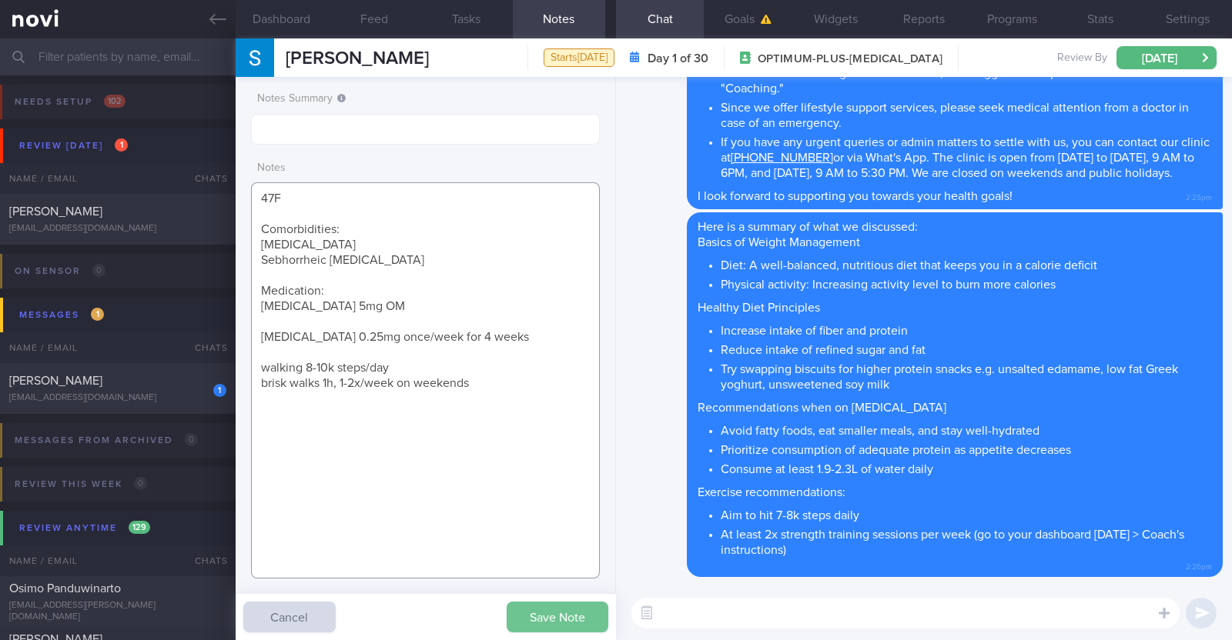
type textarea "47F Comorbidities: [MEDICAL_DATA] Sebhorrheic [MEDICAL_DATA] Medication: [MEDIC…"
click at [560, 619] on button "Save Note" at bounding box center [558, 617] width 102 height 31
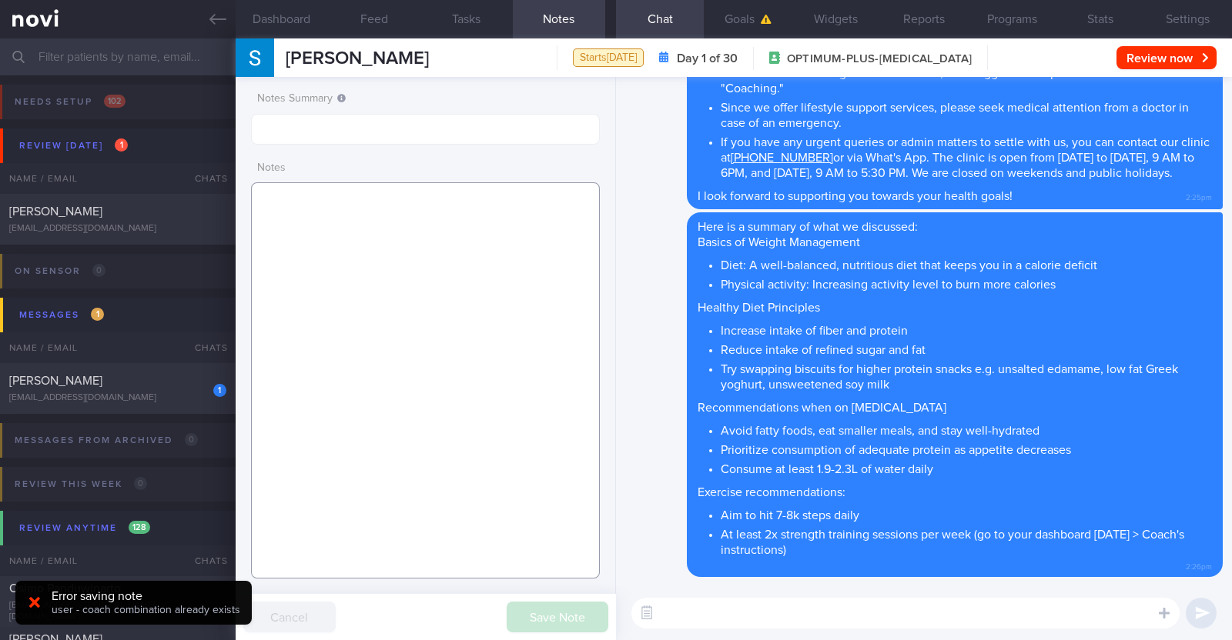
click at [516, 417] on textarea at bounding box center [425, 380] width 349 height 396
type textarea "47F"
click at [25, 600] on div at bounding box center [34, 603] width 25 height 17
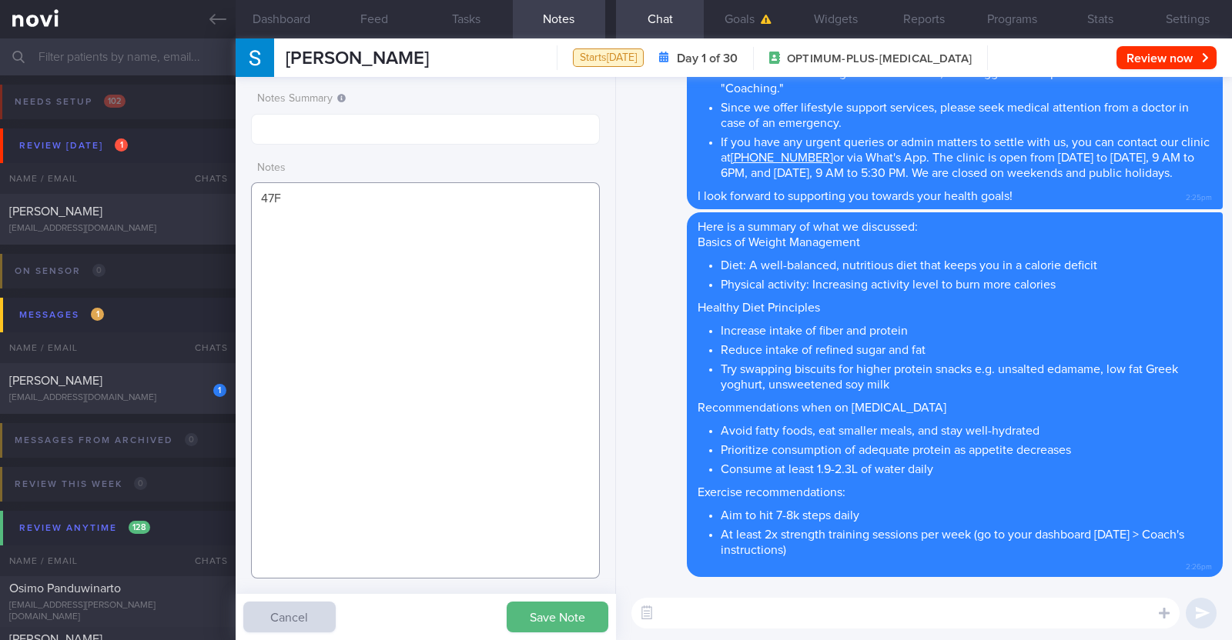
drag, startPoint x: 286, startPoint y: 202, endPoint x: 172, endPoint y: 186, distance: 114.3
click at [172, 186] on div "Patients New Users Coaches Assigned patients Assigned patients All active patie…" at bounding box center [616, 339] width 1232 height 602
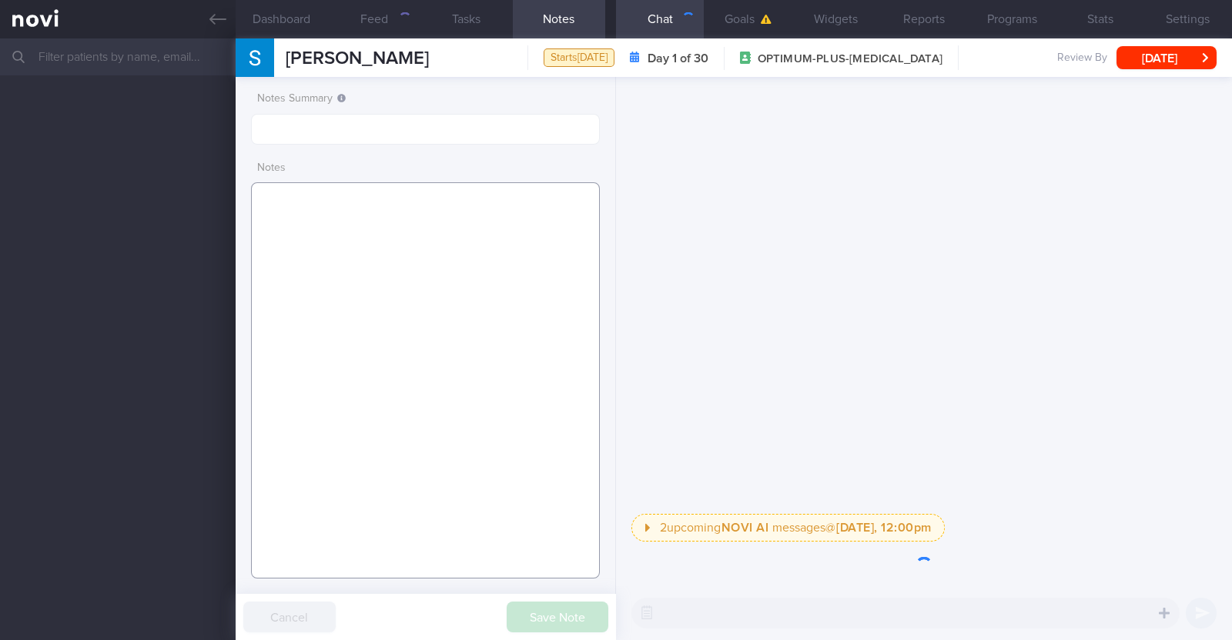
drag, startPoint x: 0, startPoint y: 0, endPoint x: 403, endPoint y: 222, distance: 460.3
click at [403, 222] on textarea at bounding box center [425, 380] width 349 height 396
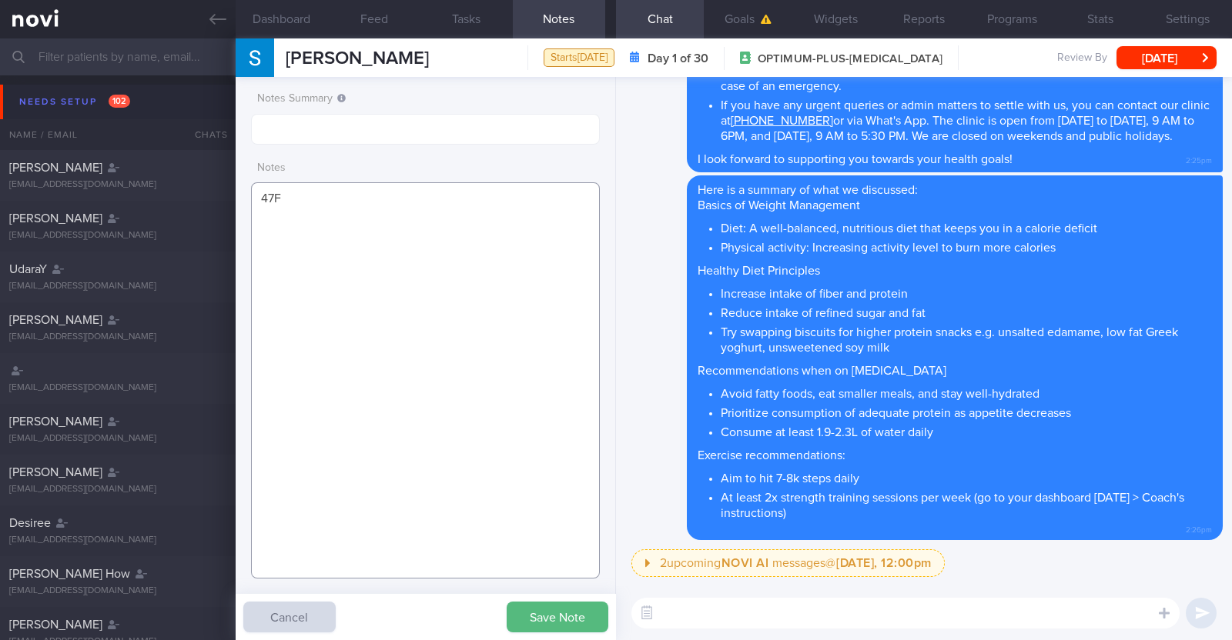
paste textarea "Comorbidities [MEDICAL_DATA] - NHGP Hougang Sebhorrheic [MEDICAL_DATA] - f/up N…"
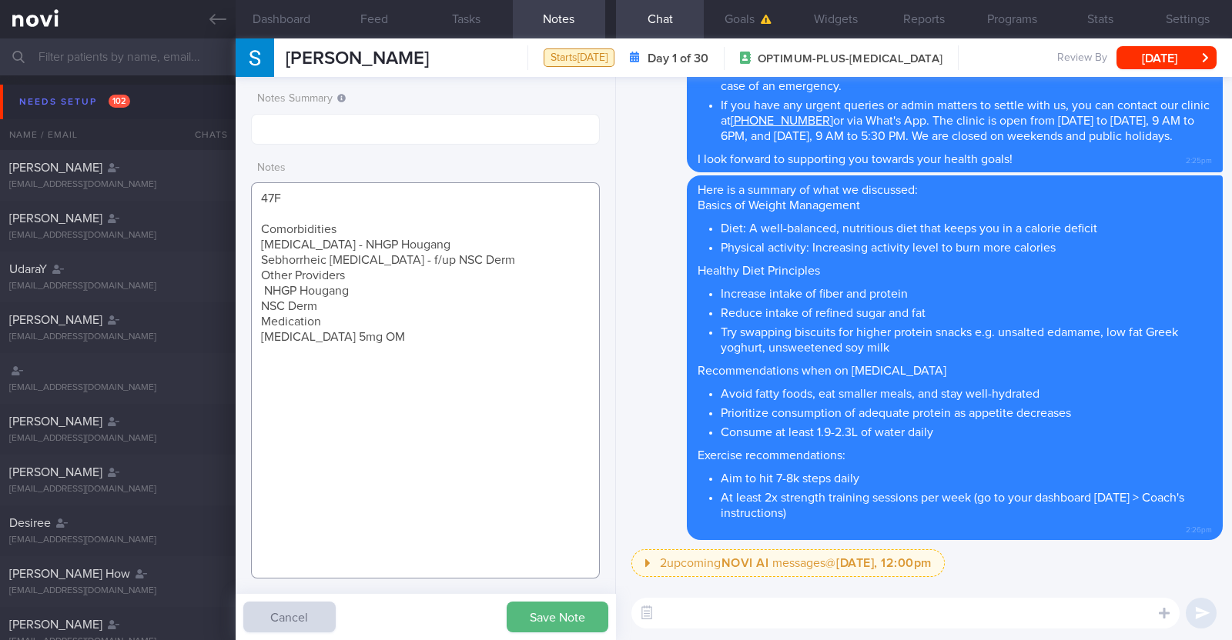
click at [344, 232] on textarea "47F Comorbidities [MEDICAL_DATA] - NHGP Hougang Sebhorrheic [MEDICAL_DATA] - f/…" at bounding box center [425, 380] width 349 height 396
drag, startPoint x: 436, startPoint y: 240, endPoint x: 339, endPoint y: 247, distance: 98.0
click at [339, 247] on textarea "47F Comorbidities: [MEDICAL_DATA] - NHGP Hougang Sebhorrheic [MEDICAL_DATA] - f…" at bounding box center [425, 380] width 349 height 396
drag, startPoint x: 478, startPoint y: 259, endPoint x: 380, endPoint y: 257, distance: 97.8
click at [380, 257] on textarea "47F Comorbidities: [MEDICAL_DATA] Sebhorrheic [MEDICAL_DATA] - f/up NSC Derm Ot…" at bounding box center [425, 380] width 349 height 396
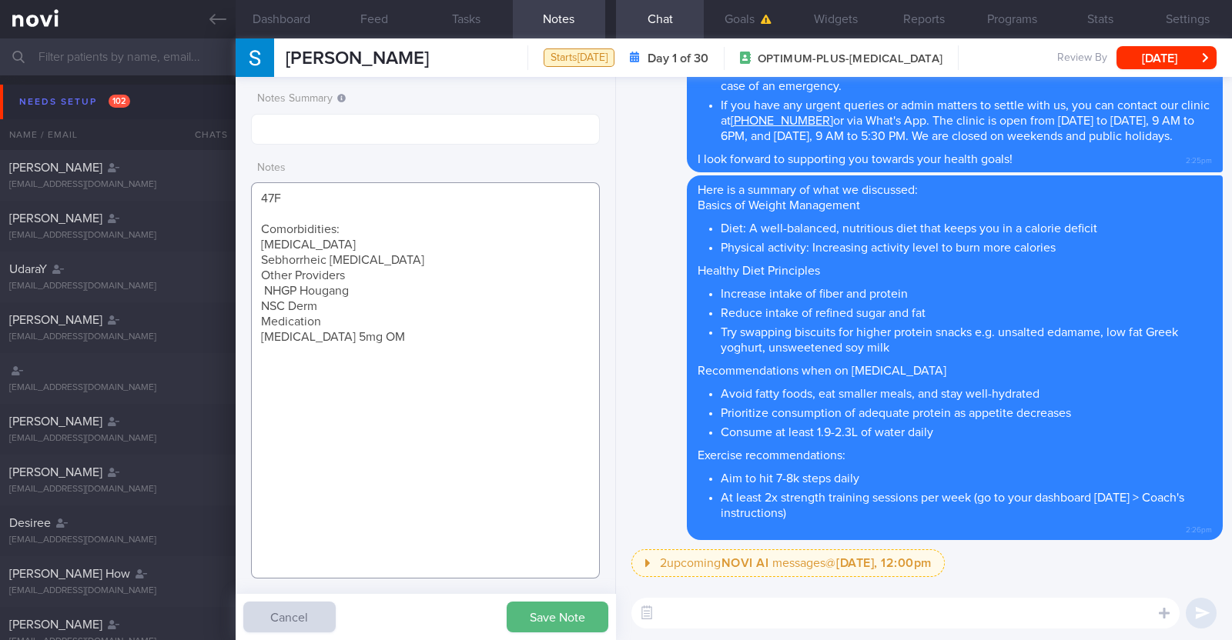
drag, startPoint x: 256, startPoint y: 276, endPoint x: 328, endPoint y: 302, distance: 76.2
click at [328, 302] on textarea "47F Comorbidities: [MEDICAL_DATA] Sebhorrheic [MEDICAL_DATA] Other Providers NH…" at bounding box center [425, 380] width 349 height 396
click at [334, 292] on textarea "47F Comorbidities: [MEDICAL_DATA] Sebhorrheic [MEDICAL_DATA] Medication [MEDICA…" at bounding box center [425, 380] width 349 height 396
click at [376, 299] on textarea "47F Comorbidities: [MEDICAL_DATA] Sebhorrheic [MEDICAL_DATA] Medication: [MEDIC…" at bounding box center [425, 380] width 349 height 396
paste textarea "[MEDICAL_DATA] 0.25mg once/week for 4 weeks"
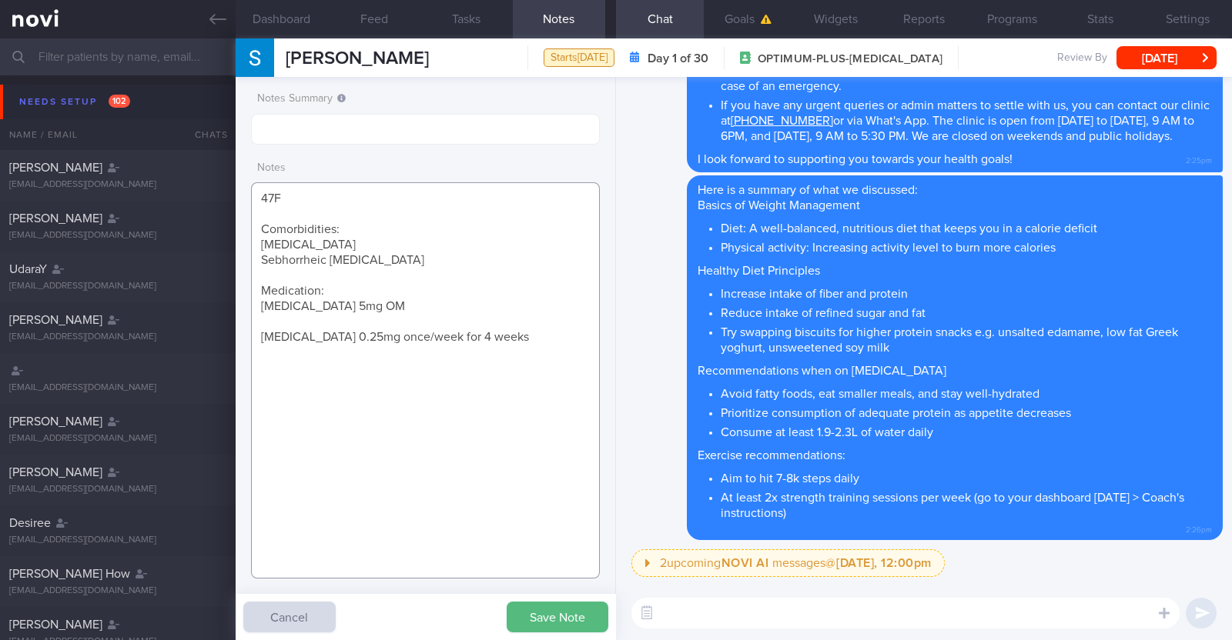
paste textarea "walking 8-10k steps/day brisk walks 1h, 1-2x/week on weekends"
click at [287, 369] on textarea "47F Comorbidities: [MEDICAL_DATA] Sebhorrheic [MEDICAL_DATA] Medication: [MEDIC…" at bounding box center [425, 380] width 349 height 396
click at [510, 319] on textarea "47F Comorbidities: [MEDICAL_DATA] Sebhorrheic [MEDICAL_DATA] Medication: [MEDIC…" at bounding box center [425, 380] width 349 height 396
type textarea "47F Comorbidities: [MEDICAL_DATA] Sebhorrheic [MEDICAL_DATA] Medication: [MEDIC…"
click at [562, 606] on button "Save Note" at bounding box center [558, 617] width 102 height 31
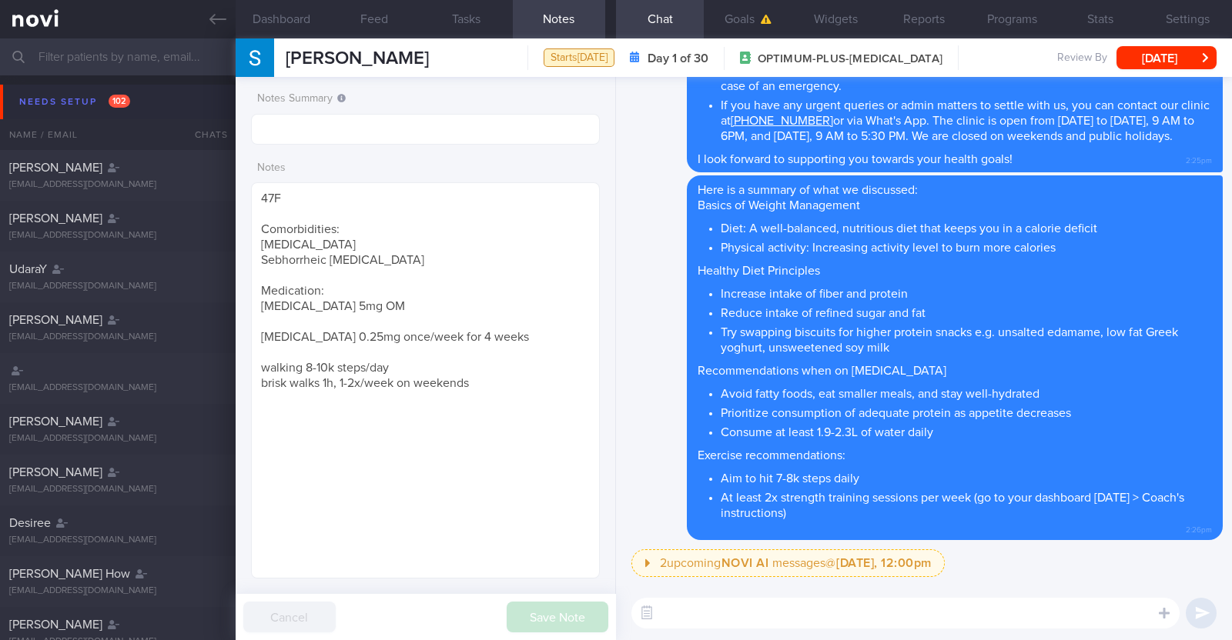
click at [24, 89] on button "Needs setup 102" at bounding box center [618, 102] width 1236 height 35
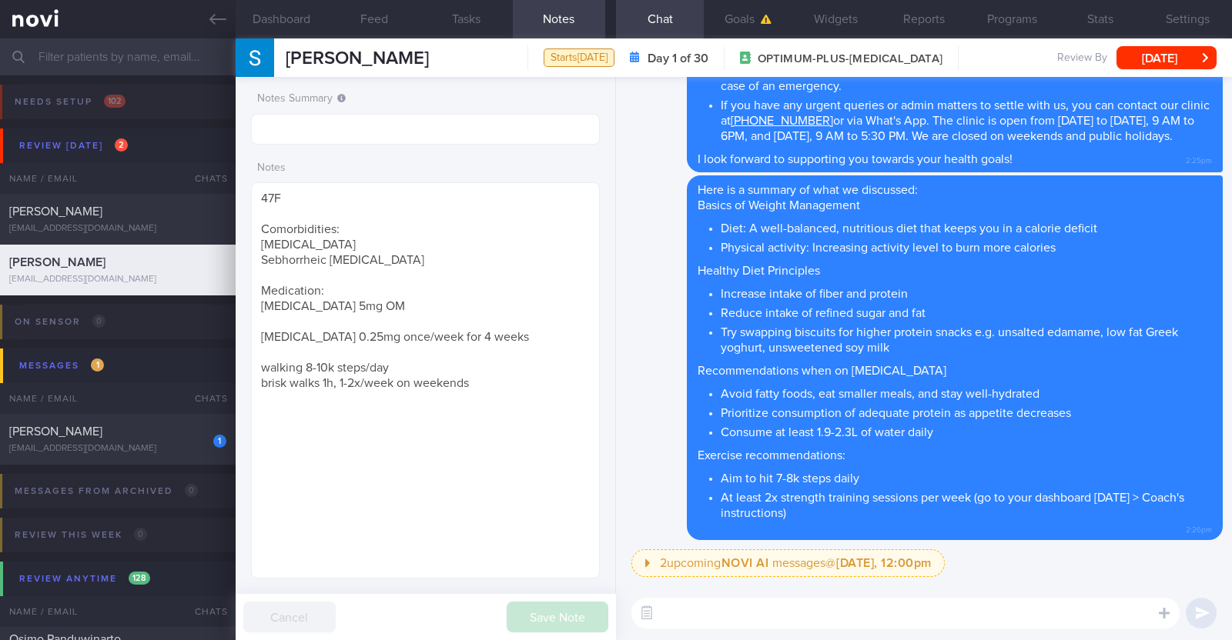
drag, startPoint x: 216, startPoint y: 16, endPoint x: 691, endPoint y: 139, distance: 491.2
click at [216, 17] on icon at bounding box center [217, 19] width 17 height 17
click at [1159, 58] on button "[DATE]" at bounding box center [1166, 57] width 100 height 23
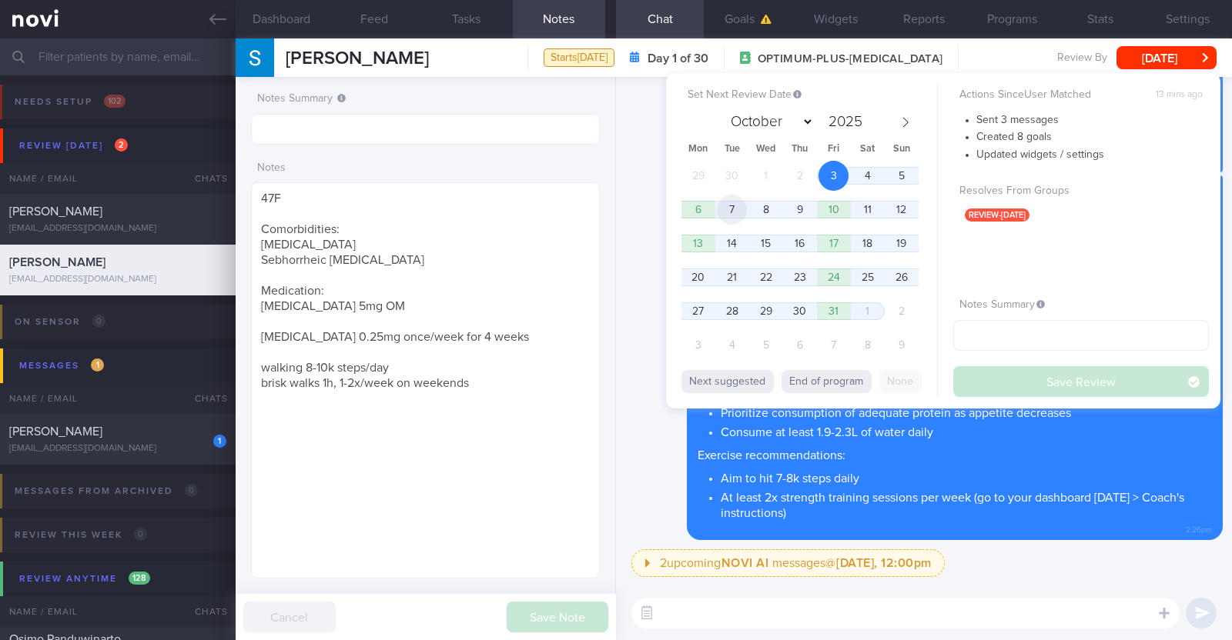
click at [731, 209] on span "7" at bounding box center [732, 210] width 30 height 30
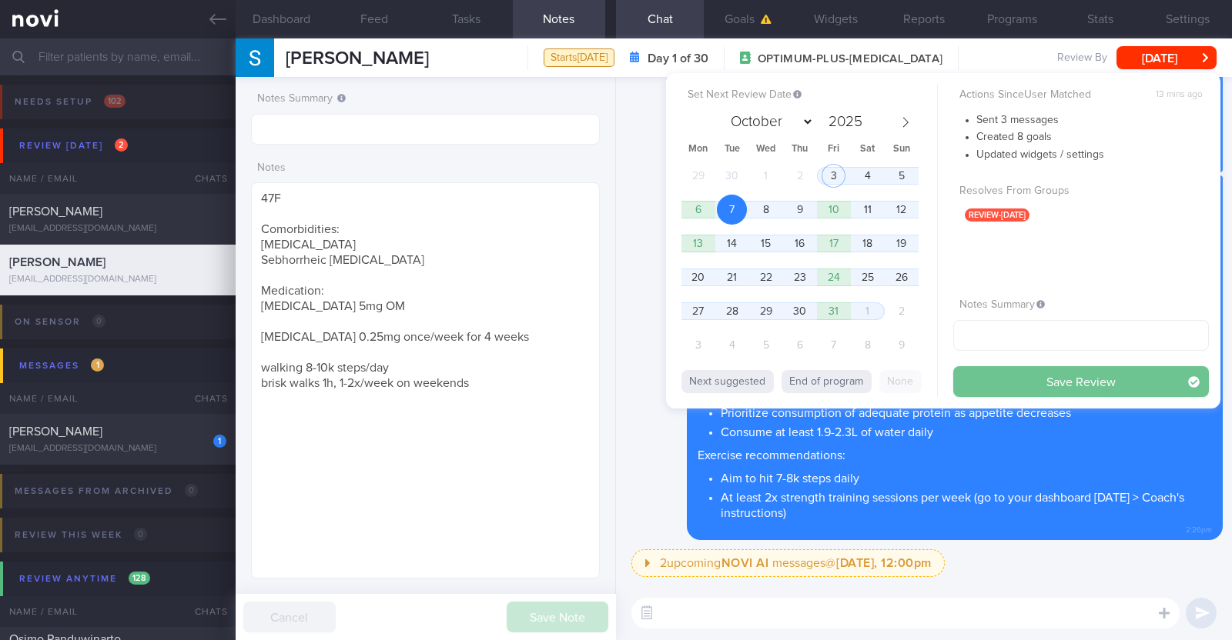
click at [995, 382] on button "Save Review" at bounding box center [1081, 381] width 256 height 31
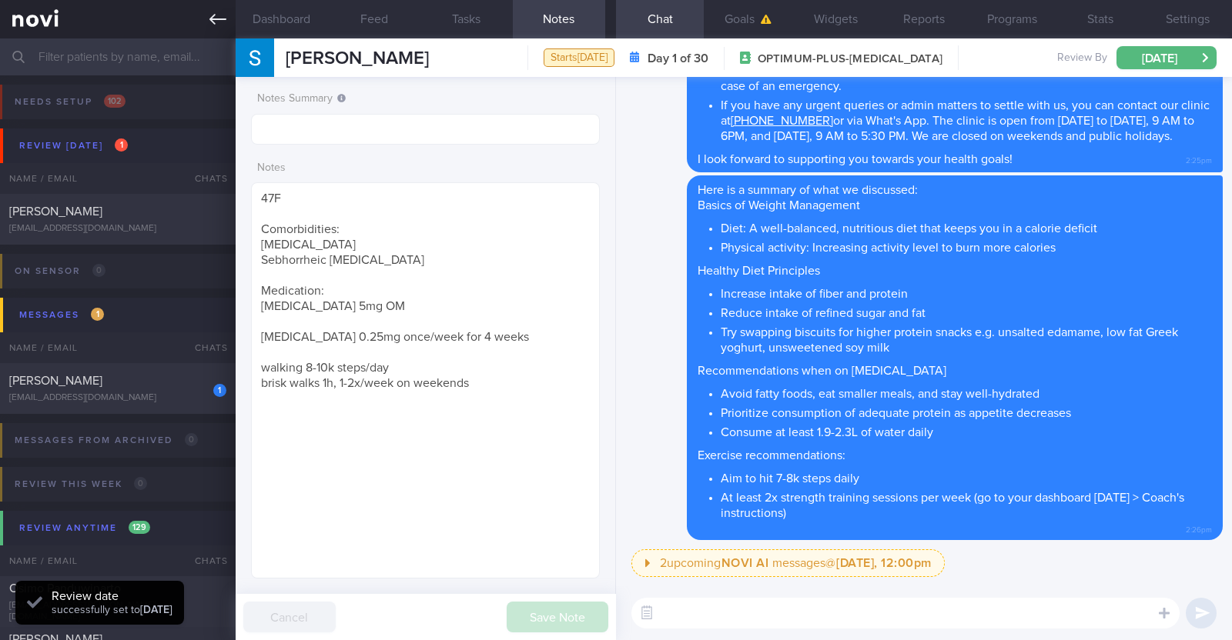
click at [200, 15] on link at bounding box center [118, 19] width 236 height 38
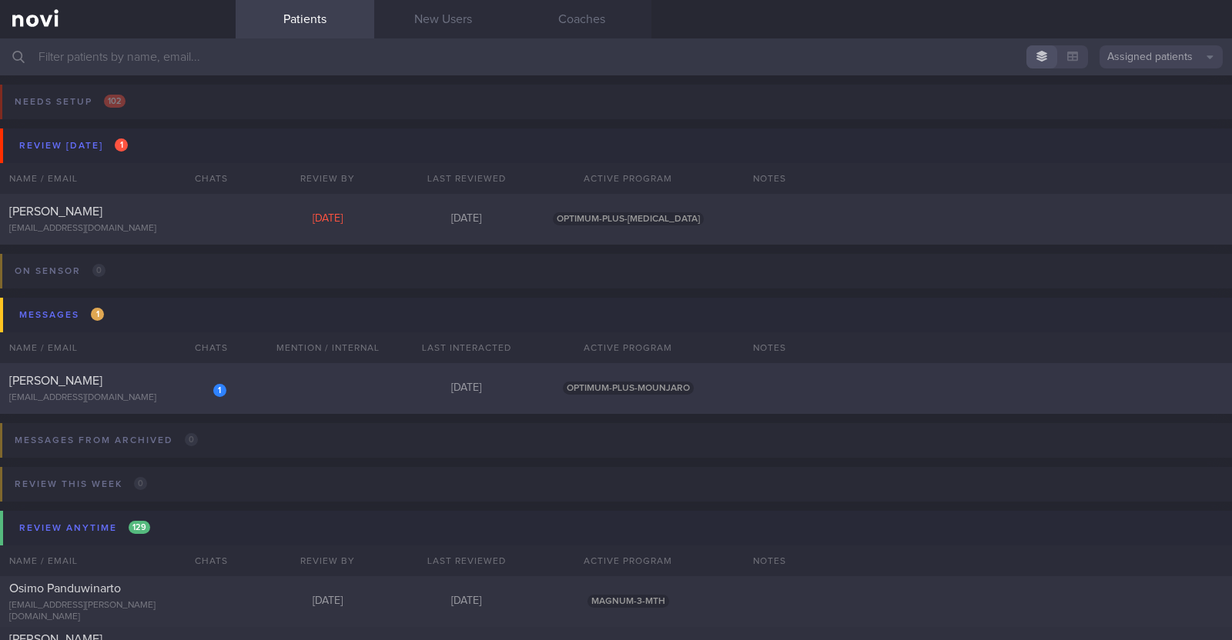
click at [154, 394] on div "[EMAIL_ADDRESS][DOMAIN_NAME]" at bounding box center [117, 399] width 217 height 12
select select "9"
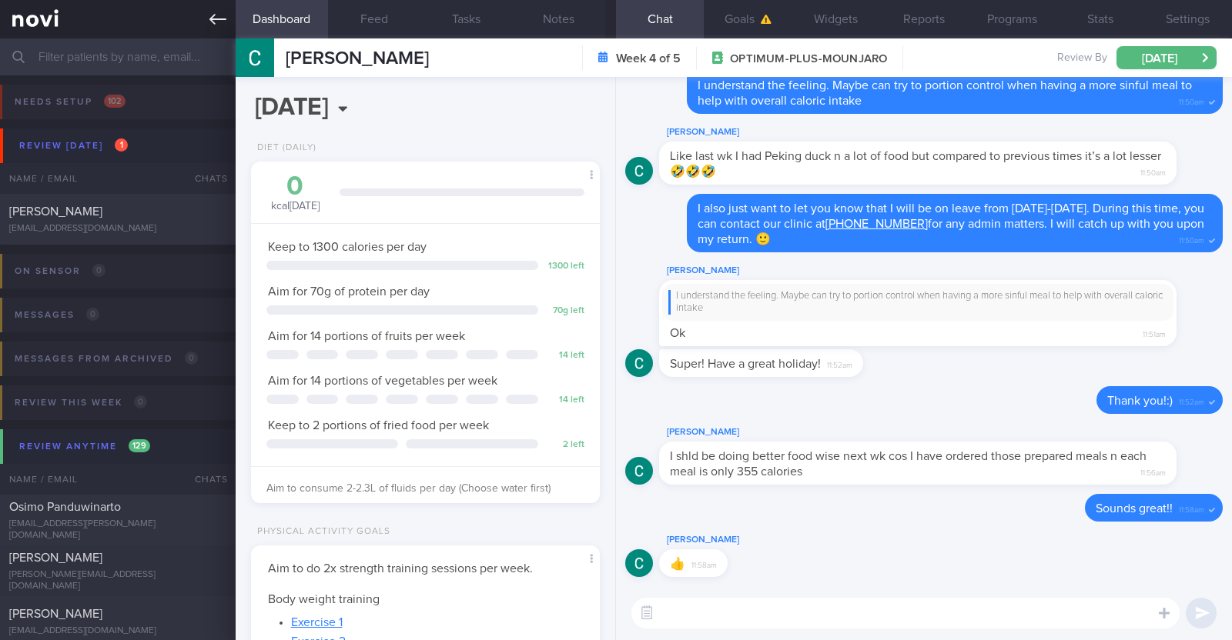
click at [211, 23] on icon at bounding box center [217, 19] width 17 height 17
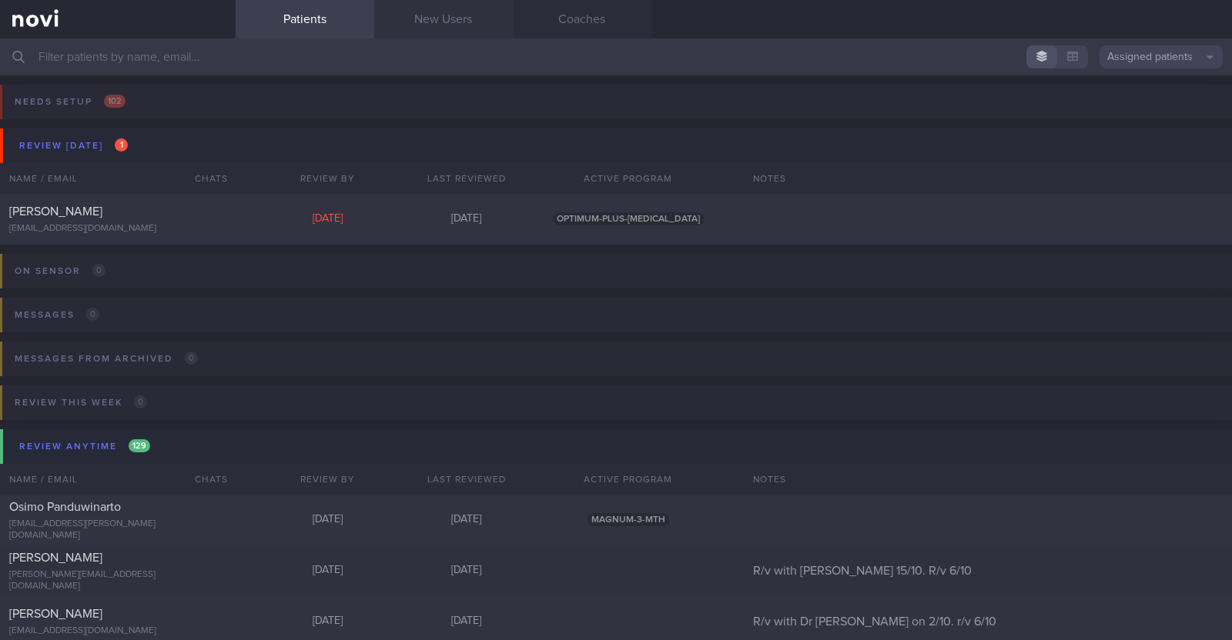
click at [438, 15] on link "New Users" at bounding box center [443, 19] width 139 height 38
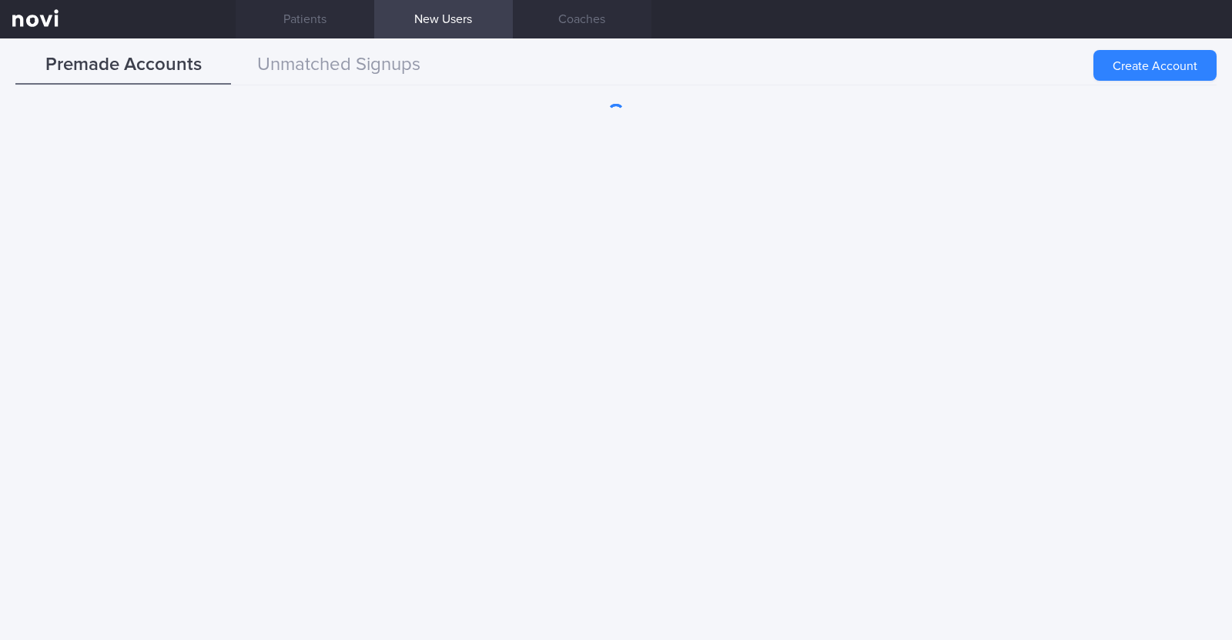
click at [393, 71] on button "Unmatched Signups" at bounding box center [339, 65] width 216 height 38
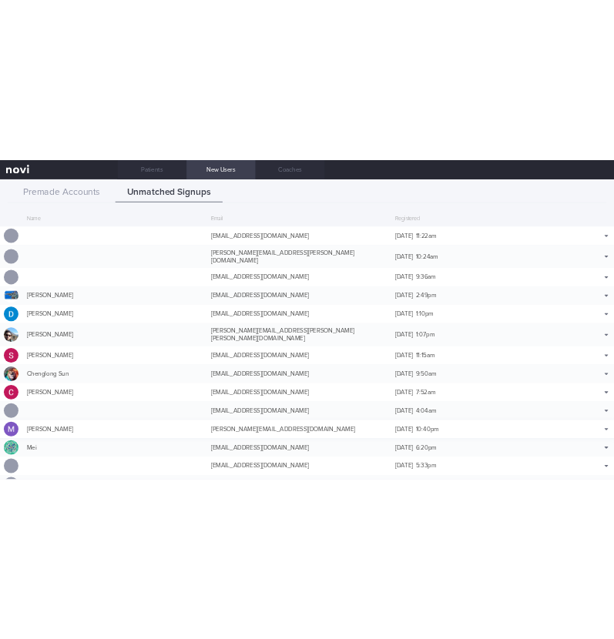
scroll to position [95, 0]
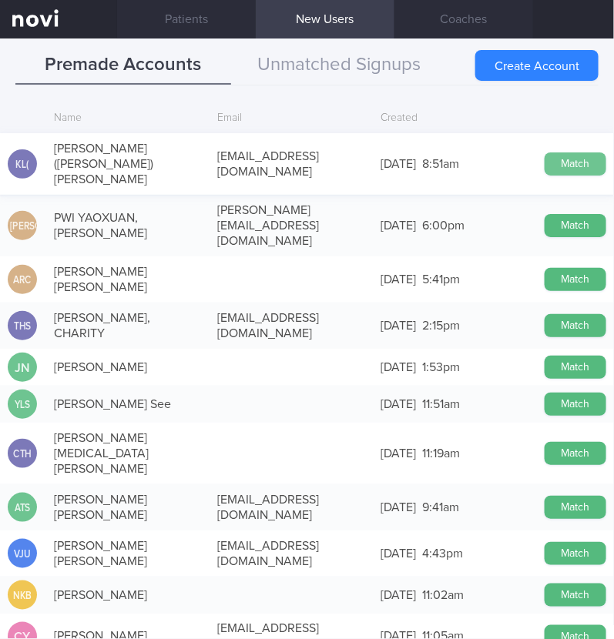
click at [562, 152] on button "Match" at bounding box center [575, 163] width 62 height 23
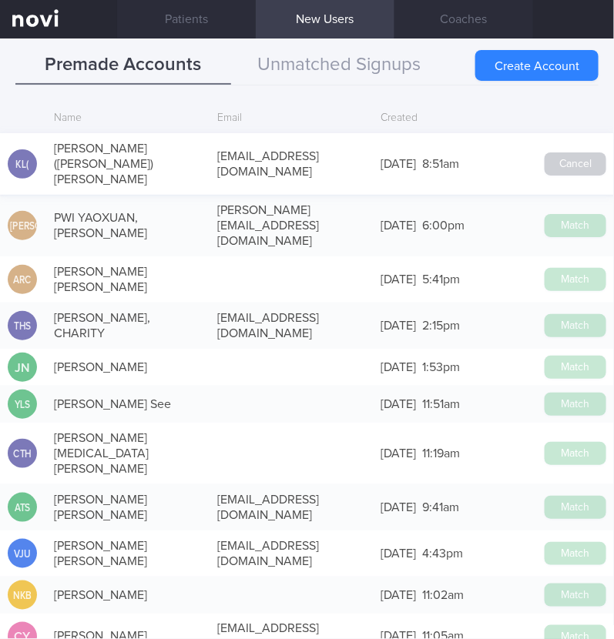
scroll to position [92, 0]
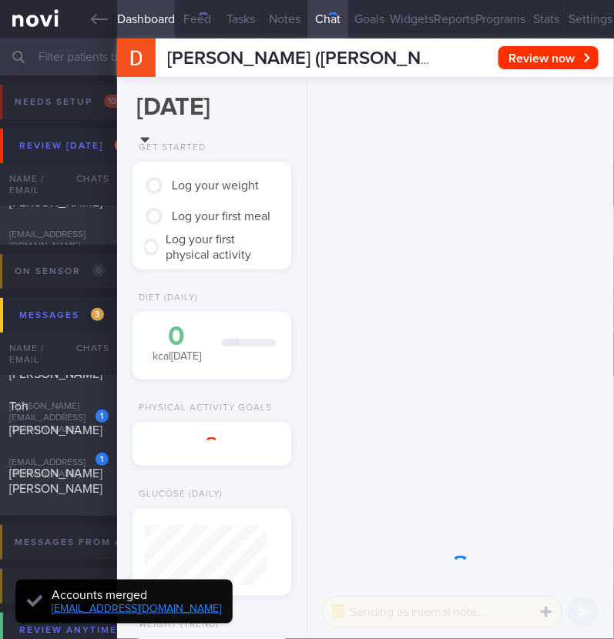
scroll to position [57, 115]
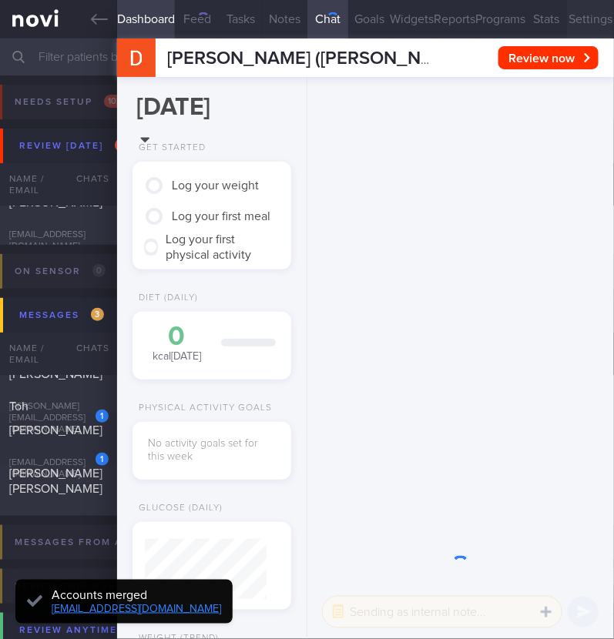
click at [567, 28] on button "Settings" at bounding box center [590, 19] width 47 height 38
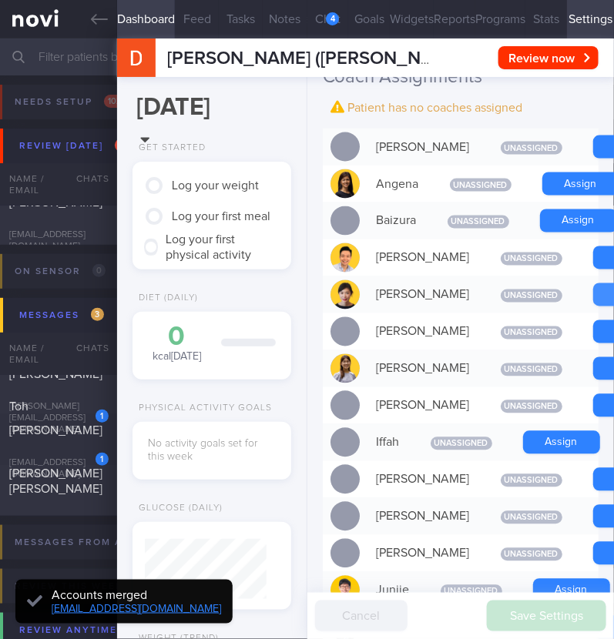
scroll to position [-672, 0]
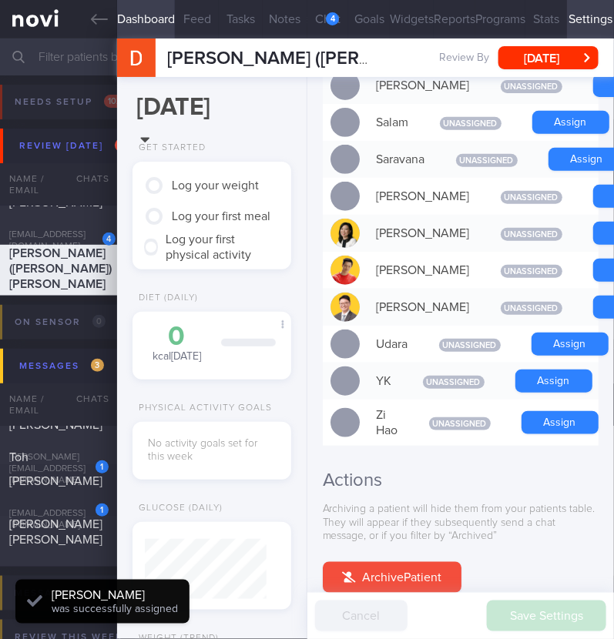
scroll to position [1539, 0]
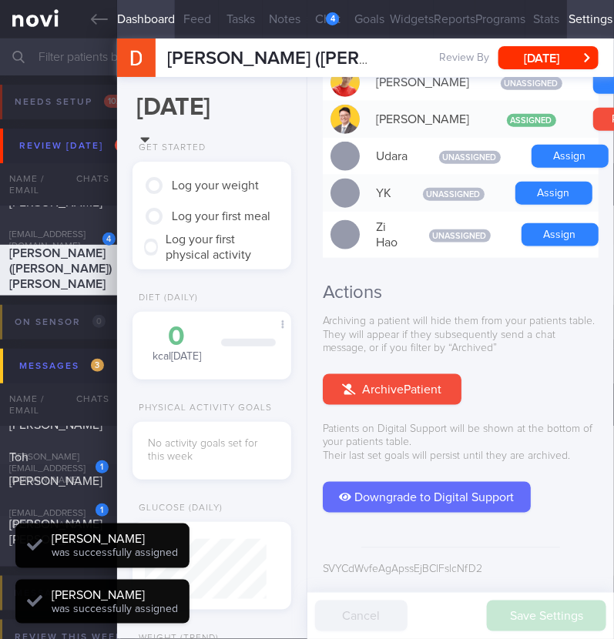
scroll to position [61, 122]
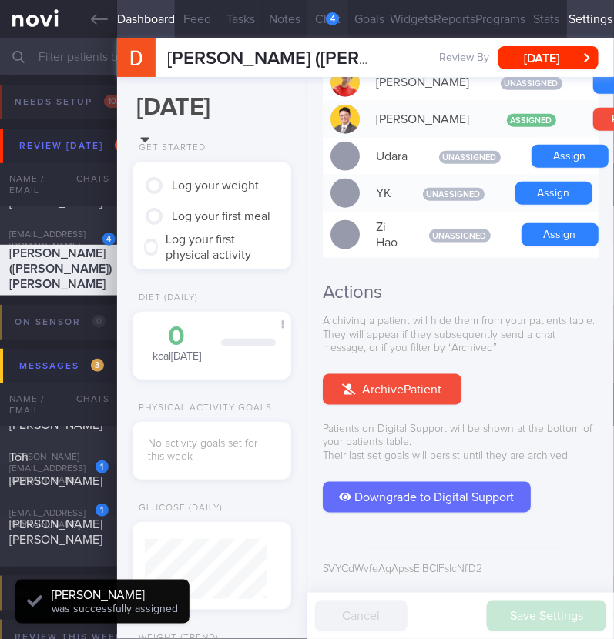
click at [316, 18] on button "Chat 4" at bounding box center [328, 19] width 42 height 38
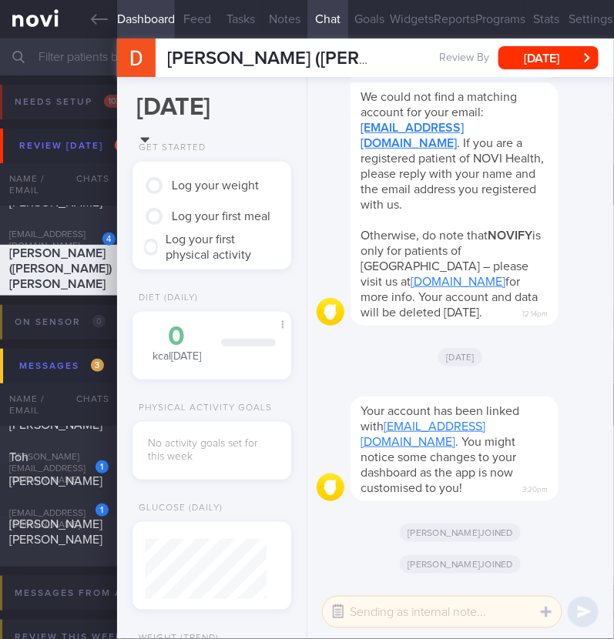
click at [335, 616] on button "button" at bounding box center [338, 612] width 28 height 28
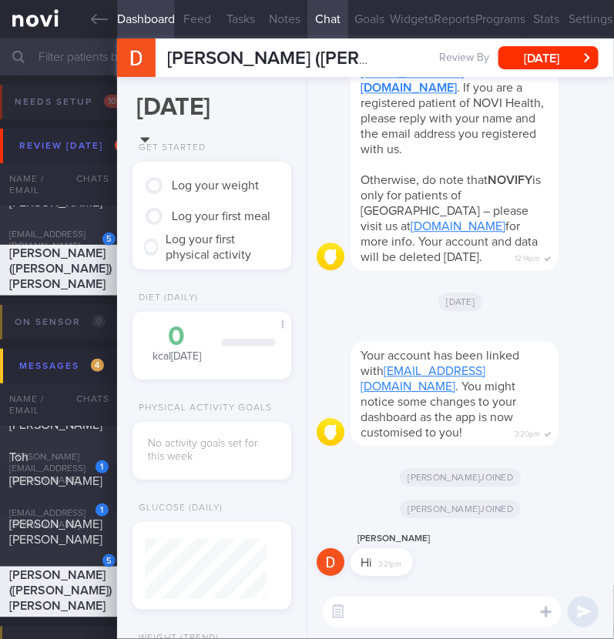
click at [476, 607] on textarea at bounding box center [442, 612] width 239 height 31
type textarea "Hi:)"
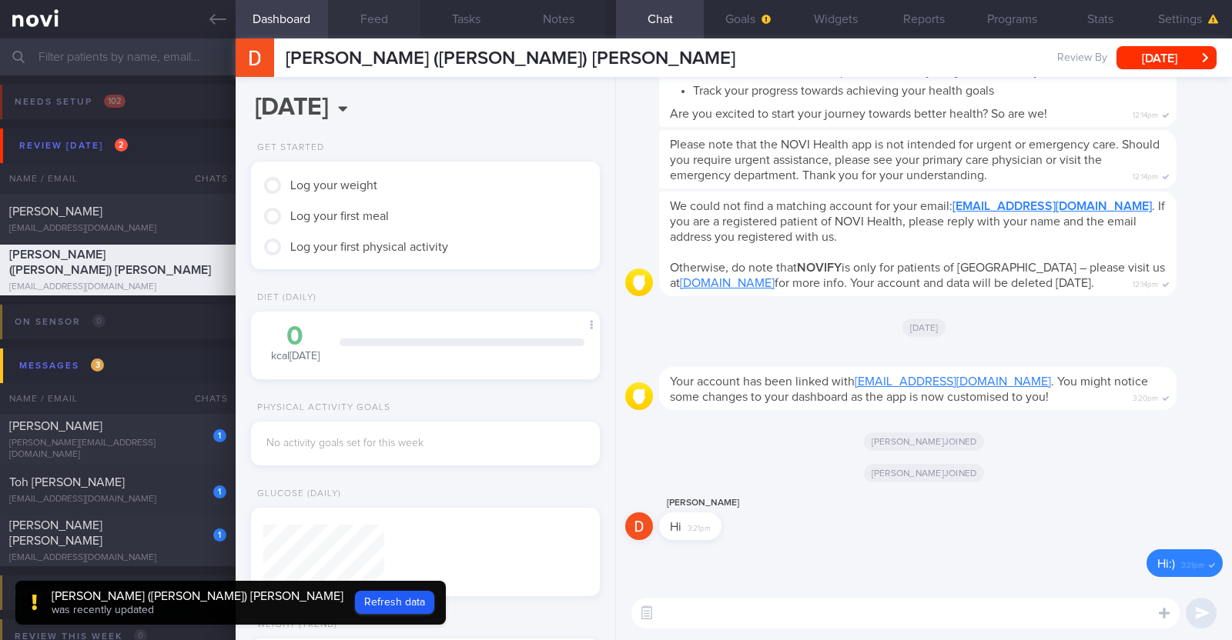
scroll to position [152, 306]
click at [355, 610] on button "Refresh data" at bounding box center [394, 602] width 79 height 23
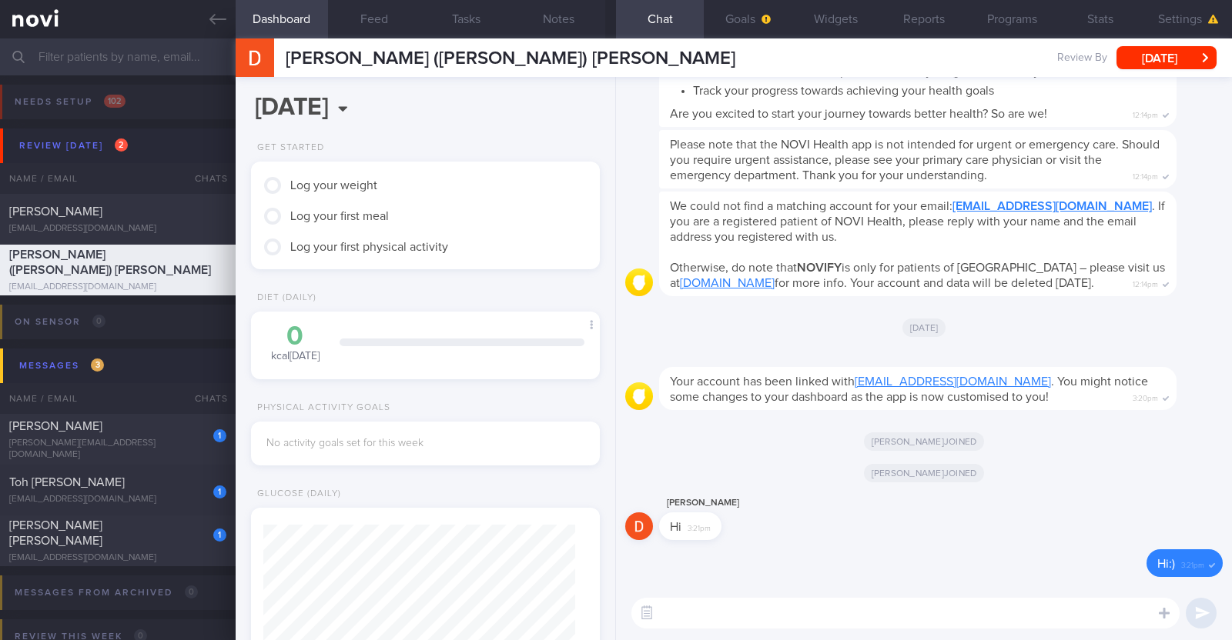
scroll to position [155, 312]
click at [1179, 10] on button "Settings" at bounding box center [1188, 19] width 88 height 38
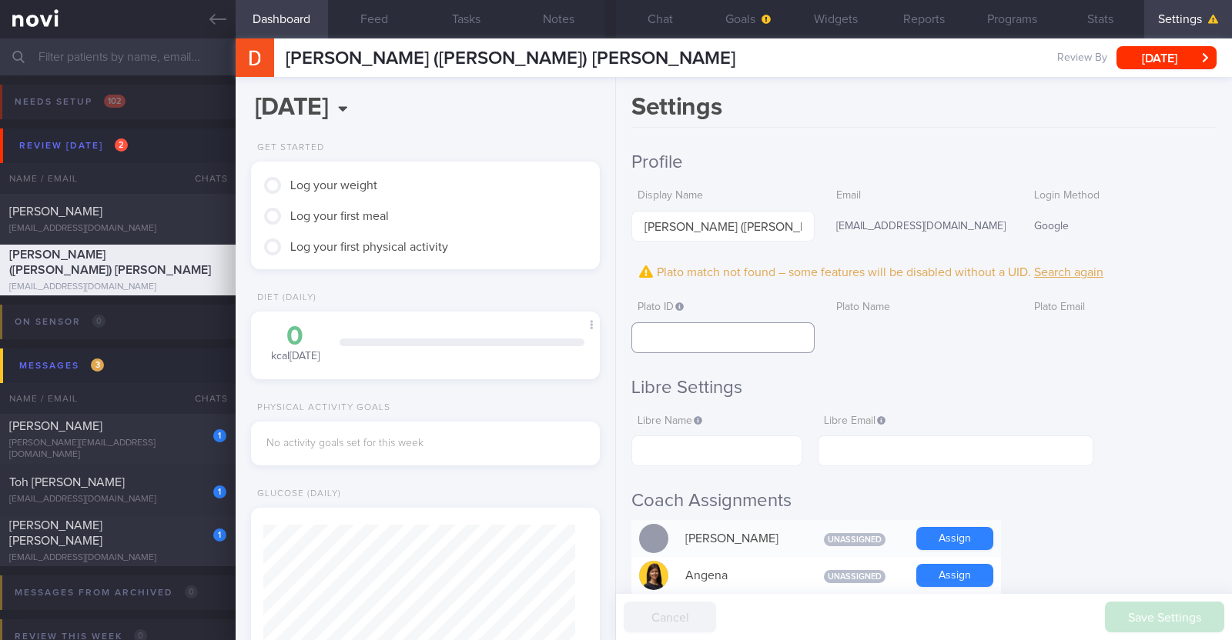
click at [699, 341] on input "text" at bounding box center [722, 338] width 182 height 31
paste input "0d7b90280679344625a3d2642080c8ac"
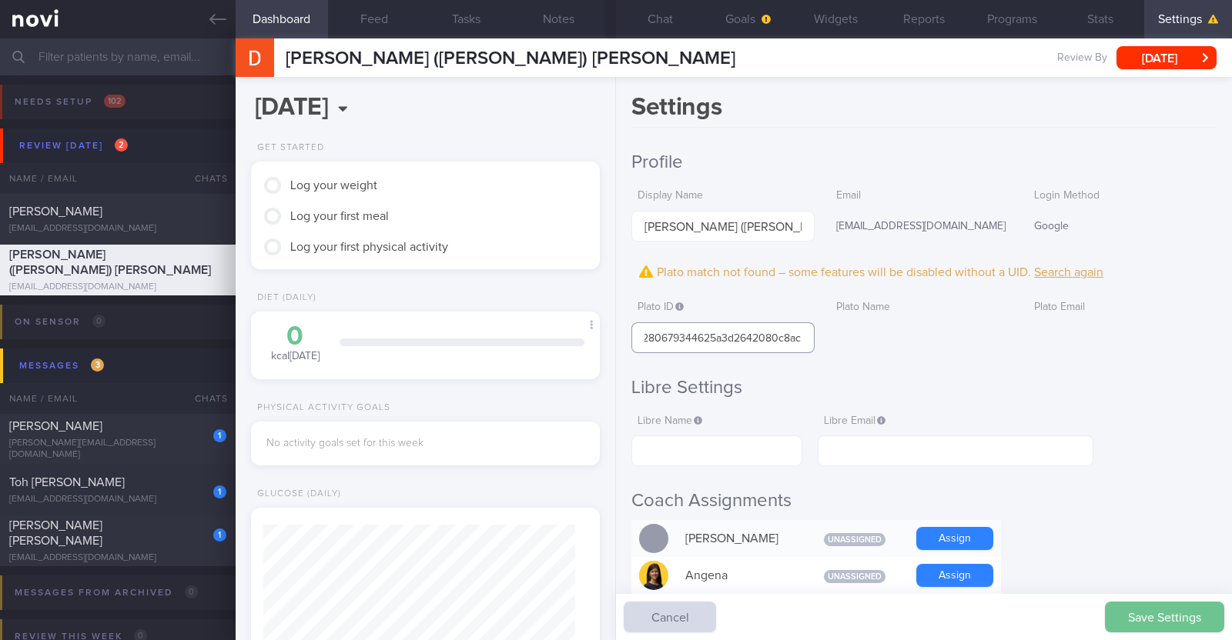
type input "0d7b90280679344625a3d2642080c8ac"
click at [1138, 622] on button "Save Settings" at bounding box center [1164, 617] width 119 height 31
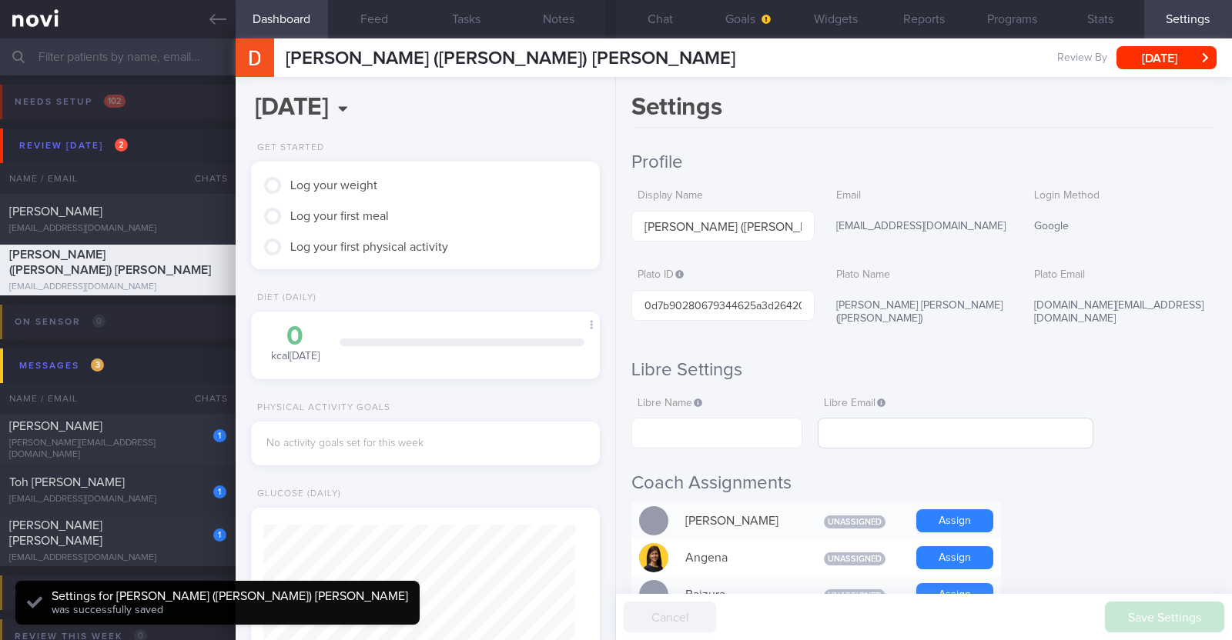
scroll to position [155, 312]
click at [720, 20] on button "Goals" at bounding box center [748, 19] width 88 height 38
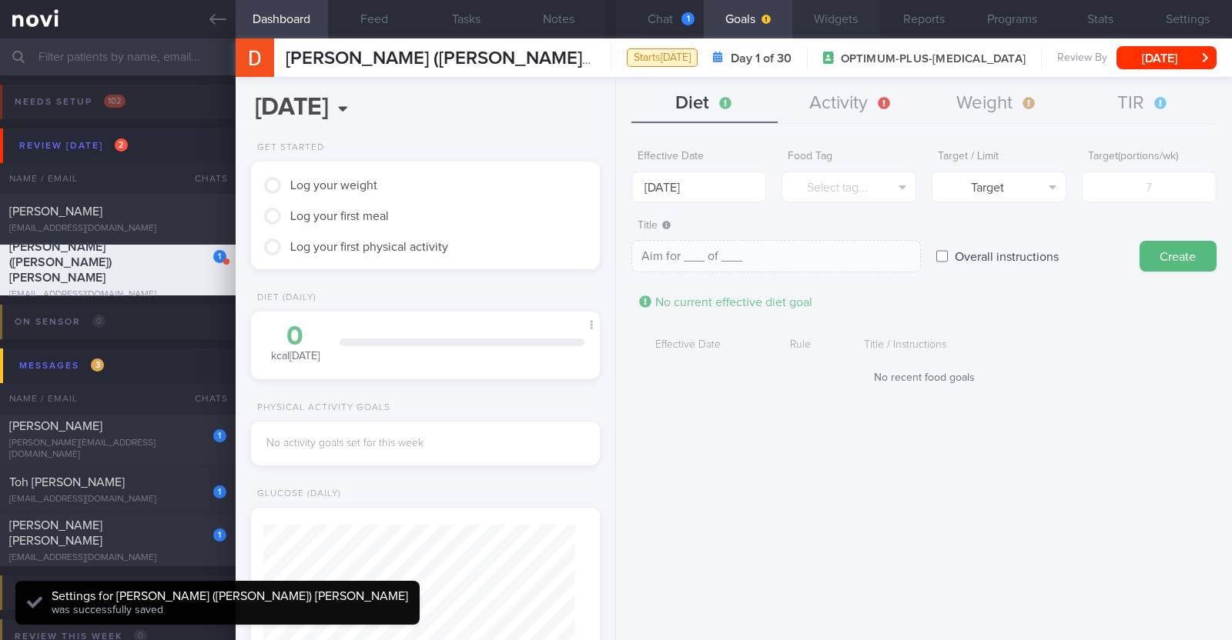
click at [831, 22] on button "Widgets" at bounding box center [836, 19] width 88 height 38
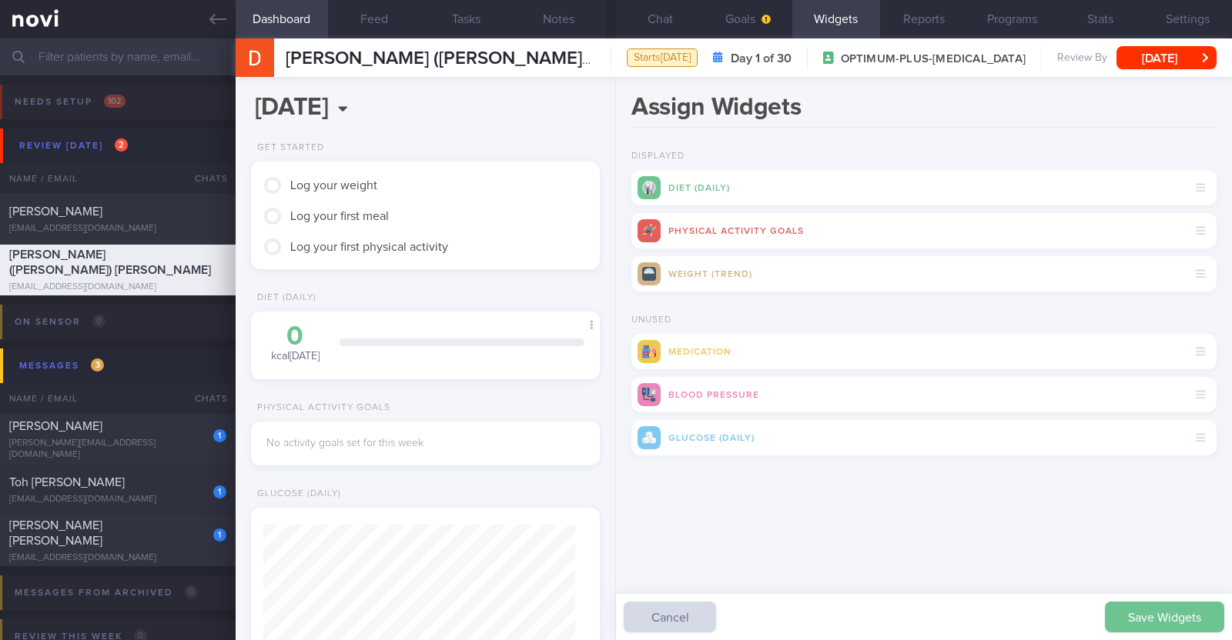
click at [1145, 617] on button "Save Widgets" at bounding box center [1164, 617] width 119 height 31
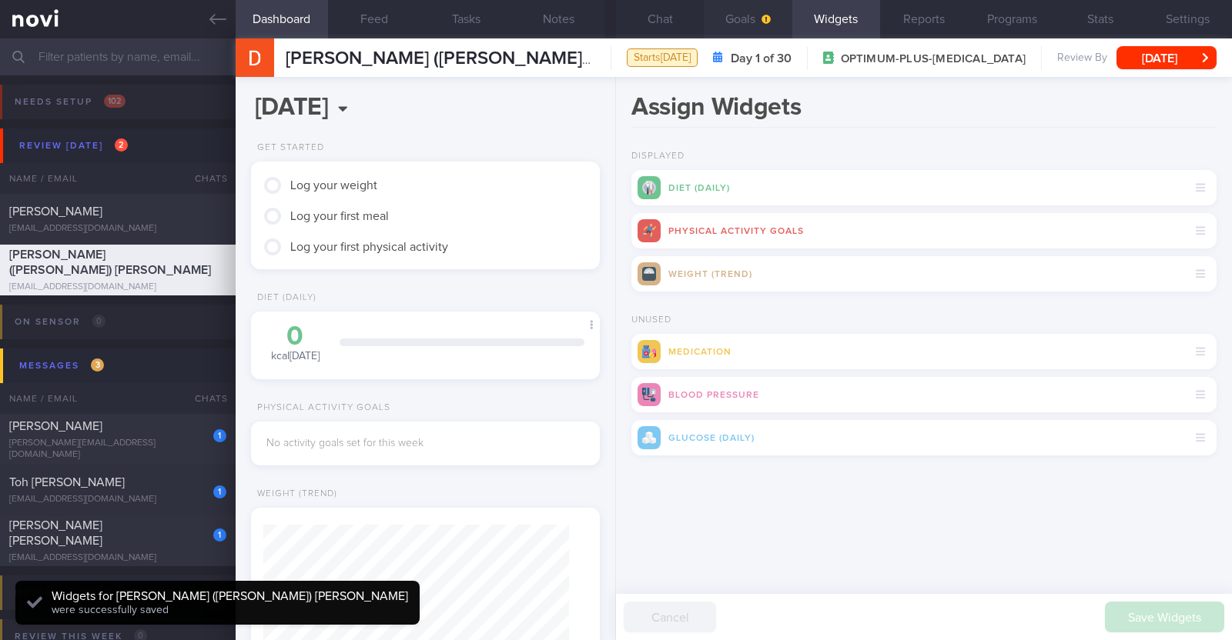
click at [745, 14] on button "Goals" at bounding box center [748, 19] width 88 height 38
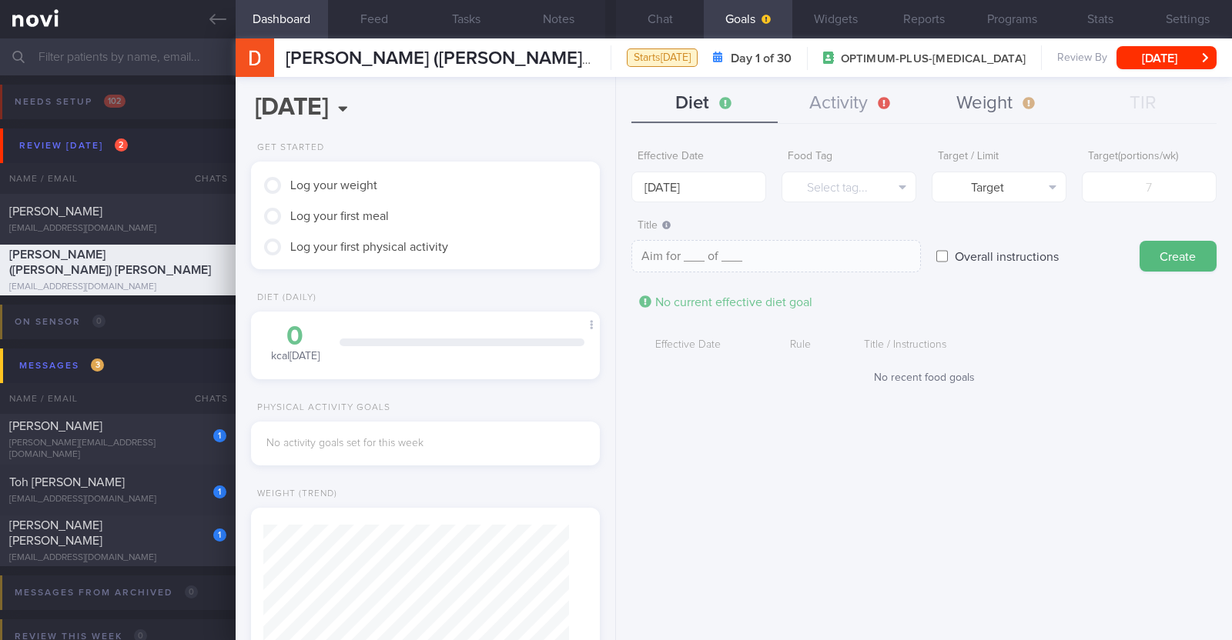
click at [997, 109] on button "Weight" at bounding box center [997, 104] width 146 height 38
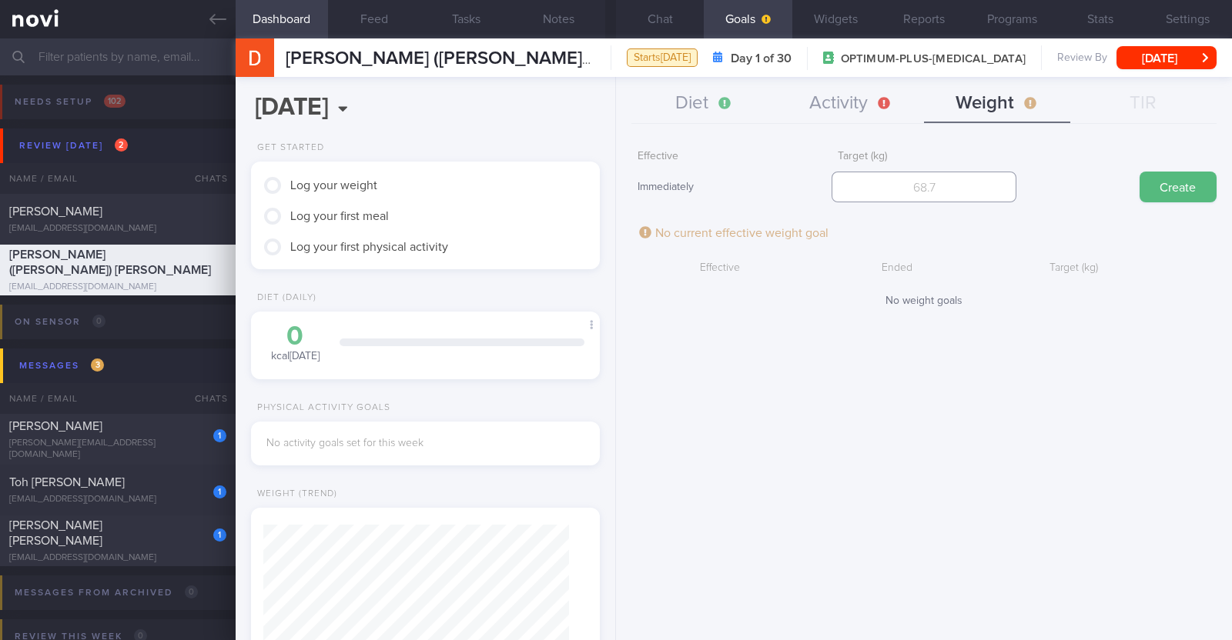
click at [991, 186] on input "number" at bounding box center [923, 187] width 185 height 31
type input "70"
click at [1147, 189] on button "Create" at bounding box center [1177, 187] width 77 height 31
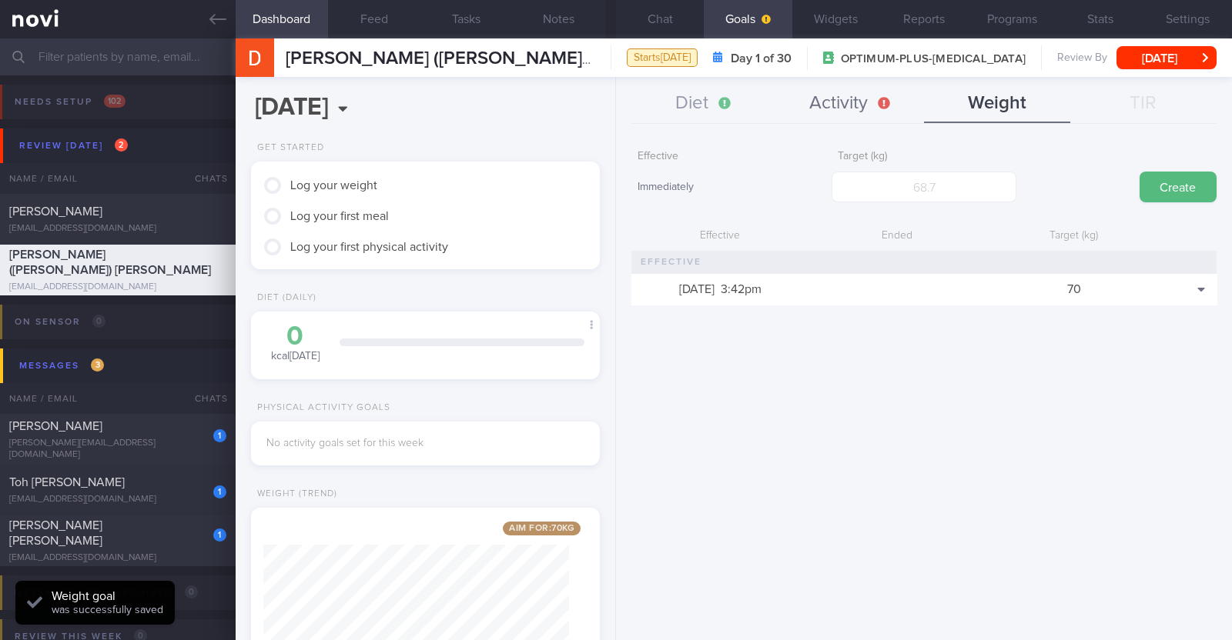
scroll to position [173, 306]
click at [843, 102] on button "Activity" at bounding box center [850, 104] width 146 height 38
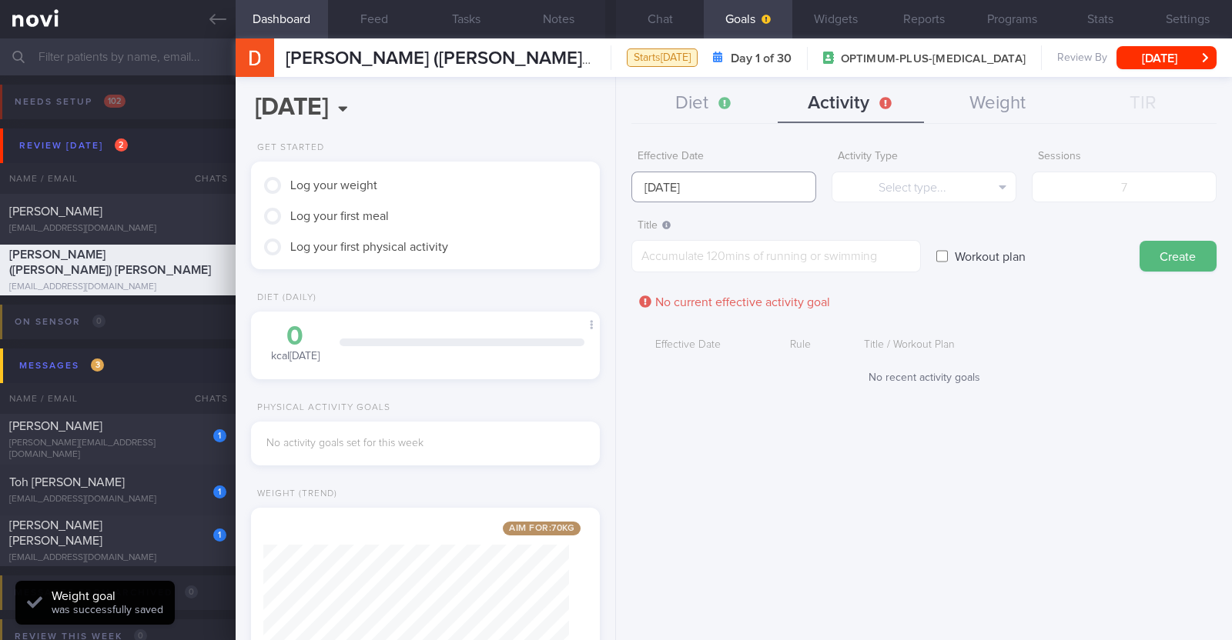
click at [713, 179] on input "[DATE]" at bounding box center [723, 187] width 185 height 31
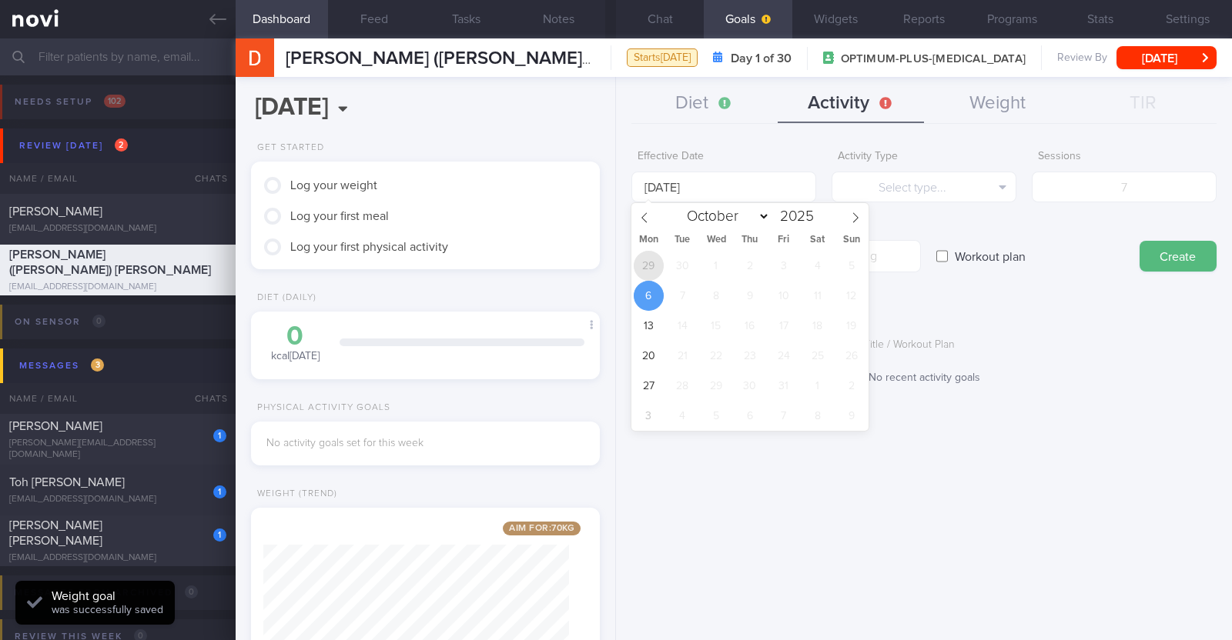
click at [647, 259] on span "29" at bounding box center [649, 266] width 30 height 30
type input "[DATE]"
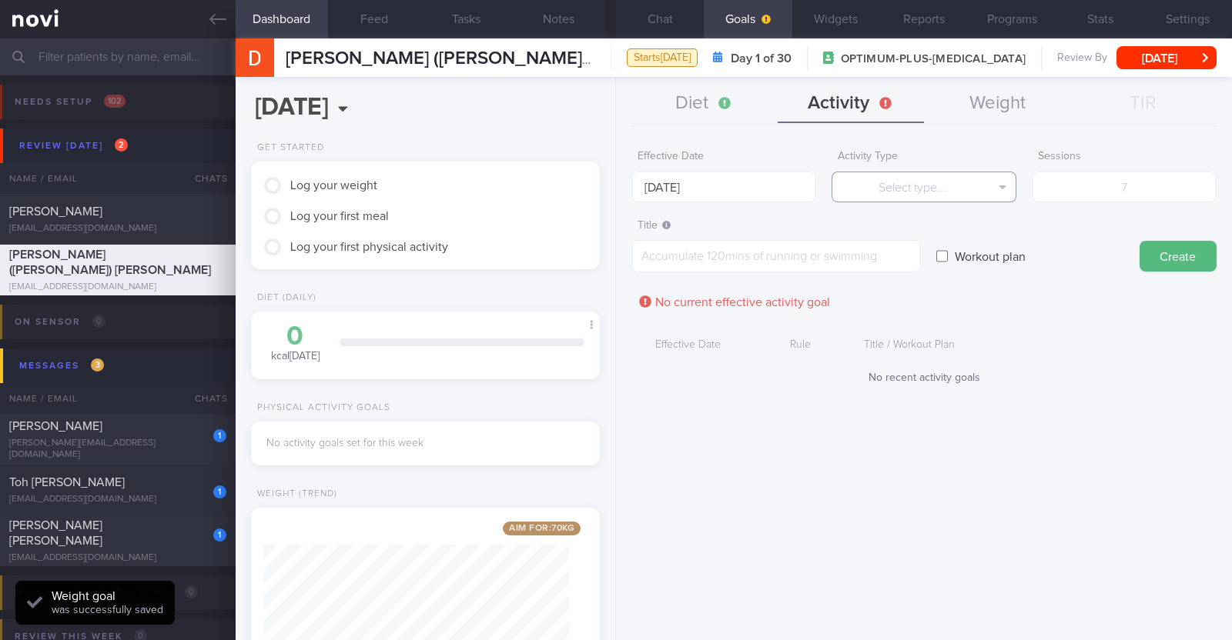
click at [896, 196] on button "Select type..." at bounding box center [923, 187] width 185 height 31
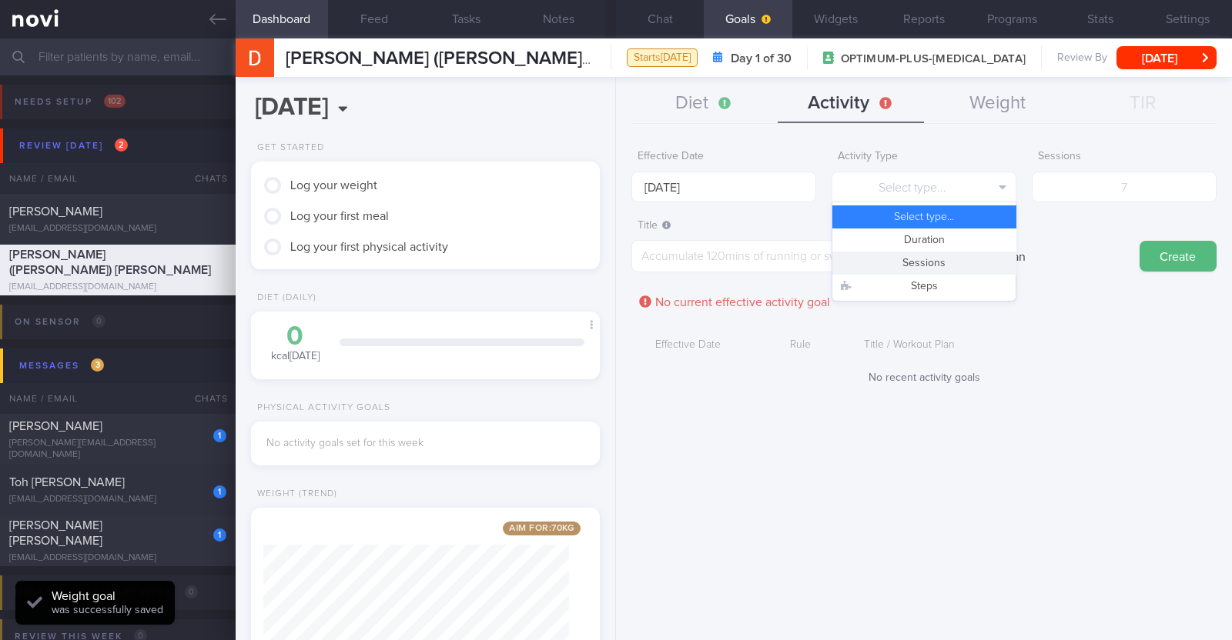
click at [888, 259] on button "Sessions" at bounding box center [923, 263] width 183 height 23
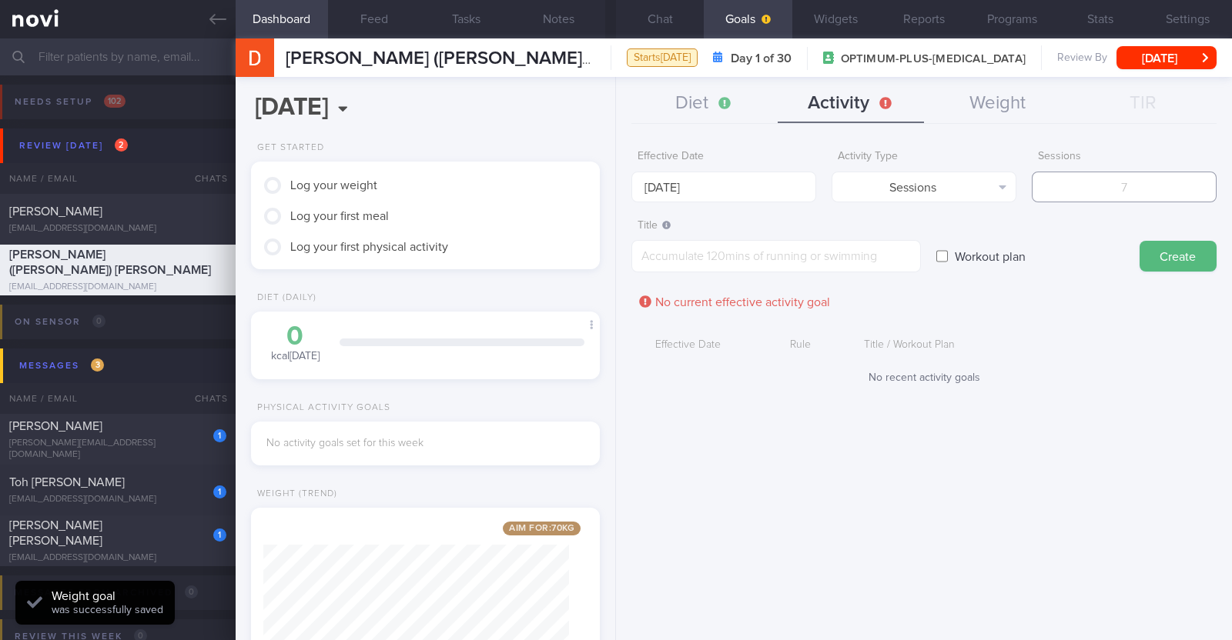
click at [1134, 180] on input "number" at bounding box center [1124, 187] width 185 height 31
type input "2"
click at [674, 245] on textarea at bounding box center [775, 256] width 289 height 32
paste textarea "Aim to do 2x strength training sessions per week. Body weight training - [Exerc…"
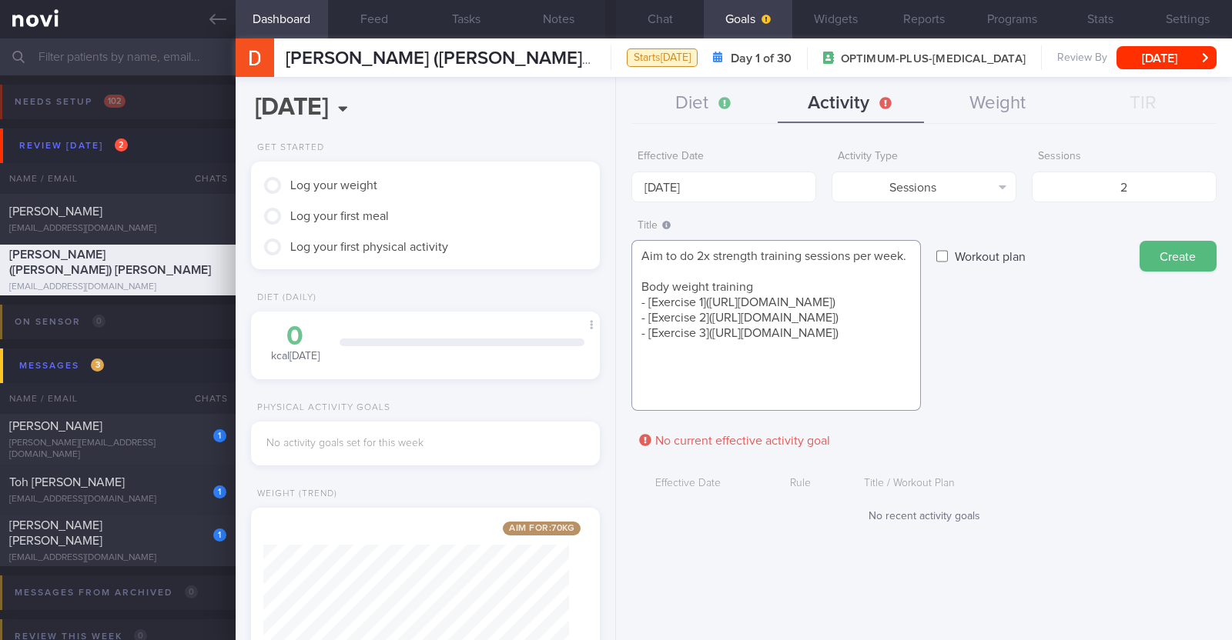
scroll to position [0, 0]
type textarea "Aim to do 2x strength training sessions per week. Body weight training - [Exerc…"
click at [1165, 247] on button "Create" at bounding box center [1177, 256] width 77 height 31
type input "[DATE]"
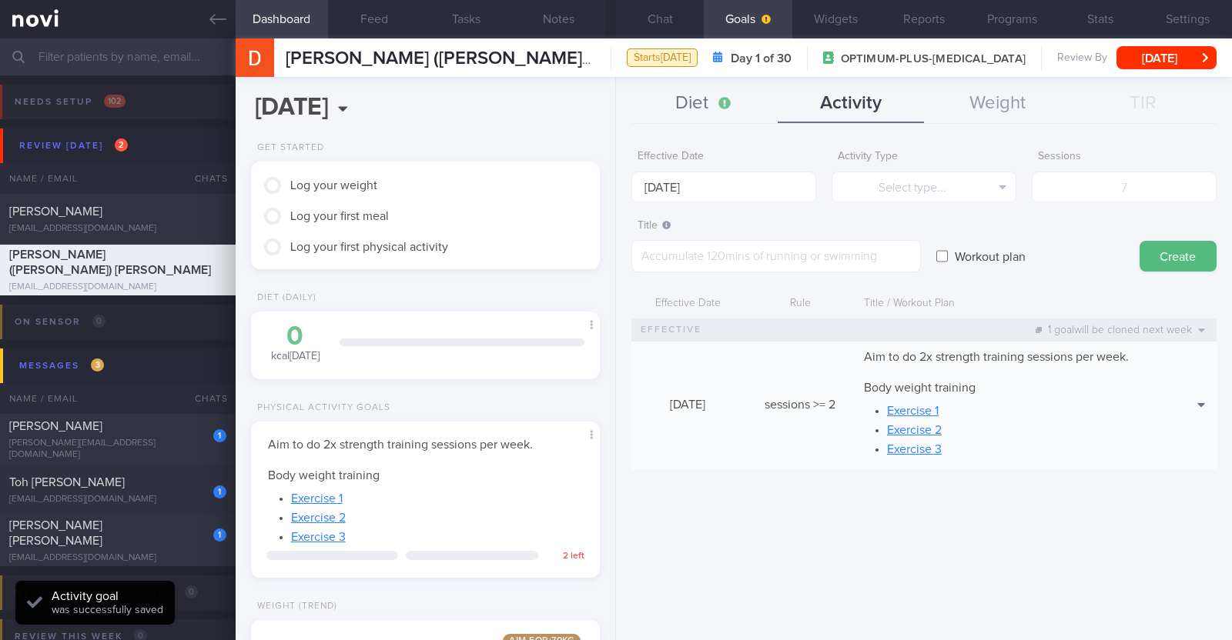
click at [688, 107] on button "Diet" at bounding box center [704, 104] width 146 height 38
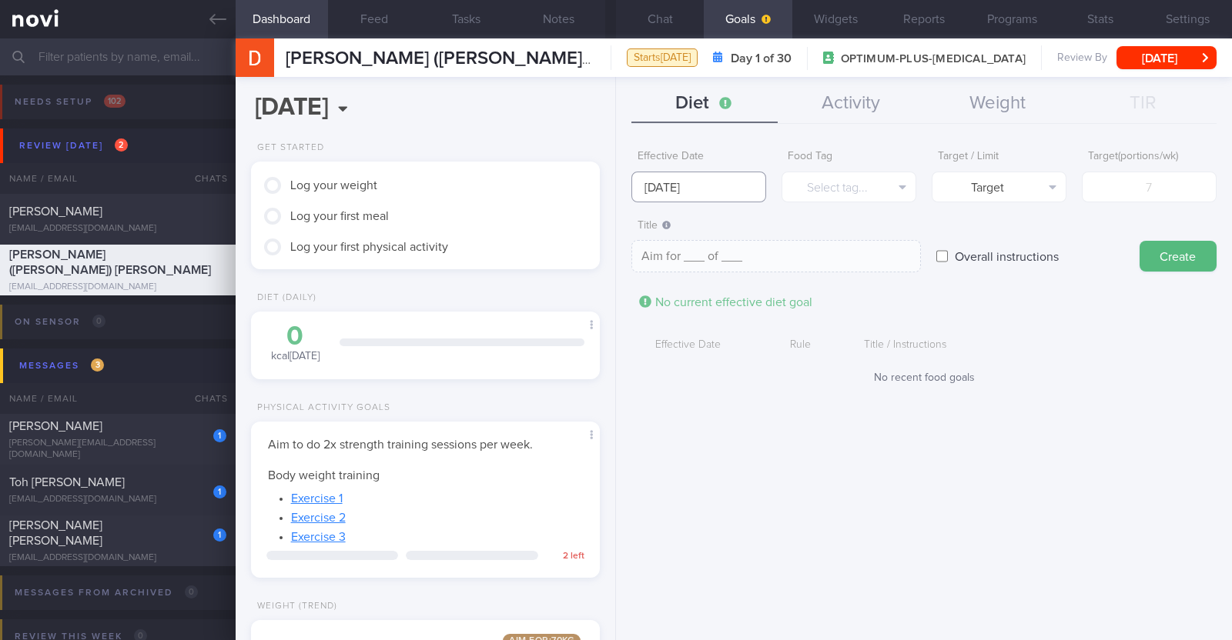
click at [739, 183] on input "[DATE]" at bounding box center [698, 187] width 135 height 31
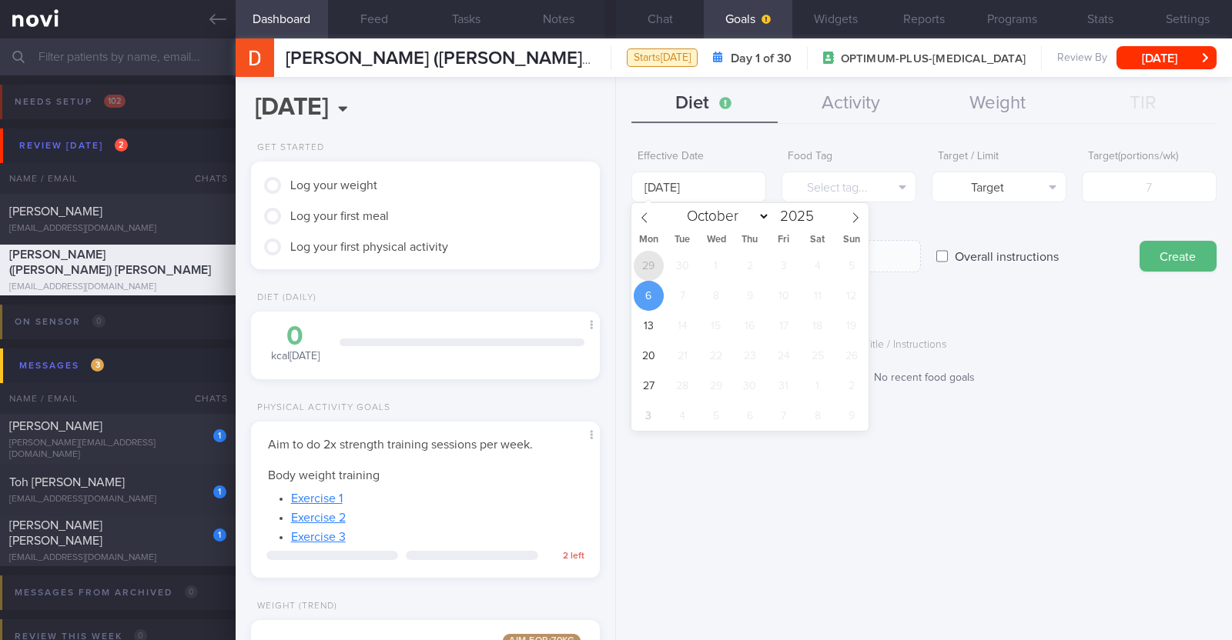
click at [640, 269] on span "29" at bounding box center [649, 266] width 30 height 30
type input "[DATE]"
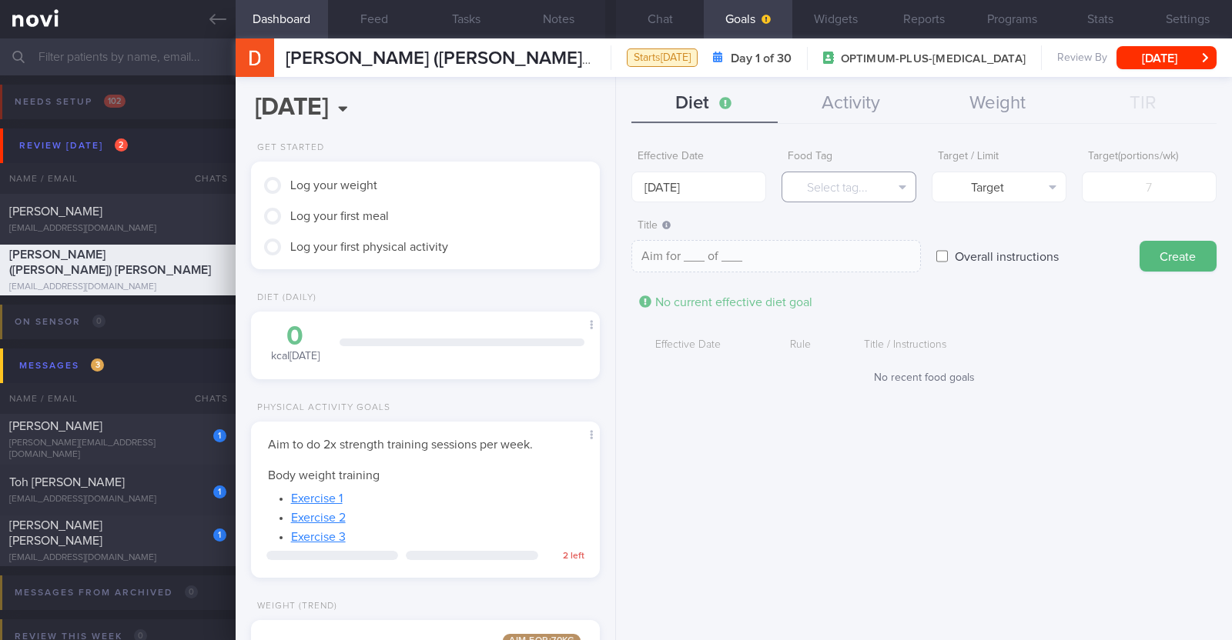
click at [824, 192] on button "Select tag..." at bounding box center [848, 187] width 135 height 31
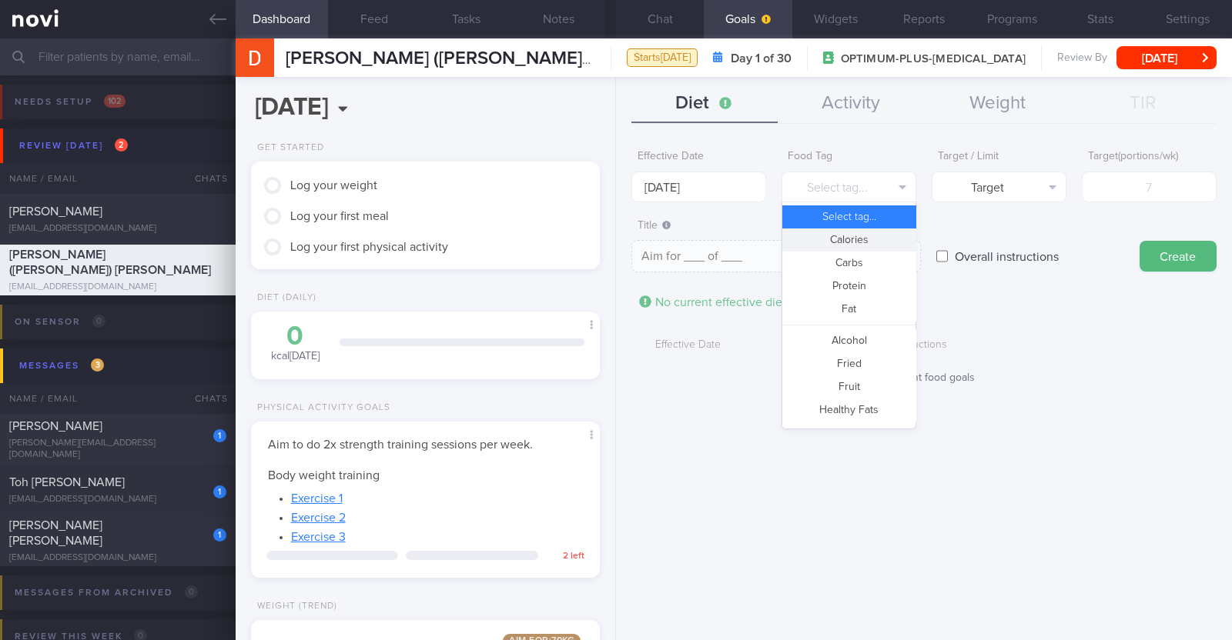
click at [831, 240] on button "Calories" at bounding box center [848, 240] width 133 height 23
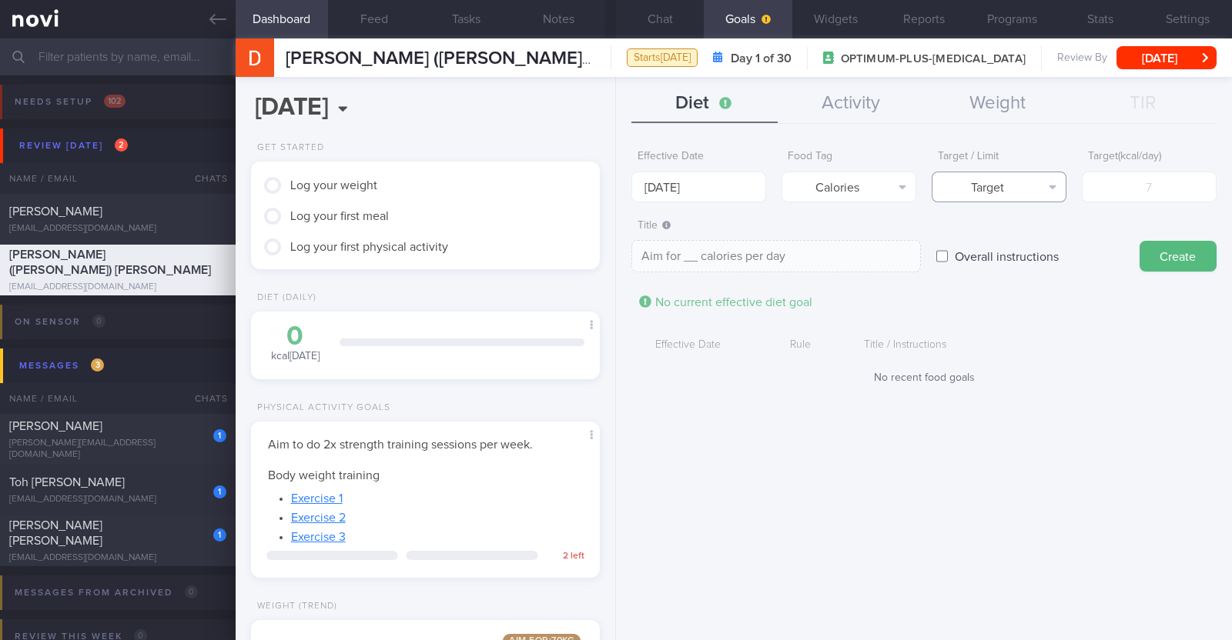
click at [962, 200] on button "Target" at bounding box center [998, 187] width 135 height 31
click at [965, 238] on button "Limit" at bounding box center [998, 240] width 133 height 23
type textarea "Keep to __ calories per day"
click at [1101, 193] on input "number" at bounding box center [1149, 187] width 135 height 31
type input "1"
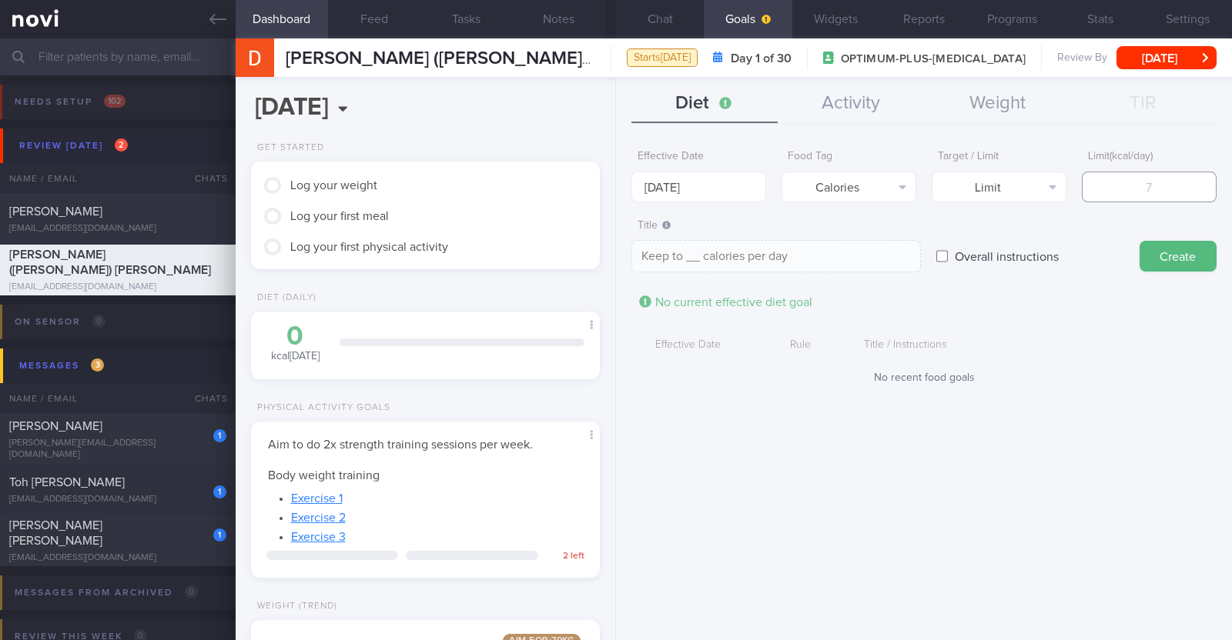
type textarea "Keep to 1 calories per day"
type input "15"
type textarea "Keep to 15 calories per day"
type input "150"
type textarea "Keep to 150 calories per day"
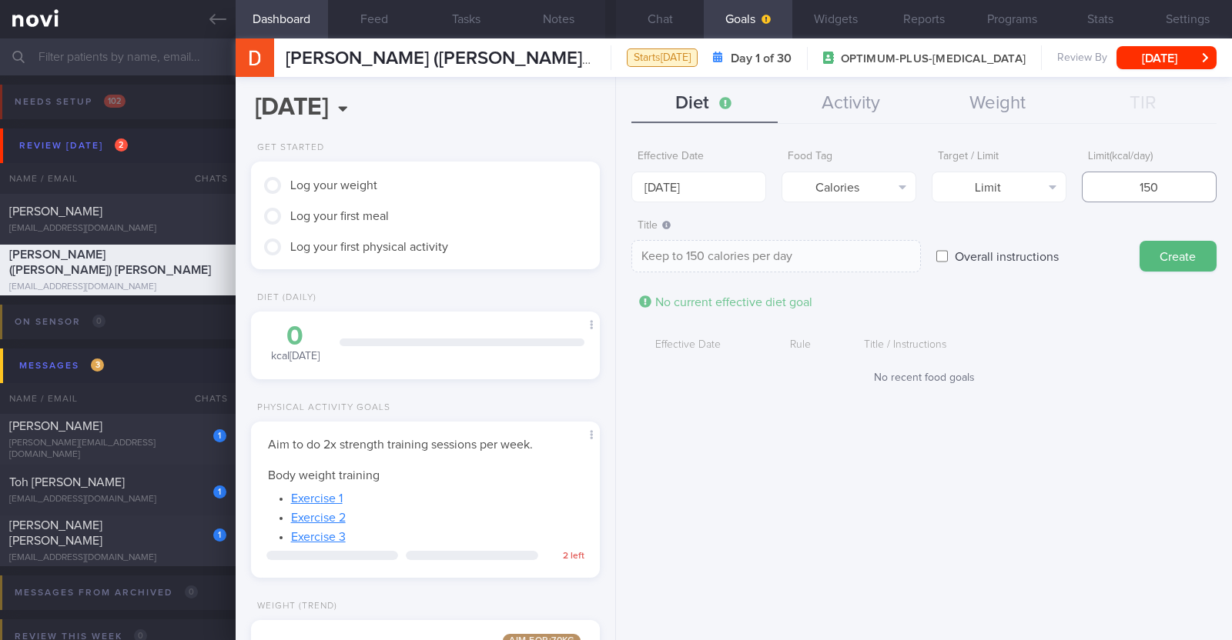
type input "1500"
type textarea "Keep to 1500 calories per day"
type input "1500"
click at [1163, 251] on button "Create" at bounding box center [1177, 256] width 77 height 31
type input "[DATE]"
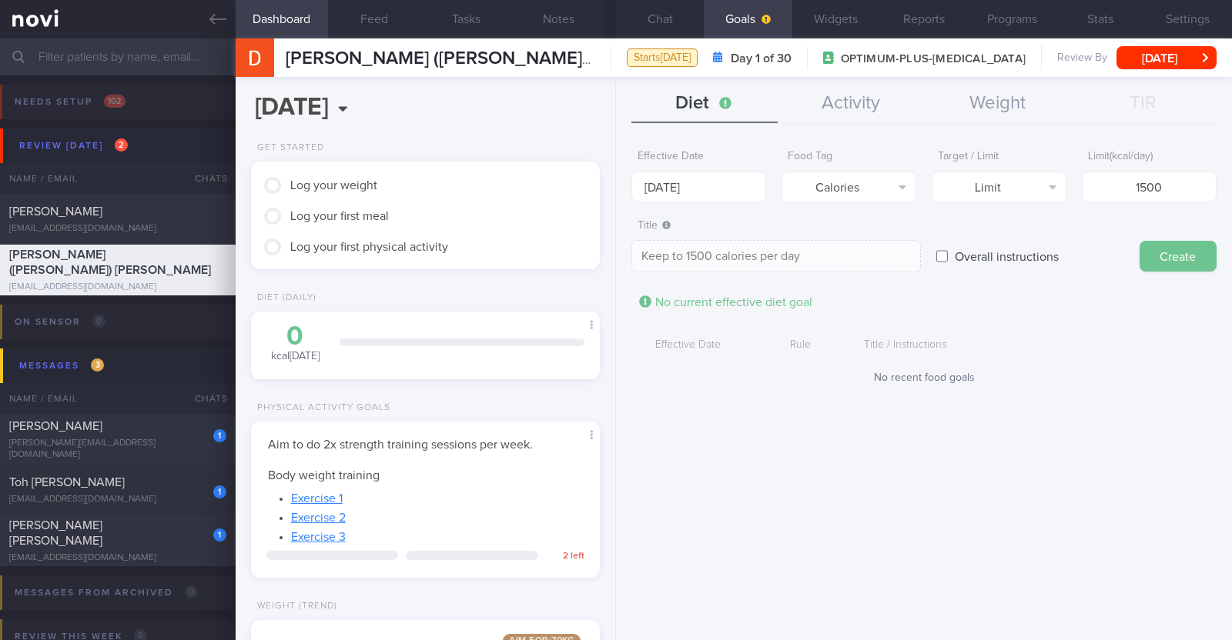
type textarea "Aim for ___ of ___"
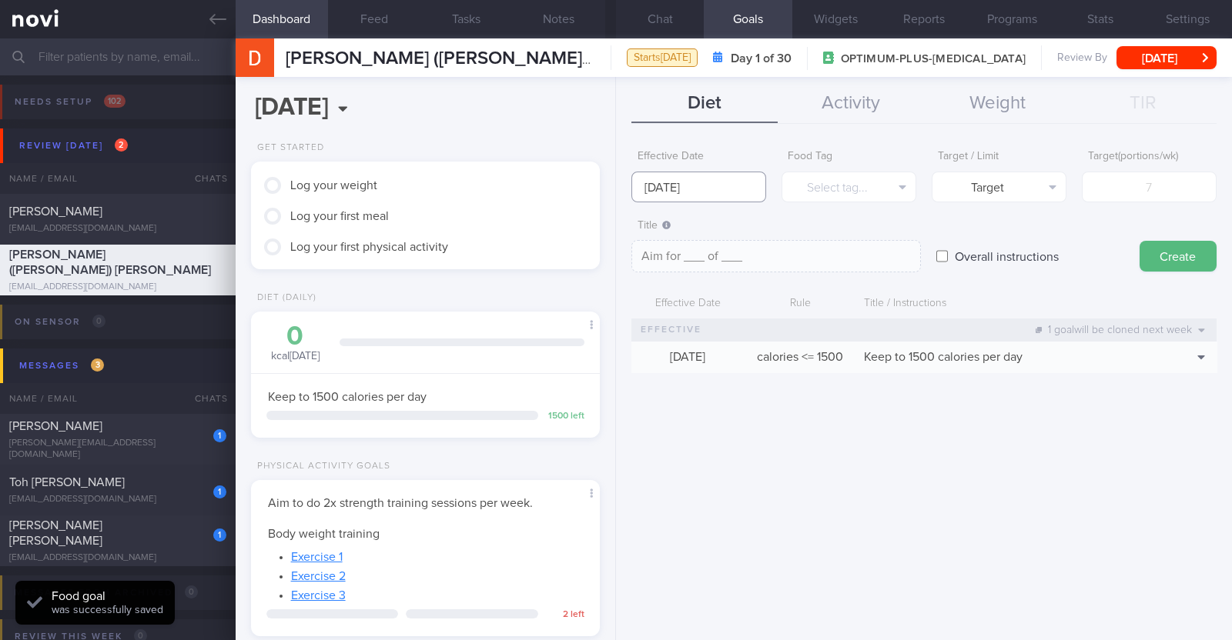
click at [720, 189] on input "[DATE]" at bounding box center [698, 187] width 135 height 31
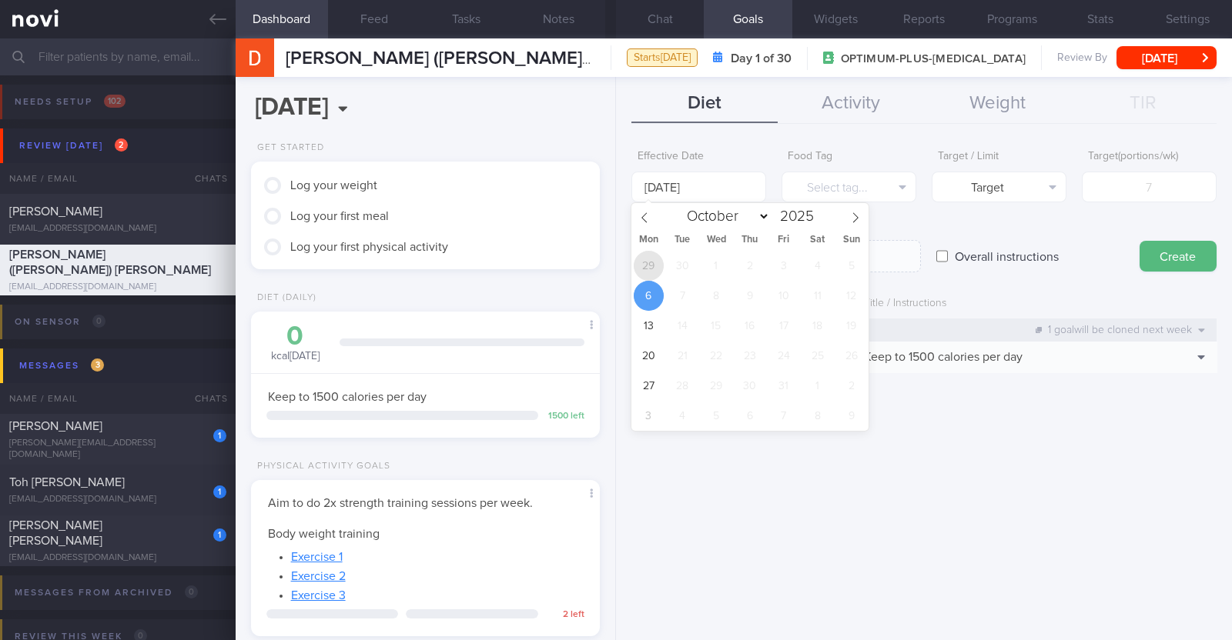
click at [655, 259] on span "29" at bounding box center [649, 266] width 30 height 30
type input "[DATE]"
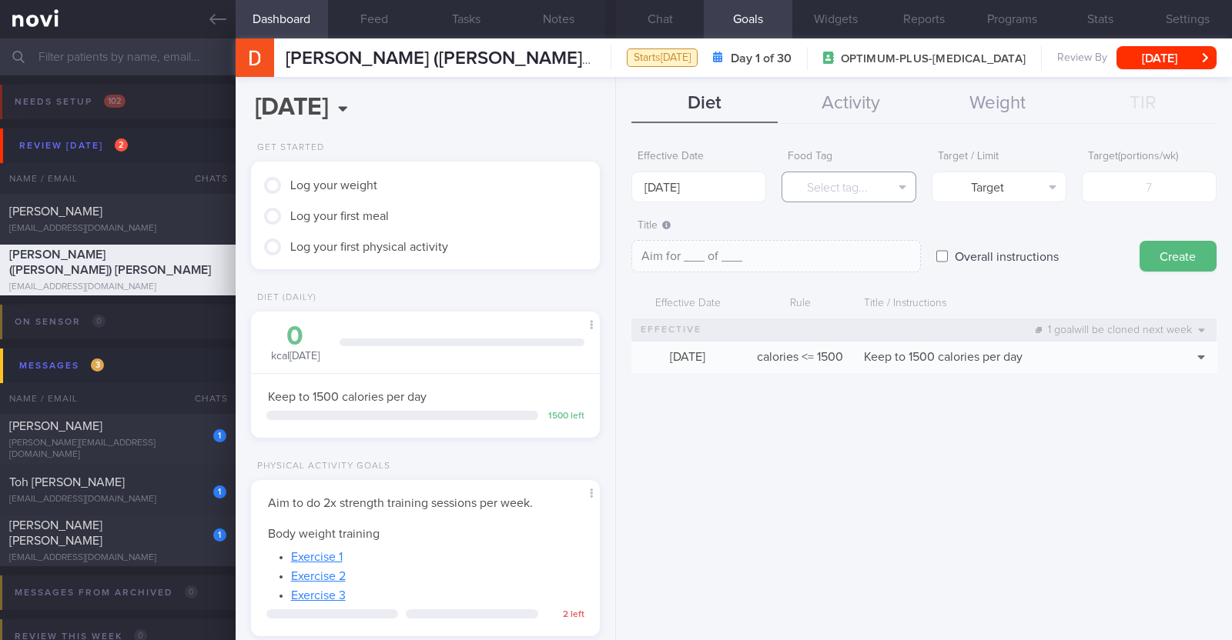
click at [847, 184] on button "Select tag..." at bounding box center [848, 187] width 135 height 31
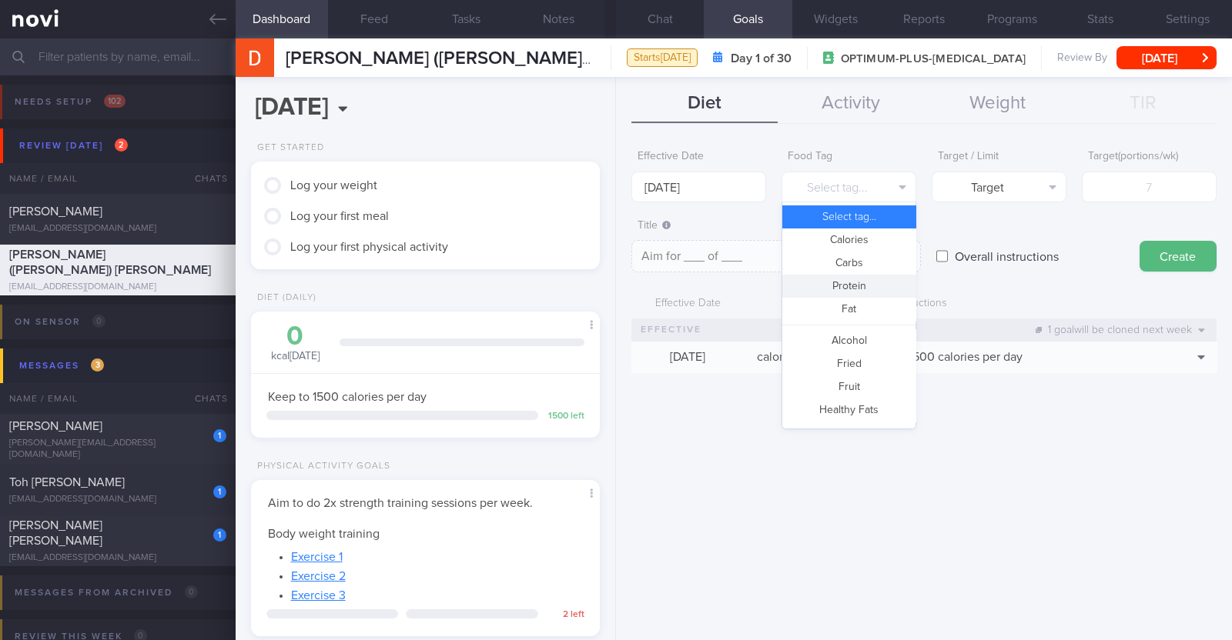
click at [854, 290] on button "Protein" at bounding box center [848, 286] width 133 height 23
type textarea "Aim for __g of protein per day"
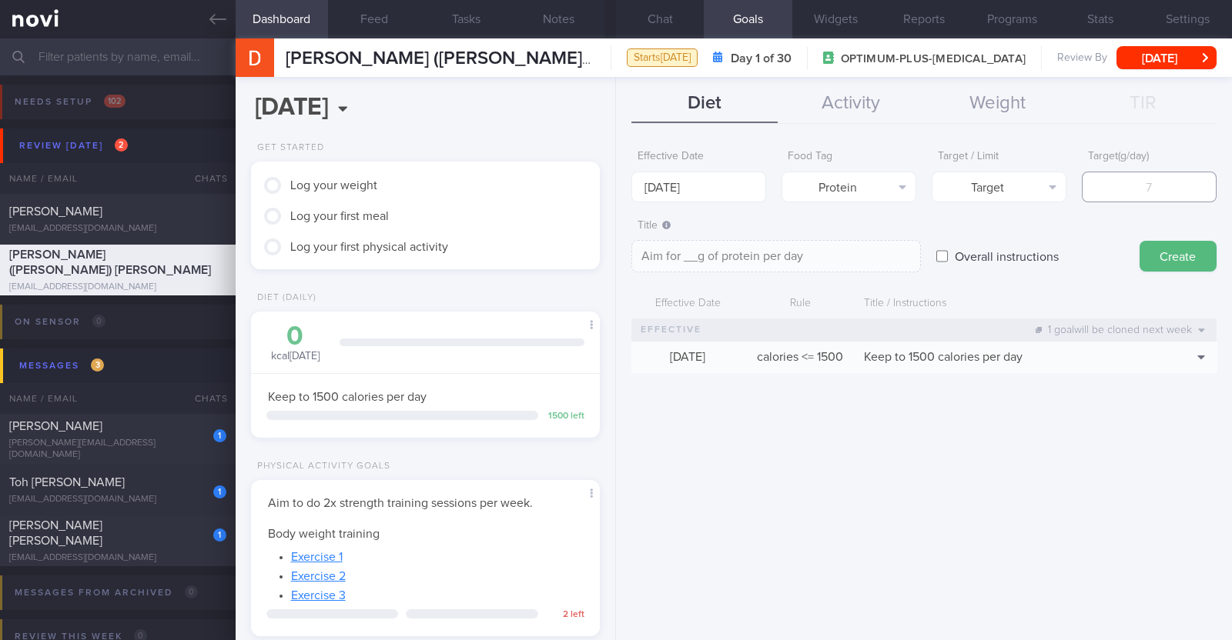
click at [1158, 189] on input "number" at bounding box center [1149, 187] width 135 height 31
type input "8"
type textarea "Aim for 8g of protein per day"
type input "80"
type textarea "Aim for 80g of protein per day"
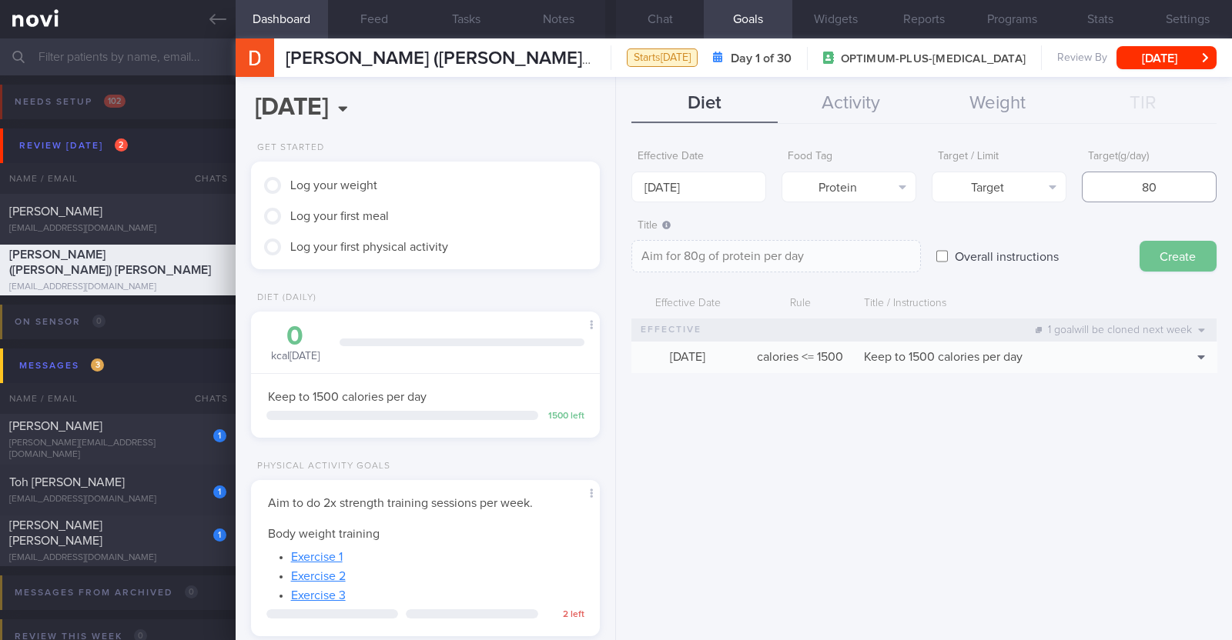
type input "80"
click at [1155, 268] on button "Create" at bounding box center [1177, 256] width 77 height 31
type input "[DATE]"
type textarea "Aim for ___ of ___"
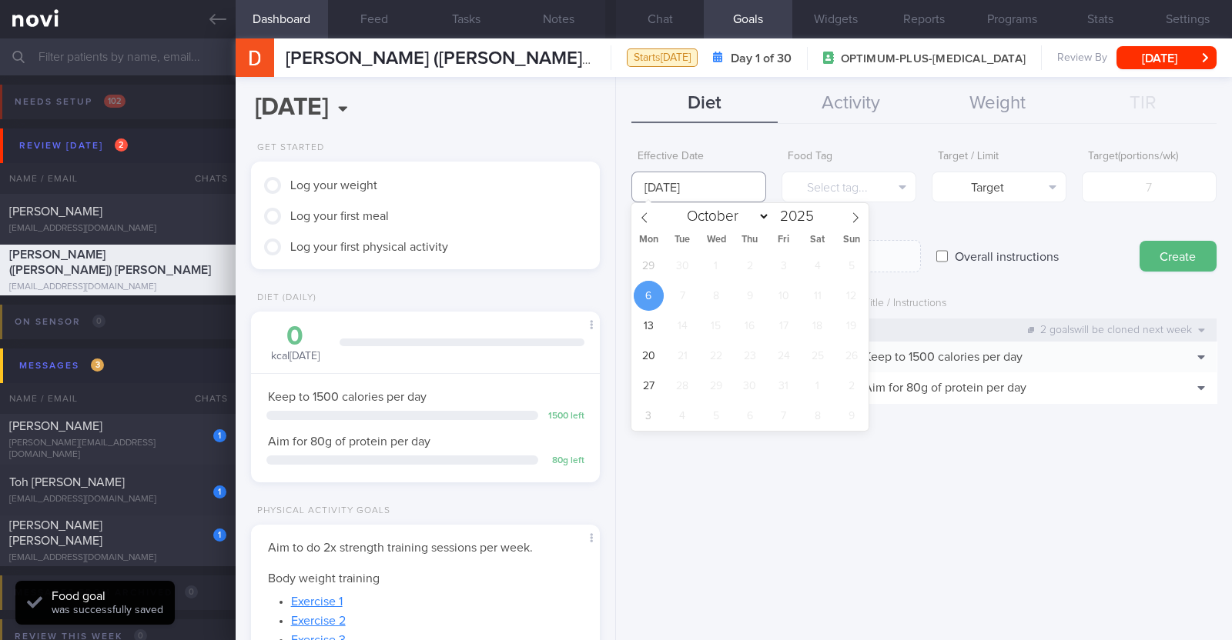
click at [732, 195] on input "[DATE]" at bounding box center [698, 187] width 135 height 31
click at [638, 260] on span "29" at bounding box center [649, 266] width 30 height 30
type input "[DATE]"
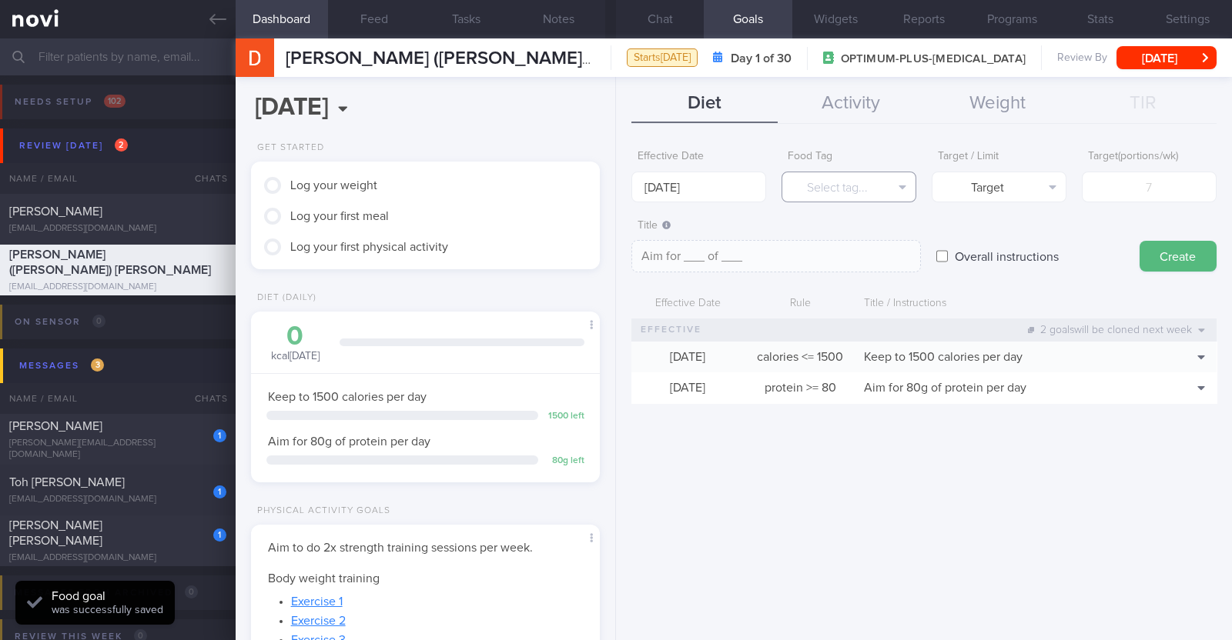
click at [790, 194] on button "Select tag..." at bounding box center [848, 187] width 135 height 31
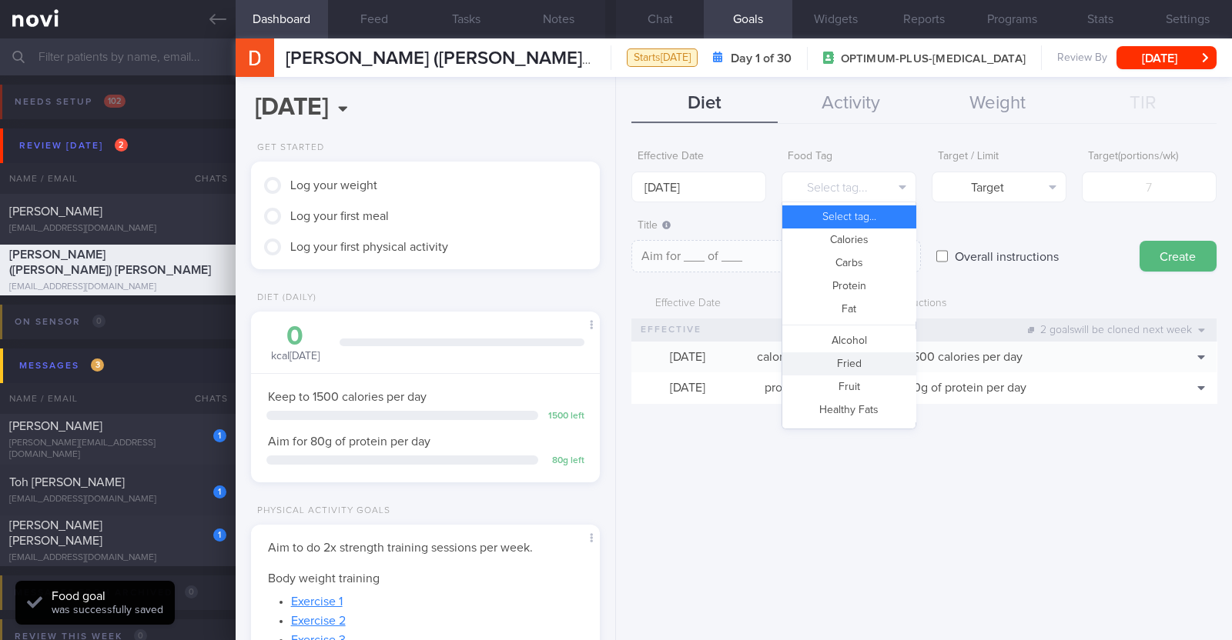
click at [870, 363] on button "Fried" at bounding box center [848, 364] width 133 height 23
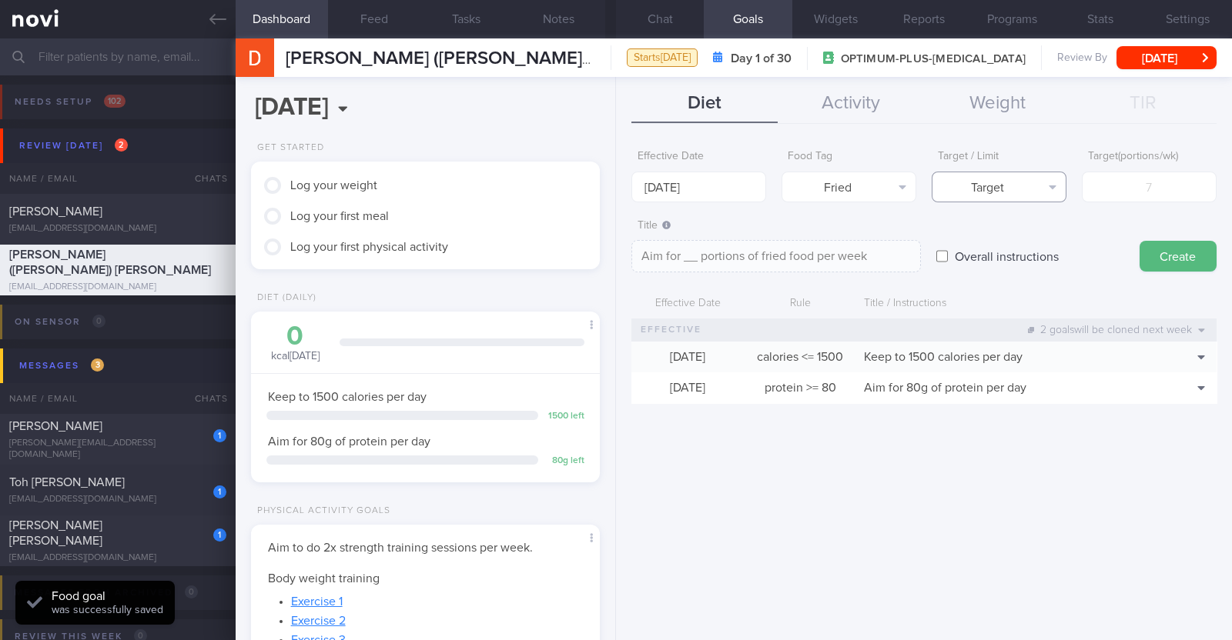
click at [1038, 183] on button "Target" at bounding box center [998, 187] width 135 height 31
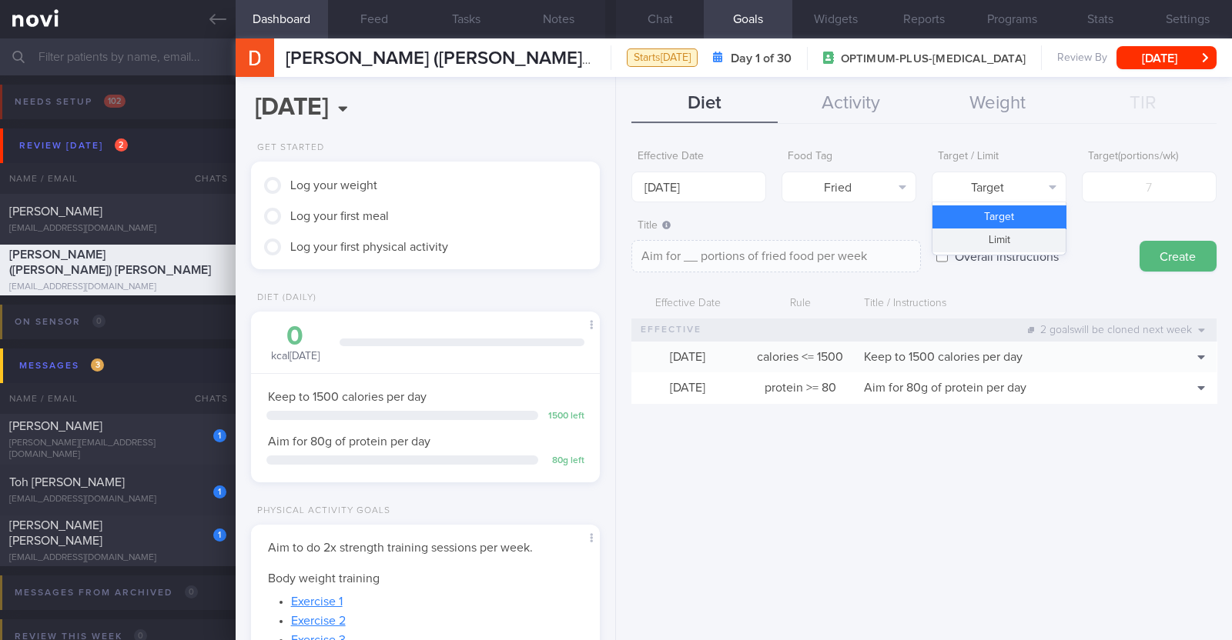
click at [1005, 239] on button "Limit" at bounding box center [998, 240] width 133 height 23
type textarea "Keep to __ portions of fried food per week"
click at [1112, 192] on input "number" at bounding box center [1149, 187] width 135 height 31
type input "2"
type textarea "Keep to 2 portions of fried food per week"
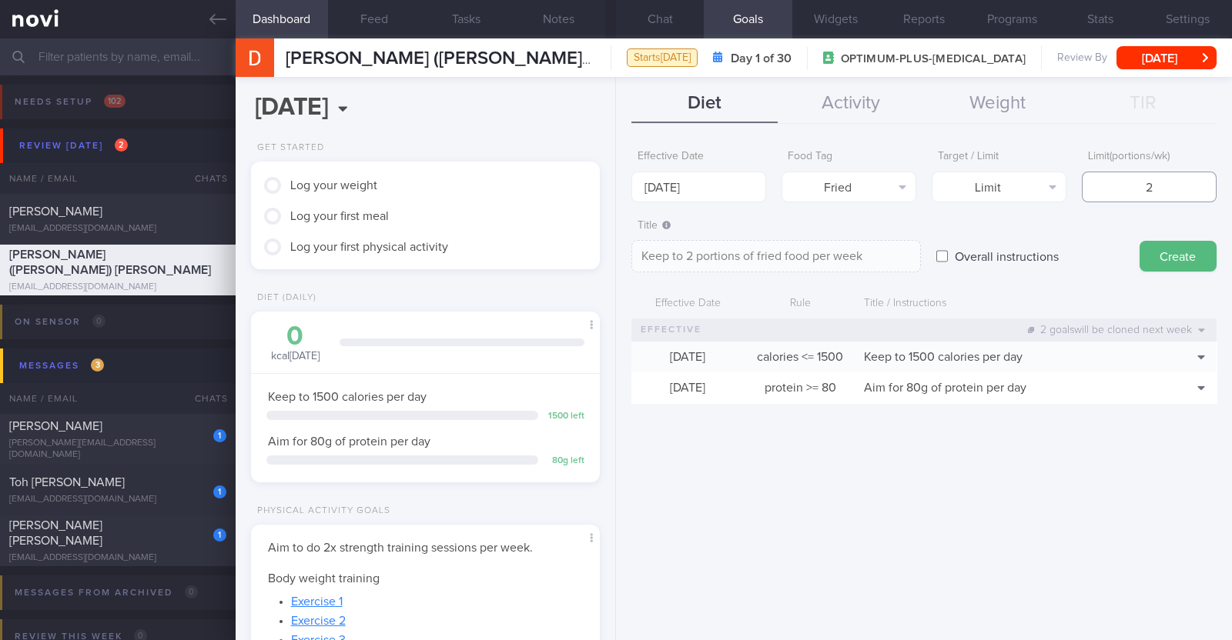
type input "2"
click at [1152, 252] on button "Create" at bounding box center [1177, 256] width 77 height 31
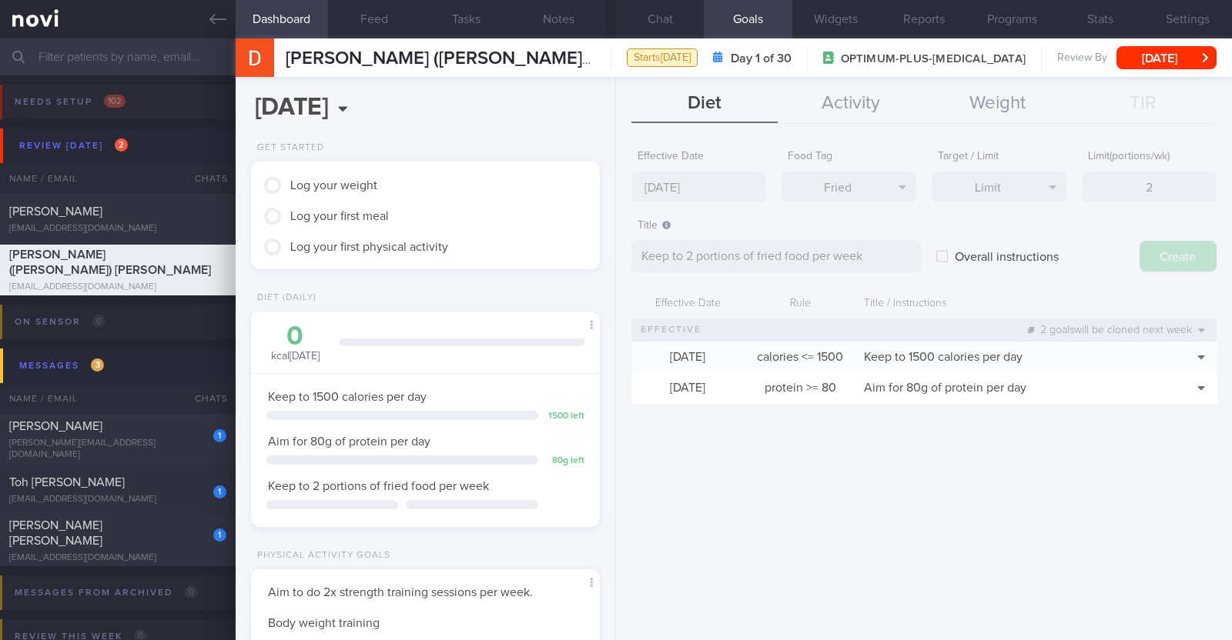
type input "[DATE]"
type textarea "Aim for ___ of ___"
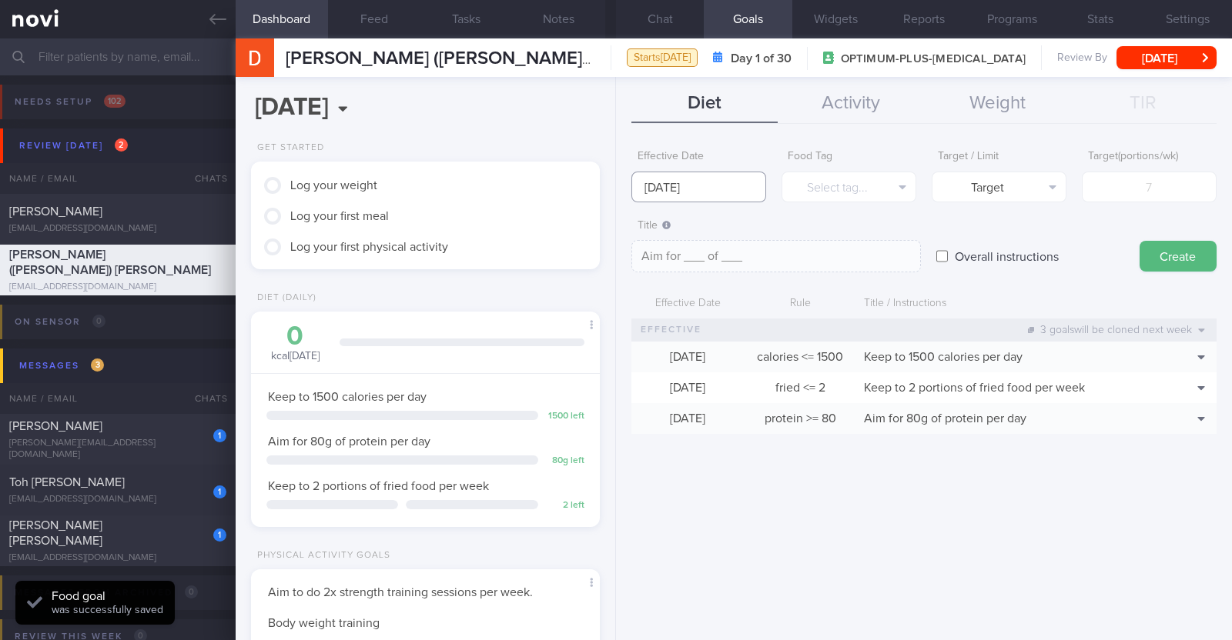
click at [709, 202] on body "You are offline! Some functionality will be unavailable Patients New Users Coac…" at bounding box center [616, 320] width 1232 height 640
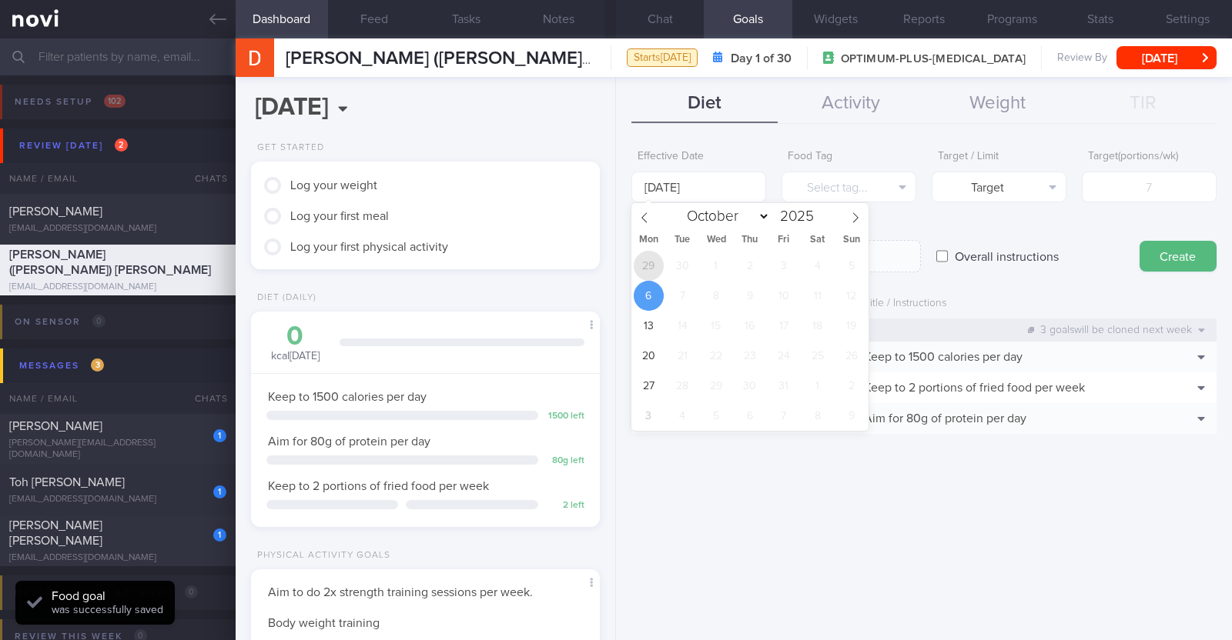
click at [647, 256] on span "29" at bounding box center [649, 266] width 30 height 30
type input "[DATE]"
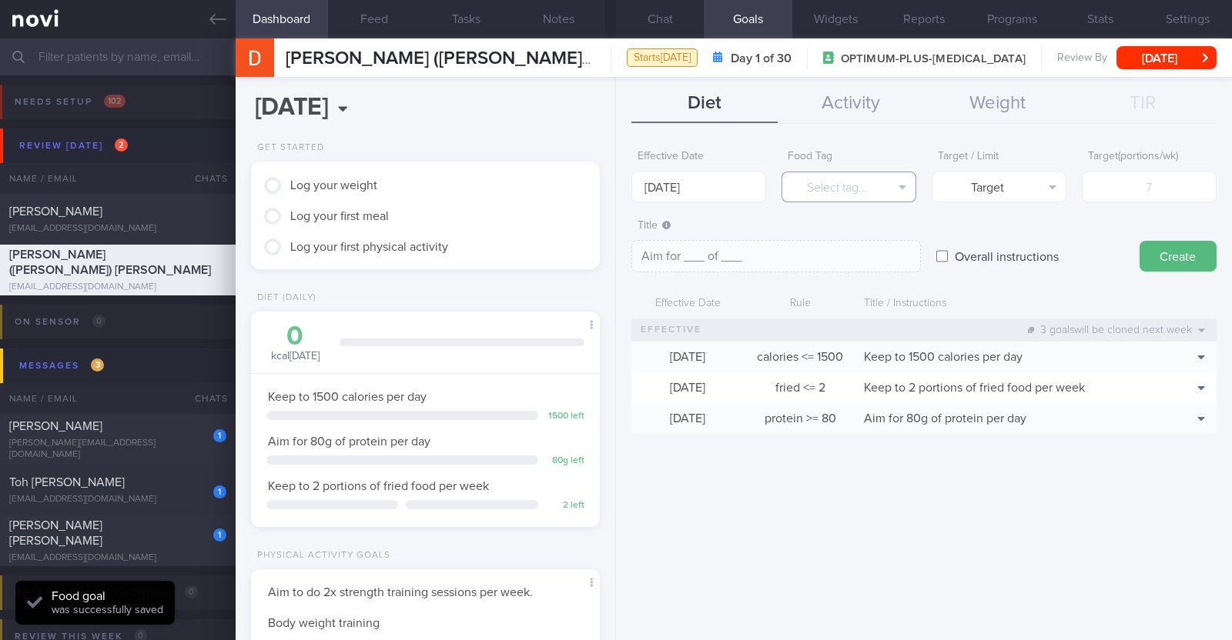
click at [818, 201] on button "Select tag..." at bounding box center [848, 187] width 135 height 31
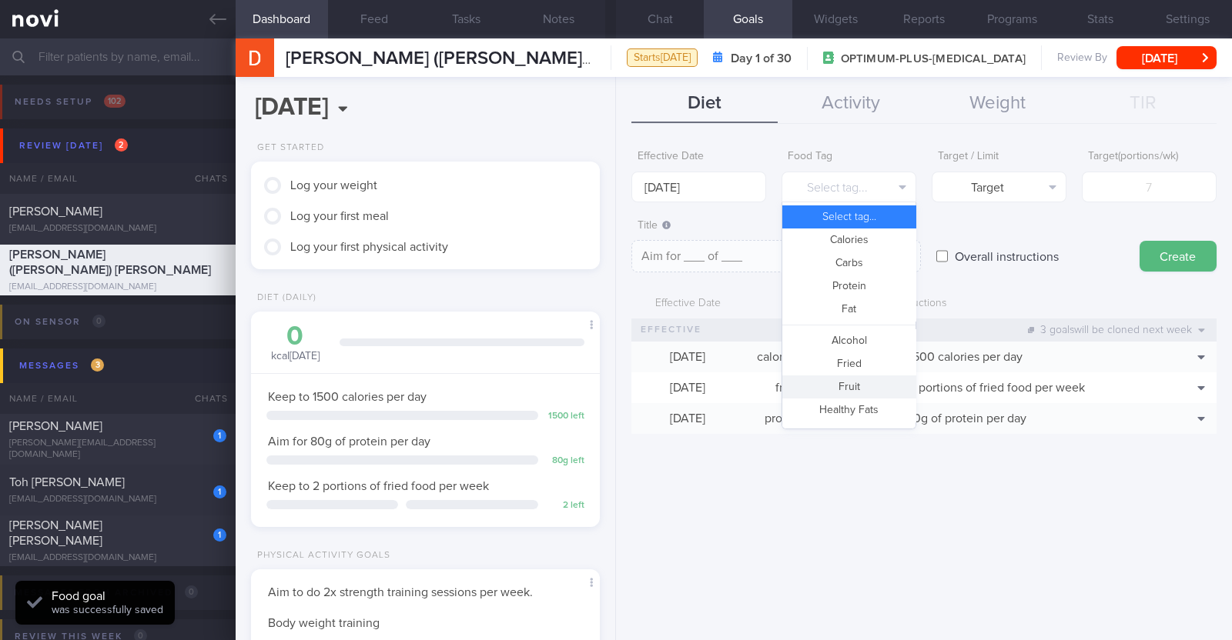
click at [850, 383] on button "Fruit" at bounding box center [848, 387] width 133 height 23
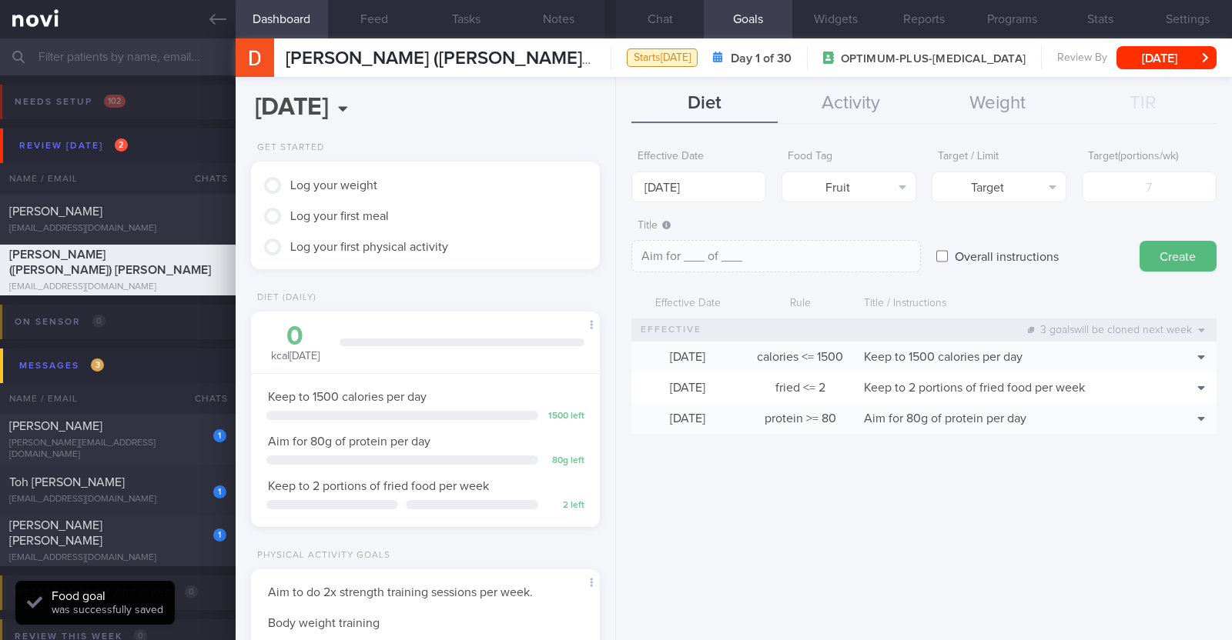
type textarea "Aim for __ portions of fruits per week"
click at [1142, 190] on input "number" at bounding box center [1149, 187] width 135 height 31
type input "1"
type textarea "Aim for 1 portions of fruits per week"
type input "14"
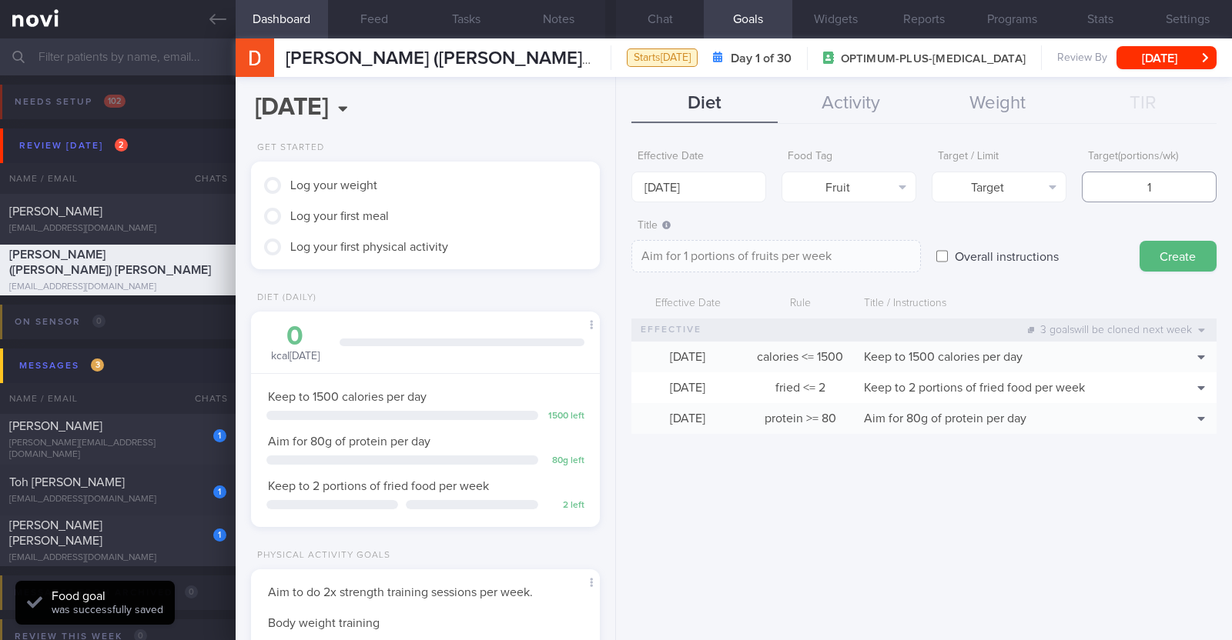
type textarea "Aim for 14 portions of fruits per week"
type input "14"
click at [1197, 259] on button "Create" at bounding box center [1177, 256] width 77 height 31
type input "[DATE]"
type textarea "Aim for ___ of ___"
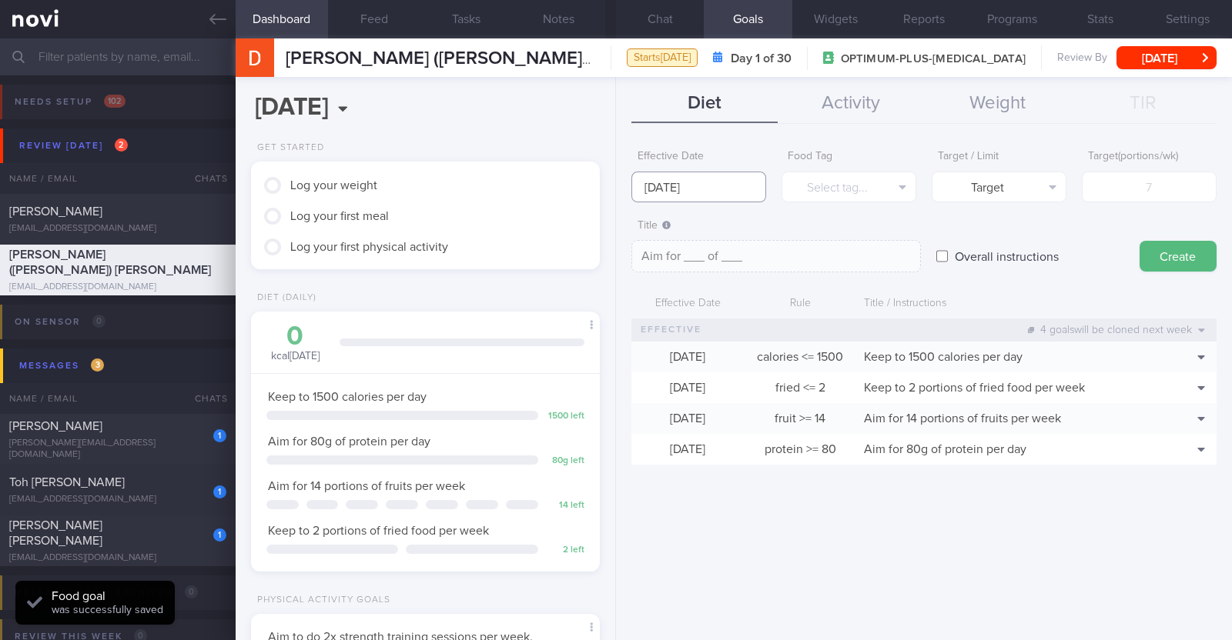
click at [721, 185] on input "[DATE]" at bounding box center [698, 187] width 135 height 31
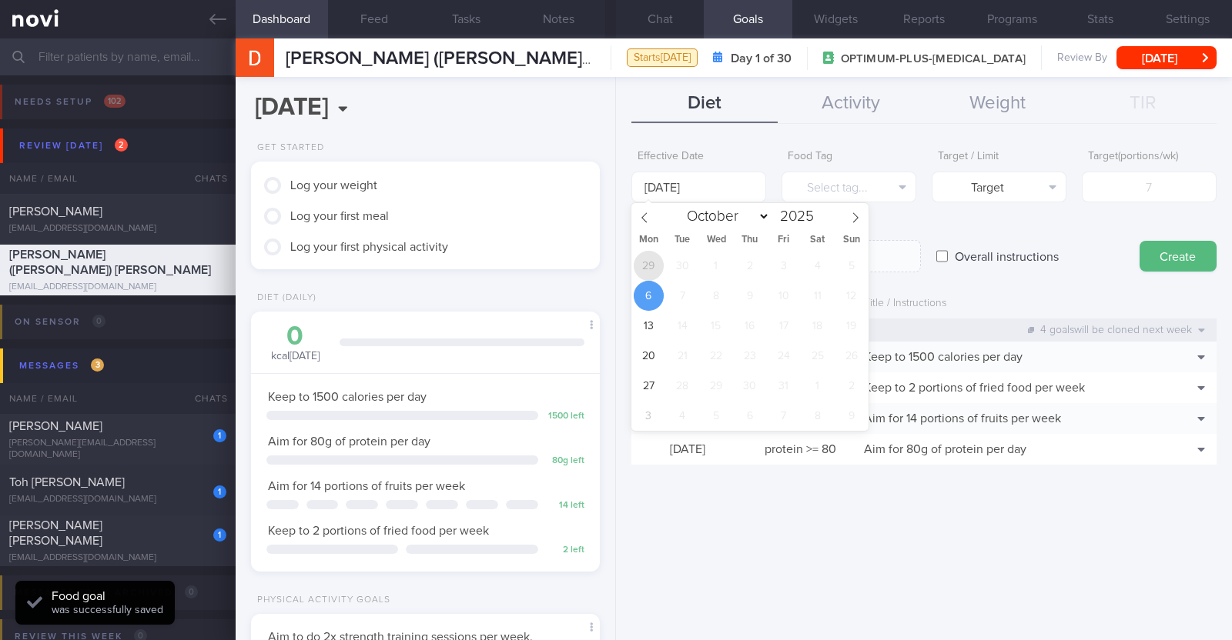
click at [660, 271] on span "29" at bounding box center [649, 266] width 30 height 30
type input "[DATE]"
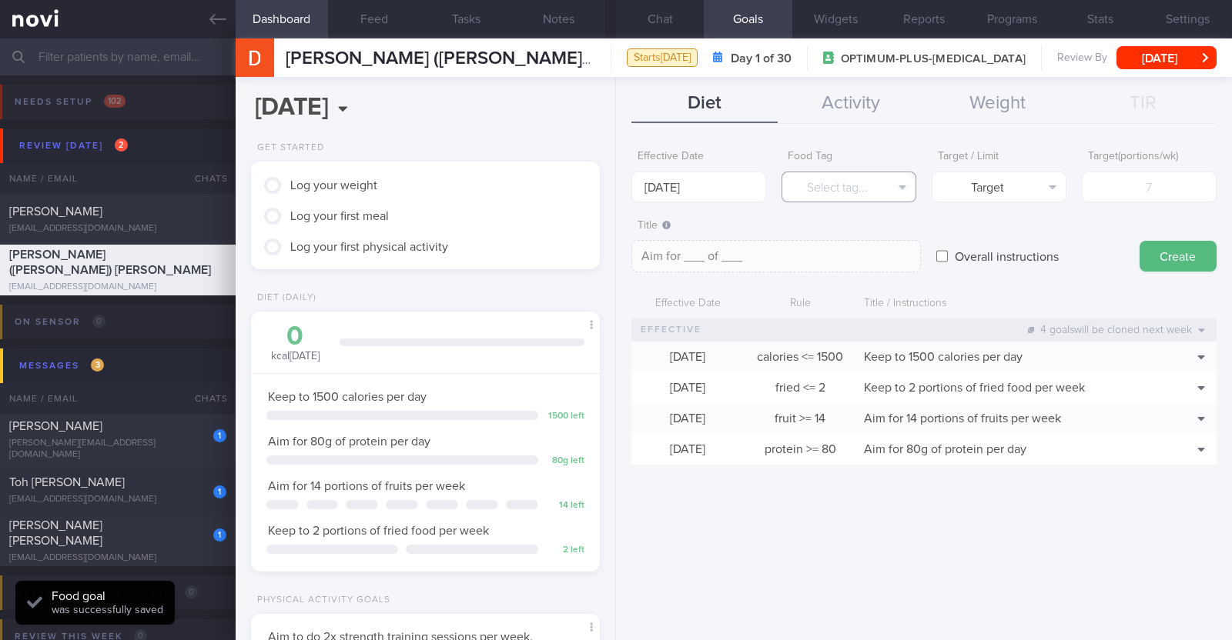
click at [838, 195] on button "Select tag..." at bounding box center [848, 187] width 135 height 31
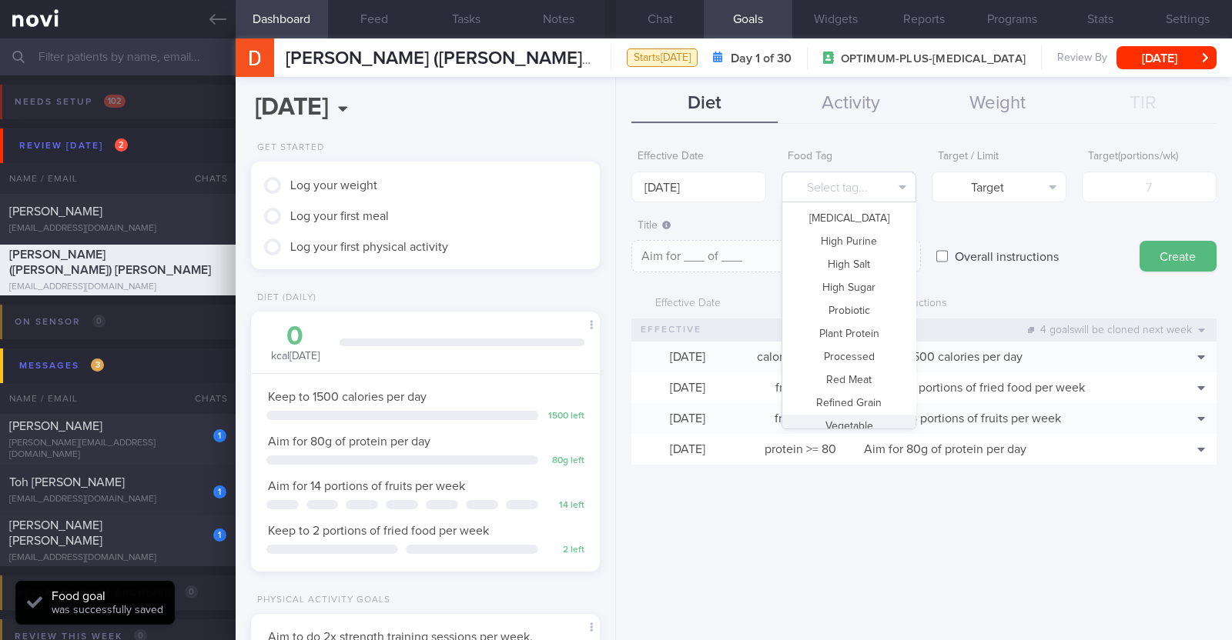
scroll to position [458, 0]
click at [856, 371] on button "Vegetable" at bounding box center [848, 367] width 133 height 23
type textarea "Aim for __ portions of vegetables per week"
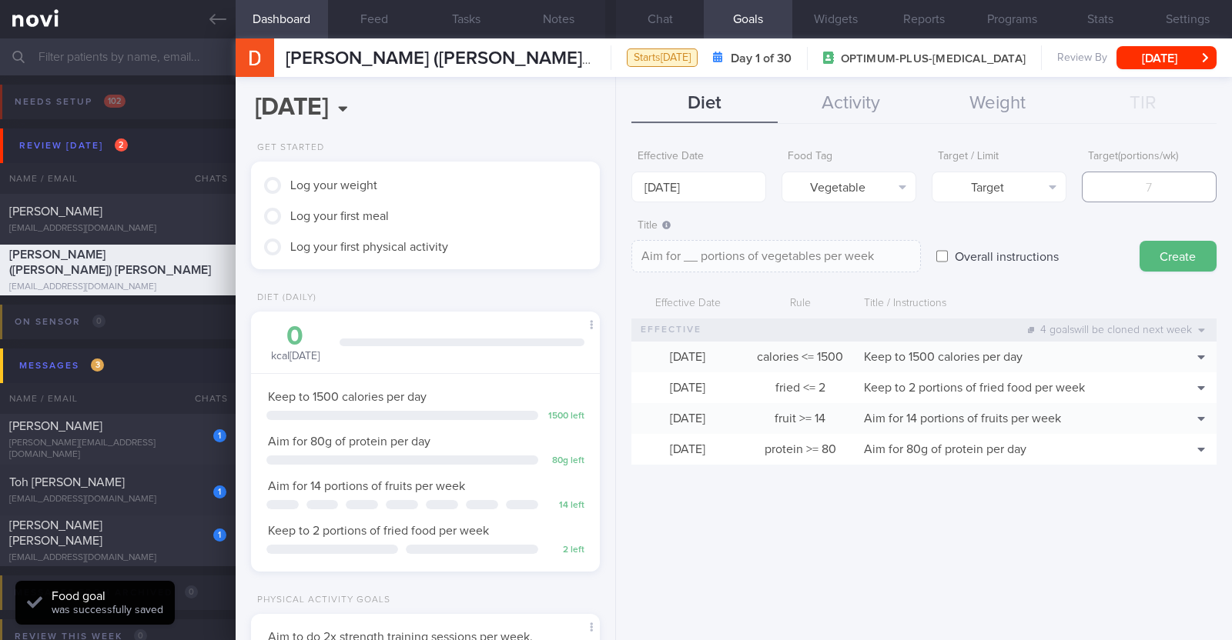
click at [1162, 185] on input "number" at bounding box center [1149, 187] width 135 height 31
type input "1"
type textarea "Aim for 1 portions of vegetables per week"
type input "14"
type textarea "Aim for 14 portions of vegetables per week"
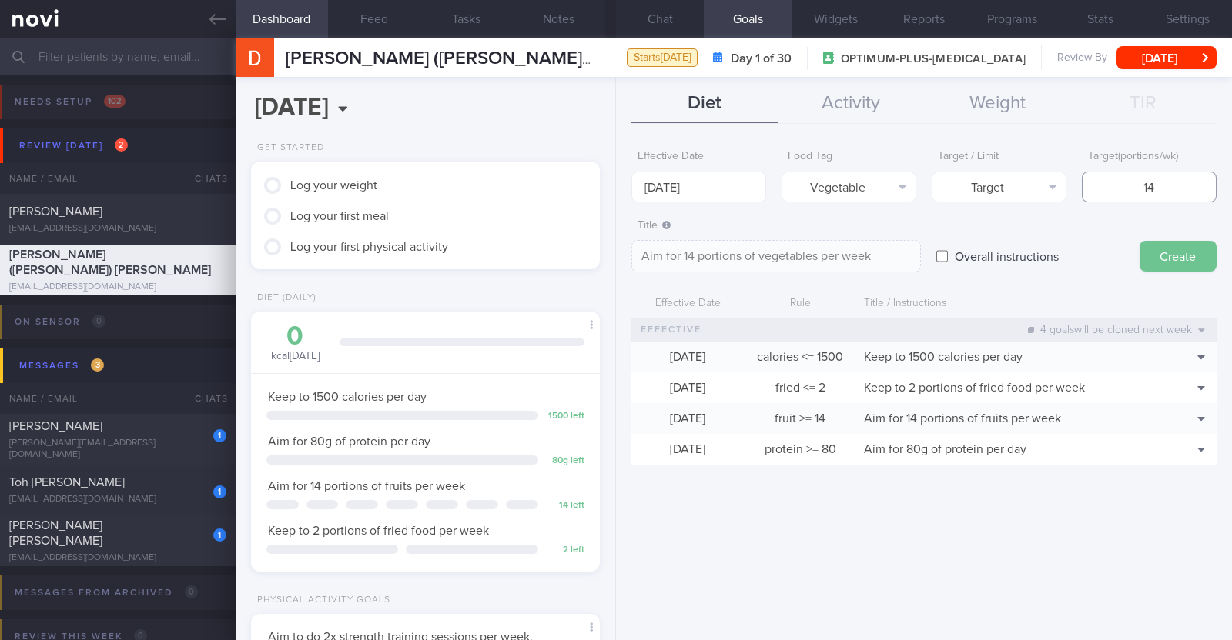
type input "14"
click at [1185, 259] on button "Create" at bounding box center [1177, 256] width 77 height 31
type input "[DATE]"
type textarea "Aim for ___ of ___"
select select "9"
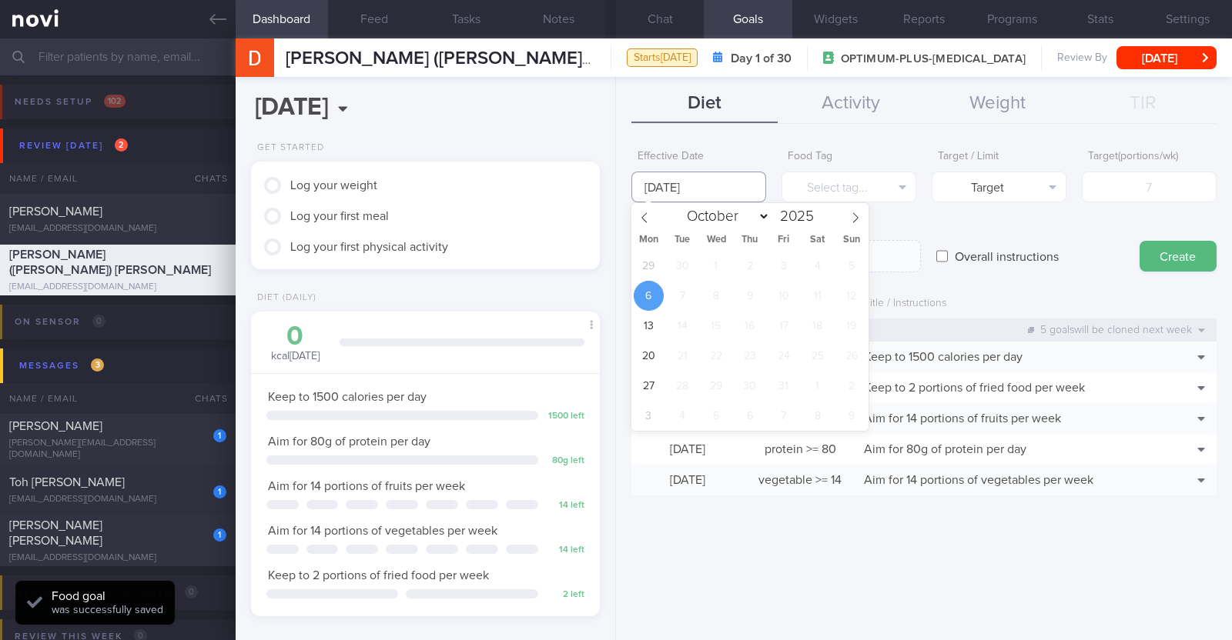
click at [672, 195] on input "[DATE]" at bounding box center [698, 187] width 135 height 31
click at [647, 265] on span "29" at bounding box center [649, 266] width 30 height 30
type input "[DATE]"
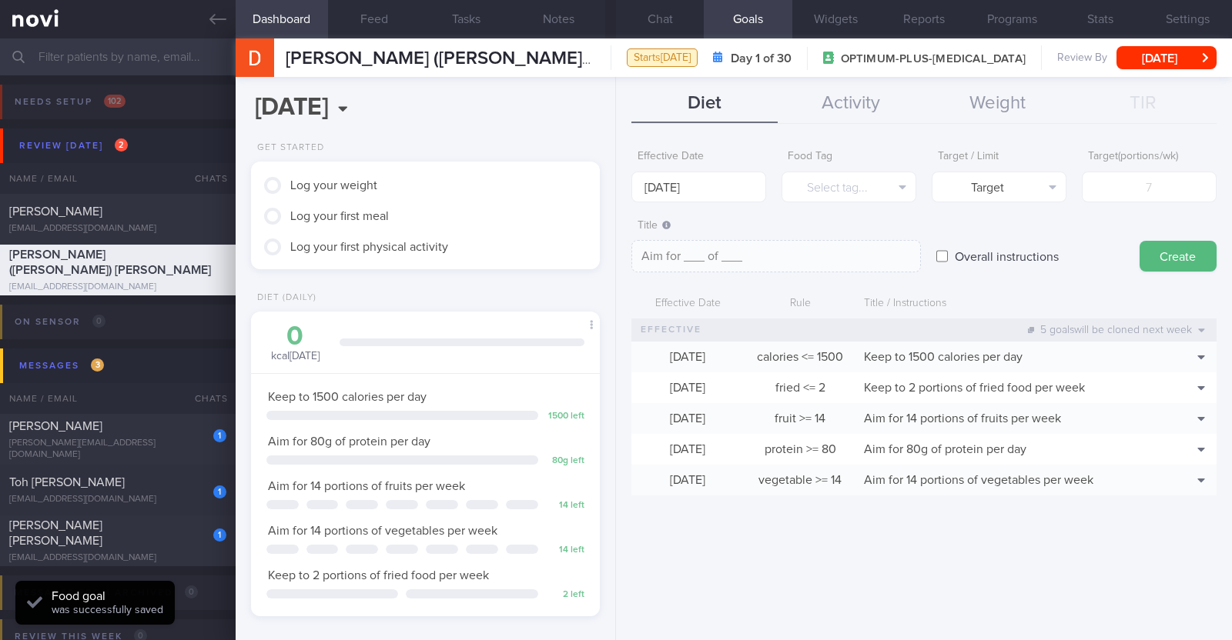
click at [957, 252] on label "Overall instructions" at bounding box center [1006, 256] width 119 height 31
click at [948, 252] on input "Overall instructions" at bounding box center [942, 256] width 12 height 31
checkbox input "true"
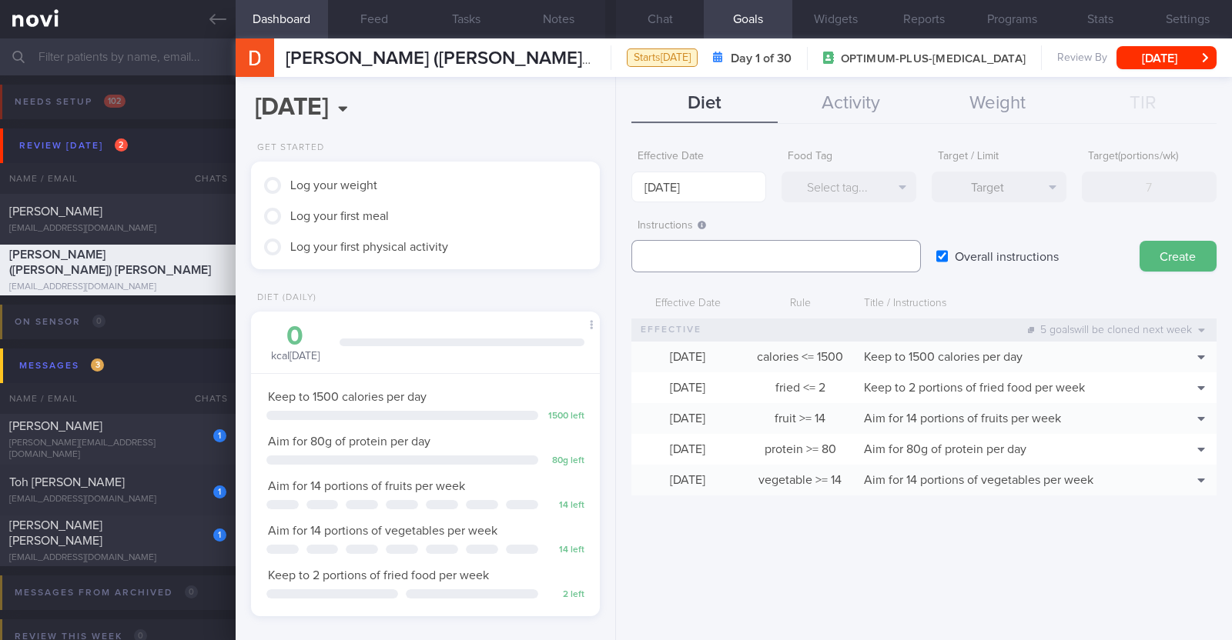
click at [646, 264] on textarea at bounding box center [775, 256] width 289 height 32
paste textarea "Aim to consume xxL of fluids per day (Choose water first)"
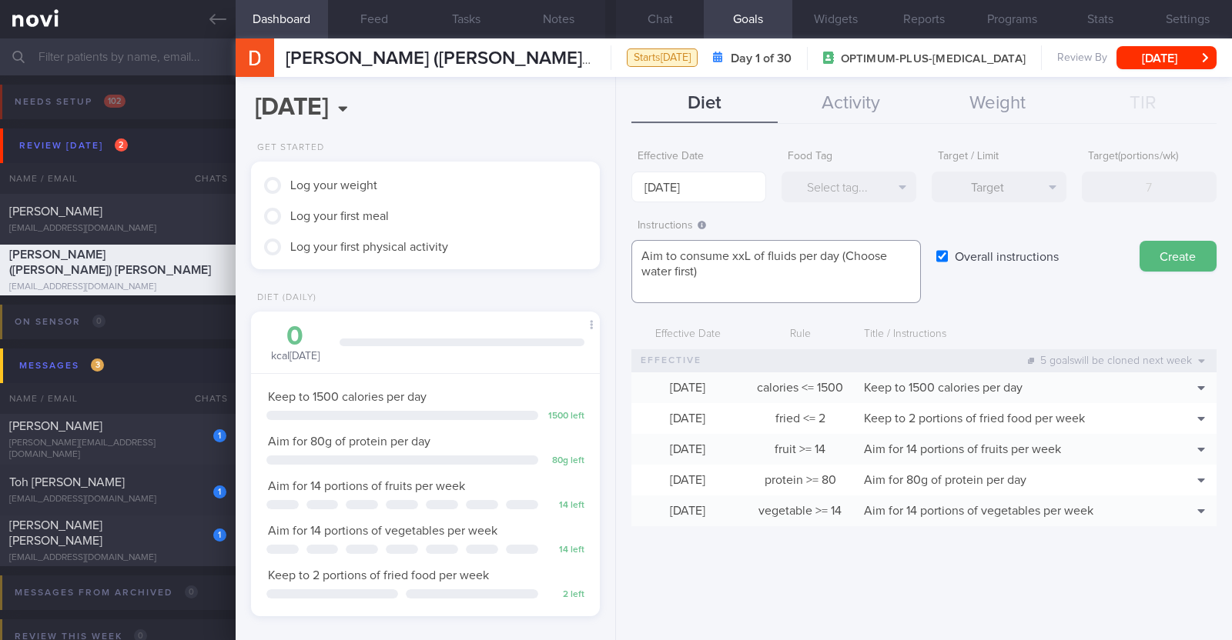
scroll to position [0, 0]
click at [745, 253] on textarea "Aim to consume xxL of fluids per day (Choose water first)" at bounding box center [775, 271] width 289 height 63
paste textarea "2.2-2.6L"
type textarea "Aim to consume 2.2-2.6L of fluids per day (Choose water first)"
click at [1193, 267] on button "Create" at bounding box center [1177, 256] width 77 height 31
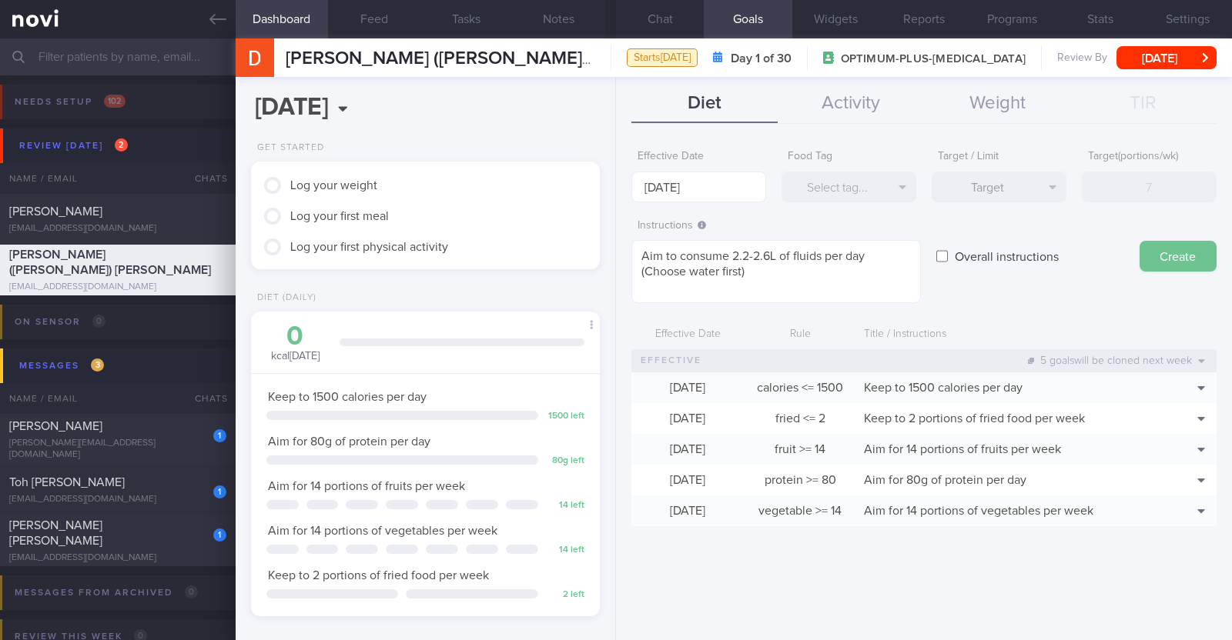
type input "[DATE]"
type textarea "Aim for ___ of ___"
checkbox input "false"
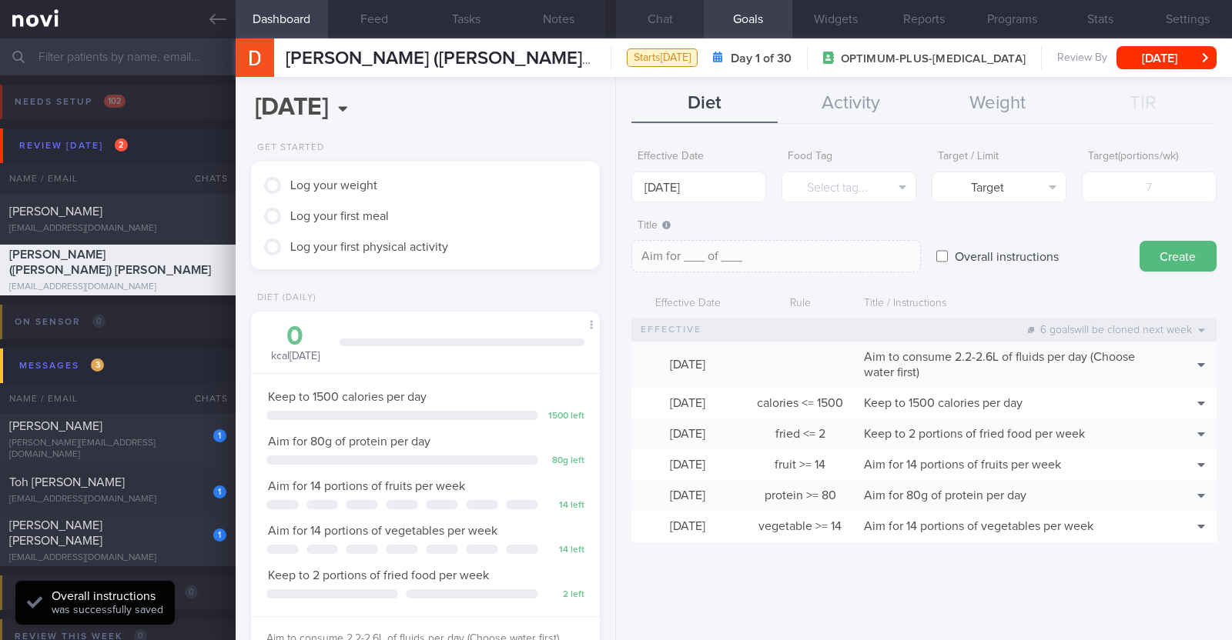
click at [659, 14] on button "Chat" at bounding box center [660, 19] width 88 height 38
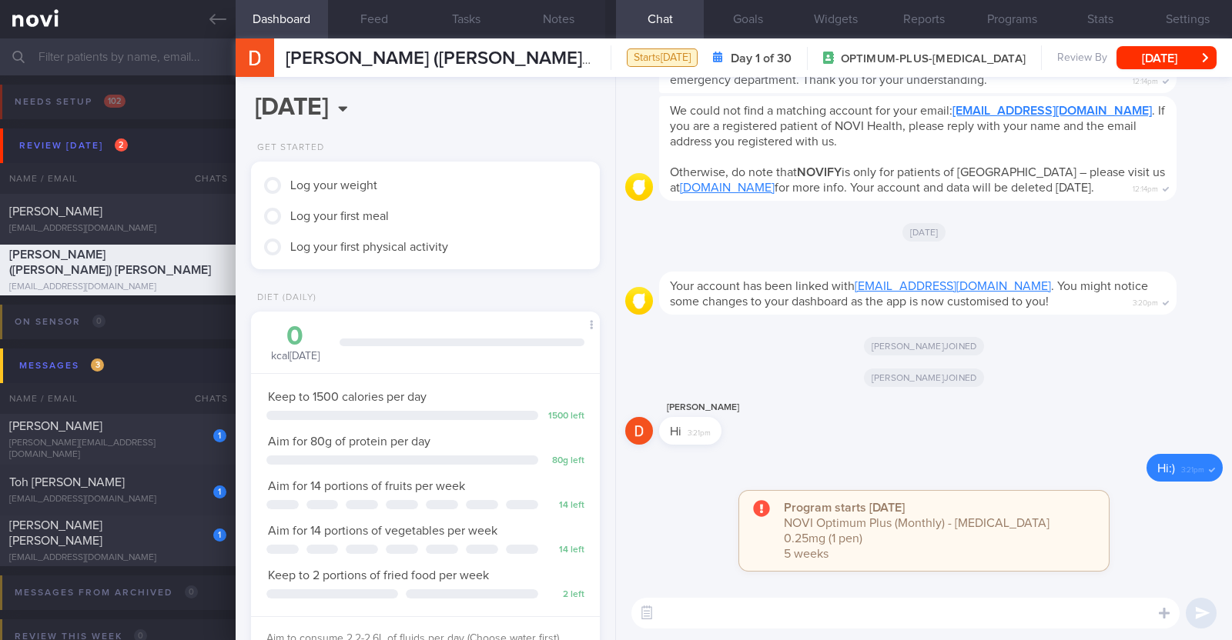
click at [700, 614] on textarea at bounding box center [905, 613] width 548 height 31
paste textarea "Hi [patient’s name]! This is Charlotte, the dietitian. It was nice meeting you …"
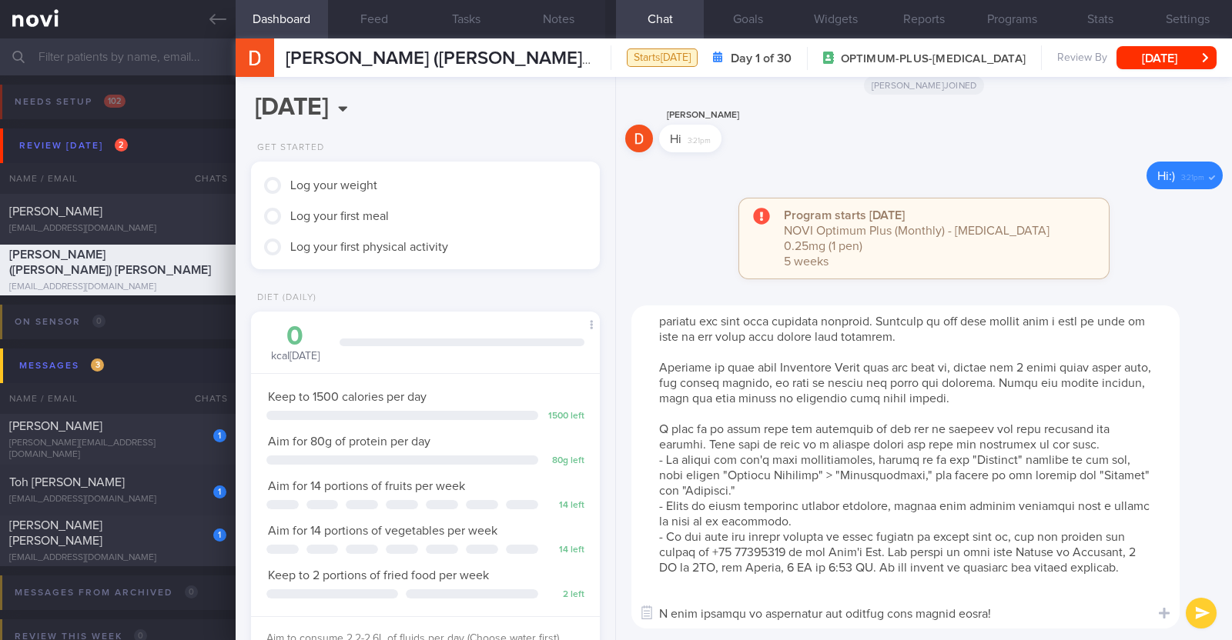
scroll to position [45, 0]
click at [687, 590] on textarea at bounding box center [905, 467] width 548 height 323
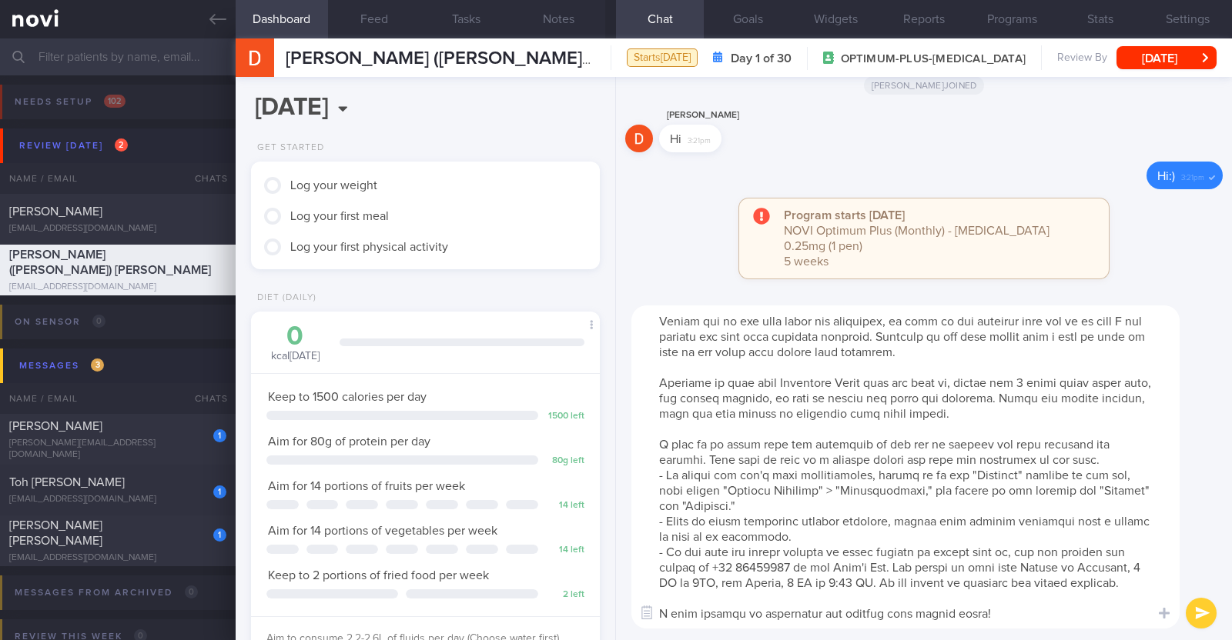
scroll to position [30, 0]
drag, startPoint x: 657, startPoint y: 368, endPoint x: 1089, endPoint y: 409, distance: 433.8
click at [1089, 409] on textarea at bounding box center [905, 467] width 548 height 323
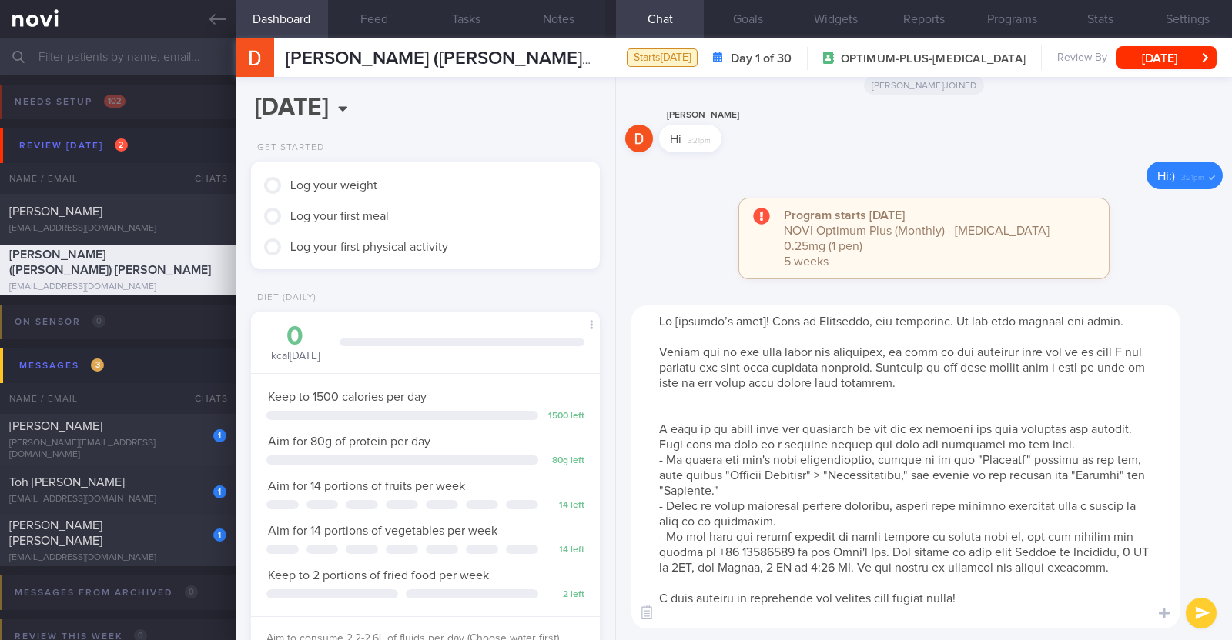
scroll to position [0, 0]
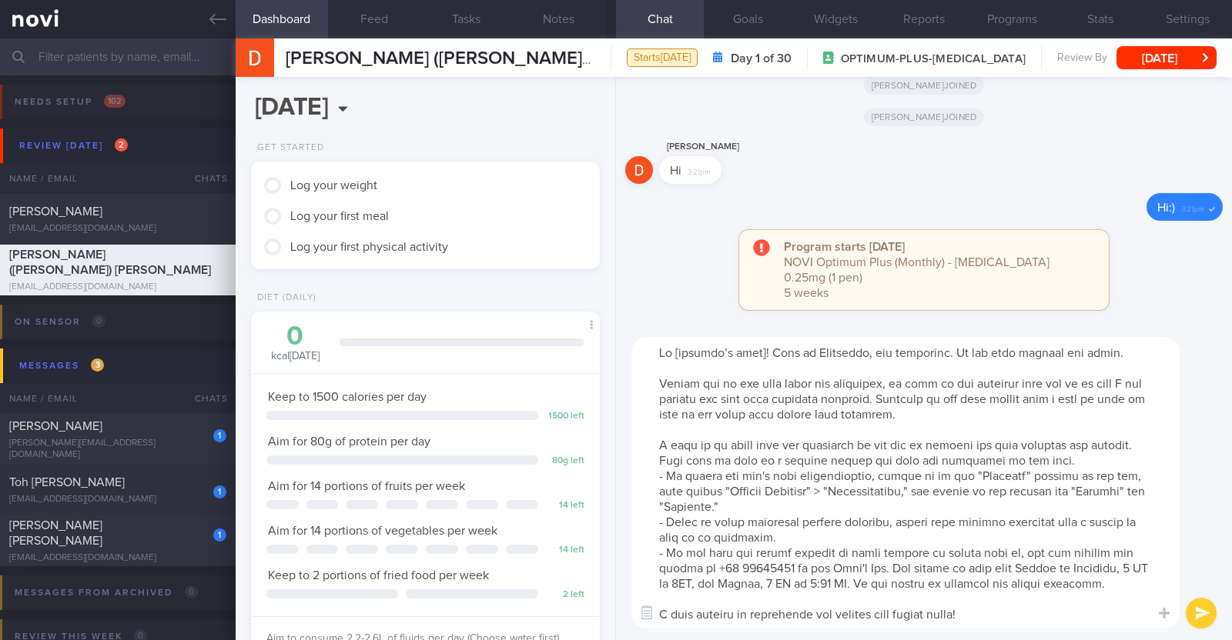
drag, startPoint x: 762, startPoint y: 356, endPoint x: 801, endPoint y: 350, distance: 39.6
click at [763, 356] on textarea at bounding box center [905, 483] width 548 height 292
type textarea "Hi Desmond! This is Charlotte, the dietitian. It was nice meeting you today. Pl…"
click at [1197, 618] on button "submit" at bounding box center [1200, 613] width 31 height 31
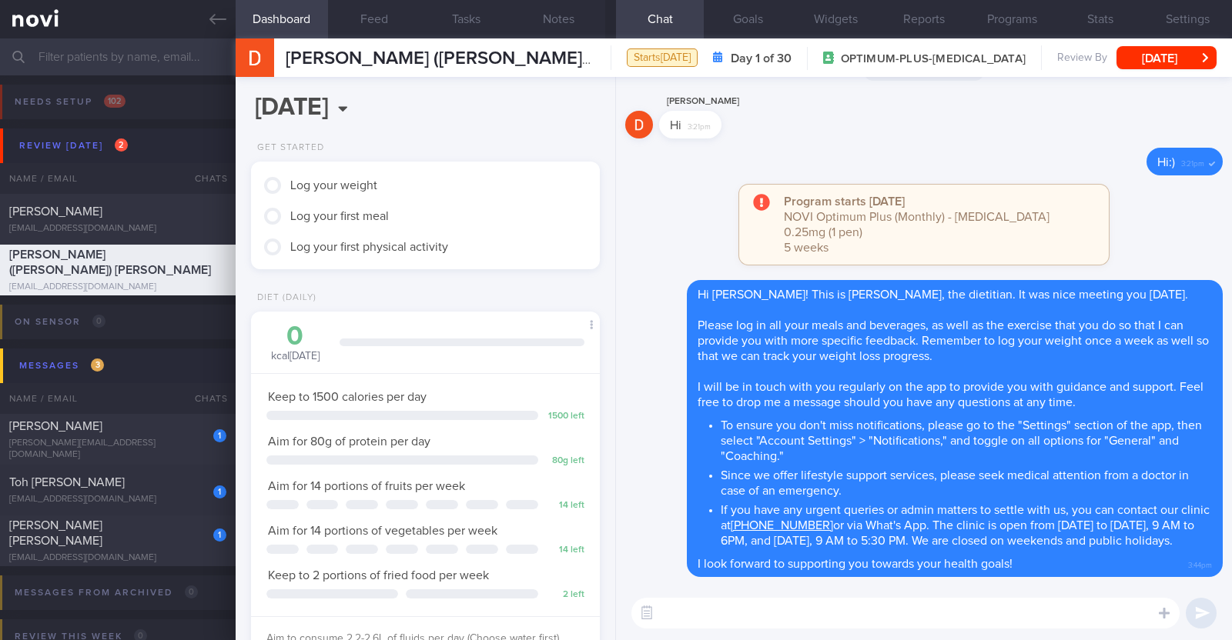
click at [706, 620] on textarea at bounding box center [905, 613] width 548 height 31
paste textarea "Here is a summary of what we discussed: Basics of Weight Management - Diet: A w…"
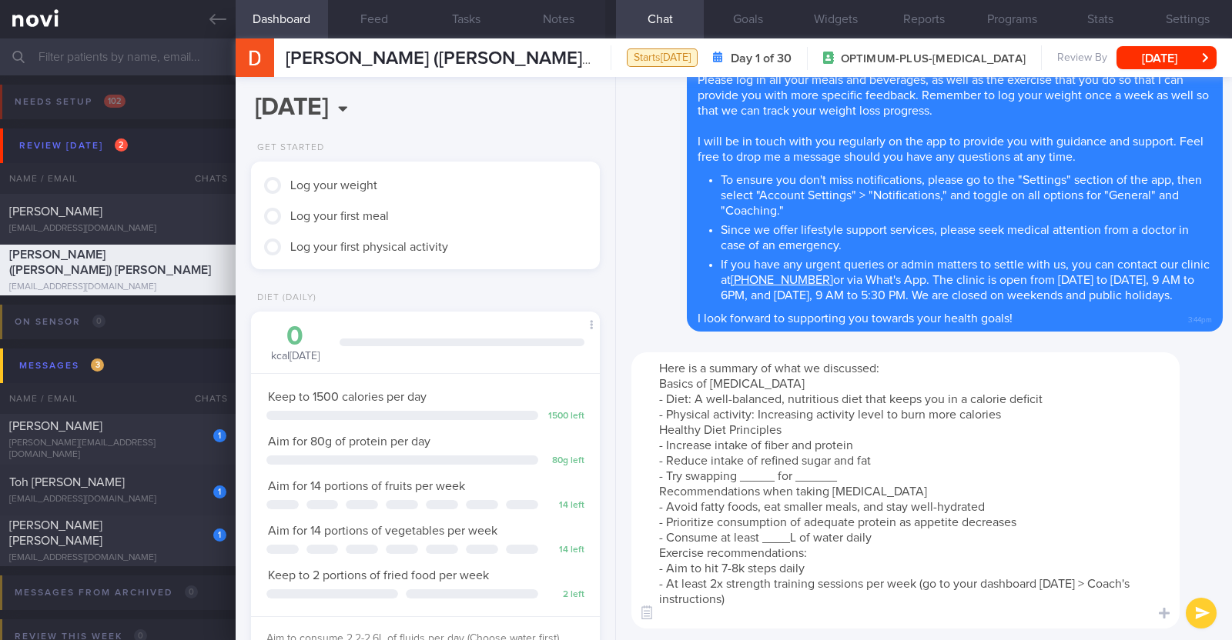
click at [1012, 415] on textarea "Here is a summary of what we discussed: Basics of Weight Management - Diet: A w…" at bounding box center [905, 491] width 548 height 276
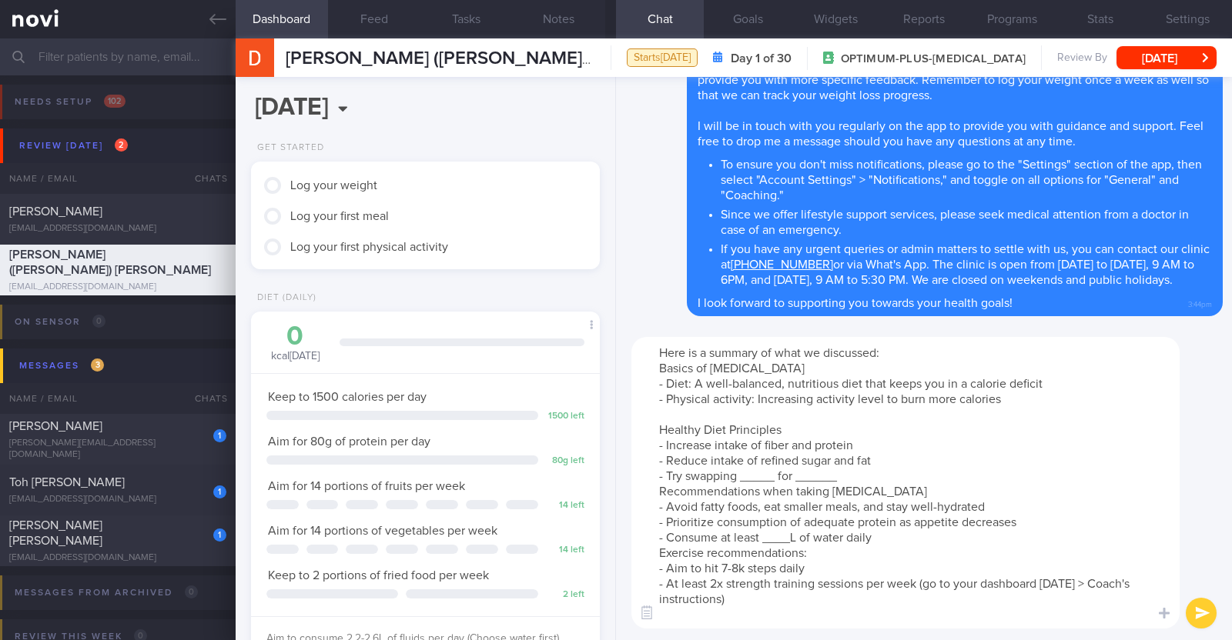
drag, startPoint x: 774, startPoint y: 481, endPoint x: 743, endPoint y: 477, distance: 31.0
click at [743, 477] on textarea "Here is a summary of what we discussed: Basics of Weight Management - Diet: A w…" at bounding box center [905, 483] width 548 height 292
drag, startPoint x: 1044, startPoint y: 479, endPoint x: 1000, endPoint y: 477, distance: 43.9
click at [1000, 477] on textarea "Here is a summary of what we discussed: Basics of Weight Management - Diet: A w…" at bounding box center [905, 483] width 548 height 292
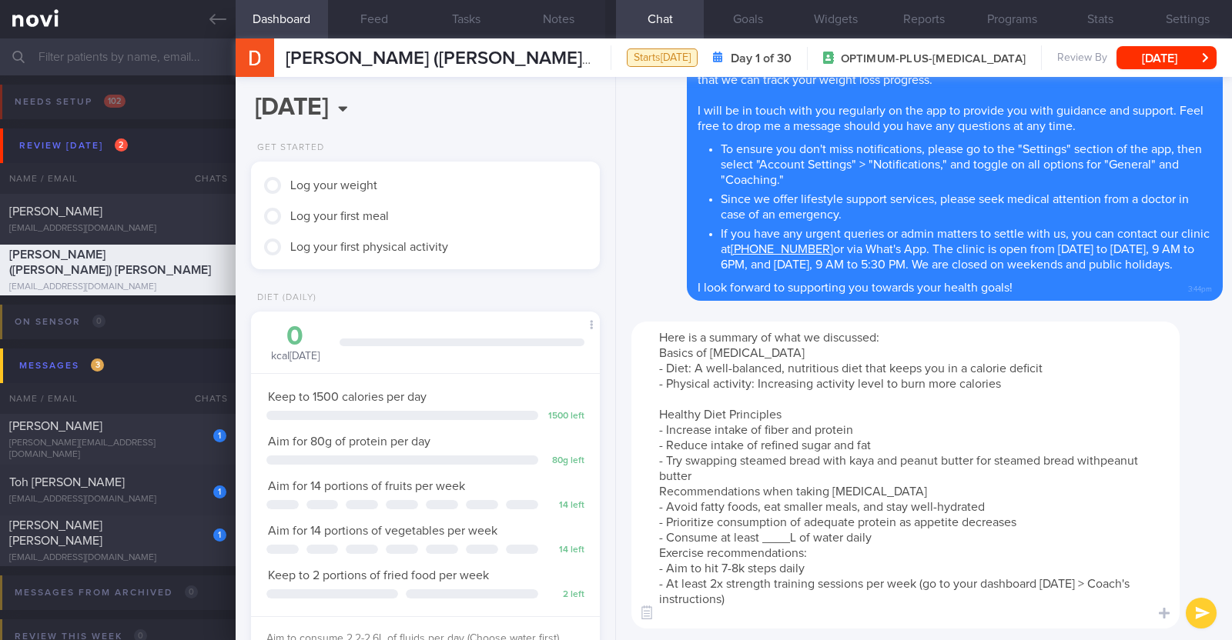
click at [1105, 456] on textarea "Here is a summary of what we discussed: Basics of Weight Management - Diet: A w…" at bounding box center [905, 475] width 548 height 307
click at [793, 478] on textarea "Here is a summary of what we discussed: Basics of Weight Management - Diet: A w…" at bounding box center [905, 475] width 548 height 307
type textarea "Here is a summary of what we discussed: Basics of Weight Management - Diet: A w…"
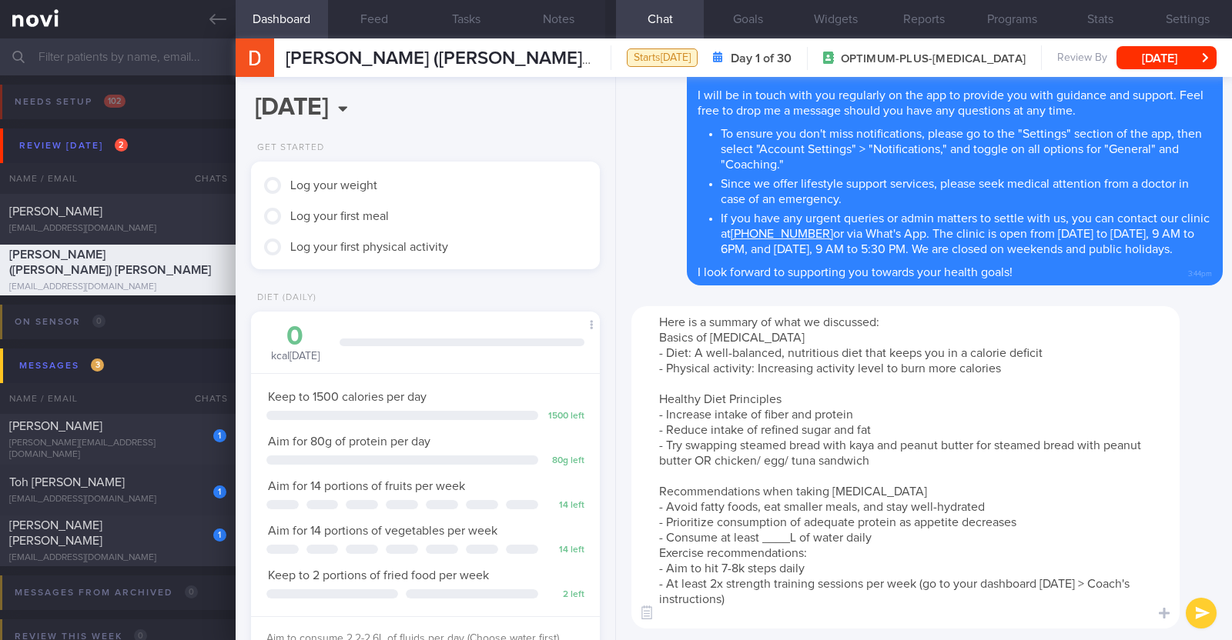
click at [798, 487] on textarea "Here is a summary of what we discussed: Basics of [MEDICAL_DATA] - Diet: A well…" at bounding box center [905, 467] width 548 height 323
click at [793, 537] on textarea "Here is a summary of what we discussed: Basics of [MEDICAL_DATA] - Diet: A well…" at bounding box center [905, 467] width 548 height 323
paste textarea "2.2-2.6L"
click at [896, 540] on textarea "Here is a summary of what we discussed: Basics of [MEDICAL_DATA] - Diet: A well…" at bounding box center [905, 467] width 548 height 323
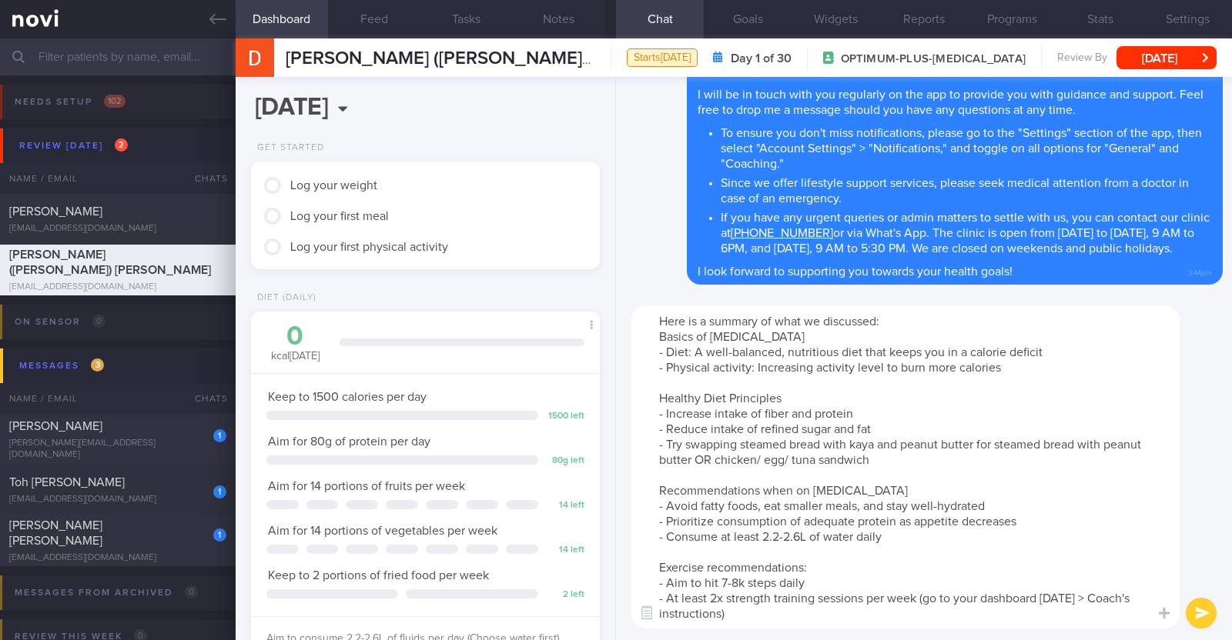
drag, startPoint x: 814, startPoint y: 583, endPoint x: 637, endPoint y: 588, distance: 176.4
click at [639, 588] on textarea "Here is a summary of what we discussed: Basics of [MEDICAL_DATA] - Diet: A well…" at bounding box center [905, 467] width 548 height 323
type textarea "Here is a summary of what we discussed: Basics of [MEDICAL_DATA] - Diet: A well…"
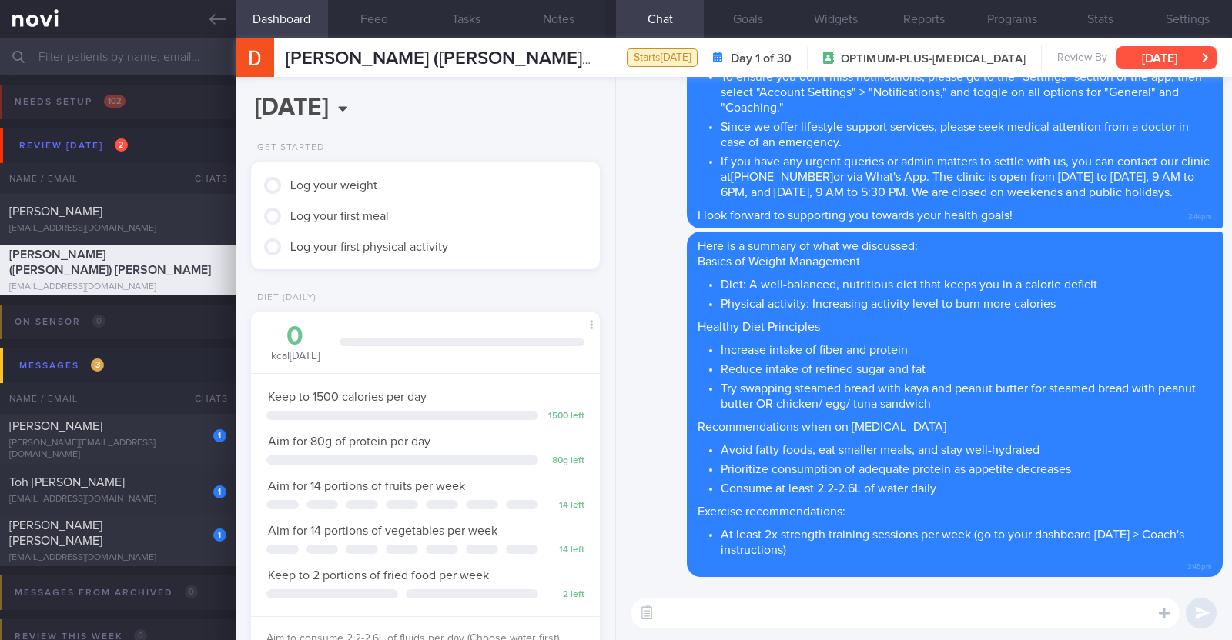
click at [1182, 64] on button "[DATE]" at bounding box center [1166, 57] width 100 height 23
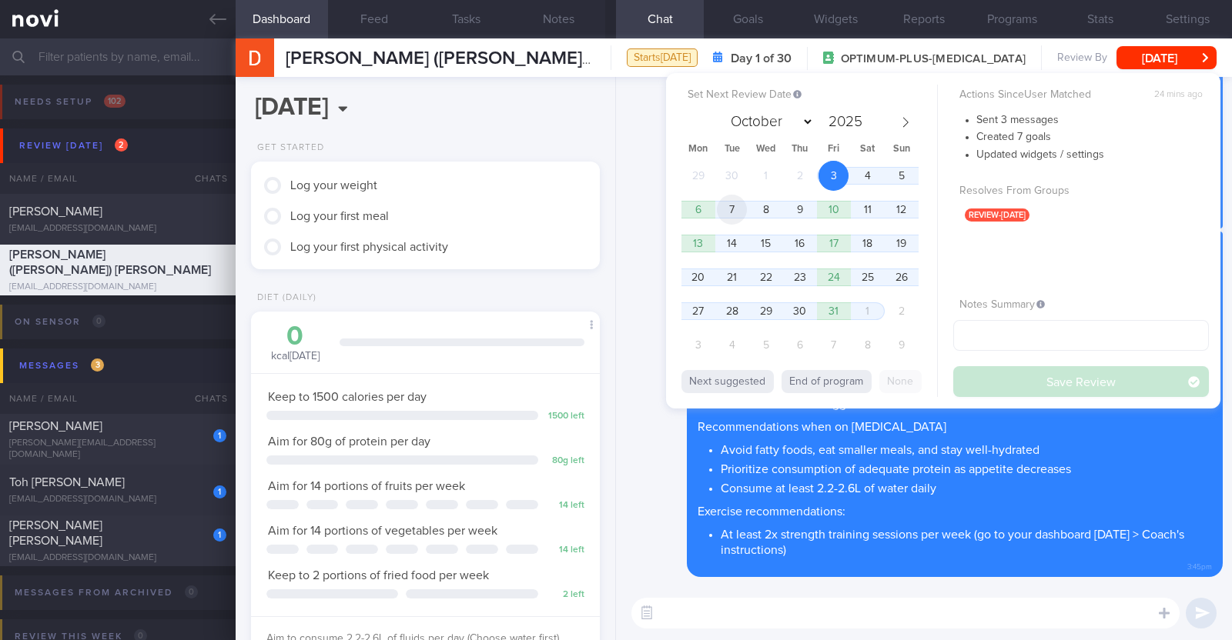
click at [741, 213] on span "7" at bounding box center [732, 210] width 30 height 30
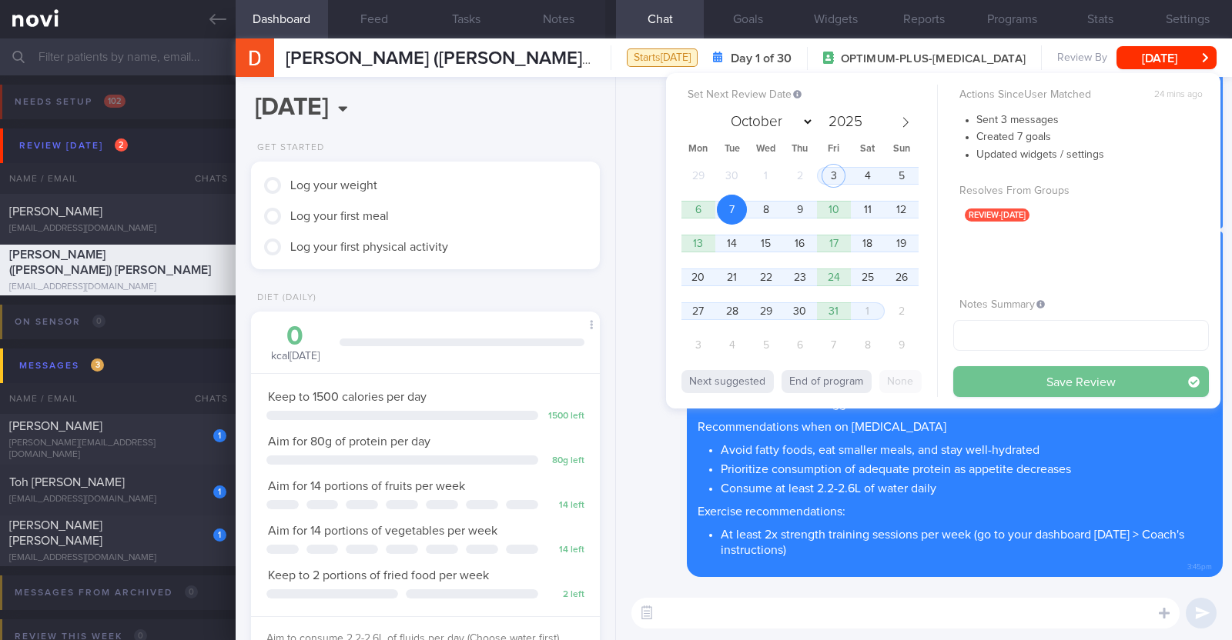
click at [1141, 388] on button "Save Review" at bounding box center [1081, 381] width 256 height 31
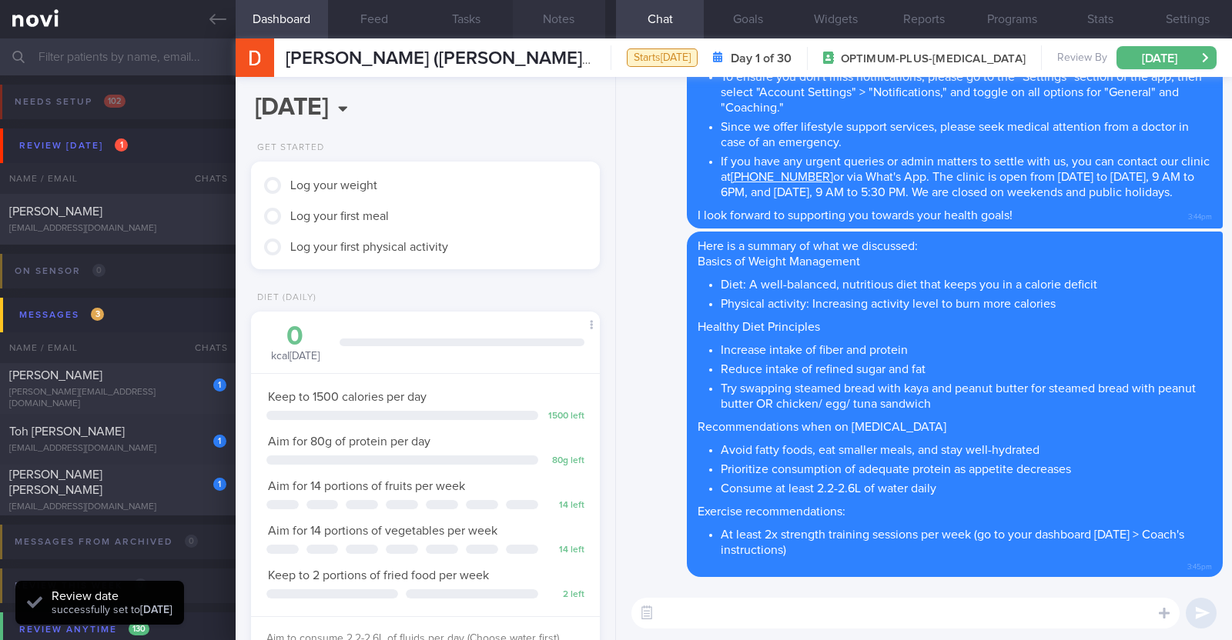
click at [580, 19] on button "Notes" at bounding box center [559, 19] width 92 height 38
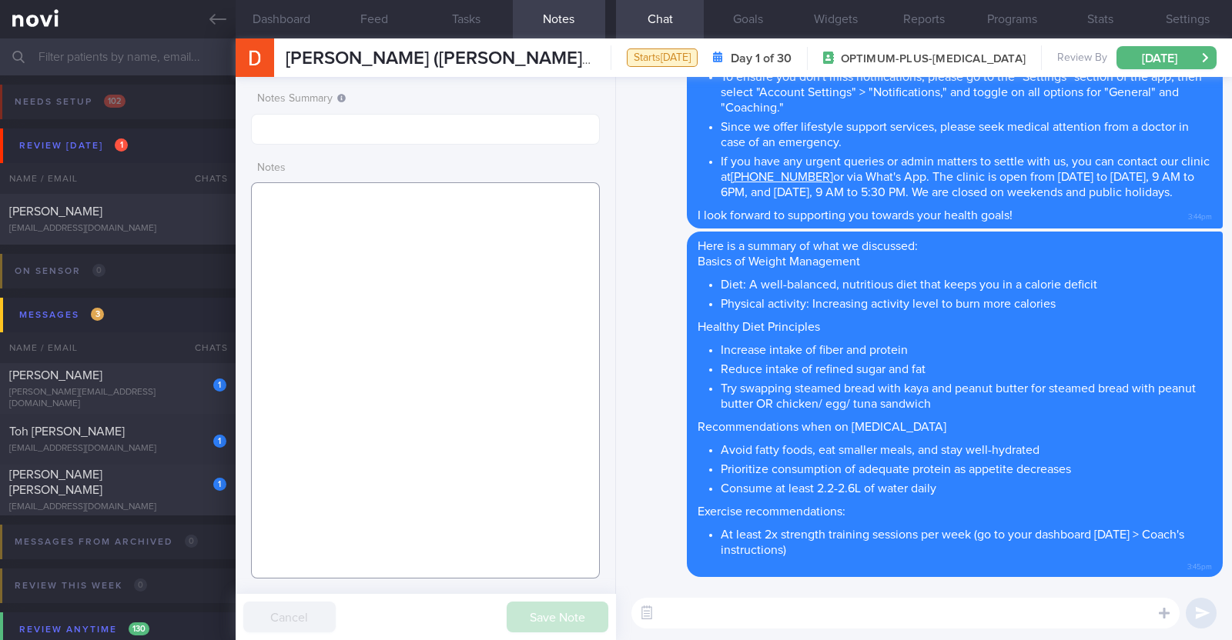
click at [557, 271] on textarea at bounding box center [425, 380] width 349 height 396
paste textarea "Comorbidities [MEDICAL_DATA] - s/p OGD 2024: NAD, d/c for private [MEDICAL_DATA…"
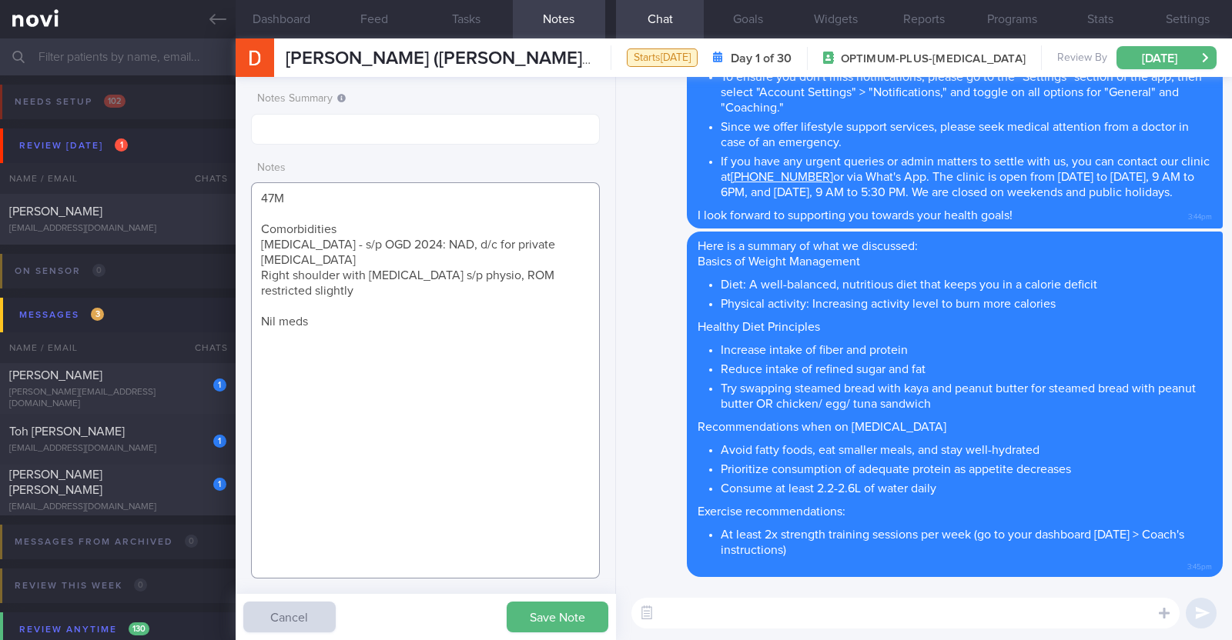
click at [416, 218] on textarea "47M Comorbidities [MEDICAL_DATA] - s/p OGD 2024: NAD, d/c for private [MEDICAL_…" at bounding box center [425, 380] width 349 height 396
click at [400, 229] on textarea "47M Comorbidities [MEDICAL_DATA] - s/p OGD 2024: NAD, d/c for private [MEDICAL_…" at bounding box center [425, 380] width 349 height 396
drag, startPoint x: 439, startPoint y: 241, endPoint x: 579, endPoint y: 248, distance: 140.3
click at [579, 248] on textarea "47M Comorbidities: [MEDICAL_DATA] - s/p OGD 2024: NAD, d/c for private [MEDICAL…" at bounding box center [425, 380] width 349 height 396
click at [477, 302] on textarea "47M Comorbidities: [MEDICAL_DATA] - s/p OGD 2024: NAD Right shoulder with [MEDI…" at bounding box center [425, 380] width 349 height 396
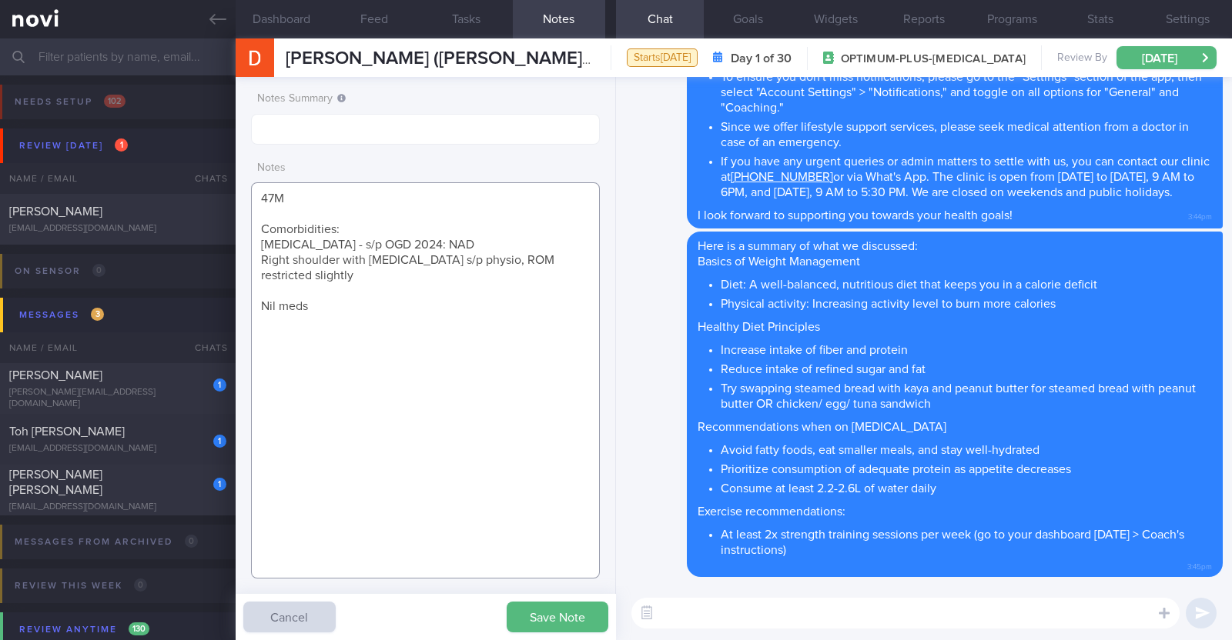
paste textarea "[MEDICAL_DATA] 0.25mg once/week for 4 weeks"
paste textarea "Sedentary Planning to start jogging x 2-3/week"
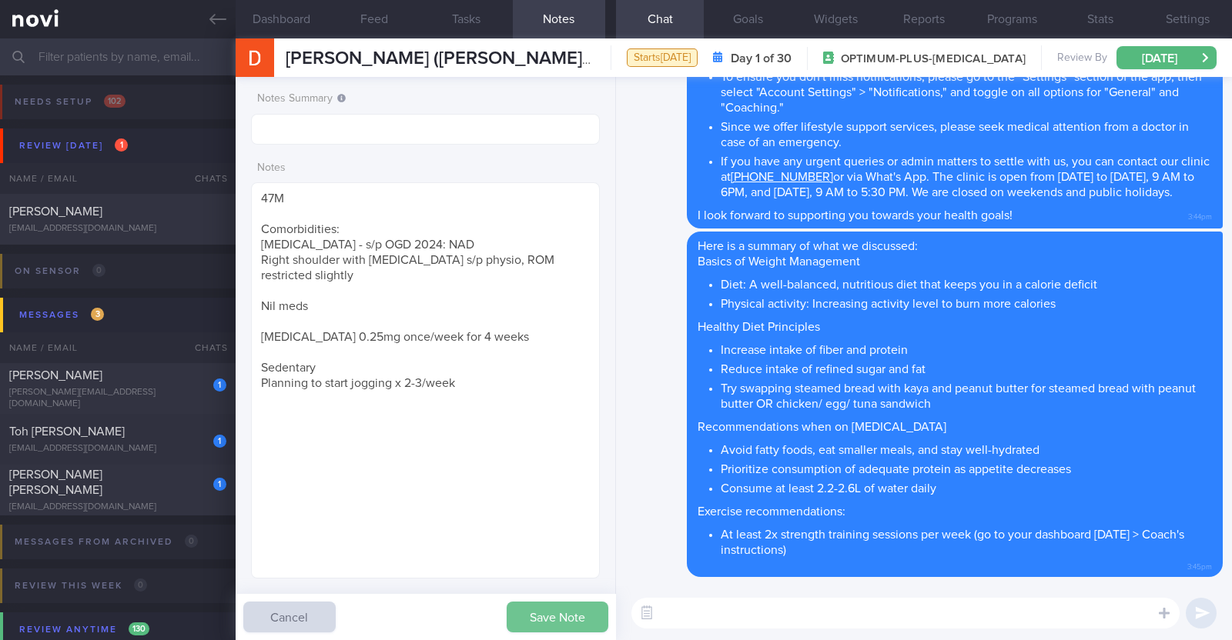
click at [557, 606] on button "Save Note" at bounding box center [558, 617] width 102 height 31
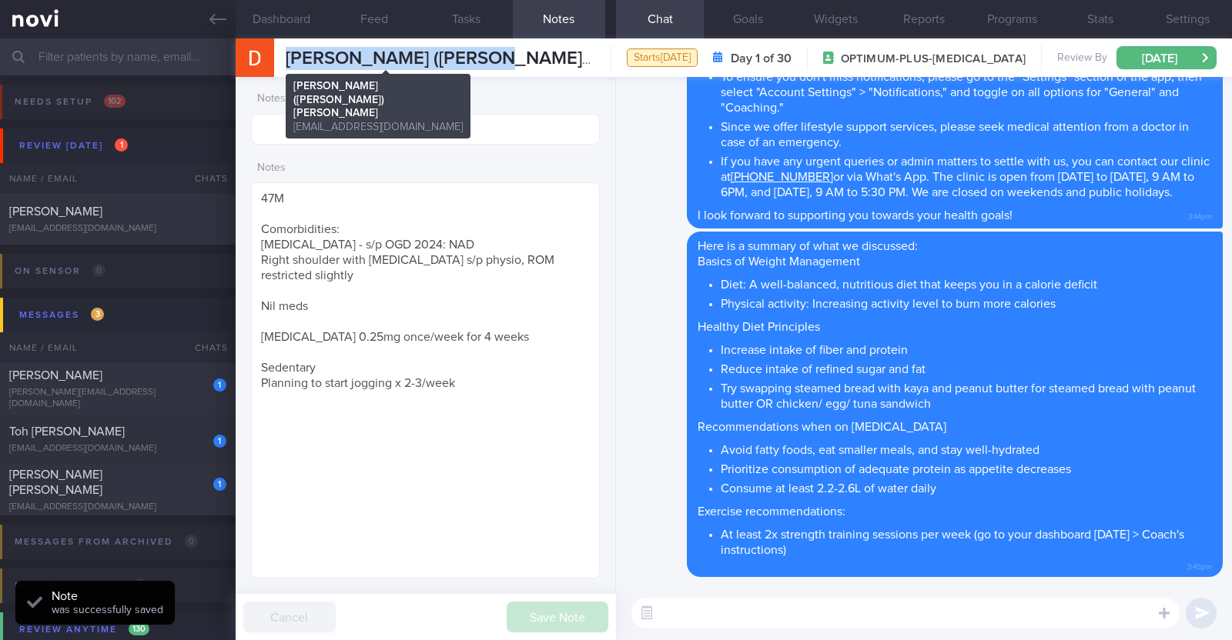
drag, startPoint x: 494, startPoint y: 61, endPoint x: 289, endPoint y: 54, distance: 205.7
click at [289, 54] on div "[PERSON_NAME] ([PERSON_NAME]) [PERSON_NAME] [PERSON_NAME] ([PERSON_NAME]) [PERS…" at bounding box center [734, 57] width 996 height 38
copy span "[PERSON_NAME] ([PERSON_NAME]) [PERSON_NAME]"
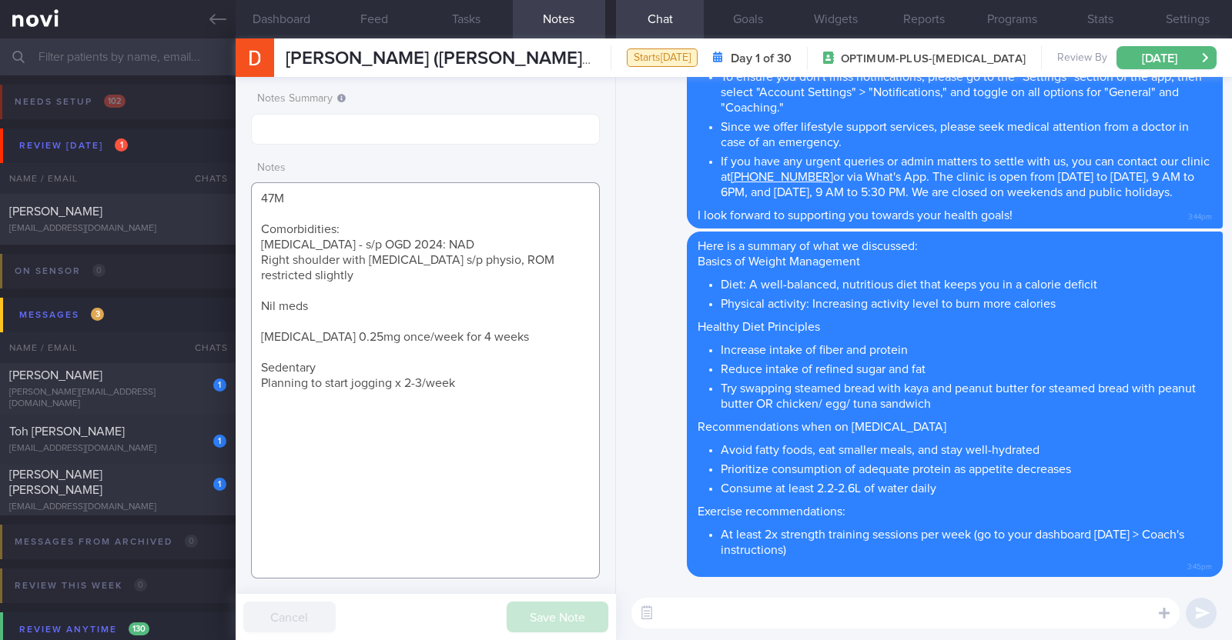
click at [440, 334] on textarea "47M Comorbidities: [MEDICAL_DATA] - s/p OGD 2024: NAD Right shoulder with [MEDI…" at bounding box center [425, 380] width 349 height 396
click at [581, 306] on textarea "47M Comorbidities: [MEDICAL_DATA] - s/p OGD 2024: NAD Right shoulder with [MEDI…" at bounding box center [425, 380] width 349 height 396
click at [199, 388] on div "1" at bounding box center [209, 380] width 34 height 24
type textarea "45M Co-morbidities: CAD [MEDICAL_DATA] [MEDICAL_DATA] Vit D insufficiency Medic…"
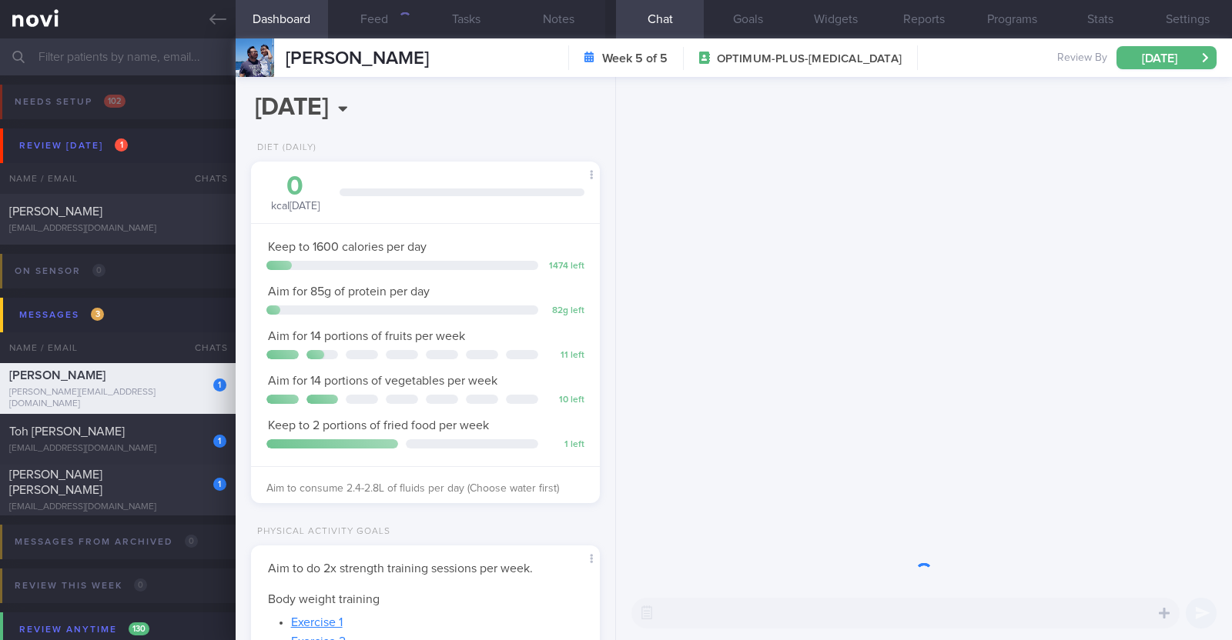
scroll to position [175, 306]
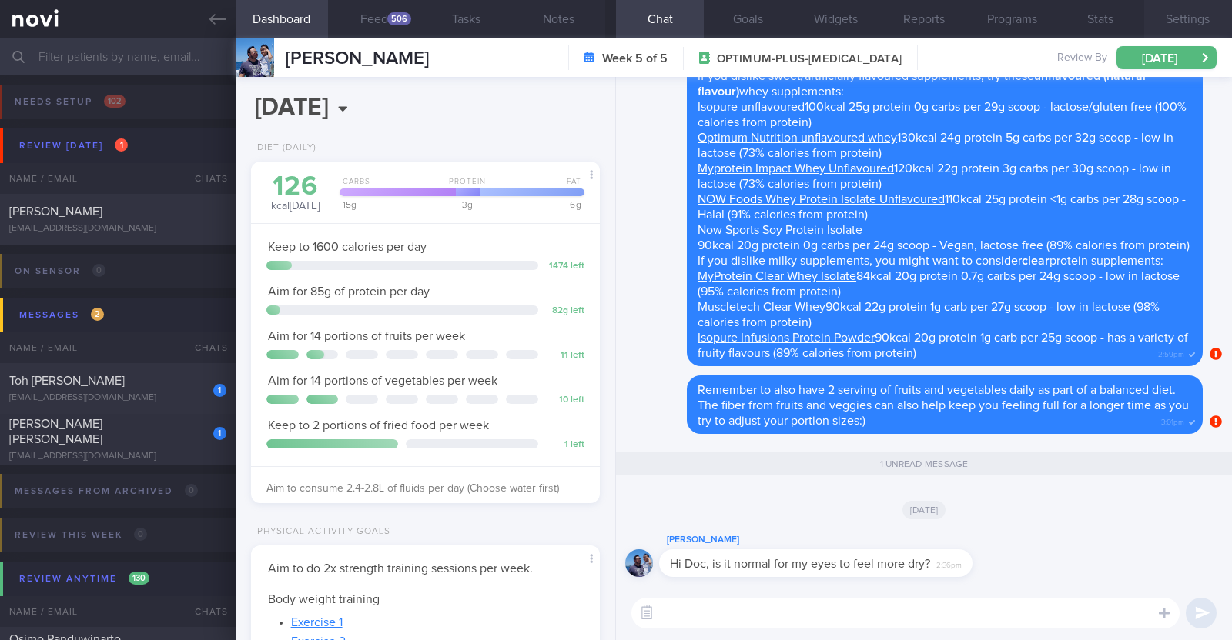
click at [1191, 21] on button "Settings" at bounding box center [1188, 19] width 88 height 38
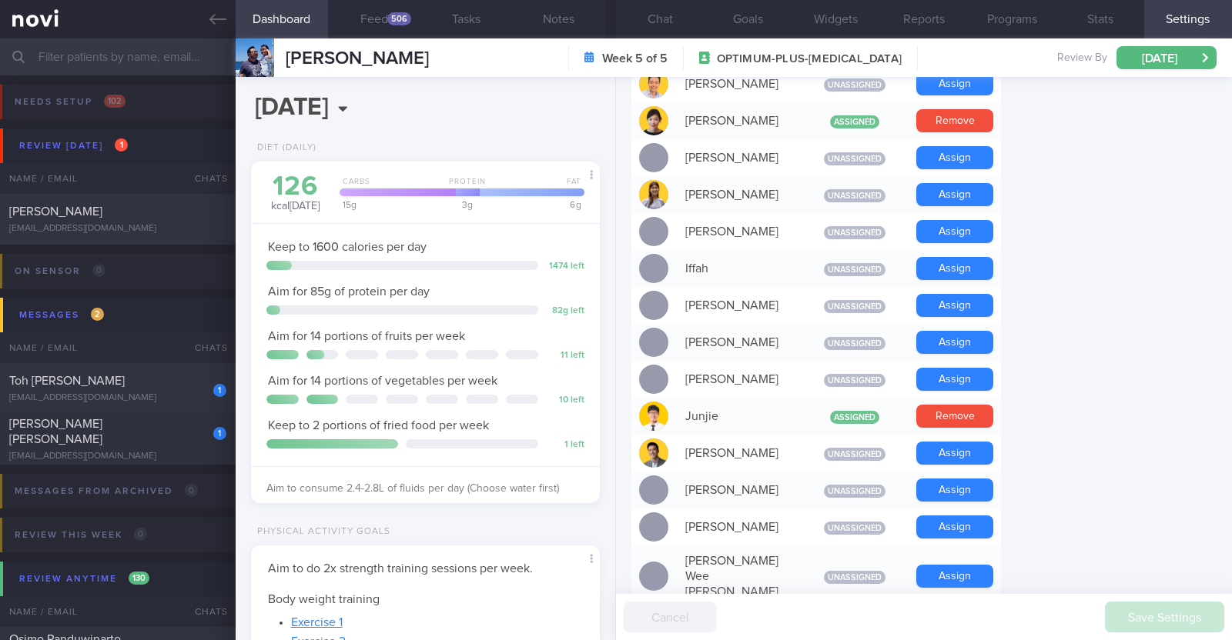
scroll to position [769, 0]
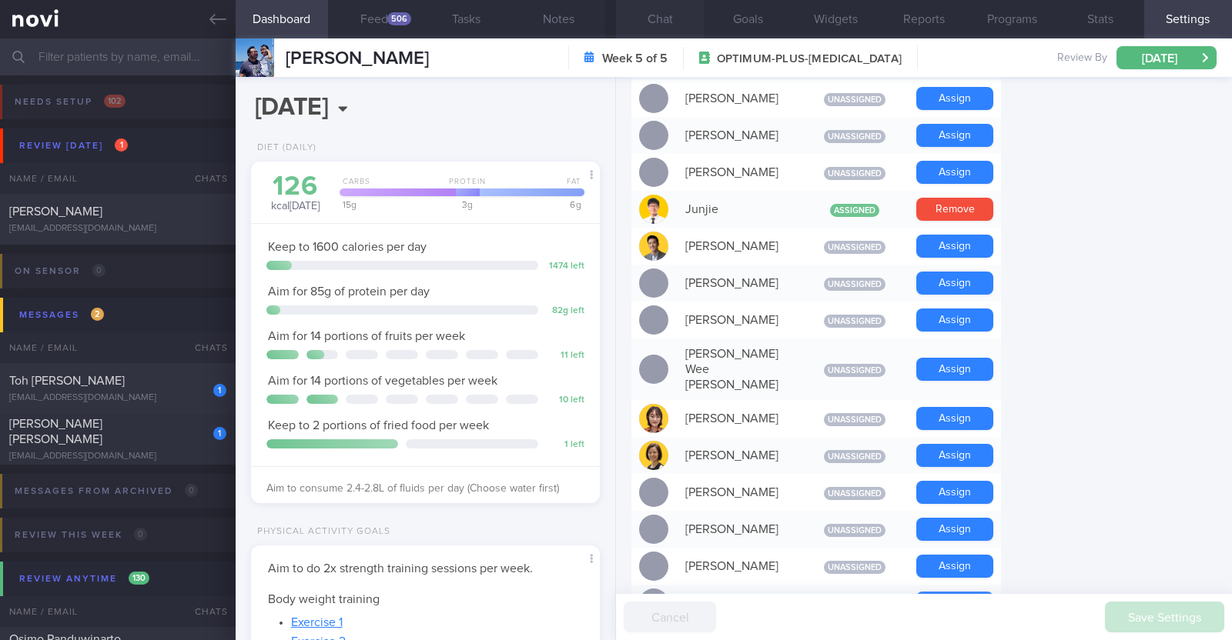
click at [641, 15] on button "Chat" at bounding box center [660, 19] width 88 height 38
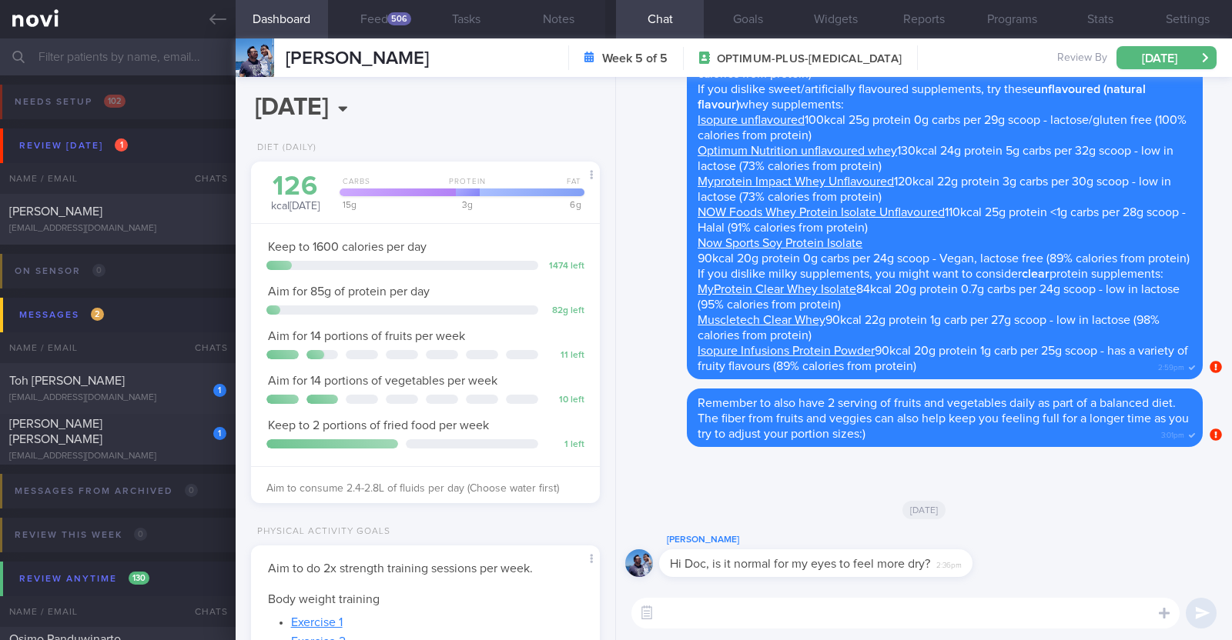
click at [773, 617] on textarea at bounding box center [905, 613] width 548 height 31
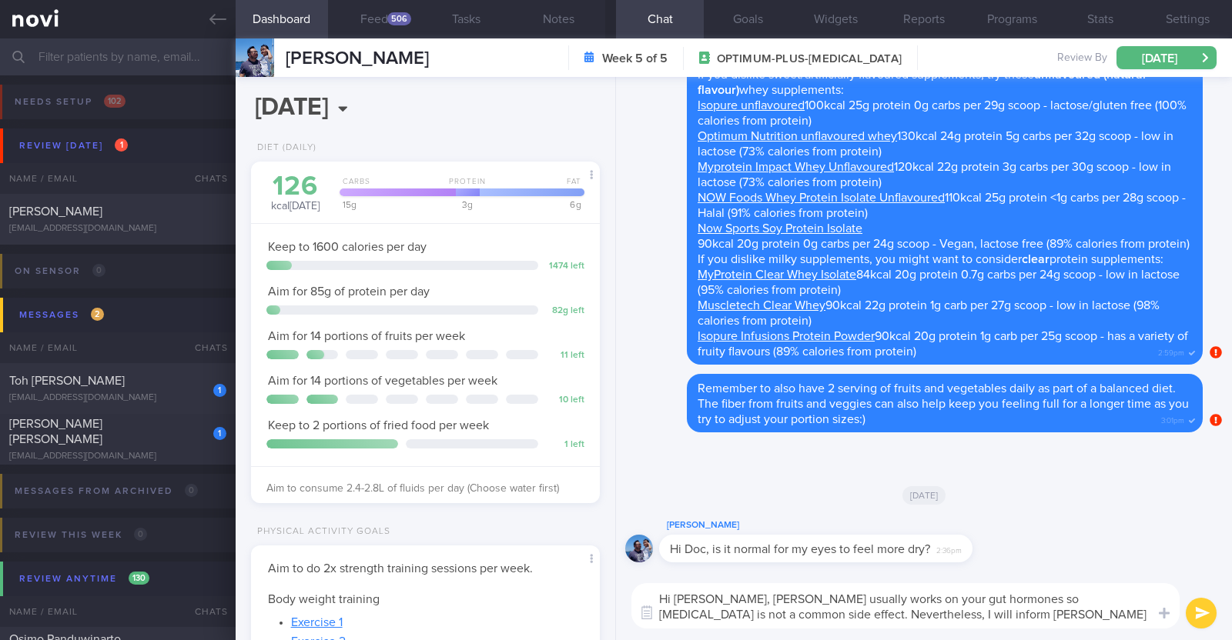
type textarea "Hi [PERSON_NAME], [PERSON_NAME] usually works on your gut hormones so [MEDICAL_…"
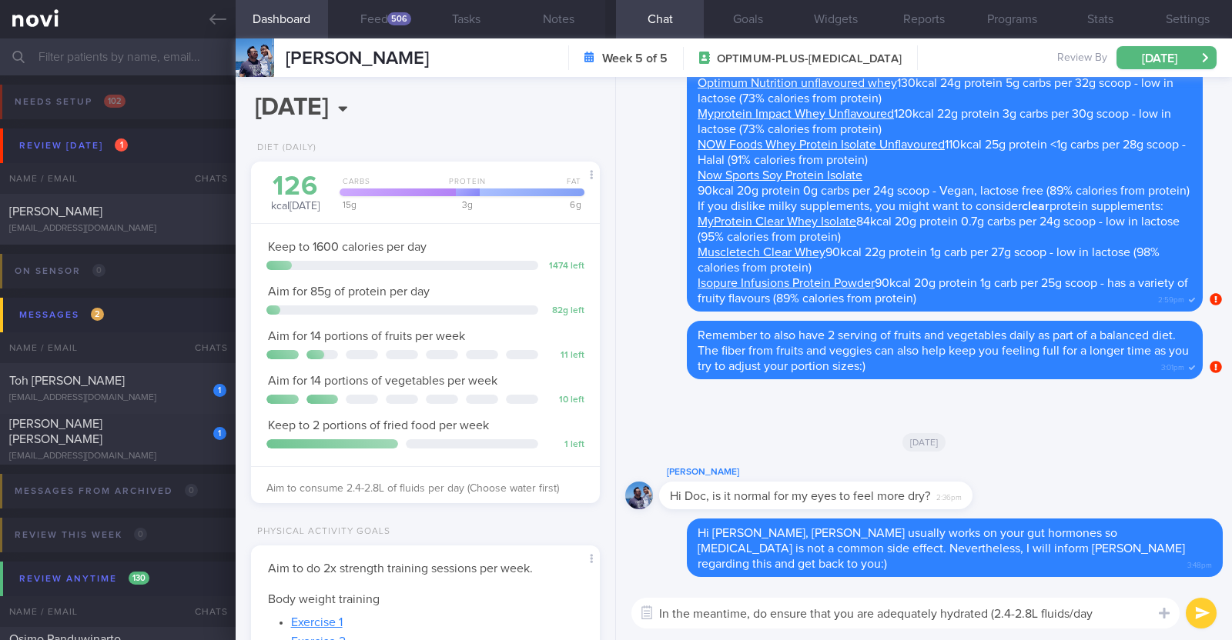
type textarea "In the meantime, do ensure that you are adequately hydrated (2.4-2.8L fluids/da…"
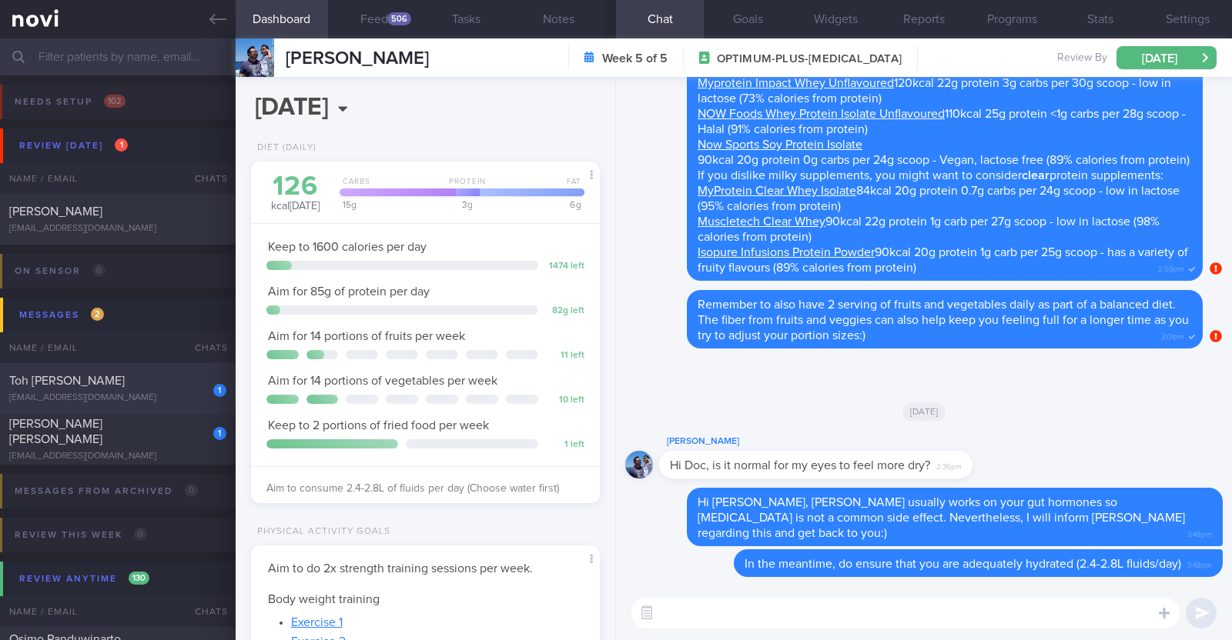
click at [117, 398] on div "[EMAIL_ADDRESS][DOMAIN_NAME]" at bounding box center [117, 399] width 217 height 12
type textarea "46M Comorbidities: HTN Mild HLD Previously had [MEDICAL_DATA] [MEDICAL_DATA] wi…"
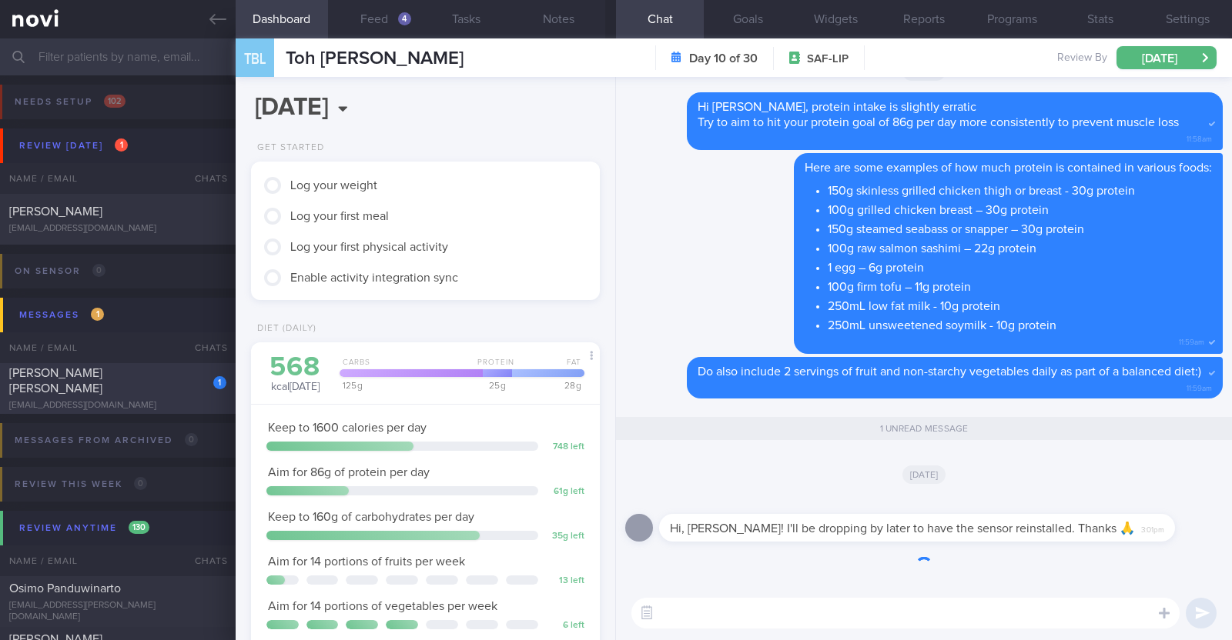
scroll to position [155, 312]
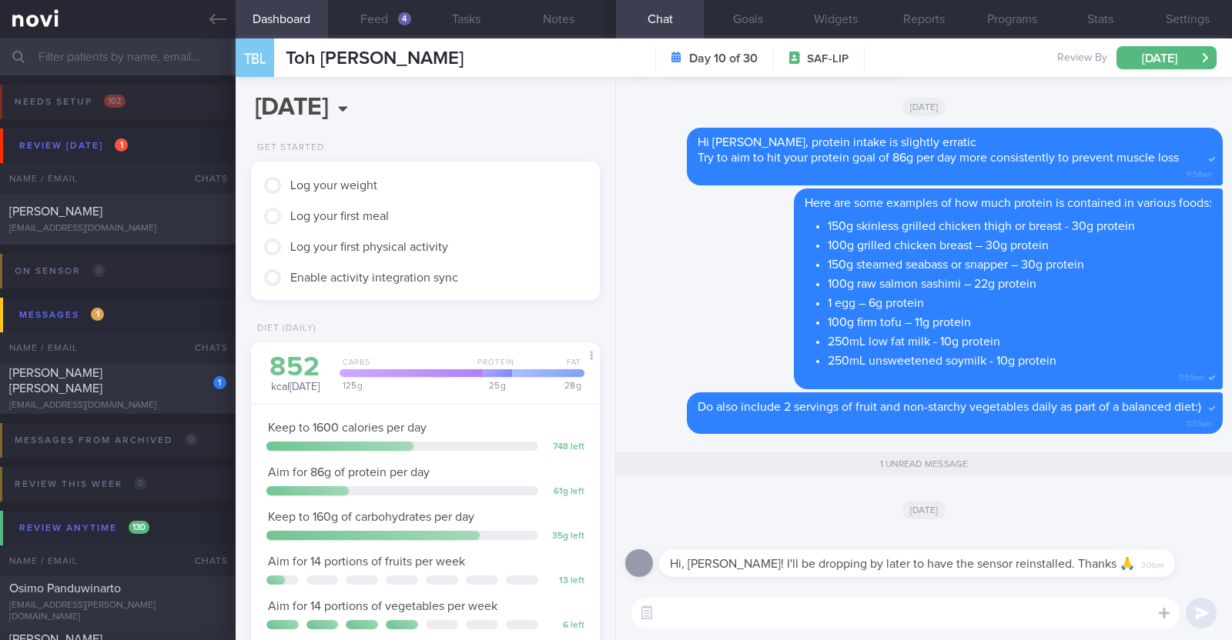
click at [928, 621] on textarea at bounding box center [905, 613] width 548 height 31
click at [387, 24] on button "Feed 4" at bounding box center [374, 19] width 92 height 38
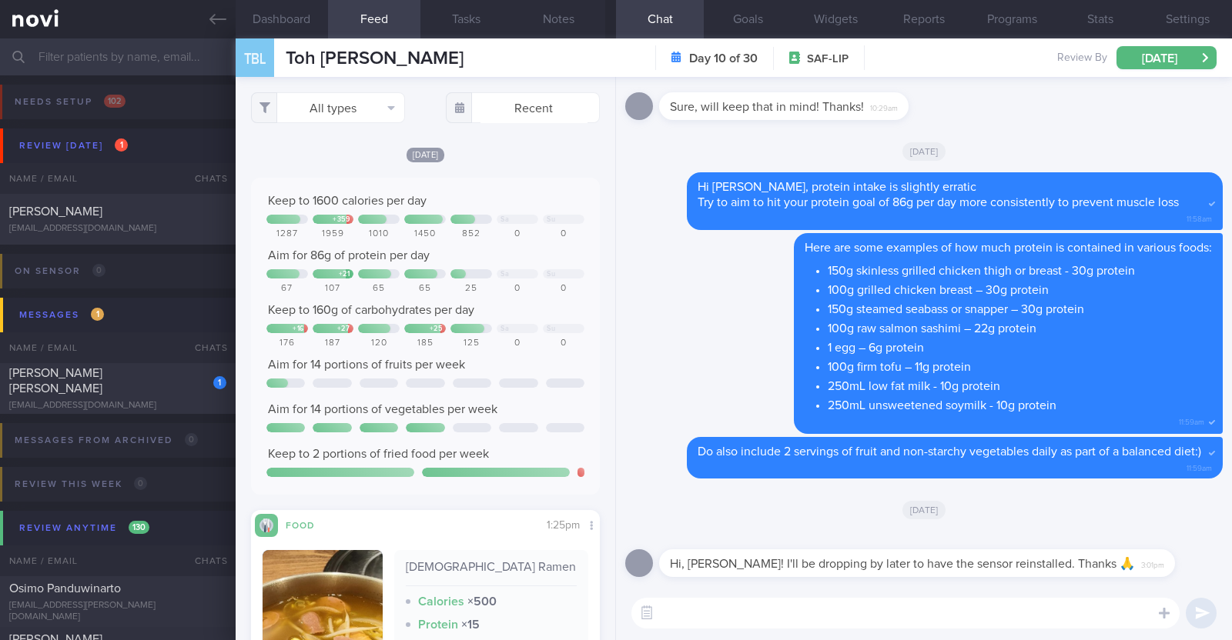
click at [724, 610] on textarea at bounding box center [905, 613] width 548 height 31
type textarea "Ok sure thing:)"
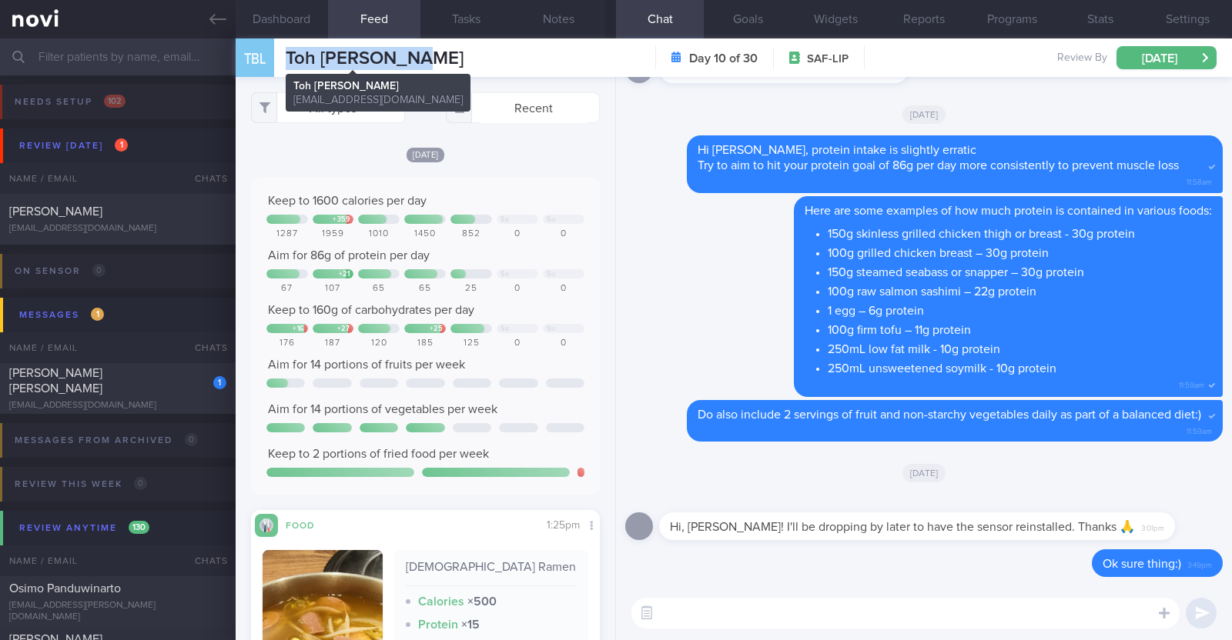
drag, startPoint x: 421, startPoint y: 51, endPoint x: 286, endPoint y: 55, distance: 134.8
click at [286, 55] on div "TBL Toh [PERSON_NAME] Toh [PERSON_NAME] [EMAIL_ADDRESS][DOMAIN_NAME] Day 10 of …" at bounding box center [734, 57] width 996 height 38
copy span "Toh [PERSON_NAME]"
click at [77, 376] on span "[PERSON_NAME] [PERSON_NAME]" at bounding box center [55, 381] width 93 height 28
type textarea "37F (Wife of [PERSON_NAME]) Ovo lacto vegetarian Co-morbidities: Elevated BP Ni…"
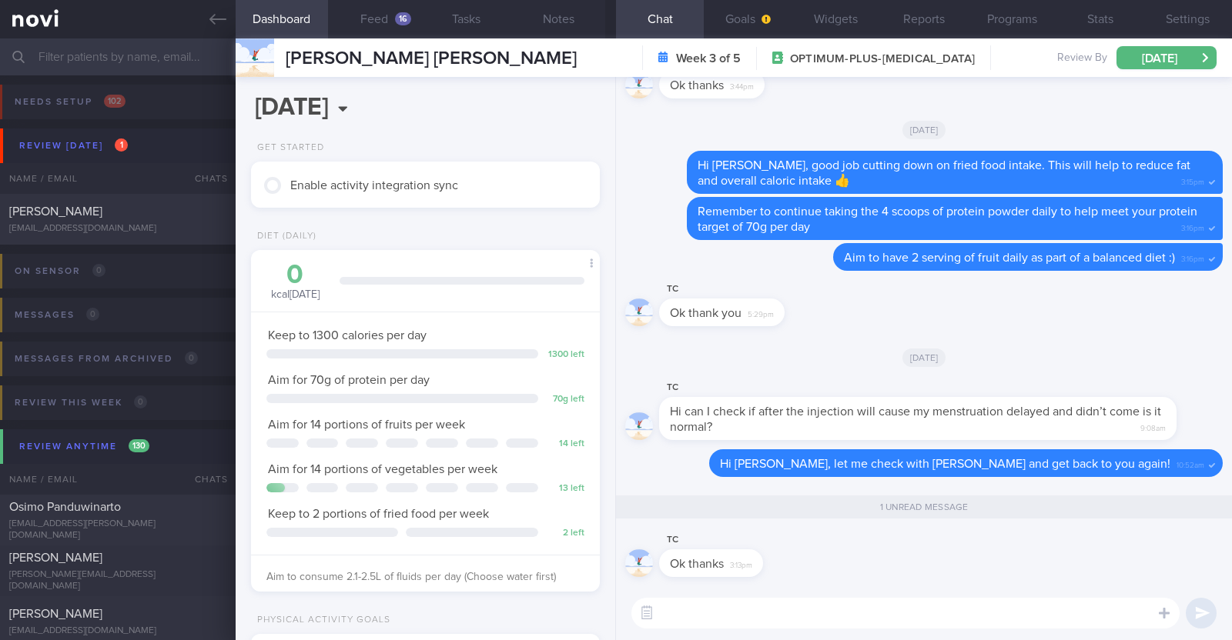
select select "9"
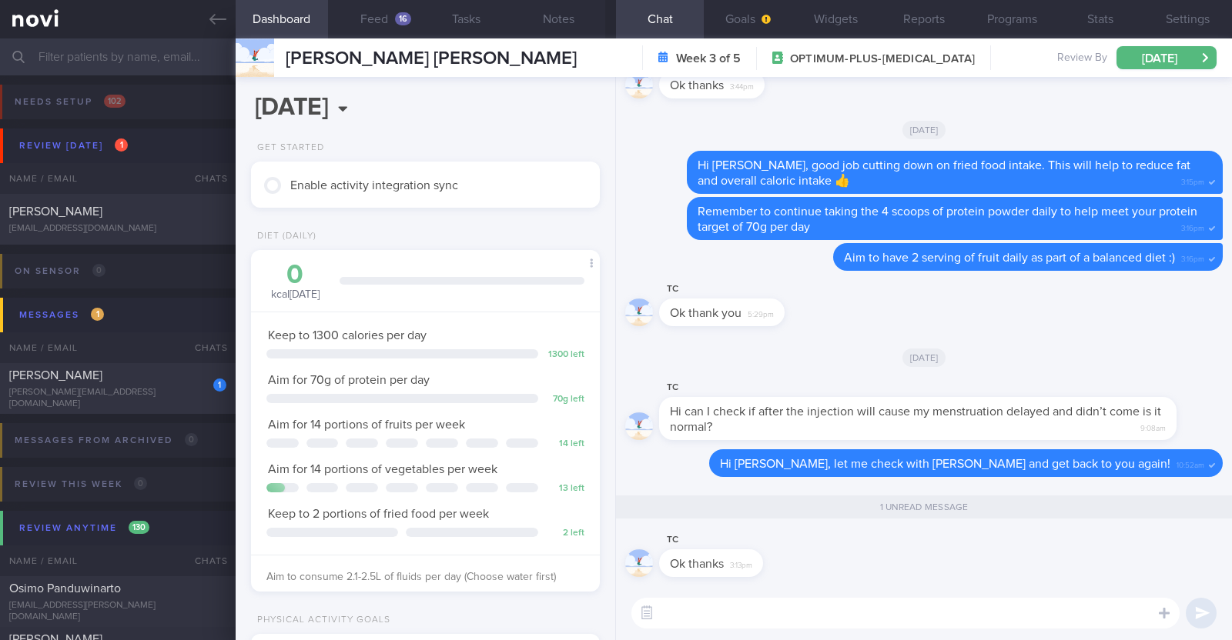
select select "9"
click at [78, 376] on div "[PERSON_NAME]" at bounding box center [115, 375] width 213 height 15
type textarea "45M Co-morbidities: CAD [MEDICAL_DATA] [MEDICAL_DATA] Vit D insufficiency Medic…"
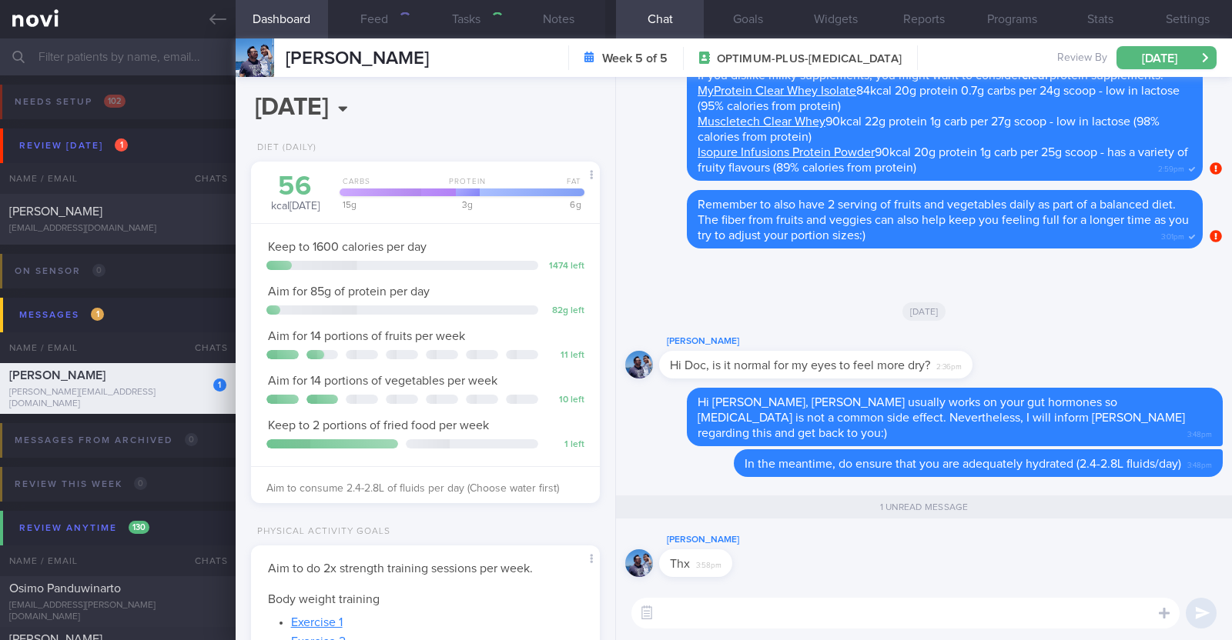
scroll to position [175, 306]
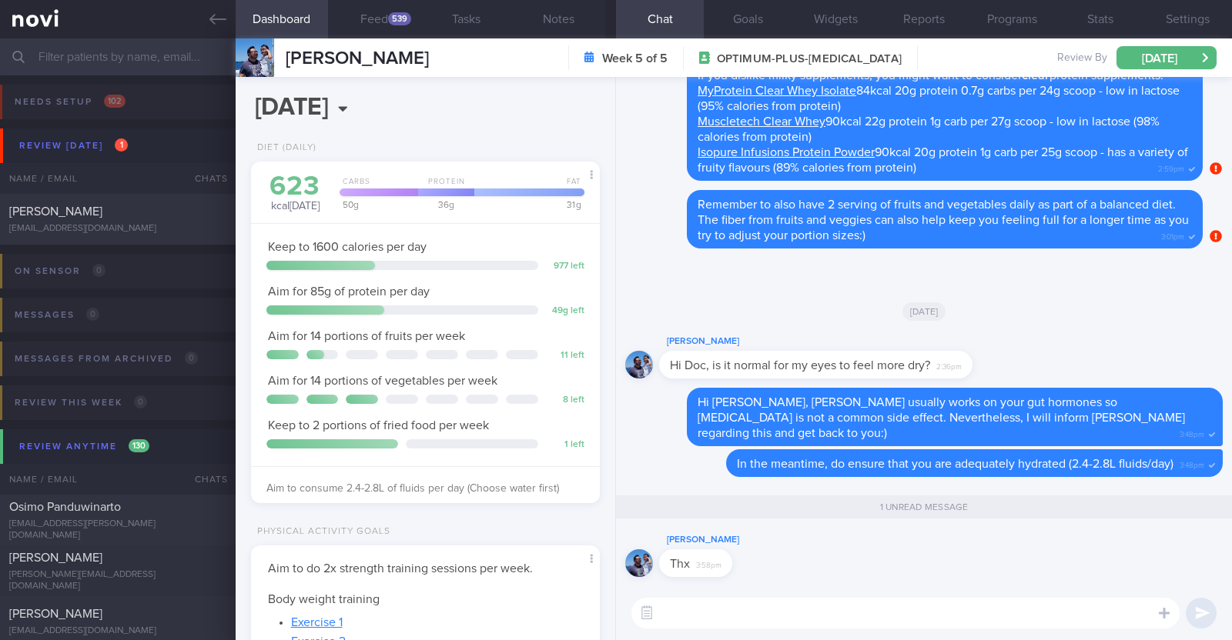
click at [1085, 525] on div "1 unread message" at bounding box center [923, 509] width 597 height 45
